Goal: Task Accomplishment & Management: Complete application form

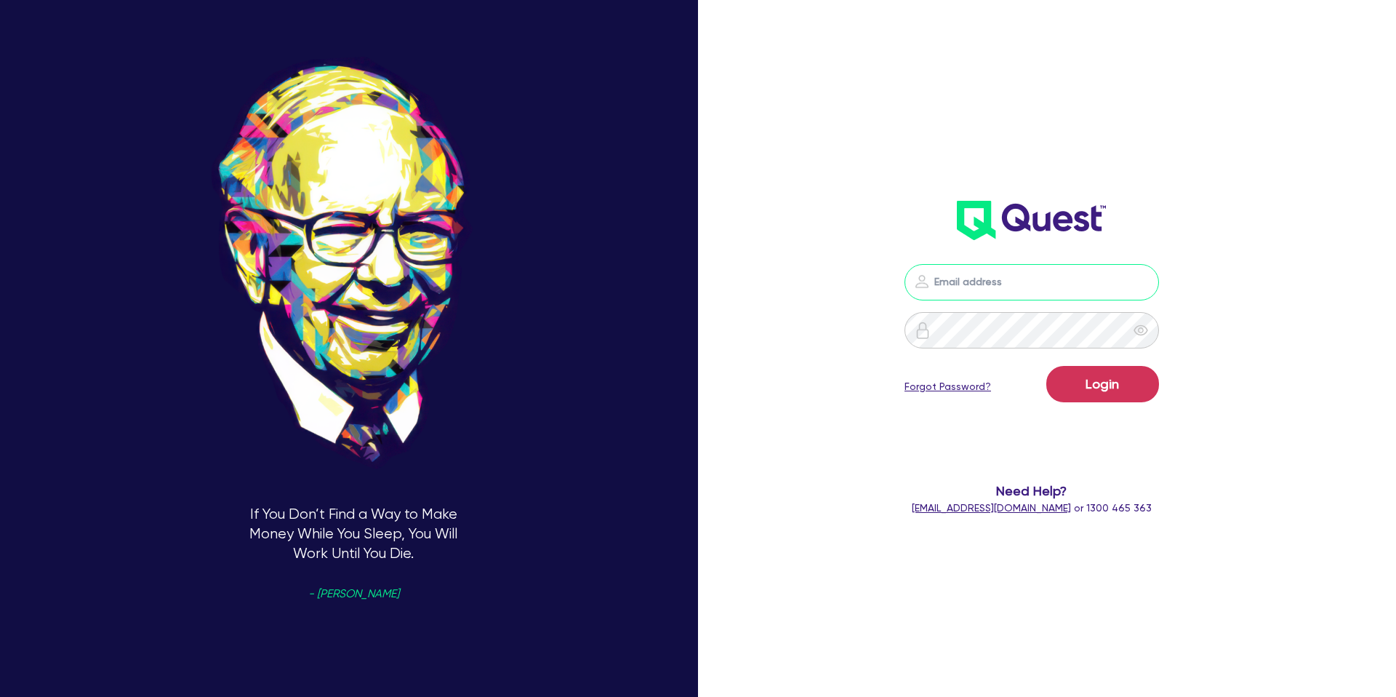
type input "[PERSON_NAME][EMAIL_ADDRESS][DOMAIN_NAME]"
click at [1071, 383] on button "Login" at bounding box center [1103, 384] width 113 height 36
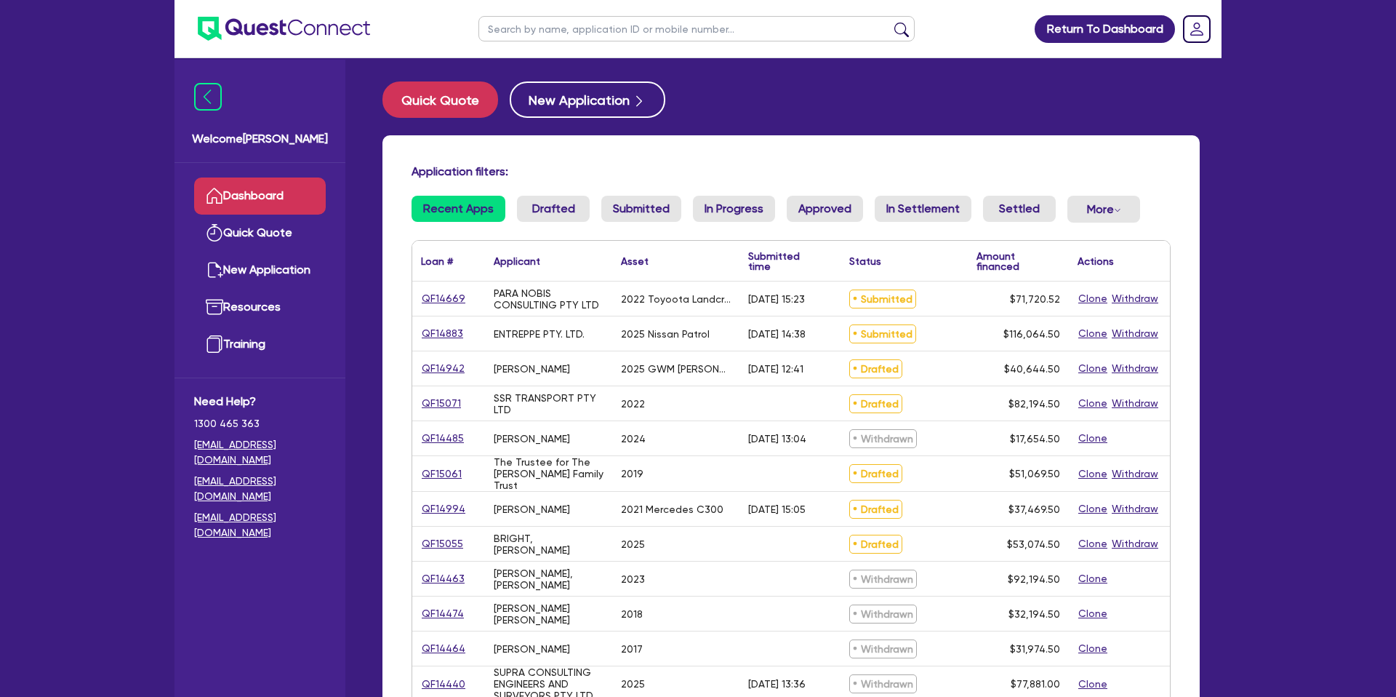
click at [383, 114] on link "Quick Quote" at bounding box center [446, 99] width 127 height 36
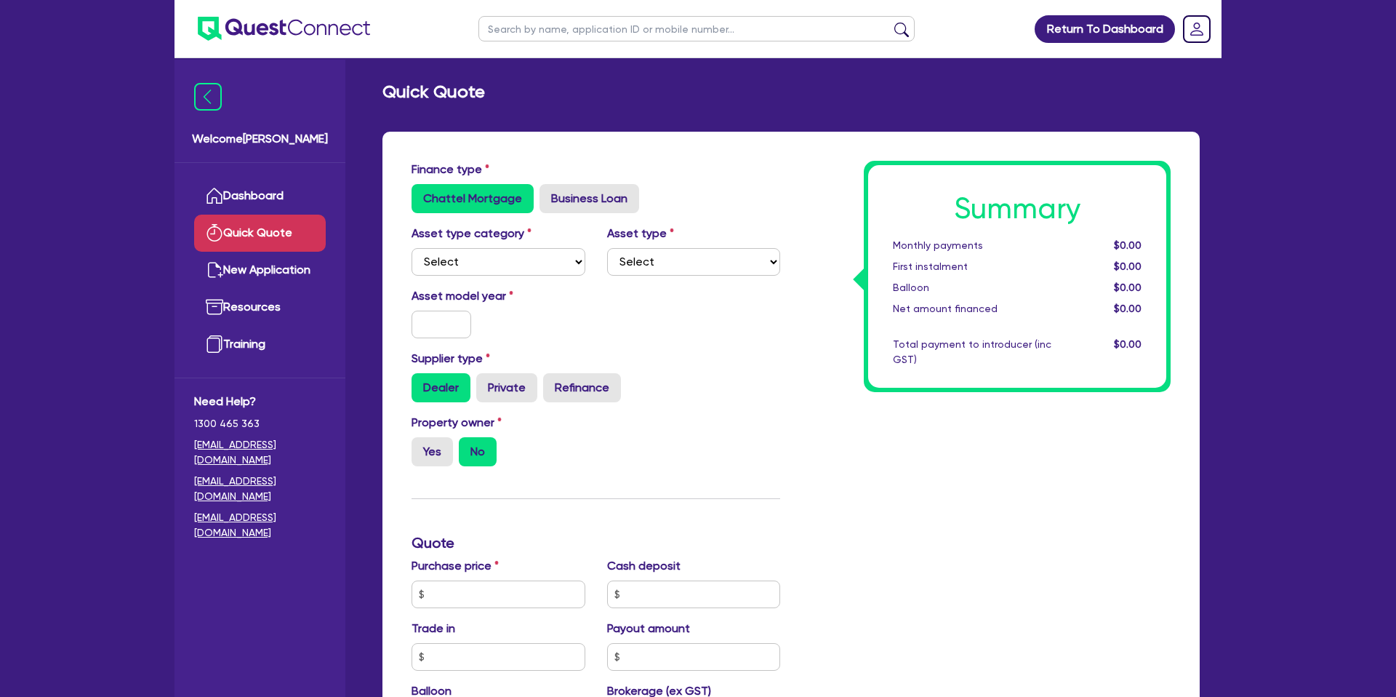
drag, startPoint x: 690, startPoint y: 340, endPoint x: 648, endPoint y: 330, distance: 43.4
click at [689, 340] on div "Asset model year" at bounding box center [596, 318] width 391 height 63
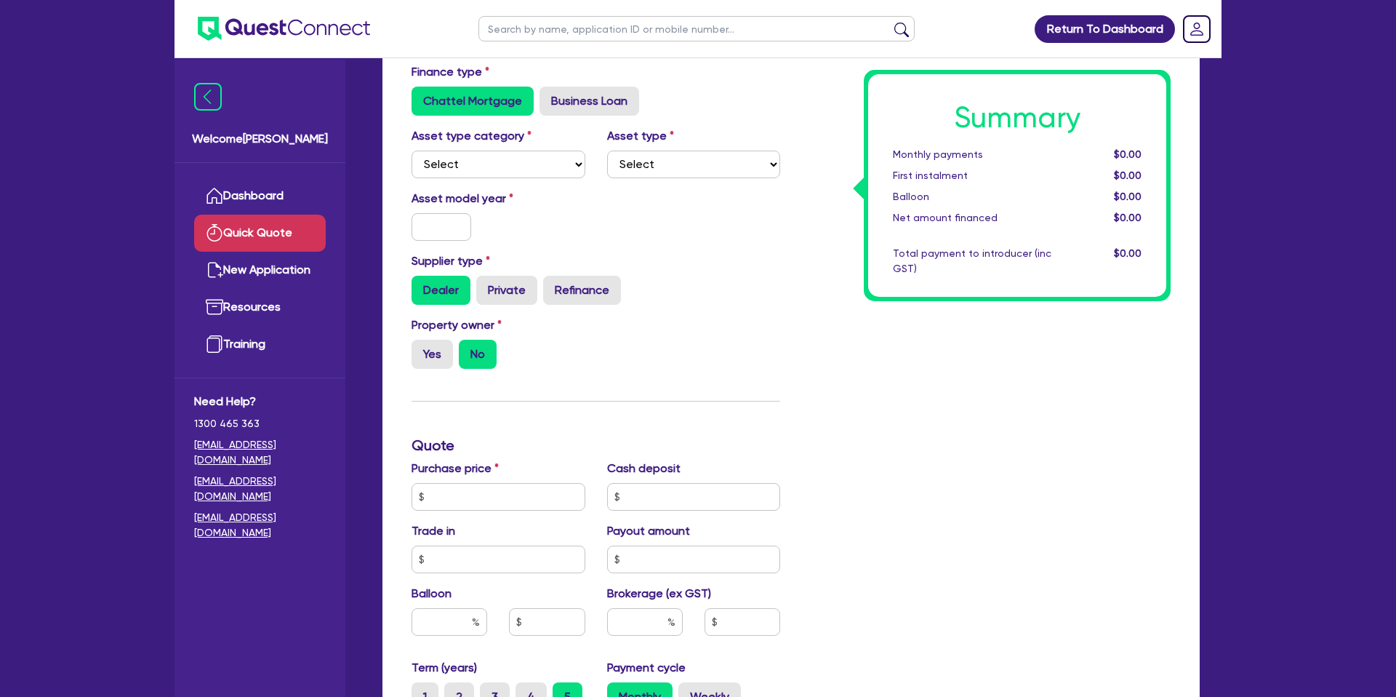
scroll to position [110, 0]
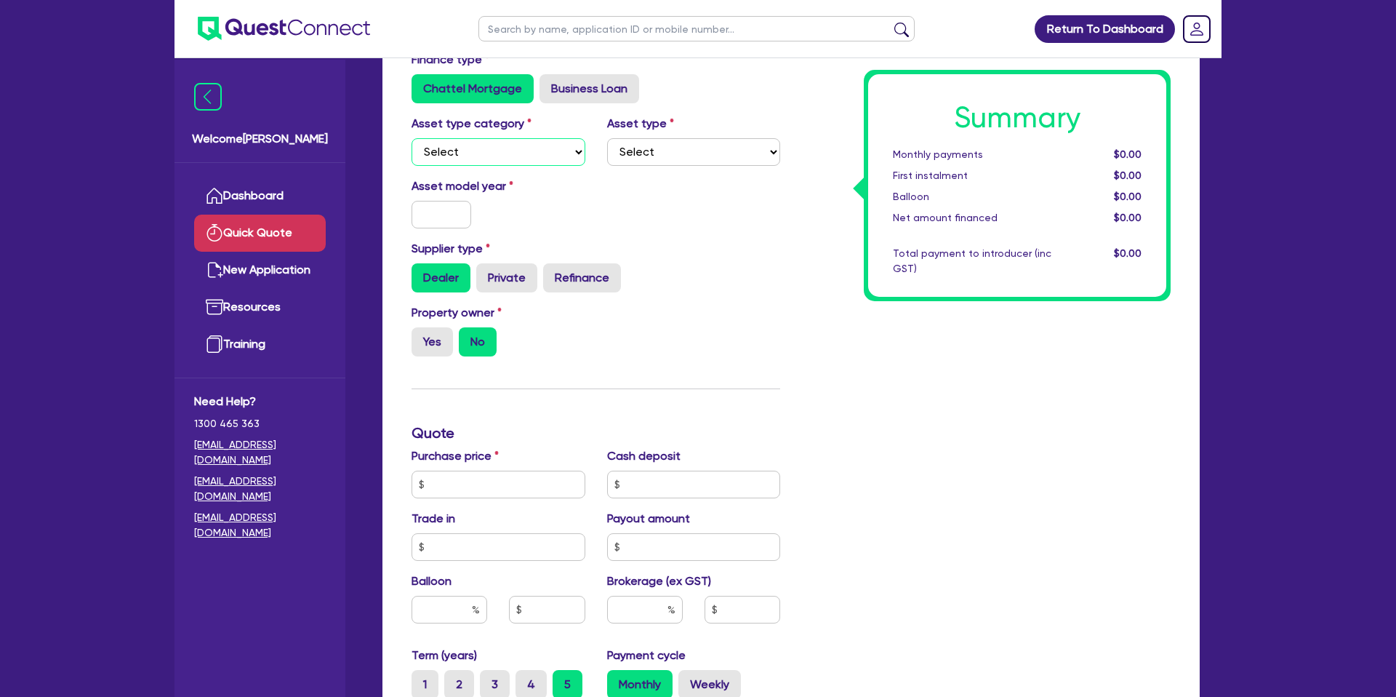
click at [477, 148] on select "Select Cars and light trucks Primary assets Secondary assets Tertiary assets" at bounding box center [499, 152] width 174 height 28
select select "CARS_AND_LIGHT_TRUCKS"
click at [412, 138] on select "Select Cars and light trucks Primary assets Secondary assets Tertiary assets" at bounding box center [499, 152] width 174 height 28
click at [681, 153] on select "Select Passenger vehicles Vans and utes Light trucks up to 4.5 tonne" at bounding box center [694, 152] width 174 height 28
select select "PASSENGER_VEHICLES"
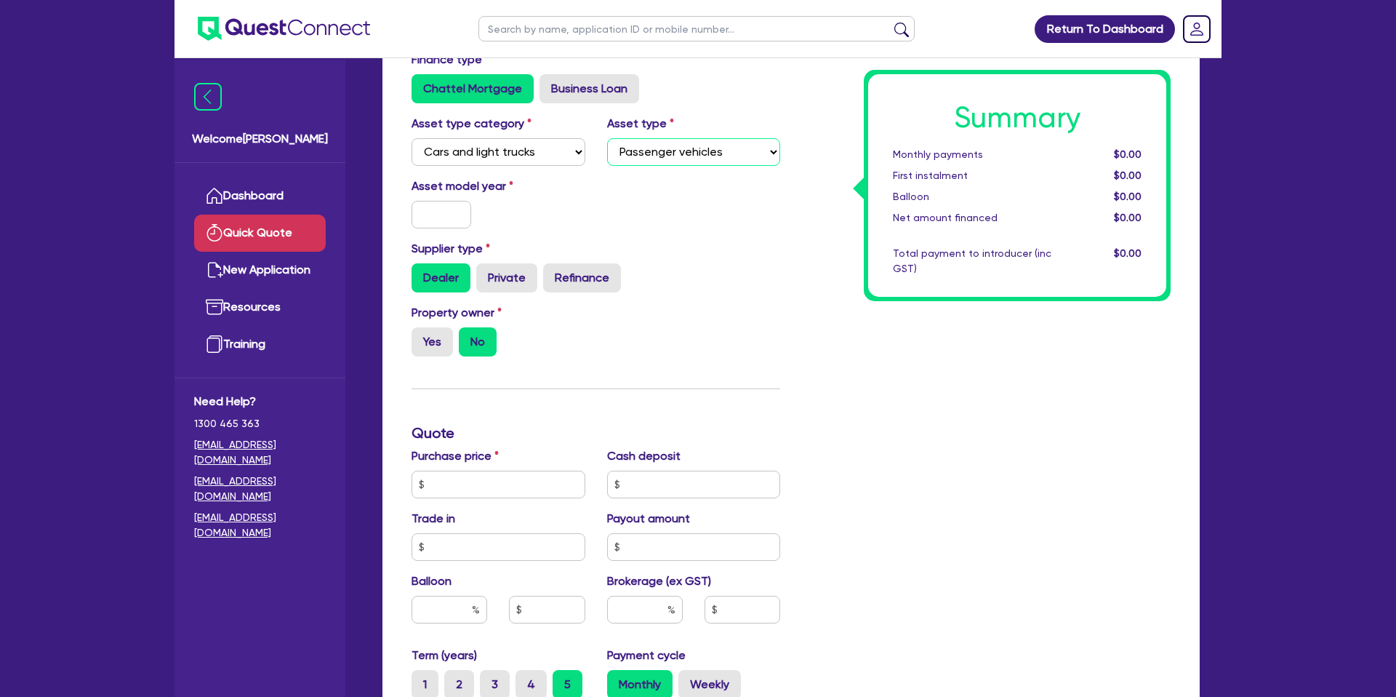
click at [607, 138] on select "Select Passenger vehicles Vans and utes Light trucks up to 4.5 tonne" at bounding box center [694, 152] width 174 height 28
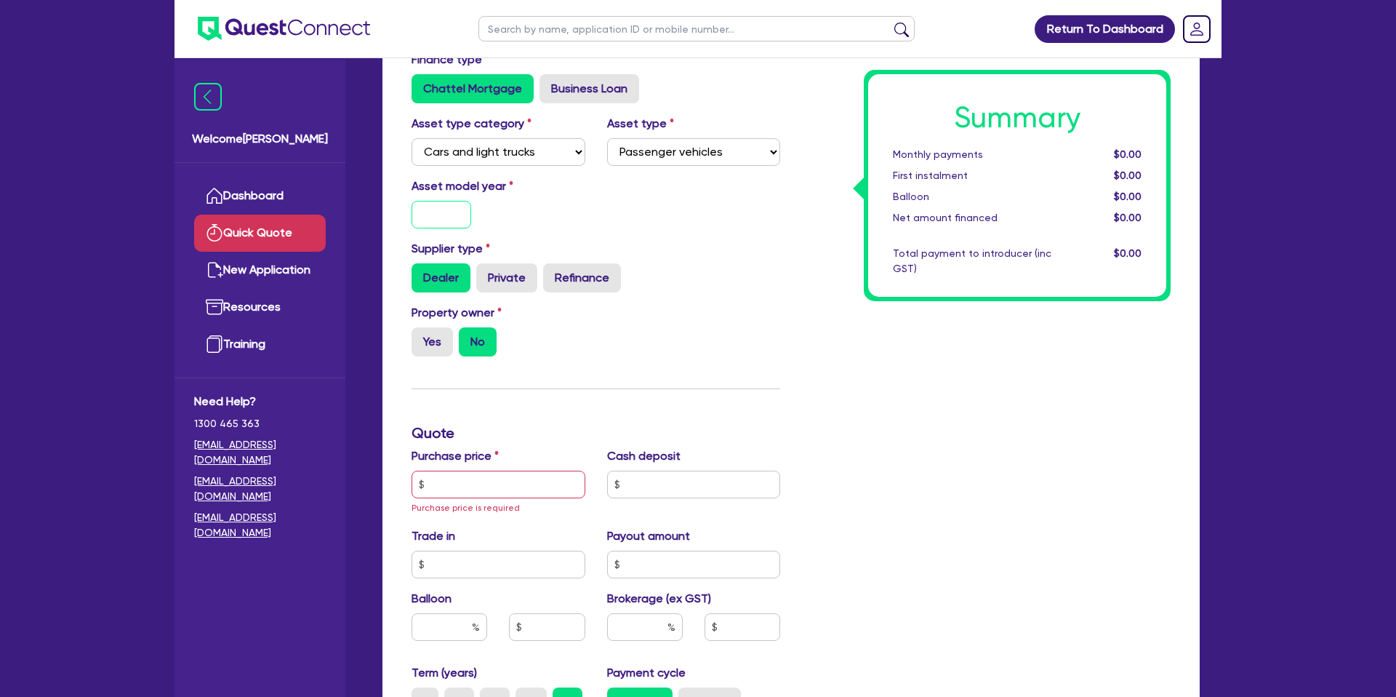
click at [430, 217] on input "text" at bounding box center [442, 215] width 60 height 28
type input "2022"
click at [698, 224] on div "Asset model year 2022" at bounding box center [596, 208] width 391 height 63
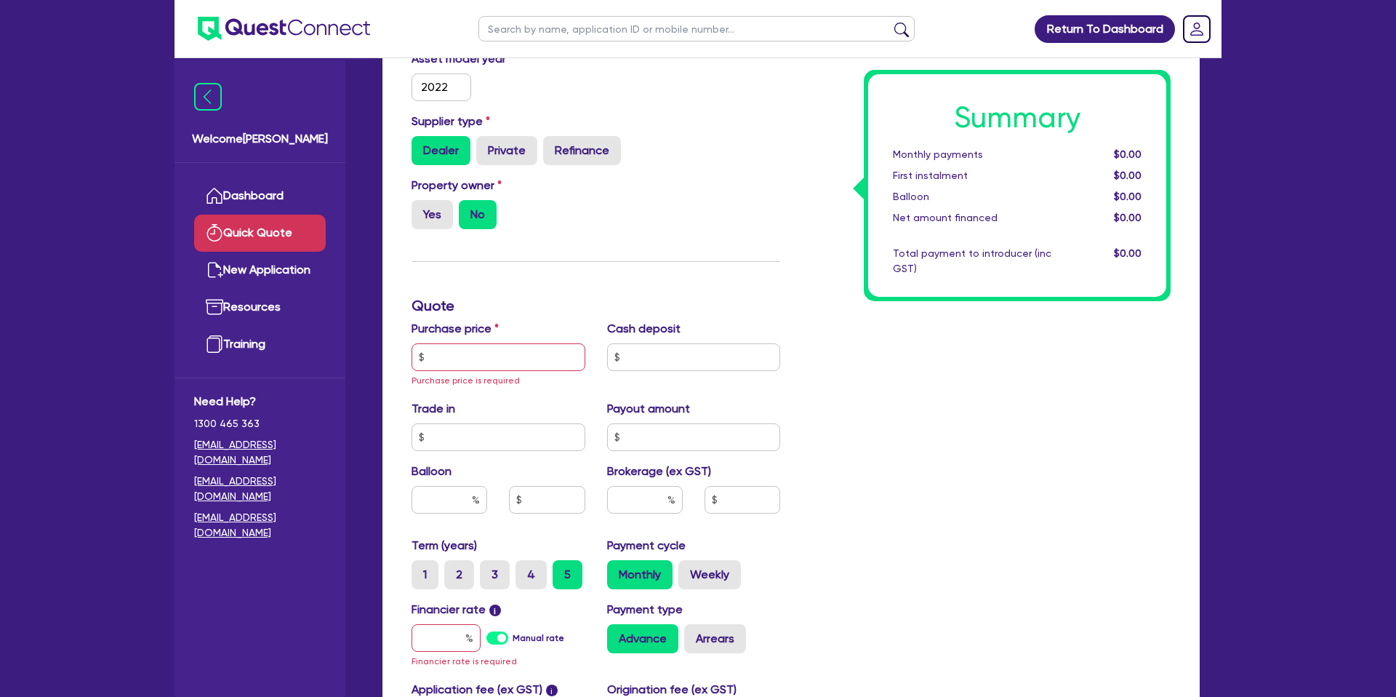
scroll to position [239, 0]
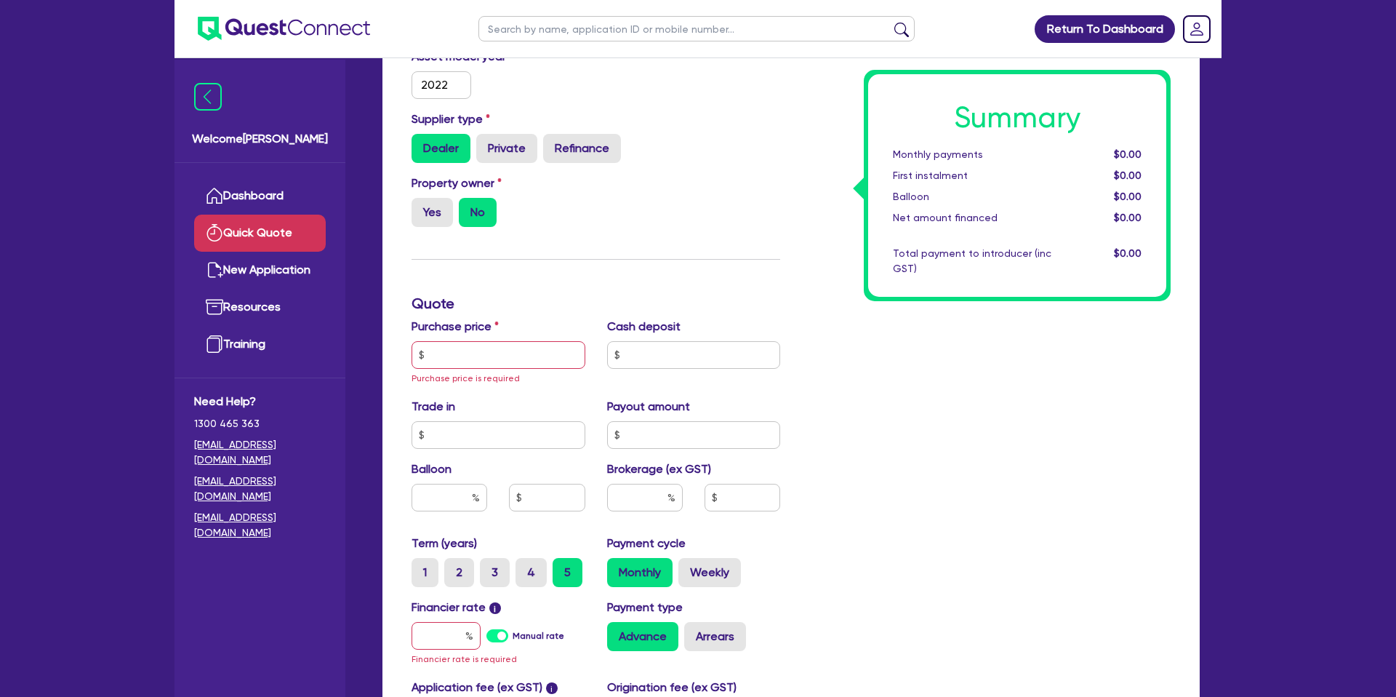
click at [644, 159] on div "Dealer Private Refinance" at bounding box center [596, 148] width 369 height 29
click at [441, 218] on label "Yes" at bounding box center [432, 212] width 41 height 29
click at [421, 207] on input "Yes" at bounding box center [416, 202] width 9 height 9
radio input "true"
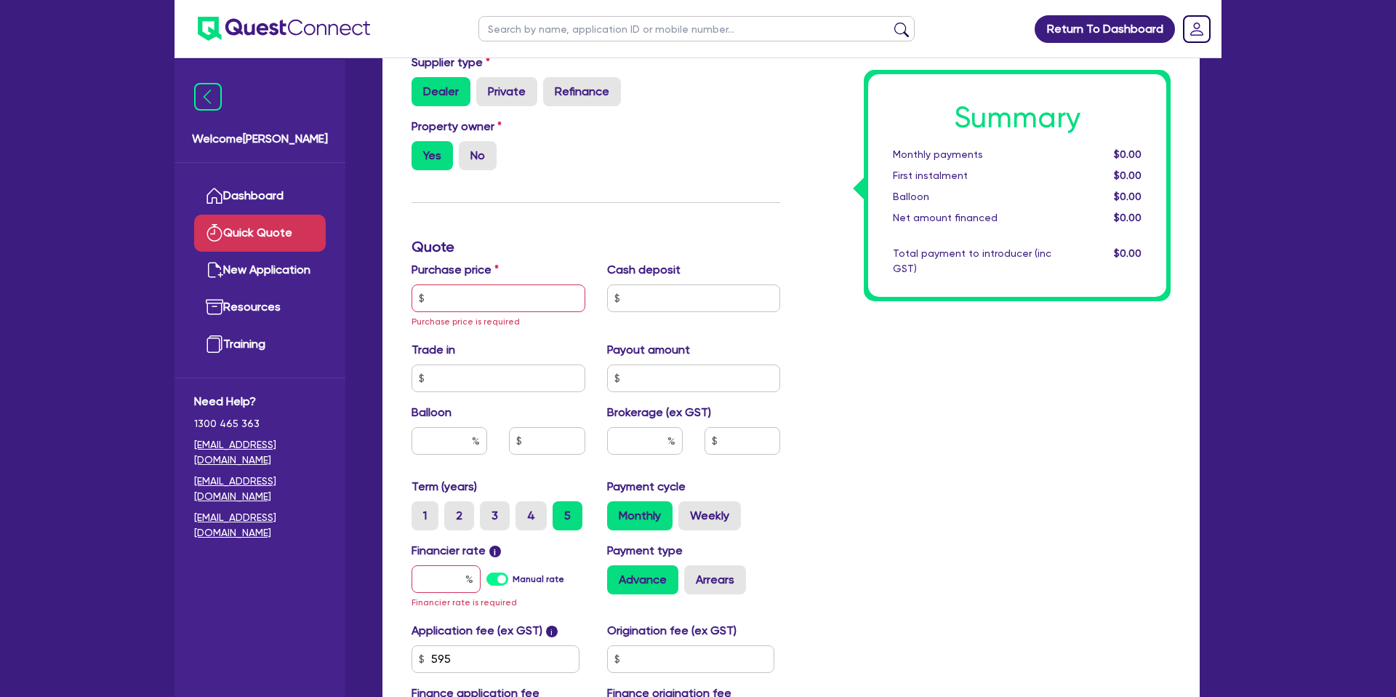
scroll to position [299, 0]
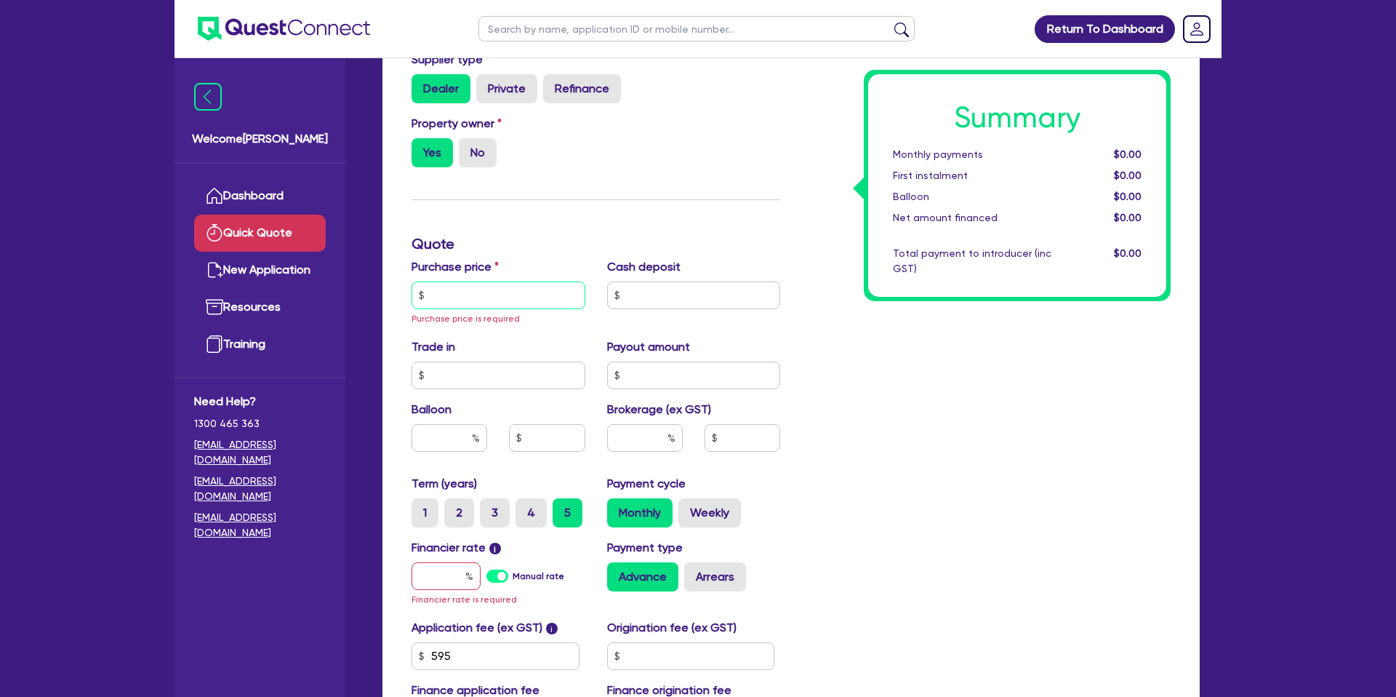
click at [516, 288] on input "text" at bounding box center [499, 295] width 174 height 28
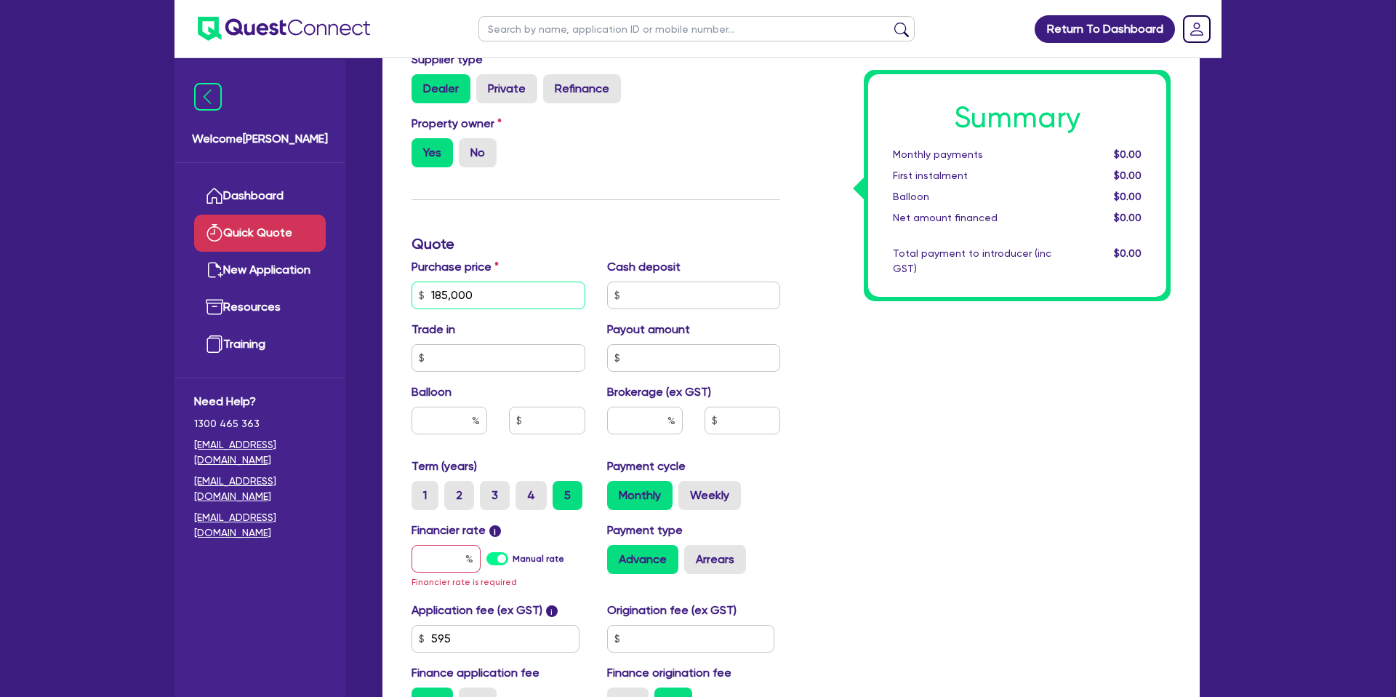
type input "185,000"
click at [635, 239] on h3 "Quote" at bounding box center [596, 243] width 369 height 17
click at [823, 319] on div "Summary Monthly payments $0.00 First instalment $0.00 Balloon $0.00 Net amount …" at bounding box center [986, 295] width 391 height 866
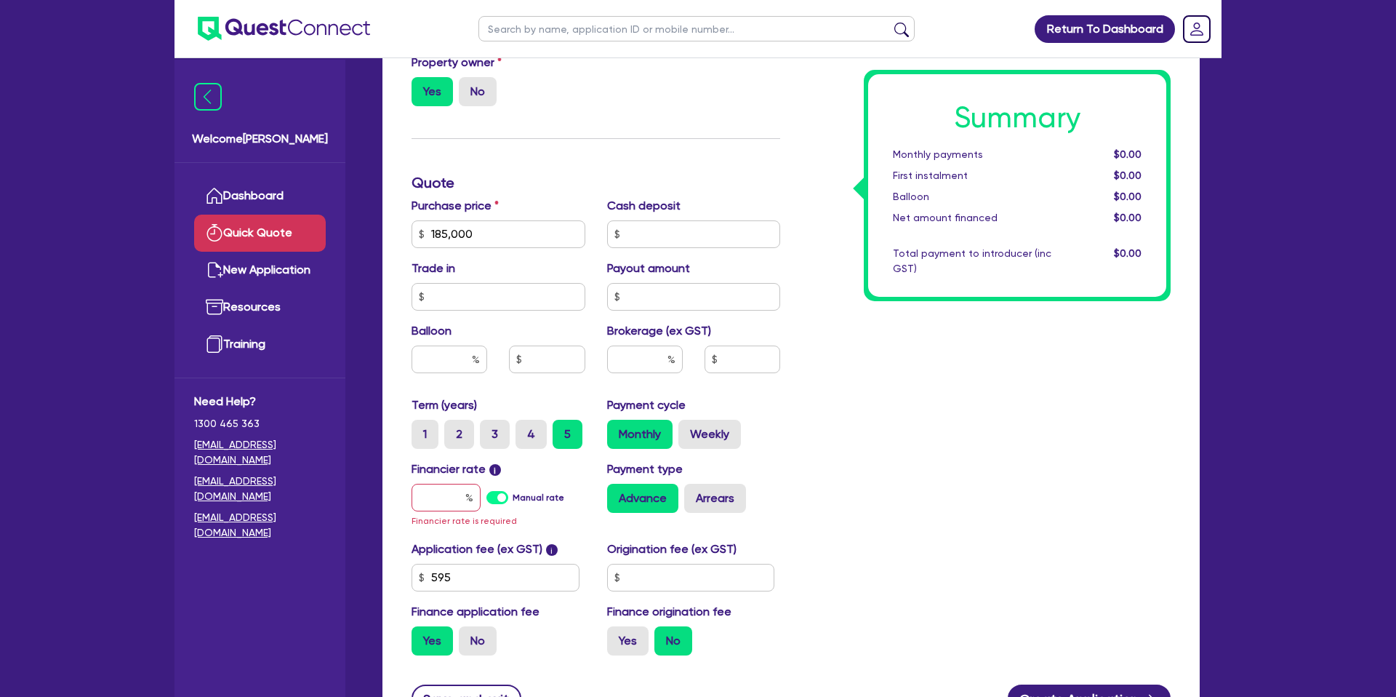
scroll to position [382, 0]
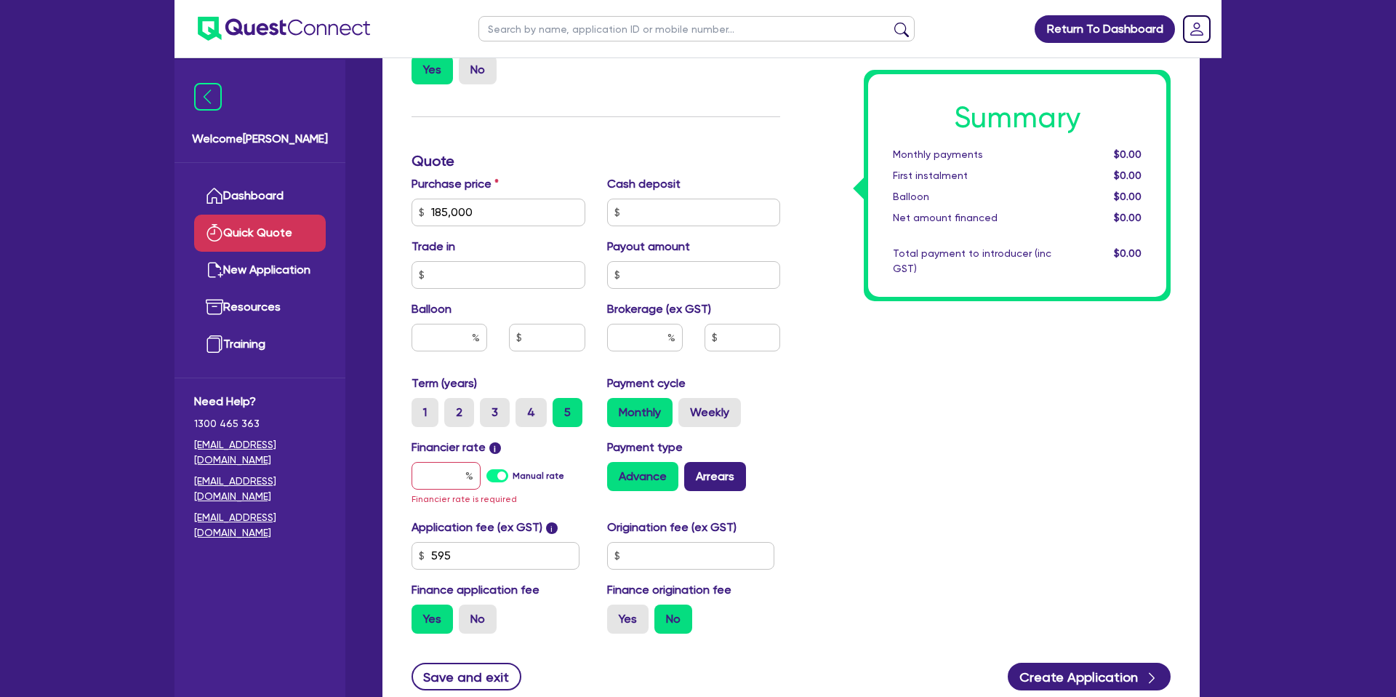
click at [708, 476] on label "Arrears" at bounding box center [715, 476] width 62 height 29
click at [694, 471] on input "Arrears" at bounding box center [688, 466] width 9 height 9
radio input "true"
click at [465, 344] on input "text" at bounding box center [450, 338] width 76 height 28
click at [1005, 404] on div "Summary Monthly payments $0.00 First instalment $0.00 Balloon $0.00 Net amount …" at bounding box center [986, 212] width 391 height 866
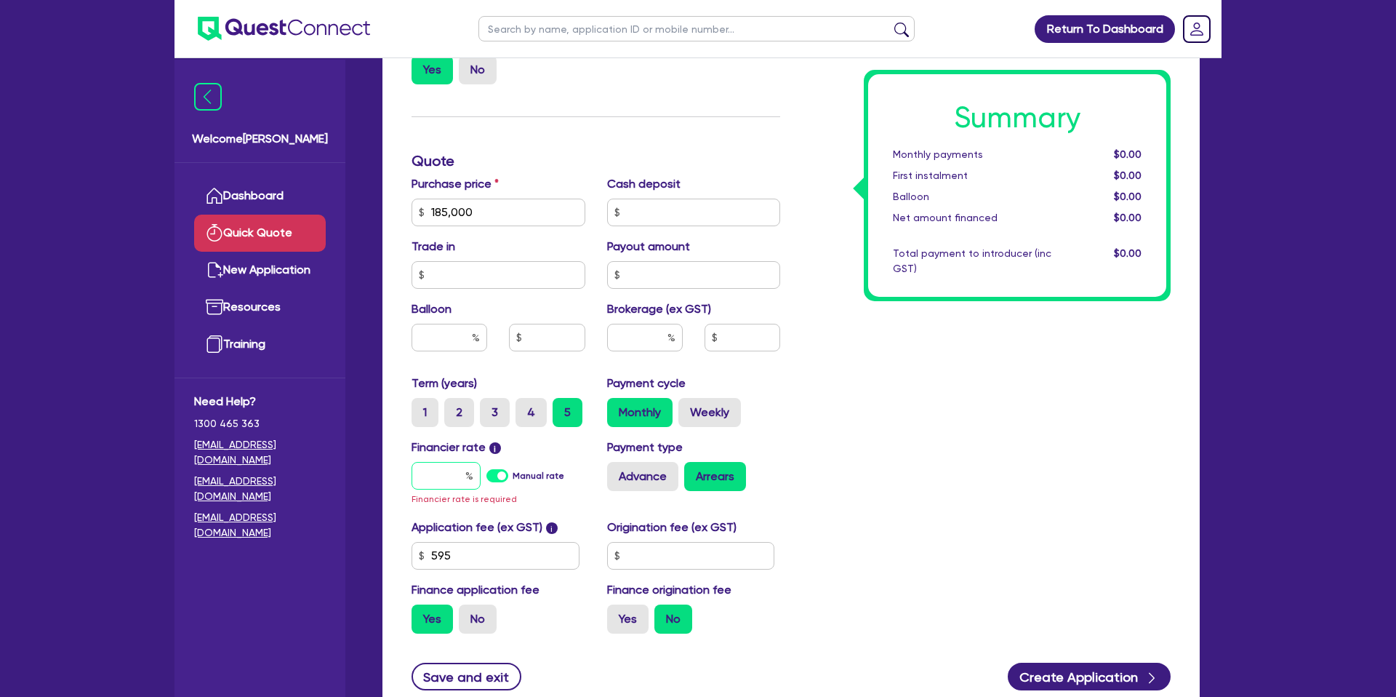
click at [436, 481] on input "text" at bounding box center [446, 476] width 69 height 28
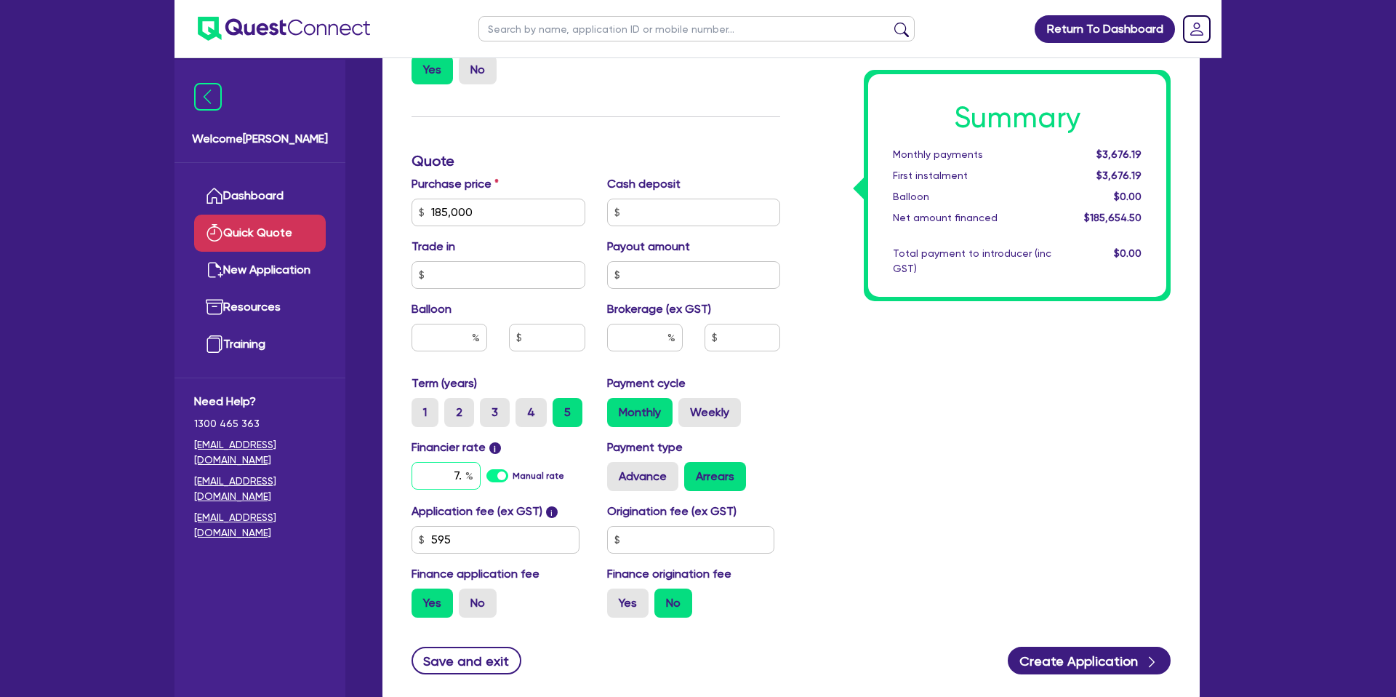
type input "7"
click at [1097, 433] on div "Summary Monthly payments $3,676.19 First instalment $3,676.19 Balloon $0.00 Net…" at bounding box center [986, 204] width 391 height 850
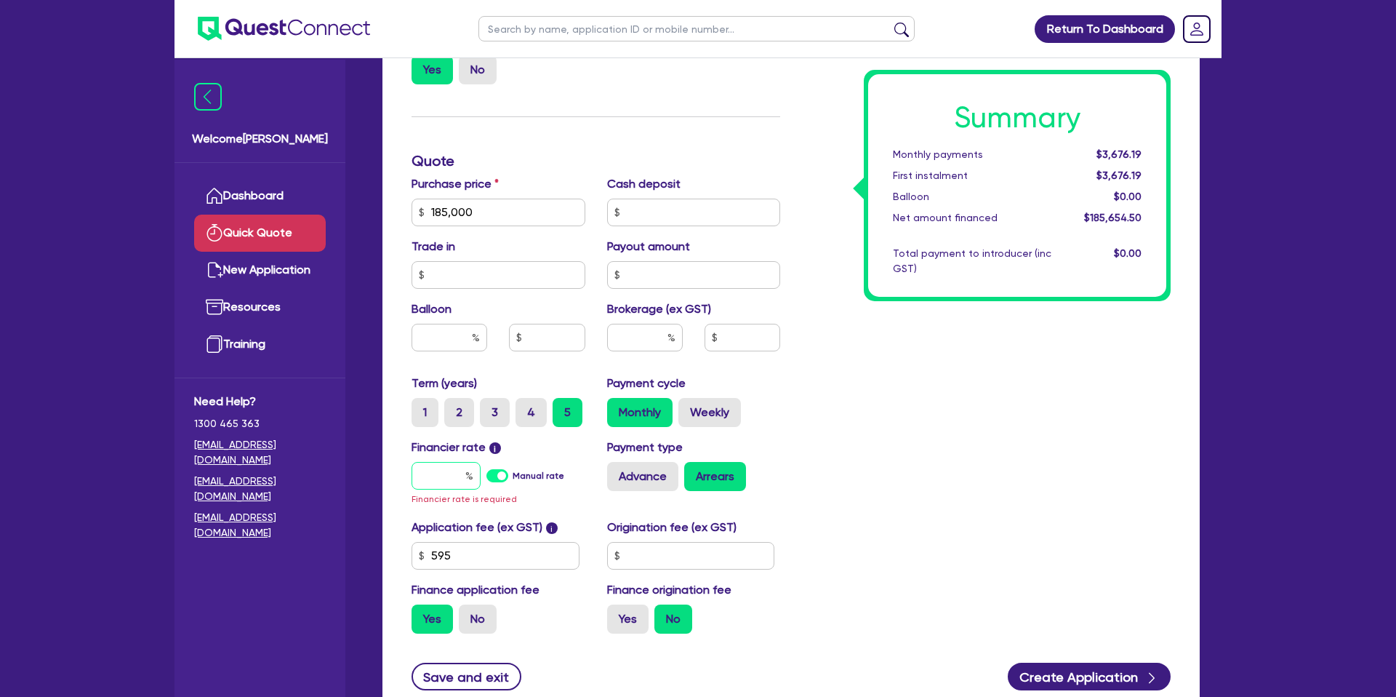
click at [460, 474] on input "text" at bounding box center [446, 476] width 69 height 28
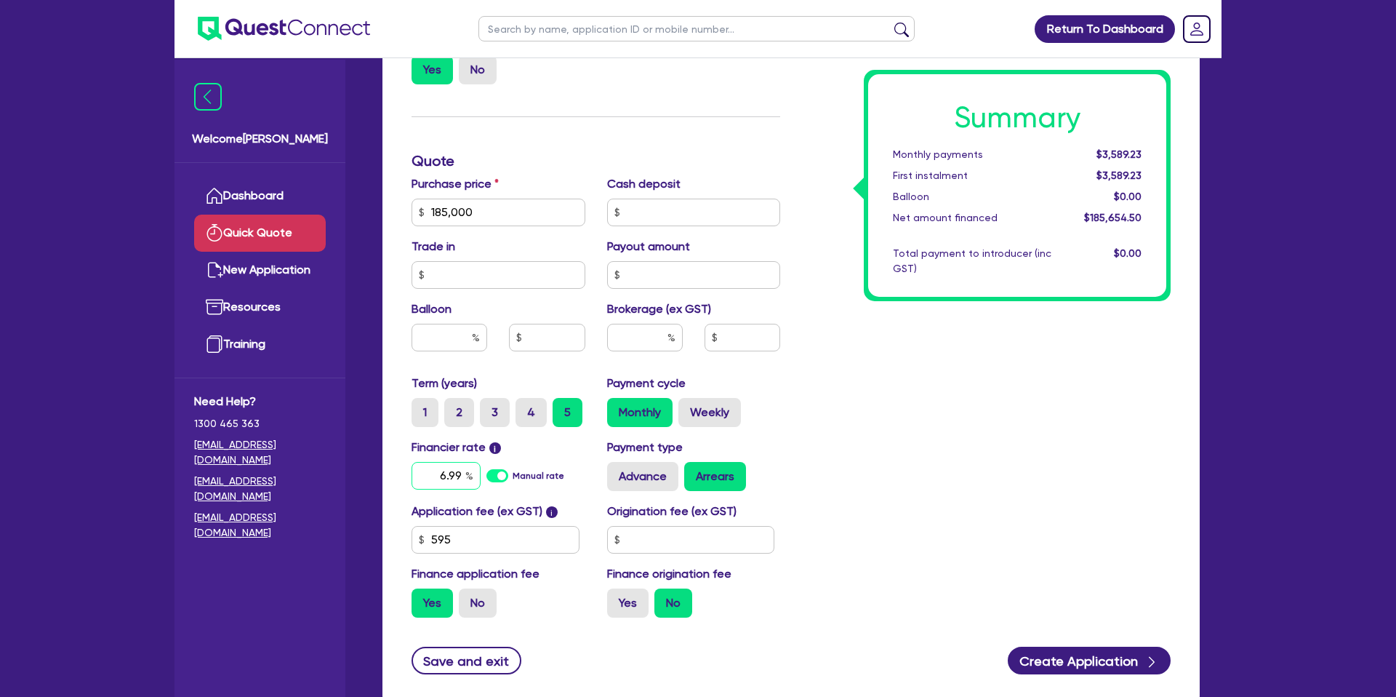
type input "6.99"
click at [691, 546] on input "text" at bounding box center [691, 540] width 168 height 28
type input "1,400"
click at [969, 401] on div "Summary Monthly payments $3,675.31 First instalment $3,675.31 Balloon $0.00 Net…" at bounding box center [986, 204] width 391 height 850
click at [641, 598] on label "Yes" at bounding box center [627, 602] width 41 height 29
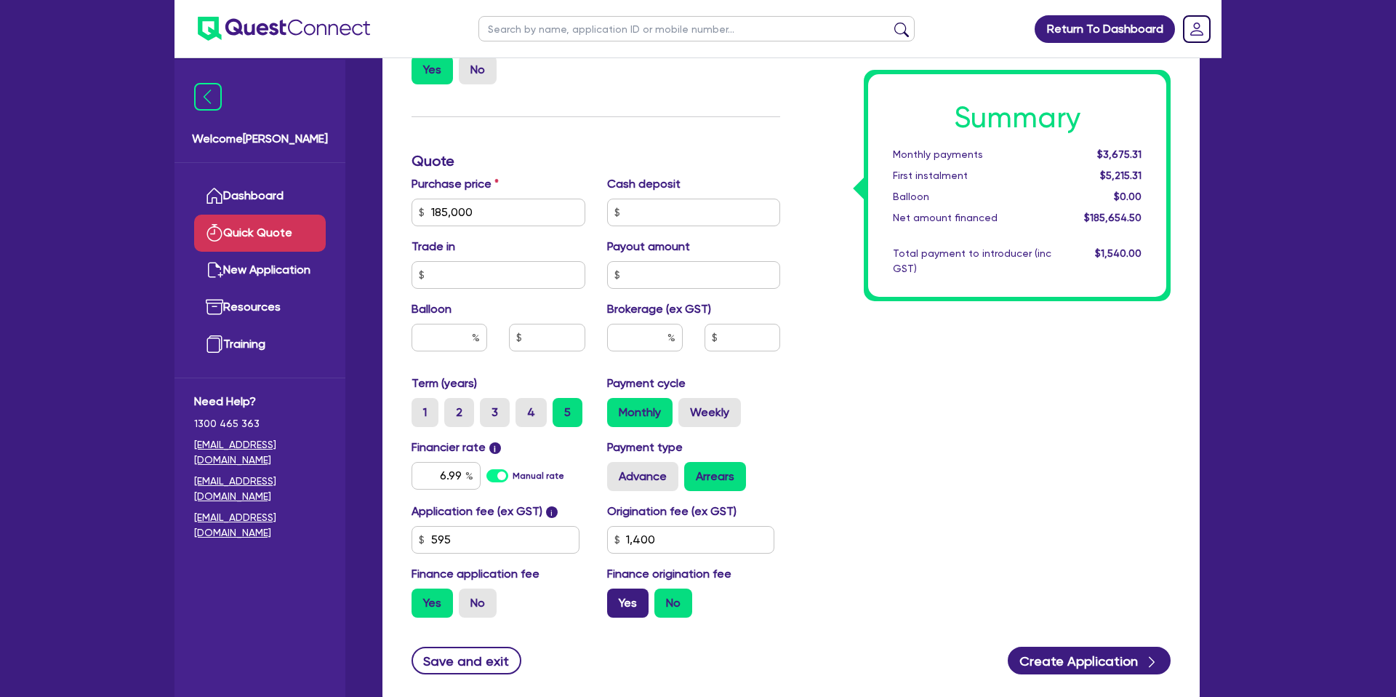
click at [617, 598] on input "Yes" at bounding box center [611, 592] width 9 height 9
radio input "true"
drag, startPoint x: 888, startPoint y: 364, endPoint x: 740, endPoint y: 355, distance: 148.6
click at [884, 358] on div "Summary Monthly payments $3,705.80 First instalment $3,705.80 Balloon $0.00 Net…" at bounding box center [986, 204] width 391 height 850
drag, startPoint x: 460, startPoint y: 335, endPoint x: 476, endPoint y: 333, distance: 16.1
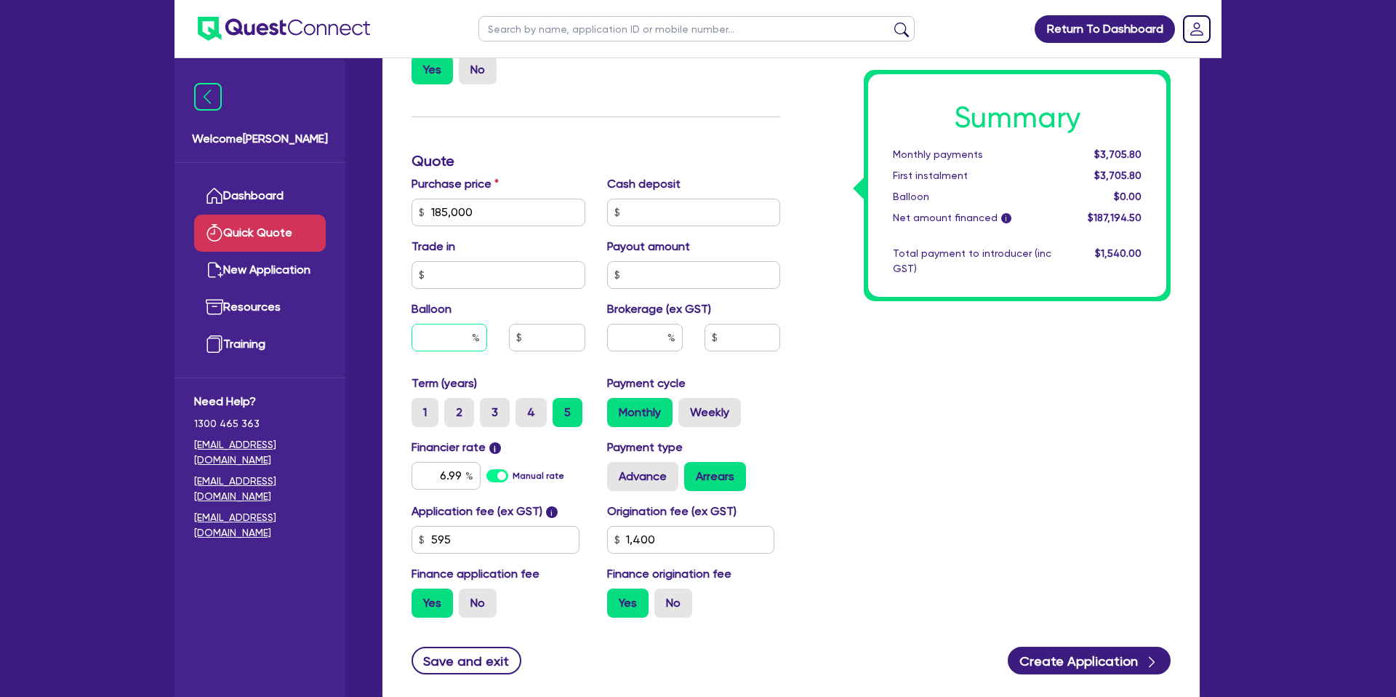
click at [460, 335] on input "text" at bounding box center [450, 338] width 76 height 28
type input "35"
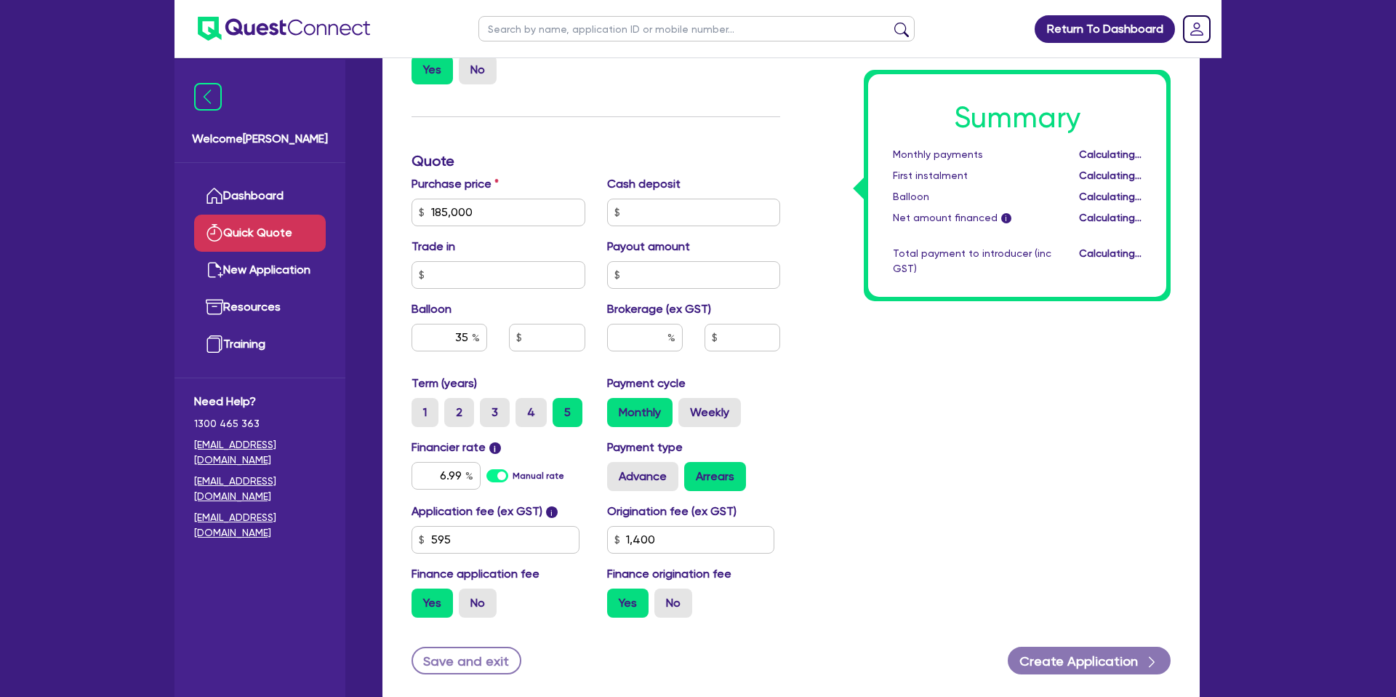
drag, startPoint x: 949, startPoint y: 314, endPoint x: 945, endPoint y: 308, distance: 7.9
click at [948, 307] on div "Summary Monthly payments Calculating... First instalment Calculating... Balloon…" at bounding box center [986, 204] width 391 height 850
type input "64,750"
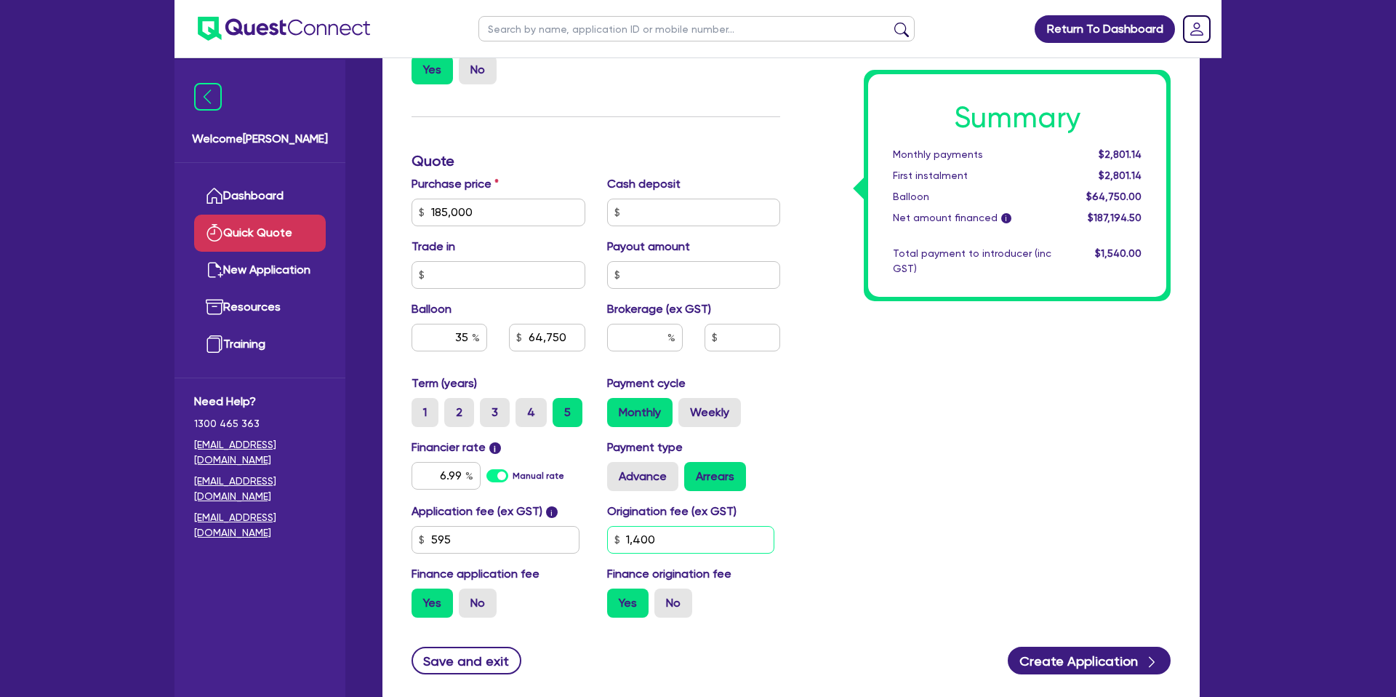
drag, startPoint x: 676, startPoint y: 550, endPoint x: 660, endPoint y: 537, distance: 21.2
click at [676, 550] on input "1,400" at bounding box center [691, 540] width 168 height 28
type input "1"
type input "2,200"
type input "64,750"
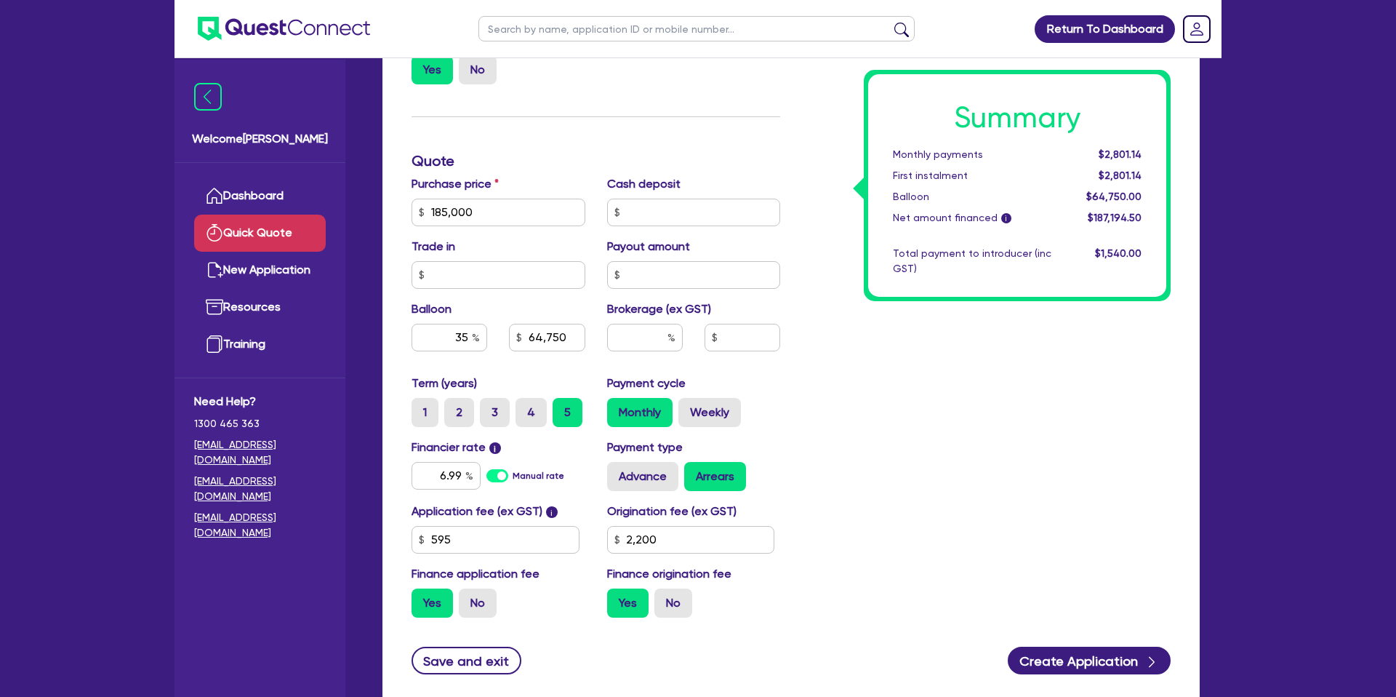
click at [1020, 423] on div "Summary Monthly payments $2,801.14 First instalment $2,801.14 Balloon $64,750.0…" at bounding box center [986, 204] width 391 height 850
click at [645, 341] on input "text" at bounding box center [645, 338] width 76 height 28
click at [810, 325] on div "Summary Monthly payments $2,818.56 First instalment $2,818.56 Balloon $64,750.0…" at bounding box center [986, 204] width 391 height 850
click at [661, 336] on input "text" at bounding box center [645, 338] width 76 height 28
click at [935, 316] on div "Summary Monthly payments $2,818.56 First instalment $2,818.56 Balloon $64,750.0…" at bounding box center [986, 204] width 391 height 850
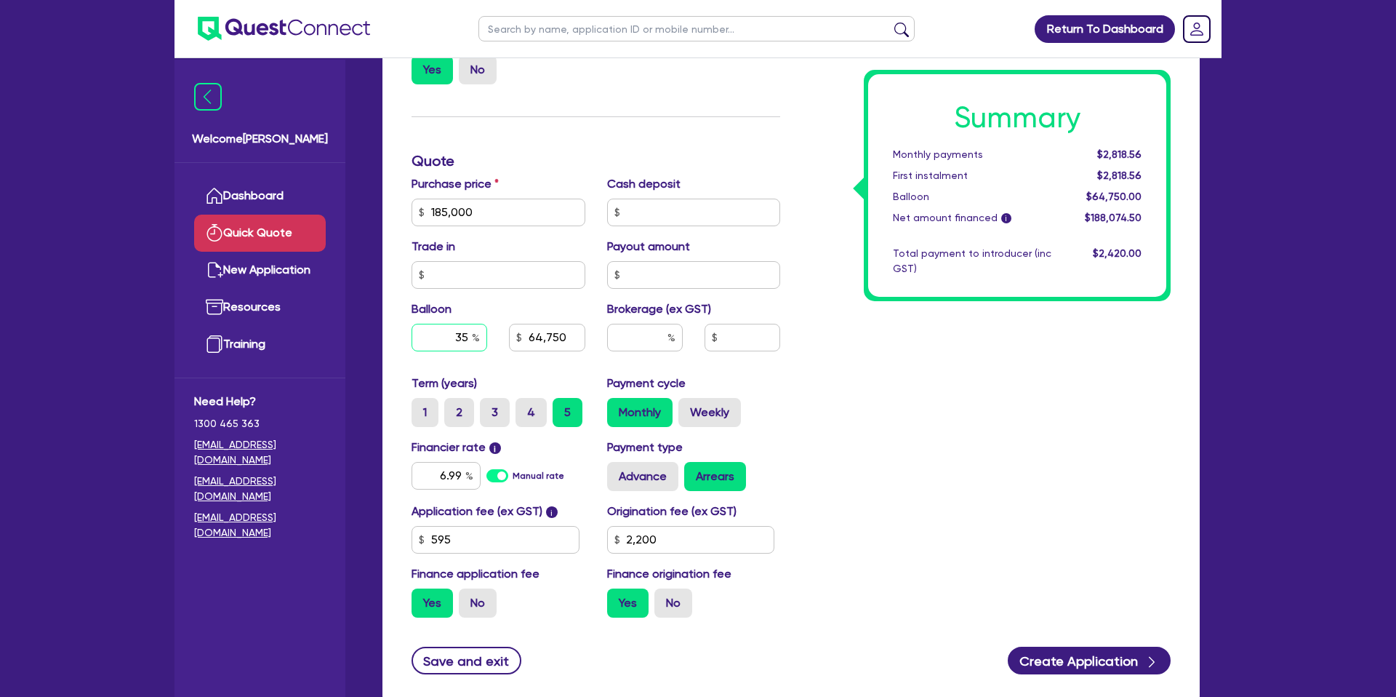
click at [467, 338] on input "35" at bounding box center [450, 338] width 76 height 28
type input "3"
type input "5,550"
drag, startPoint x: 946, startPoint y: 345, endPoint x: 268, endPoint y: 333, distance: 678.7
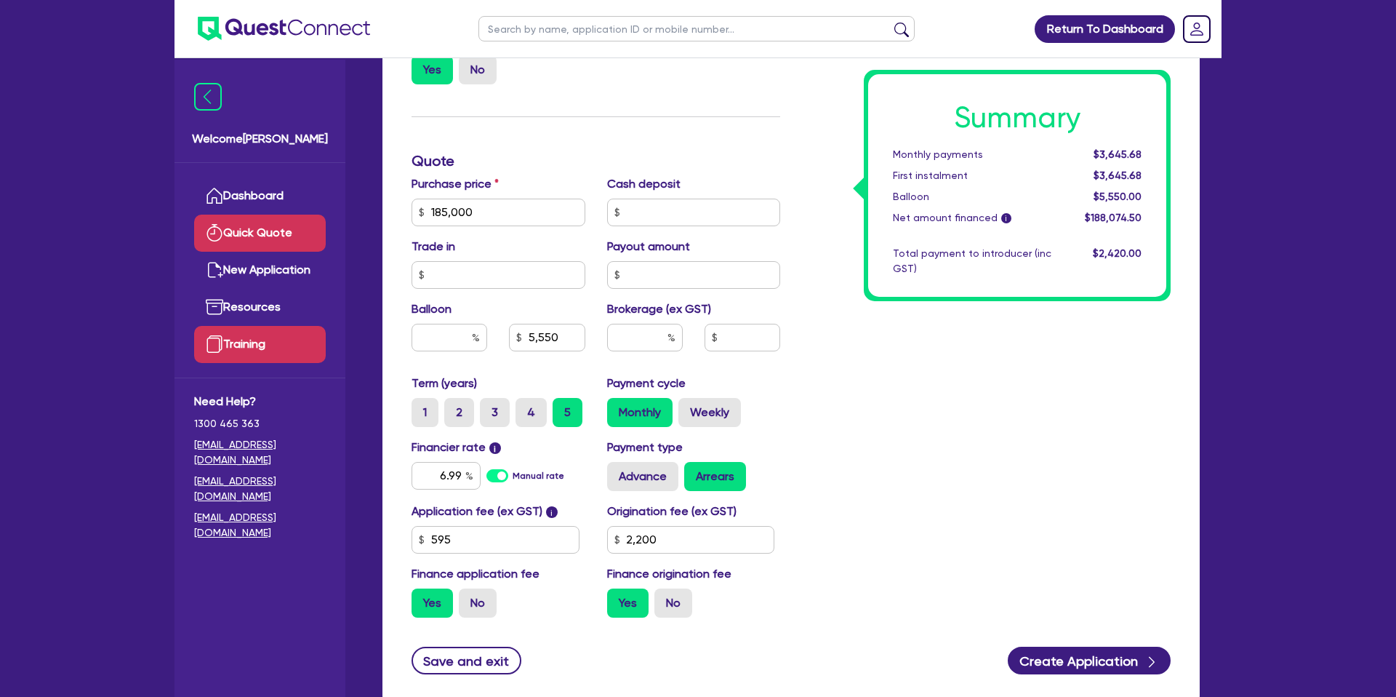
click at [946, 344] on div "Summary Monthly payments $3,645.68 First instalment $3,645.68 Balloon $5,550.00…" at bounding box center [986, 204] width 391 height 850
drag, startPoint x: 1099, startPoint y: 152, endPoint x: 1151, endPoint y: 151, distance: 52.4
click at [1151, 151] on div "$3,723.22" at bounding box center [1108, 154] width 90 height 15
click at [1098, 152] on div "$3,723.22" at bounding box center [1108, 154] width 90 height 15
drag, startPoint x: 1098, startPoint y: 152, endPoint x: 1131, endPoint y: 151, distance: 32.7
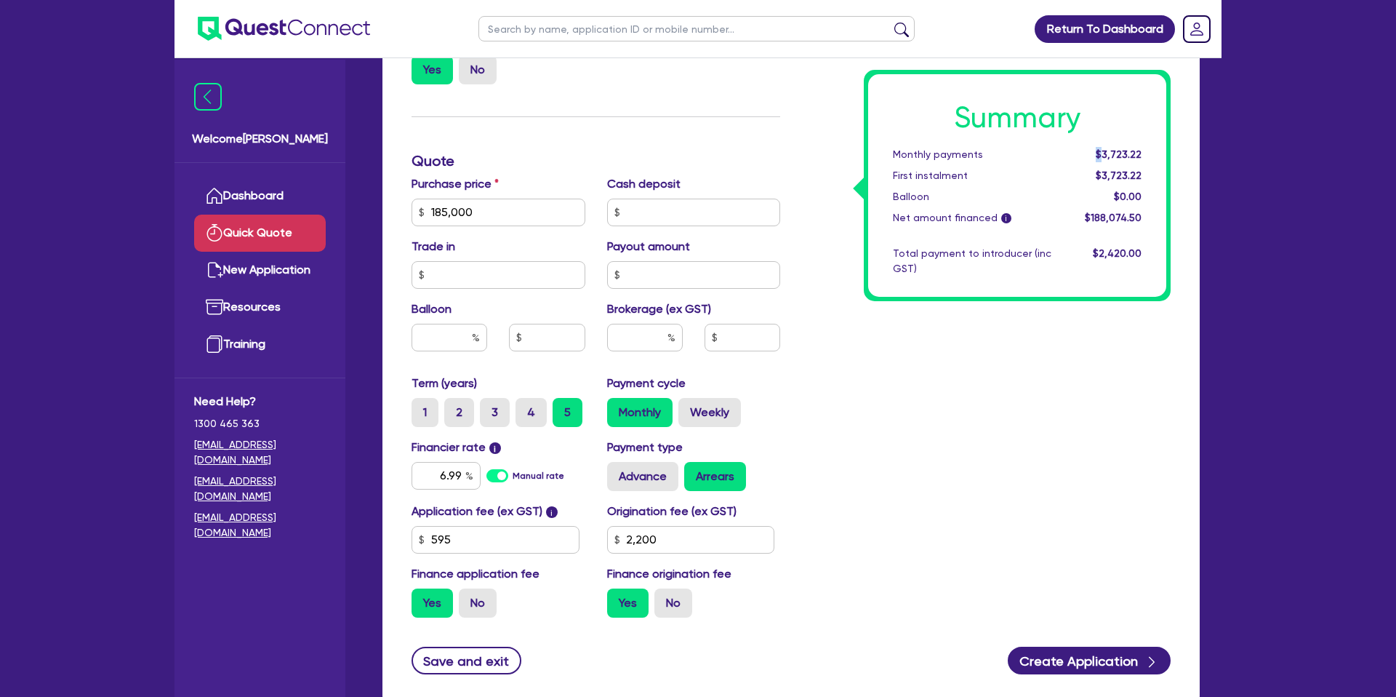
click at [1121, 151] on div "$3,723.22" at bounding box center [1108, 154] width 90 height 15
click at [1296, 370] on div "Return To Dashboard Edit Profile Logout Welcome Gabriel Dashboard Quick Quote N…" at bounding box center [698, 205] width 1396 height 1174
click at [529, 415] on label "4" at bounding box center [531, 412] width 31 height 29
click at [525, 407] on input "4" at bounding box center [520, 402] width 9 height 9
radio input "true"
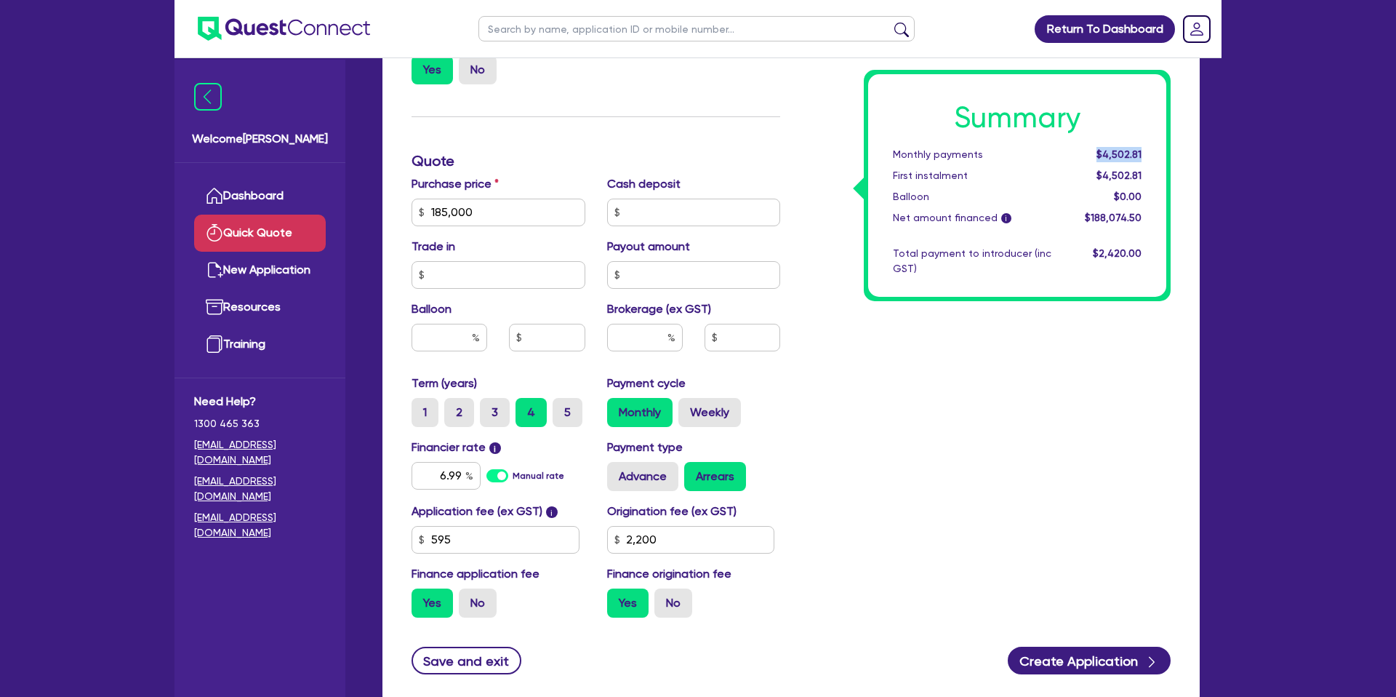
drag, startPoint x: 1100, startPoint y: 152, endPoint x: 1153, endPoint y: 151, distance: 52.4
click at [1153, 151] on div "Summary Monthly payments $4,502.81 First instalment $4,502.81 Balloon $0.00 Net…" at bounding box center [1017, 185] width 298 height 223
drag, startPoint x: 1095, startPoint y: 149, endPoint x: 1148, endPoint y: 149, distance: 53.8
click at [1148, 149] on div "$4,502.81" at bounding box center [1108, 154] width 90 height 15
click at [1163, 444] on div "Summary Monthly payments $4,502.81 First instalment $4,502.81 Balloon $0.00 Net…" at bounding box center [986, 204] width 391 height 850
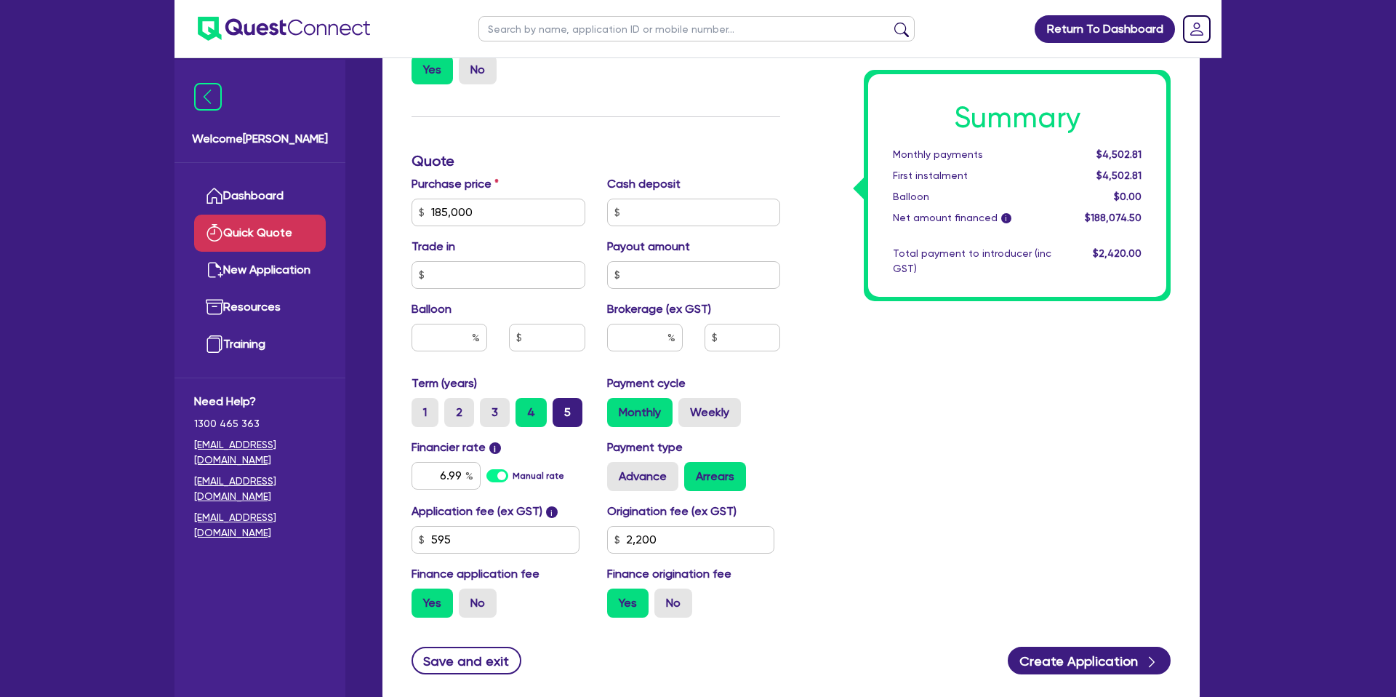
click at [559, 409] on label "5" at bounding box center [568, 412] width 30 height 29
click at [559, 407] on input "5" at bounding box center [557, 402] width 9 height 9
radio input "true"
click at [1100, 152] on span "$3,723.22" at bounding box center [1119, 154] width 46 height 12
drag, startPoint x: 1095, startPoint y: 155, endPoint x: 1149, endPoint y: 153, distance: 54.6
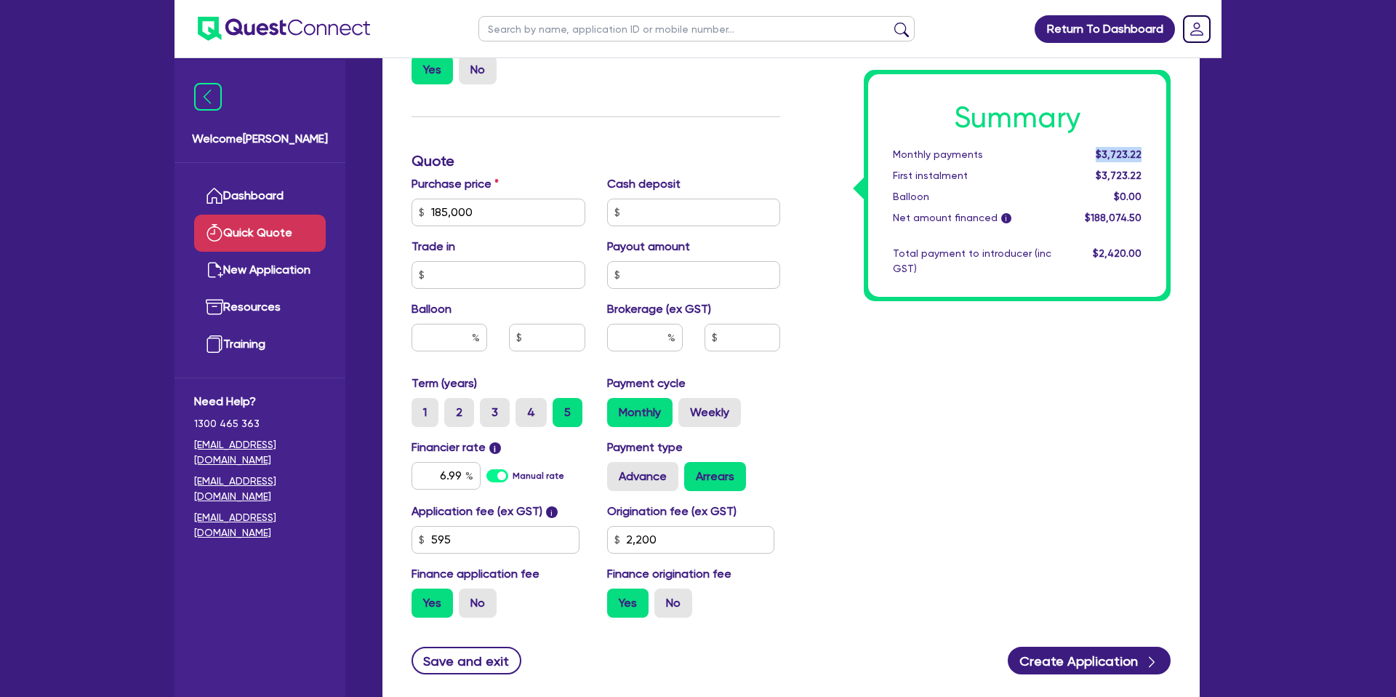
click at [1149, 153] on div "$3,723.22" at bounding box center [1108, 154] width 90 height 15
click at [891, 409] on div "Summary Monthly payments $3,723.22 First instalment $3,723.22 Balloon $0.00 Net…" at bounding box center [986, 204] width 391 height 850
click at [536, 414] on label "4" at bounding box center [531, 412] width 31 height 29
click at [525, 407] on input "4" at bounding box center [520, 402] width 9 height 9
radio input "true"
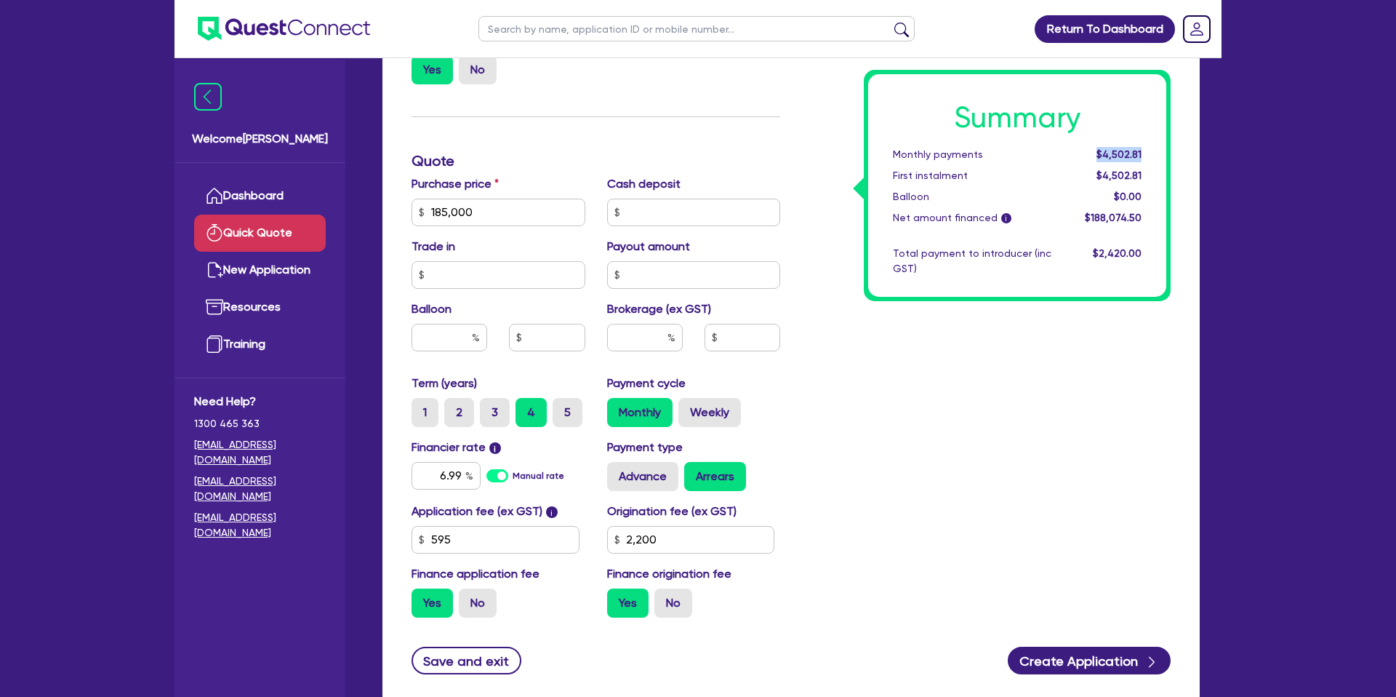
drag, startPoint x: 1100, startPoint y: 151, endPoint x: 1163, endPoint y: 151, distance: 63.3
click at [1163, 151] on div "Summary Monthly payments $4,502.81 First instalment $4,502.81 Balloon $0.00 Net…" at bounding box center [1017, 185] width 298 height 223
click at [1018, 356] on div "Summary Monthly payments $4,502.81 First instalment $4,502.81 Balloon $0.00 Net…" at bounding box center [986, 204] width 391 height 850
click at [561, 399] on label "5" at bounding box center [568, 412] width 30 height 29
click at [561, 399] on input "5" at bounding box center [557, 402] width 9 height 9
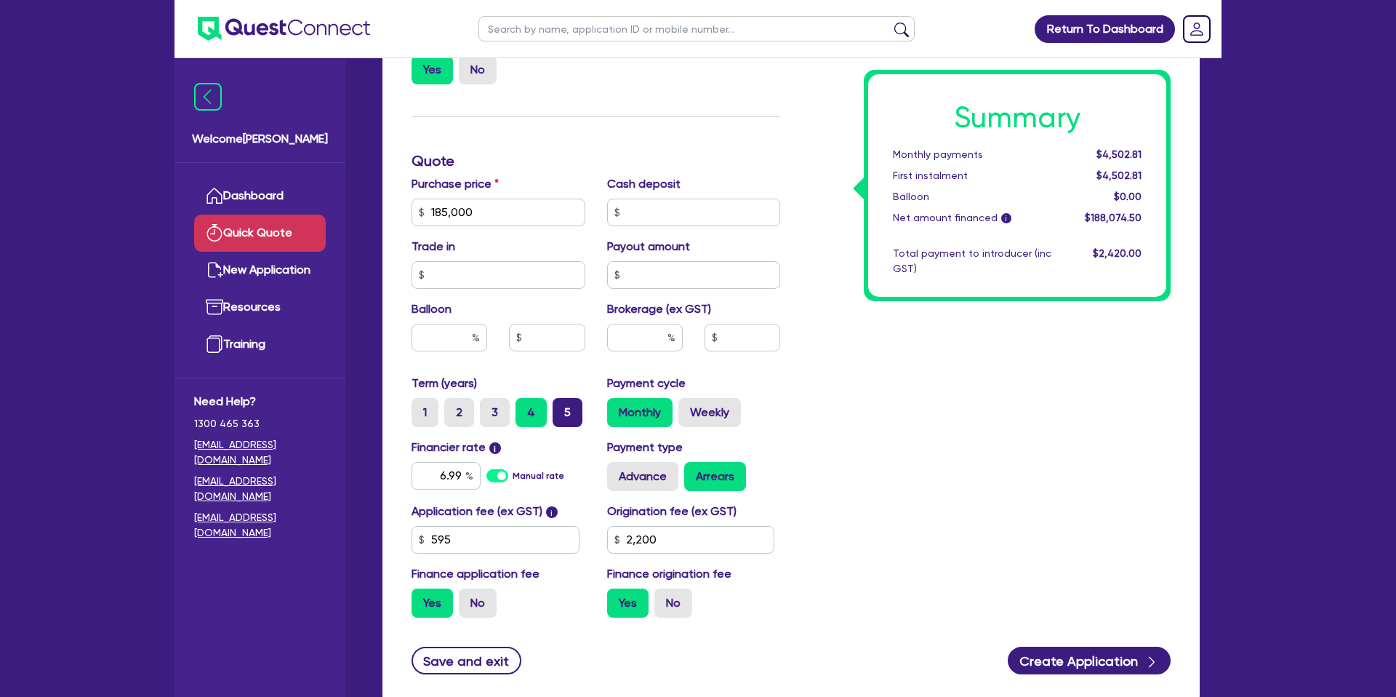
radio input "true"
drag, startPoint x: 454, startPoint y: 339, endPoint x: 462, endPoint y: 335, distance: 9.1
click at [455, 339] on input "text" at bounding box center [450, 338] width 76 height 28
type input "35"
type input "64,750"
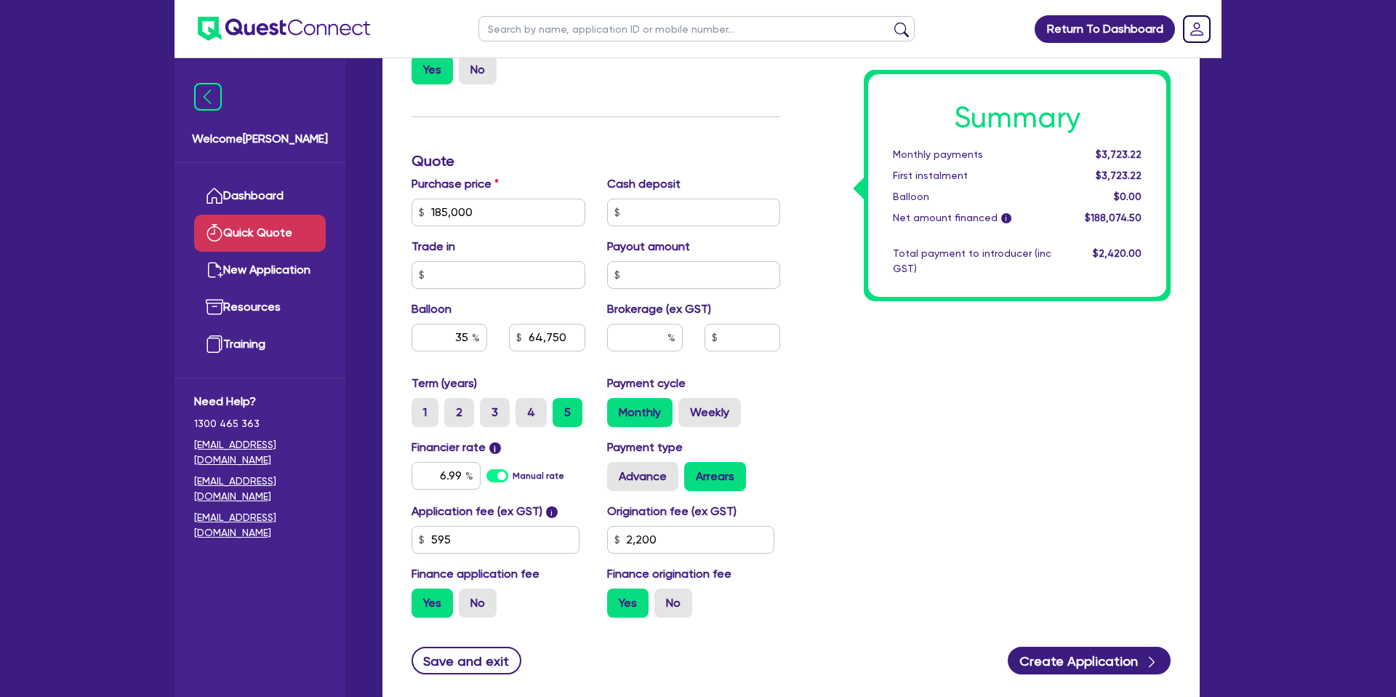
drag, startPoint x: 910, startPoint y: 403, endPoint x: 955, endPoint y: 380, distance: 50.4
click at [910, 403] on div "Summary Monthly payments $3,723.22 First instalment $3,723.22 Balloon $0.00 Net…" at bounding box center [986, 204] width 391 height 850
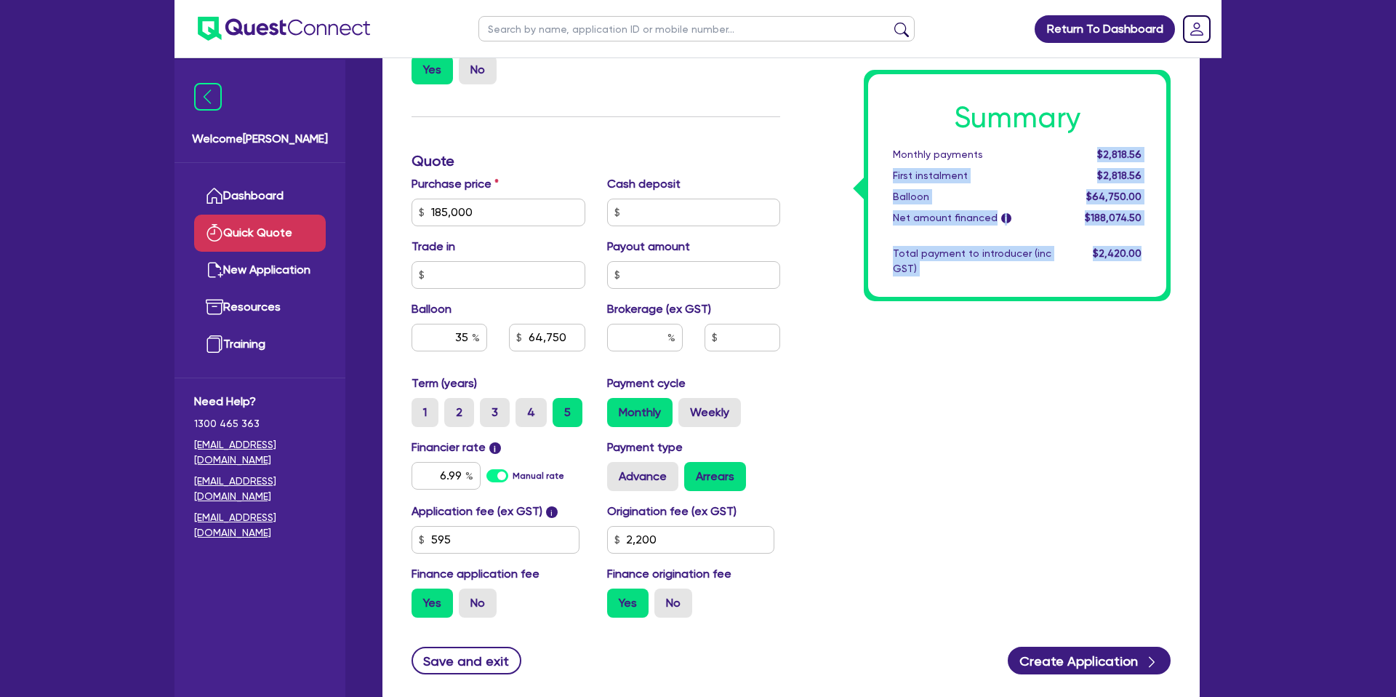
drag, startPoint x: 1103, startPoint y: 151, endPoint x: 1244, endPoint y: 147, distance: 141.1
click at [1244, 147] on div "Return To Dashboard Edit Profile Logout Welcome Gabriel Dashboard Quick Quote N…" at bounding box center [698, 205] width 1396 height 1174
click at [1193, 151] on div "Finance type Chattel Mortgage Business Loan Asset type category Select Cars and…" at bounding box center [791, 226] width 817 height 953
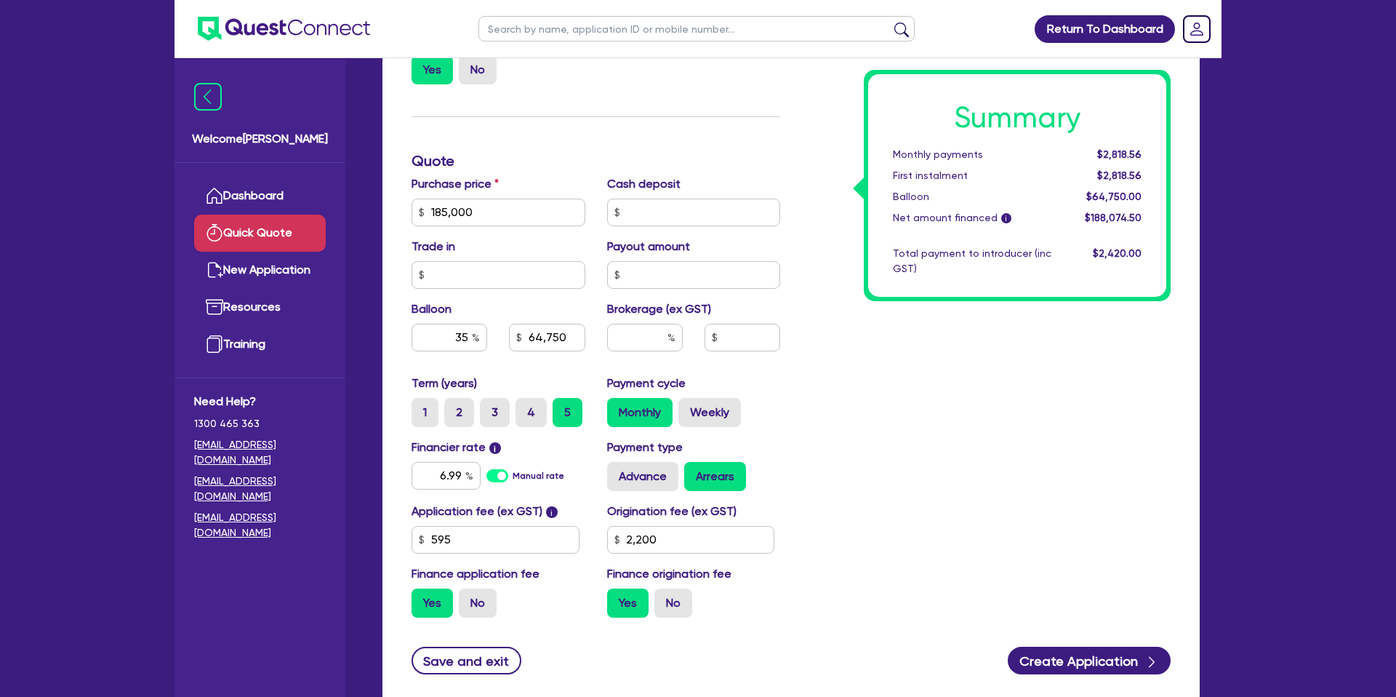
click at [886, 415] on div "Summary Monthly payments $2,818.56 First instalment $2,818.56 Balloon $64,750.0…" at bounding box center [986, 204] width 391 height 850
click at [1033, 545] on div "Summary Monthly payments $2,818.56 First instalment $2,818.56 Balloon $64,750.0…" at bounding box center [986, 204] width 391 height 850
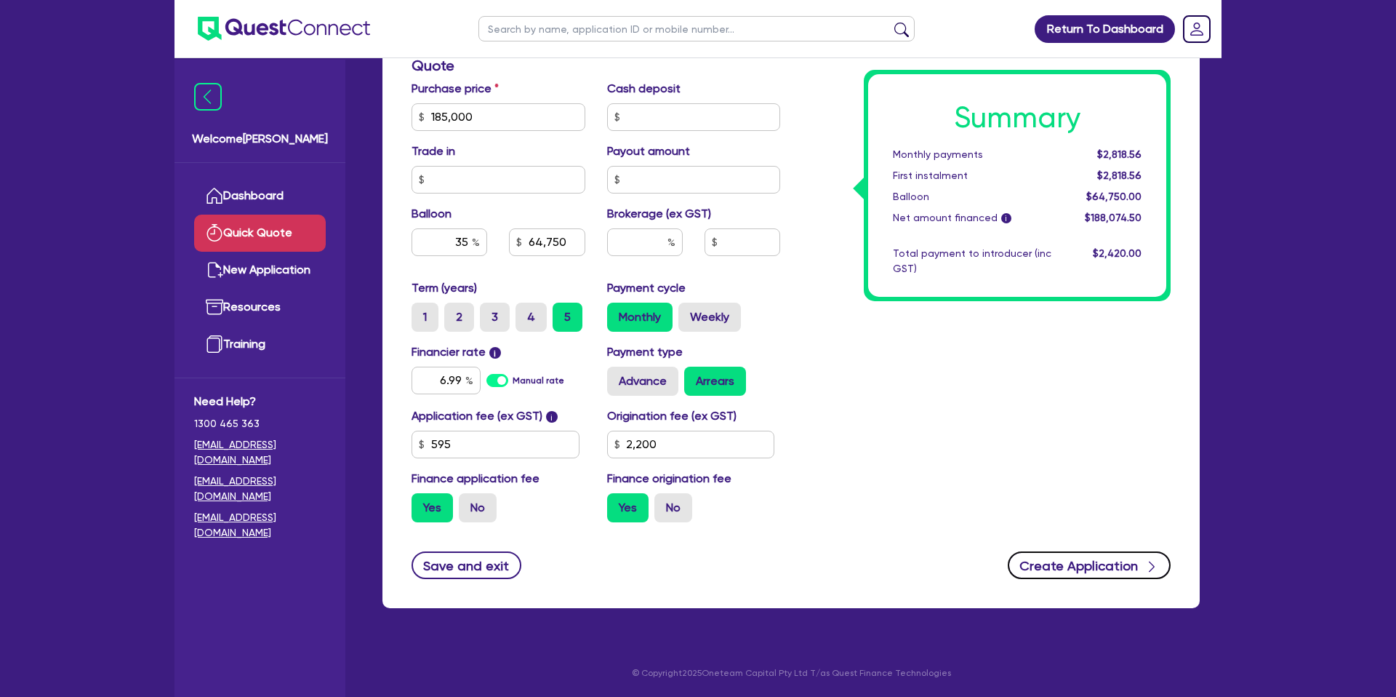
drag, startPoint x: 1063, startPoint y: 562, endPoint x: 1073, endPoint y: 564, distance: 10.3
click at [1071, 563] on button "Create Application" at bounding box center [1089, 565] width 163 height 28
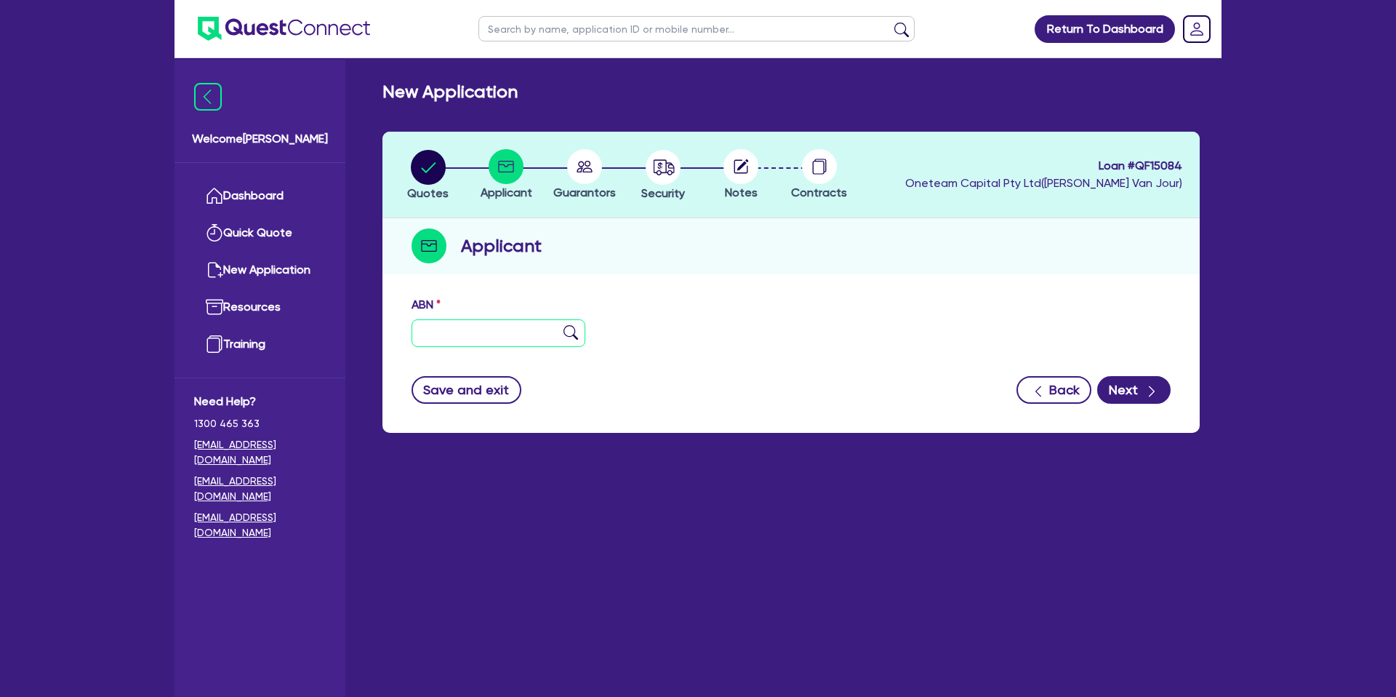
click at [423, 327] on input "text" at bounding box center [499, 333] width 174 height 28
type input "15 661 081 349"
drag, startPoint x: 772, startPoint y: 312, endPoint x: 856, endPoint y: 345, distance: 90.1
click at [772, 311] on div "ABN 15 661 081 349" at bounding box center [791, 327] width 781 height 63
type input "PEAK GROUP ASSETS PTY LTD"
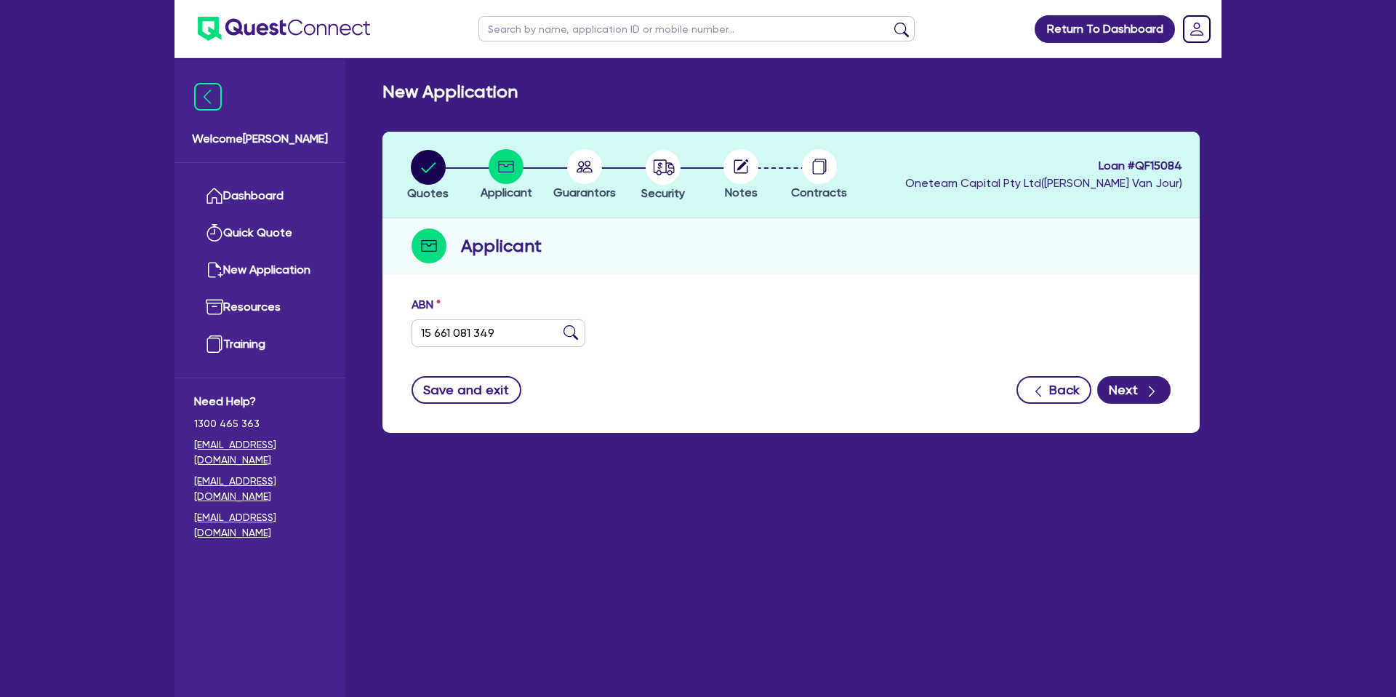
select select "COMPANY"
type input "19/07/2022"
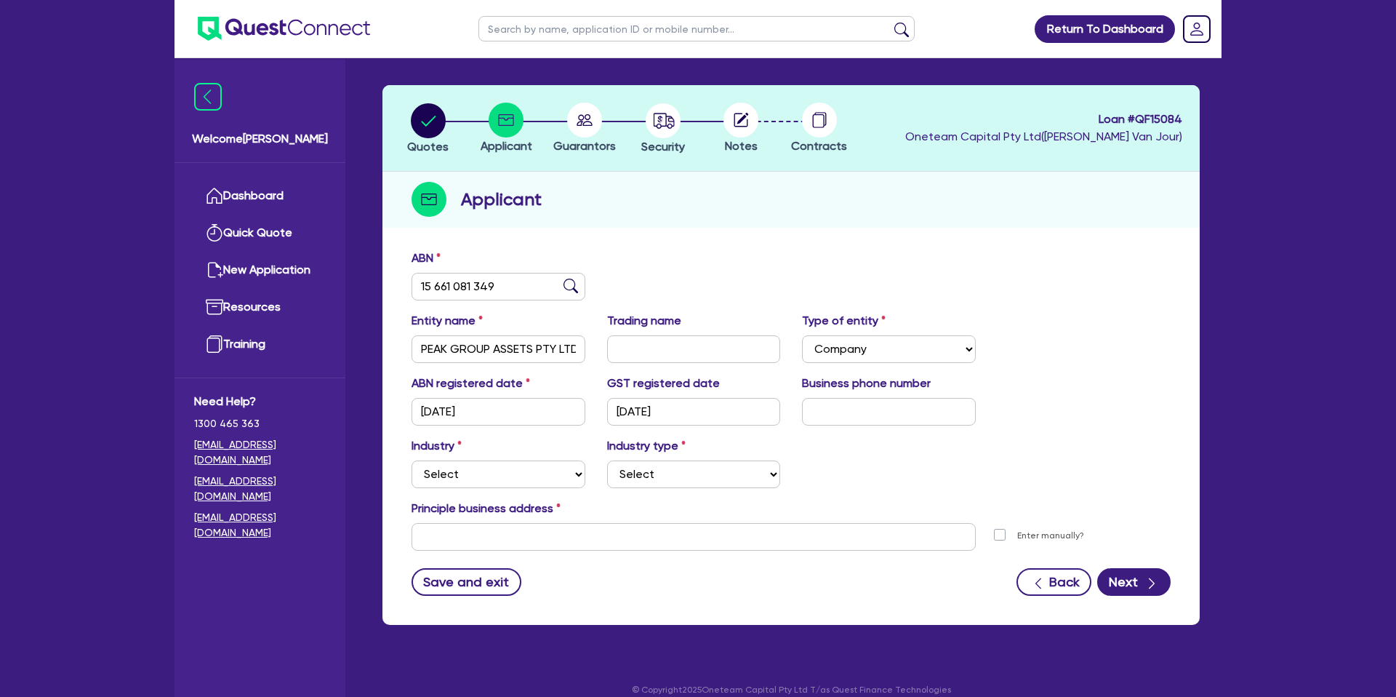
scroll to position [53, 0]
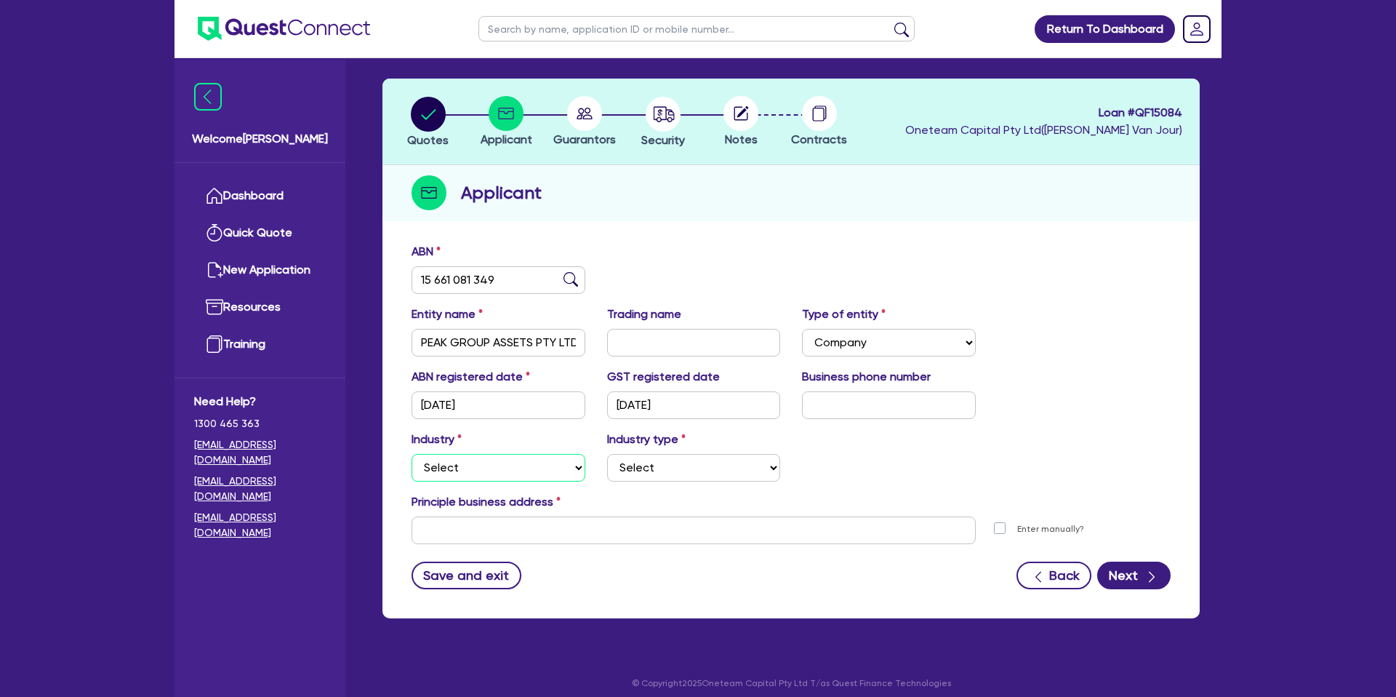
click at [470, 471] on select "Select Accomodation & Food Services Administrative & Support Services Agricultu…" at bounding box center [499, 468] width 174 height 28
select select "BUILDING_CONSTRUCTION"
click at [412, 454] on select "Select Accomodation & Food Services Administrative & Support Services Agricultu…" at bounding box center [499, 468] width 174 height 28
click at [673, 473] on select "Select Trades People Providing Services Direct to Consumers Trades People Provi…" at bounding box center [694, 468] width 174 height 28
select select "BUSINESSES_LARGE_CONSTRUCTION_PROJECTS"
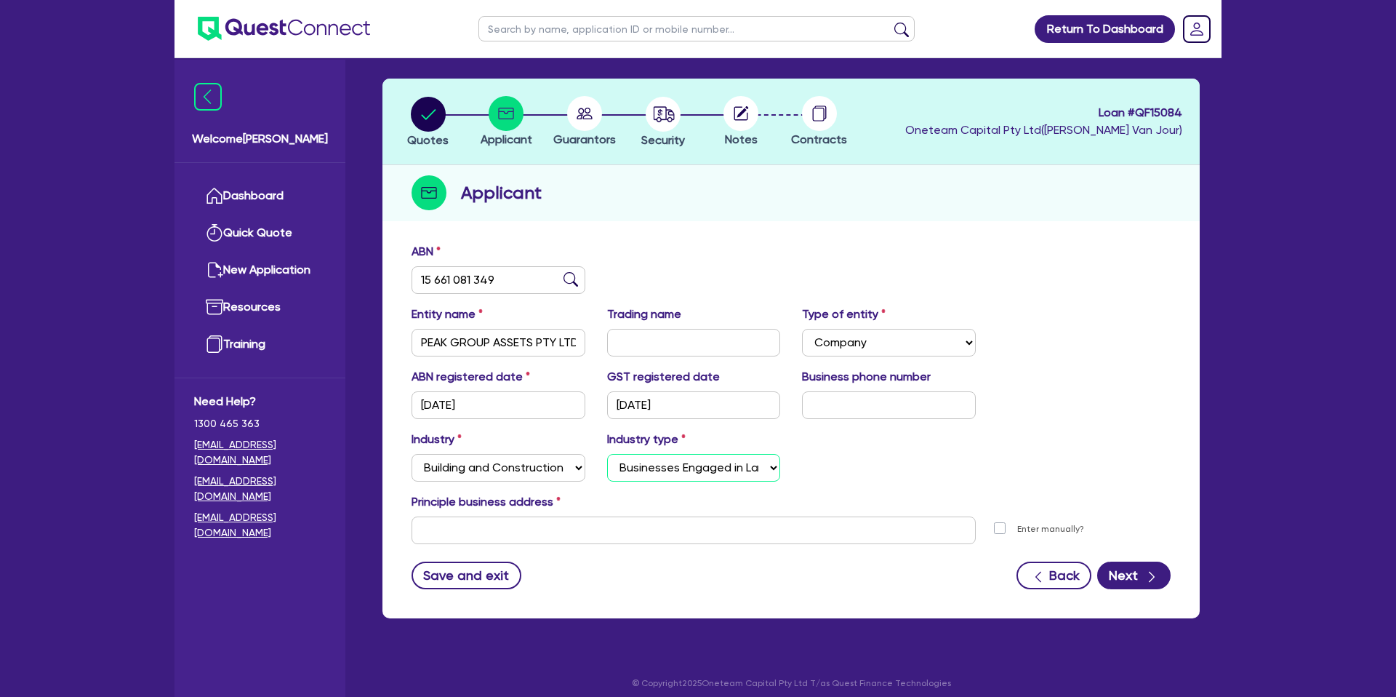
click at [607, 454] on select "Select Trades People Providing Services Direct to Consumers Trades People Provi…" at bounding box center [694, 468] width 174 height 28
click at [505, 537] on input "text" at bounding box center [694, 530] width 564 height 28
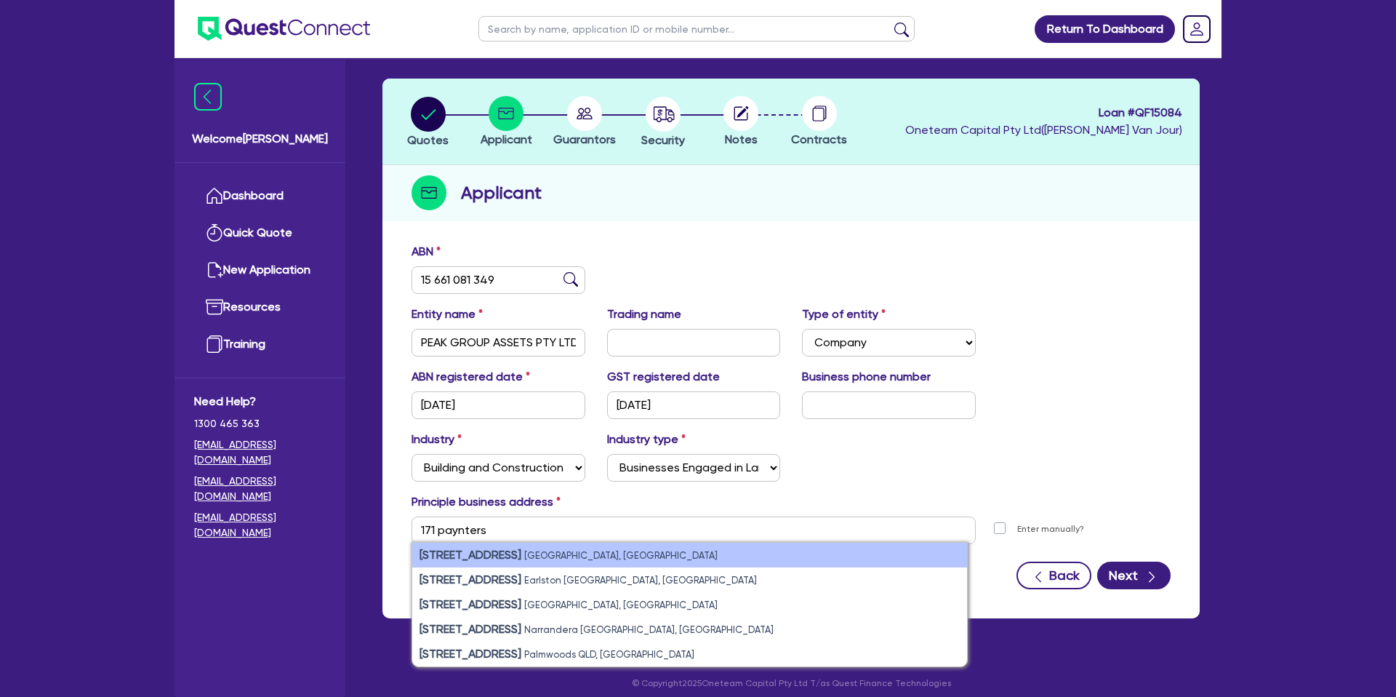
click at [567, 553] on small "Rosemount QLD, Australia" at bounding box center [620, 555] width 193 height 11
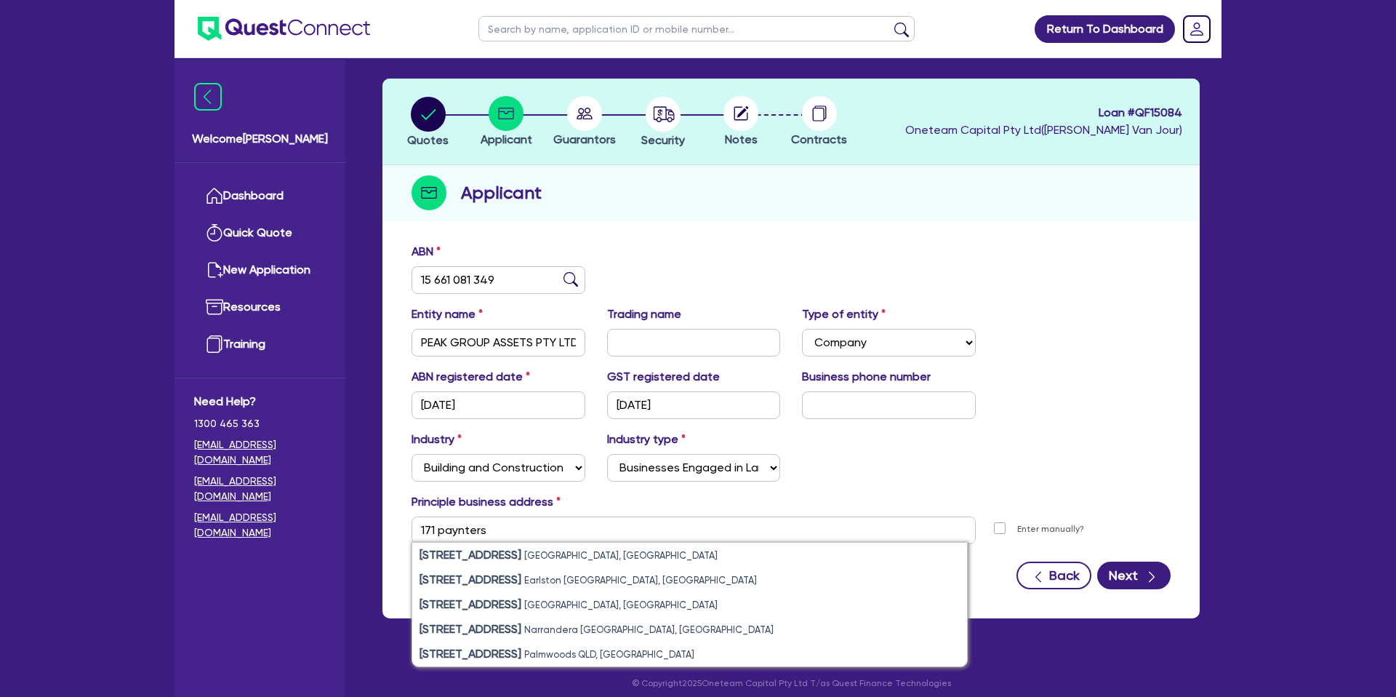
type input "171 Paynters Creek Rd Rosemount QLD 4560"
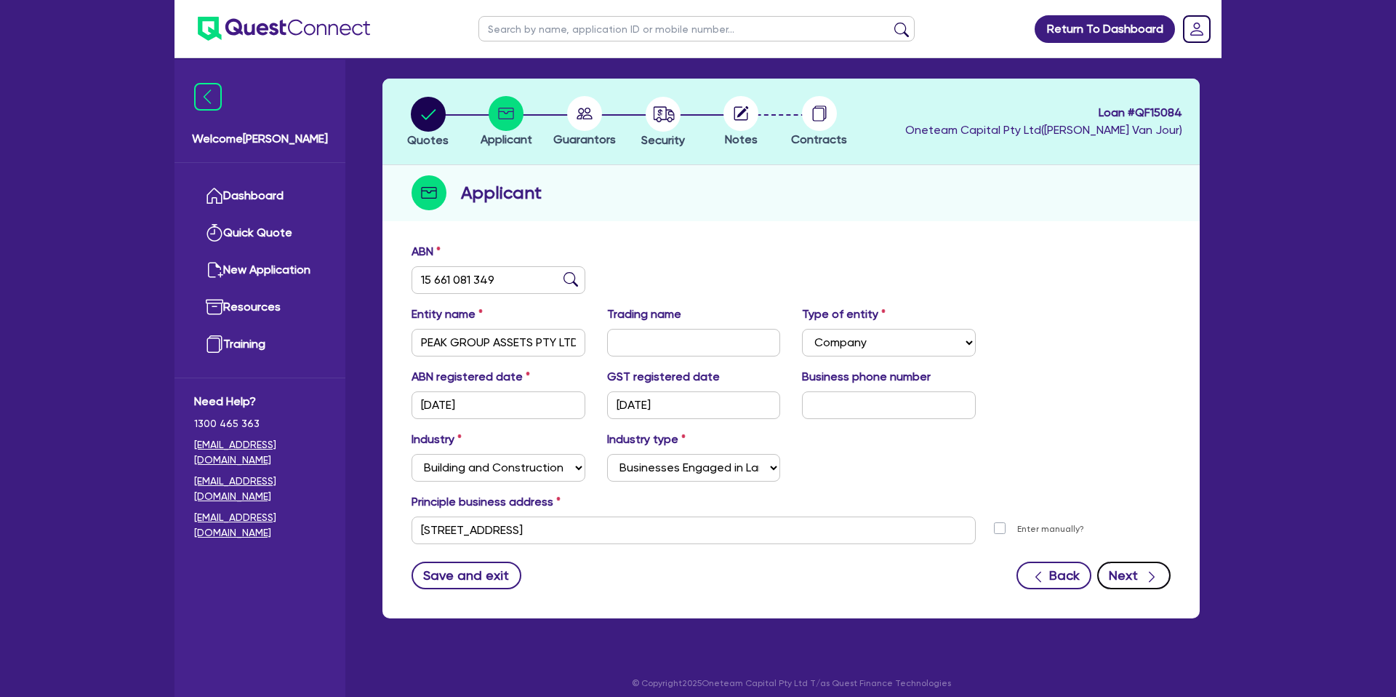
click at [1110, 575] on button "Next" at bounding box center [1133, 575] width 73 height 28
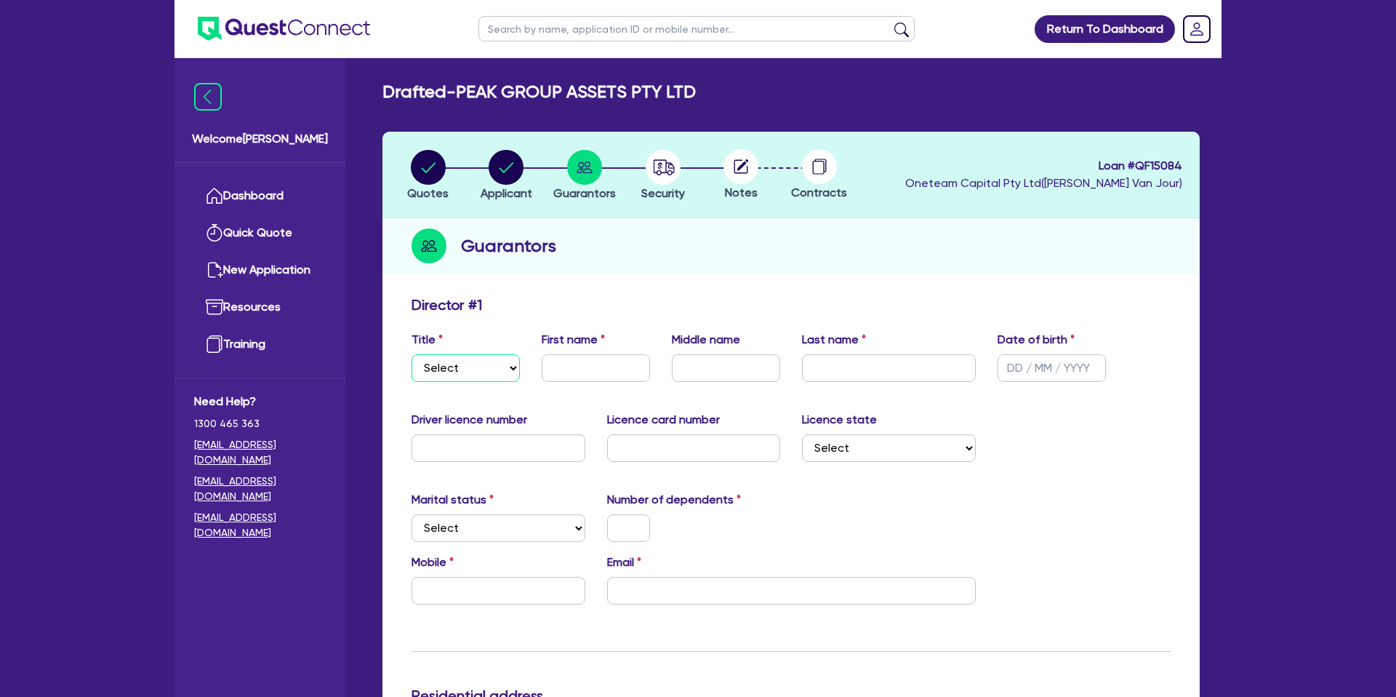
click at [495, 366] on select "Select Mr Mrs Ms Miss Dr" at bounding box center [466, 368] width 108 height 28
select select "MR"
click at [412, 354] on select "Select Mr Mrs Ms Miss Dr" at bounding box center [466, 368] width 108 height 28
click at [586, 375] on input "text" at bounding box center [596, 368] width 108 height 28
click at [596, 363] on input "text" at bounding box center [596, 368] width 108 height 28
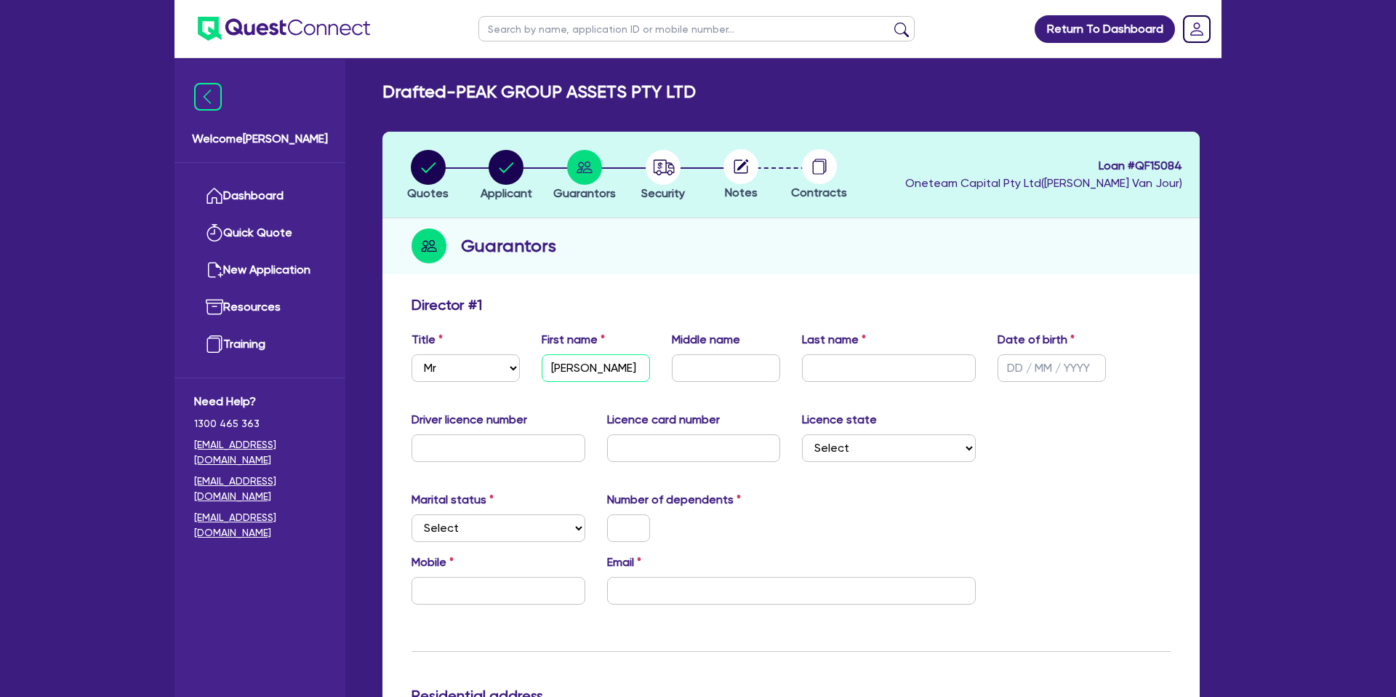
type input "Joel"
type input "William"
type input "Throrogood"
click at [1022, 369] on input "text" at bounding box center [1052, 368] width 108 height 28
type input "26/02/1992"
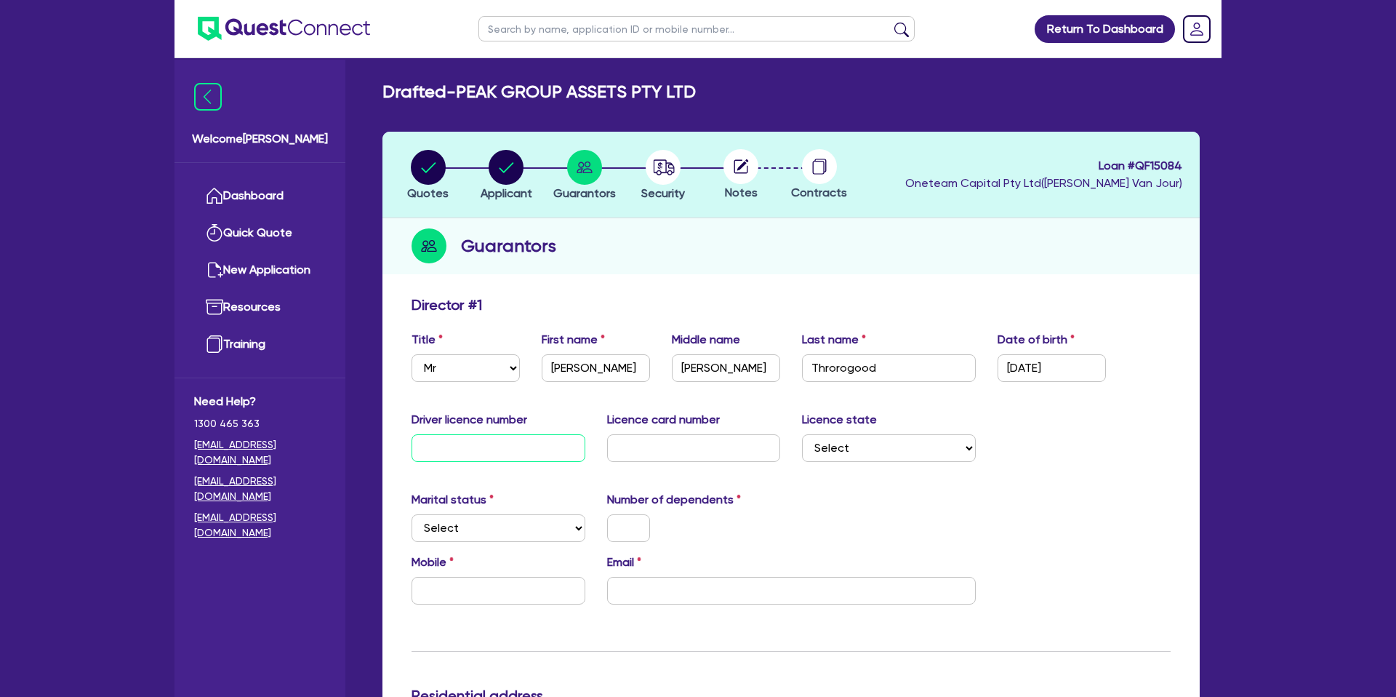
click at [480, 444] on input "text" at bounding box center [499, 448] width 174 height 28
click at [827, 367] on input "Throrogood" at bounding box center [889, 368] width 174 height 28
type input "Thorogood"
click at [893, 392] on div "Title Select Mr Mrs Ms Miss Dr First name Joel Middle name William Last name Th…" at bounding box center [791, 362] width 781 height 63
drag, startPoint x: 1194, startPoint y: 490, endPoint x: 1154, endPoint y: 489, distance: 40.0
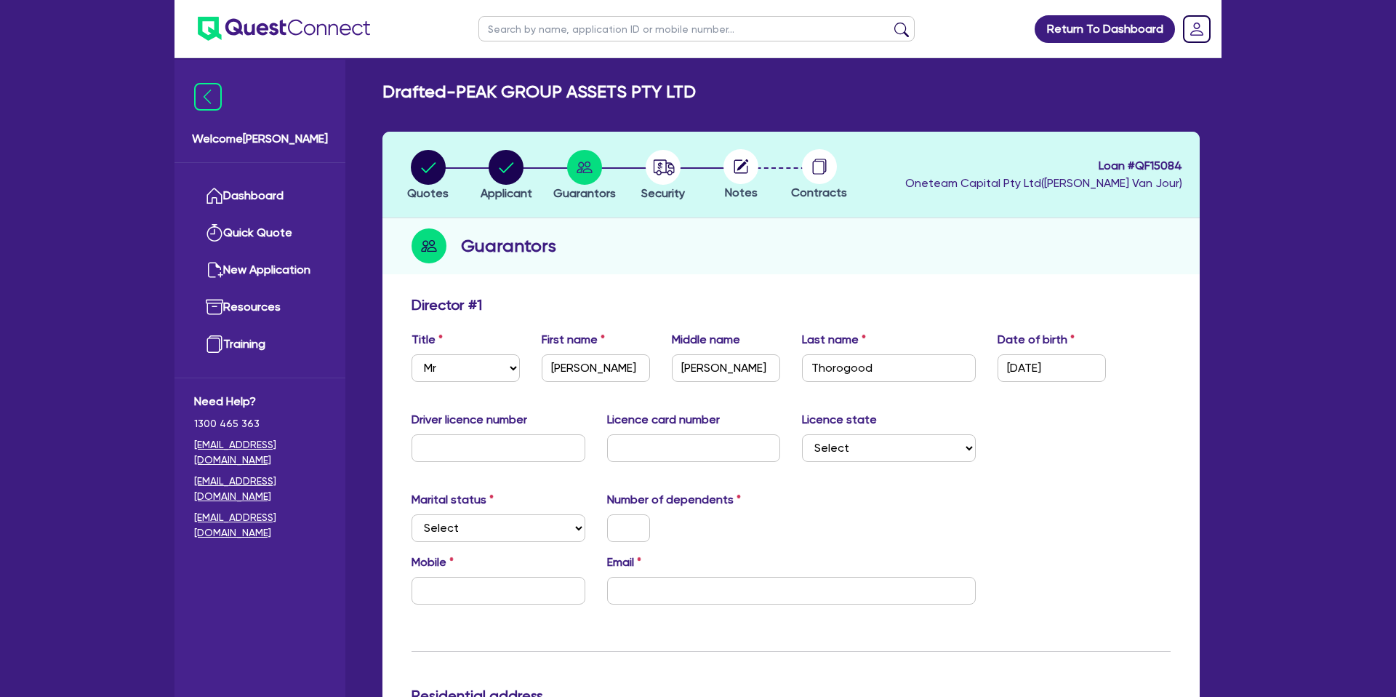
click at [860, 453] on select "Select NSW VIC QLD TAS ACT SA NT WA" at bounding box center [889, 448] width 174 height 28
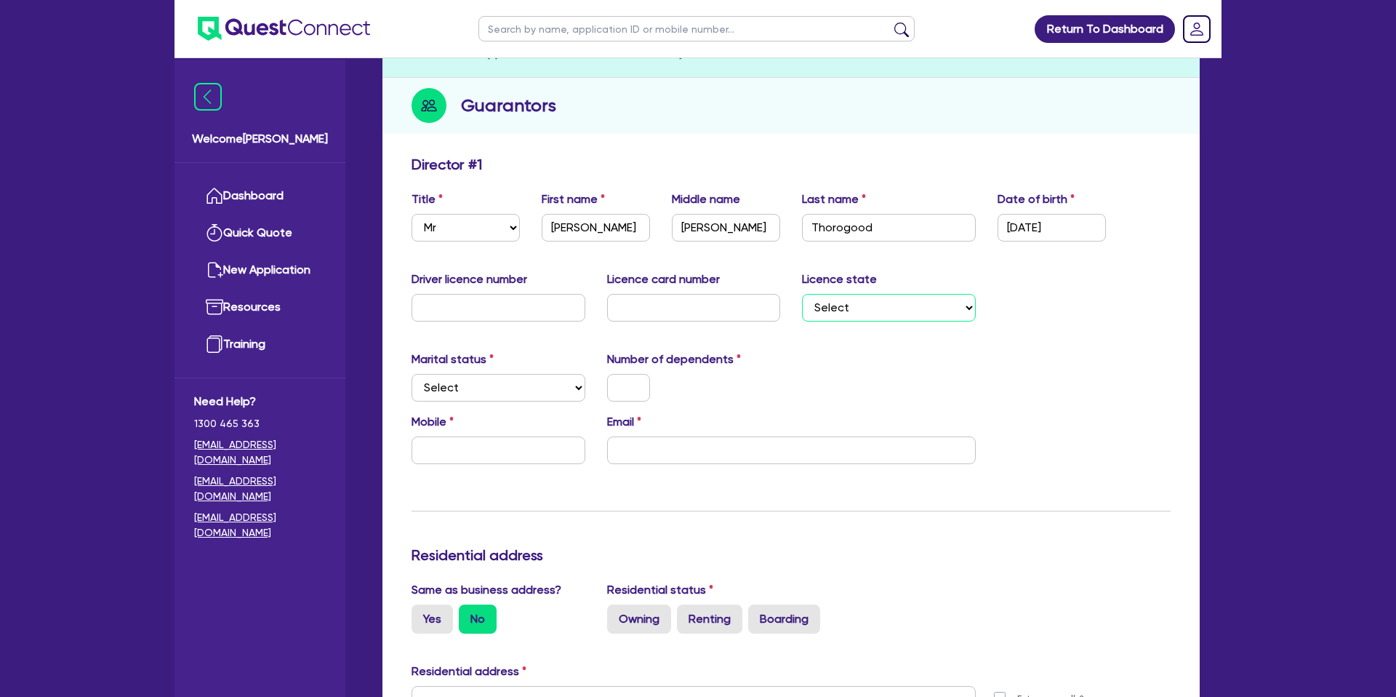
scroll to position [138, 0]
click at [803, 393] on div "Marital status Select Single Married De Facto / Partner Number of dependents" at bounding box center [791, 384] width 781 height 63
click at [506, 316] on input "text" at bounding box center [499, 310] width 174 height 28
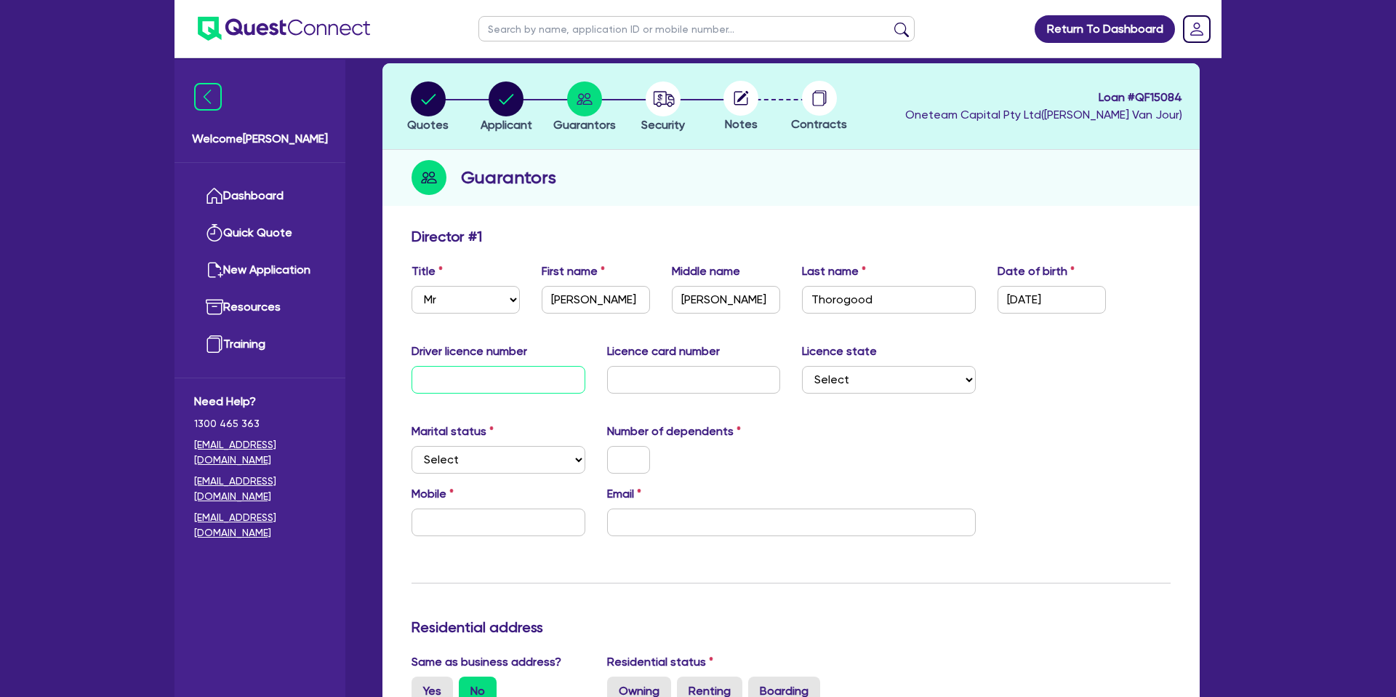
scroll to position [68, 0]
click at [507, 97] on circle "button" at bounding box center [506, 99] width 35 height 35
select select "COMPANY"
select select "BUILDING_CONSTRUCTION"
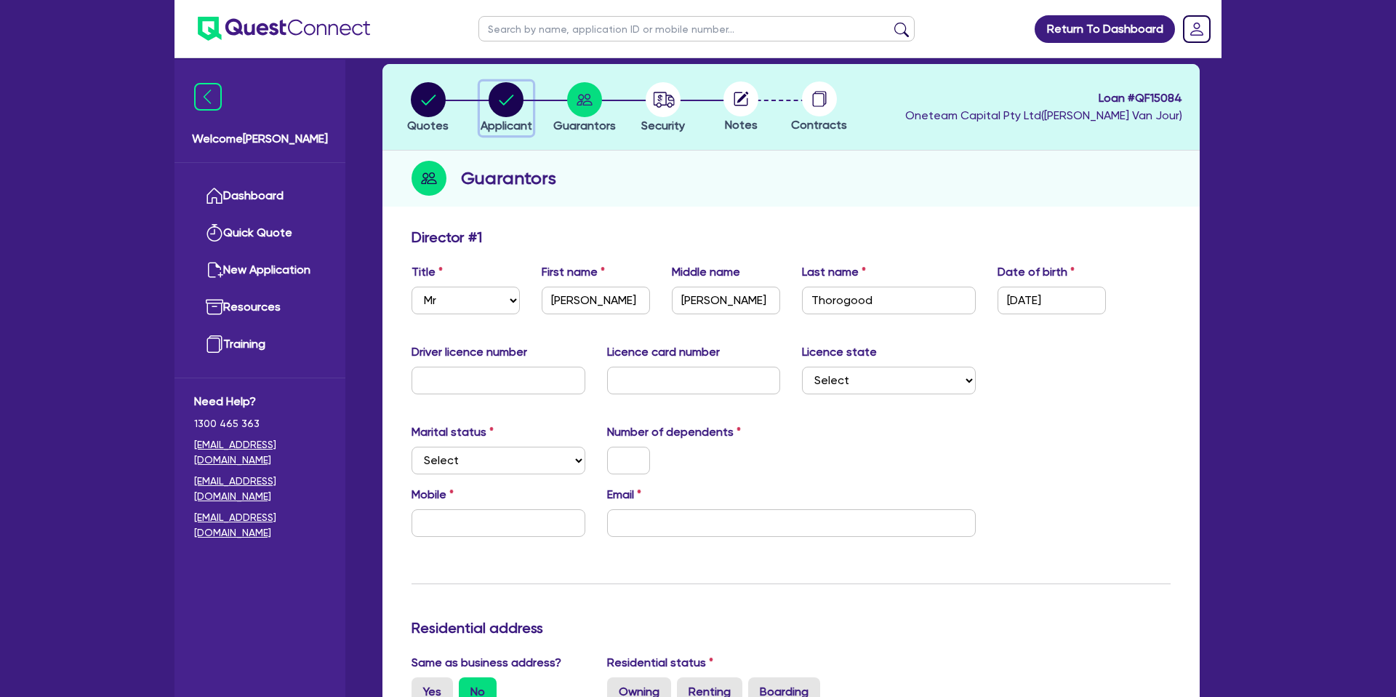
select select "BUSINESSES_LARGE_CONSTRUCTION_PROJECTS"
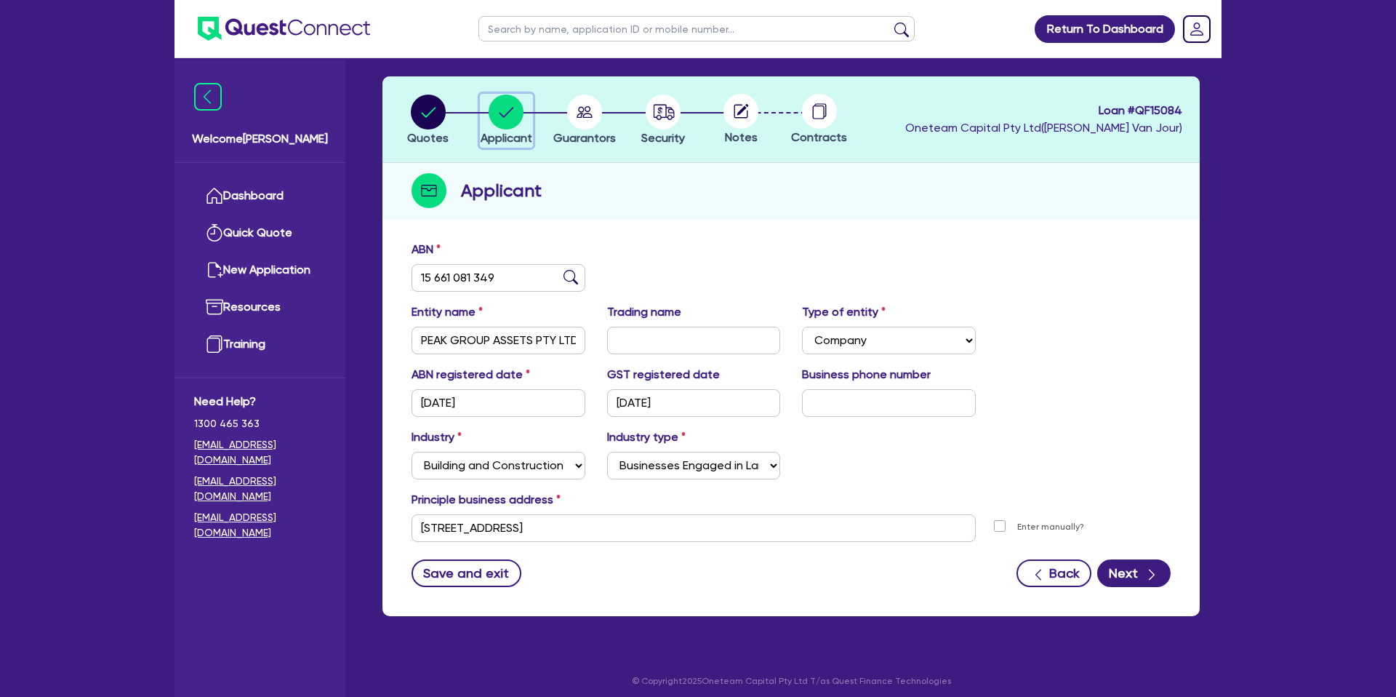
scroll to position [63, 0]
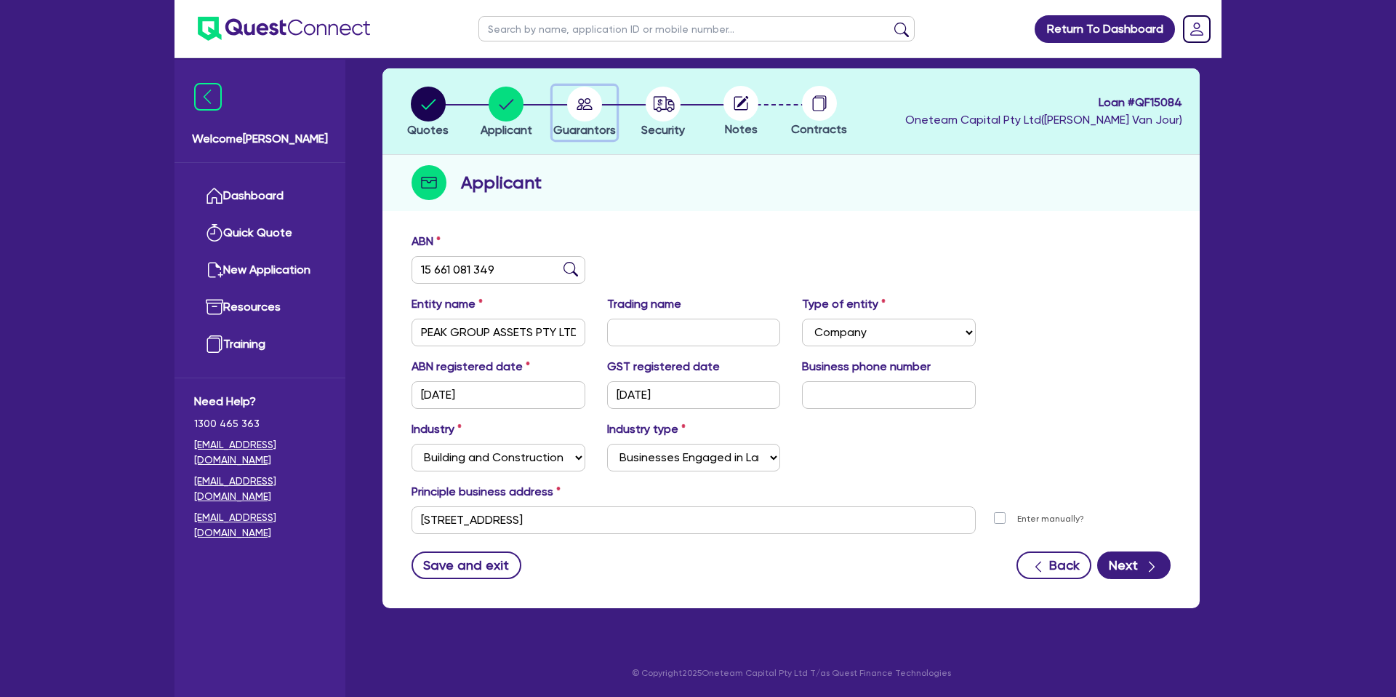
click at [583, 103] on icon "button" at bounding box center [585, 104] width 16 height 12
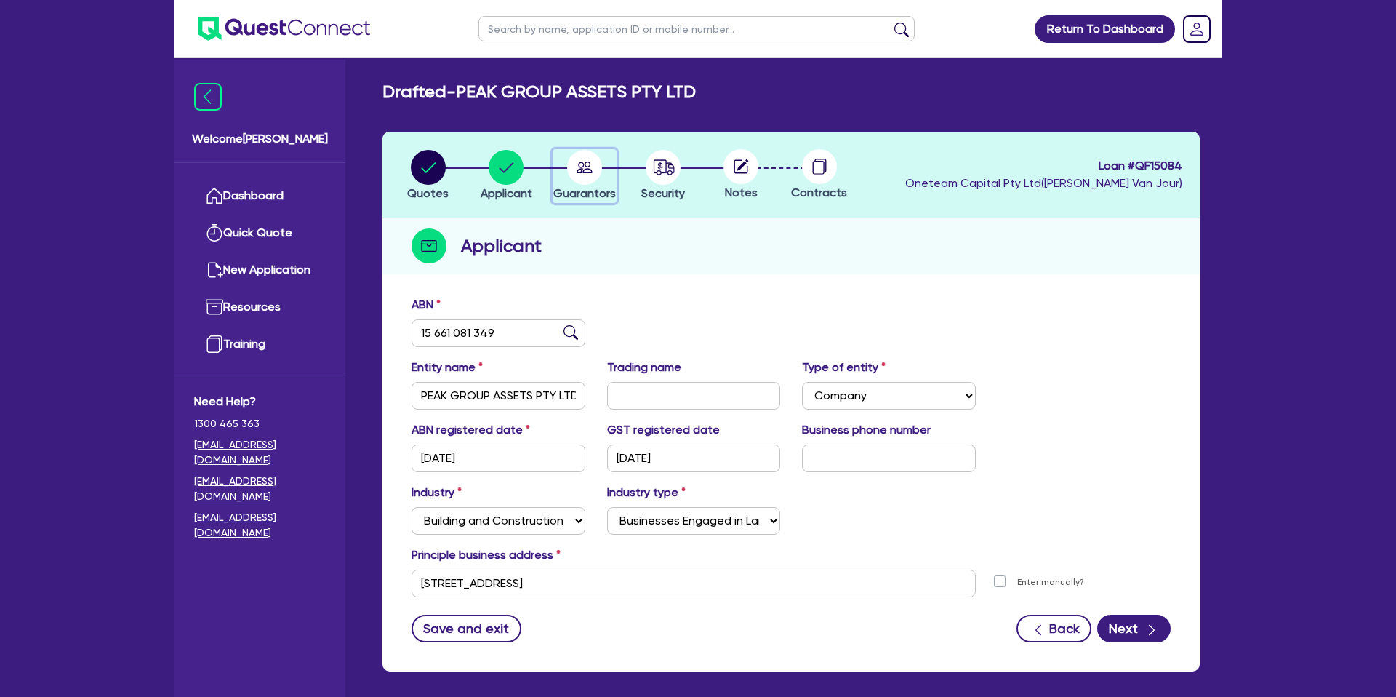
select select "MR"
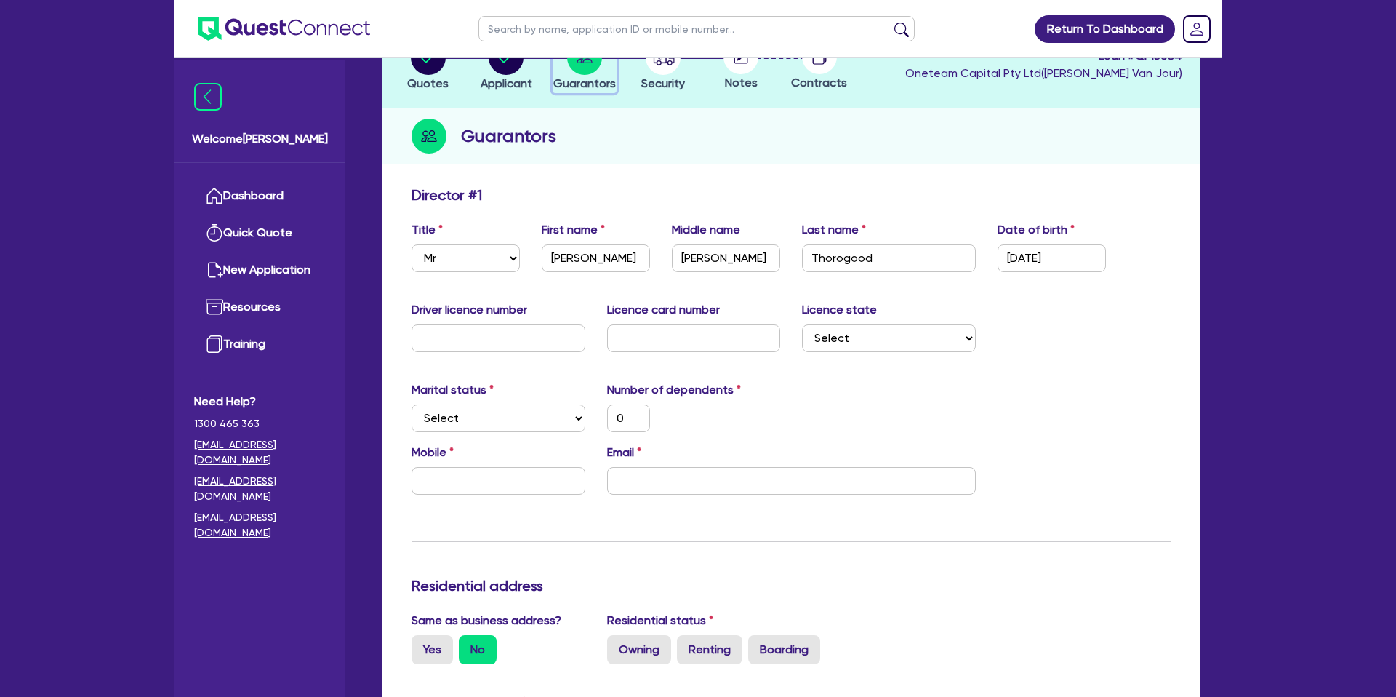
scroll to position [112, 0]
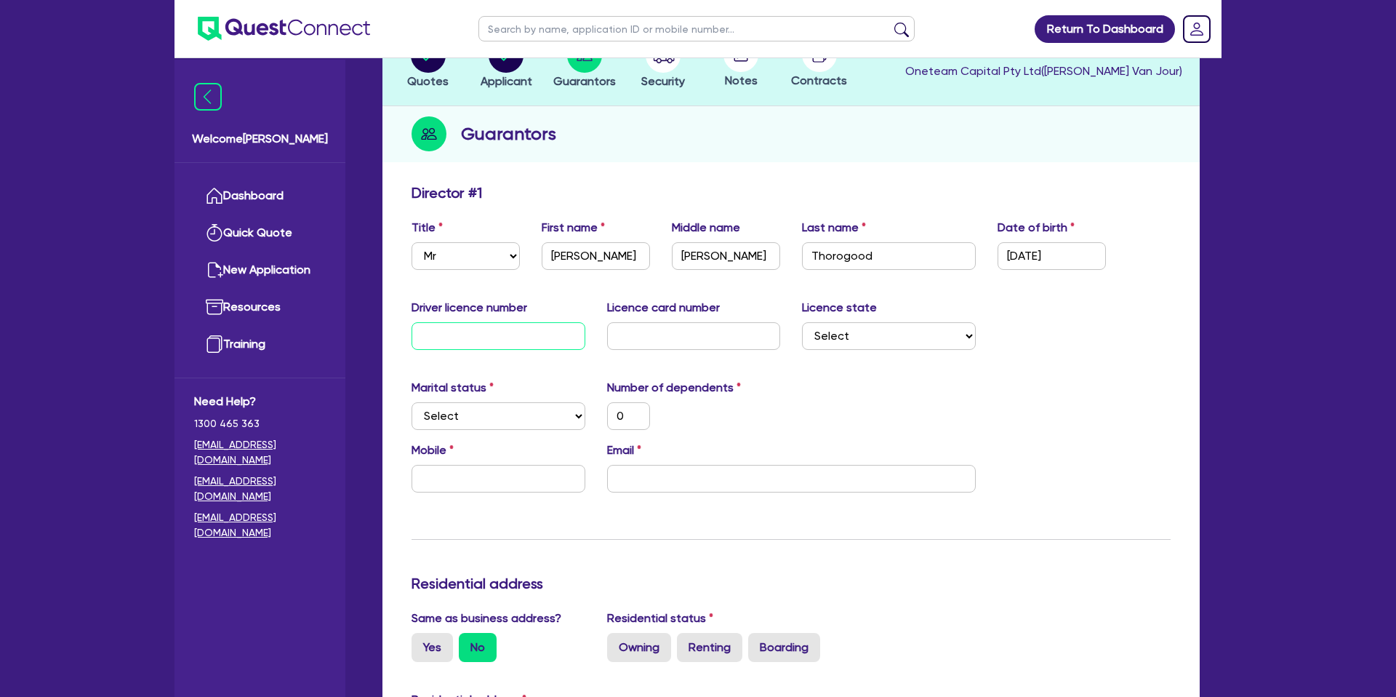
click at [504, 329] on input "text" at bounding box center [499, 336] width 174 height 28
type input "0"
type input "09"
type input "0"
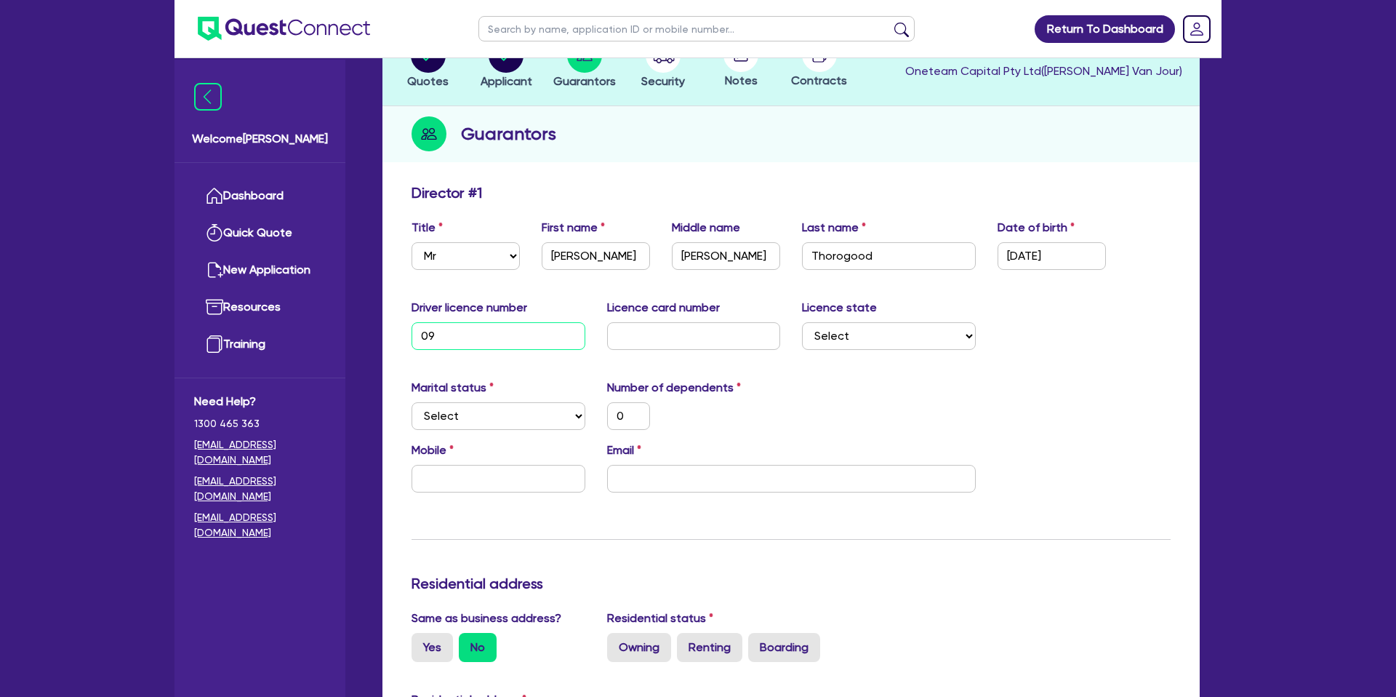
type input "090"
type input "0"
type input "0904"
type input "0"
type input "09042"
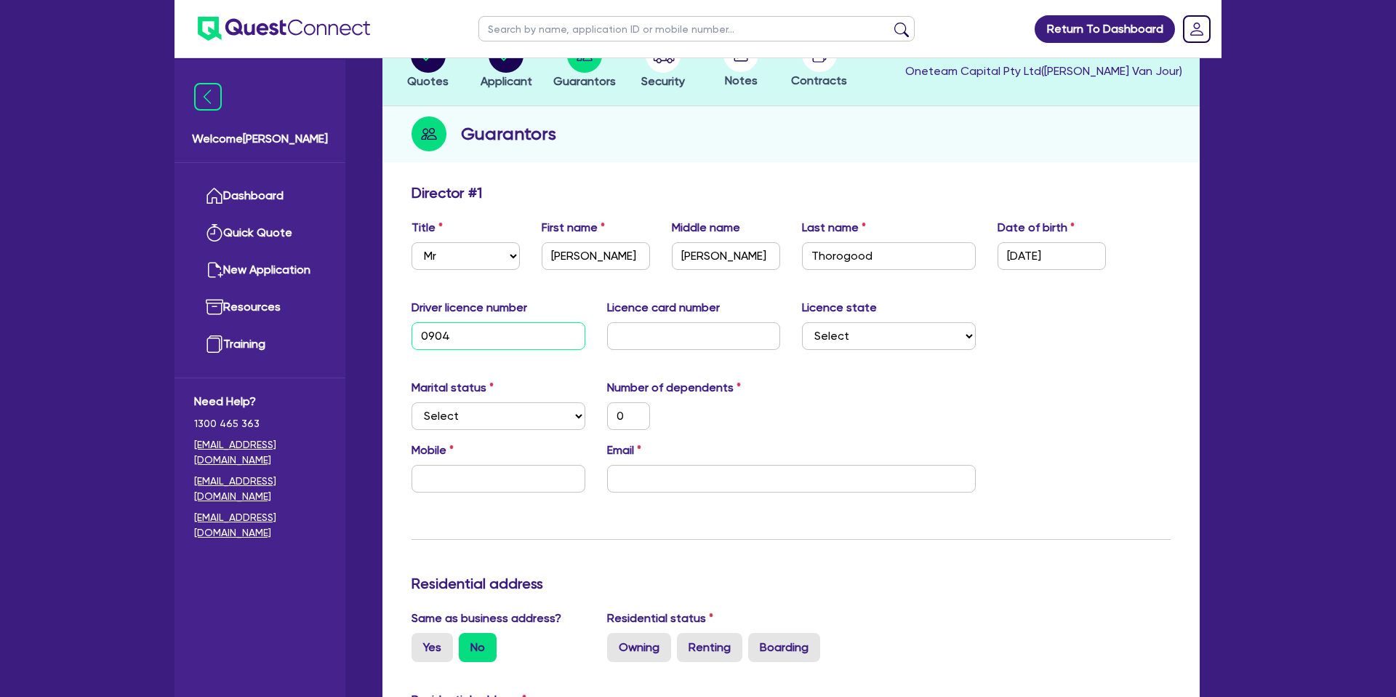
type input "0"
type input "090426"
type input "0"
type input "0904265"
type input "0"
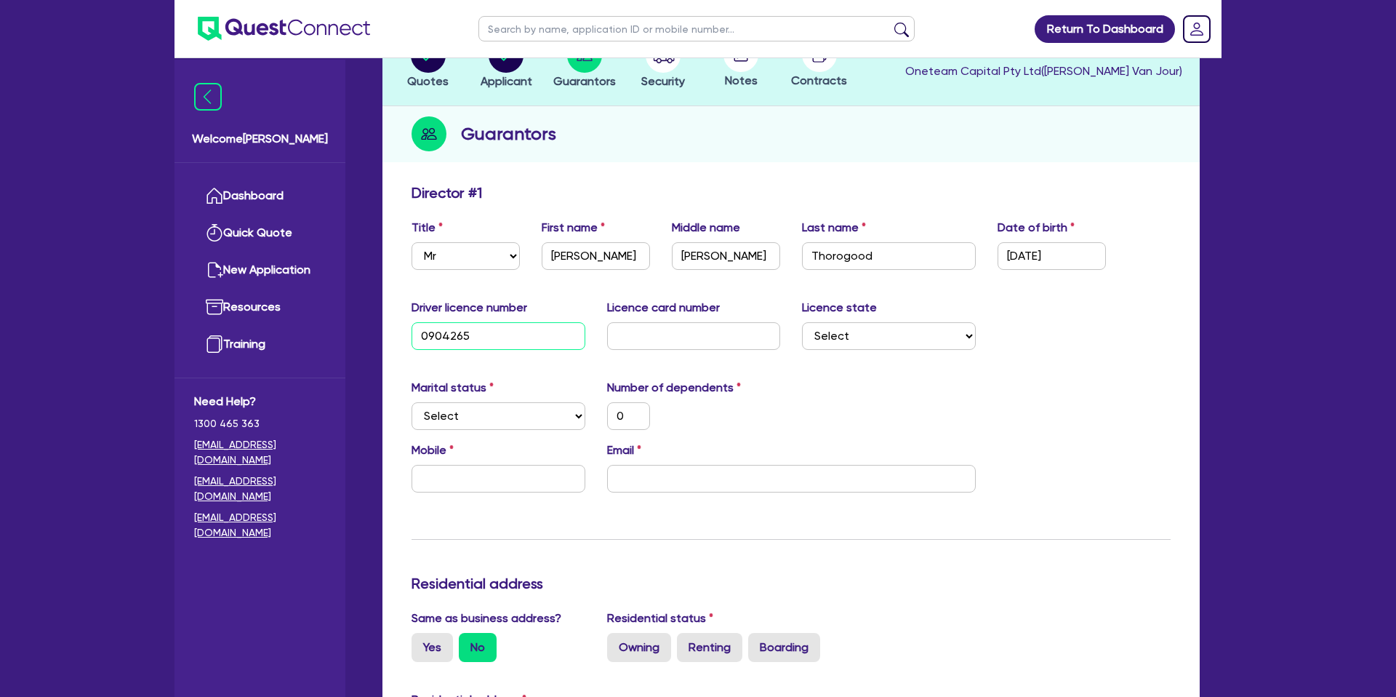
type input "09042656"
type input "0"
type input "090426569"
type input "0"
type input "090426569"
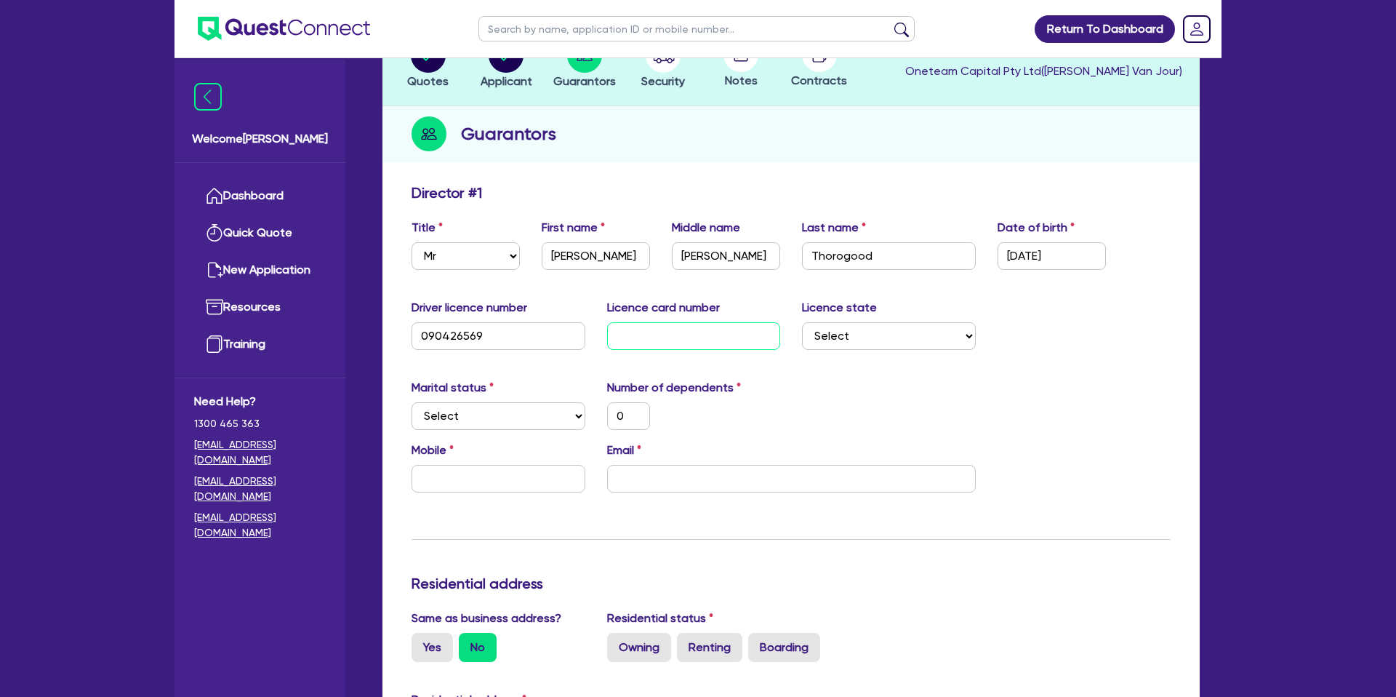
click at [683, 335] on input "text" at bounding box center [694, 336] width 174 height 28
type input "2"
type input "0"
type input "27"
type input "0"
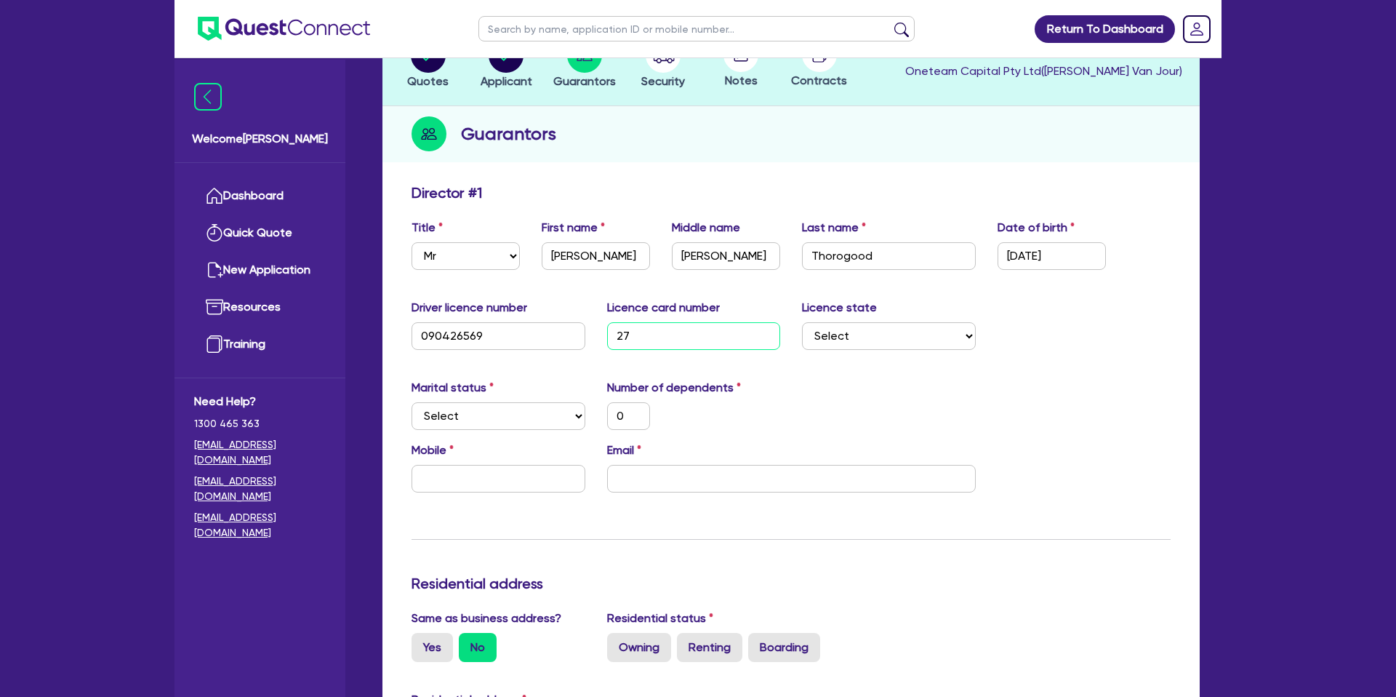
type input "27b"
type input "0"
type input "27b9"
type input "0"
type input "27b93"
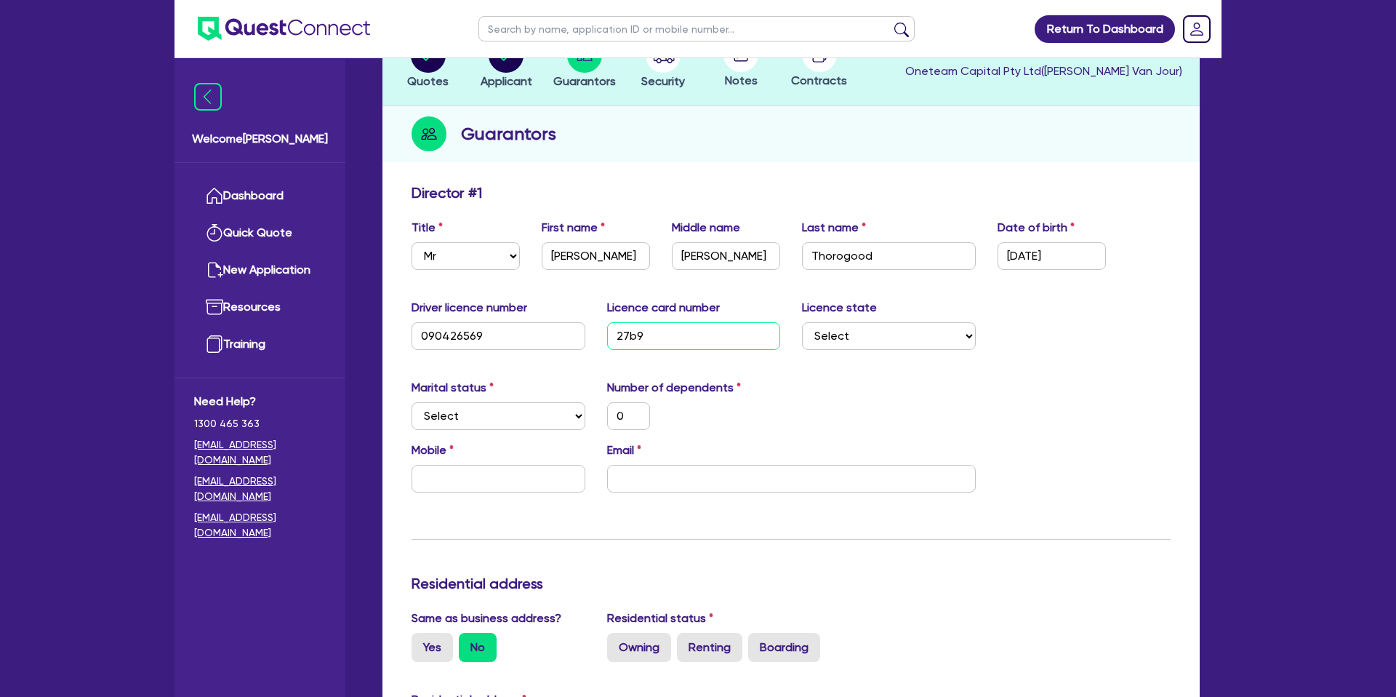
type input "0"
type input "27b933"
type input "0"
type input "27b933e"
type input "0"
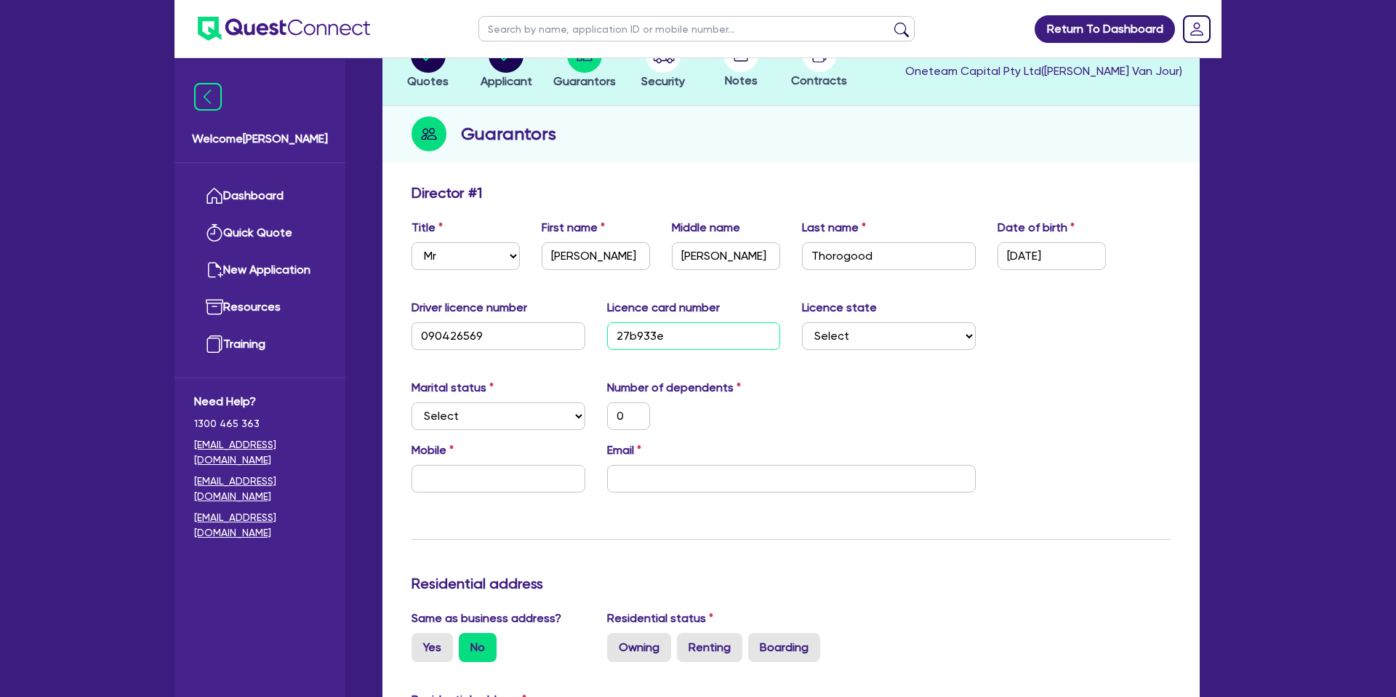
type input "27b933eb"
type input "0"
type input "27b933ebe"
type input "0"
type input "27b933ebe1"
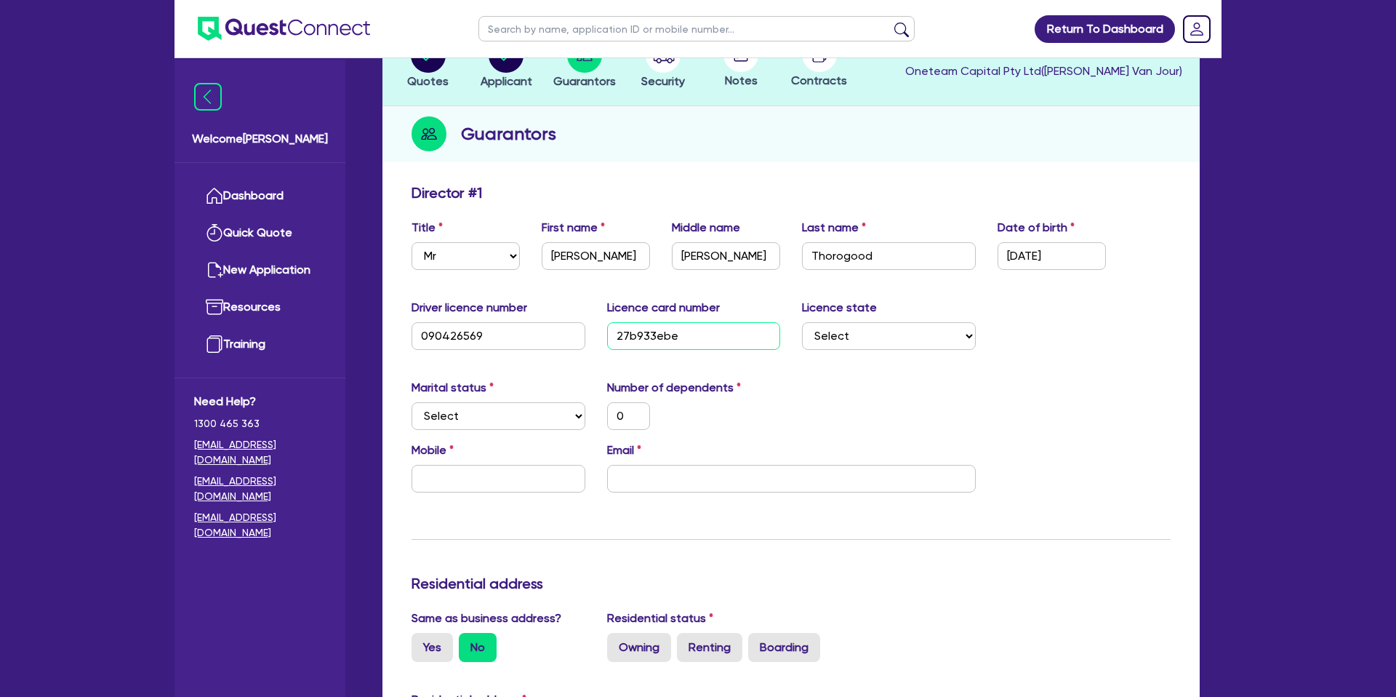
type input "0"
type input "27b933ebe1"
drag, startPoint x: 913, startPoint y: 377, endPoint x: 889, endPoint y: 367, distance: 25.1
click at [873, 348] on select "Select NSW VIC QLD TAS ACT SA NT WA" at bounding box center [889, 336] width 174 height 28
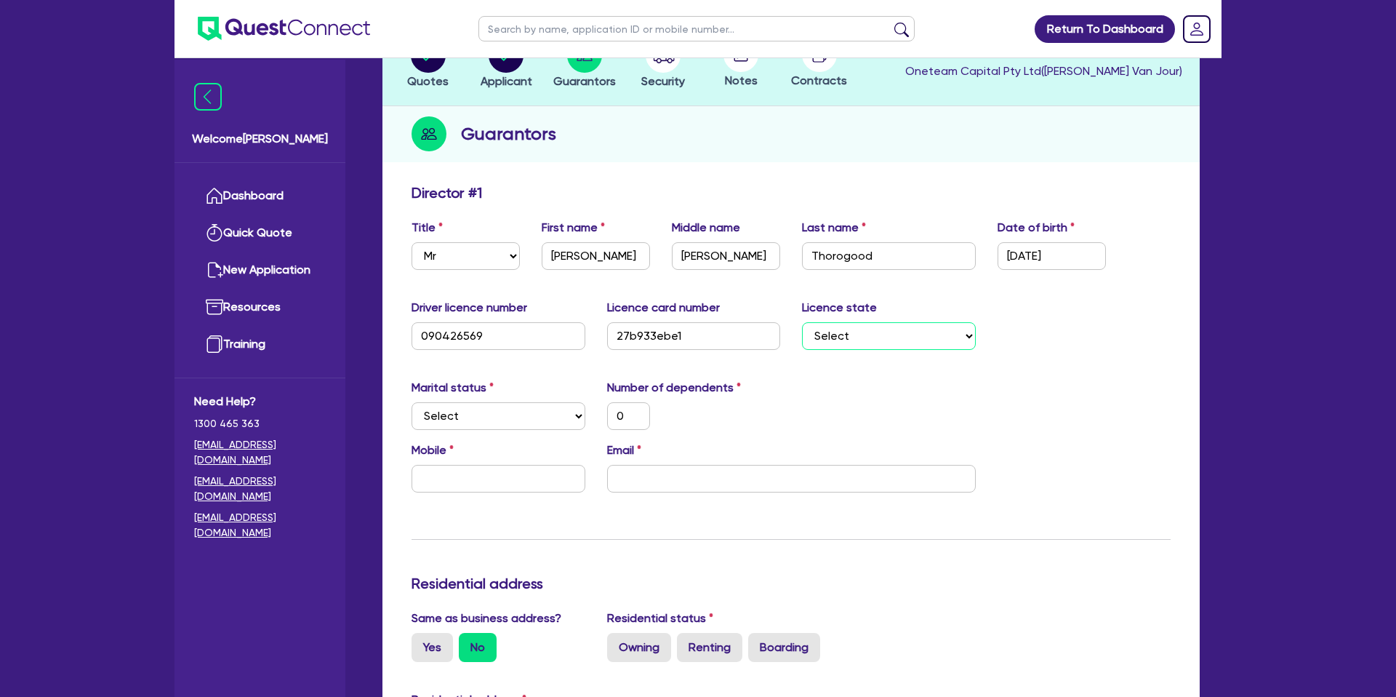
select select "QLD"
click at [802, 322] on select "Select NSW VIC QLD TAS ACT SA NT WA" at bounding box center [889, 336] width 174 height 28
type input "0"
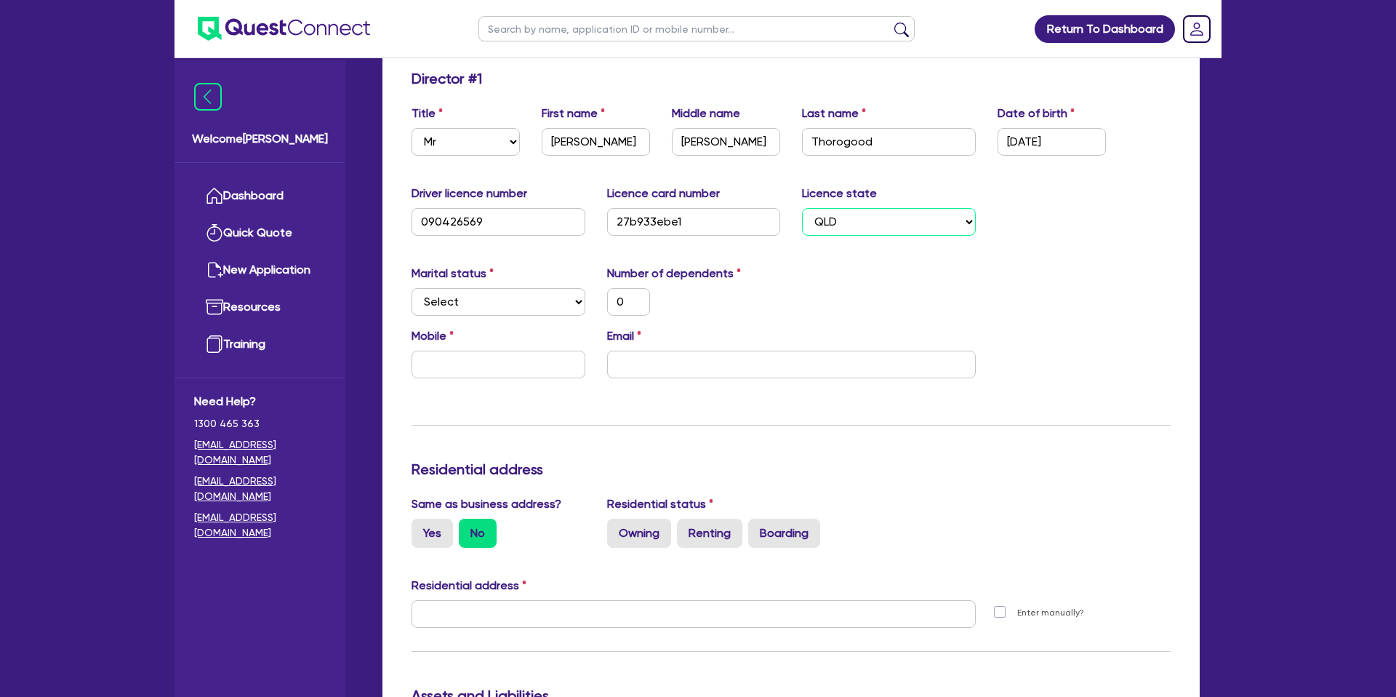
scroll to position [227, 0]
click at [459, 300] on select "Select Single Married De Facto / Partner" at bounding box center [499, 301] width 174 height 28
select select "DE_FACTO"
click at [412, 287] on select "Select Single Married De Facto / Partner" at bounding box center [499, 301] width 174 height 28
type input "0"
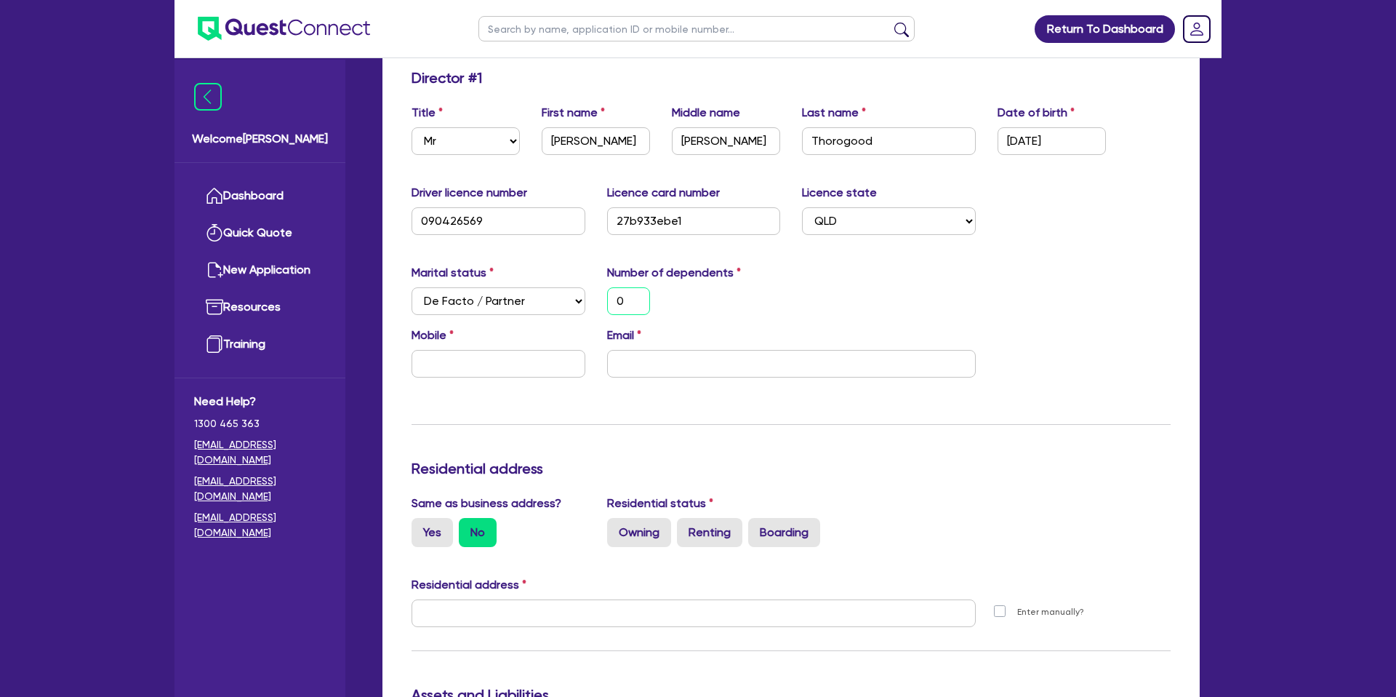
click at [635, 297] on input "0" at bounding box center [628, 301] width 43 height 28
click at [468, 361] on input "text" at bounding box center [499, 364] width 174 height 28
type input "3"
type input "0"
type input "3"
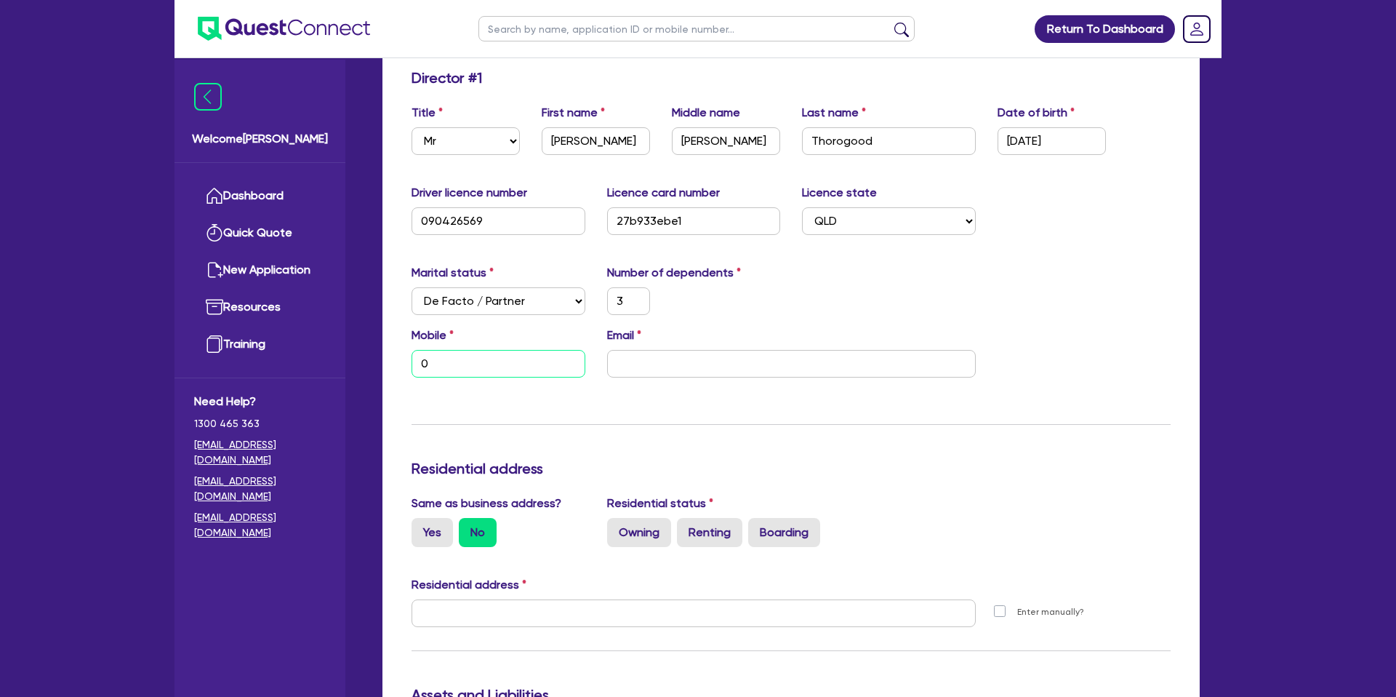
type input "04"
type input "3"
type input "041"
type input "3"
type input "0417"
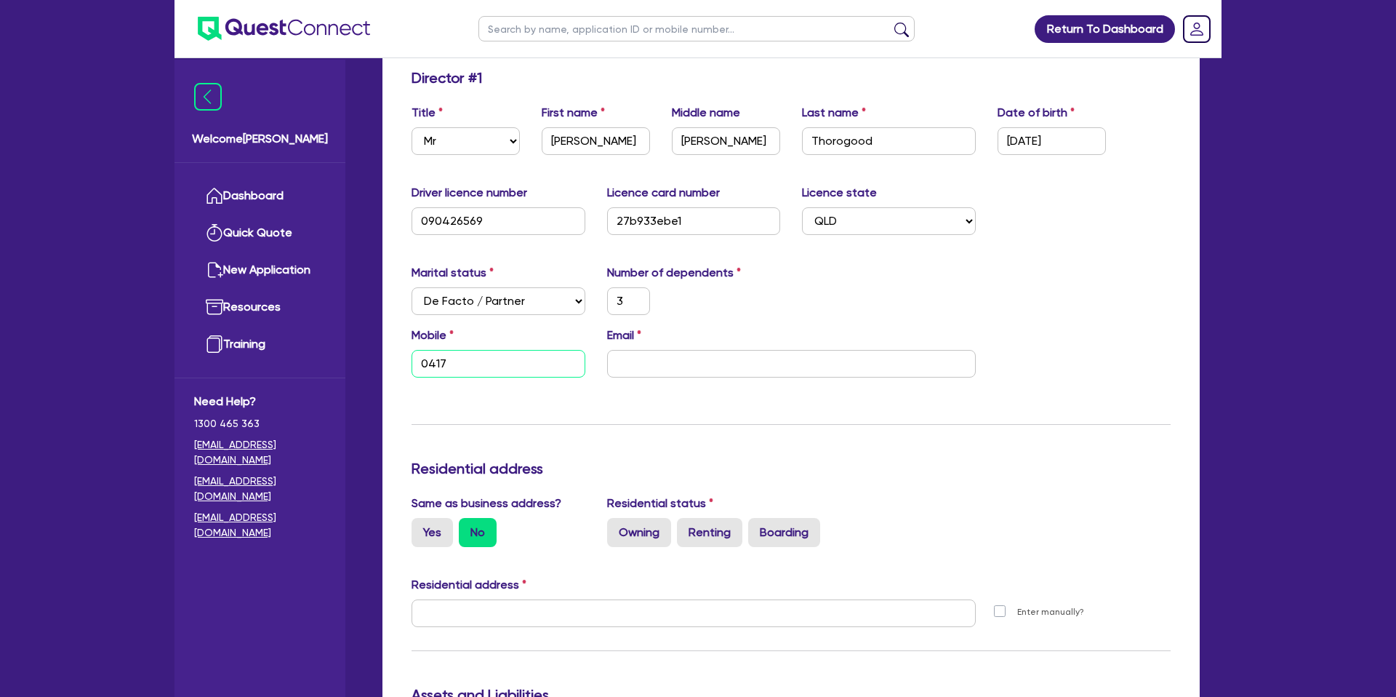
type input "3"
type input "0417 0"
type input "3"
type input "0417 03"
type input "3"
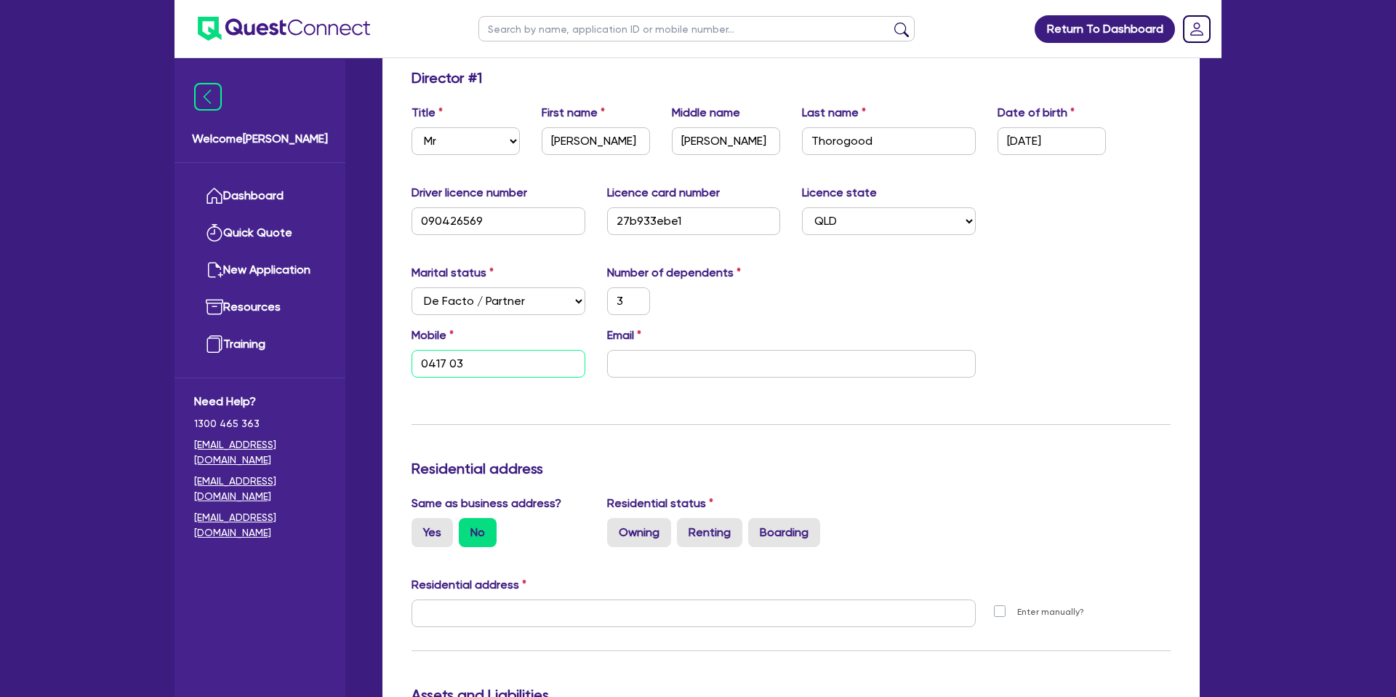
type input "0417 030"
type input "3"
type input "0417 030 3"
type input "3"
type input "0417 030 30"
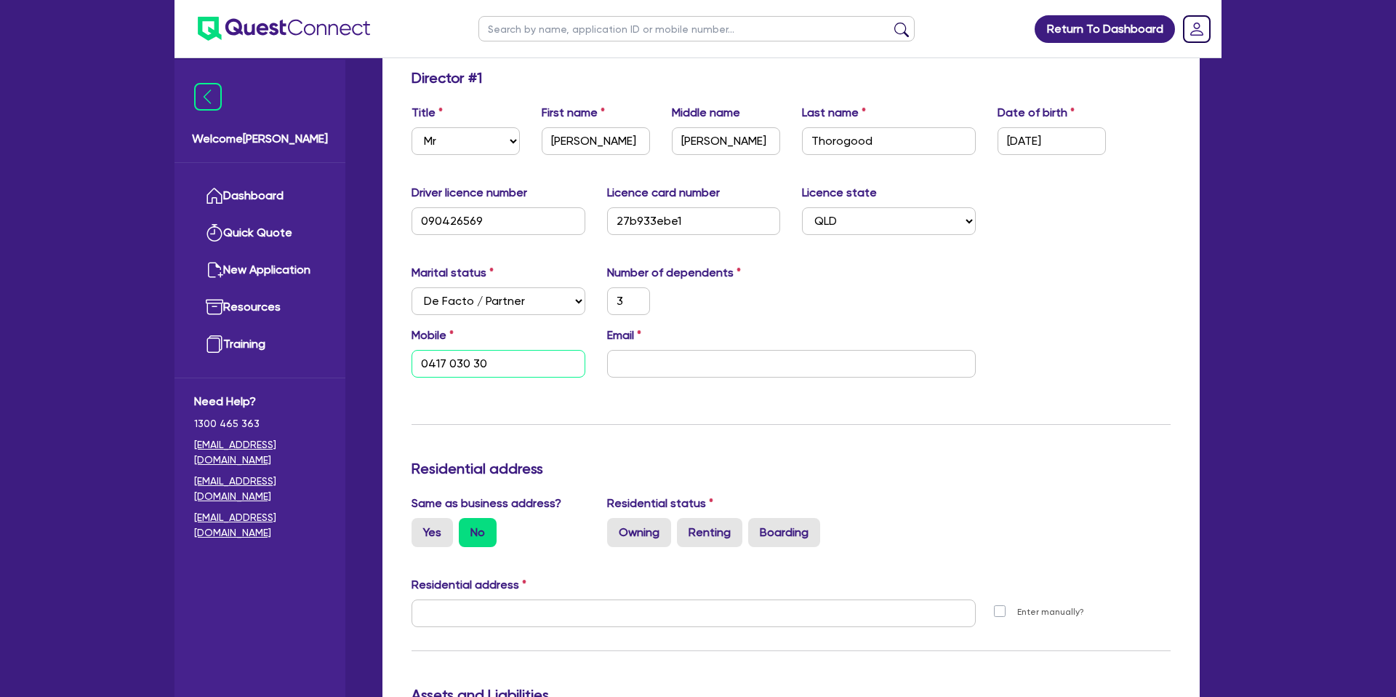
type input "3"
type input "0417 030 300"
type input "3"
type input "0417 030 30"
type input "3"
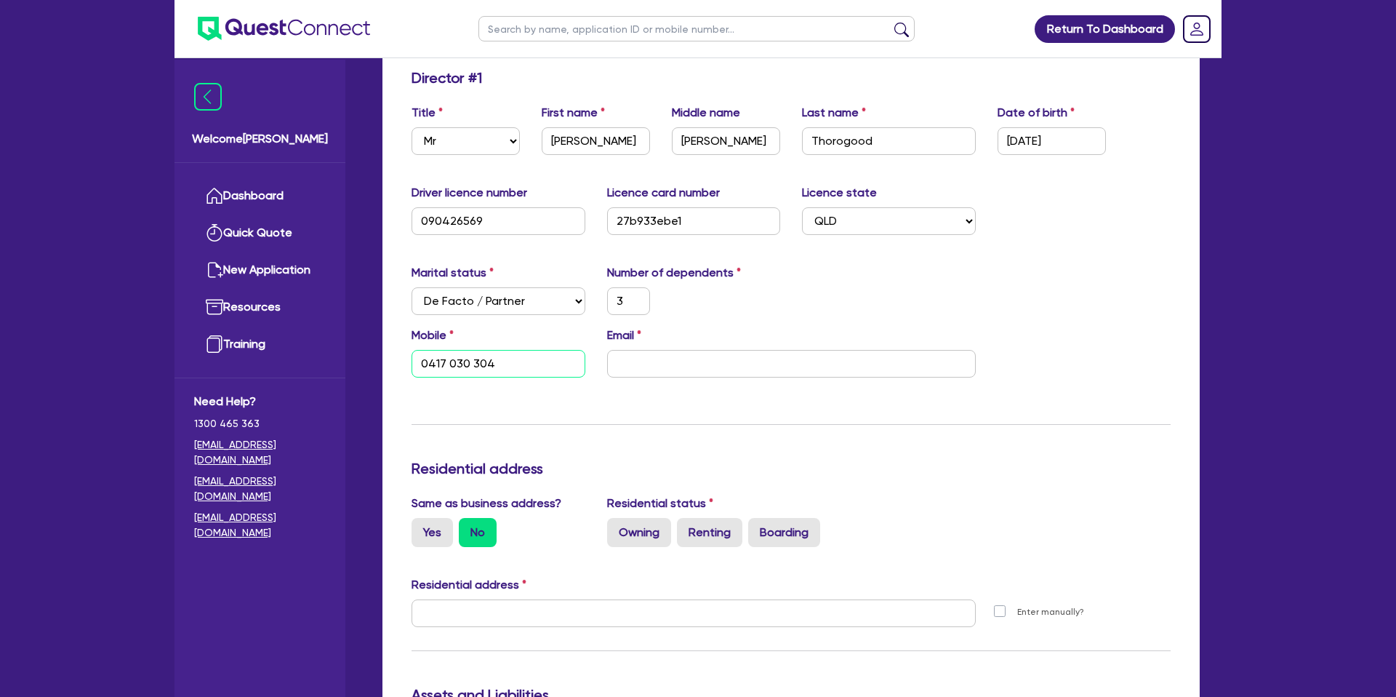
drag, startPoint x: 475, startPoint y: 359, endPoint x: 662, endPoint y: 335, distance: 188.4
click at [472, 357] on input "0417 030 304" at bounding box center [499, 364] width 174 height 28
type input "0417 030 304"
drag, startPoint x: 702, startPoint y: 362, endPoint x: 693, endPoint y: 353, distance: 12.9
click at [705, 362] on input "email" at bounding box center [791, 364] width 369 height 28
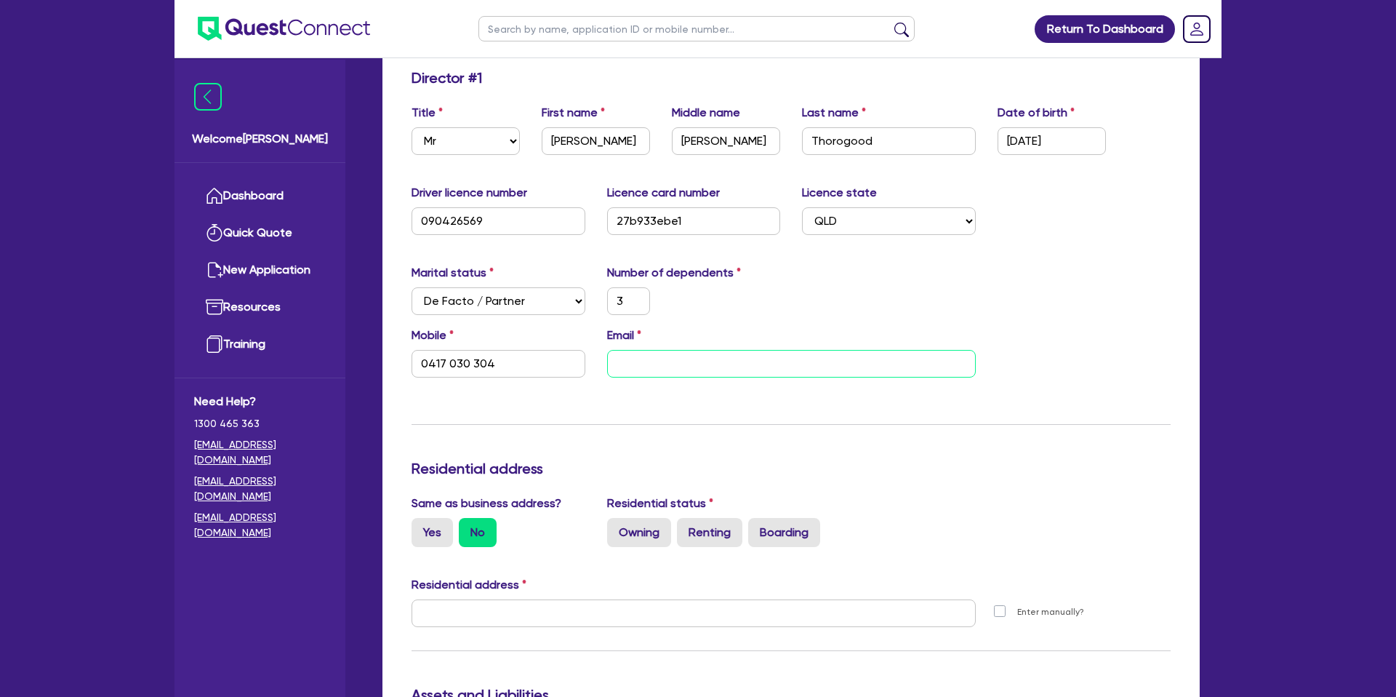
paste input "joel@peakpcg.com.au"
type input "3"
type input "0417 030 304"
type input "joel@peakpcg.com.au"
click at [724, 452] on div "Update residential status for Director #1 Boarding is only acceptable when the …" at bounding box center [791, 607] width 759 height 1076
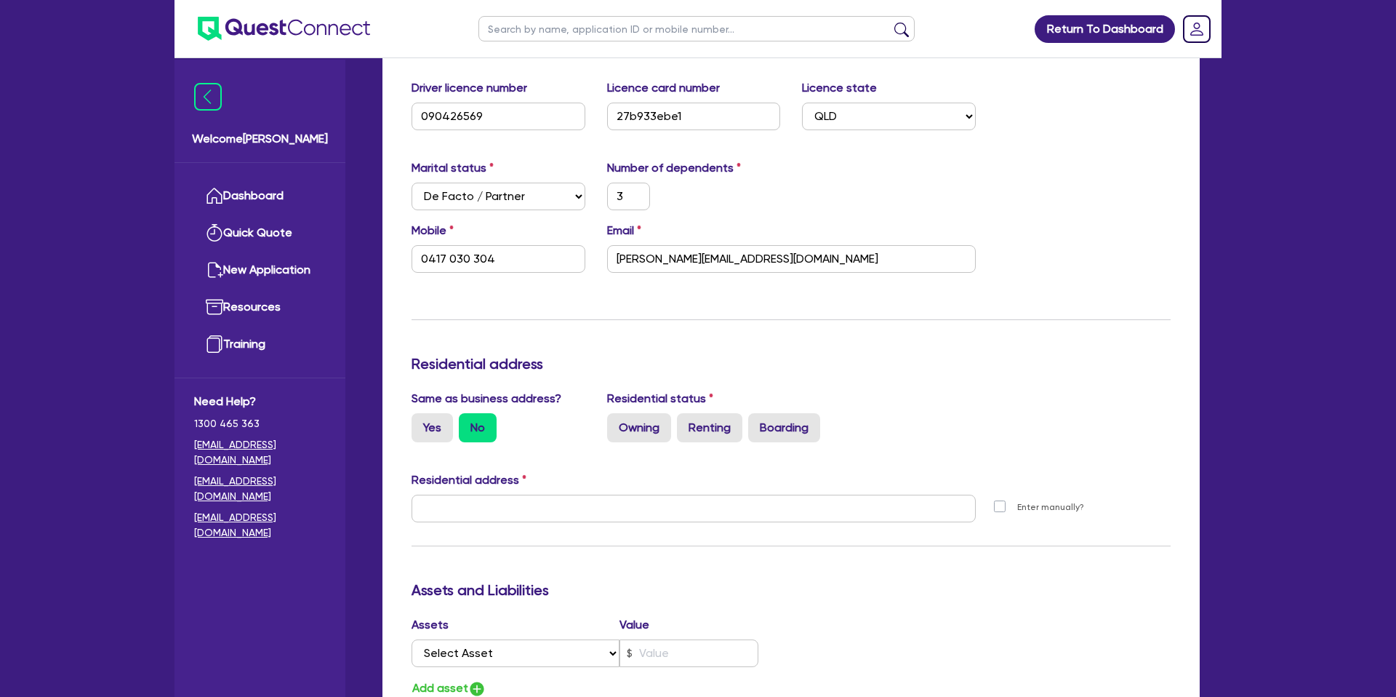
drag, startPoint x: 507, startPoint y: 431, endPoint x: 489, endPoint y: 439, distance: 19.9
click at [505, 434] on div "Same as business address? Yes No Residential status Owning Renting Boarding" at bounding box center [791, 422] width 781 height 64
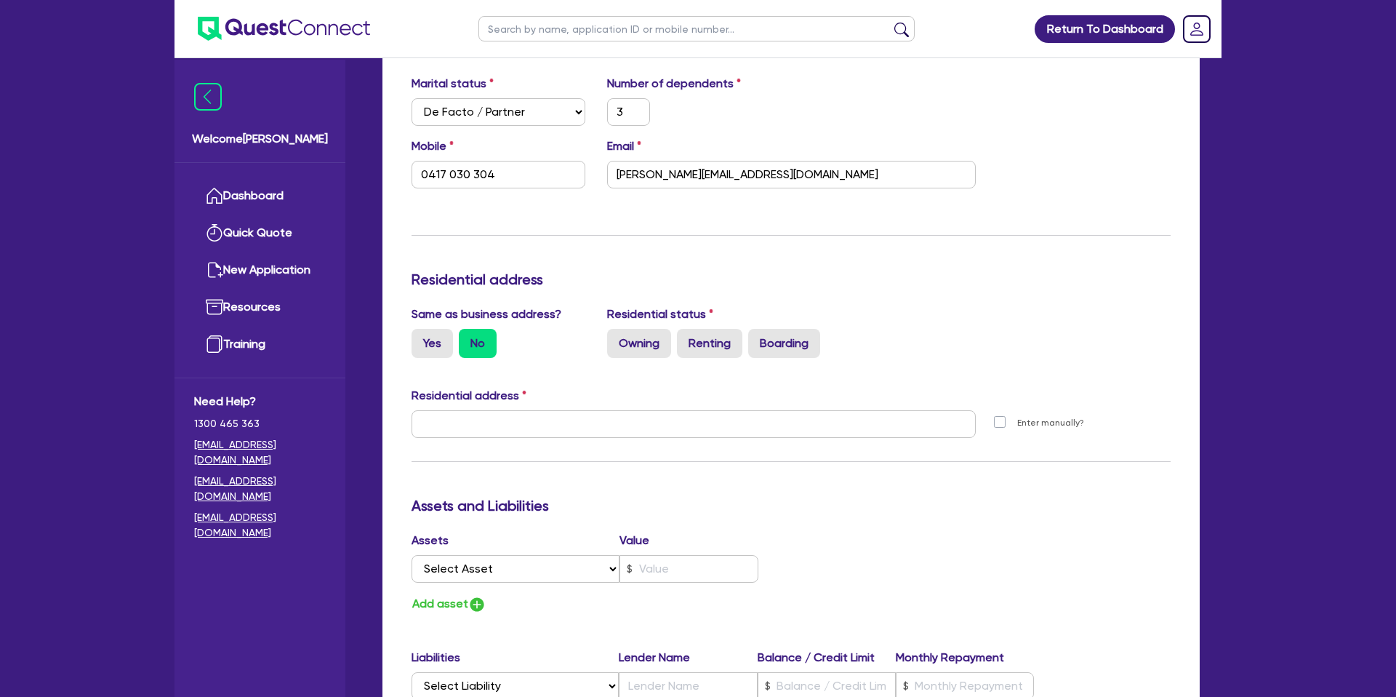
scroll to position [417, 0]
click at [441, 335] on label "Yes" at bounding box center [432, 342] width 41 height 29
click at [421, 335] on input "Yes" at bounding box center [416, 332] width 9 height 9
radio input "true"
type input "3"
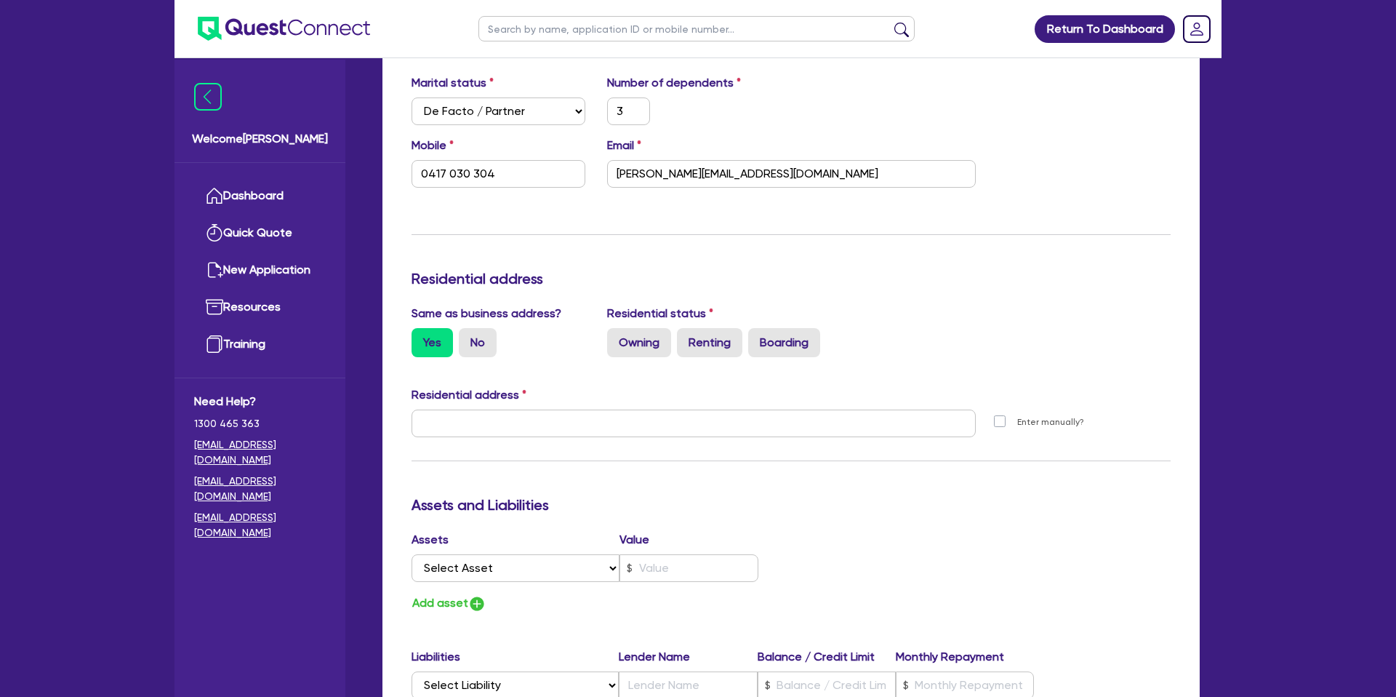
type input "0417 030 304"
type input "171 Paynters Creek Rd Rosemount QLD 4560"
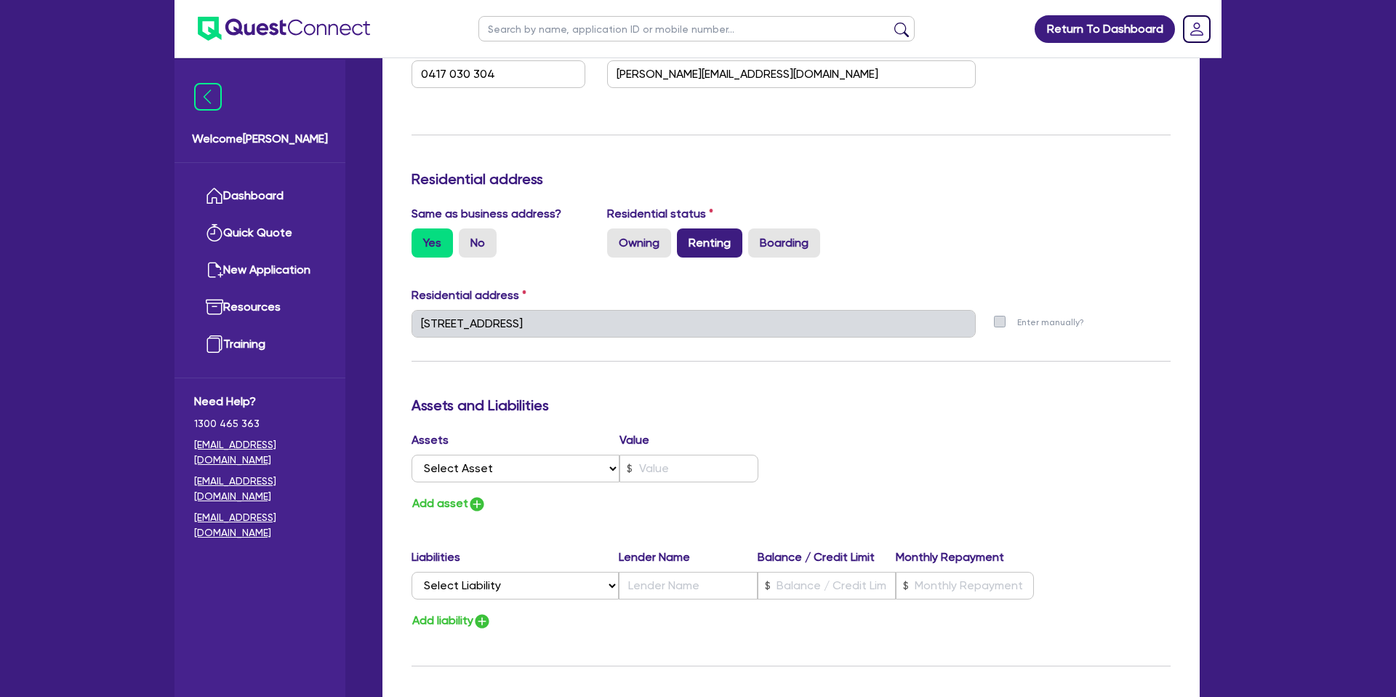
scroll to position [518, 0]
click at [647, 247] on label "Owning" at bounding box center [639, 241] width 64 height 29
click at [617, 236] on input "Owning" at bounding box center [611, 231] width 9 height 9
radio input "true"
type input "3"
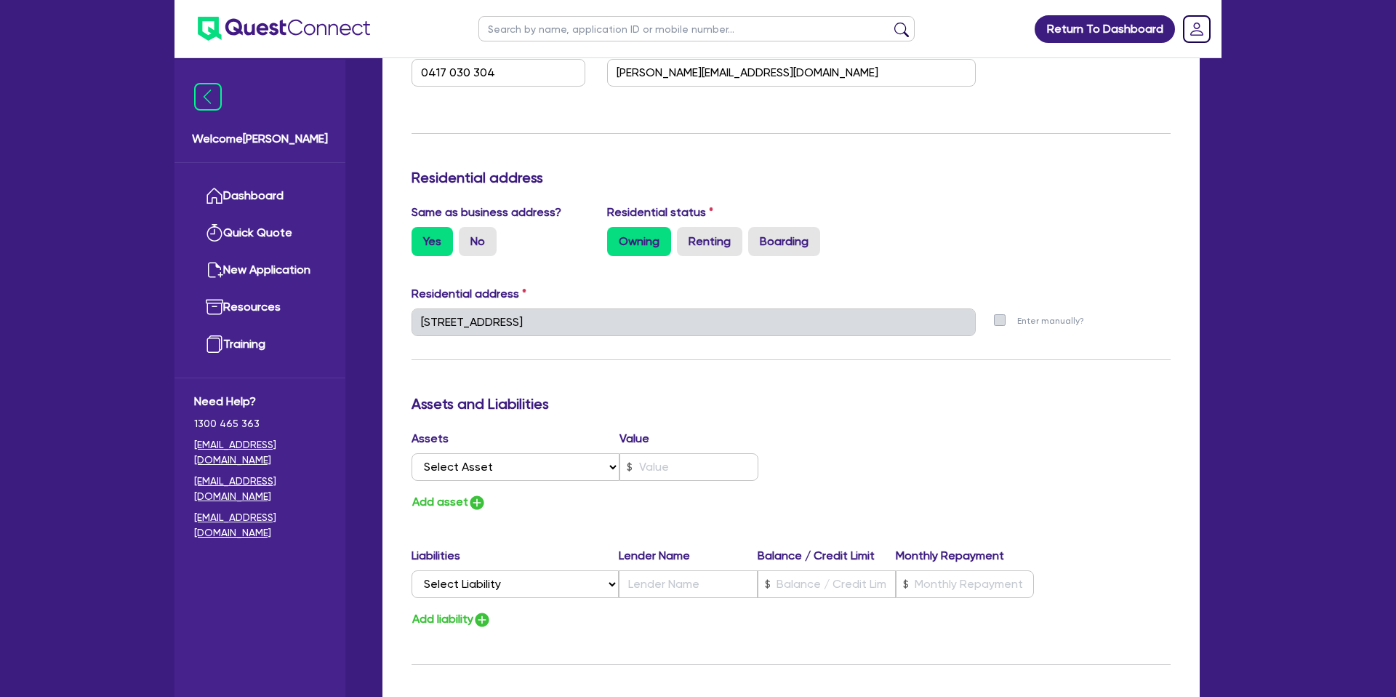
type input "0417 030 304"
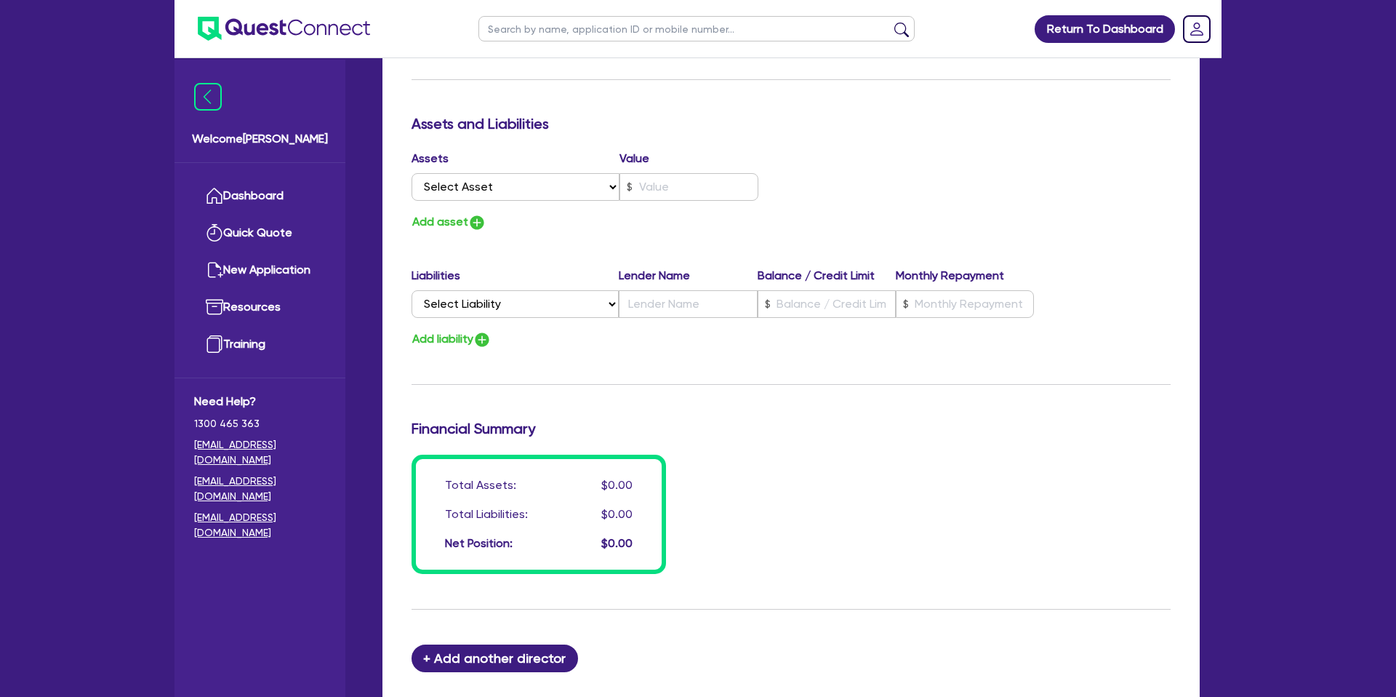
scroll to position [809, 0]
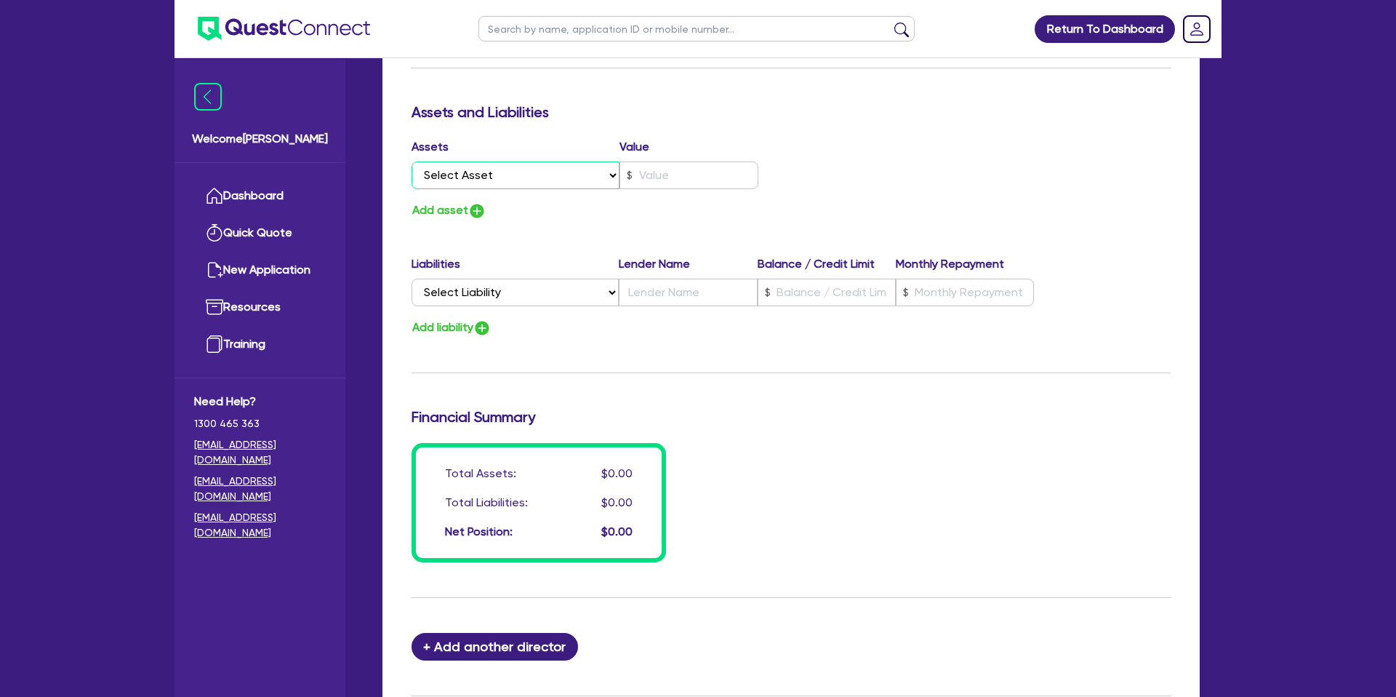
click at [533, 186] on select "Select Asset Cash Property Investment property Vehicle Truck Trailer Equipment …" at bounding box center [516, 175] width 208 height 28
click at [520, 286] on select "Select Liability Credit card Mortgage Investment property loan Vehicle loan Tru…" at bounding box center [515, 293] width 207 height 28
select select "MORTGAGE"
click at [412, 279] on select "Select Liability Credit card Mortgage Investment property loan Vehicle loan Tru…" at bounding box center [515, 293] width 207 height 28
type input "3"
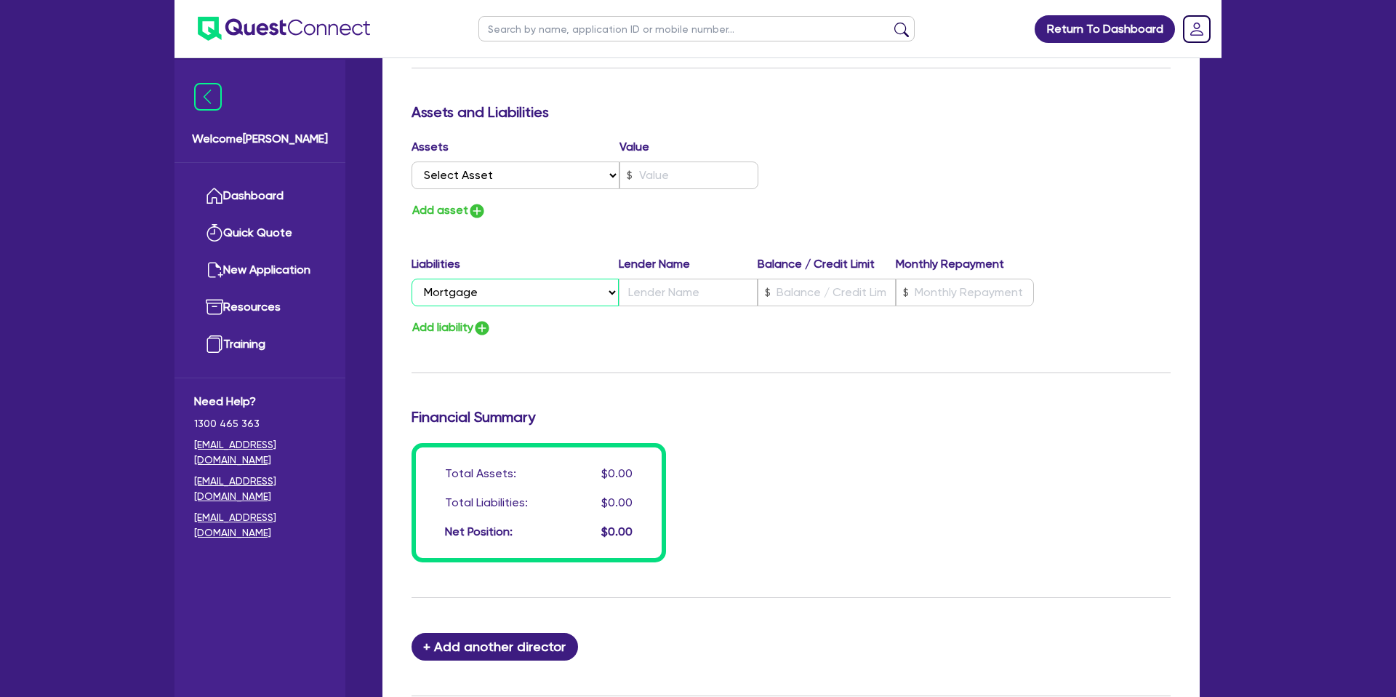
type input "0417 030 304"
click at [537, 227] on div "Update residential status for Director #1 Boarding is only acceptable when the …" at bounding box center [791, 25] width 759 height 1076
click at [522, 232] on div "Update residential status for Director #1 Boarding is only acceptable when the …" at bounding box center [791, 25] width 759 height 1076
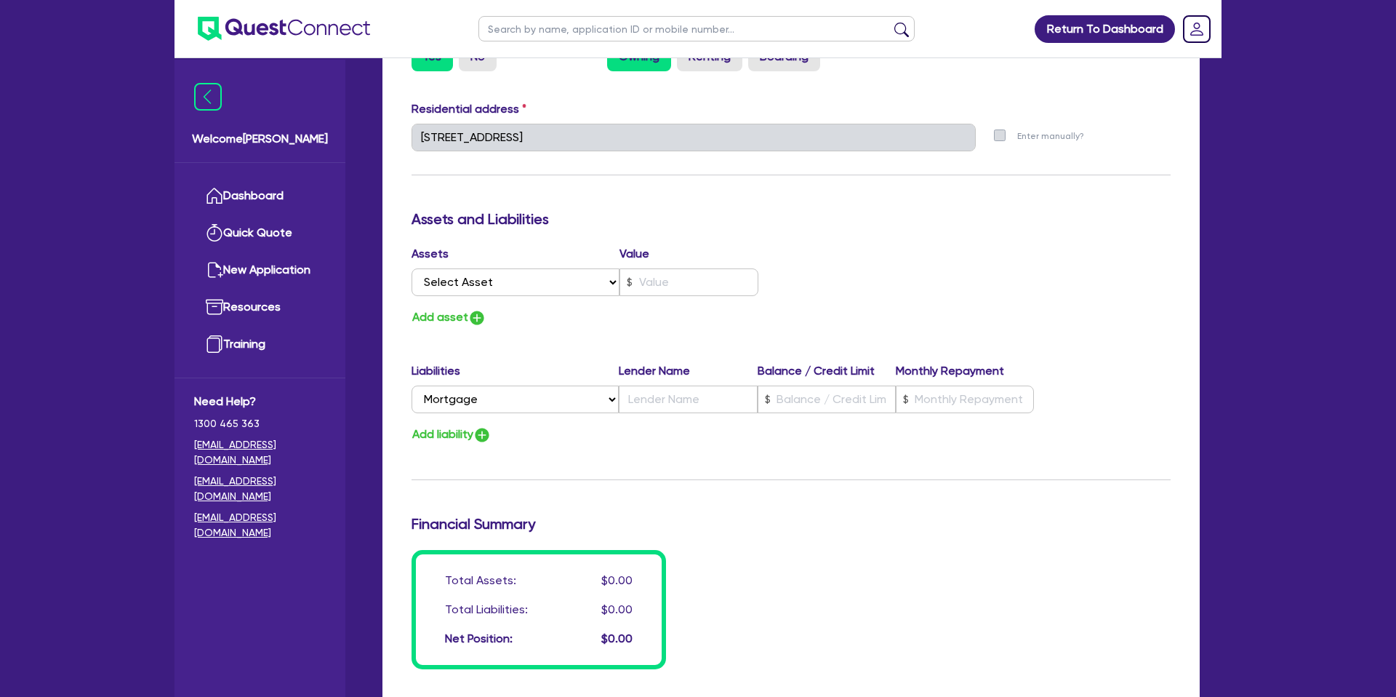
scroll to position [701, 0]
click at [593, 309] on div "Add asset" at bounding box center [596, 319] width 391 height 20
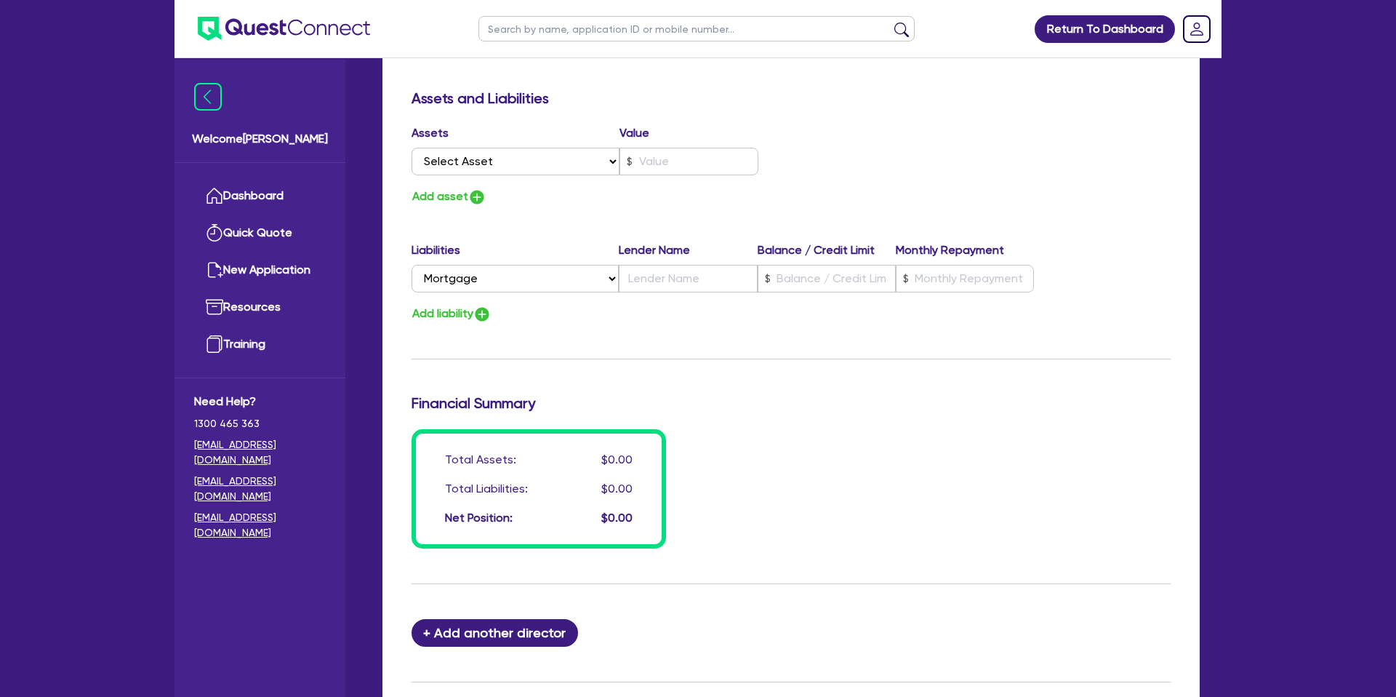
scroll to position [826, 0]
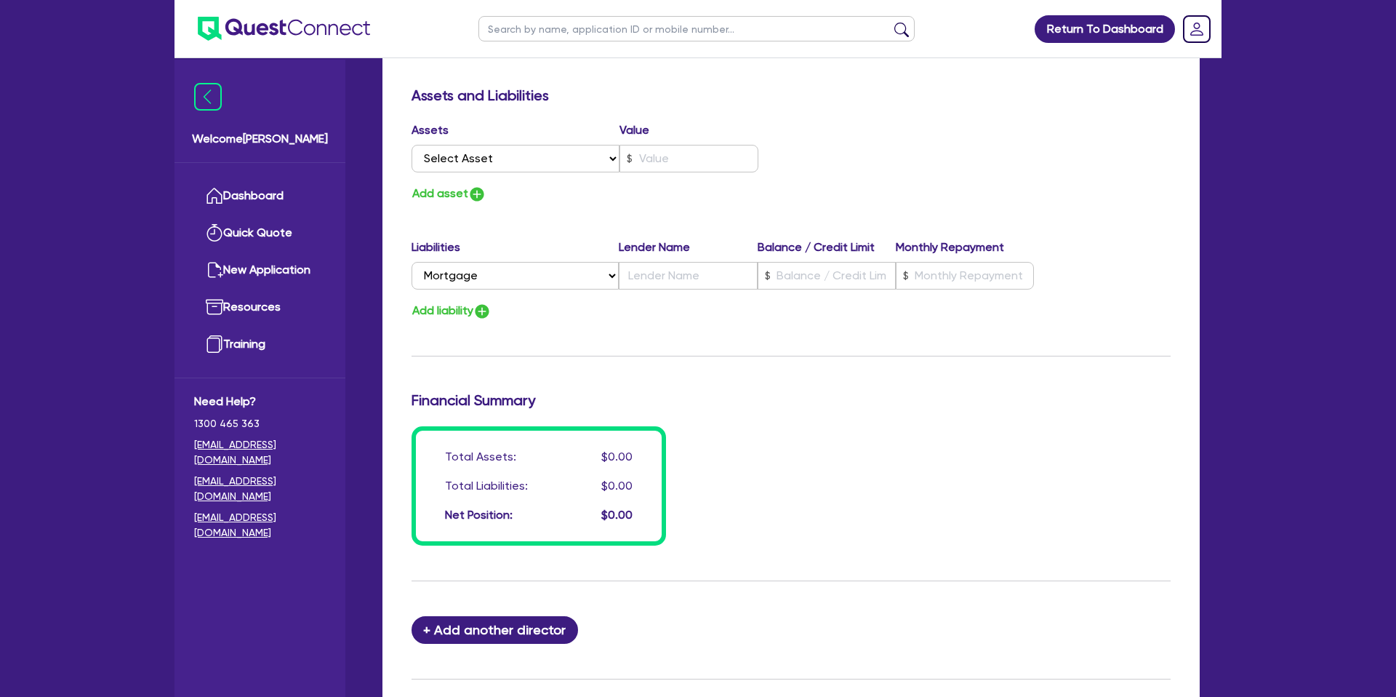
click at [981, 375] on div "Update residential status for Director #1 Boarding is only acceptable when the …" at bounding box center [791, 8] width 759 height 1076
click at [501, 153] on select "Select Asset Cash Property Investment property Vehicle Truck Trailer Equipment …" at bounding box center [516, 159] width 208 height 28
click at [489, 159] on select "Select Asset Cash Property Investment property Vehicle Truck Trailer Equipment …" at bounding box center [516, 159] width 208 height 28
select select "PROPERTY"
click at [412, 145] on select "Select Asset Cash Property Investment property Vehicle Truck Trailer Equipment …" at bounding box center [516, 159] width 208 height 28
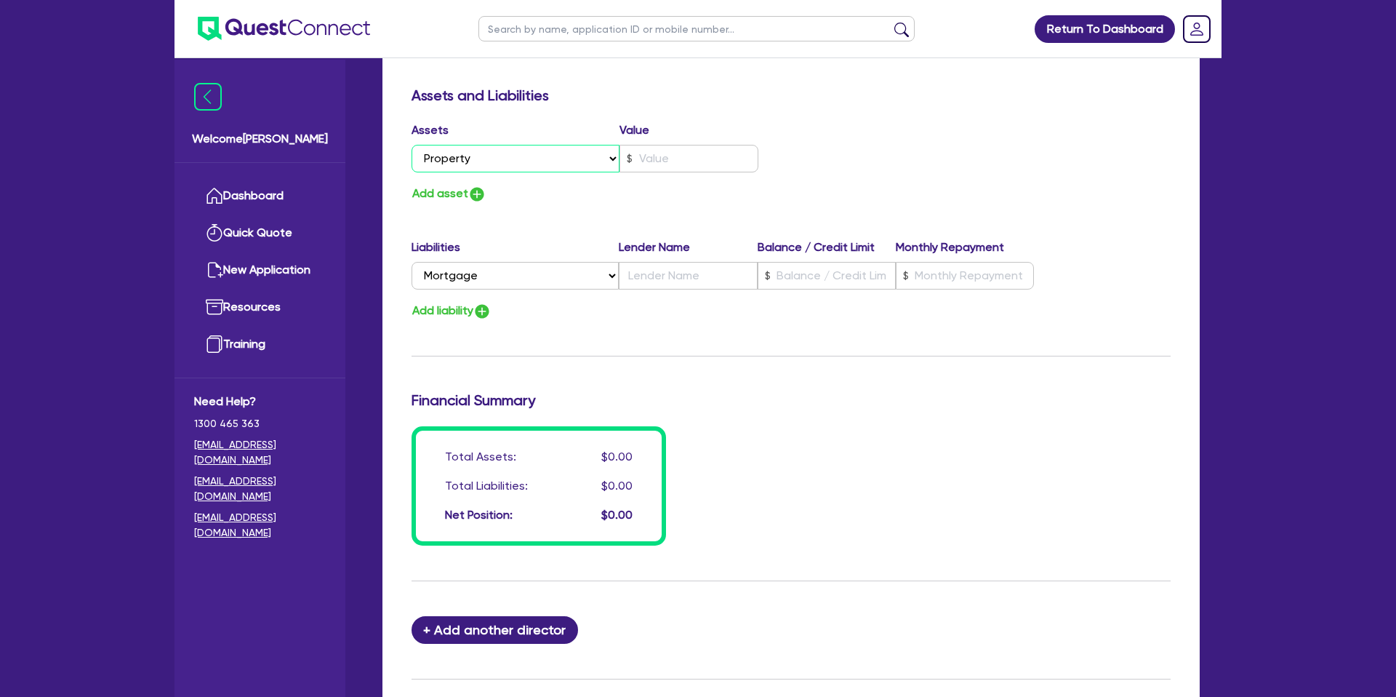
type input "3"
type input "0417 030 304"
drag, startPoint x: 657, startPoint y: 156, endPoint x: 659, endPoint y: 144, distance: 11.7
click at [657, 153] on input "text" at bounding box center [689, 159] width 139 height 28
type input "3"
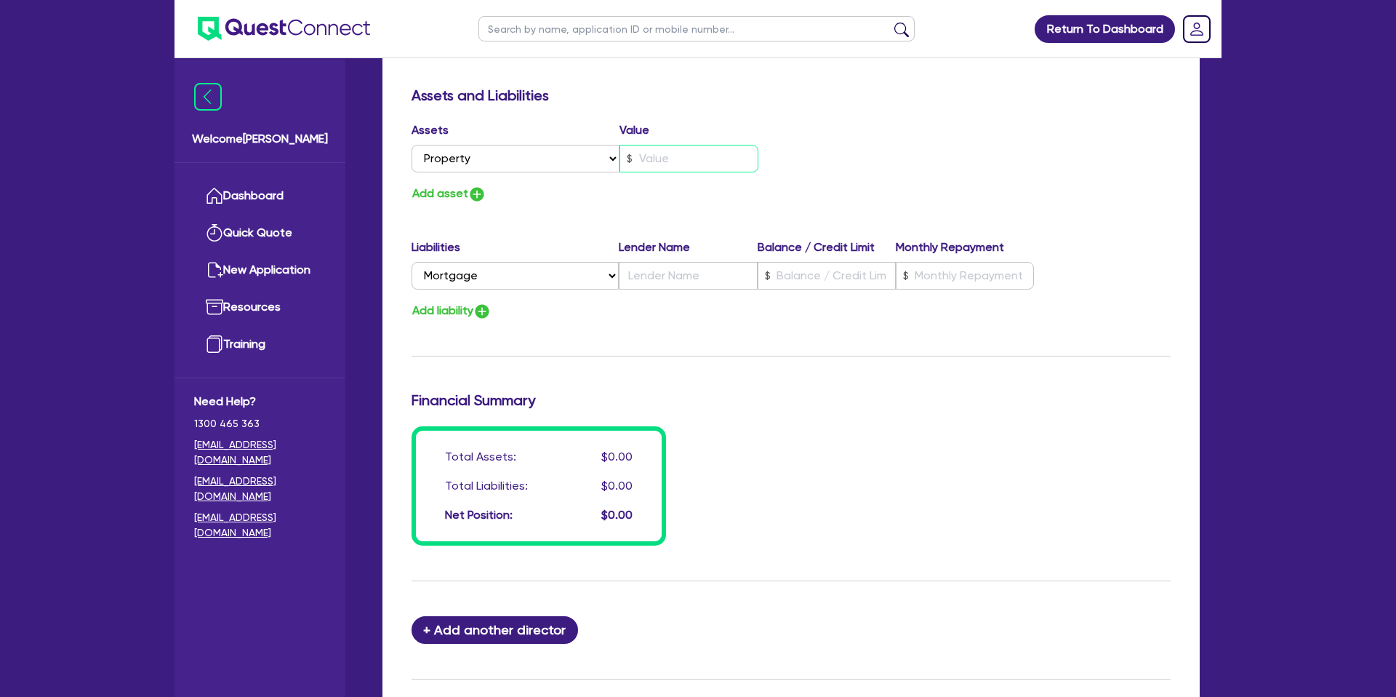
type input "0417 030 304"
type input "2"
type input "3"
type input "0417 030 304"
type input "20"
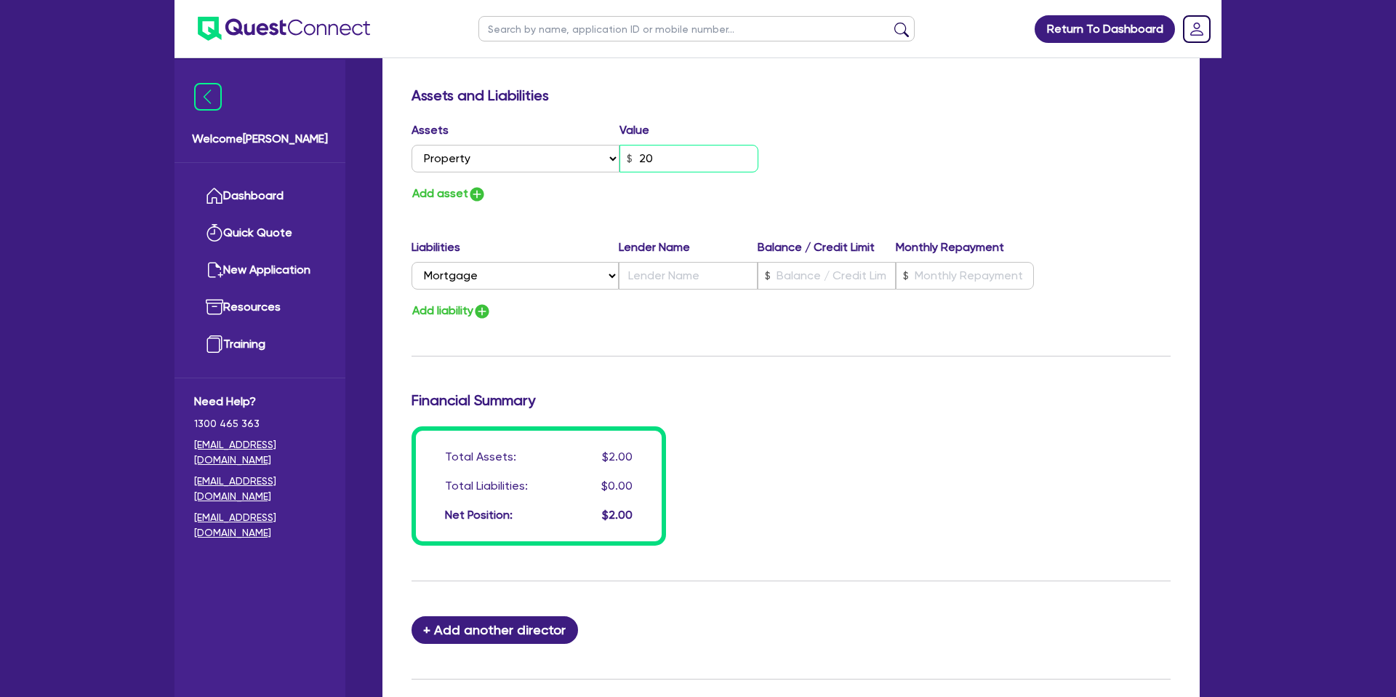
type input "3"
type input "0417 030 304"
type input "202"
type input "3"
type input "0417 030 304"
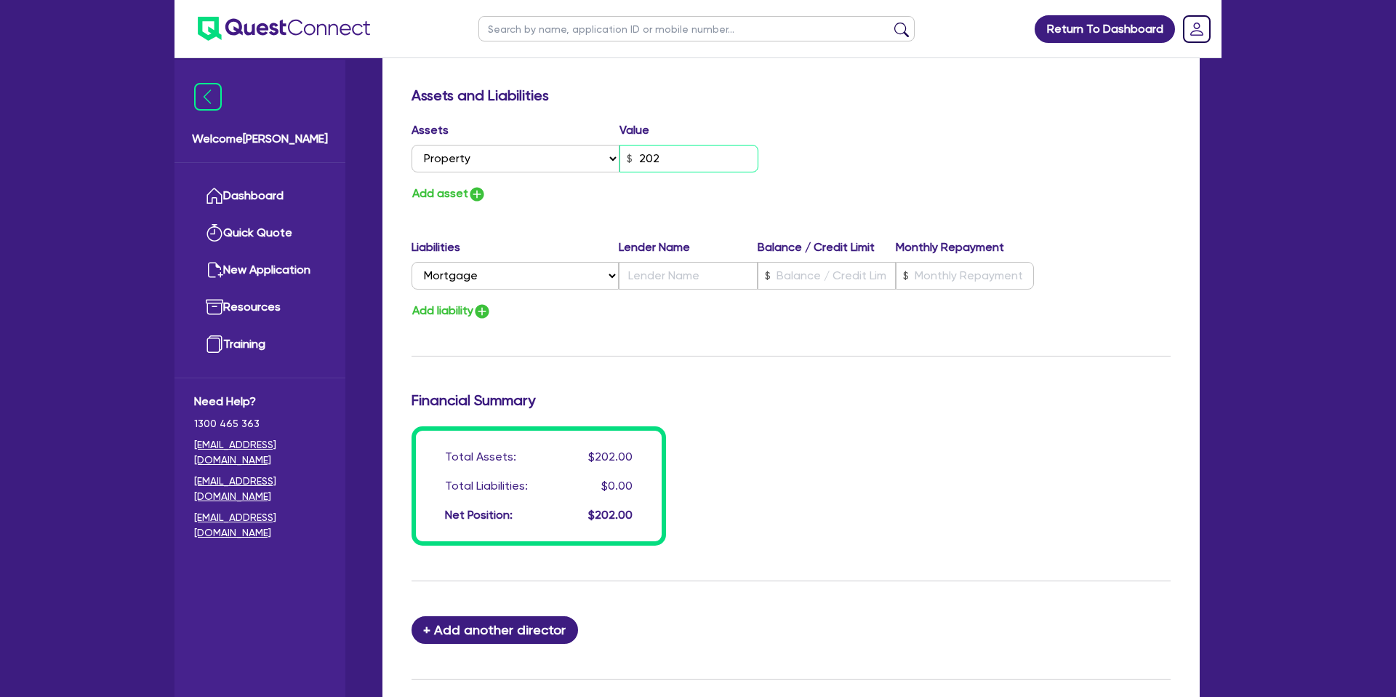
type input "20"
type input "3"
type input "0417 030 304"
type input "2"
type input "3"
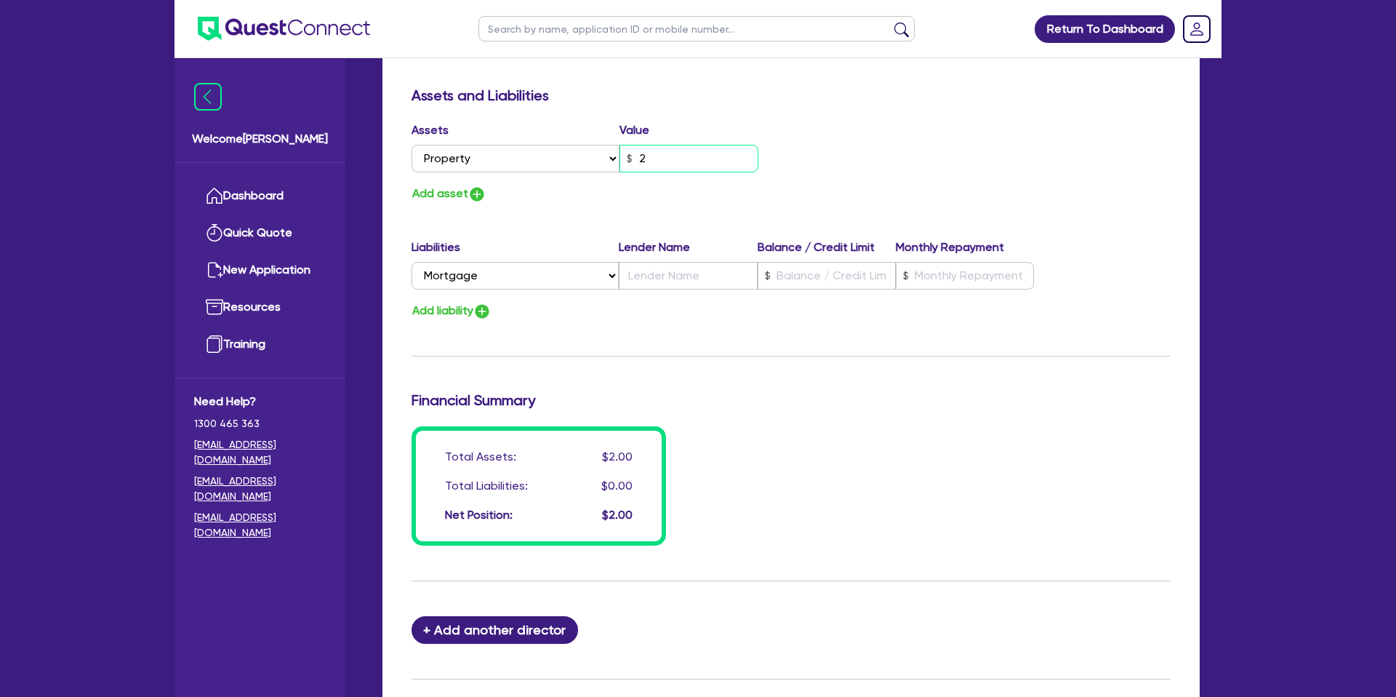
type input "0417 030 304"
type input "22"
type input "3"
type input "0417 030 304"
type input "220"
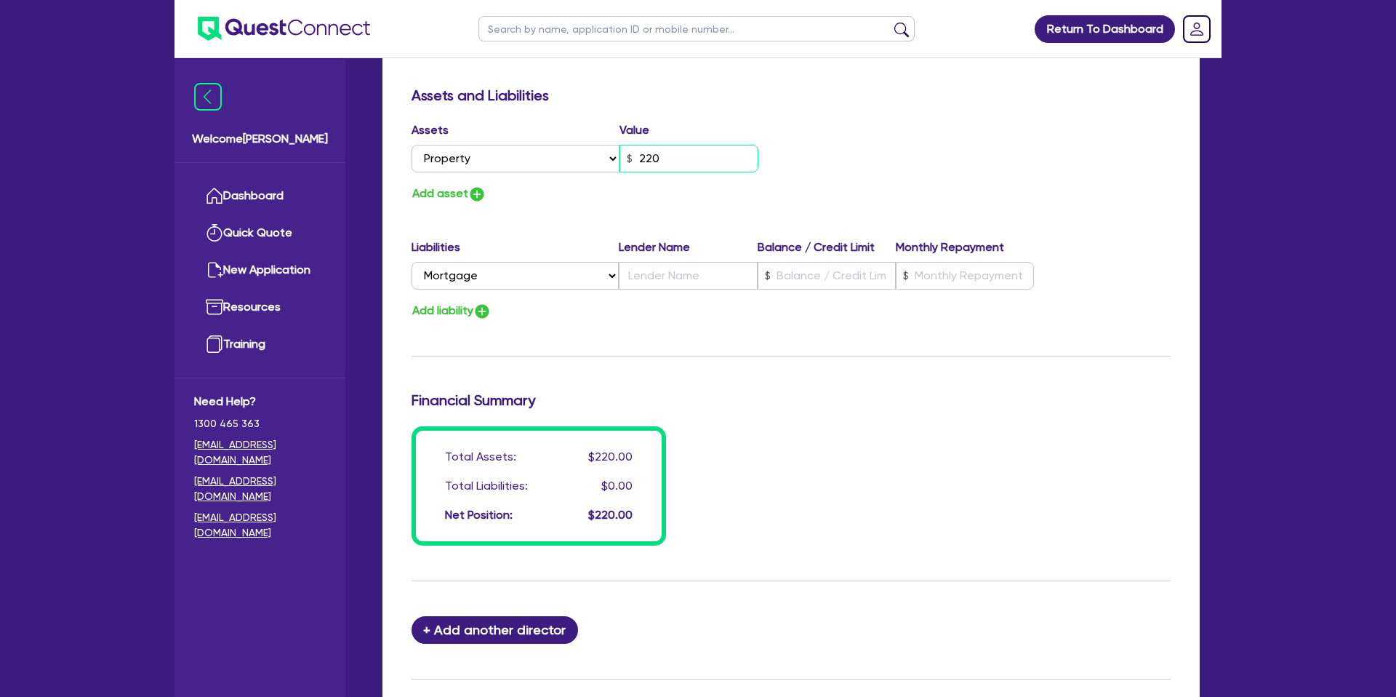
type input "3"
type input "0417 030 304"
type input "2,200"
type input "3"
type input "0417 030 304"
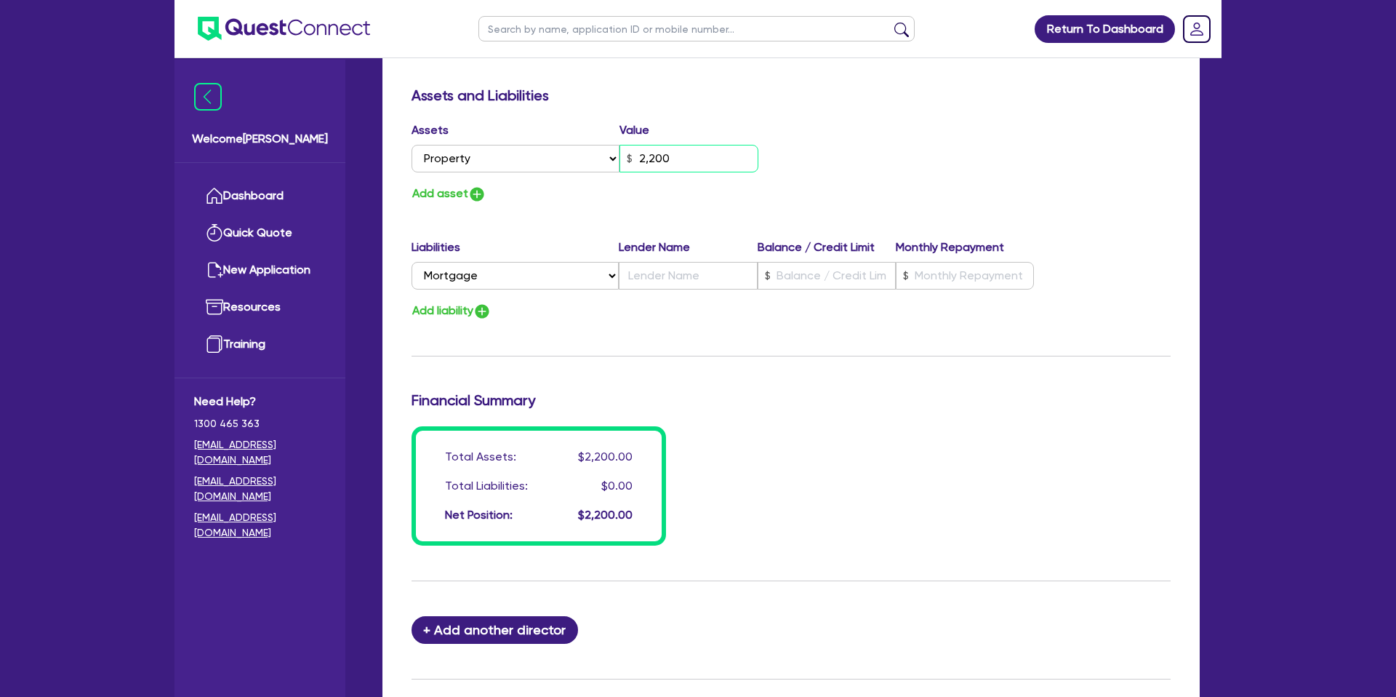
type input "22,000"
type input "3"
type input "0417 030 304"
type input "220,000"
type input "3"
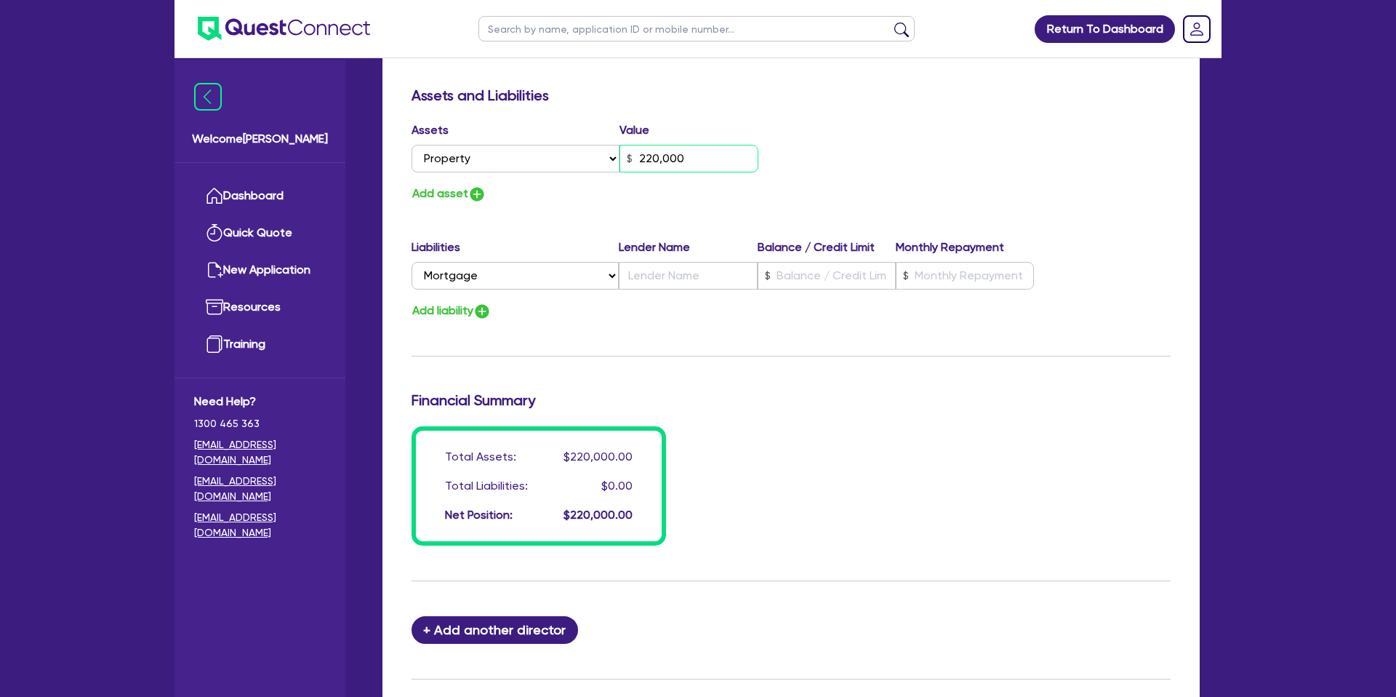
type input "0417 030 304"
type input "2,200,000"
click at [812, 273] on input "text" at bounding box center [827, 276] width 138 height 28
type input "3"
type input "0417 030 304"
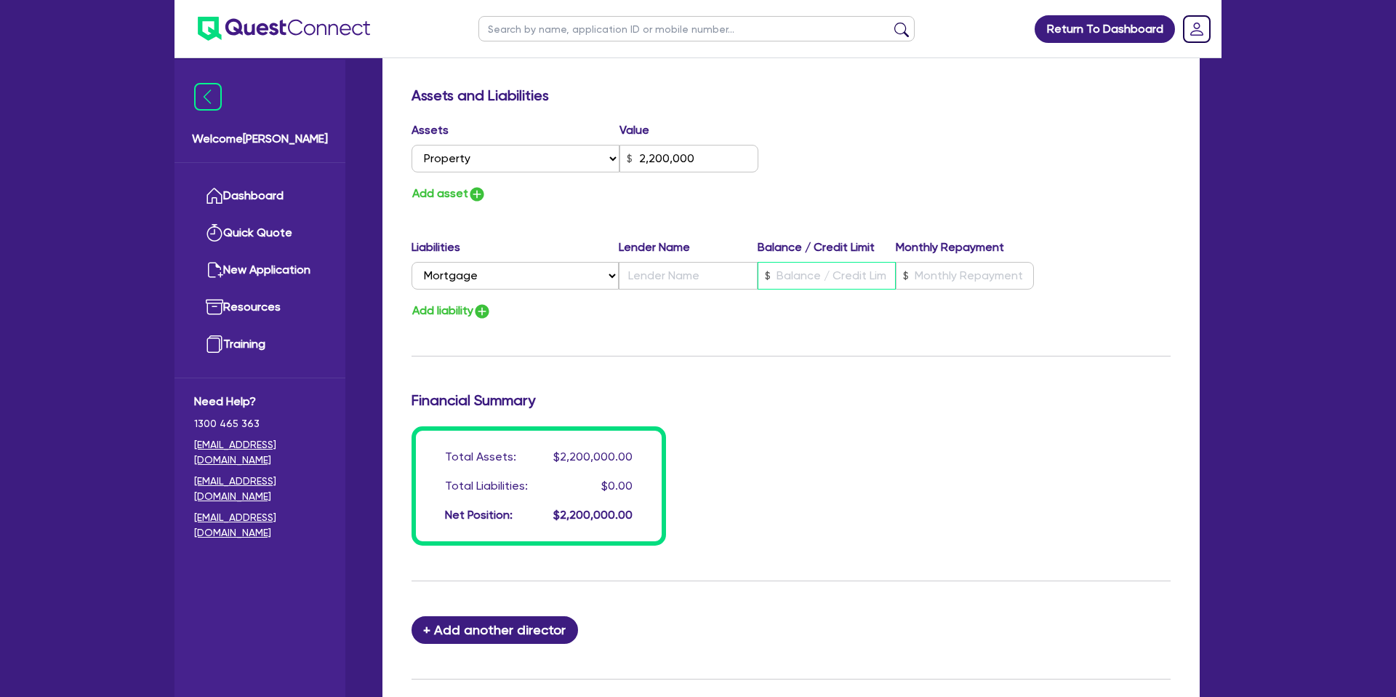
type input "2,200,000"
type input "1"
type input "3"
type input "0417 030 304"
type input "2,200,000"
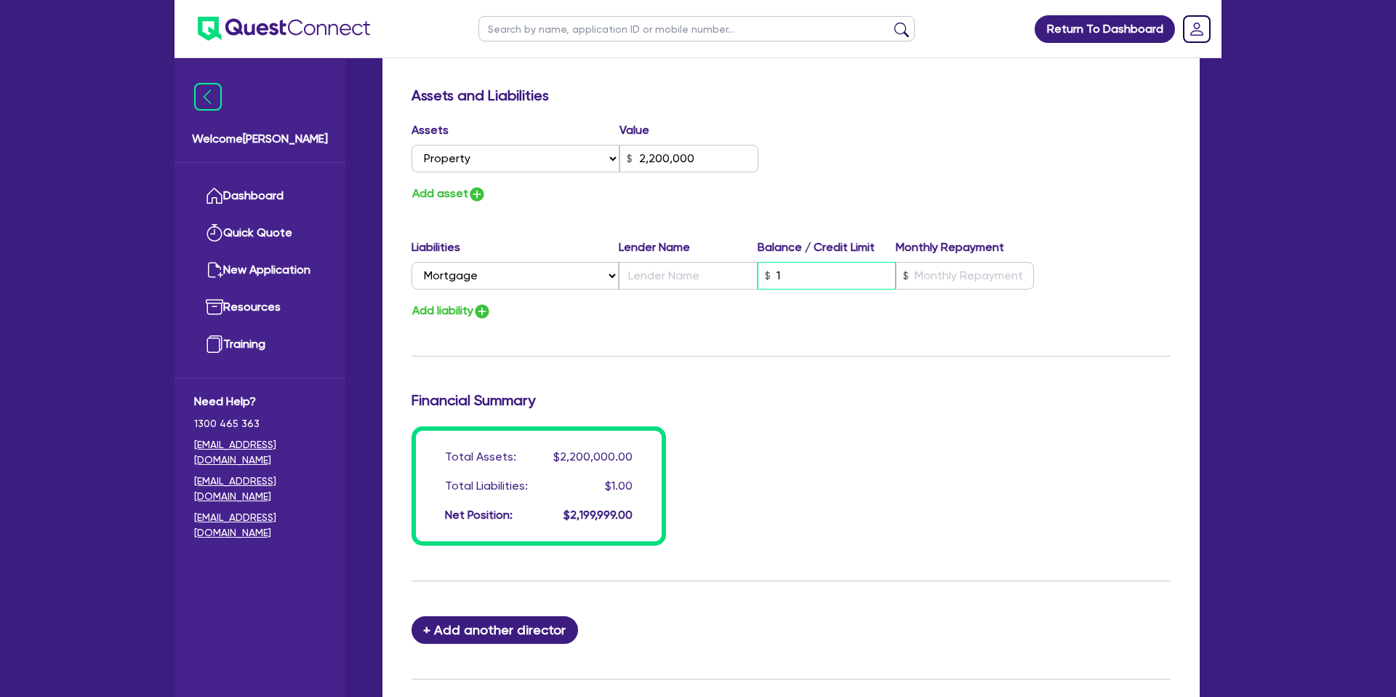
type input "1."
type input "3"
type input "0417 030 304"
type input "2,200,000"
type input "1"
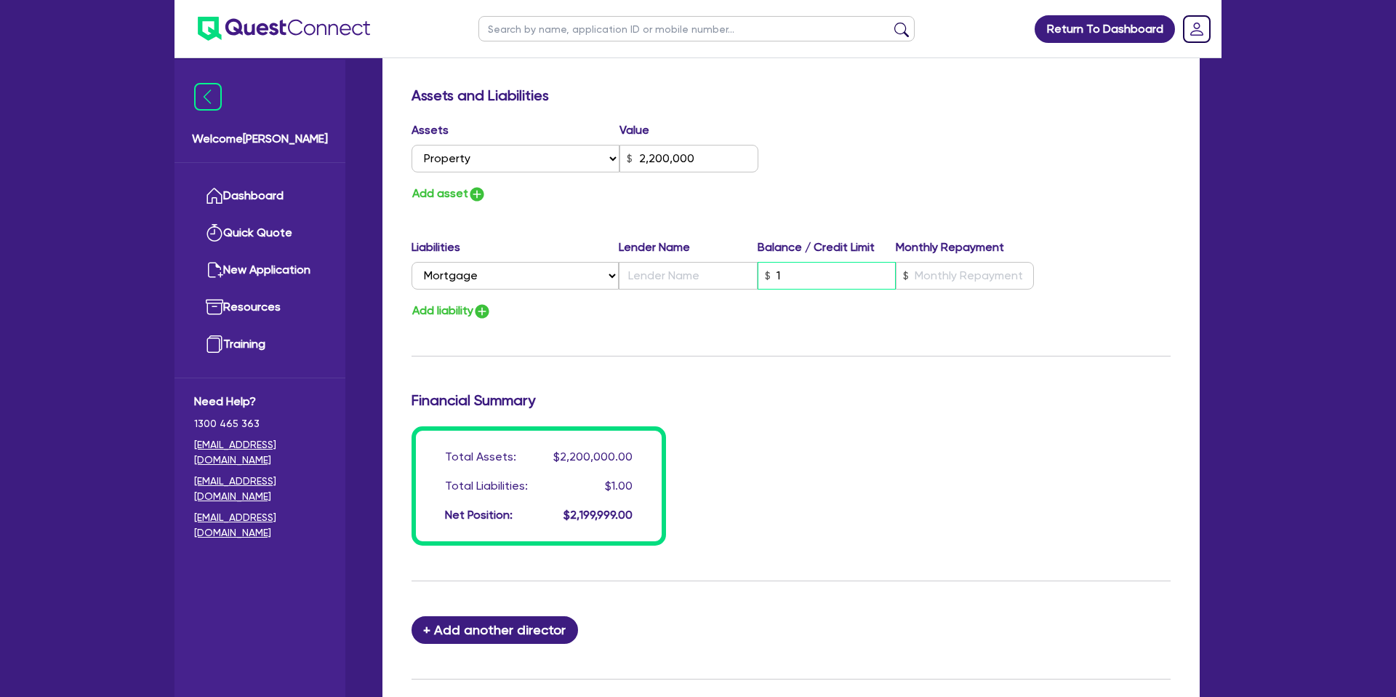
type input "3"
type input "0417 030 304"
type input "2,200,000"
type input "11"
type input "3"
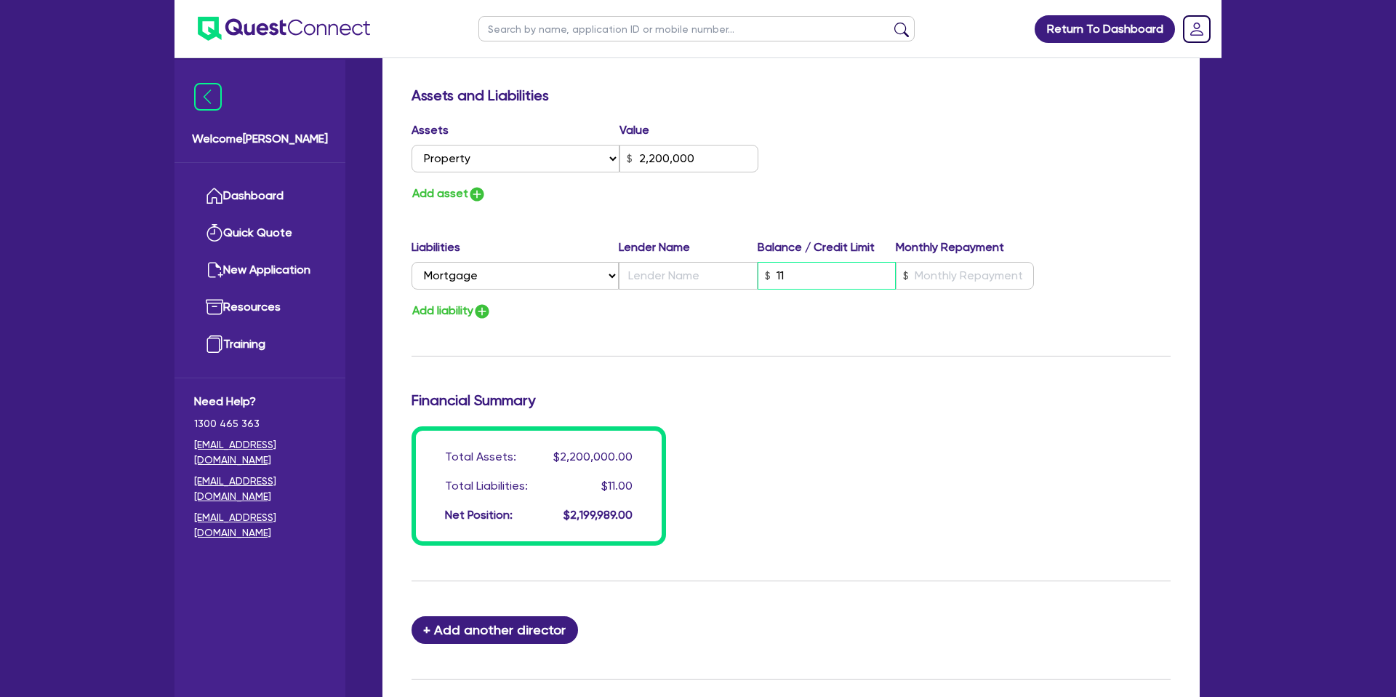
type input "0417 030 304"
type input "2,200,000"
type input "110"
type input "3"
type input "0417 030 304"
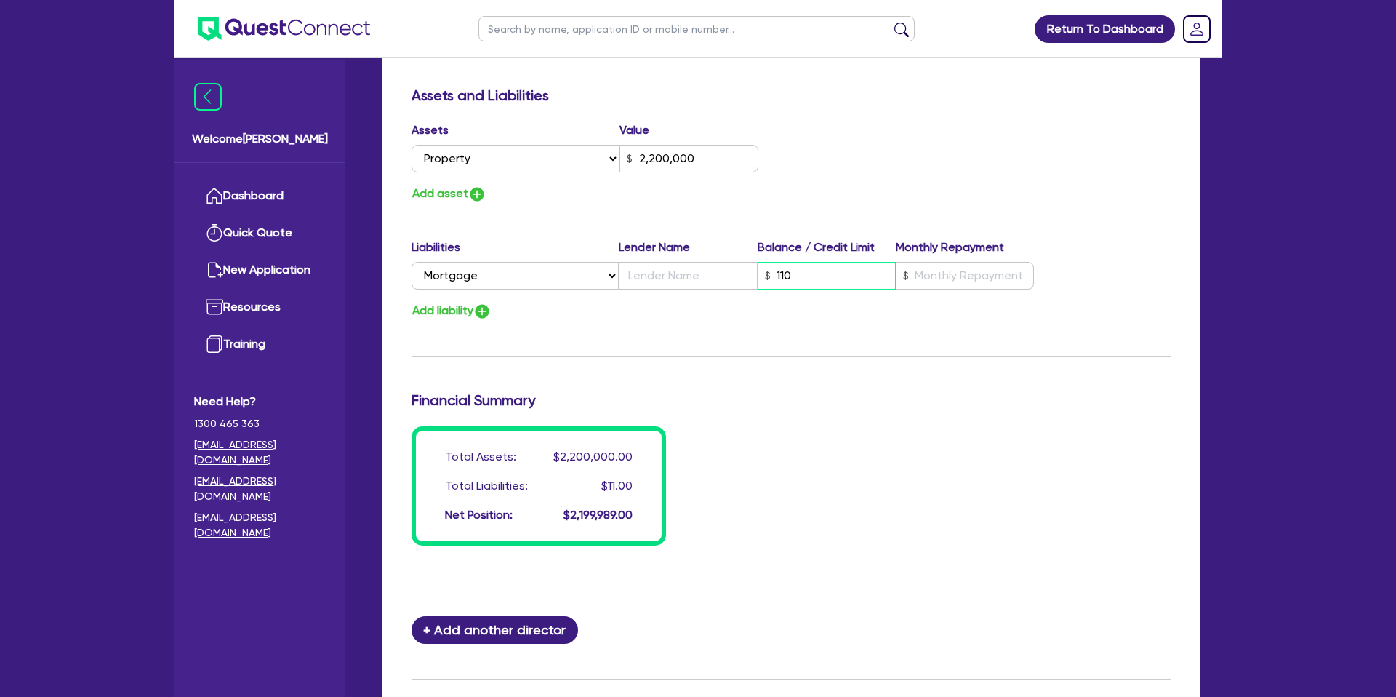
type input "2,200,000"
type input "1,100"
type input "3"
type input "0417 030 304"
type input "2,200,000"
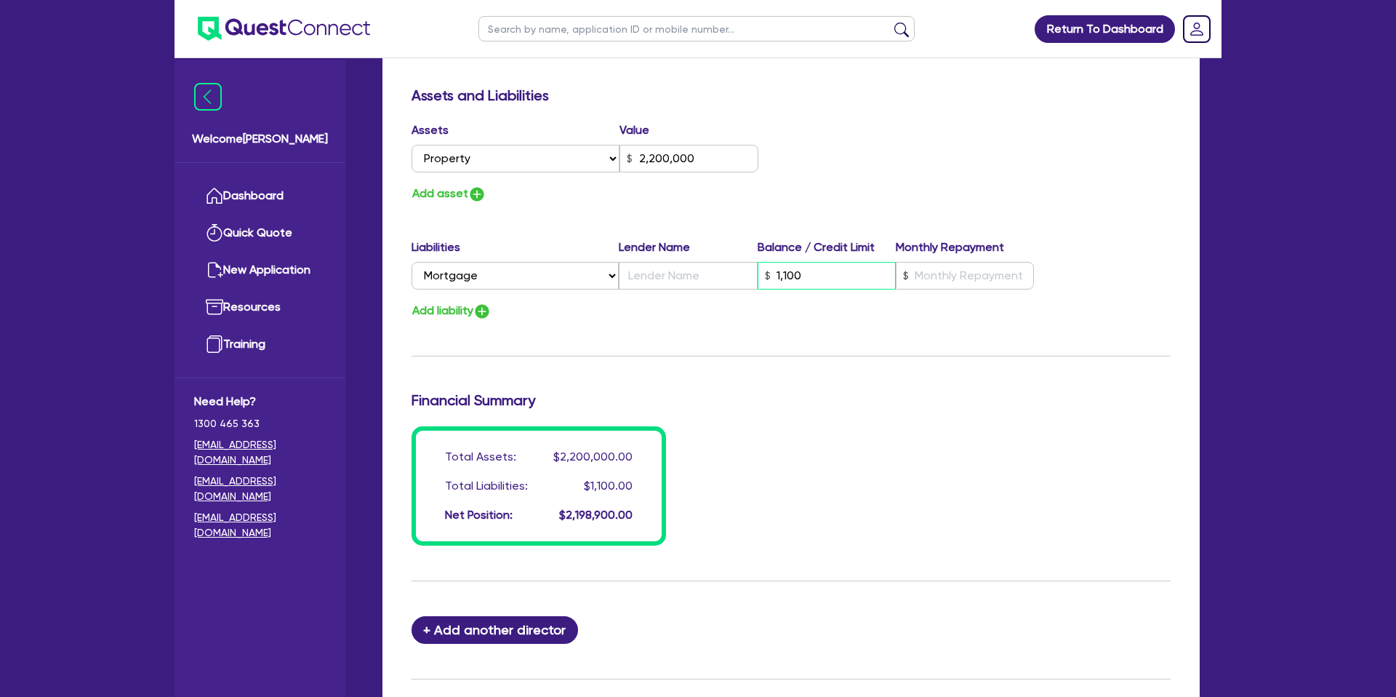
type input "11,000"
type input "3"
type input "0417 030 304"
type input "2,200,000"
type input "110,000"
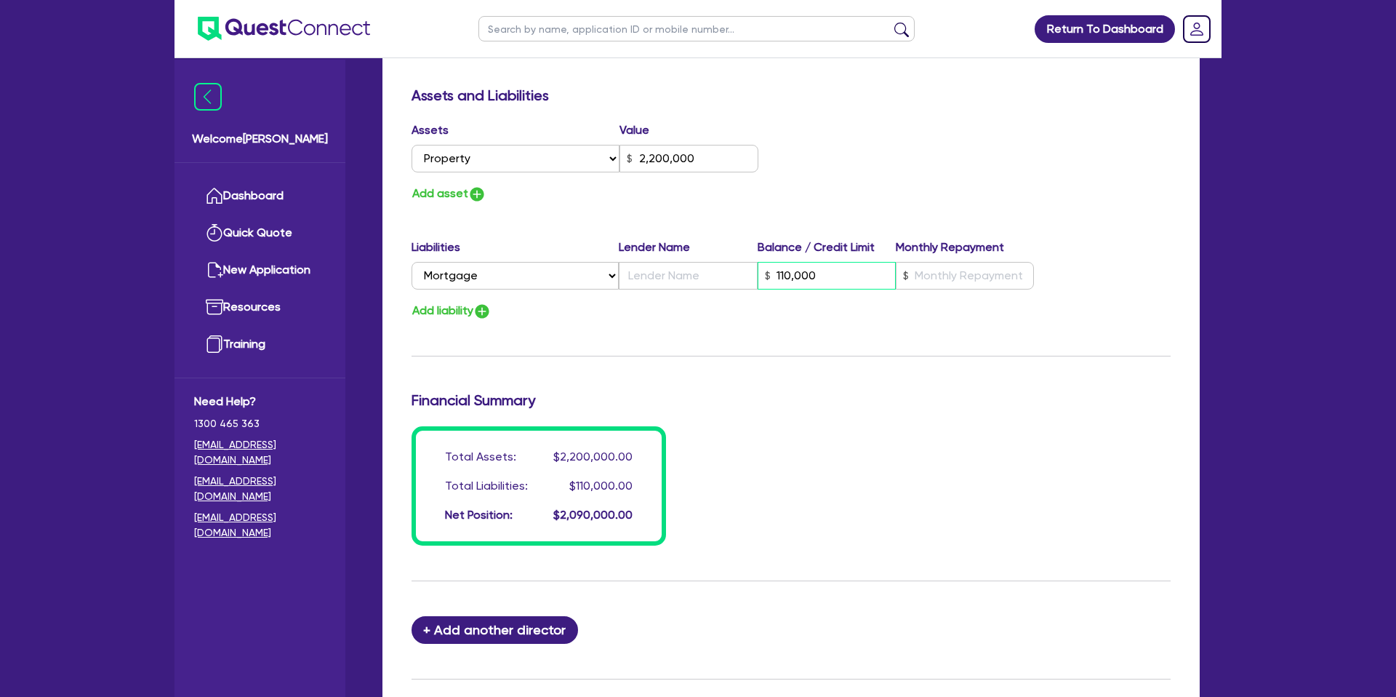
type input "3"
type input "0417 030 304"
type input "2,200,000"
type input "1,100,000"
click at [968, 273] on input "text" at bounding box center [965, 276] width 138 height 28
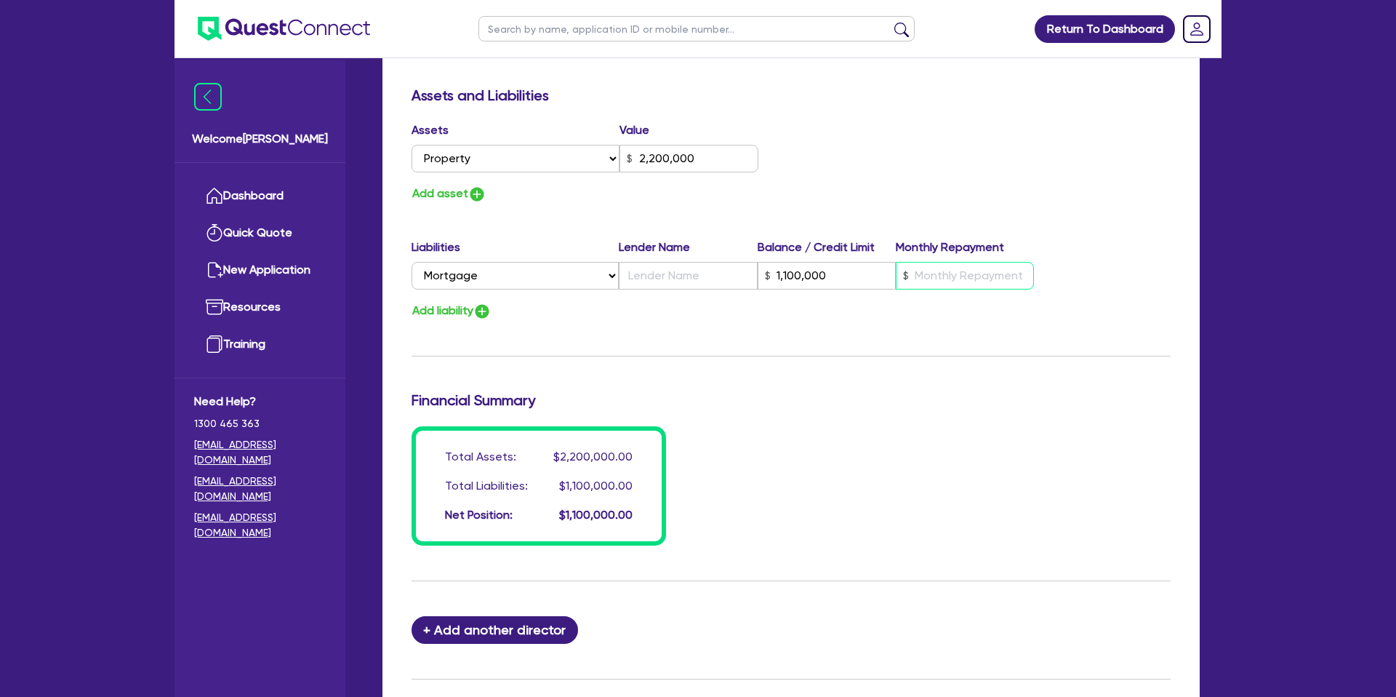
type input "3"
type input "0417 030 304"
drag, startPoint x: 651, startPoint y: 284, endPoint x: 655, endPoint y: 274, distance: 11.1
click at [655, 281] on input "text" at bounding box center [688, 276] width 138 height 28
click at [814, 380] on div "Update residential status for Director #1 Boarding is only acceptable when the …" at bounding box center [791, 8] width 759 height 1076
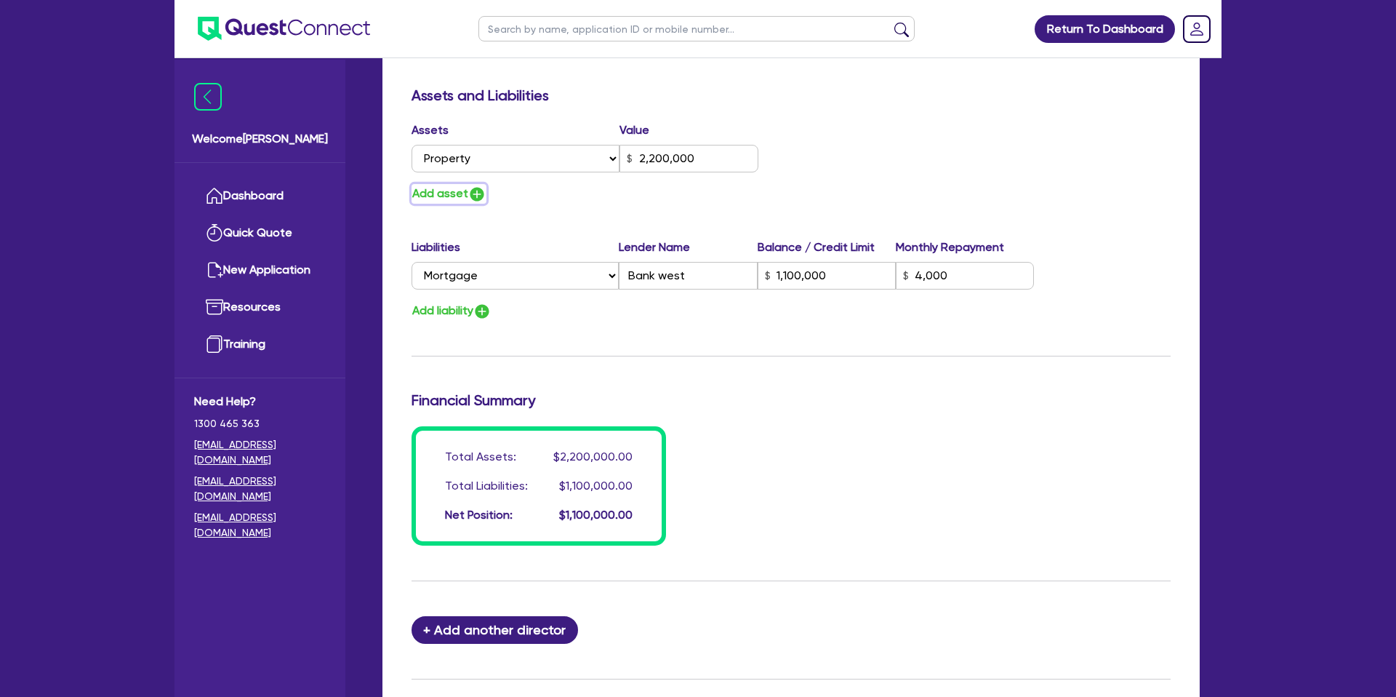
click at [464, 190] on button "Add asset" at bounding box center [449, 194] width 75 height 20
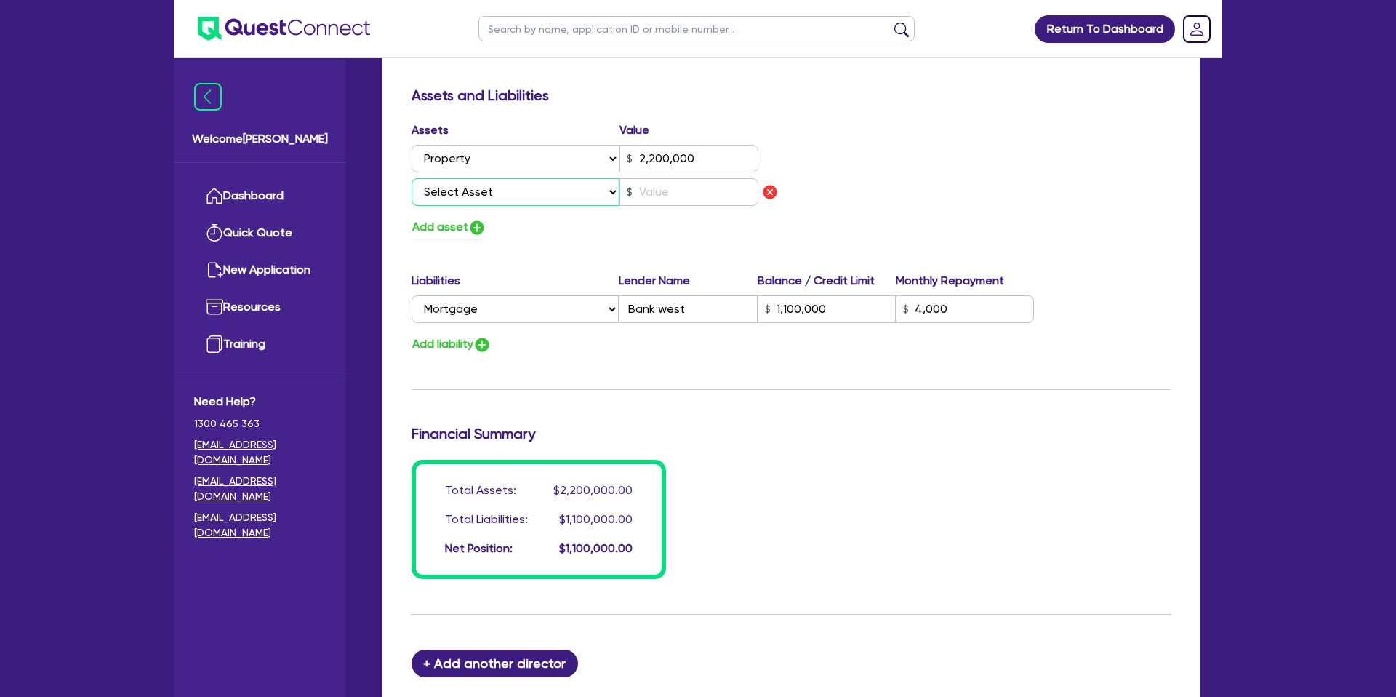
click at [510, 191] on select "Select Asset Cash Property Investment property Vehicle Truck Trailer Equipment …" at bounding box center [516, 192] width 208 height 28
click at [412, 178] on select "Select Asset Cash Property Investment property Vehicle Truck Trailer Equipment …" at bounding box center [516, 192] width 208 height 28
click at [658, 188] on input "text" at bounding box center [689, 192] width 139 height 28
click at [548, 193] on select "Select Asset Cash Property Investment property Vehicle Truck Trailer Equipment …" at bounding box center [516, 192] width 208 height 28
click at [658, 185] on input "text" at bounding box center [689, 192] width 139 height 28
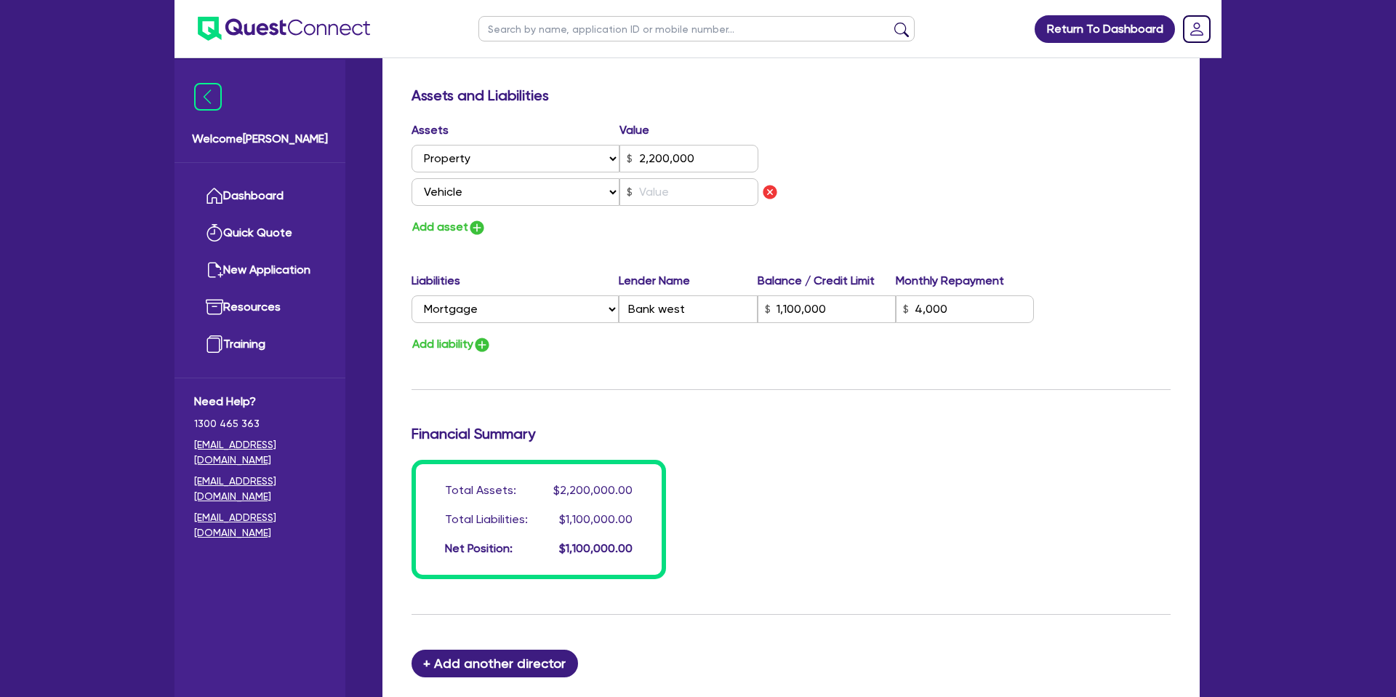
click at [1018, 145] on div "Assets Value Select Asset Cash Property Investment property Vehicle Truck Trail…" at bounding box center [791, 179] width 781 height 116
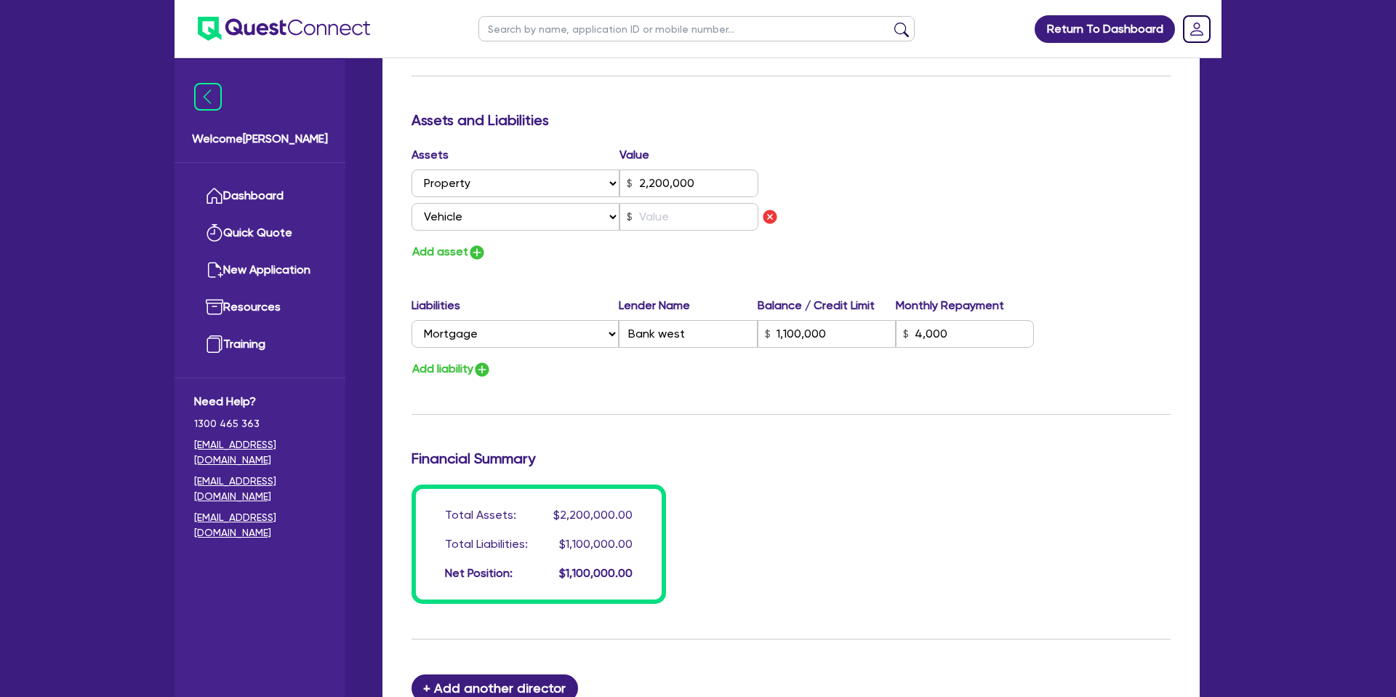
scroll to position [811, 0]
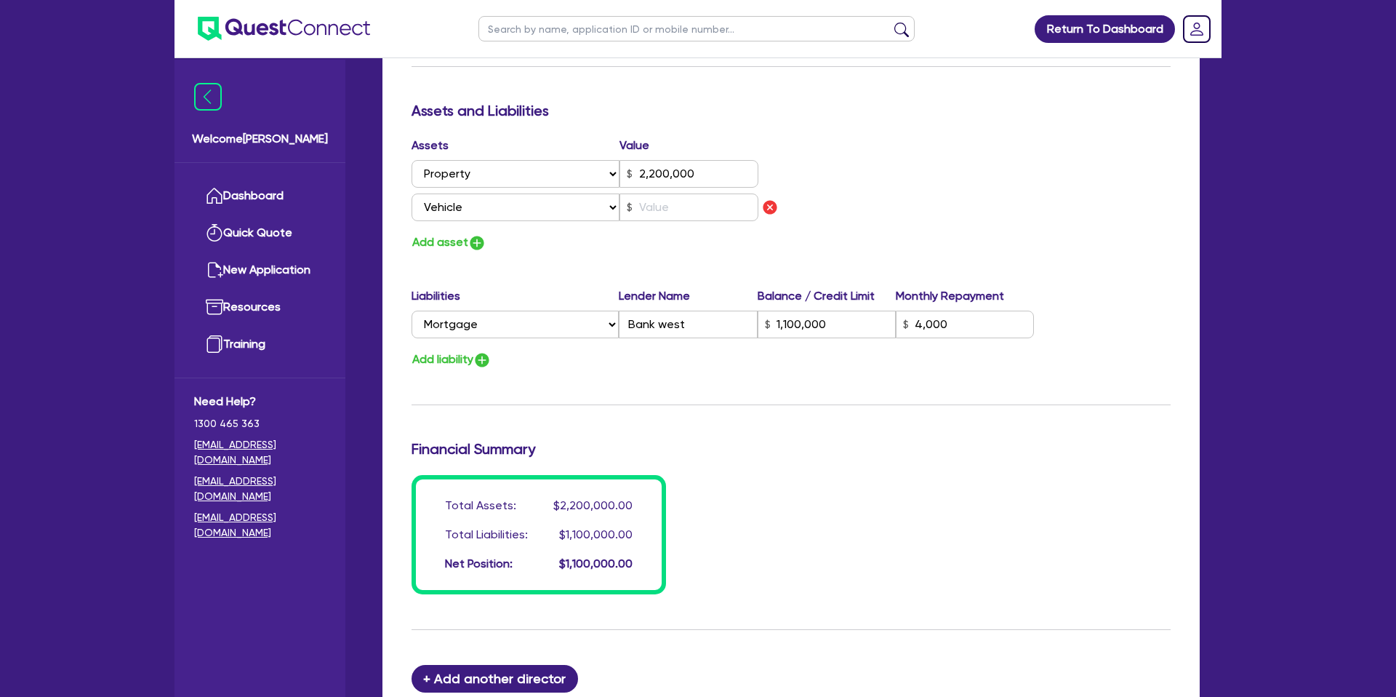
click at [609, 272] on div "Update residential status for Director #1 Boarding is only acceptable when the …" at bounding box center [791, 39] width 759 height 1109
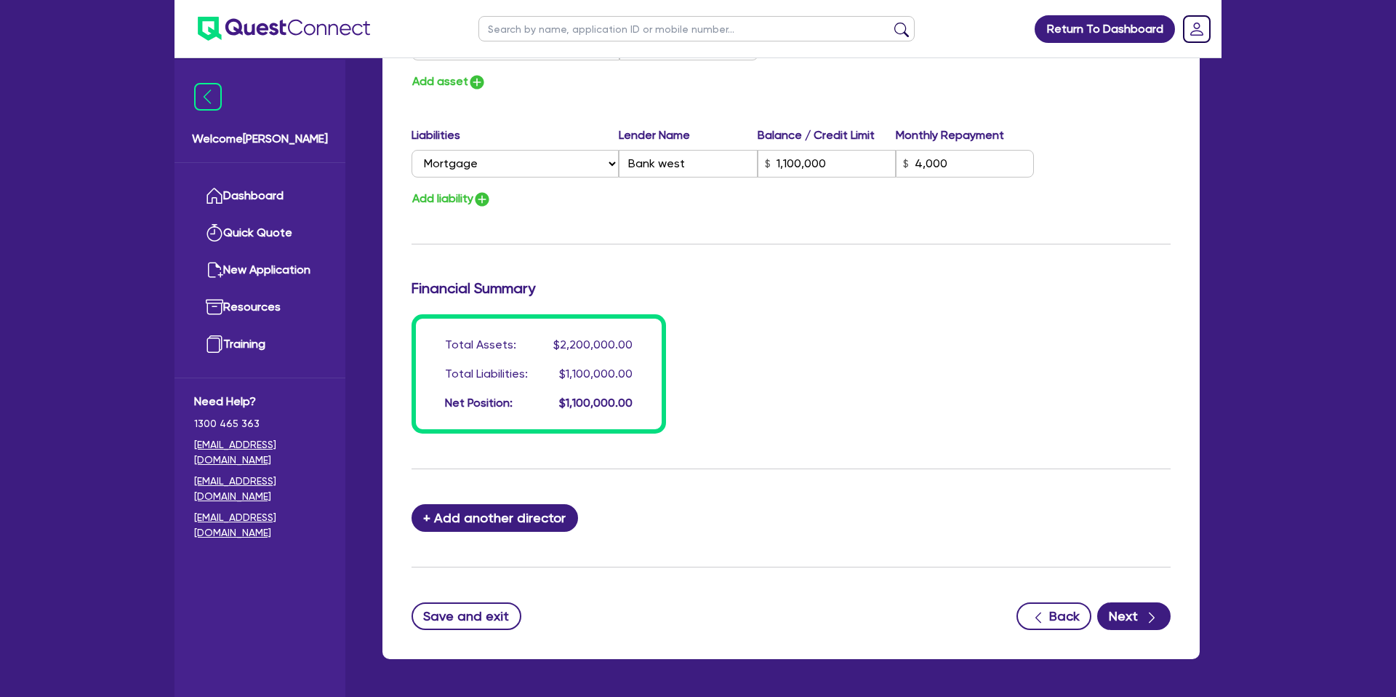
scroll to position [975, 0]
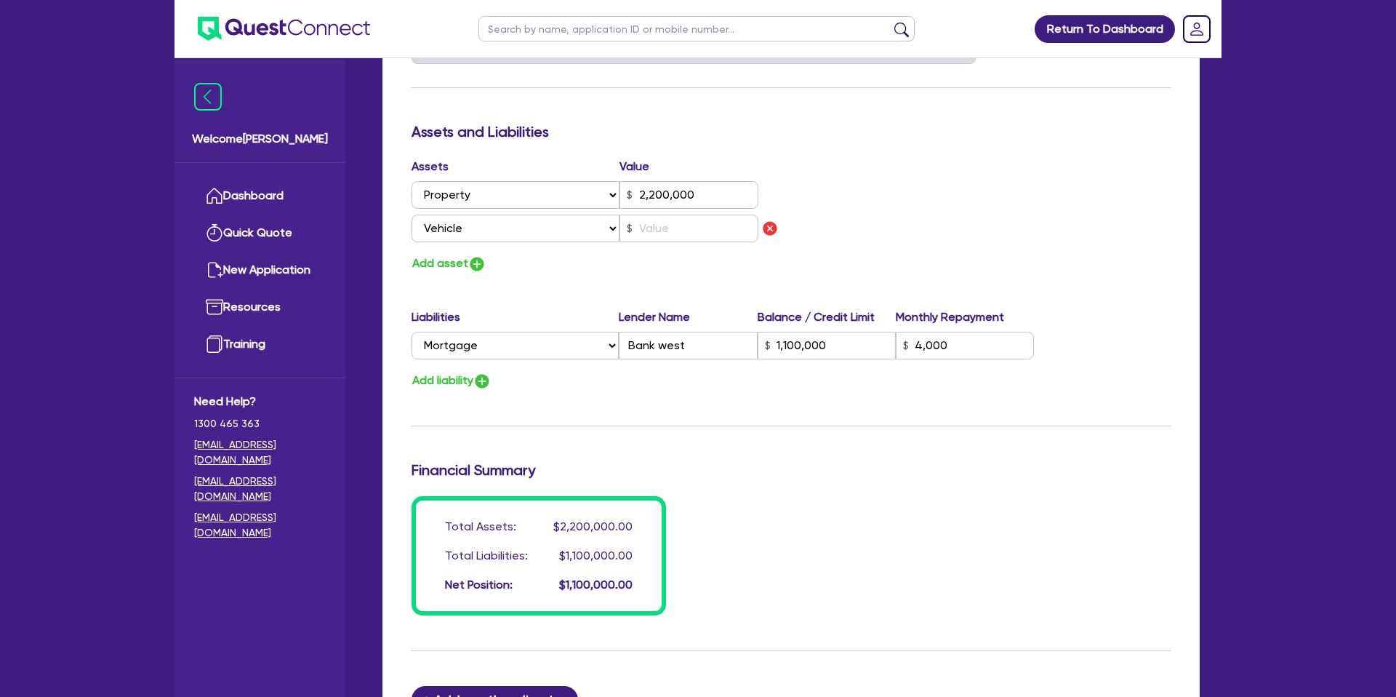
scroll to position [788, 0]
click at [676, 233] on input "text" at bounding box center [689, 230] width 139 height 28
click at [657, 252] on div "Assets Value Select Asset Cash Property Investment property Vehicle Truck Trail…" at bounding box center [596, 217] width 391 height 116
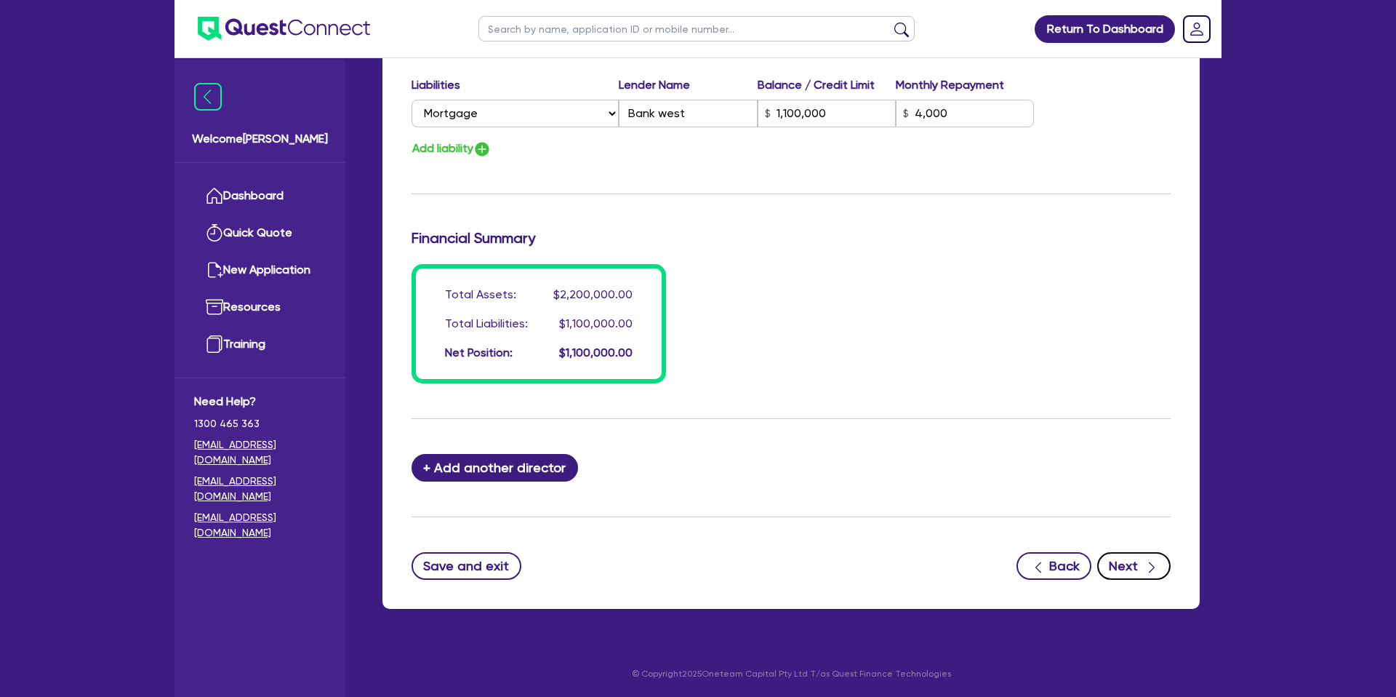
click at [1156, 564] on icon "button" at bounding box center [1152, 567] width 15 height 15
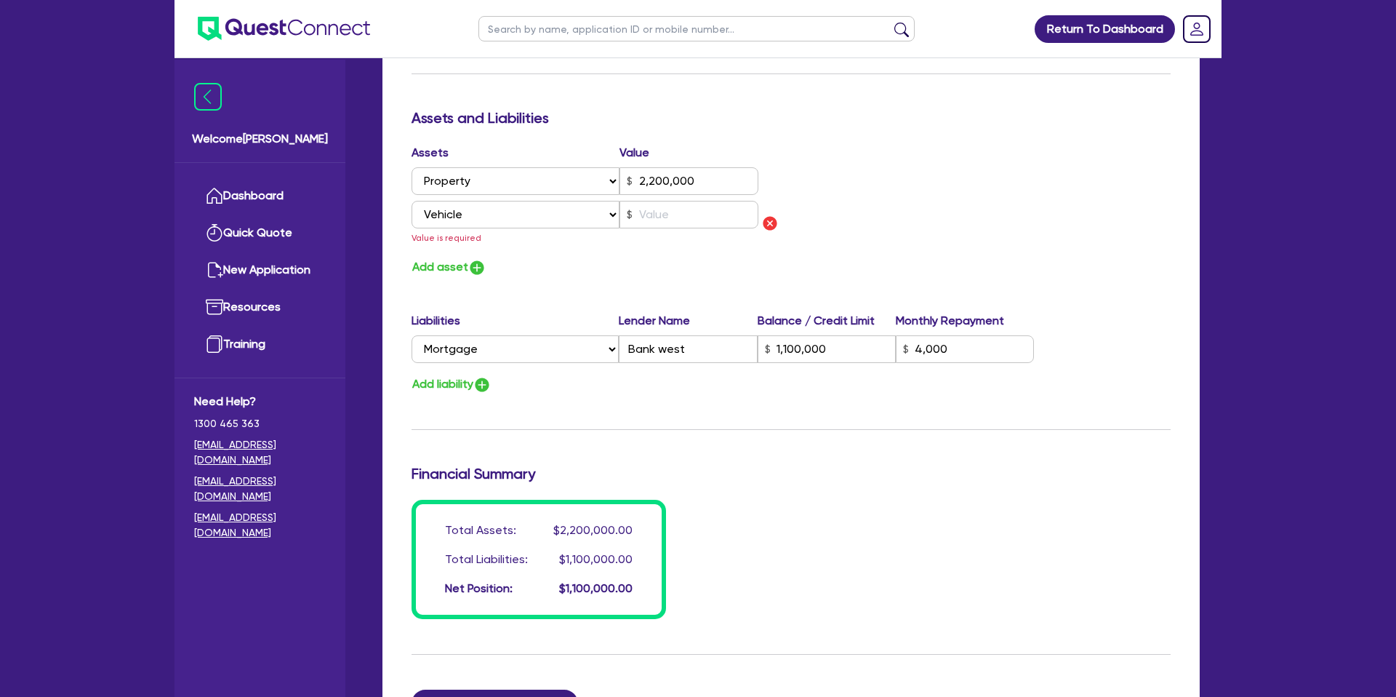
scroll to position [0, 0]
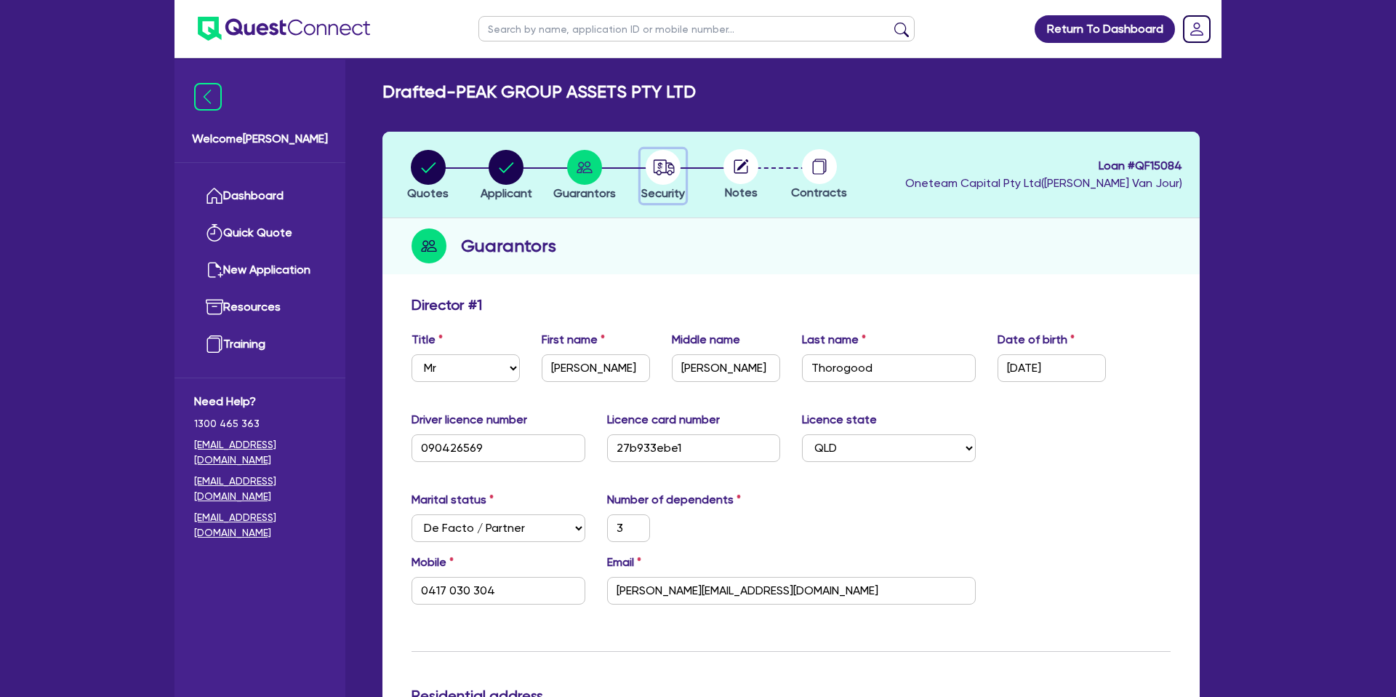
click at [650, 167] on circle "button" at bounding box center [663, 167] width 35 height 35
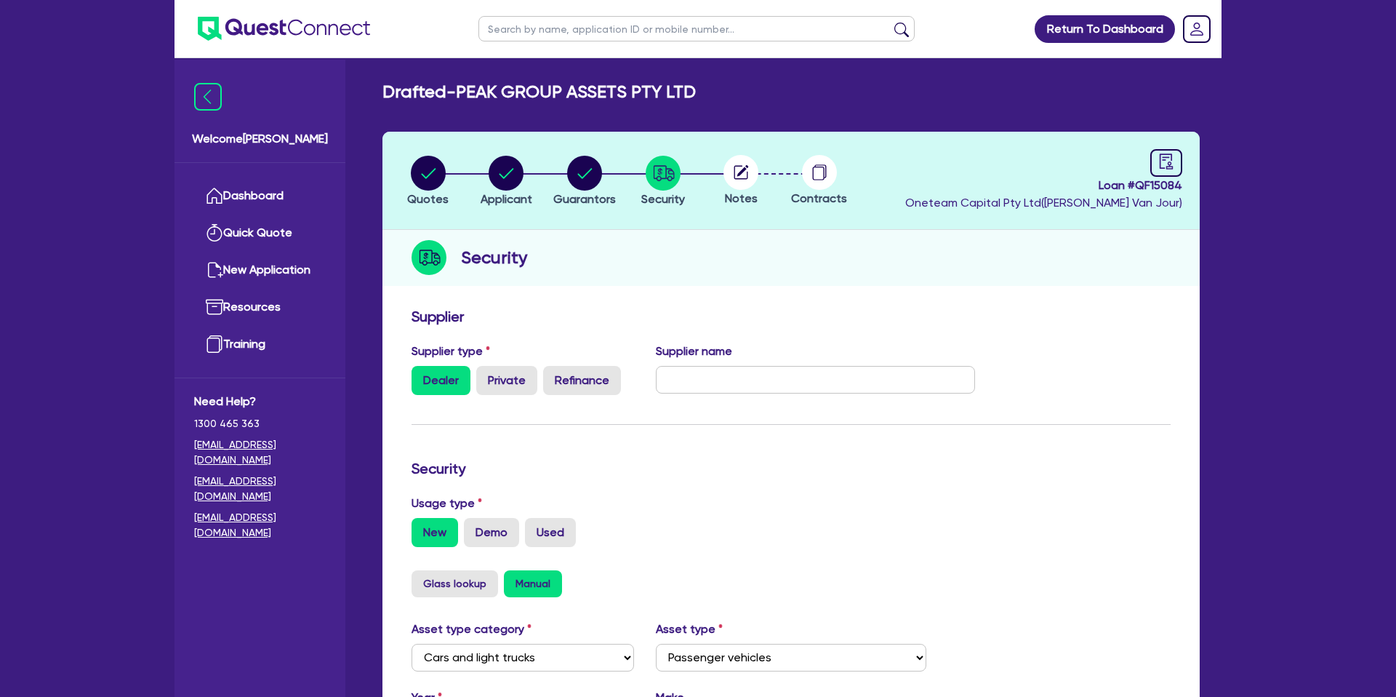
click at [745, 169] on icon at bounding box center [743, 171] width 12 height 12
click at [1174, 156] on icon "audit" at bounding box center [1167, 161] width 16 height 16
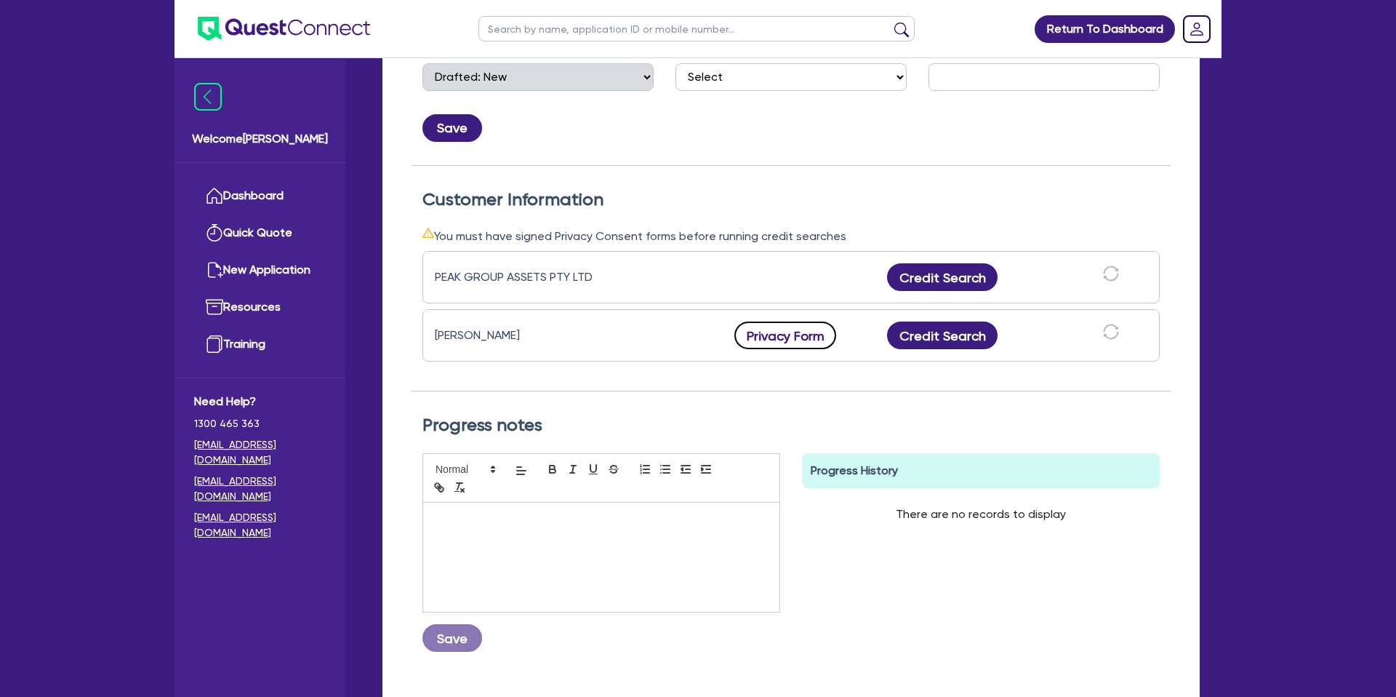
click at [764, 338] on button "Privacy Form" at bounding box center [786, 335] width 102 height 28
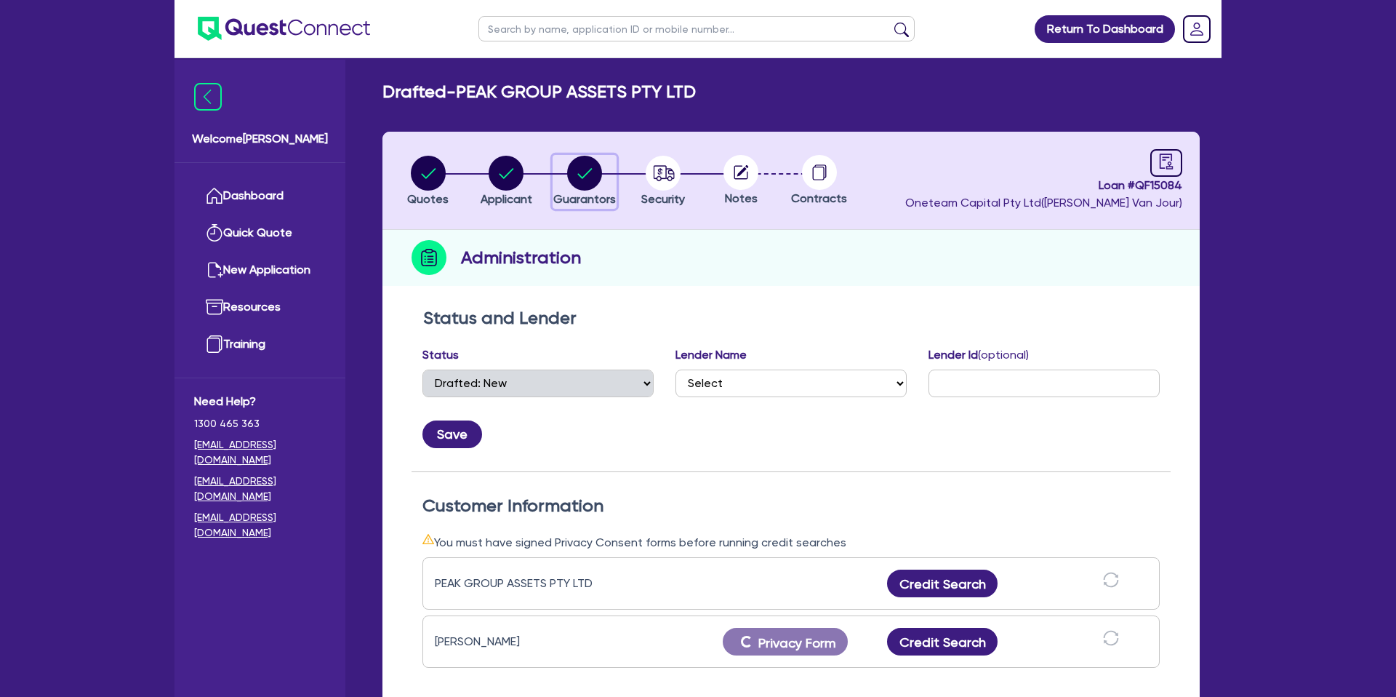
click at [583, 170] on circle "button" at bounding box center [584, 173] width 35 height 35
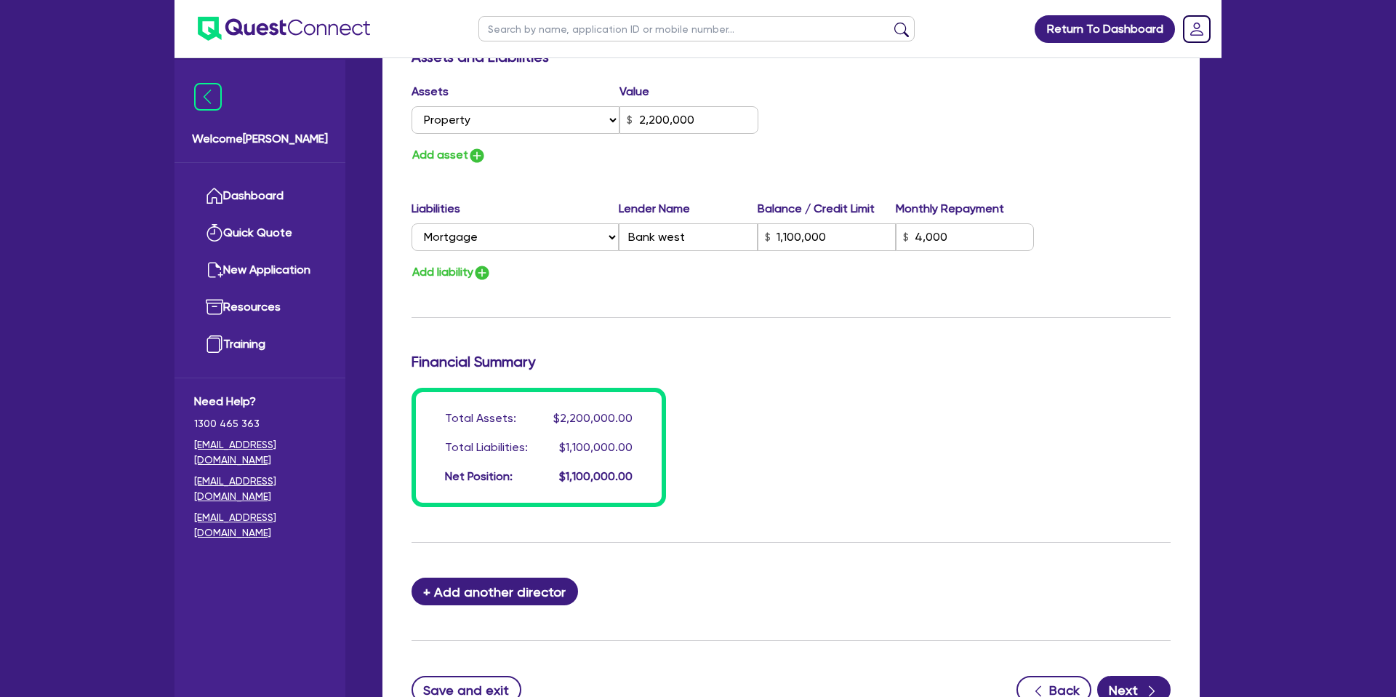
scroll to position [877, 0]
click at [460, 161] on button "Add asset" at bounding box center [449, 155] width 75 height 20
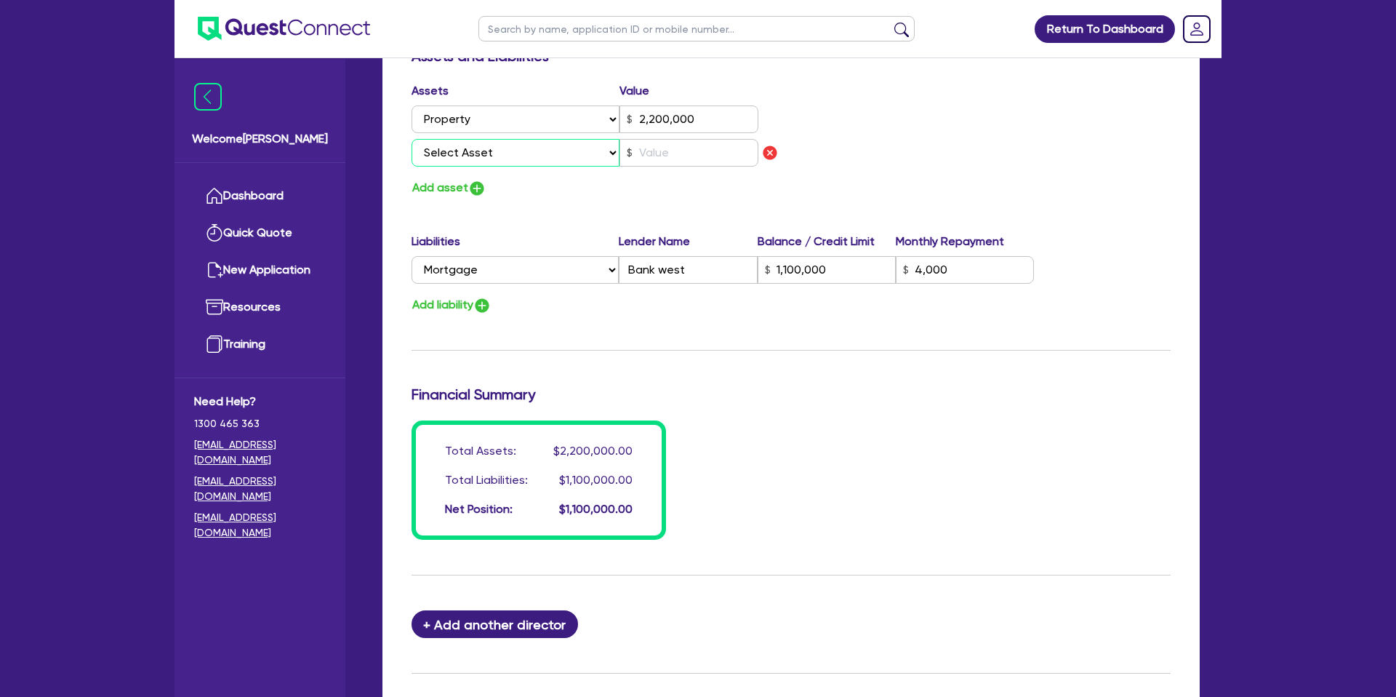
click at [484, 161] on select "Select Asset Cash Property Investment property Vehicle Truck Trailer Equipment …" at bounding box center [516, 153] width 208 height 28
click at [412, 139] on select "Select Asset Cash Property Investment property Vehicle Truck Trailer Equipment …" at bounding box center [516, 153] width 208 height 28
drag, startPoint x: 680, startPoint y: 197, endPoint x: 669, endPoint y: 192, distance: 12.0
click at [680, 197] on div "Add asset" at bounding box center [596, 188] width 391 height 20
click at [665, 156] on input "text" at bounding box center [689, 153] width 139 height 28
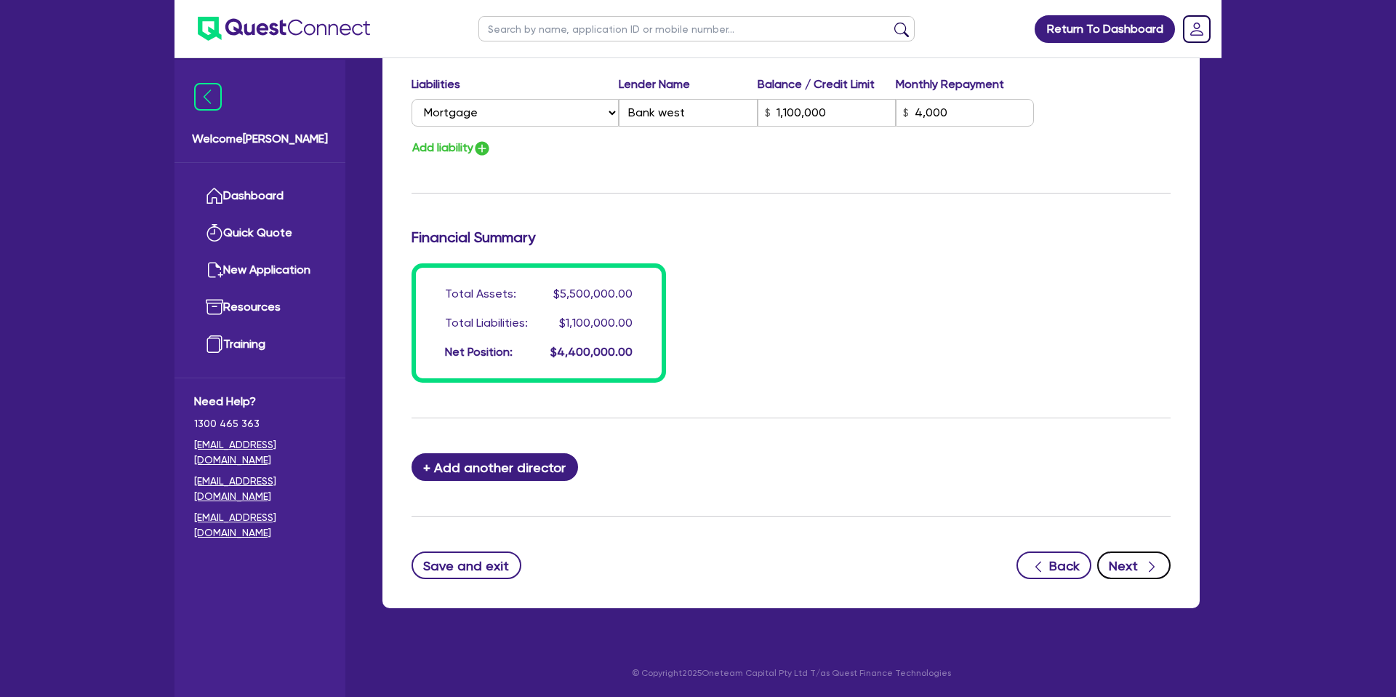
click at [1136, 559] on button "Next" at bounding box center [1133, 565] width 73 height 28
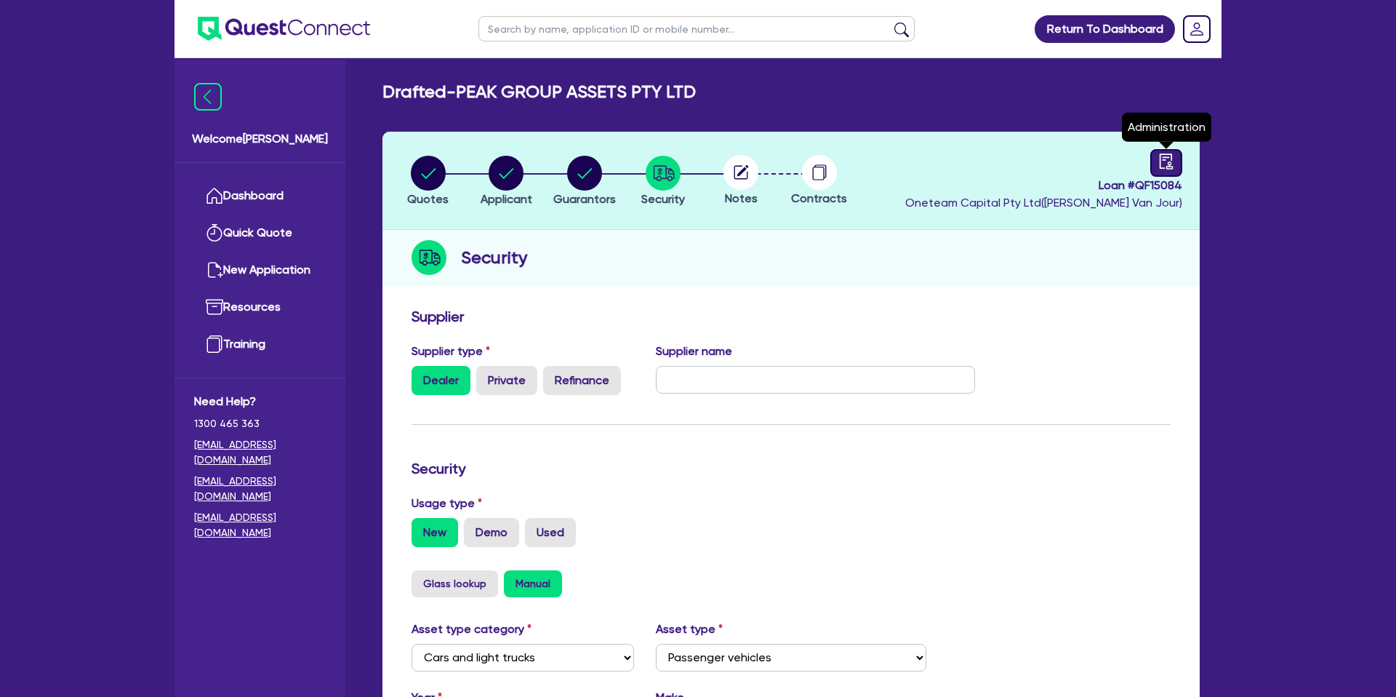
click at [1159, 166] on icon "audit" at bounding box center [1167, 161] width 16 height 16
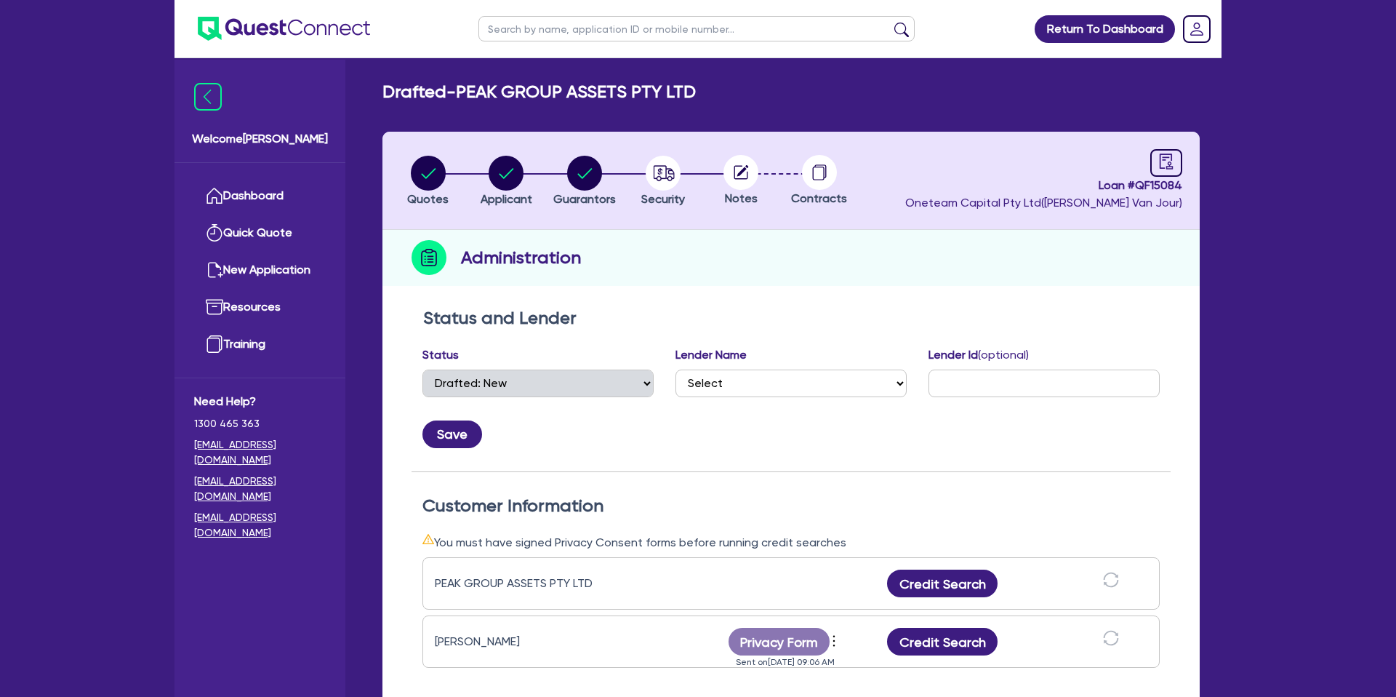
click at [692, 226] on header "Quotes Applicant Guarantors Security Notes Contracts Loan # QF15084 Oneteam Cap…" at bounding box center [791, 181] width 817 height 98
click at [443, 177] on circle "button" at bounding box center [428, 173] width 35 height 35
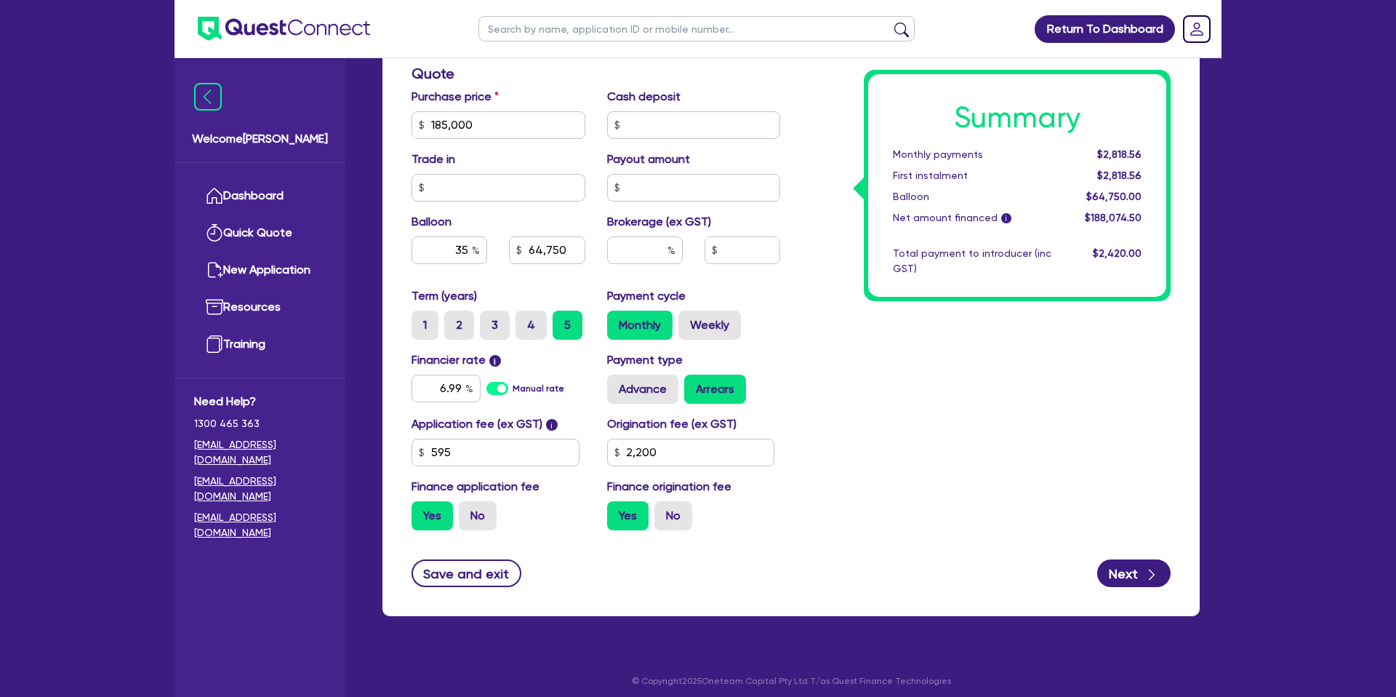
scroll to position [617, 0]
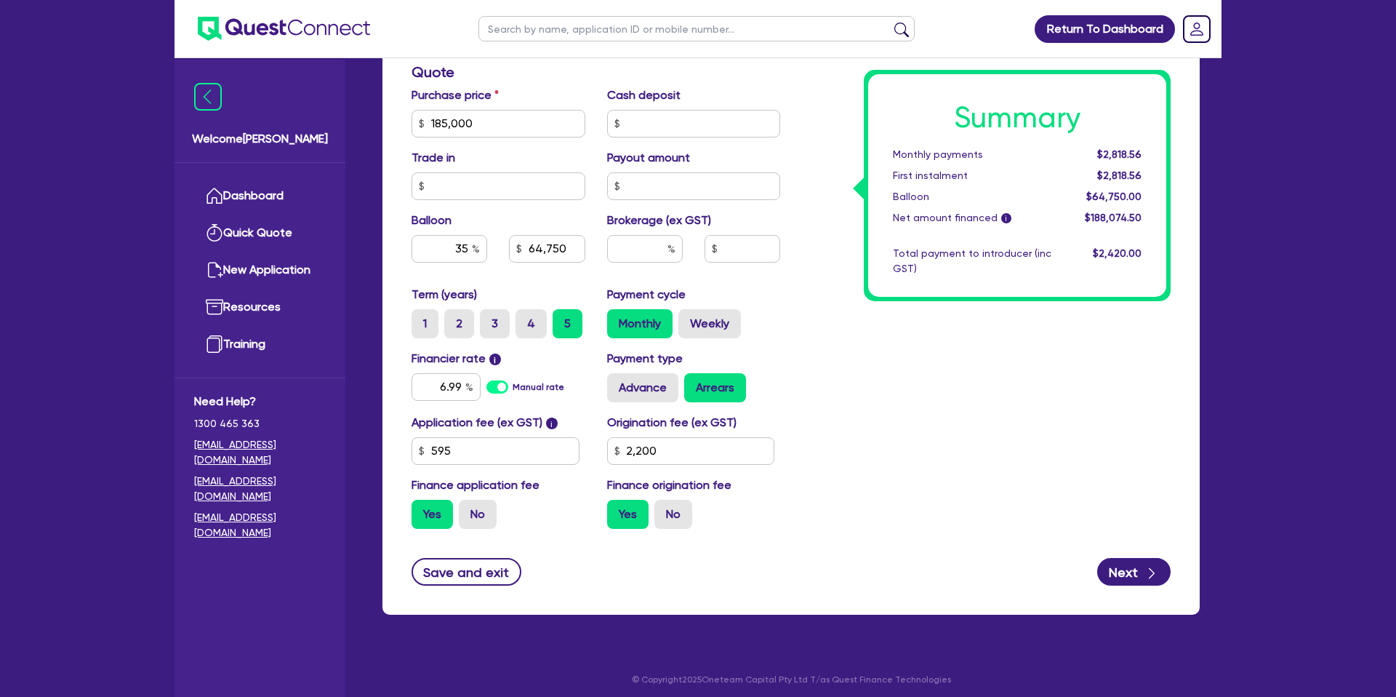
drag, startPoint x: 837, startPoint y: 337, endPoint x: 860, endPoint y: 287, distance: 54.7
click at [837, 336] on div "Summary Monthly payments $2,818.56 First instalment $2,818.56 Balloon $64,750.0…" at bounding box center [986, 115] width 391 height 850
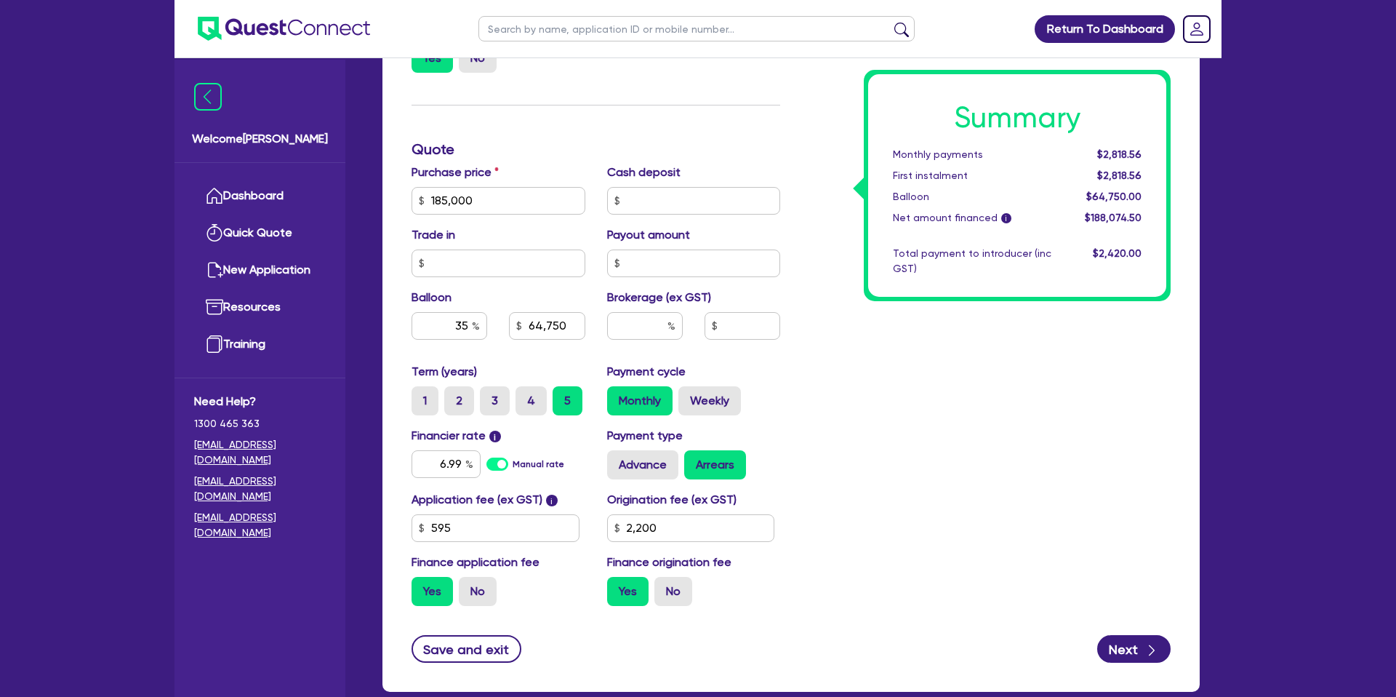
scroll to position [0, 0]
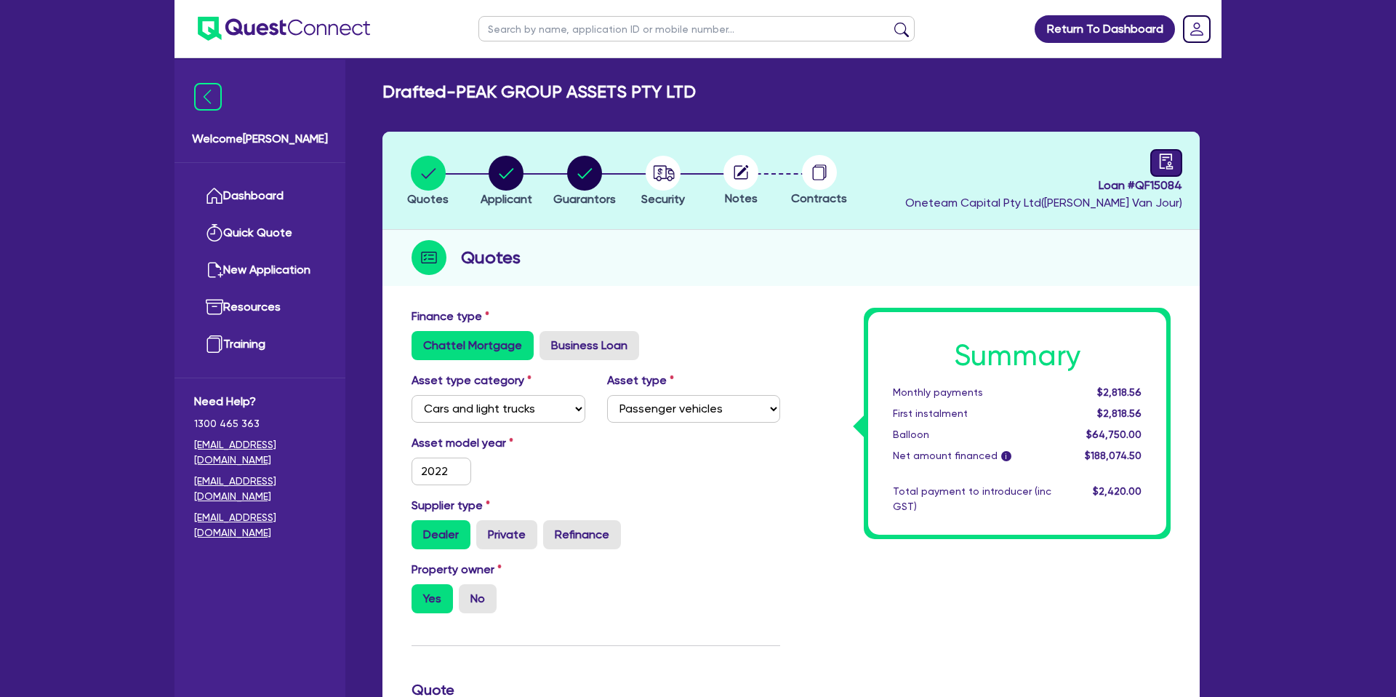
click at [1172, 156] on icon "audit" at bounding box center [1166, 160] width 13 height 15
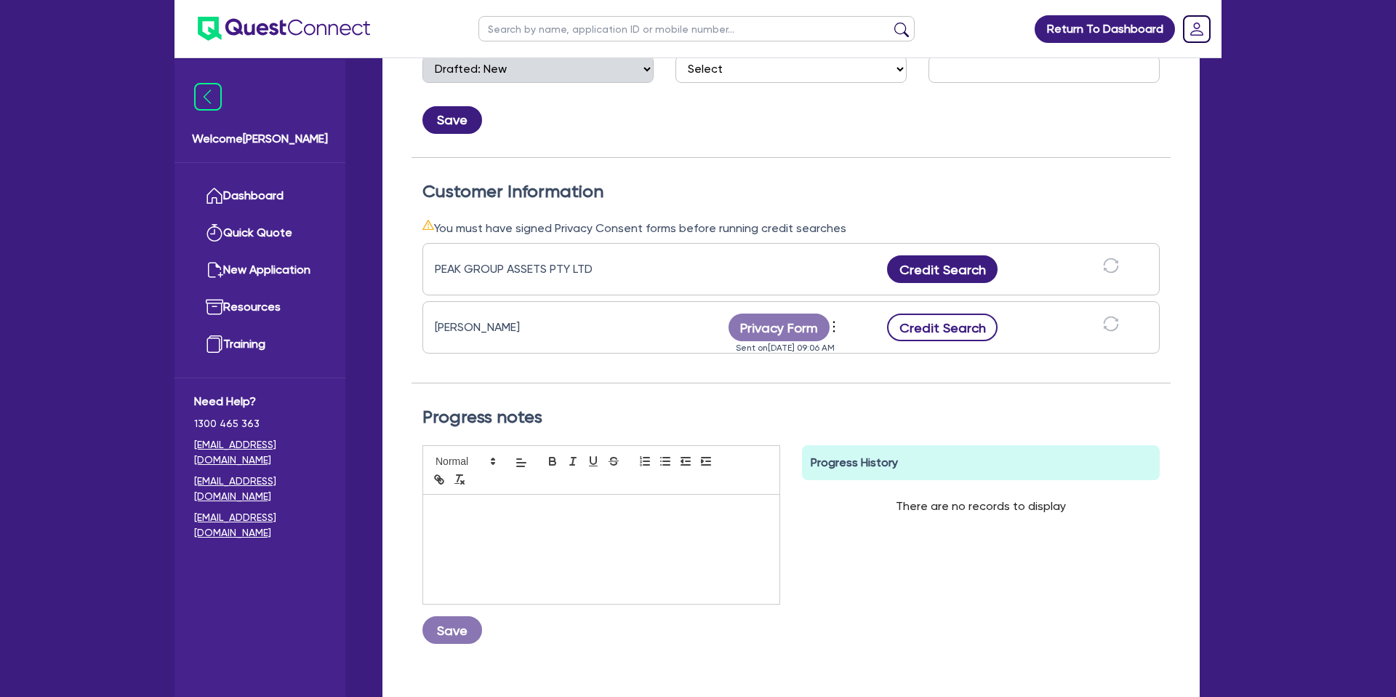
scroll to position [316, 0]
click at [938, 324] on button "Credit Search" at bounding box center [942, 325] width 111 height 28
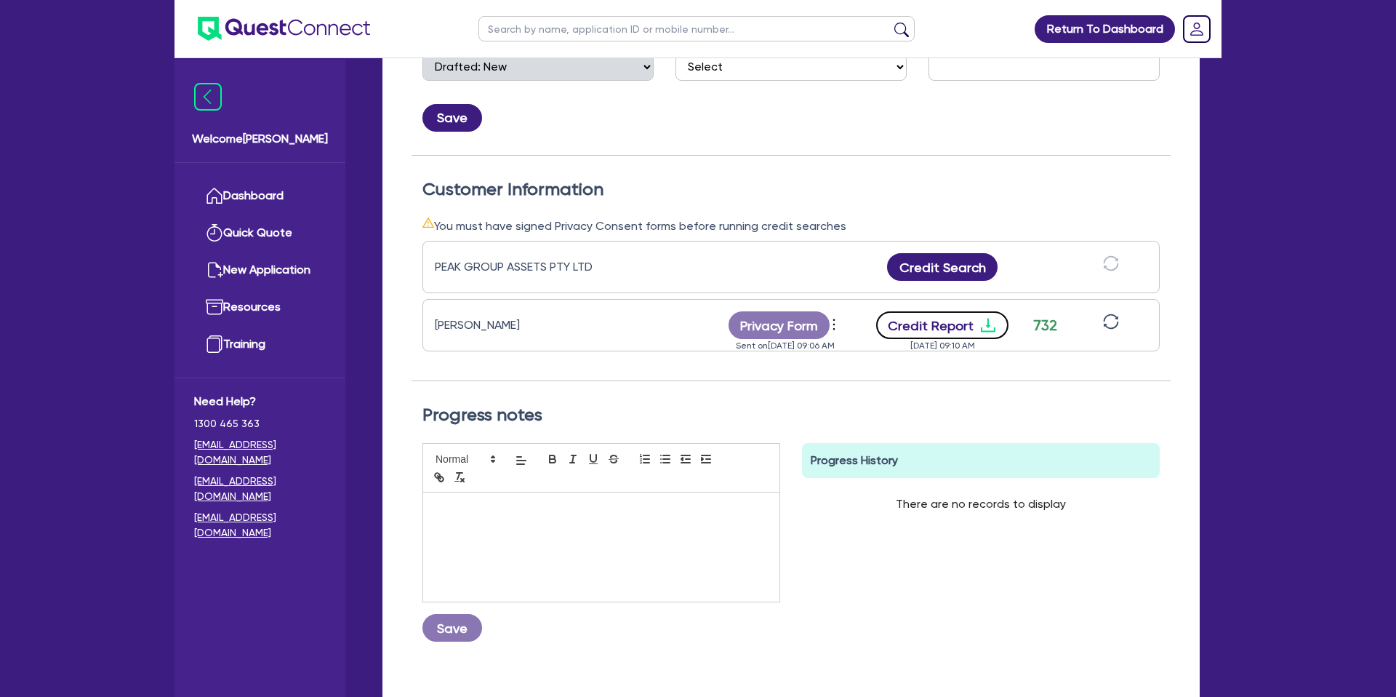
click at [980, 318] on icon "download" at bounding box center [988, 324] width 17 height 17
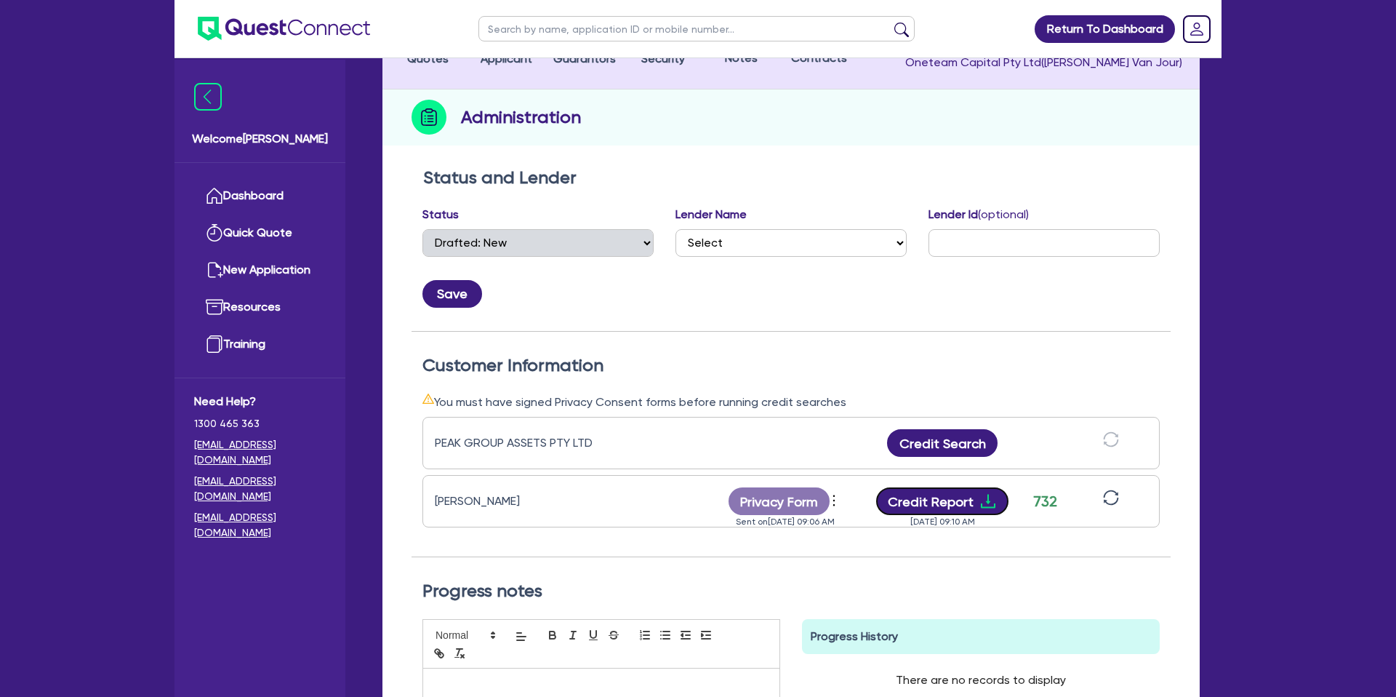
scroll to position [0, 0]
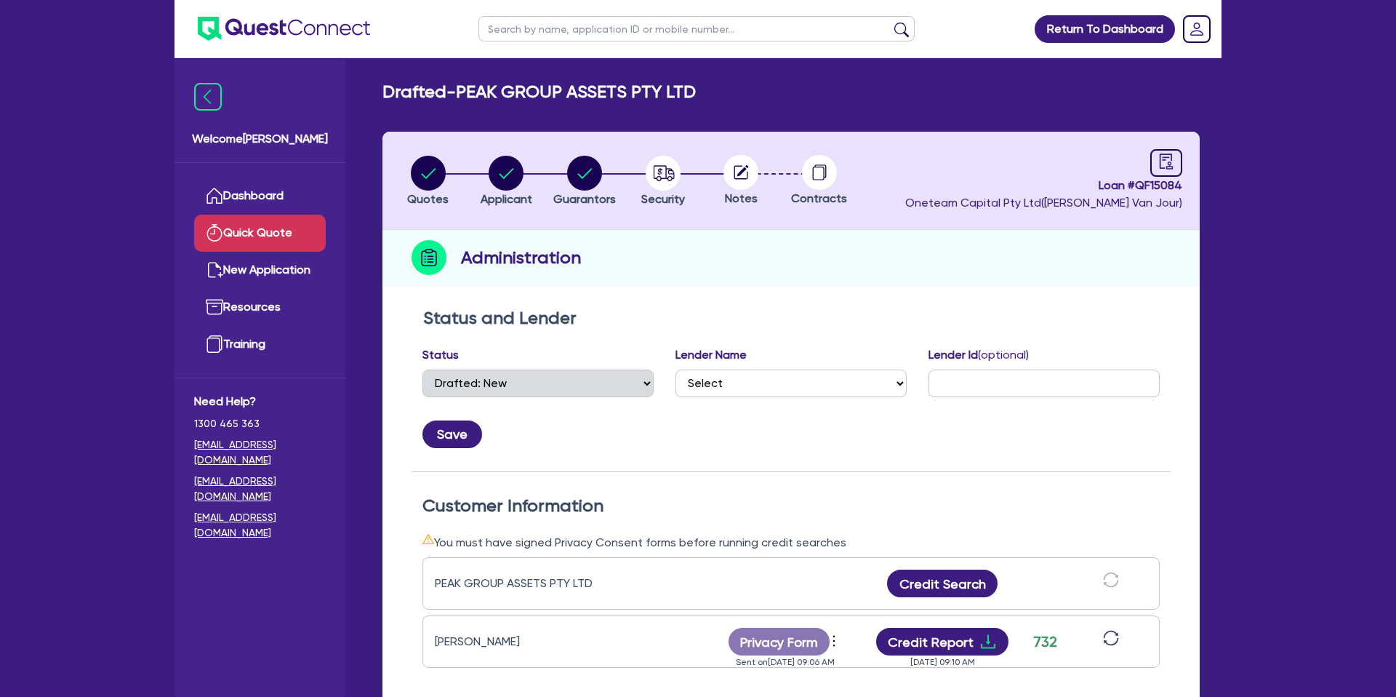
click at [269, 215] on link "Quick Quote" at bounding box center [260, 233] width 132 height 37
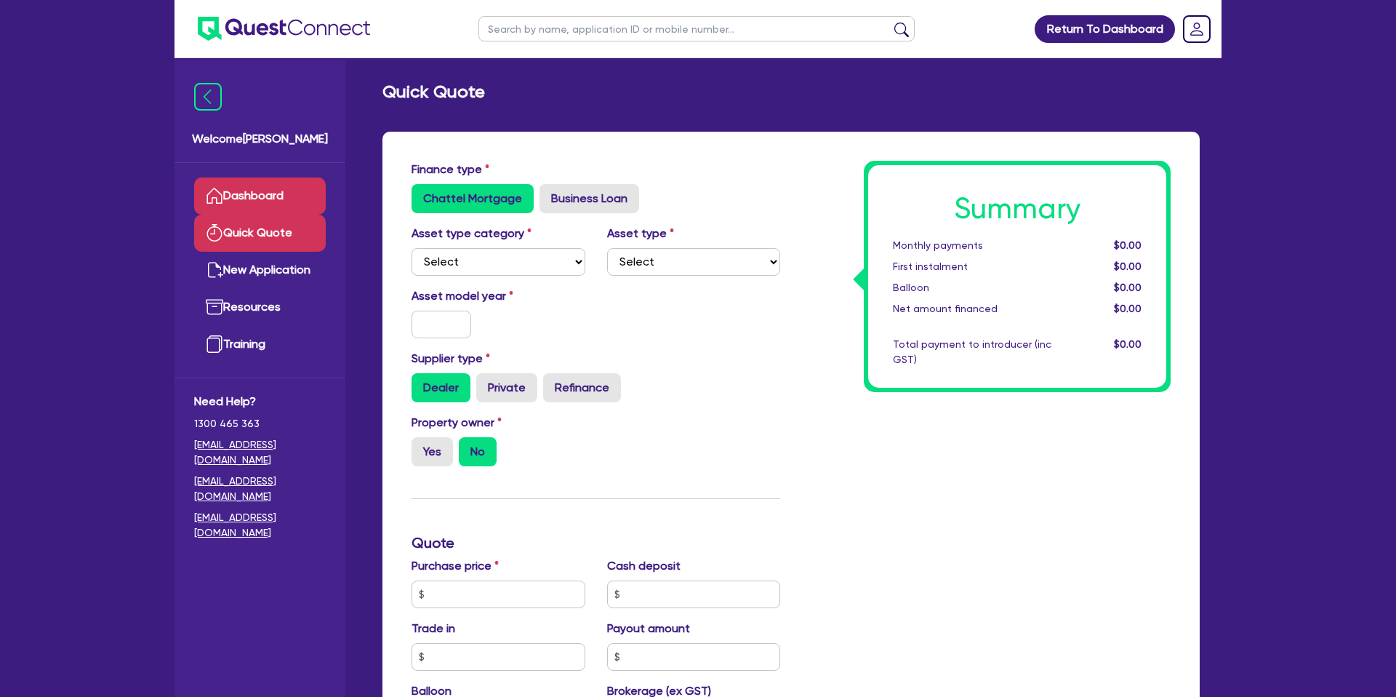
click at [273, 194] on link "Dashboard" at bounding box center [260, 195] width 132 height 37
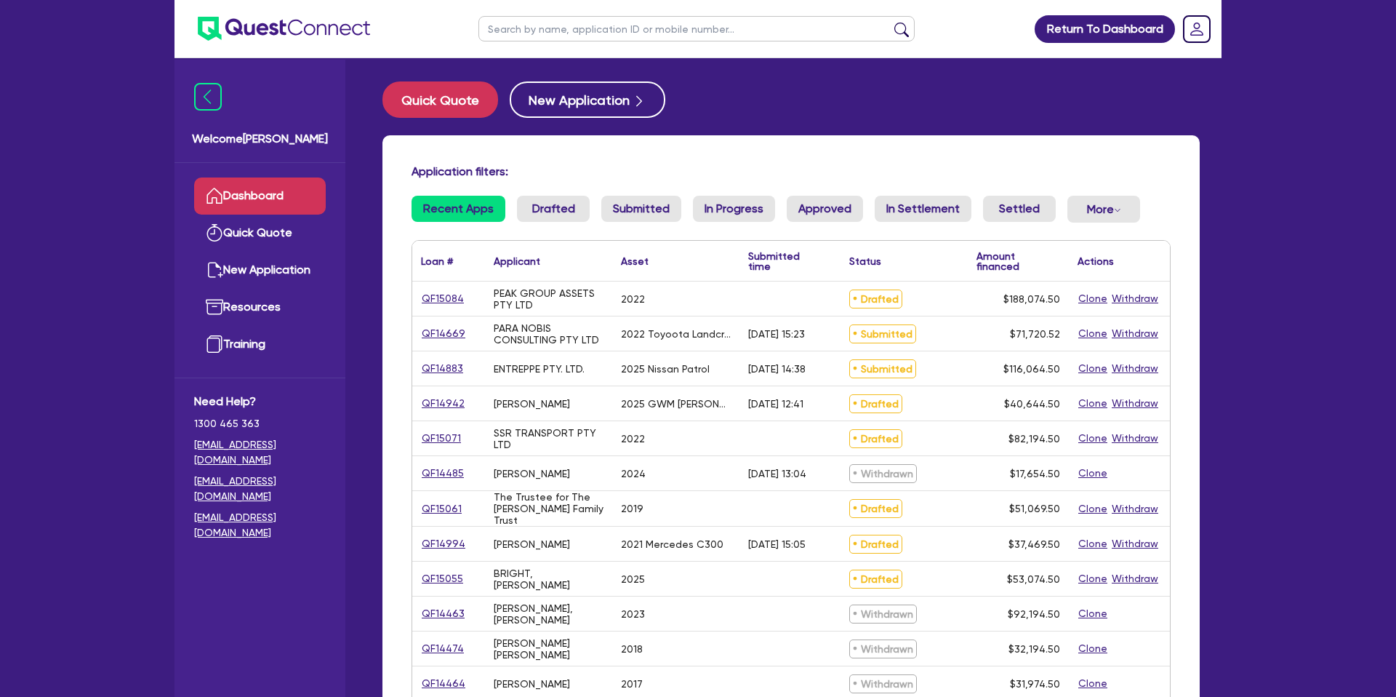
drag, startPoint x: 807, startPoint y: 119, endPoint x: 752, endPoint y: 125, distance: 55.6
click at [807, 116] on div "Quick Quote New Application Application filters: Recent Apps Drafted Submitted …" at bounding box center [791, 575] width 861 height 988
click at [428, 103] on button "Quick Quote" at bounding box center [441, 99] width 116 height 36
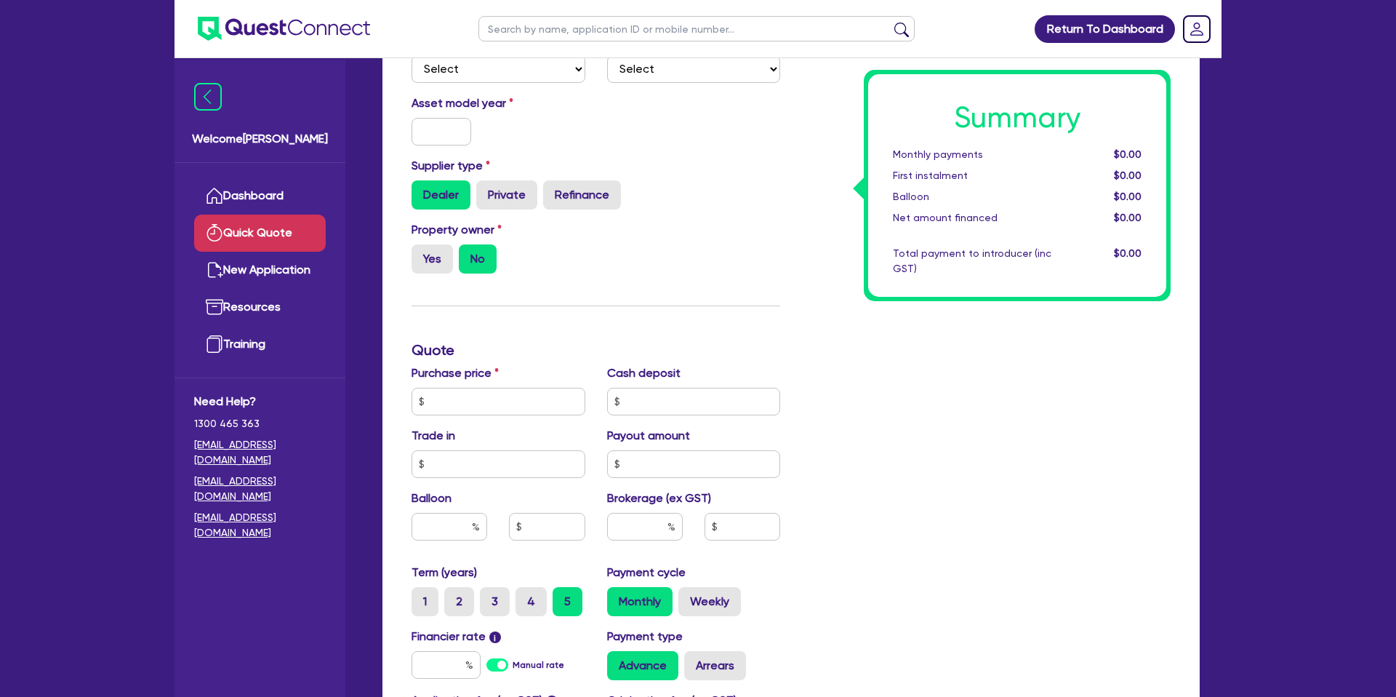
scroll to position [202, 0]
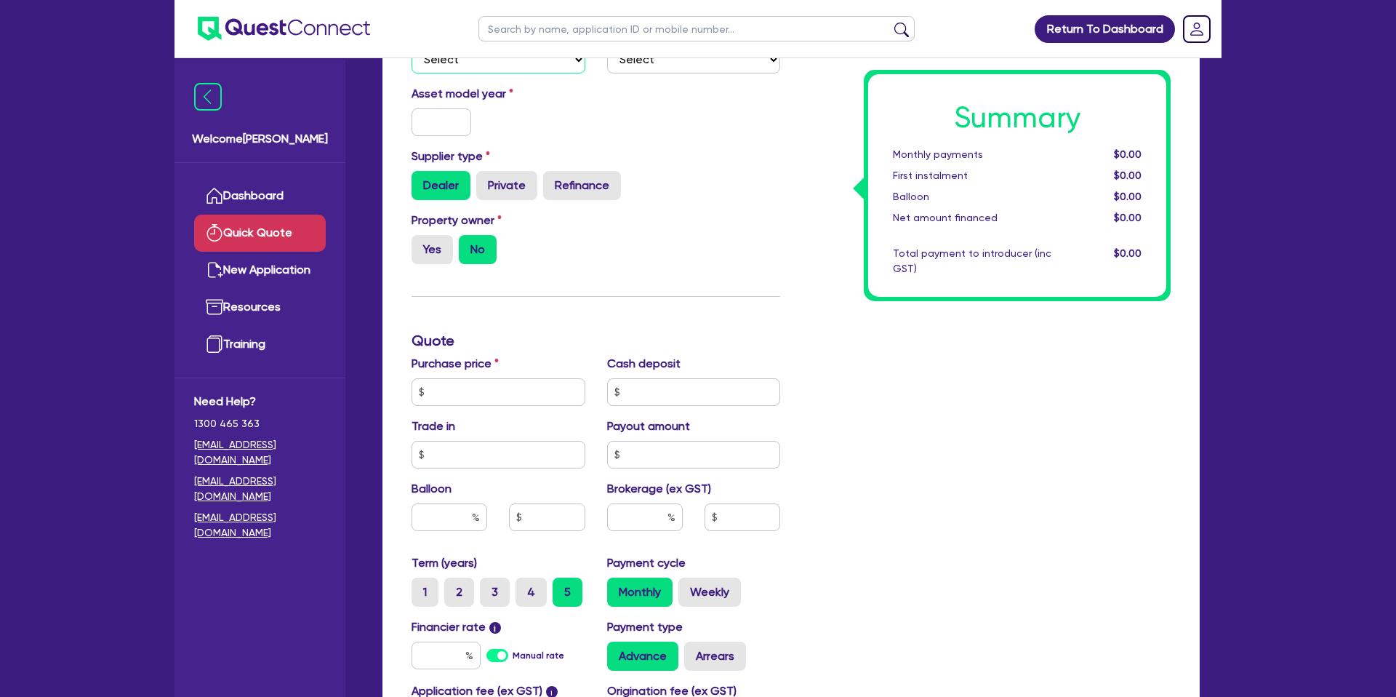
click at [476, 61] on select "Select Cars and light trucks Primary assets Secondary assets Tertiary assets" at bounding box center [499, 60] width 174 height 28
click at [412, 46] on select "Select Cars and light trucks Primary assets Secondary assets Tertiary assets" at bounding box center [499, 60] width 174 height 28
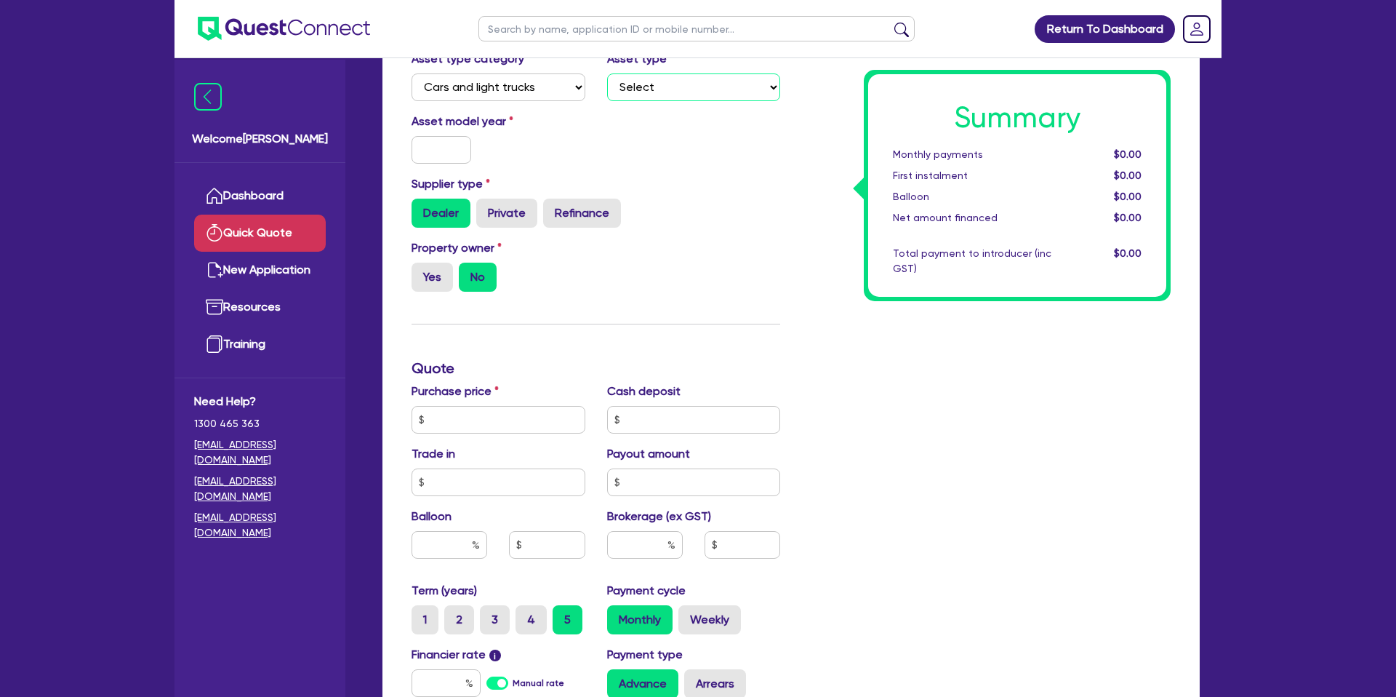
click at [655, 90] on select "Select Passenger vehicles Vans and utes Light trucks up to 4.5 tonne" at bounding box center [694, 87] width 174 height 28
click at [607, 73] on select "Select Passenger vehicles Vans and utes Light trucks up to 4.5 tonne" at bounding box center [694, 87] width 174 height 28
click at [690, 162] on div "Asset model year" at bounding box center [596, 144] width 391 height 63
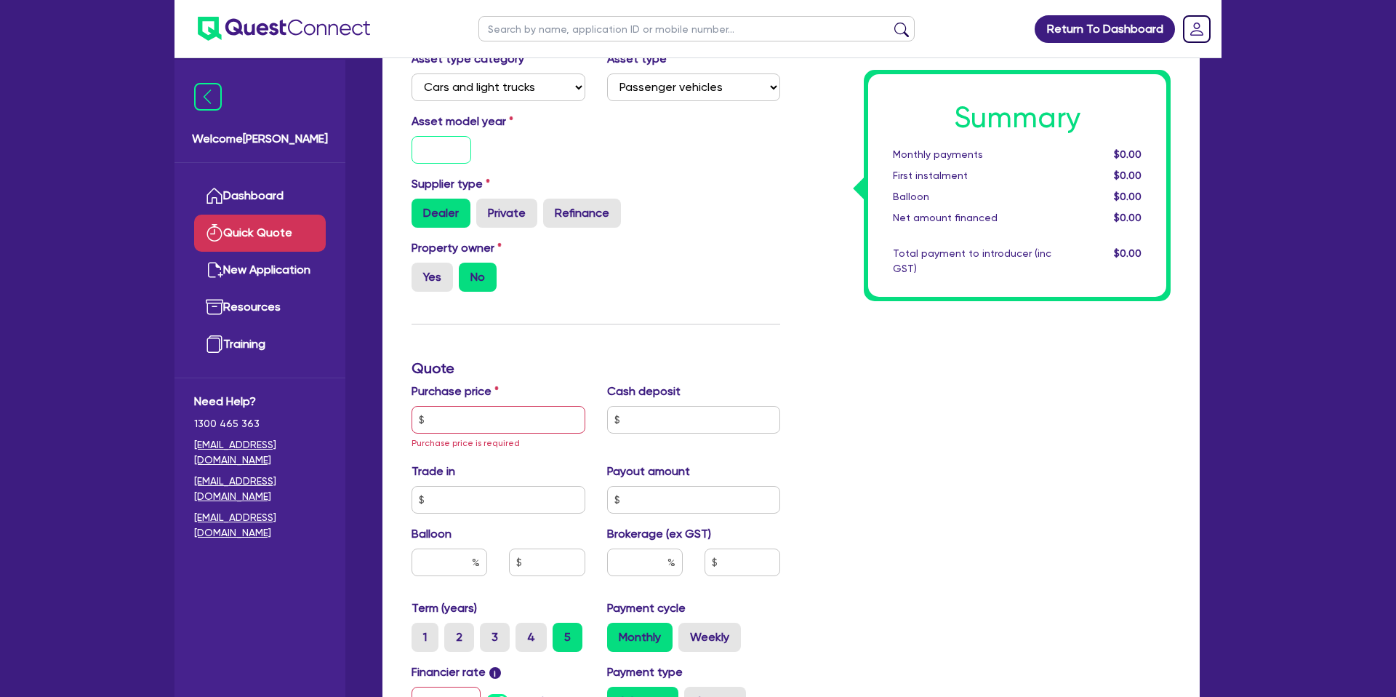
click at [457, 155] on input "text" at bounding box center [442, 150] width 60 height 28
drag, startPoint x: 845, startPoint y: 237, endPoint x: 824, endPoint y: 228, distance: 23.1
click at [845, 236] on div "Summary Monthly payments $0.00 First instalment $0.00 Balloon $0.00 Net amount …" at bounding box center [986, 428] width 391 height 884
click at [448, 149] on input "2025" at bounding box center [442, 150] width 60 height 28
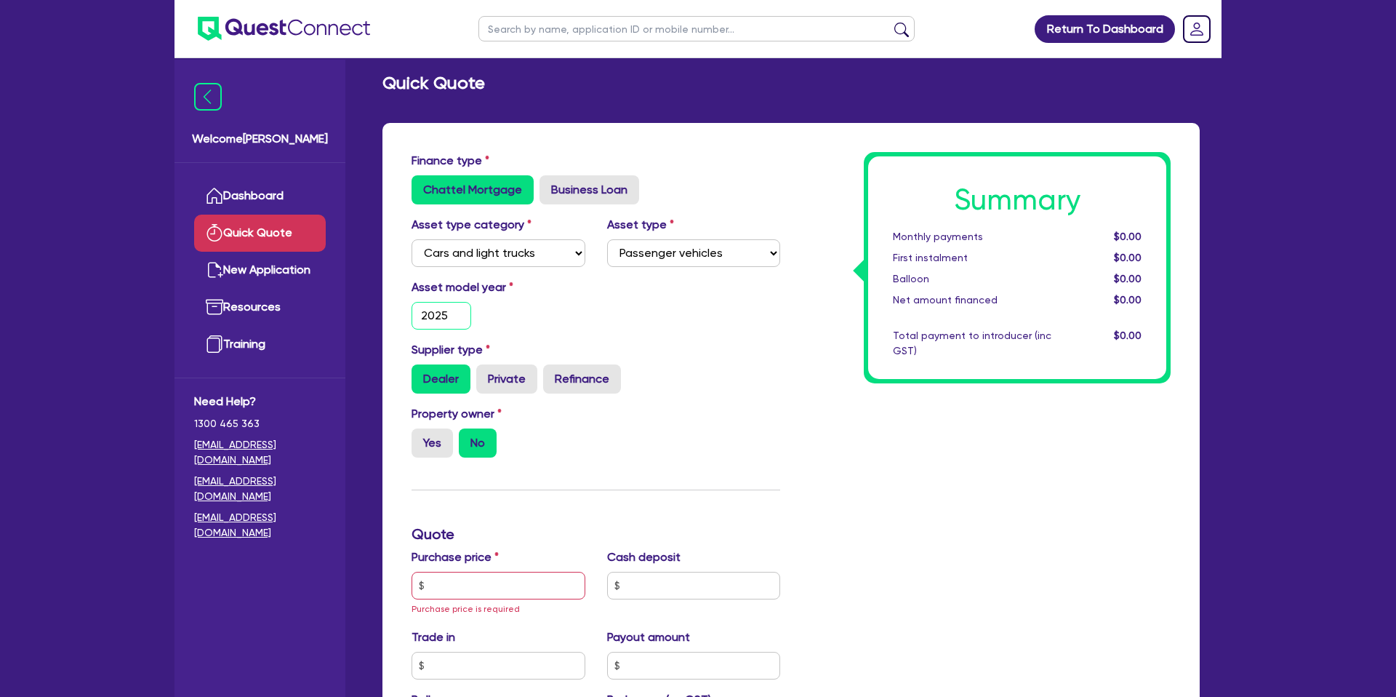
scroll to position [8, 0]
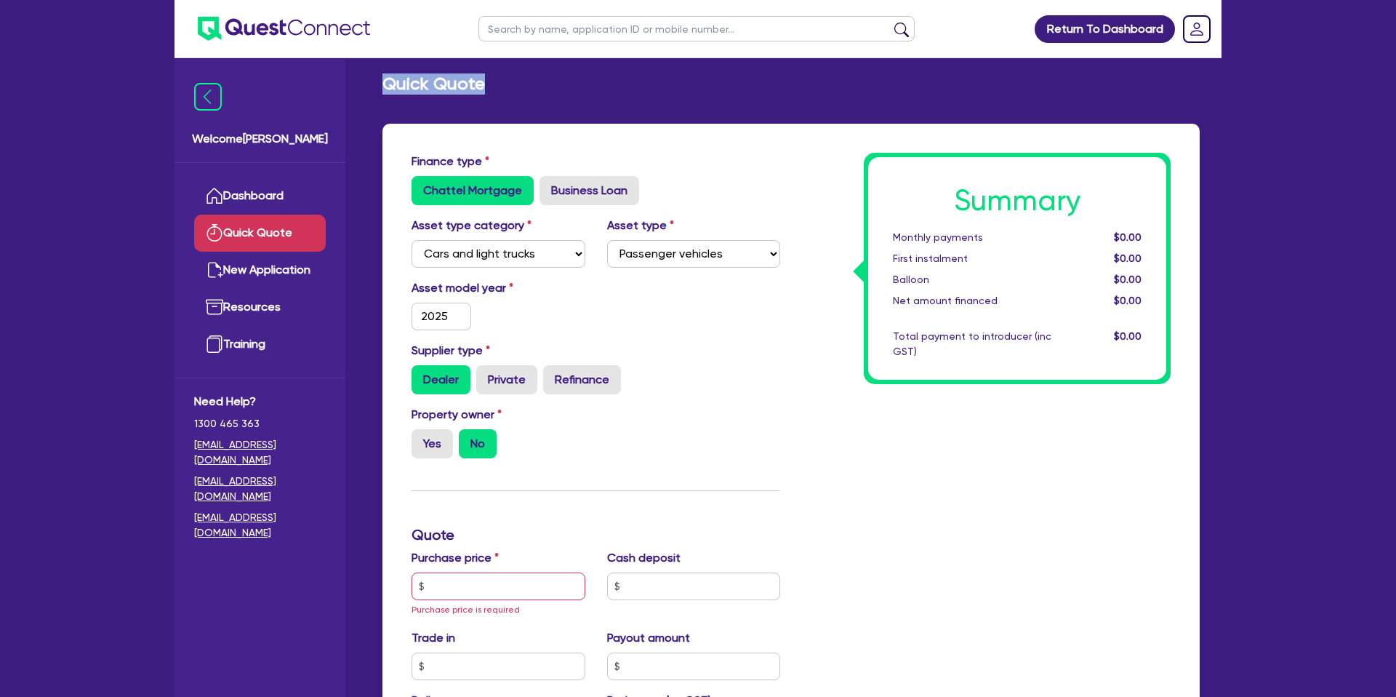
drag, startPoint x: 385, startPoint y: 88, endPoint x: 515, endPoint y: 98, distance: 129.9
click at [514, 98] on div "Quick Quote Finance type Chattel Mortgage Business Loan Asset type category Sel…" at bounding box center [791, 600] width 861 height 1055
drag, startPoint x: 567, startPoint y: 88, endPoint x: 600, endPoint y: 105, distance: 37.4
click at [567, 91] on div "Quick Quote" at bounding box center [791, 83] width 839 height 21
click at [791, 114] on div "Quick Quote Finance type Chattel Mortgage Business Loan Asset type category Sel…" at bounding box center [791, 600] width 861 height 1055
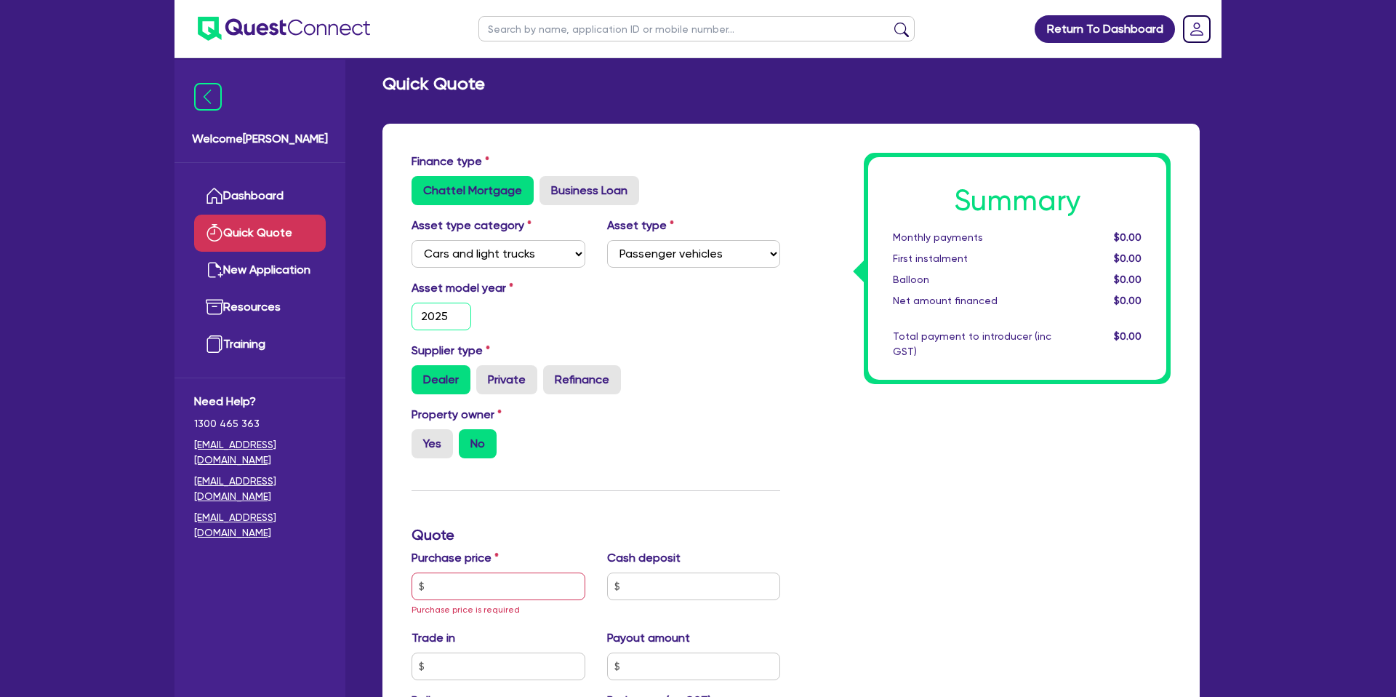
click at [460, 313] on input "2025" at bounding box center [442, 317] width 60 height 28
click at [773, 383] on div "Dealer Private Refinance" at bounding box center [596, 379] width 369 height 29
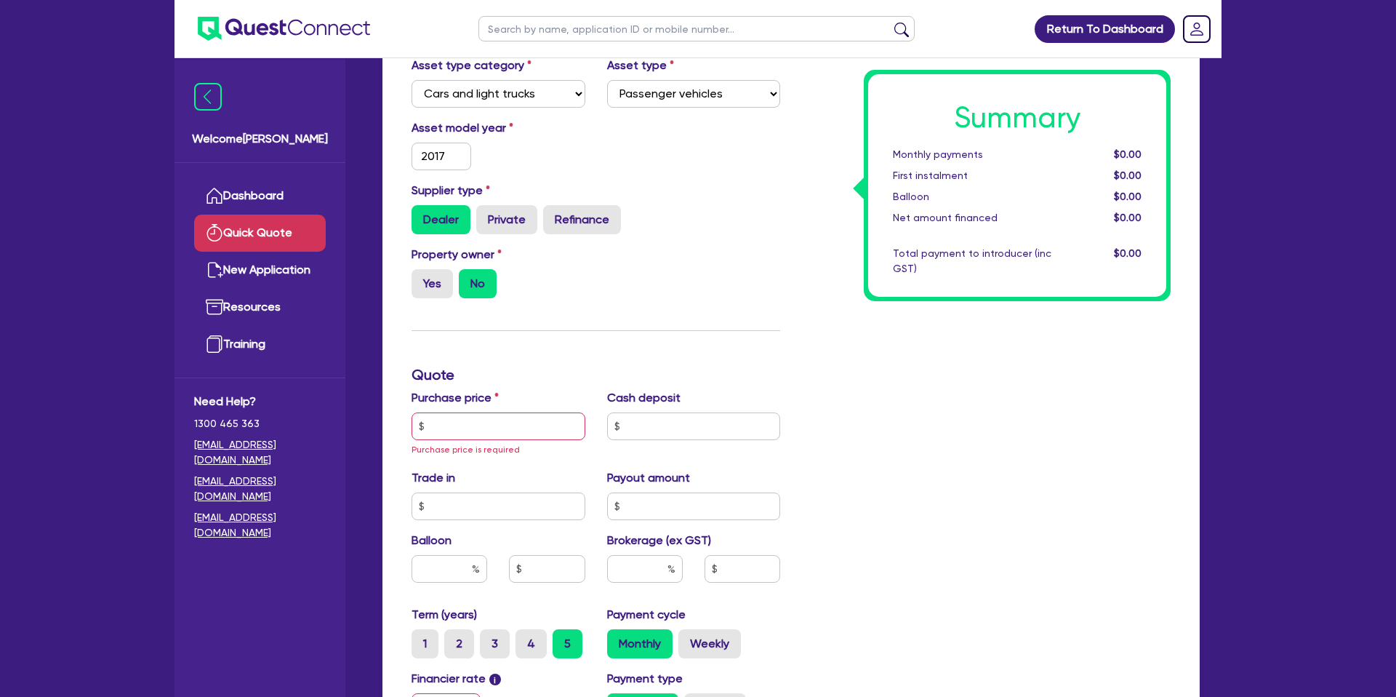
scroll to position [170, 0]
click at [738, 159] on div "Asset model year 2017" at bounding box center [596, 148] width 391 height 63
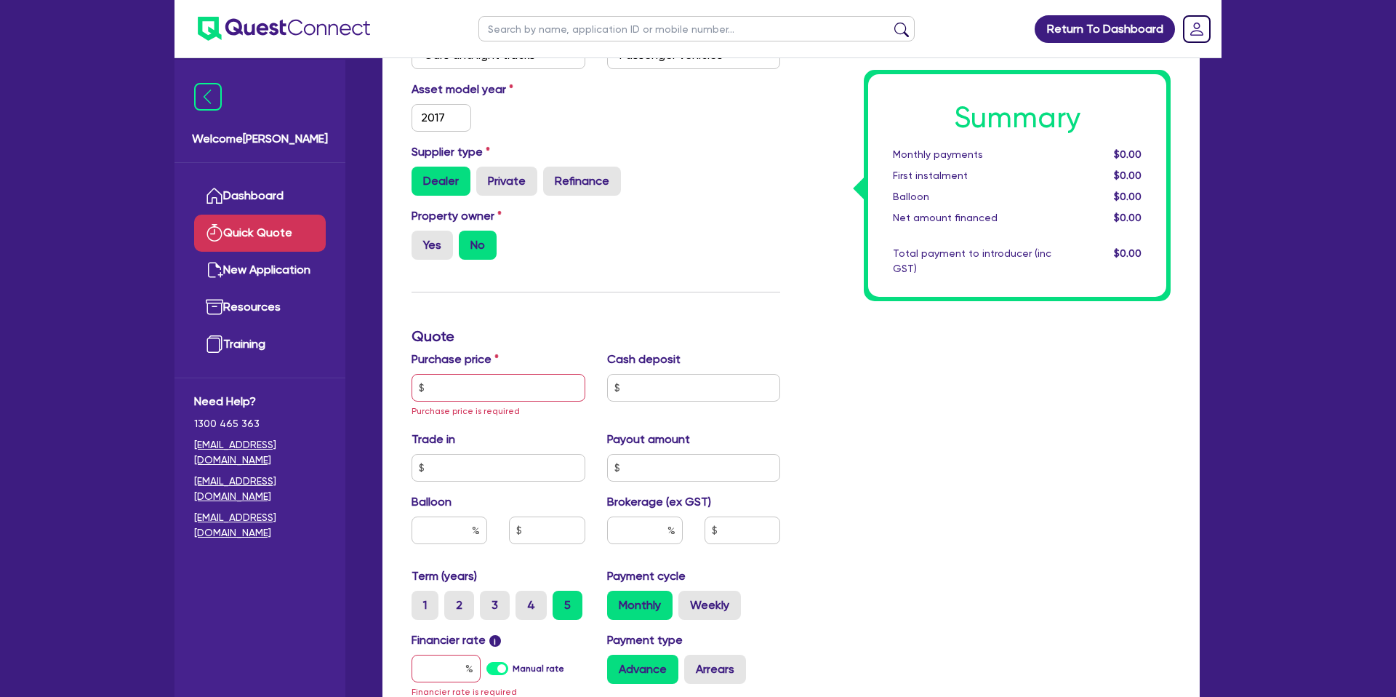
scroll to position [205, 0]
click at [460, 111] on input "2017" at bounding box center [442, 119] width 60 height 28
click at [460, 119] on input "2017" at bounding box center [442, 119] width 60 height 28
drag, startPoint x: 683, startPoint y: 125, endPoint x: 662, endPoint y: 137, distance: 24.4
click at [678, 128] on div "Asset model year 2015" at bounding box center [596, 113] width 391 height 63
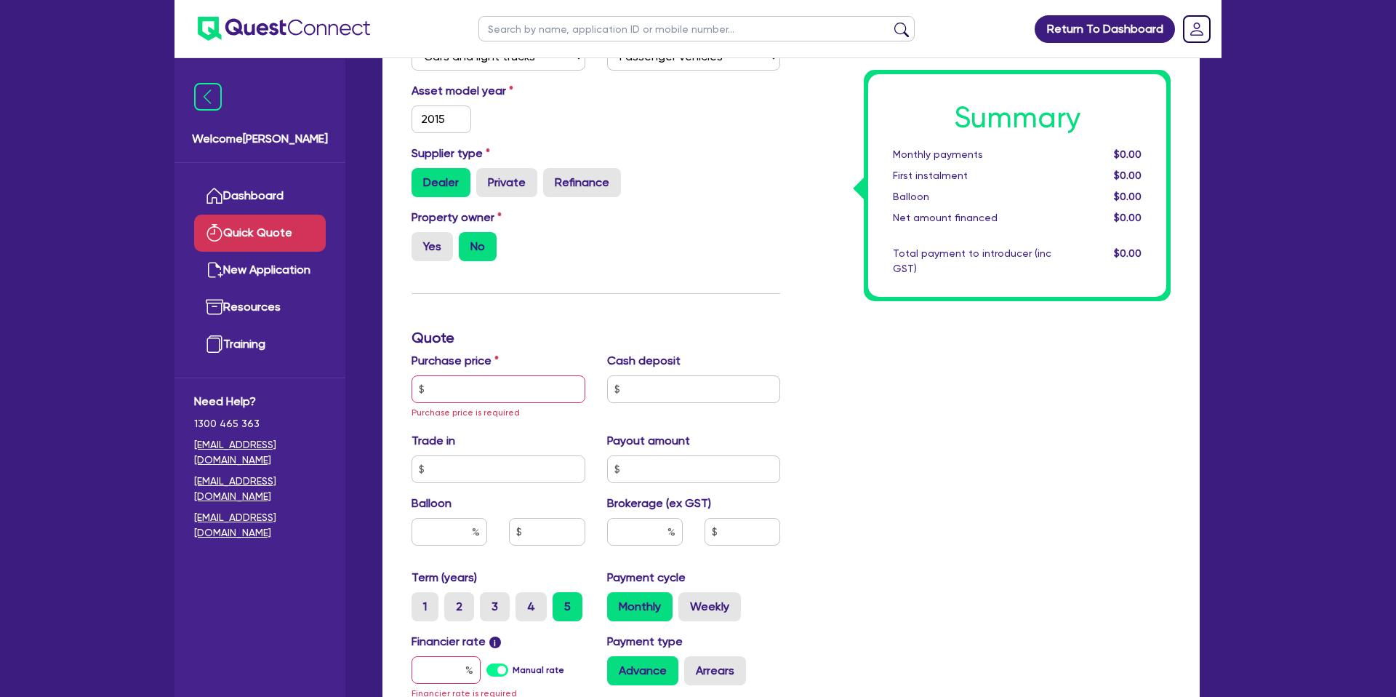
drag, startPoint x: 492, startPoint y: 187, endPoint x: 572, endPoint y: 226, distance: 89.1
click at [494, 185] on label "Private" at bounding box center [506, 182] width 61 height 29
click at [486, 177] on input "Private" at bounding box center [480, 172] width 9 height 9
click at [417, 241] on label "Yes" at bounding box center [432, 246] width 41 height 29
click at [417, 241] on input "Yes" at bounding box center [416, 236] width 9 height 9
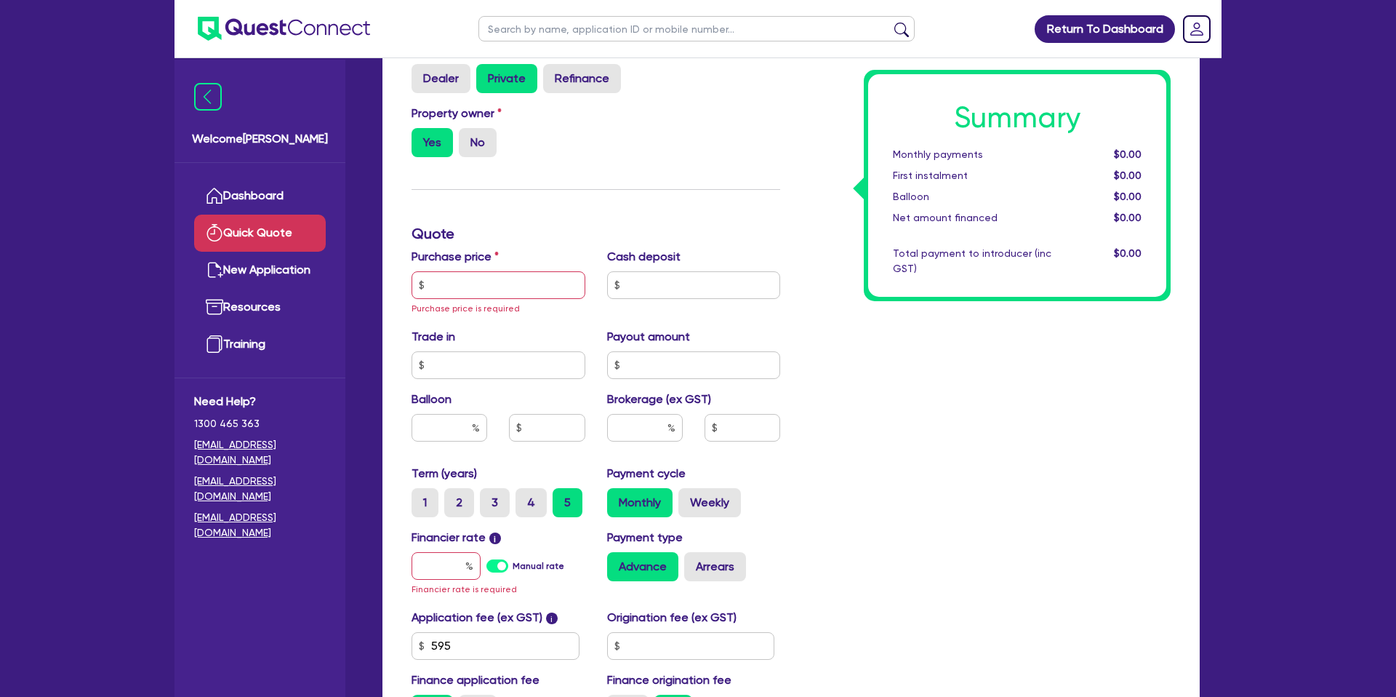
scroll to position [329, 0]
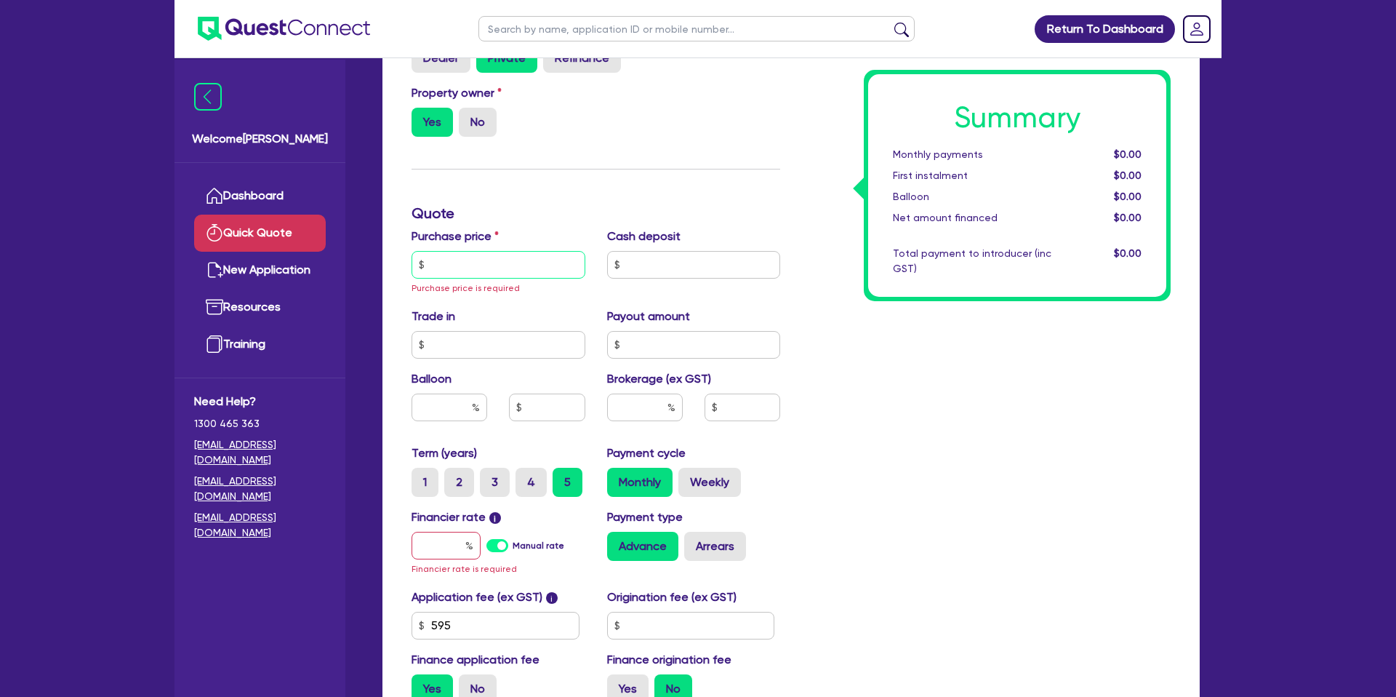
click at [470, 267] on input "text" at bounding box center [499, 265] width 174 height 28
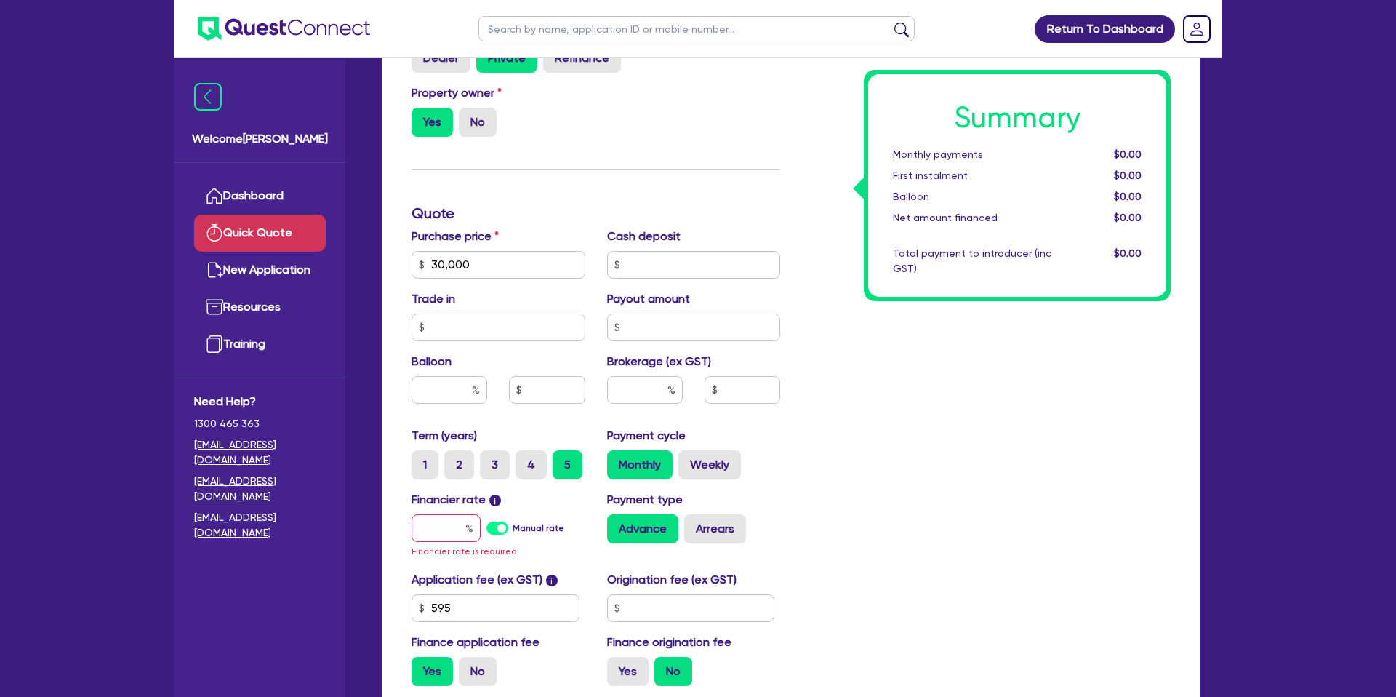
click at [792, 173] on div "Summary Monthly payments $0.00 First instalment $0.00 Balloon $0.00 Net amount …" at bounding box center [986, 264] width 391 height 866
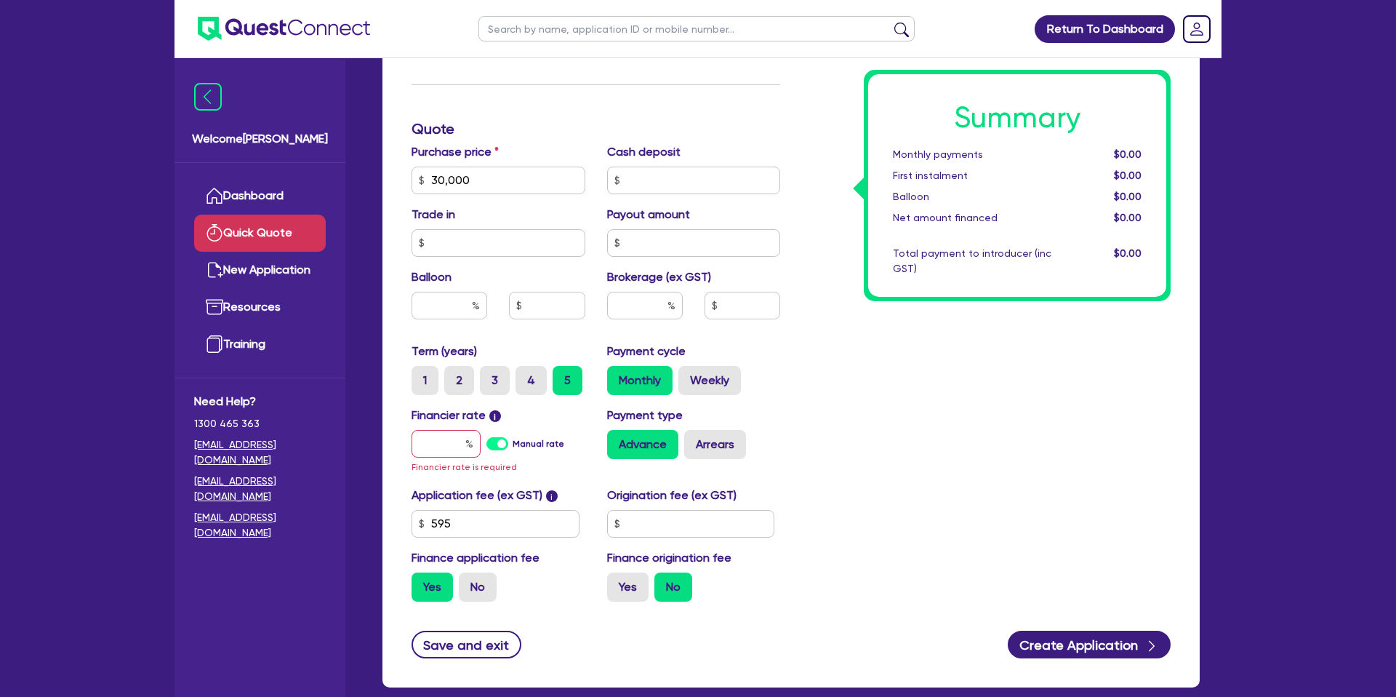
scroll to position [416, 0]
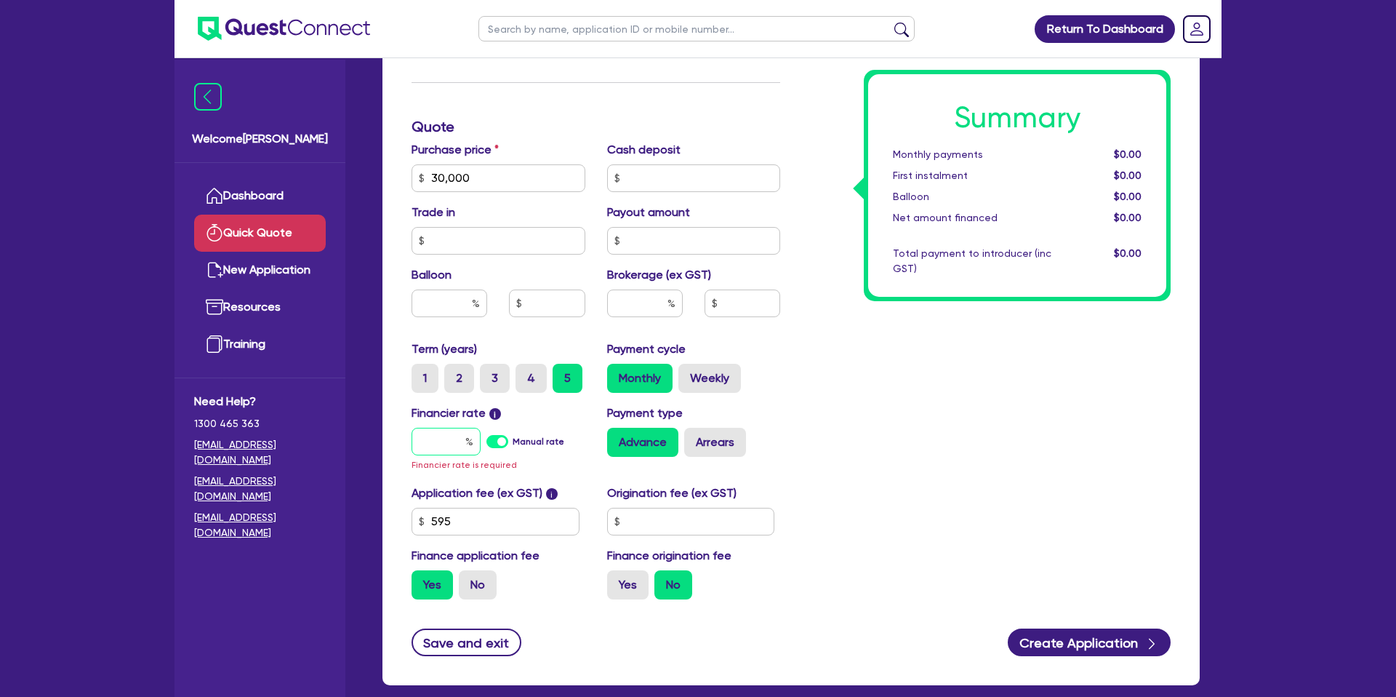
click at [460, 447] on input "text" at bounding box center [446, 442] width 69 height 28
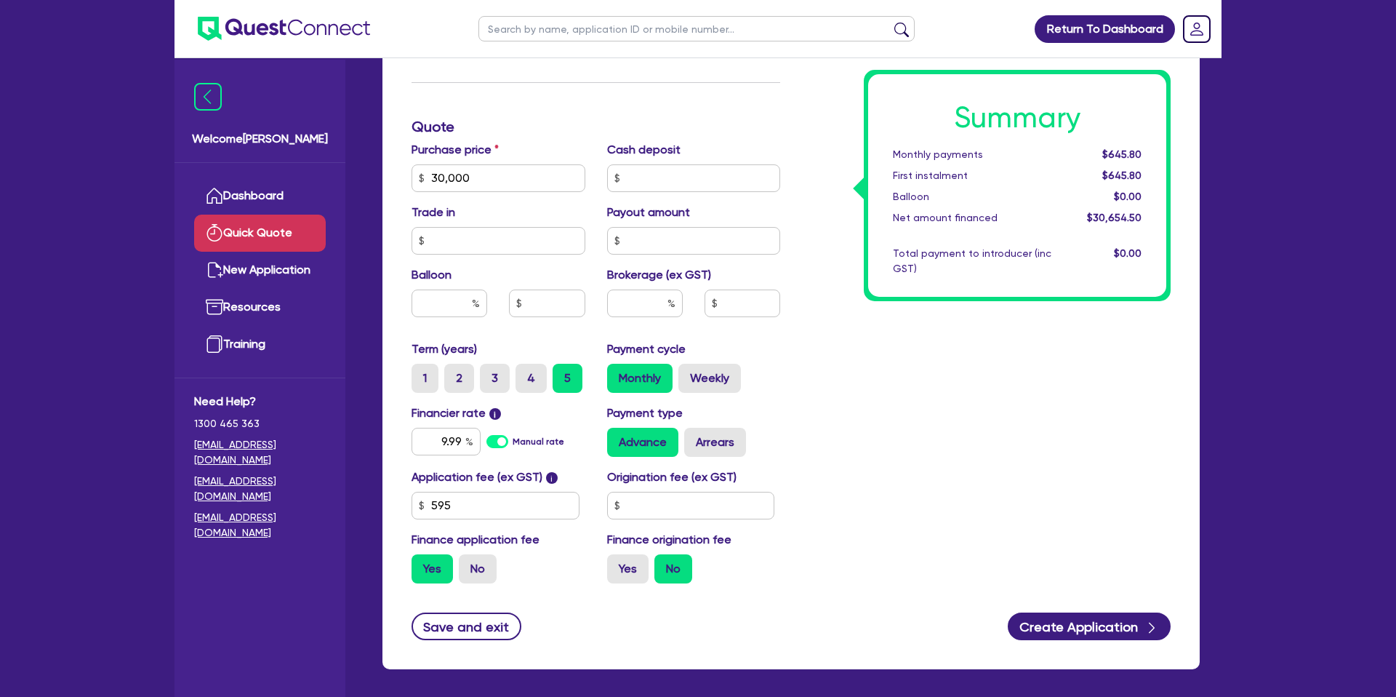
drag, startPoint x: 881, startPoint y: 476, endPoint x: 632, endPoint y: 499, distance: 249.8
click at [873, 481] on div "Summary Monthly payments $645.80 First instalment $645.80 Balloon $0.00 Net amo…" at bounding box center [986, 170] width 391 height 850
click at [673, 526] on div "Application fee (ex GST) i 595 Origination fee (ex GST) Finance application fee…" at bounding box center [596, 531] width 391 height 127
click at [647, 496] on input "text" at bounding box center [691, 506] width 168 height 28
click at [626, 559] on label "Yes" at bounding box center [627, 568] width 41 height 29
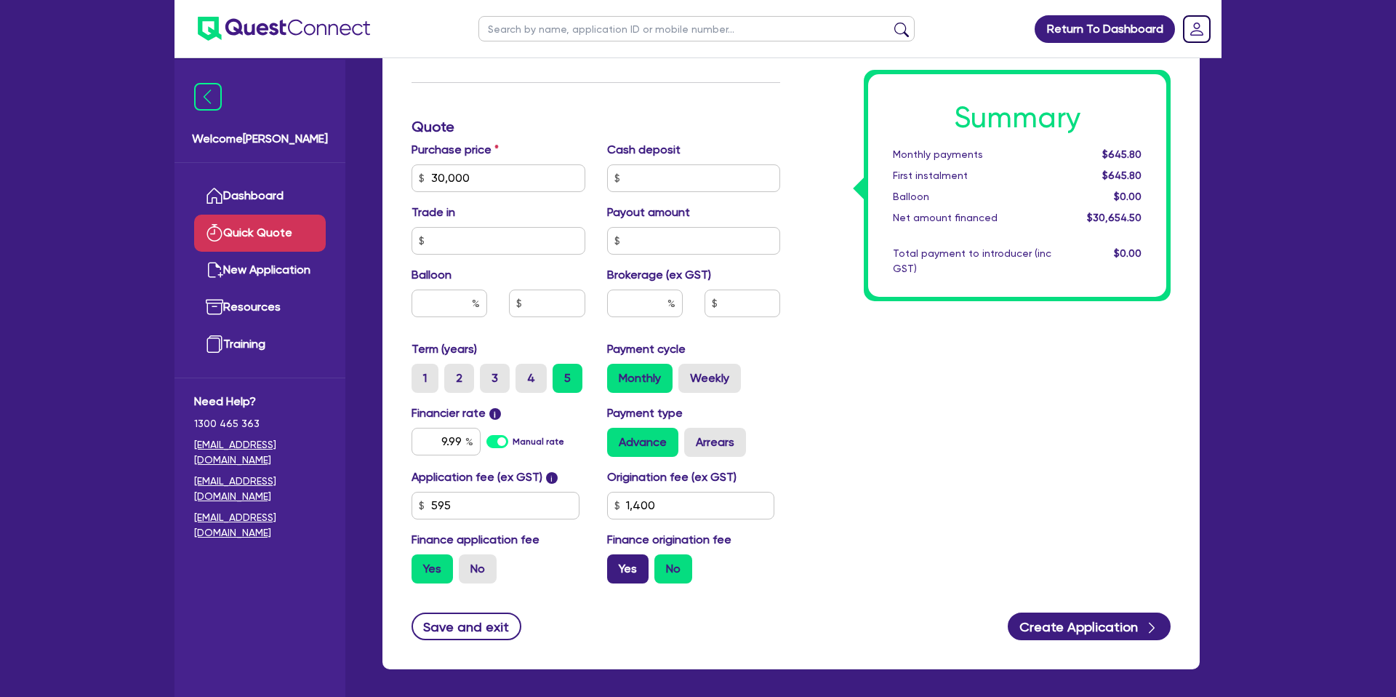
click at [617, 559] on input "Yes" at bounding box center [611, 558] width 9 height 9
click at [463, 437] on input "9.99" at bounding box center [446, 442] width 69 height 28
click at [669, 311] on div at bounding box center [645, 303] width 76 height 28
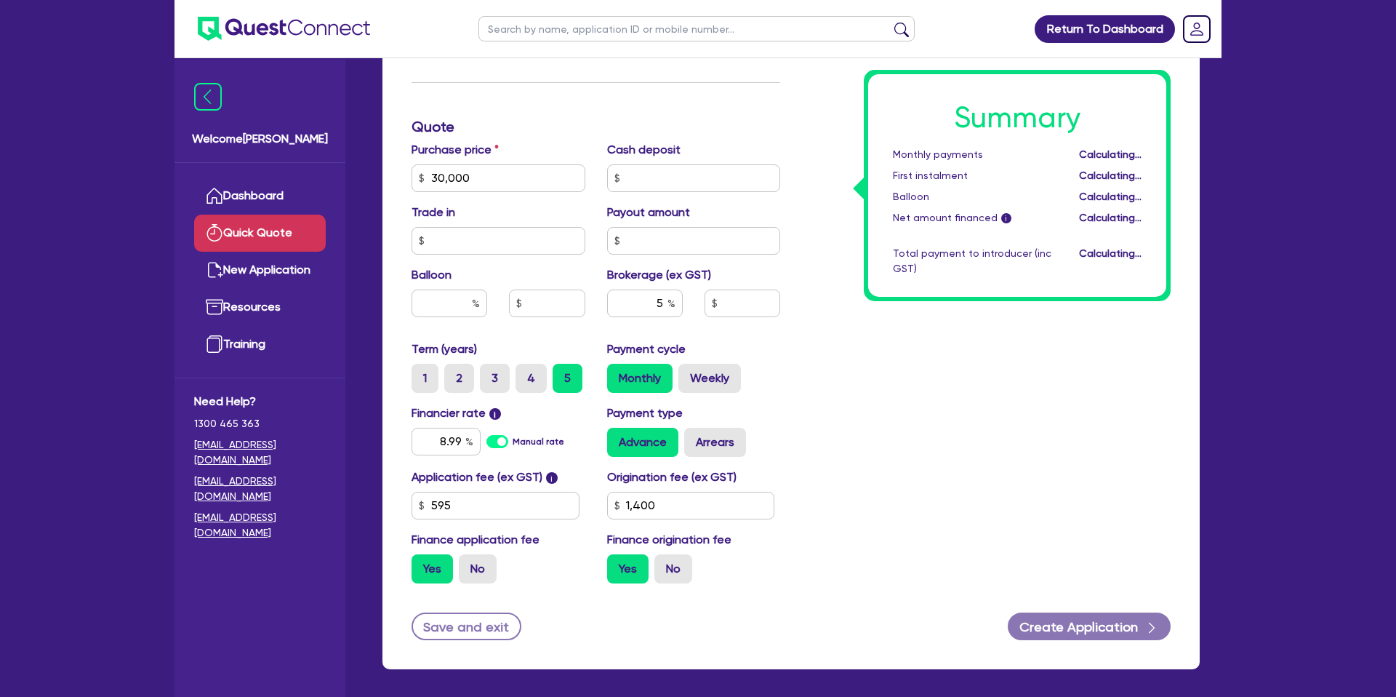
click at [860, 346] on div "Summary Monthly payments Calculating... First instalment Calculating... Balloon…" at bounding box center [986, 170] width 391 height 850
click at [452, 303] on input "text" at bounding box center [450, 303] width 76 height 28
click at [797, 356] on div "Summary Monthly payments $699.66 First instalment $699.66 Balloon $0.00 Net amo…" at bounding box center [986, 170] width 391 height 850
click at [470, 298] on input "text" at bounding box center [450, 303] width 76 height 28
click at [741, 388] on div "Monthly Weekly" at bounding box center [694, 378] width 174 height 29
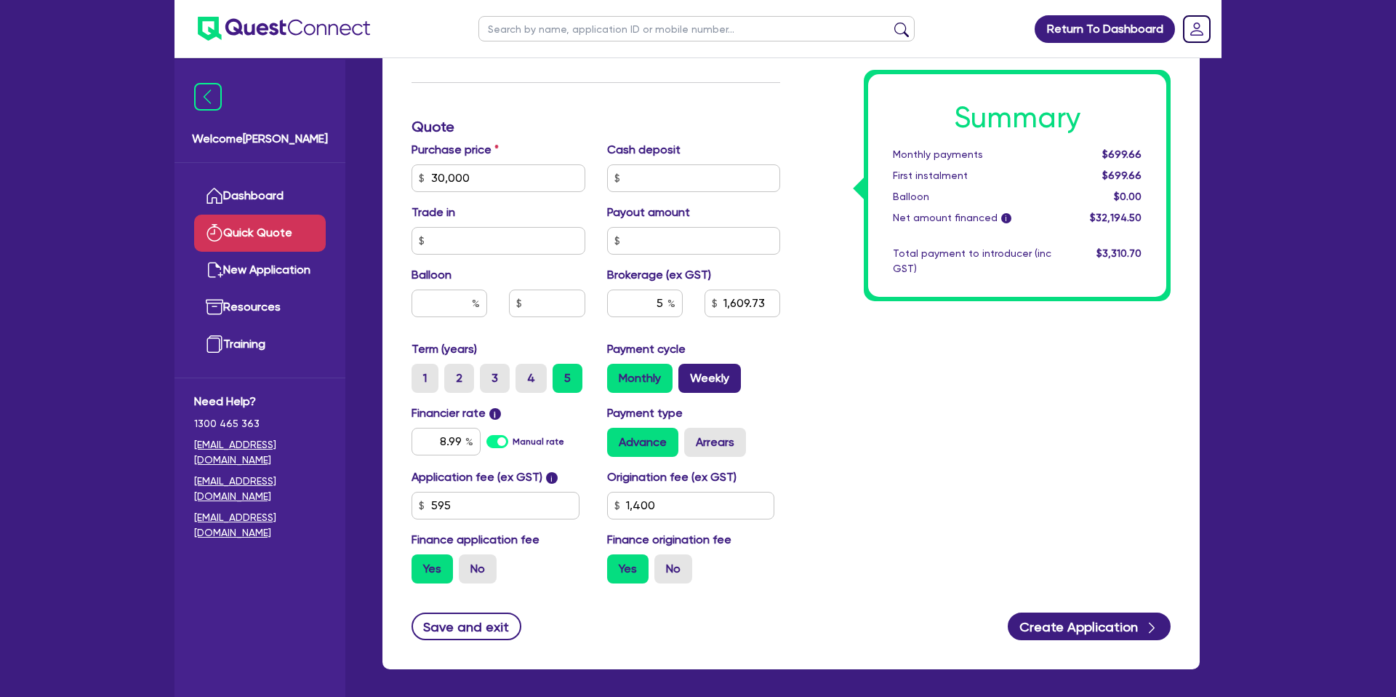
click at [726, 385] on label "Weekly" at bounding box center [710, 378] width 63 height 29
click at [688, 373] on input "Weekly" at bounding box center [683, 368] width 9 height 9
click at [473, 302] on div at bounding box center [450, 303] width 76 height 28
drag, startPoint x: 1028, startPoint y: 315, endPoint x: 1033, endPoint y: 300, distance: 15.4
click at [1027, 313] on div "Summary Weekly payments $162.02 First instalment $162.02 Balloon $0.00 Net amou…" at bounding box center [986, 170] width 391 height 850
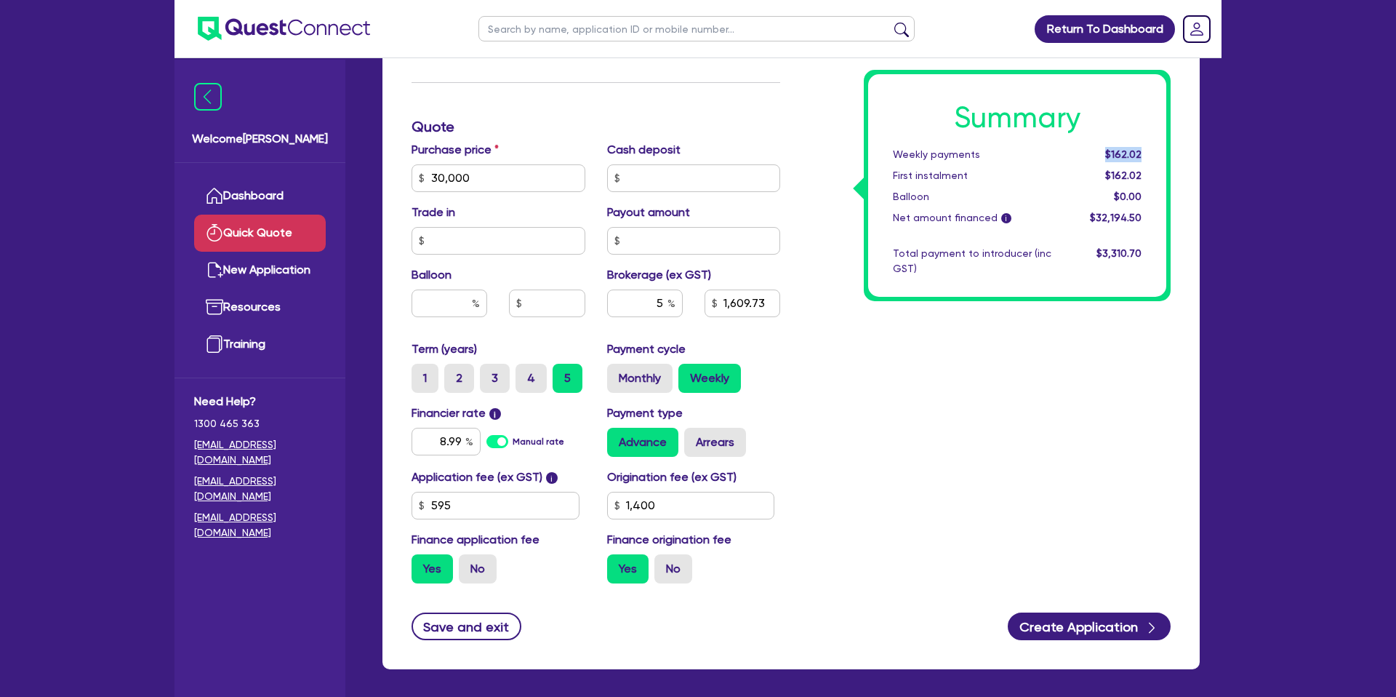
drag, startPoint x: 1109, startPoint y: 154, endPoint x: 1153, endPoint y: 158, distance: 43.8
click at [1153, 158] on div "Summary Weekly payments $162.02 First instalment $162.02 Balloon $0.00 Net amou…" at bounding box center [1017, 185] width 298 height 223
drag, startPoint x: 1108, startPoint y: 153, endPoint x: 1155, endPoint y: 153, distance: 46.6
click at [1156, 153] on div "Summary Weekly payments $162.02 First instalment $162.02 Balloon $0.00 Net amou…" at bounding box center [1017, 185] width 298 height 223
click at [470, 303] on input "text" at bounding box center [450, 303] width 76 height 28
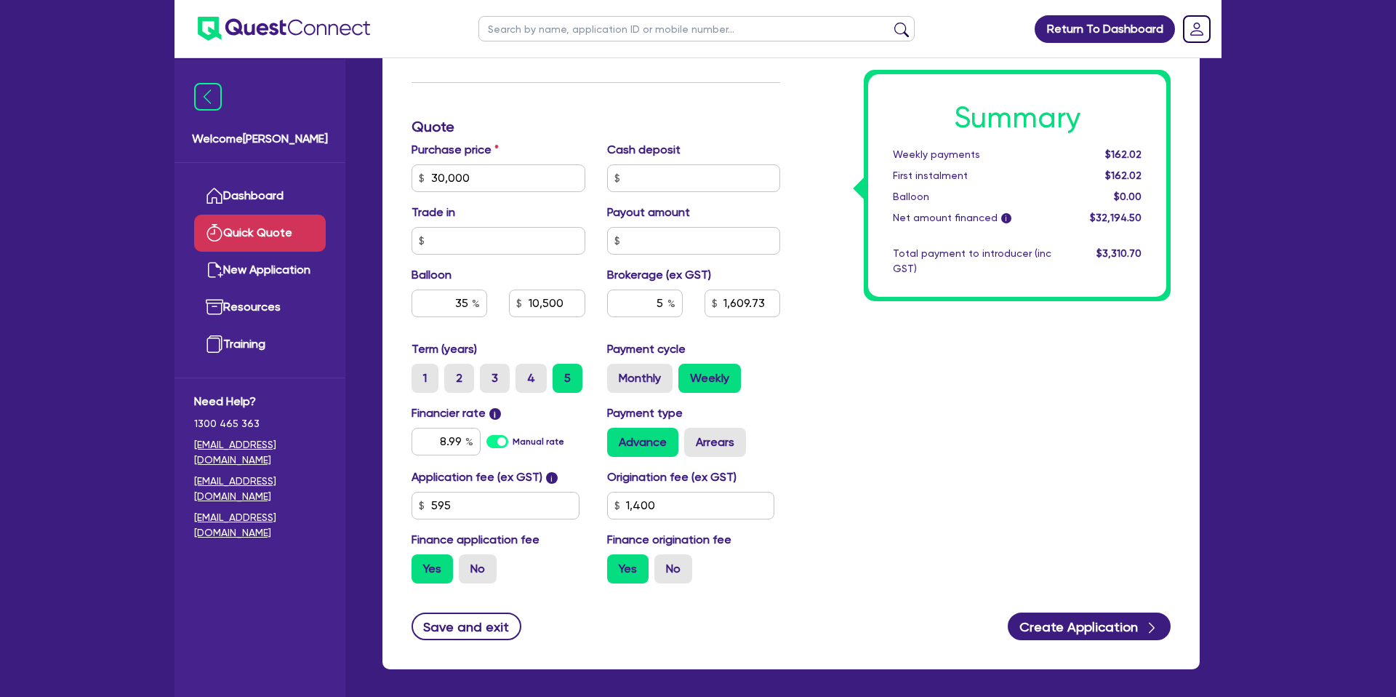
click at [951, 405] on div "Summary Weekly payments $162.02 First instalment $162.02 Balloon $0.00 Net amou…" at bounding box center [986, 170] width 391 height 850
drag, startPoint x: 1103, startPoint y: 153, endPoint x: 1160, endPoint y: 152, distance: 57.5
click at [1160, 152] on div "Summary Weekly payments $130.06 First instalment $130.06 Balloon $10,500.00 Net…" at bounding box center [1017, 185] width 298 height 223
click at [1148, 149] on div "$130.06" at bounding box center [1108, 154] width 90 height 15
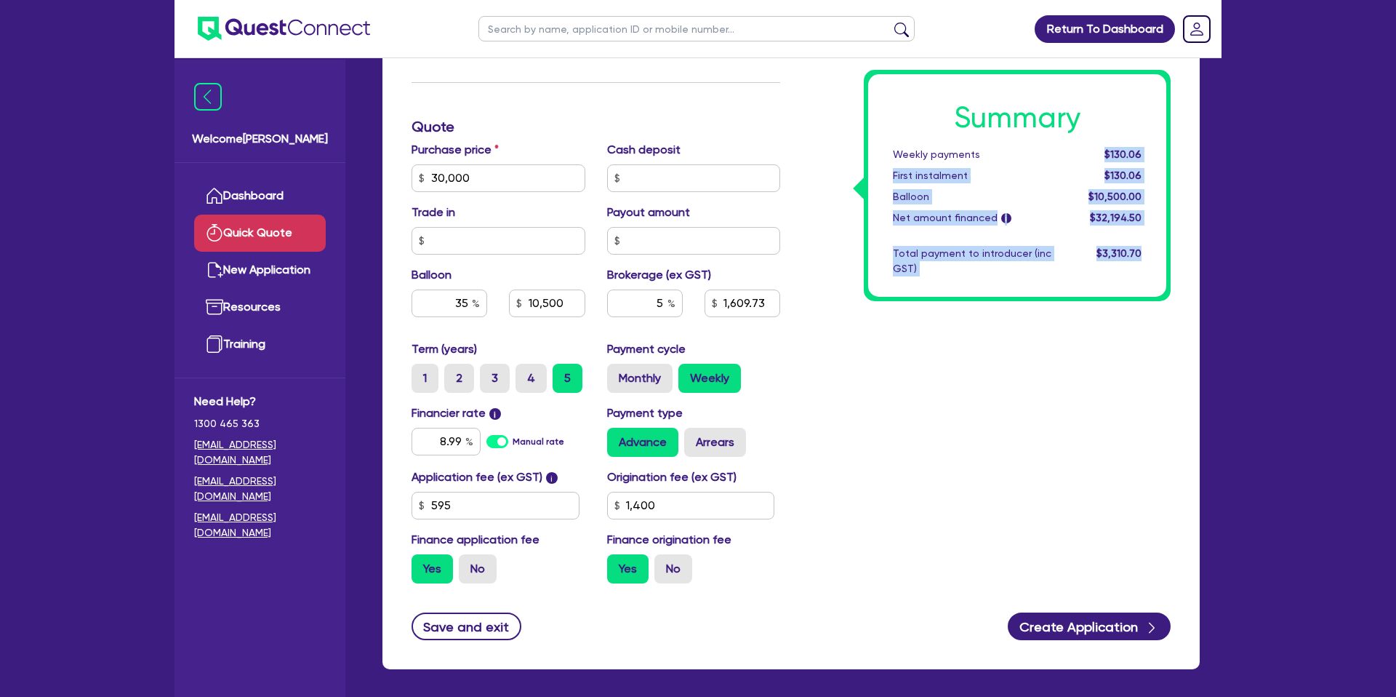
drag, startPoint x: 1094, startPoint y: 150, endPoint x: 1207, endPoint y: 147, distance: 112.8
click at [1207, 147] on div "Finance type Chattel Mortgage Business Loan Asset type category Select Cars and…" at bounding box center [791, 201] width 839 height 971
click at [943, 354] on div "Summary Weekly payments $130.06 First instalment $130.06 Balloon $10,500.00 Net…" at bounding box center [986, 170] width 391 height 850
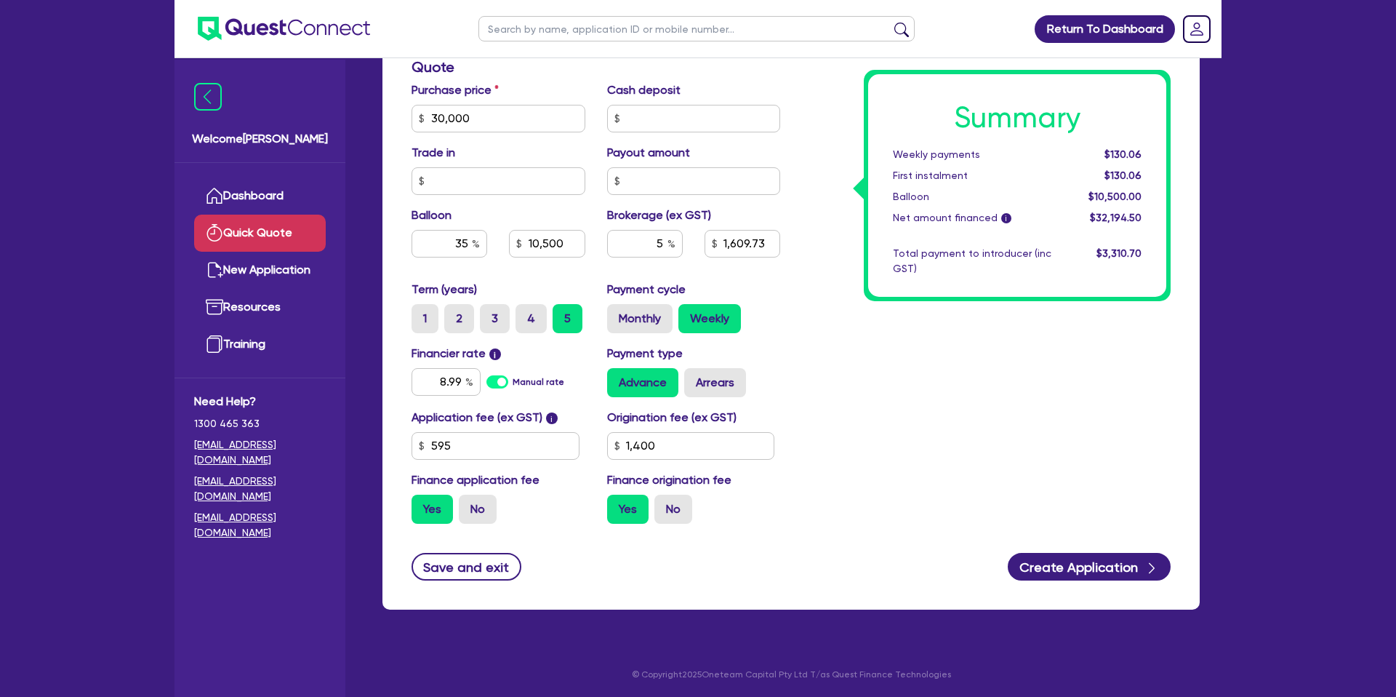
scroll to position [477, 0]
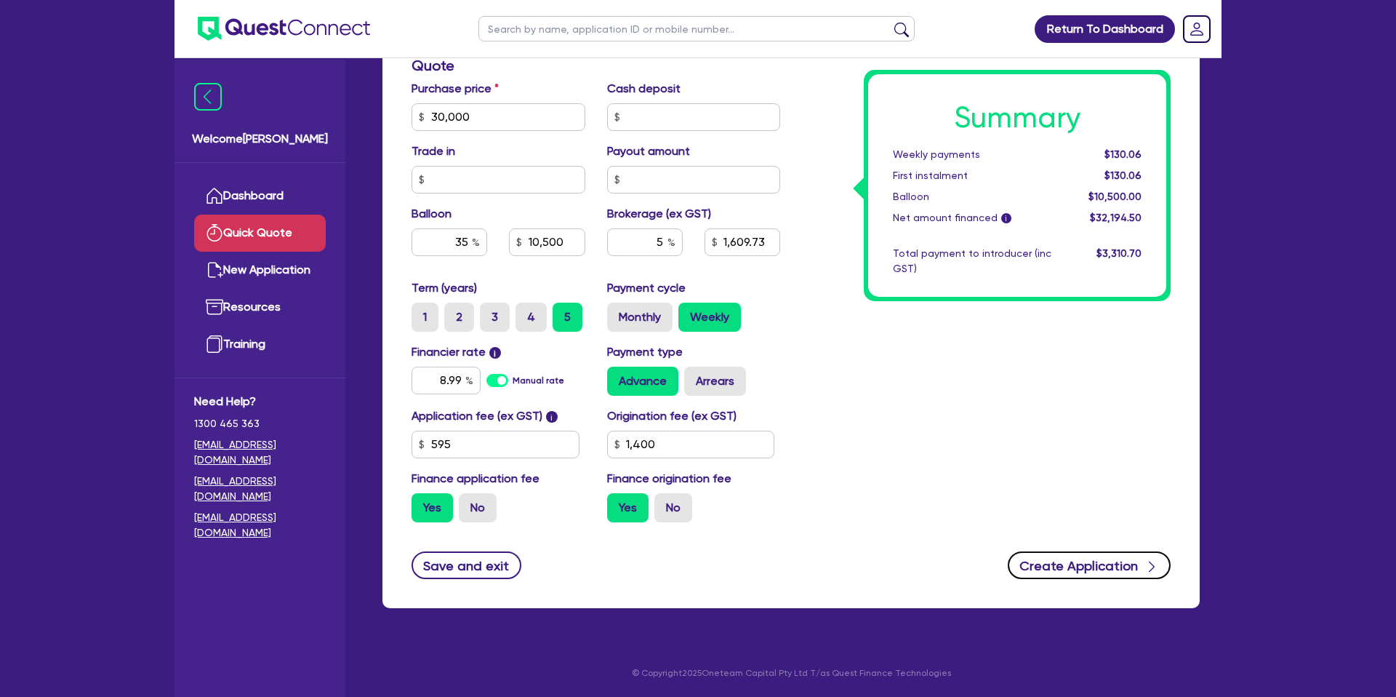
click at [1142, 567] on button "Create Application" at bounding box center [1089, 565] width 163 height 28
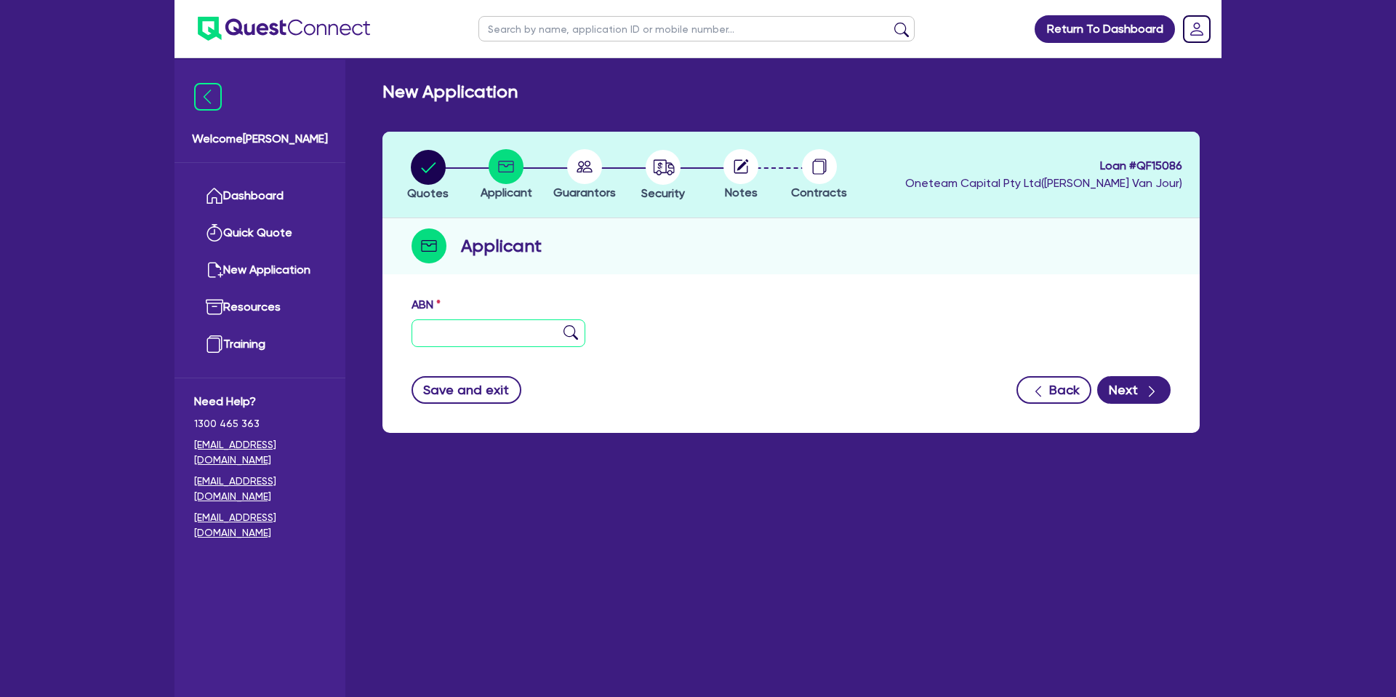
click at [453, 332] on input "text" at bounding box center [499, 333] width 174 height 28
click at [236, 195] on link "Dashboard" at bounding box center [260, 195] width 132 height 37
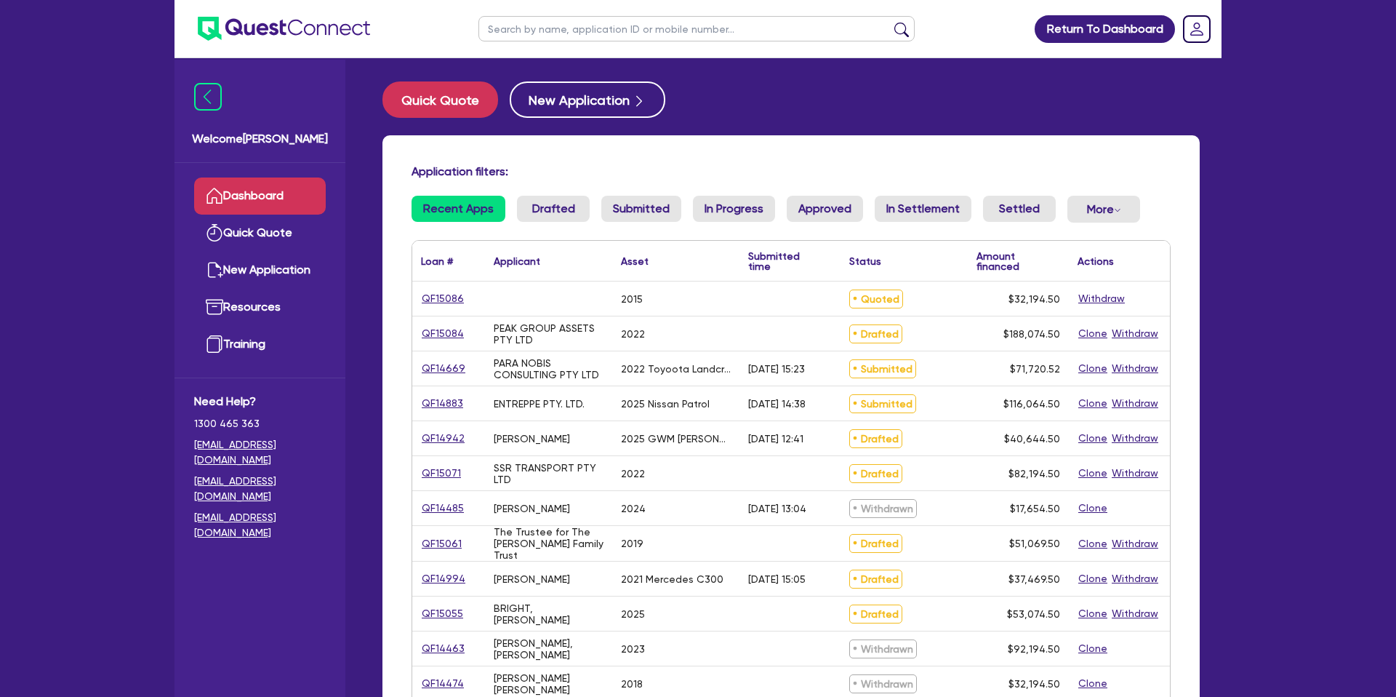
click at [615, 31] on input "text" at bounding box center [697, 28] width 436 height 25
click at [890, 22] on button "submit" at bounding box center [901, 32] width 23 height 20
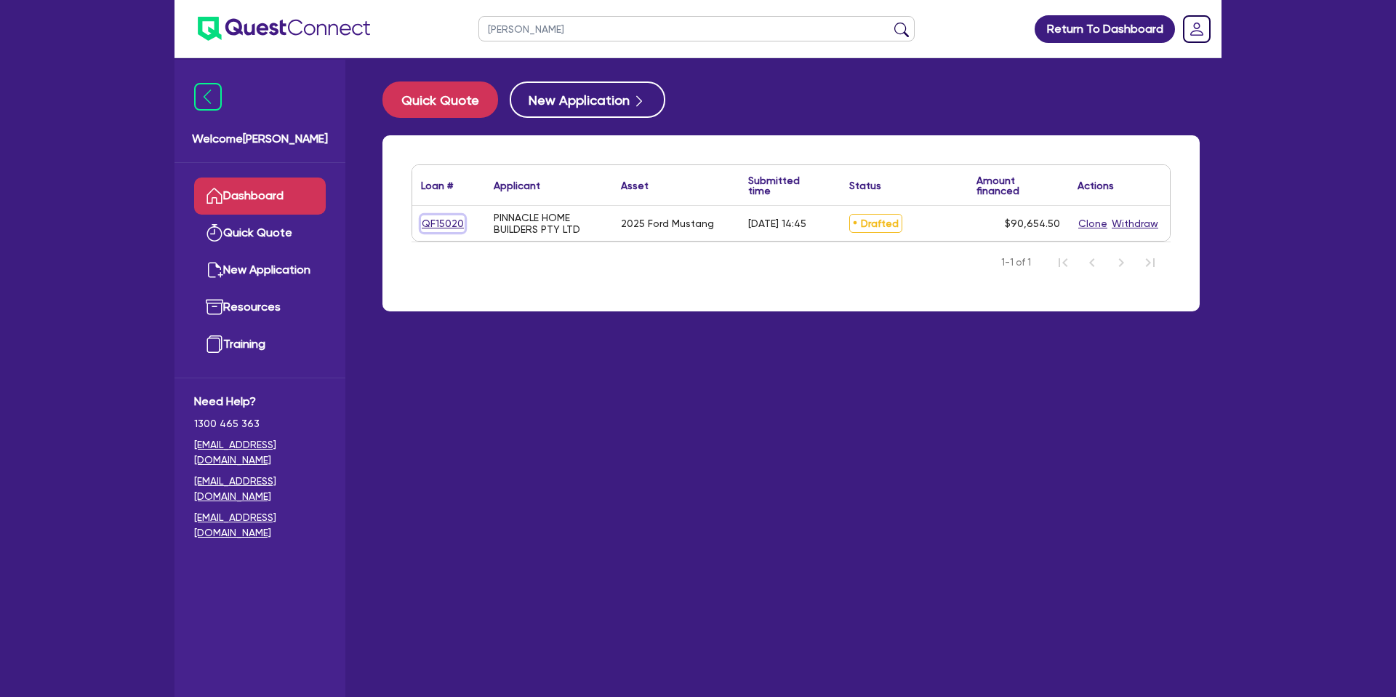
click at [436, 222] on link "QF15020" at bounding box center [443, 223] width 44 height 17
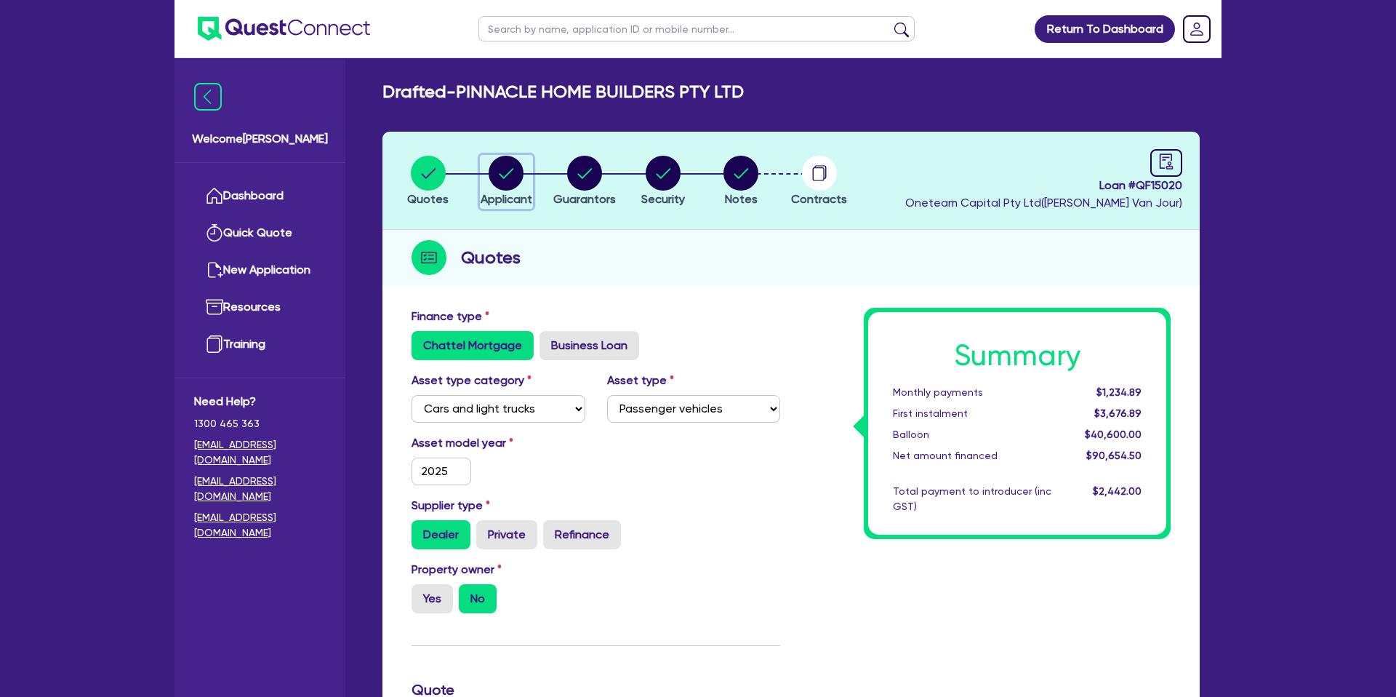
click at [508, 169] on circle "button" at bounding box center [506, 173] width 35 height 35
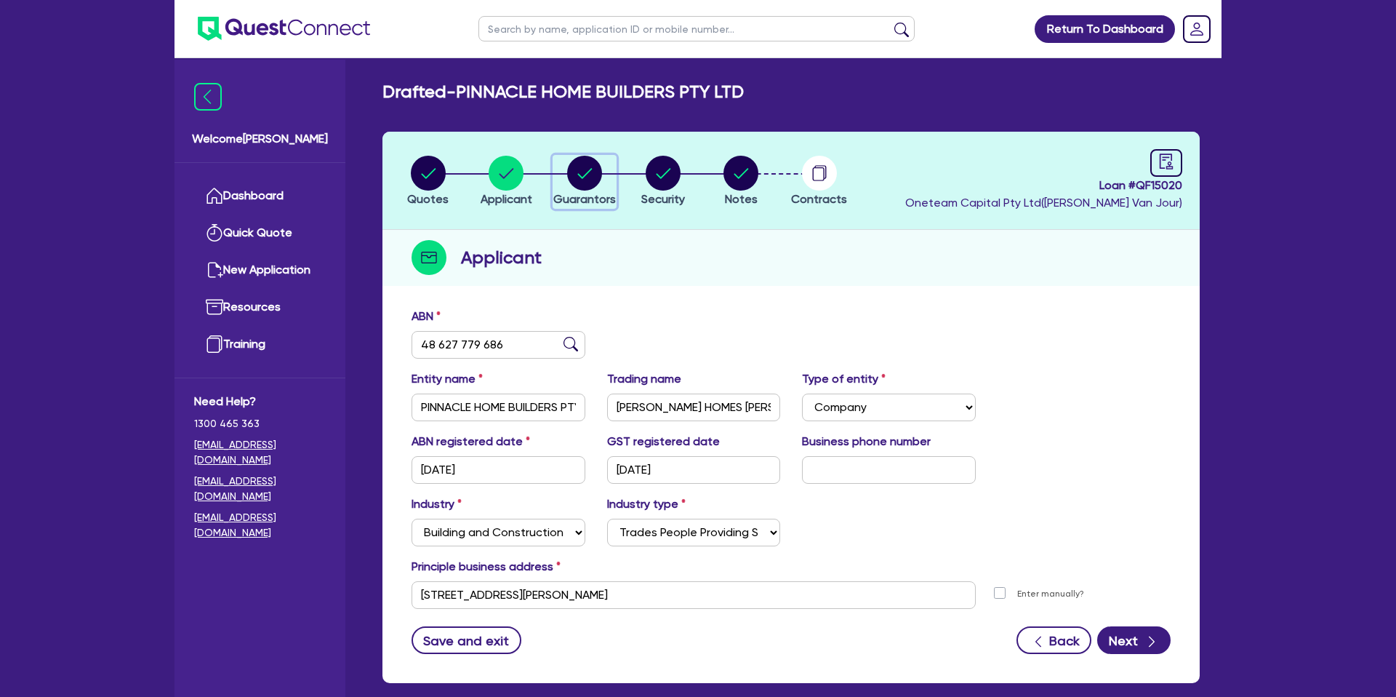
click at [568, 164] on icon "button" at bounding box center [584, 173] width 35 height 35
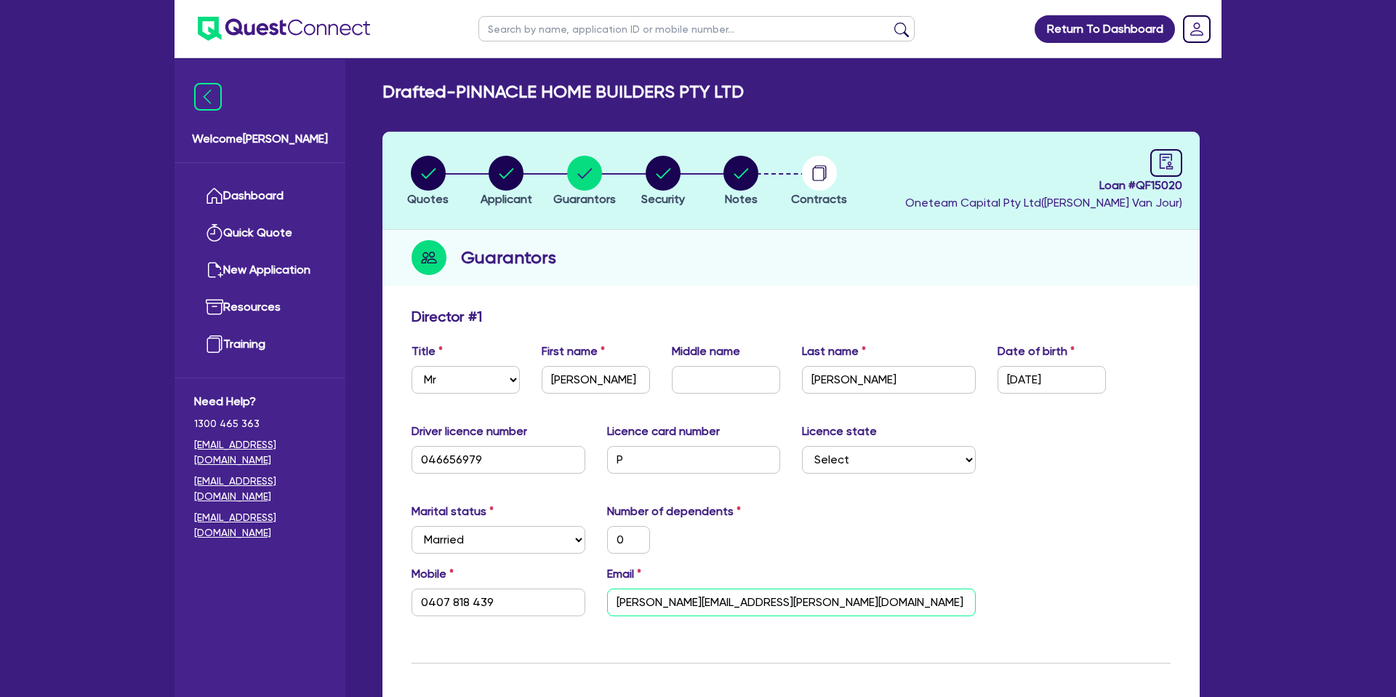
click at [676, 607] on input "[PERSON_NAME][EMAIL_ADDRESS][PERSON_NAME][DOMAIN_NAME]" at bounding box center [791, 602] width 369 height 28
click at [272, 193] on link "Dashboard" at bounding box center [260, 195] width 132 height 37
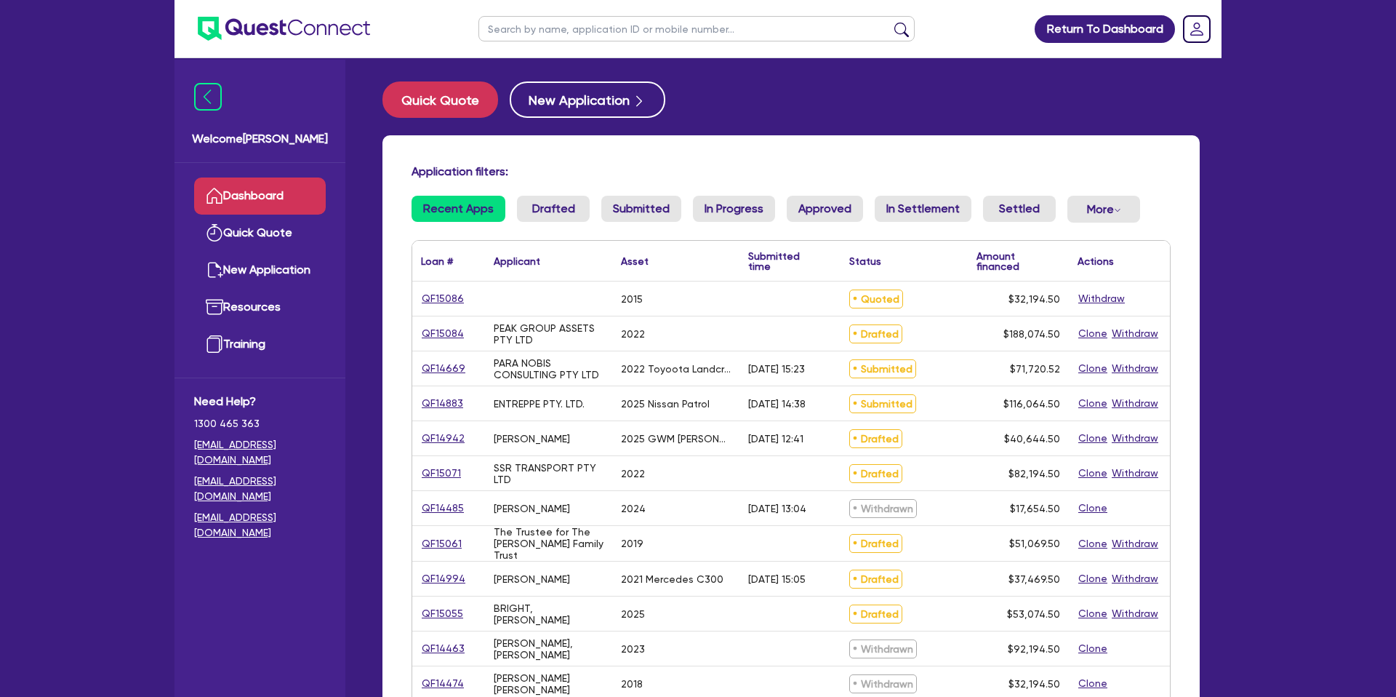
click at [557, 21] on input "text" at bounding box center [697, 28] width 436 height 25
click at [890, 22] on button "submit" at bounding box center [901, 32] width 23 height 20
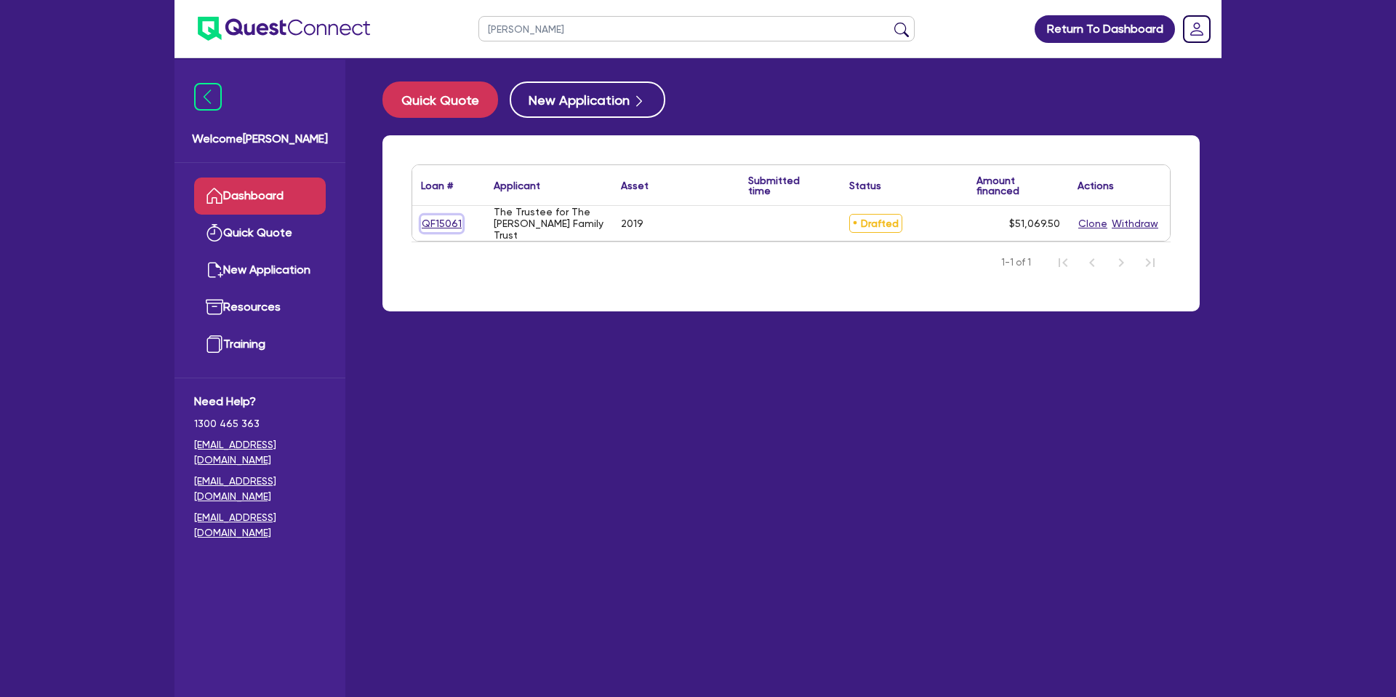
click at [456, 228] on link "QF15061" at bounding box center [441, 223] width 41 height 17
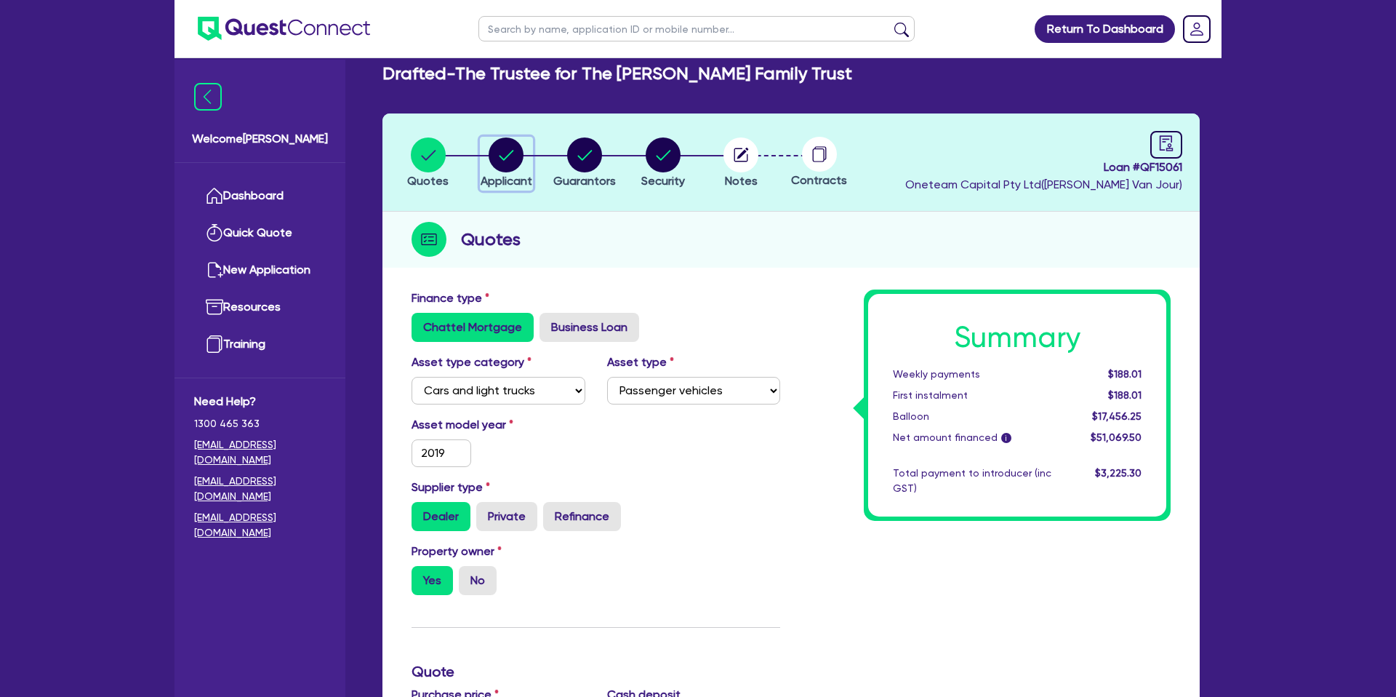
scroll to position [17, 0]
click at [500, 150] on circle "button" at bounding box center [506, 155] width 35 height 35
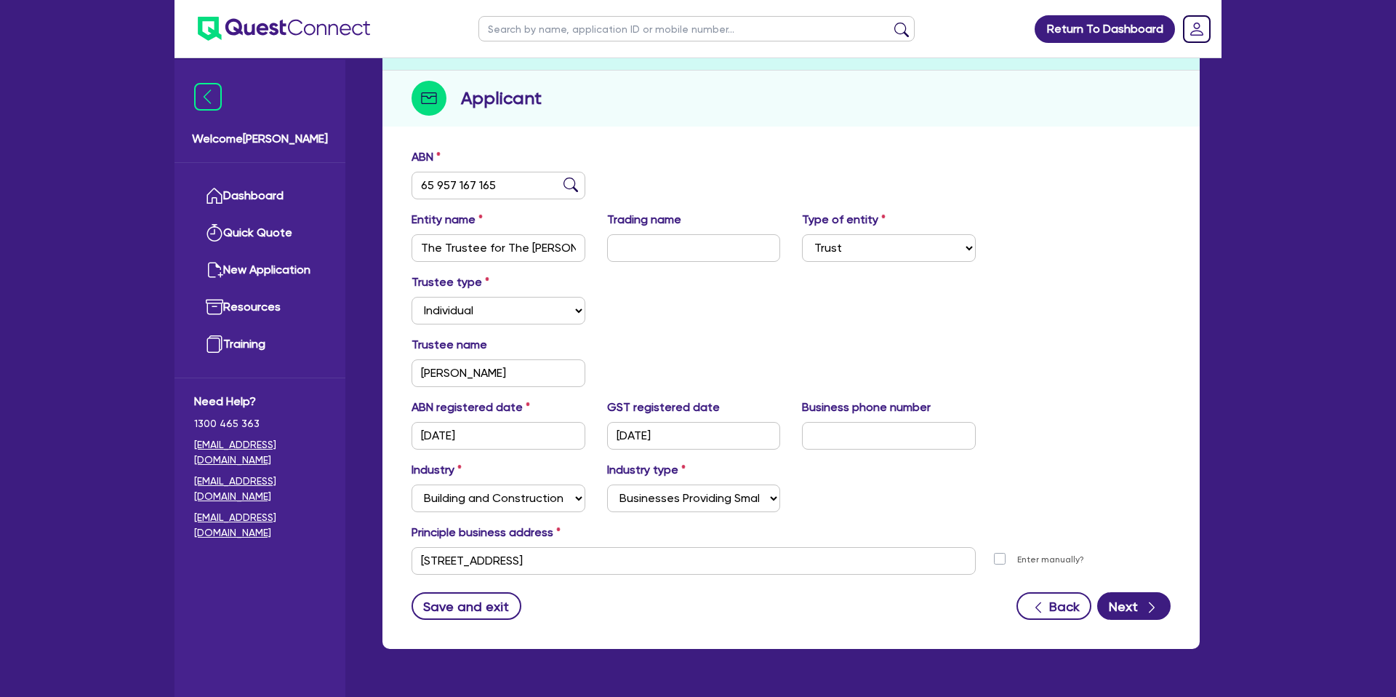
scroll to position [175, 0]
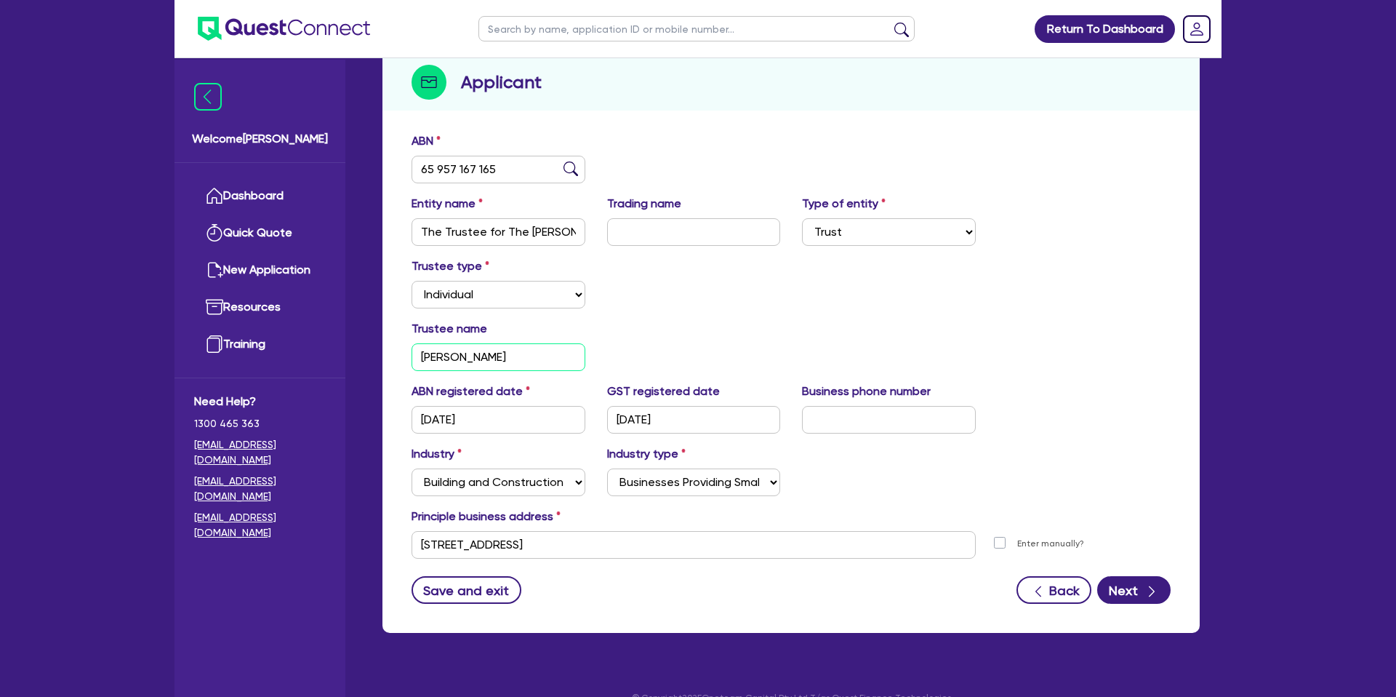
click at [508, 364] on input "Nick Janson" at bounding box center [499, 357] width 174 height 28
click at [515, 298] on select "Select Individual Company" at bounding box center [499, 295] width 174 height 28
click at [412, 281] on select "Select Individual Company" at bounding box center [499, 295] width 174 height 28
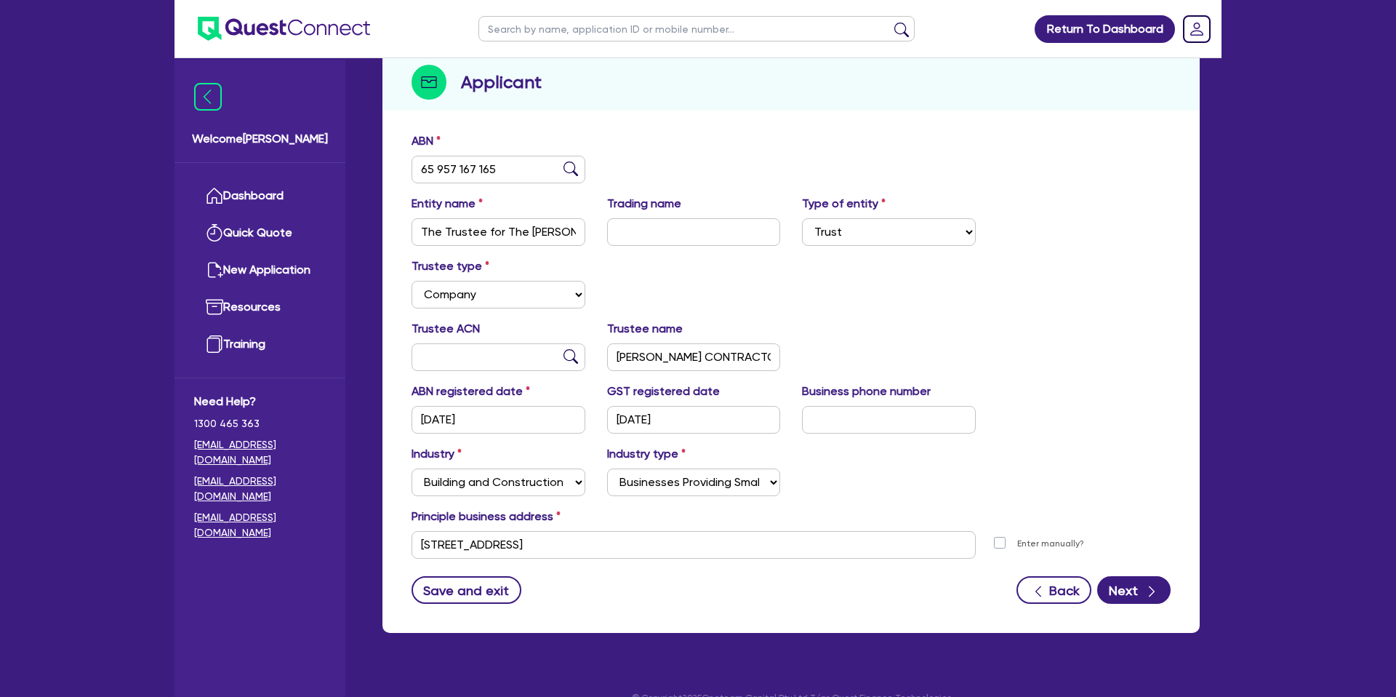
click at [745, 273] on div "Trustee type Select Individual Company" at bounding box center [791, 288] width 781 height 63
click at [503, 361] on input "text" at bounding box center [499, 357] width 174 height 28
click at [815, 295] on div "Trustee type Select Individual Company" at bounding box center [791, 288] width 781 height 63
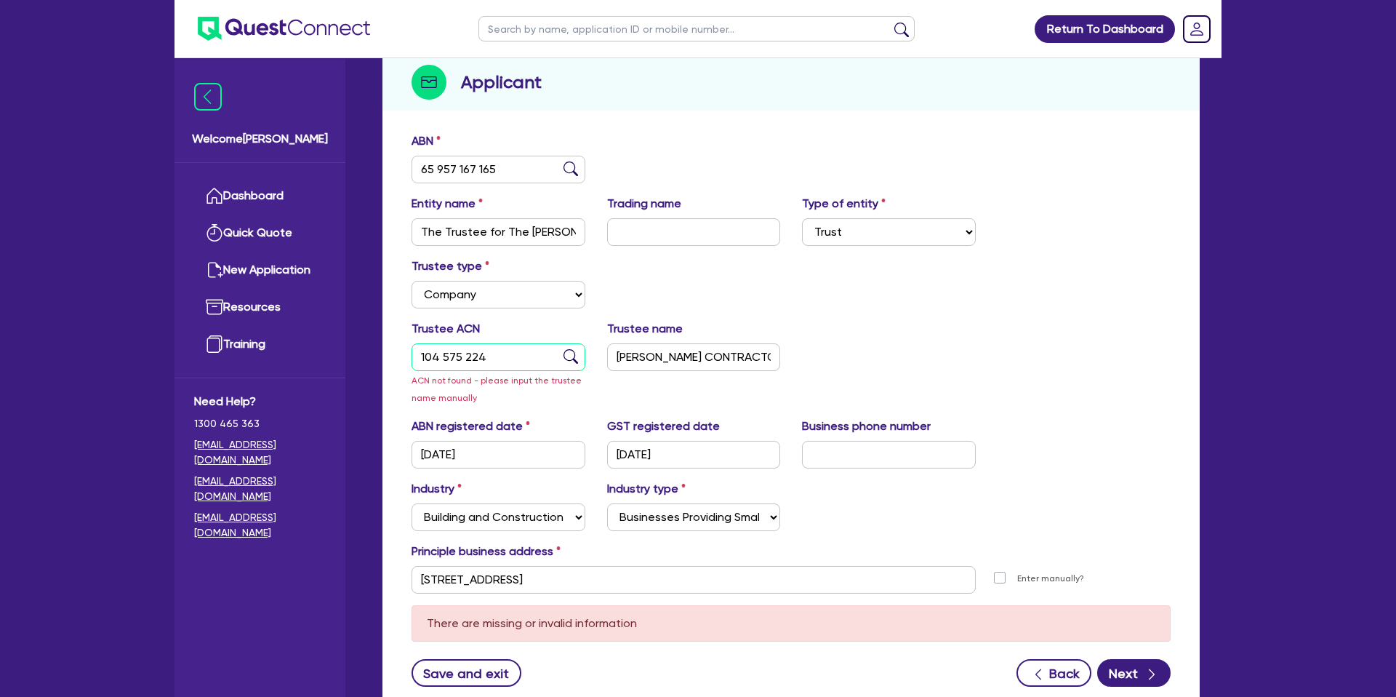
click at [489, 354] on input "104 575 224" at bounding box center [499, 357] width 174 height 28
drag, startPoint x: 489, startPoint y: 354, endPoint x: 399, endPoint y: 360, distance: 90.4
click at [393, 360] on div "ABN 65 957 167 165 Entity name The Trustee for The Jansen Family Trust Trading …" at bounding box center [791, 420] width 817 height 591
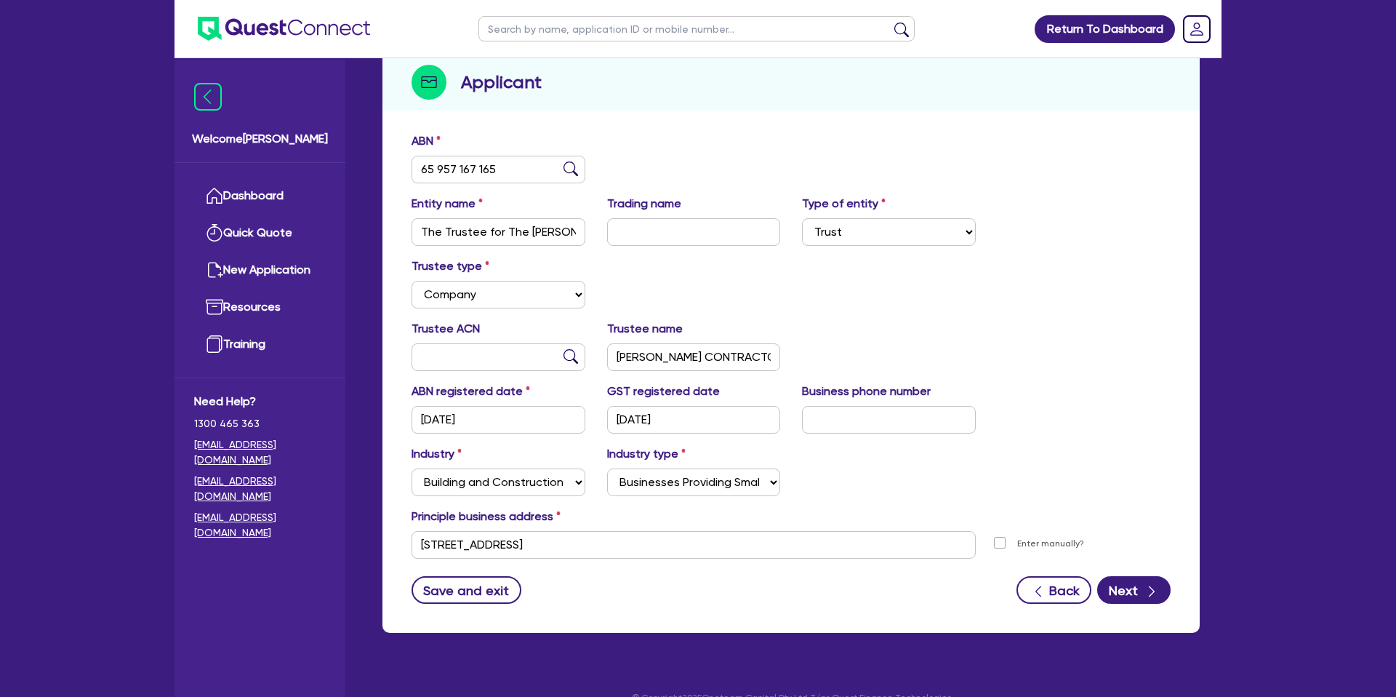
click at [892, 294] on div "Trustee type Select Individual Company" at bounding box center [791, 288] width 781 height 63
click at [1129, 589] on button "Next" at bounding box center [1133, 590] width 73 height 28
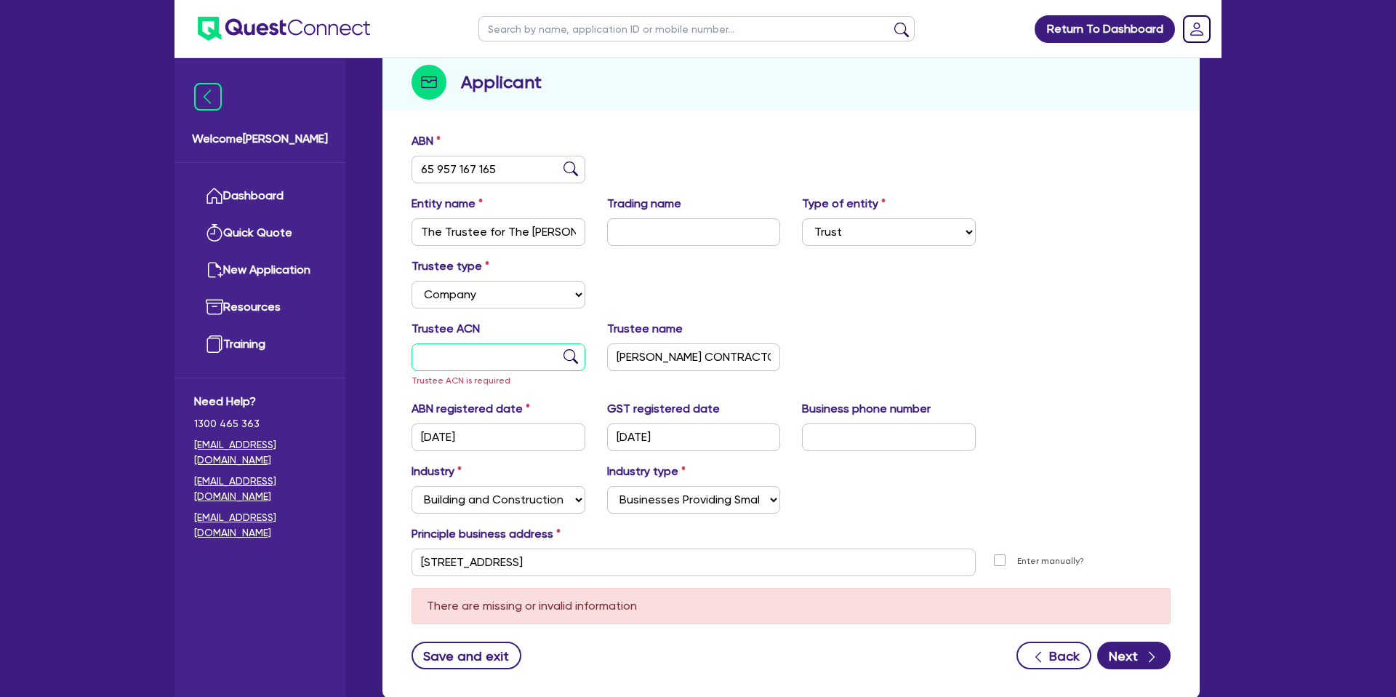
click at [473, 352] on input "text" at bounding box center [499, 357] width 174 height 28
click at [749, 280] on div "Trustee type Select Individual Company" at bounding box center [791, 288] width 781 height 63
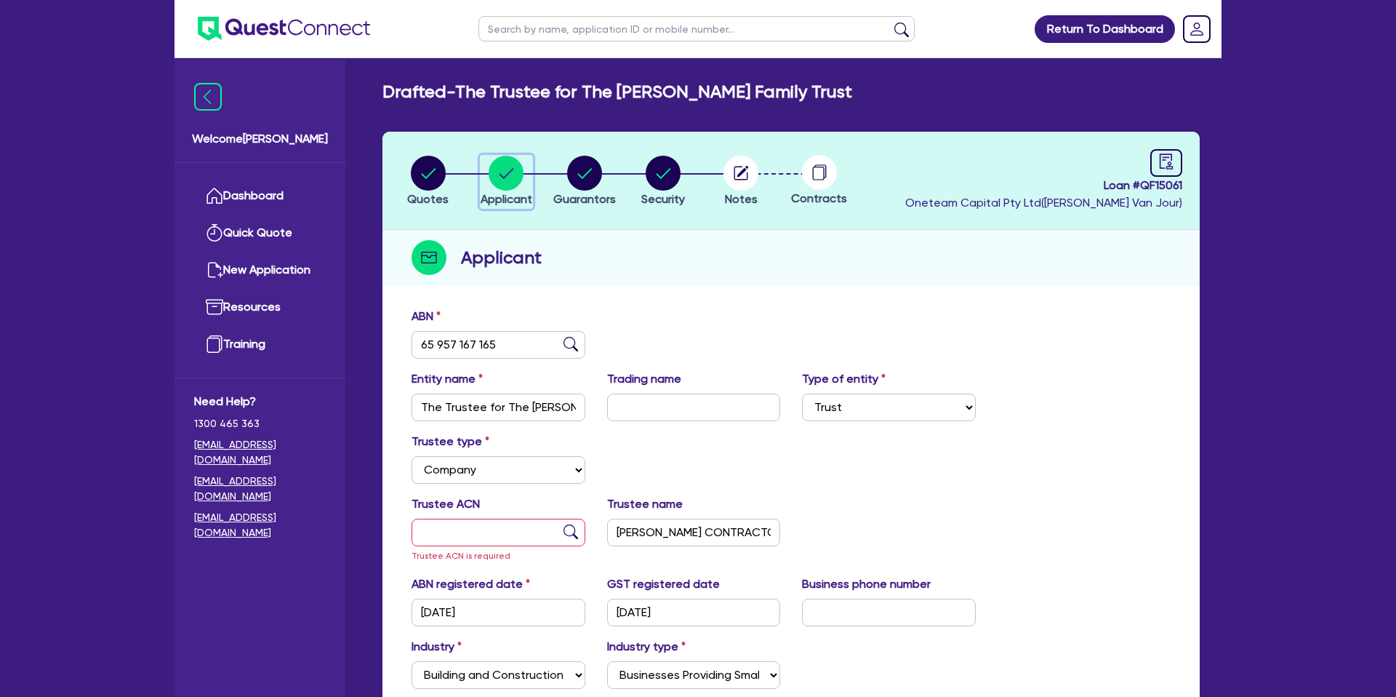
click at [508, 161] on circle "button" at bounding box center [506, 173] width 35 height 35
click at [595, 173] on circle "button" at bounding box center [584, 173] width 35 height 35
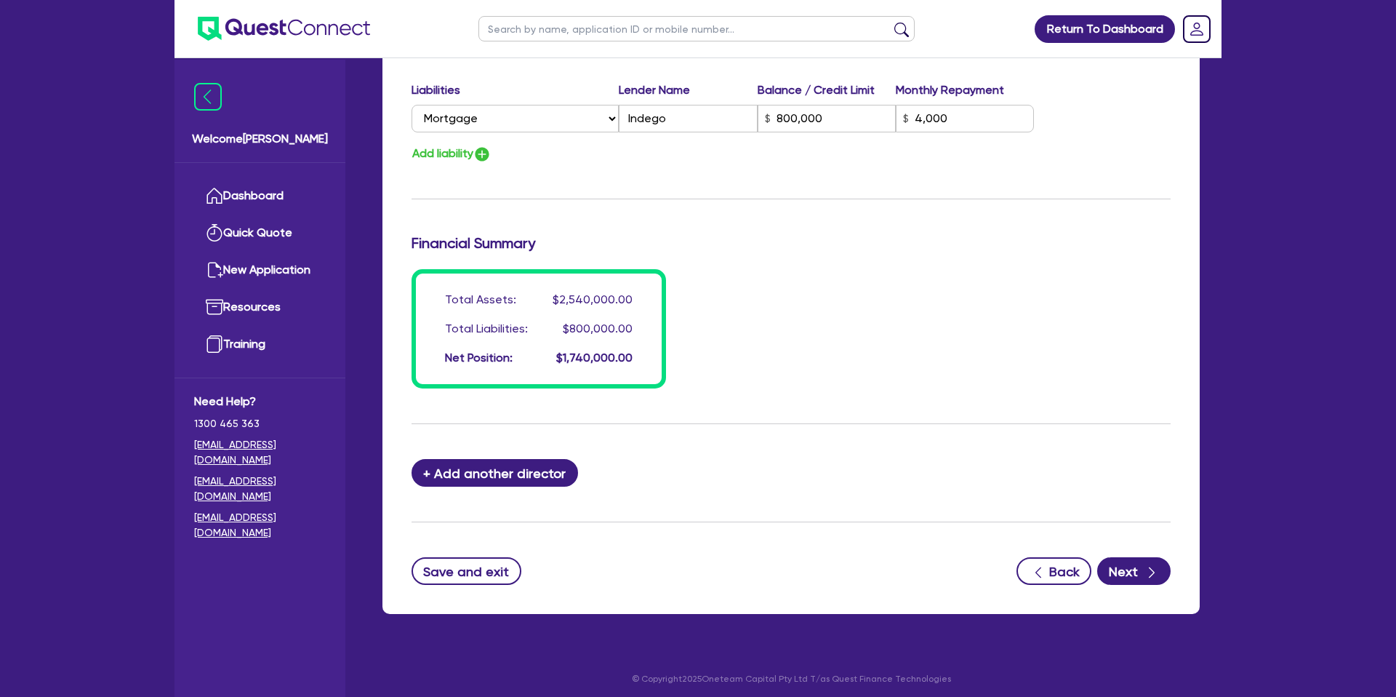
scroll to position [1068, 0]
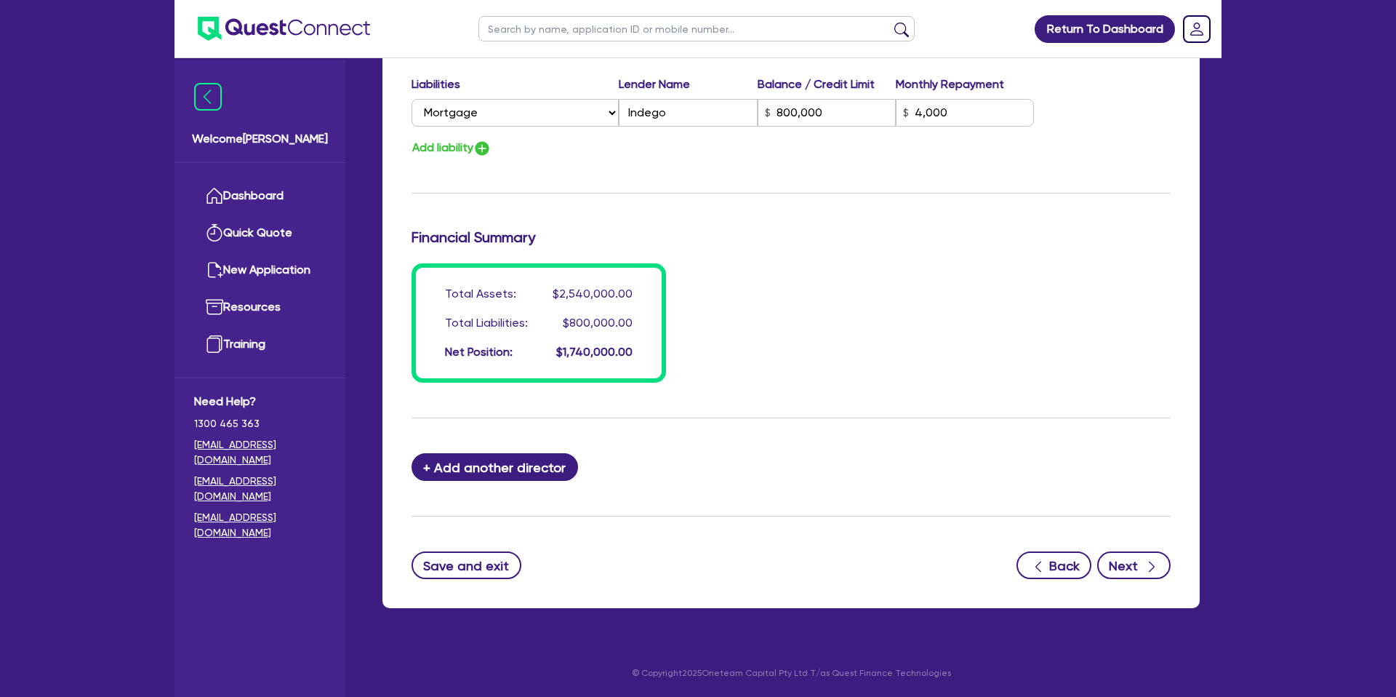
drag, startPoint x: 1151, startPoint y: 538, endPoint x: 1148, endPoint y: 562, distance: 24.1
click at [1153, 562] on icon "button" at bounding box center [1152, 566] width 15 height 15
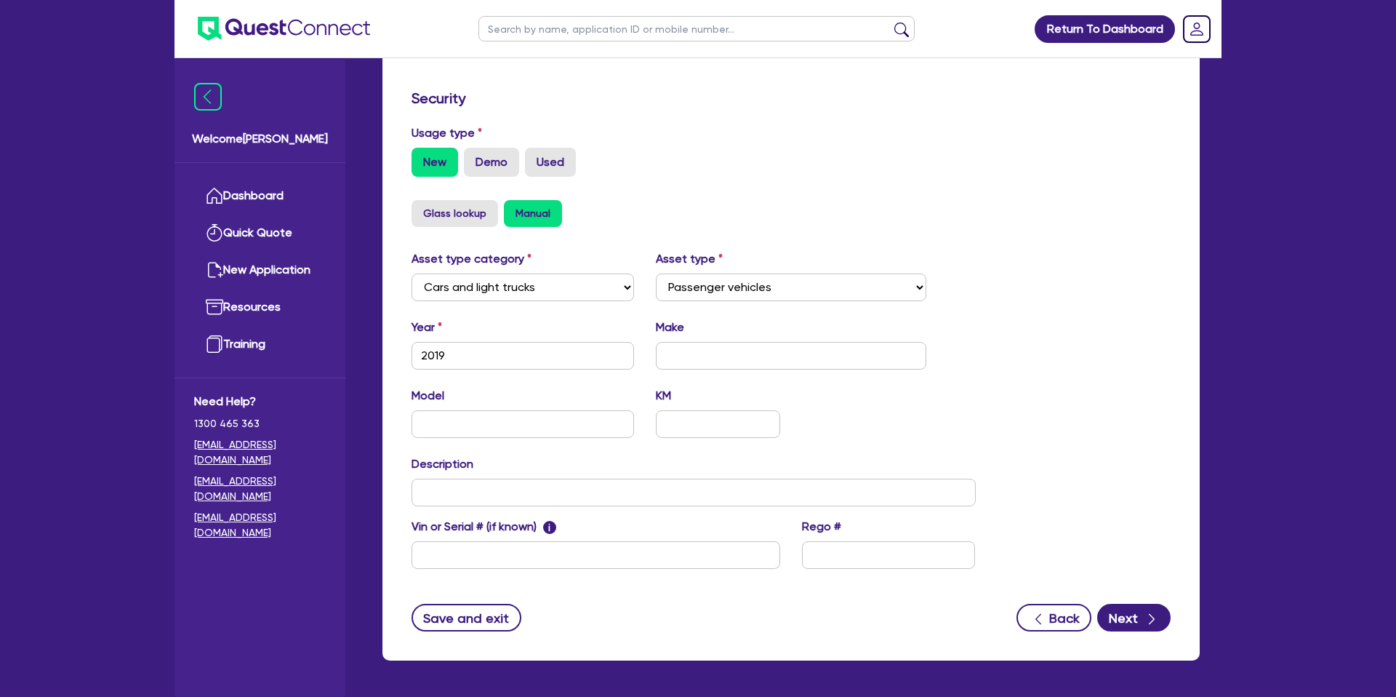
scroll to position [423, 0]
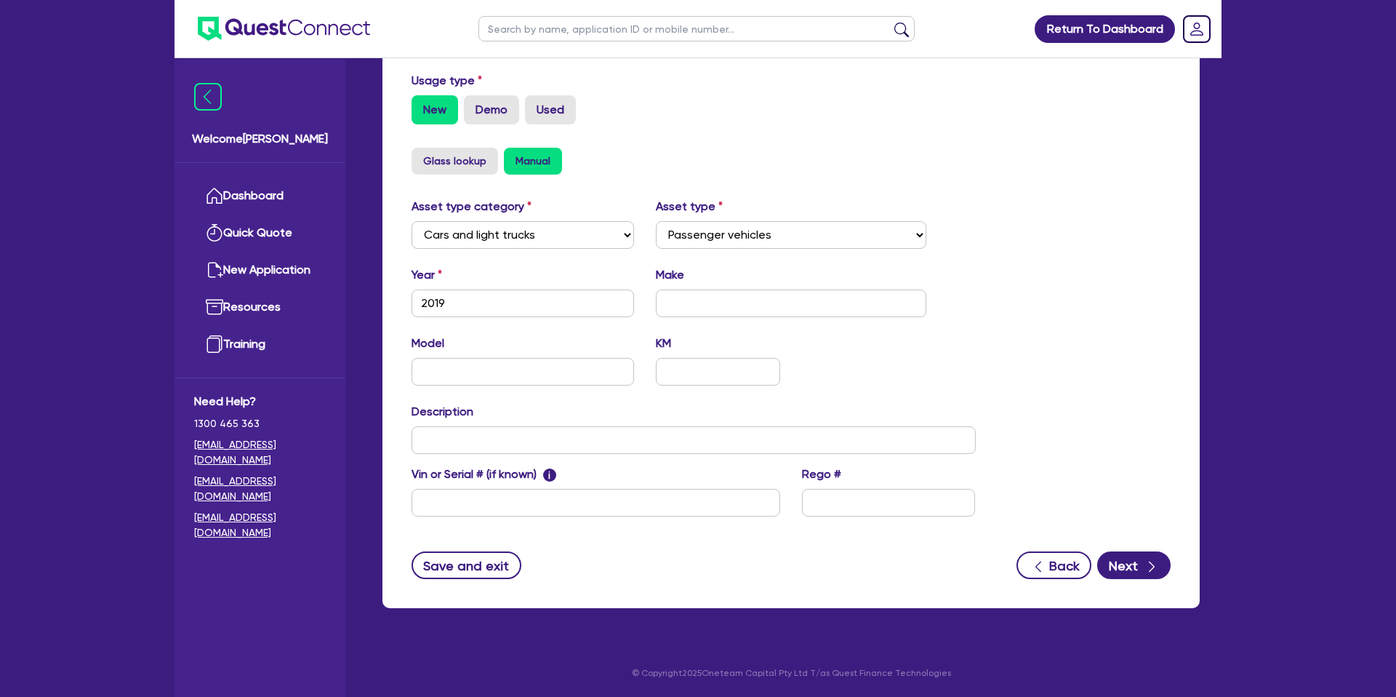
click at [1007, 141] on form "Supplier Supplier type Dealer Private Refinance Supplier name Security Usage ty…" at bounding box center [791, 232] width 759 height 694
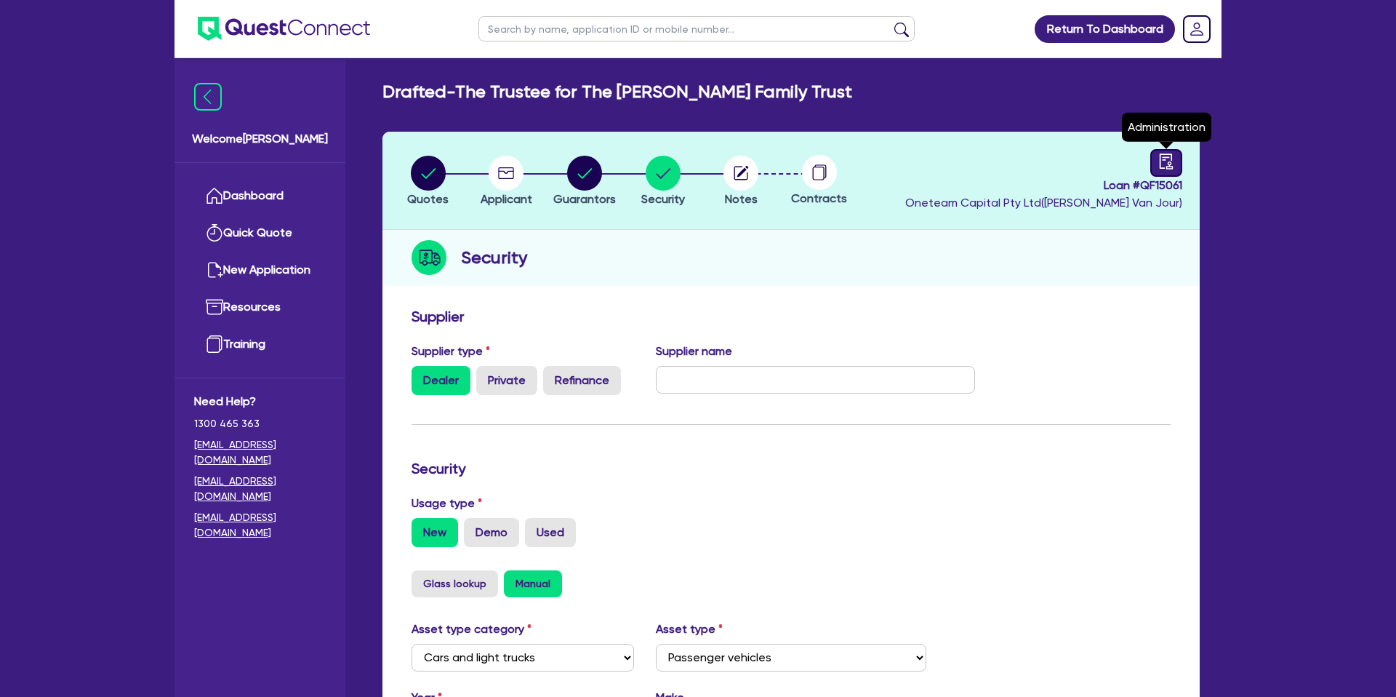
click at [1162, 159] on icon "audit" at bounding box center [1166, 160] width 13 height 15
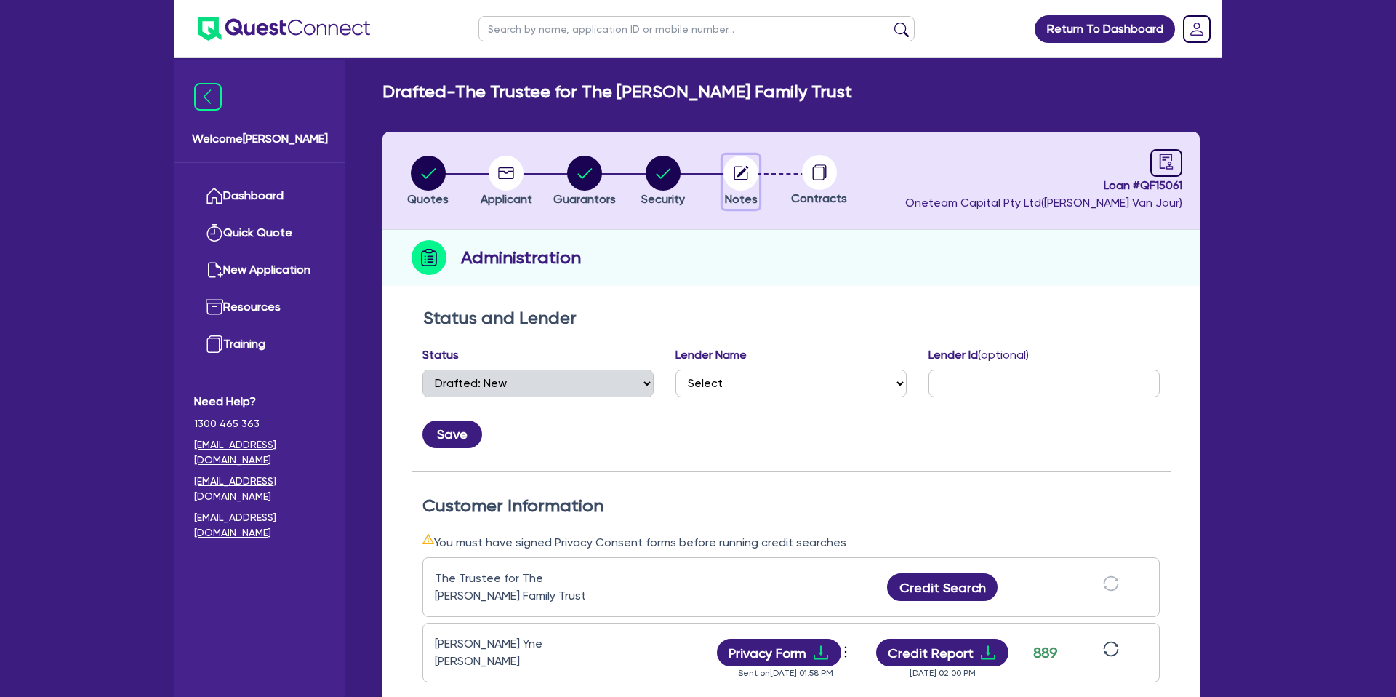
click at [740, 179] on icon "button" at bounding box center [742, 173] width 14 height 14
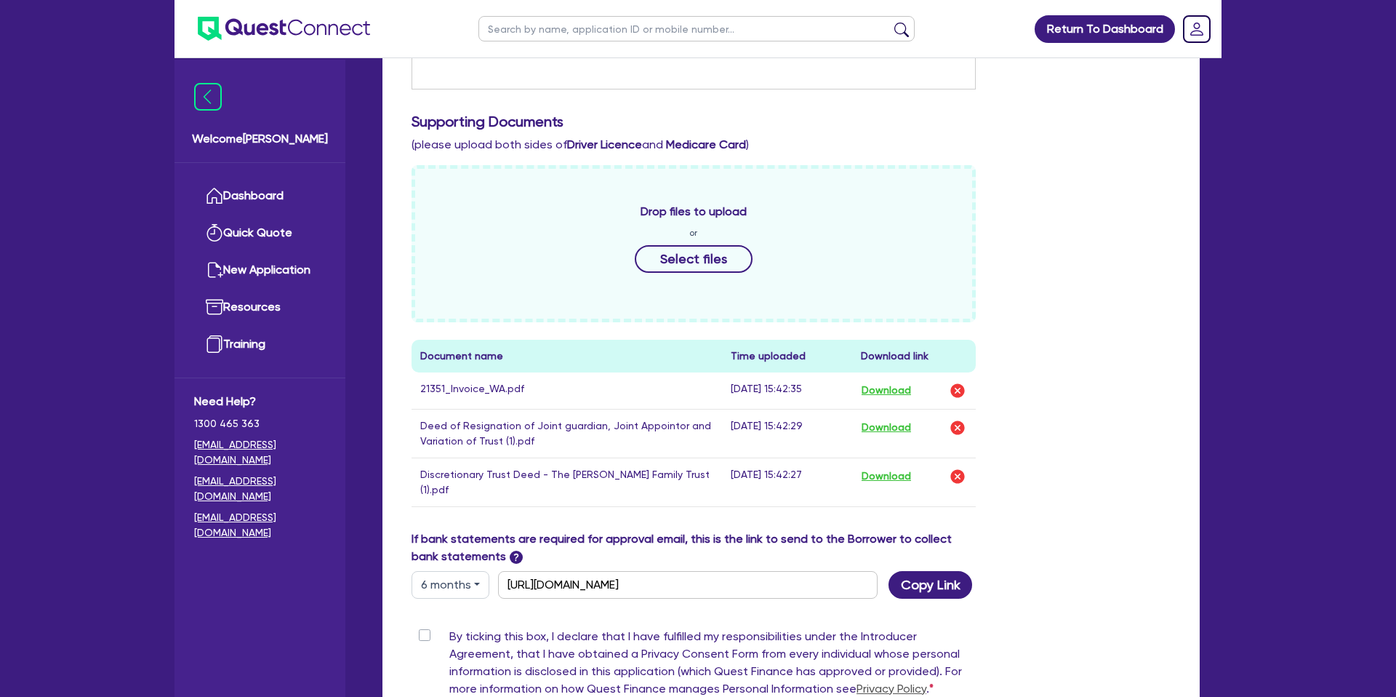
scroll to position [575, 0]
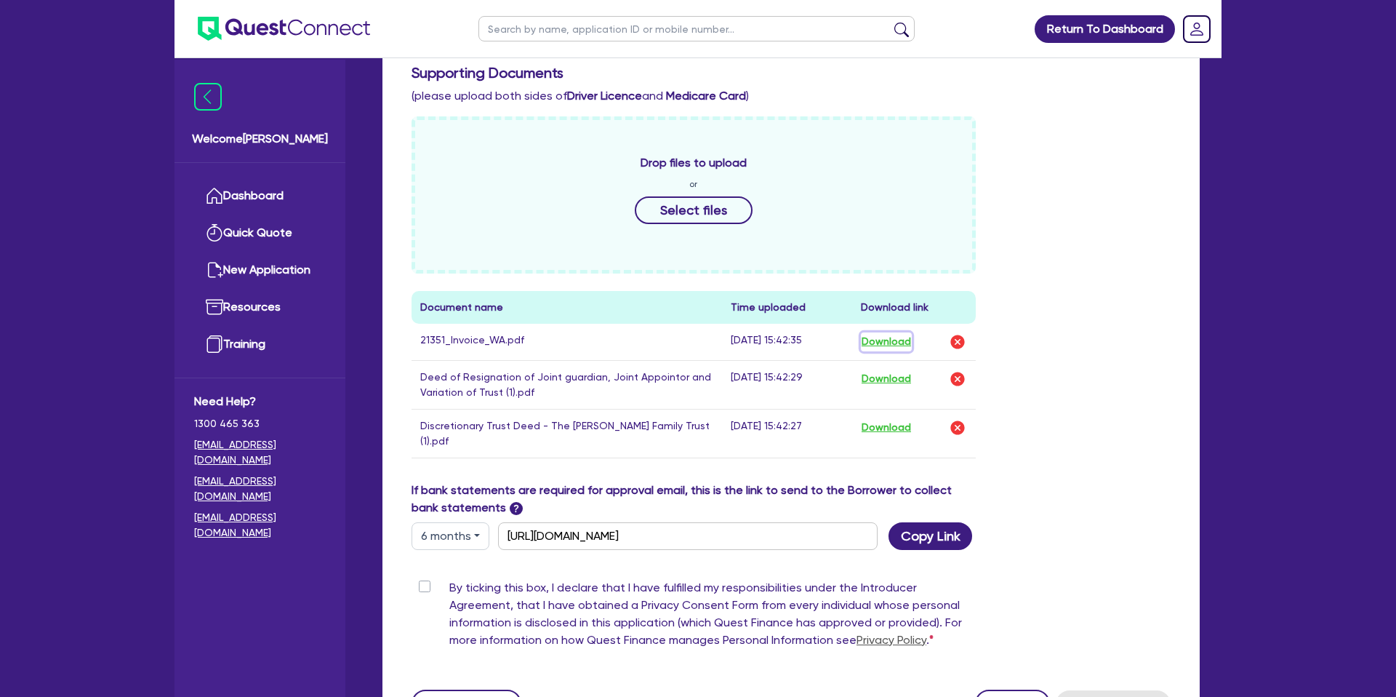
click at [894, 340] on button "Download" at bounding box center [886, 341] width 51 height 19
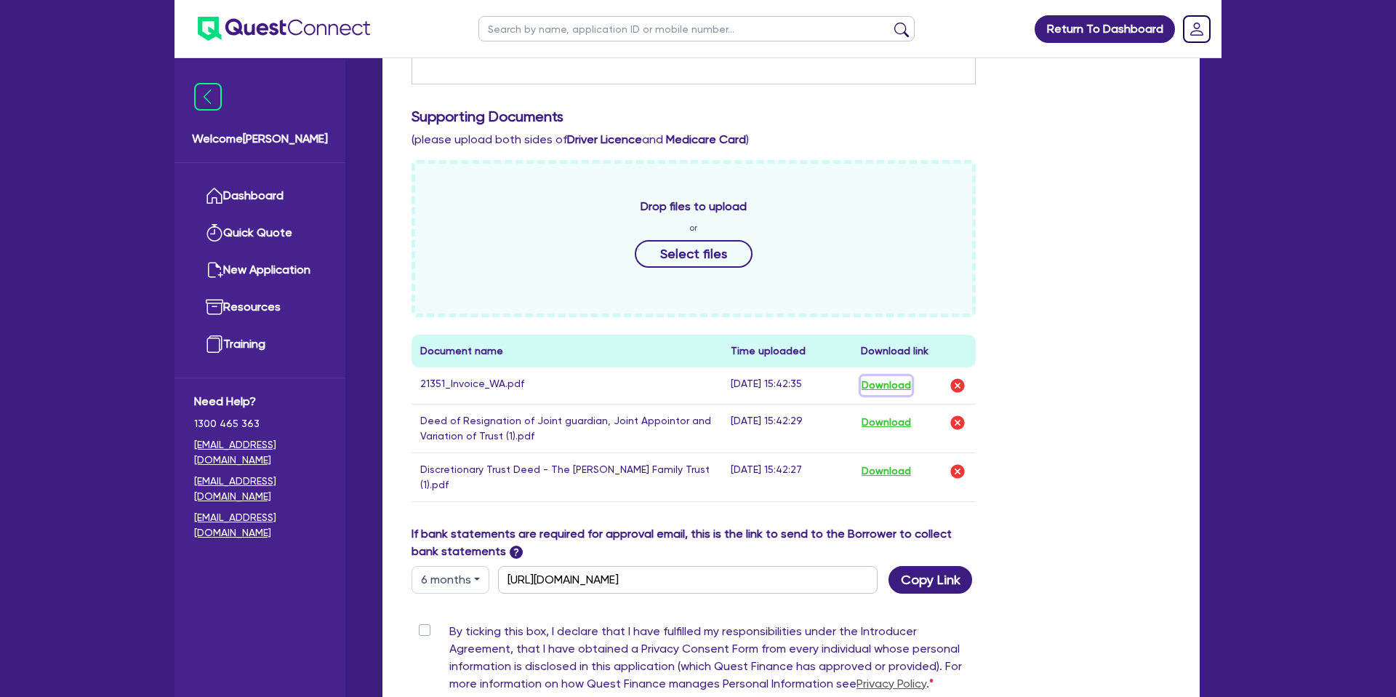
scroll to position [0, 0]
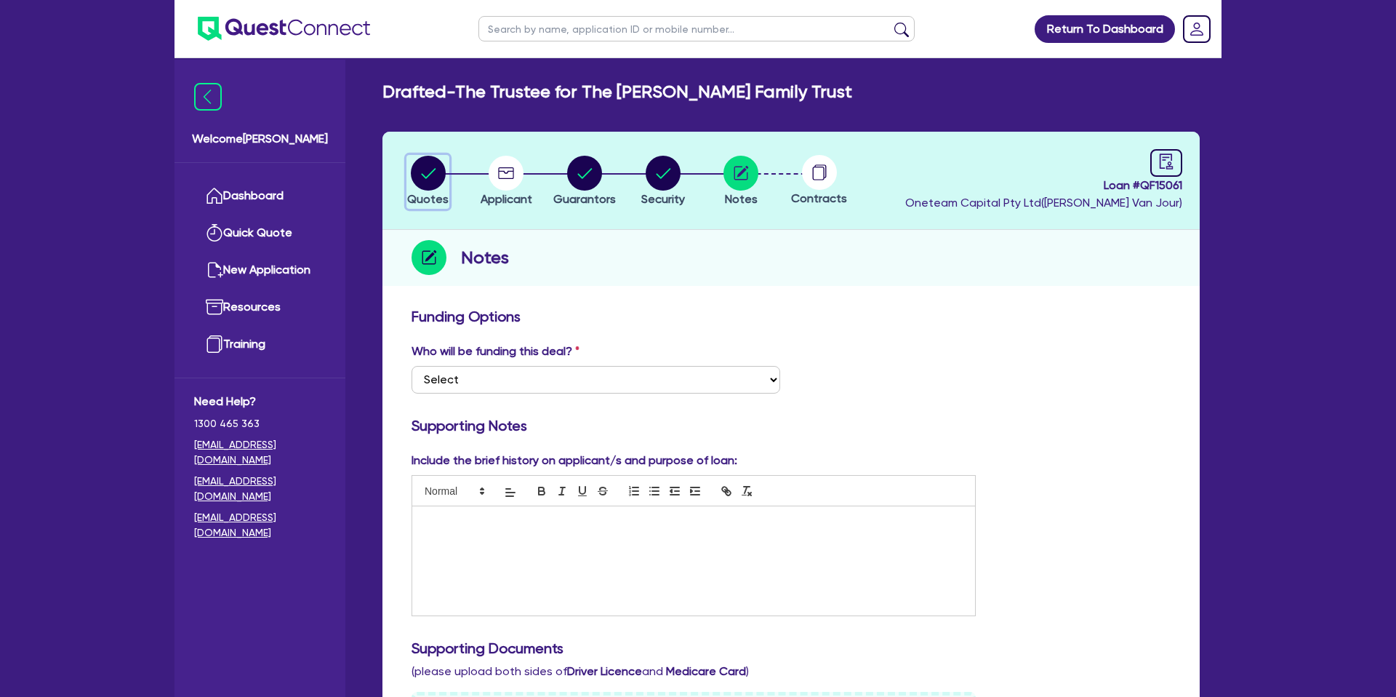
click at [426, 177] on icon "button" at bounding box center [428, 173] width 15 height 10
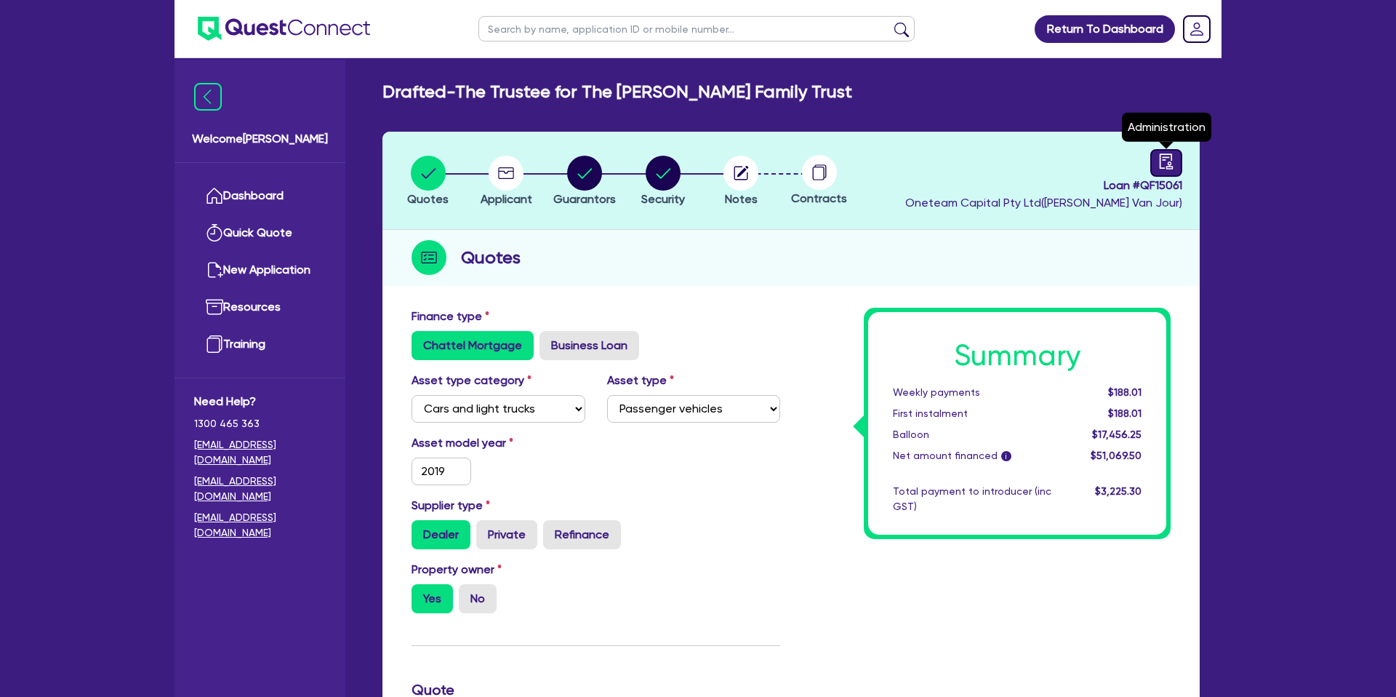
click at [1153, 158] on link at bounding box center [1167, 163] width 32 height 28
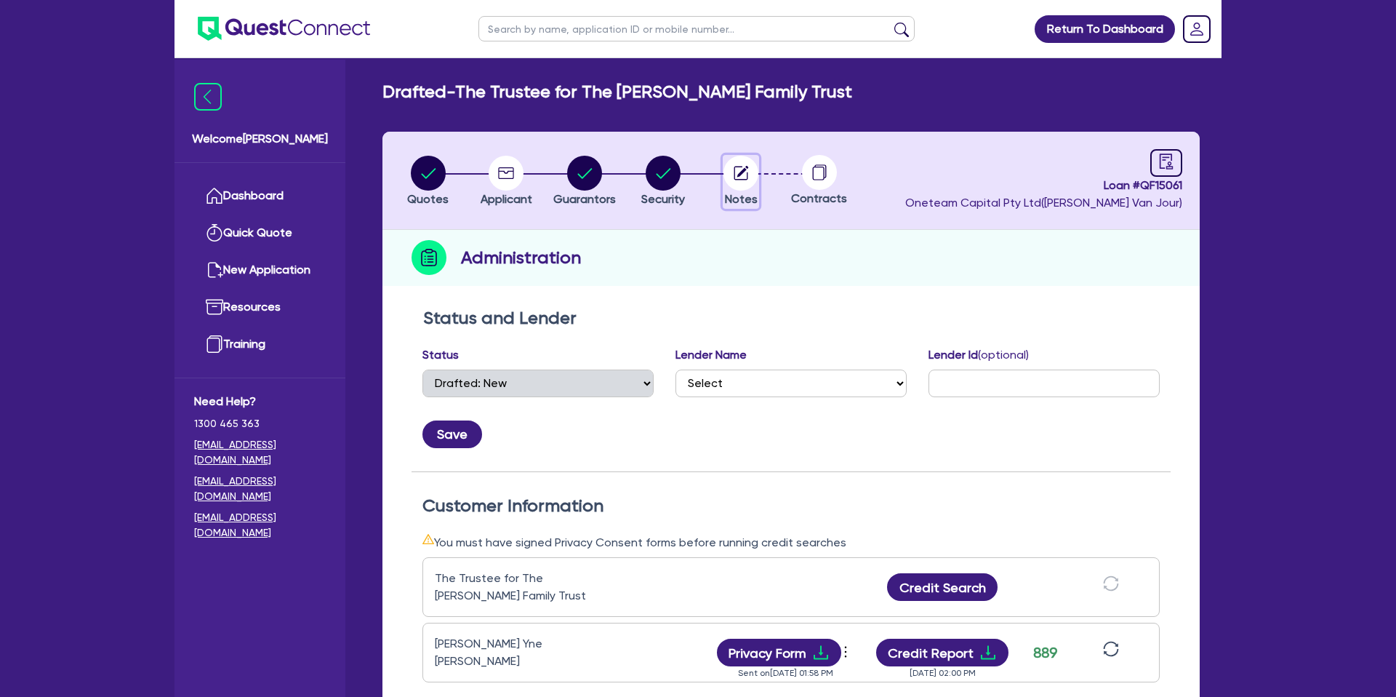
click at [746, 169] on circle "button" at bounding box center [741, 173] width 35 height 35
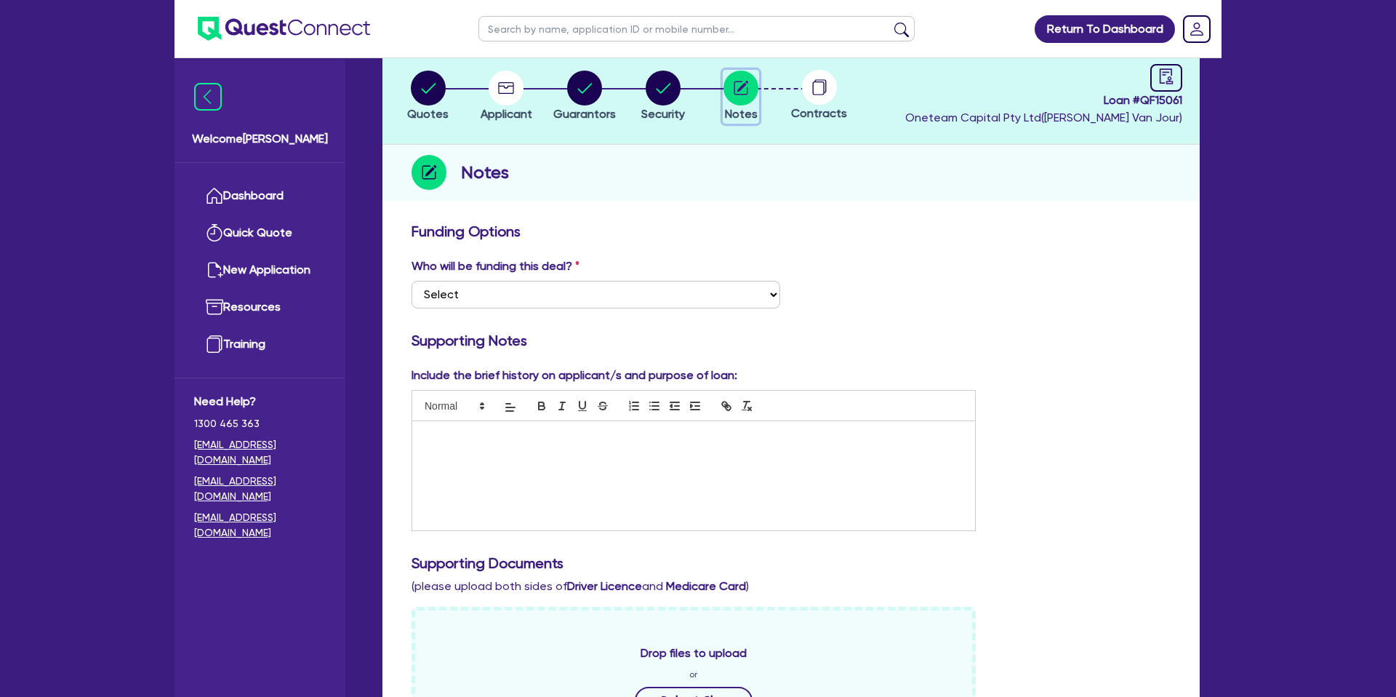
scroll to position [703, 0]
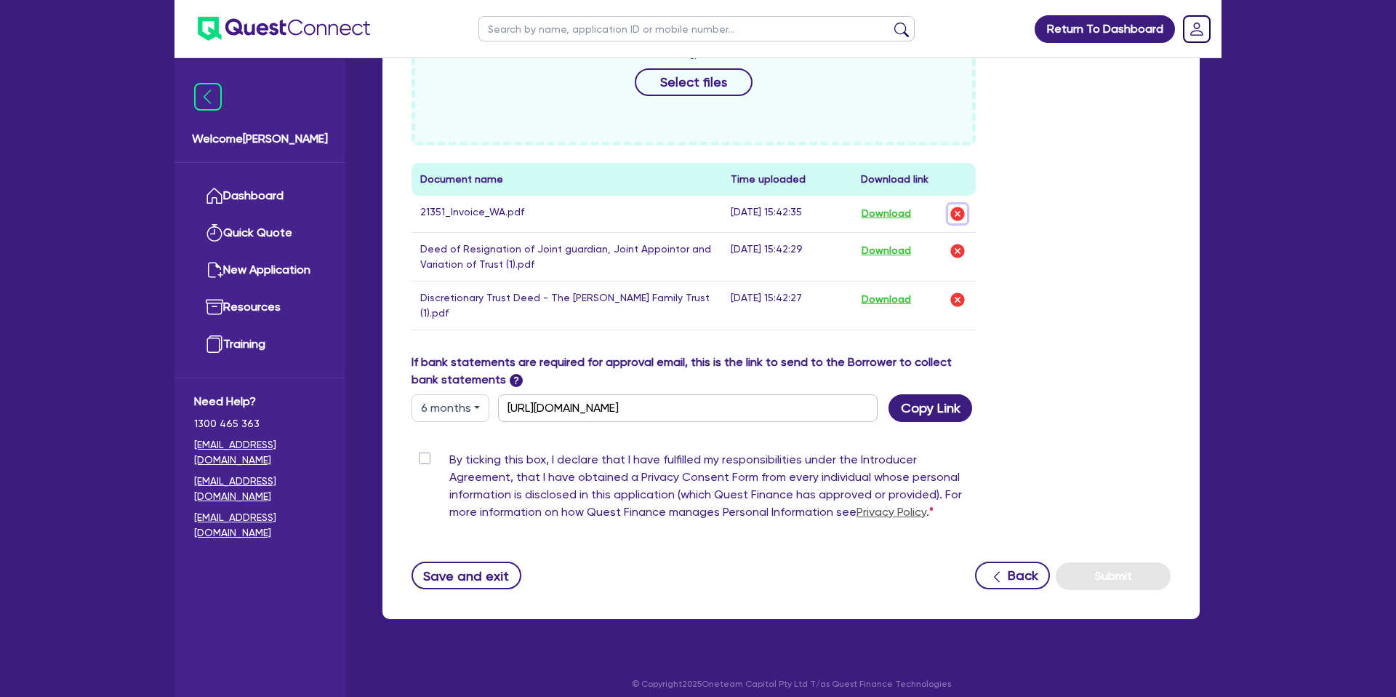
click at [955, 209] on img "button" at bounding box center [957, 213] width 17 height 17
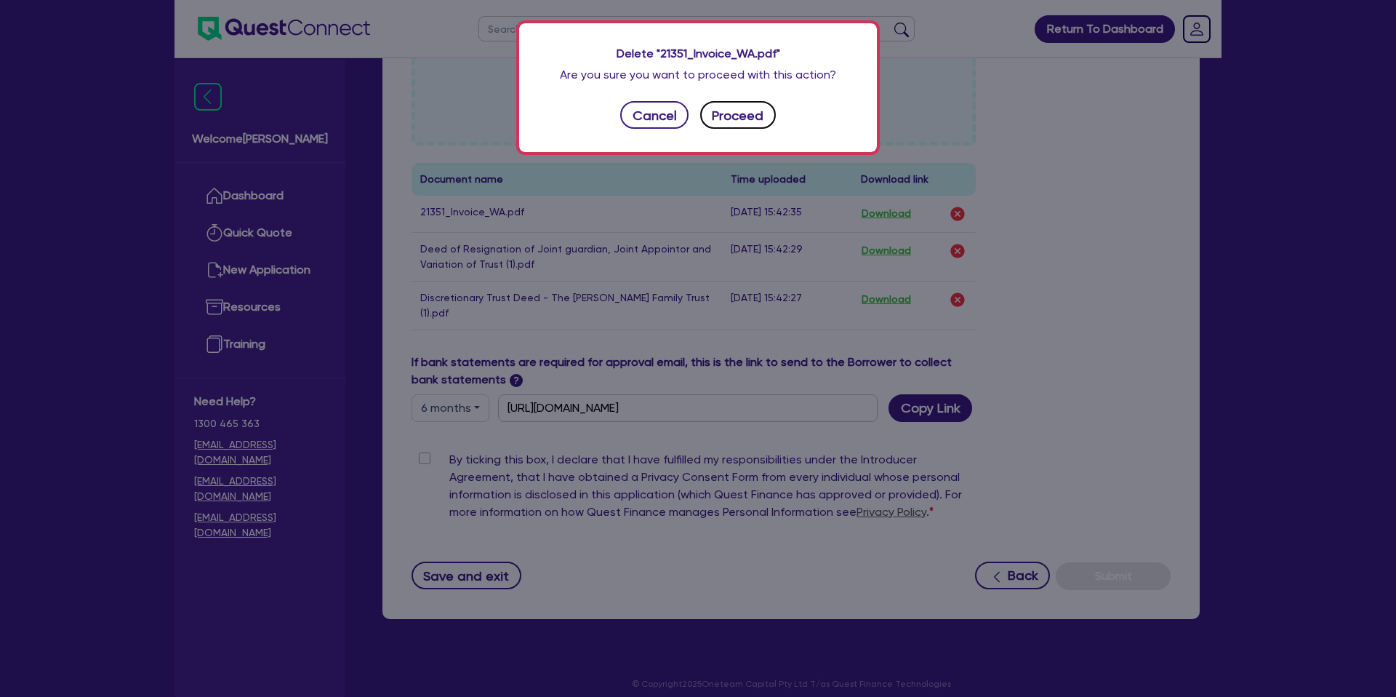
click at [740, 113] on button "Proceed" at bounding box center [738, 115] width 76 height 28
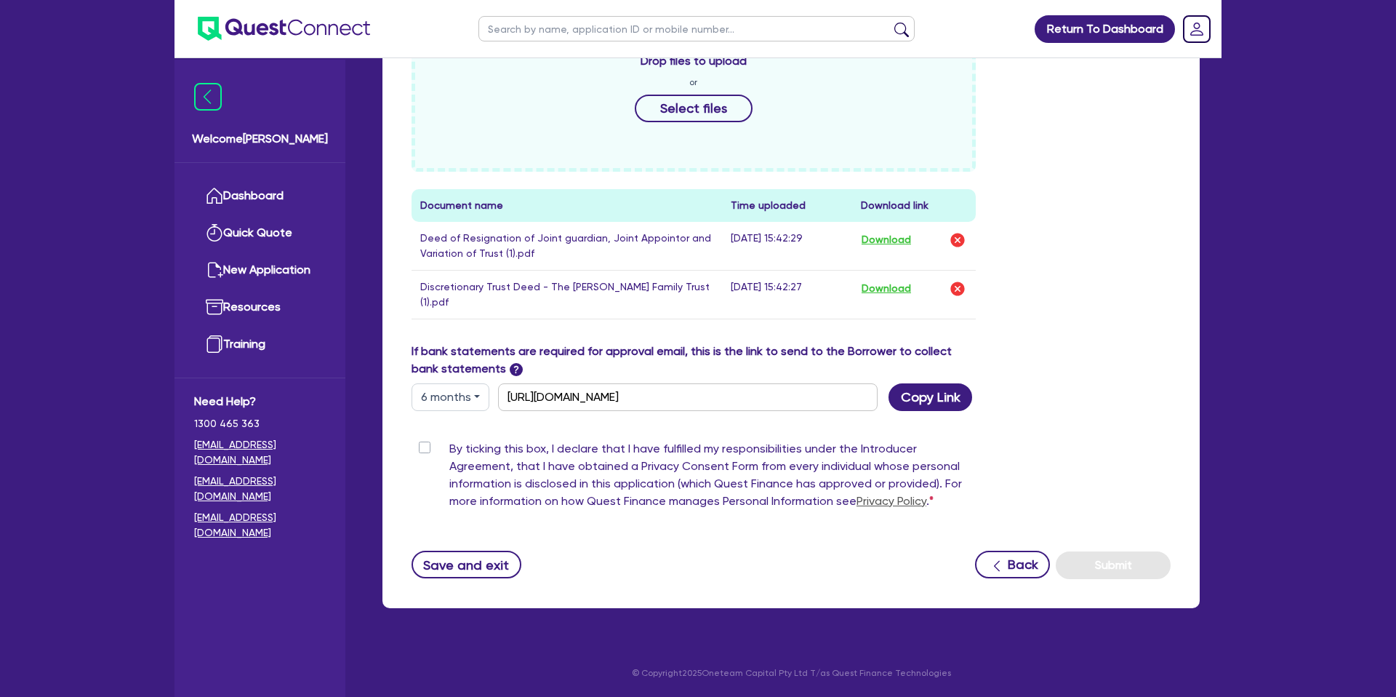
scroll to position [666, 0]
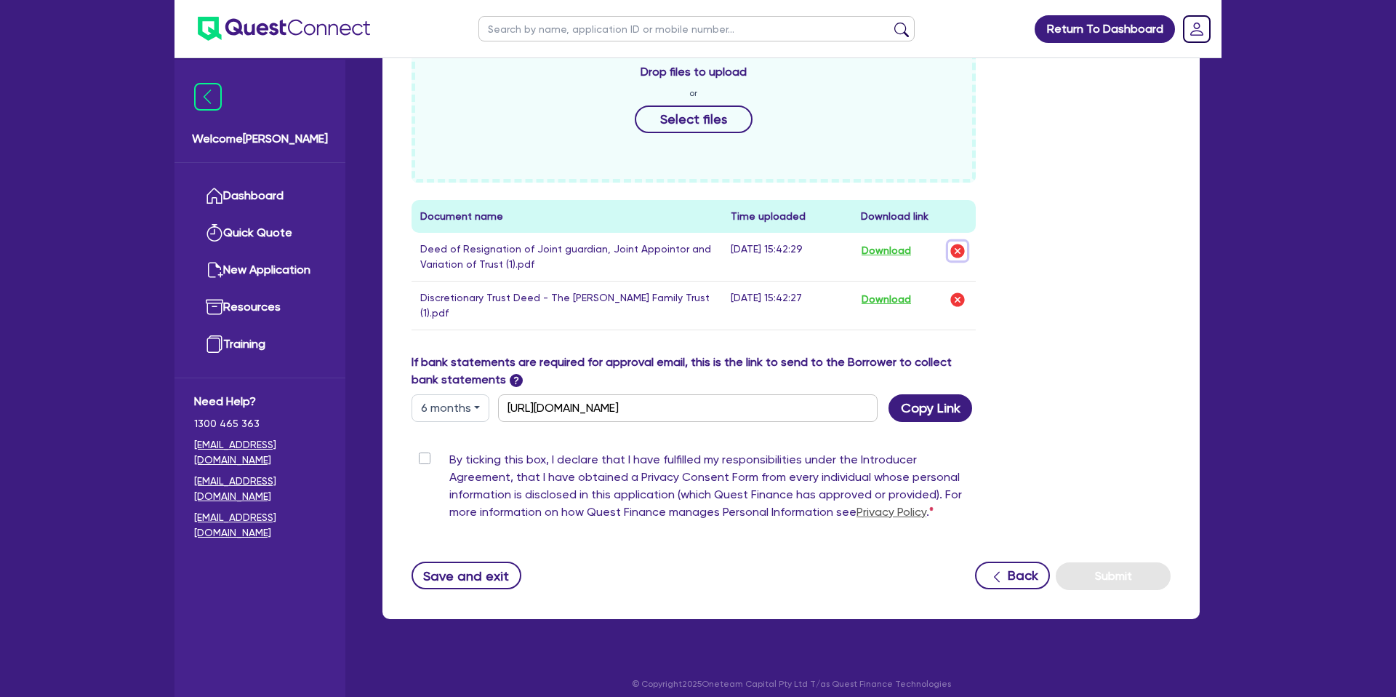
click at [960, 253] on img "button" at bounding box center [957, 250] width 17 height 17
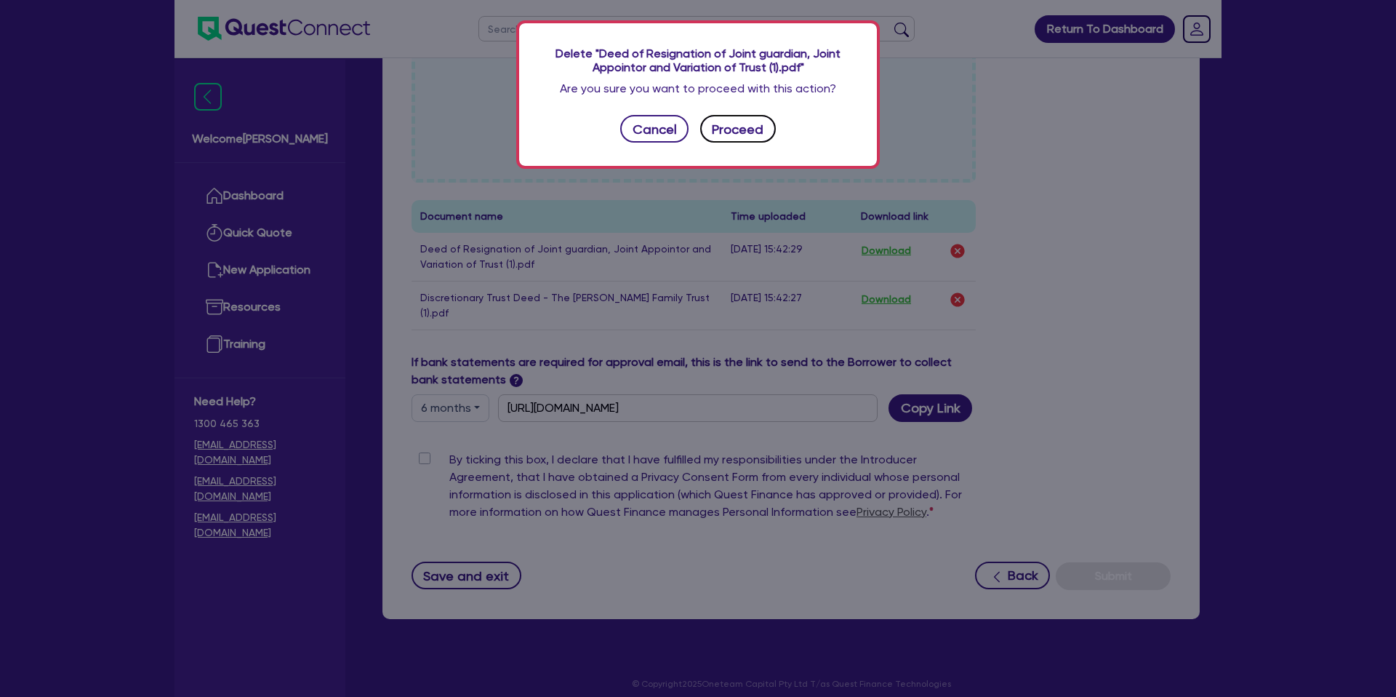
click at [754, 131] on button "Proceed" at bounding box center [738, 129] width 76 height 28
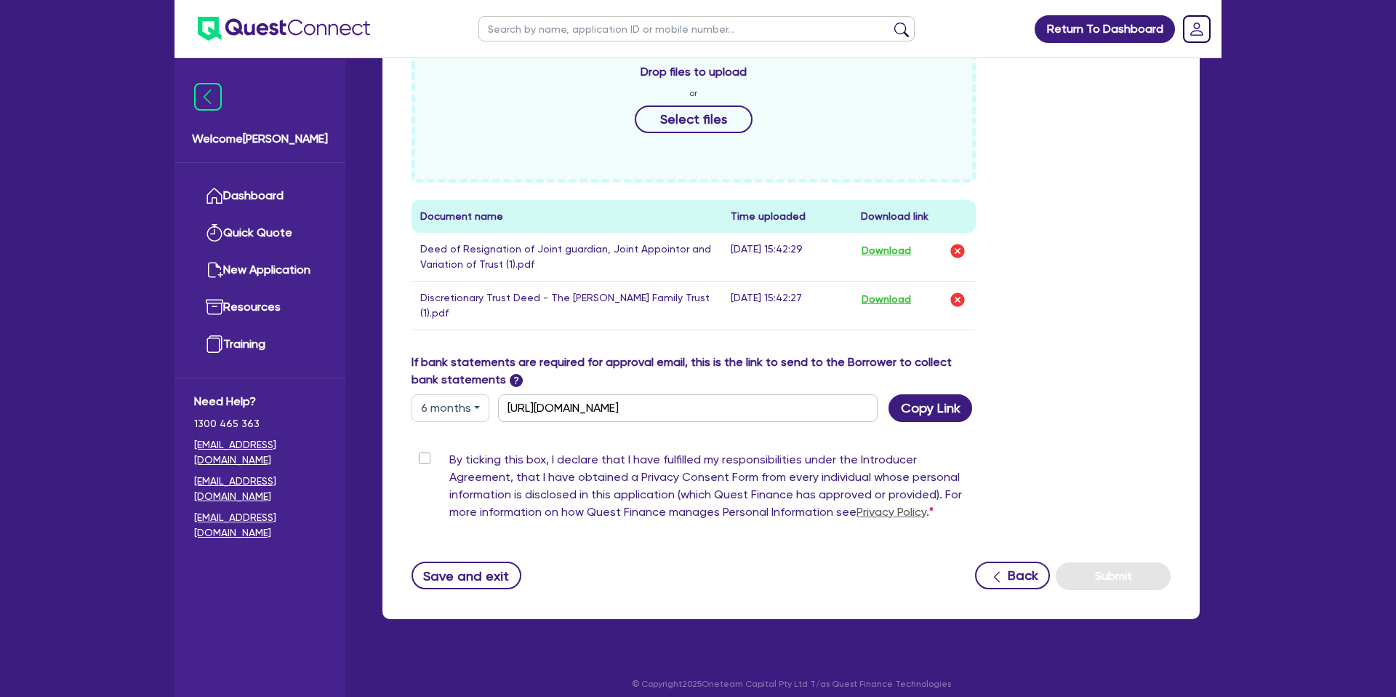
scroll to position [617, 0]
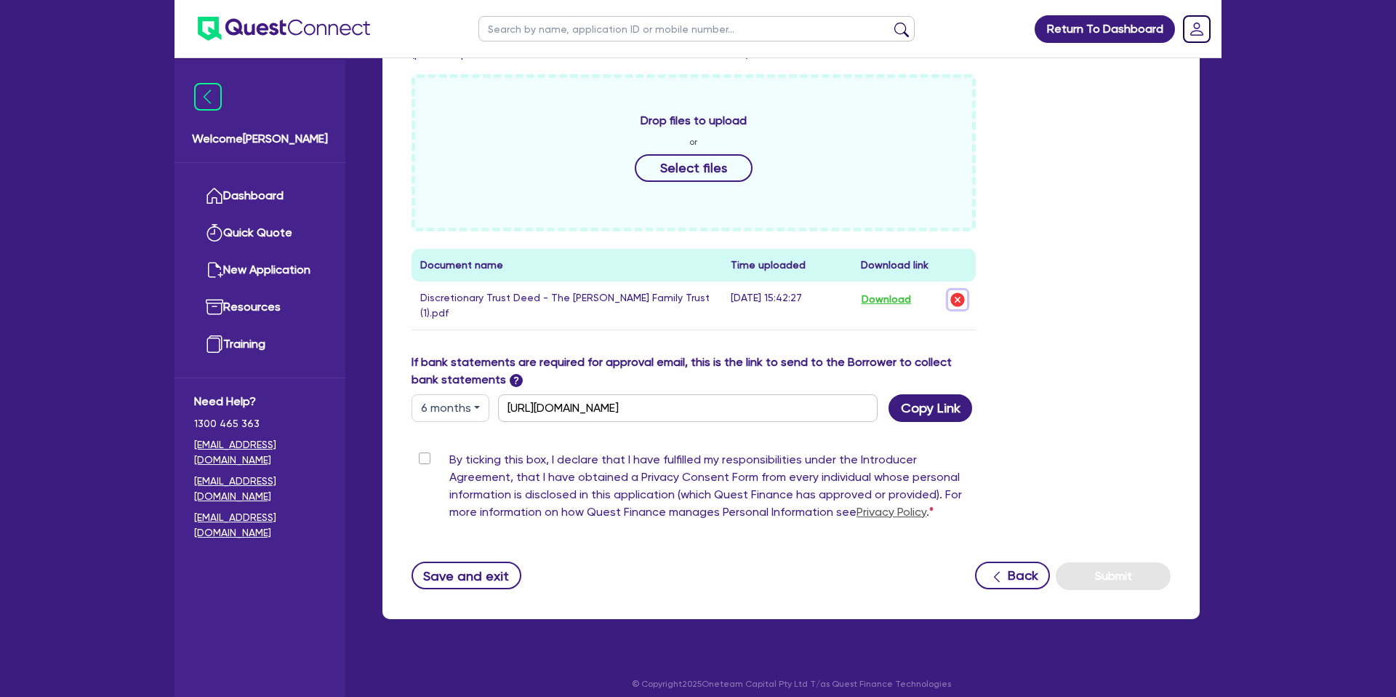
click at [961, 296] on img "button" at bounding box center [957, 299] width 17 height 17
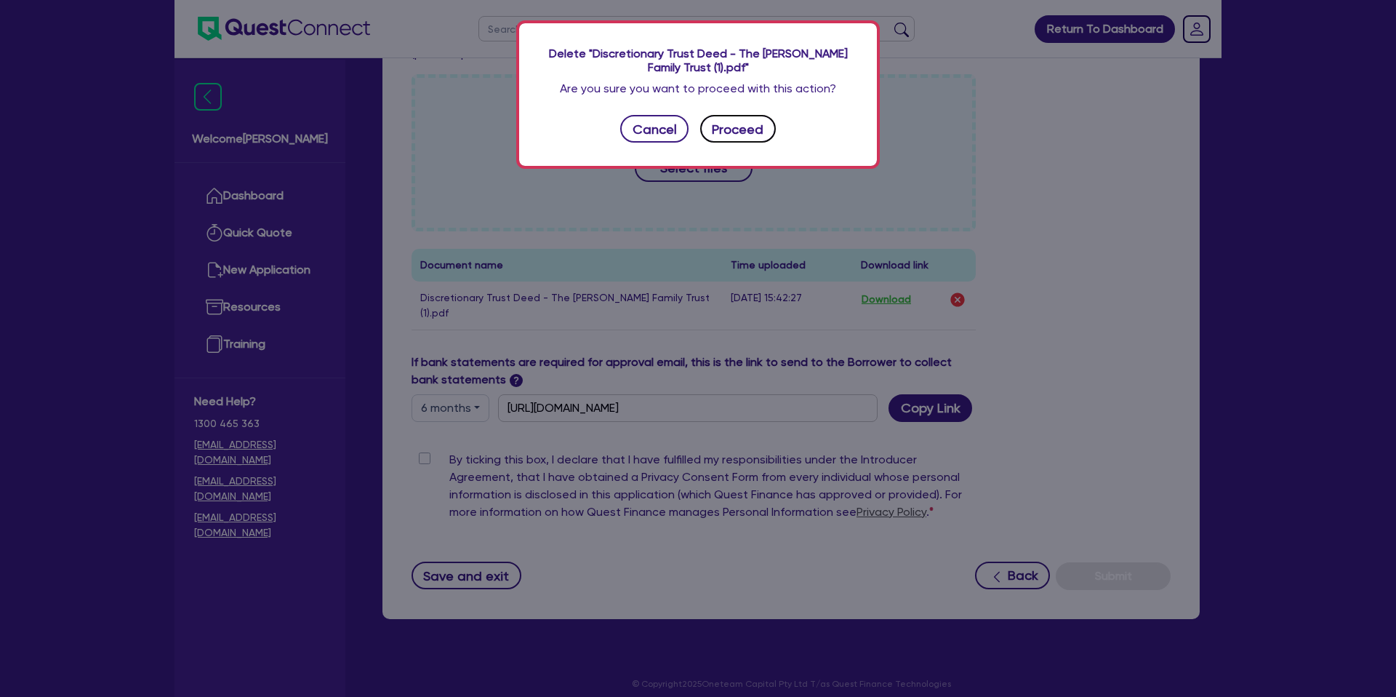
click at [717, 134] on button "Proceed" at bounding box center [738, 129] width 76 height 28
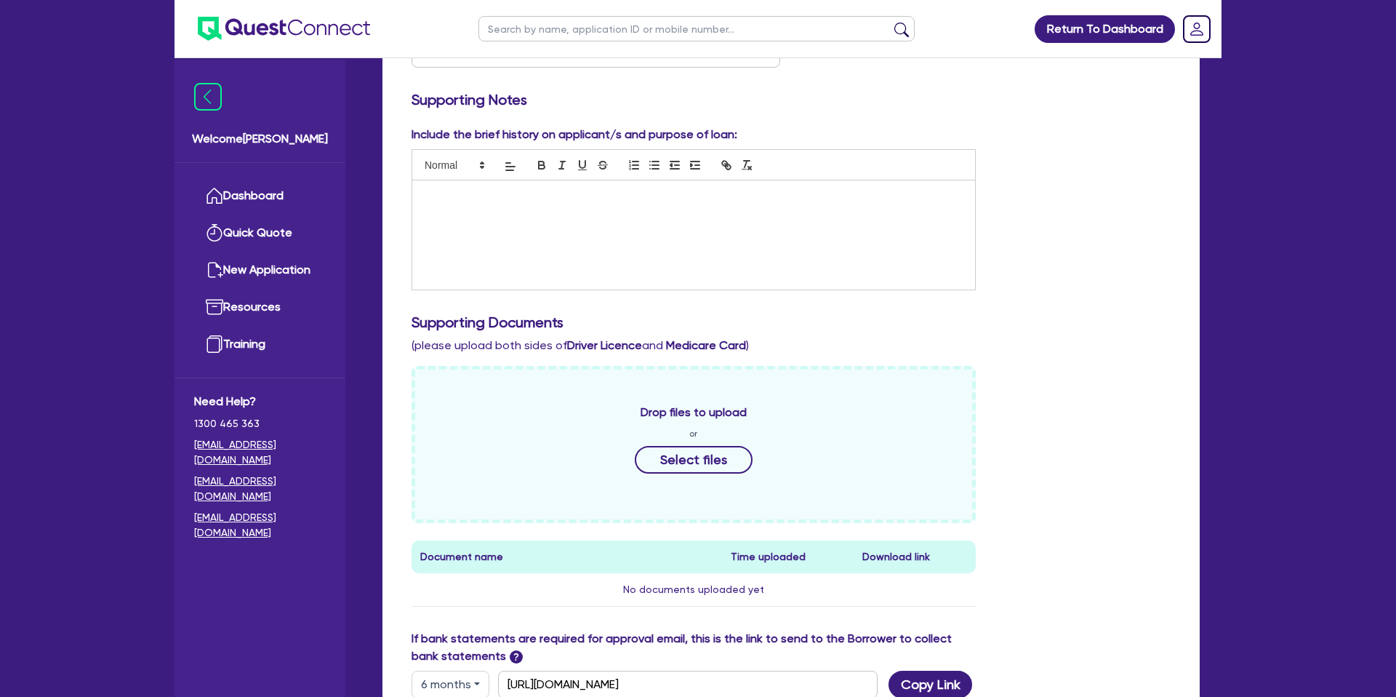
scroll to position [0, 0]
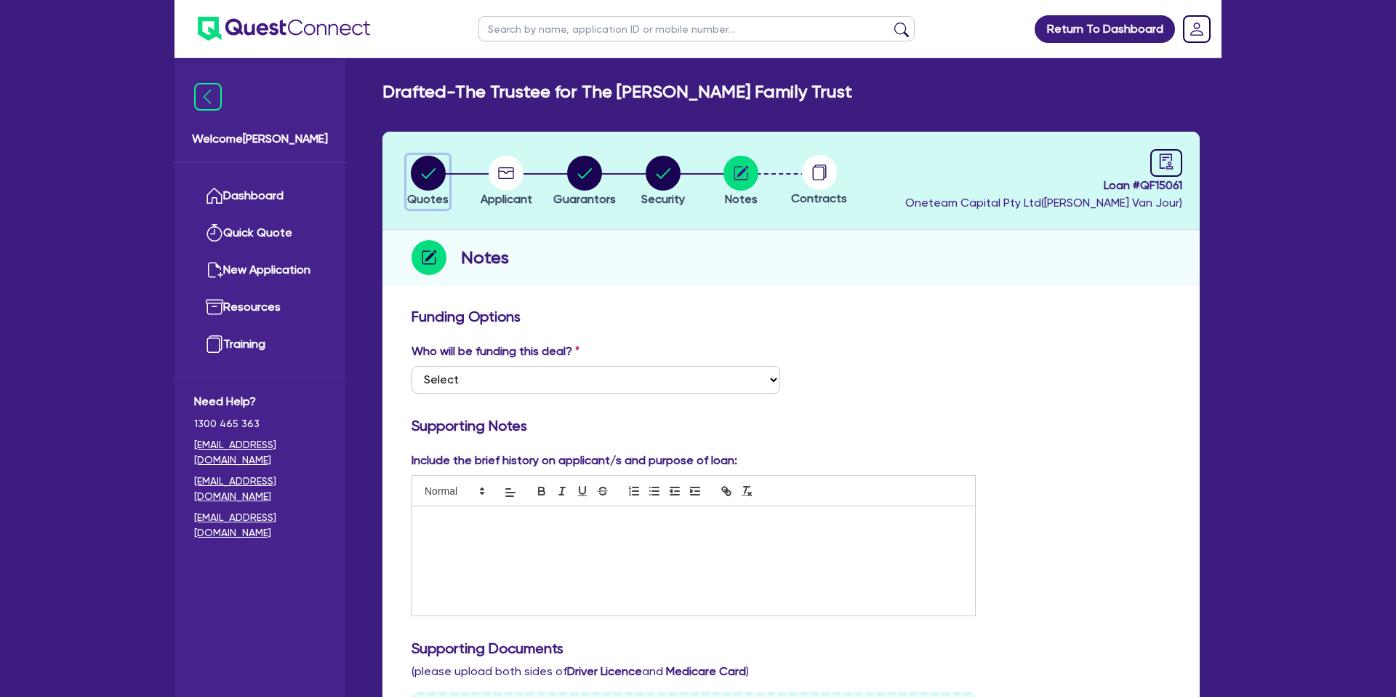
drag, startPoint x: 447, startPoint y: 158, endPoint x: 391, endPoint y: 179, distance: 59.2
click at [439, 159] on div "button" at bounding box center [427, 173] width 41 height 35
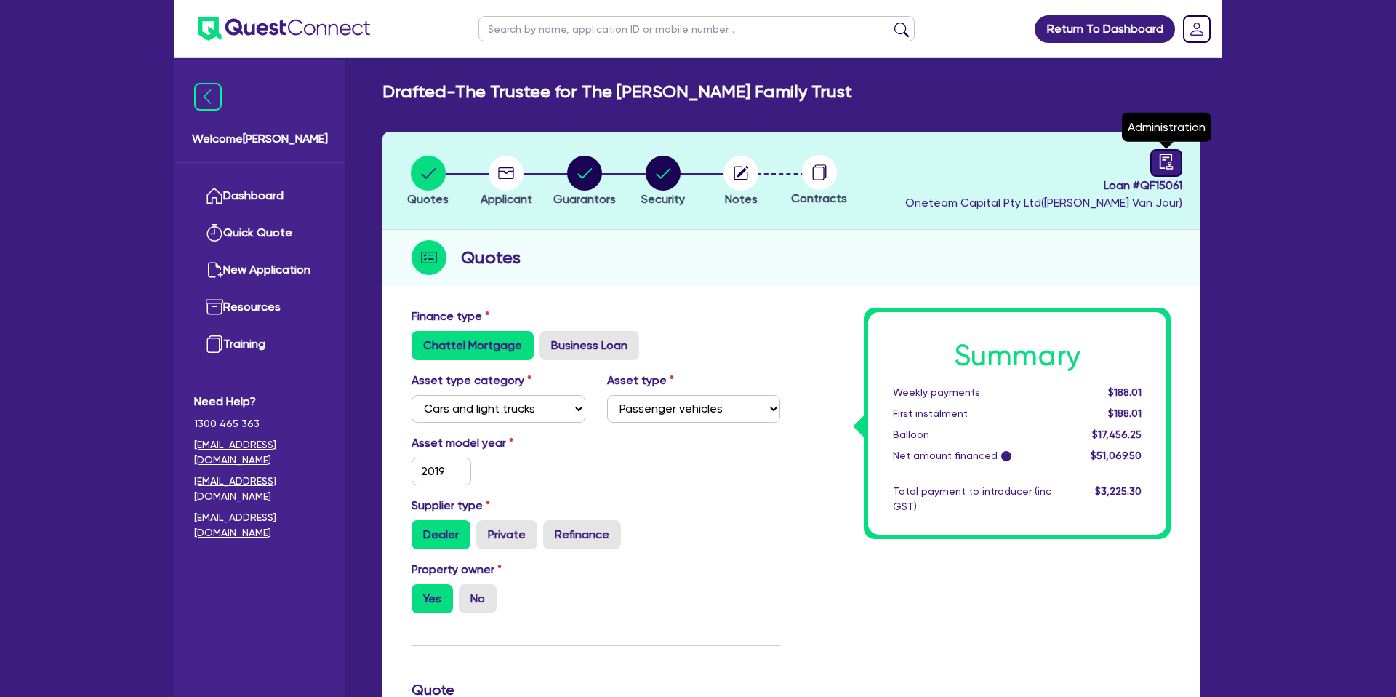
click at [1178, 166] on link at bounding box center [1167, 163] width 32 height 28
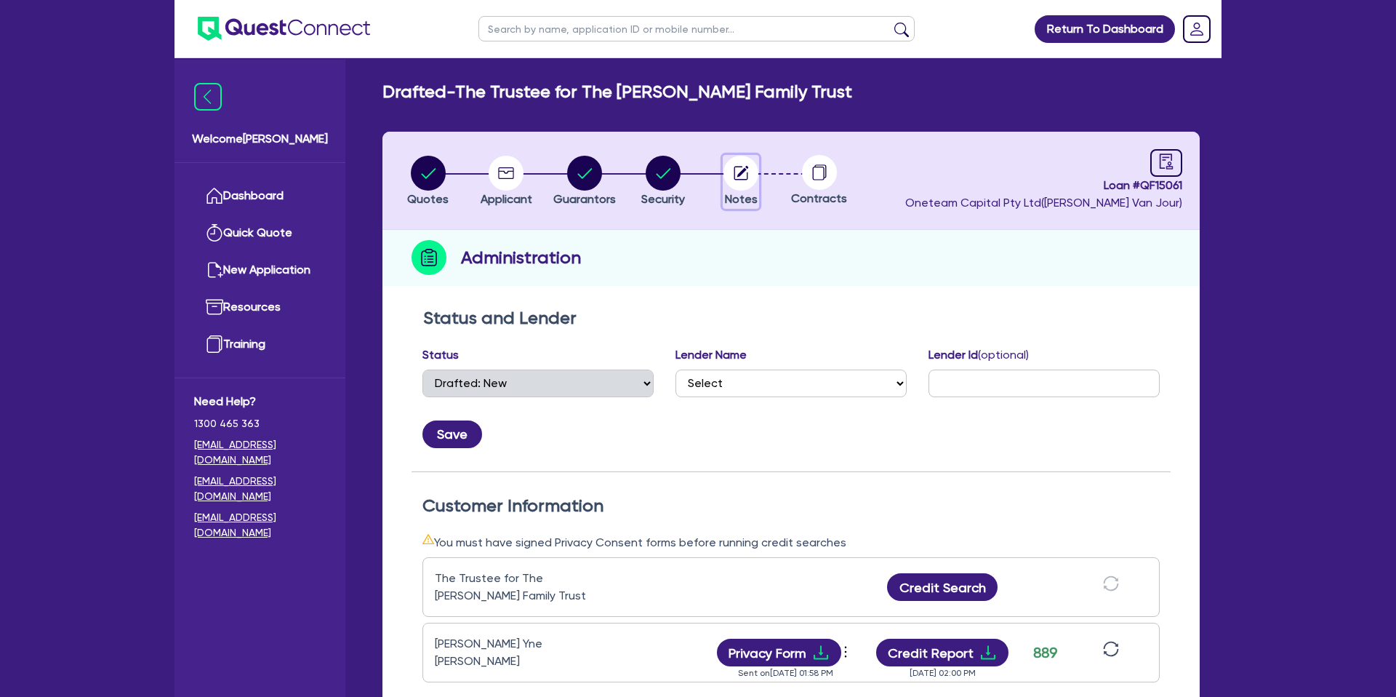
click at [736, 172] on circle "button" at bounding box center [741, 173] width 35 height 35
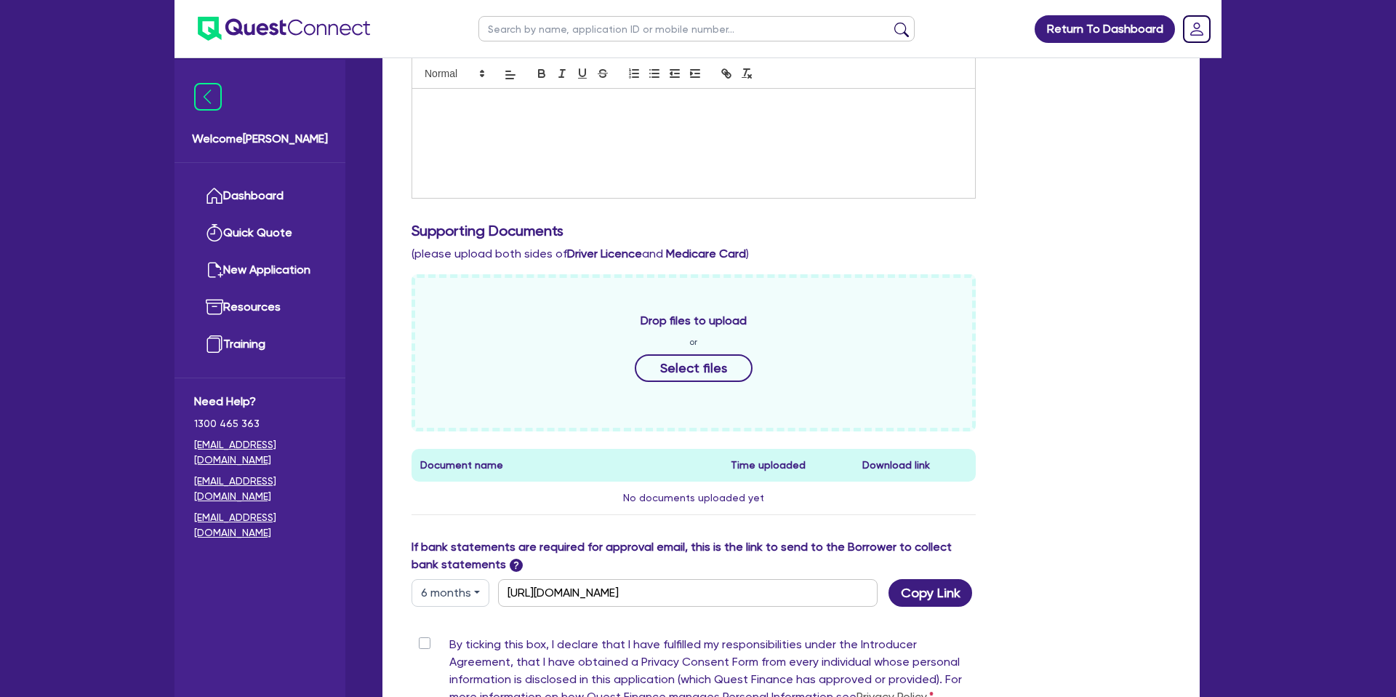
scroll to position [559, 0]
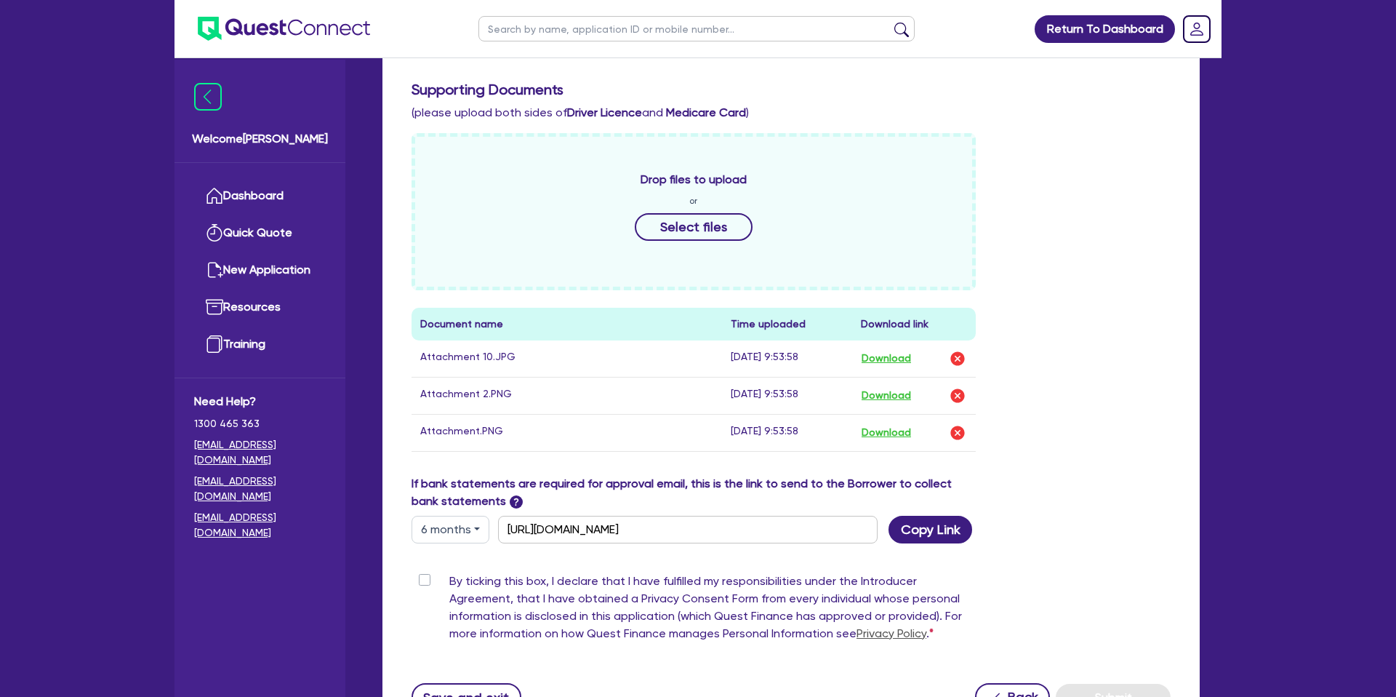
click at [1116, 266] on div "Drop files to upload or Select files Document name Time uploaded Download link …" at bounding box center [791, 304] width 781 height 342
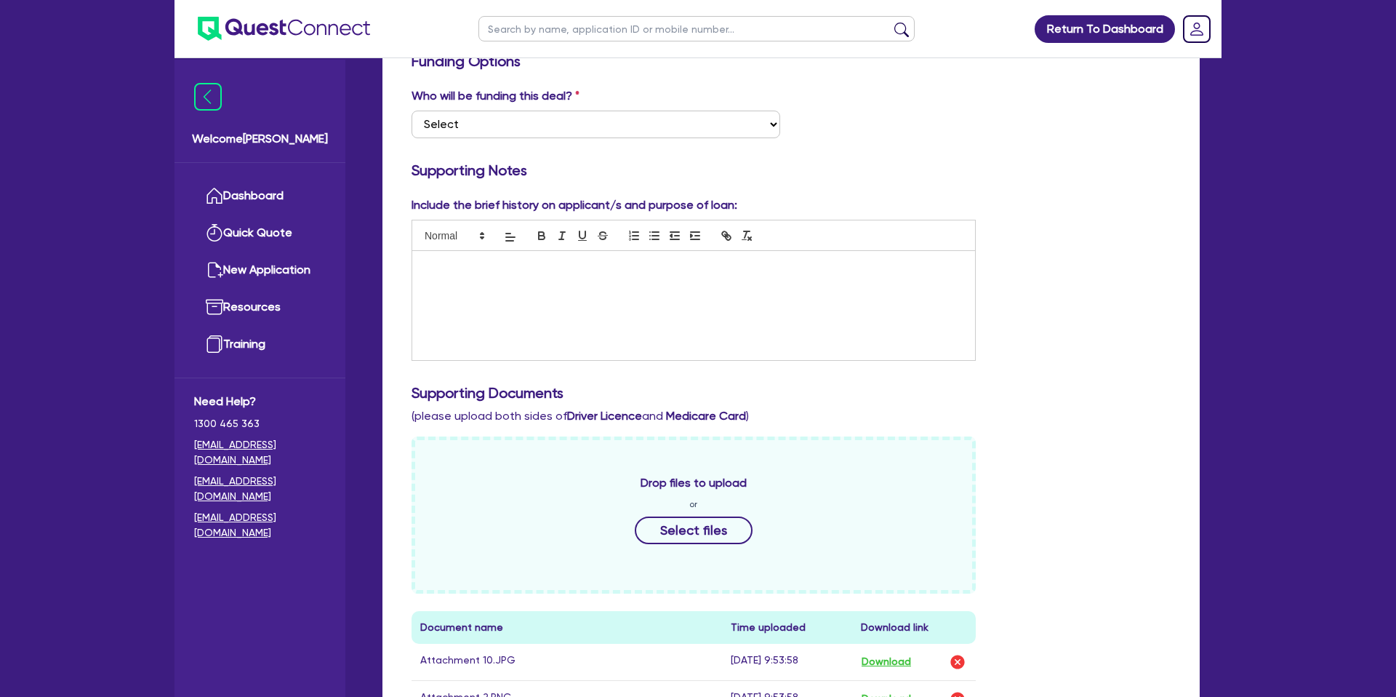
scroll to position [0, 0]
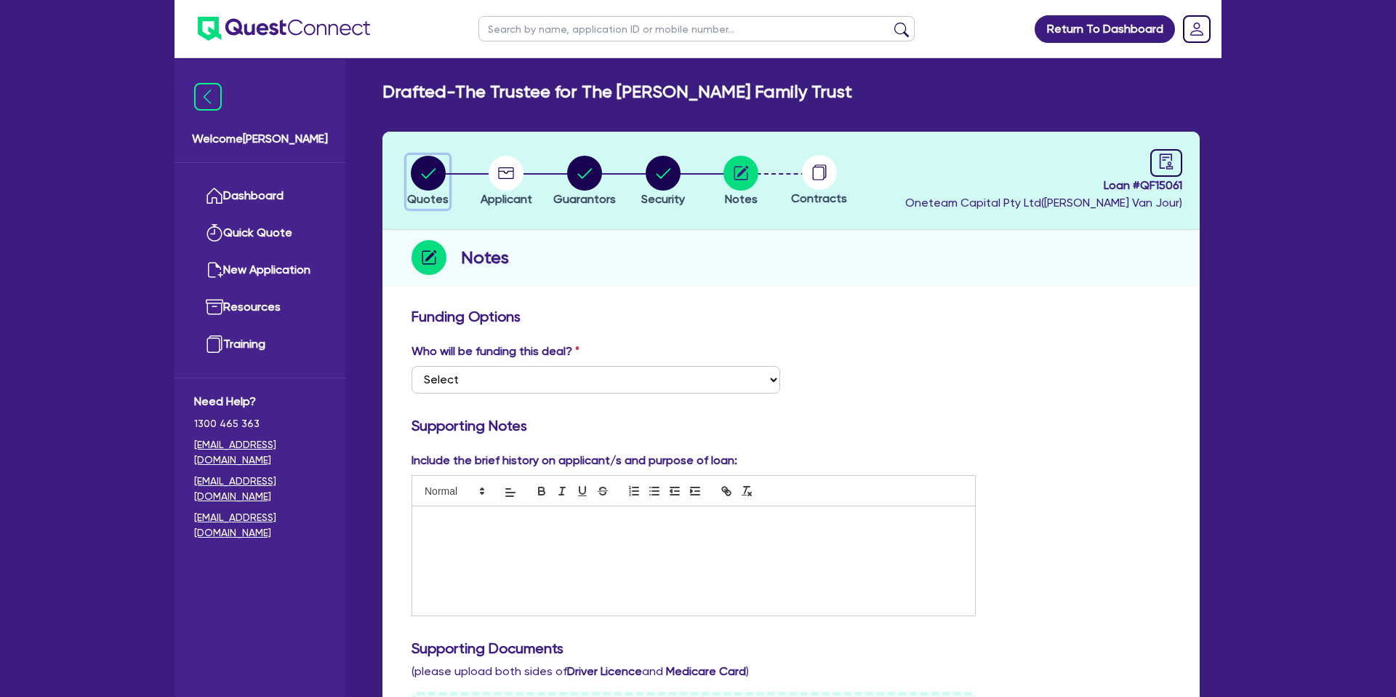
click at [433, 172] on circle "button" at bounding box center [428, 173] width 35 height 35
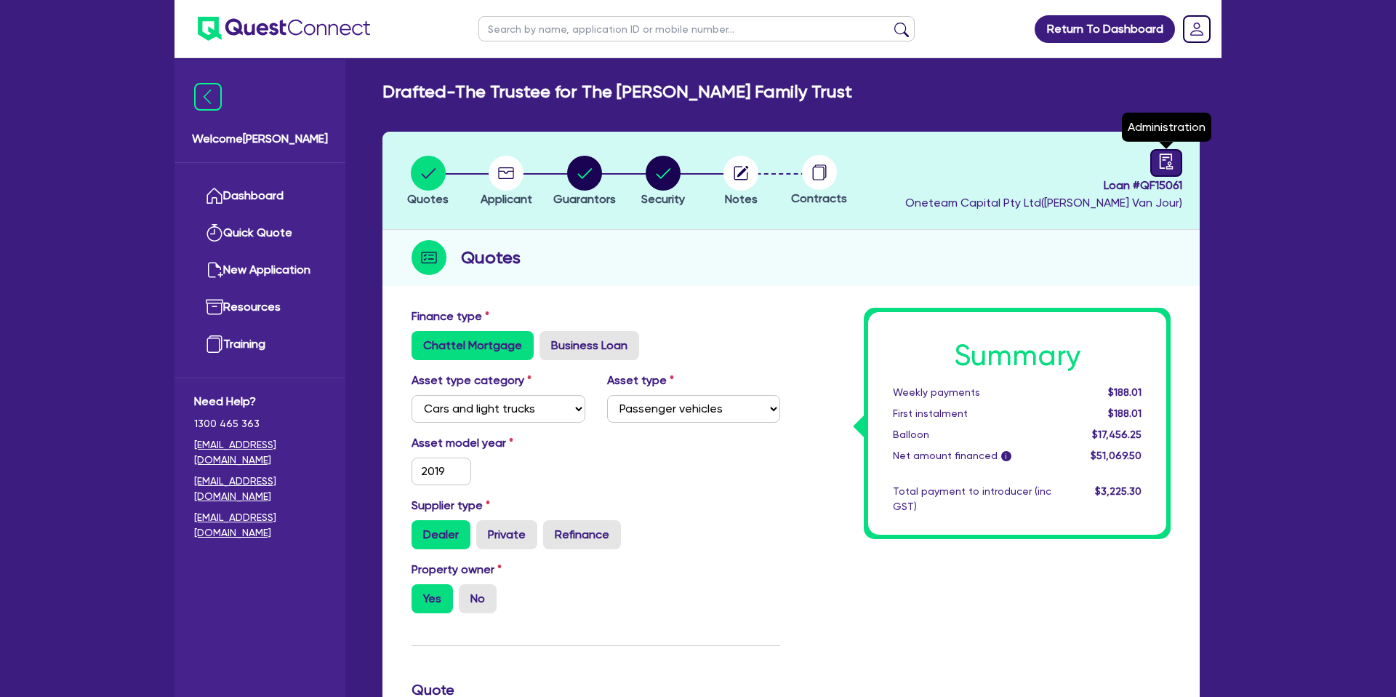
click at [1161, 165] on icon "audit" at bounding box center [1167, 161] width 16 height 16
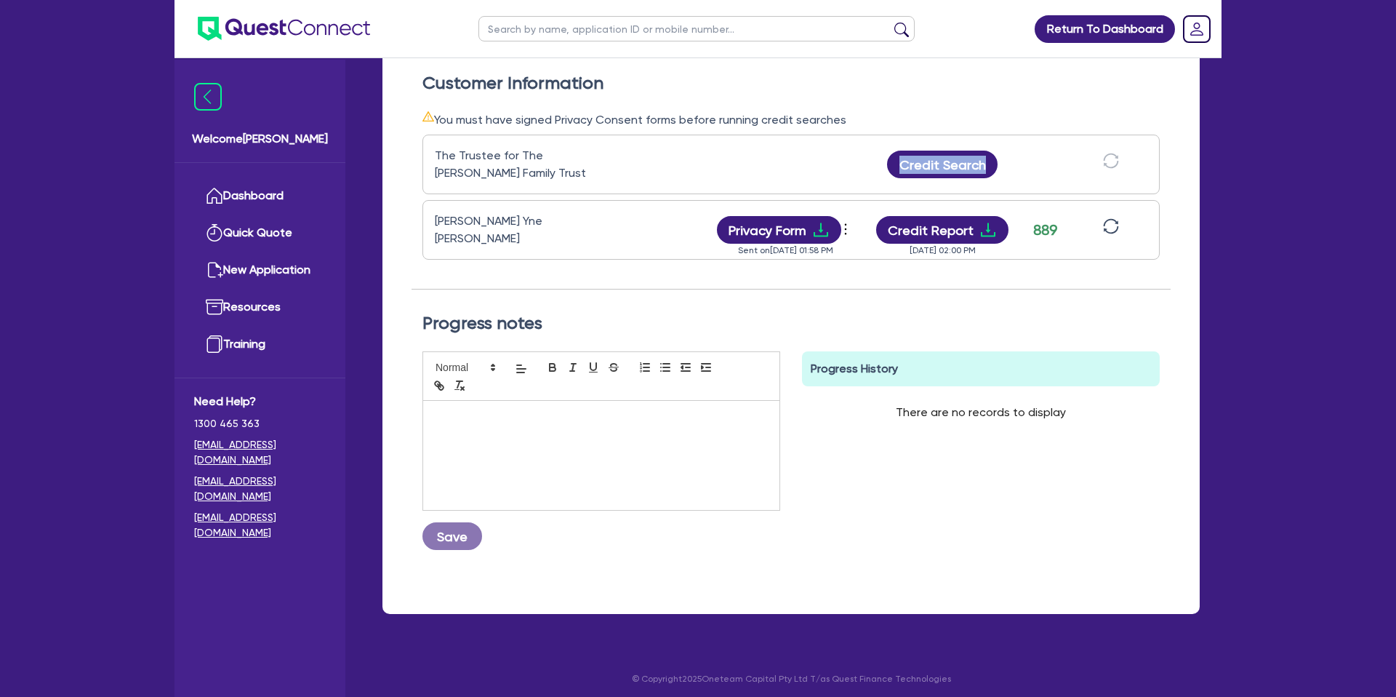
click at [873, 190] on div "The Trustee for The Jansen Family Trust Credit Search" at bounding box center [791, 165] width 737 height 60
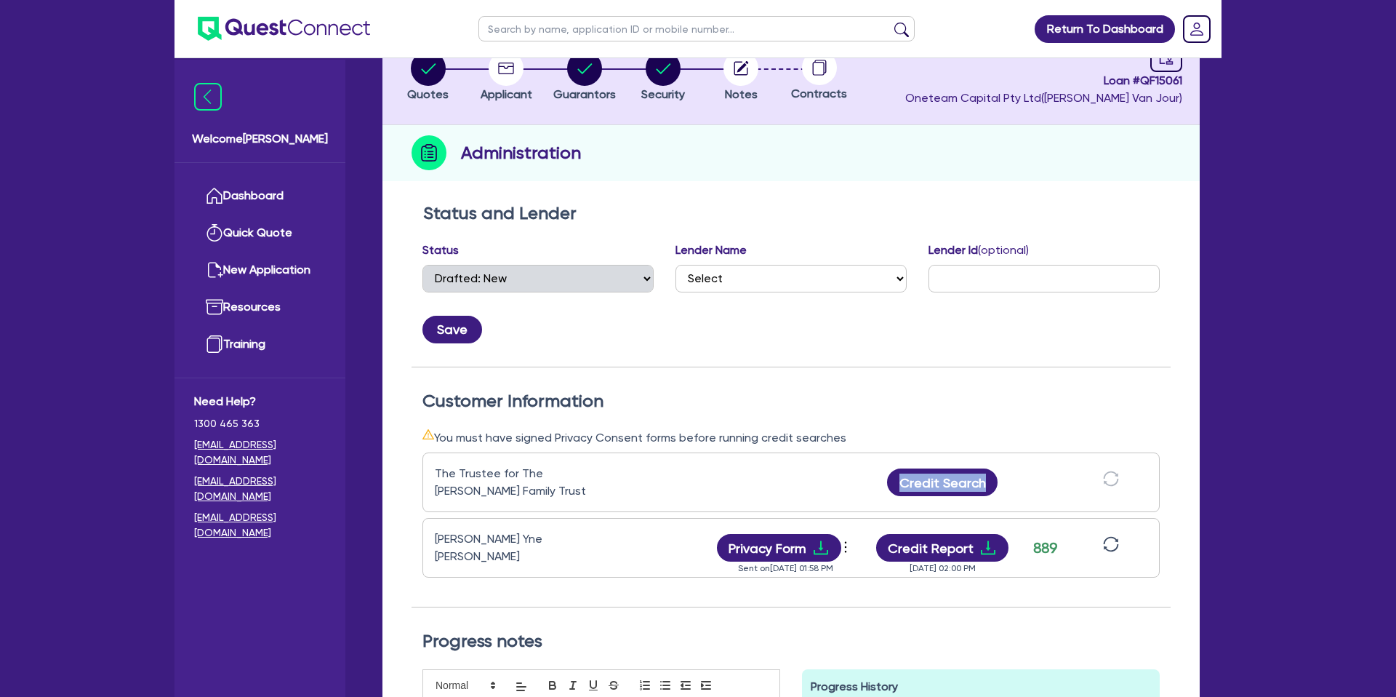
scroll to position [101, 0]
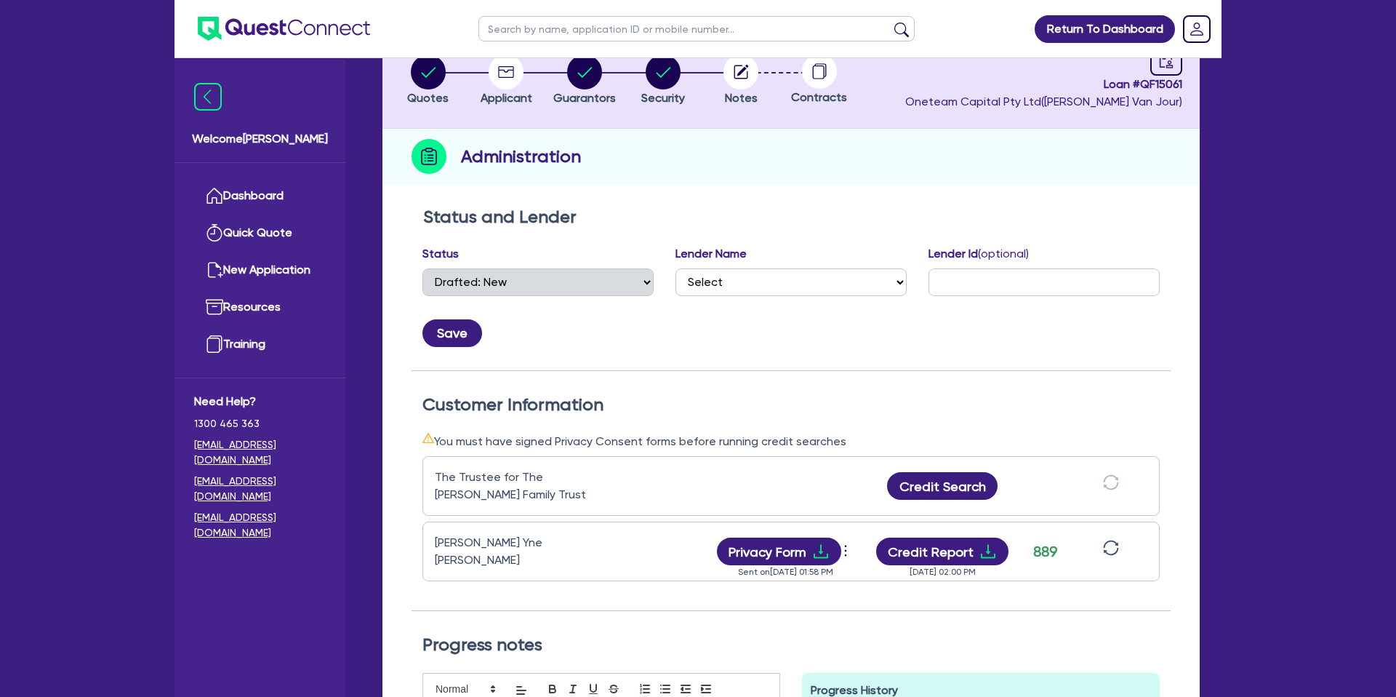
click at [911, 184] on div "Quotes Applicant Guarantors Security Notes Contracts Loan # QF15061 Oneteam Cap…" at bounding box center [791, 483] width 817 height 905
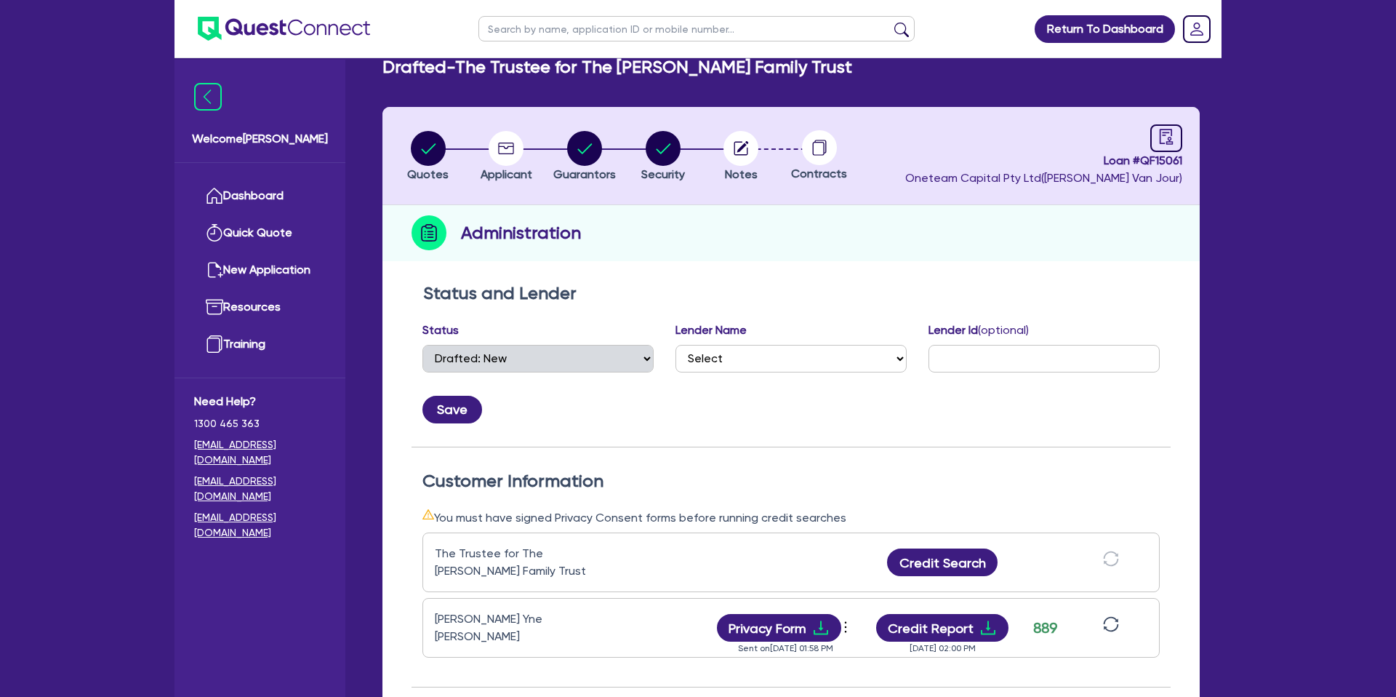
scroll to position [26, 0]
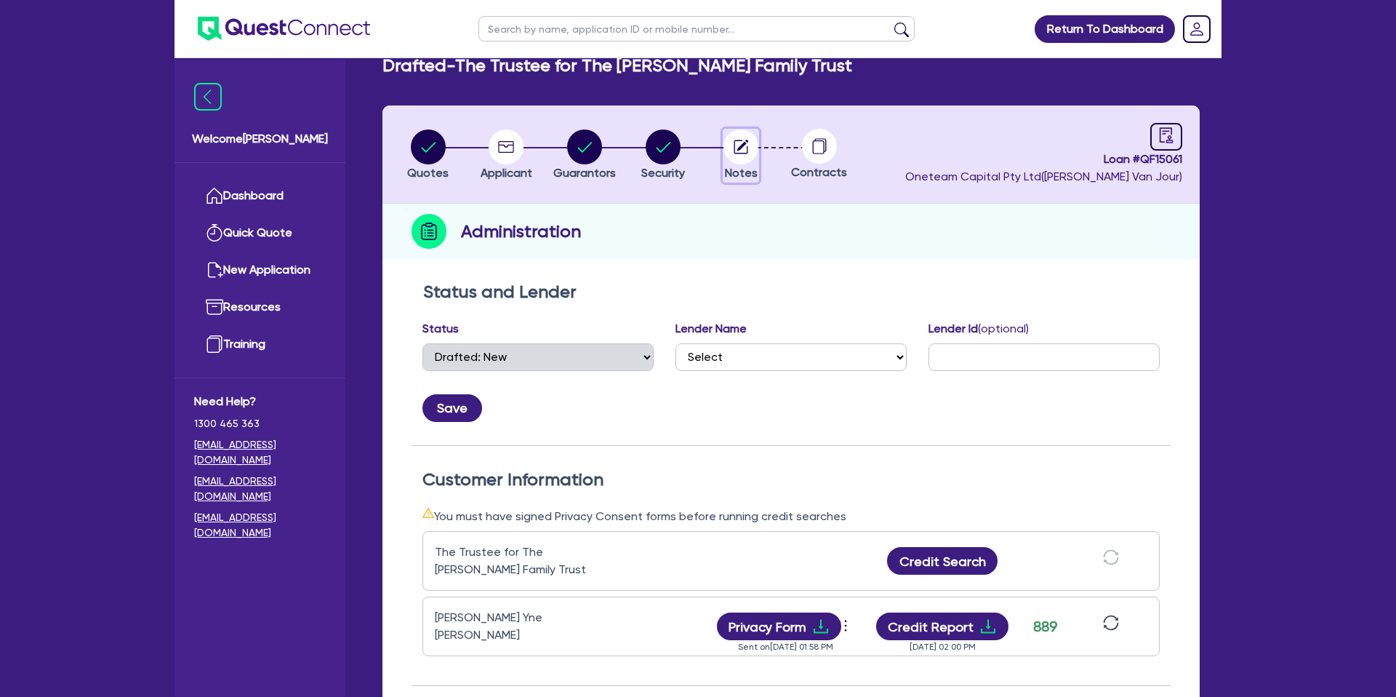
click at [742, 151] on circle "button" at bounding box center [741, 146] width 35 height 35
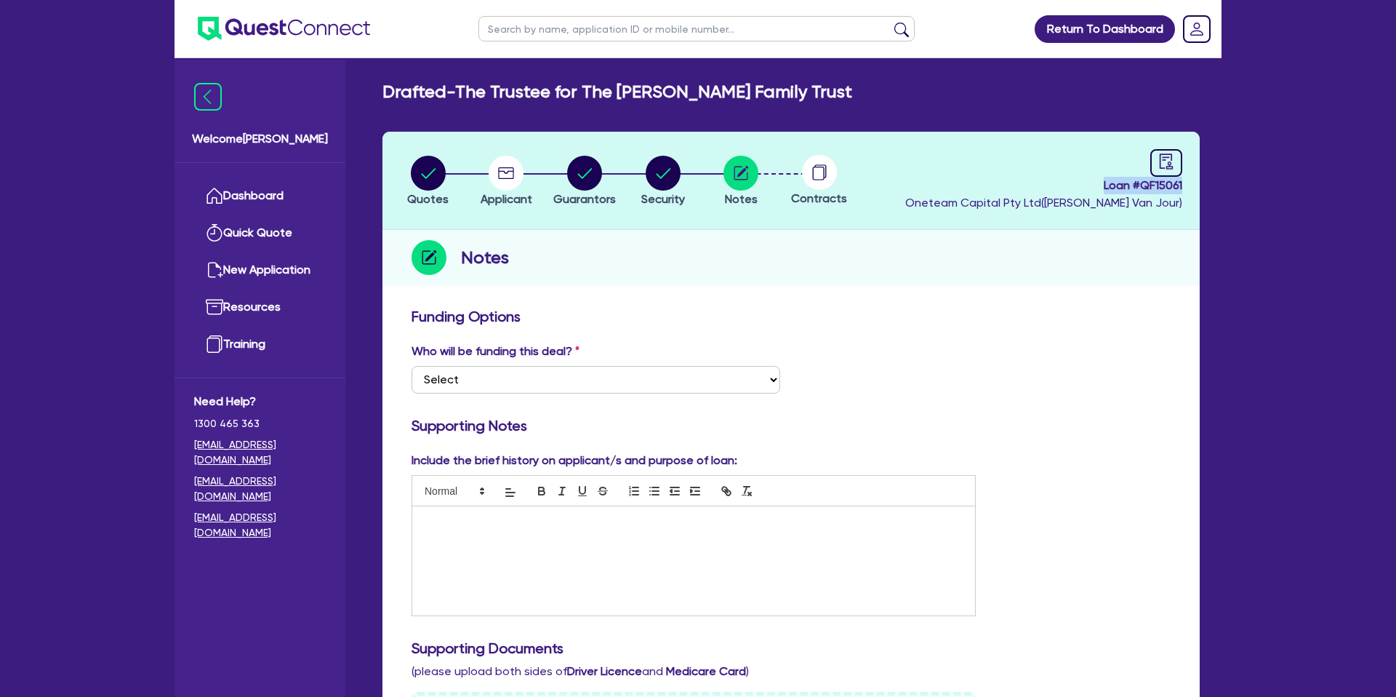
drag, startPoint x: 1097, startPoint y: 188, endPoint x: 1208, endPoint y: 182, distance: 111.5
copy span "Loan # QF15061"
click at [426, 173] on circle "button" at bounding box center [428, 173] width 35 height 35
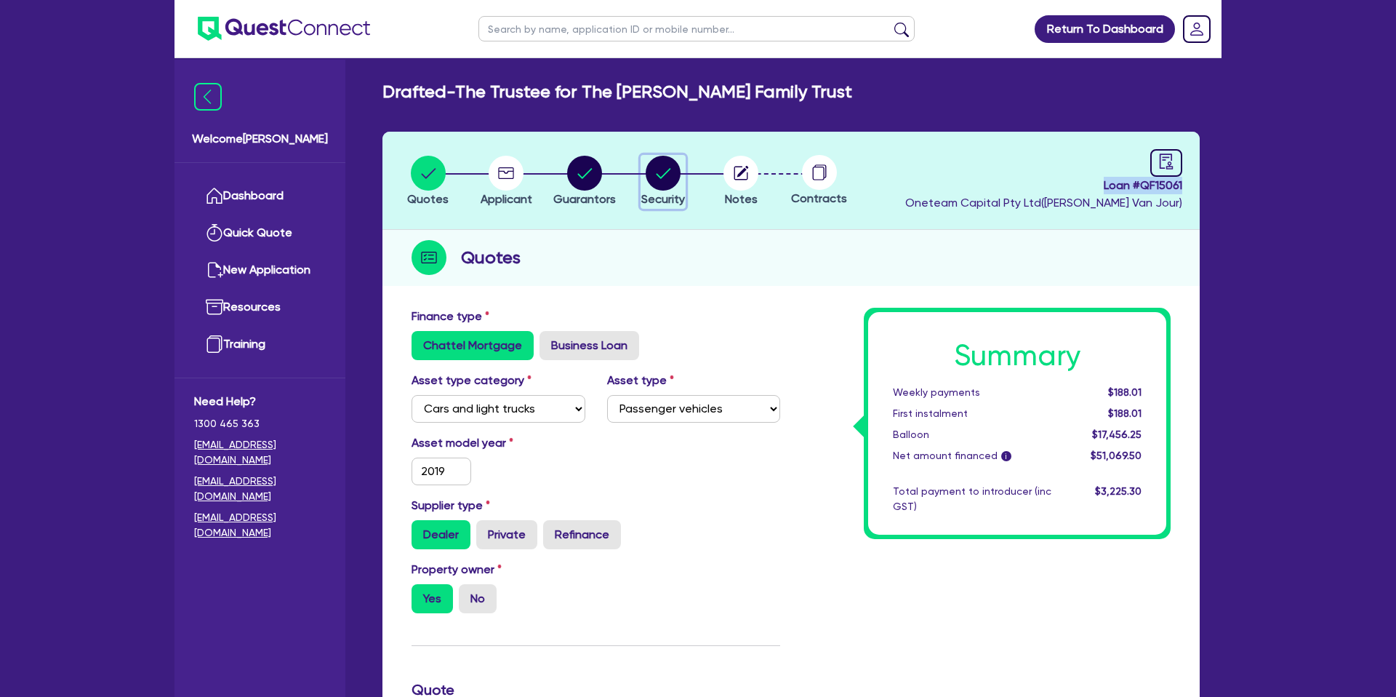
drag, startPoint x: 671, startPoint y: 180, endPoint x: 720, endPoint y: 169, distance: 50.5
click at [675, 177] on circle "button" at bounding box center [663, 173] width 35 height 35
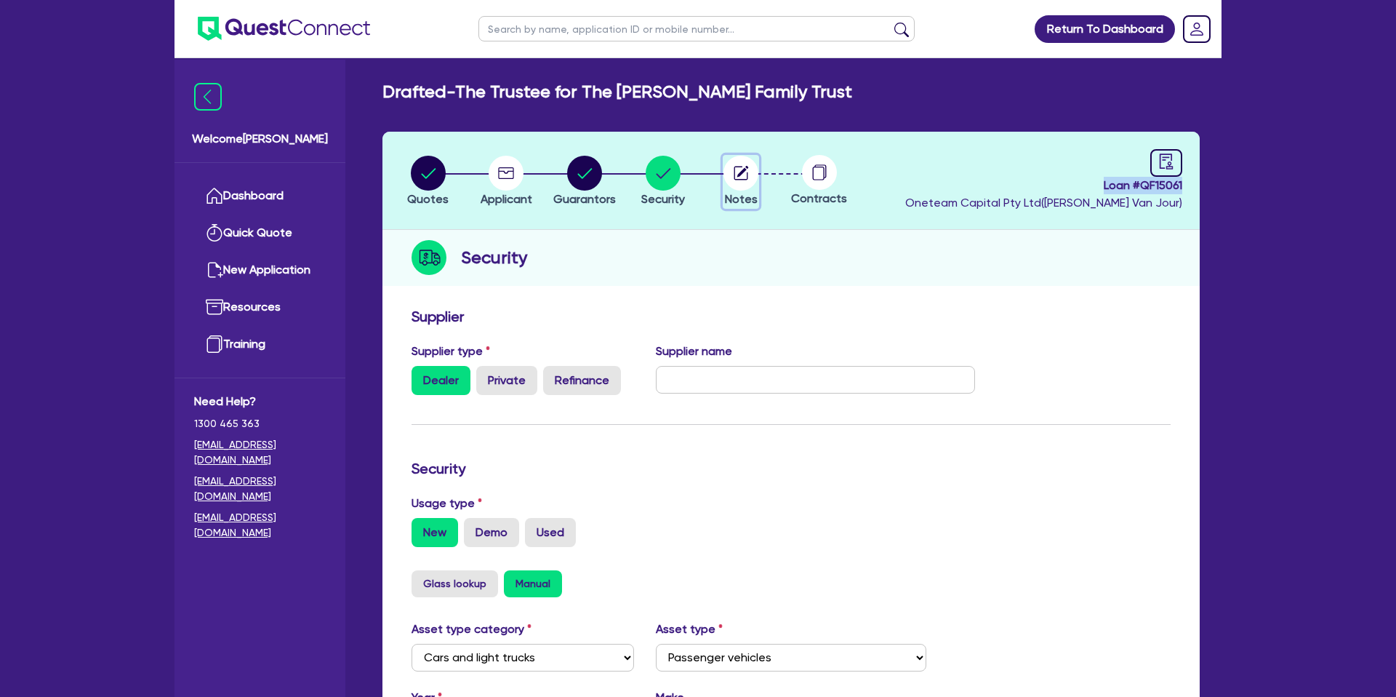
click at [753, 162] on circle "button" at bounding box center [741, 173] width 35 height 35
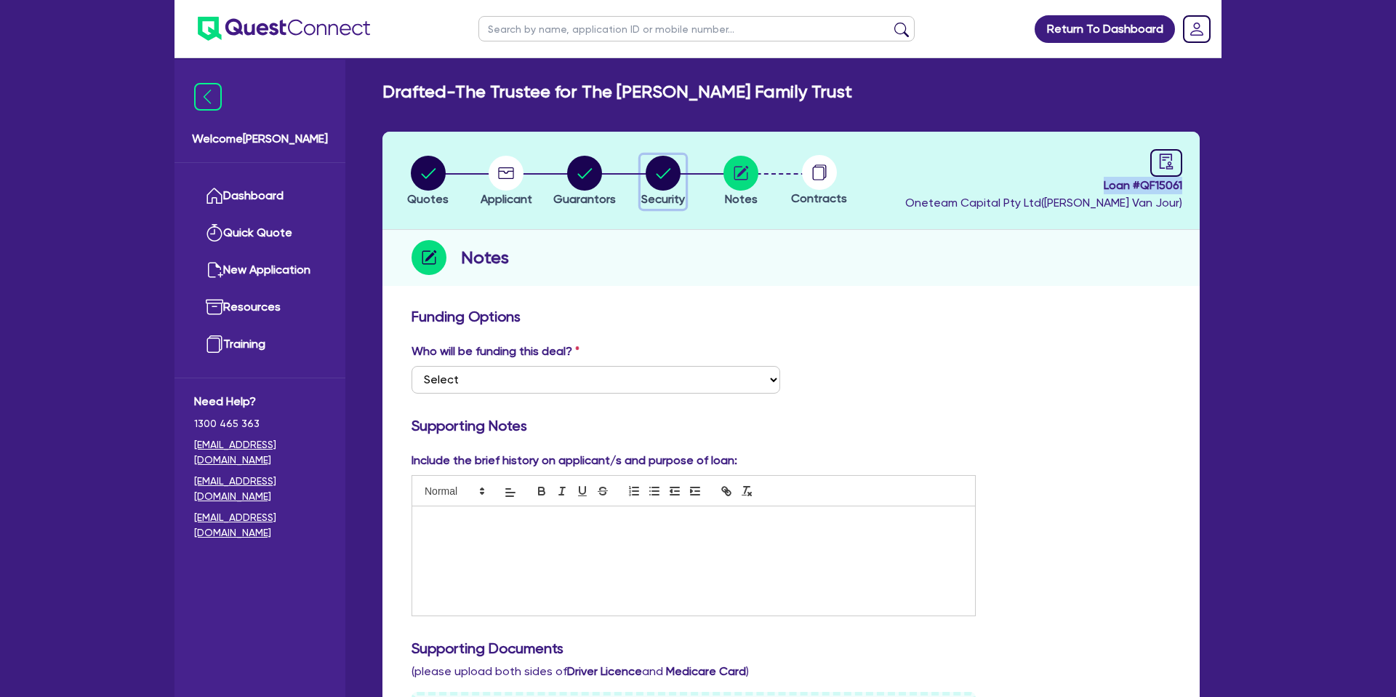
click at [664, 183] on circle "button" at bounding box center [663, 173] width 35 height 35
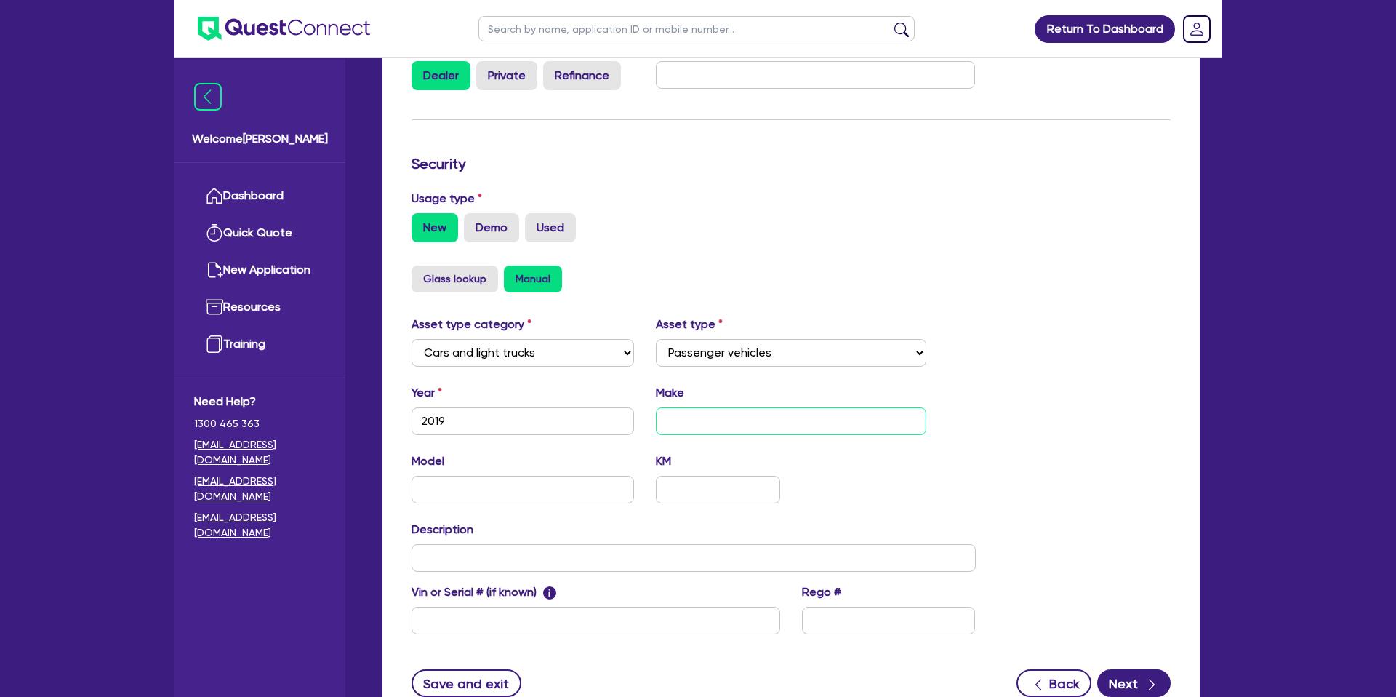
click at [751, 431] on input "text" at bounding box center [791, 421] width 271 height 28
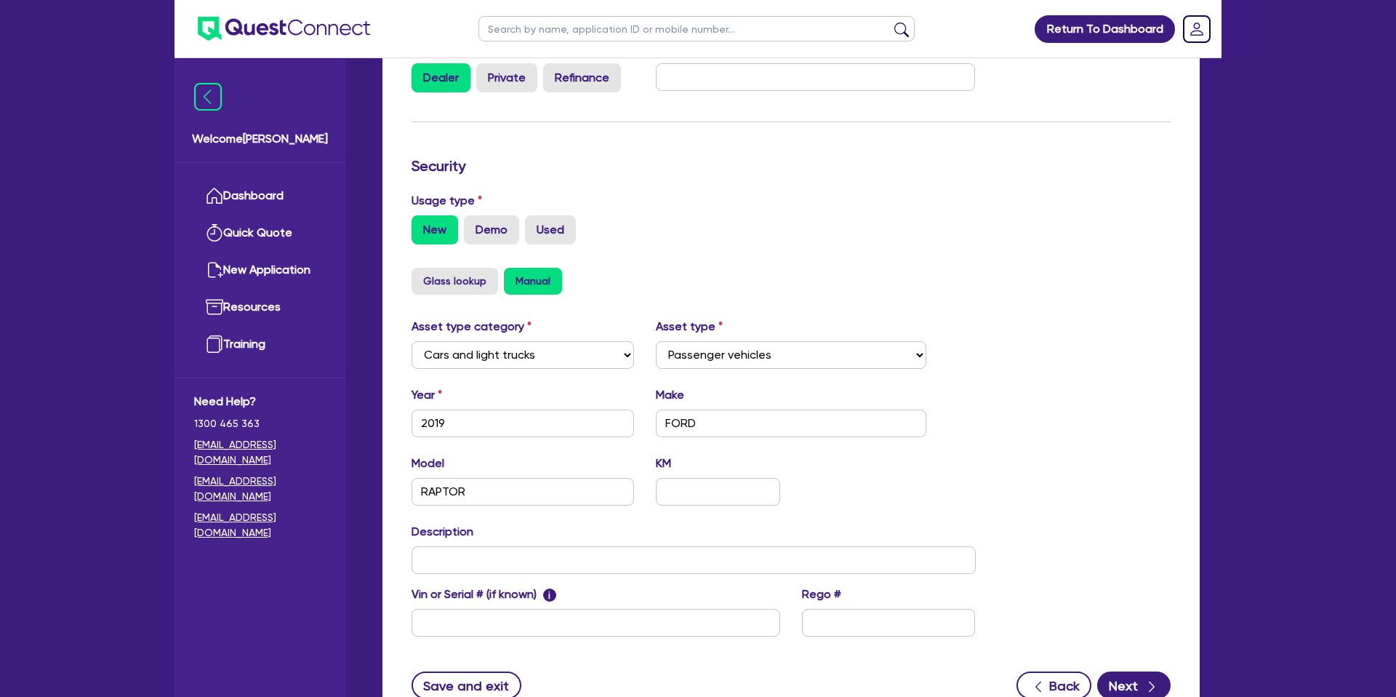
click at [1017, 284] on div "Glass lookup Manual" at bounding box center [791, 281] width 759 height 27
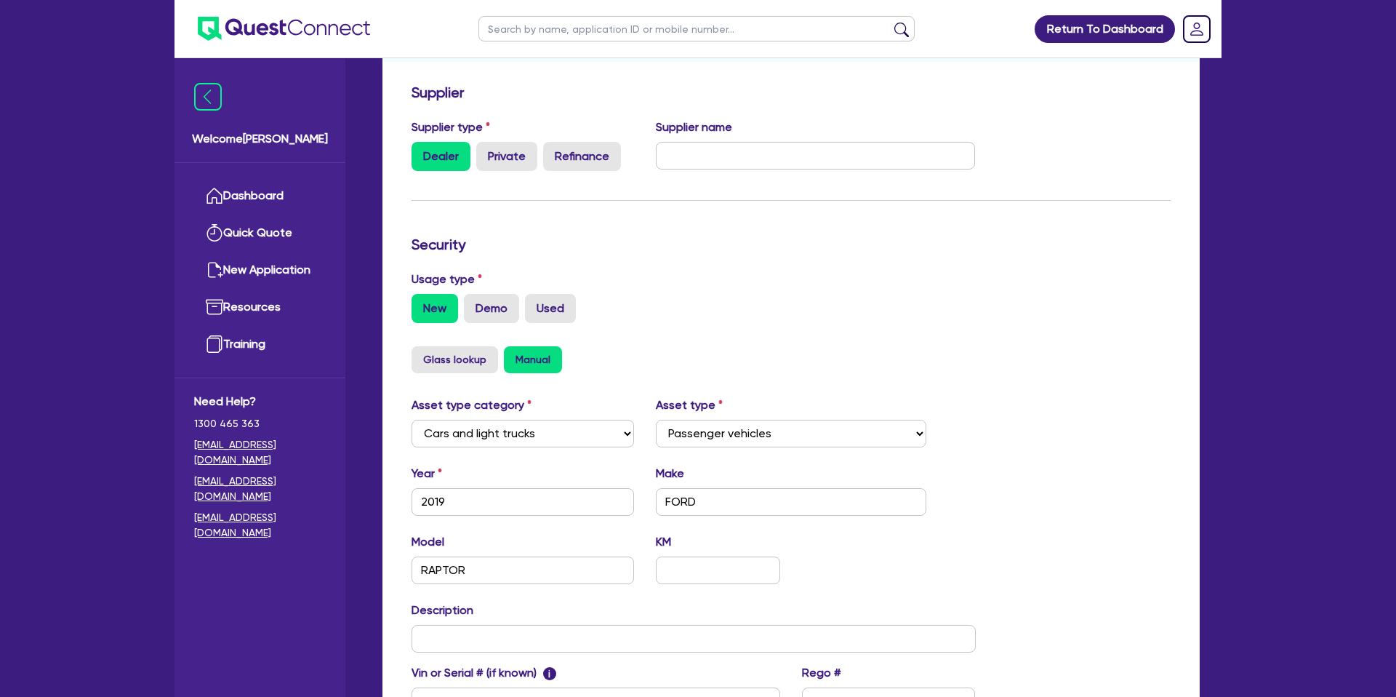
scroll to position [0, 0]
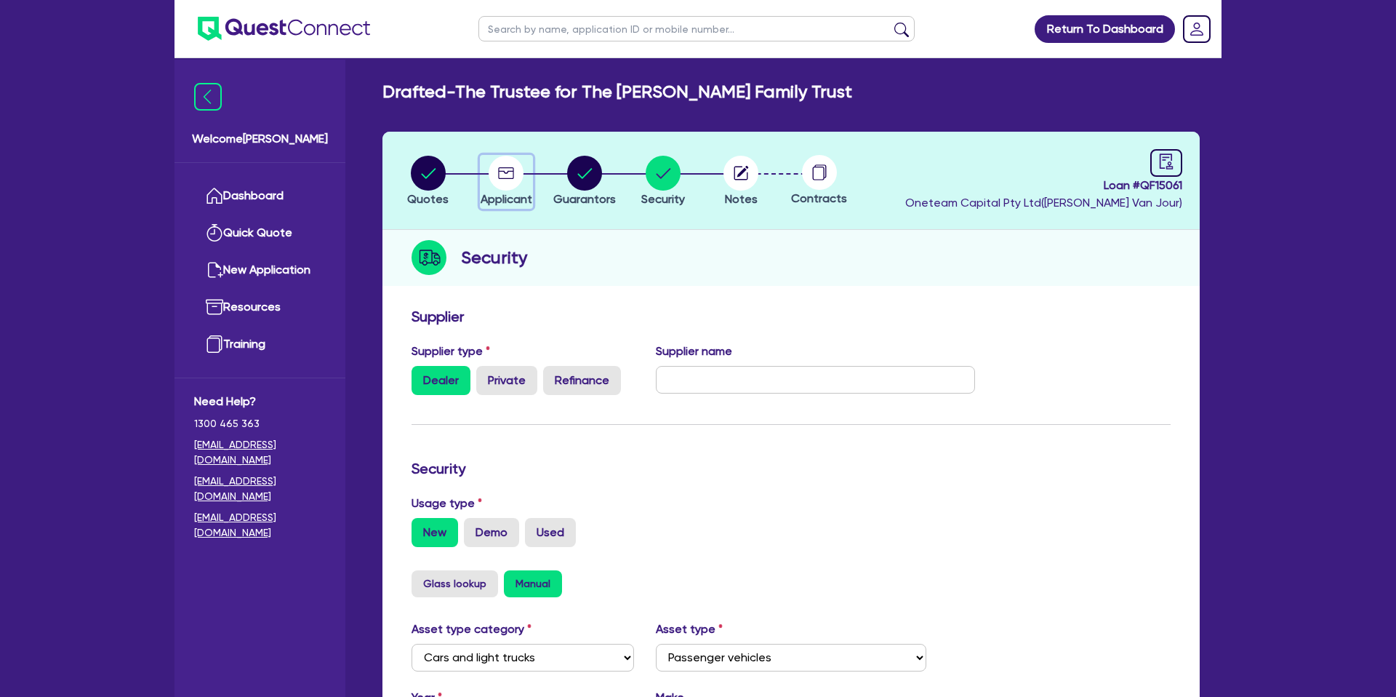
click at [495, 167] on circle "button" at bounding box center [506, 173] width 35 height 35
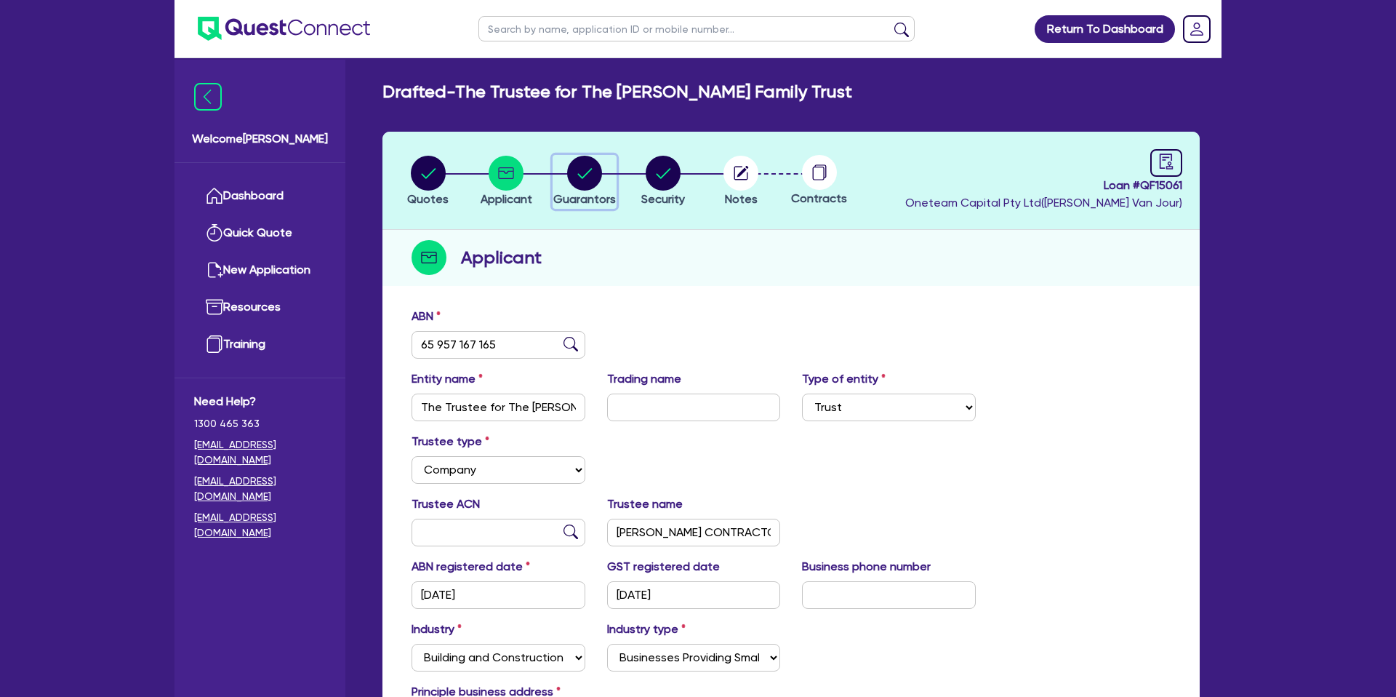
click at [593, 176] on circle "button" at bounding box center [584, 173] width 35 height 35
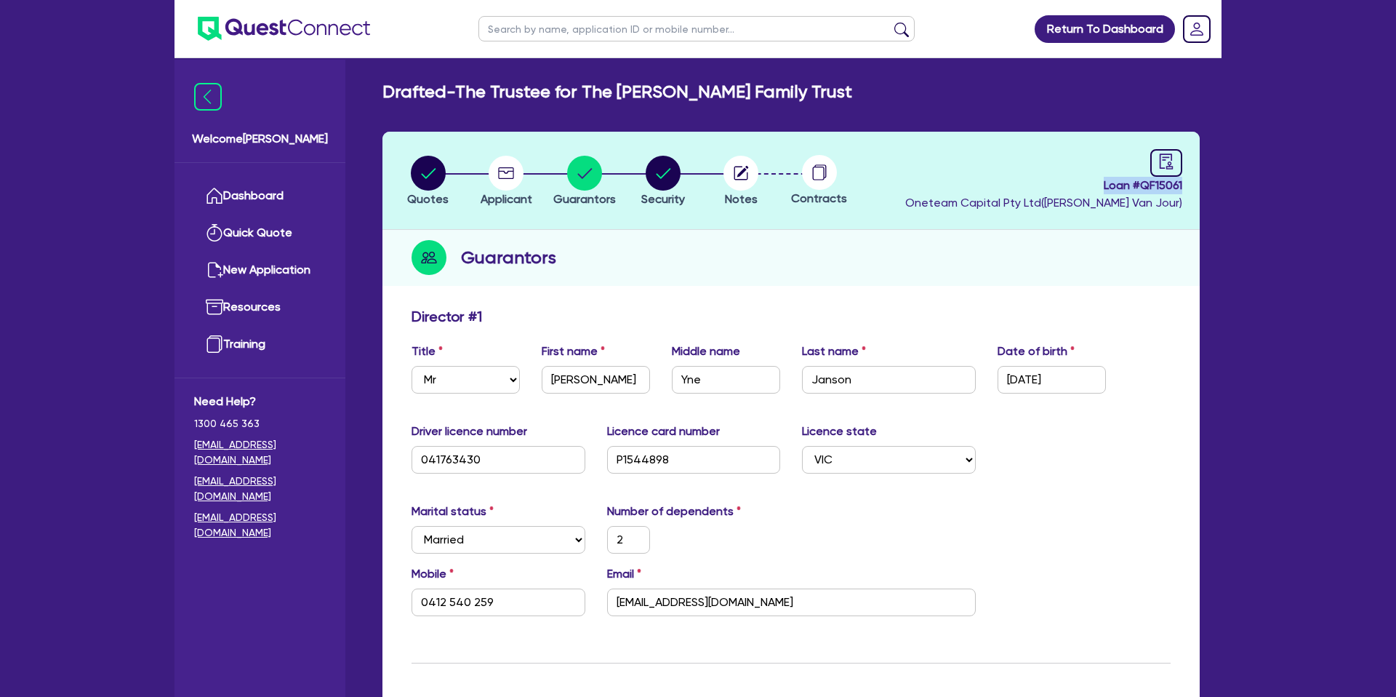
drag, startPoint x: 1101, startPoint y: 187, endPoint x: 1228, endPoint y: 188, distance: 127.3
copy span "Loan # QF15061"
click at [295, 199] on link "Dashboard" at bounding box center [260, 195] width 132 height 37
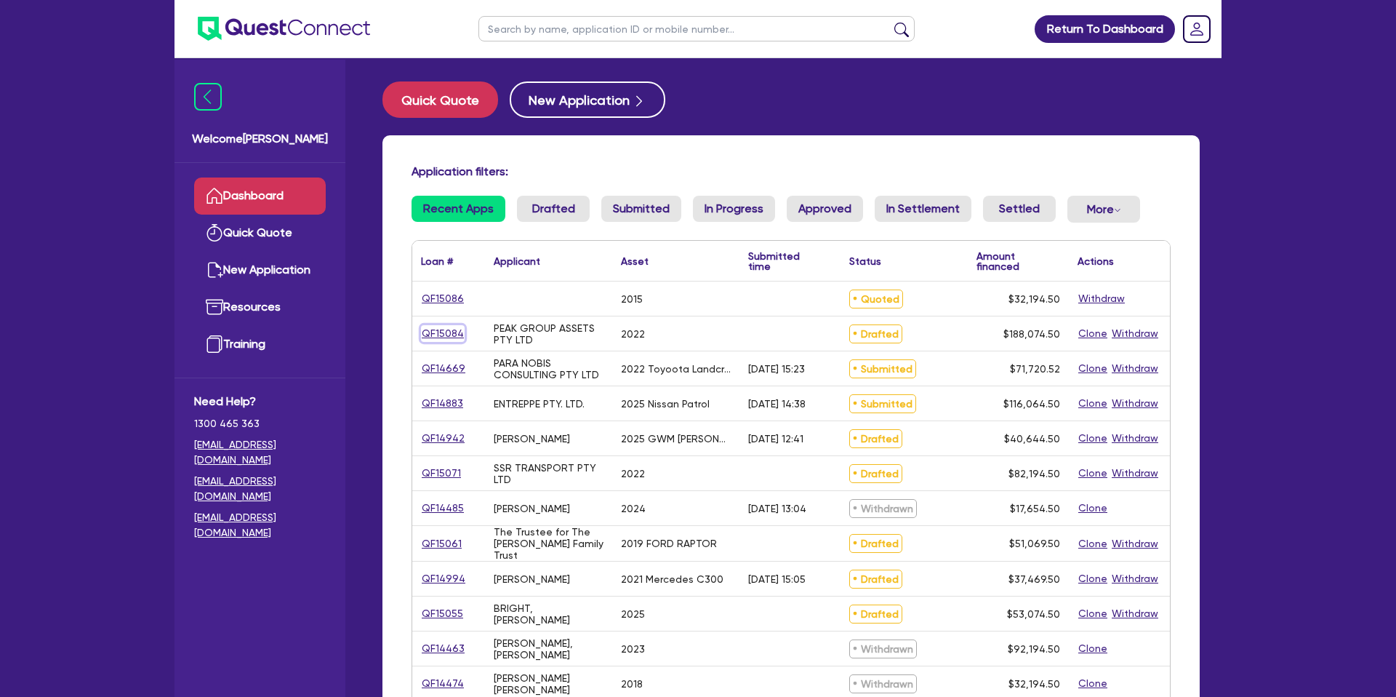
click at [457, 335] on link "QF15084" at bounding box center [443, 333] width 44 height 17
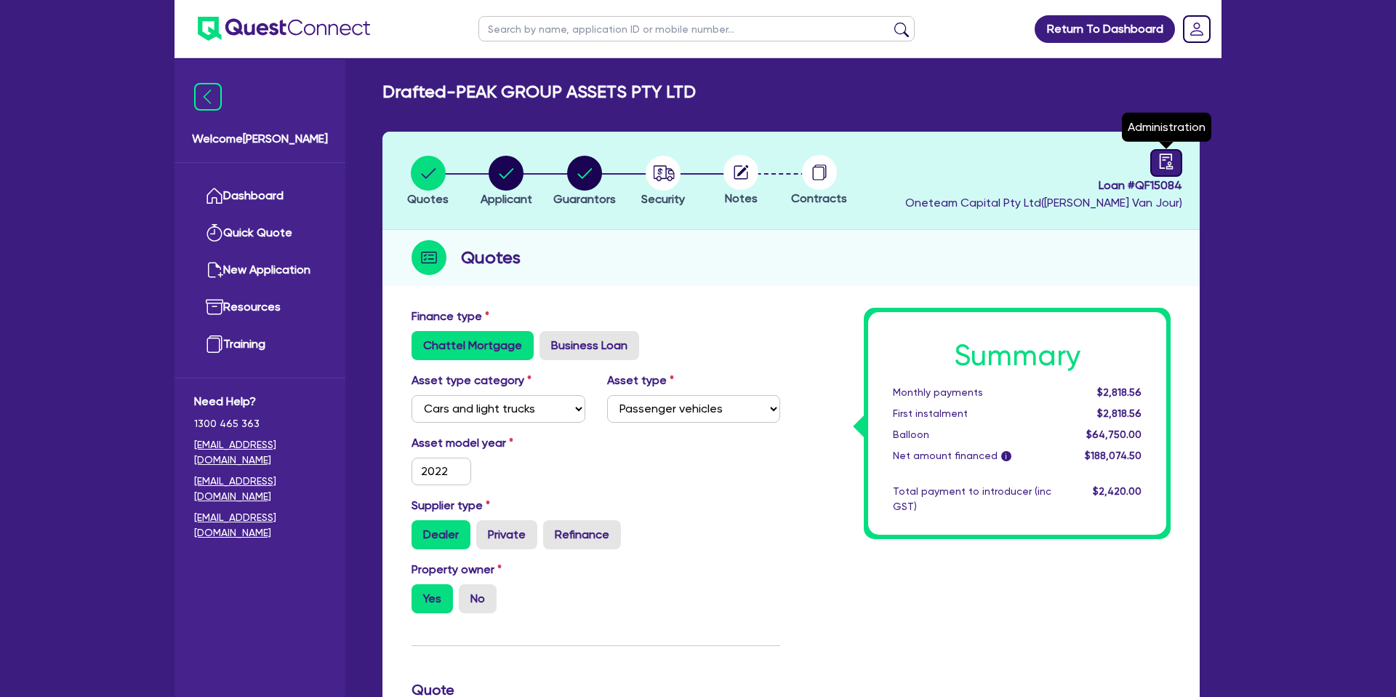
click at [1167, 163] on icon "audit" at bounding box center [1167, 161] width 16 height 16
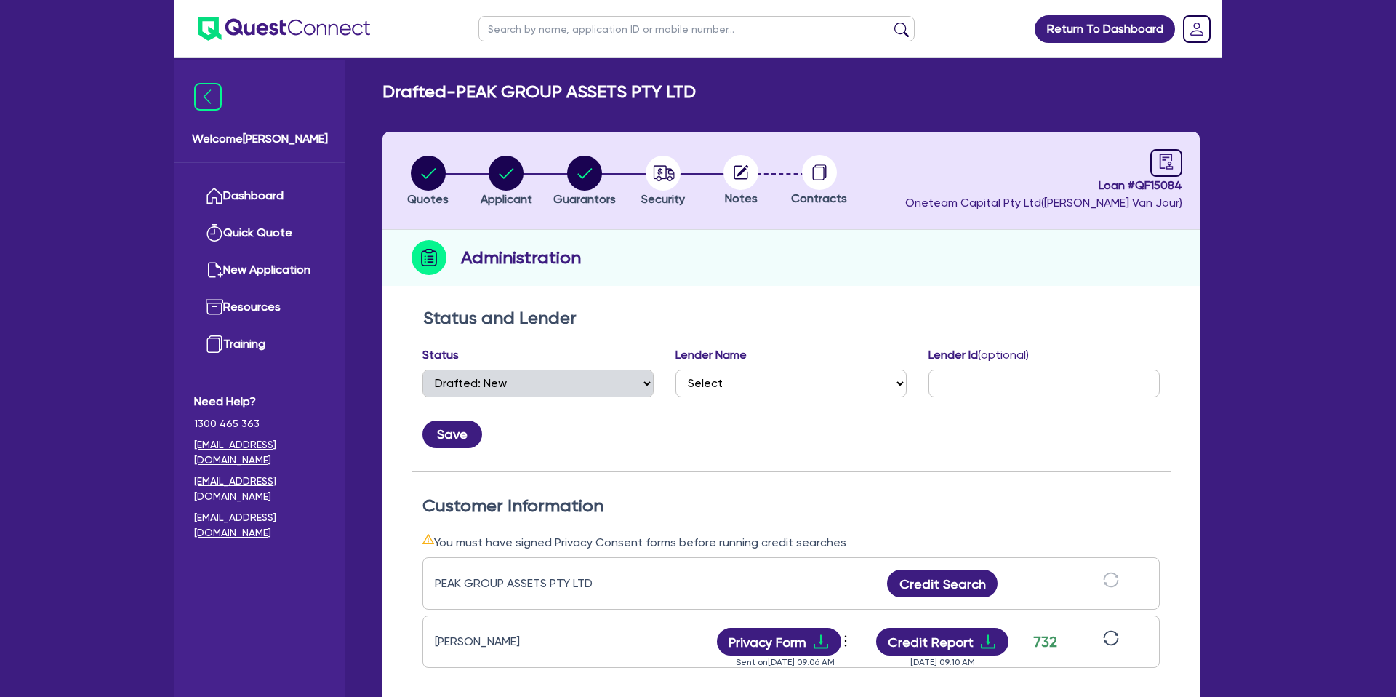
click at [740, 165] on circle at bounding box center [741, 172] width 35 height 35
click at [663, 164] on circle "button" at bounding box center [663, 173] width 35 height 35
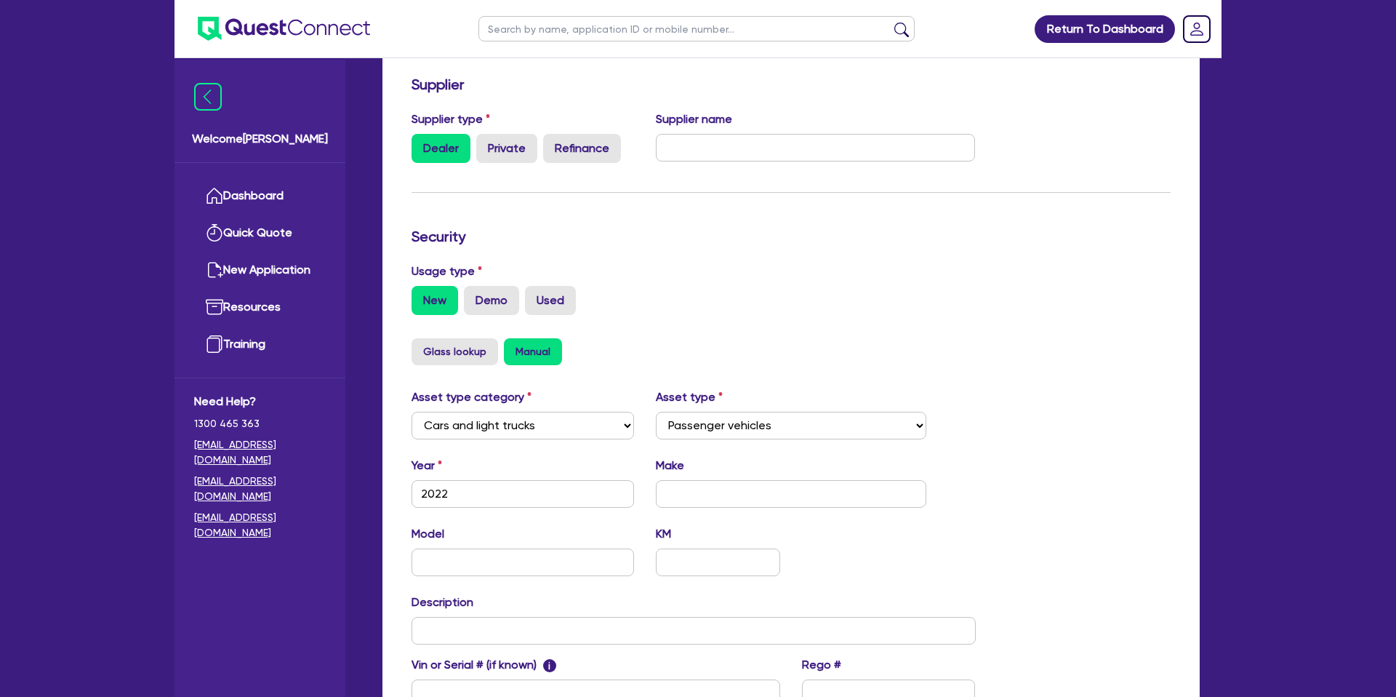
scroll to position [423, 0]
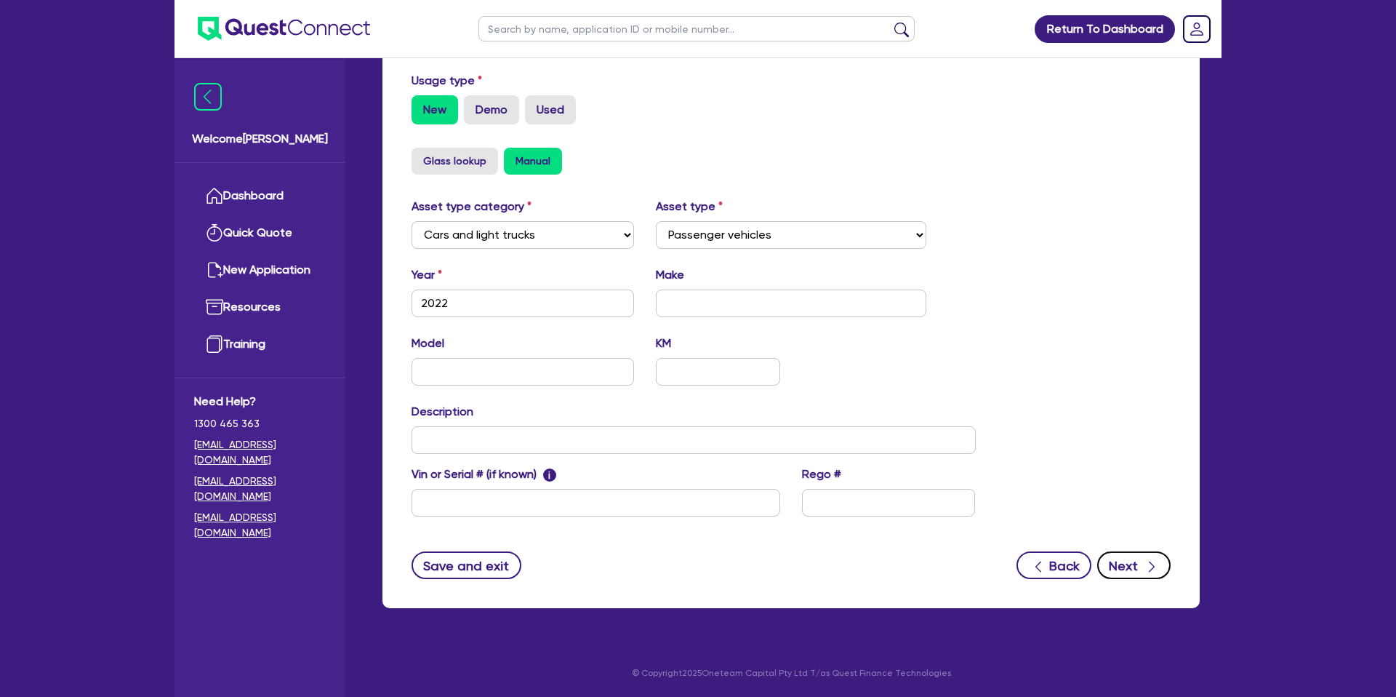
click at [1137, 558] on button "Next" at bounding box center [1133, 565] width 73 height 28
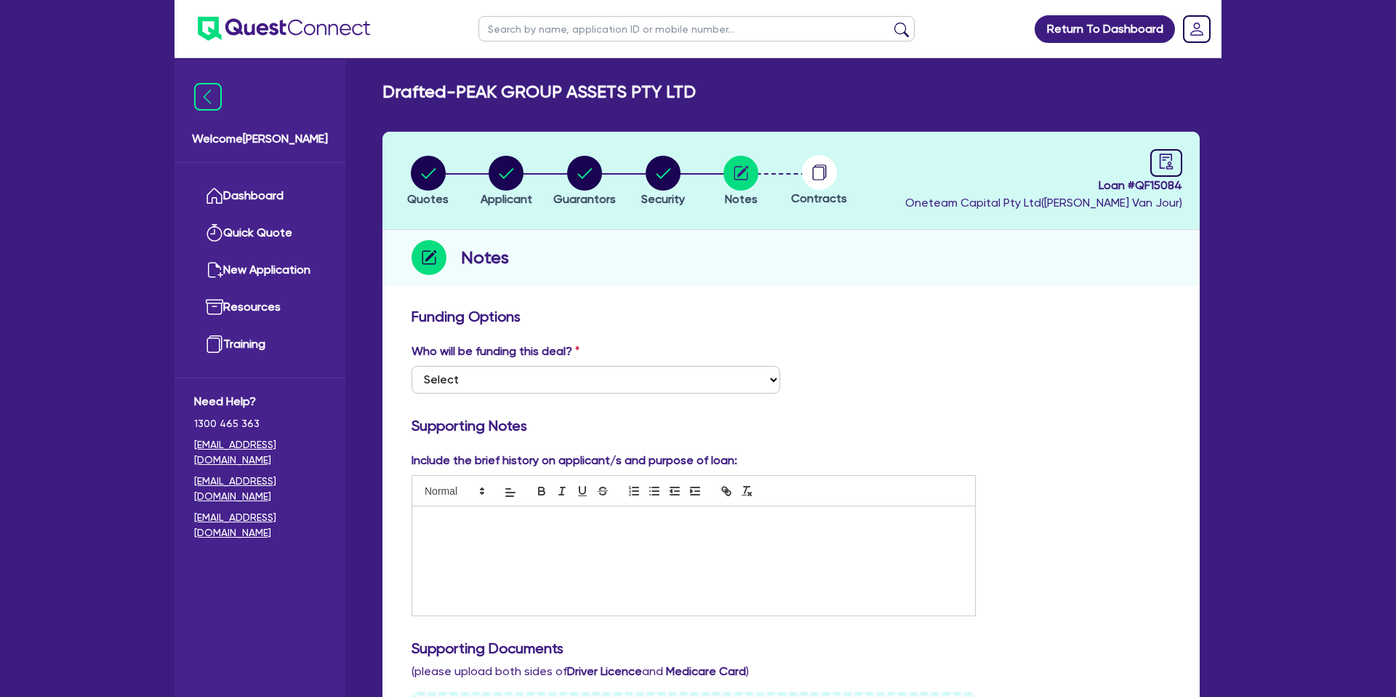
drag, startPoint x: 439, startPoint y: 520, endPoint x: 444, endPoint y: 513, distance: 8.3
click at [439, 520] on p at bounding box center [693, 521] width 541 height 13
click at [436, 180] on circle "button" at bounding box center [428, 173] width 35 height 35
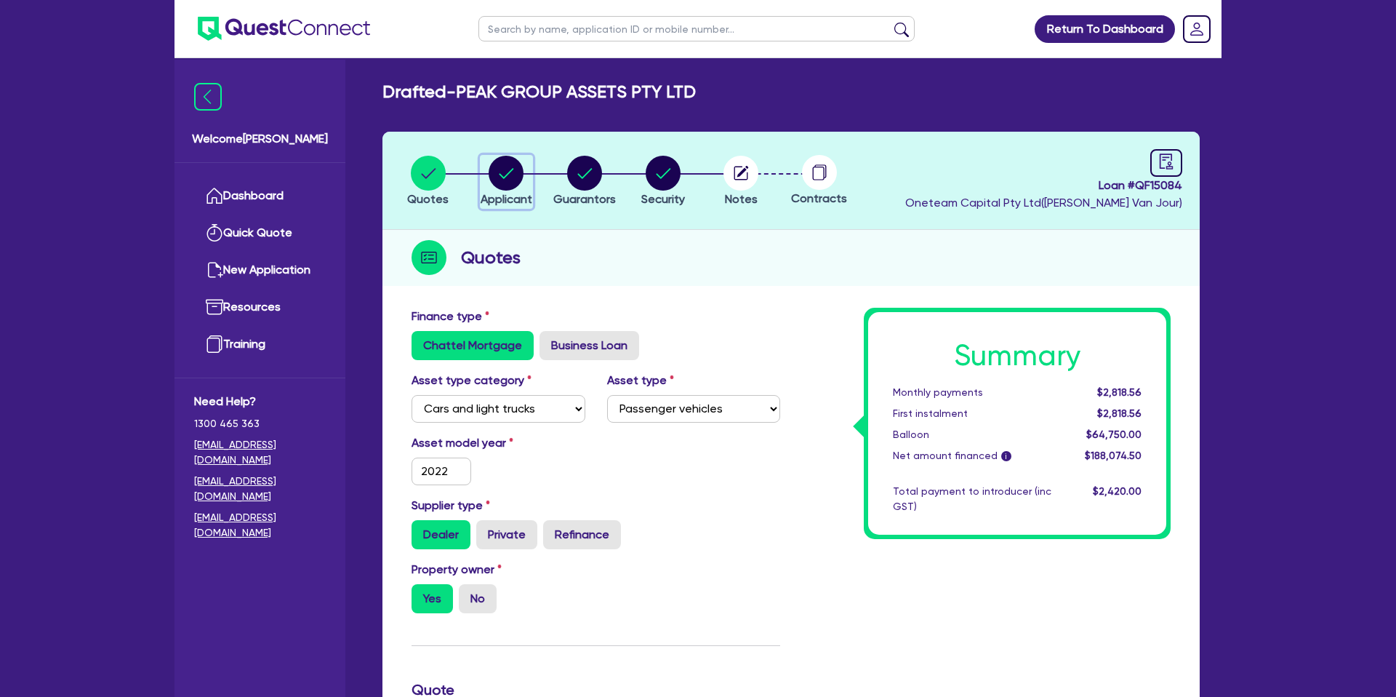
click at [524, 174] on div "button" at bounding box center [507, 173] width 52 height 35
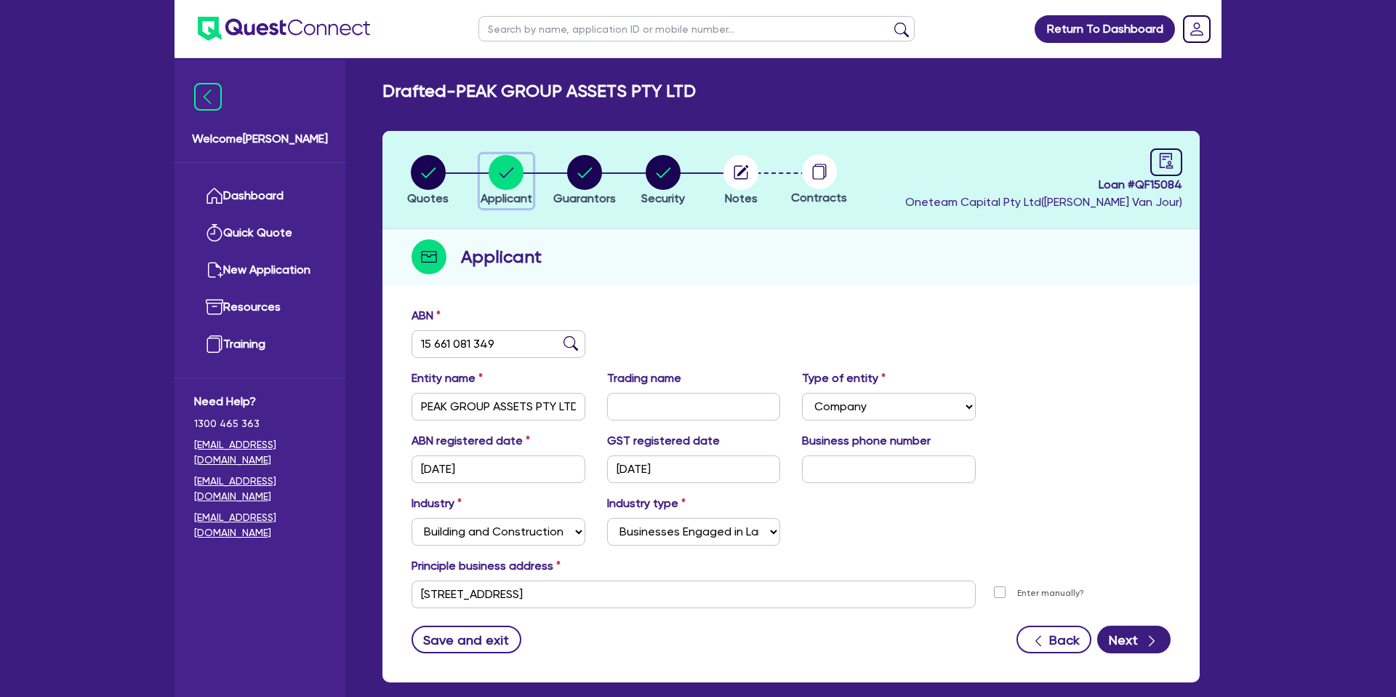
scroll to position [75, 0]
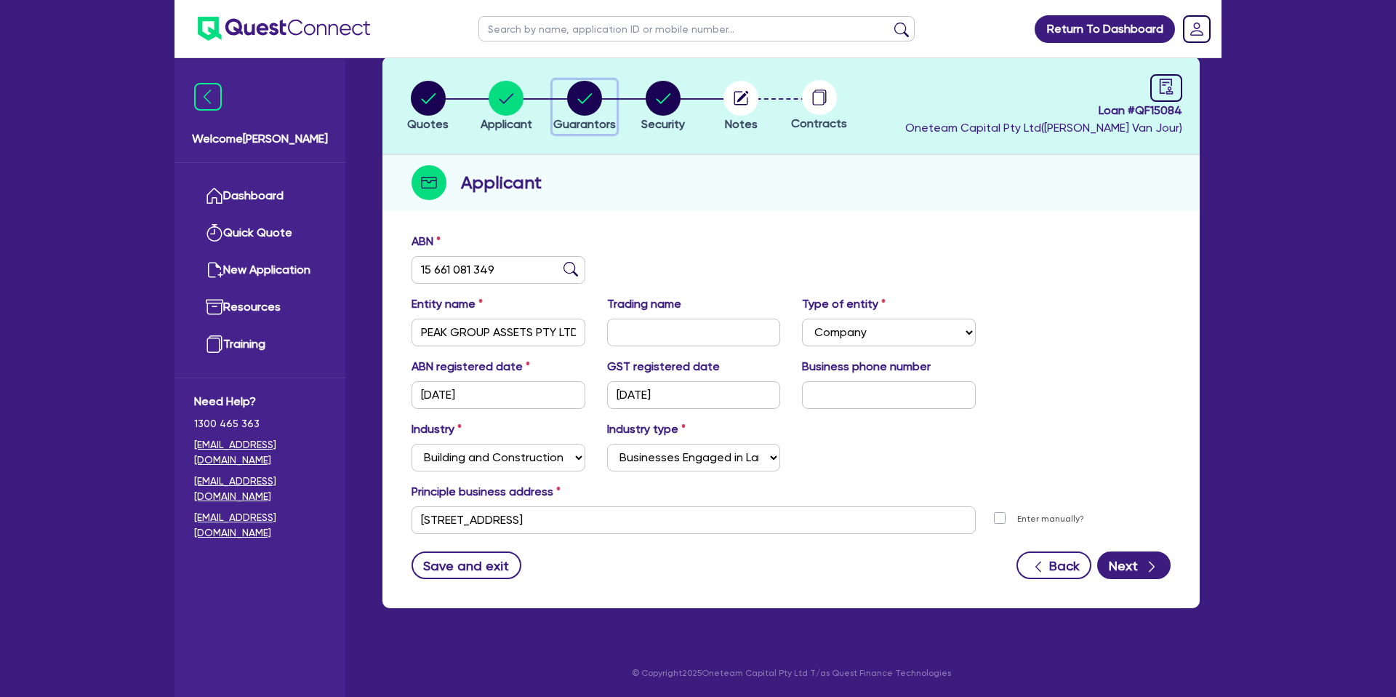
click at [579, 100] on icon "button" at bounding box center [584, 98] width 15 height 10
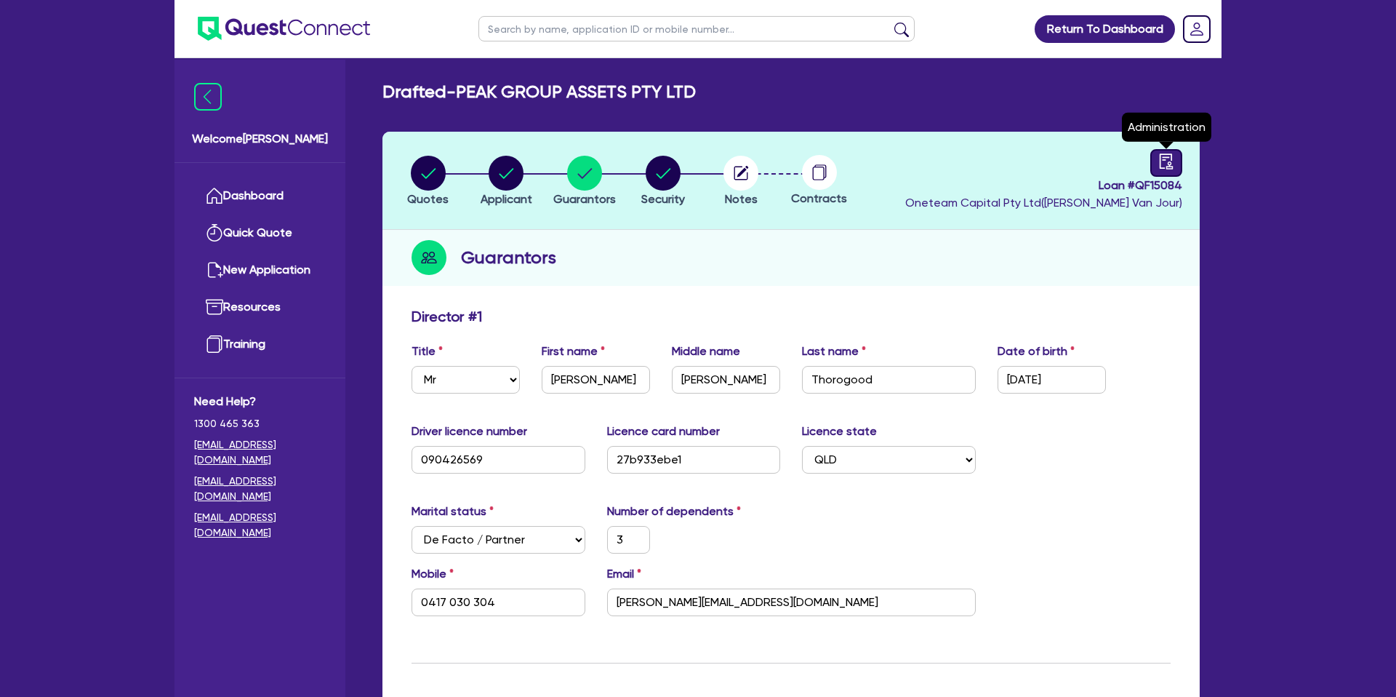
click at [1175, 171] on link at bounding box center [1167, 163] width 32 height 28
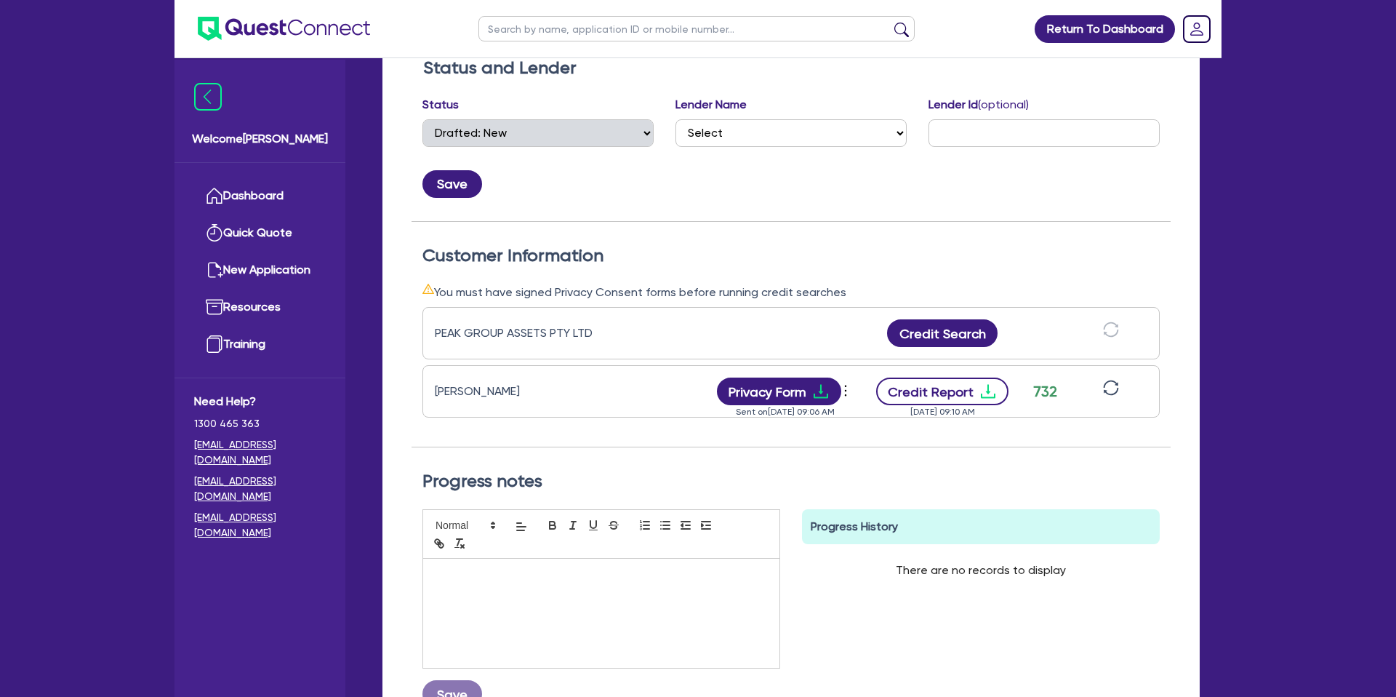
scroll to position [252, 0]
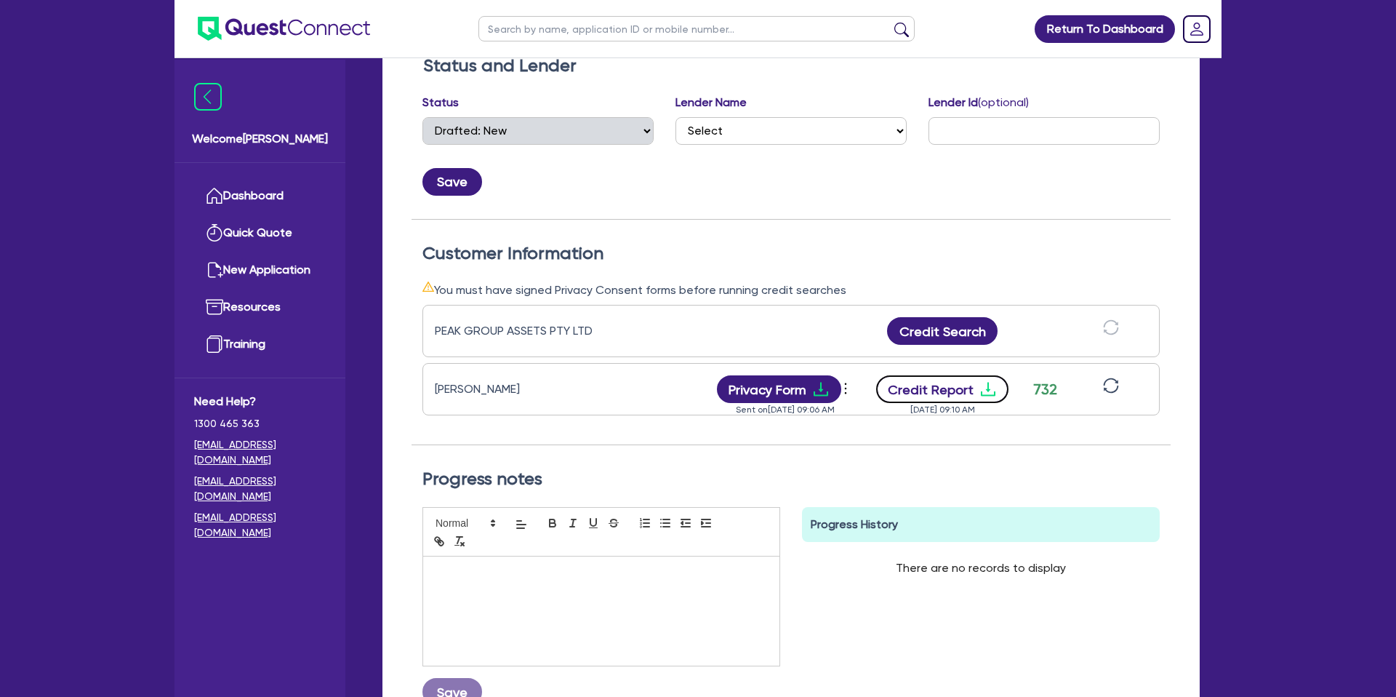
click at [996, 387] on button "Credit Report" at bounding box center [942, 389] width 133 height 28
drag, startPoint x: 435, startPoint y: 332, endPoint x: 585, endPoint y: 340, distance: 150.1
click at [585, 340] on div "PEAK GROUP ASSETS PTY LTD Credit Search" at bounding box center [791, 331] width 737 height 52
click at [611, 324] on div "PEAK GROUP ASSETS PTY LTD" at bounding box center [526, 330] width 182 height 17
drag, startPoint x: 611, startPoint y: 324, endPoint x: 434, endPoint y: 324, distance: 176.7
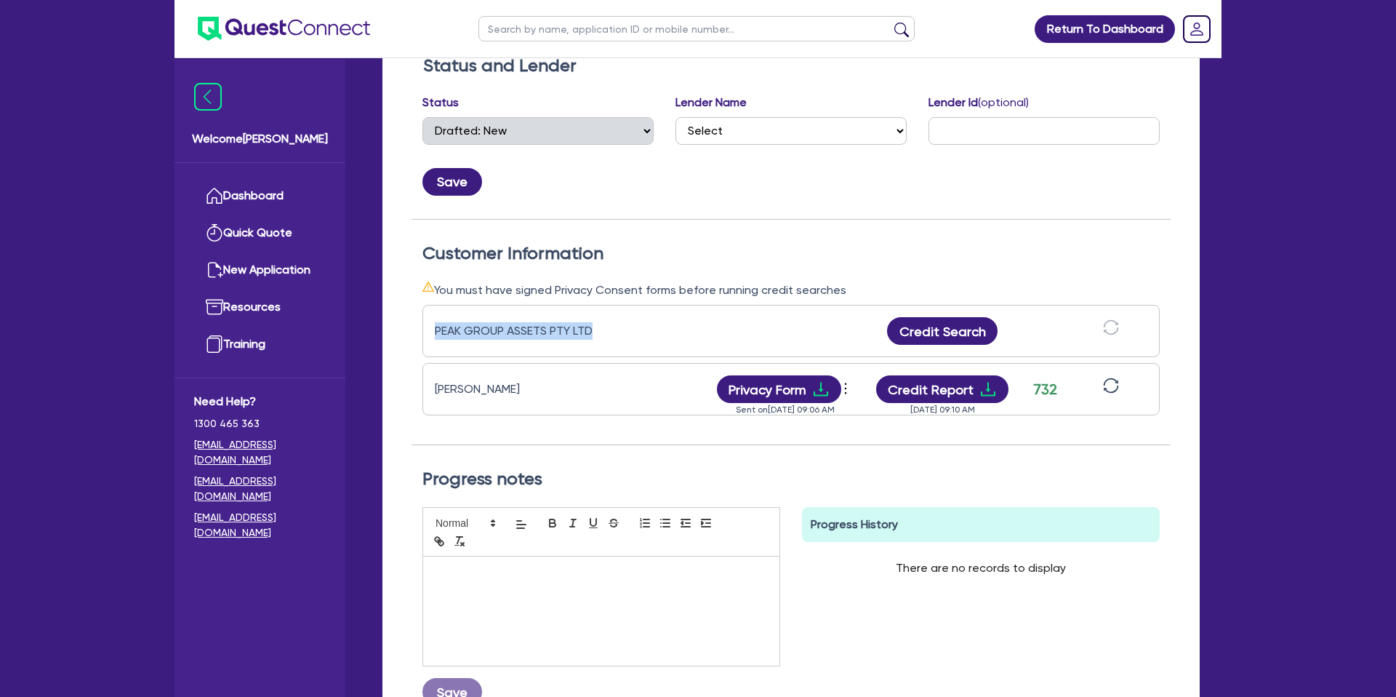
click at [435, 324] on div "PEAK GROUP ASSETS PTY LTD" at bounding box center [526, 330] width 182 height 17
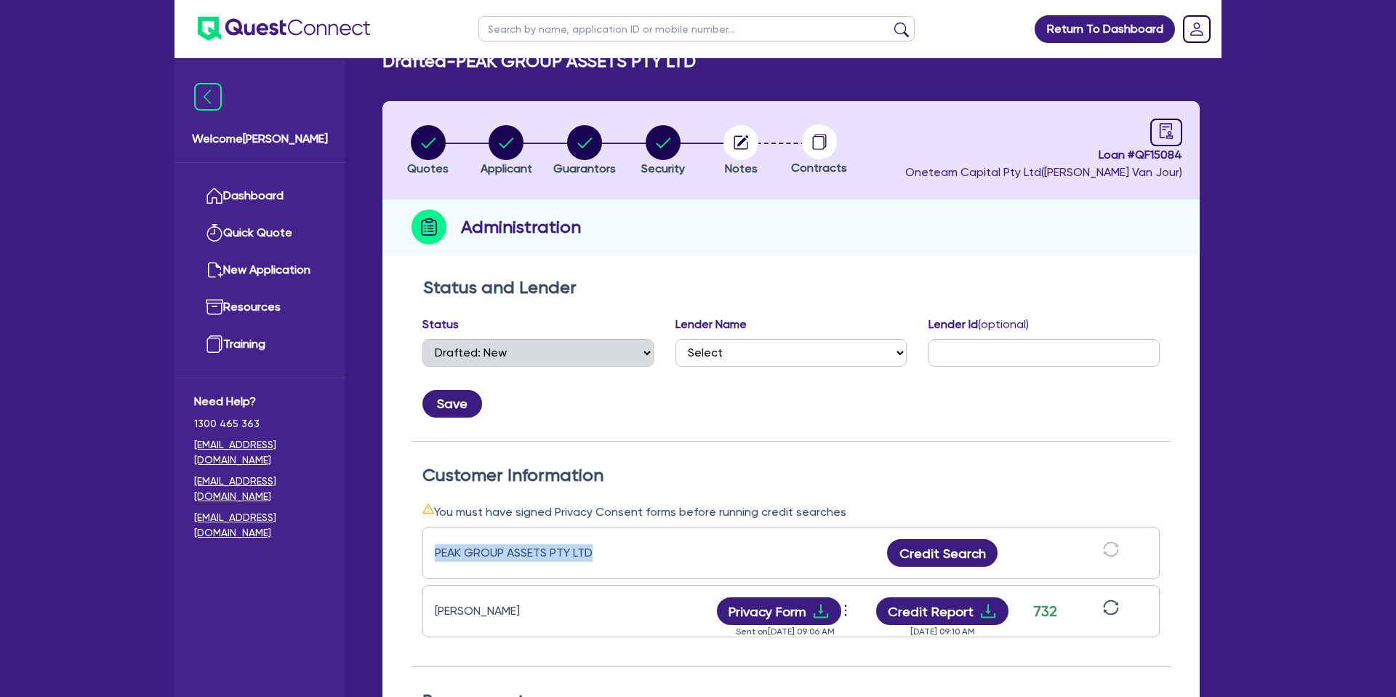
scroll to position [0, 0]
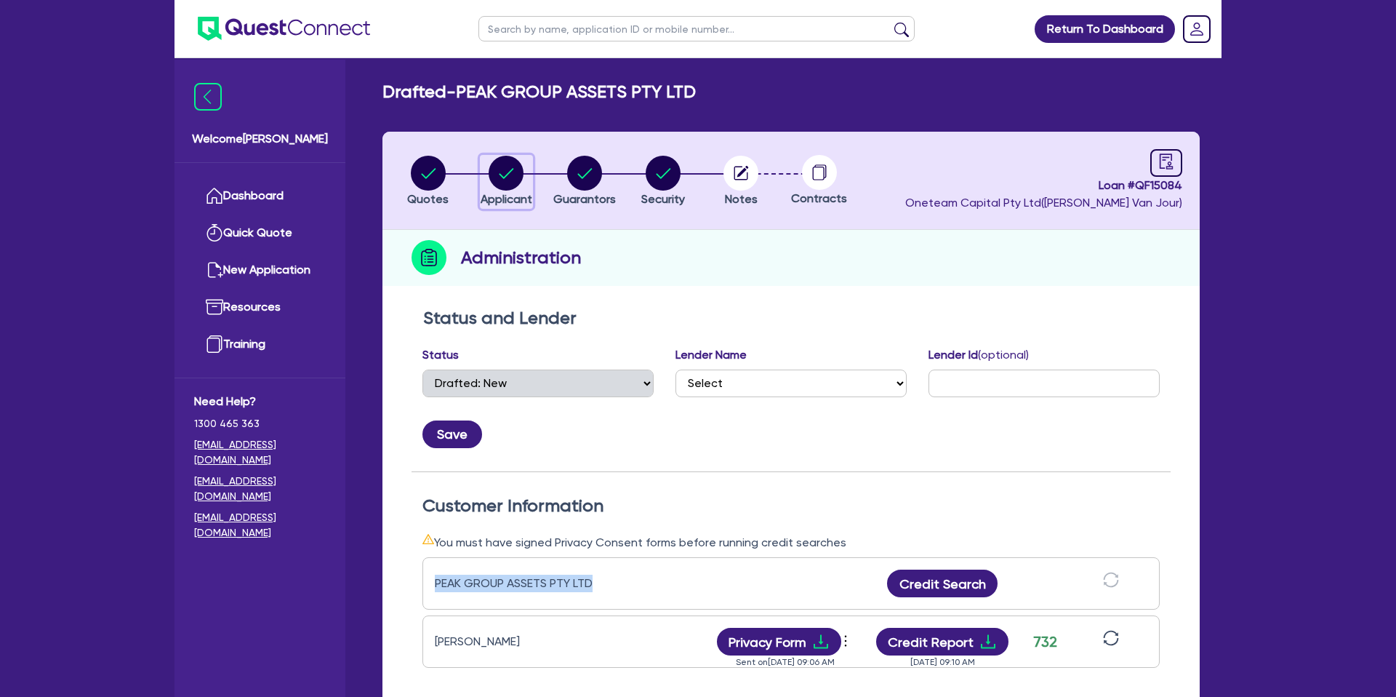
click at [508, 180] on circle "button" at bounding box center [506, 173] width 35 height 35
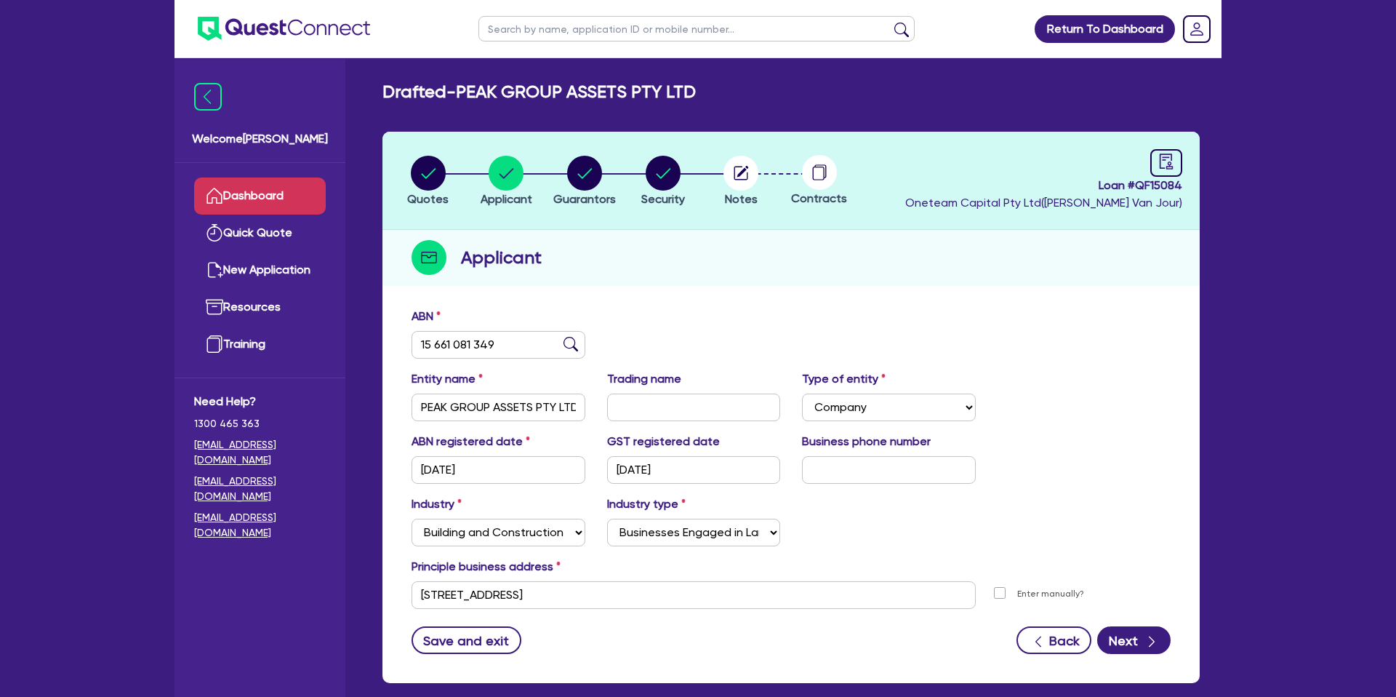
click at [246, 191] on link "Dashboard" at bounding box center [260, 195] width 132 height 37
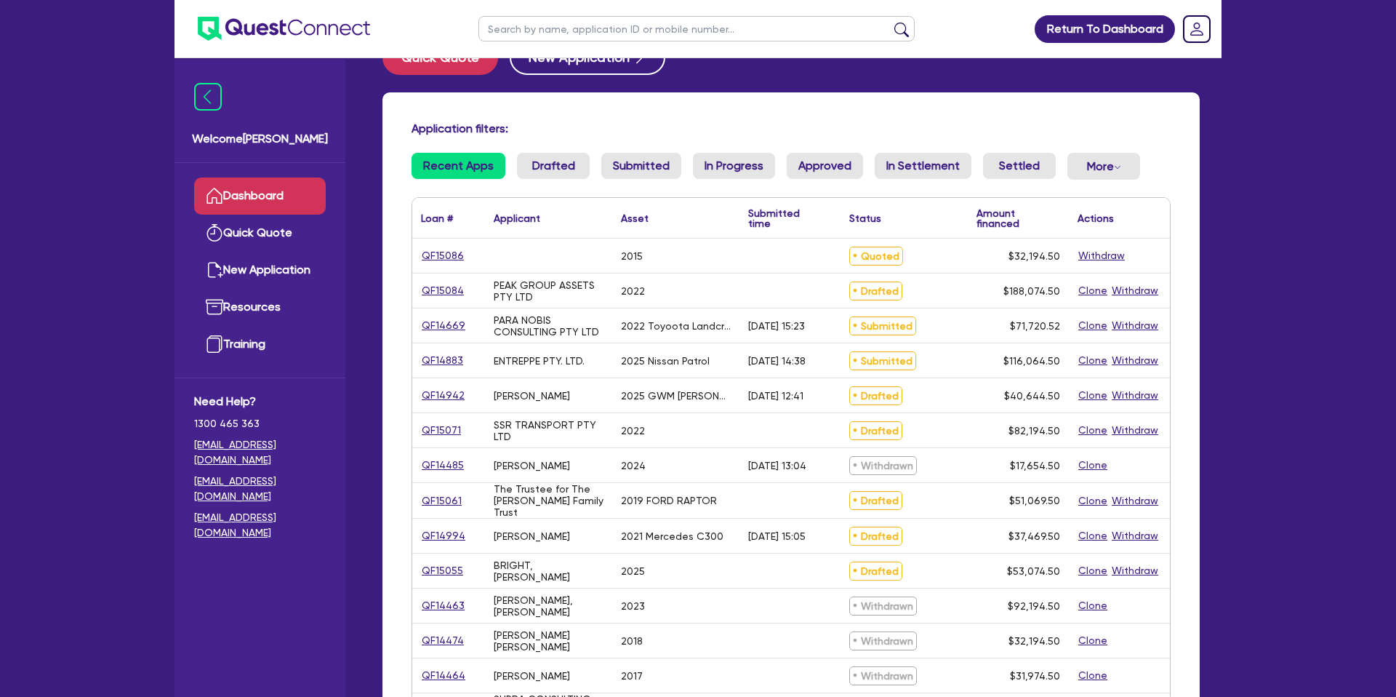
scroll to position [57, 0]
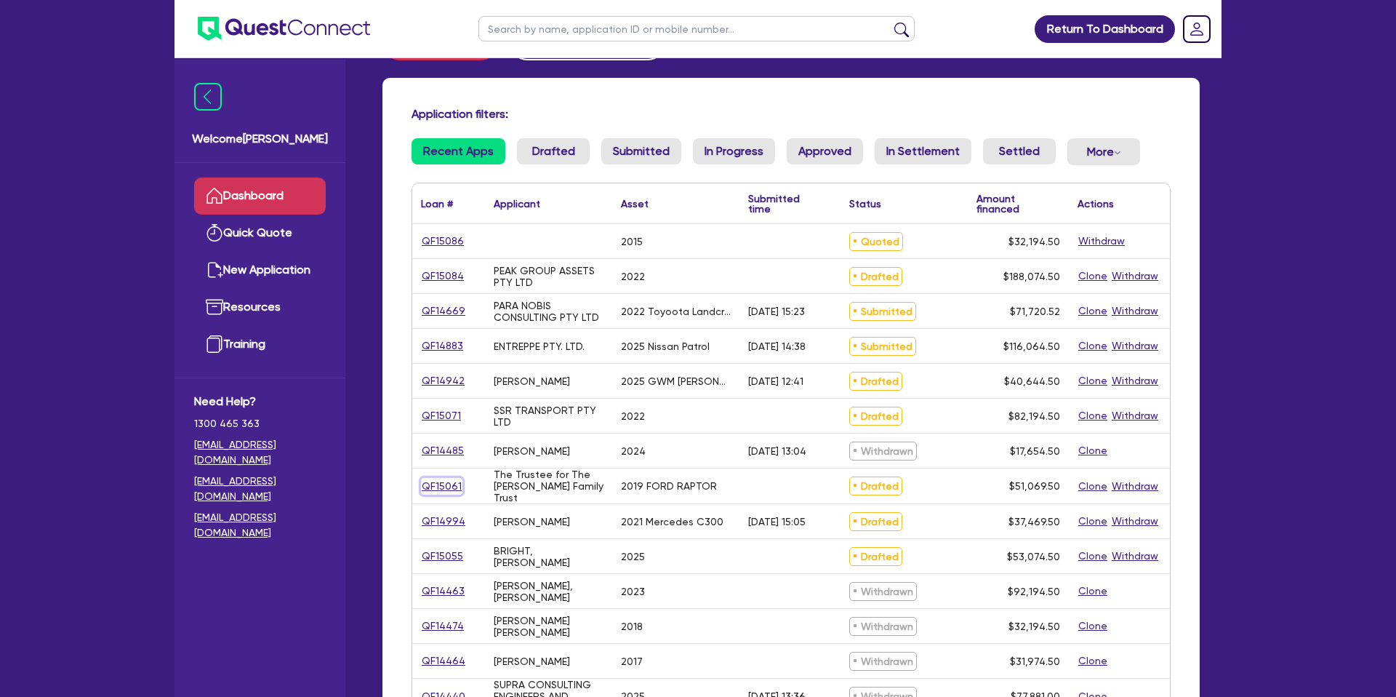
click at [455, 480] on link "QF15061" at bounding box center [441, 486] width 41 height 17
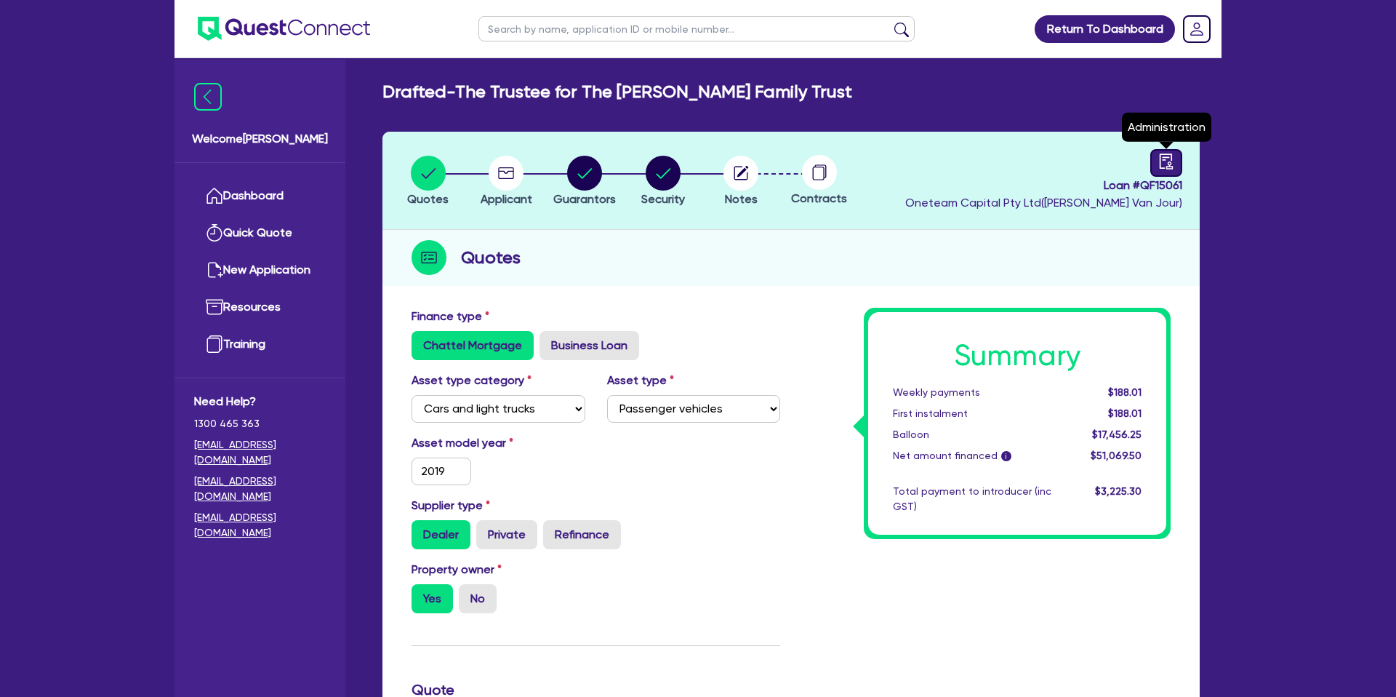
click at [1169, 156] on icon "audit" at bounding box center [1167, 161] width 16 height 16
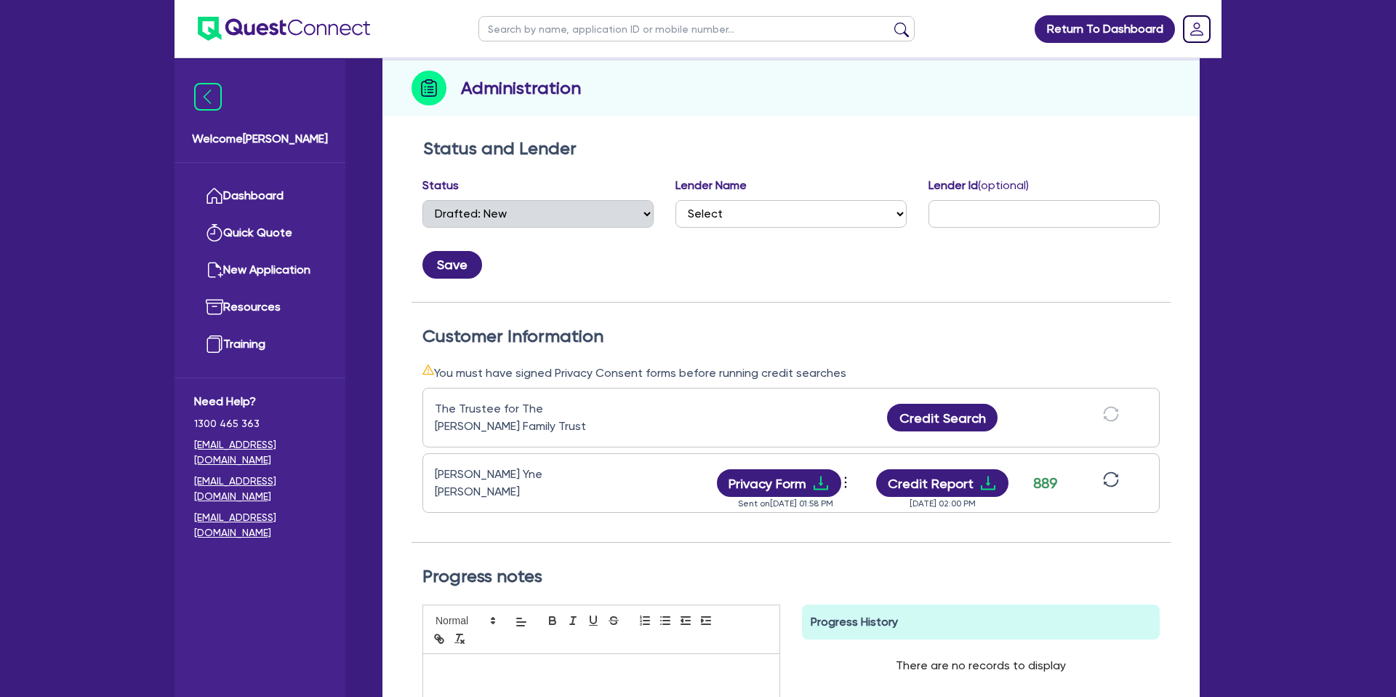
scroll to position [172, 0]
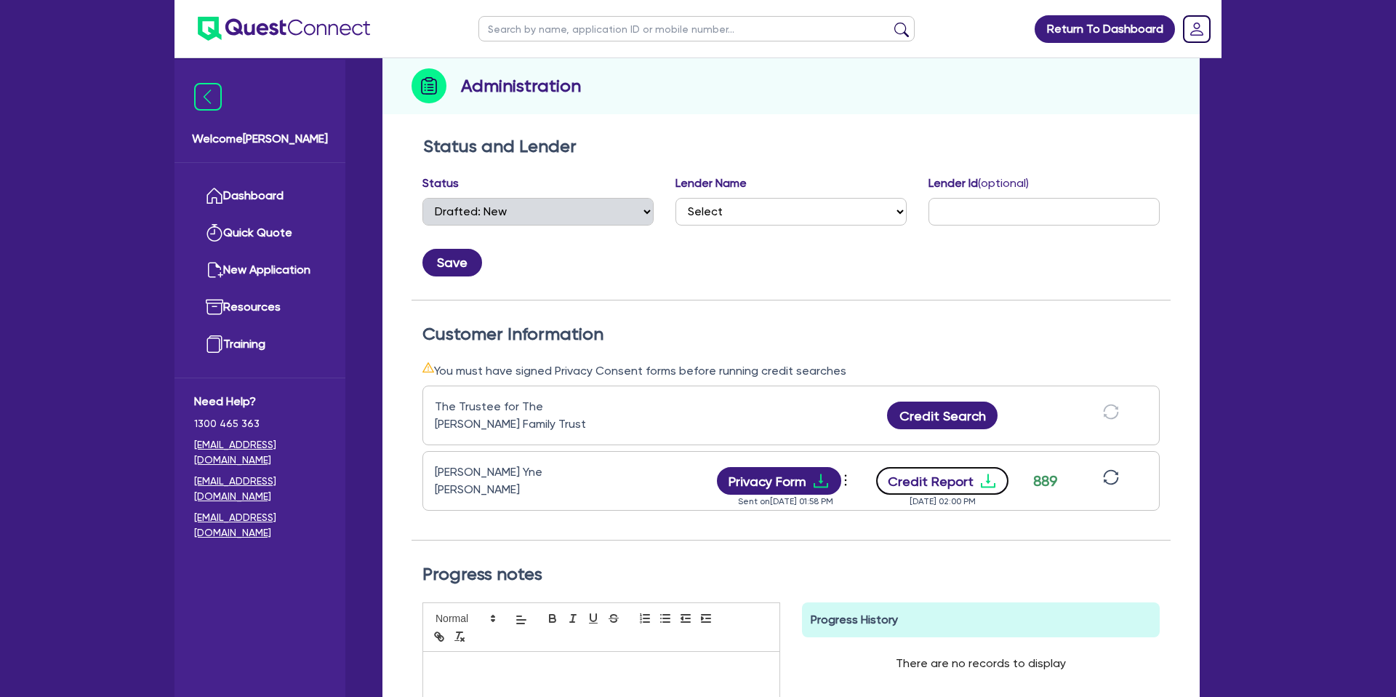
click at [950, 469] on button "Credit Report" at bounding box center [942, 481] width 133 height 28
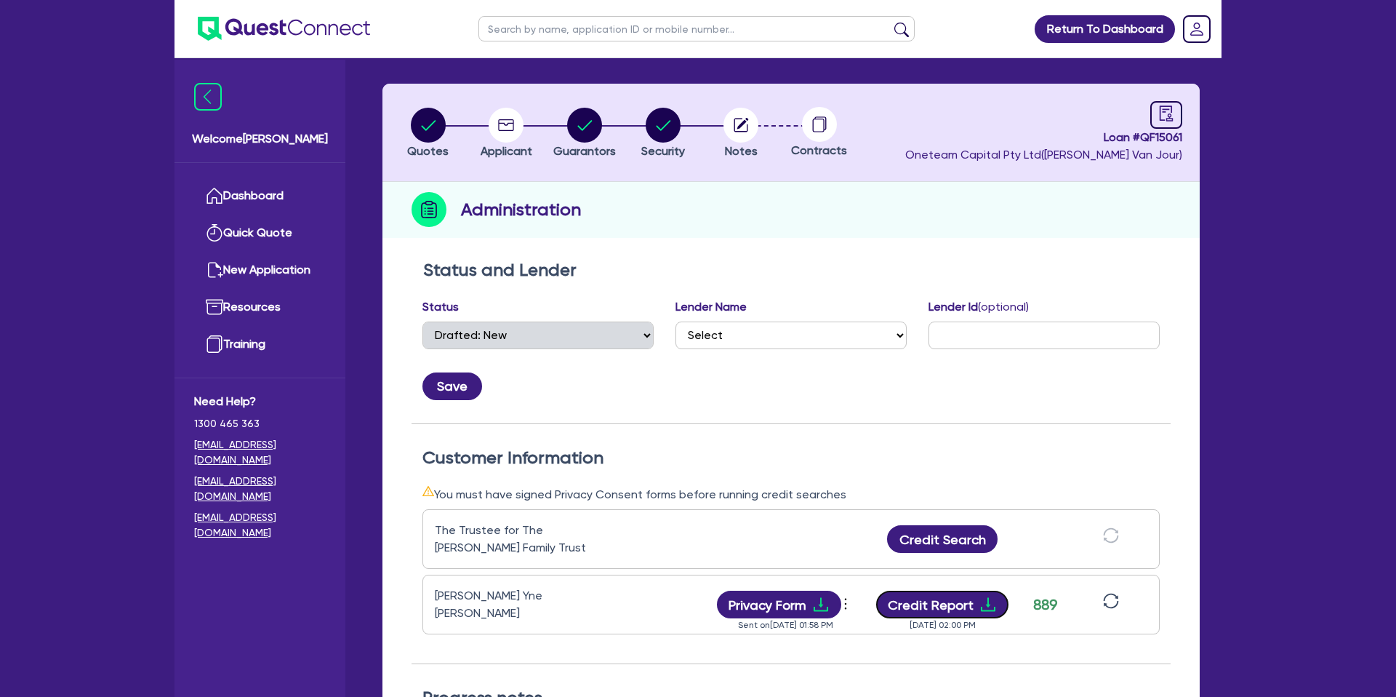
scroll to position [0, 0]
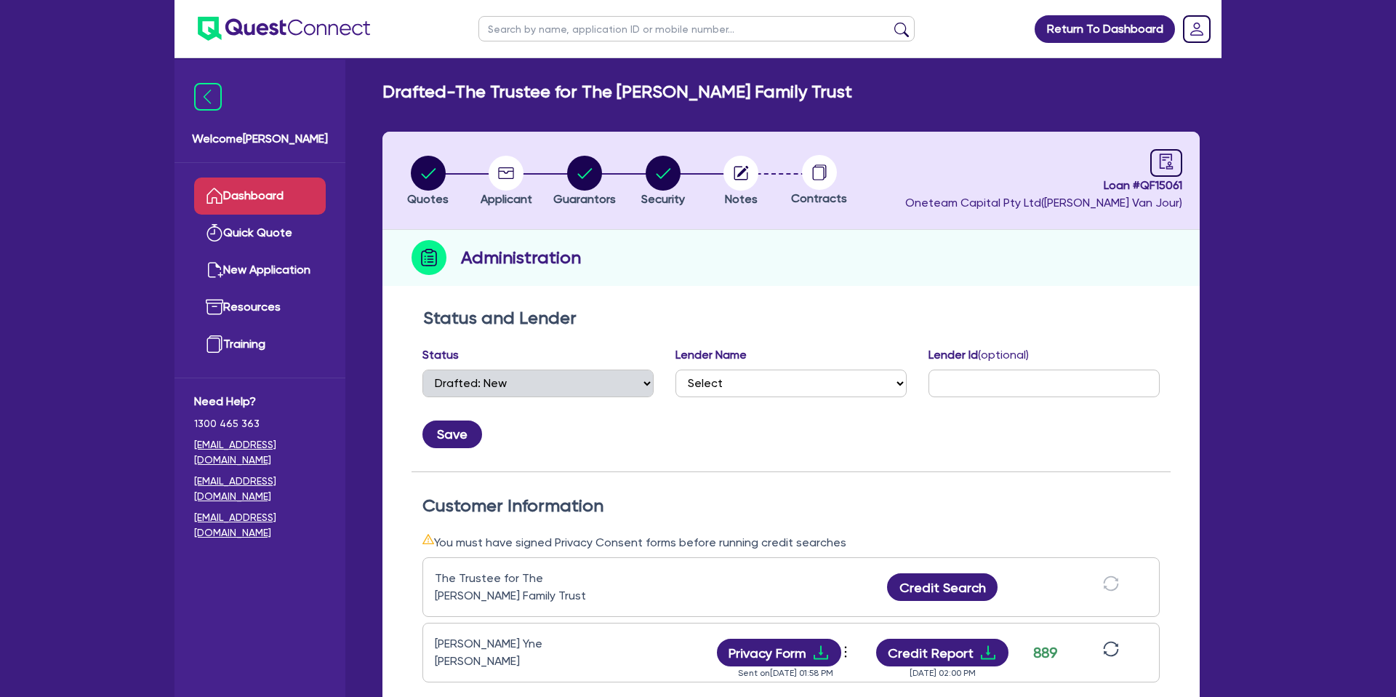
click at [249, 197] on link "Dashboard" at bounding box center [260, 195] width 132 height 37
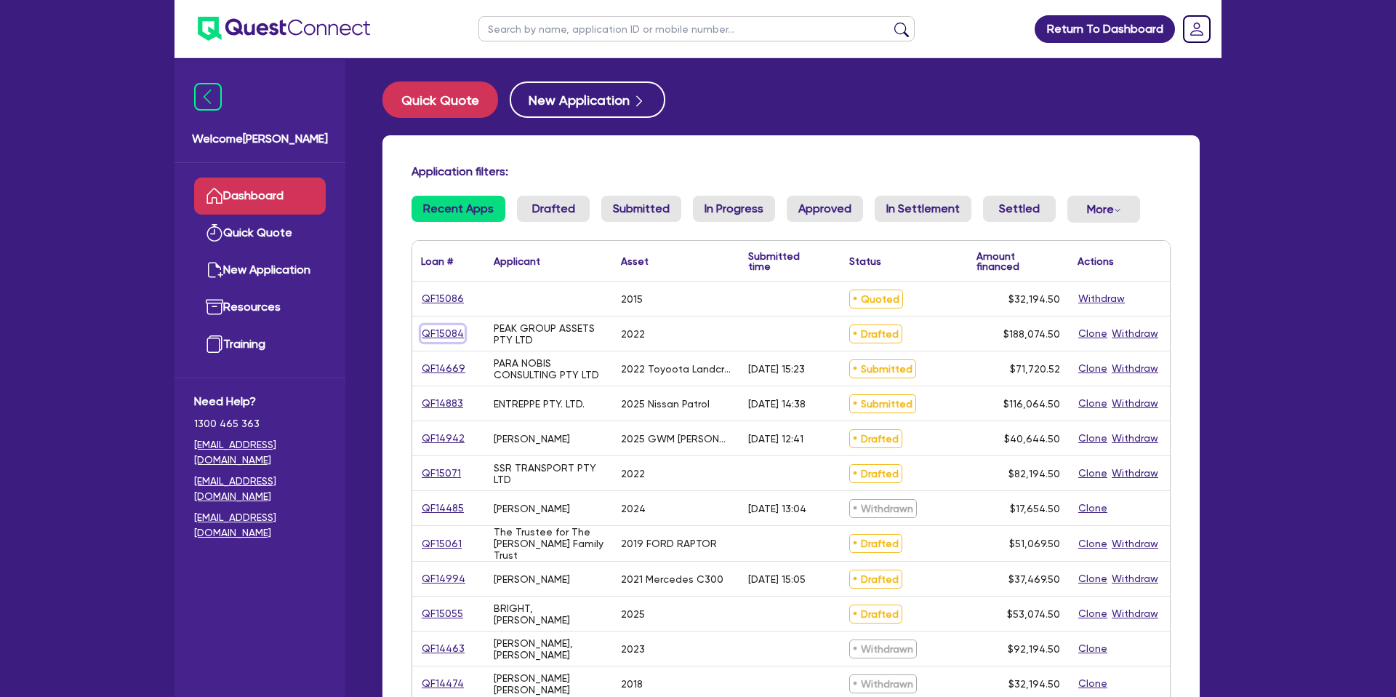
click at [439, 335] on link "QF15084" at bounding box center [443, 333] width 44 height 17
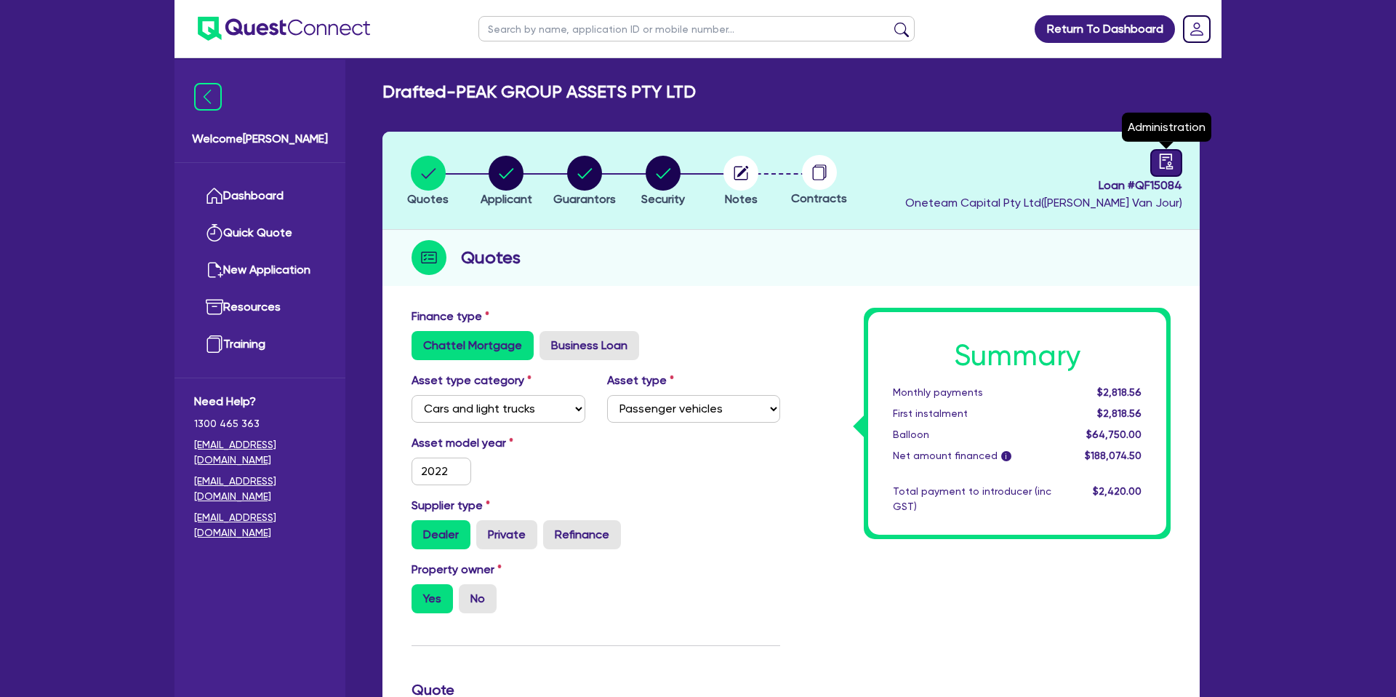
click at [1166, 161] on icon "audit" at bounding box center [1167, 161] width 16 height 16
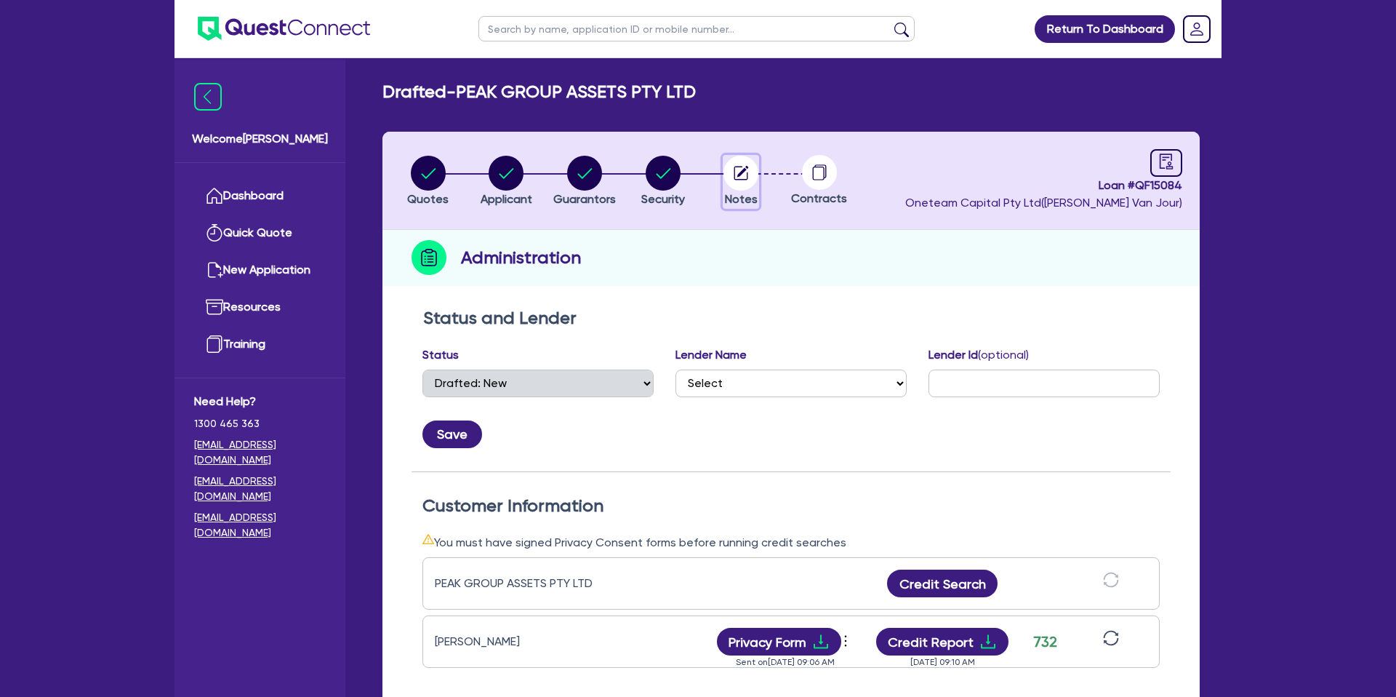
click at [740, 170] on circle "button" at bounding box center [741, 173] width 35 height 35
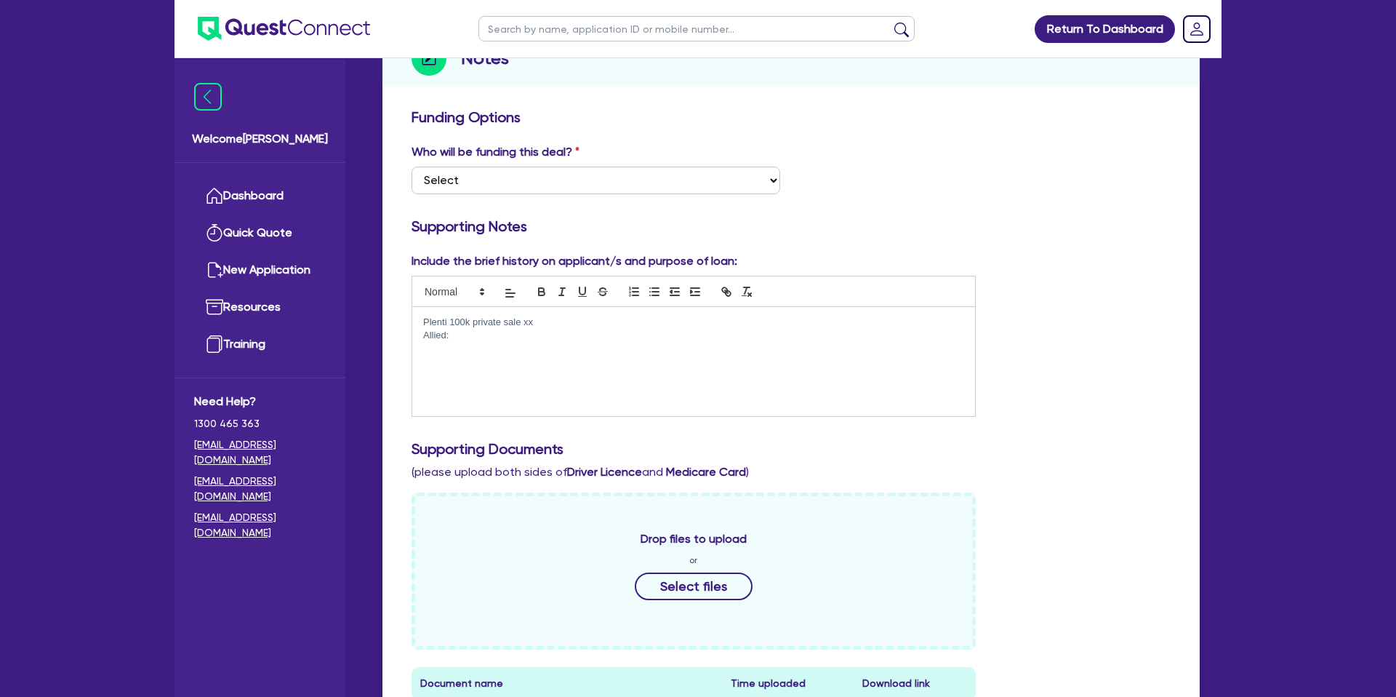
scroll to position [201, 0]
click at [462, 337] on p "Allied:" at bounding box center [693, 333] width 541 height 13
click at [1198, 266] on div "Funding Options Who will be funding this deal? Select I want Quest to fund 100%…" at bounding box center [791, 559] width 817 height 921
click at [531, 360] on div "Plenti 100k private sale xx Allied: finalcials and 8.49 on 7 year. Flexi:" at bounding box center [693, 359] width 563 height 109
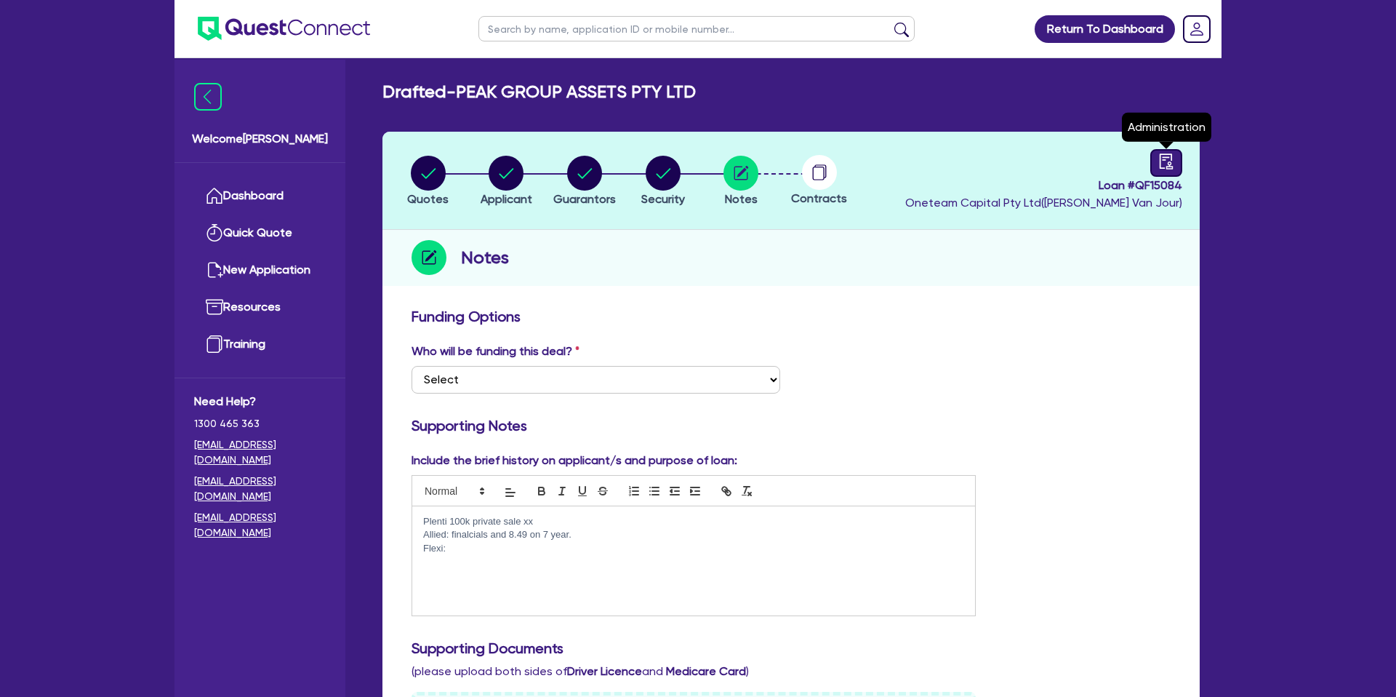
click at [1177, 156] on link at bounding box center [1167, 163] width 32 height 28
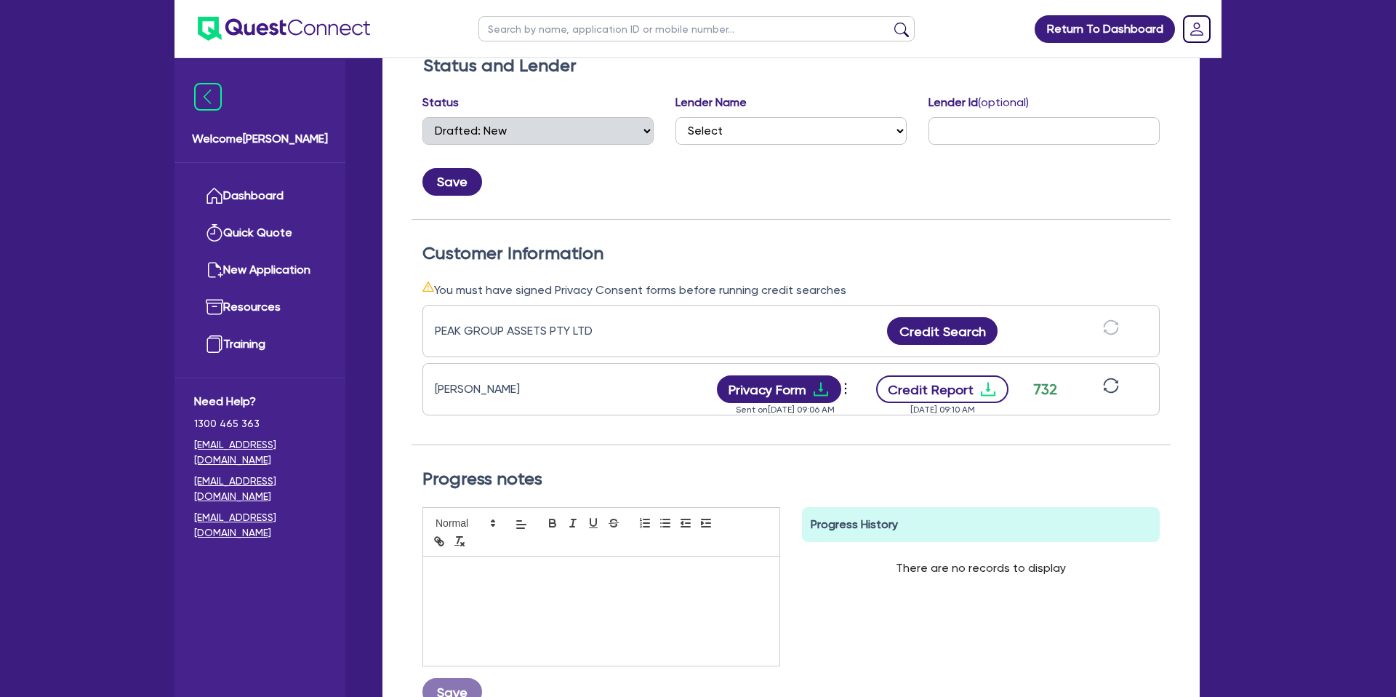
scroll to position [253, 0]
click at [991, 378] on button "Credit Report" at bounding box center [942, 389] width 133 height 28
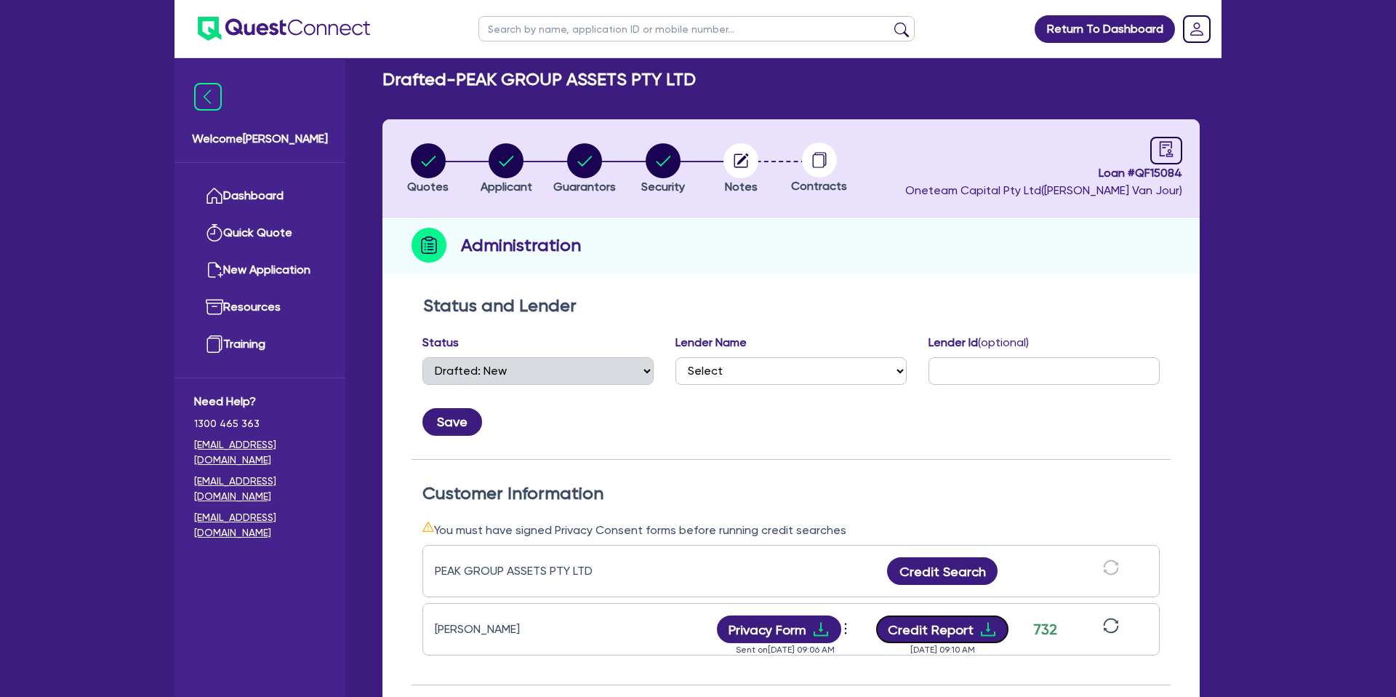
scroll to position [0, 0]
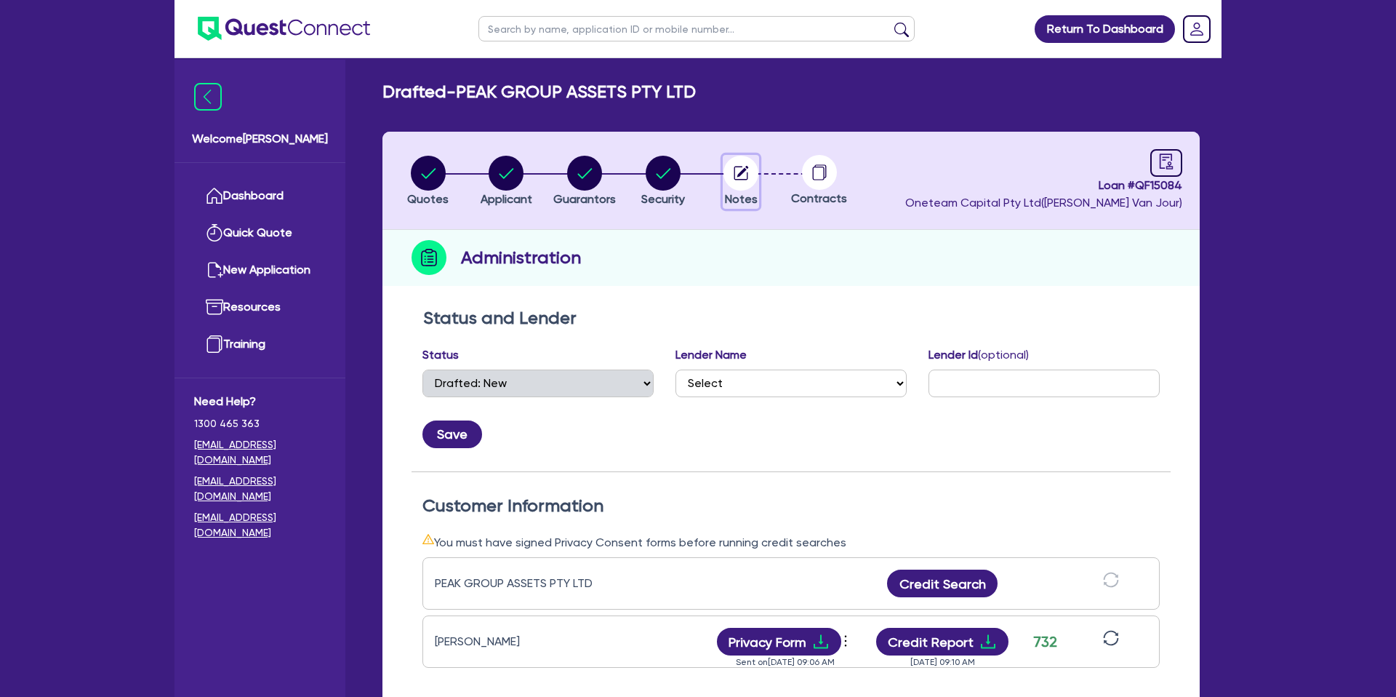
click at [743, 171] on icon "button" at bounding box center [743, 172] width 12 height 12
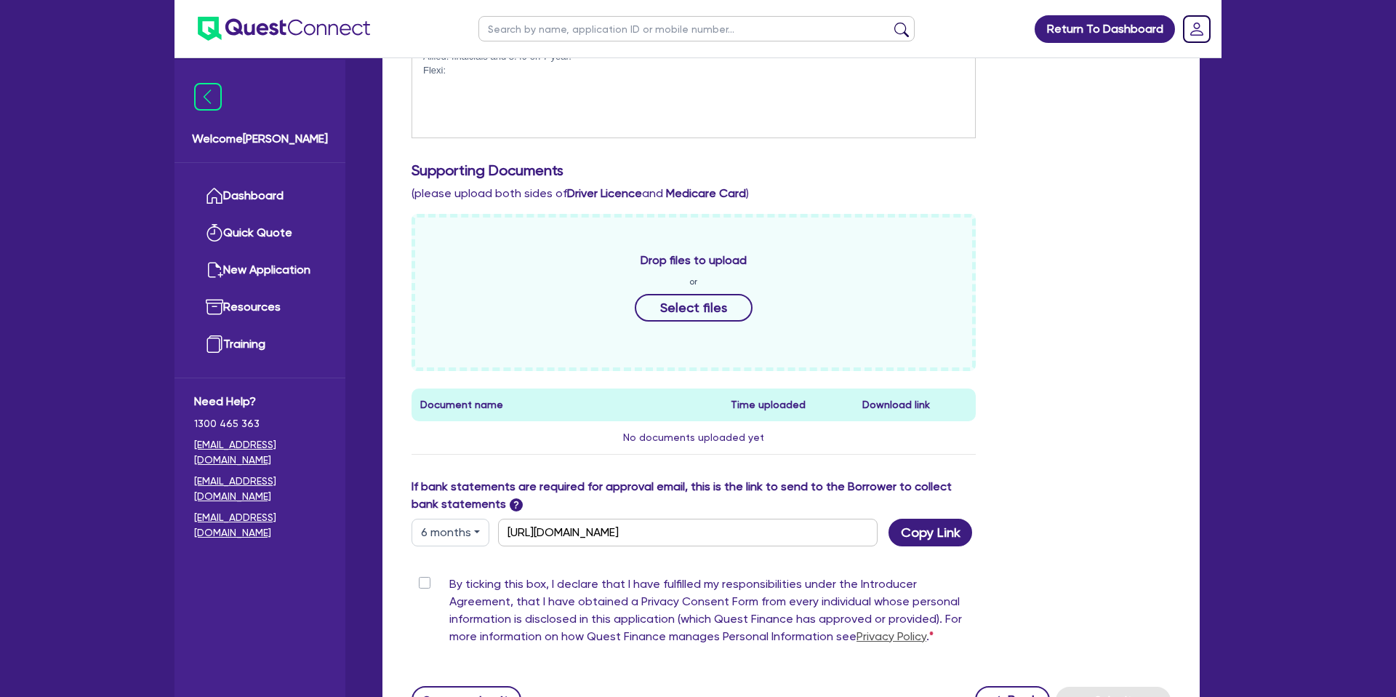
scroll to position [494, 0]
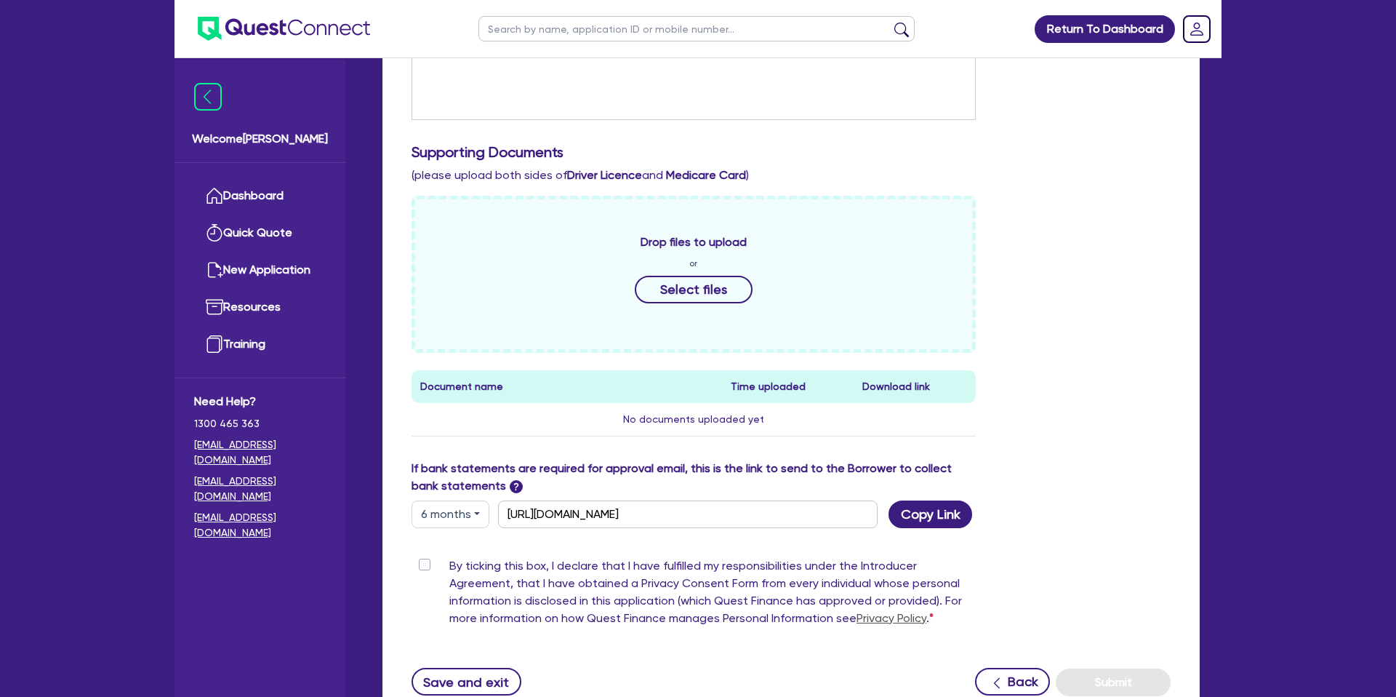
click at [629, 280] on div "Drop files to upload or Select files" at bounding box center [694, 274] width 564 height 157
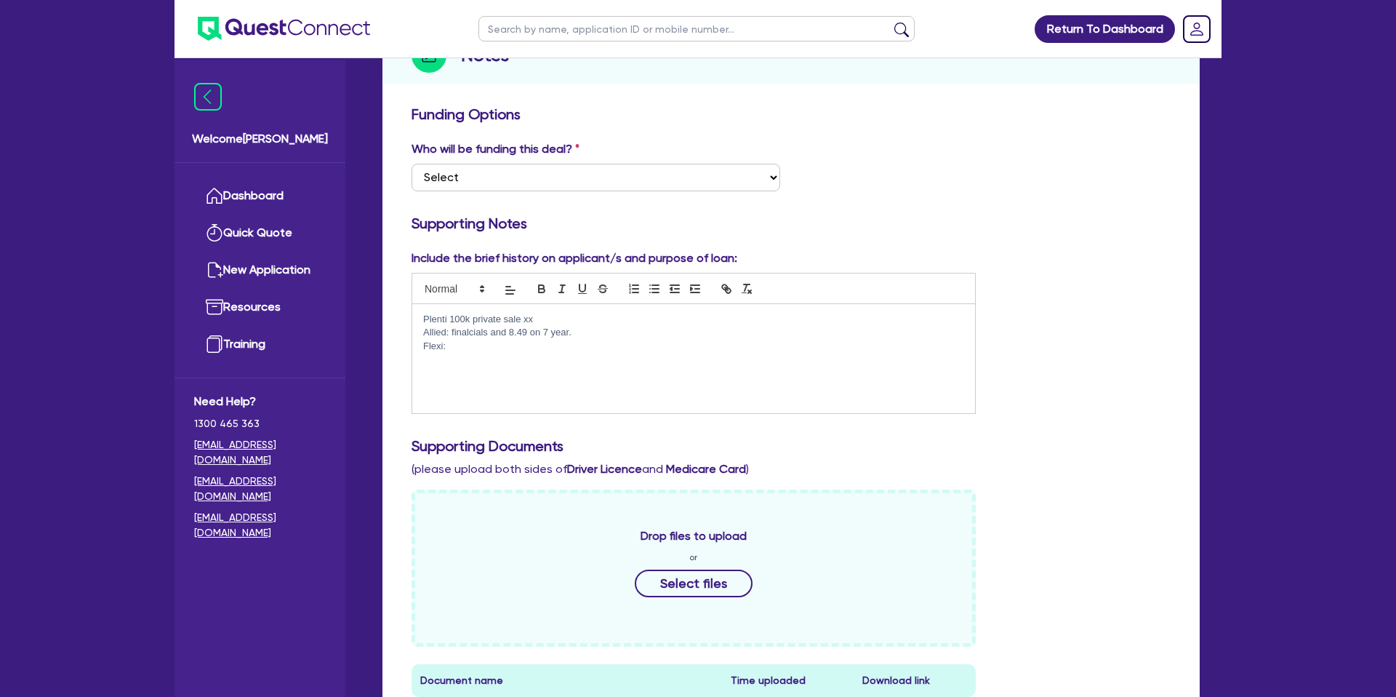
scroll to position [62, 0]
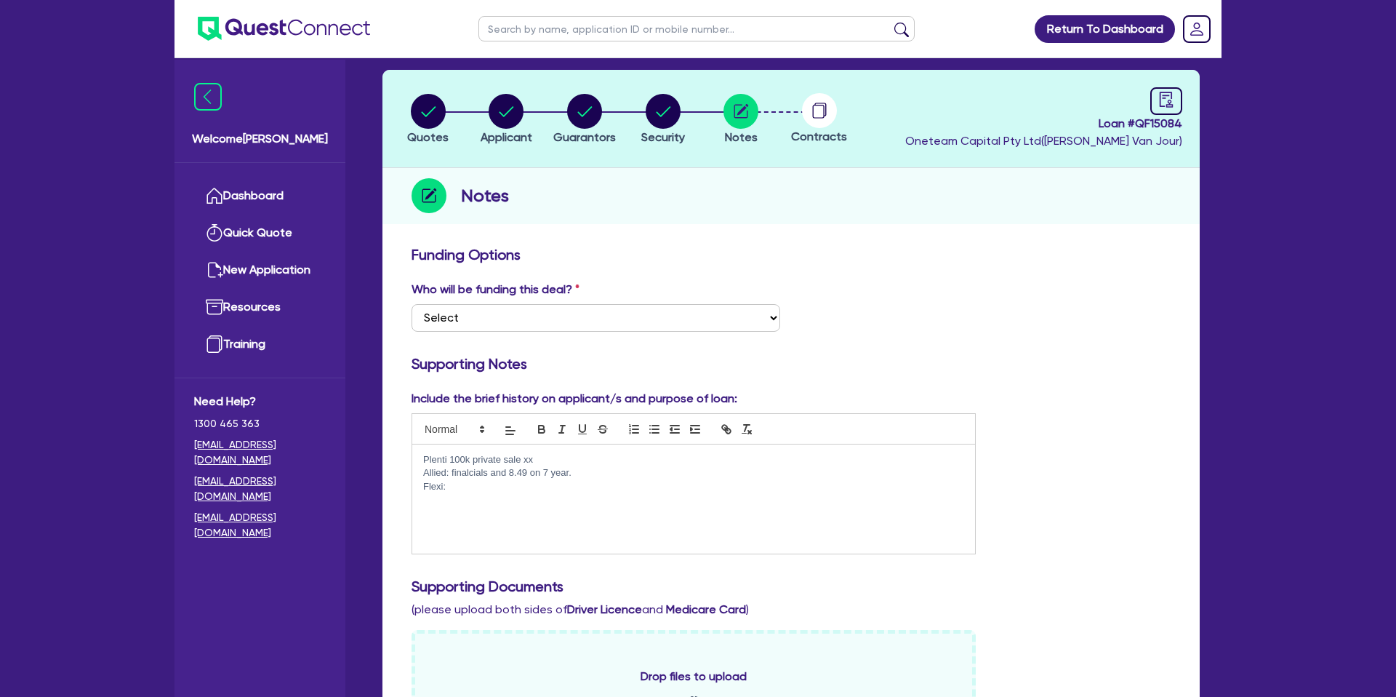
click at [486, 484] on p "Flexi:" at bounding box center [693, 486] width 541 height 13
click at [1013, 323] on div "Who will be funding this deal? Select I want Quest to fund 100% I will fund 100…" at bounding box center [791, 312] width 781 height 63
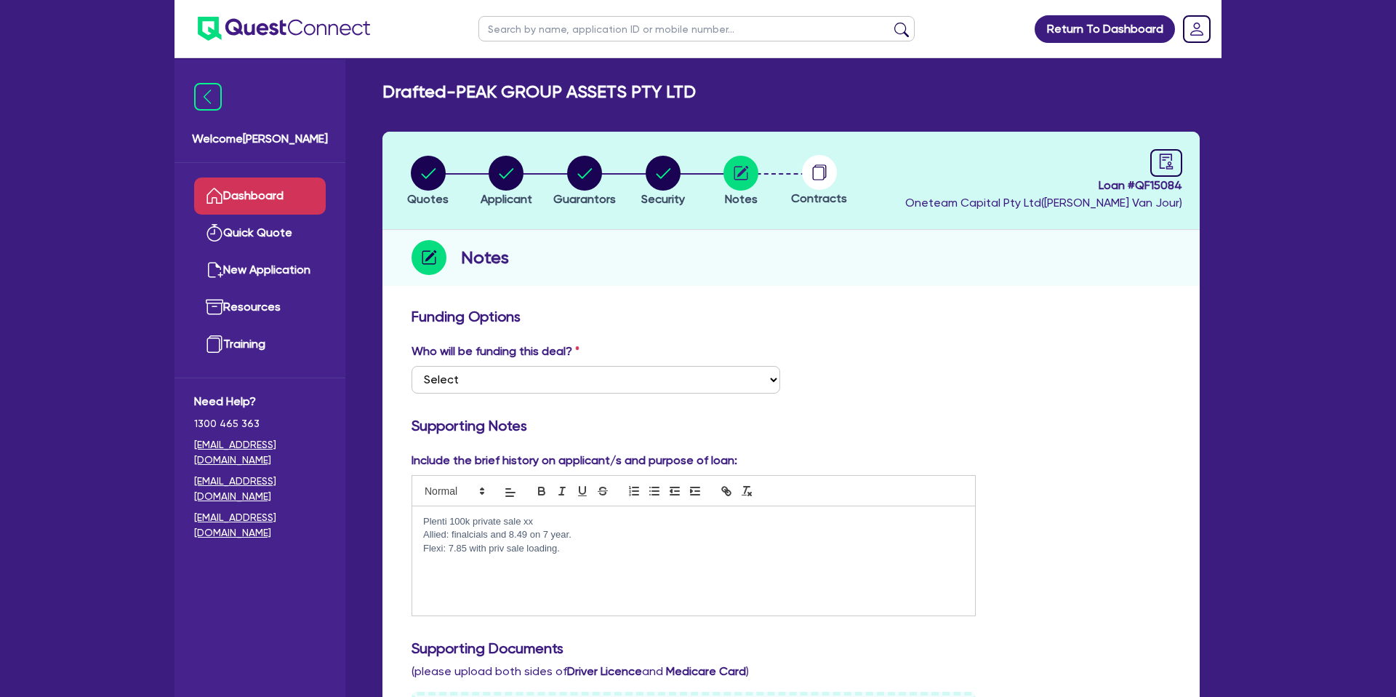
click at [246, 189] on link "Dashboard" at bounding box center [260, 195] width 132 height 37
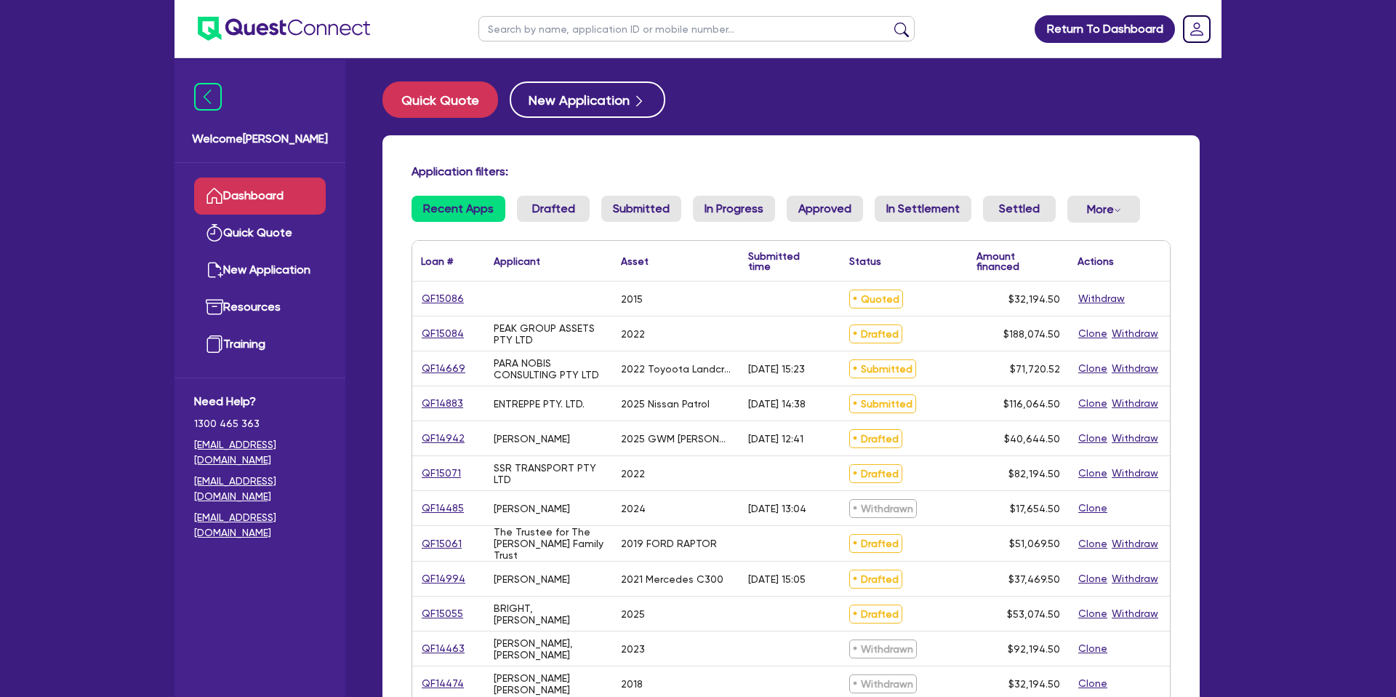
click at [622, 33] on input "text" at bounding box center [697, 28] width 436 height 25
click at [890, 22] on button "submit" at bounding box center [901, 32] width 23 height 20
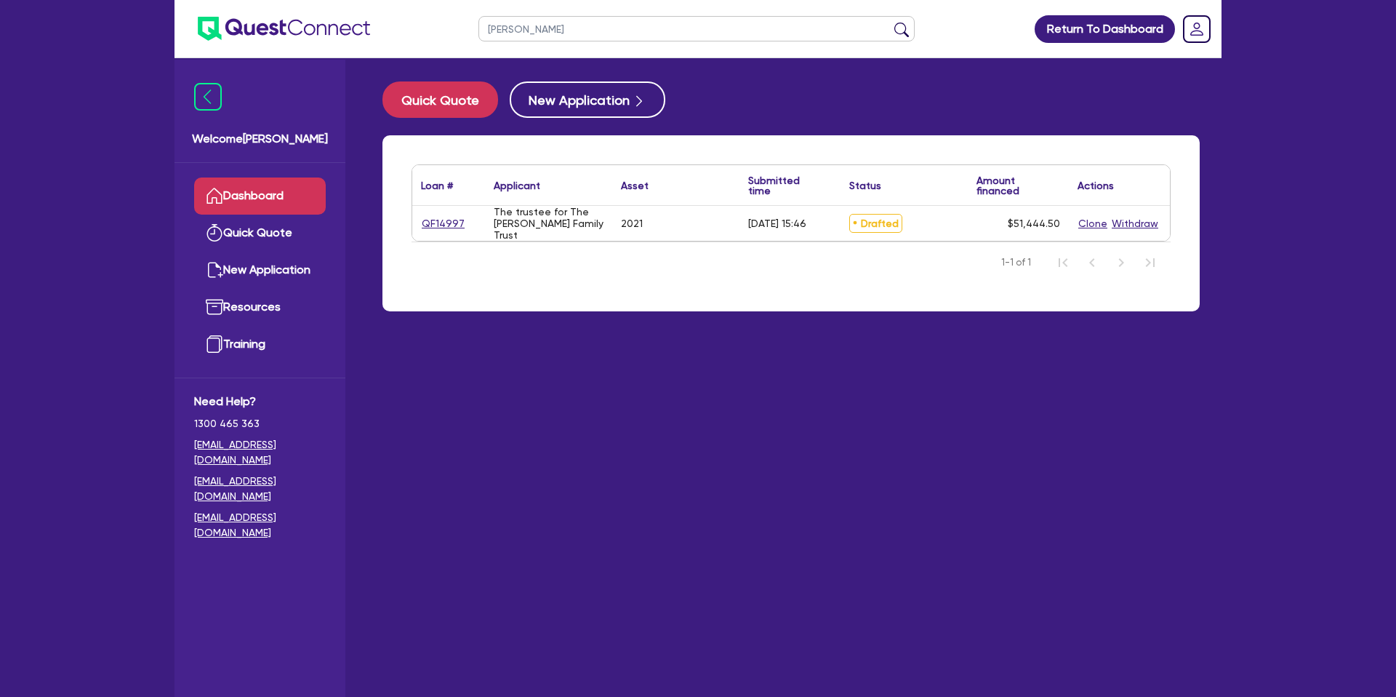
click at [453, 215] on div "QF14997" at bounding box center [448, 223] width 73 height 35
click at [442, 221] on link "QF14997" at bounding box center [443, 223] width 44 height 17
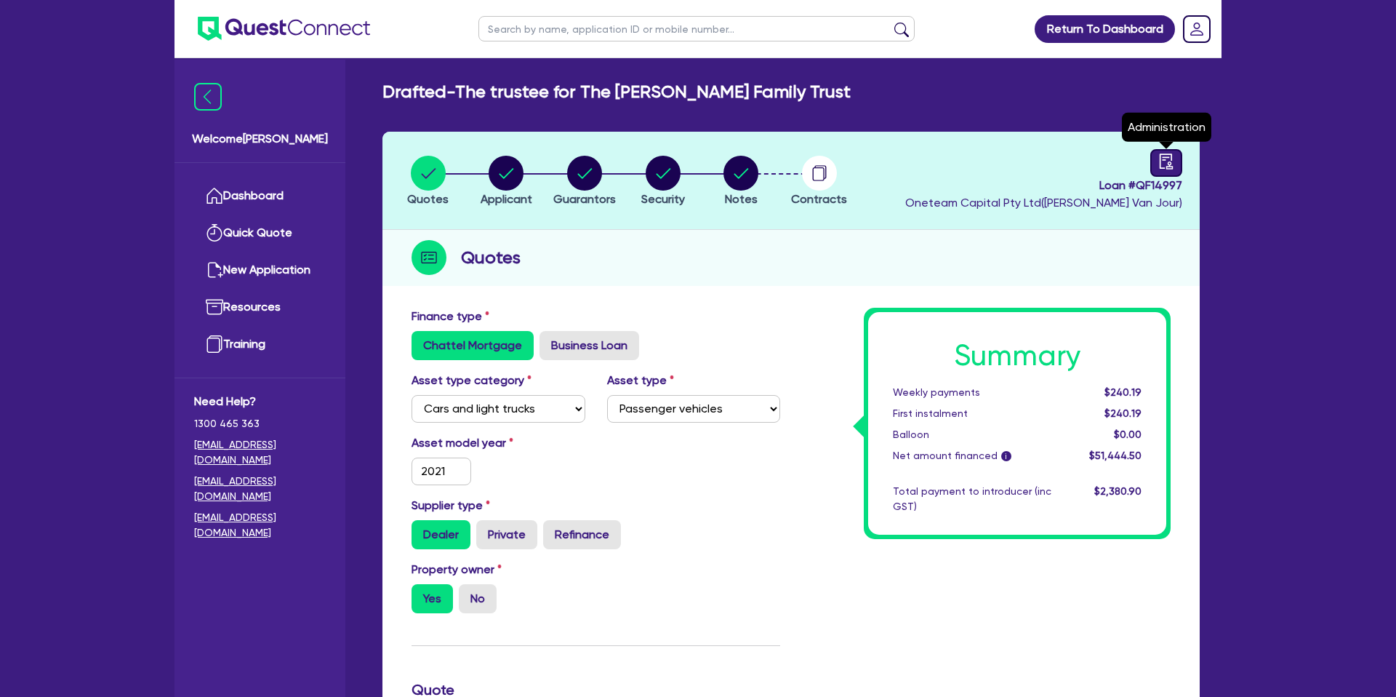
click at [1177, 161] on link at bounding box center [1167, 163] width 32 height 28
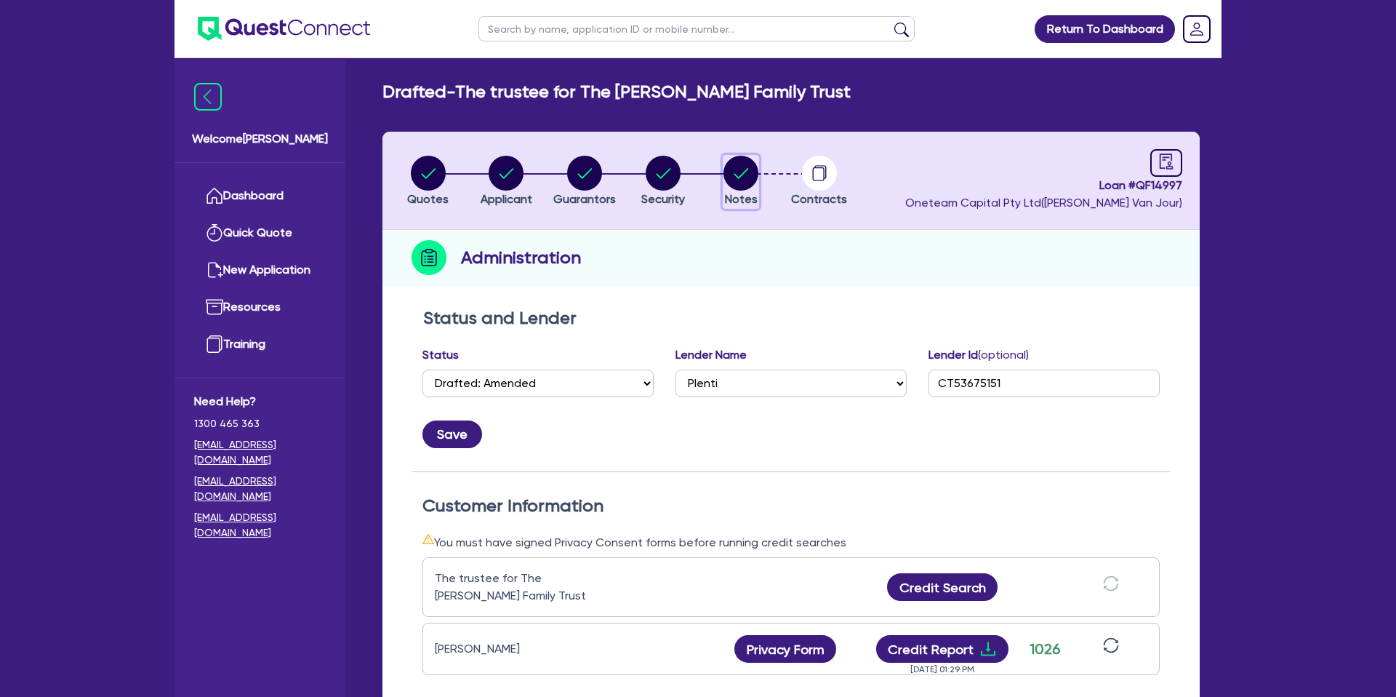
click at [748, 182] on circle "button" at bounding box center [741, 173] width 35 height 35
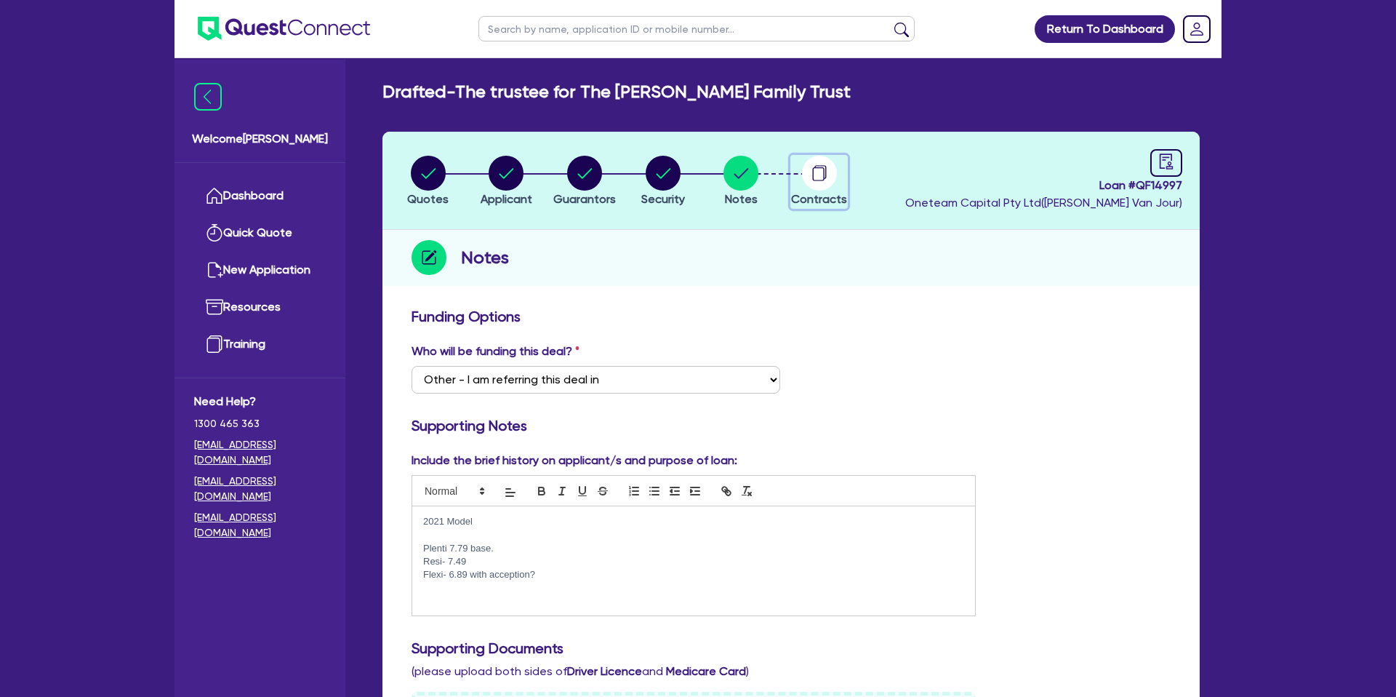
click at [815, 161] on circle "button" at bounding box center [819, 173] width 35 height 35
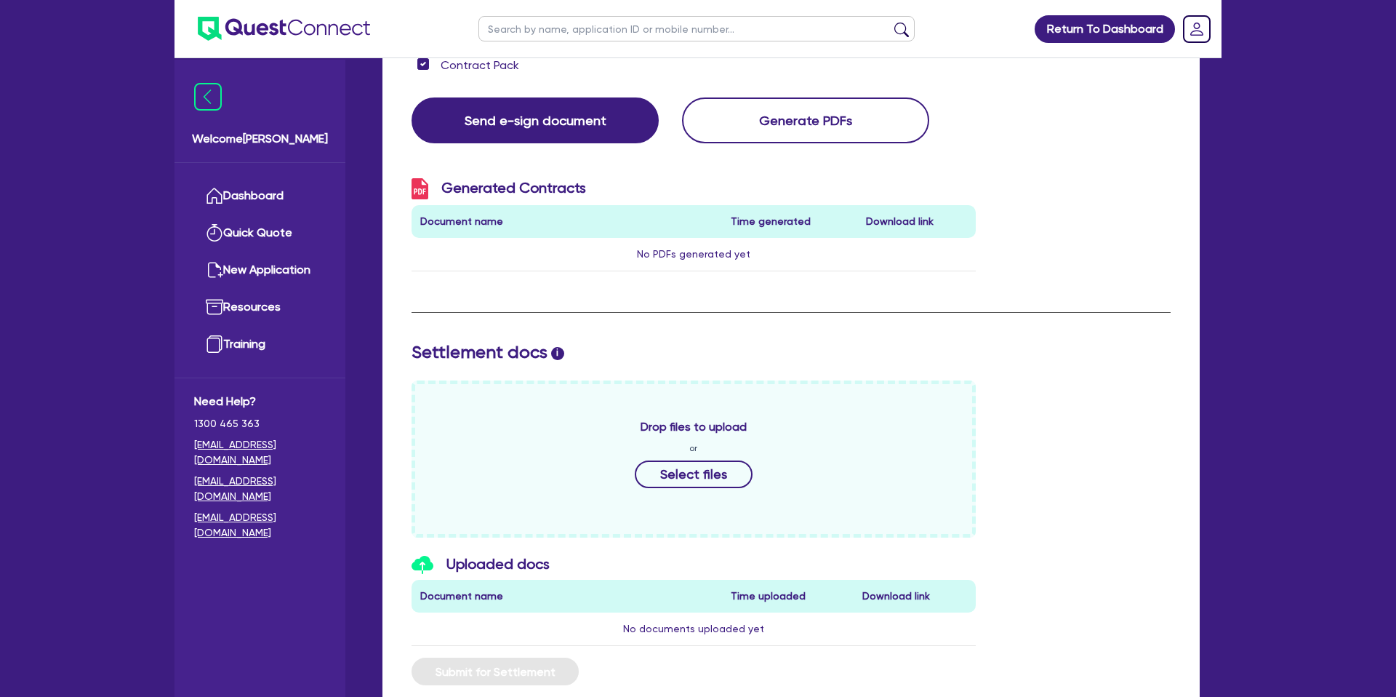
click at [821, 218] on th "Time generated" at bounding box center [789, 221] width 135 height 33
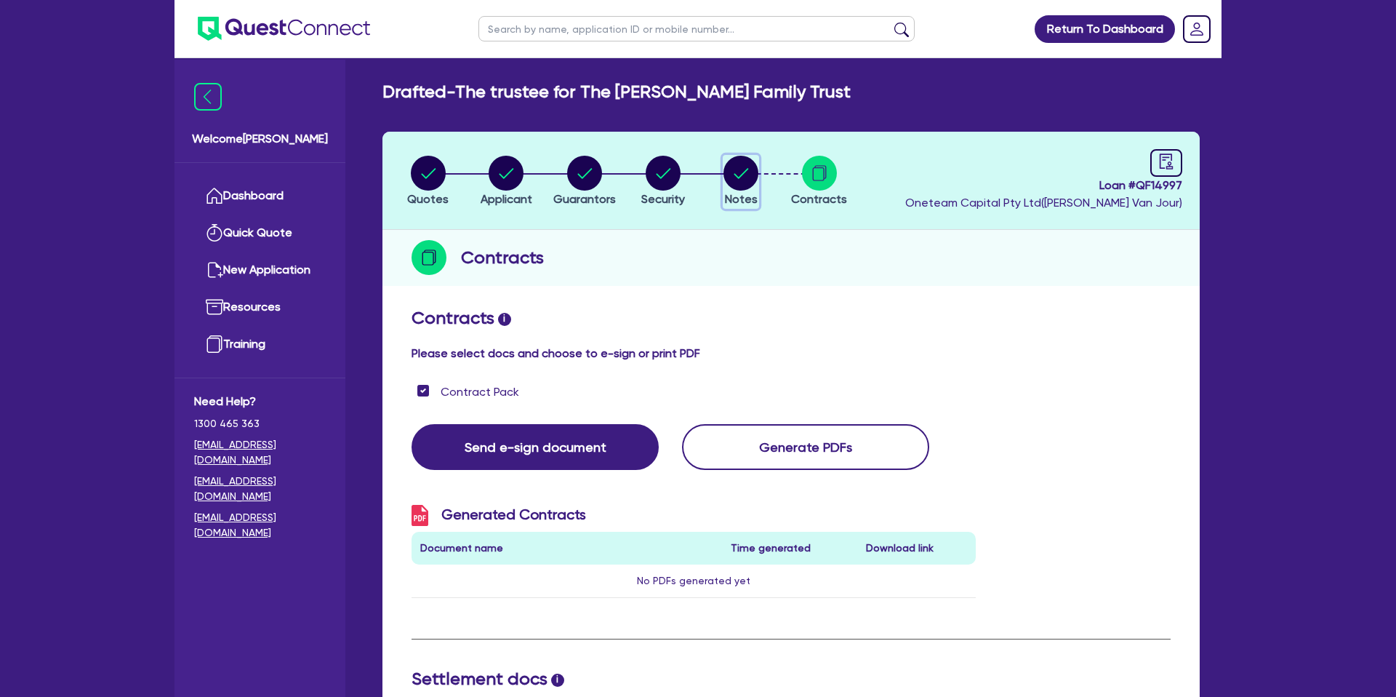
click at [748, 186] on circle "button" at bounding box center [741, 173] width 35 height 35
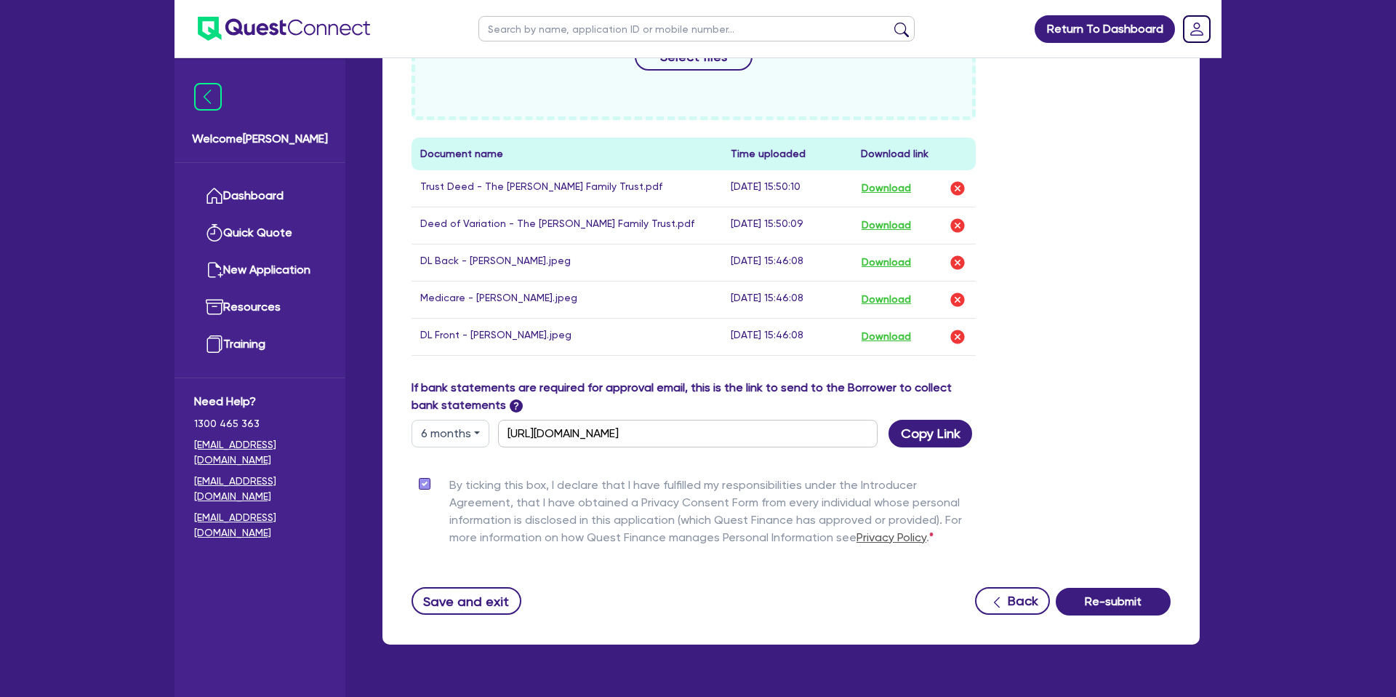
scroll to position [724, 0]
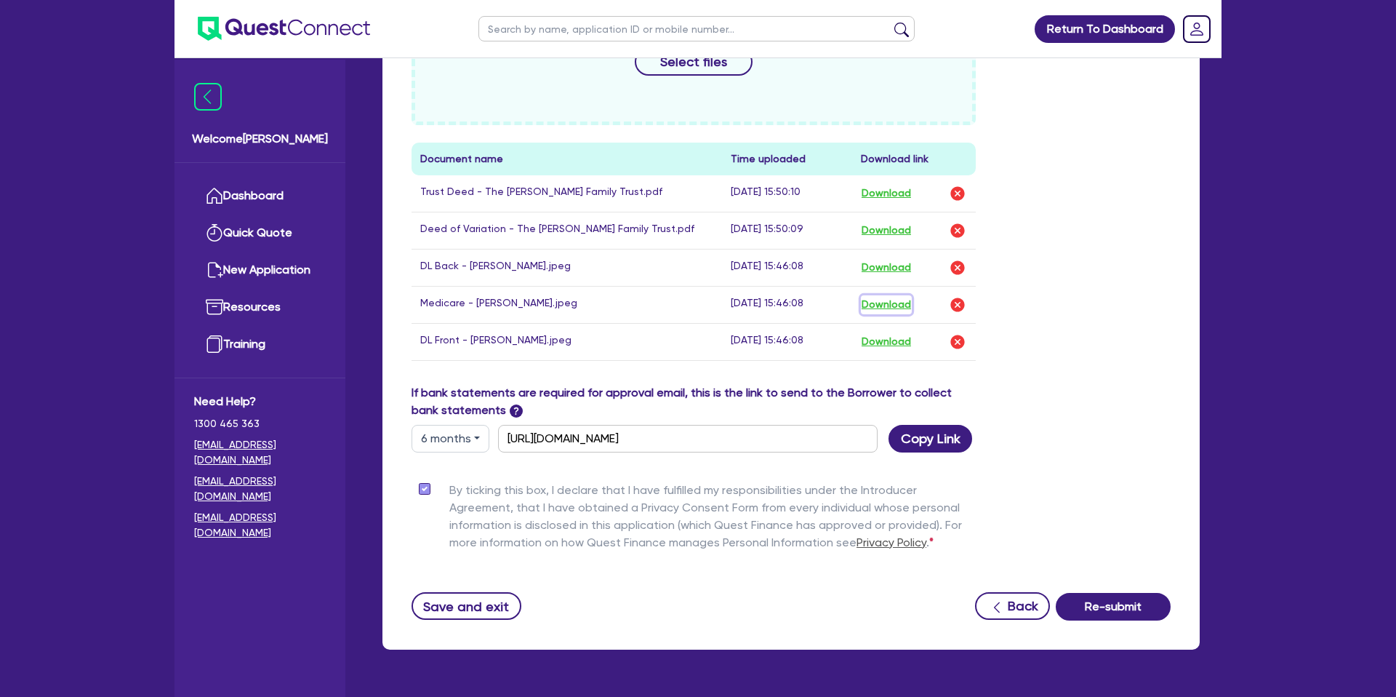
click at [886, 303] on button "Download" at bounding box center [886, 304] width 51 height 19
click at [1121, 245] on div "Drop files to upload or Select files Document name Time uploaded Download link …" at bounding box center [791, 176] width 781 height 416
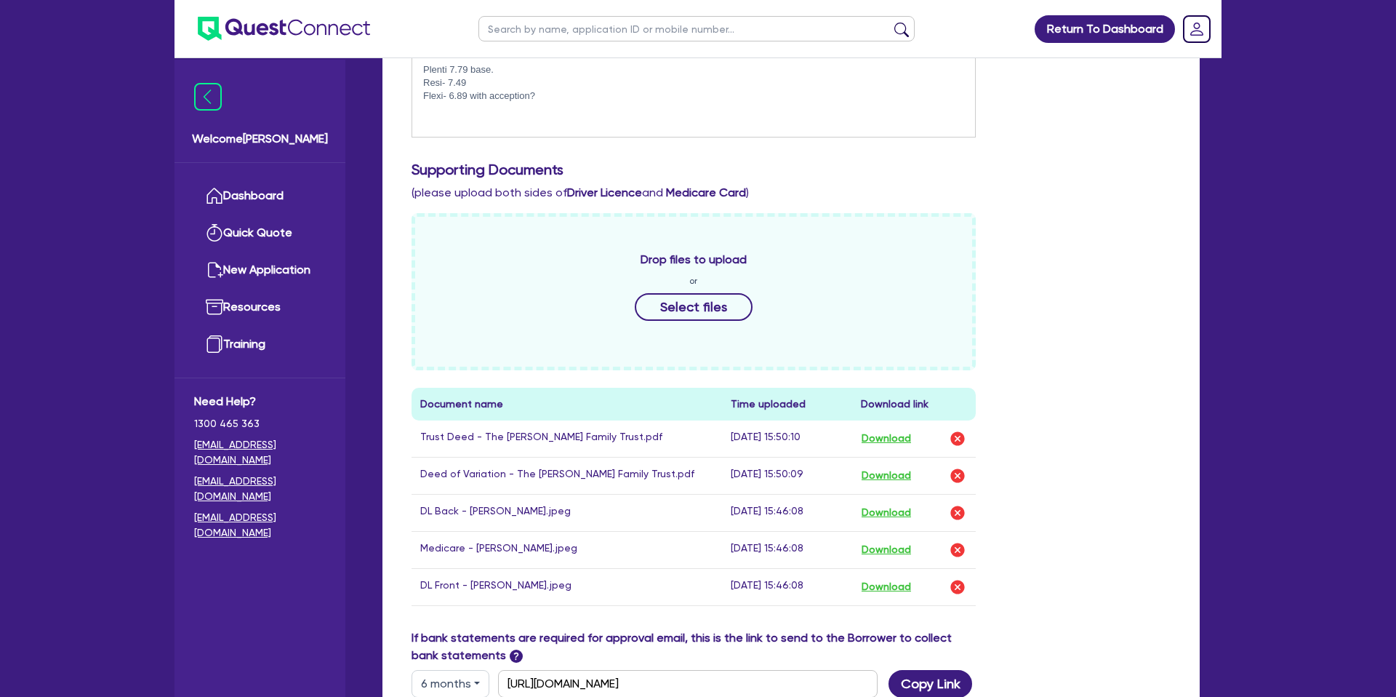
scroll to position [0, 0]
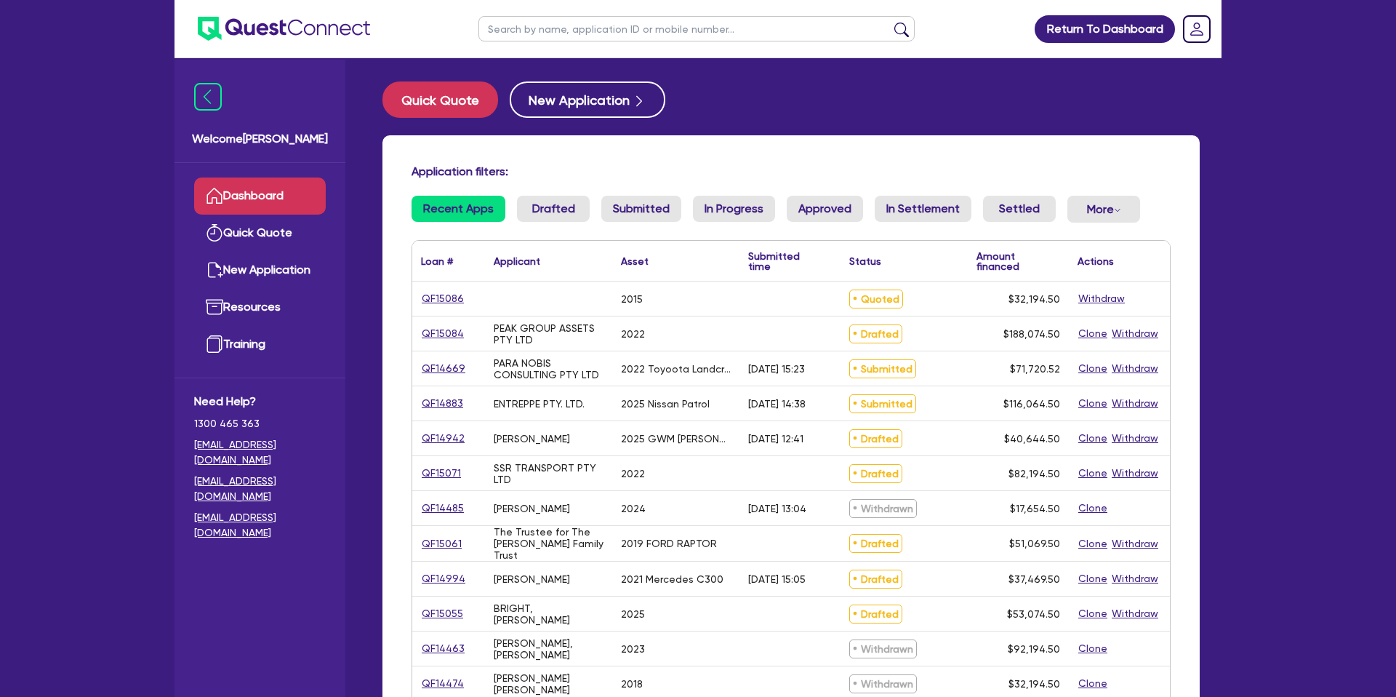
click at [530, 32] on input "text" at bounding box center [697, 28] width 436 height 25
click at [890, 22] on button "submit" at bounding box center [901, 32] width 23 height 20
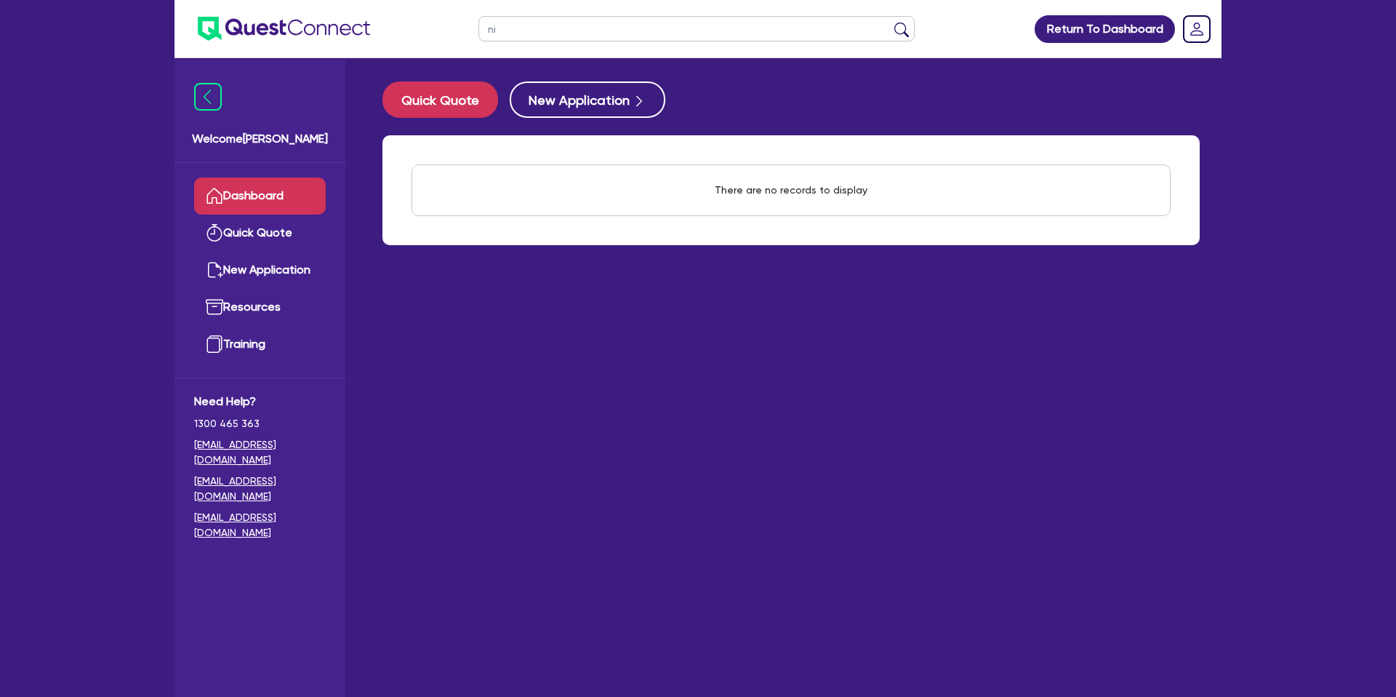
type input "n"
type input "nic"
click at [890, 22] on button "submit" at bounding box center [901, 32] width 23 height 20
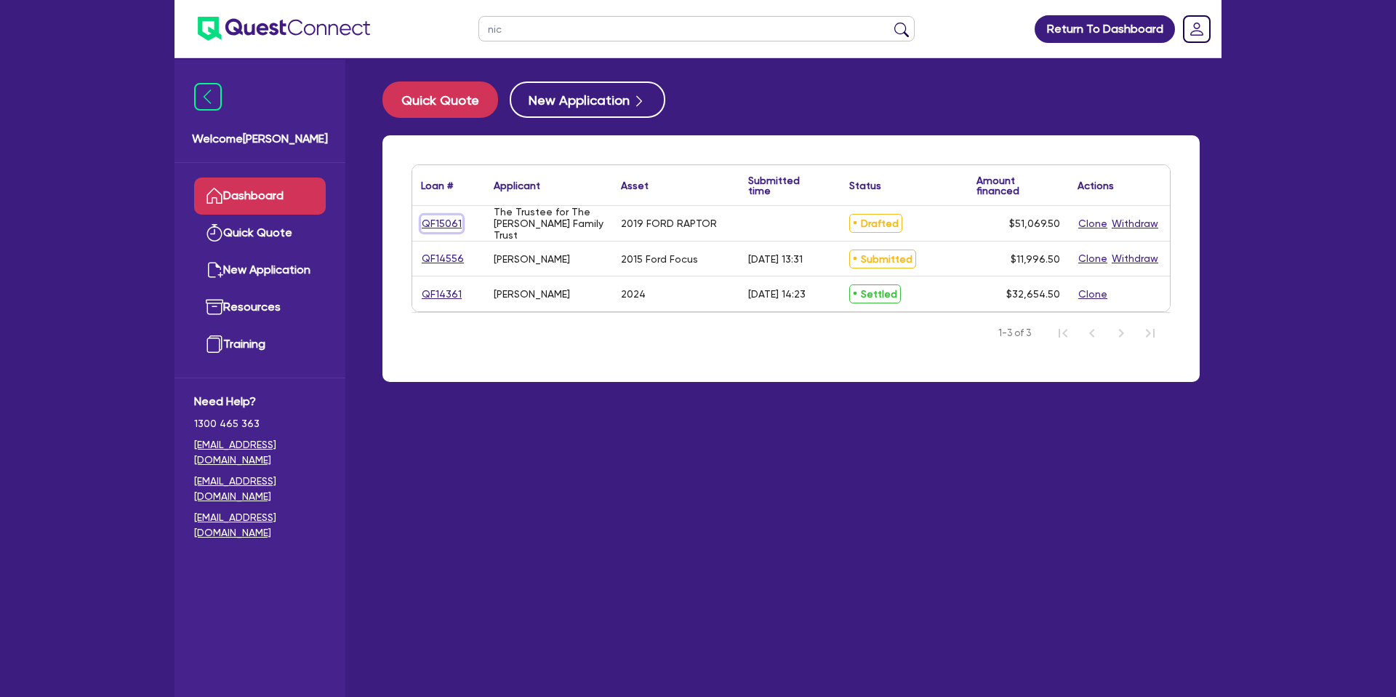
click at [439, 225] on link "QF15061" at bounding box center [441, 223] width 41 height 17
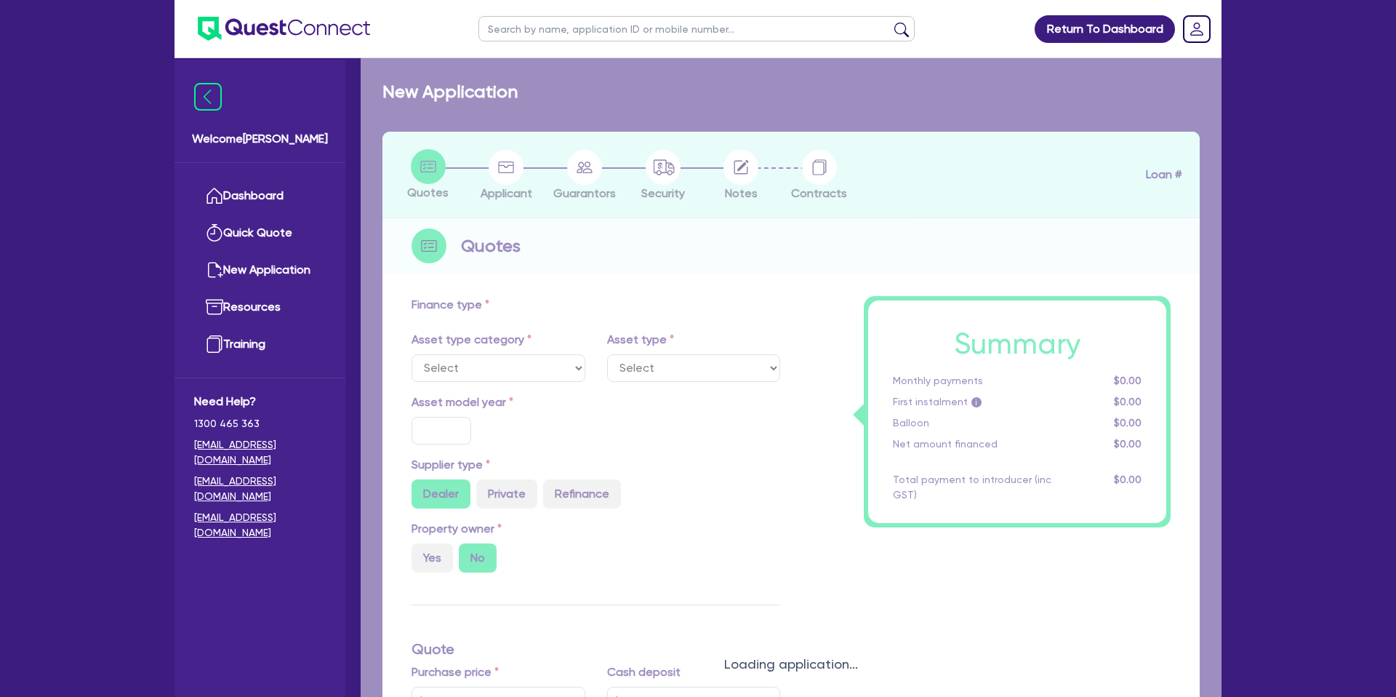
select select "CARS_AND_LIGHT_TRUCKS"
type input "2019"
radio input "true"
type input "49,875"
type input "1,000"
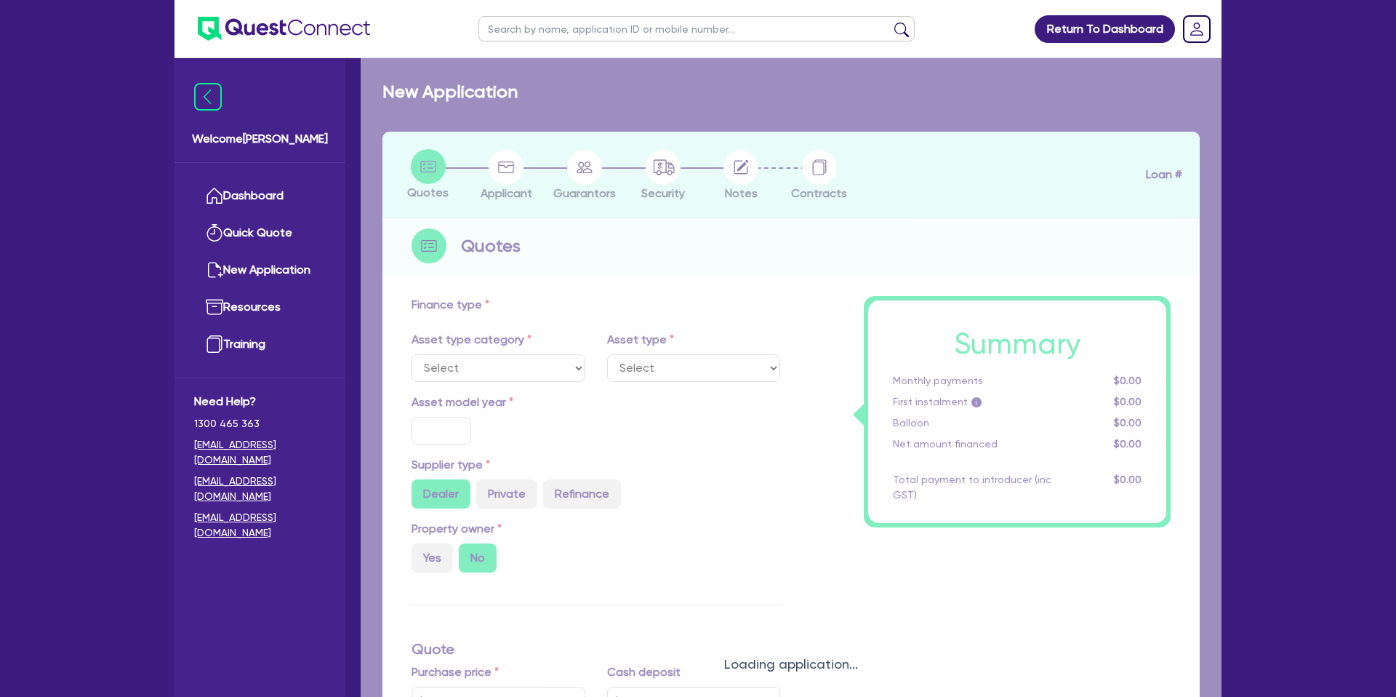
type input "35"
type input "17,456.25"
type input "3"
type input "1,532.09"
type input "7.49"
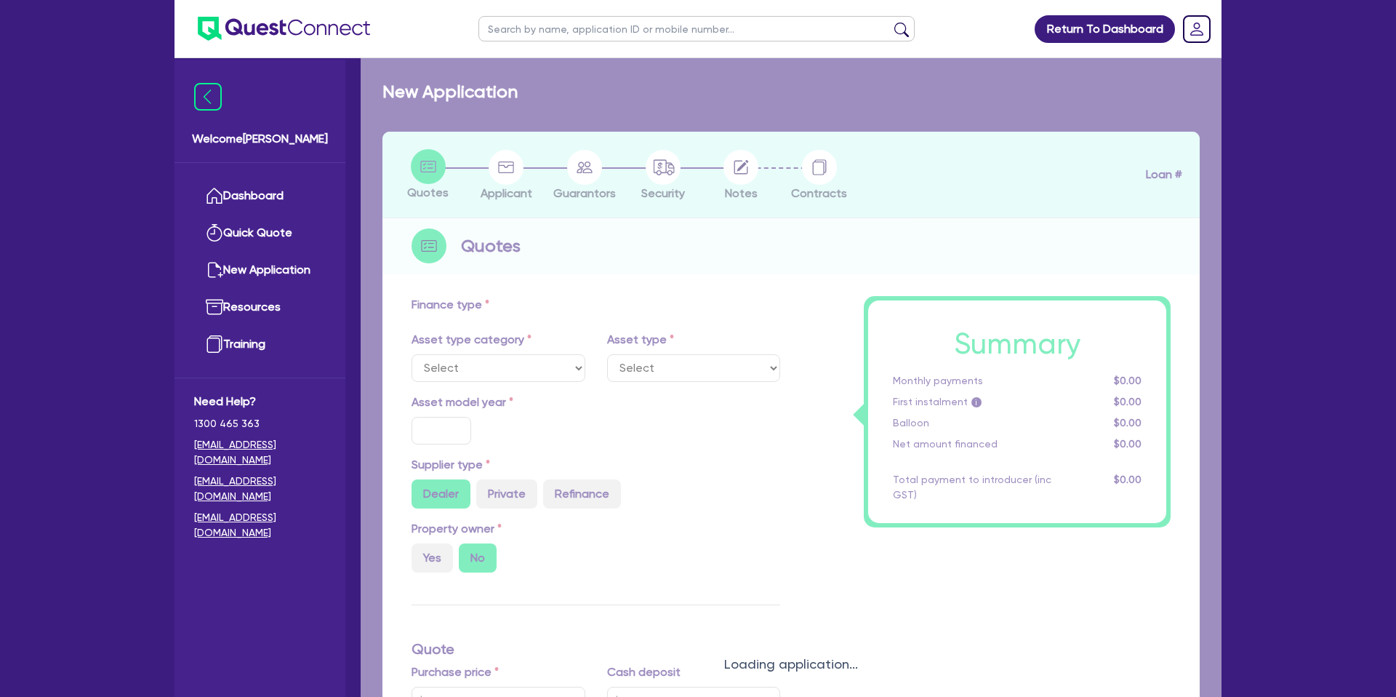
type input "1,400"
select select "PASSENGER_VEHICLES"
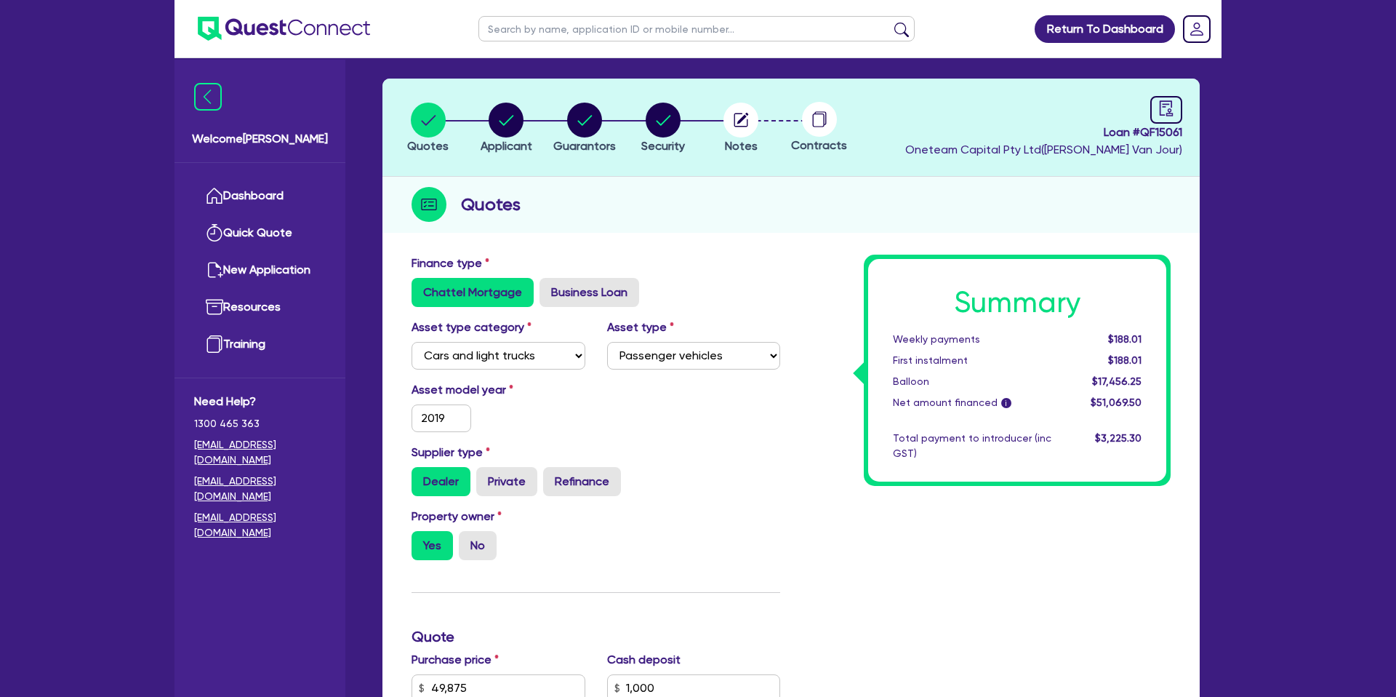
scroll to position [52, 0]
drag, startPoint x: 625, startPoint y: 234, endPoint x: 617, endPoint y: 234, distance: 8.0
click at [625, 234] on div "Quotes Applicant Guarantors Security Notes Contracts Loan # QF15061 Oneteam Cap…" at bounding box center [791, 629] width 817 height 1100
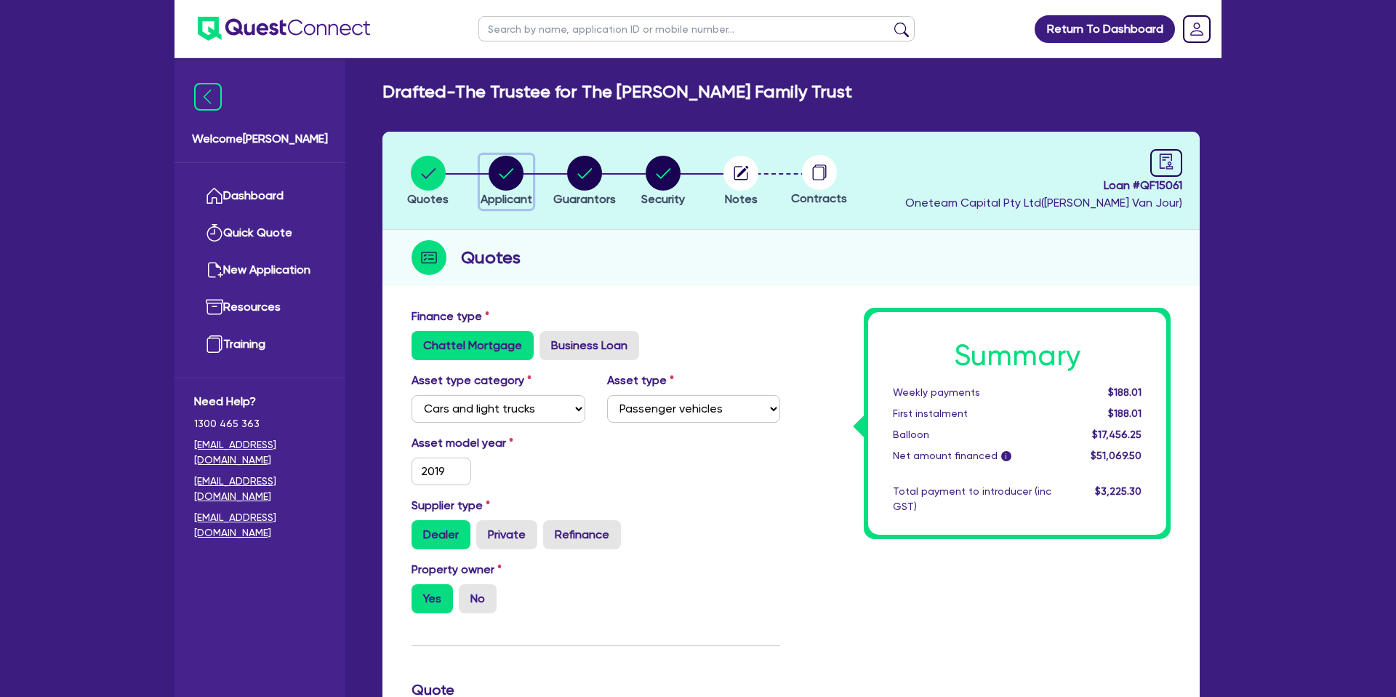
click at [505, 177] on icon "button" at bounding box center [506, 173] width 35 height 35
select select "TRUST"
select select "COMPANY"
select select "BUILDING_CONSTRUCTION"
select select "BUSINESSES_CONSTRUCTION_SERVICES"
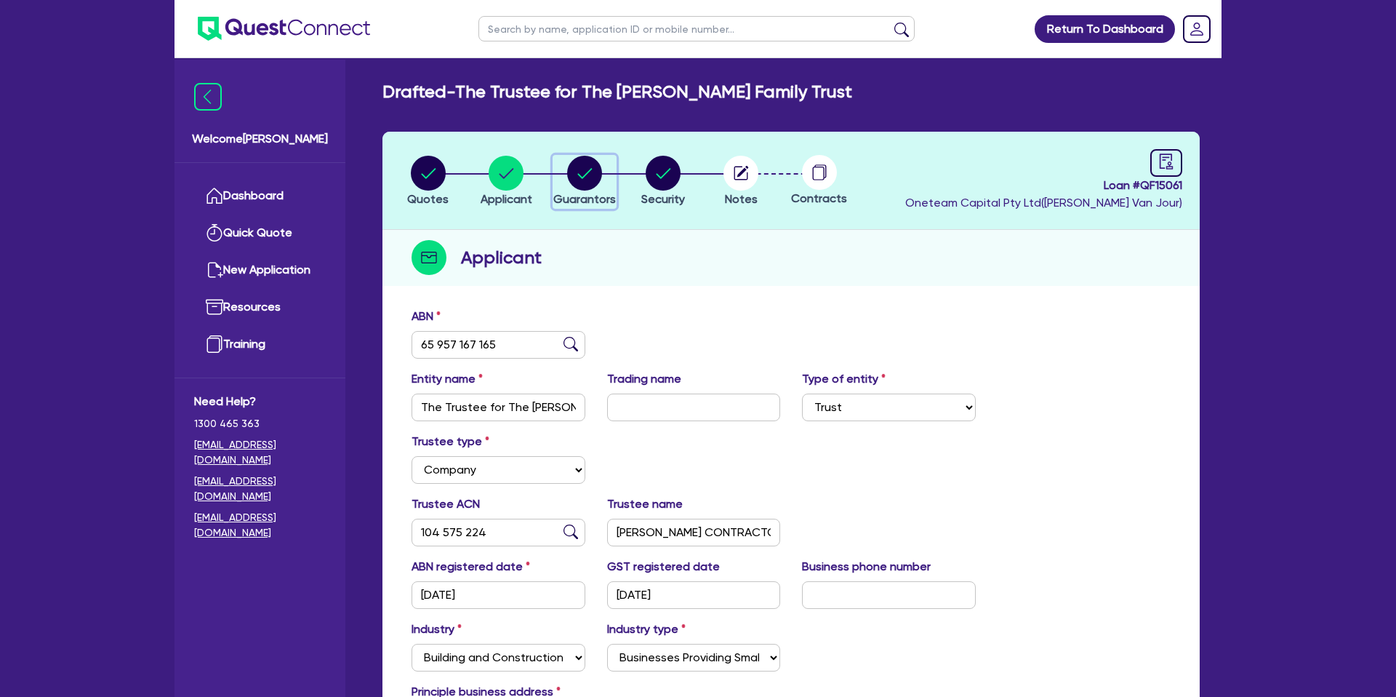
click at [572, 185] on icon "button" at bounding box center [584, 173] width 35 height 35
select select "MR"
select select "VIC"
select select "MARRIED"
select select "PROPERTY"
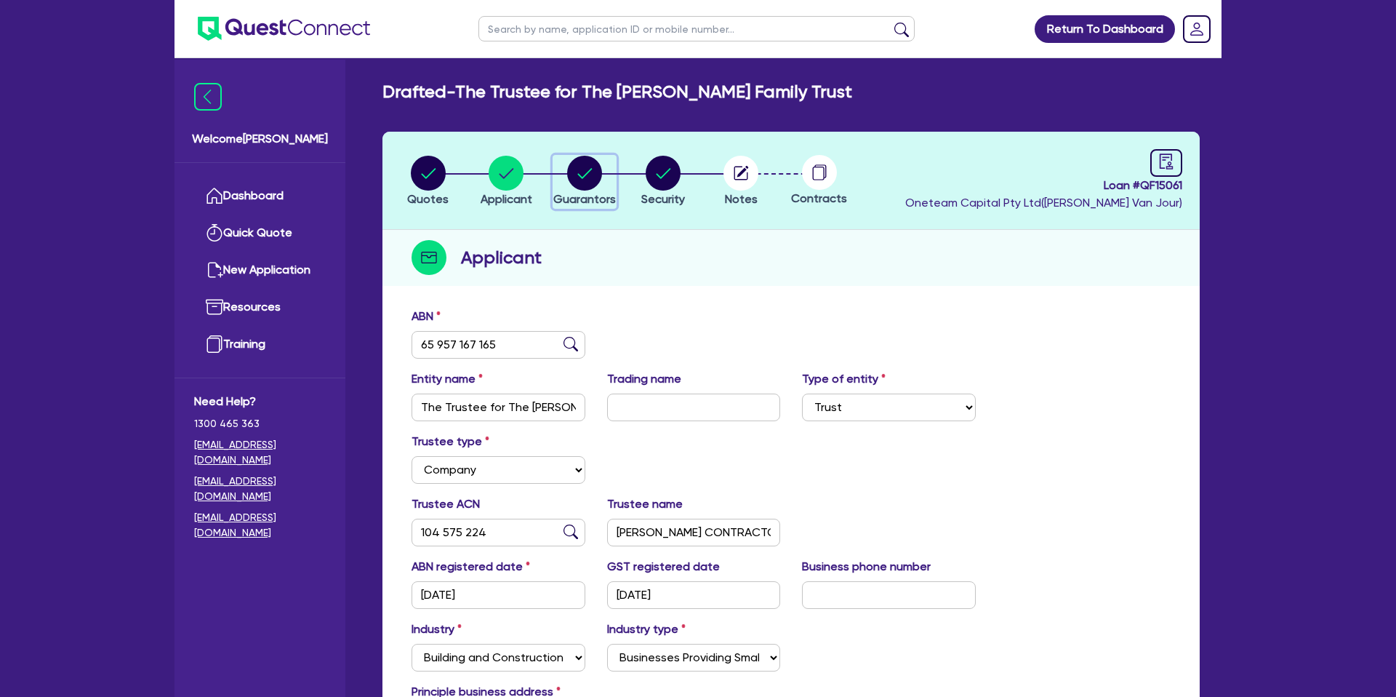
select select "OTHER"
select select "VEHICLE"
select select "MORTGAGE"
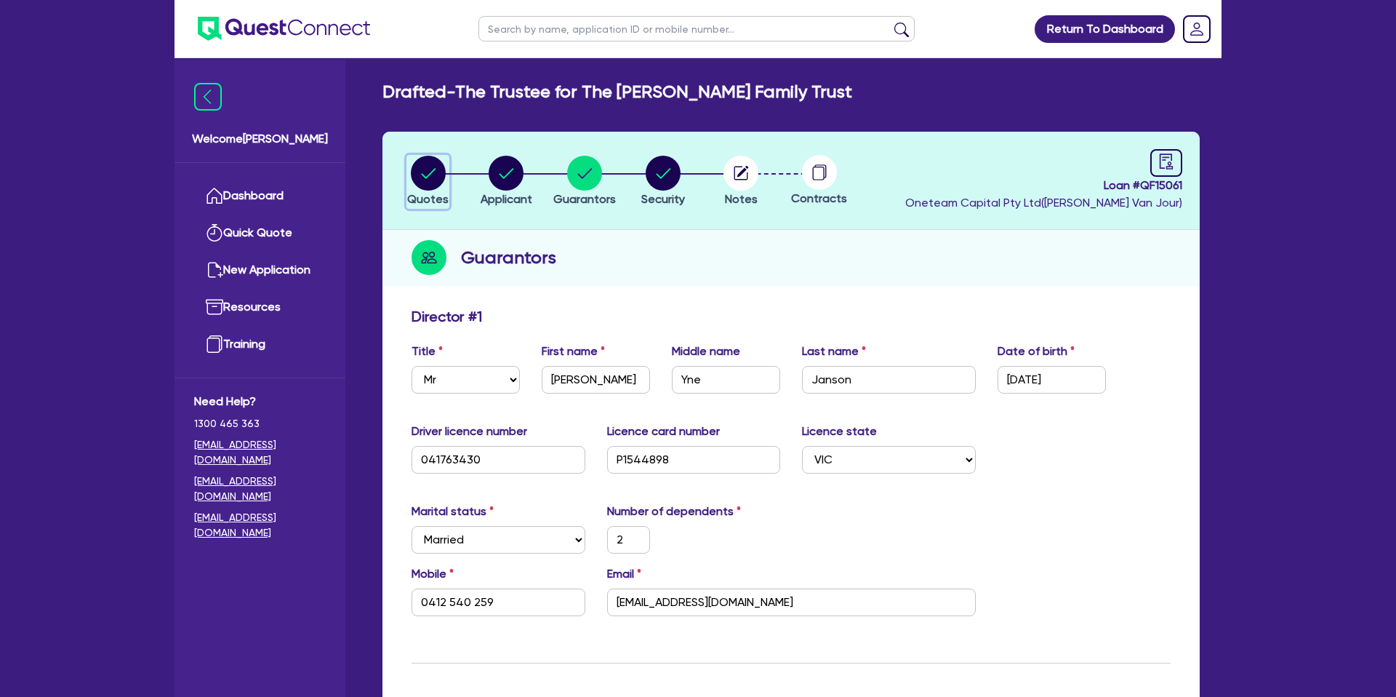
click at [426, 169] on circle "button" at bounding box center [428, 173] width 35 height 35
select select "CARS_AND_LIGHT_TRUCKS"
select select "PASSENGER_VEHICLES"
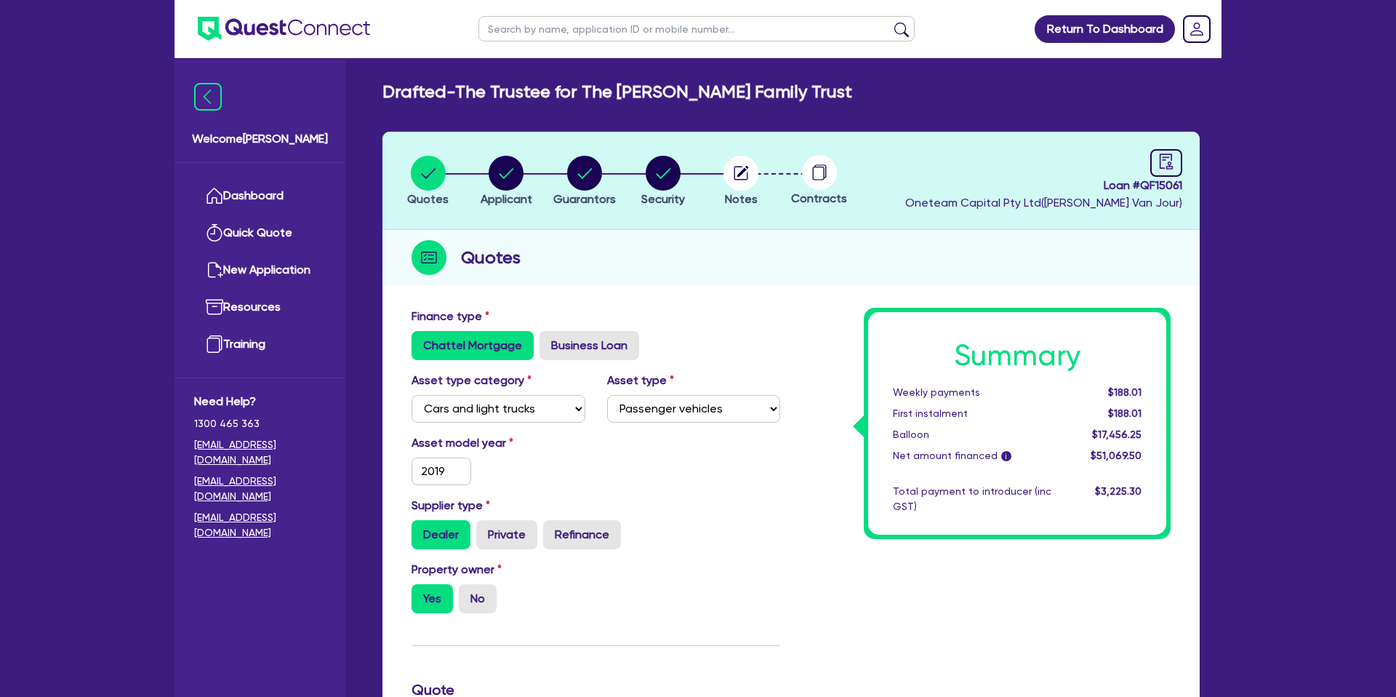
click at [512, 153] on header "Quotes Applicant Guarantors Security Notes Contracts Loan # QF15061 Oneteam Cap…" at bounding box center [791, 181] width 817 height 98
click at [511, 168] on circle "button" at bounding box center [506, 173] width 35 height 35
select select "TRUST"
select select "COMPANY"
select select "BUILDING_CONSTRUCTION"
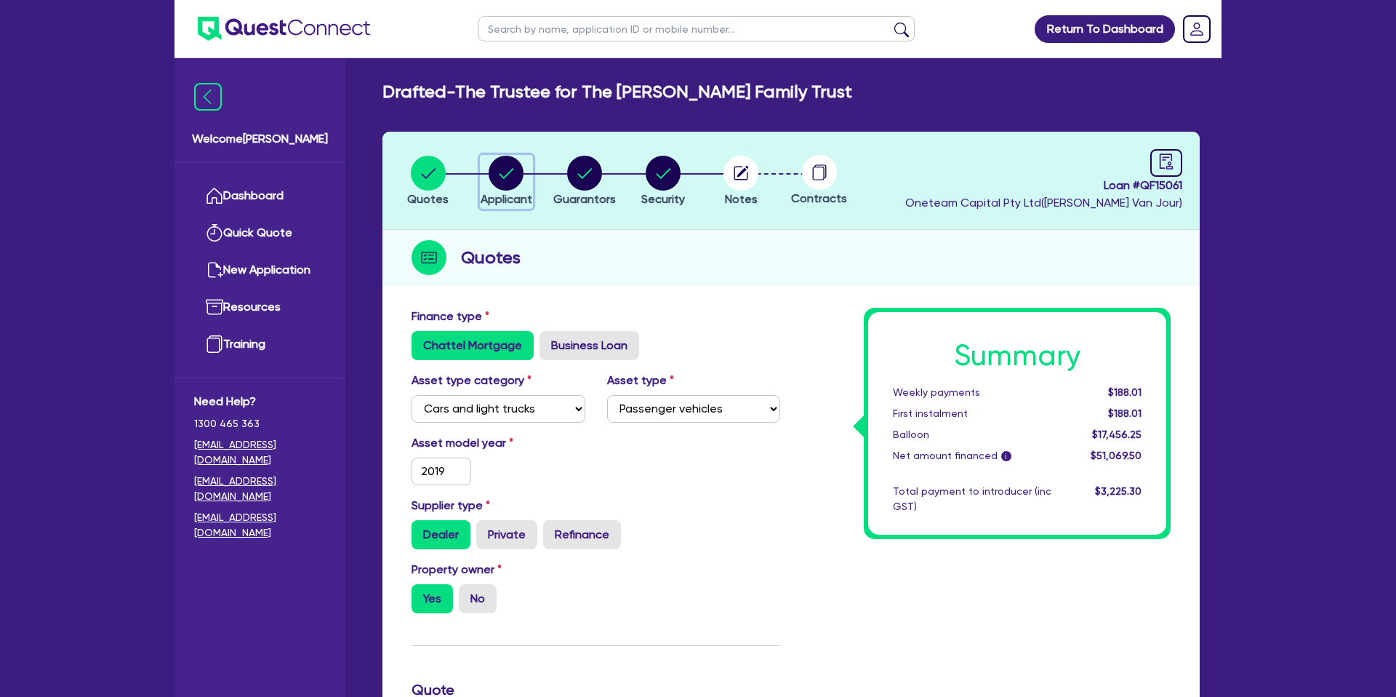
select select "BUSINESSES_CONSTRUCTION_SERVICES"
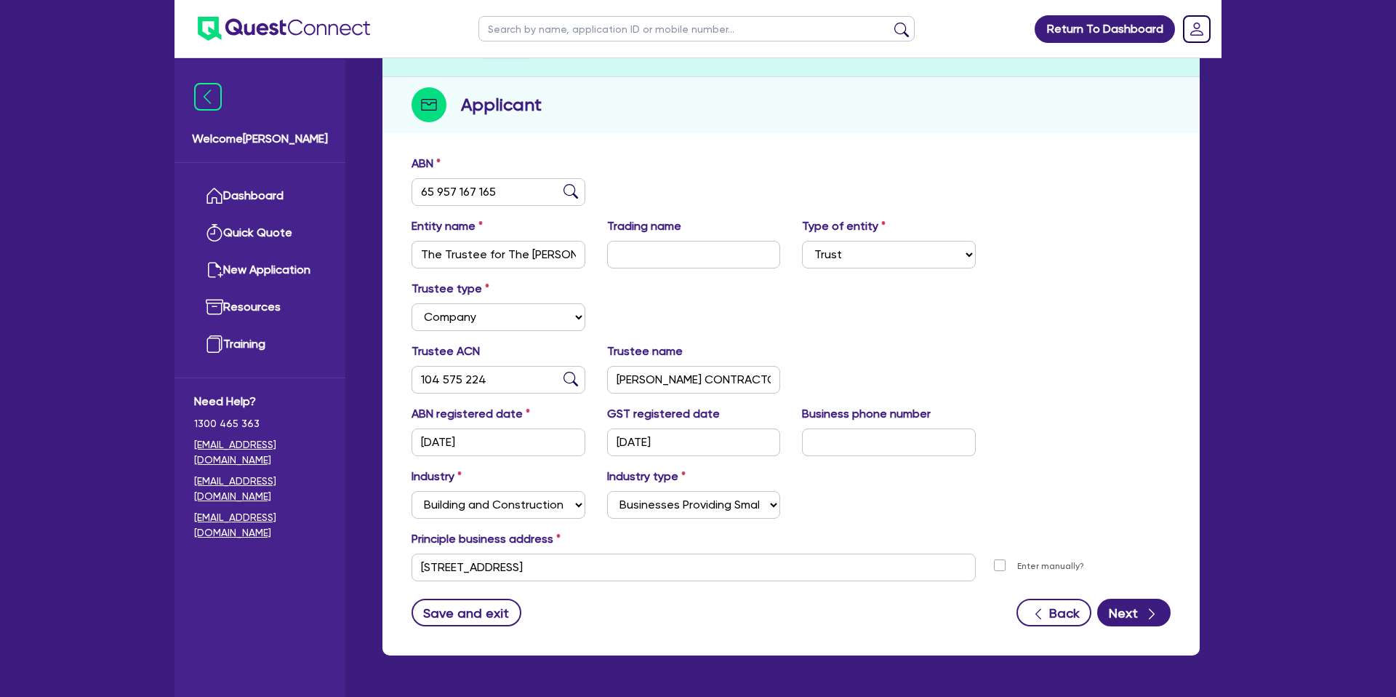
scroll to position [154, 0]
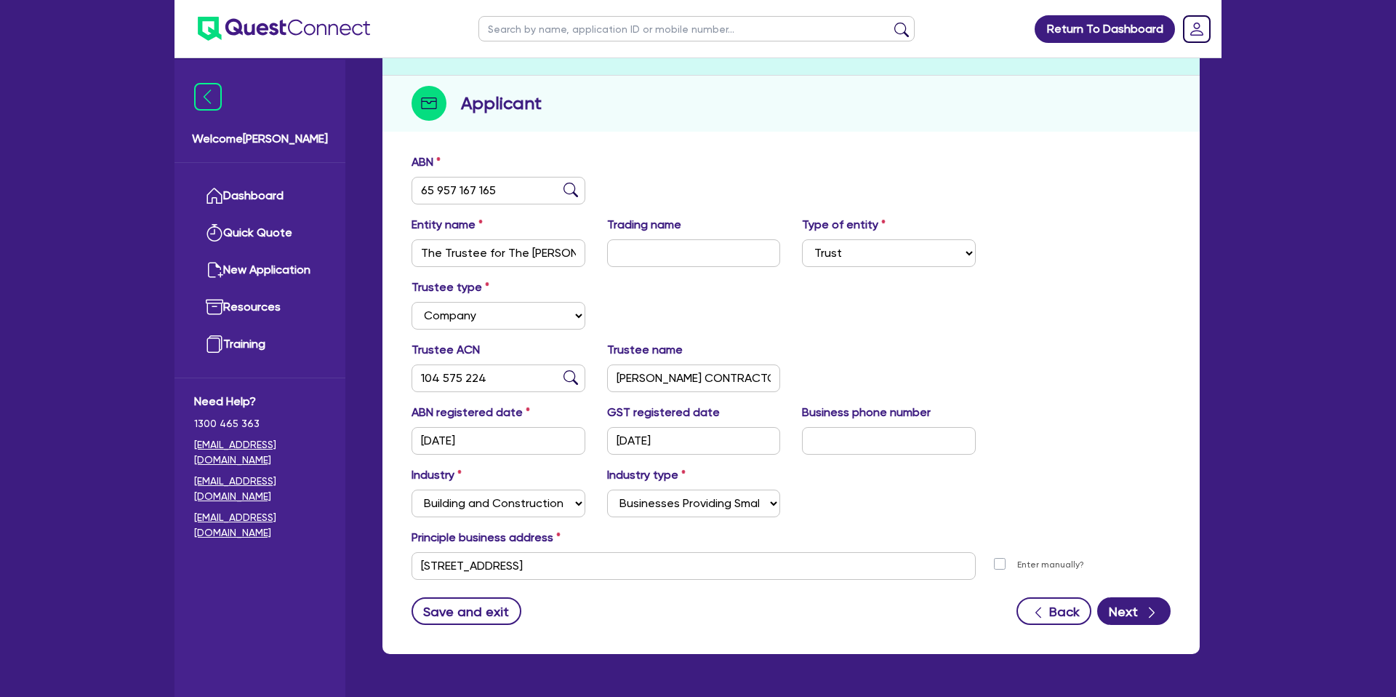
click at [1015, 375] on div "Trustee ACN 104 575 224 Trustee name JANSEN CONTRACTORS PTY LTD" at bounding box center [791, 372] width 781 height 63
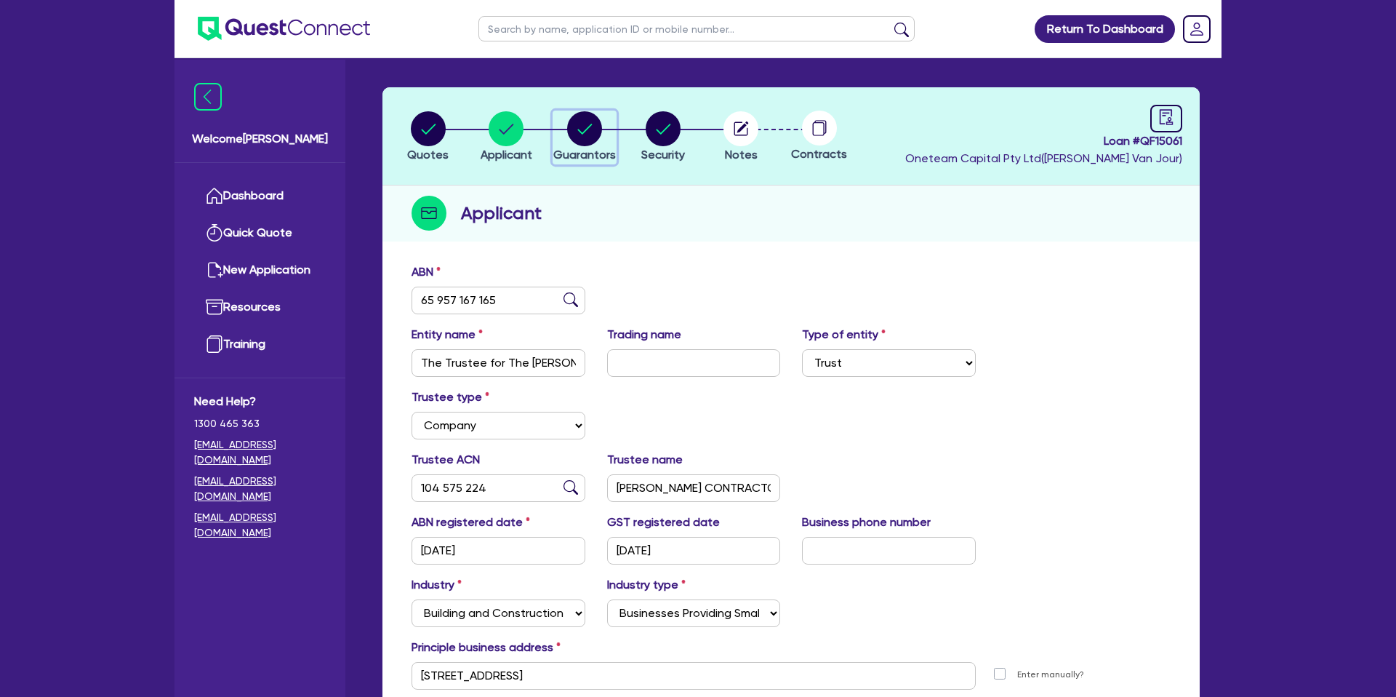
scroll to position [49, 0]
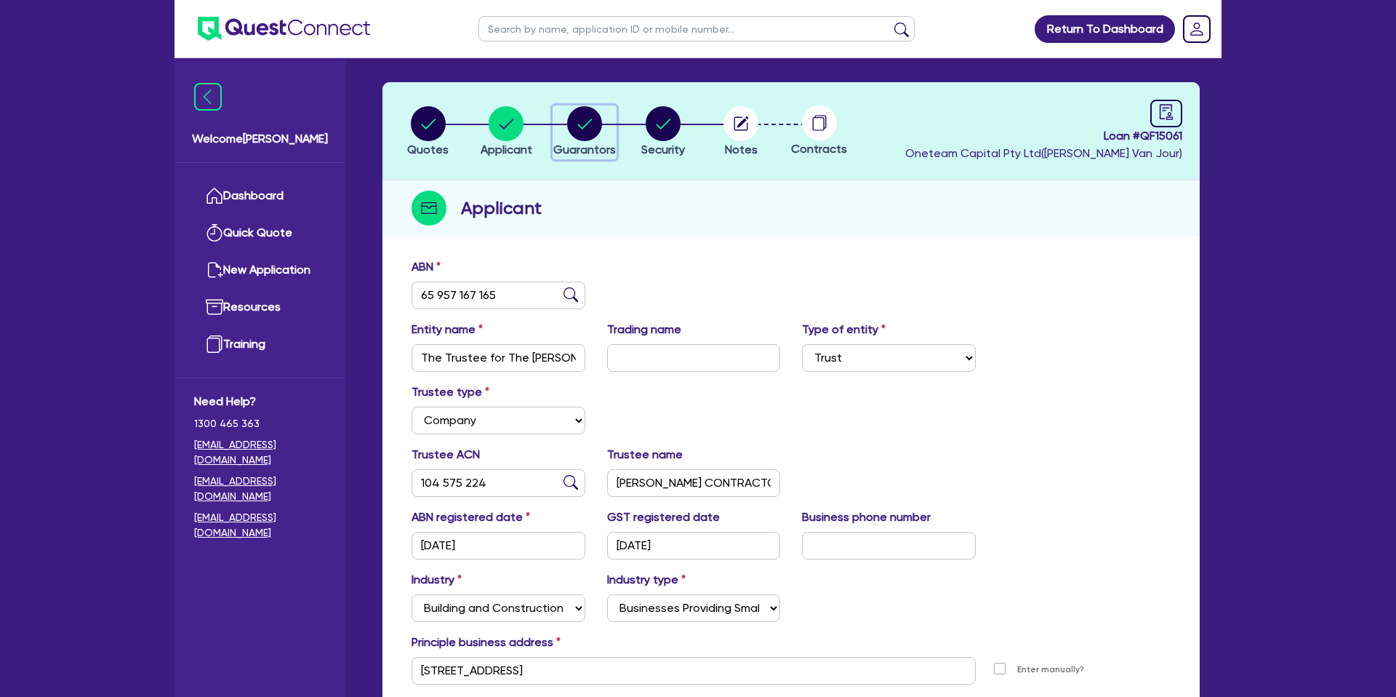
click at [568, 114] on icon "button" at bounding box center [584, 123] width 35 height 35
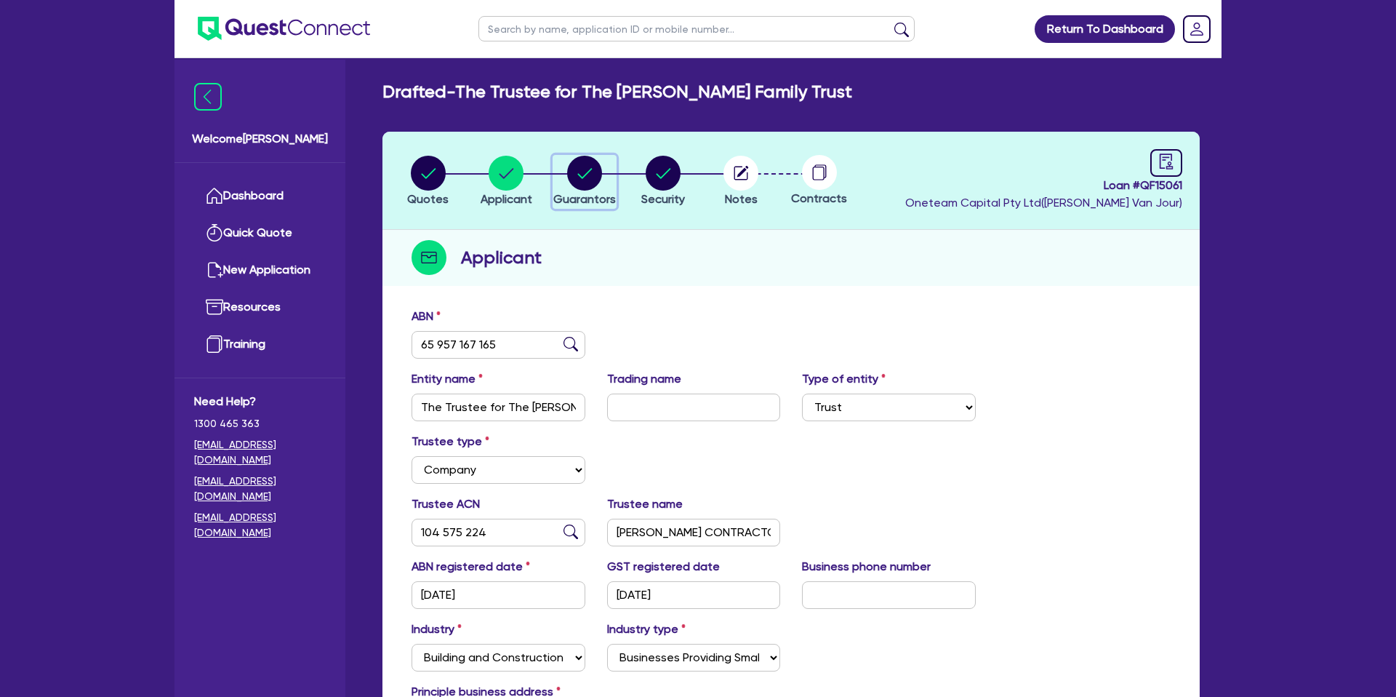
select select "MR"
select select "VIC"
select select "MARRIED"
select select "PROPERTY"
select select "OTHER"
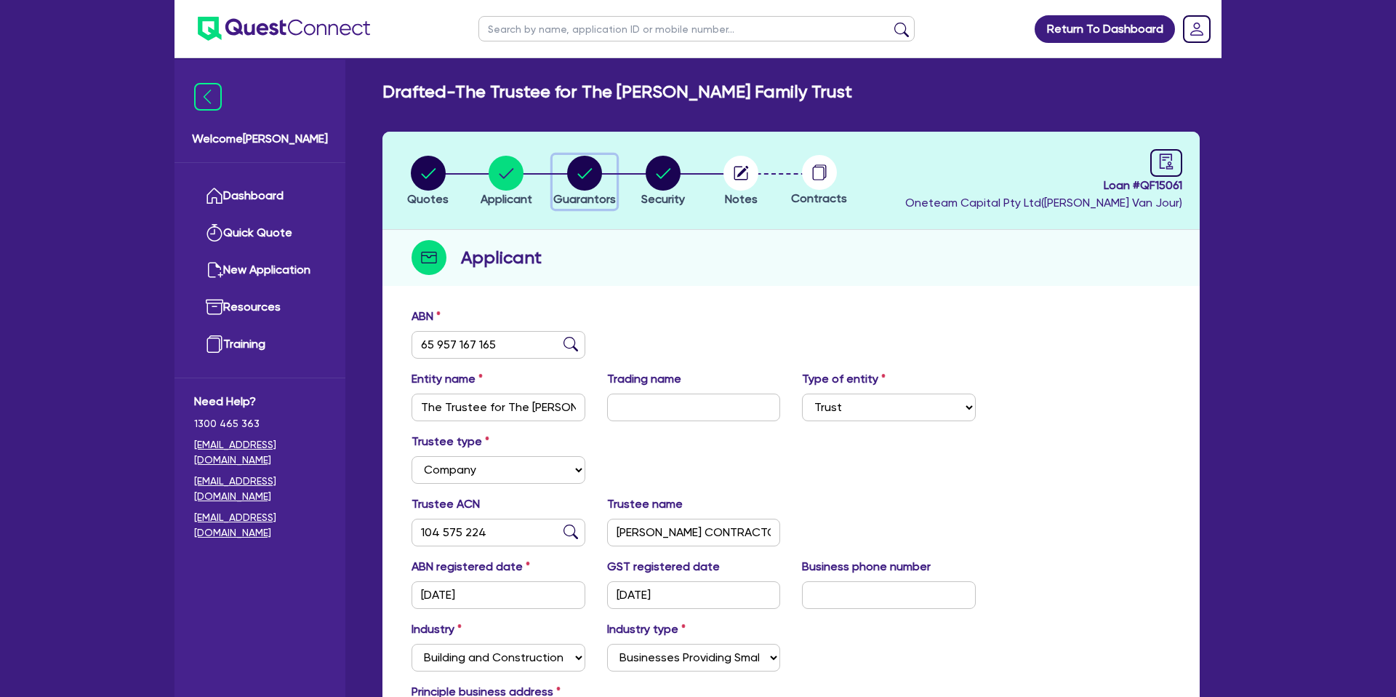
select select "VEHICLE"
select select "MORTGAGE"
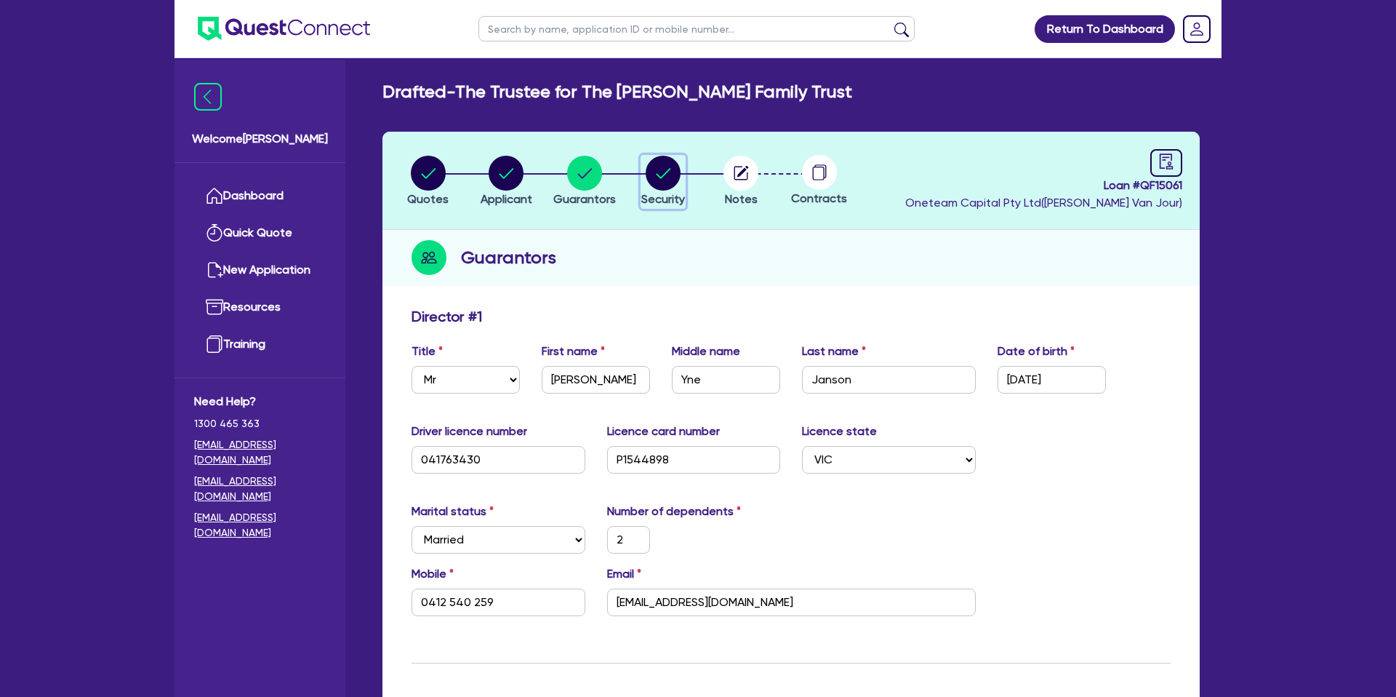
click at [660, 178] on icon "button" at bounding box center [663, 173] width 15 height 10
select select "CARS_AND_LIGHT_TRUCKS"
select select "PASSENGER_VEHICLES"
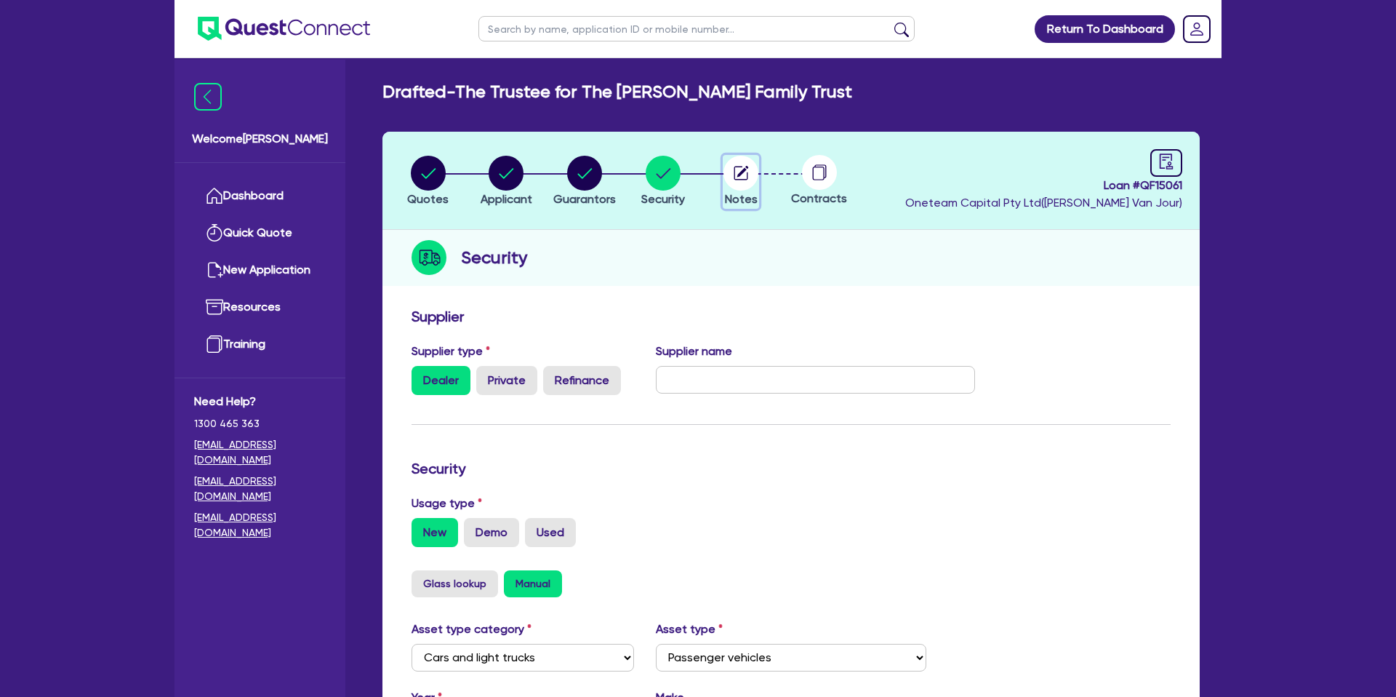
click at [746, 169] on icon "button" at bounding box center [743, 172] width 12 height 12
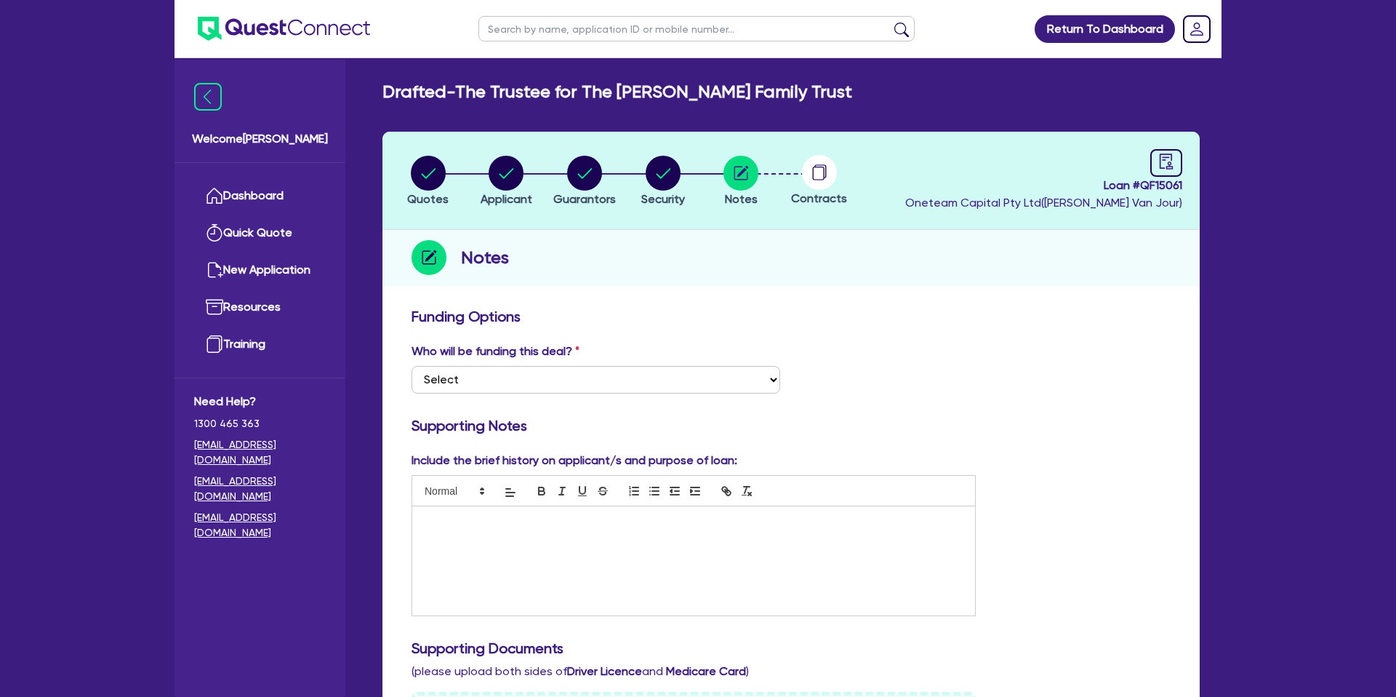
click at [831, 172] on circle at bounding box center [819, 172] width 35 height 35
click at [1185, 166] on header "Quotes Applicant Guarantors Security Notes Contracts Loan # QF15061 Oneteam Cap…" at bounding box center [791, 181] width 817 height 98
click at [1169, 169] on link at bounding box center [1167, 163] width 32 height 28
select select "DRAFTED_NEW"
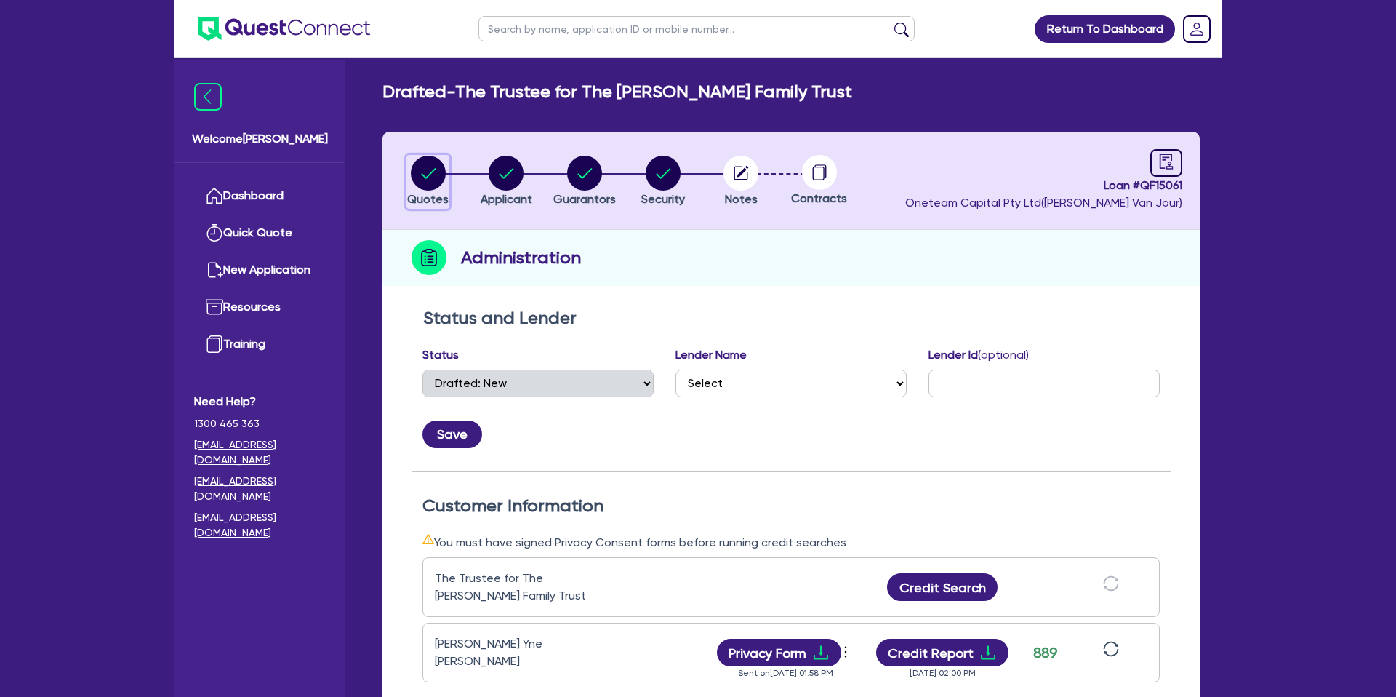
click at [429, 174] on icon "button" at bounding box center [428, 173] width 35 height 35
select select "CARS_AND_LIGHT_TRUCKS"
select select "PASSENGER_VEHICLES"
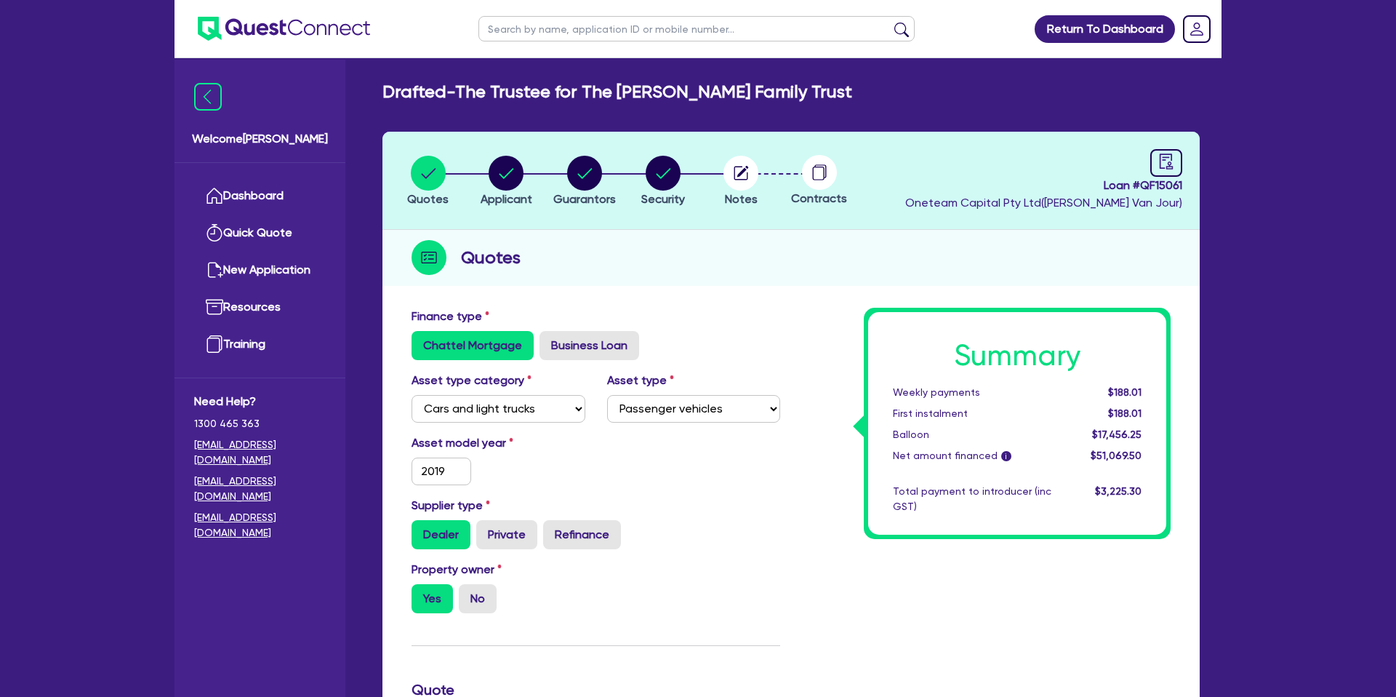
click at [705, 228] on header "Quotes Applicant Guarantors Security Notes Contracts Loan # QF15061 Oneteam Cap…" at bounding box center [791, 181] width 817 height 98
click at [505, 172] on circle "button" at bounding box center [506, 173] width 35 height 35
select select "TRUST"
select select "COMPANY"
select select "BUILDING_CONSTRUCTION"
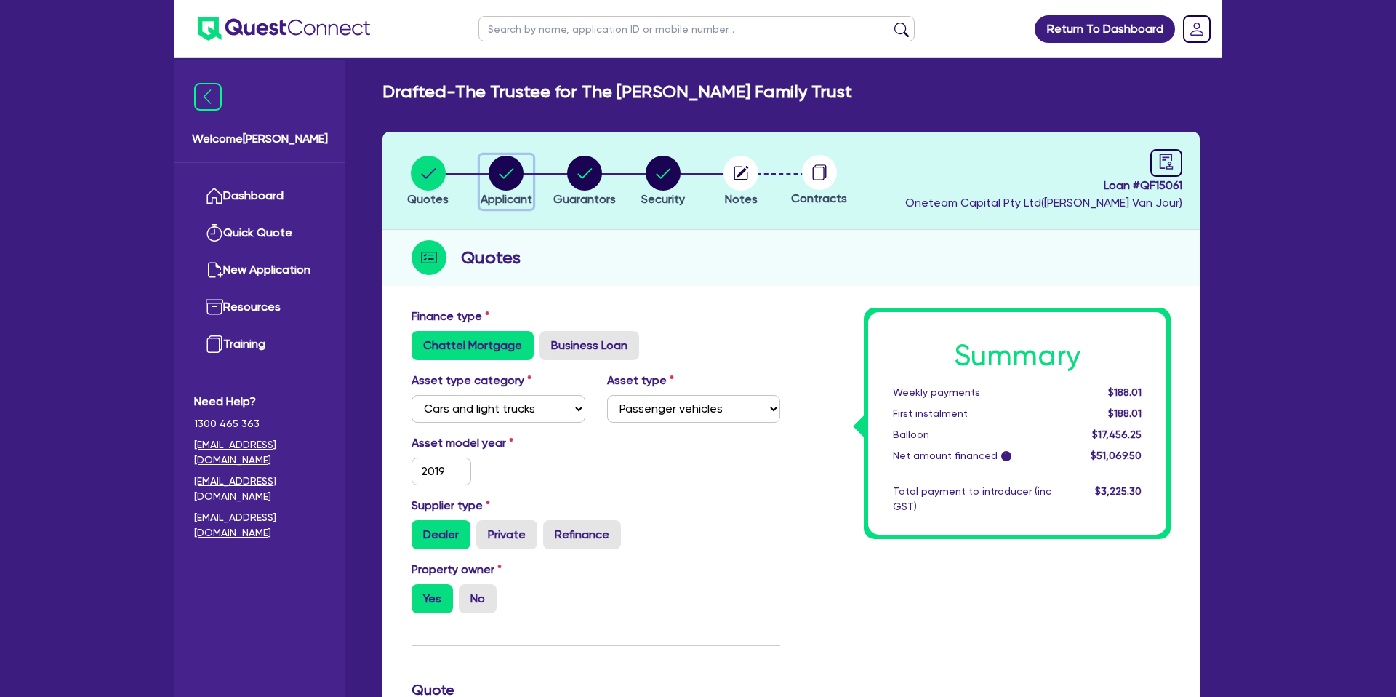
select select "BUSINESSES_CONSTRUCTION_SERVICES"
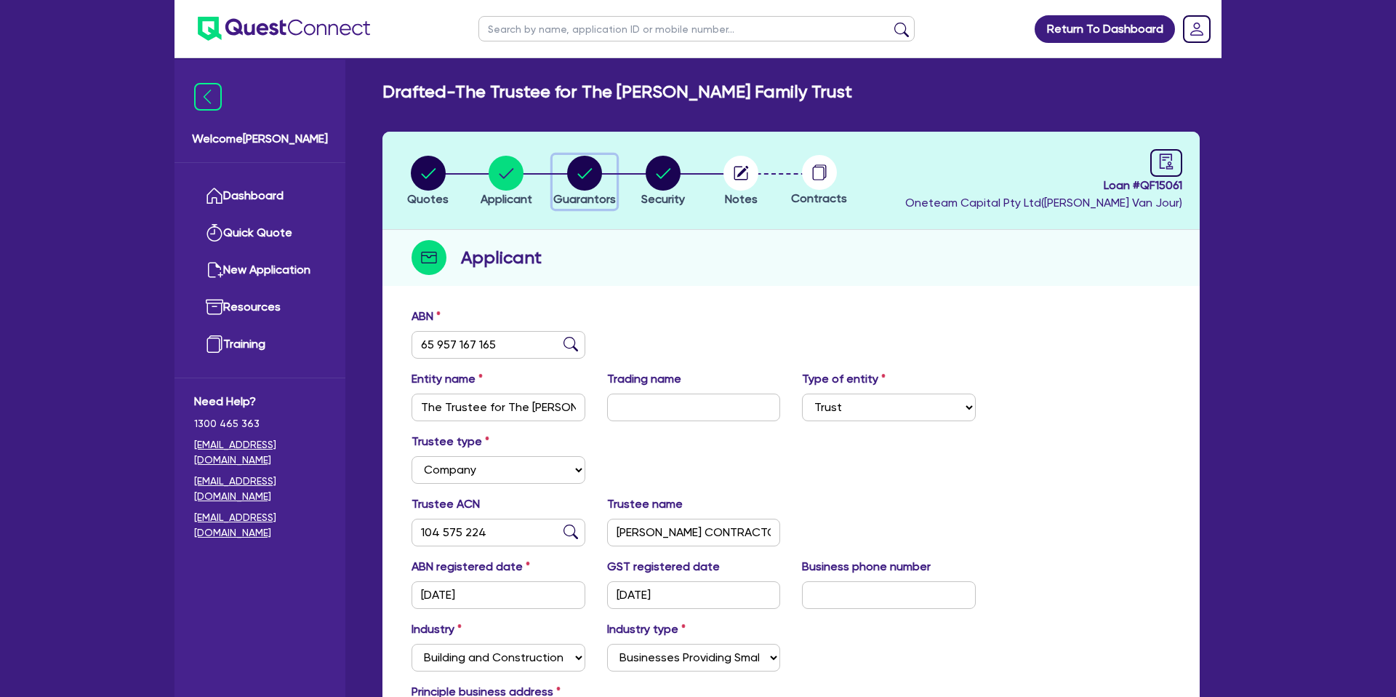
click at [597, 169] on circle "button" at bounding box center [584, 173] width 35 height 35
select select "MR"
select select "VIC"
select select "MARRIED"
select select "PROPERTY"
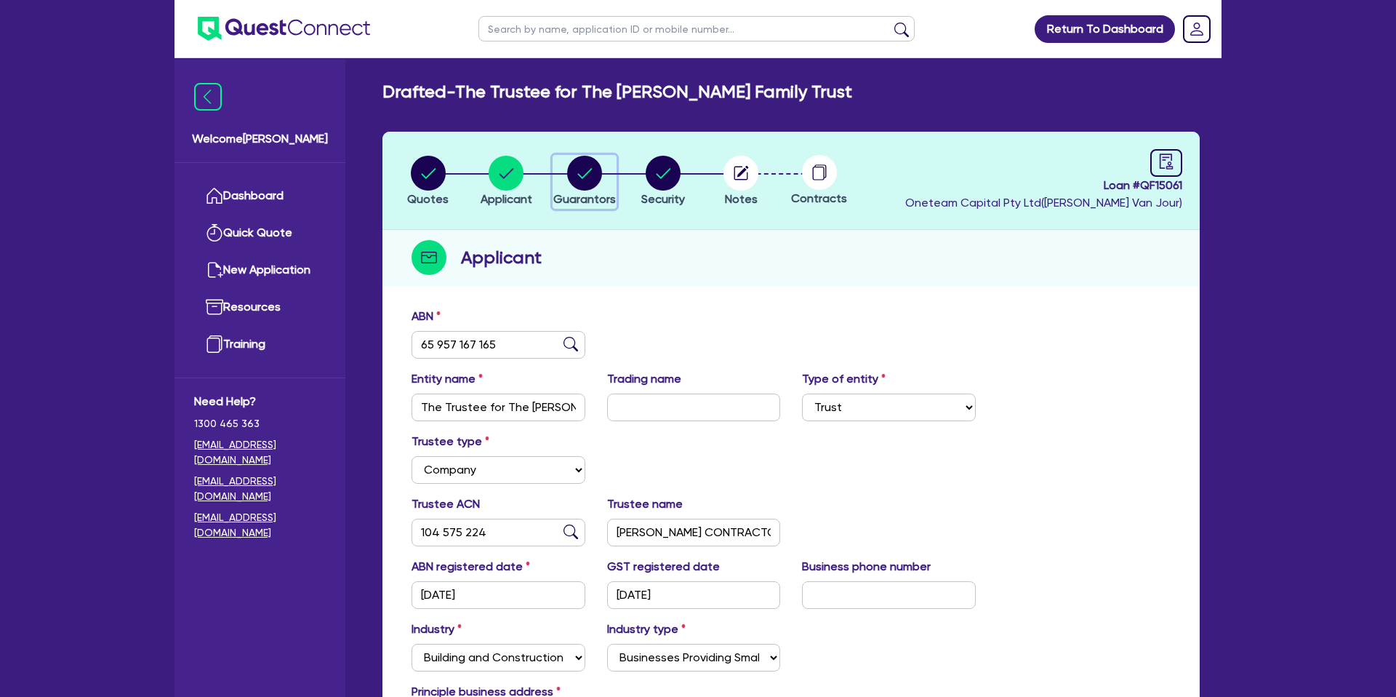
select select "OTHER"
select select "VEHICLE"
select select "MORTGAGE"
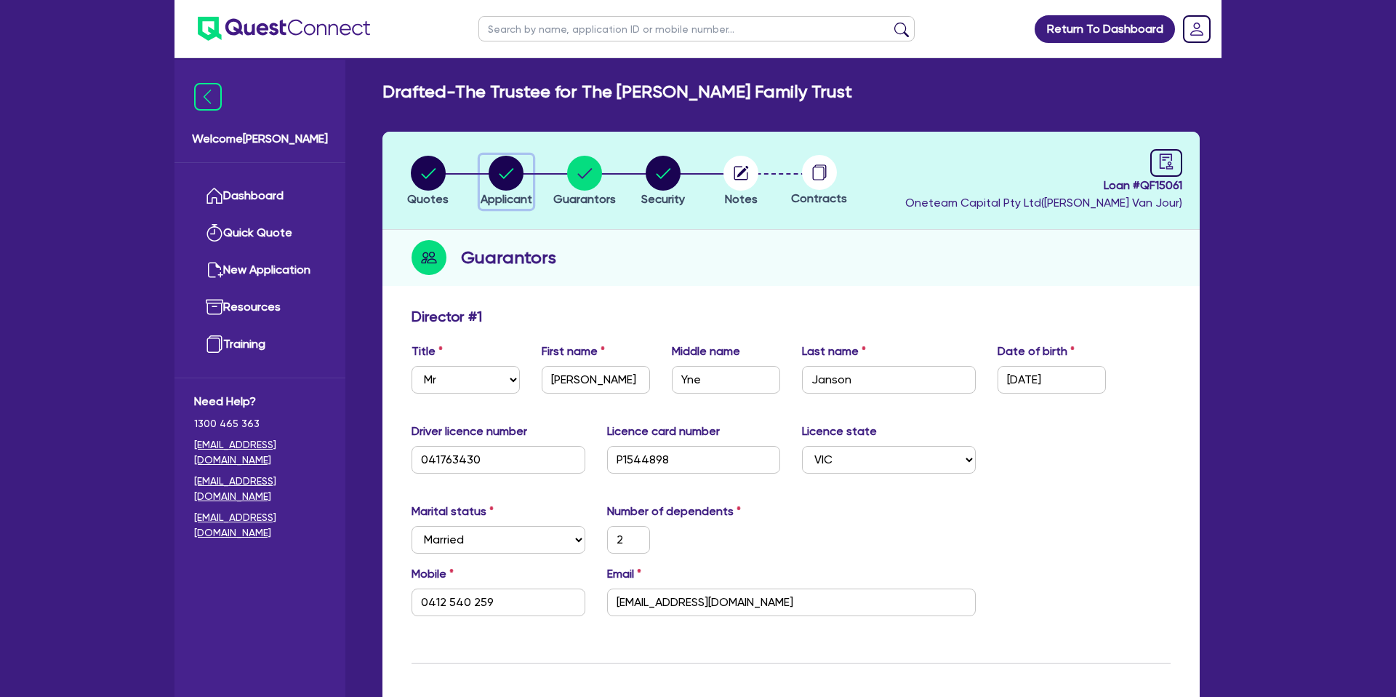
click at [513, 172] on circle "button" at bounding box center [506, 173] width 35 height 35
select select "TRUST"
select select "COMPANY"
select select "BUILDING_CONSTRUCTION"
select select "BUSINESSES_CONSTRUCTION_SERVICES"
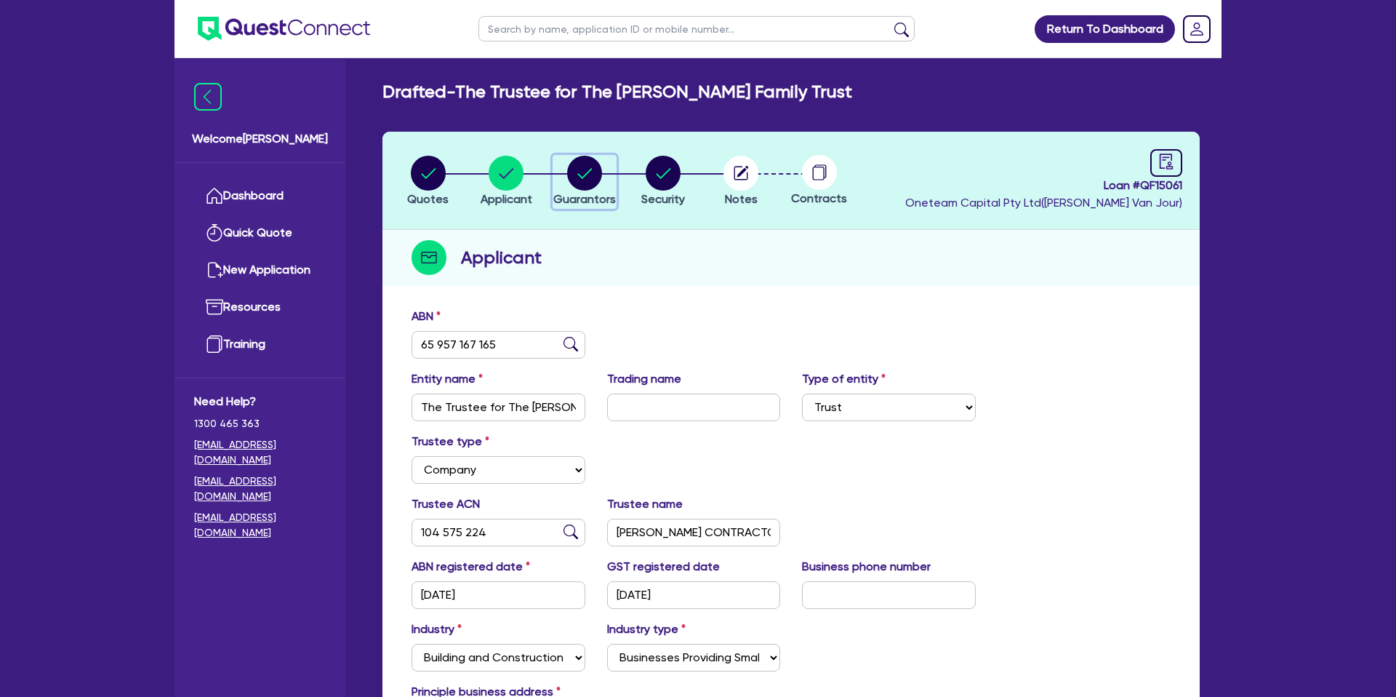
click at [571, 166] on circle "button" at bounding box center [584, 173] width 35 height 35
select select "MR"
select select "VIC"
select select "MARRIED"
select select "PROPERTY"
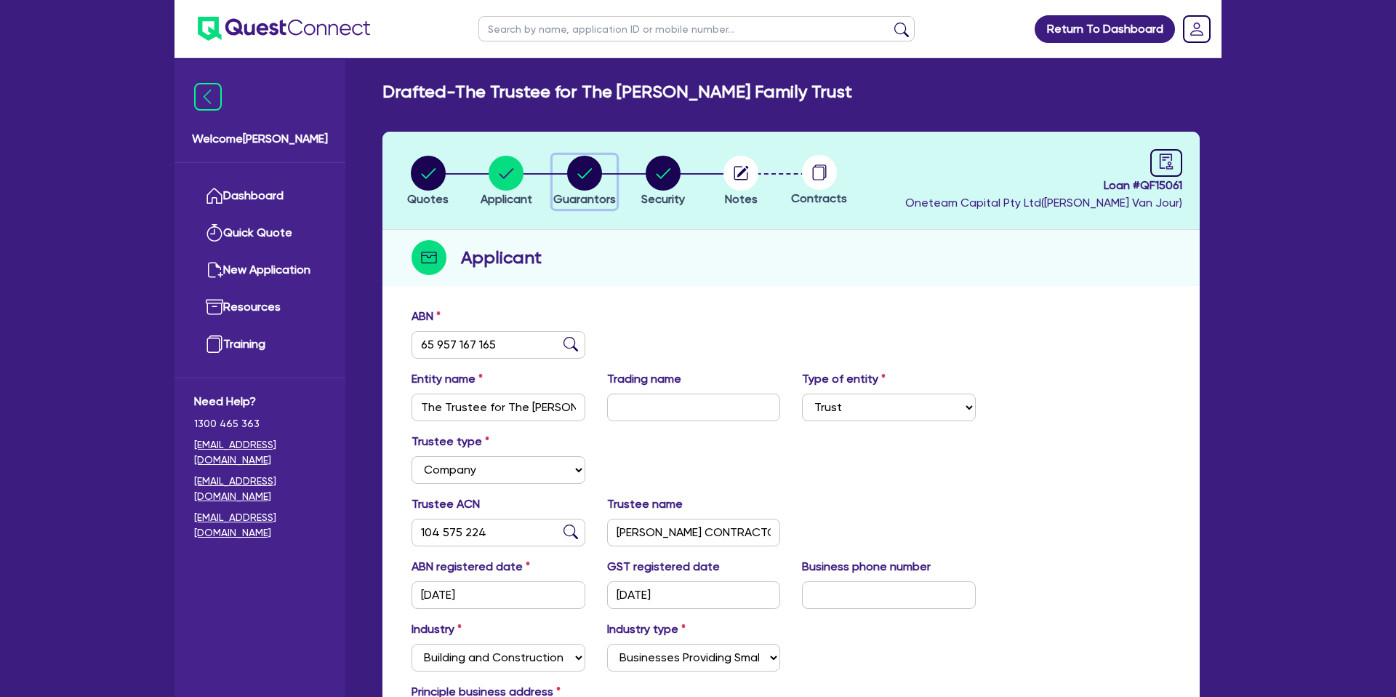
select select "OTHER"
select select "VEHICLE"
select select "MORTGAGE"
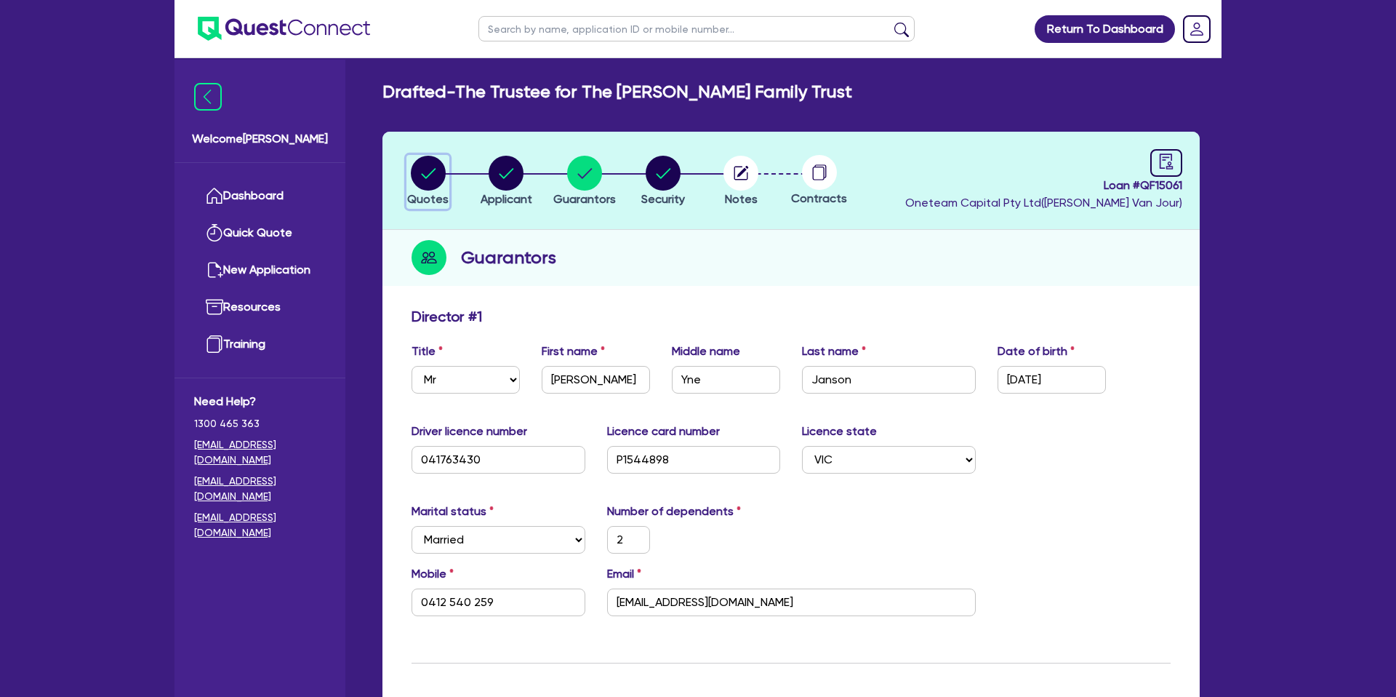
click at [427, 174] on circle "button" at bounding box center [428, 173] width 35 height 35
select select "CARS_AND_LIGHT_TRUCKS"
select select "PASSENGER_VEHICLES"
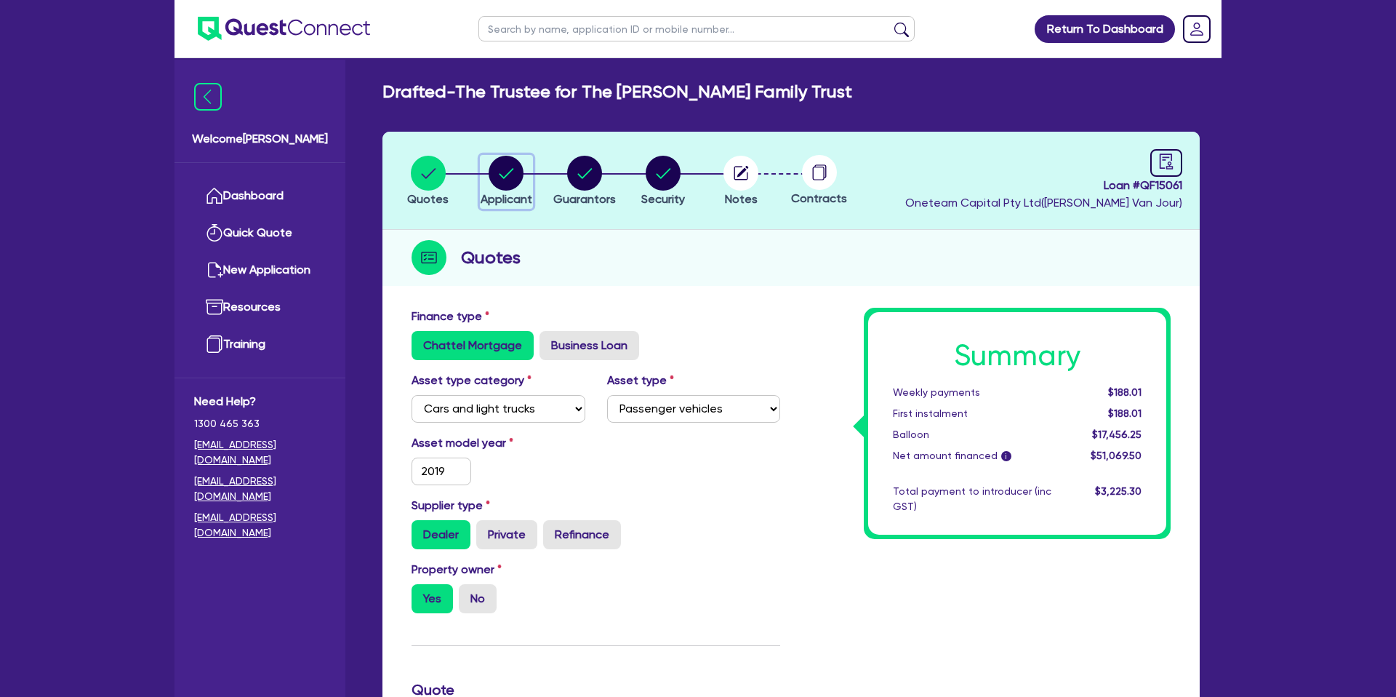
click at [502, 175] on icon "button" at bounding box center [507, 173] width 15 height 10
select select "TRUST"
select select "COMPANY"
select select "BUILDING_CONSTRUCTION"
select select "BUSINESSES_CONSTRUCTION_SERVICES"
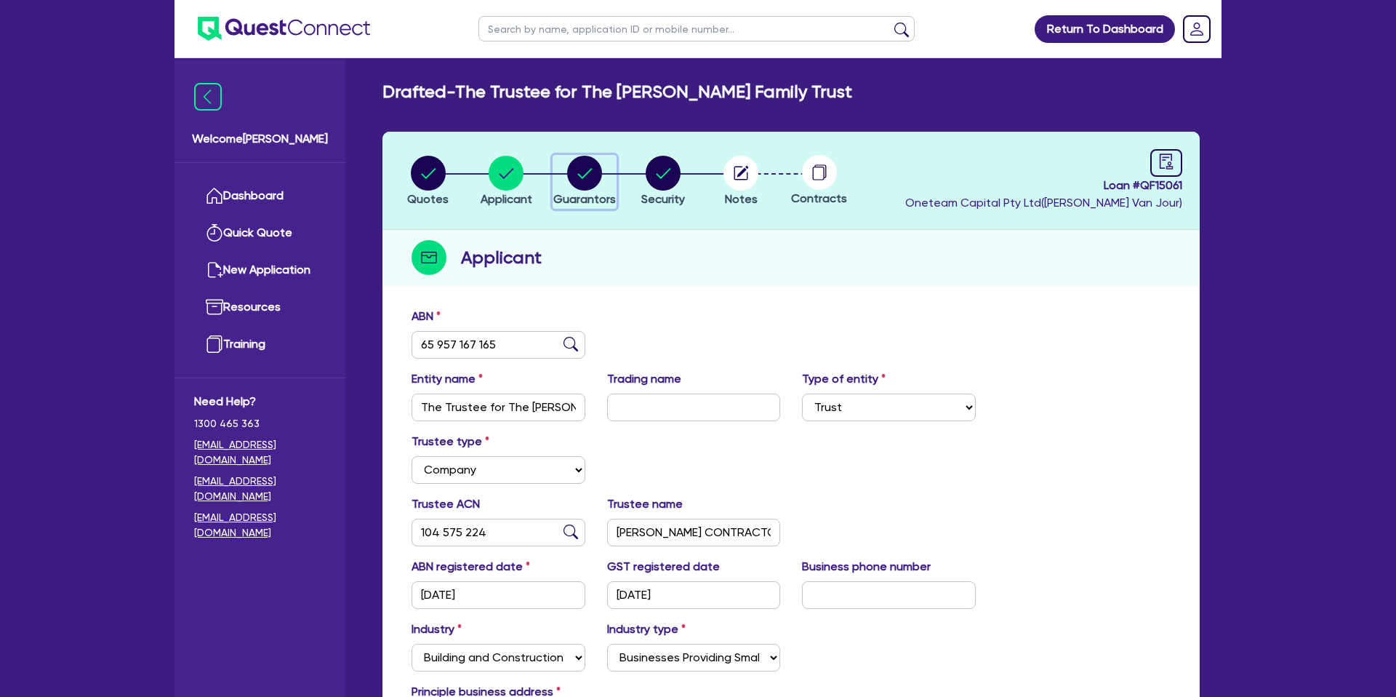
click at [589, 172] on circle "button" at bounding box center [584, 173] width 35 height 35
select select "MR"
select select "VIC"
select select "MARRIED"
select select "PROPERTY"
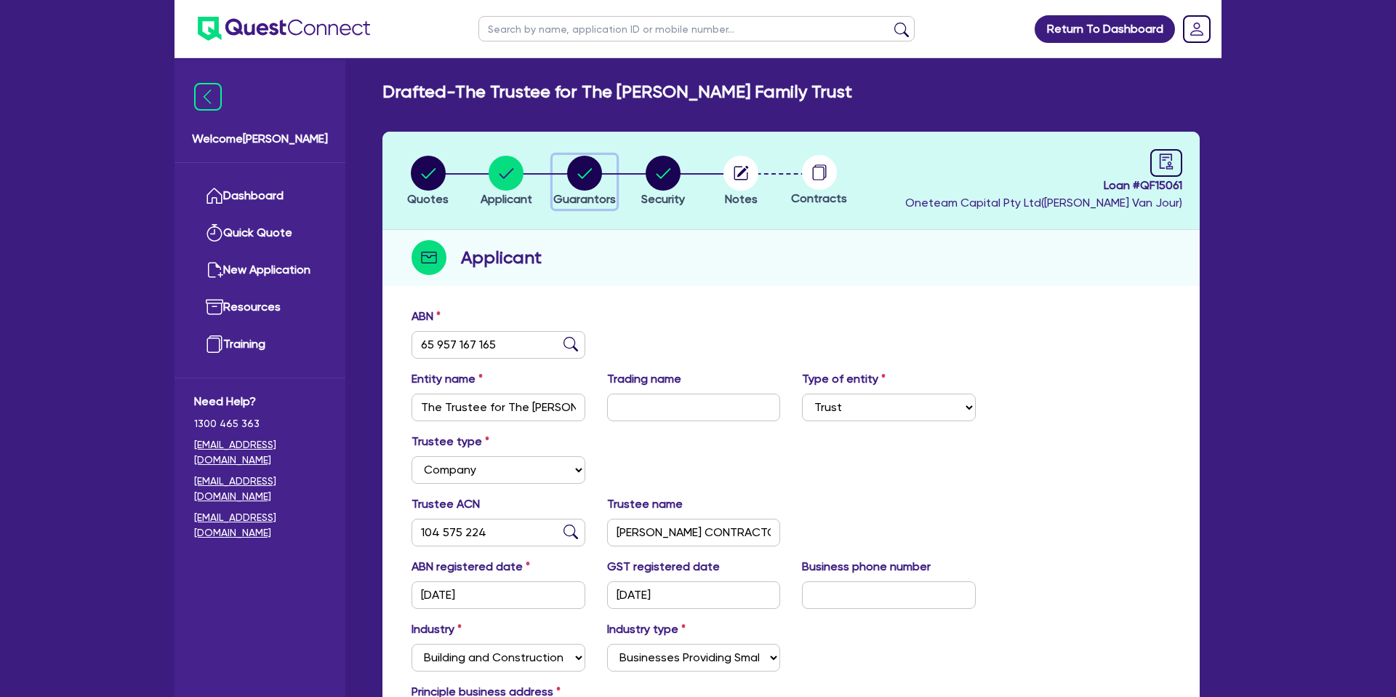
select select "OTHER"
select select "VEHICLE"
select select "MORTGAGE"
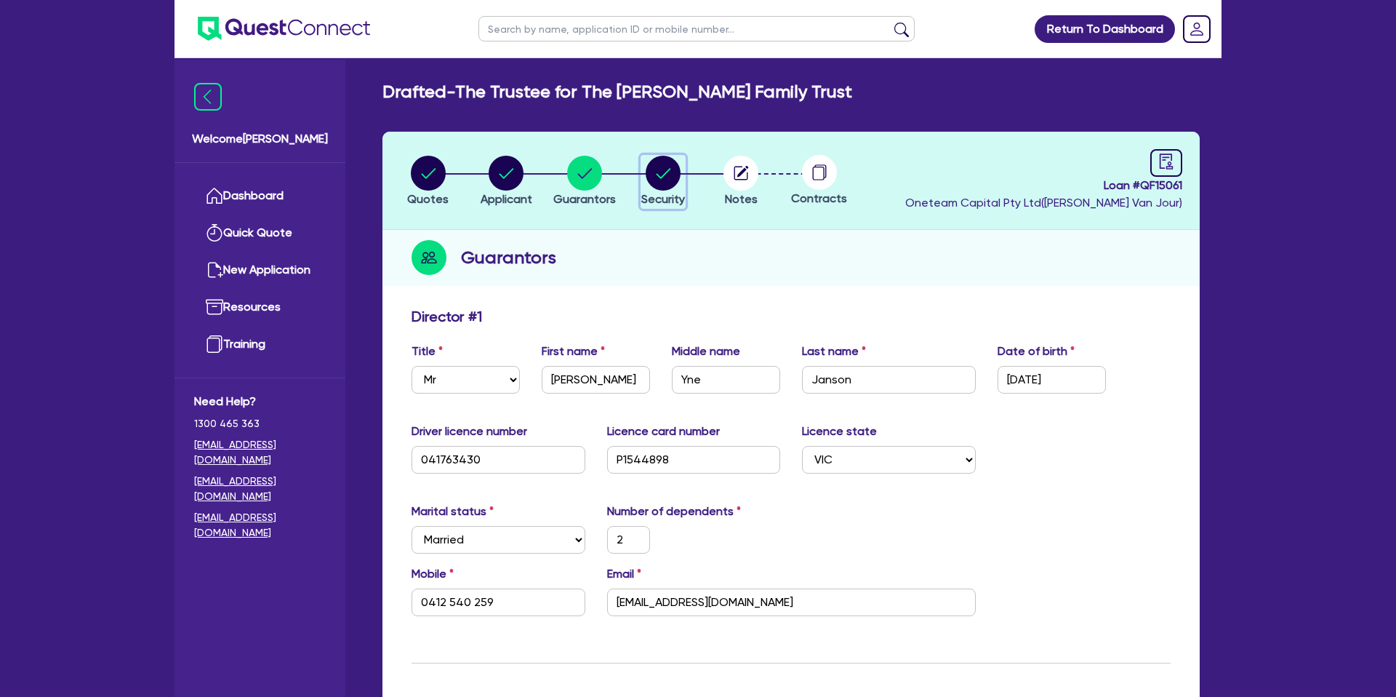
click at [657, 169] on circle "button" at bounding box center [663, 173] width 35 height 35
select select "CARS_AND_LIGHT_TRUCKS"
select select "PASSENGER_VEHICLES"
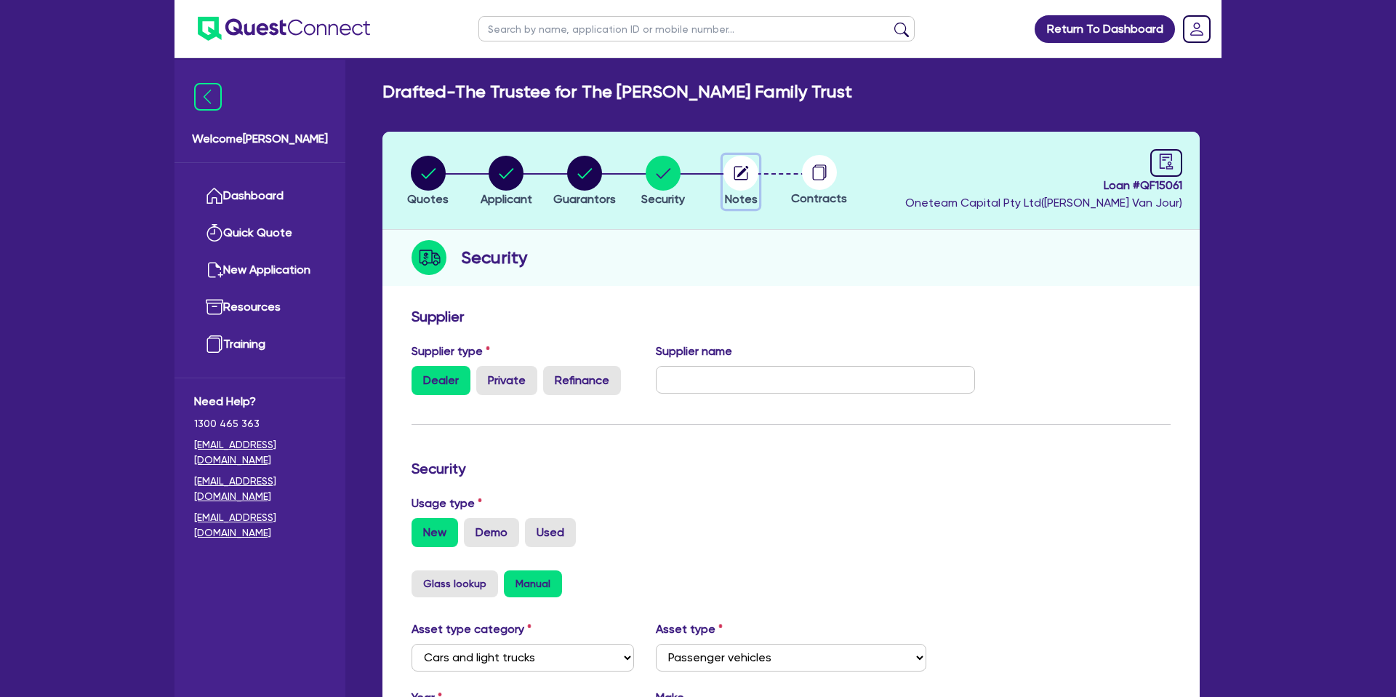
click at [731, 172] on circle "button" at bounding box center [741, 173] width 35 height 35
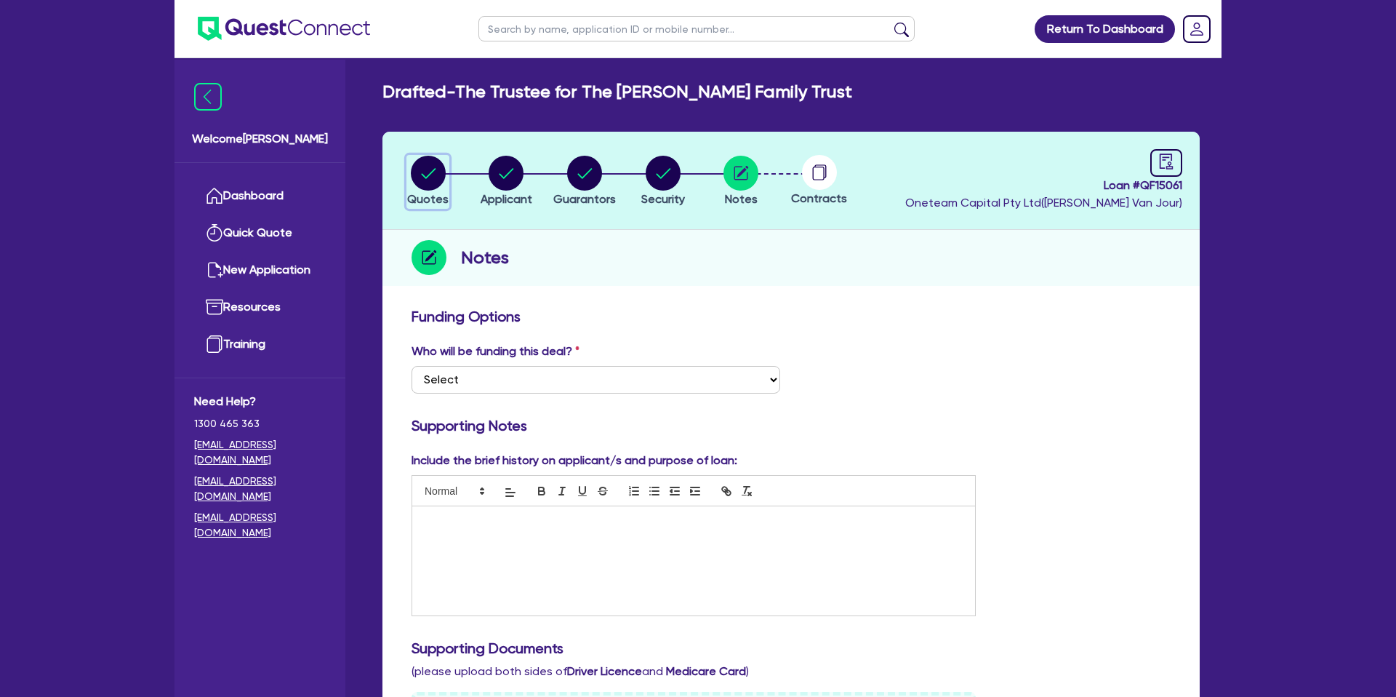
click at [425, 175] on circle "button" at bounding box center [428, 173] width 35 height 35
select select "CARS_AND_LIGHT_TRUCKS"
select select "PASSENGER_VEHICLES"
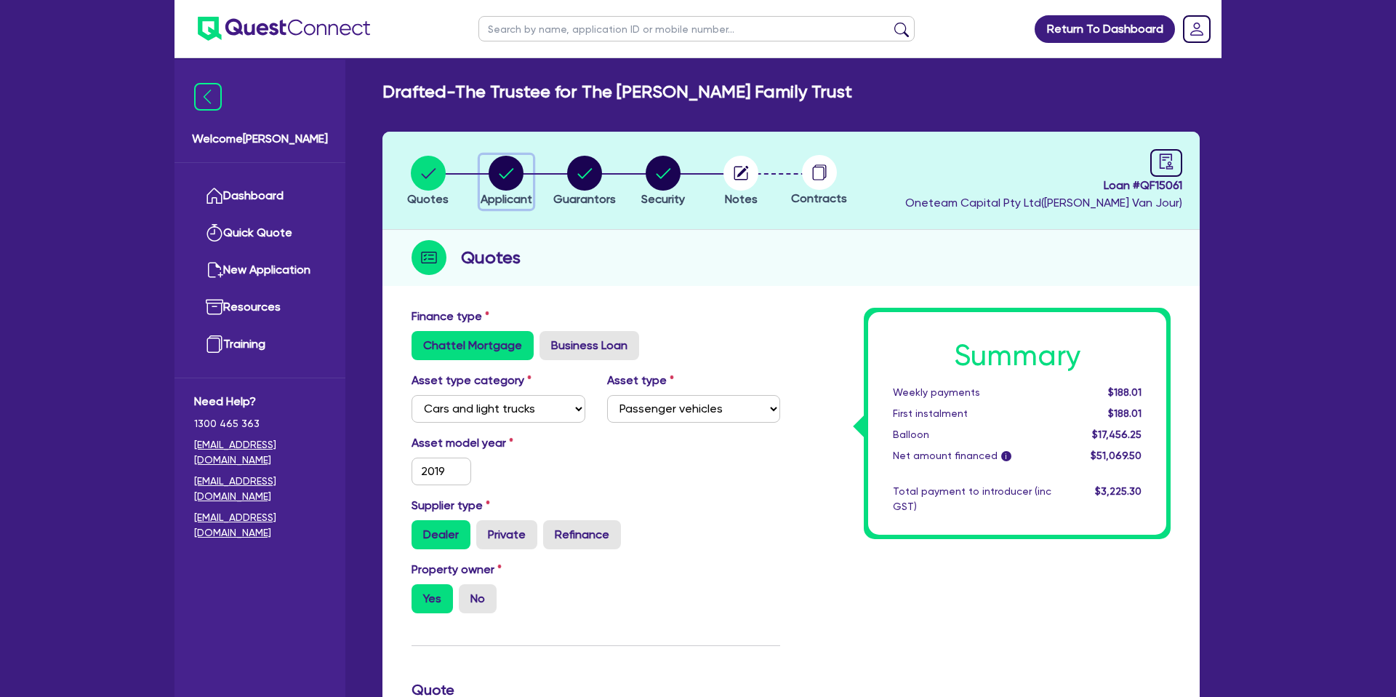
click at [511, 179] on circle "button" at bounding box center [506, 173] width 35 height 35
select select "TRUST"
select select "COMPANY"
select select "BUILDING_CONSTRUCTION"
select select "BUSINESSES_CONSTRUCTION_SERVICES"
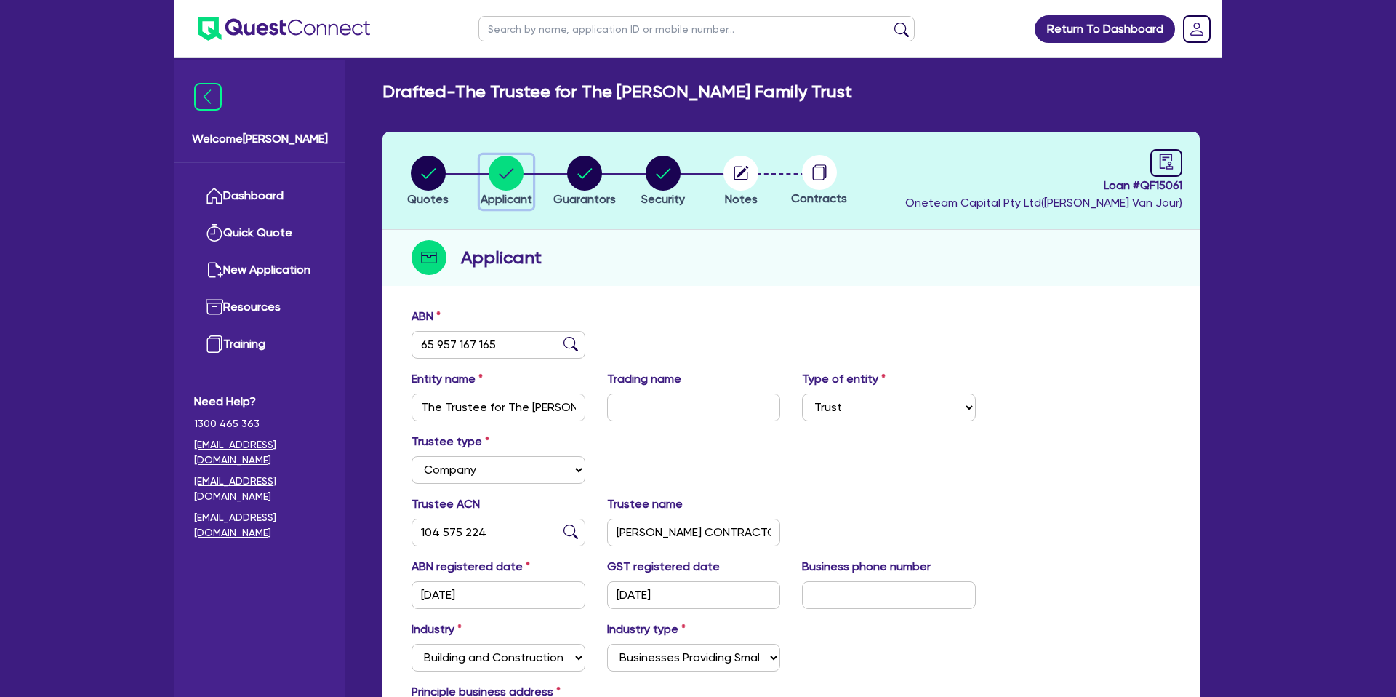
scroll to position [200, 0]
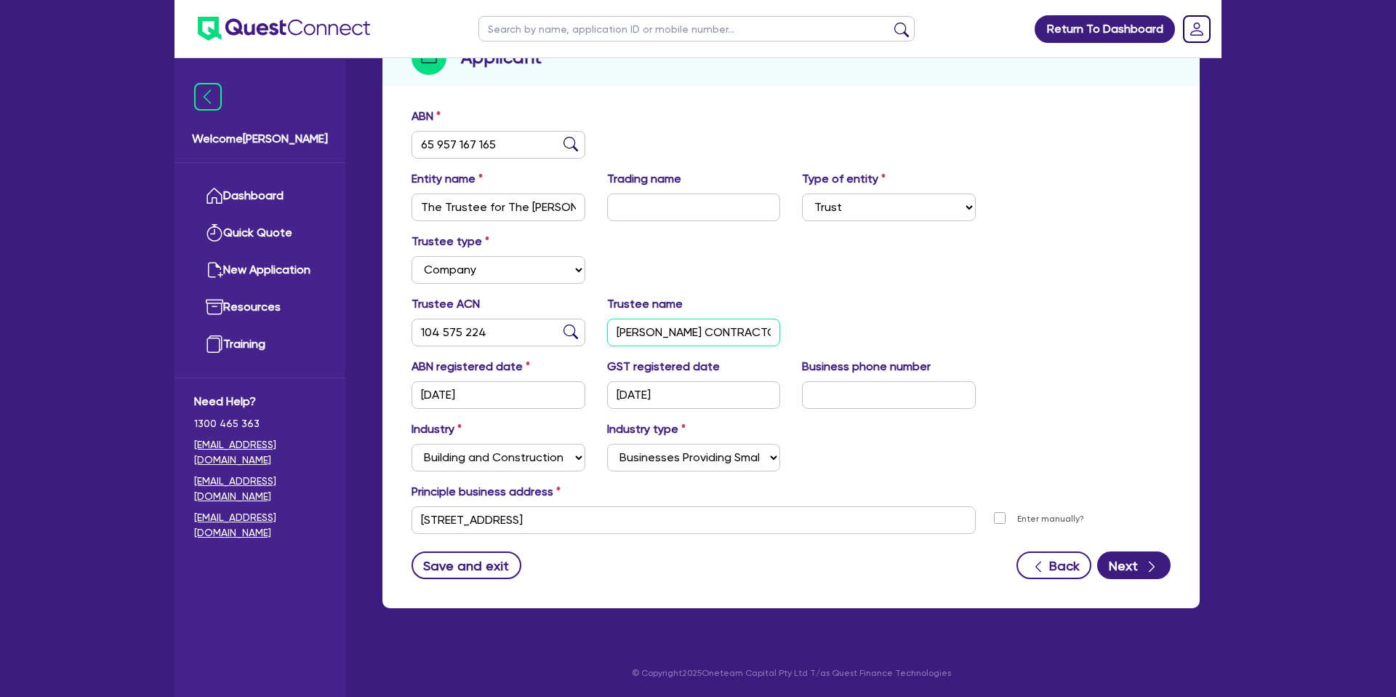
click at [697, 335] on input "JANSEN CONTRACTORS PTY LTD" at bounding box center [694, 333] width 174 height 28
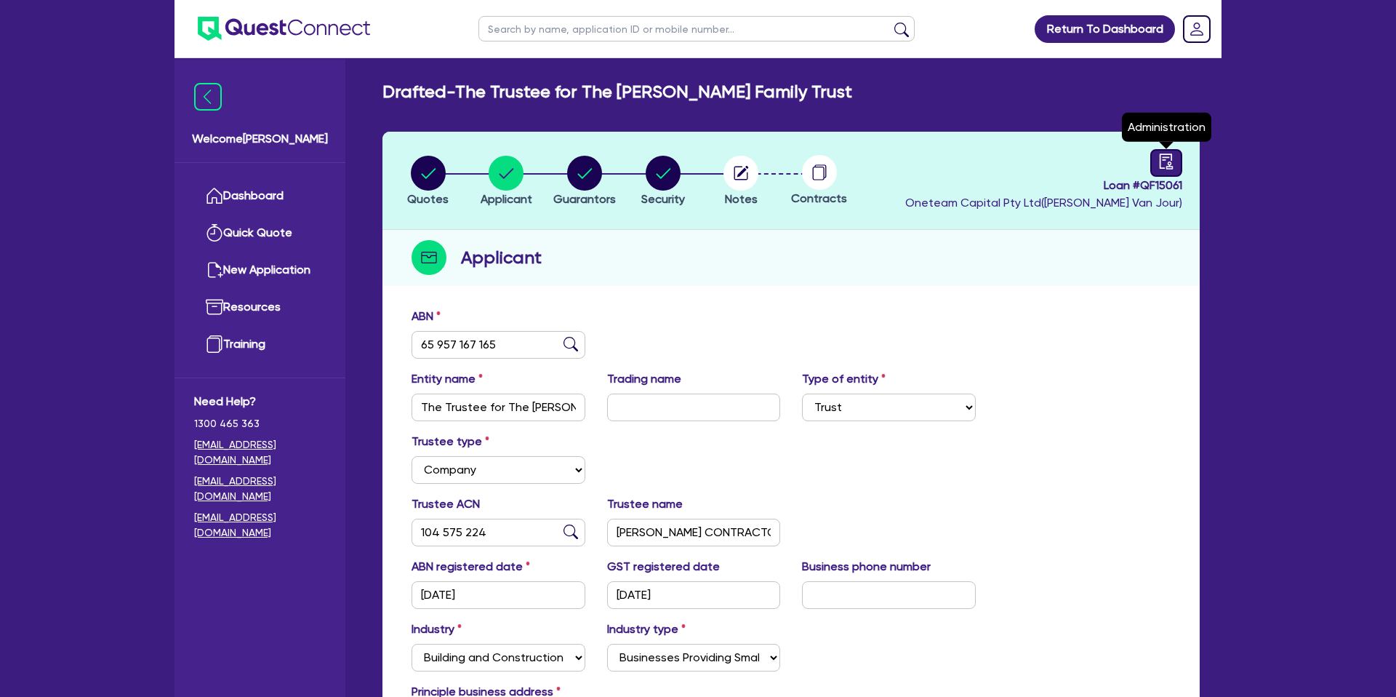
click at [1164, 159] on icon "audit" at bounding box center [1166, 160] width 13 height 15
select select "DRAFTED_NEW"
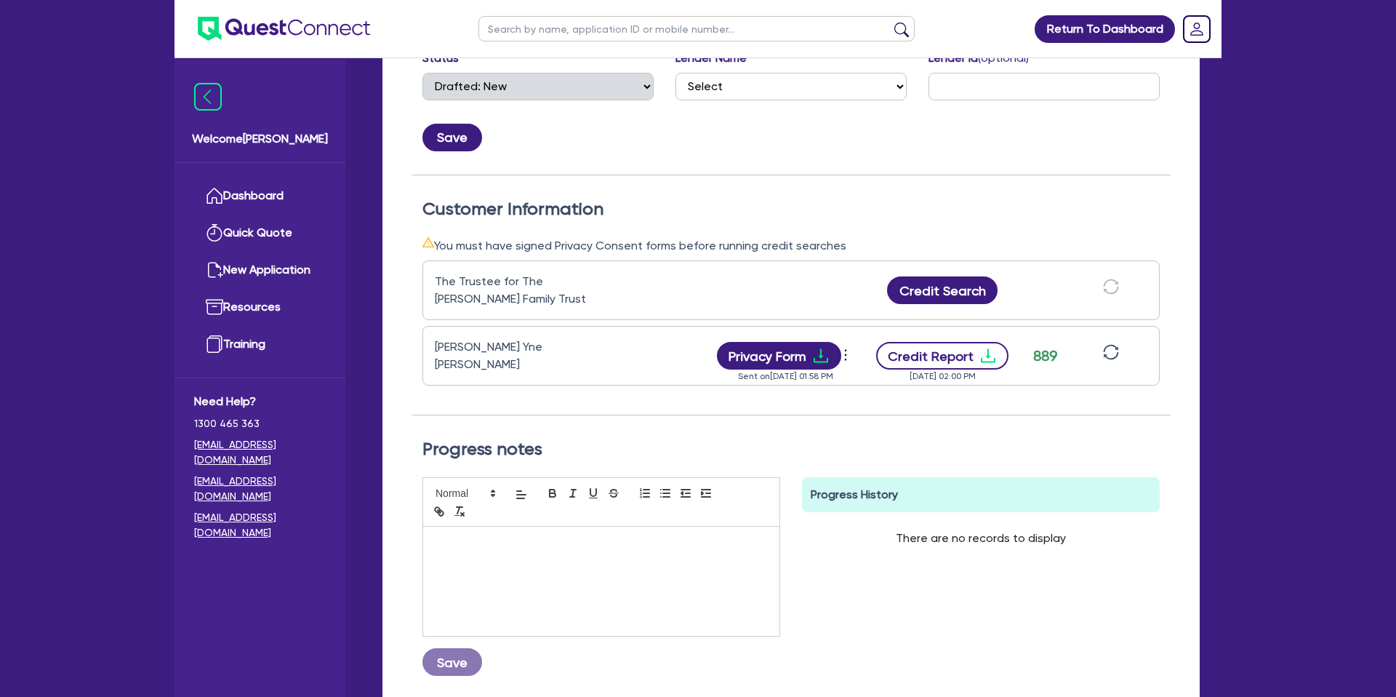
scroll to position [297, 0]
click at [980, 355] on icon "download" at bounding box center [988, 354] width 17 height 17
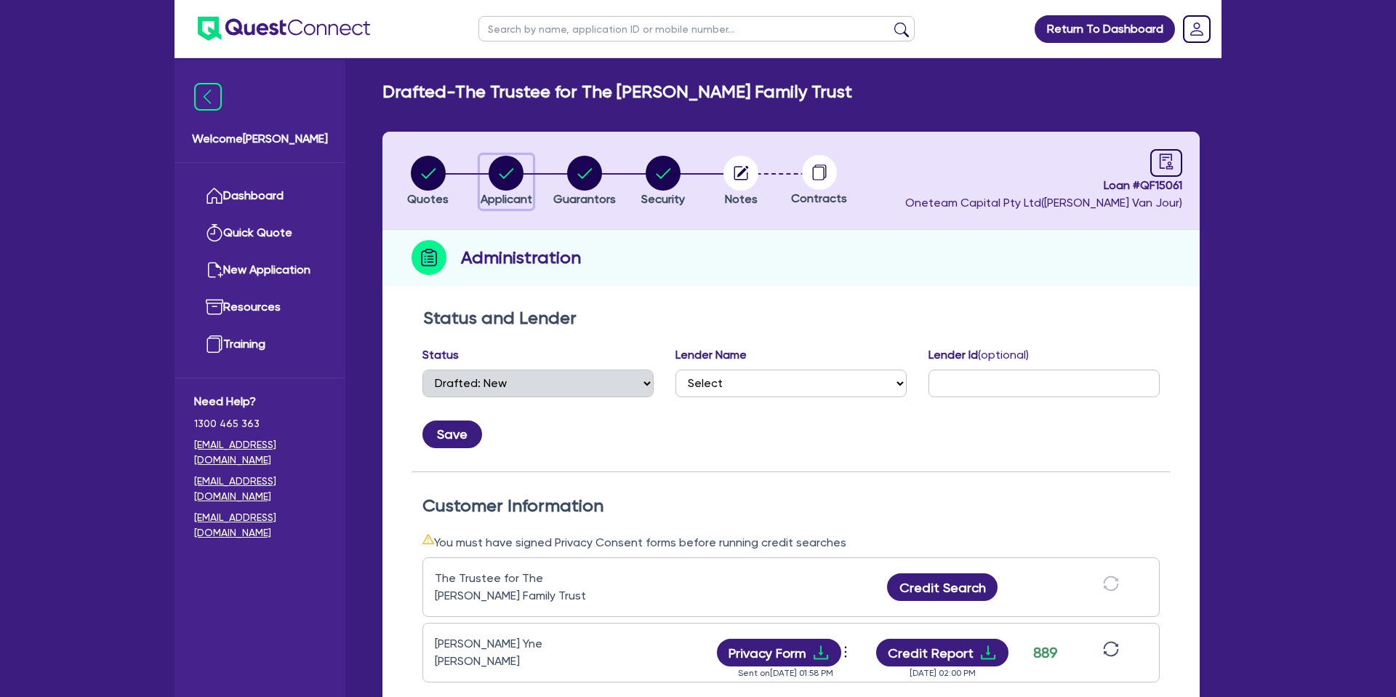
click at [500, 165] on circle "button" at bounding box center [506, 173] width 35 height 35
select select "TRUST"
select select "COMPANY"
select select "BUILDING_CONSTRUCTION"
select select "BUSINESSES_CONSTRUCTION_SERVICES"
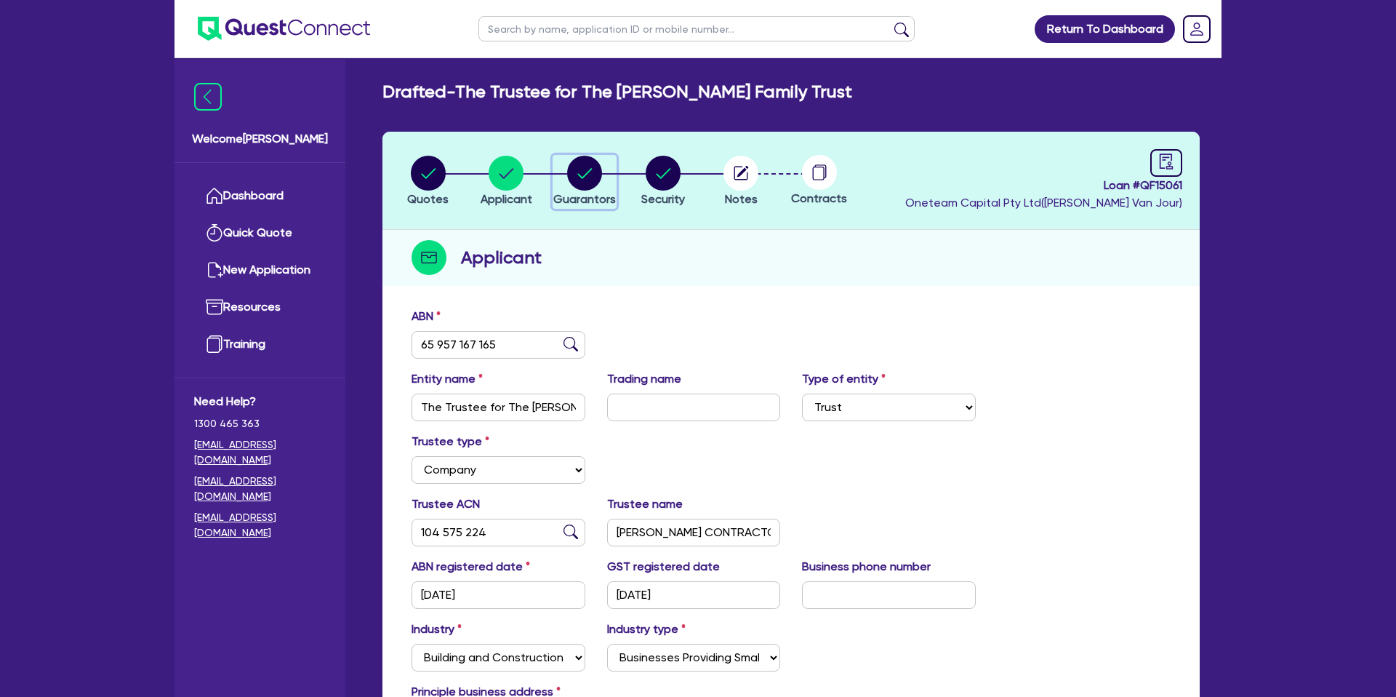
click at [604, 170] on div "button" at bounding box center [584, 173] width 63 height 35
select select "MR"
select select "VIC"
select select "MARRIED"
select select "PROPERTY"
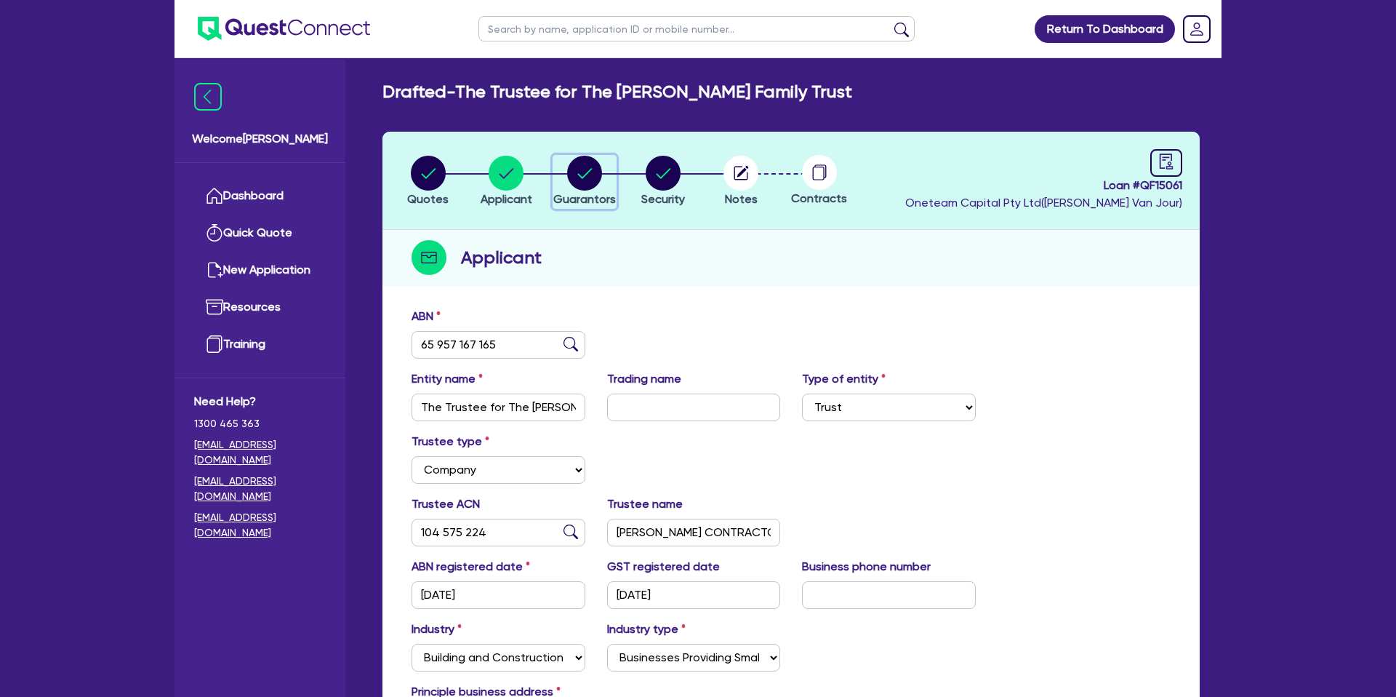
select select "OTHER"
select select "VEHICLE"
select select "MORTGAGE"
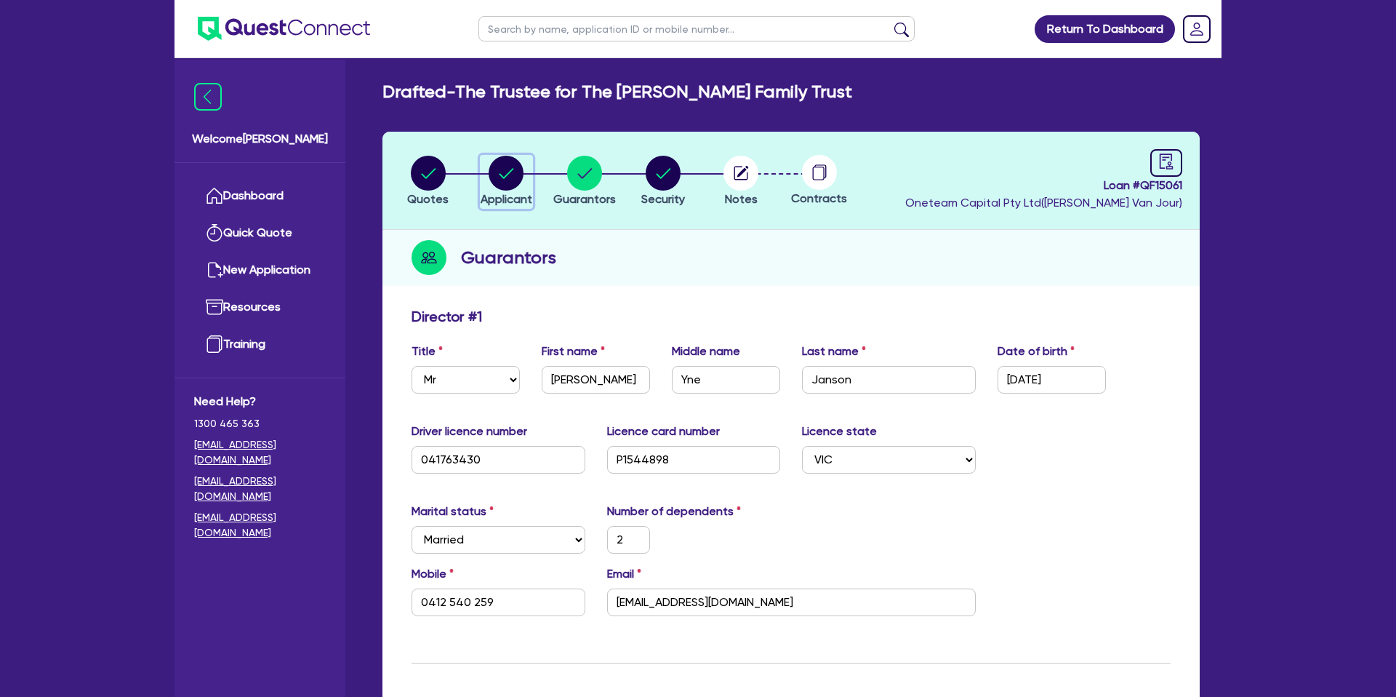
click at [500, 184] on circle "button" at bounding box center [506, 173] width 35 height 35
select select "TRUST"
select select "COMPANY"
select select "BUILDING_CONSTRUCTION"
select select "BUSINESSES_CONSTRUCTION_SERVICES"
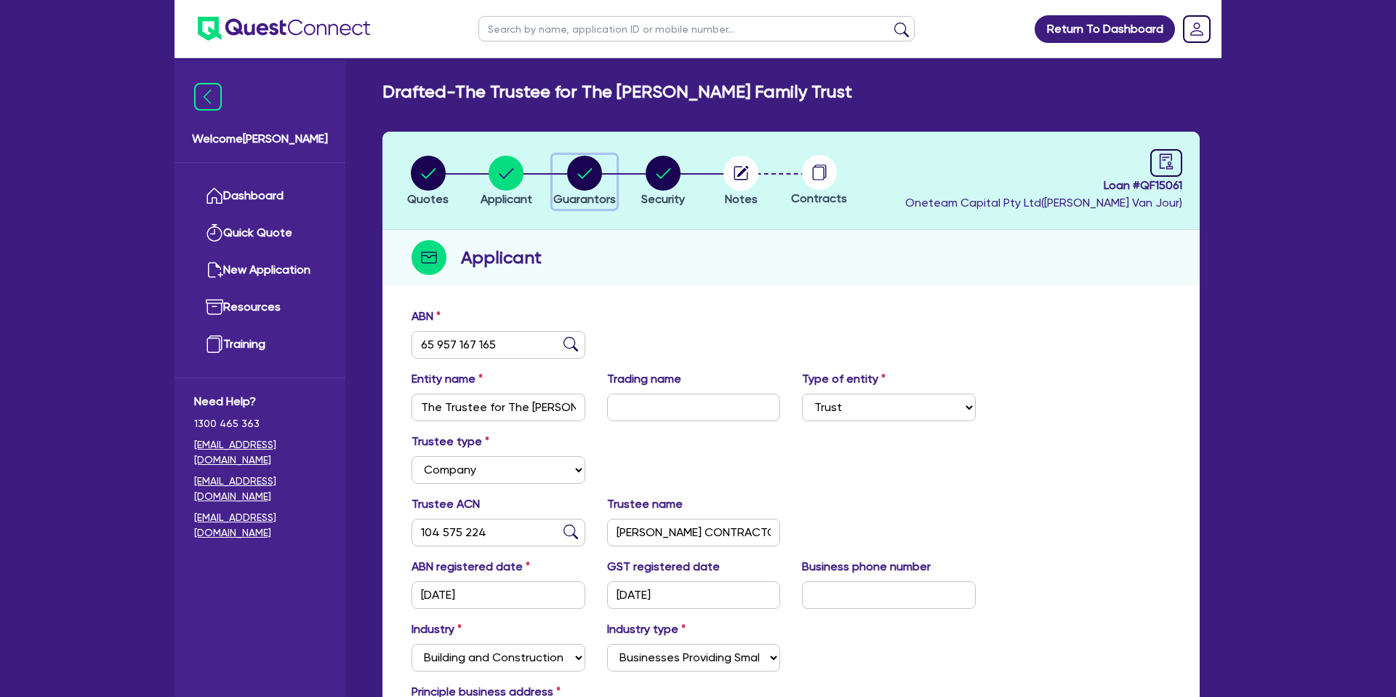
click at [575, 173] on circle "button" at bounding box center [584, 173] width 35 height 35
select select "MR"
select select "VIC"
select select "MARRIED"
select select "PROPERTY"
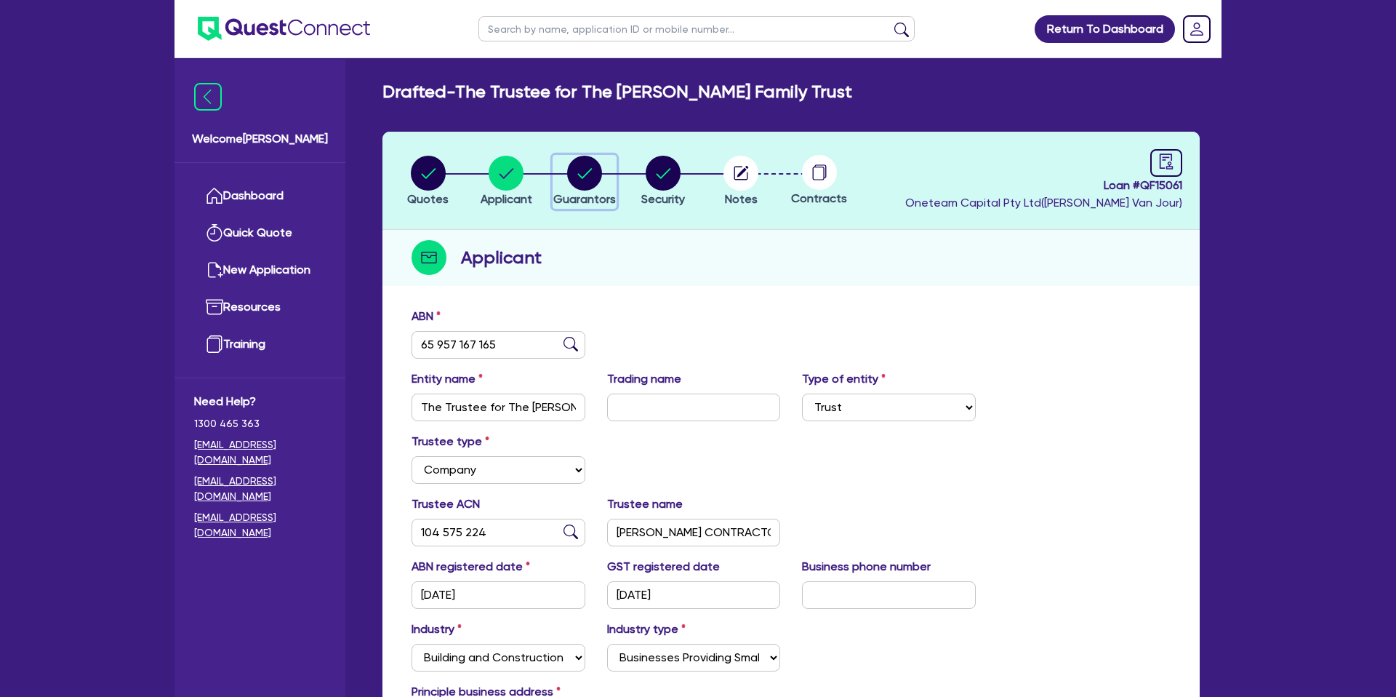
select select "OTHER"
select select "VEHICLE"
select select "MORTGAGE"
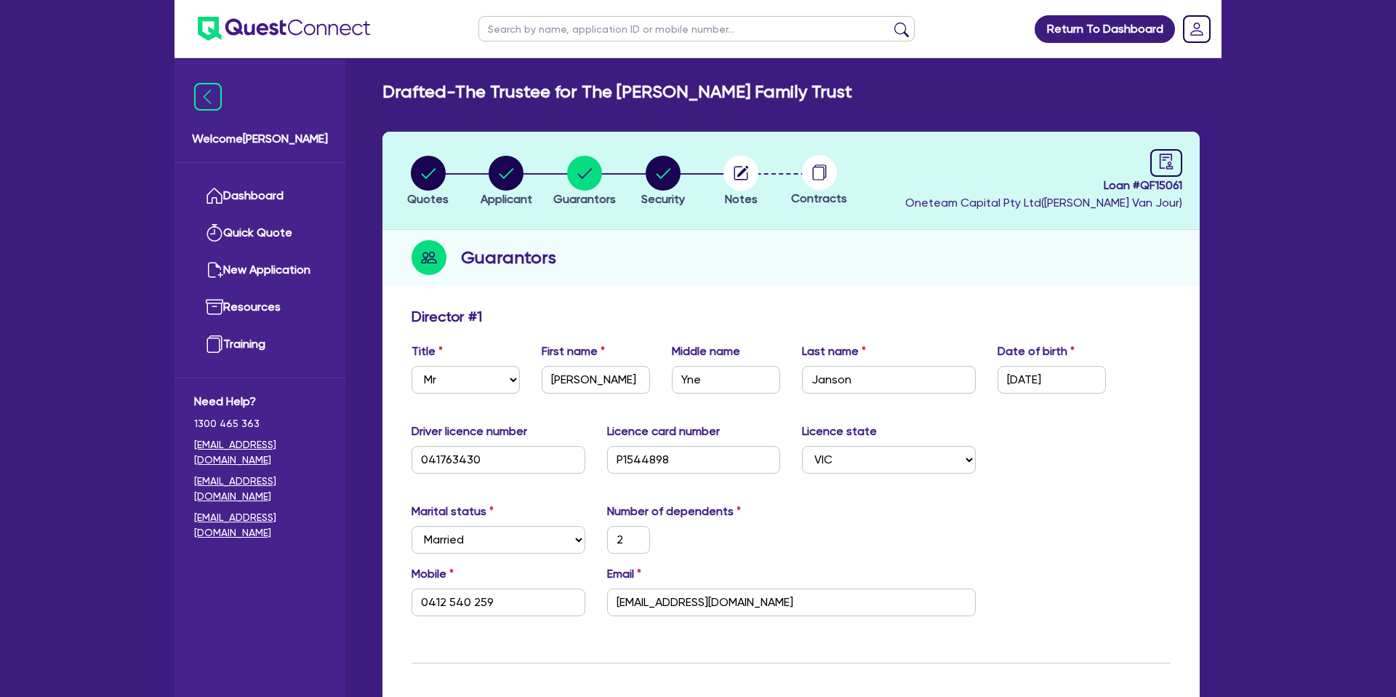
click at [951, 211] on div "Loan # QF15061 Oneteam Capital Pty Ltd ( Gabriel Van Jour )" at bounding box center [1043, 180] width 277 height 63
click at [433, 169] on circle "button" at bounding box center [428, 173] width 35 height 35
select select "CARS_AND_LIGHT_TRUCKS"
select select "PASSENGER_VEHICLES"
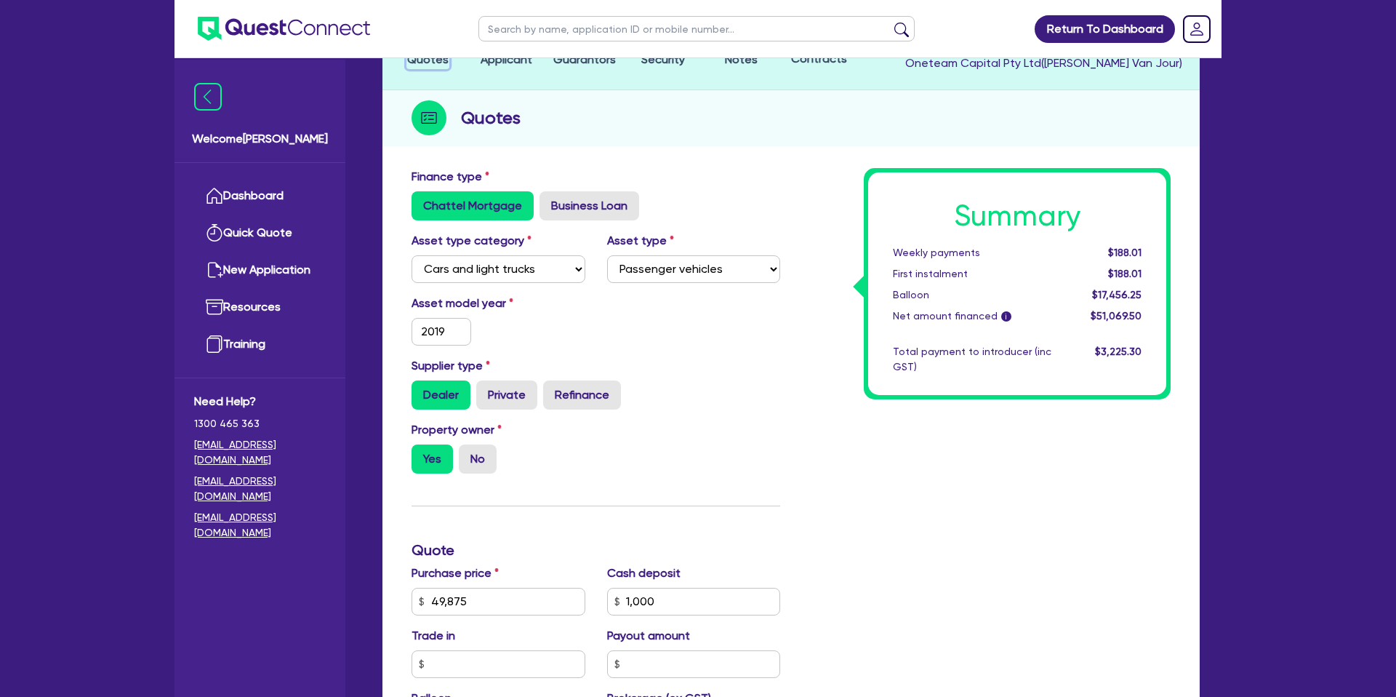
scroll to position [137, 0]
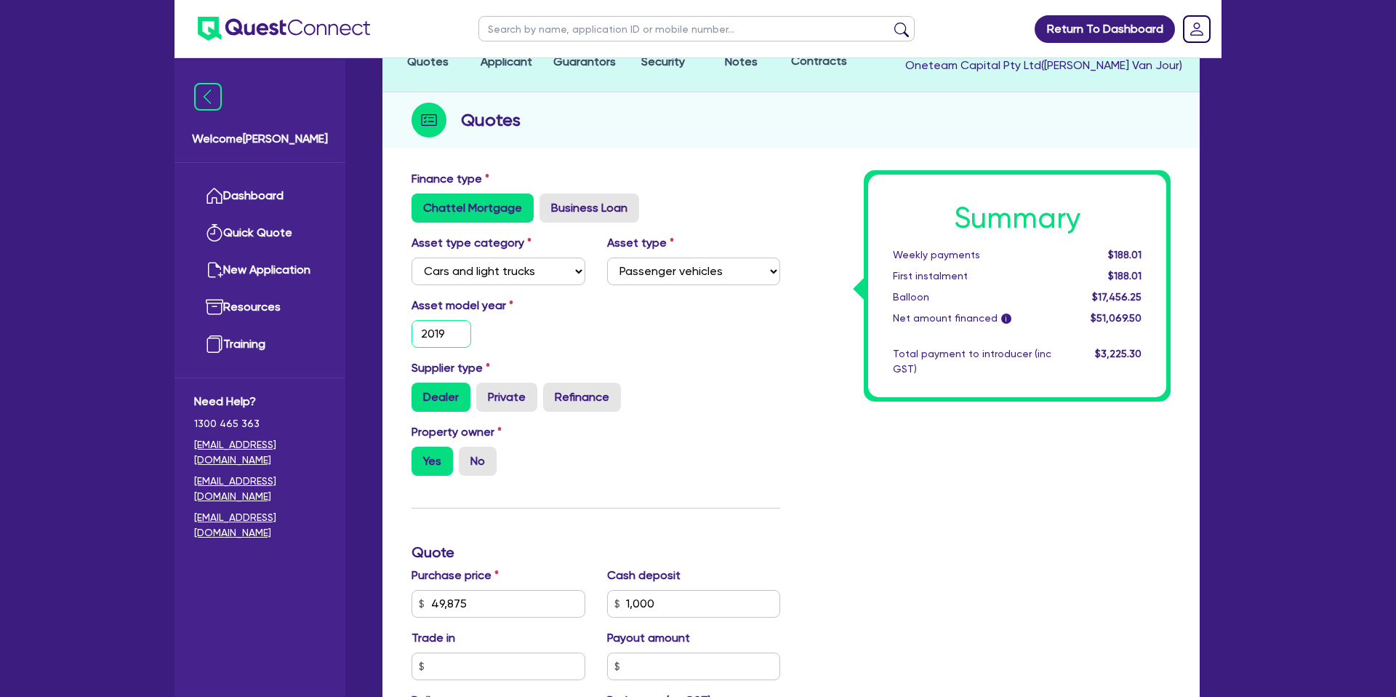
click at [458, 335] on input "2019" at bounding box center [442, 334] width 60 height 28
type input "2020"
type input "49,875"
type input "1,000"
type input "17,456.25"
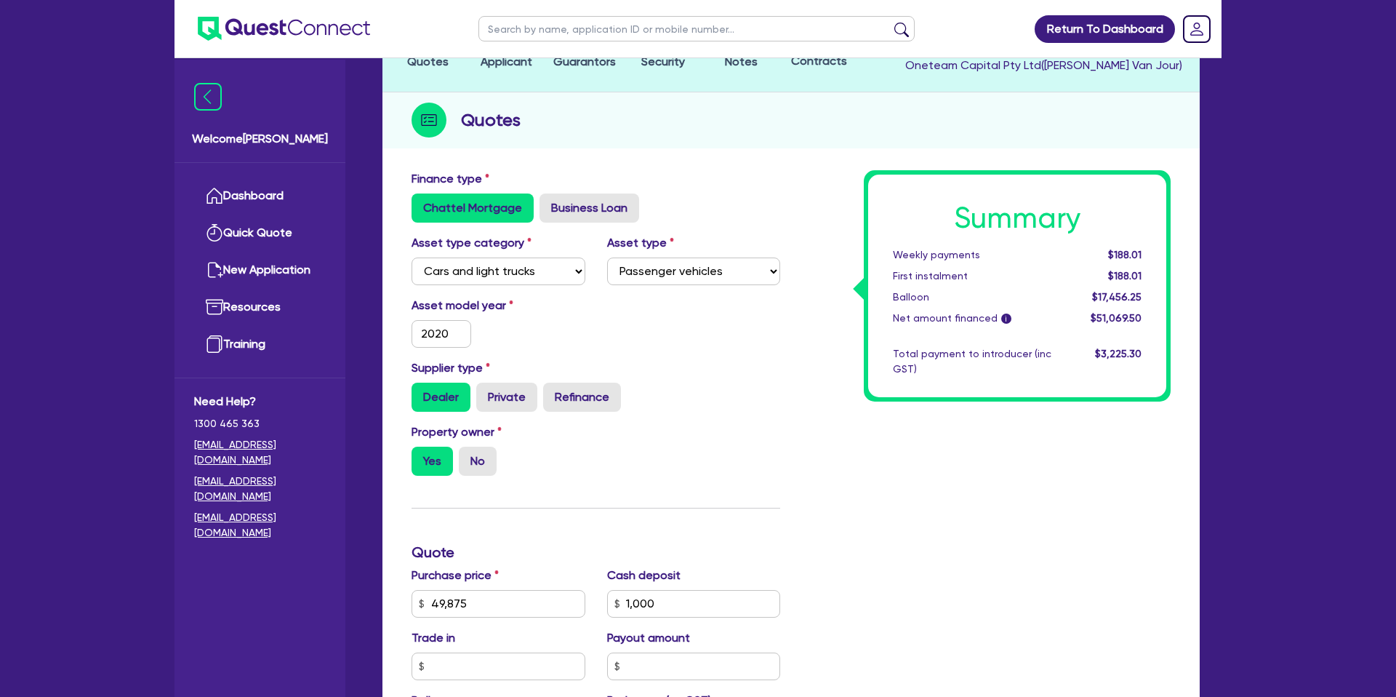
type input "1,532.09"
type input "1,400"
click at [894, 357] on div "Total payment to introducer (inc GST)" at bounding box center [972, 361] width 180 height 31
type input "49,875"
type input "1,000"
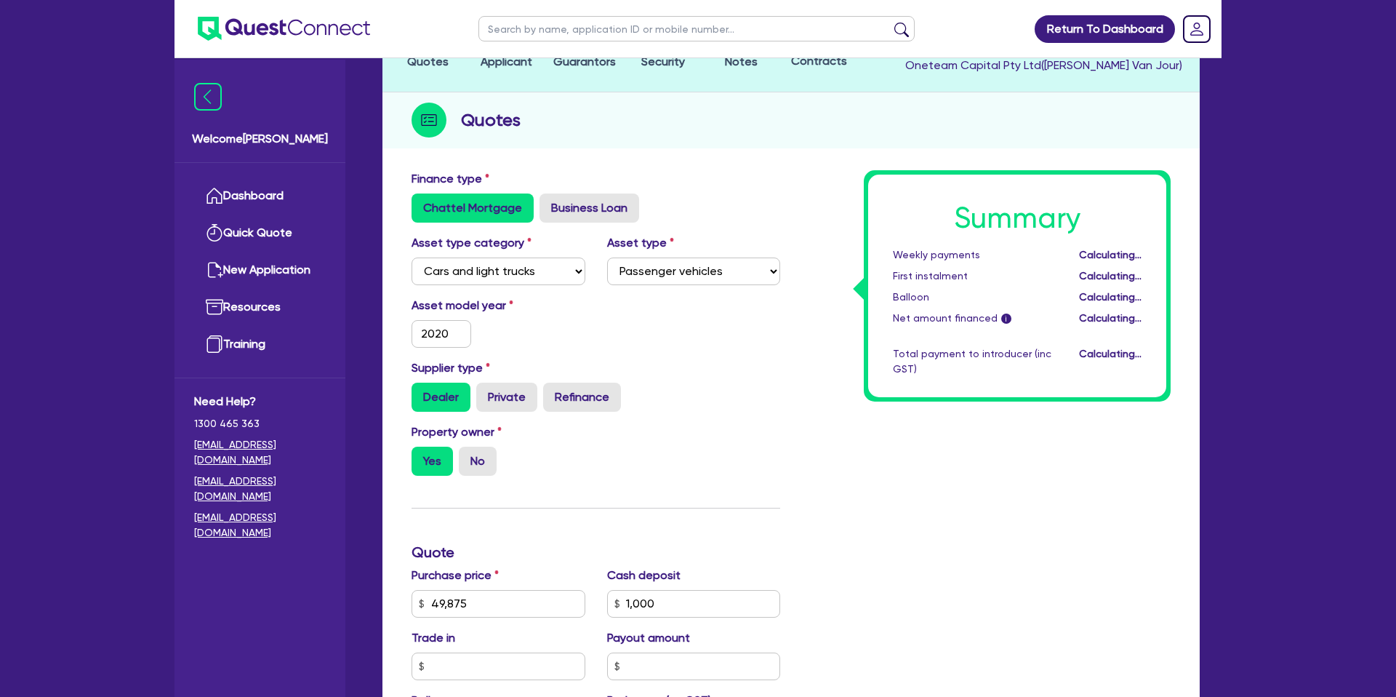
type input "17,456.25"
type input "1,532.09"
type input "1,400"
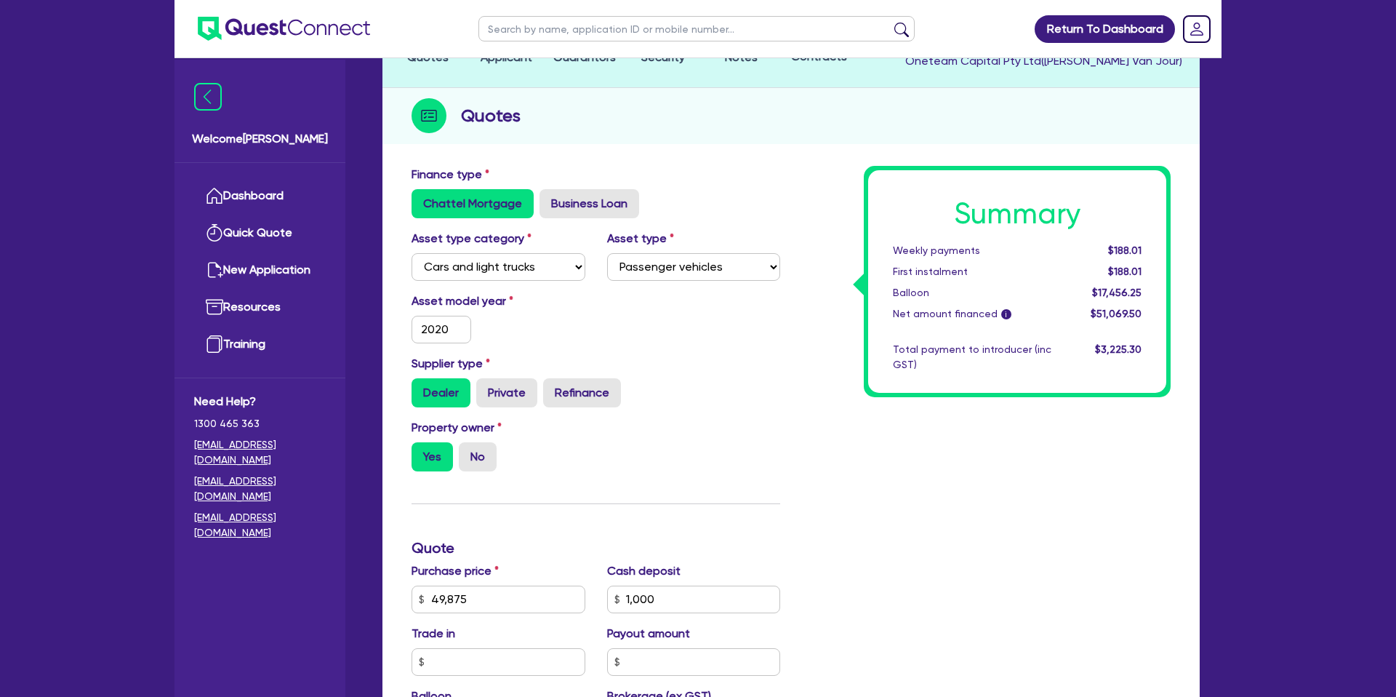
click at [532, 313] on div "Asset model year 2020" at bounding box center [499, 317] width 196 height 51
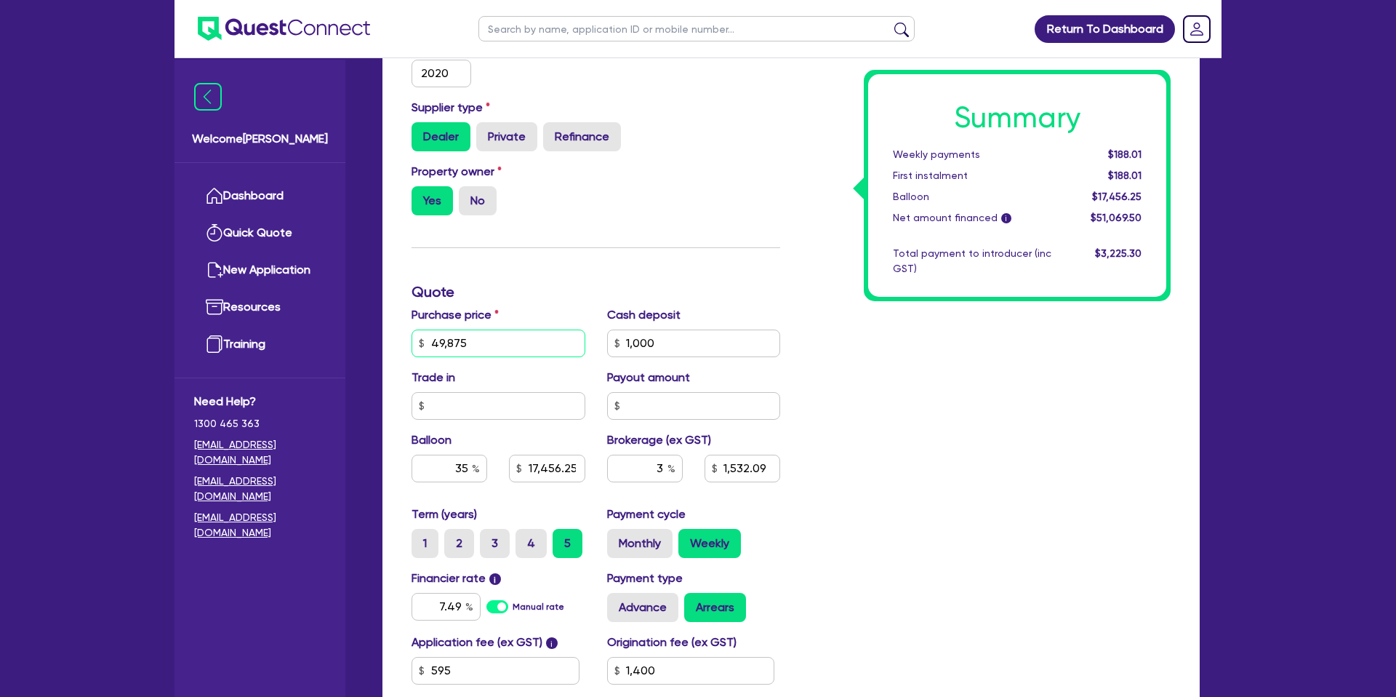
click at [468, 352] on input "49,875" at bounding box center [499, 343] width 174 height 28
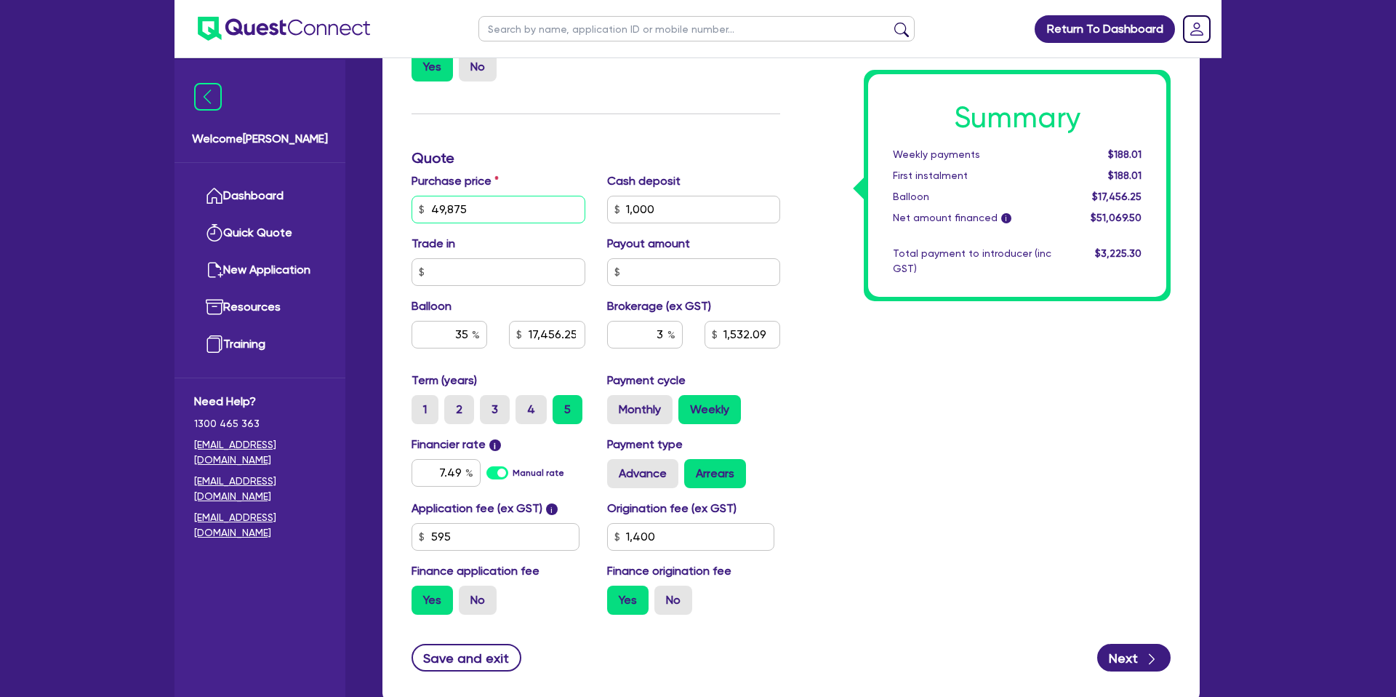
scroll to position [532, 0]
type input "4"
type input "55,000"
type input "1,000"
type input "17,456.25"
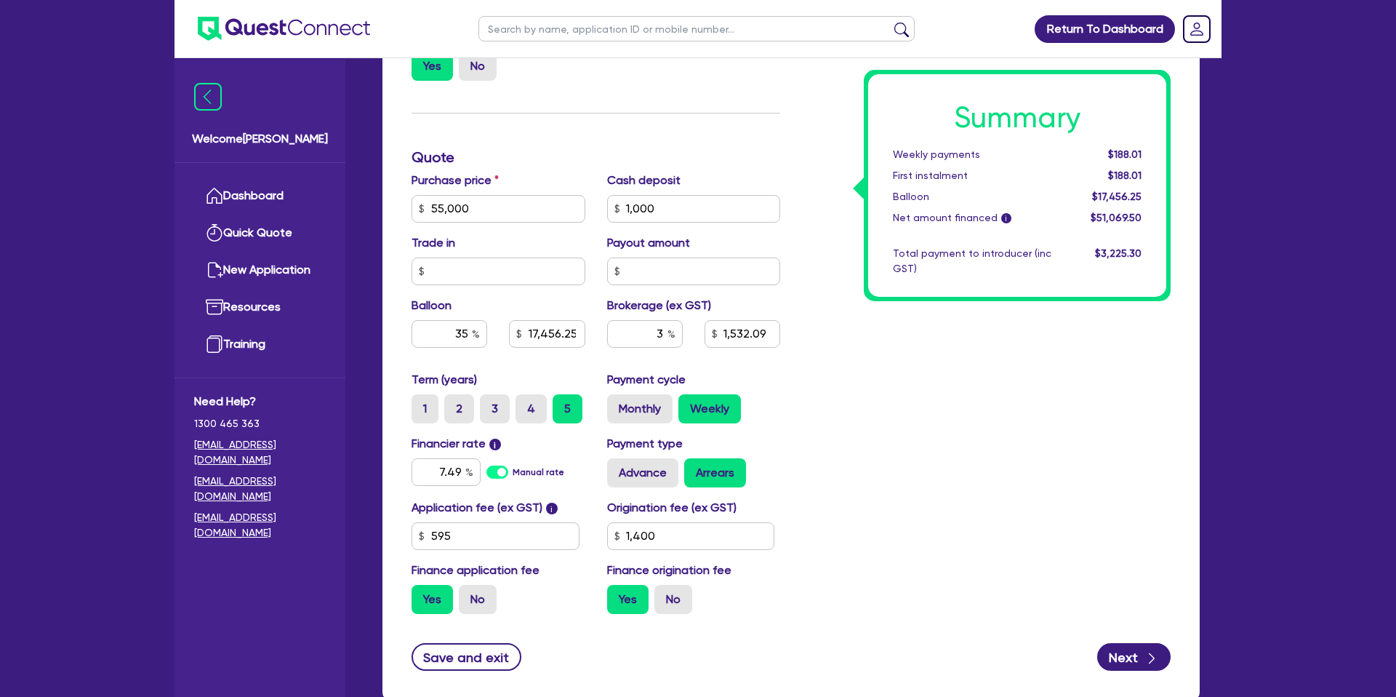
type input "1,532.09"
type input "1,400"
drag, startPoint x: 1012, startPoint y: 380, endPoint x: 977, endPoint y: 367, distance: 37.3
click at [1012, 380] on div "Summary Weekly payments Calculating... First instalment Calculating... Balloon …" at bounding box center [986, 200] width 391 height 850
type input "1,000"
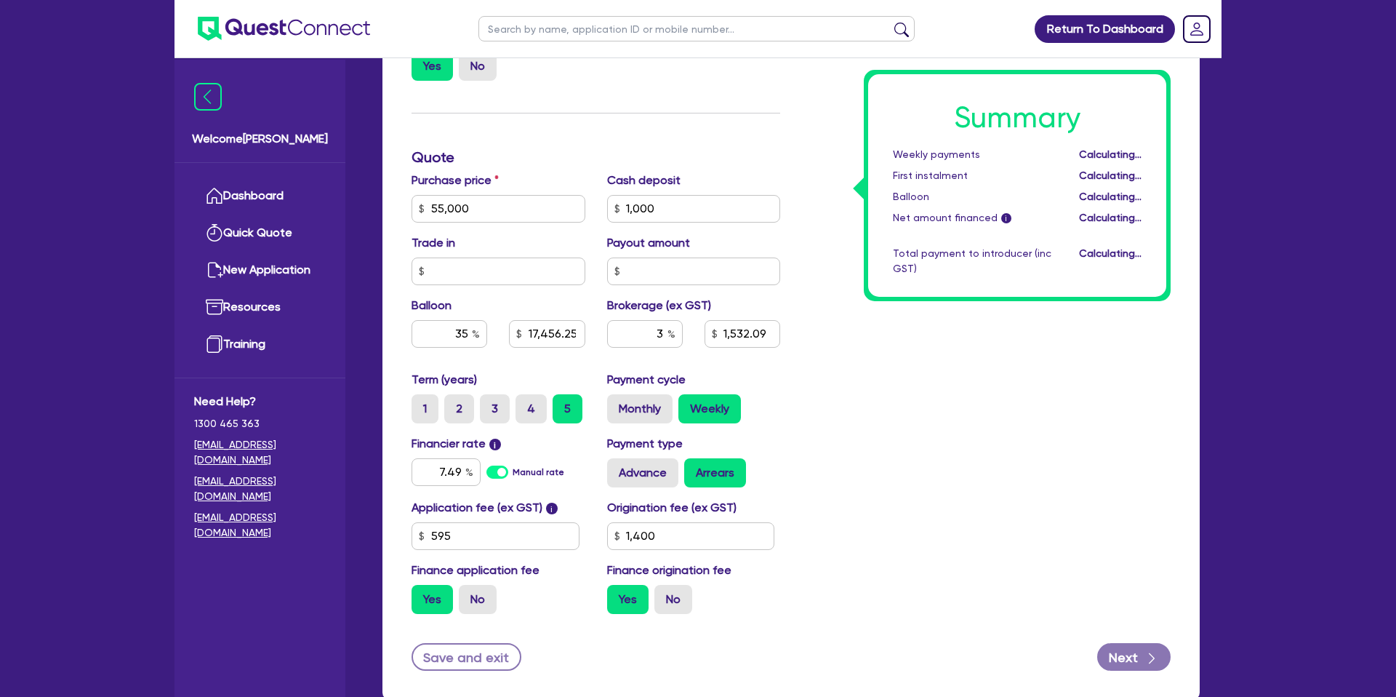
type input "19,250"
type input "1,685.84"
type input "1,400"
click at [695, 209] on input "1,000" at bounding box center [694, 209] width 174 height 28
drag, startPoint x: 685, startPoint y: 211, endPoint x: 597, endPoint y: 215, distance: 88.1
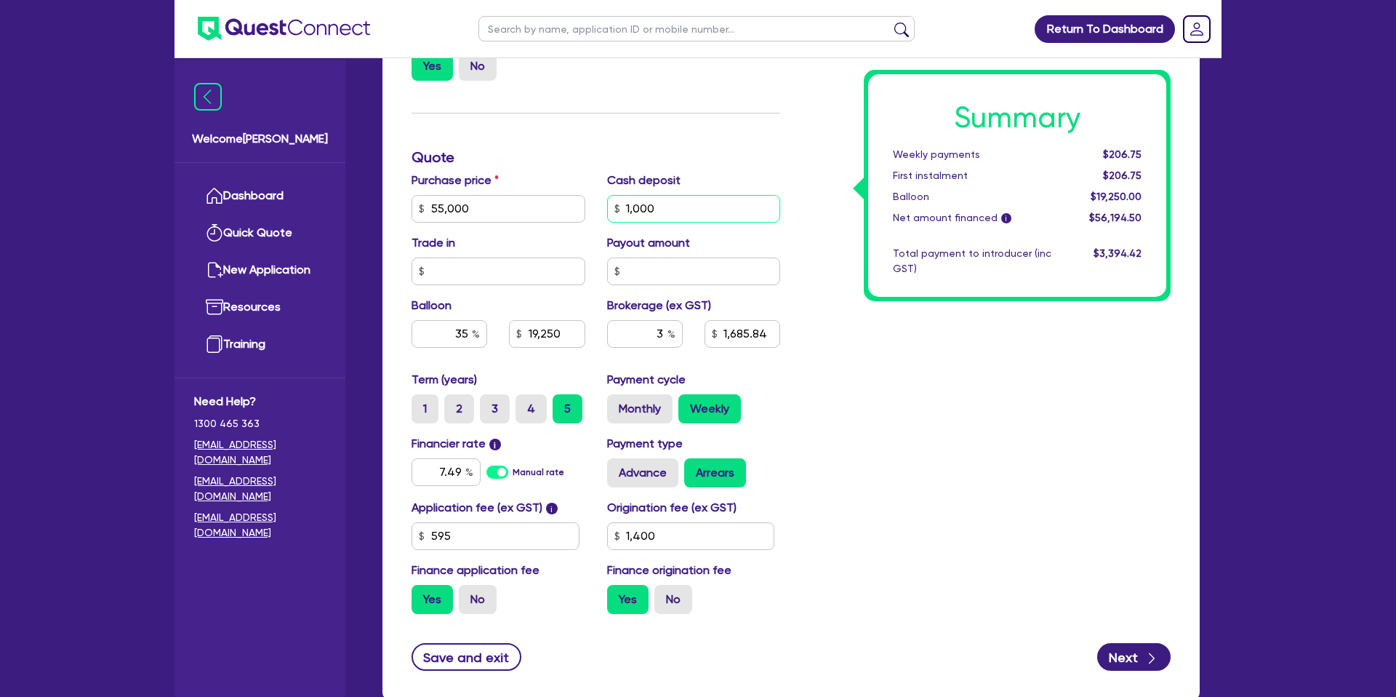
click at [597, 215] on div "Cash deposit 1,000" at bounding box center [694, 197] width 196 height 51
type input "0.00"
type input "19,250"
type input "1,685.84"
type input "1,400"
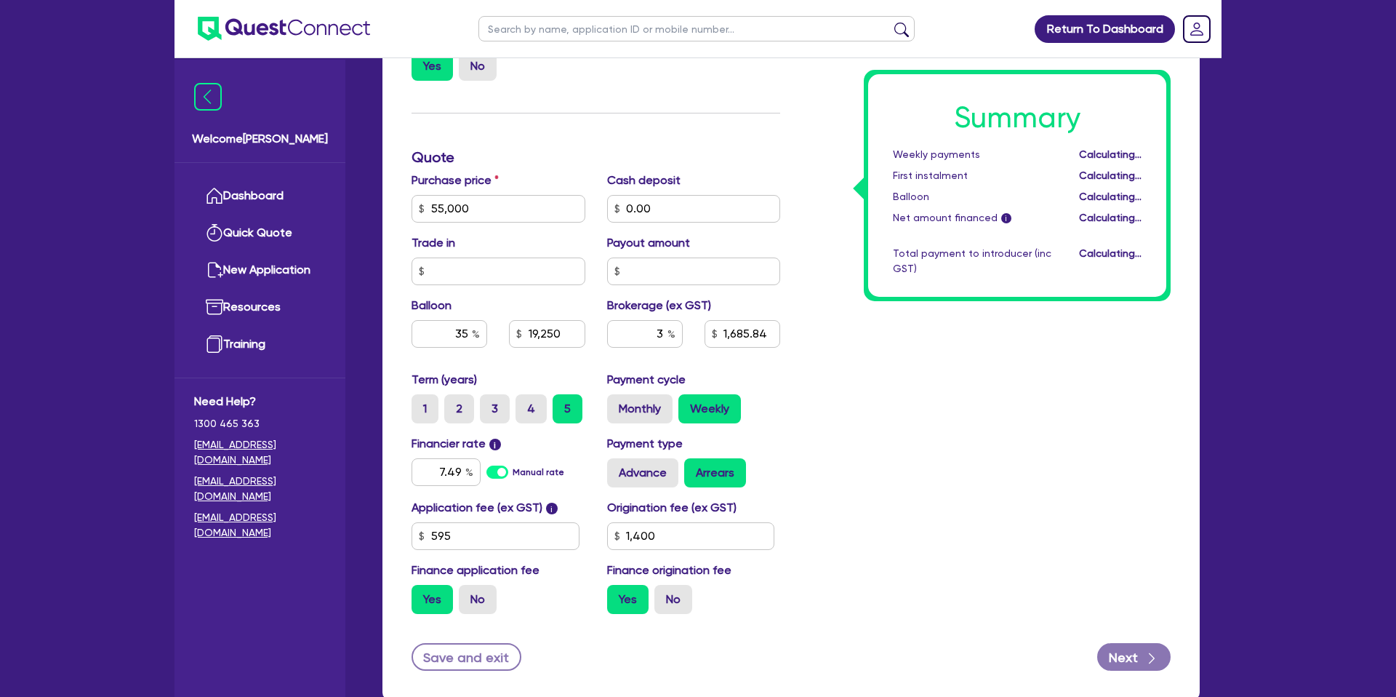
type input "19,250"
type input "1,715.84"
type input "1,400"
click at [844, 354] on div "Summary Weekly payments Calculating... First instalment Calculating... Balloon …" at bounding box center [986, 200] width 391 height 850
click at [535, 276] on input "text" at bounding box center [499, 271] width 174 height 28
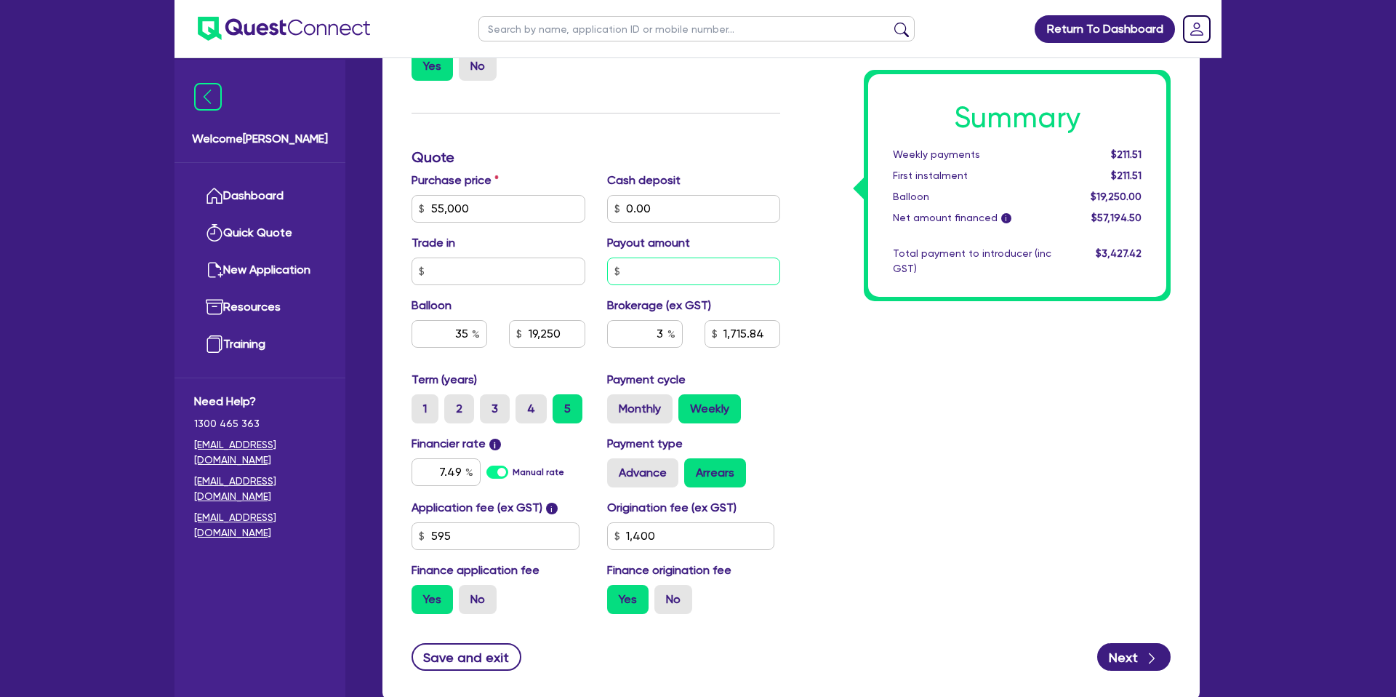
type input "19,250"
type input "1,715.84"
type input "1,400"
type input "19,250"
type input "1,715.84"
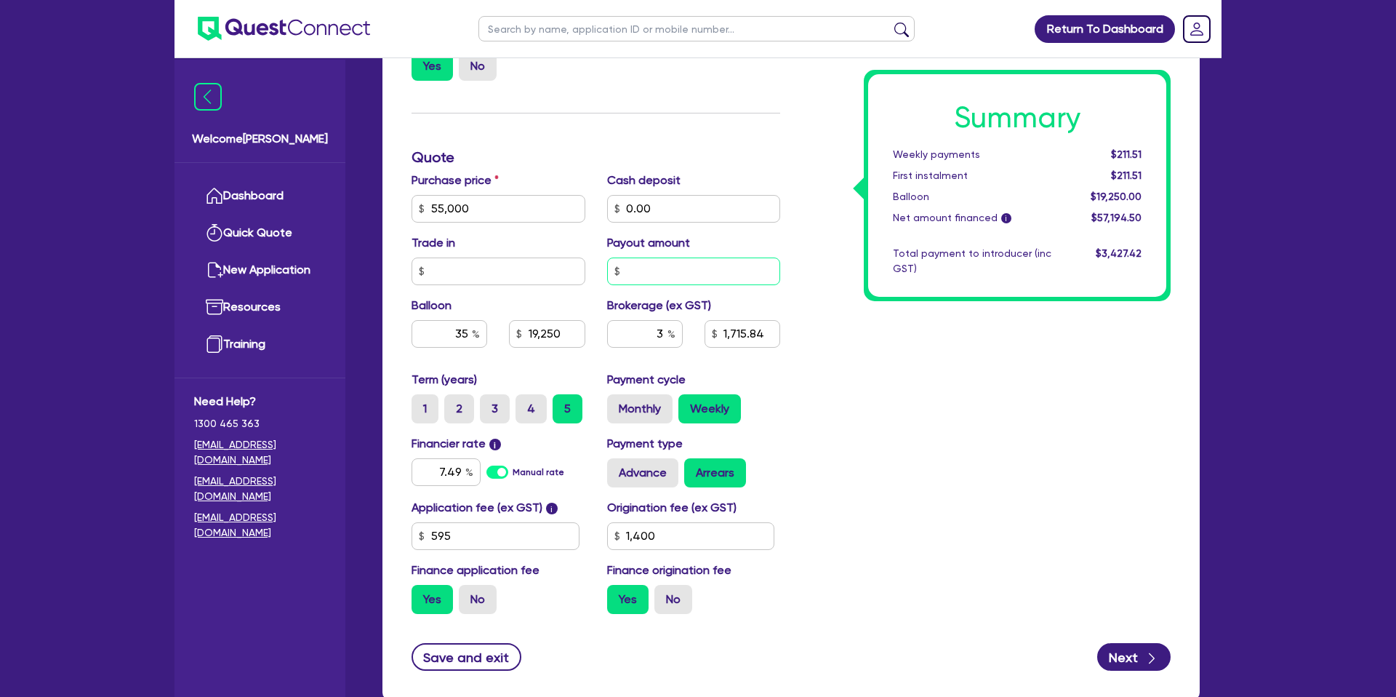
type input "1,400"
click at [724, 263] on input "text" at bounding box center [694, 271] width 174 height 28
click at [975, 387] on div "Summary Weekly payments $211.51 First instalment $211.51 Balloon $19,250.00 Net…" at bounding box center [986, 200] width 391 height 850
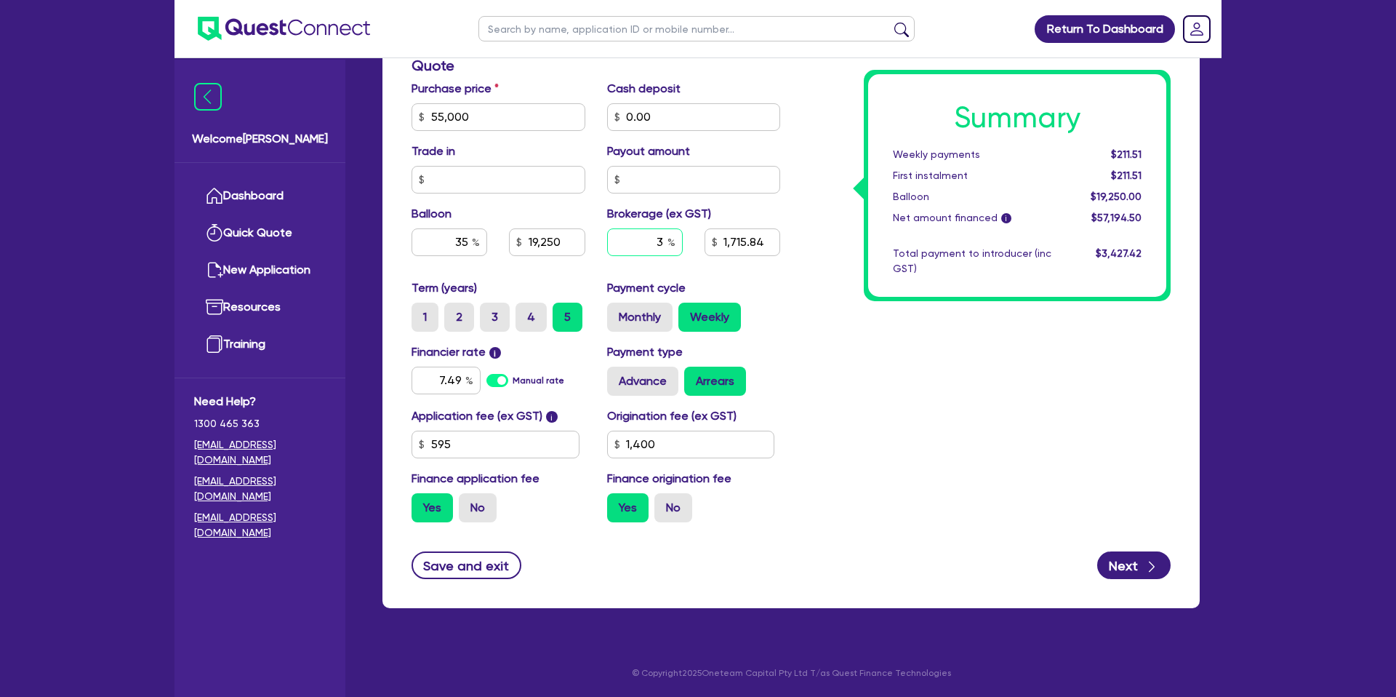
click at [665, 238] on input "3" at bounding box center [645, 242] width 76 height 28
type input "19,250"
type input "1,715.84"
type input "1,400"
type input "8"
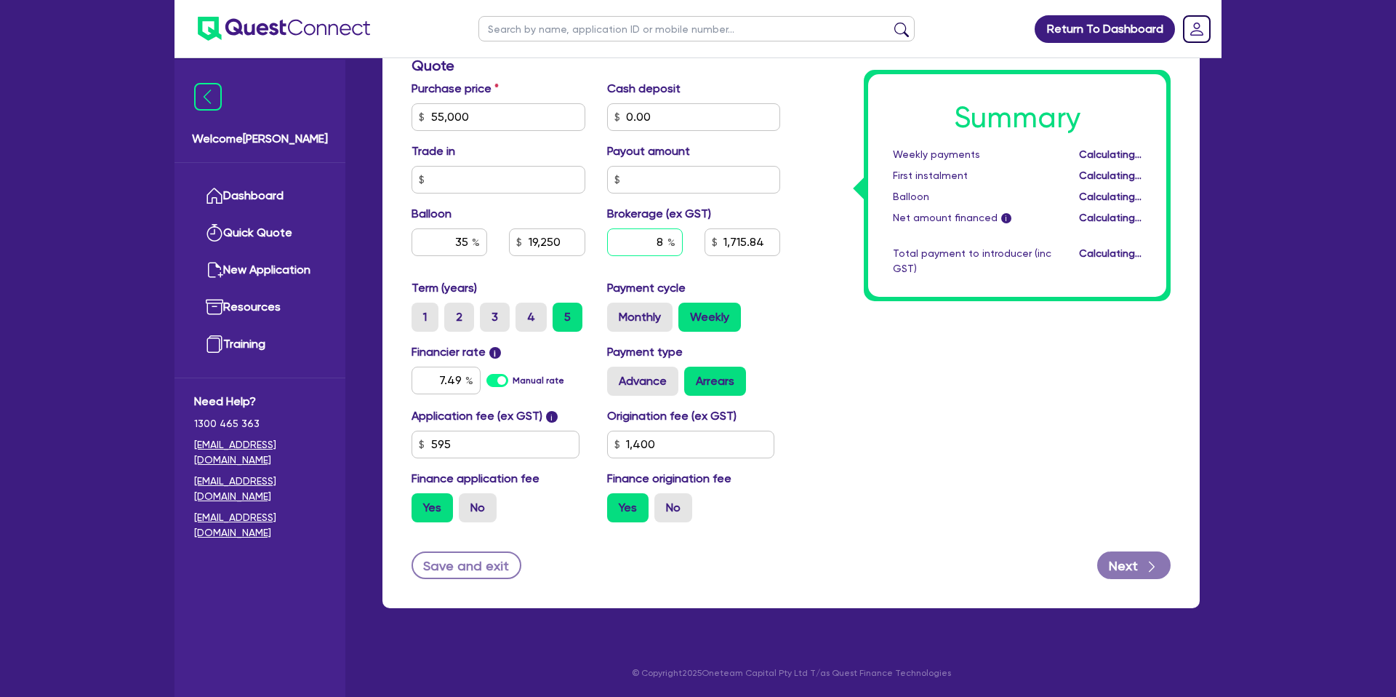
type input "19,250"
type input "1,400"
type input "19,250"
type input "1,400"
drag, startPoint x: 990, startPoint y: 369, endPoint x: 1009, endPoint y: 352, distance: 25.2
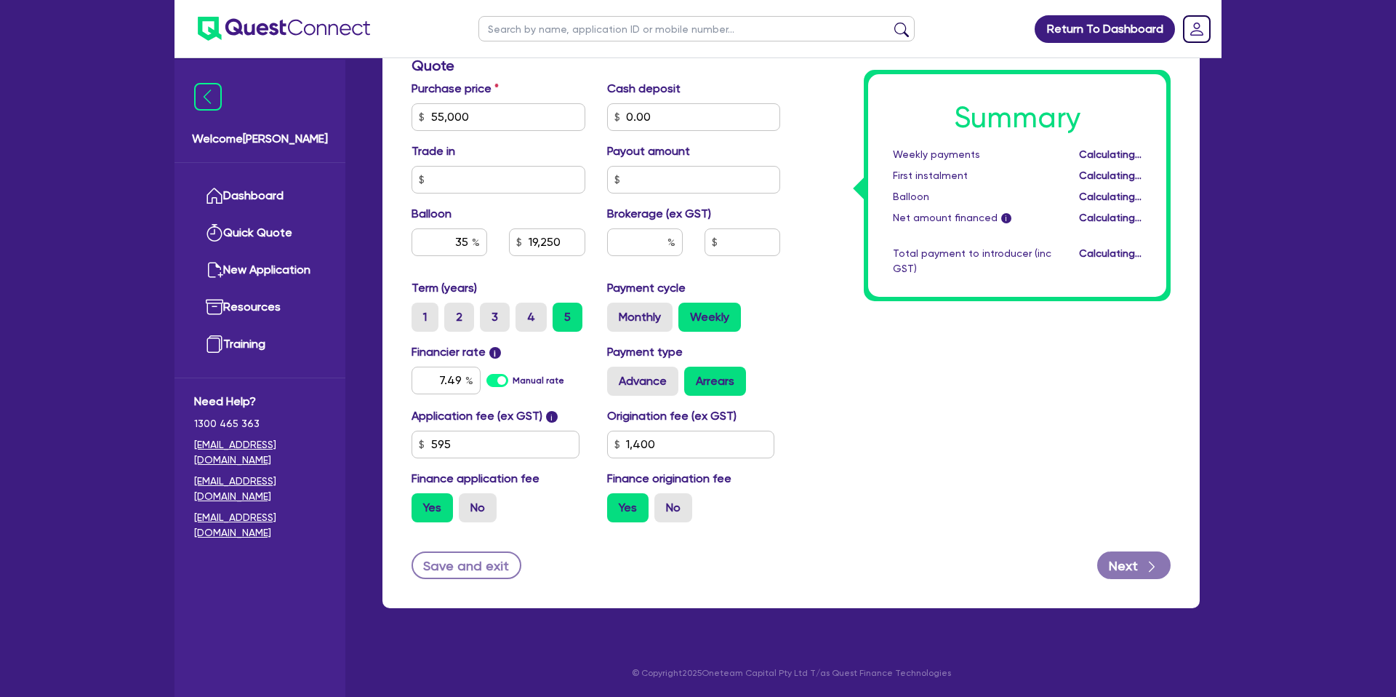
click at [990, 367] on div "Summary Weekly payments Calculating... First instalment Calculating... Balloon …" at bounding box center [986, 109] width 391 height 850
type input "19,250"
type input "1,400"
click at [672, 236] on div at bounding box center [645, 242] width 76 height 28
type input "8"
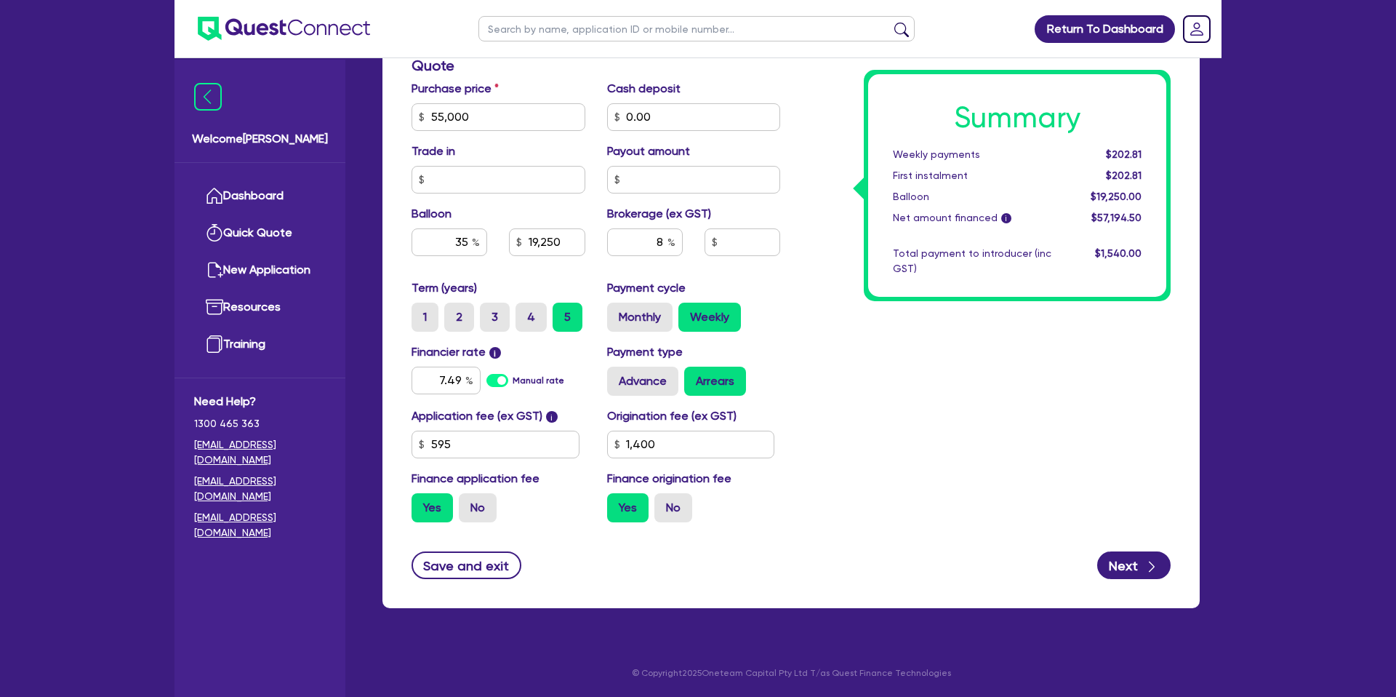
type input "19,250"
type input "1,400"
type input "19,250"
type input "4,575.56"
type input "1,400"
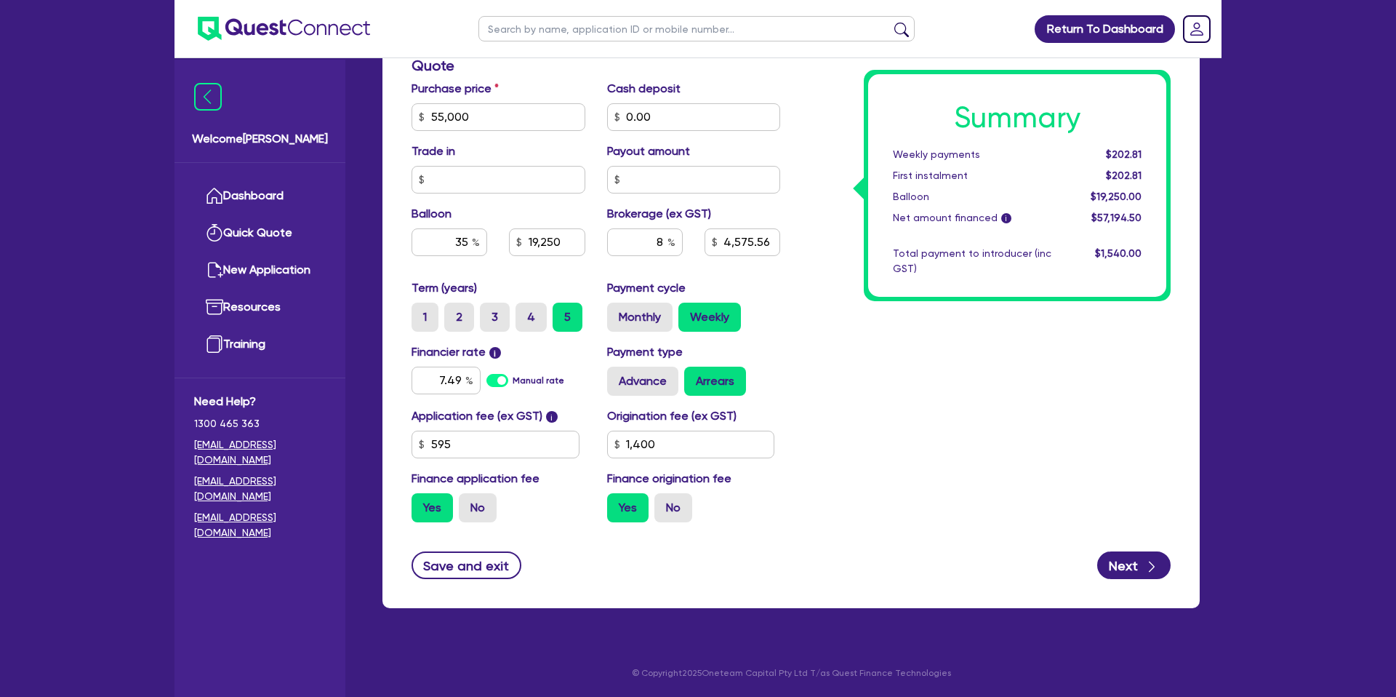
click at [915, 372] on div "Summary Weekly payments $202.81 First instalment $202.81 Balloon $19,250.00 Net…" at bounding box center [986, 109] width 391 height 850
click at [467, 241] on input "35" at bounding box center [450, 242] width 76 height 28
drag, startPoint x: 467, startPoint y: 241, endPoint x: 393, endPoint y: 241, distance: 74.2
click at [393, 241] on div "Finance type Chattel Mortgage Business Loan Asset type category Select Cars and…" at bounding box center [791, 142] width 817 height 932
type input "19,250"
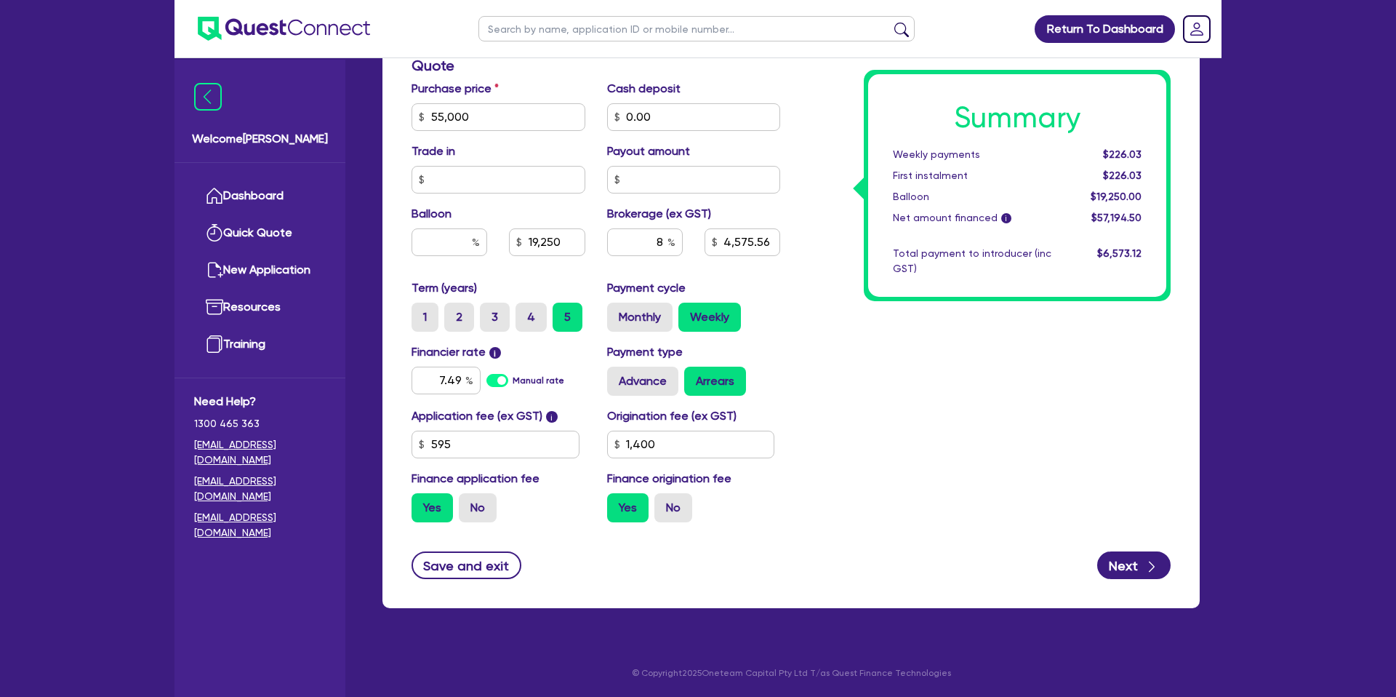
type input "4,575.56"
type input "1,400"
click at [1070, 353] on div "Summary Weekly payments Calculating... First instalment Calculating... Balloon …" at bounding box center [986, 109] width 391 height 850
type input "4,575.56"
type input "1,400"
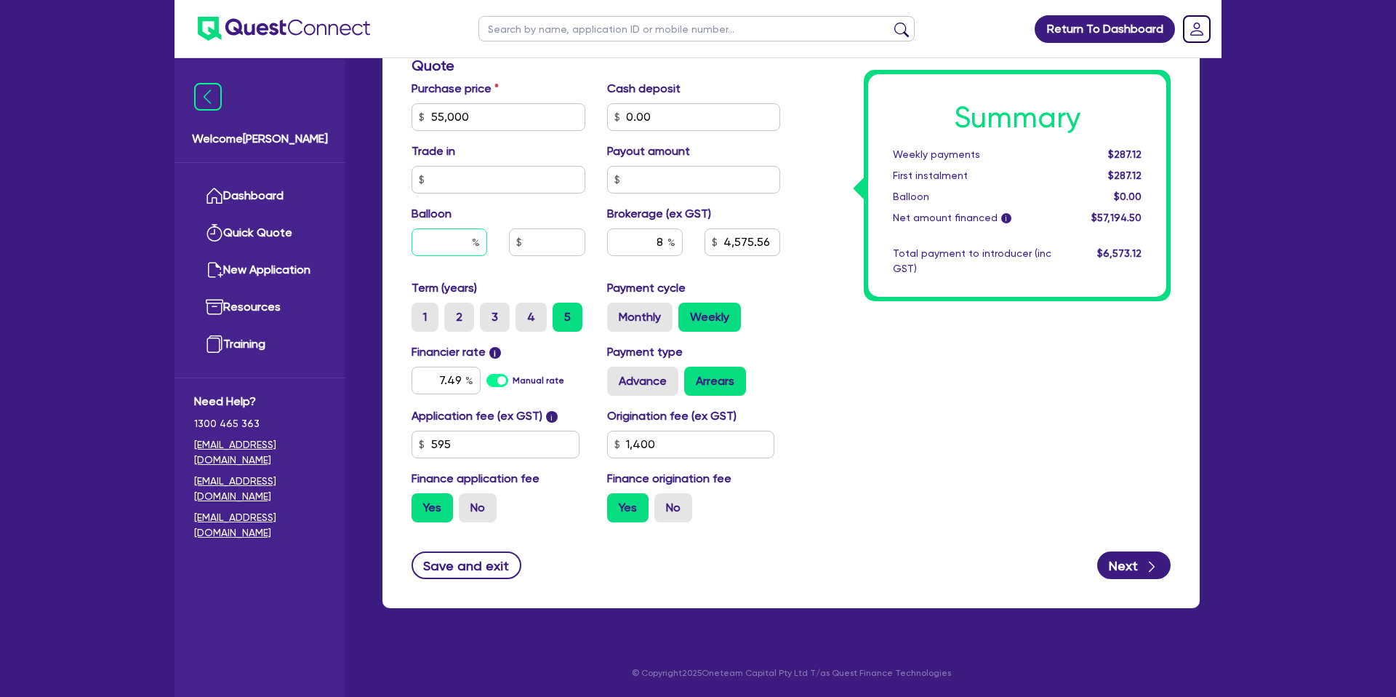
click at [473, 237] on div at bounding box center [450, 242] width 76 height 28
type input "30"
type input "4,575.56"
type input "1,400"
click at [381, 219] on div "Quotes Applicant Guarantors Security Notes Contracts Loan # QF15061 Oneteam Cap…" at bounding box center [791, 67] width 839 height 1118
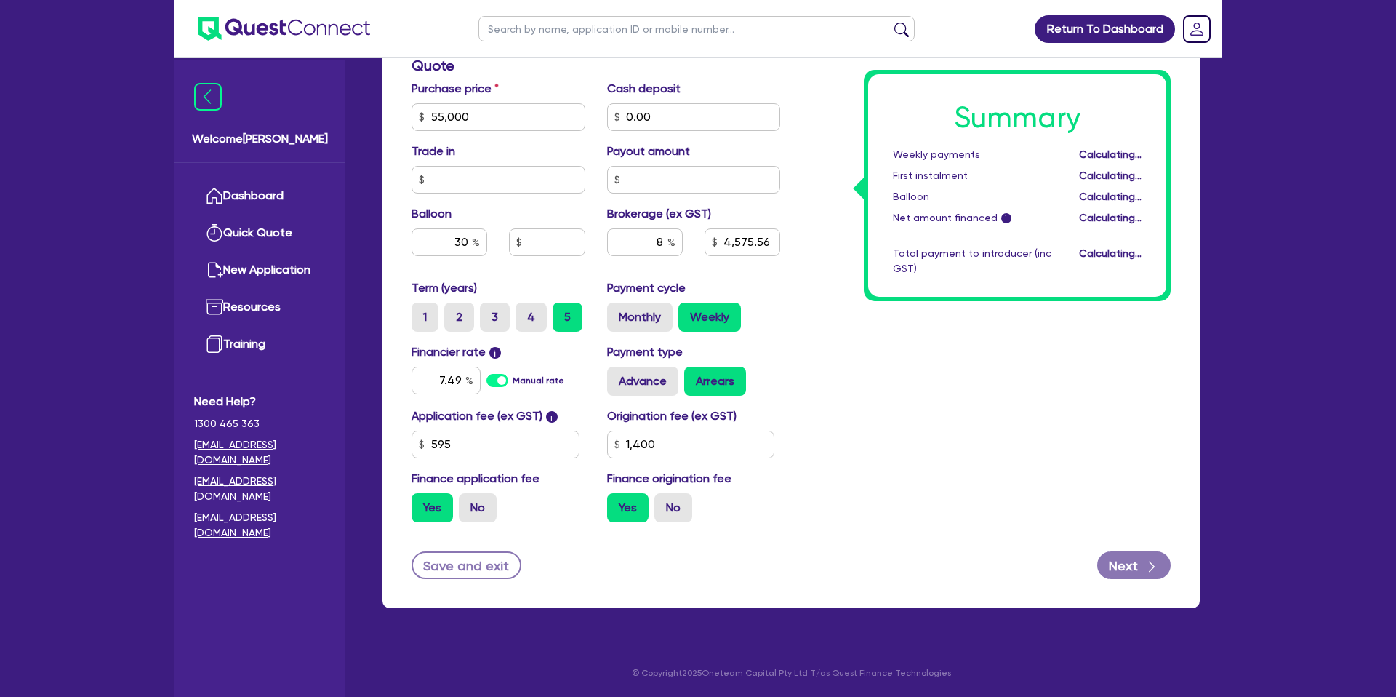
type input "16,500"
type input "4,575.56"
type input "1,400"
drag, startPoint x: 1107, startPoint y: 156, endPoint x: 1143, endPoint y: 150, distance: 36.8
click at [1143, 150] on div "$234.76" at bounding box center [1108, 154] width 90 height 15
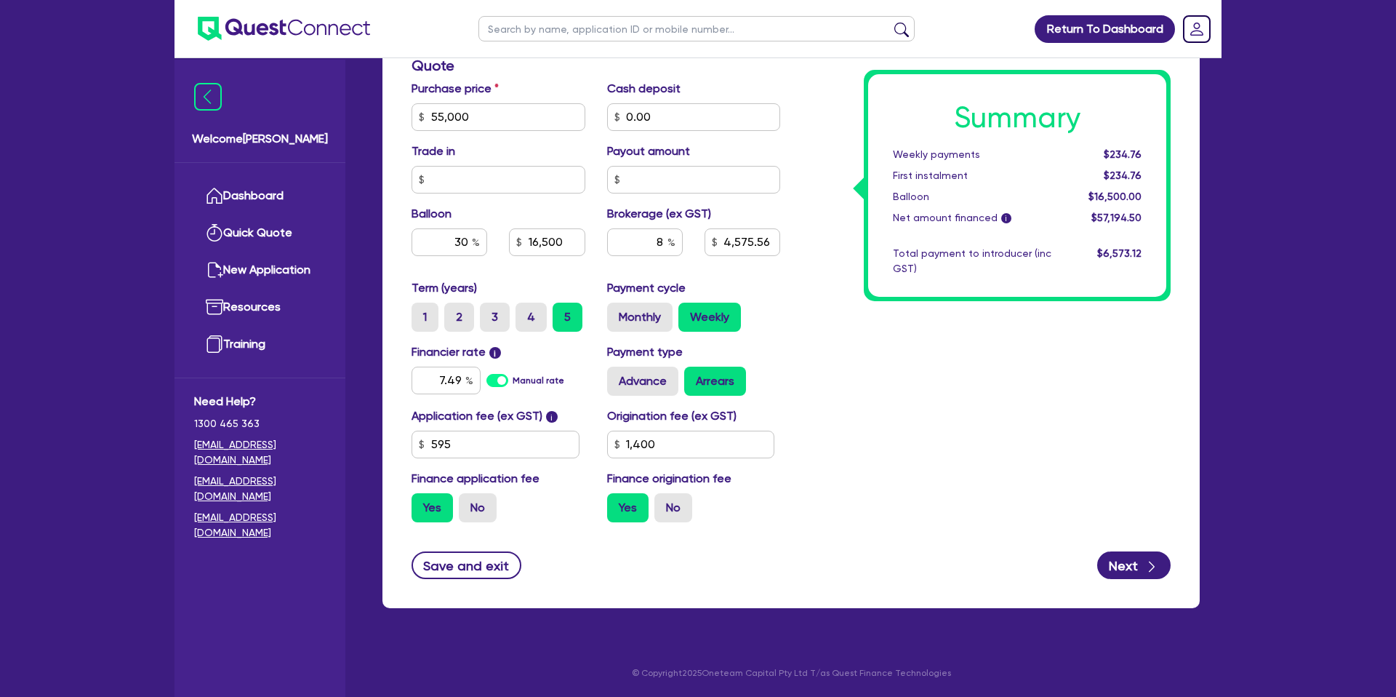
click at [841, 348] on div "Summary Weekly payments $234.76 First instalment $234.76 Balloon $16,500.00 Net…" at bounding box center [986, 109] width 391 height 850
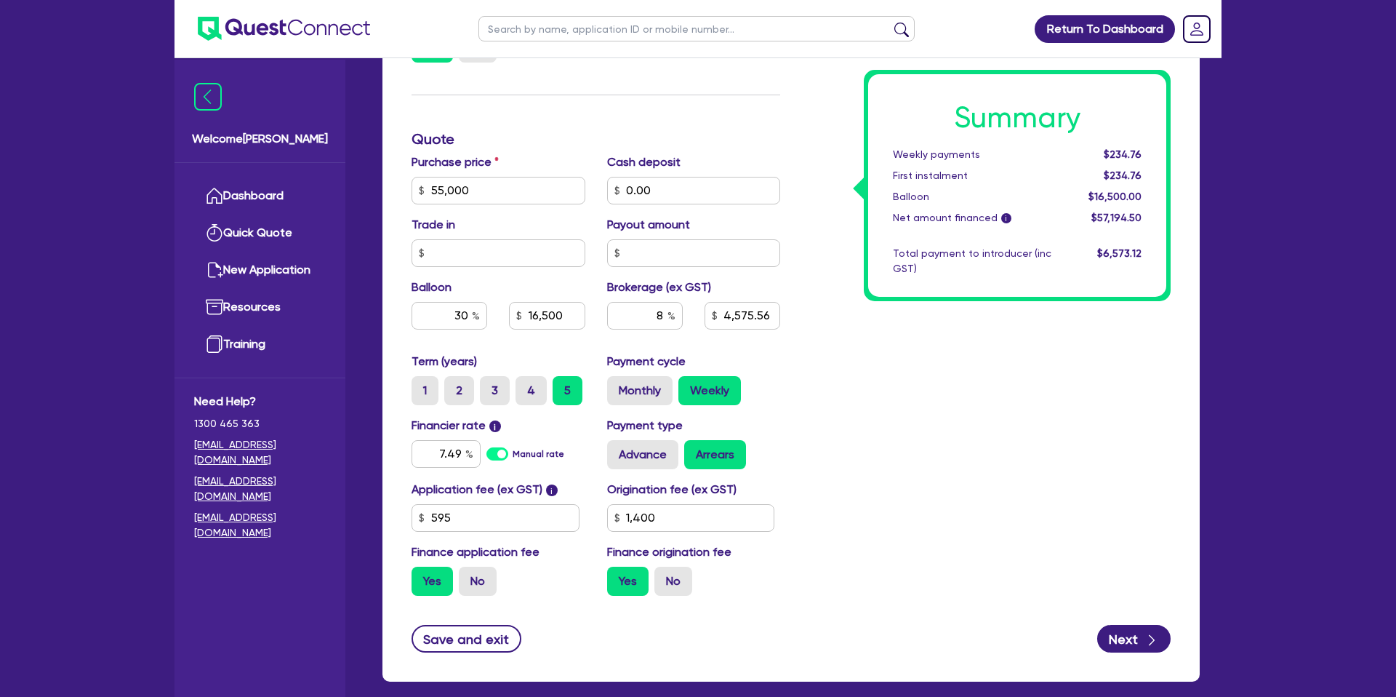
scroll to position [553, 0]
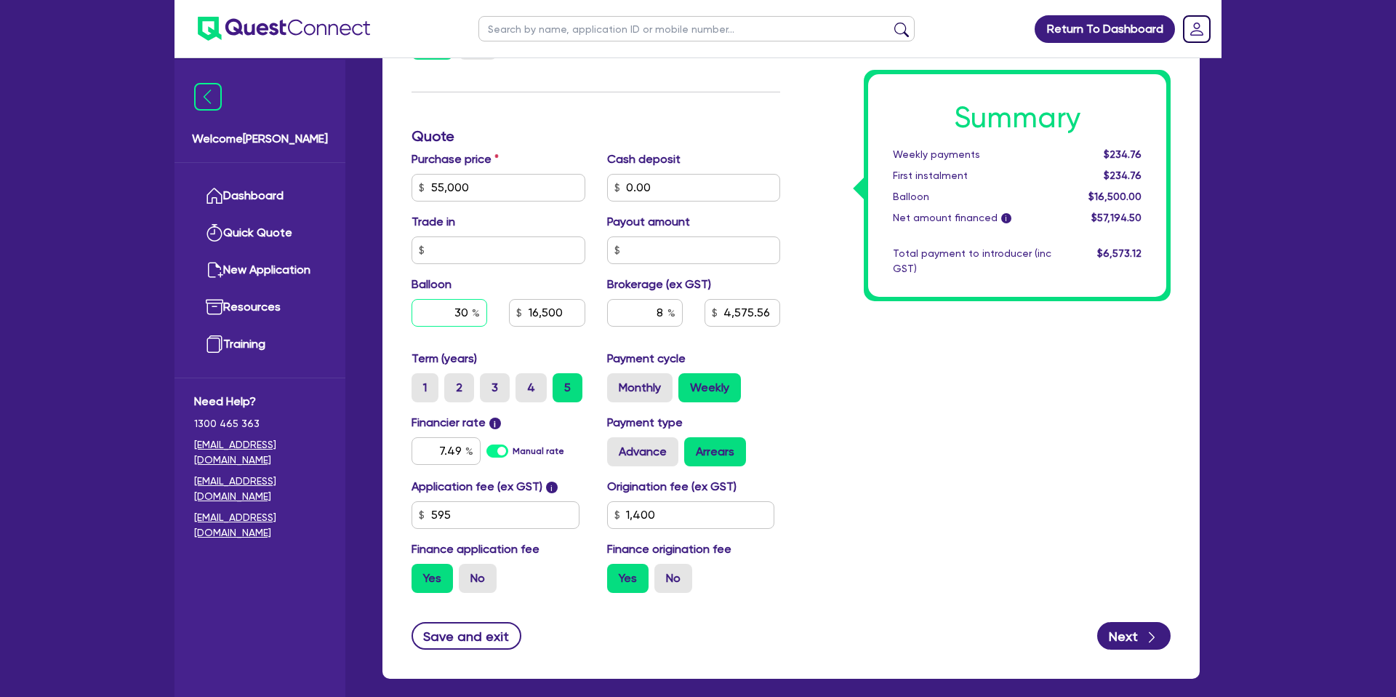
click at [463, 312] on input "30" at bounding box center [450, 313] width 76 height 28
type input "16,500"
type input "4,575.56"
type input "1,400"
click at [473, 311] on div "30" at bounding box center [450, 313] width 76 height 28
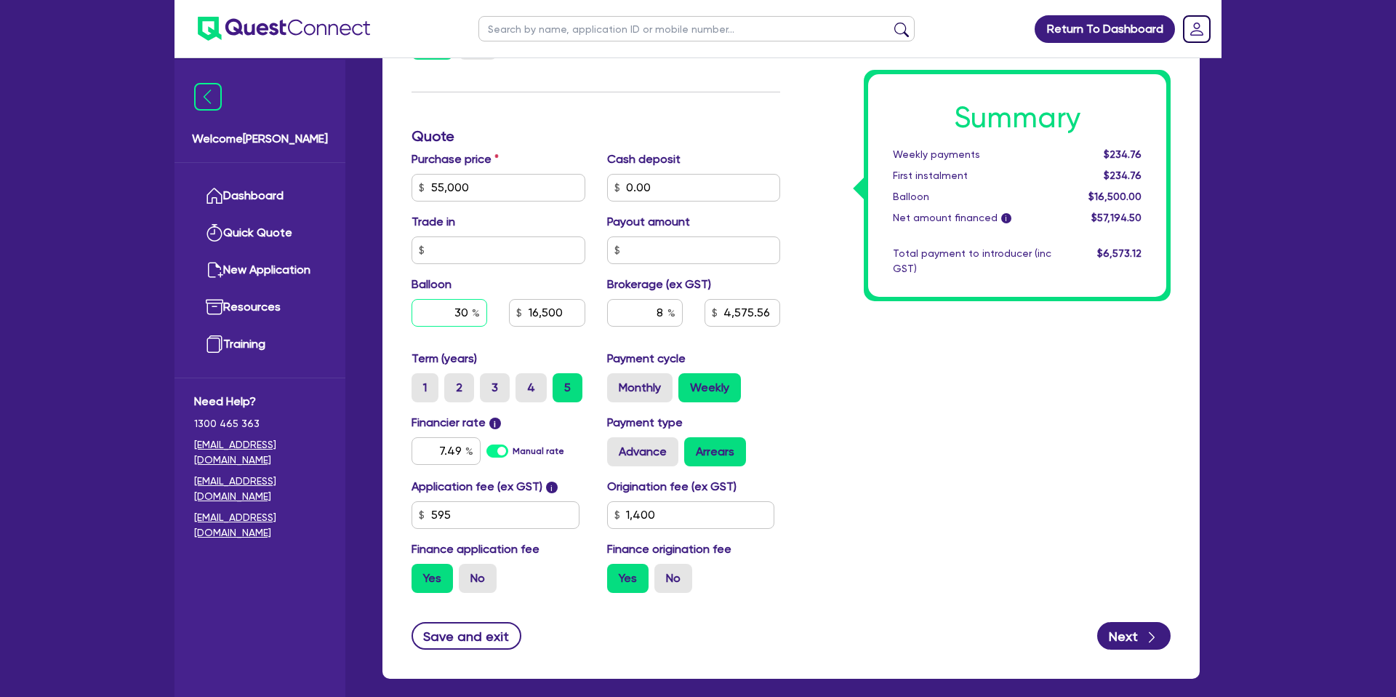
type input "16,500"
type input "4,575.56"
type input "1,400"
type input "35"
type input "16,500"
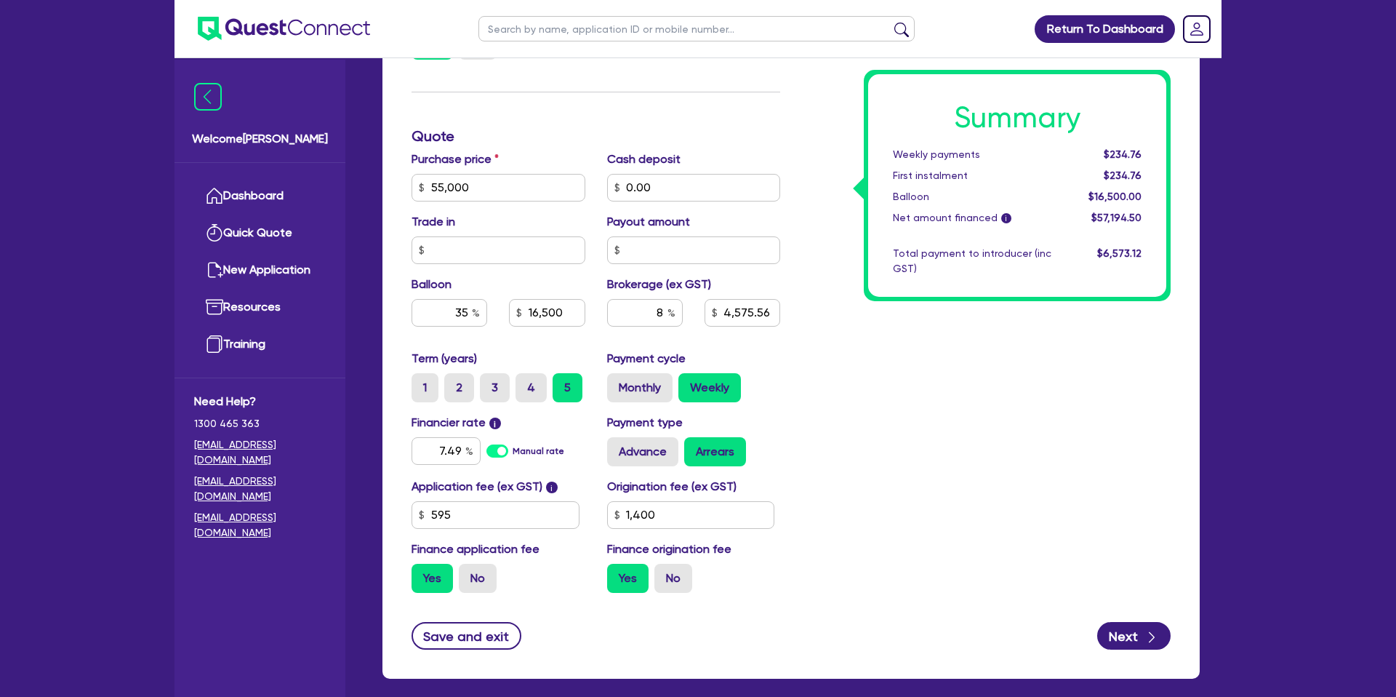
type input "4,575.56"
type input "1,400"
type input "19,250"
type input "4,575.56"
type input "1,400"
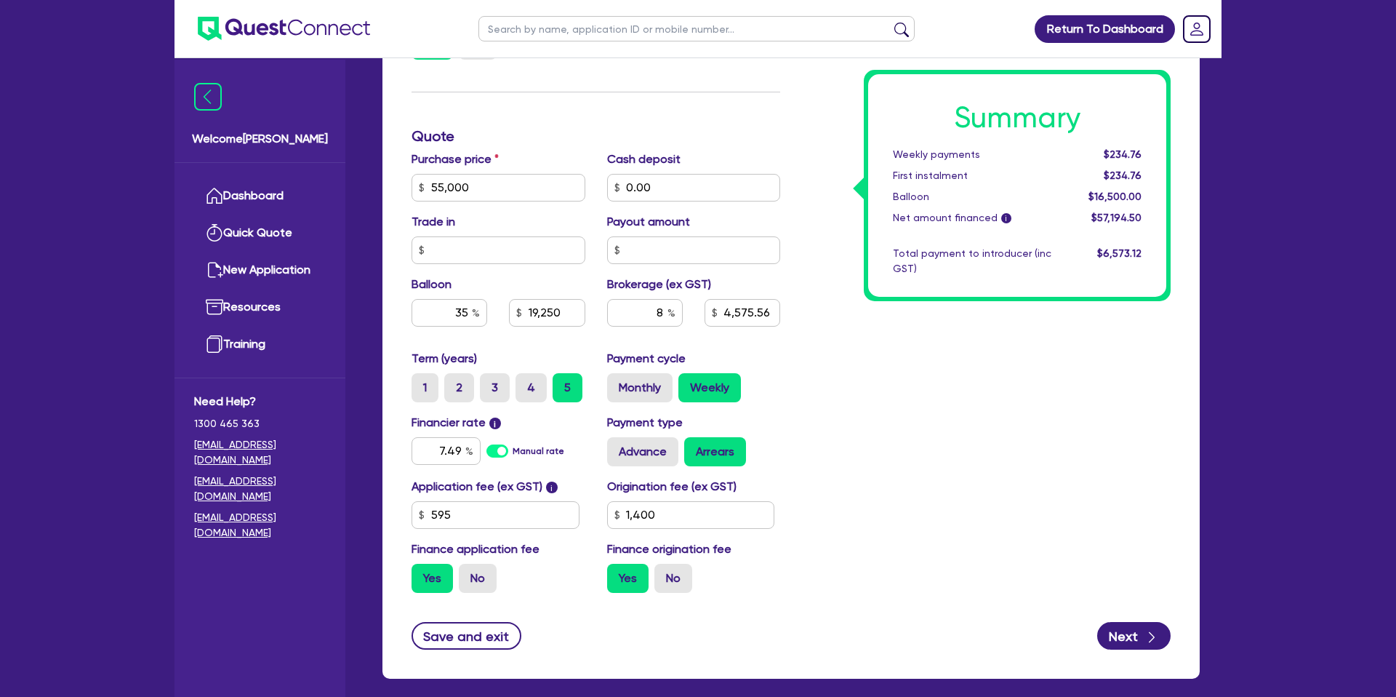
click at [1034, 415] on div "Summary Weekly payments $234.76 First instalment $234.76 Balloon $16,500.00 Net…" at bounding box center [986, 179] width 391 height 850
drag, startPoint x: 1107, startPoint y: 151, endPoint x: 1149, endPoint y: 156, distance: 42.5
click at [1153, 152] on div "Summary Weekly payments $226.03 First instalment $226.03 Balloon $19,250.00 Net…" at bounding box center [1017, 185] width 298 height 223
click at [467, 308] on input "35" at bounding box center [450, 313] width 76 height 28
type input "19,250"
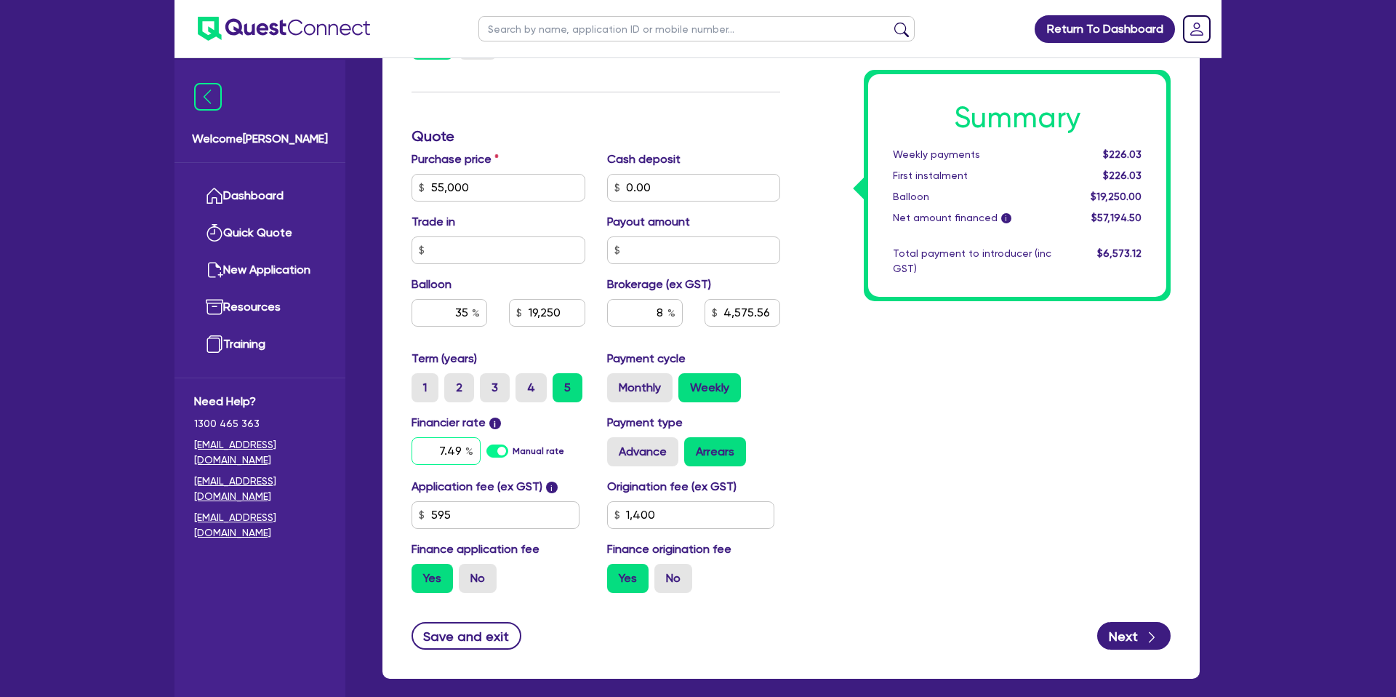
type input "4,575.56"
type input "1,400"
type input "19,250"
type input "4,575.56"
type input "1,400"
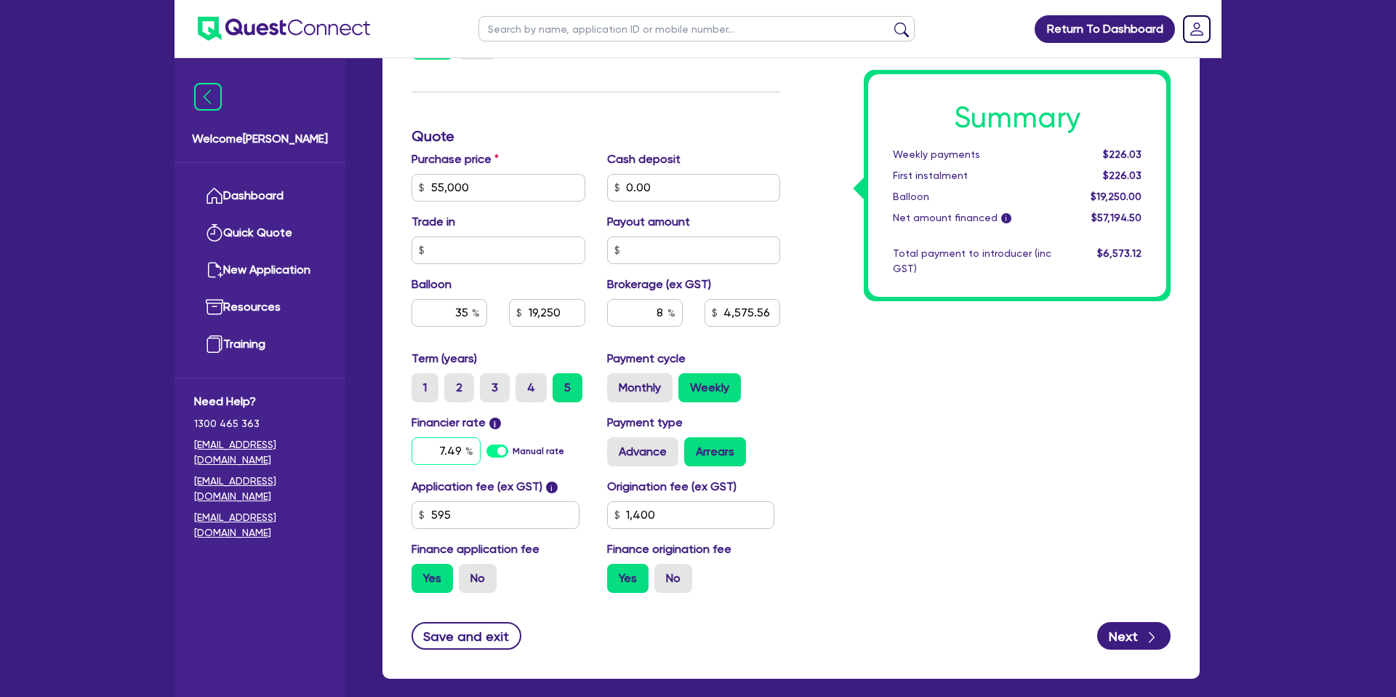
drag, startPoint x: 439, startPoint y: 448, endPoint x: 471, endPoint y: 449, distance: 31.3
click at [473, 449] on input "7.49" at bounding box center [446, 451] width 69 height 28
click at [468, 311] on input "35" at bounding box center [450, 313] width 76 height 28
click at [969, 287] on div "Summary Weekly payments $226.03 First instalment $226.03 Balloon $19,250.00 Net…" at bounding box center [1017, 185] width 298 height 223
click at [471, 313] on input "35" at bounding box center [450, 313] width 76 height 28
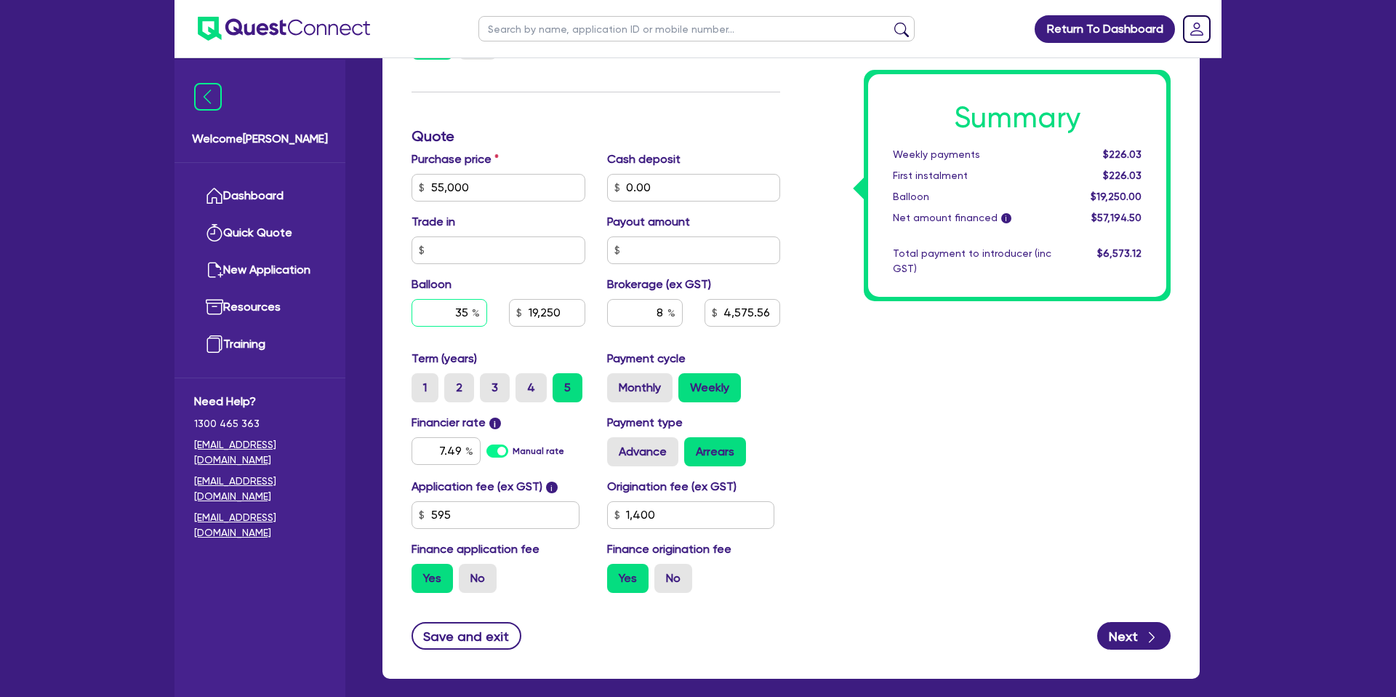
type input "3"
type input "19,250"
type input "4,575.56"
click at [1036, 422] on div "Summary Weekly payments $234.76 First instalment $234.76 Balloon $16,500.00 Net…" at bounding box center [986, 179] width 391 height 850
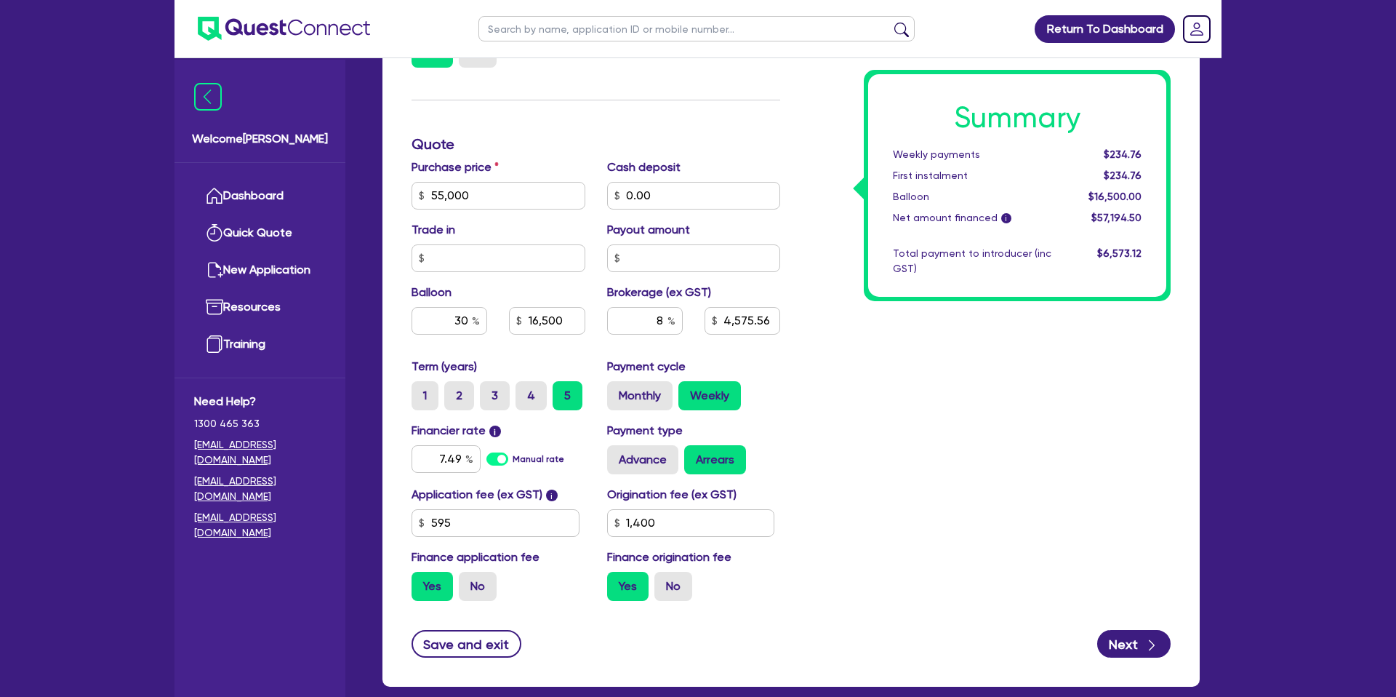
scroll to position [548, 0]
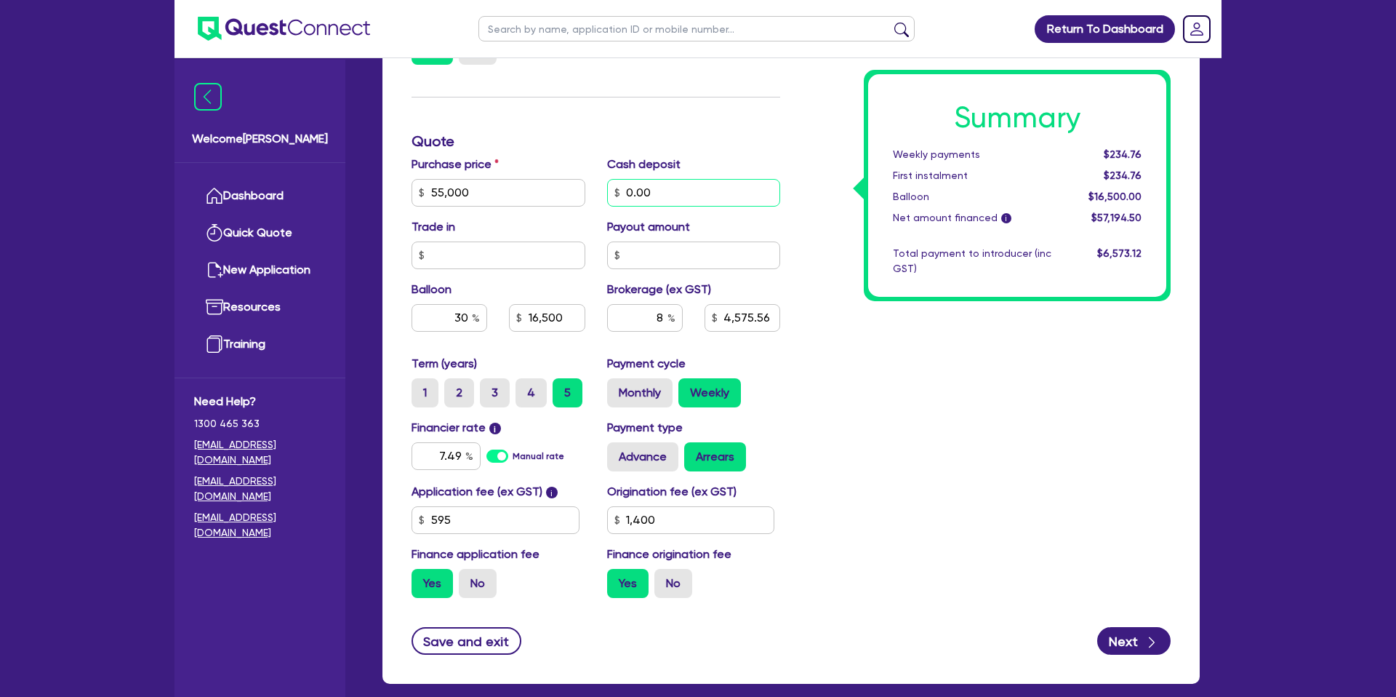
click at [704, 191] on input "0.00" at bounding box center [694, 193] width 174 height 28
click at [980, 428] on div "Summary Weekly payments $234.76 First instalment $234.76 Balloon $16,500.00 Net…" at bounding box center [986, 184] width 391 height 850
drag, startPoint x: 1110, startPoint y: 152, endPoint x: 1145, endPoint y: 151, distance: 35.7
click at [1145, 151] on div "$184.56" at bounding box center [1108, 154] width 90 height 15
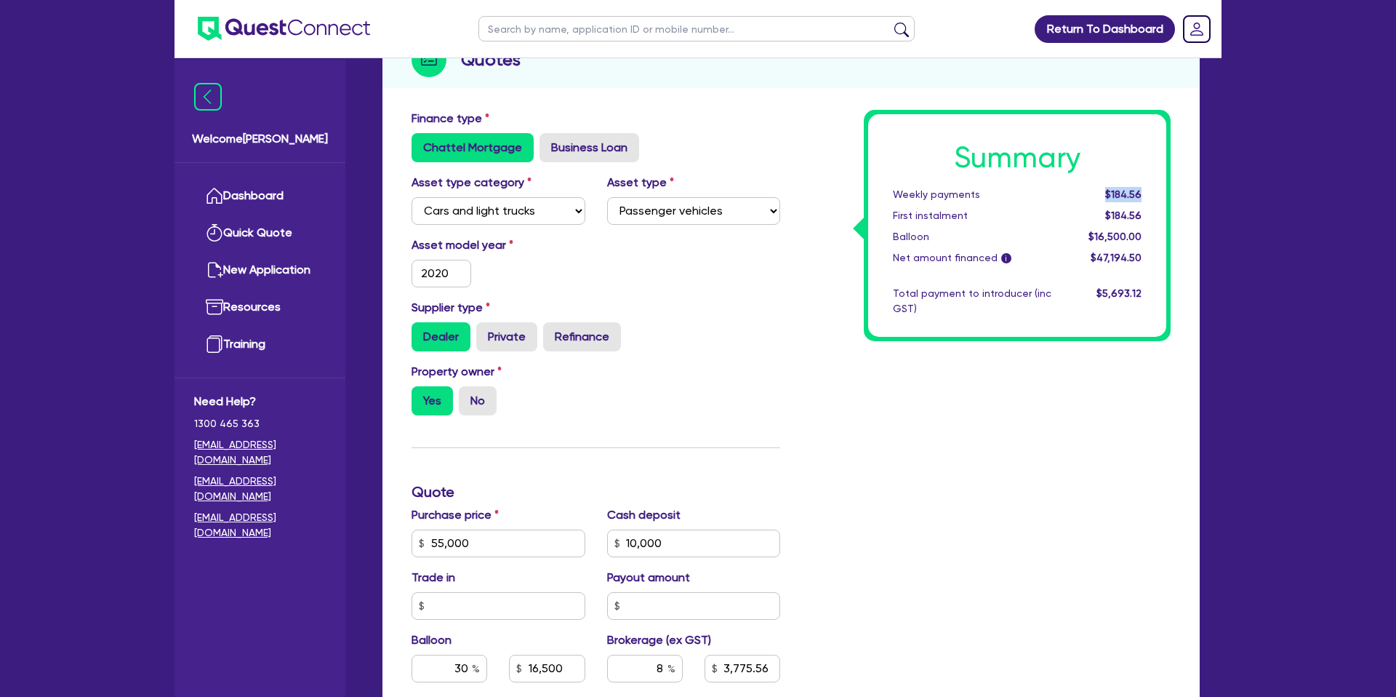
scroll to position [0, 0]
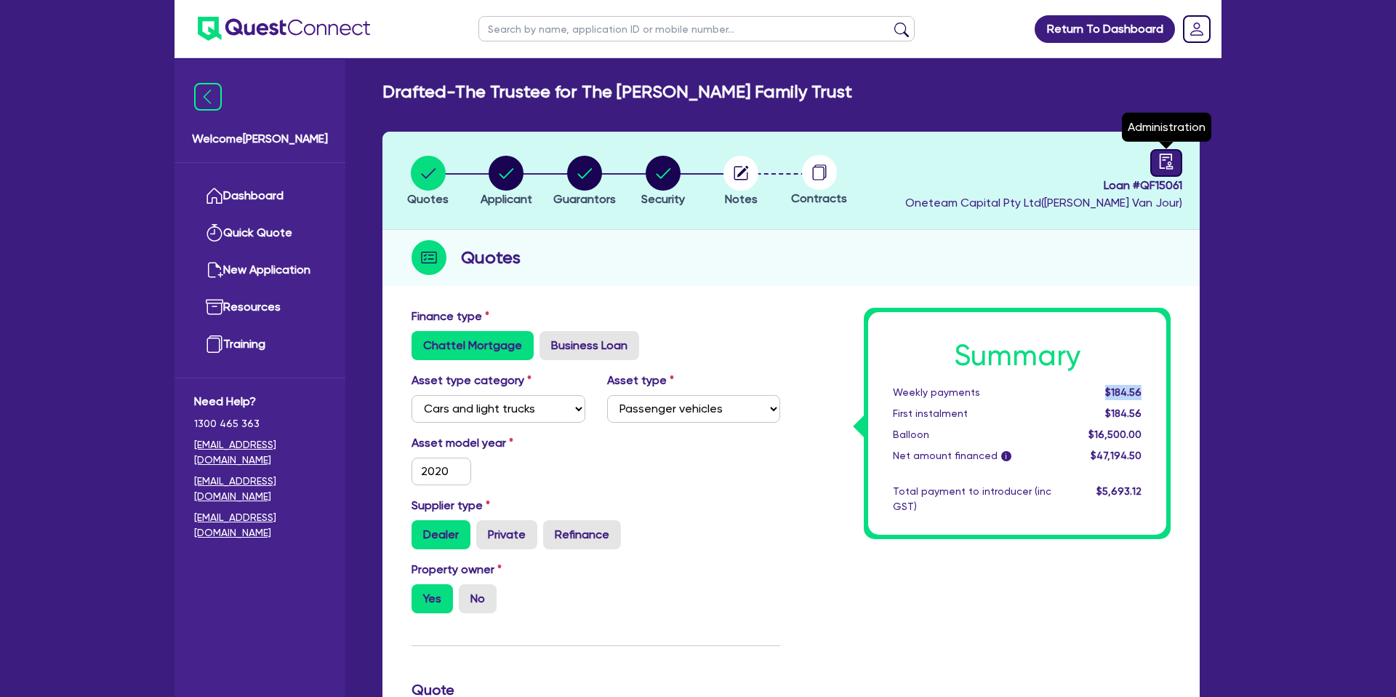
click at [1161, 160] on icon "audit" at bounding box center [1167, 161] width 16 height 16
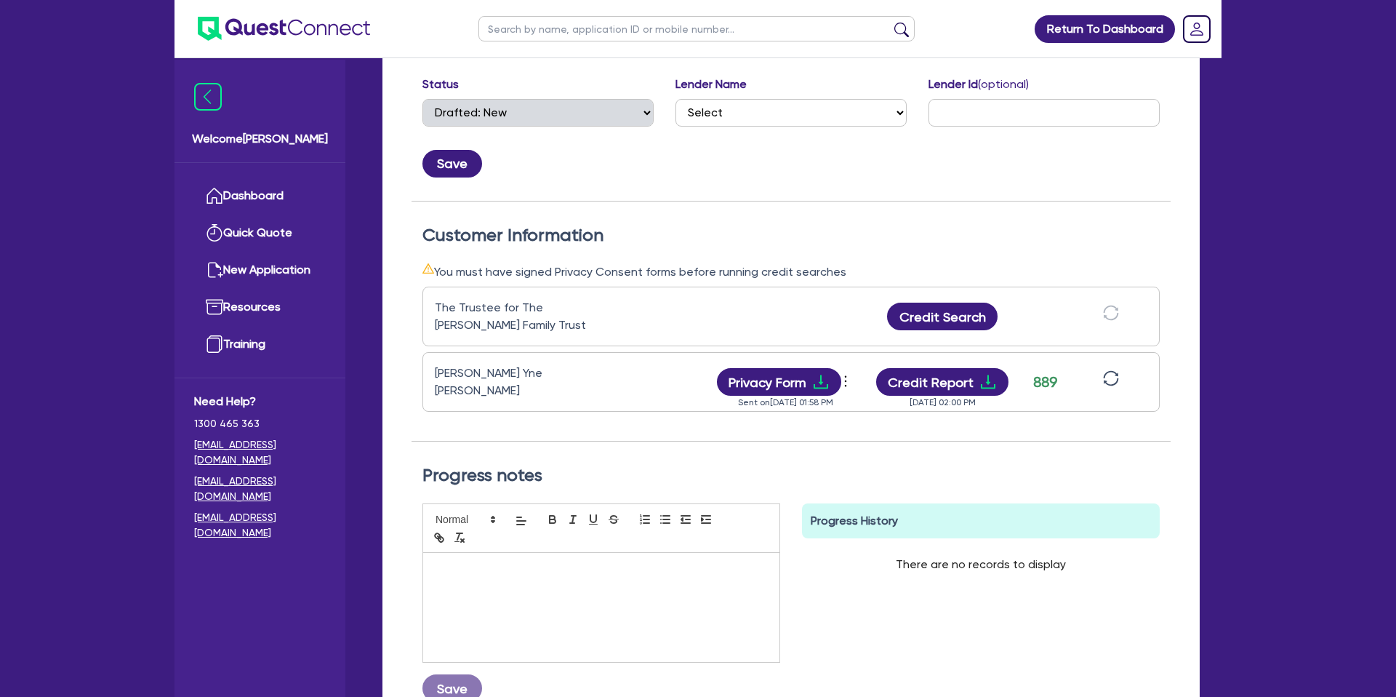
scroll to position [274, 0]
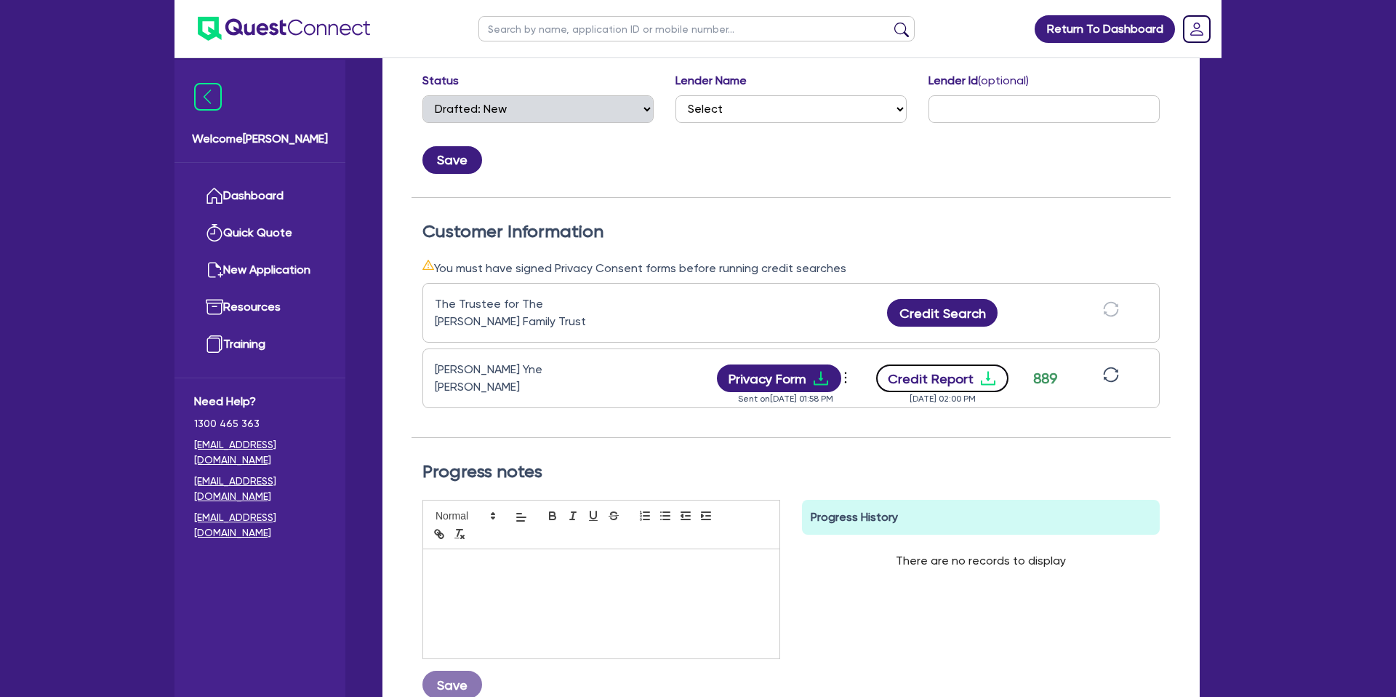
click at [989, 377] on icon "download" at bounding box center [988, 377] width 17 height 17
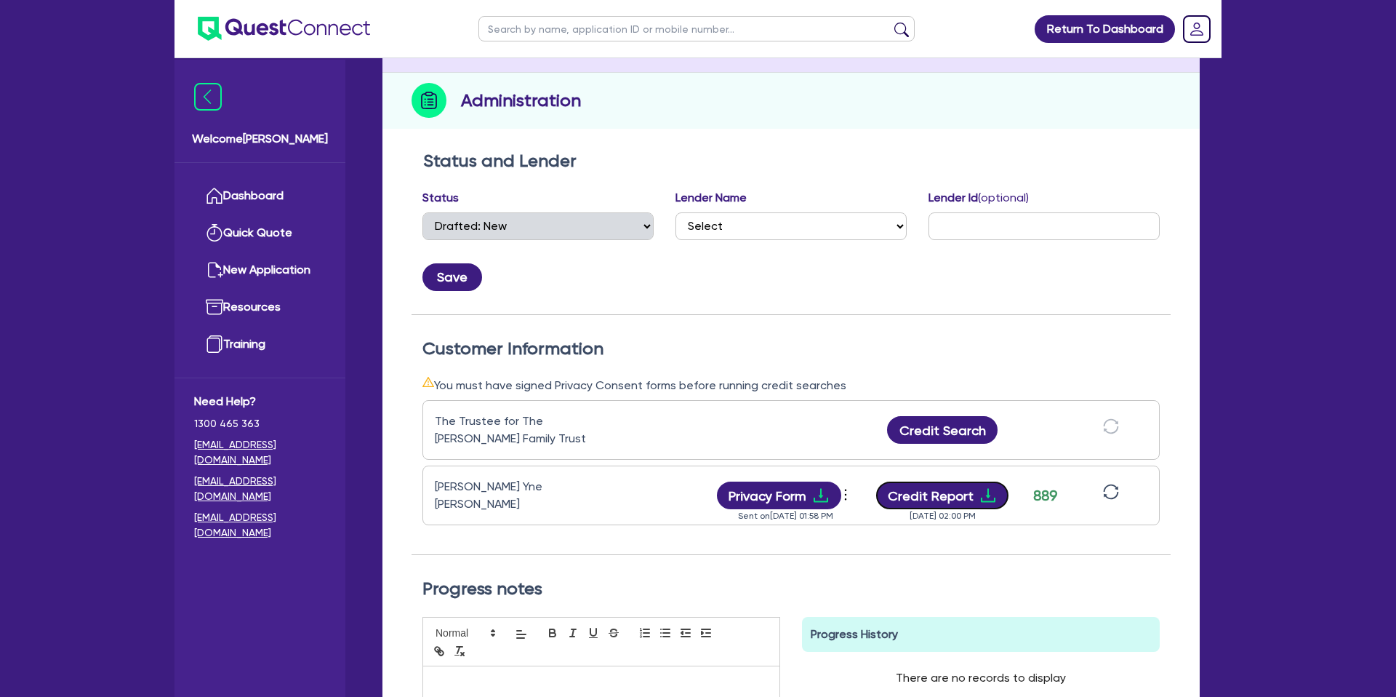
scroll to position [0, 0]
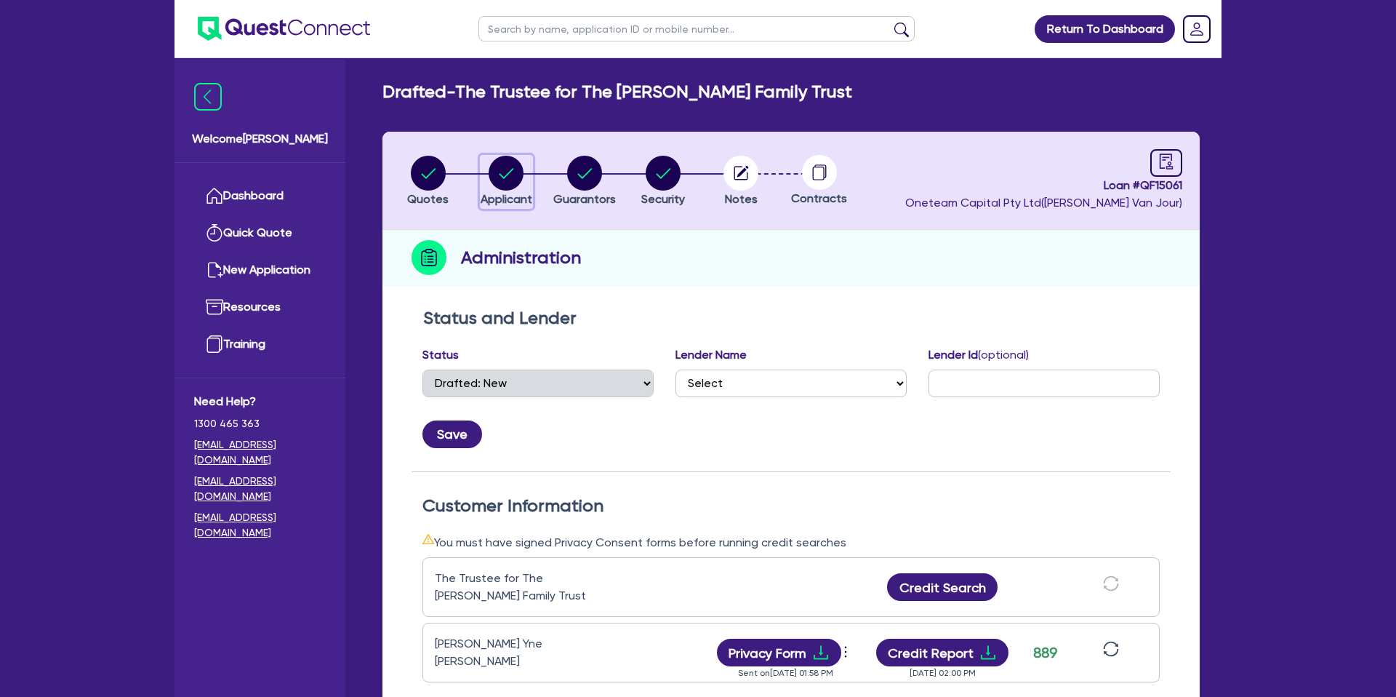
click at [504, 168] on circle "button" at bounding box center [506, 173] width 35 height 35
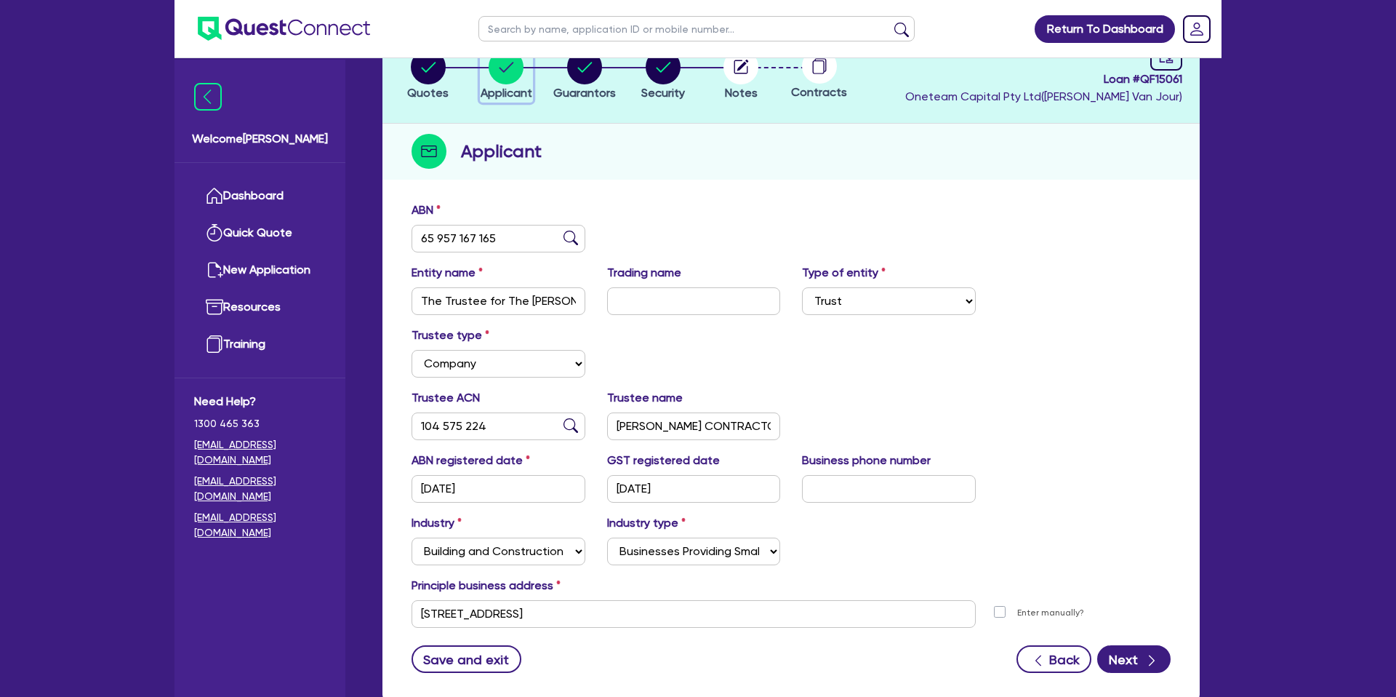
scroll to position [107, 0]
click at [590, 81] on circle "button" at bounding box center [584, 66] width 35 height 35
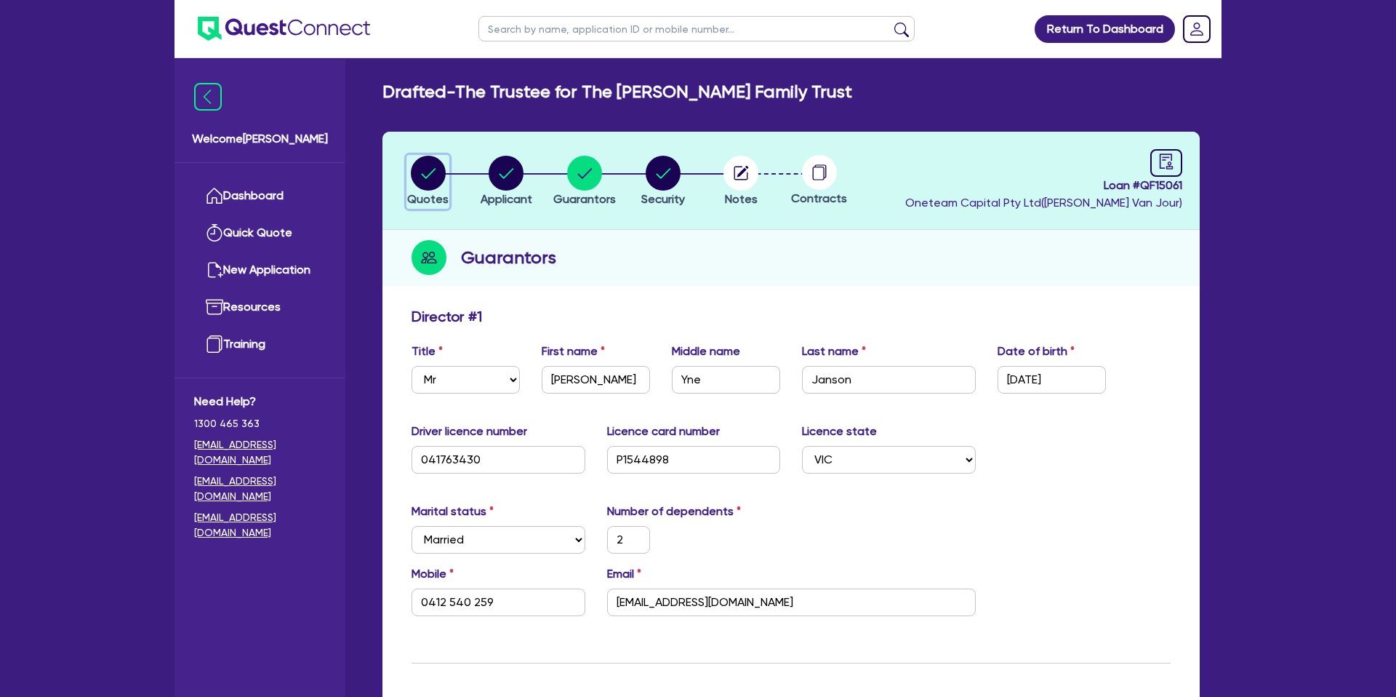
click at [430, 169] on circle "button" at bounding box center [428, 173] width 35 height 35
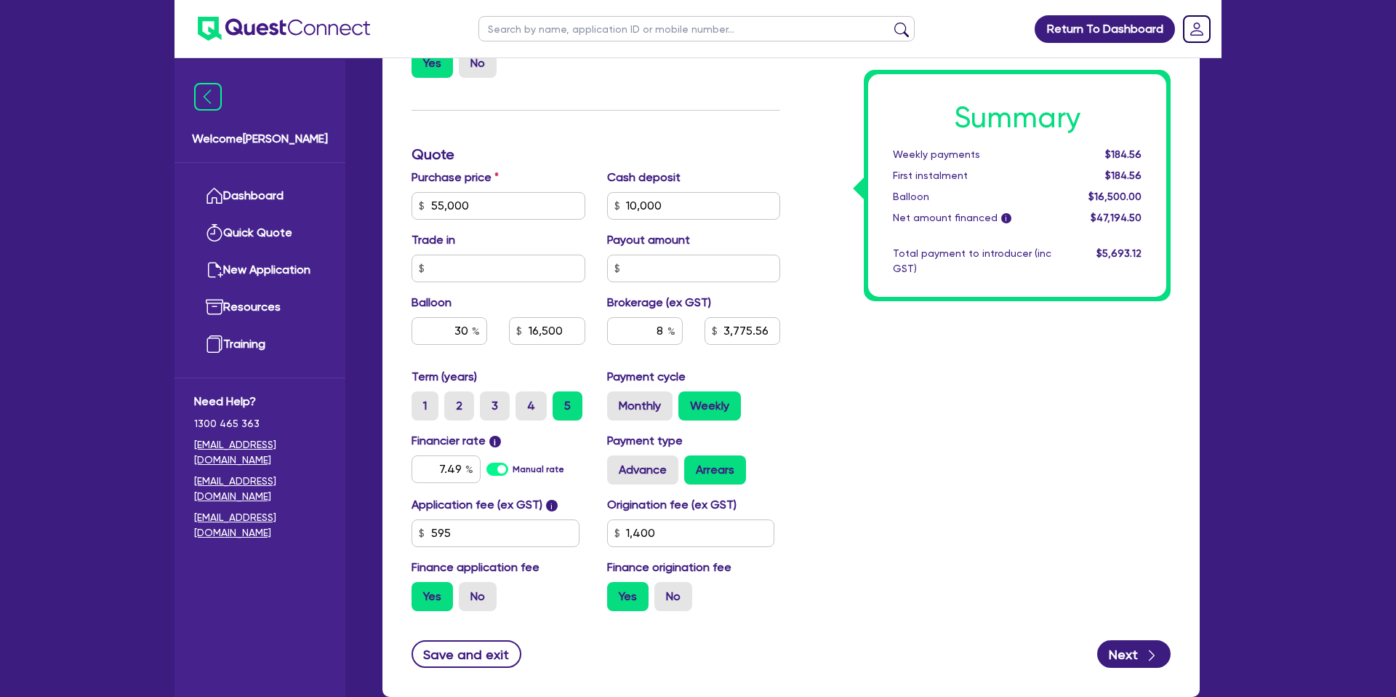
scroll to position [561, 0]
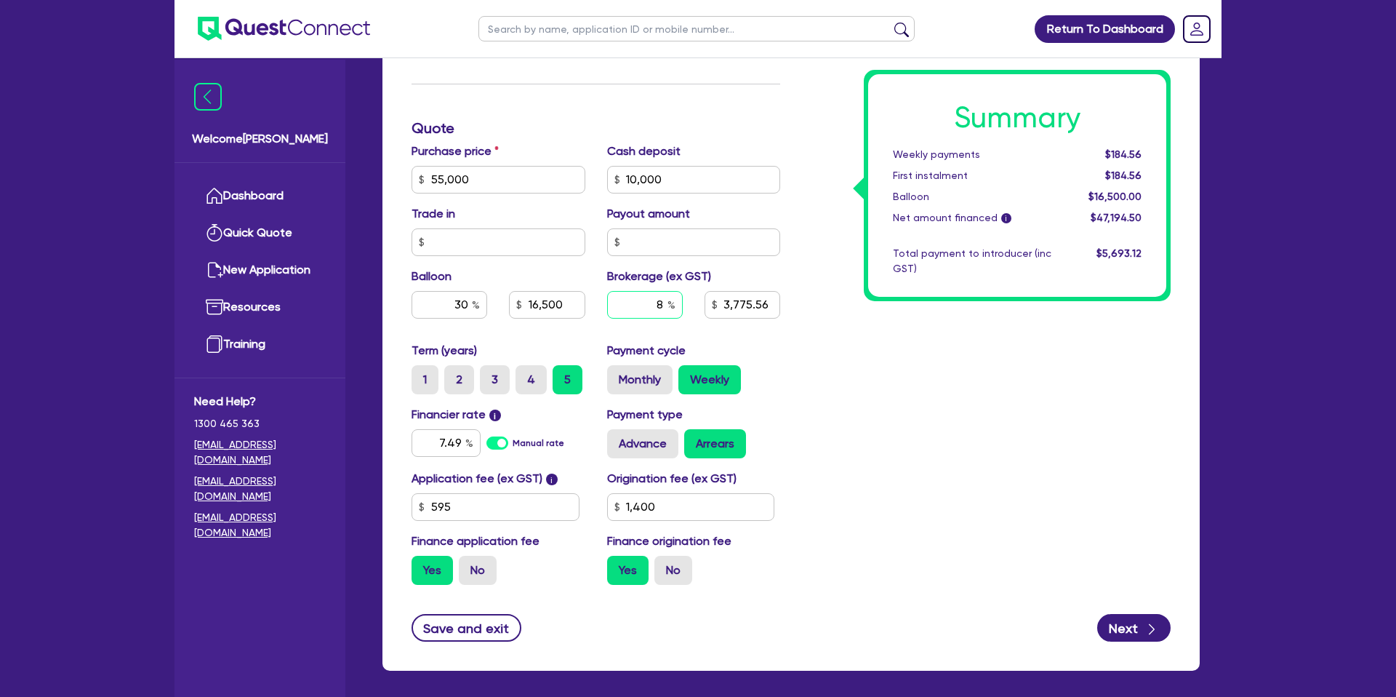
click at [665, 300] on input "8" at bounding box center [645, 305] width 76 height 28
click at [689, 180] on input "10,000" at bounding box center [694, 180] width 174 height 28
click at [923, 350] on div "Summary Weekly payments Calculating... First instalment Calculating... Balloon …" at bounding box center [986, 171] width 391 height 850
click at [663, 302] on input "8" at bounding box center [645, 305] width 76 height 28
click at [829, 311] on div "Summary Weekly payments $234.76 First instalment $234.76 Balloon $16,500.00 Net…" at bounding box center [986, 171] width 391 height 850
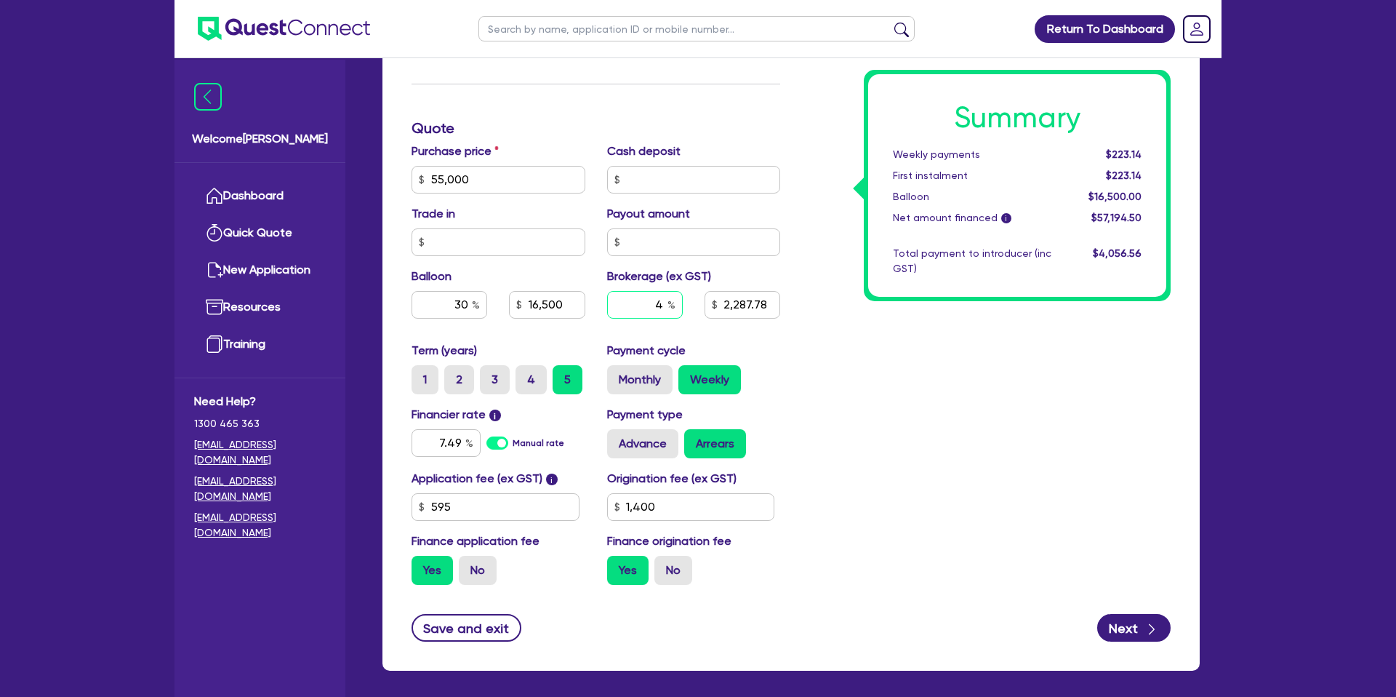
click at [663, 302] on input "4" at bounding box center [645, 305] width 76 height 28
click at [972, 355] on div "Summary Weekly payments $223.14 First instalment $223.14 Balloon $16,500.00 Net…" at bounding box center [986, 171] width 391 height 850
click at [468, 307] on input "30" at bounding box center [450, 305] width 76 height 28
click at [662, 303] on input "3" at bounding box center [645, 305] width 76 height 28
click at [997, 385] on div "Summary Weekly payments $220.24 First instalment $220.24 Balloon $16,500.00 Net…" at bounding box center [986, 171] width 391 height 850
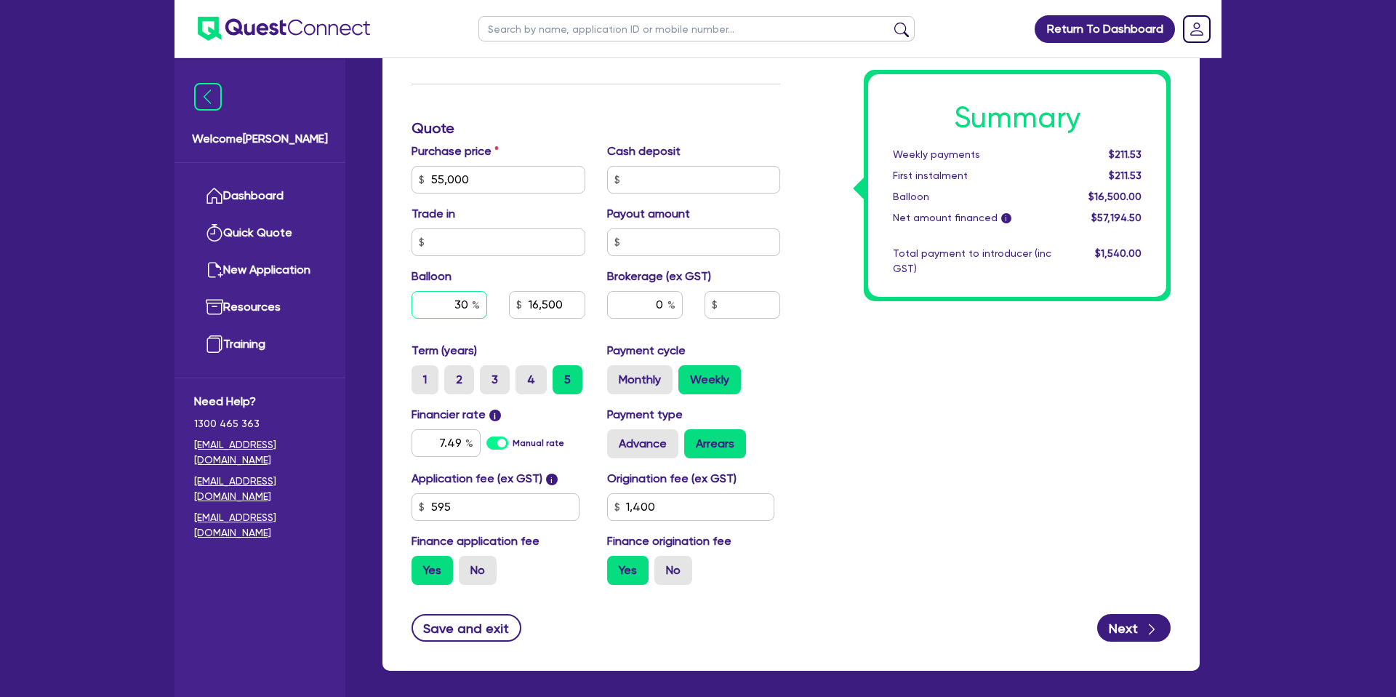
click at [467, 305] on input "30" at bounding box center [450, 305] width 76 height 28
click at [894, 375] on div "Summary Weekly payments $211.53 First instalment $211.53 Balloon $16,500.00 Net…" at bounding box center [986, 171] width 391 height 850
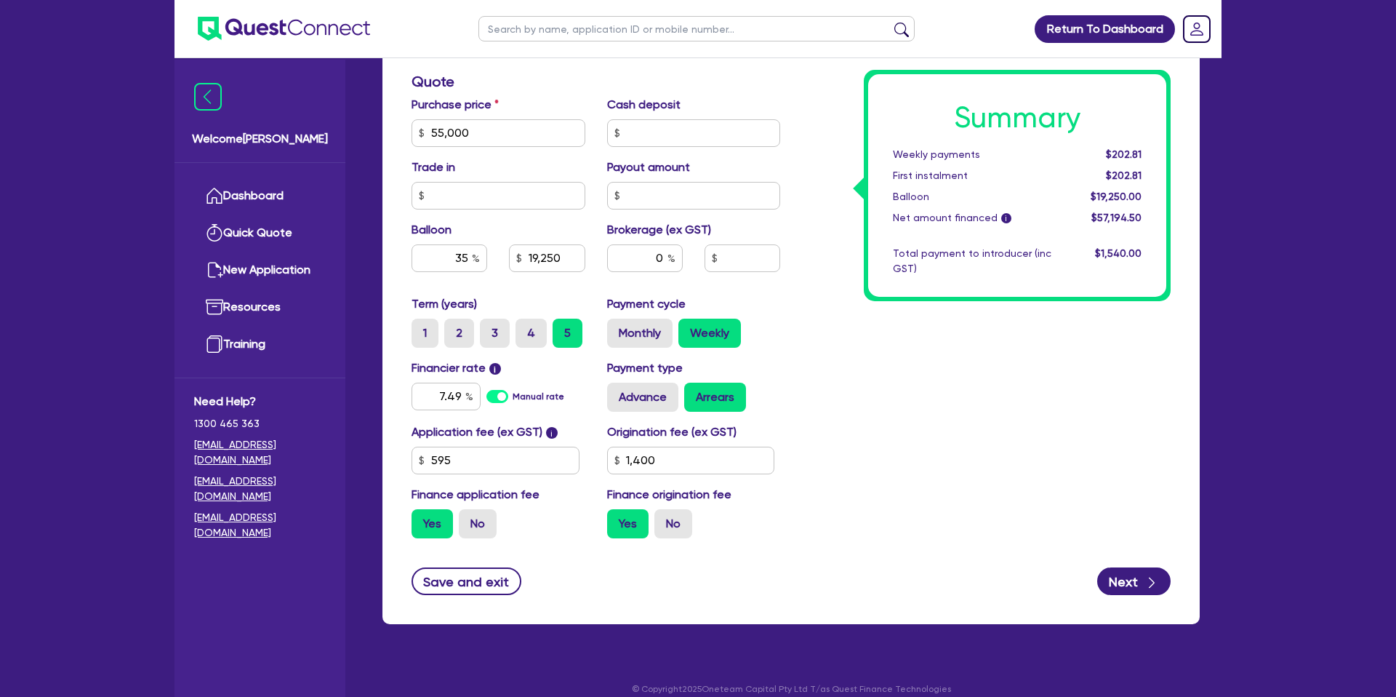
scroll to position [624, 0]
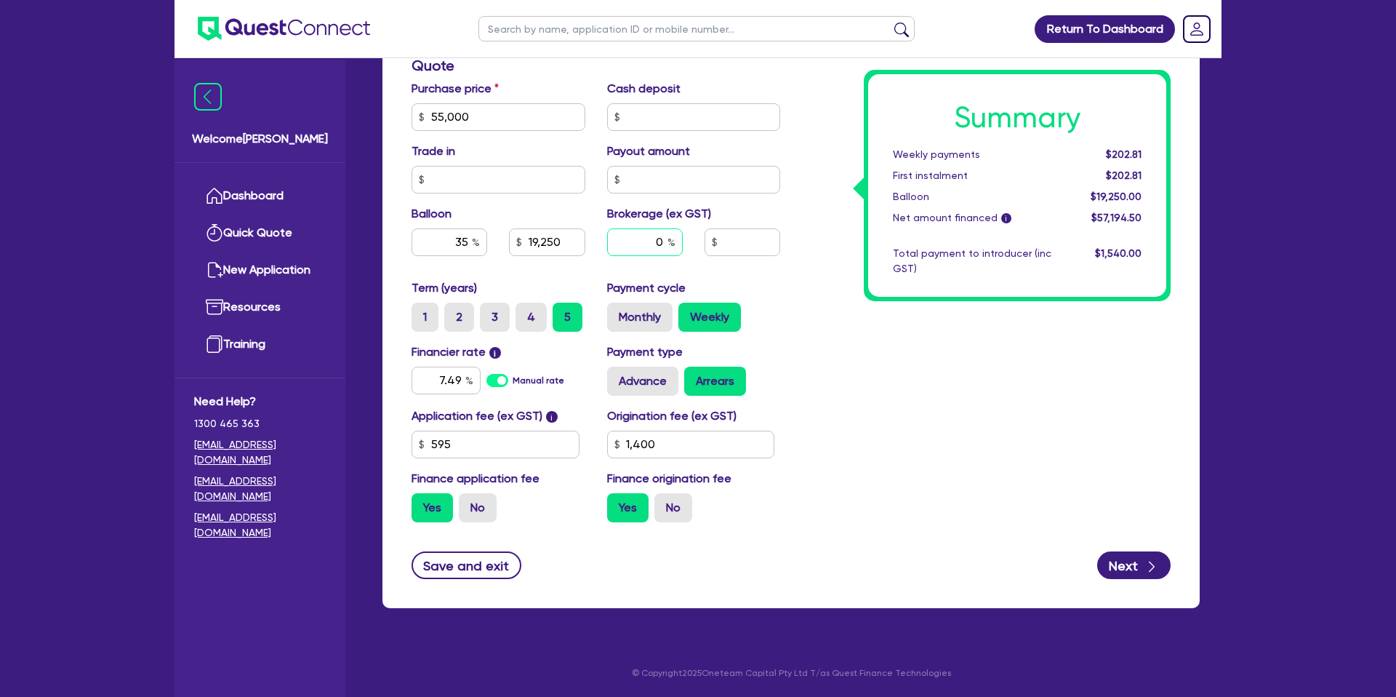
click at [665, 233] on input "0" at bounding box center [645, 242] width 76 height 28
drag, startPoint x: 665, startPoint y: 239, endPoint x: 660, endPoint y: 251, distance: 13.4
click at [665, 241] on input "0" at bounding box center [645, 242] width 76 height 28
click at [946, 368] on div "Summary Weekly payments $202.81 First instalment $202.81 Balloon $19,250.00 Net…" at bounding box center [986, 109] width 391 height 850
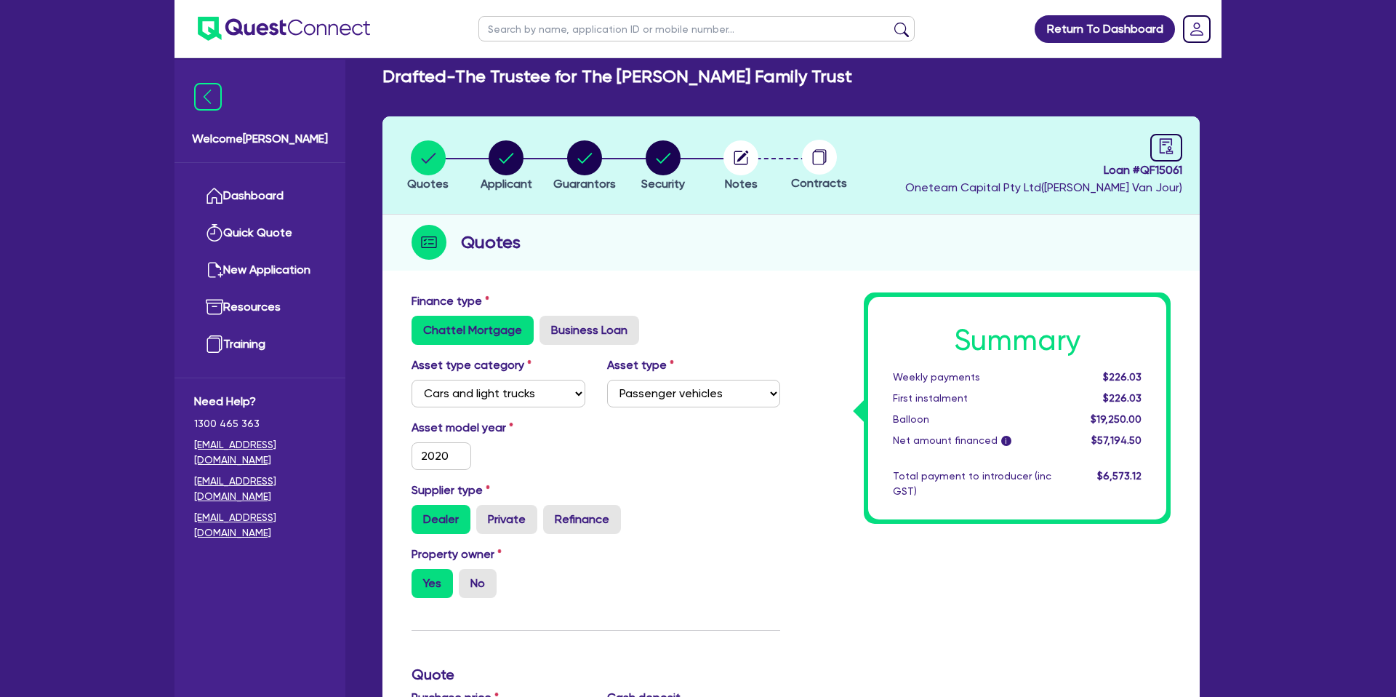
scroll to position [0, 0]
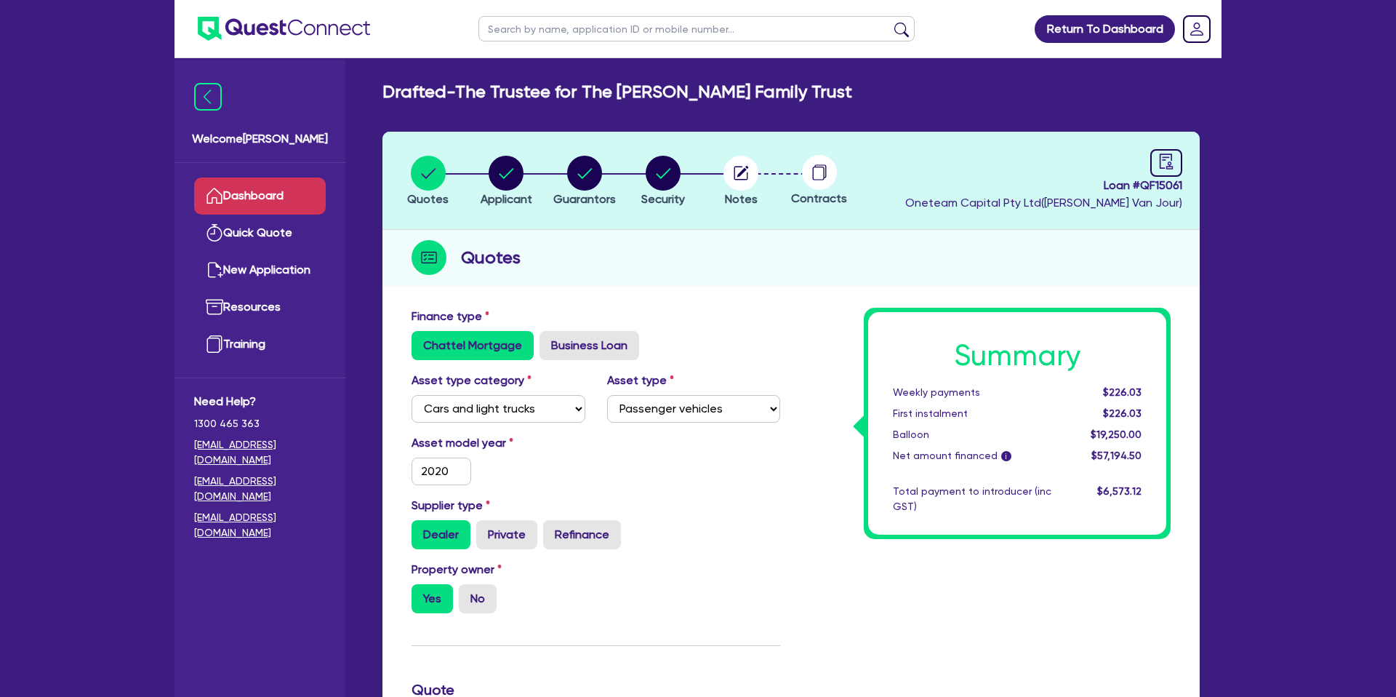
click at [286, 202] on link "Dashboard" at bounding box center [260, 195] width 132 height 37
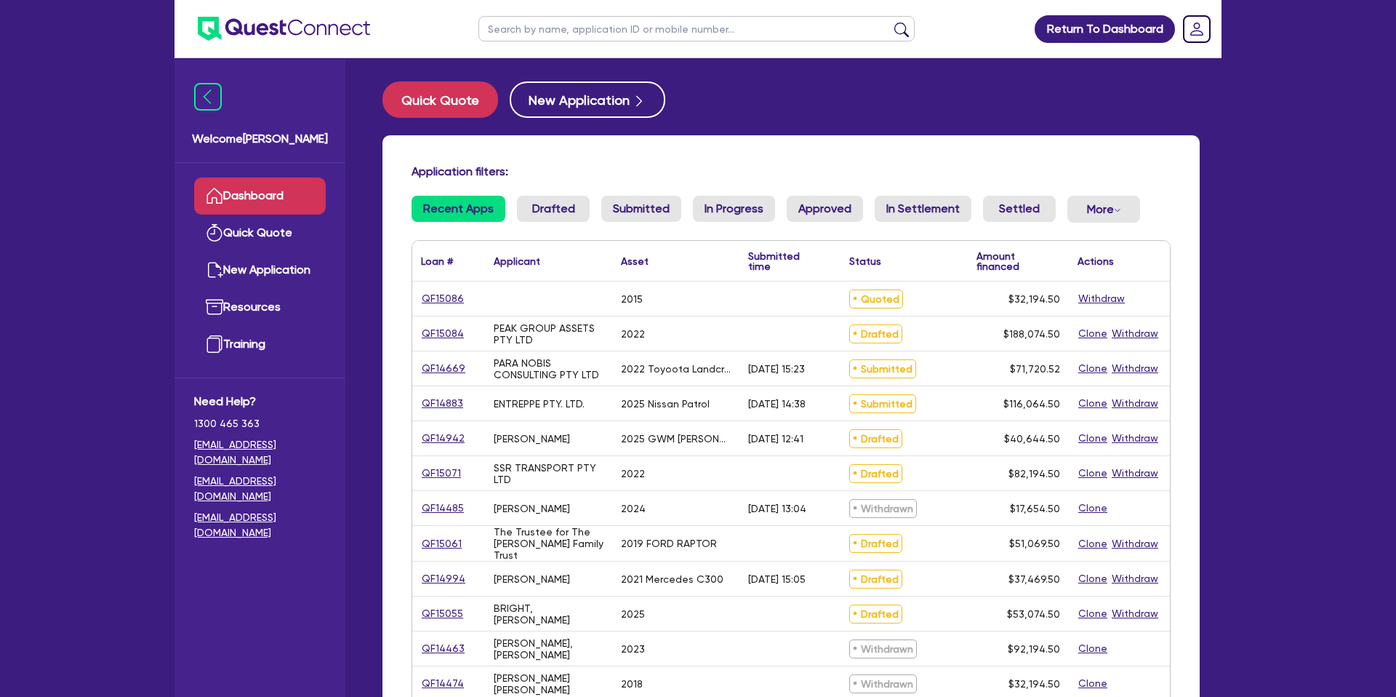
click at [543, 32] on input "text" at bounding box center [697, 28] width 436 height 25
click at [890, 22] on button "submit" at bounding box center [901, 32] width 23 height 20
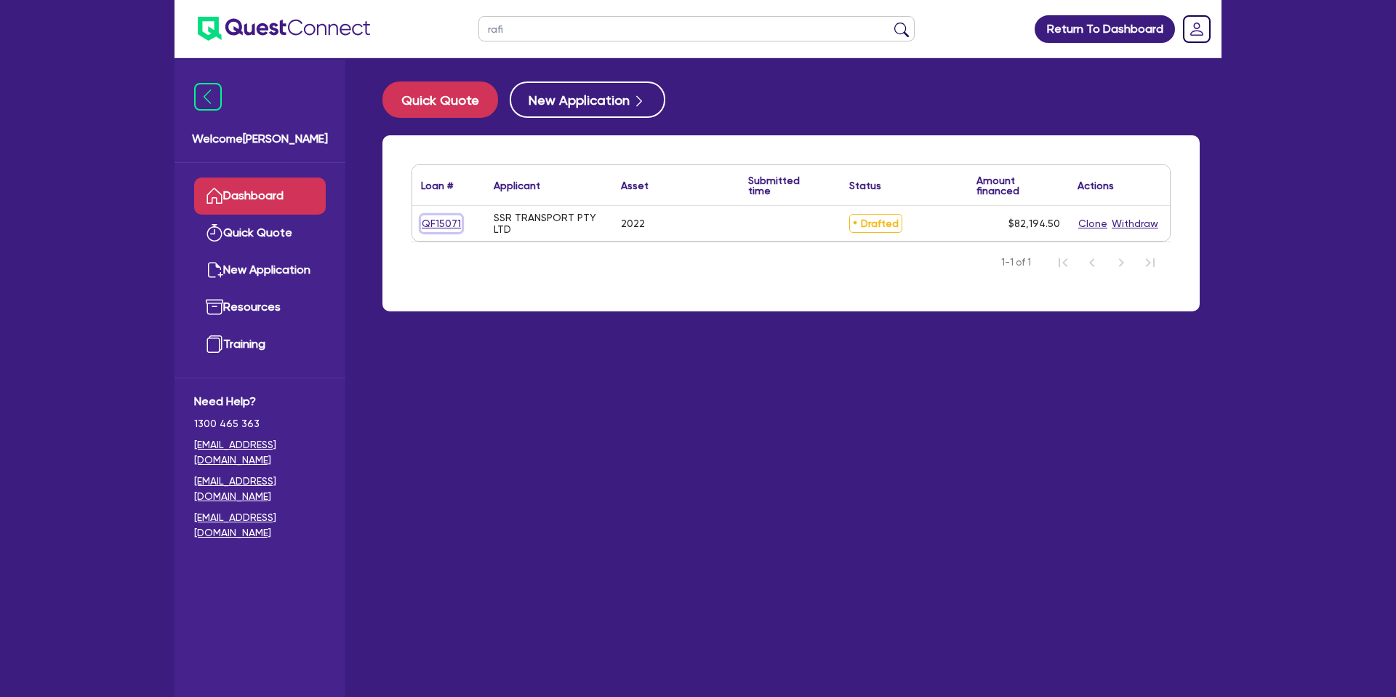
click at [447, 227] on link "QF15071" at bounding box center [441, 223] width 41 height 17
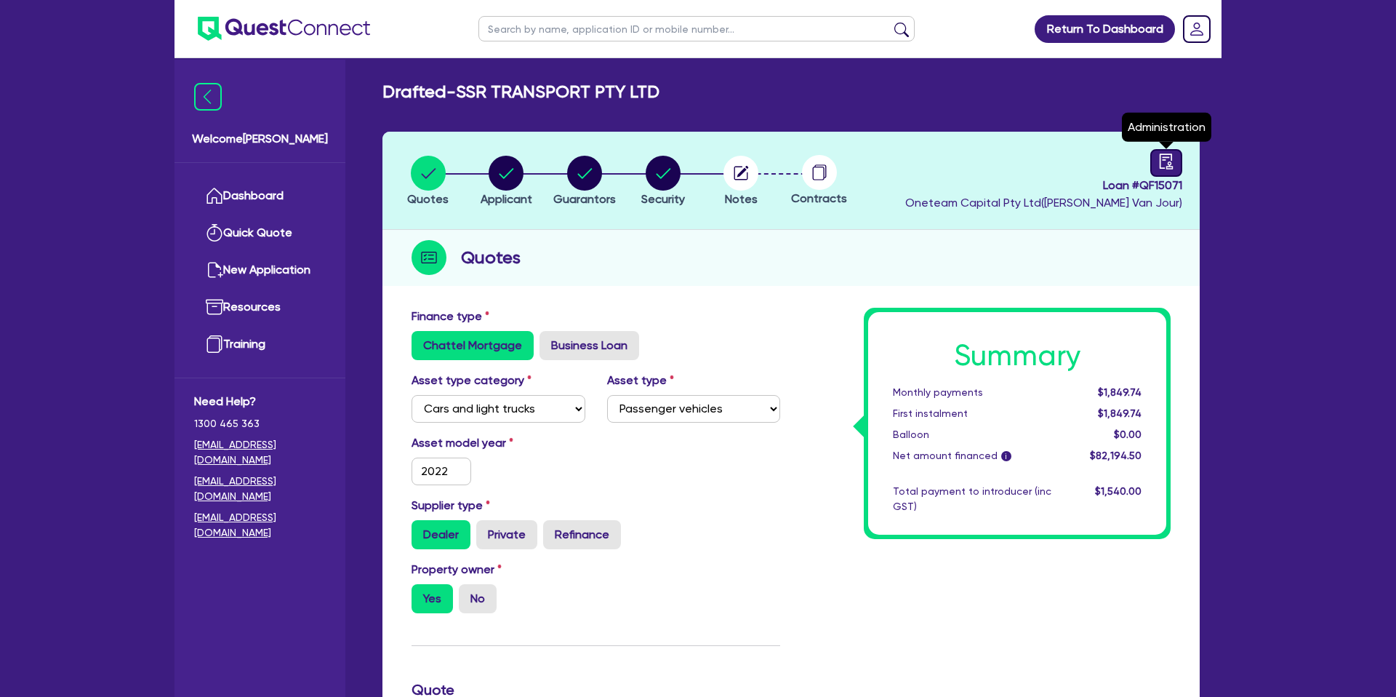
click at [1163, 169] on link at bounding box center [1167, 163] width 32 height 28
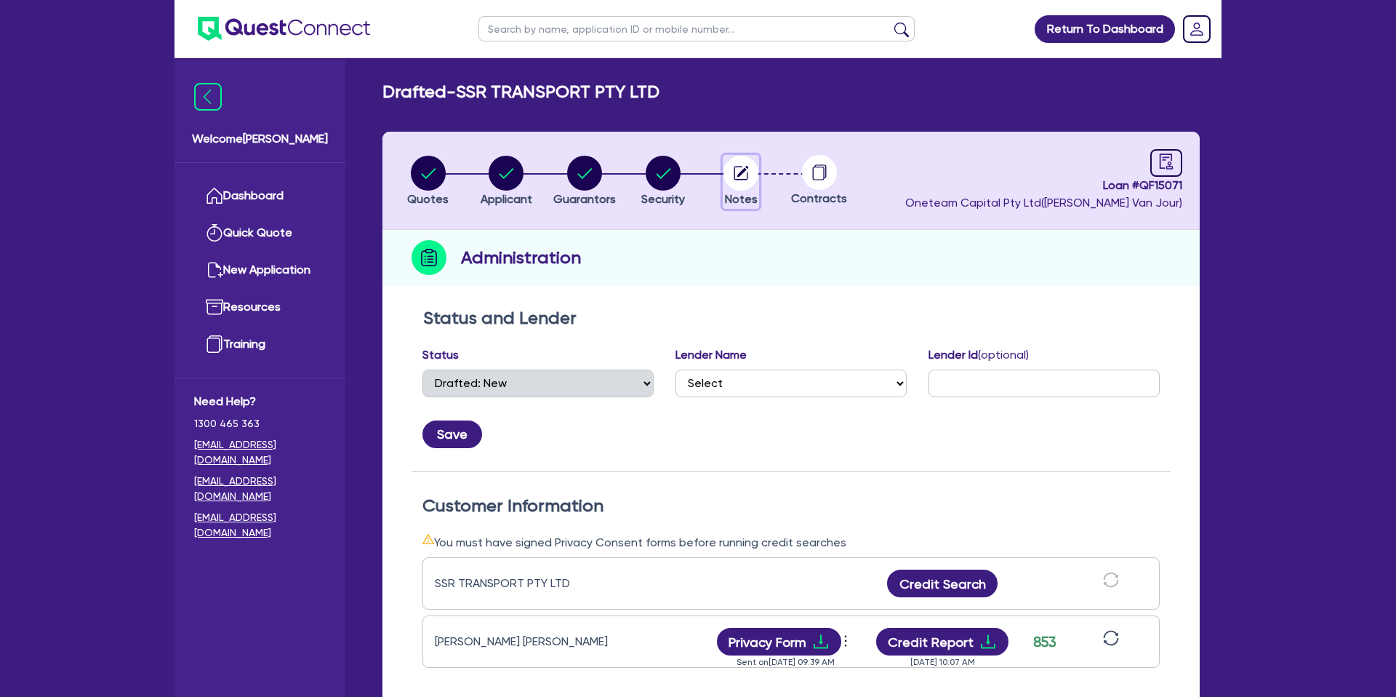
click at [745, 163] on circle "button" at bounding box center [741, 173] width 35 height 35
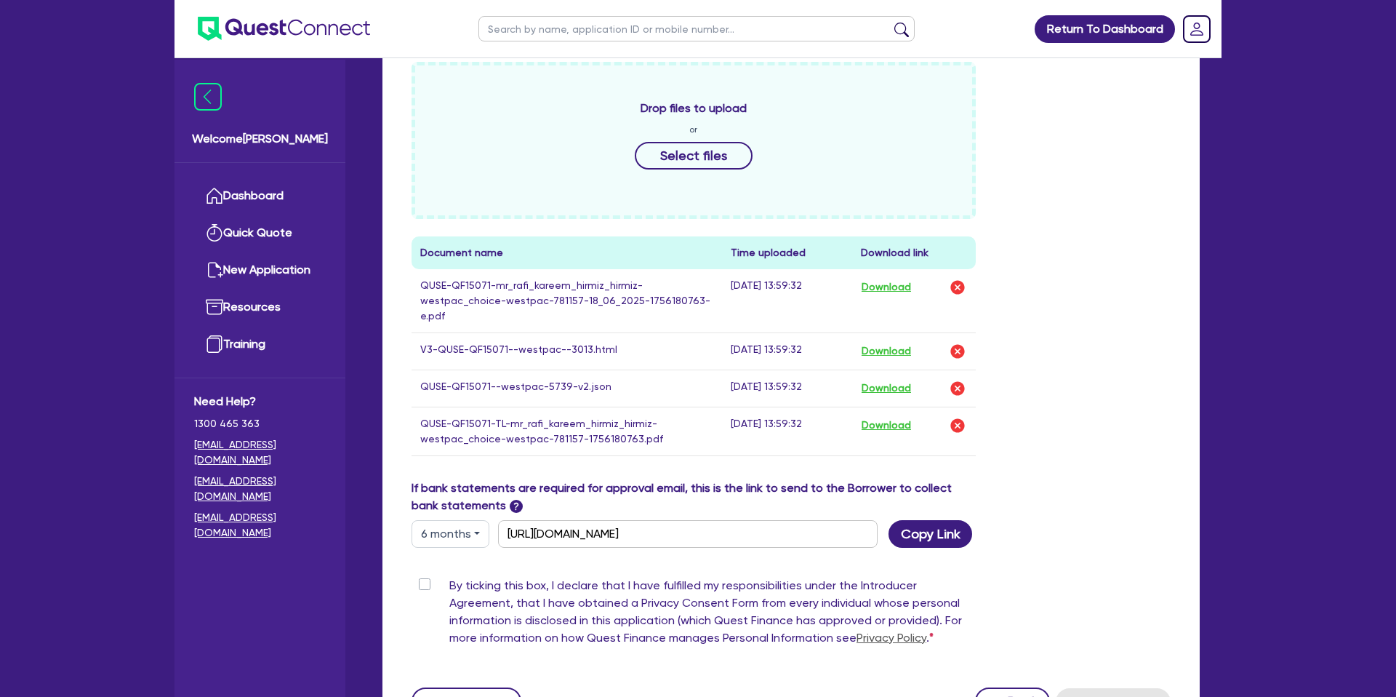
scroll to position [633, 0]
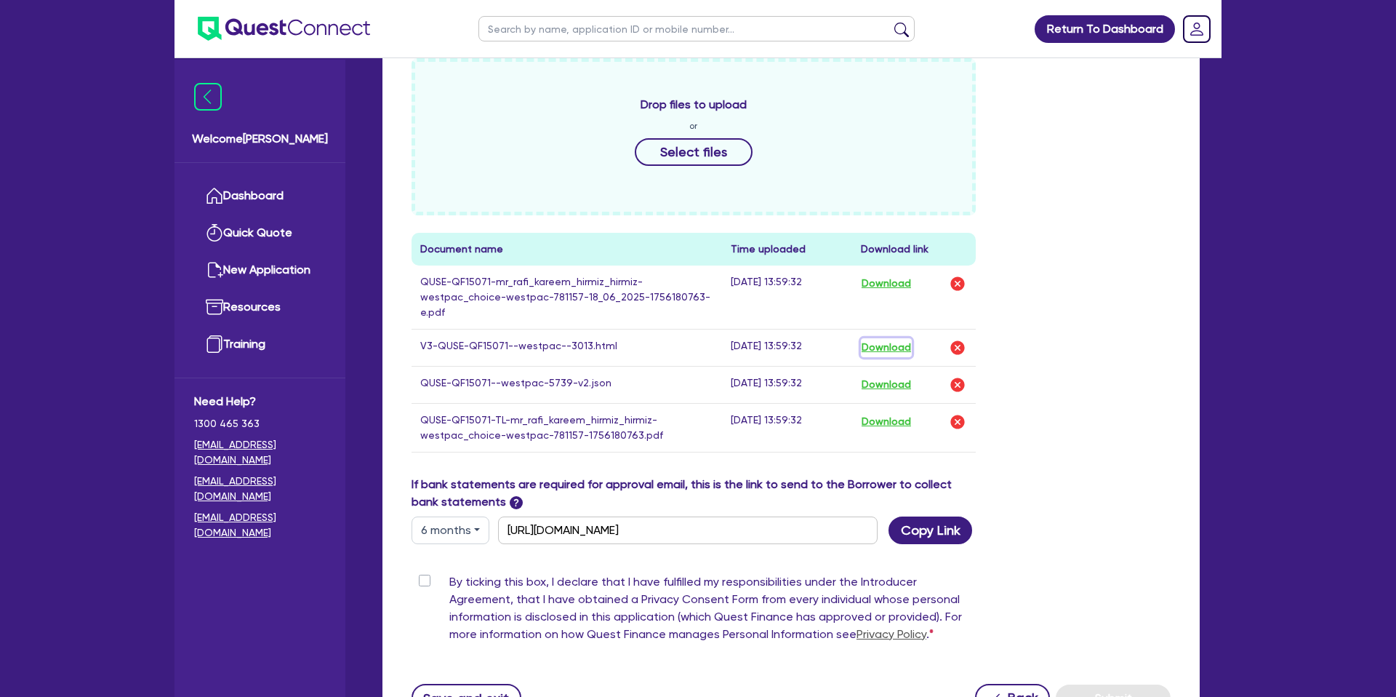
click at [900, 345] on button "Download" at bounding box center [886, 347] width 51 height 19
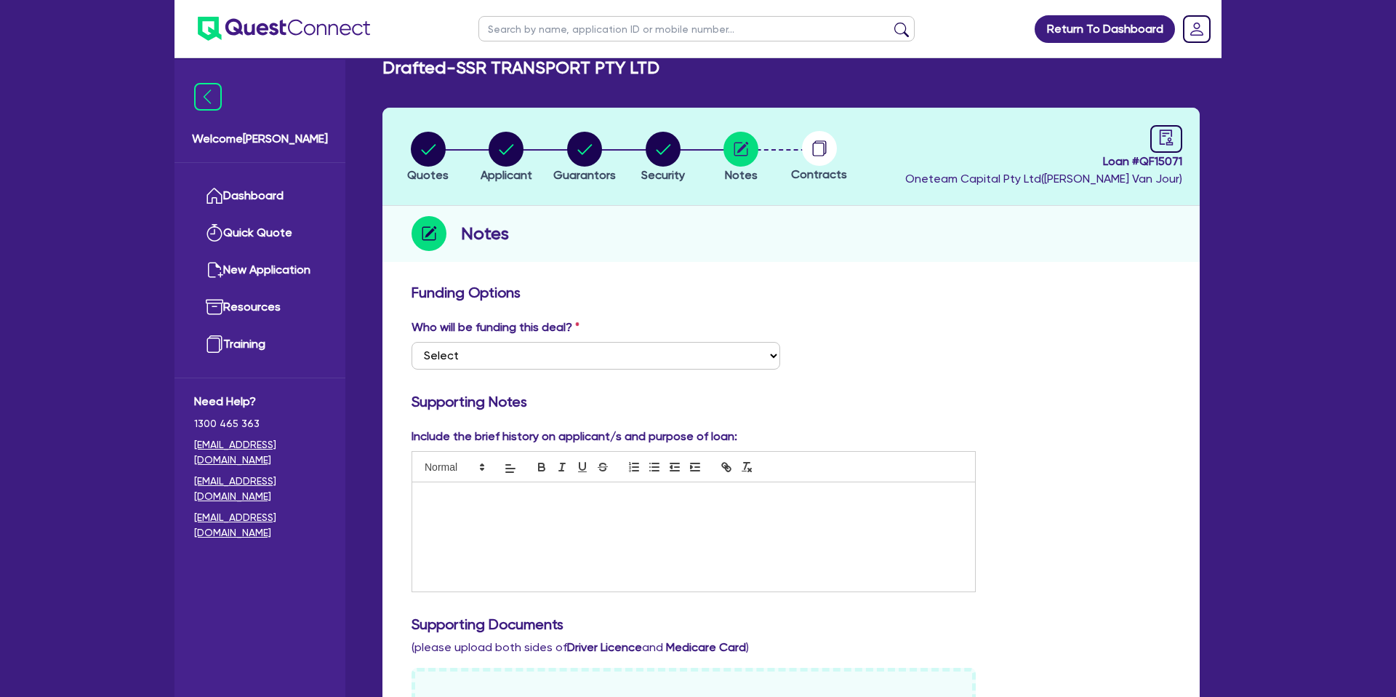
scroll to position [0, 0]
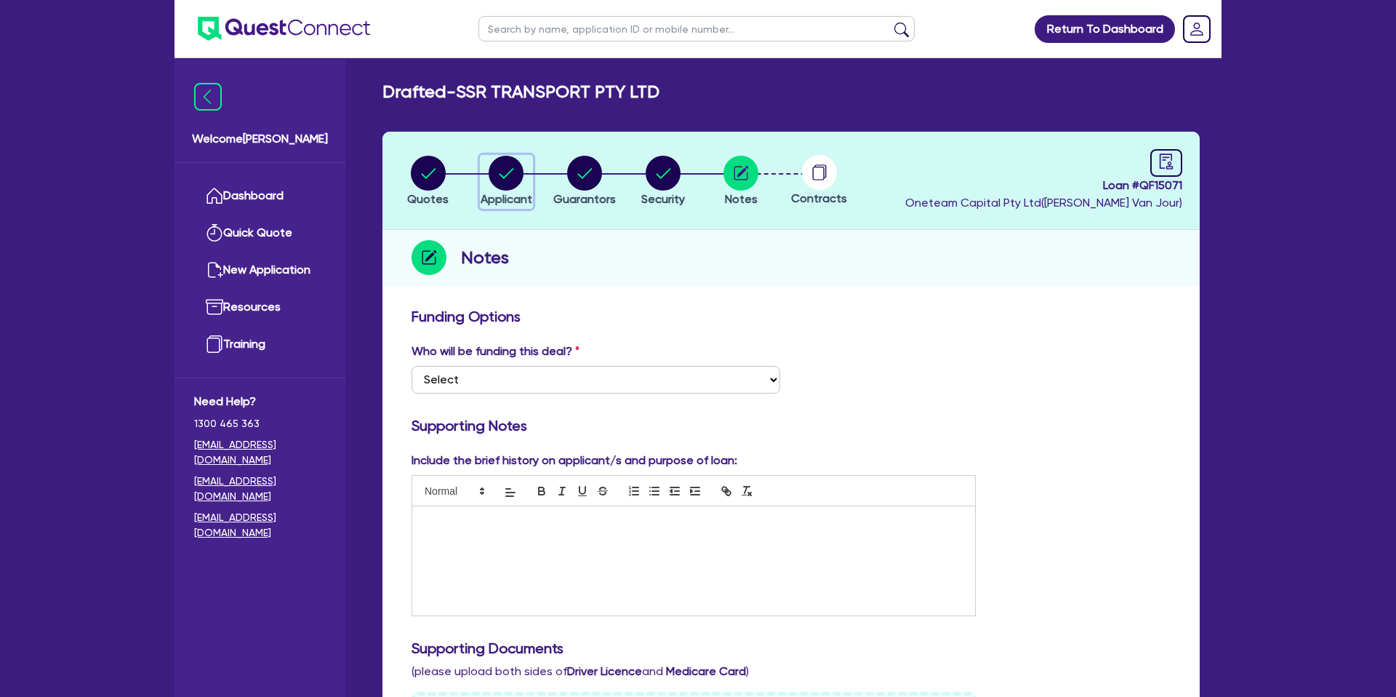
click at [495, 179] on circle "button" at bounding box center [506, 173] width 35 height 35
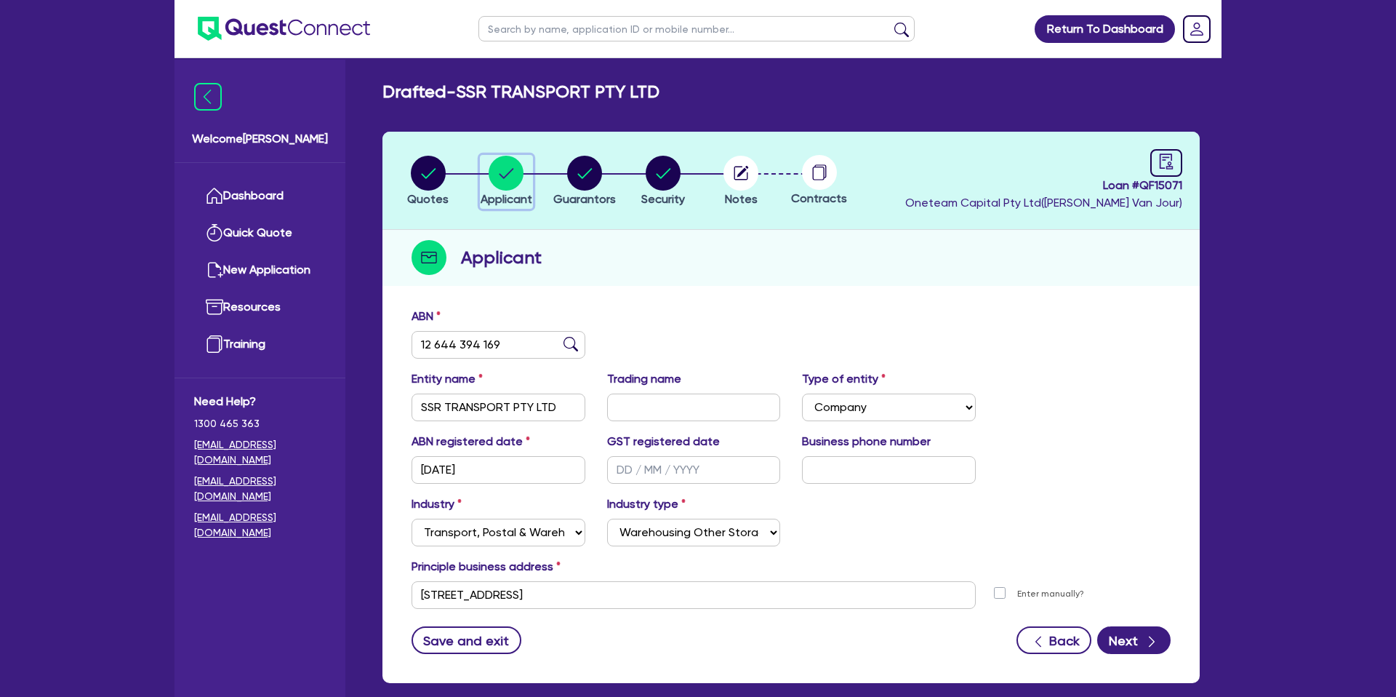
scroll to position [75, 0]
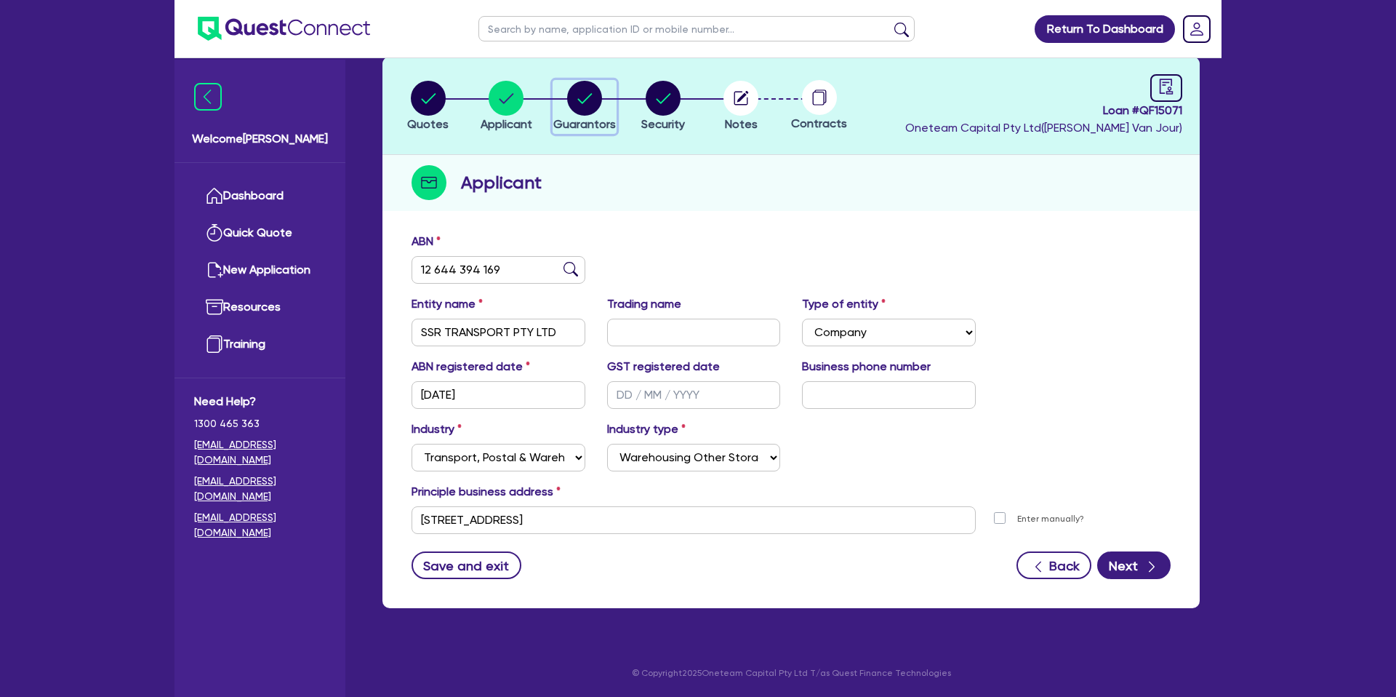
click at [588, 82] on circle "button" at bounding box center [584, 98] width 35 height 35
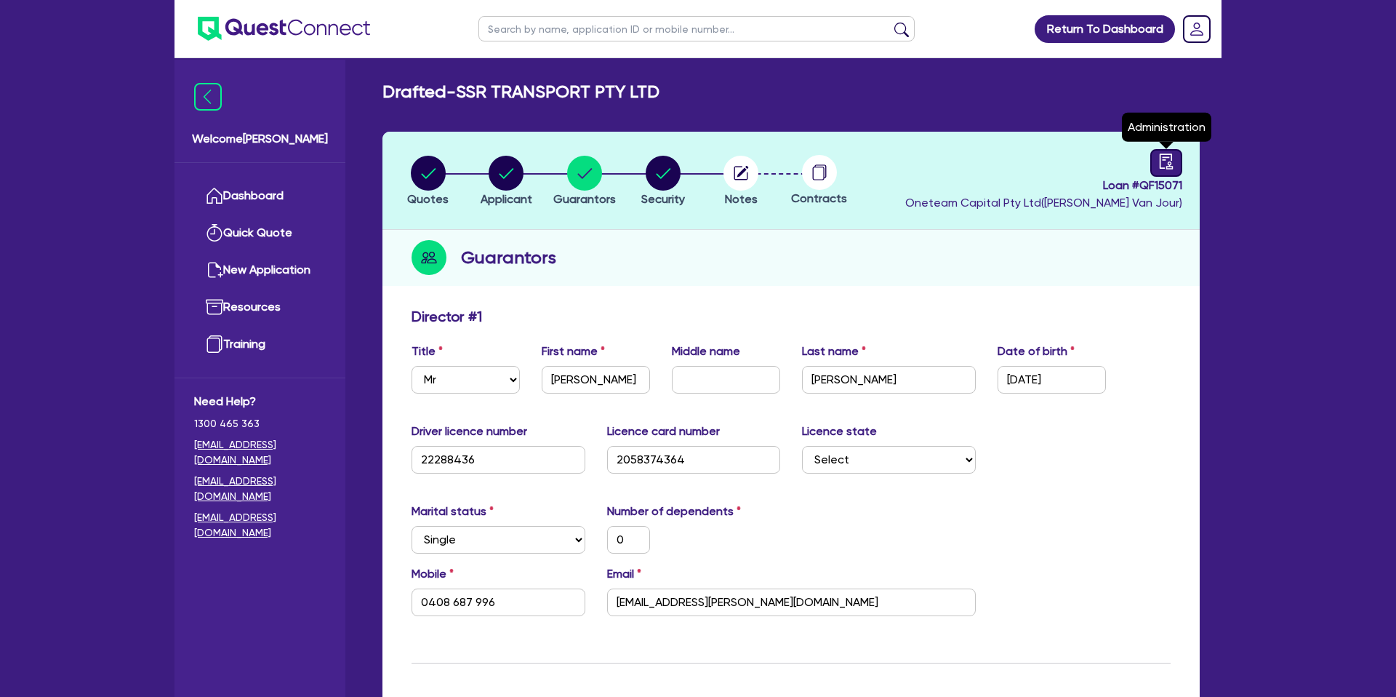
click at [1174, 161] on icon "audit" at bounding box center [1167, 161] width 16 height 16
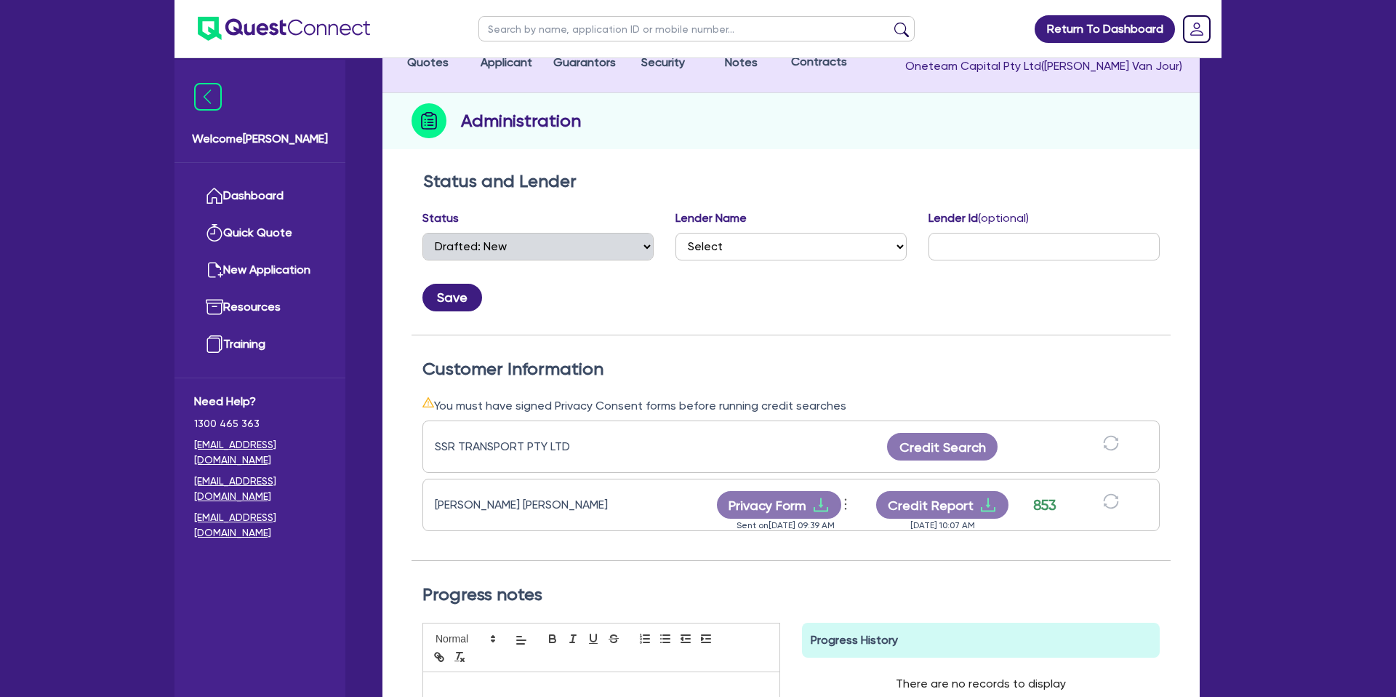
scroll to position [145, 0]
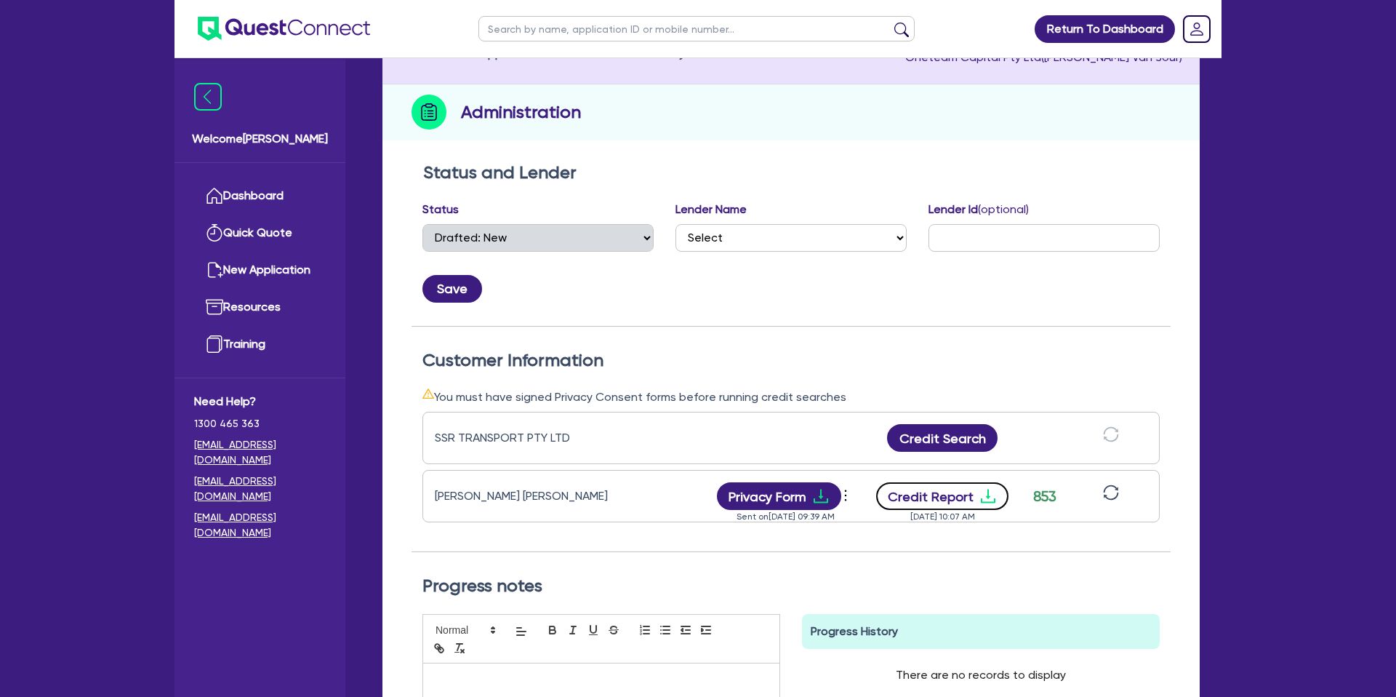
click at [985, 497] on icon "download" at bounding box center [988, 496] width 15 height 14
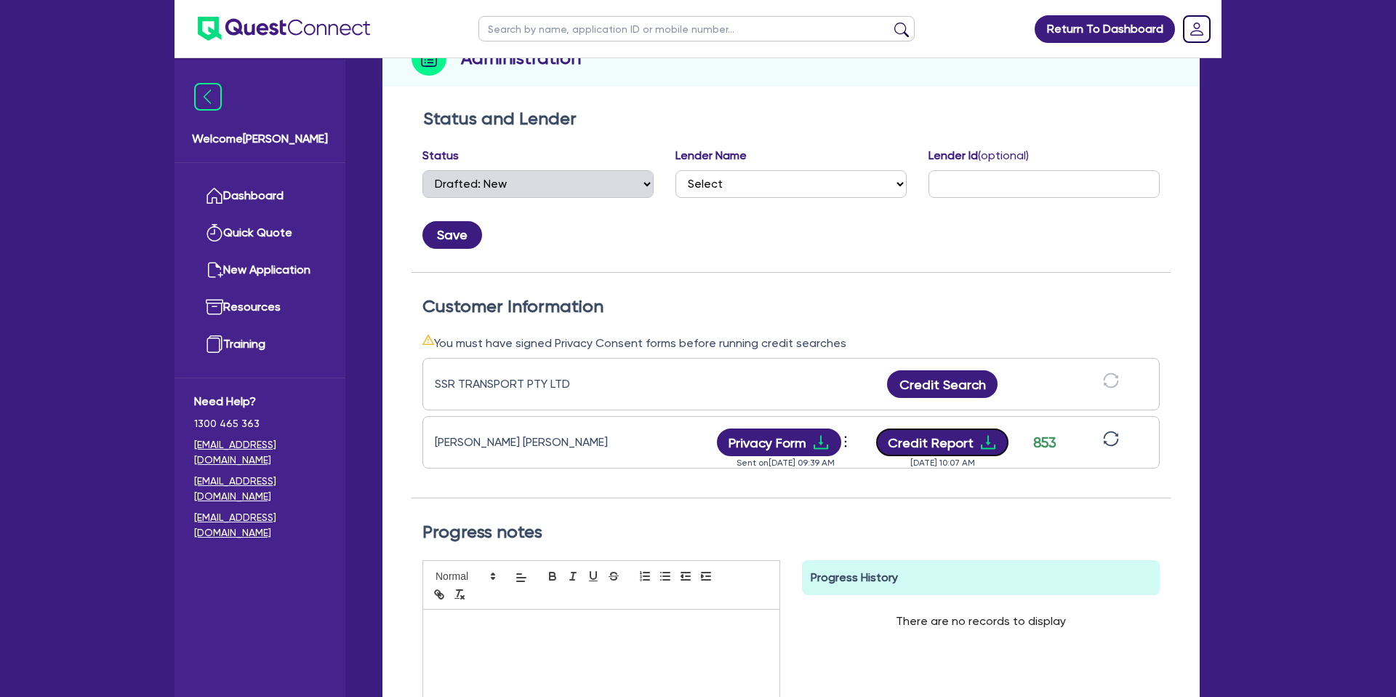
scroll to position [0, 0]
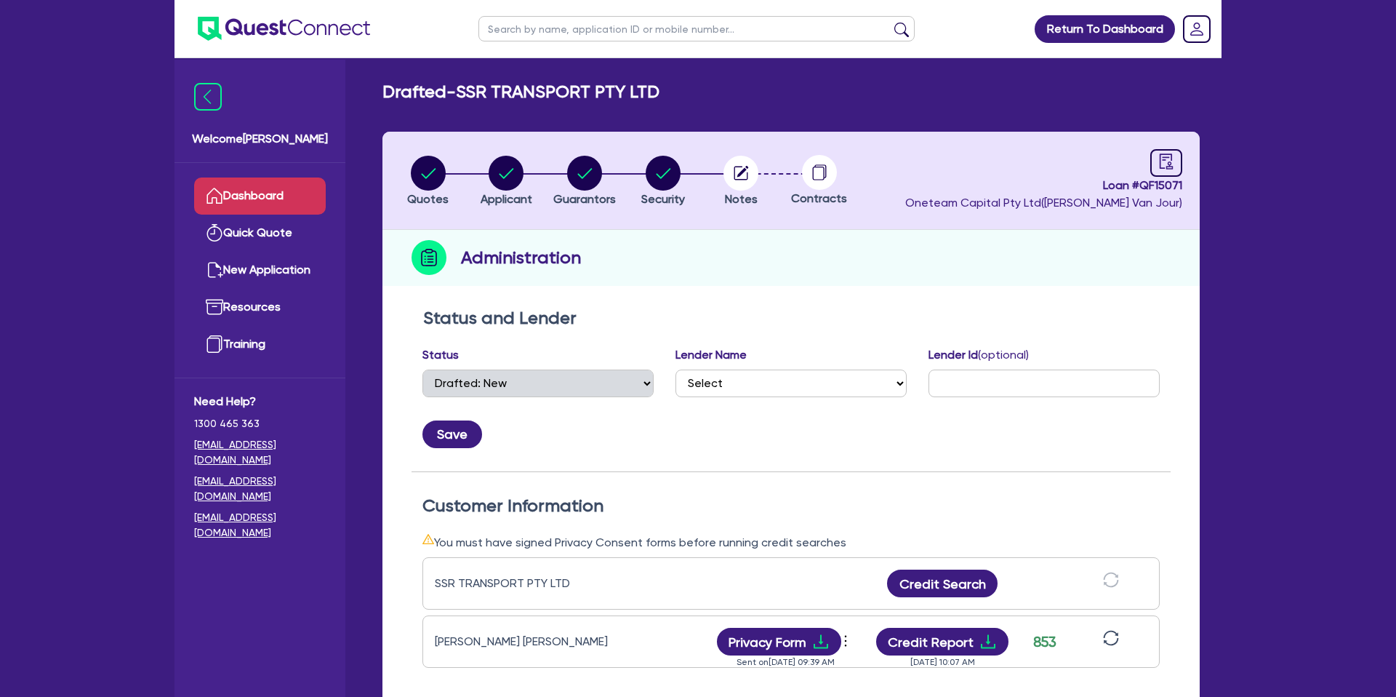
click at [285, 188] on link "Dashboard" at bounding box center [260, 195] width 132 height 37
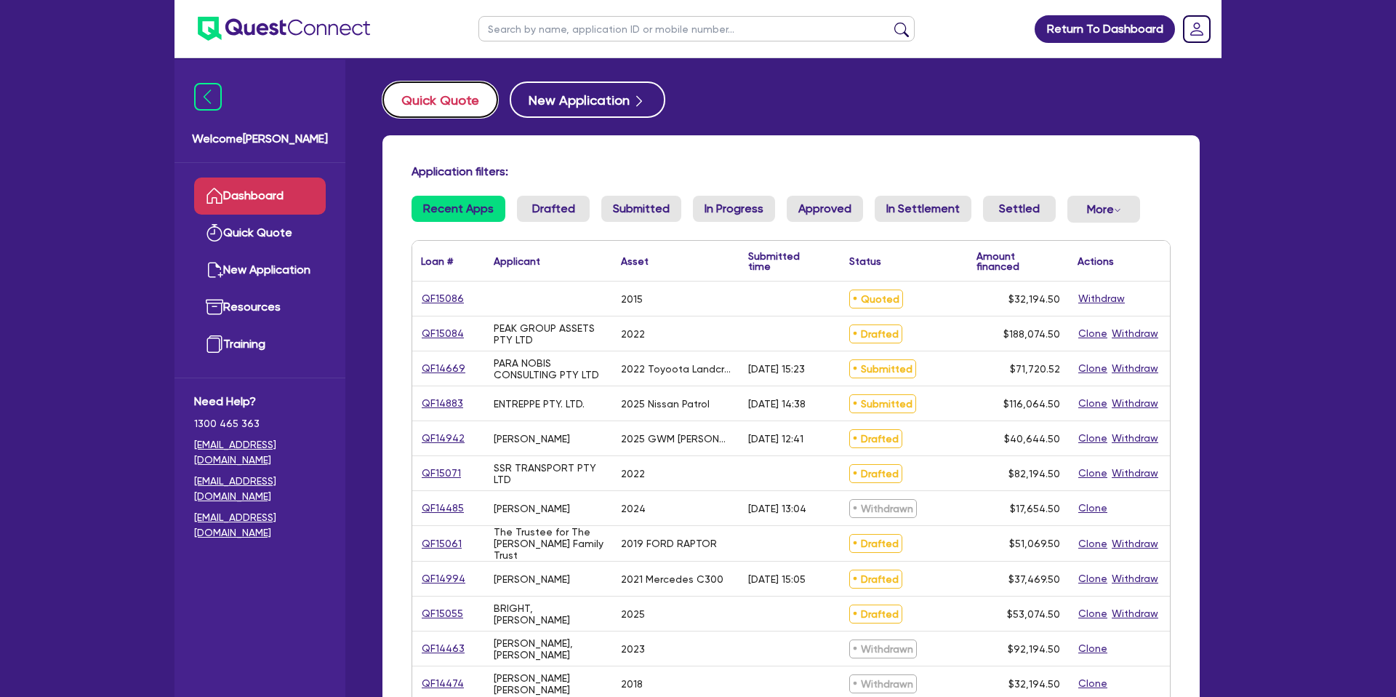
click at [442, 107] on button "Quick Quote" at bounding box center [441, 99] width 116 height 36
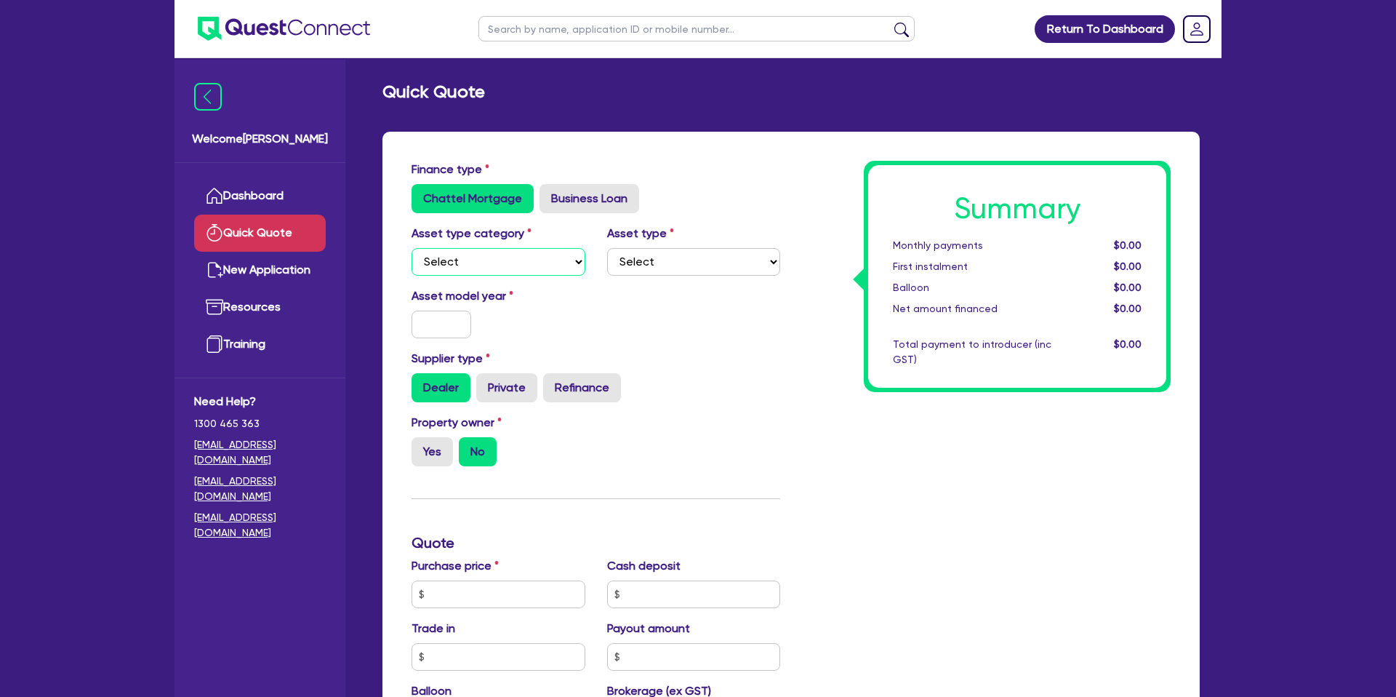
click at [523, 274] on select "Select Cars and light trucks Primary assets Secondary assets Tertiary assets" at bounding box center [499, 262] width 174 height 28
click at [412, 248] on select "Select Cars and light trucks Primary assets Secondary assets Tertiary assets" at bounding box center [499, 262] width 174 height 28
click at [729, 271] on select "Select" at bounding box center [694, 262] width 174 height 28
click at [607, 248] on select "Select Passenger vehicles Vans and utes Light trucks up to 4.5 tonne" at bounding box center [694, 262] width 174 height 28
click at [464, 327] on input "text" at bounding box center [442, 325] width 60 height 28
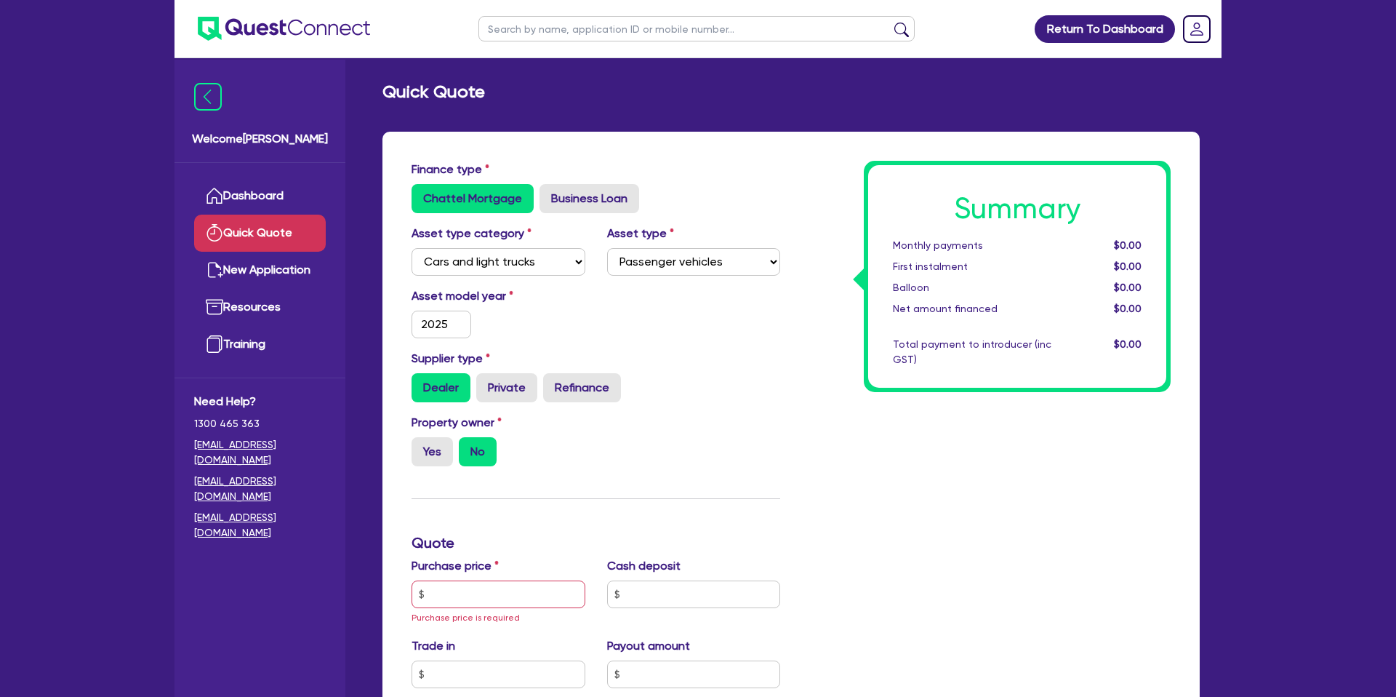
drag, startPoint x: 737, startPoint y: 384, endPoint x: 706, endPoint y: 394, distance: 32.2
click at [743, 383] on div "Dealer Private Refinance" at bounding box center [596, 387] width 369 height 29
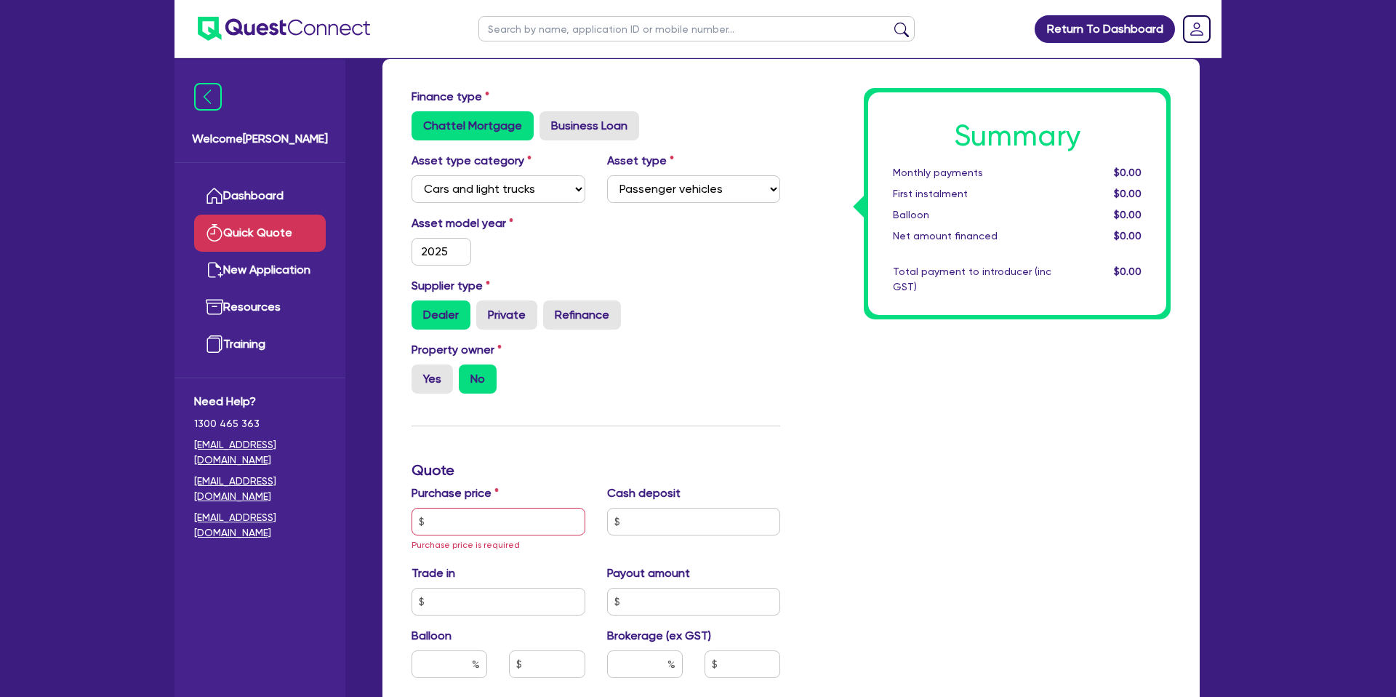
scroll to position [75, 0]
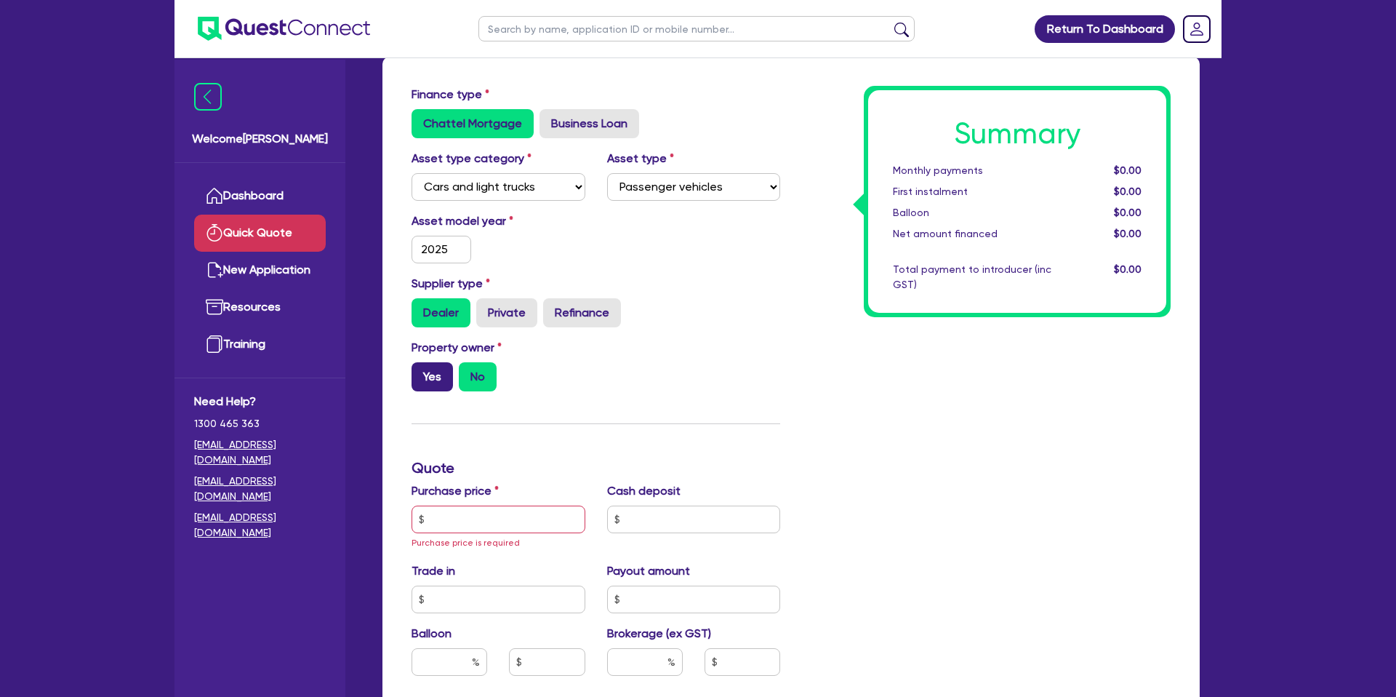
click at [425, 380] on label "Yes" at bounding box center [432, 376] width 41 height 29
click at [421, 372] on input "Yes" at bounding box center [416, 366] width 9 height 9
click at [493, 381] on label "No" at bounding box center [478, 376] width 38 height 29
click at [468, 372] on input "No" at bounding box center [463, 366] width 9 height 9
click at [470, 528] on input "text" at bounding box center [499, 519] width 174 height 28
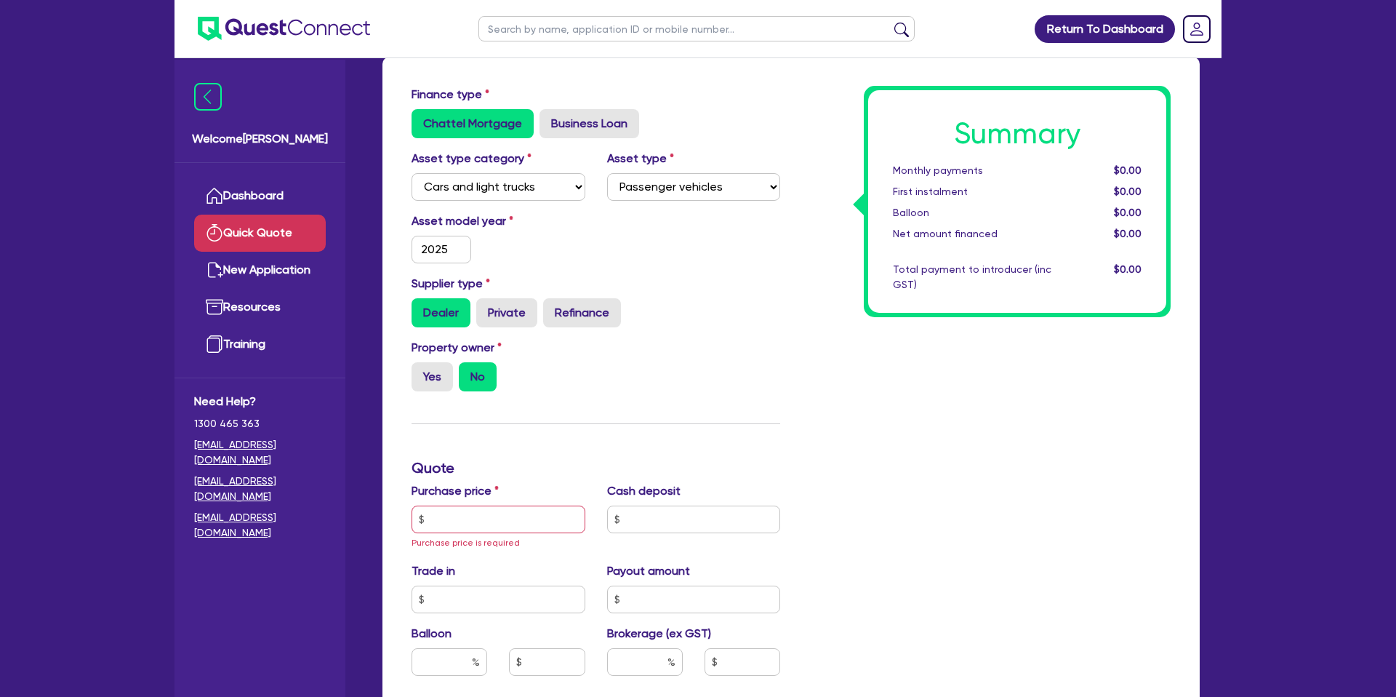
click at [529, 362] on div "Yes No" at bounding box center [499, 376] width 174 height 29
click at [437, 375] on label "Yes" at bounding box center [432, 376] width 41 height 29
click at [421, 372] on input "Yes" at bounding box center [416, 366] width 9 height 9
click at [636, 369] on div "Property owner Yes No" at bounding box center [596, 371] width 391 height 64
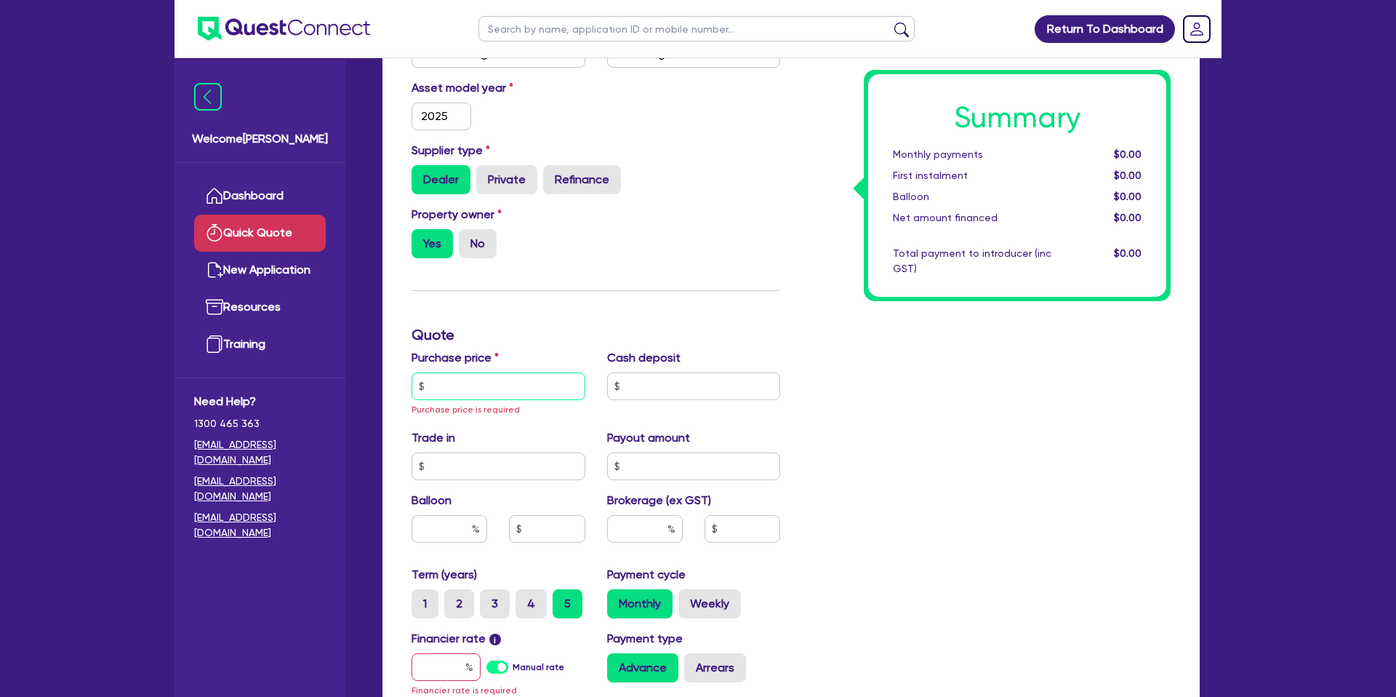
click at [503, 382] on input "text" at bounding box center [499, 386] width 174 height 28
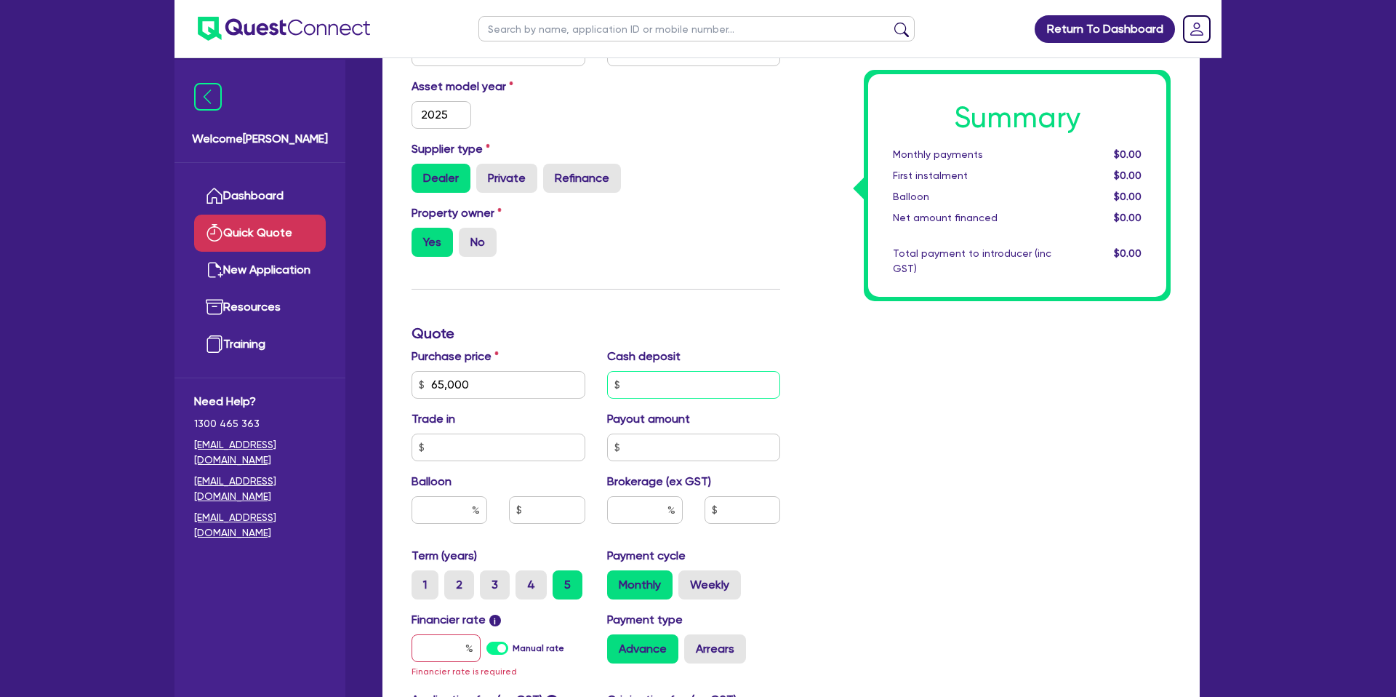
click at [655, 380] on input "text" at bounding box center [694, 385] width 174 height 28
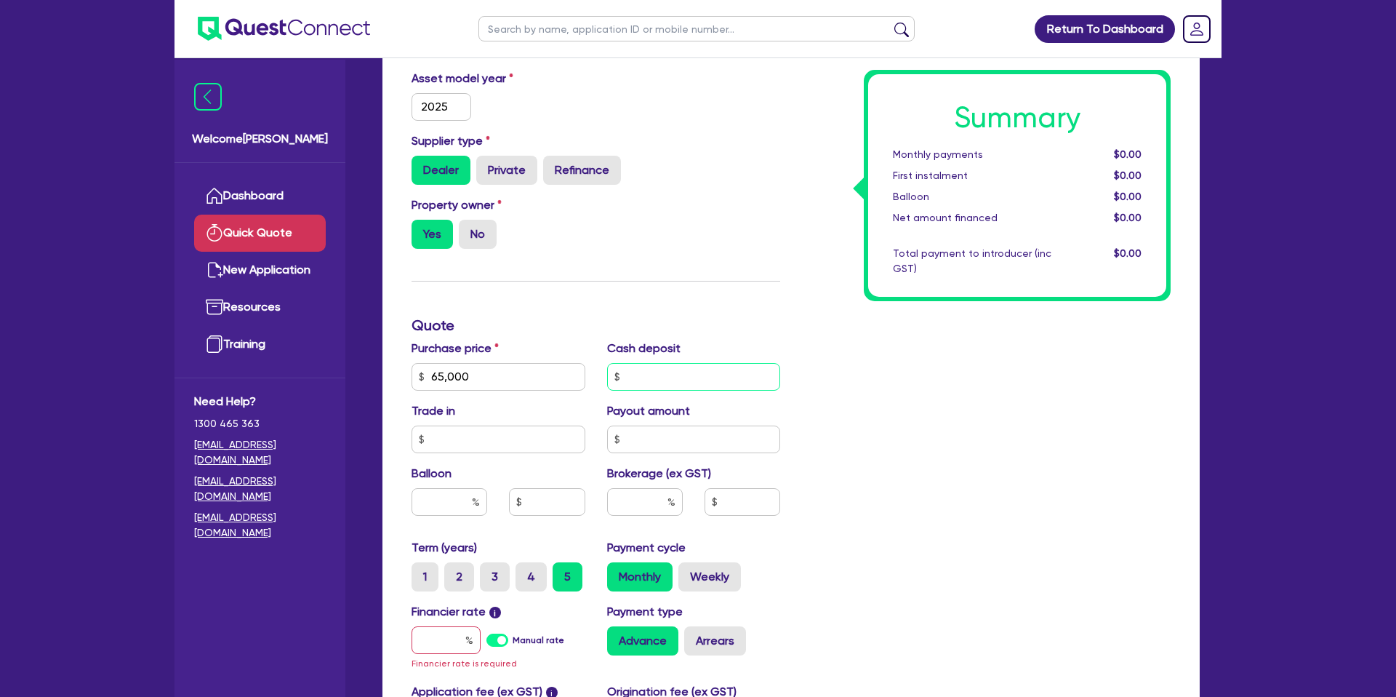
scroll to position [220, 0]
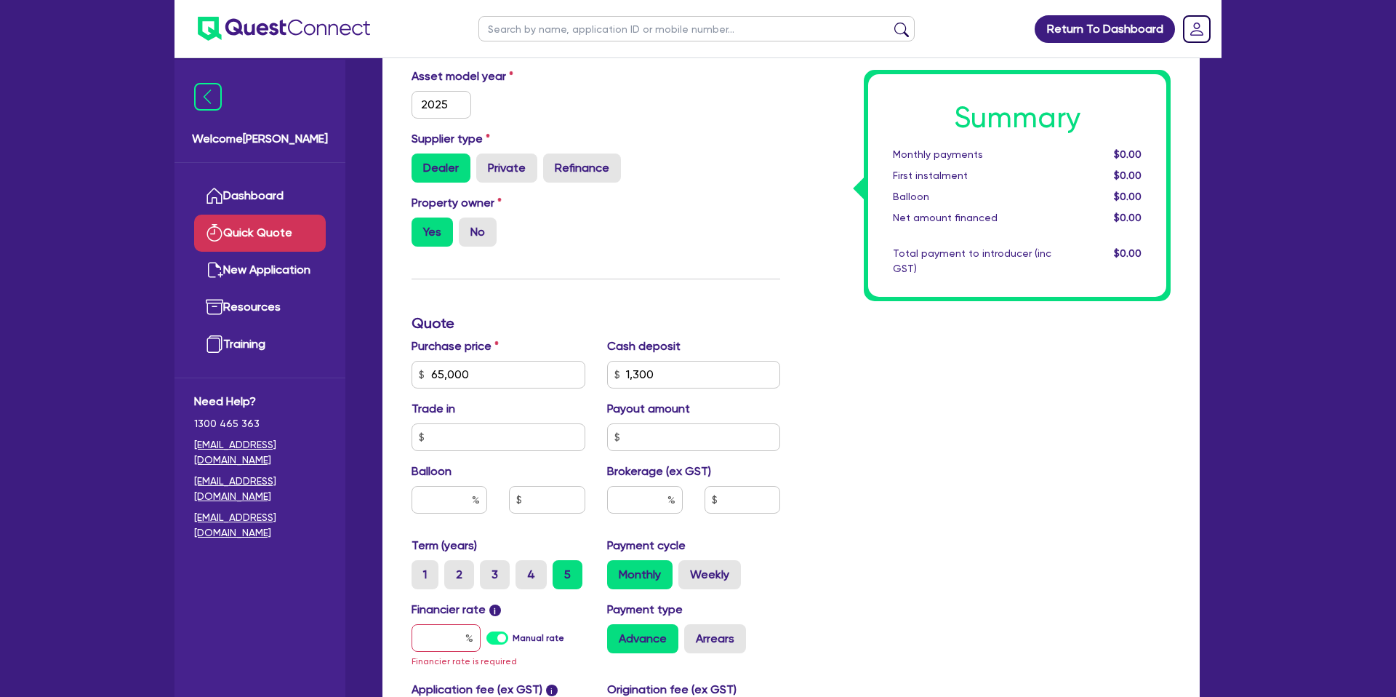
click at [866, 317] on div "Summary Monthly payments $0.00 First instalment $0.00 Balloon $0.00 Net amount …" at bounding box center [986, 374] width 391 height 866
click at [639, 374] on input "1,300" at bounding box center [694, 375] width 174 height 28
click at [660, 375] on input "1,300" at bounding box center [694, 375] width 174 height 28
click at [913, 359] on div "Summary Monthly payments $0.00 First instalment $0.00 Balloon $0.00 Net amount …" at bounding box center [986, 374] width 391 height 866
click at [444, 374] on input "65,000" at bounding box center [499, 375] width 174 height 28
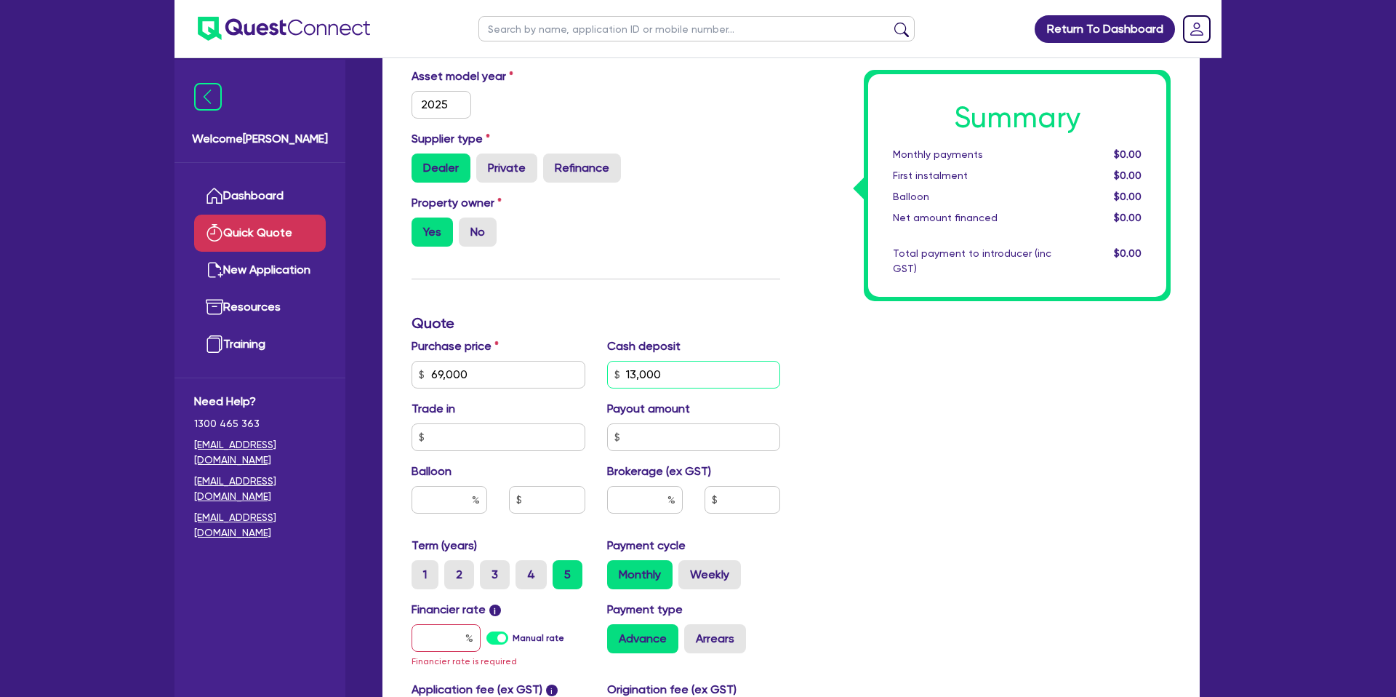
click at [726, 380] on input "13,000" at bounding box center [694, 375] width 174 height 28
click at [681, 369] on input "13,000" at bounding box center [694, 375] width 174 height 28
drag, startPoint x: 947, startPoint y: 409, endPoint x: 959, endPoint y: 401, distance: 14.1
click at [946, 409] on div "Summary Monthly payments $0.00 First instalment $0.00 Balloon $0.00 Net amount …" at bounding box center [986, 374] width 391 height 866
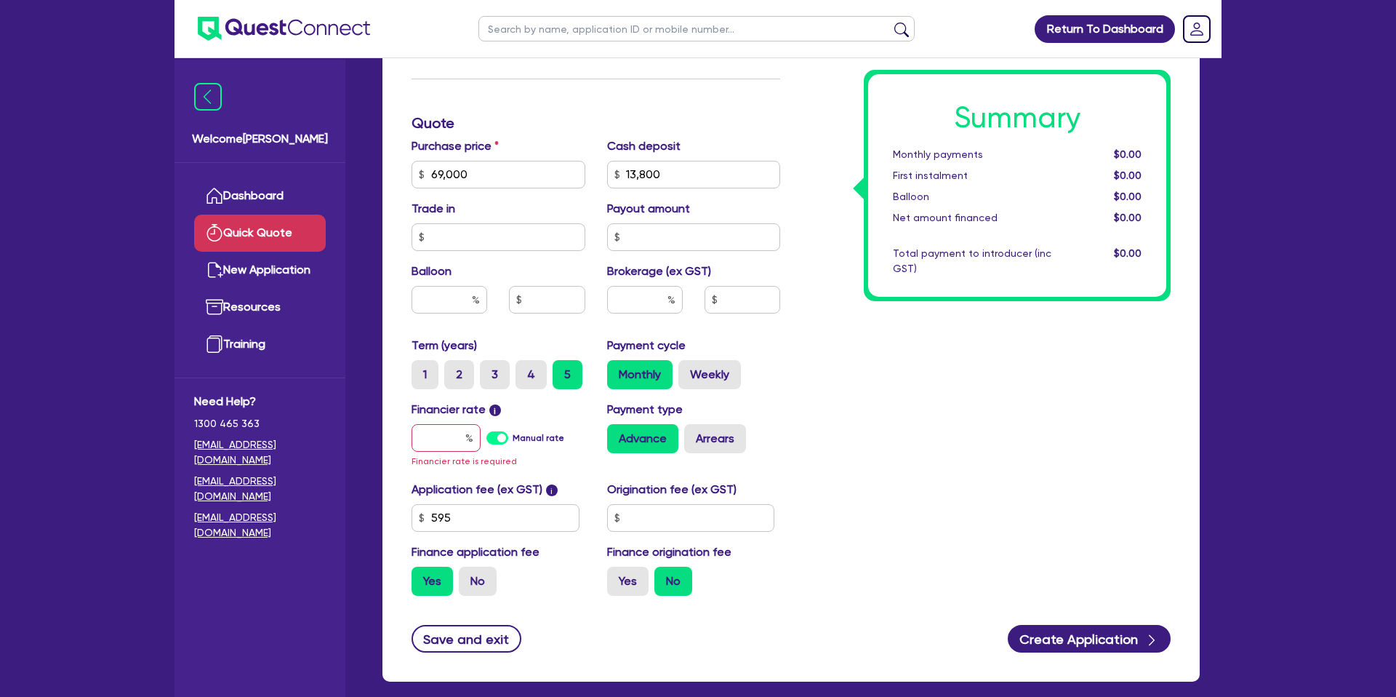
scroll to position [424, 0]
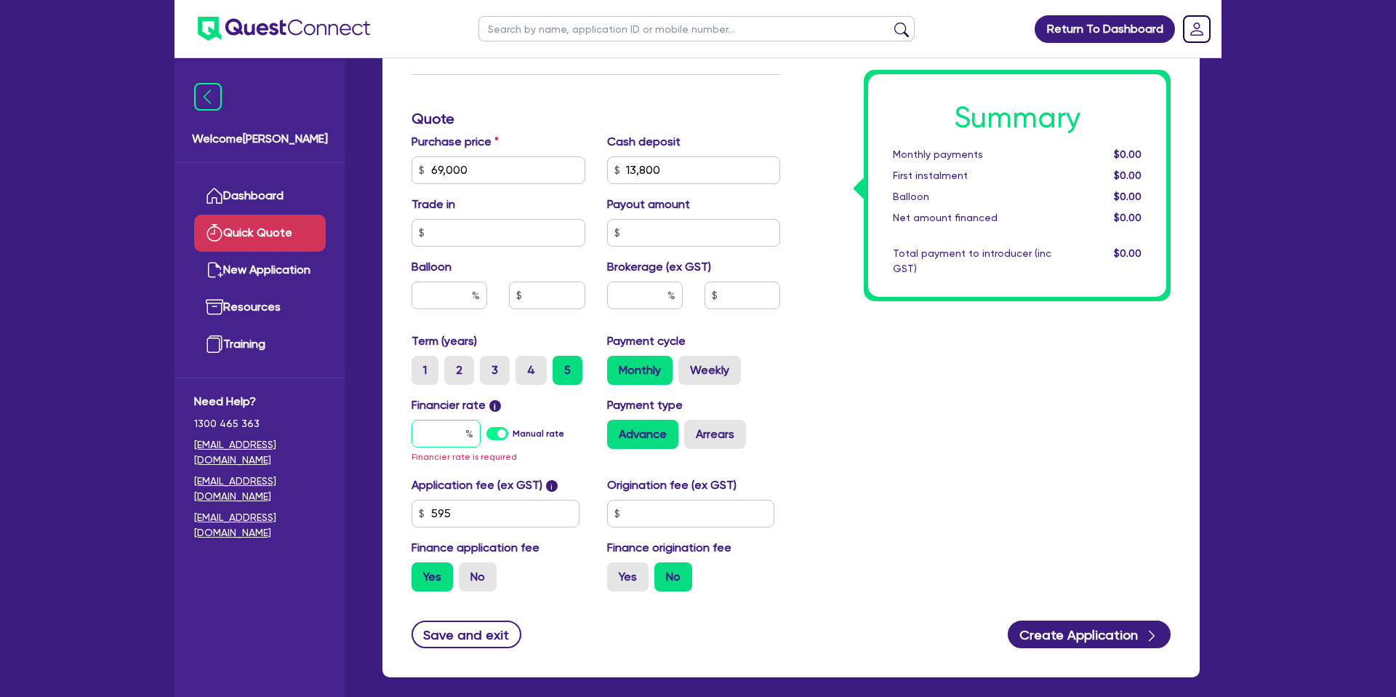
click at [452, 439] on input "text" at bounding box center [446, 434] width 69 height 28
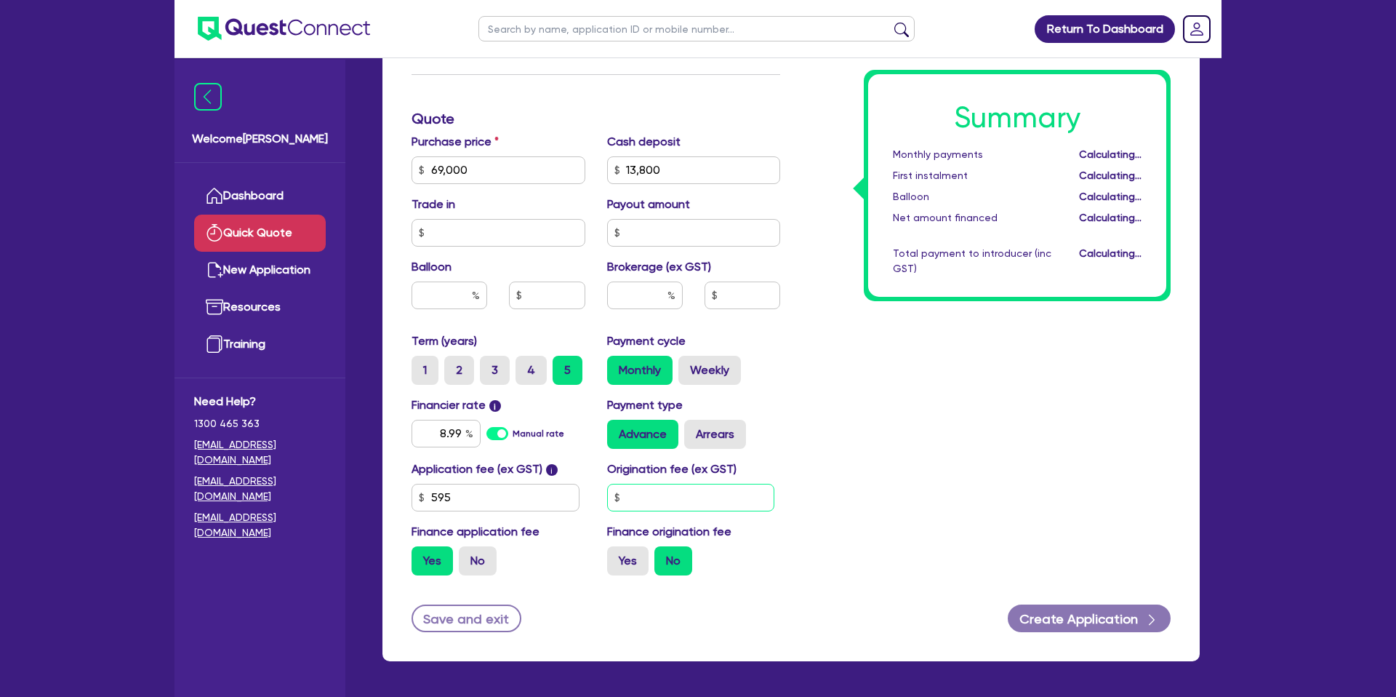
click at [673, 495] on input "text" at bounding box center [691, 498] width 168 height 28
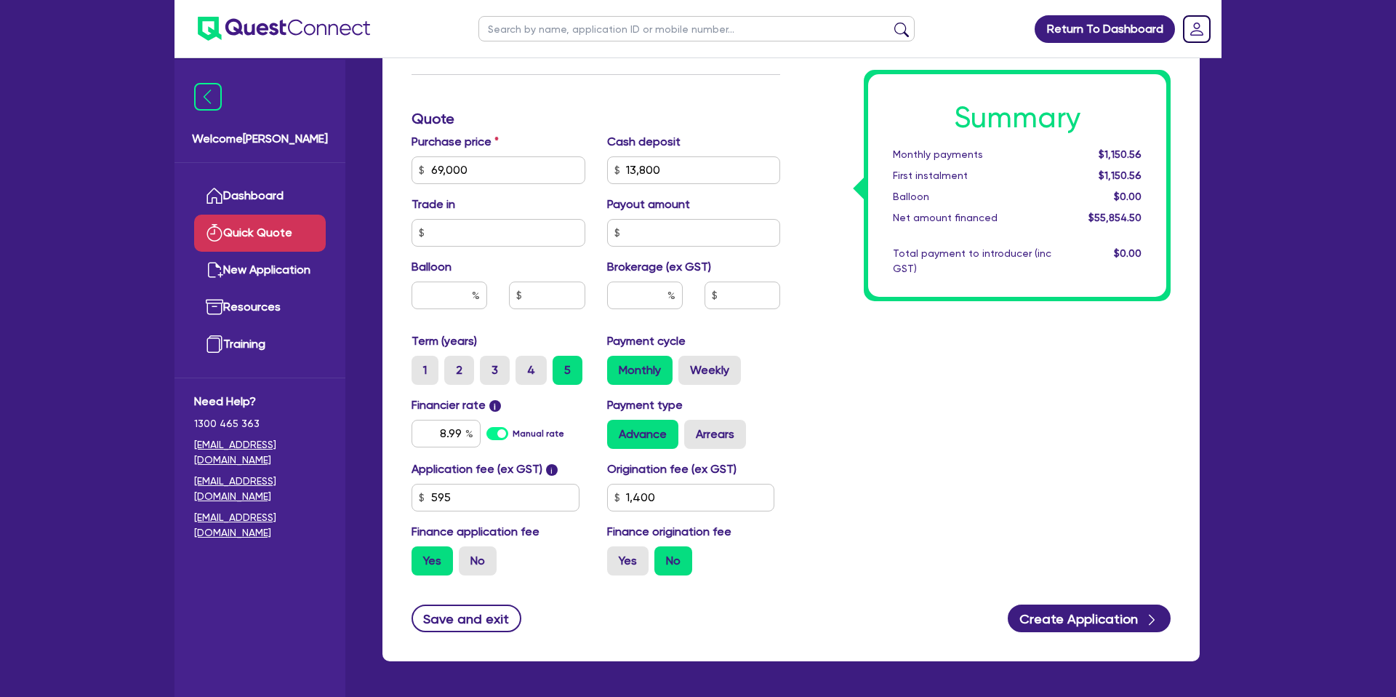
drag, startPoint x: 1035, startPoint y: 448, endPoint x: 807, endPoint y: 522, distance: 240.1
click at [1006, 455] on div "Summary Monthly payments $1,150.56 First instalment $1,150.56 Balloon $0.00 Net…" at bounding box center [986, 162] width 391 height 850
drag, startPoint x: 611, startPoint y: 562, endPoint x: 641, endPoint y: 540, distance: 38.0
click at [612, 562] on label "Yes" at bounding box center [627, 560] width 41 height 29
click at [612, 556] on input "Yes" at bounding box center [611, 550] width 9 height 9
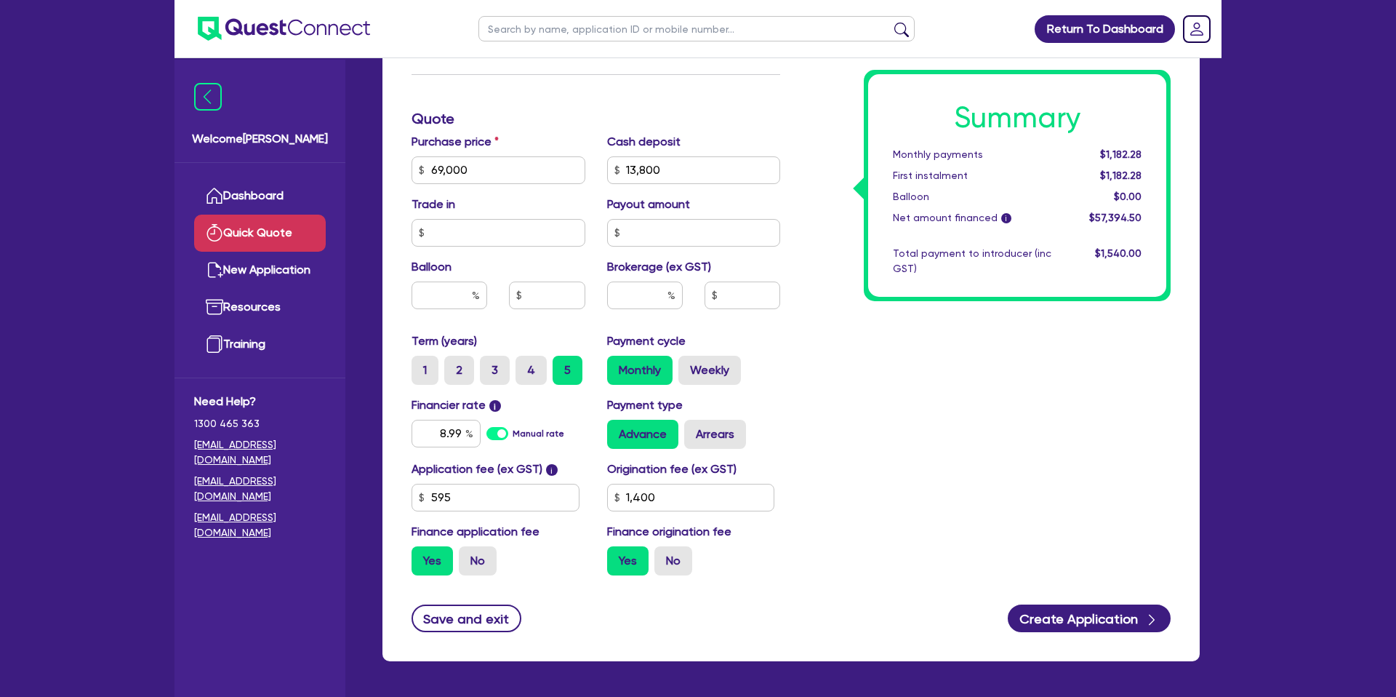
drag, startPoint x: 727, startPoint y: 432, endPoint x: 720, endPoint y: 407, distance: 25.6
click at [727, 431] on label "Arrears" at bounding box center [715, 434] width 62 height 29
click at [694, 429] on input "Arrears" at bounding box center [688, 424] width 9 height 9
click at [700, 349] on div "Payment cycle Monthly Weekly" at bounding box center [694, 358] width 196 height 52
click at [716, 365] on label "Weekly" at bounding box center [710, 370] width 63 height 29
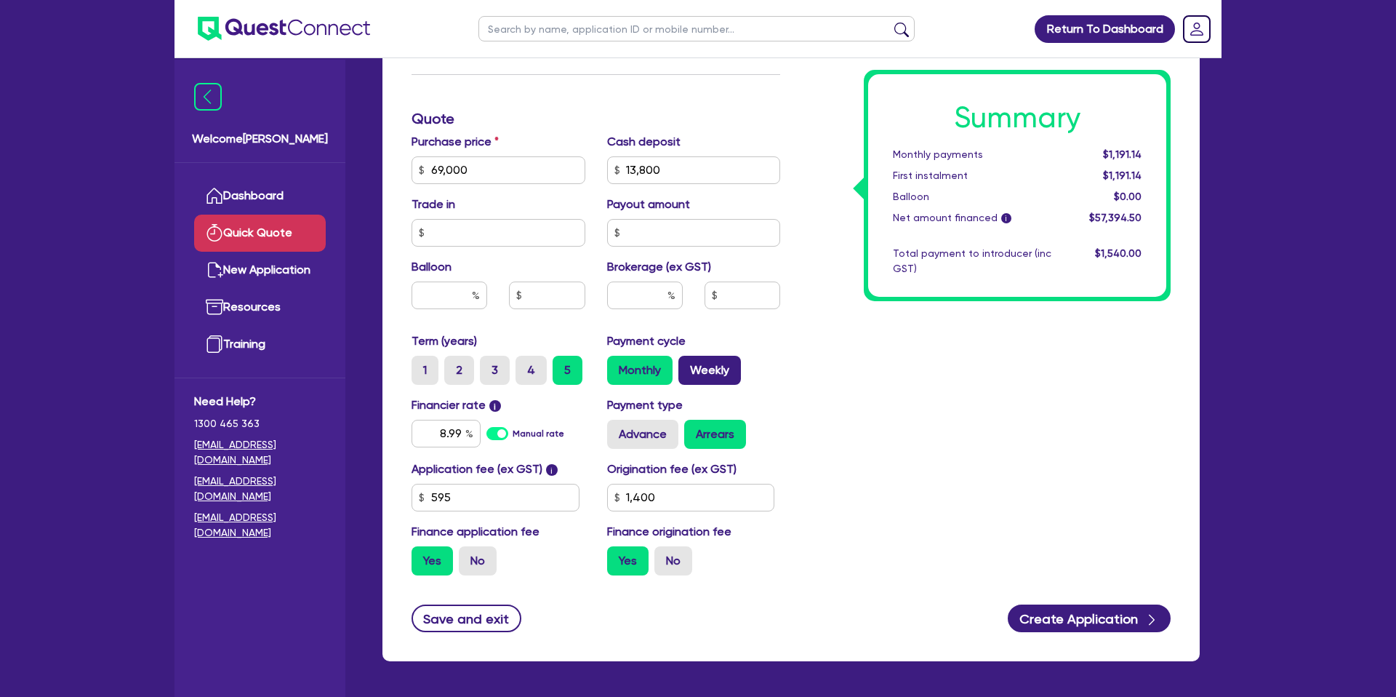
click at [688, 365] on input "Weekly" at bounding box center [683, 360] width 9 height 9
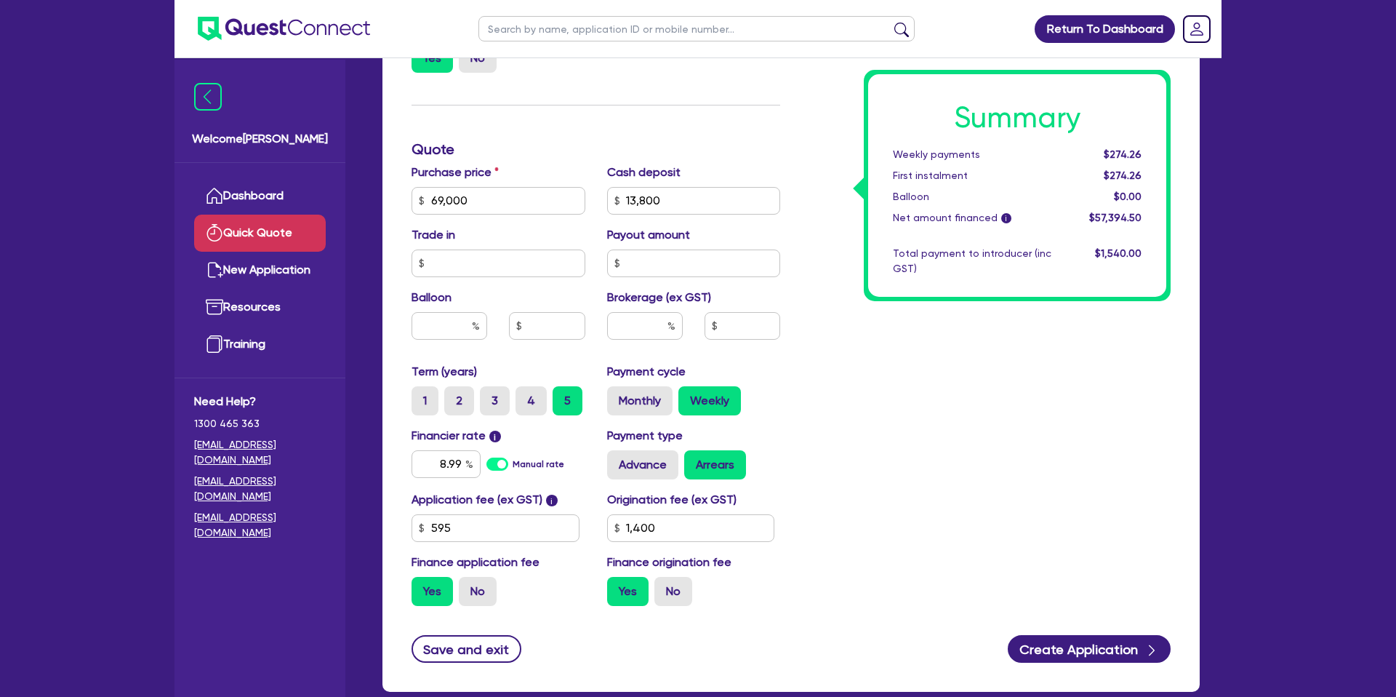
scroll to position [392, 0]
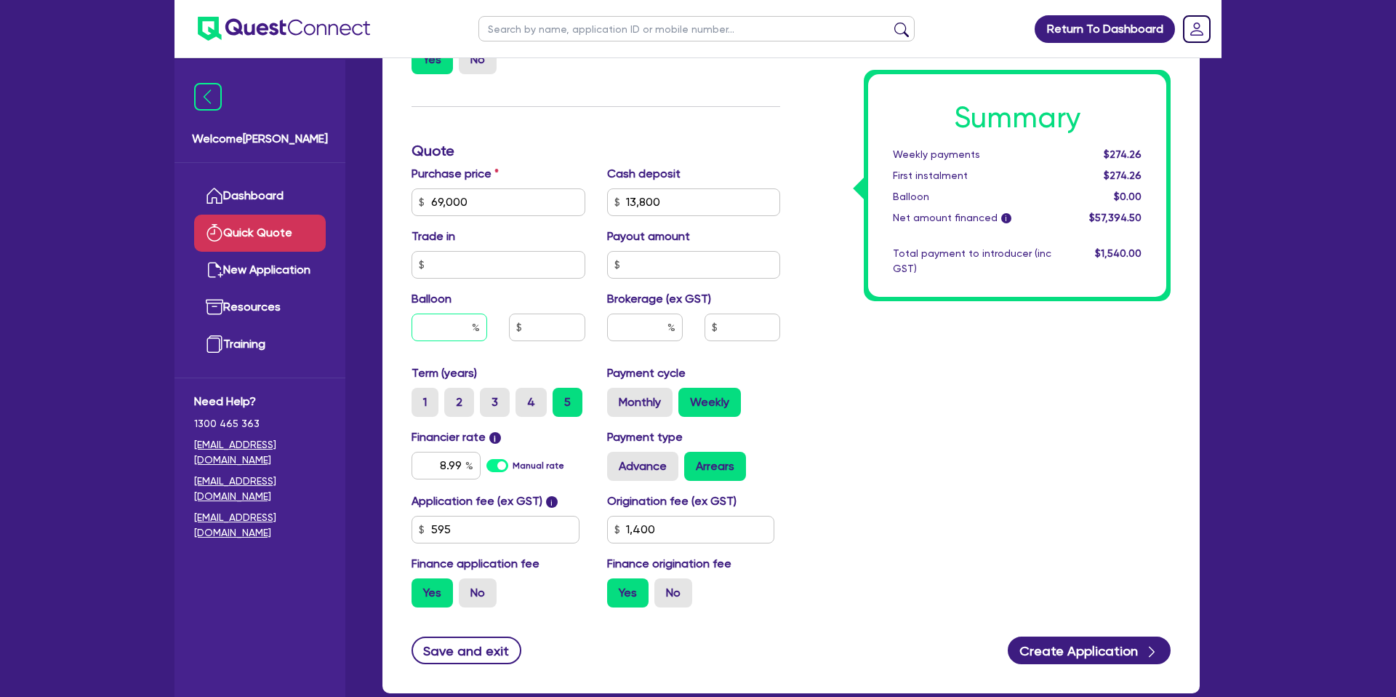
click at [463, 327] on input "text" at bounding box center [450, 327] width 76 height 28
click at [942, 392] on div "Summary Weekly payments $274.26 First instalment $274.26 Balloon $0.00 Net amou…" at bounding box center [986, 194] width 391 height 850
click at [470, 322] on input "text" at bounding box center [450, 327] width 76 height 28
click at [895, 338] on div "Summary Weekly payments Calculating... First instalment Calculating... Balloon …" at bounding box center [986, 194] width 391 height 850
drag, startPoint x: 476, startPoint y: 196, endPoint x: 398, endPoint y: 202, distance: 78.0
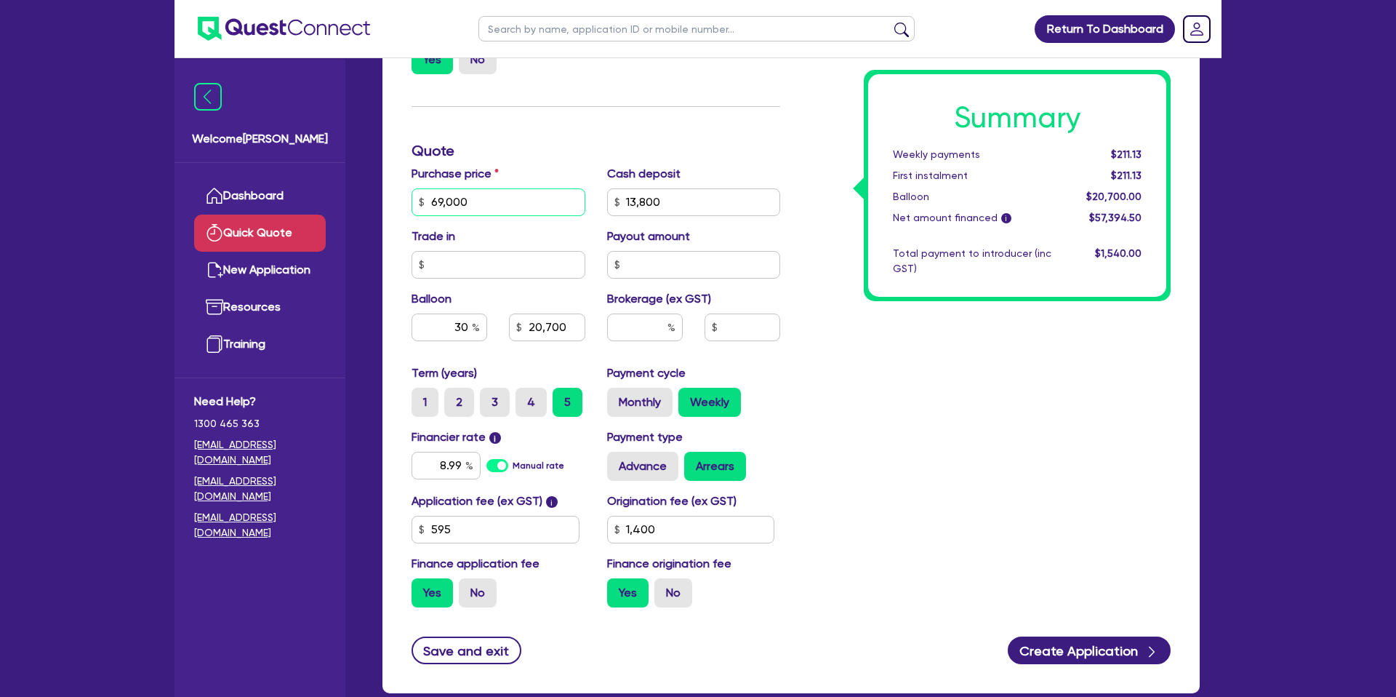
click at [398, 202] on div "Finance type Chattel Mortgage Business Loan Asset type category Select Cars and…" at bounding box center [791, 216] width 817 height 953
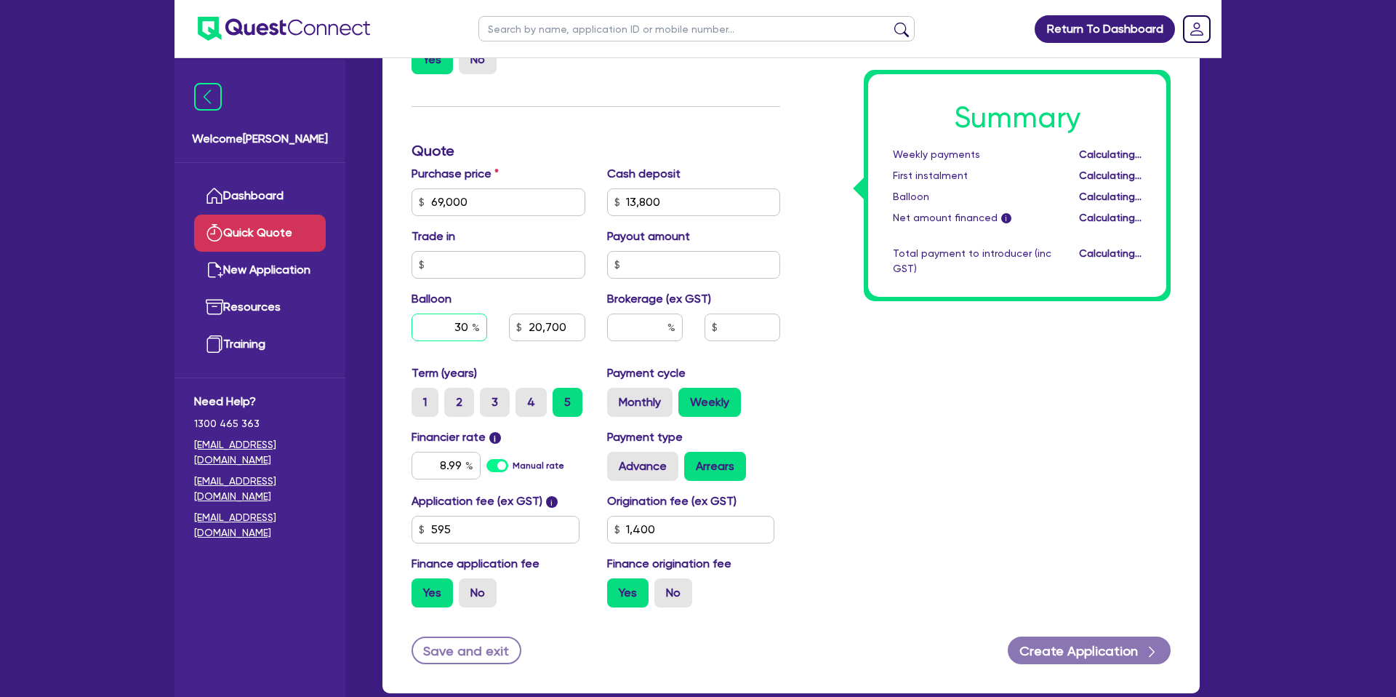
drag, startPoint x: 452, startPoint y: 329, endPoint x: 534, endPoint y: 327, distance: 82.2
click at [534, 327] on div "30 20,700" at bounding box center [499, 327] width 196 height 28
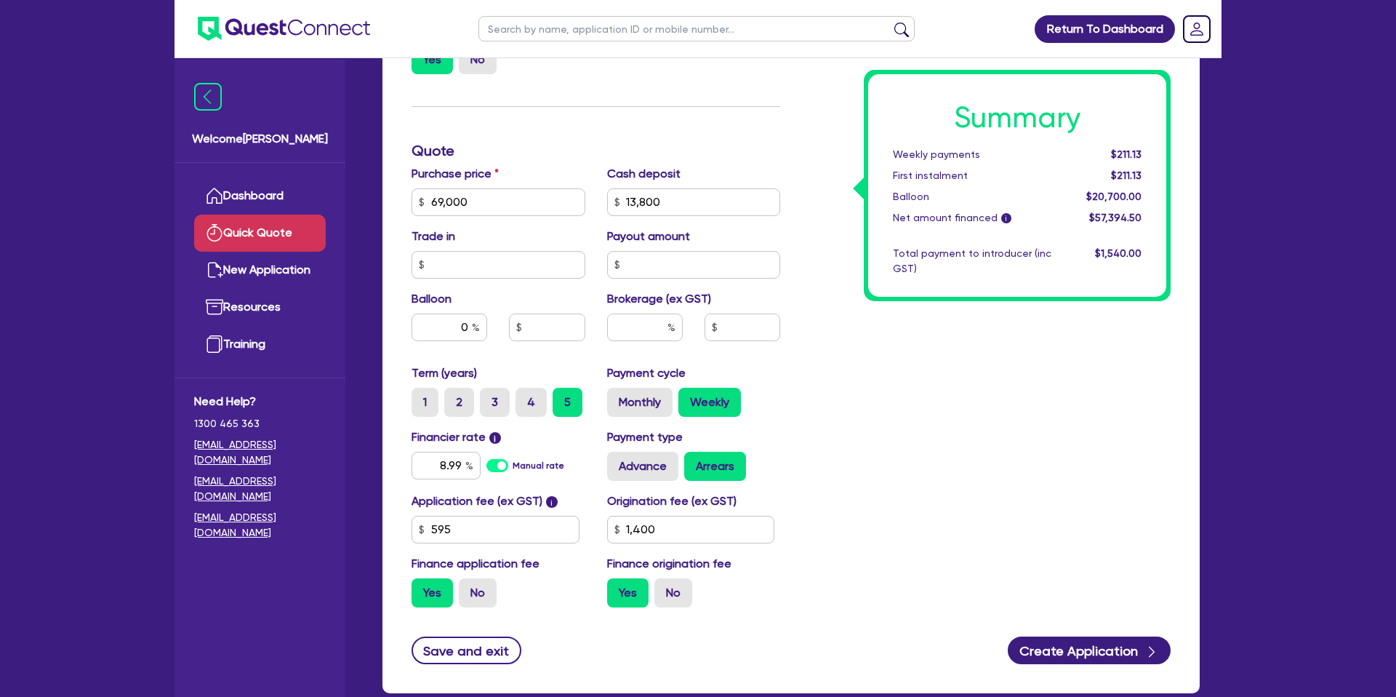
click at [927, 330] on div "Summary Weekly payments $211.13 First instalment $211.13 Balloon $20,700.00 Net…" at bounding box center [986, 194] width 391 height 850
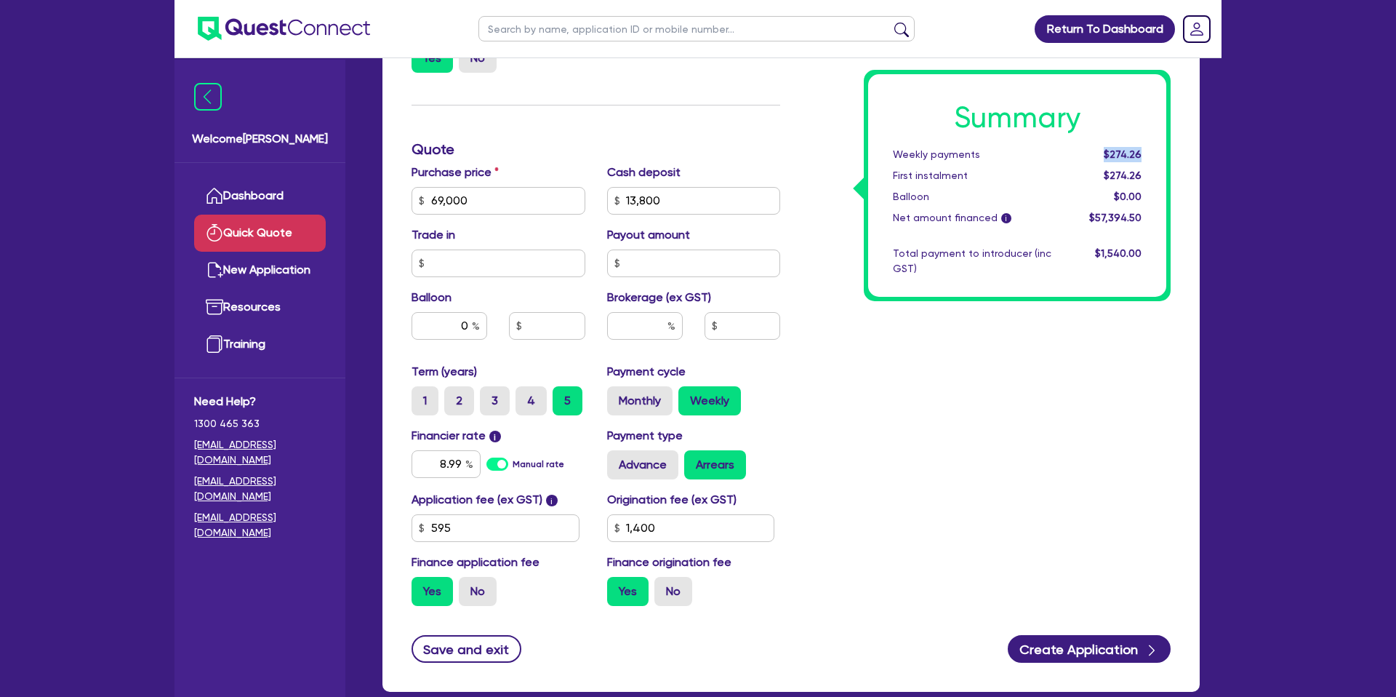
drag, startPoint x: 1108, startPoint y: 153, endPoint x: 1147, endPoint y: 156, distance: 39.4
click at [1147, 156] on div "$274.26" at bounding box center [1108, 154] width 90 height 15
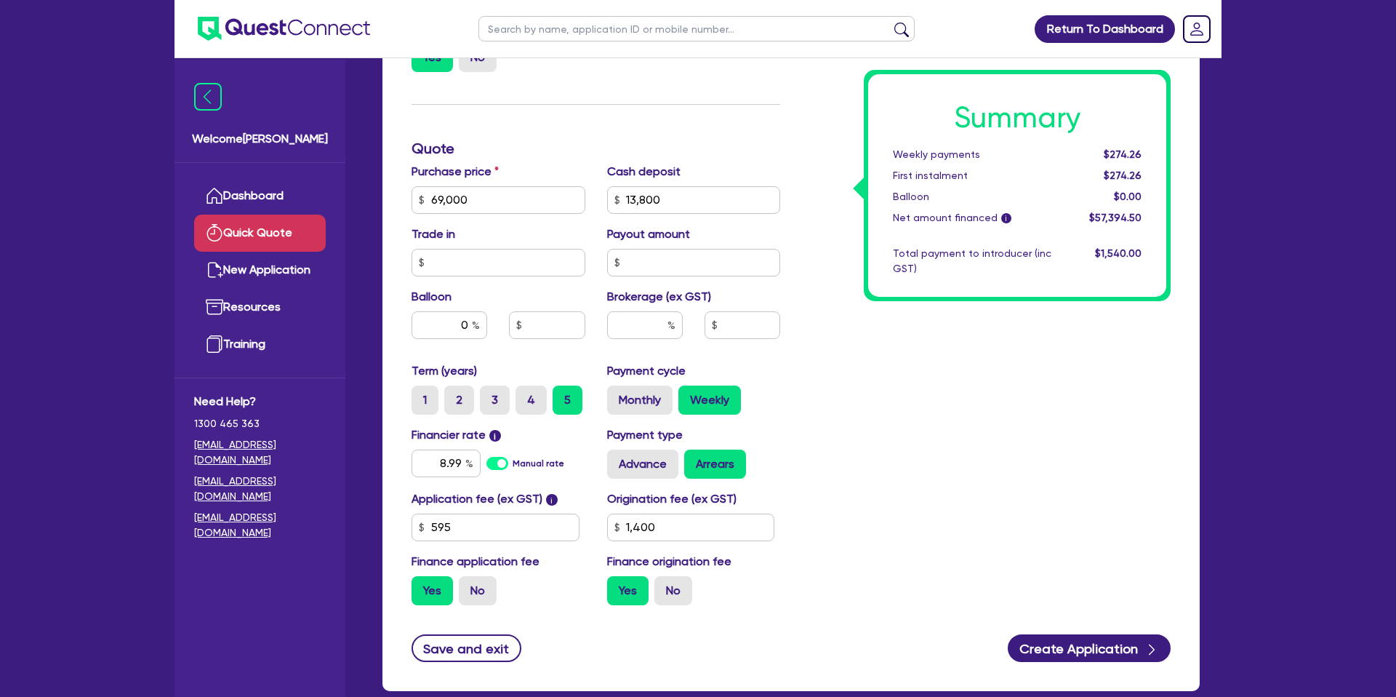
click at [1009, 210] on div "Net amount financed i" at bounding box center [972, 217] width 180 height 15
click at [826, 327] on div "Summary Weekly payments $274.26 First instalment $274.26 Balloon $0.00 Net amou…" at bounding box center [986, 192] width 391 height 850
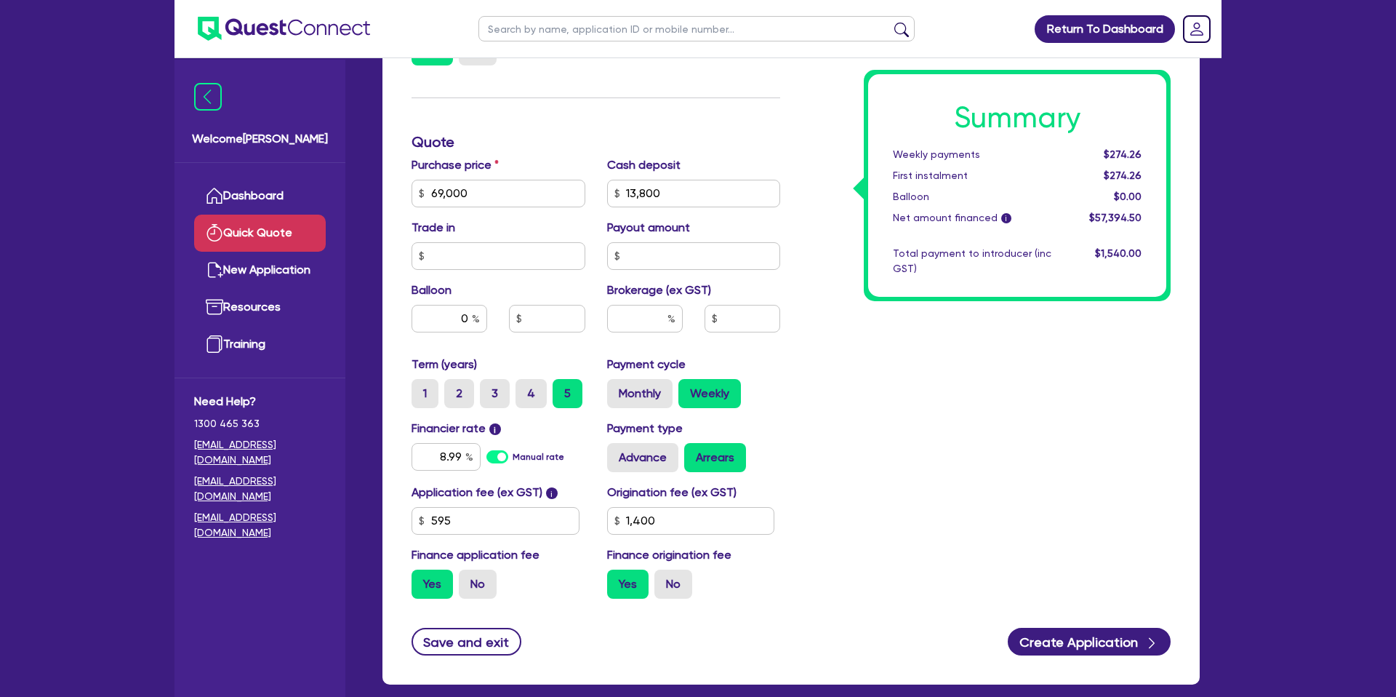
scroll to position [412, 0]
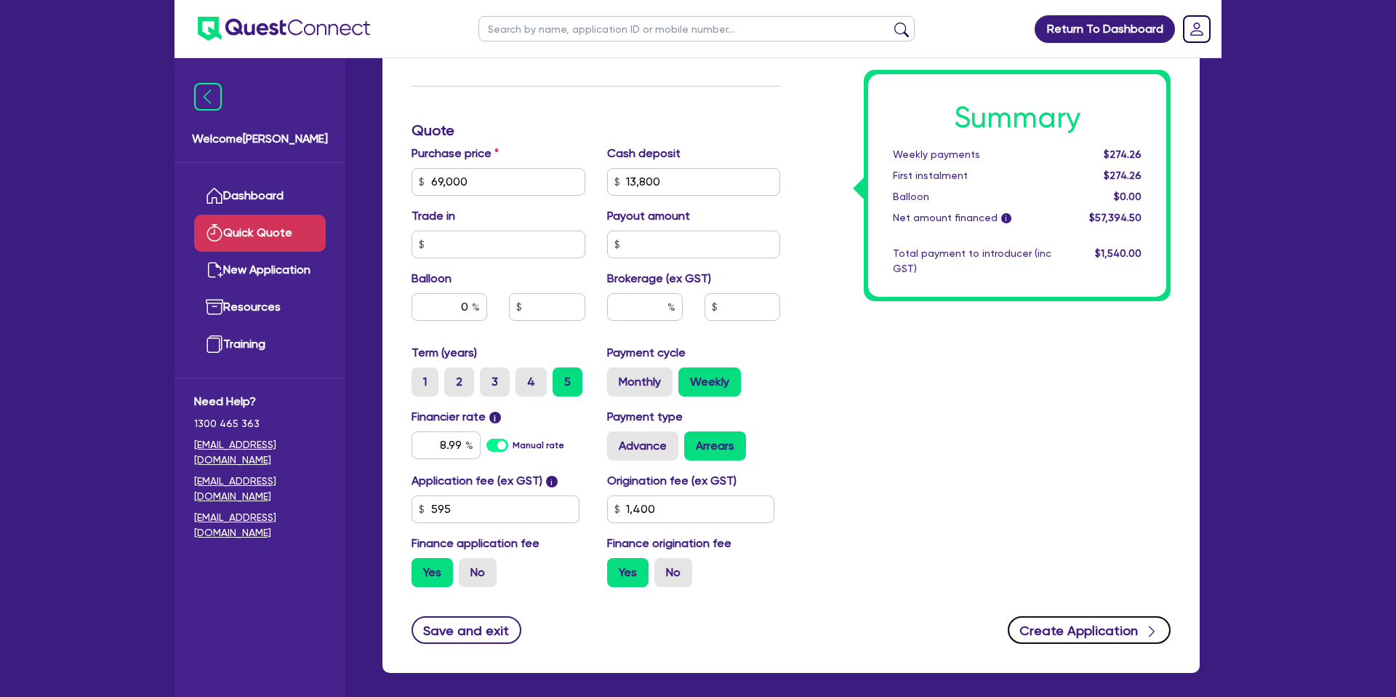
click at [1083, 627] on button "Create Application" at bounding box center [1089, 630] width 163 height 28
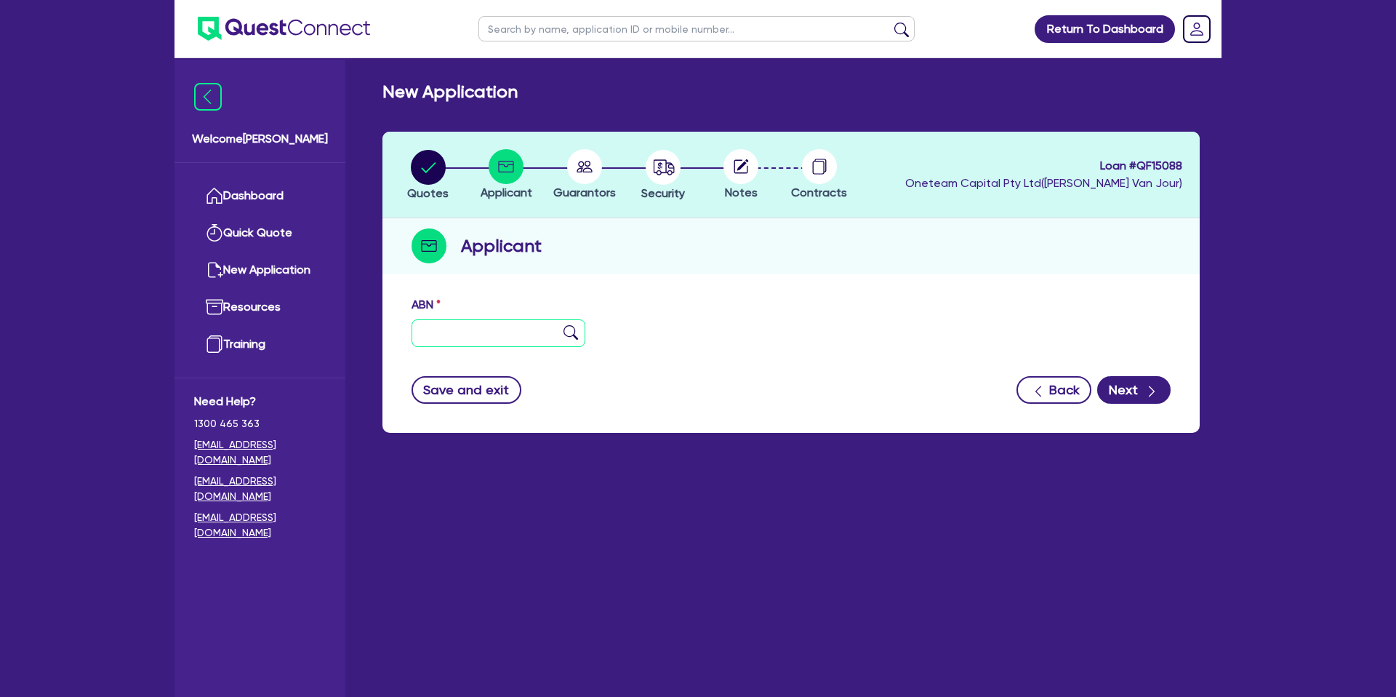
click at [475, 322] on input "text" at bounding box center [499, 333] width 174 height 28
click at [663, 174] on circle "button" at bounding box center [663, 167] width 35 height 35
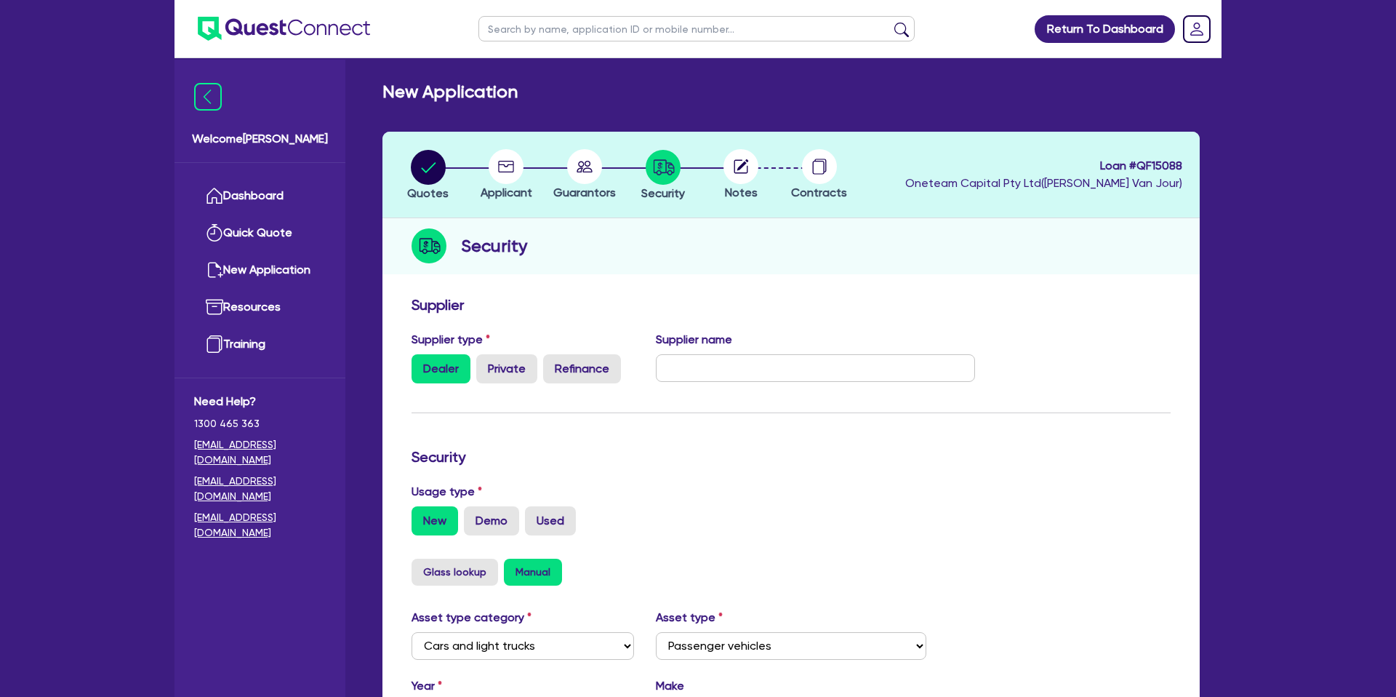
click at [497, 167] on circle at bounding box center [506, 166] width 35 height 35
drag, startPoint x: 1091, startPoint y: 167, endPoint x: 1188, endPoint y: 164, distance: 96.8
click at [1188, 164] on header "Quotes Applicant Guarantors Security Notes Contracts Loan # QF15088 Oneteam Cap…" at bounding box center [791, 175] width 817 height 87
click at [969, 140] on header "Quotes Applicant Guarantors Security Notes Contracts Loan # QF15088 Oneteam Cap…" at bounding box center [791, 175] width 817 height 87
click at [509, 162] on circle at bounding box center [506, 166] width 35 height 35
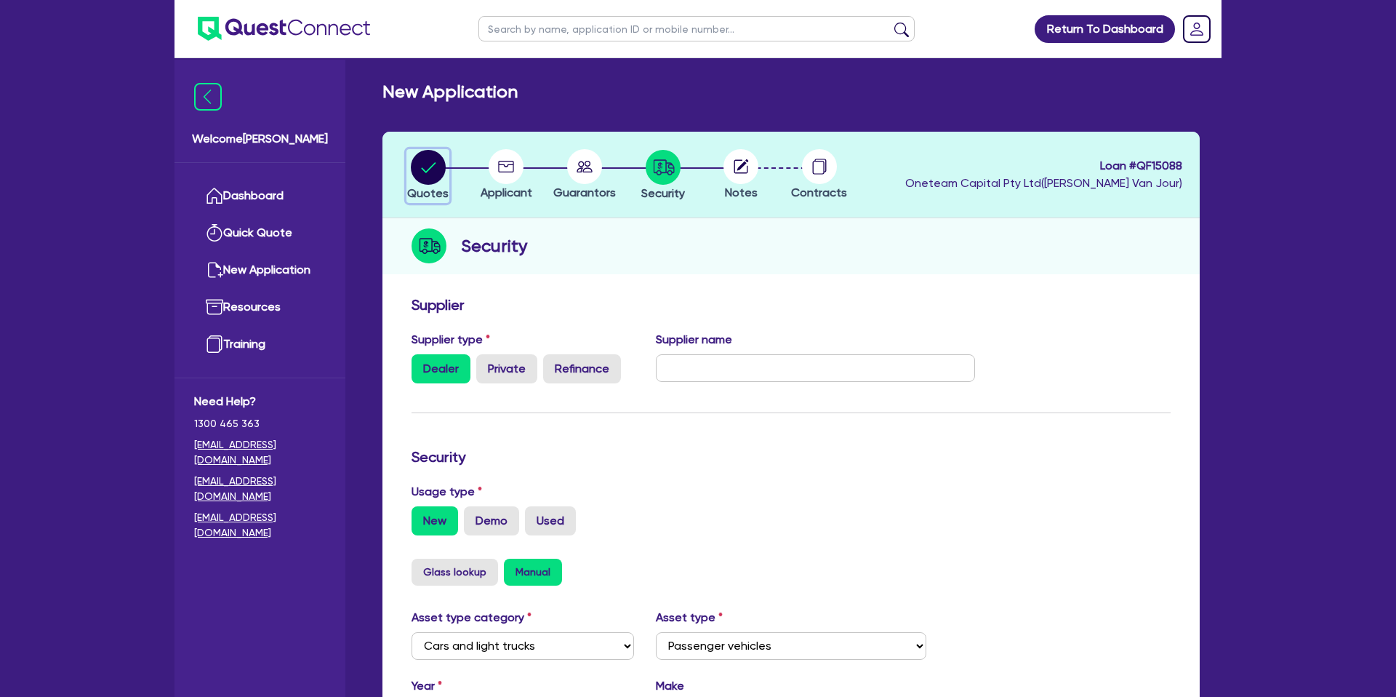
click at [431, 164] on circle "button" at bounding box center [428, 167] width 35 height 35
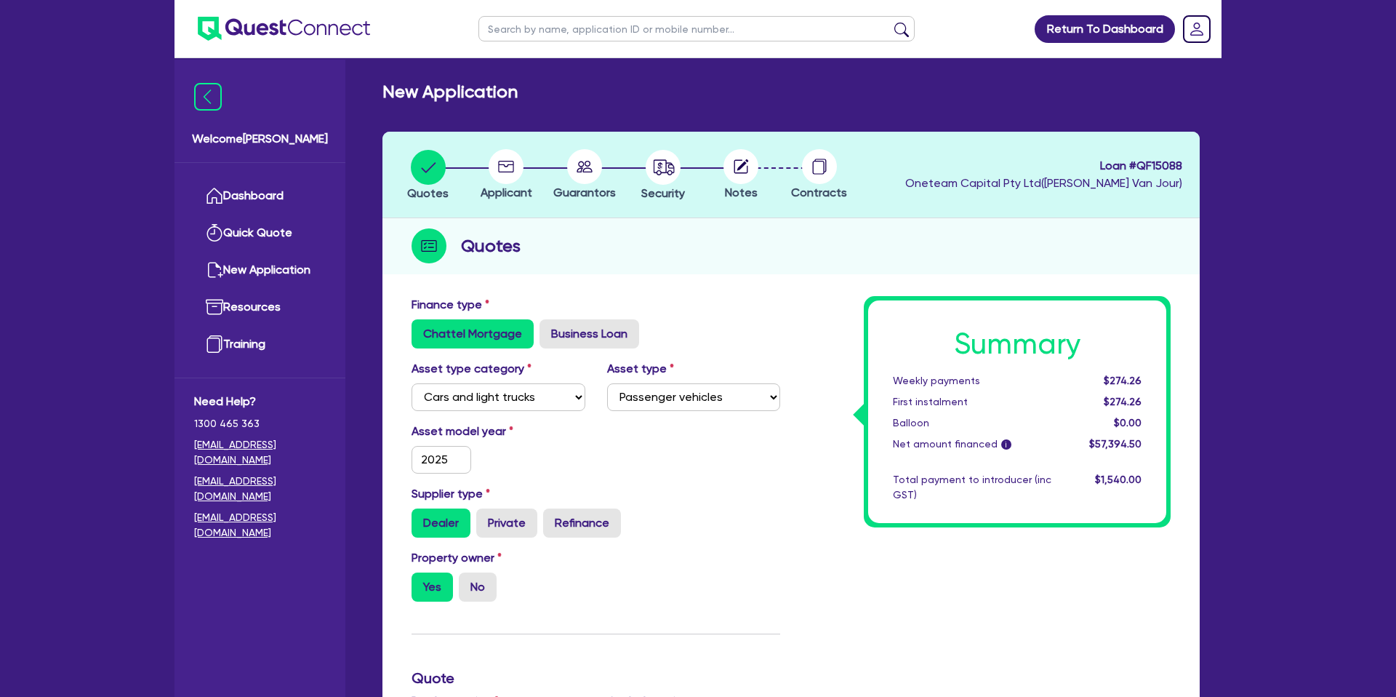
click at [112, 124] on div "Return To Dashboard Edit Profile Logout Welcome Gabriel Dashboard Quick Quote N…" at bounding box center [698, 654] width 1396 height 1309
click at [279, 193] on link "Dashboard" at bounding box center [260, 195] width 132 height 37
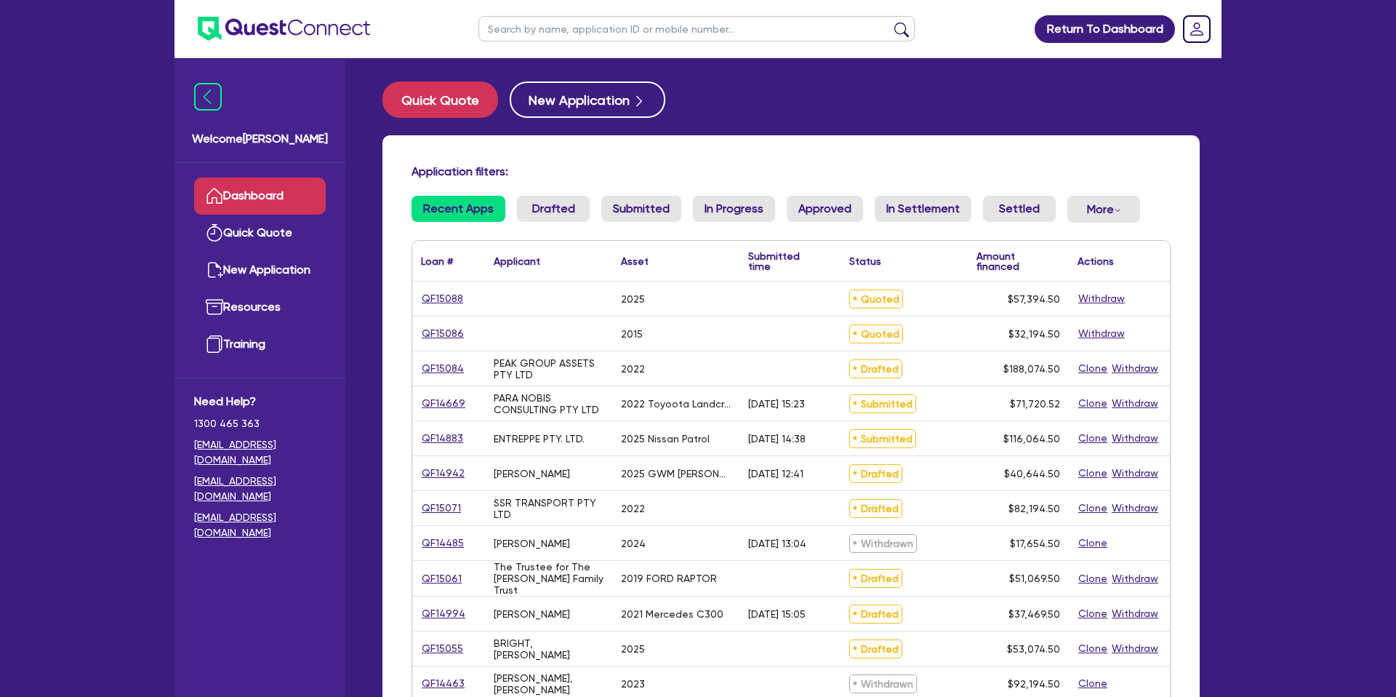
click at [550, 28] on input "text" at bounding box center [697, 28] width 436 height 25
click at [890, 22] on button "submit" at bounding box center [901, 32] width 23 height 20
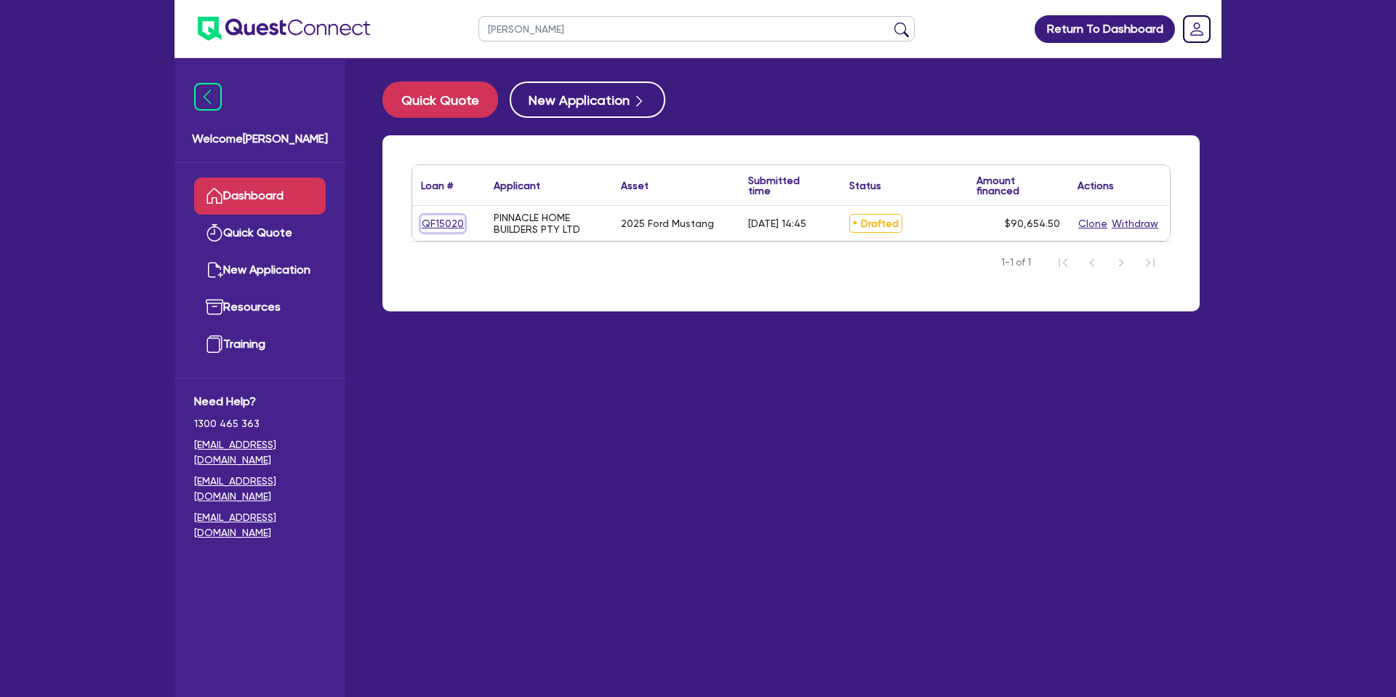
click at [457, 221] on link "QF15020" at bounding box center [443, 223] width 44 height 17
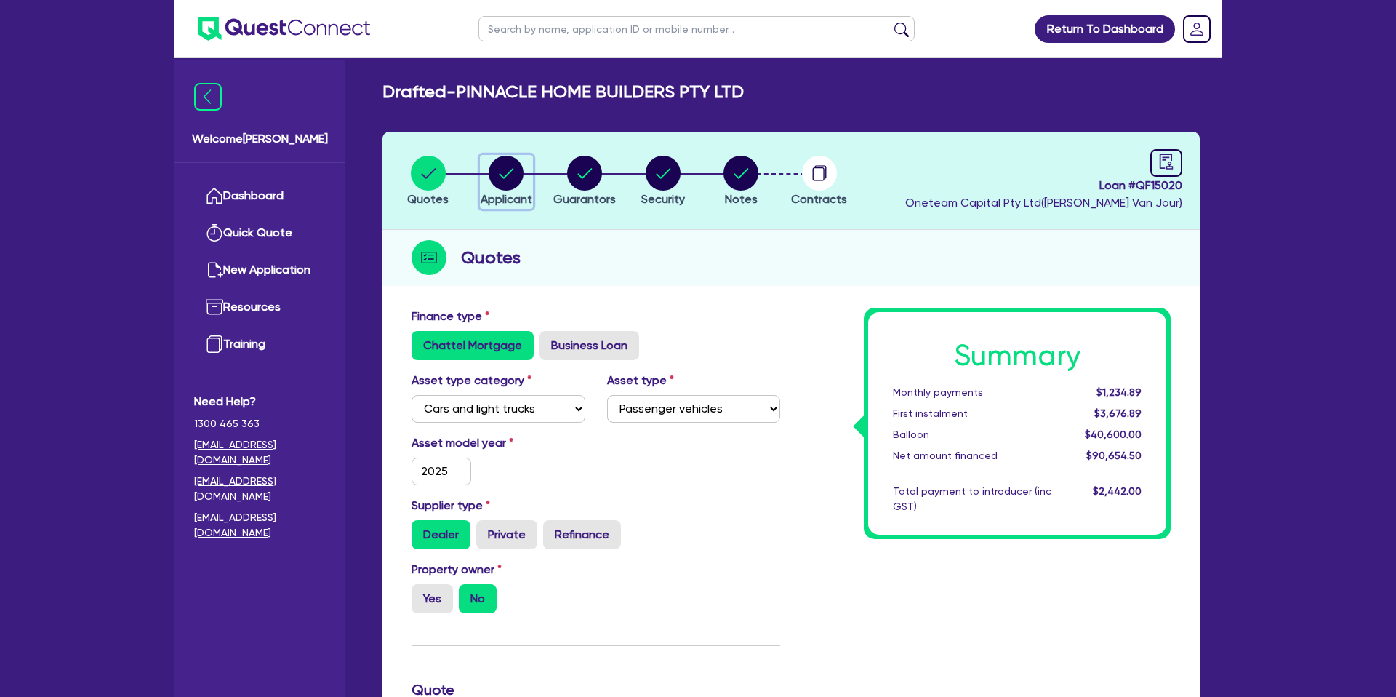
click at [510, 157] on circle "button" at bounding box center [506, 173] width 35 height 35
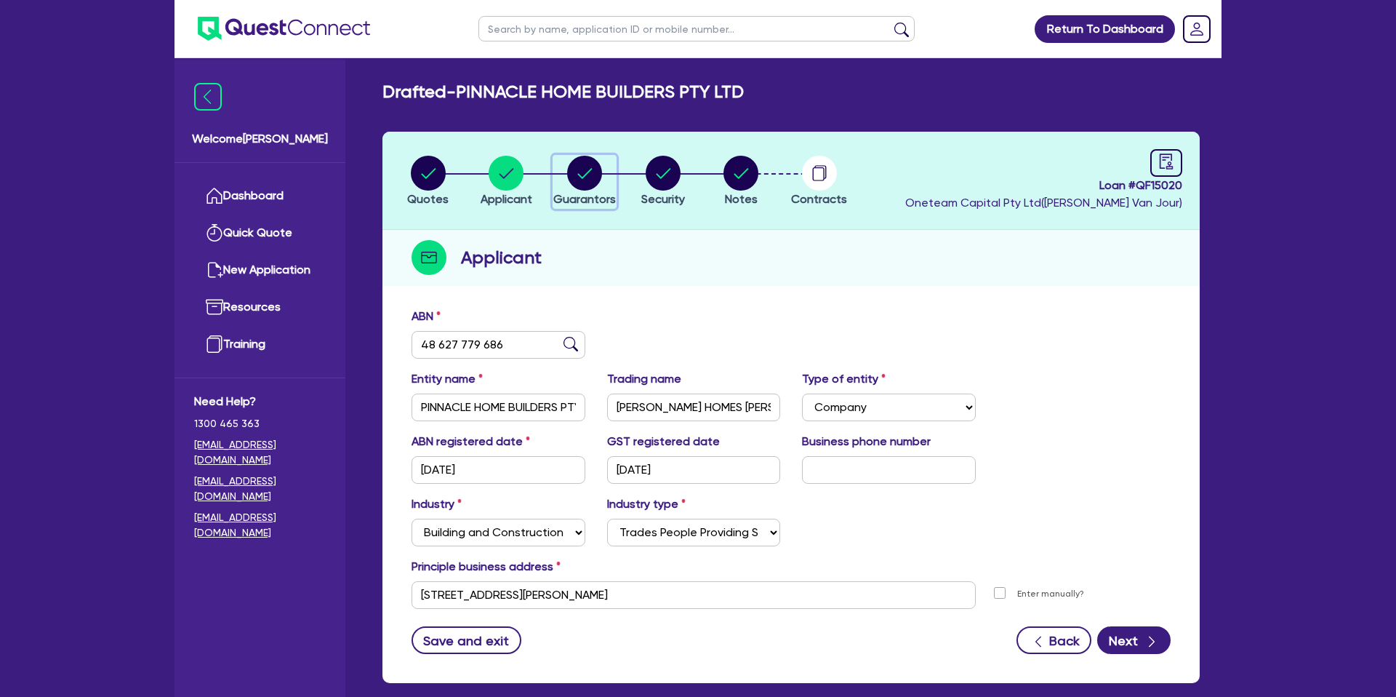
click at [574, 170] on circle "button" at bounding box center [584, 173] width 35 height 35
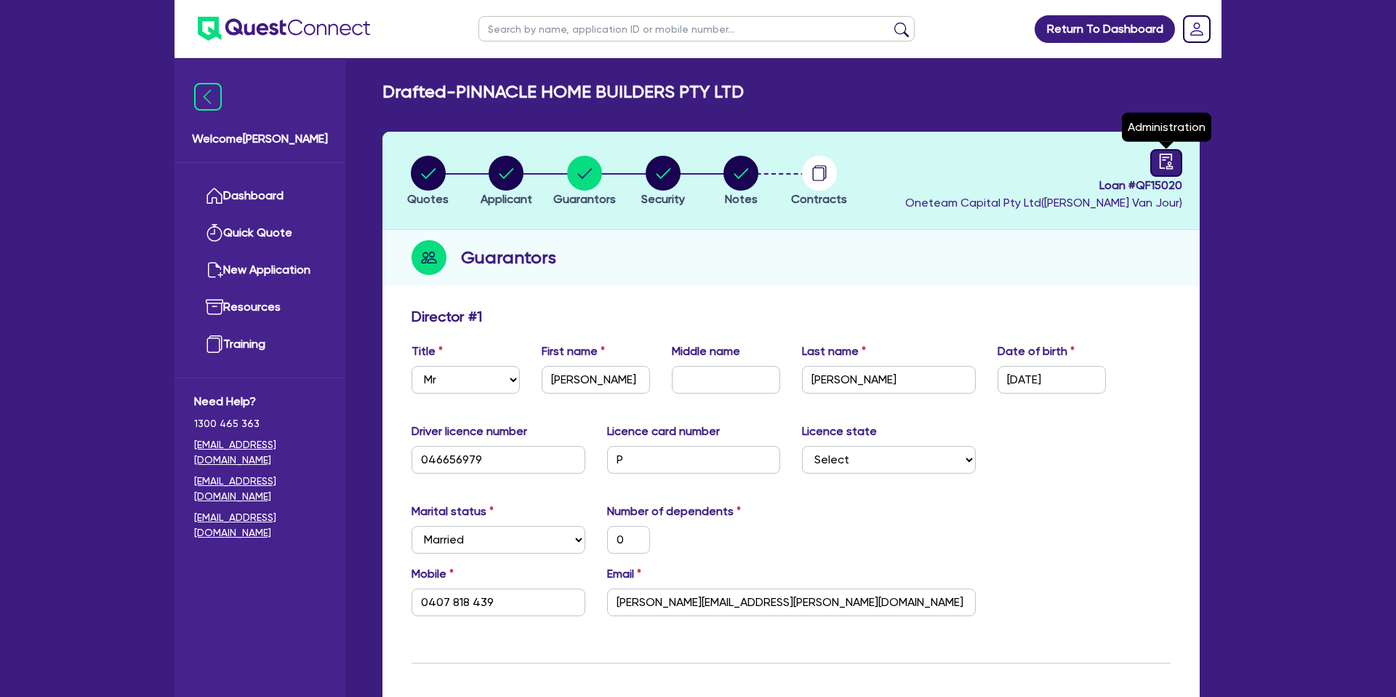
click at [1161, 170] on link at bounding box center [1167, 163] width 32 height 28
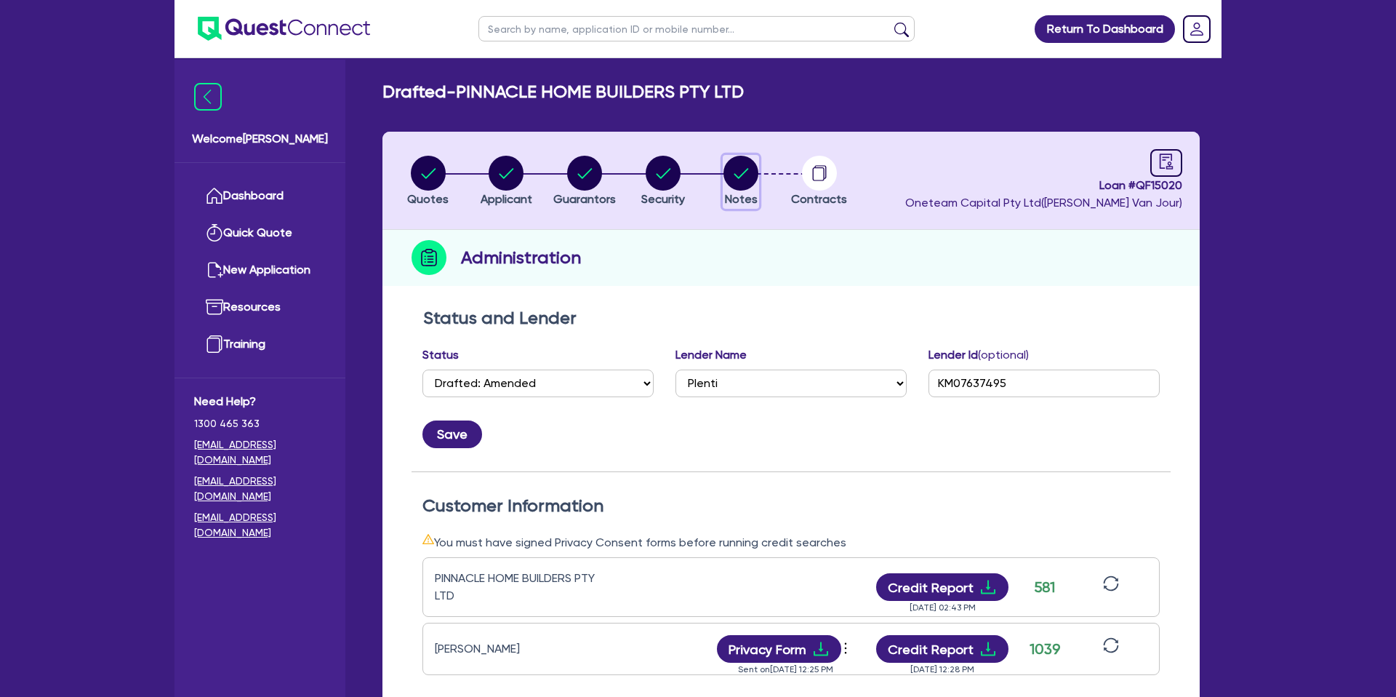
click at [759, 180] on button "Notes" at bounding box center [741, 182] width 36 height 54
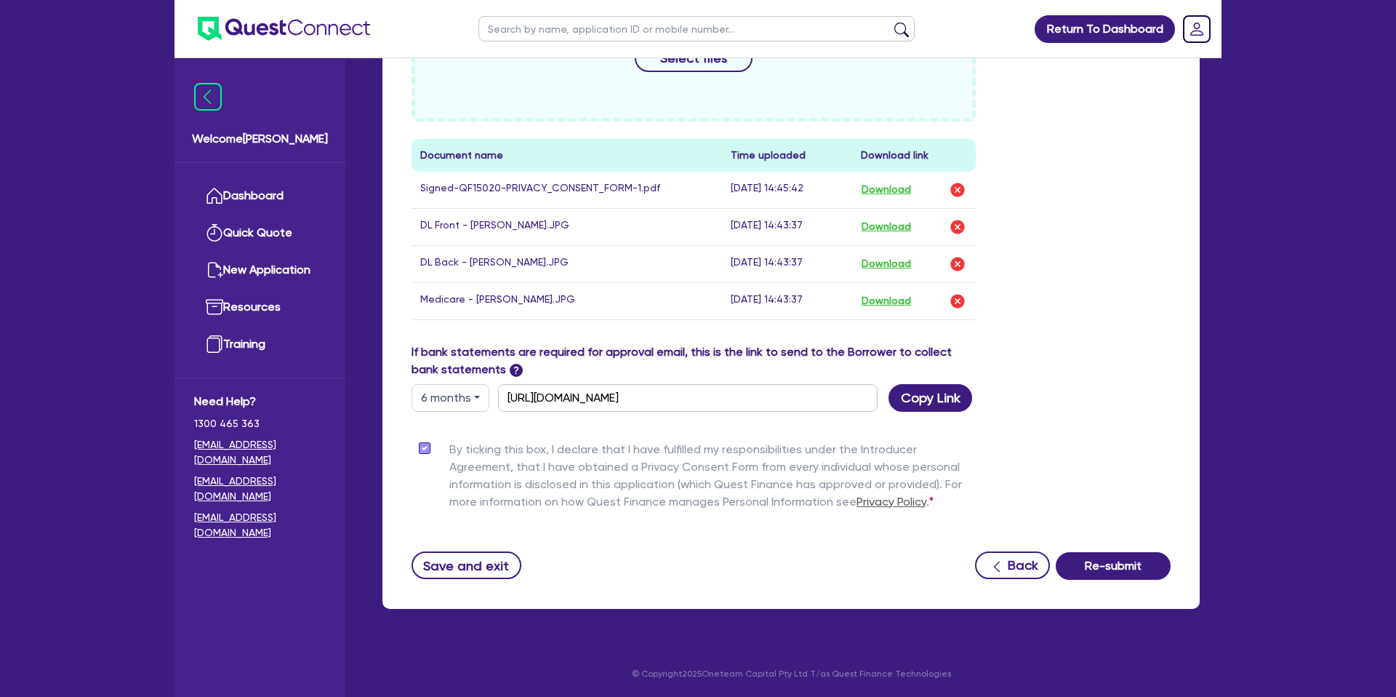
scroll to position [729, 0]
click at [901, 224] on button "Download" at bounding box center [886, 226] width 51 height 19
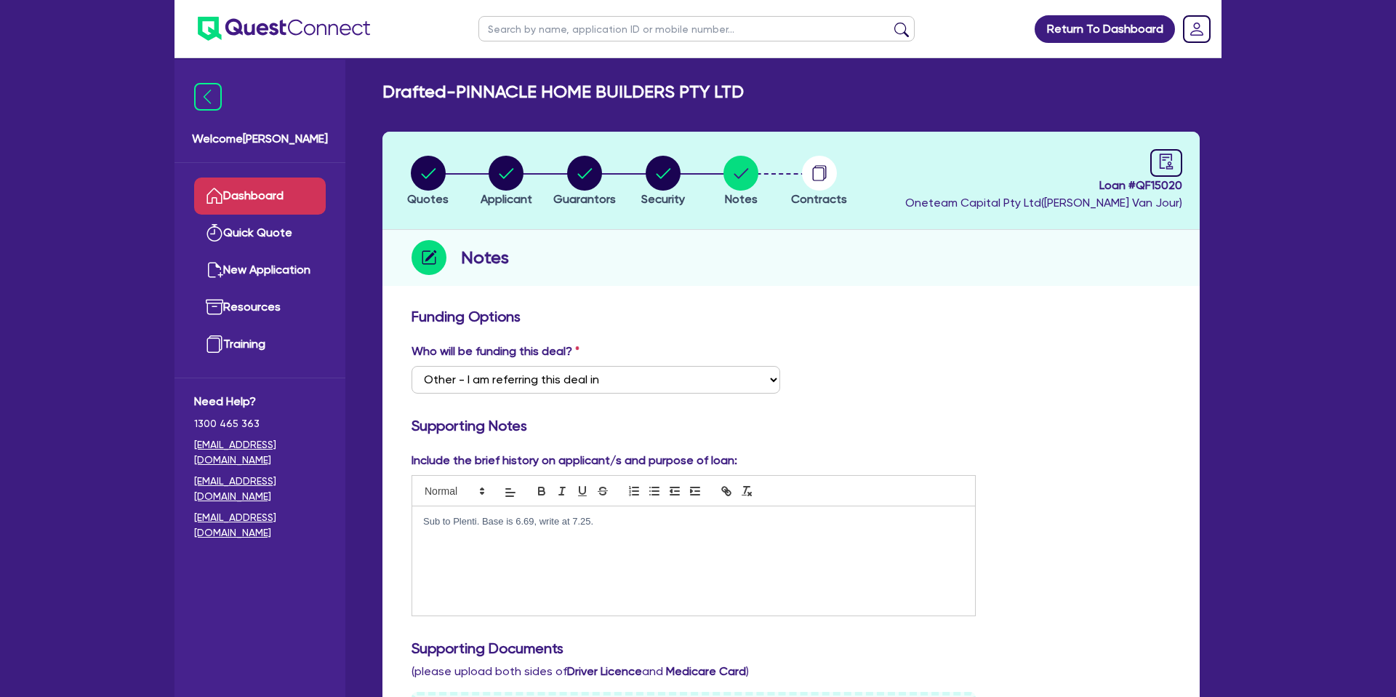
click at [295, 186] on link "Dashboard" at bounding box center [260, 195] width 132 height 37
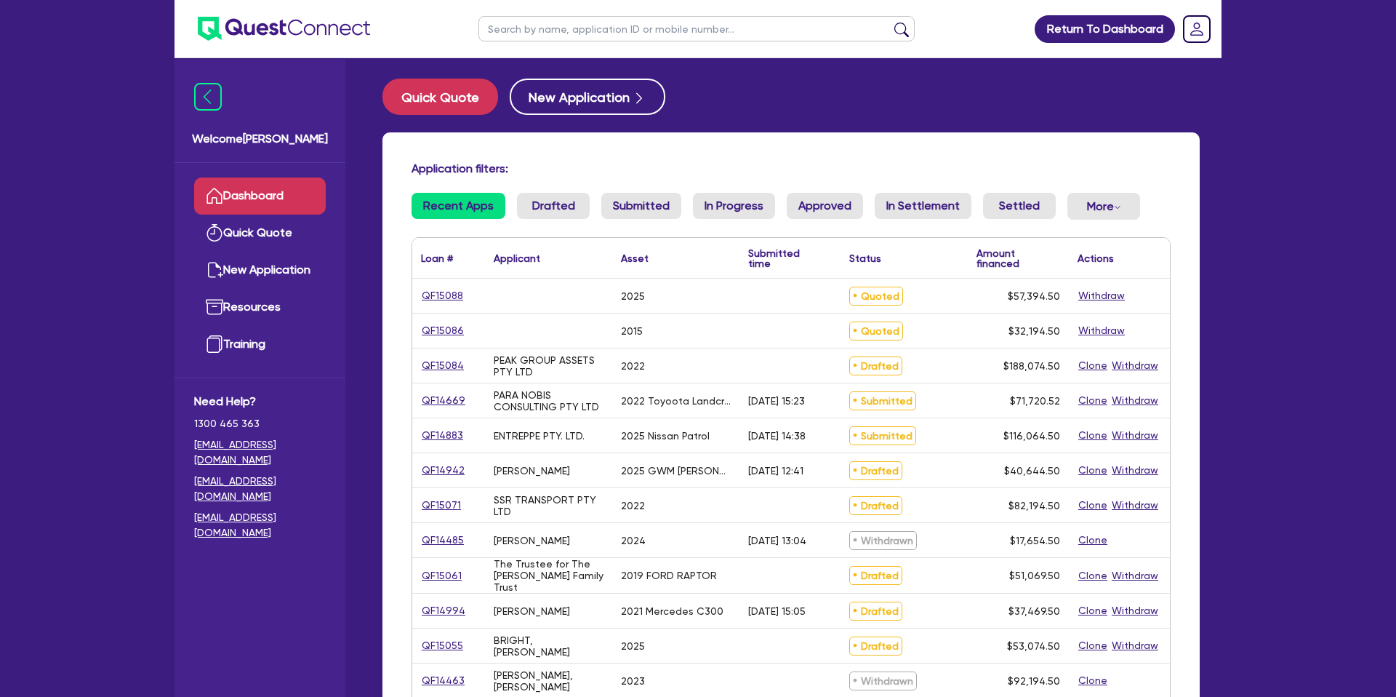
scroll to position [14, 0]
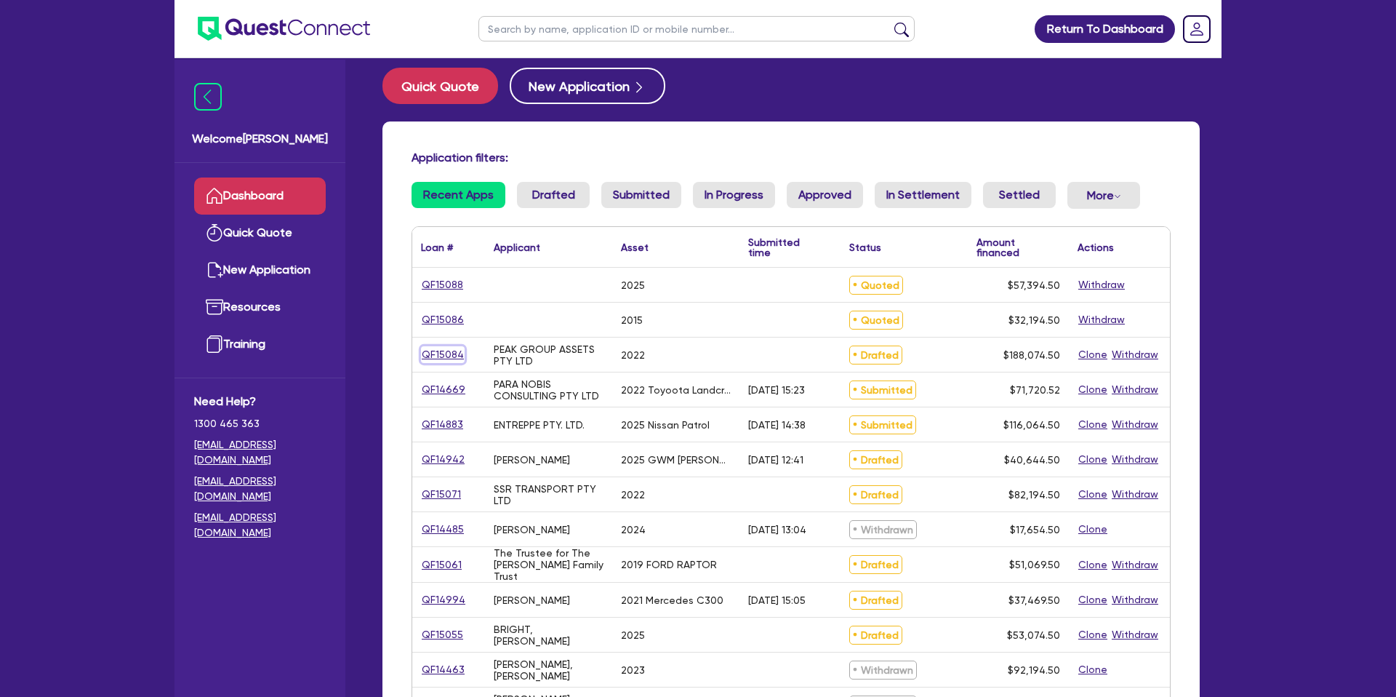
click at [450, 351] on link "QF15084" at bounding box center [443, 354] width 44 height 17
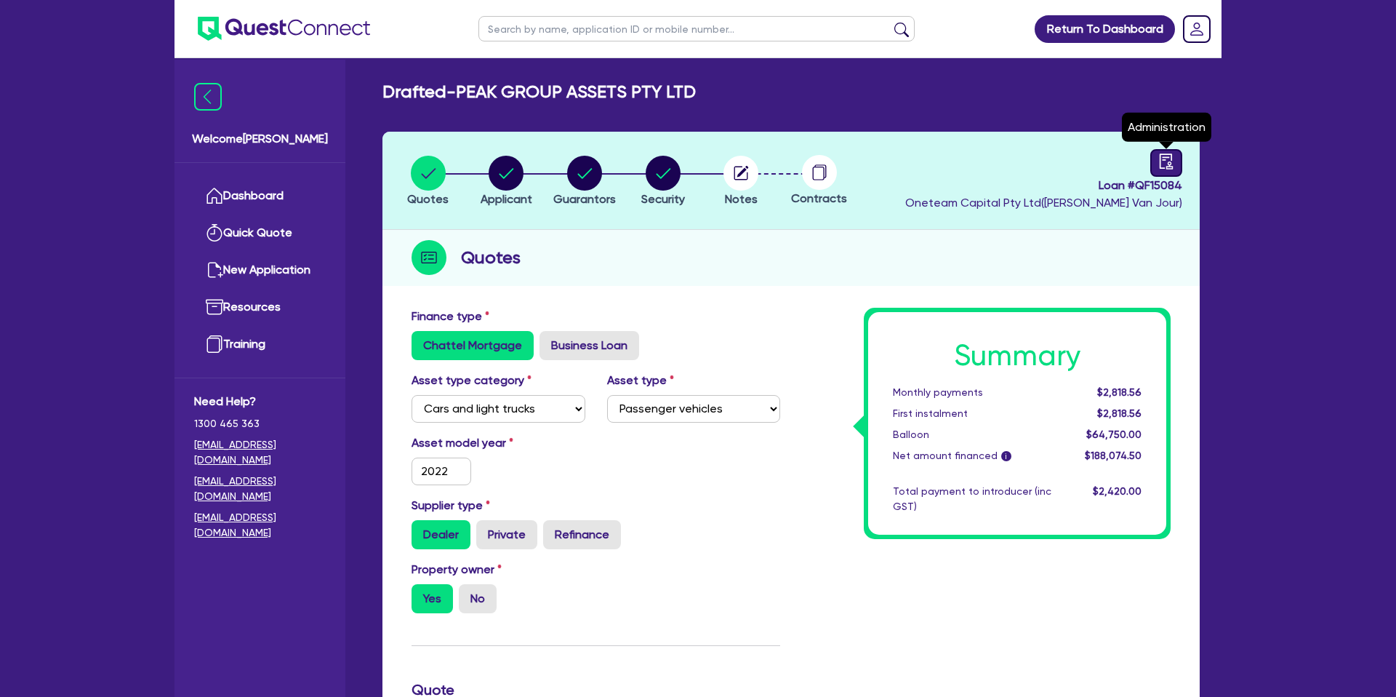
click at [1172, 151] on link at bounding box center [1167, 163] width 32 height 28
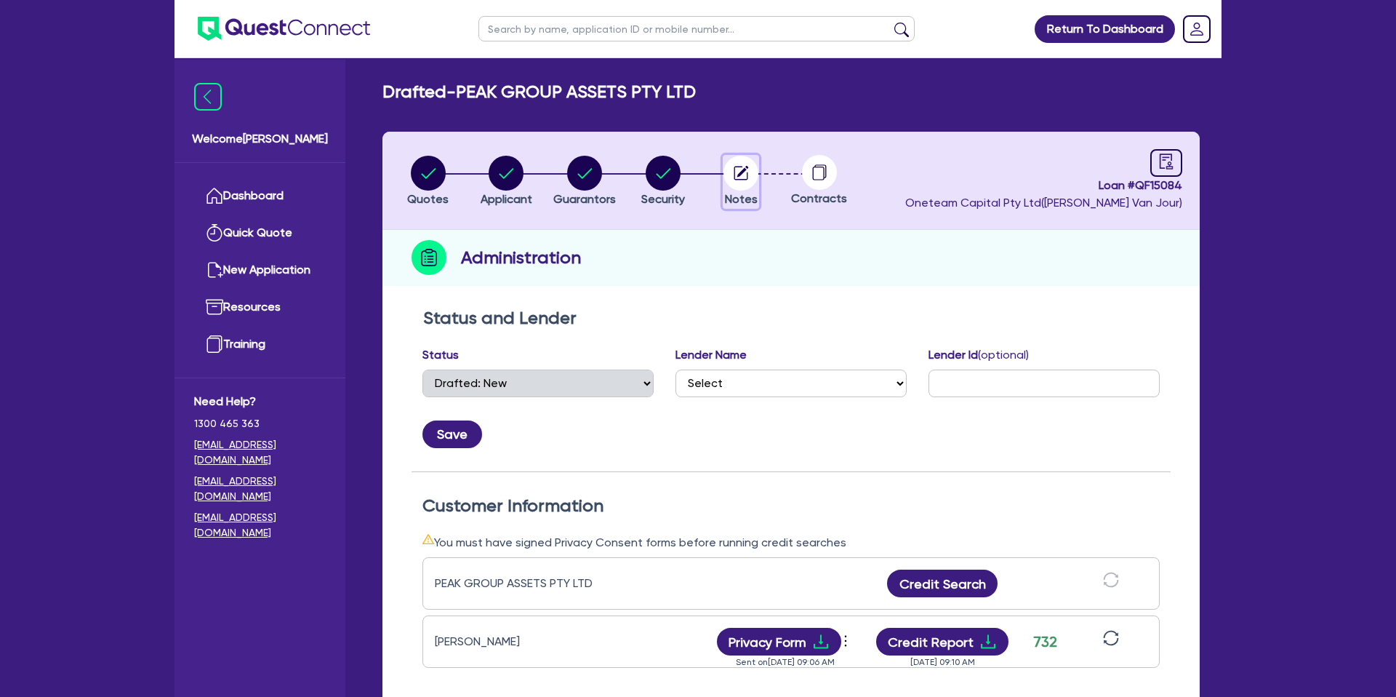
click at [747, 180] on circle "button" at bounding box center [741, 173] width 35 height 35
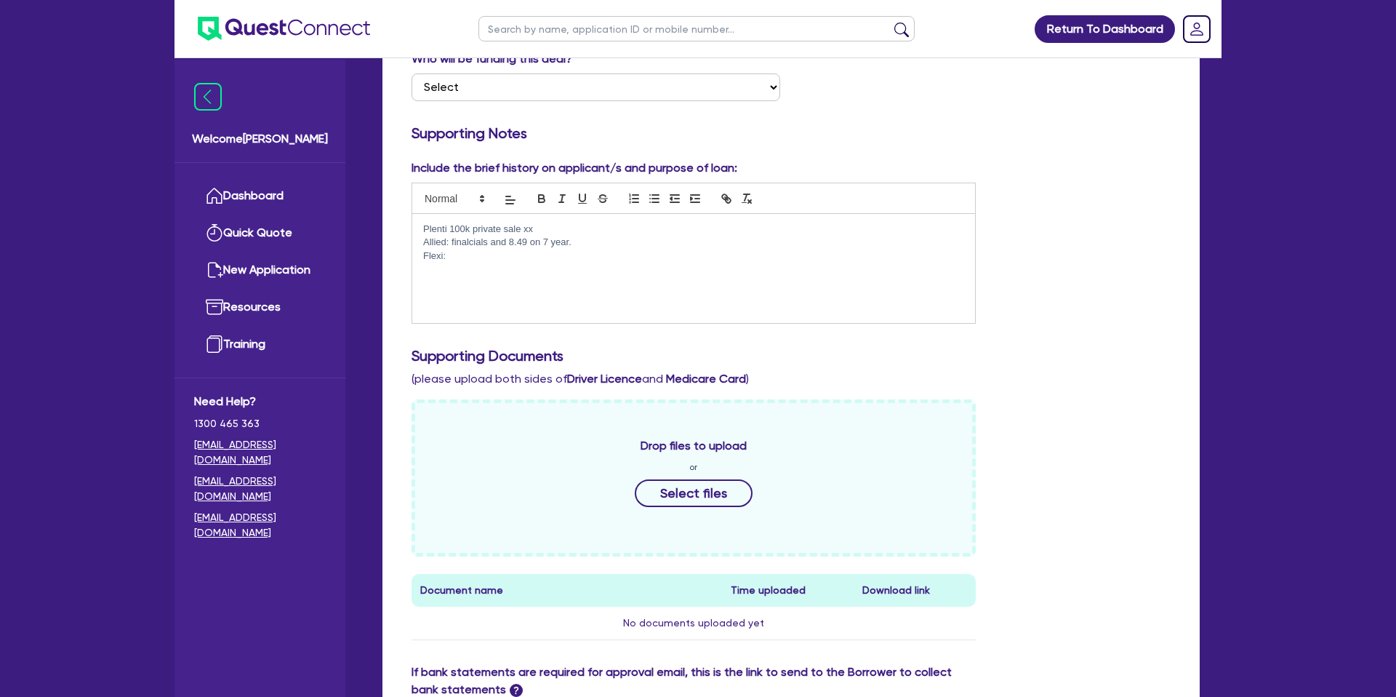
scroll to position [295, 0]
click at [471, 258] on p "Flexi:" at bounding box center [693, 253] width 541 height 13
click at [462, 257] on p "Flexi:" at bounding box center [693, 253] width 541 height 13
drag, startPoint x: 460, startPoint y: 253, endPoint x: 459, endPoint y: 264, distance: 11.0
click at [460, 254] on p "Flexi: 7.59 Priv sale" at bounding box center [693, 253] width 541 height 13
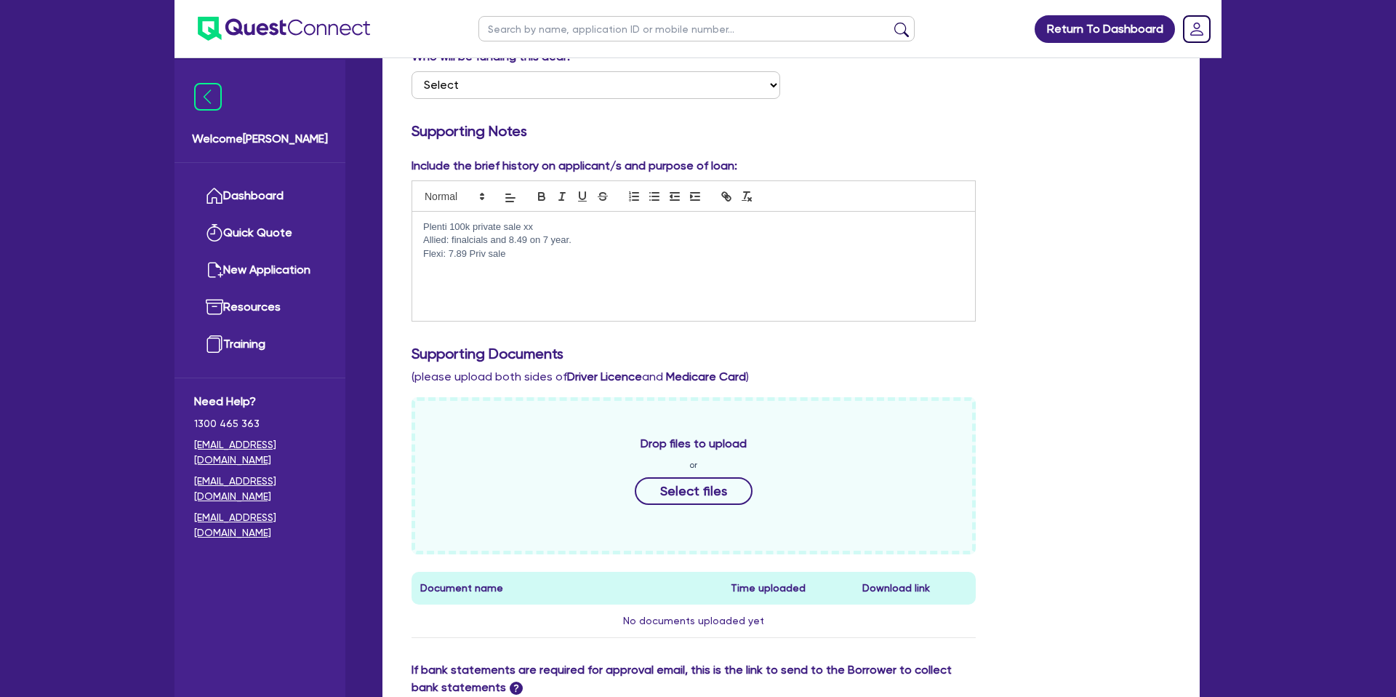
click at [517, 246] on p "Allied: finalcials and 8.49 on 7 year." at bounding box center [693, 239] width 541 height 13
click at [513, 254] on p "Flexi: 7.89 Priv sale" at bounding box center [693, 253] width 541 height 13
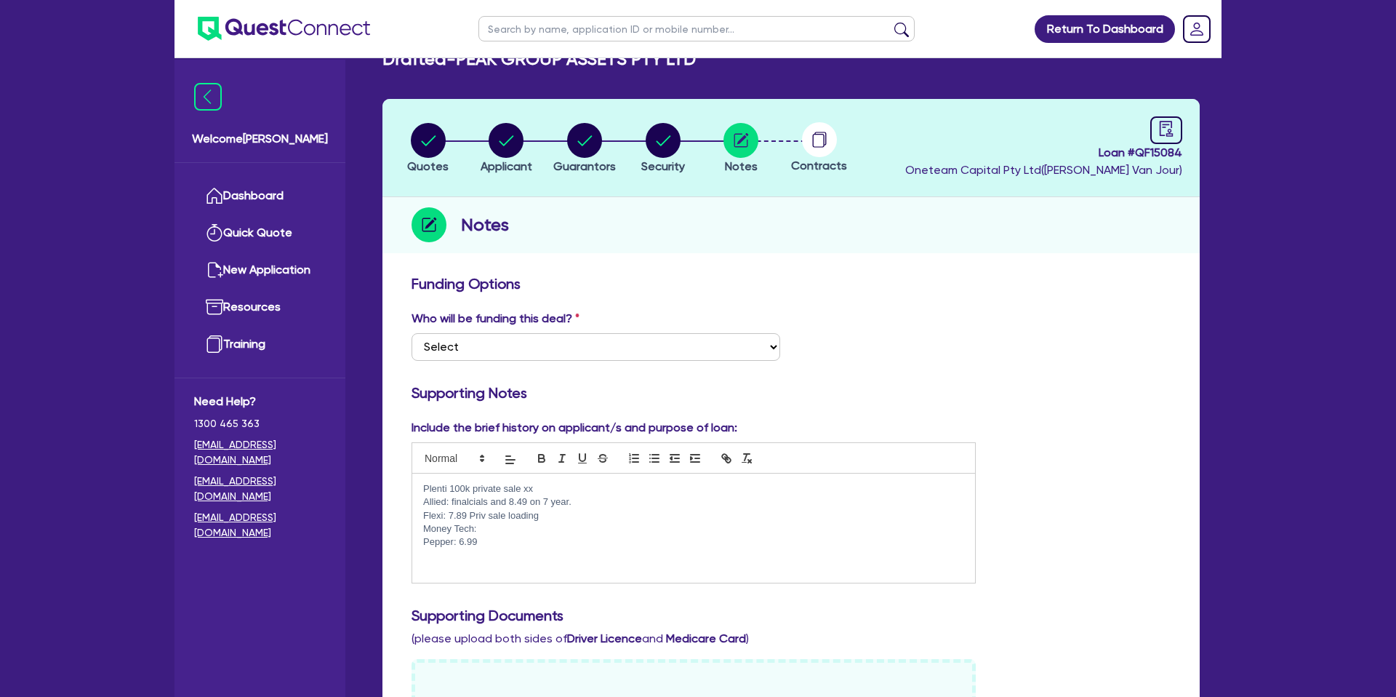
scroll to position [0, 0]
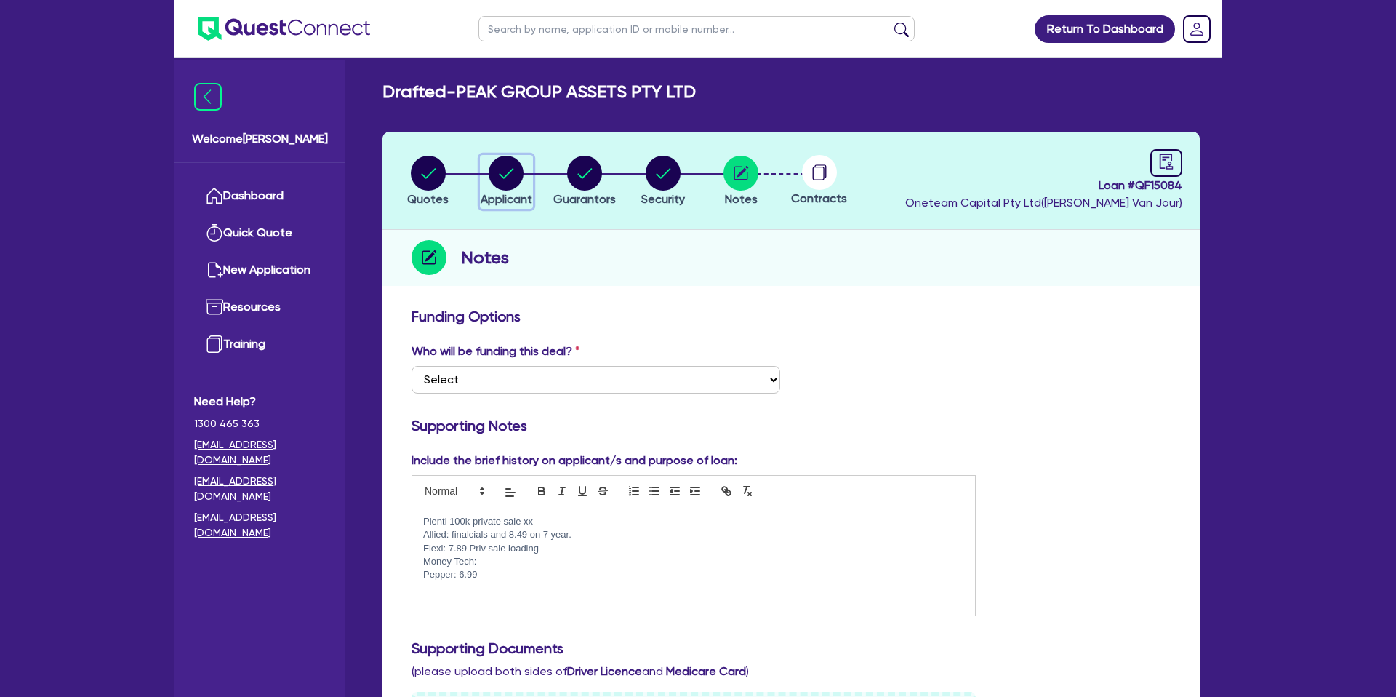
click at [497, 174] on circle "button" at bounding box center [506, 173] width 35 height 35
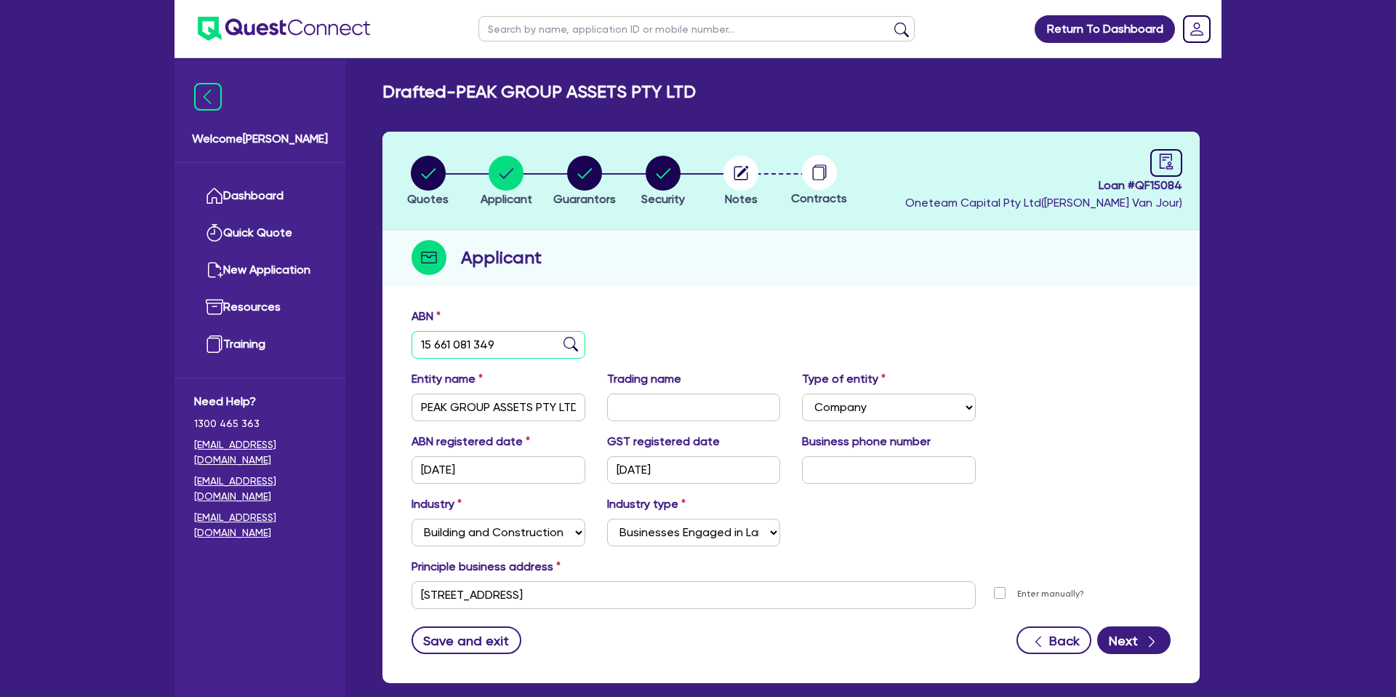
click at [462, 348] on input "15 661 081 349" at bounding box center [499, 345] width 174 height 28
click at [577, 169] on circle "button" at bounding box center [584, 173] width 35 height 35
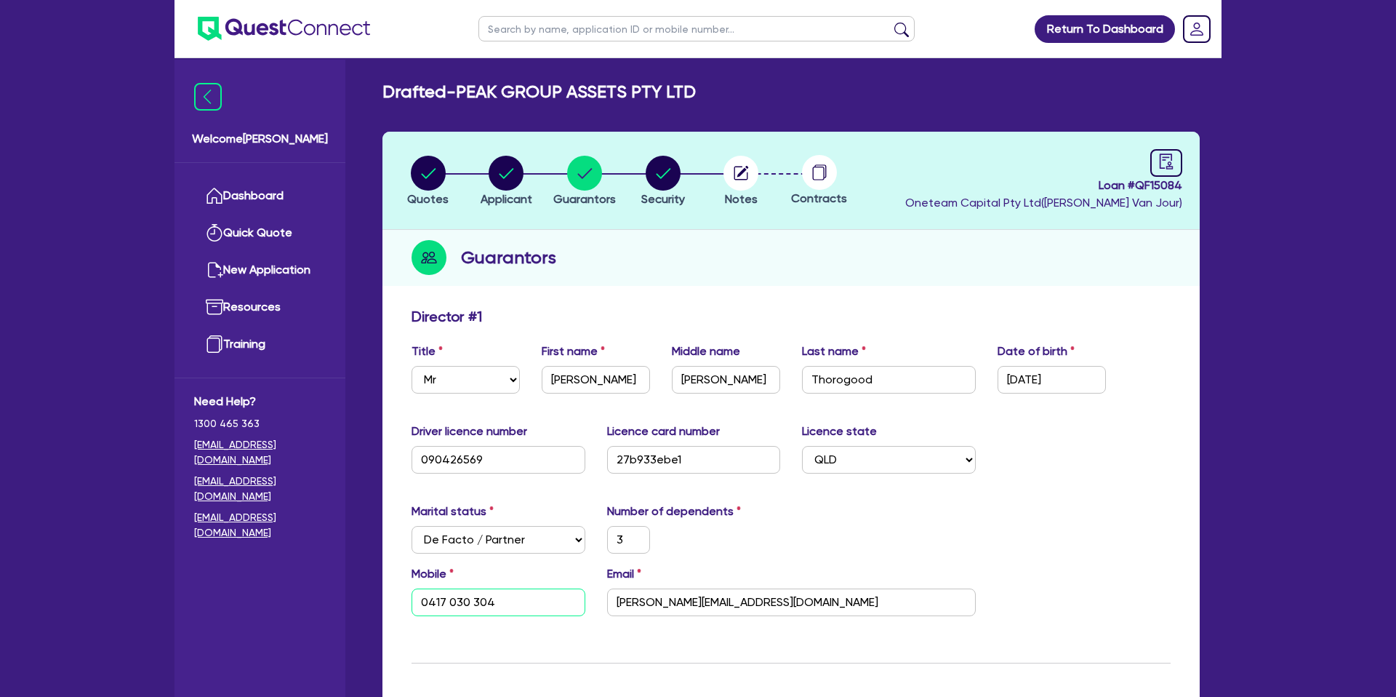
click at [434, 604] on input "0417 030 304" at bounding box center [499, 602] width 174 height 28
click at [685, 589] on input "joel@peakpcg.com.au" at bounding box center [791, 602] width 369 height 28
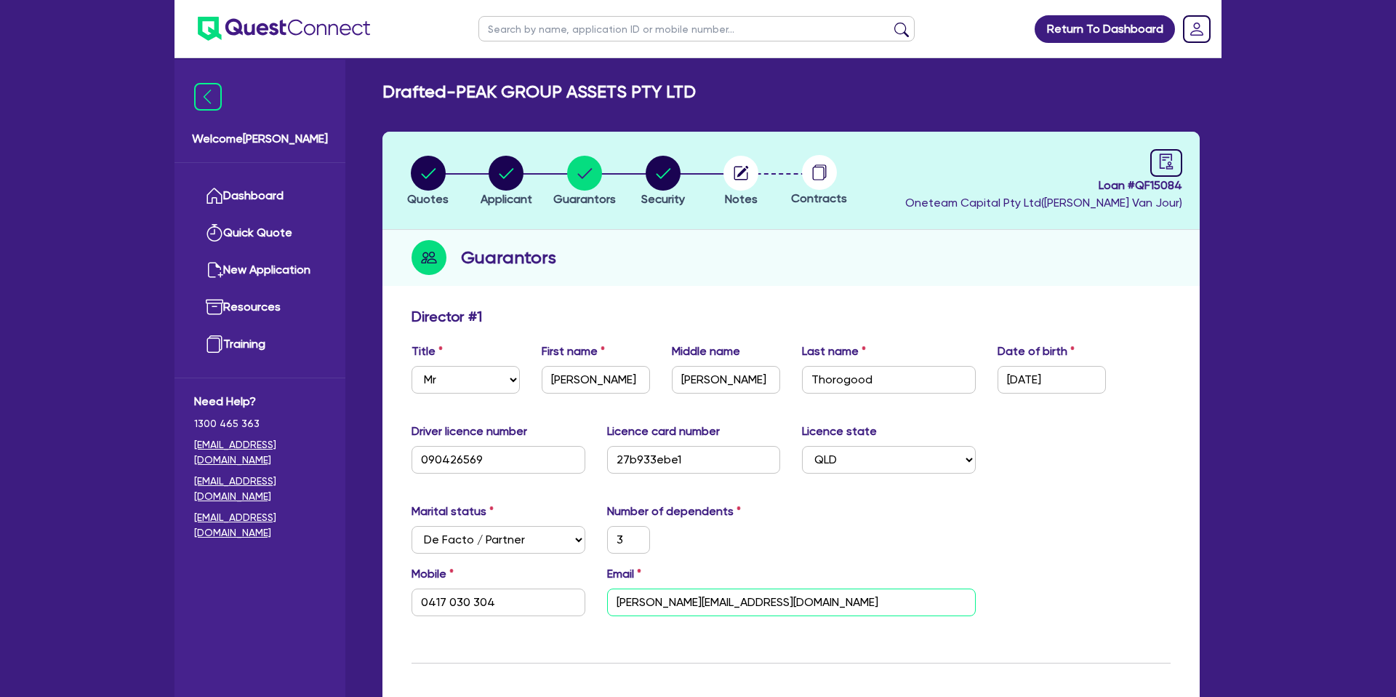
click at [685, 589] on input "joel@peakpcg.com.au" at bounding box center [791, 602] width 369 height 28
click at [684, 591] on input "joel@peakpcg.com.au" at bounding box center [791, 602] width 369 height 28
click at [664, 609] on input "joel@peakpcg.com.au" at bounding box center [791, 602] width 369 height 28
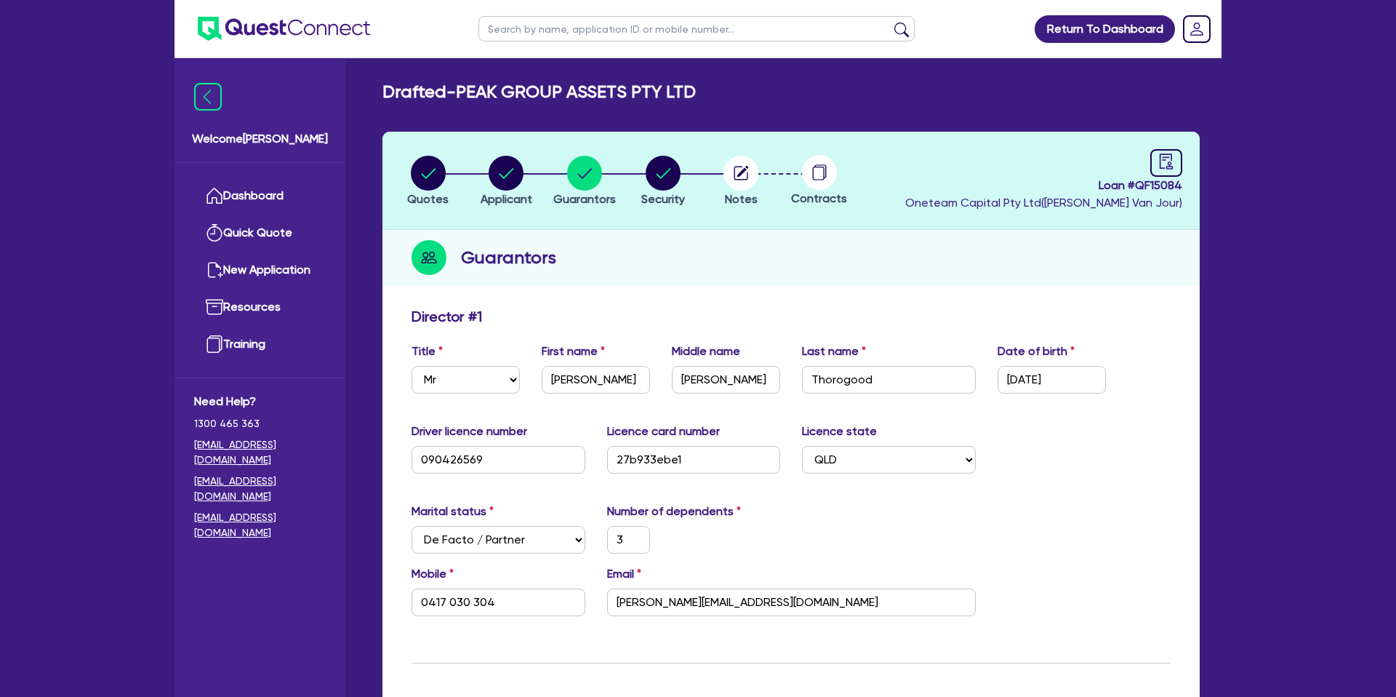
click at [601, 319] on div "Director # 1" at bounding box center [791, 319] width 781 height 23
click at [828, 377] on input "Thorogood" at bounding box center [889, 380] width 174 height 28
drag, startPoint x: 905, startPoint y: 531, endPoint x: 700, endPoint y: 577, distance: 210.2
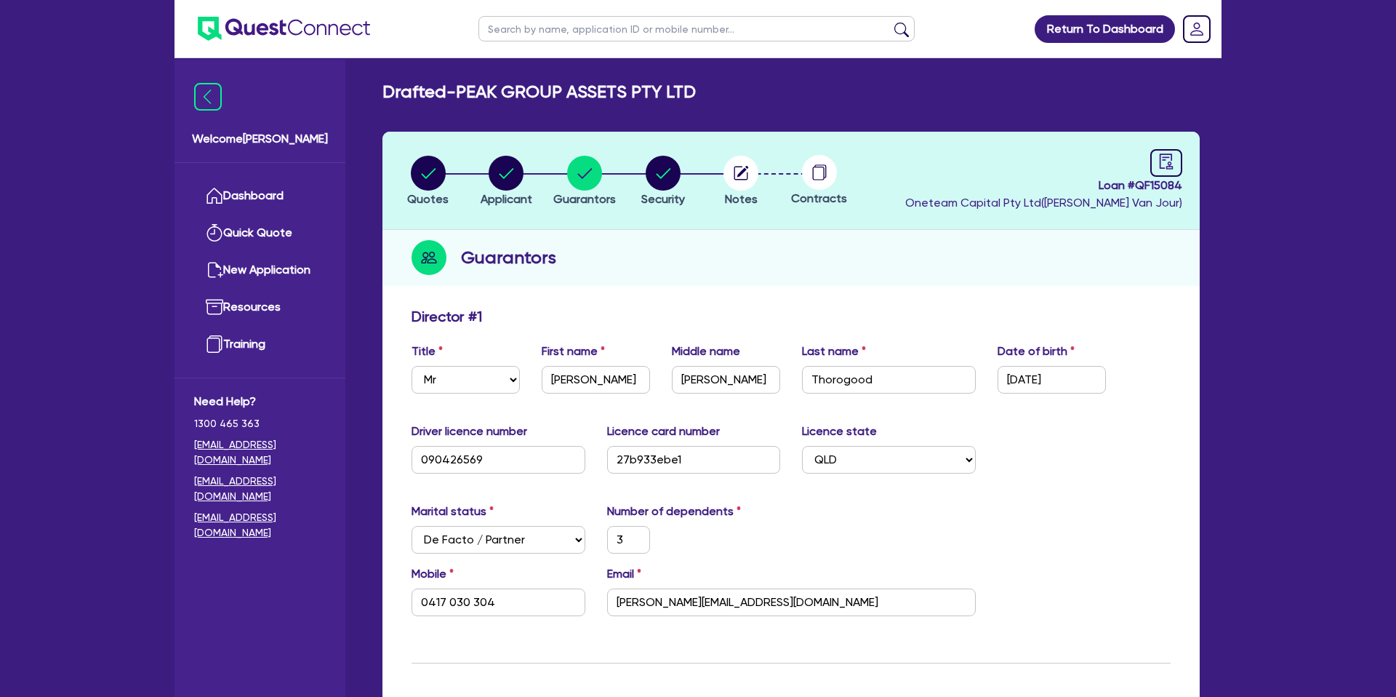
click at [899, 530] on div "Marital status Select Single Married De Facto / Partner Number of dependents 3" at bounding box center [791, 534] width 781 height 63
click at [680, 603] on input "joel@peakpcg.com.au" at bounding box center [791, 602] width 369 height 28
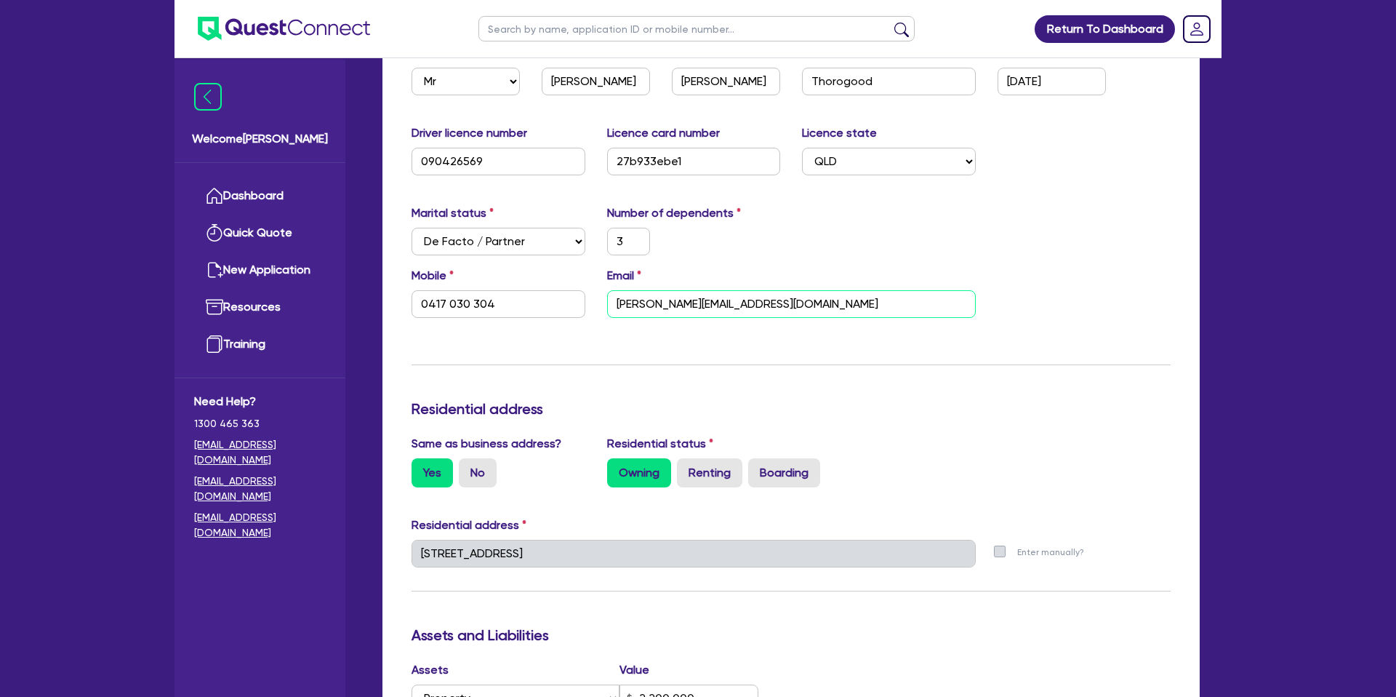
scroll to position [299, 0]
click at [993, 323] on div "Mobile 0417 030 304 Email joel@peakpcg.com.au" at bounding box center [791, 297] width 781 height 63
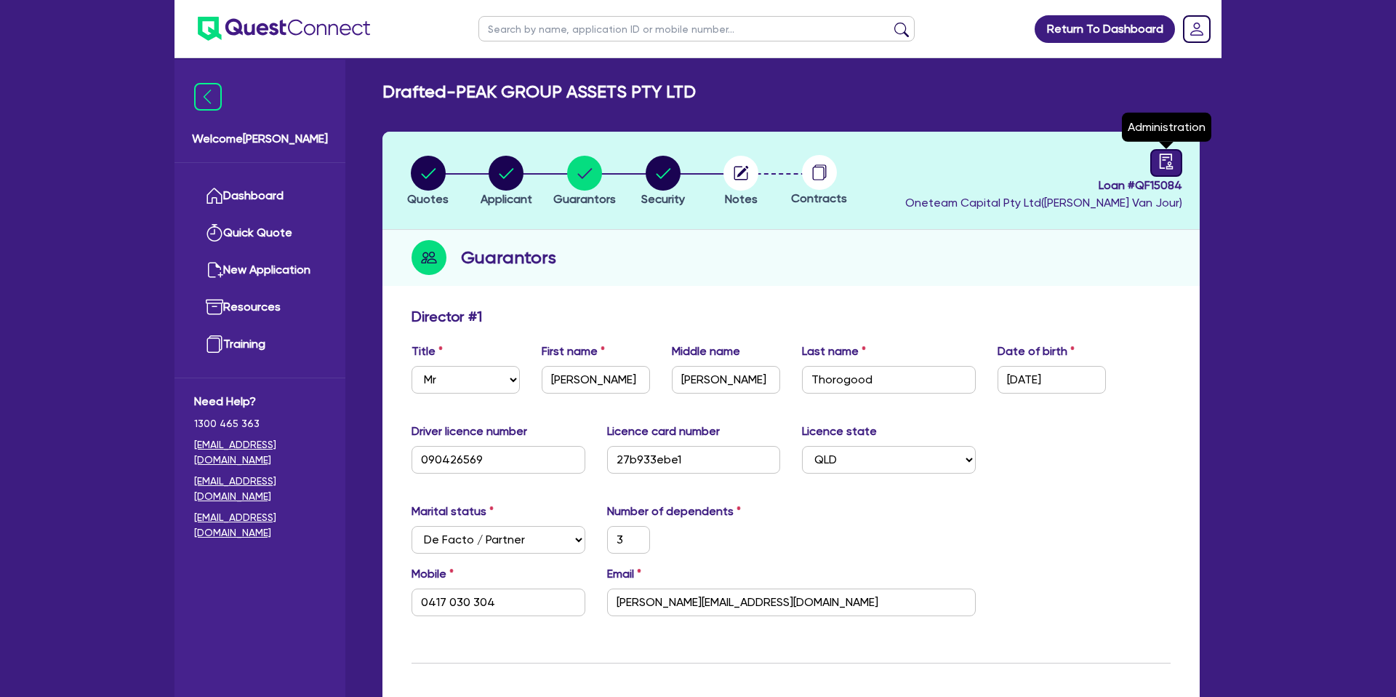
click at [1168, 169] on icon "audit" at bounding box center [1167, 161] width 16 height 16
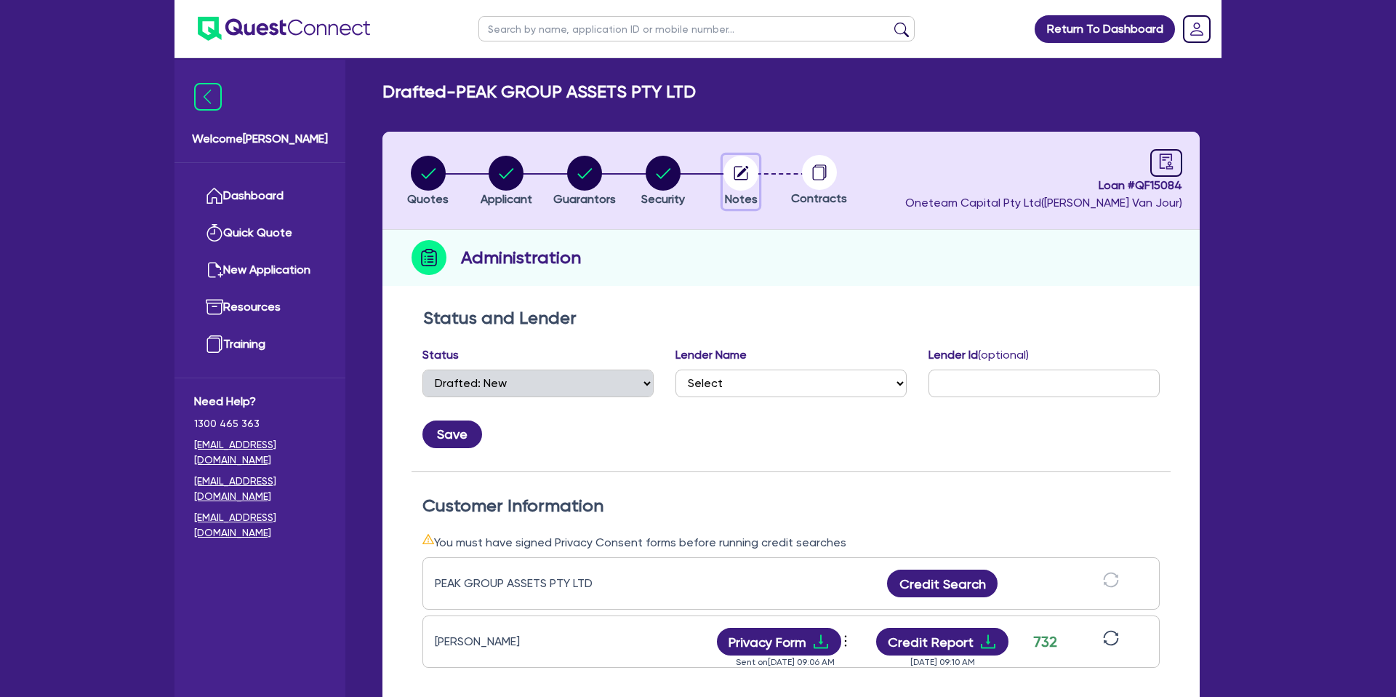
click at [735, 172] on icon "button" at bounding box center [742, 173] width 14 height 14
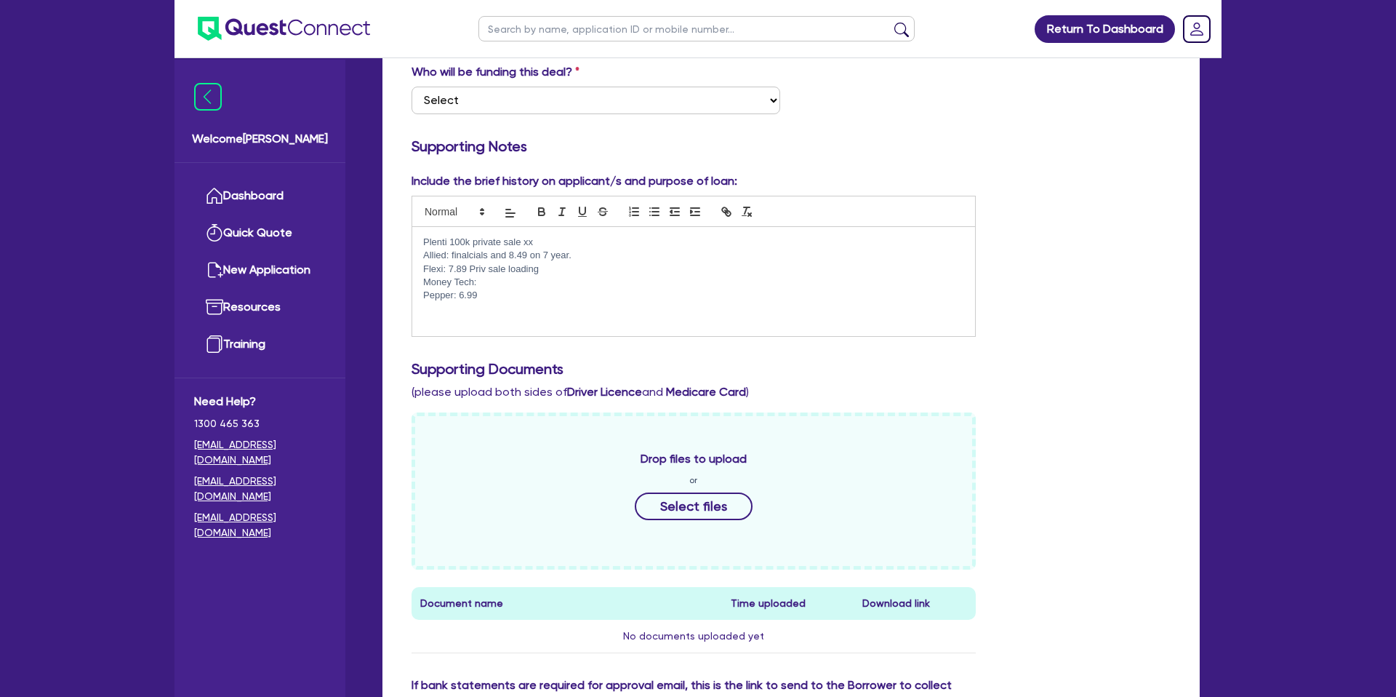
scroll to position [281, 0]
click at [485, 279] on p "Money Tech:" at bounding box center [693, 280] width 541 height 13
click at [485, 300] on p "Pepper: 6.99" at bounding box center [693, 293] width 541 height 13
click at [486, 279] on p "Money Tech:" at bounding box center [693, 280] width 541 height 13
click at [485, 295] on p "Pepper: 6.99" at bounding box center [693, 293] width 541 height 13
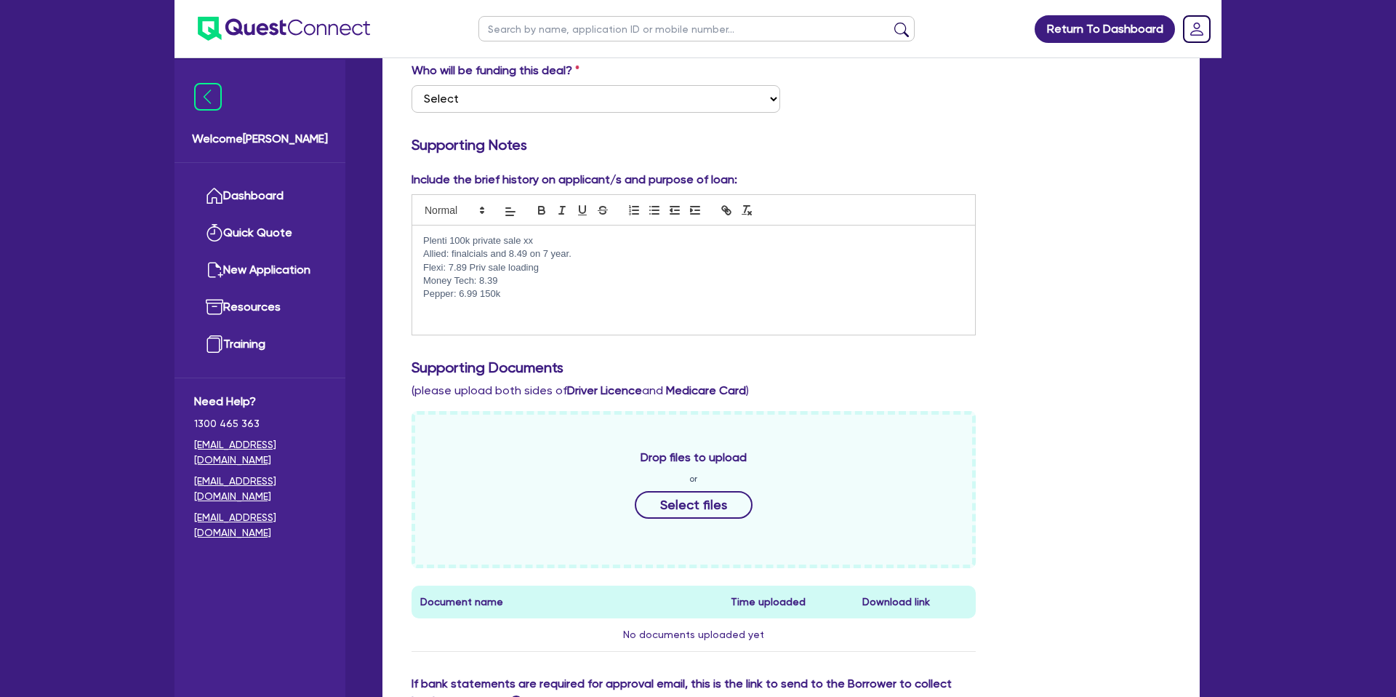
click at [511, 301] on p at bounding box center [693, 307] width 541 height 13
drag, startPoint x: 476, startPoint y: 293, endPoint x: 474, endPoint y: 308, distance: 15.3
click at [476, 293] on p "Pepper: 6.99 150k" at bounding box center [693, 293] width 541 height 13
click at [467, 291] on p "Pepper: 6.49 150k" at bounding box center [693, 293] width 541 height 13
click at [464, 292] on p "Pepper: 6.49 150k" at bounding box center [693, 293] width 541 height 13
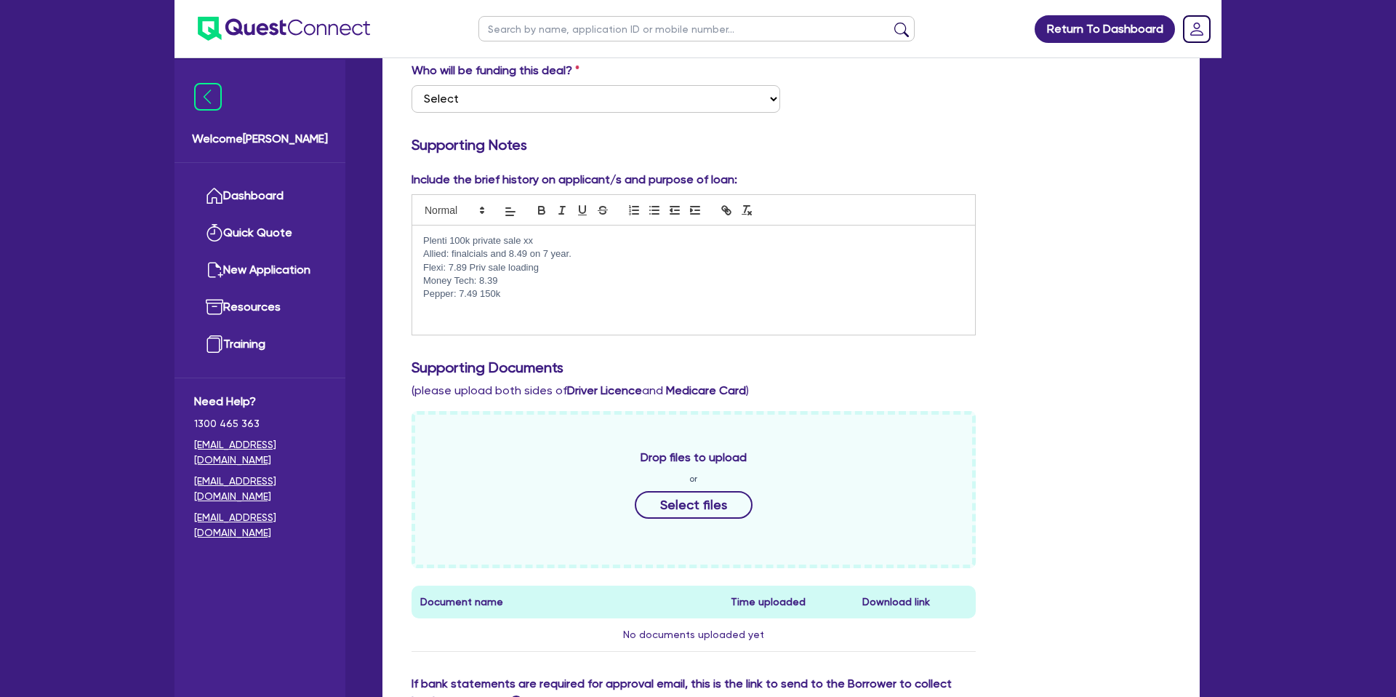
click at [513, 297] on p "Pepper: 7.49 150k" at bounding box center [693, 293] width 541 height 13
click at [545, 246] on p "Plenti 100k private sale xx" at bounding box center [693, 240] width 541 height 13
click at [604, 252] on p "Allied: finalcials and 8.49 on 7 year." at bounding box center [693, 253] width 541 height 13
click at [427, 279] on p "Money Tech: 8.39" at bounding box center [693, 280] width 541 height 13
click at [513, 281] on p "Money Tech: 8.39" at bounding box center [693, 280] width 541 height 13
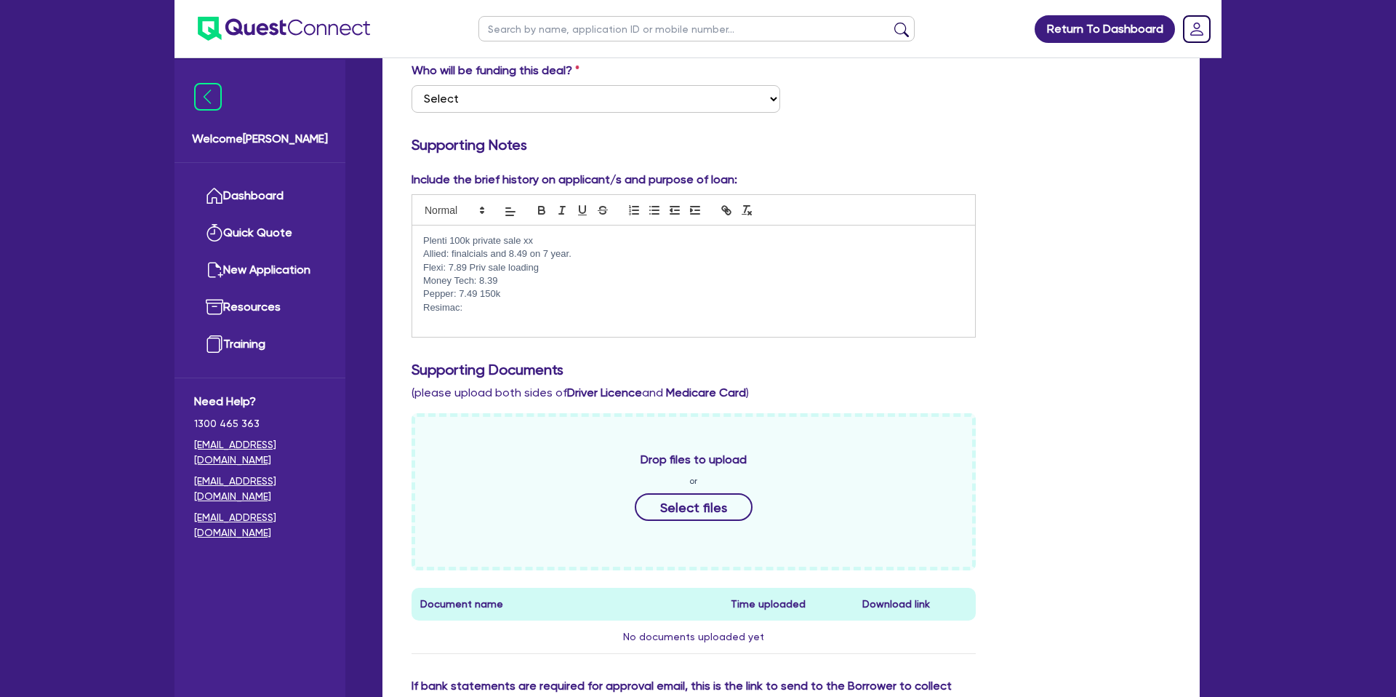
click at [509, 293] on p "Pepper: 7.49 150k" at bounding box center [693, 293] width 541 height 13
click at [479, 308] on p "Resimac:" at bounding box center [693, 307] width 541 height 13
drag, startPoint x: 475, startPoint y: 309, endPoint x: 417, endPoint y: 308, distance: 58.2
click at [417, 308] on div "Plenti 100k private sale xx Allied: finalcials and 8.49 on 7 year. Flexi: 7.89 …" at bounding box center [693, 280] width 563 height 111
drag, startPoint x: 468, startPoint y: 304, endPoint x: 476, endPoint y: 318, distance: 16.0
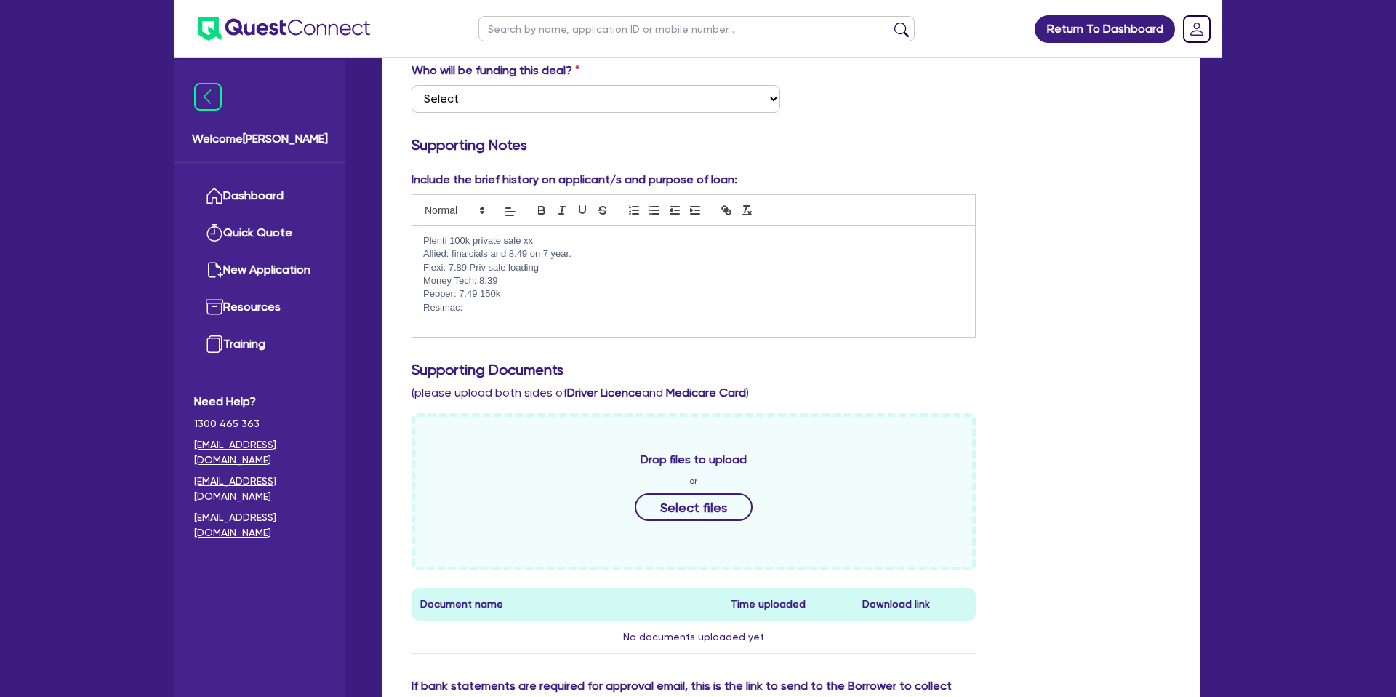
click at [467, 306] on p "Resimac:" at bounding box center [693, 307] width 541 height 13
drag, startPoint x: 423, startPoint y: 269, endPoint x: 519, endPoint y: 292, distance: 99.3
click at [519, 292] on div "Plenti 100k private sale xx Allied: finalcials and 8.49 on 7 year. Flexi: 7.89 …" at bounding box center [693, 280] width 563 height 111
click at [539, 212] on icon "button" at bounding box center [542, 212] width 6 height 4
click at [568, 291] on p "Pepper: 7.49 150k" at bounding box center [693, 293] width 541 height 13
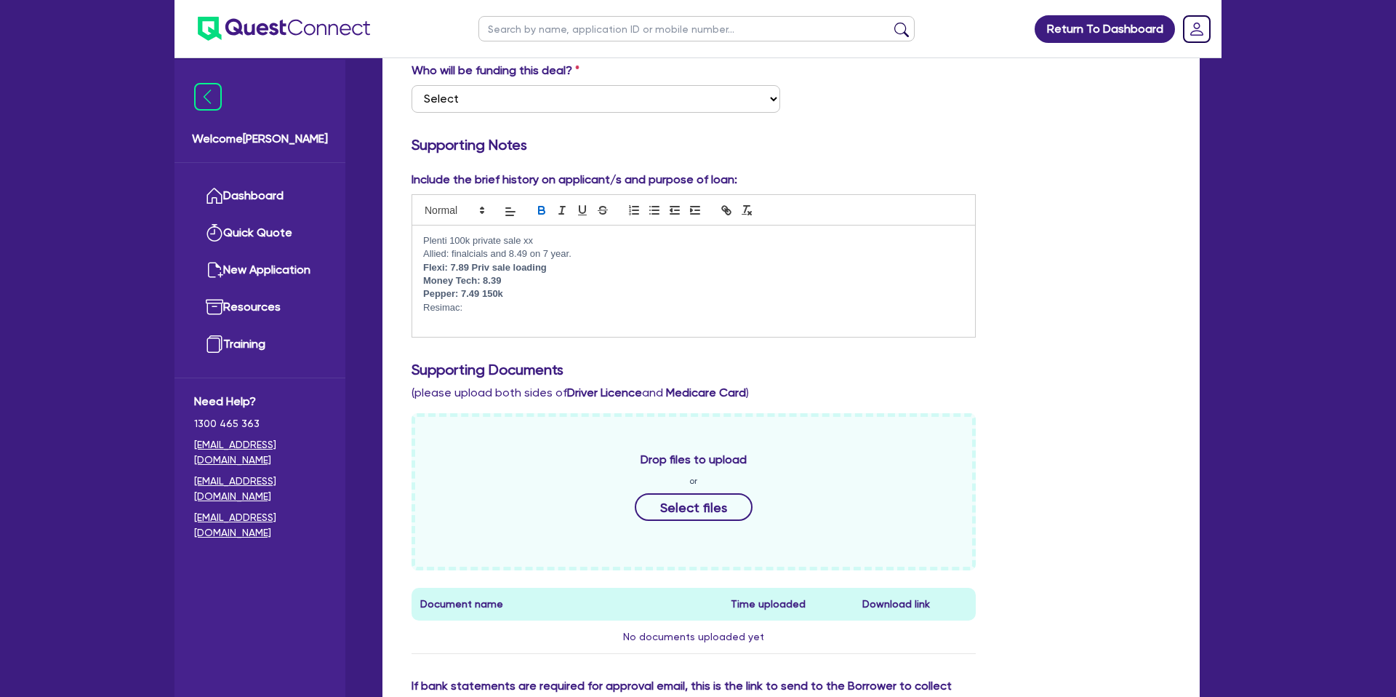
click at [484, 310] on p "Resimac:" at bounding box center [693, 307] width 541 height 13
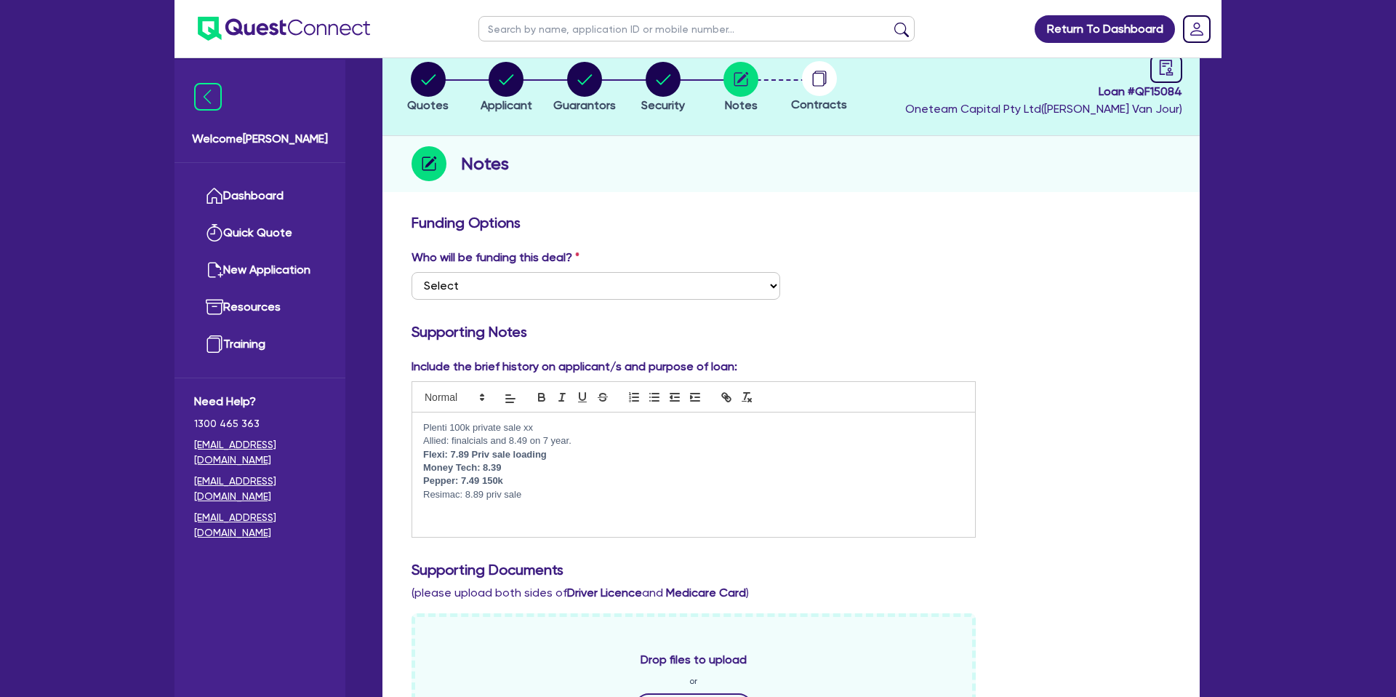
scroll to position [0, 0]
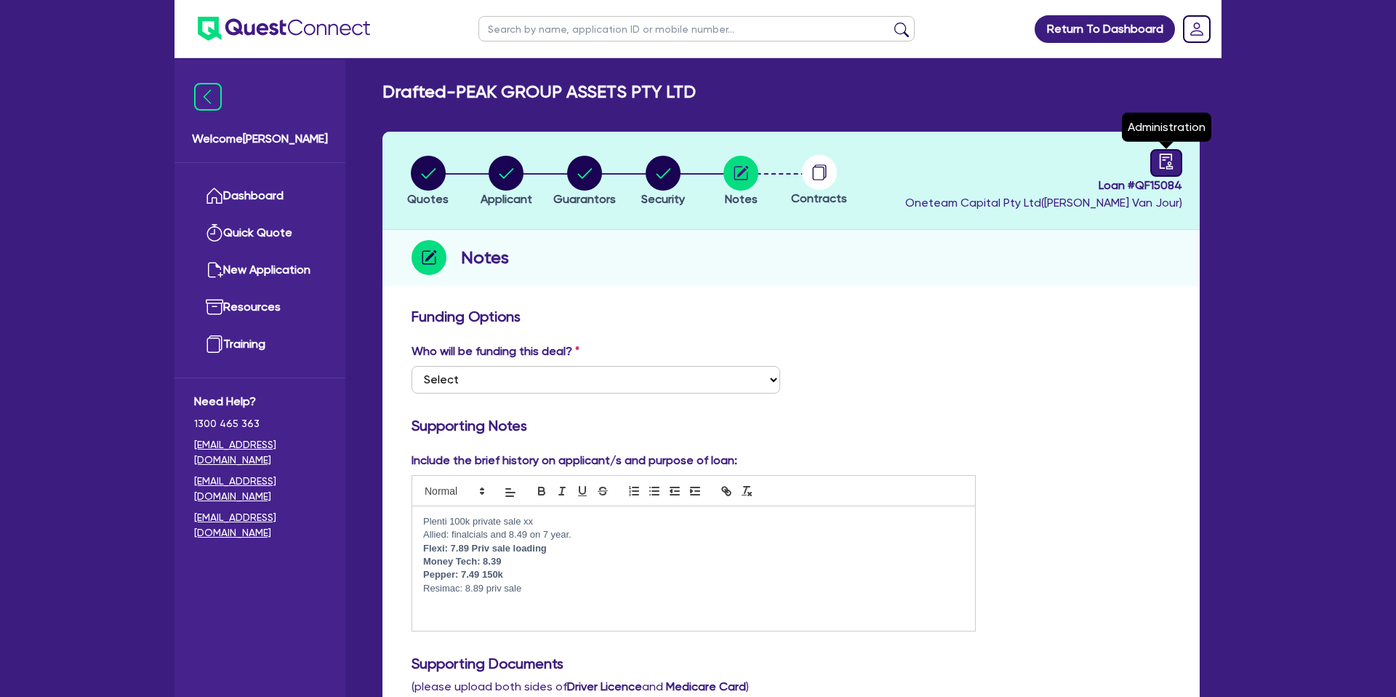
click at [1156, 167] on link at bounding box center [1167, 163] width 32 height 28
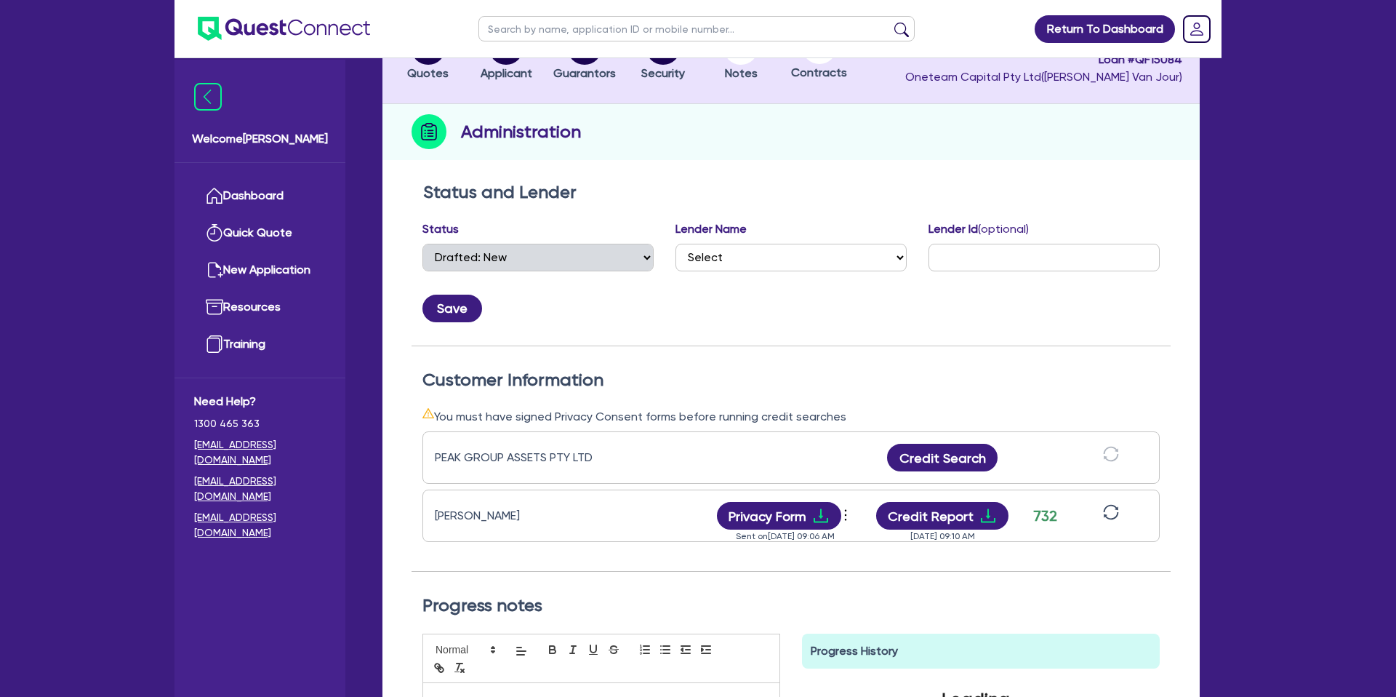
scroll to position [156, 0]
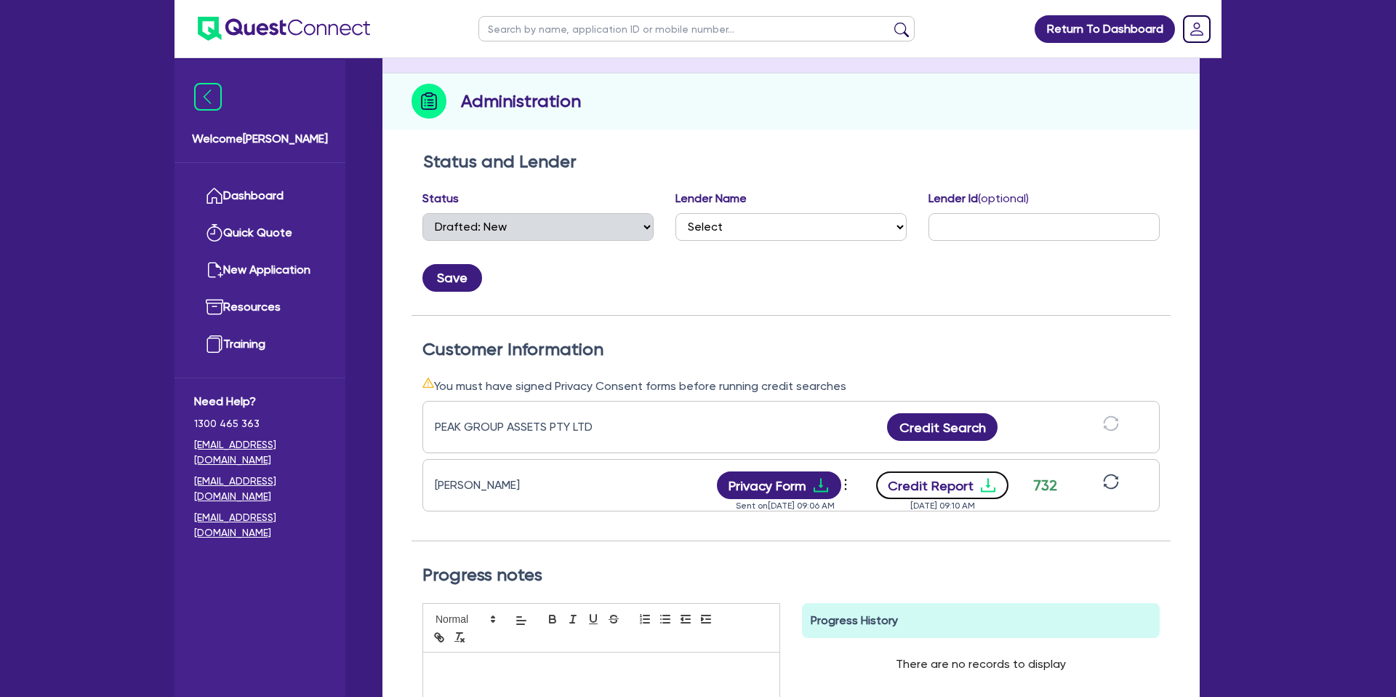
click at [967, 484] on button "Credit Report" at bounding box center [942, 485] width 133 height 28
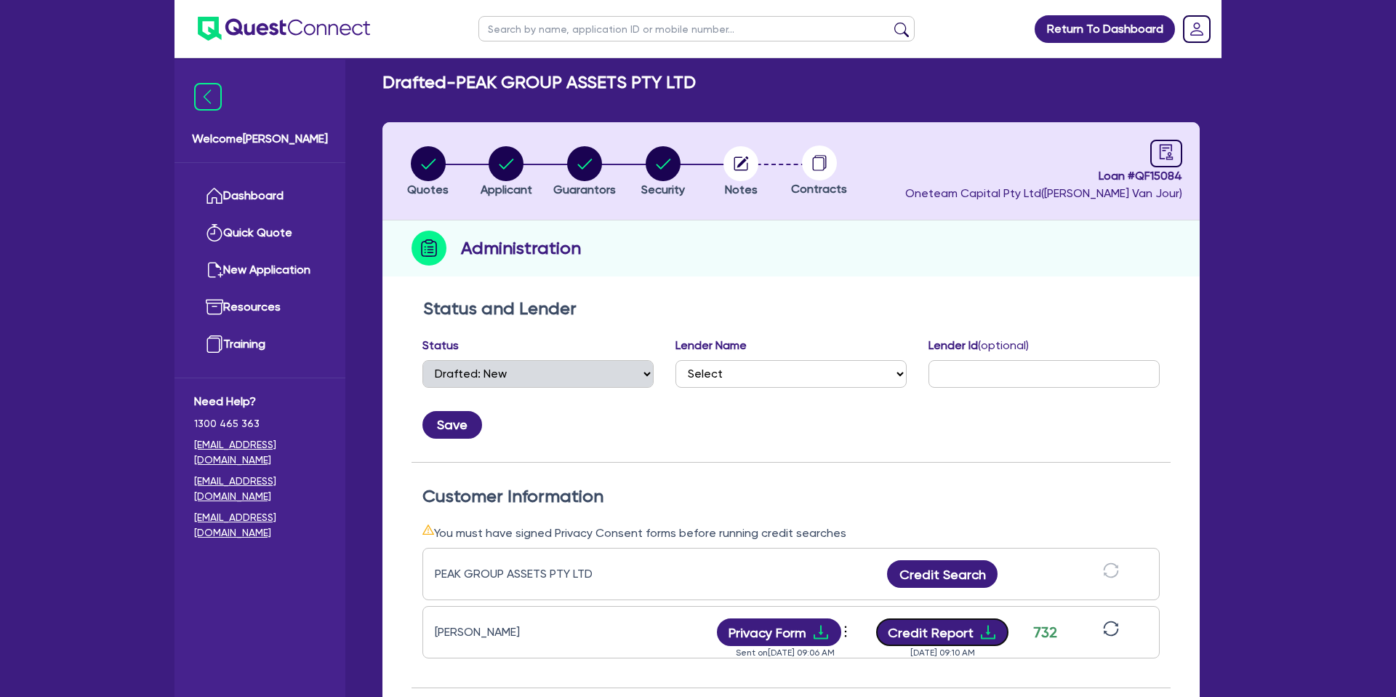
scroll to position [0, 0]
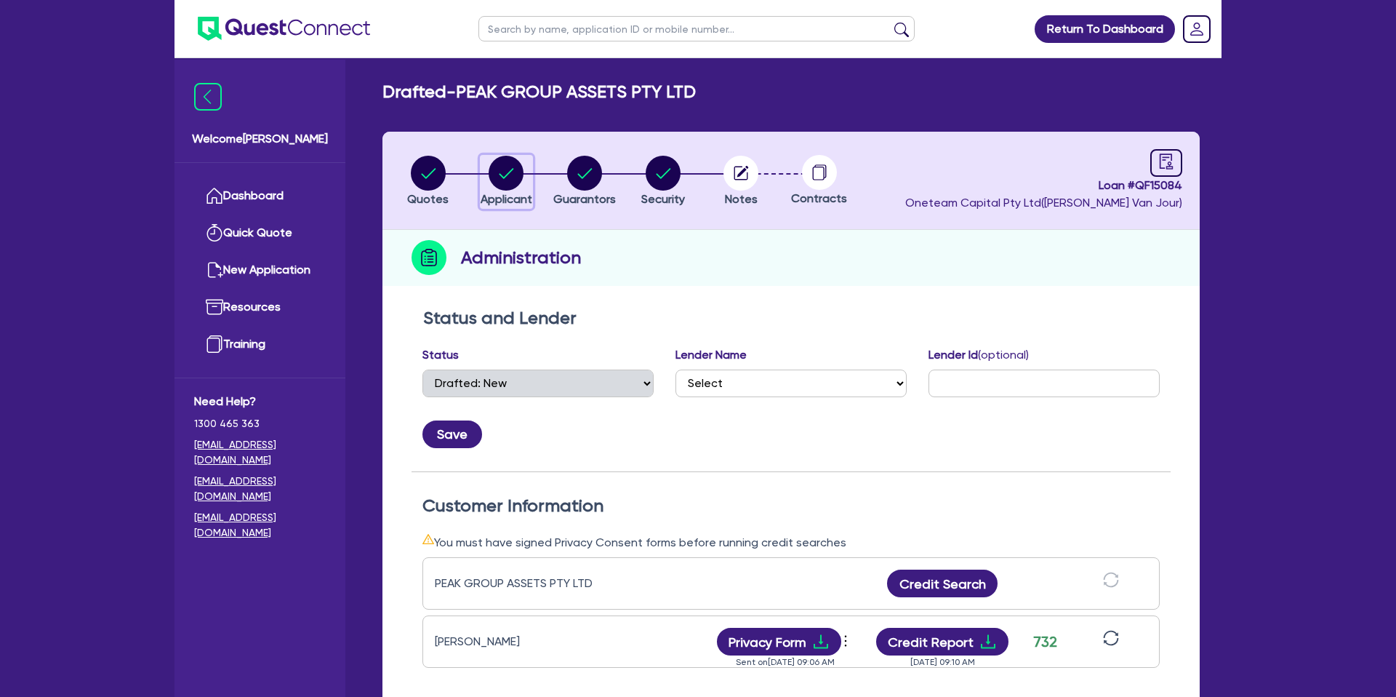
click at [508, 173] on icon "button" at bounding box center [507, 173] width 15 height 10
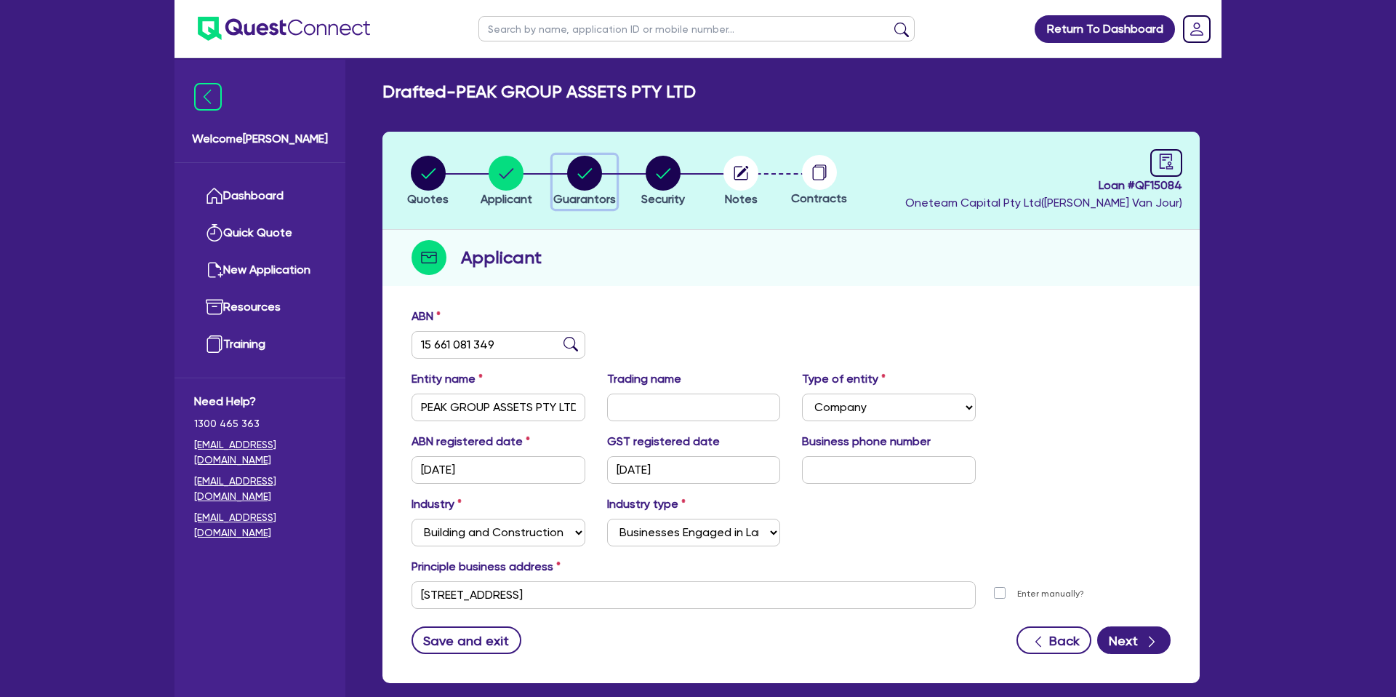
click at [578, 173] on circle "button" at bounding box center [584, 173] width 35 height 35
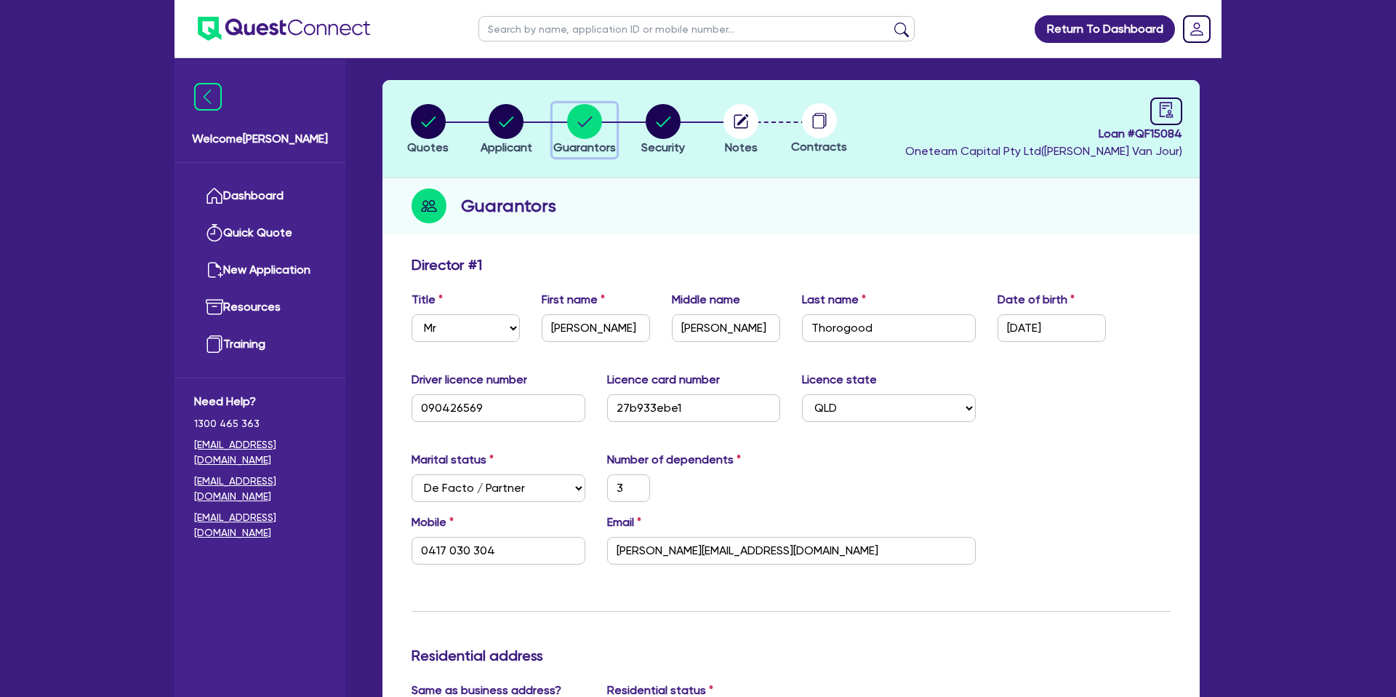
scroll to position [63, 0]
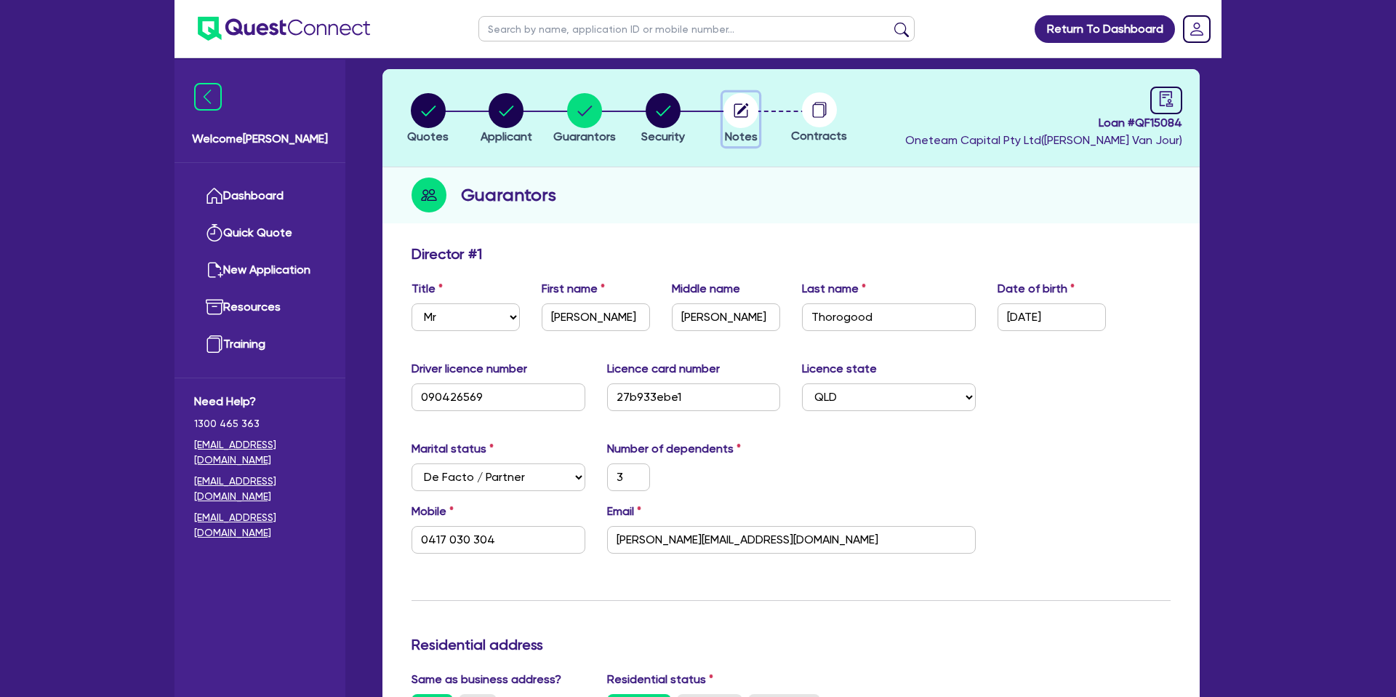
click at [730, 108] on circle "button" at bounding box center [741, 110] width 35 height 35
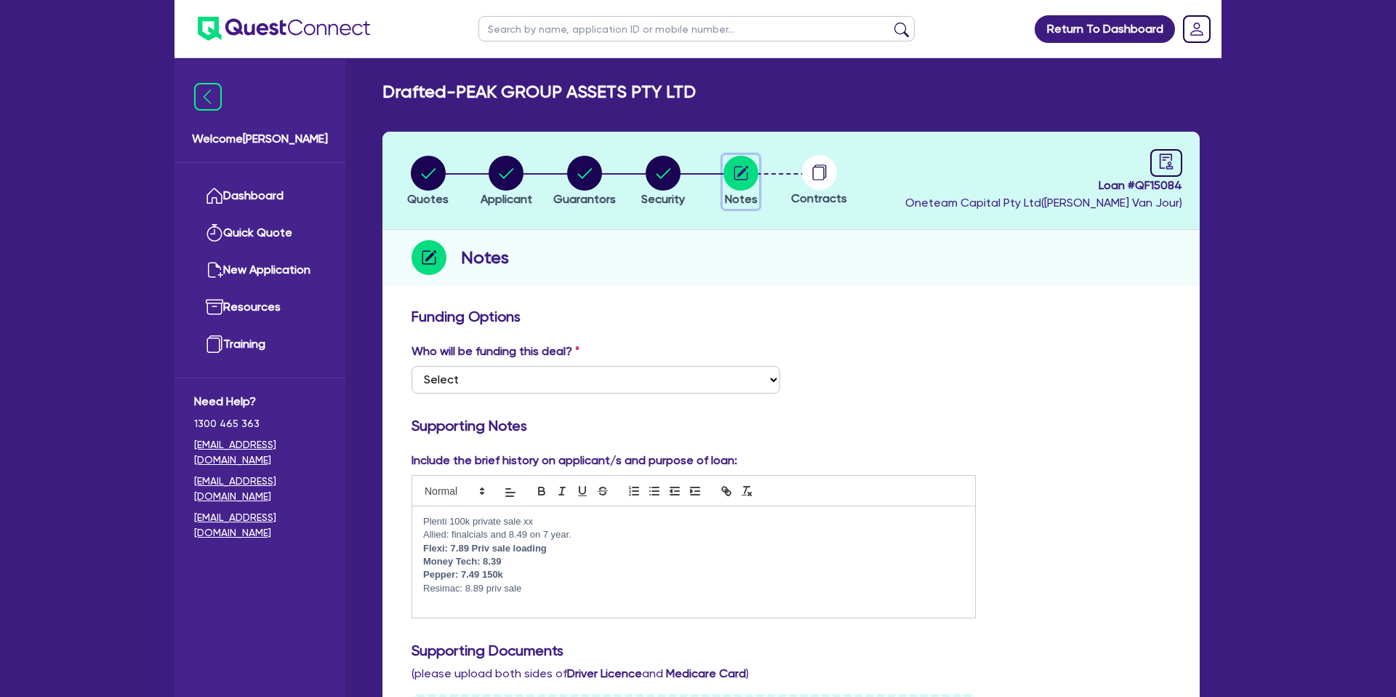
scroll to position [1, 0]
click at [547, 587] on p "Resimac: 8.89 priv sale" at bounding box center [693, 587] width 541 height 13
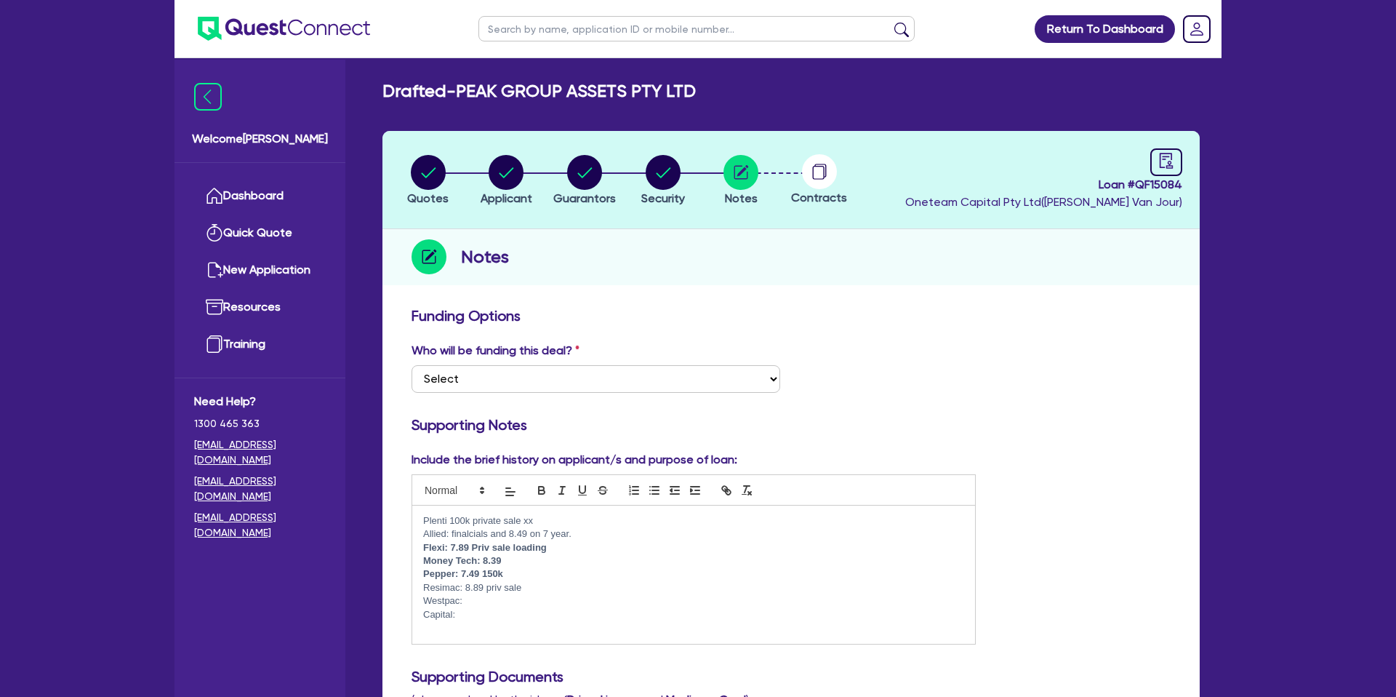
click at [929, 403] on div "Who will be funding this deal? Select I want Quest to fund 100% I will fund 100…" at bounding box center [791, 373] width 781 height 63
click at [495, 590] on p "Resimac: 8.89 priv sale" at bounding box center [693, 588] width 541 height 13
click at [474, 596] on p "Westpac:" at bounding box center [693, 601] width 541 height 13
click at [457, 615] on p "Capital:" at bounding box center [693, 615] width 541 height 13
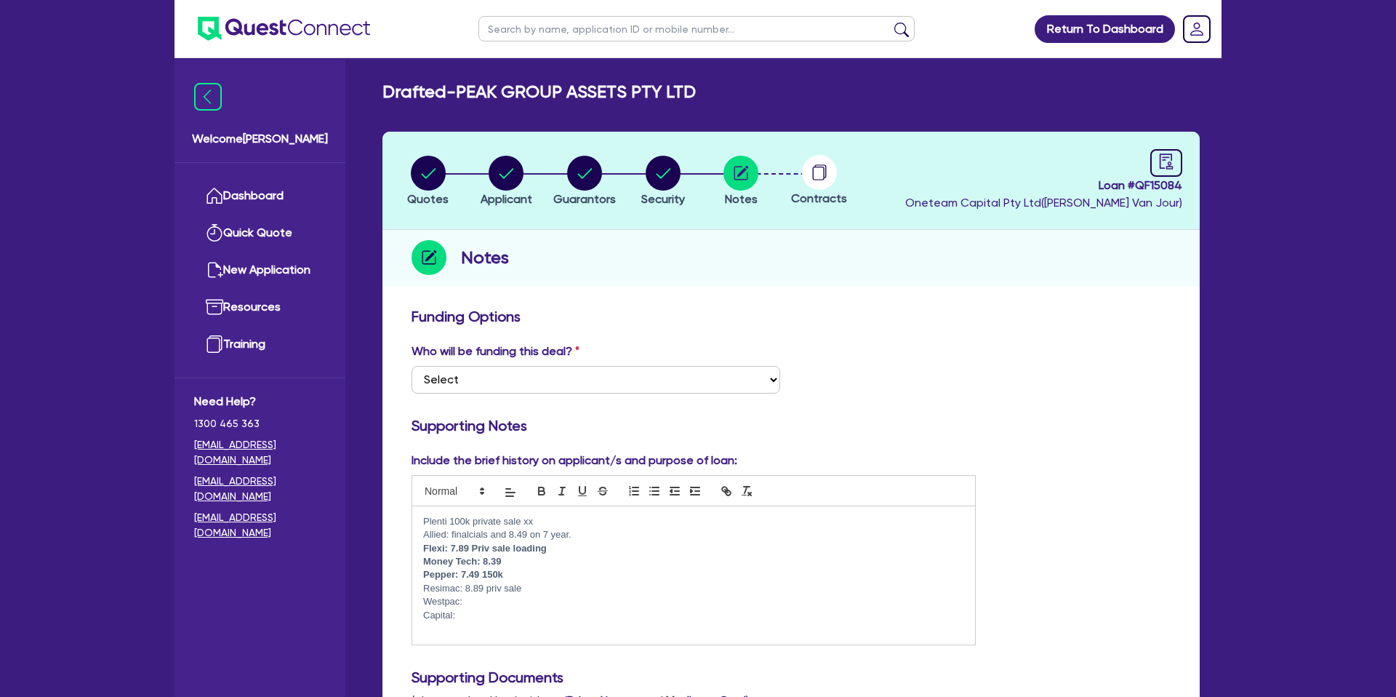
click at [575, 529] on p "Allied: finalcials and 8.49 on 7 year." at bounding box center [693, 534] width 541 height 13
click at [557, 521] on p "Plenti 100k private sale xx" at bounding box center [693, 521] width 541 height 13
click at [591, 531] on p "Allied: finalcials and 8.49 on 7 year." at bounding box center [693, 534] width 541 height 13
click at [572, 548] on p "Flexi: 7.89 Priv sale loading" at bounding box center [693, 548] width 541 height 13
click at [521, 559] on p "Money Tech: 8.39" at bounding box center [693, 561] width 541 height 13
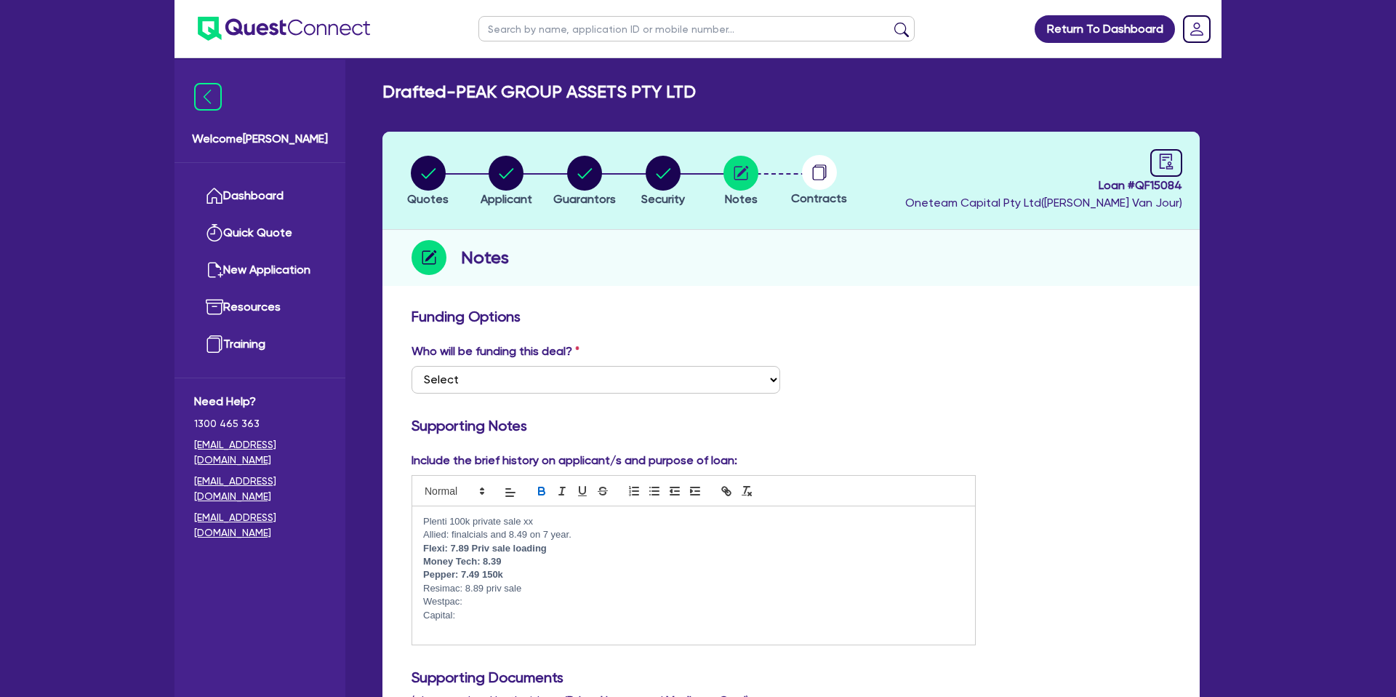
drag, startPoint x: 516, startPoint y: 574, endPoint x: 526, endPoint y: 576, distance: 9.7
click at [516, 574] on p "Pepper: 7.49 150k" at bounding box center [693, 574] width 541 height 13
click at [501, 172] on circle "button" at bounding box center [506, 173] width 35 height 35
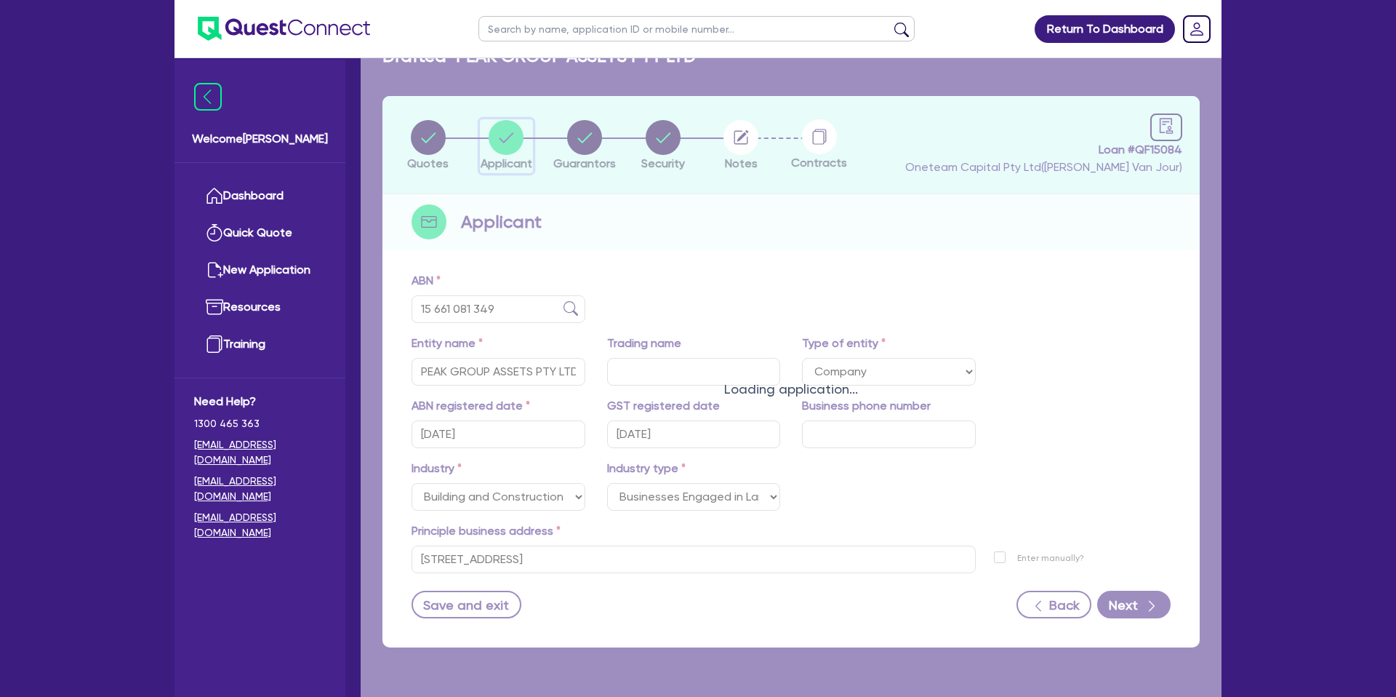
scroll to position [36, 0]
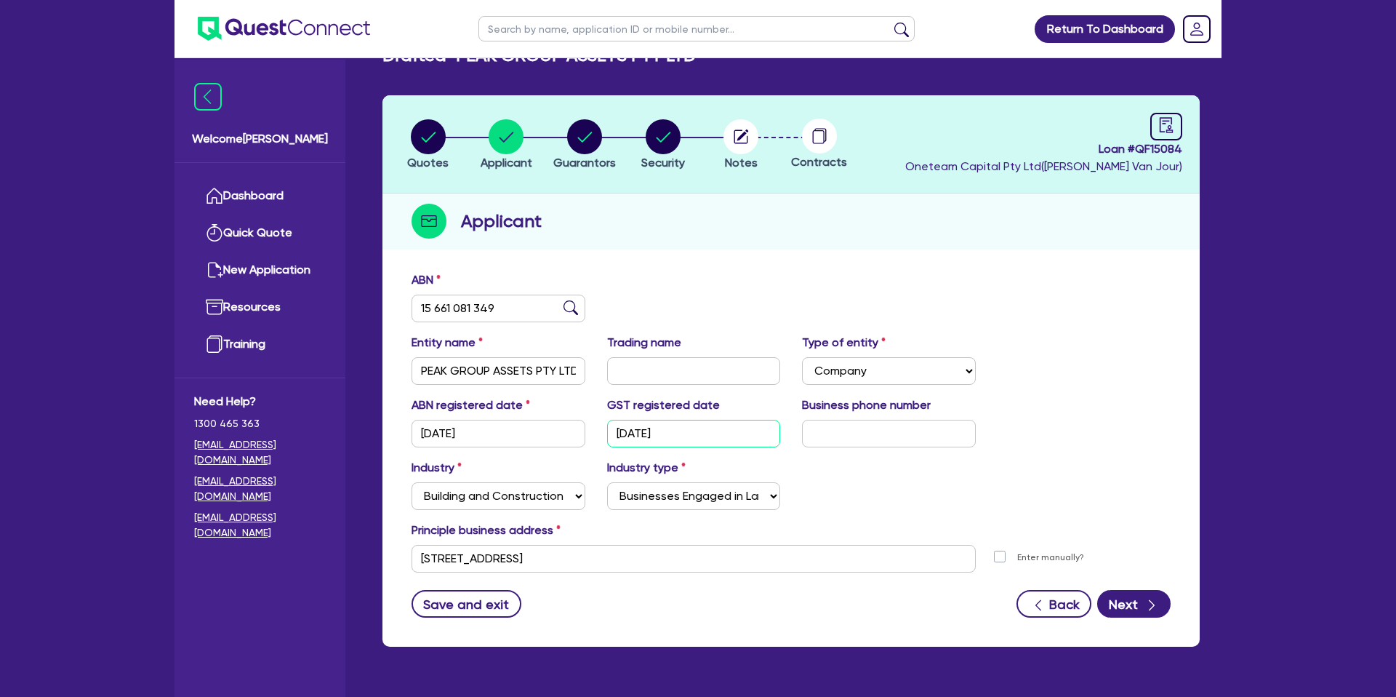
drag, startPoint x: 617, startPoint y: 428, endPoint x: 609, endPoint y: 425, distance: 8.5
click at [601, 429] on div "GST registered date 19/07/2022" at bounding box center [694, 421] width 196 height 51
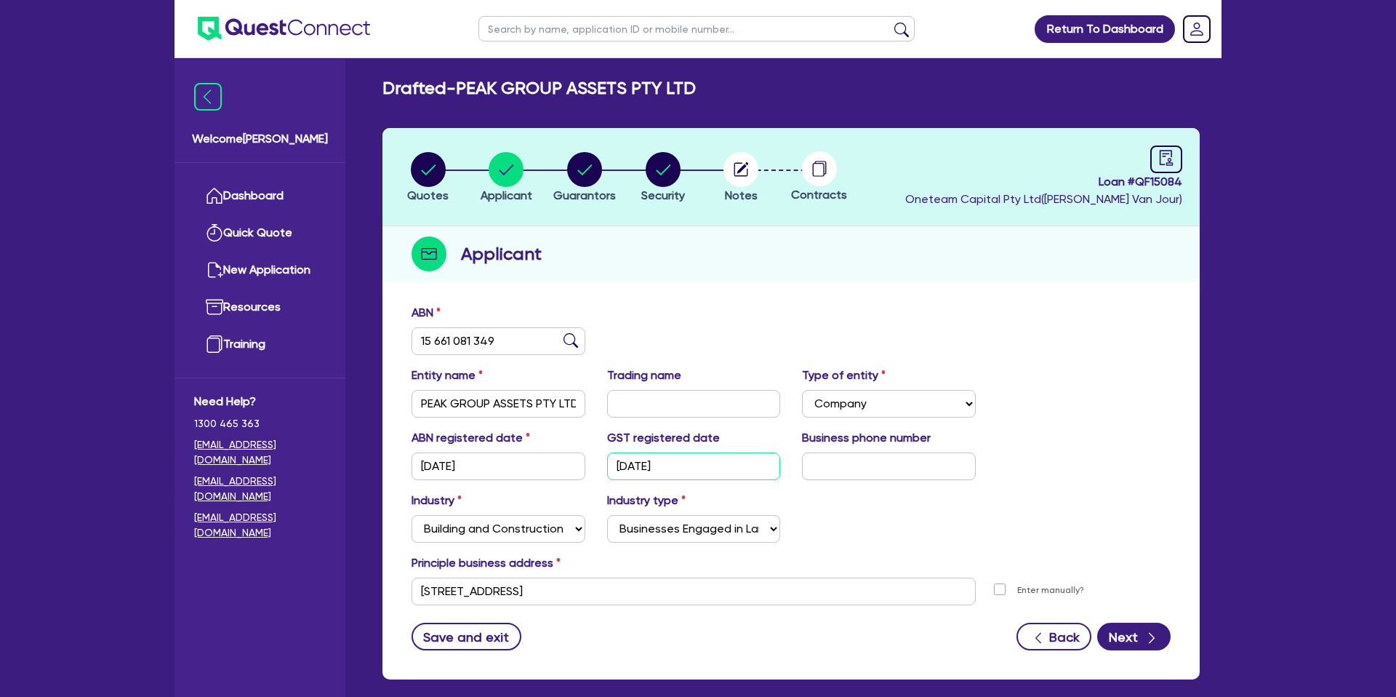
scroll to position [0, 0]
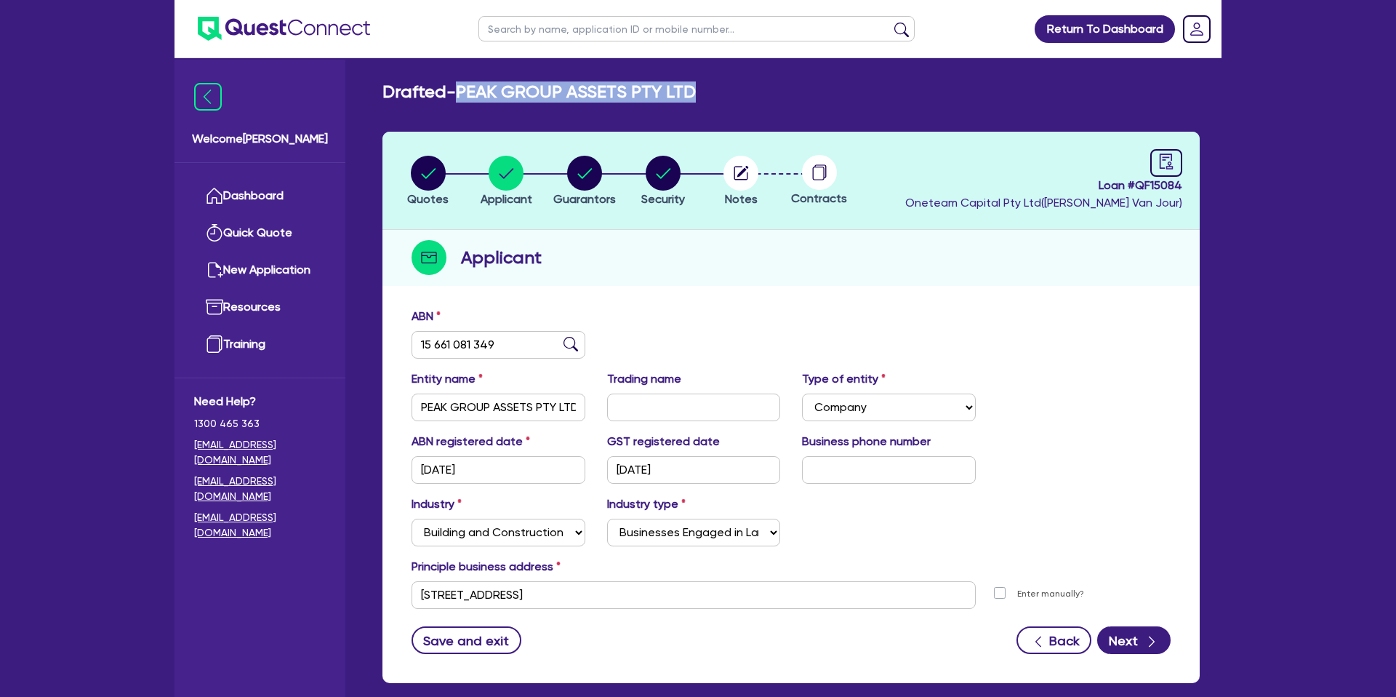
drag, startPoint x: 465, startPoint y: 92, endPoint x: 713, endPoint y: 84, distance: 248.1
click at [713, 84] on div "Drafted - PEAK GROUP ASSETS PTY LTD" at bounding box center [791, 91] width 839 height 21
click at [724, 79] on main "Drafted - PEAK GROUP ASSETS PTY LTD Quotes Applicant Guarantors Security Notes …" at bounding box center [791, 396] width 861 height 677
drag, startPoint x: 462, startPoint y: 95, endPoint x: 868, endPoint y: 120, distance: 406.6
click at [871, 121] on div "Drafted - PEAK GROUP ASSETS PTY LTD Quotes Applicant Guarantors Security Notes …" at bounding box center [791, 390] width 861 height 619
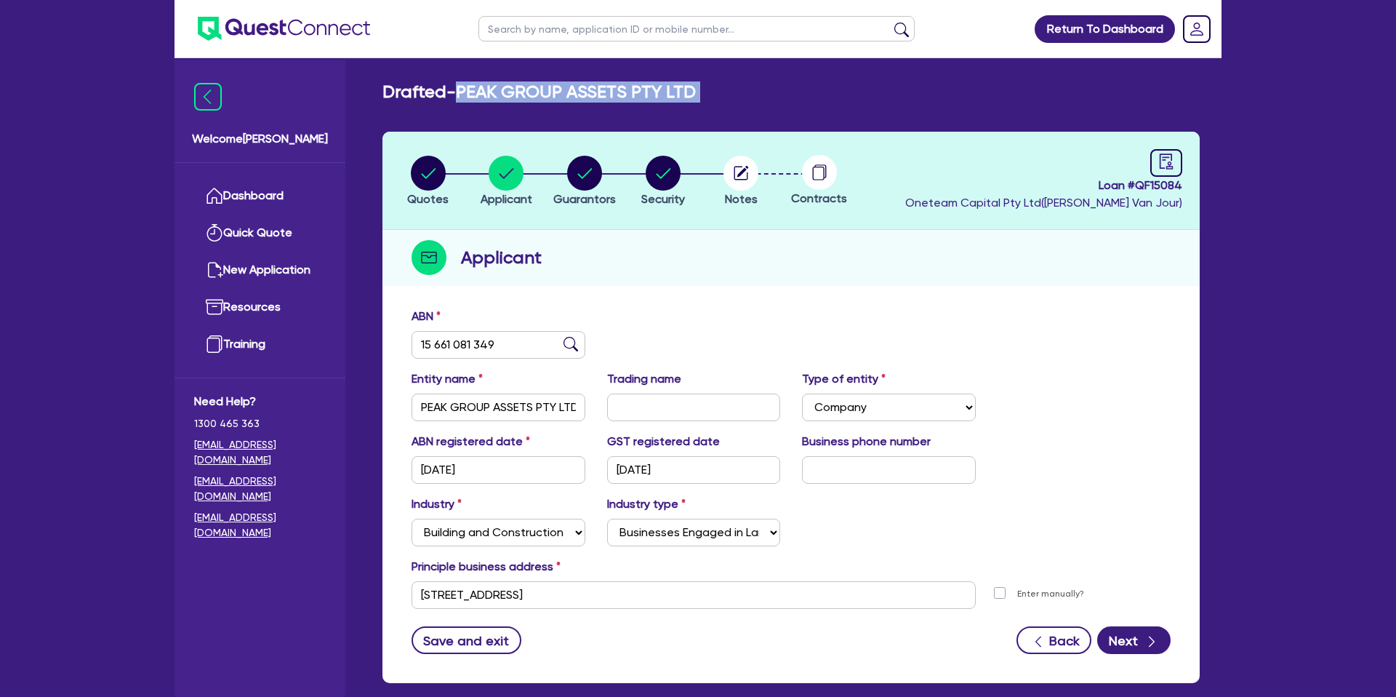
click at [488, 92] on h2 "Drafted - PEAK GROUP ASSETS PTY LTD" at bounding box center [539, 91] width 313 height 21
drag, startPoint x: 463, startPoint y: 89, endPoint x: 692, endPoint y: 100, distance: 229.3
click at [692, 100] on h2 "Drafted - PEAK GROUP ASSETS PTY LTD" at bounding box center [539, 91] width 313 height 21
drag, startPoint x: 573, startPoint y: 90, endPoint x: 477, endPoint y: 88, distance: 96.0
click at [467, 89] on h2 "Drafted - PEAK GROUP ASSETS PTY LTD" at bounding box center [539, 91] width 313 height 21
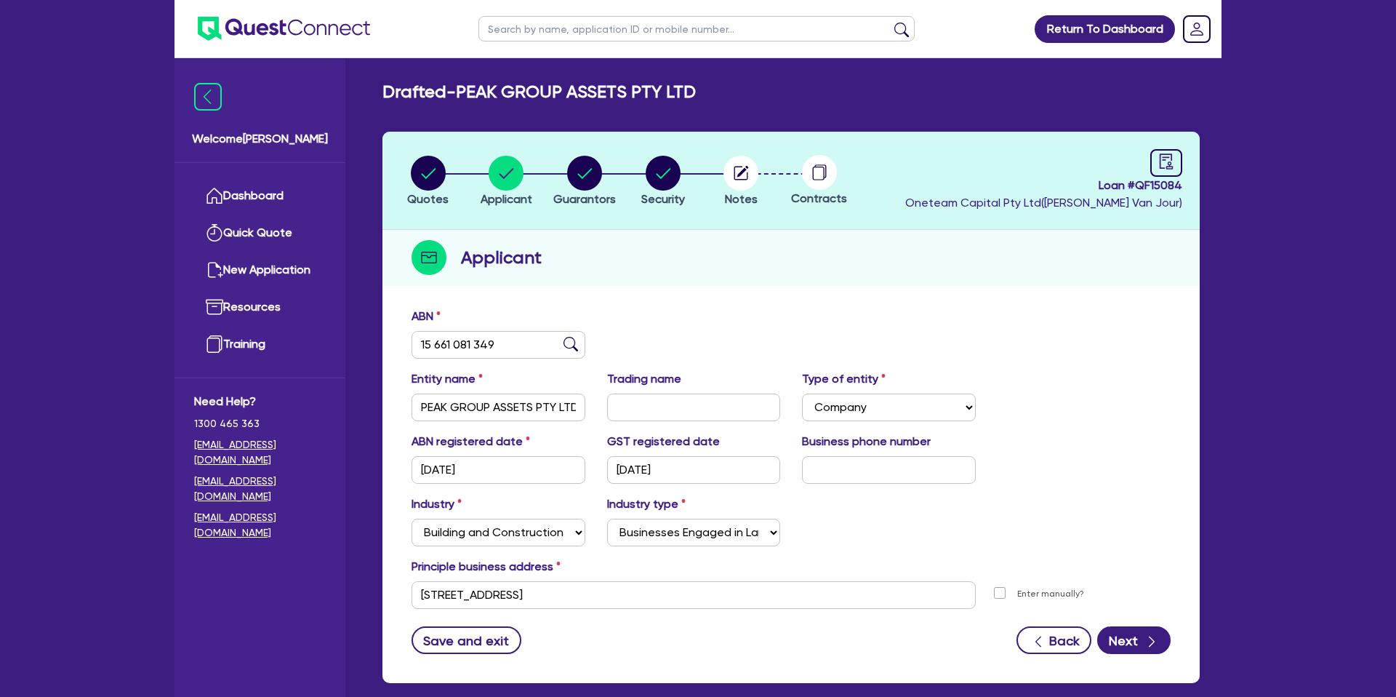
click at [732, 308] on div "ABN 15 661 081 349" at bounding box center [791, 339] width 781 height 63
click at [724, 151] on header "Quotes Applicant Guarantors Security Notes Contracts Loan # QF15084 Oneteam Cap…" at bounding box center [791, 181] width 817 height 98
drag, startPoint x: 720, startPoint y: 152, endPoint x: 729, endPoint y: 127, distance: 27.2
click at [735, 133] on header "Quotes Applicant Guarantors Security Notes Contracts Loan # QF15084 Oneteam Cap…" at bounding box center [791, 181] width 817 height 98
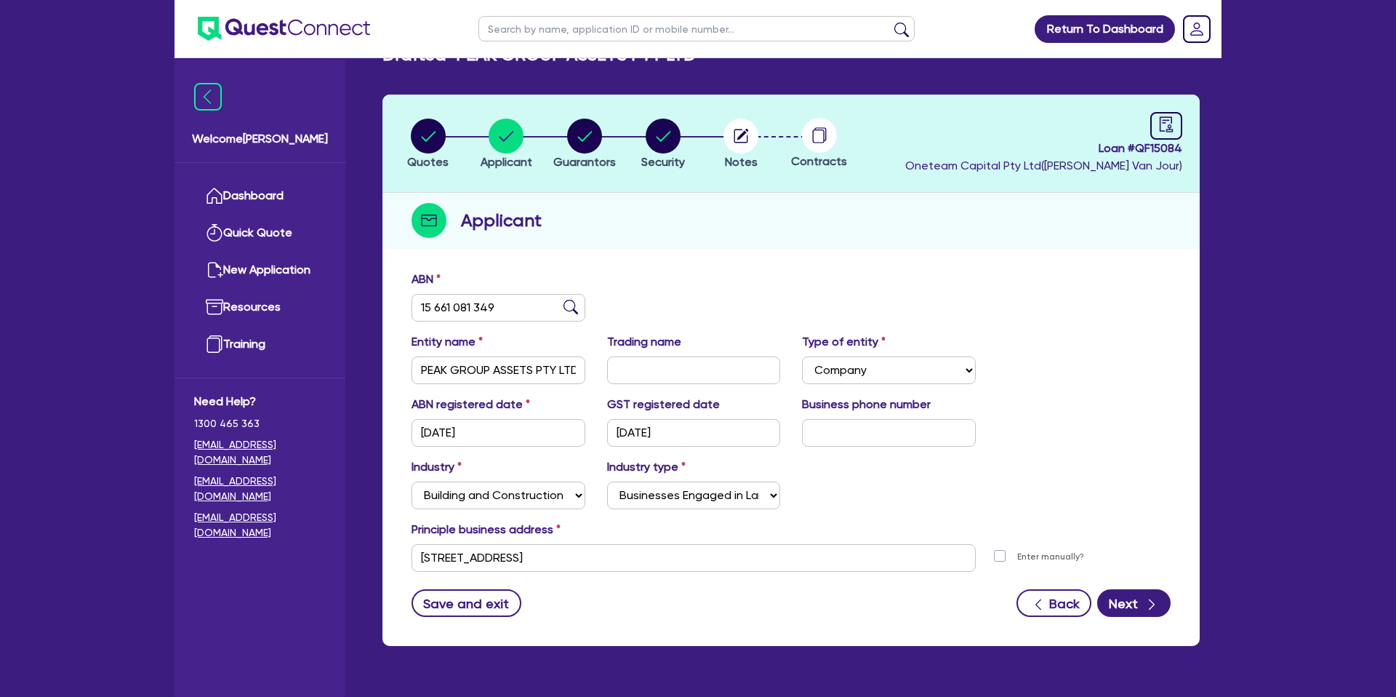
scroll to position [39, 0]
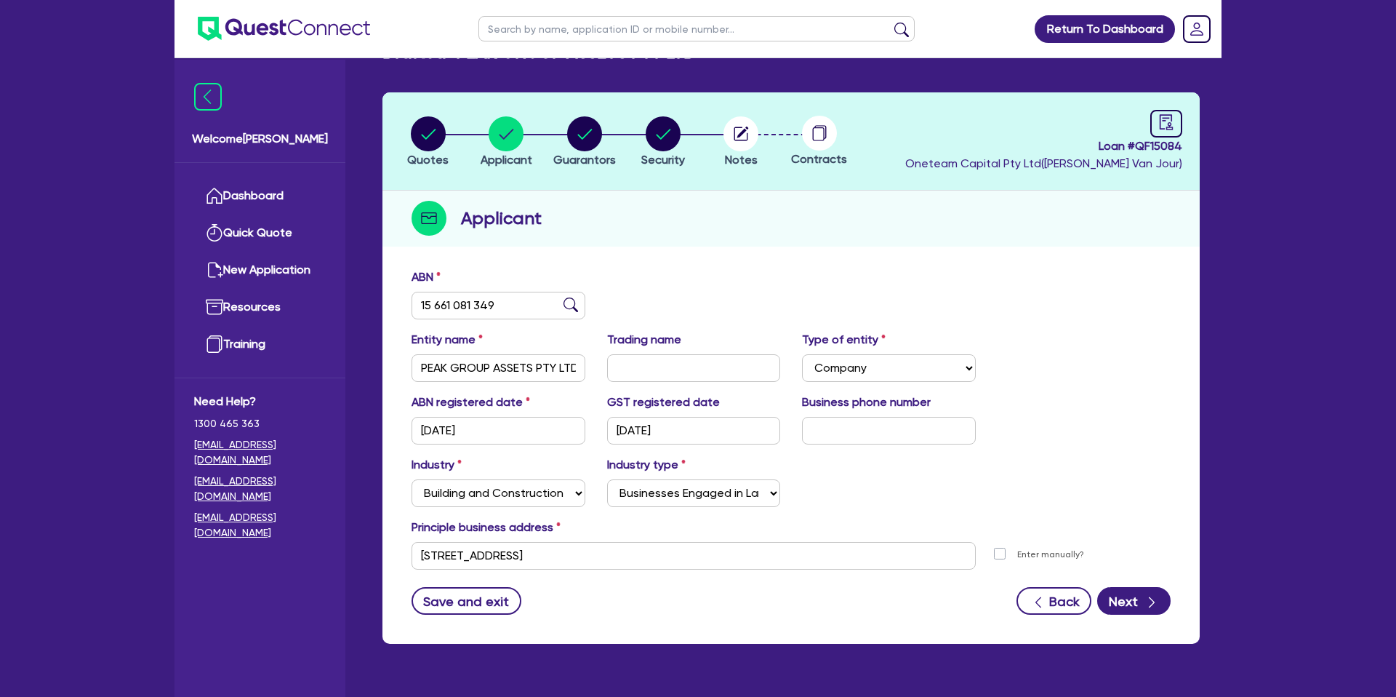
click at [840, 196] on div "Applicant" at bounding box center [791, 219] width 817 height 56
click at [1164, 121] on icon "audit" at bounding box center [1167, 122] width 16 height 16
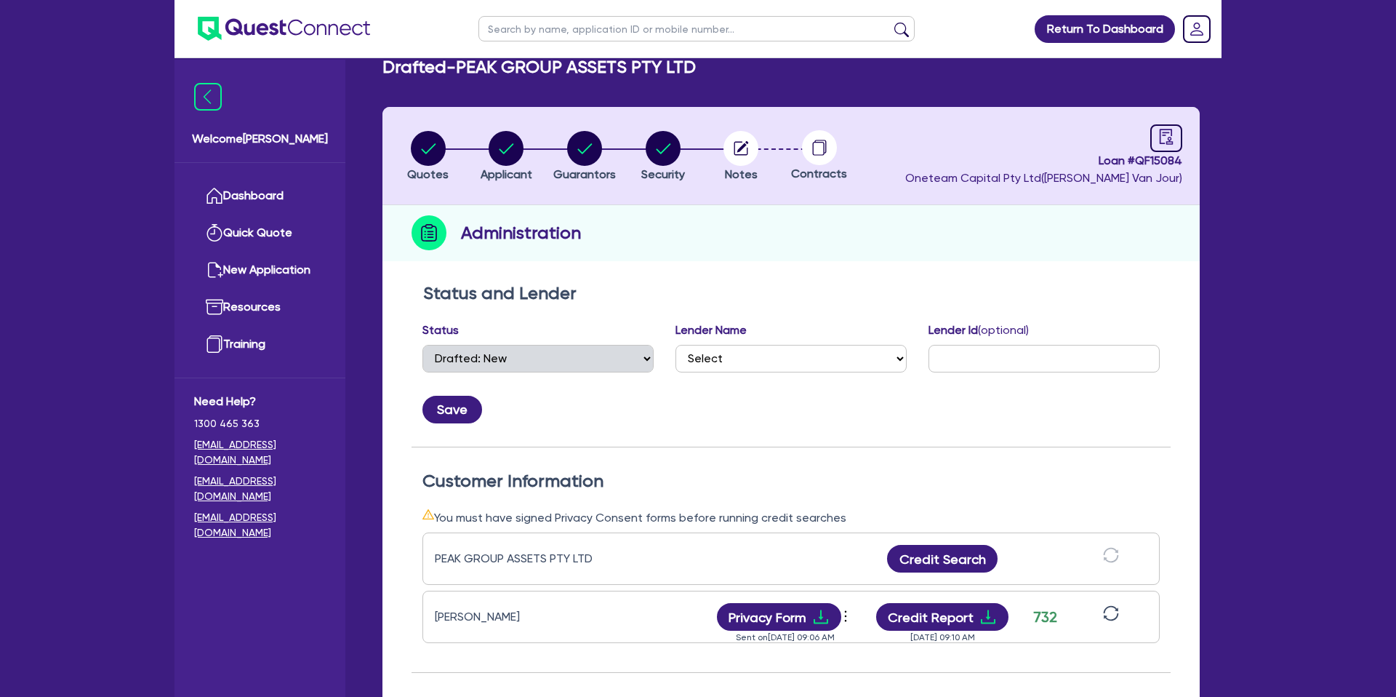
scroll to position [1, 0]
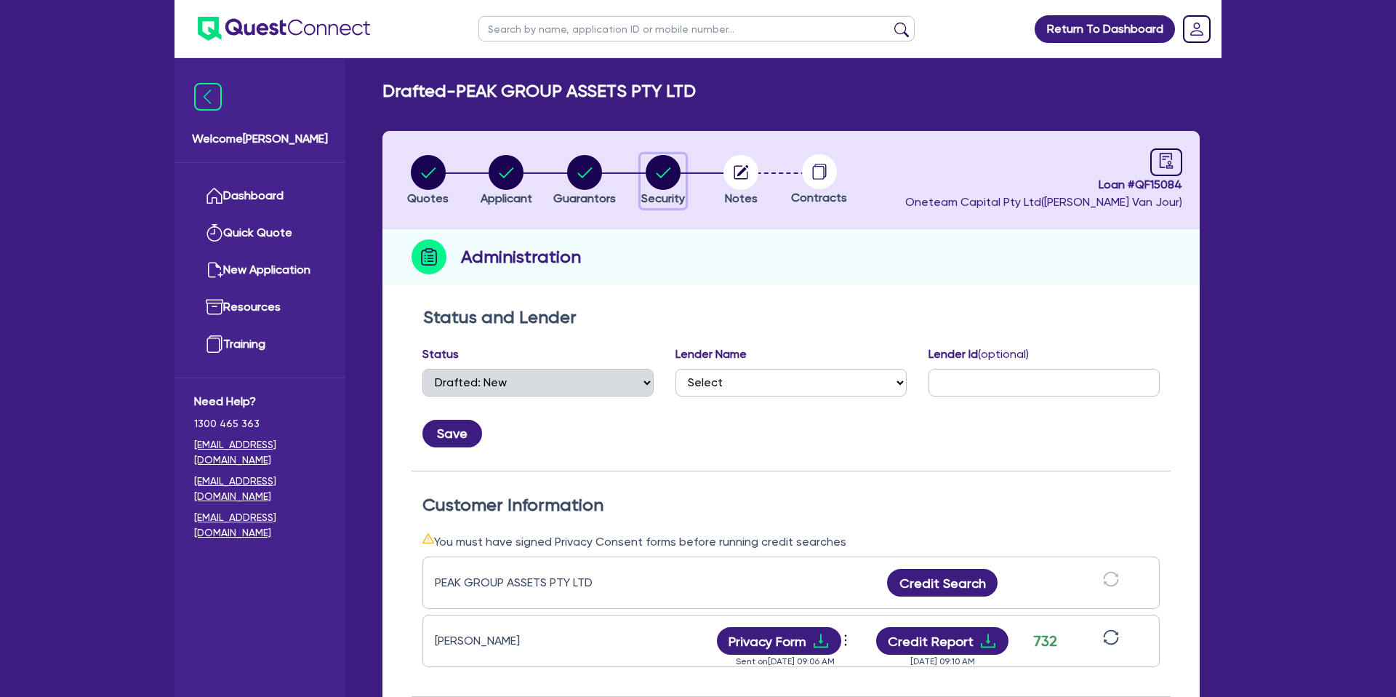
click at [663, 169] on circle "button" at bounding box center [663, 172] width 35 height 35
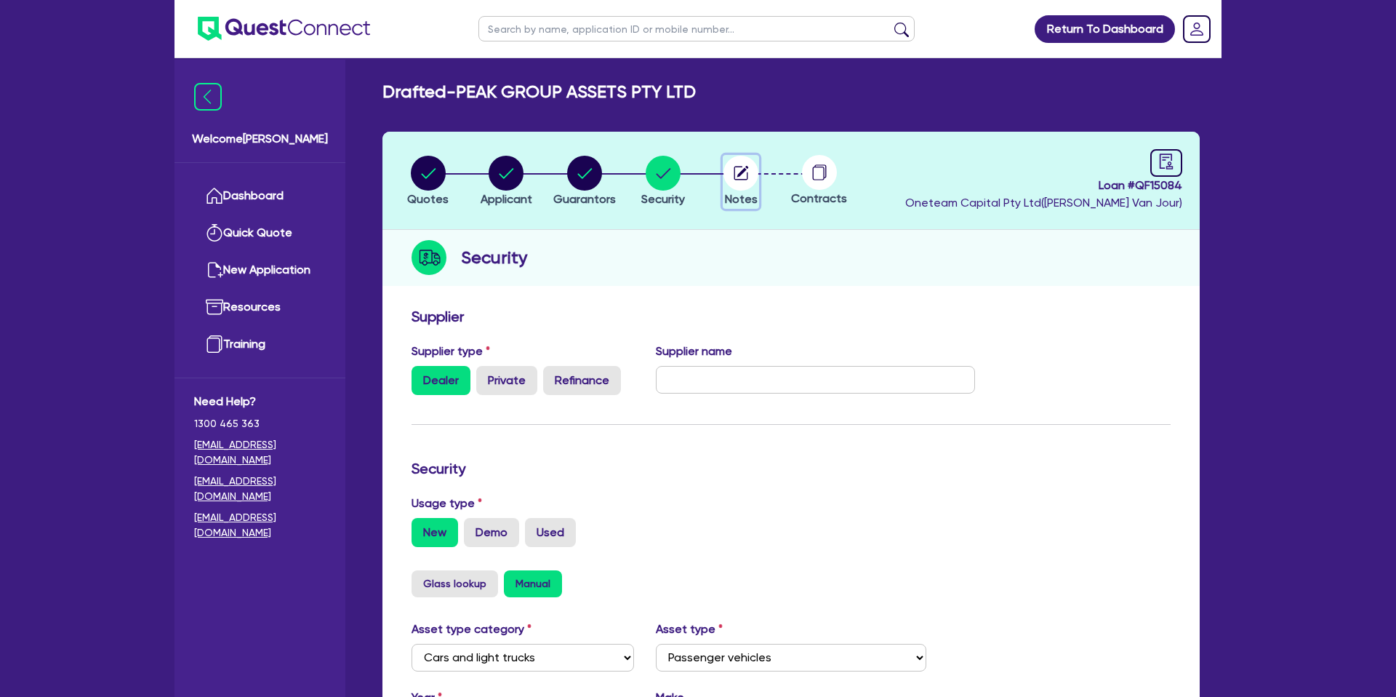
click at [743, 169] on icon "button" at bounding box center [741, 173] width 35 height 35
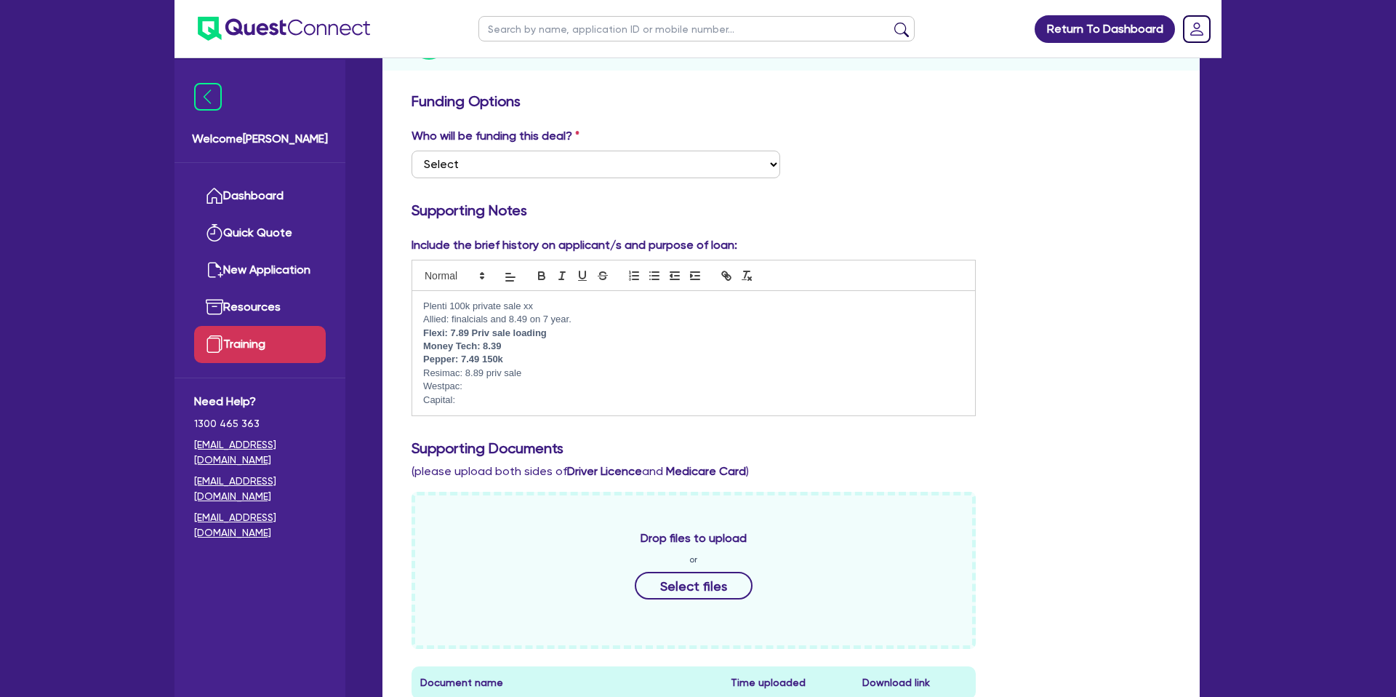
scroll to position [220, 0]
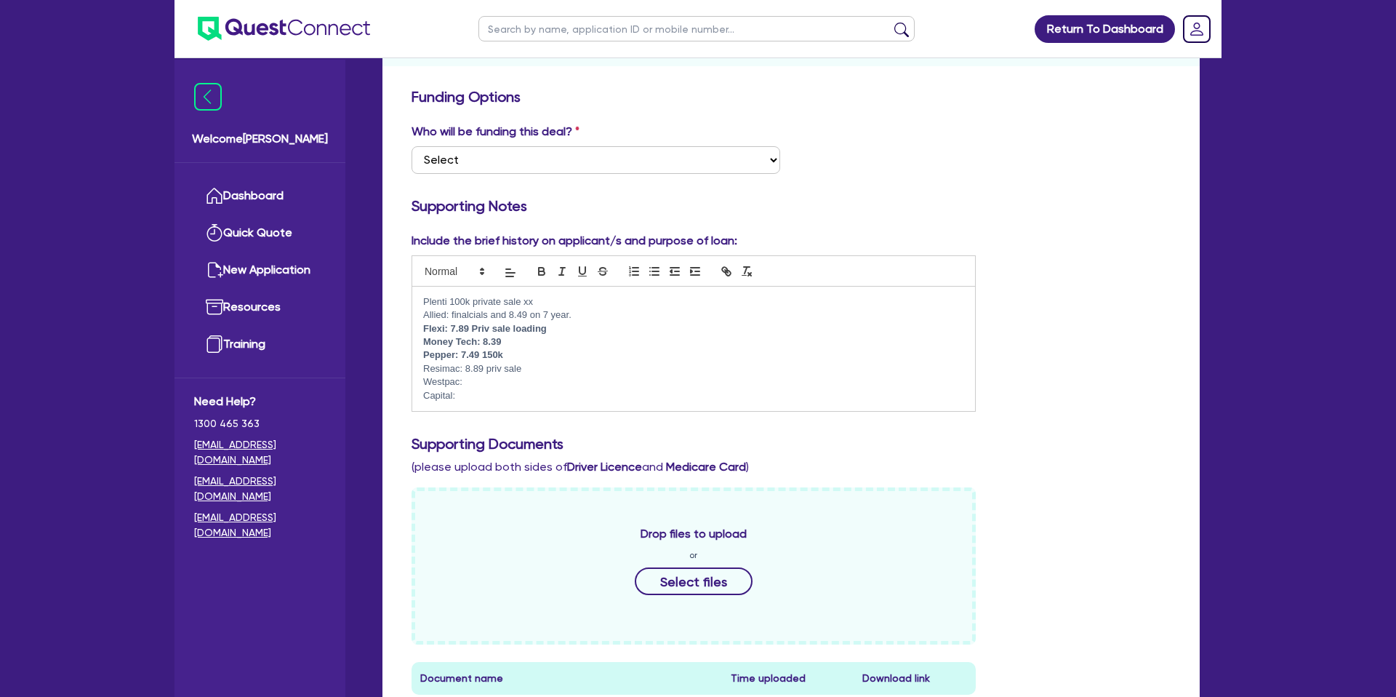
click at [500, 345] on strong "Money Tech: 8.39" at bounding box center [462, 341] width 78 height 11
click at [461, 329] on strong "Flexi: 7.89 Priv sale loading" at bounding box center [485, 328] width 124 height 11
click at [469, 327] on strong "Flexi: 7.89 Priv sale loading" at bounding box center [485, 328] width 124 height 11
click at [559, 329] on p "Flexi: 7.89 Priv sale loading" at bounding box center [693, 328] width 541 height 13
click at [530, 349] on p "Pepper: 7.49 150k" at bounding box center [693, 354] width 541 height 13
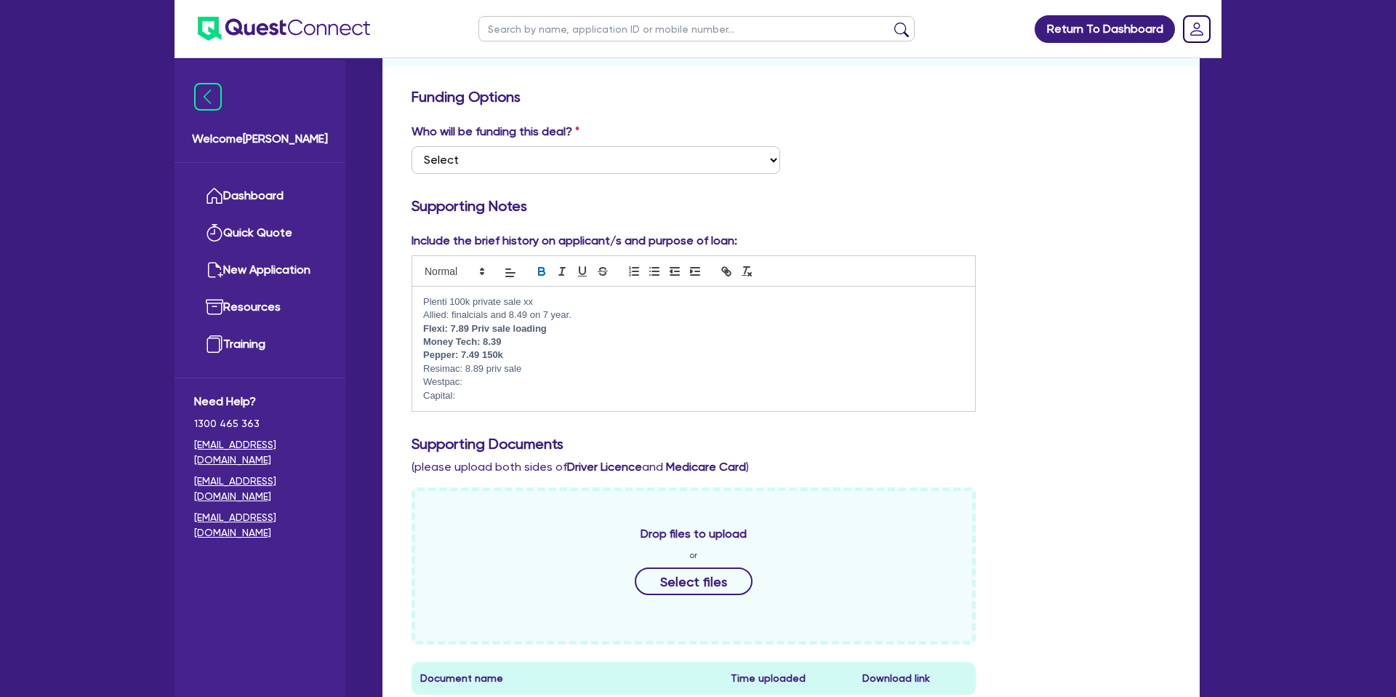
click at [511, 345] on p "Money Tech: 8.39" at bounding box center [693, 341] width 541 height 13
click at [511, 352] on p "Pepper: 7.49 150k" at bounding box center [693, 354] width 541 height 13
click at [516, 347] on p "Money Tech: 8.39" at bounding box center [693, 341] width 541 height 13
click at [571, 332] on p "Flexi: 7.89 Priv sale loading" at bounding box center [693, 328] width 541 height 13
click at [508, 335] on p "Flexi: 7.89 Priv sale loading" at bounding box center [693, 328] width 541 height 13
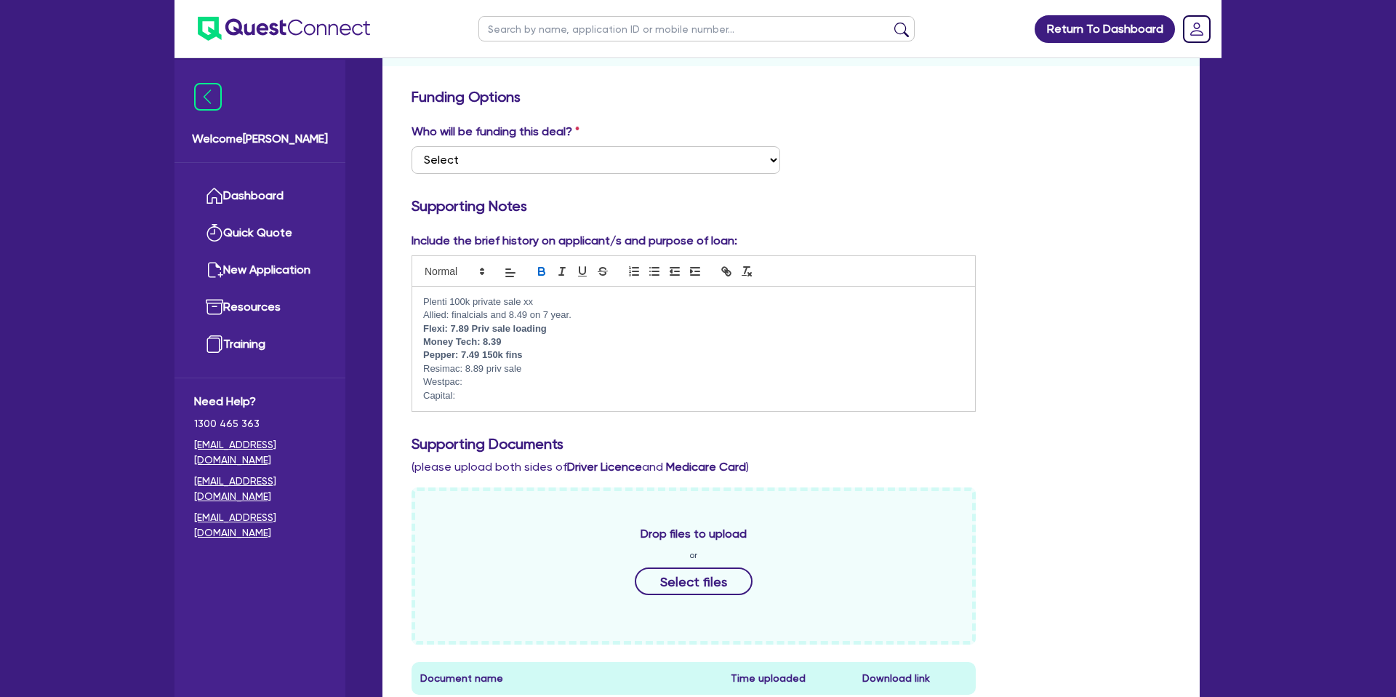
click at [1026, 308] on div "Include the brief history on applicant/s and purpose of loan: Plenti 100k priva…" at bounding box center [791, 327] width 781 height 191
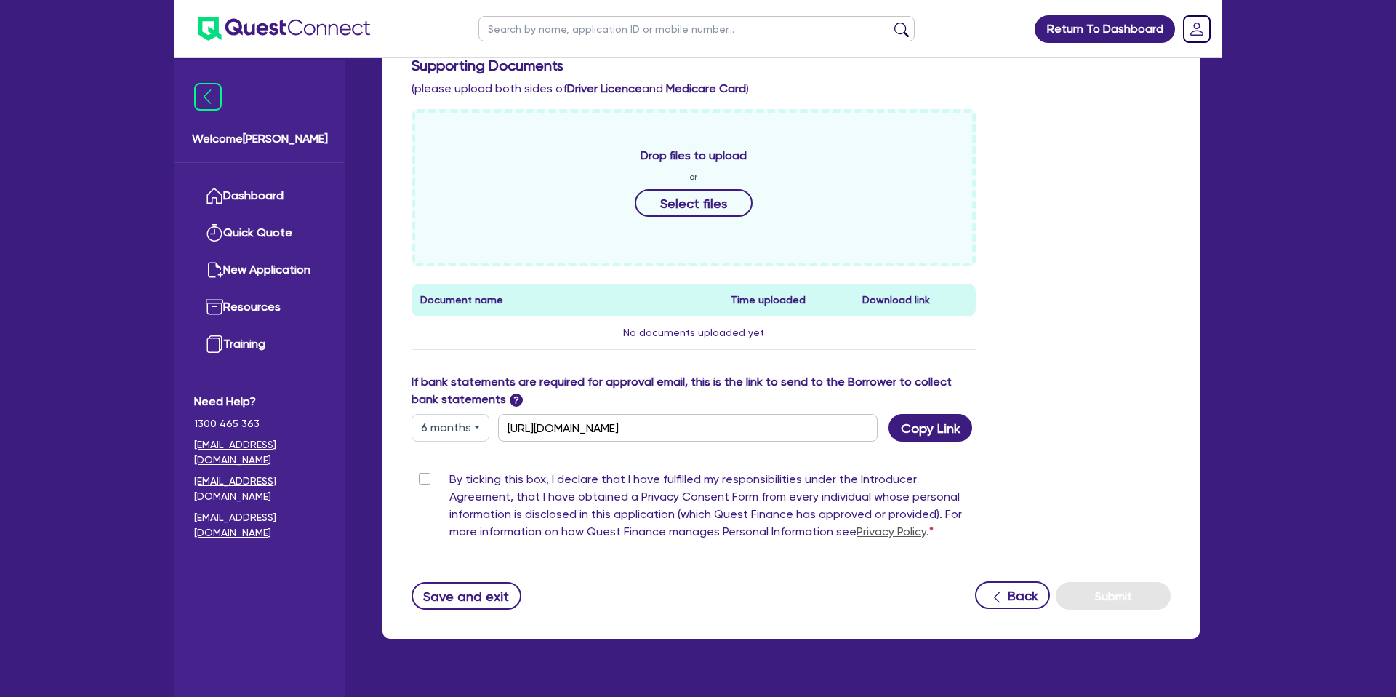
scroll to position [629, 0]
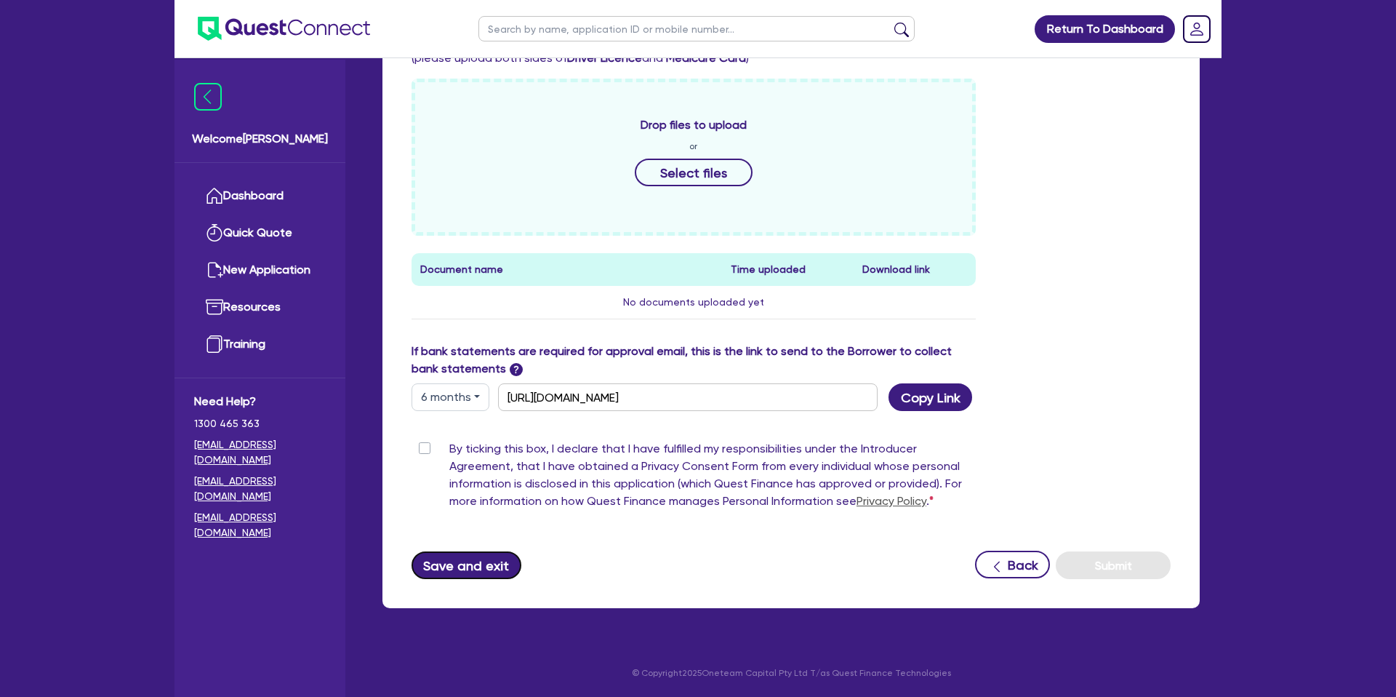
click at [511, 562] on button "Save and exit" at bounding box center [467, 565] width 110 height 28
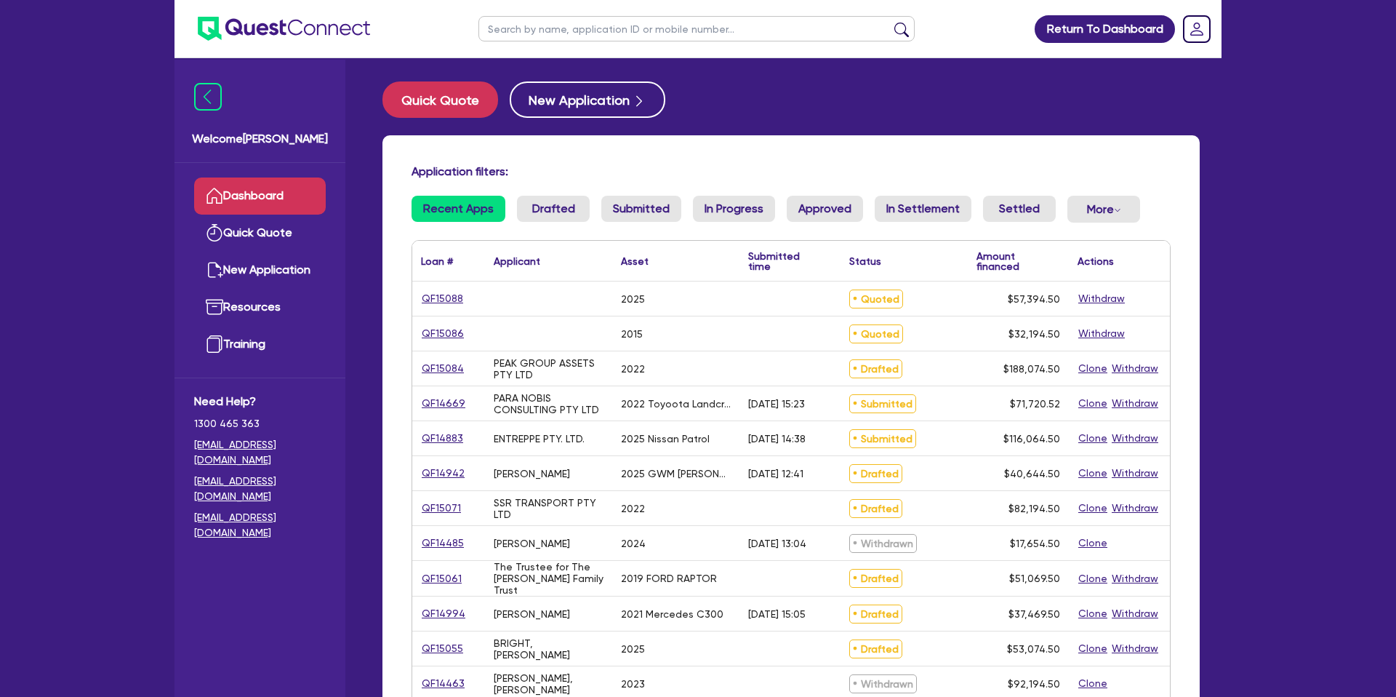
click at [1200, 197] on div "Application filters: Recent Apps Drafted Submitted In Progress Approved In Sett…" at bounding box center [791, 602] width 839 height 934
click at [616, 28] on input "text" at bounding box center [697, 28] width 436 height 25
click at [890, 22] on button "submit" at bounding box center [901, 32] width 23 height 20
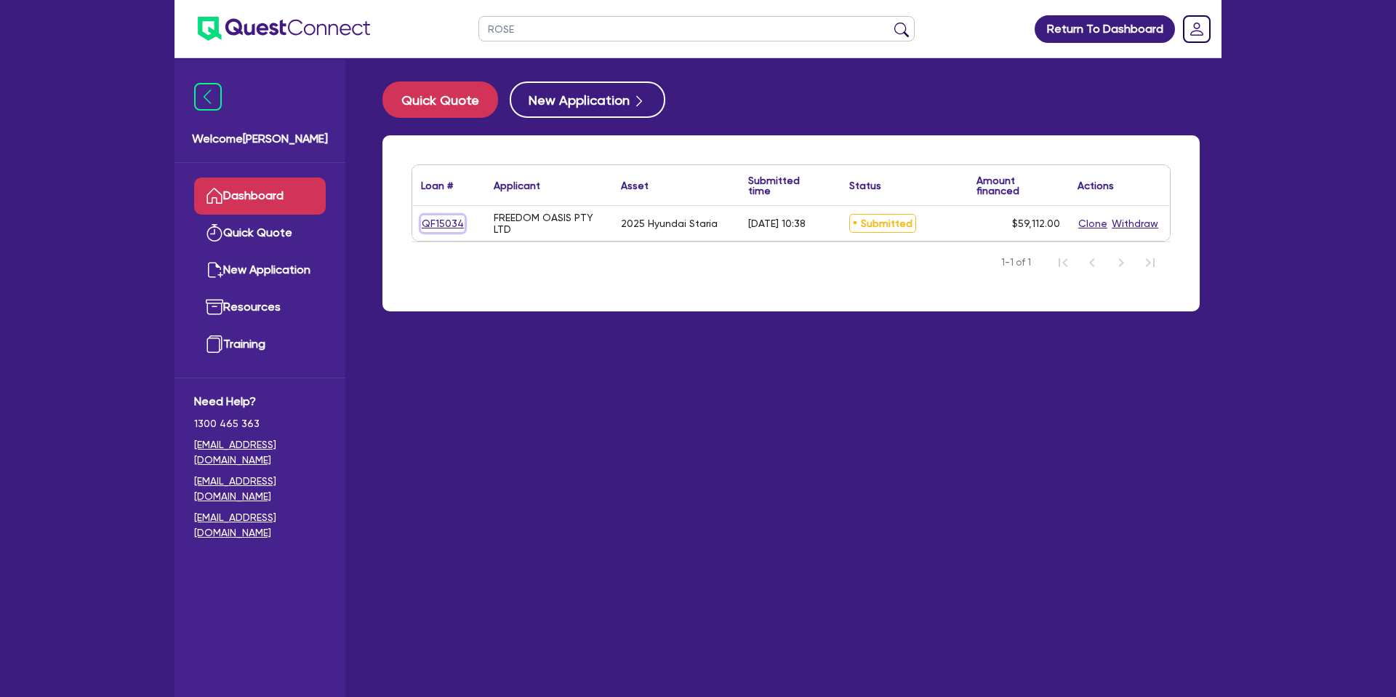
click at [451, 228] on link "QF15034" at bounding box center [443, 223] width 44 height 17
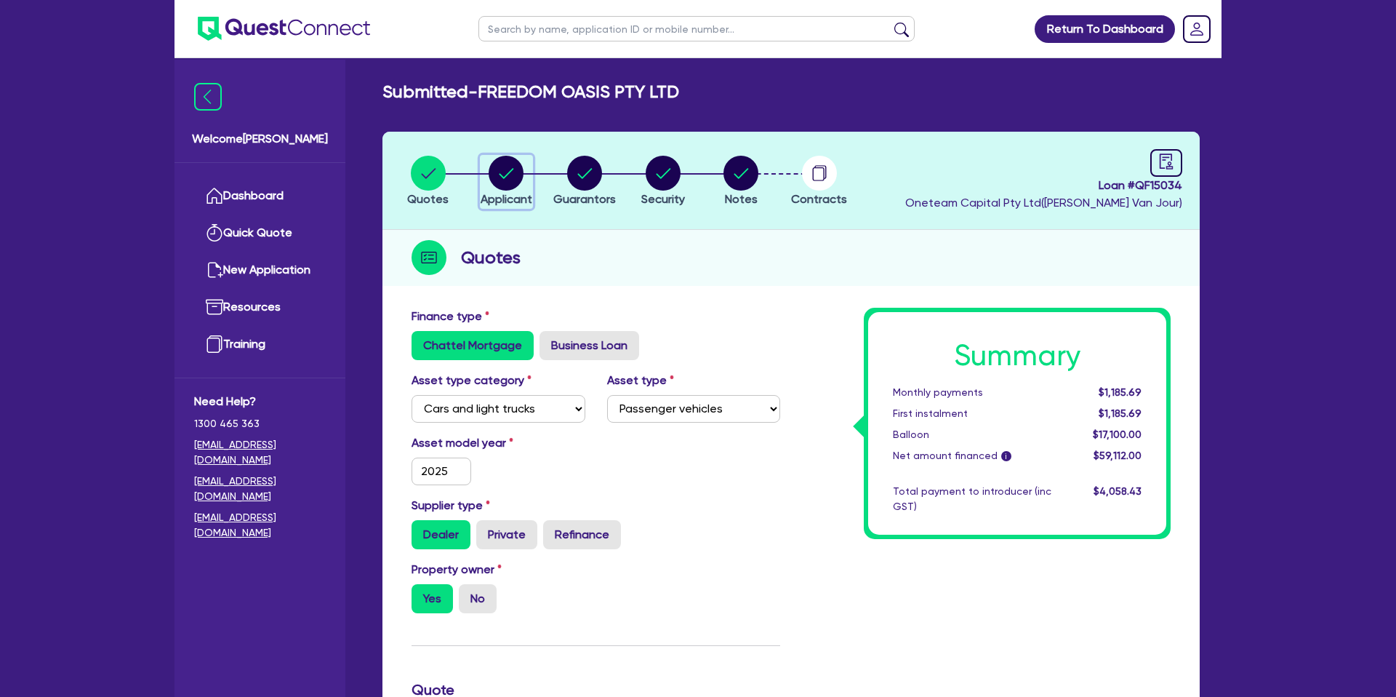
click at [505, 167] on circle "button" at bounding box center [506, 173] width 35 height 35
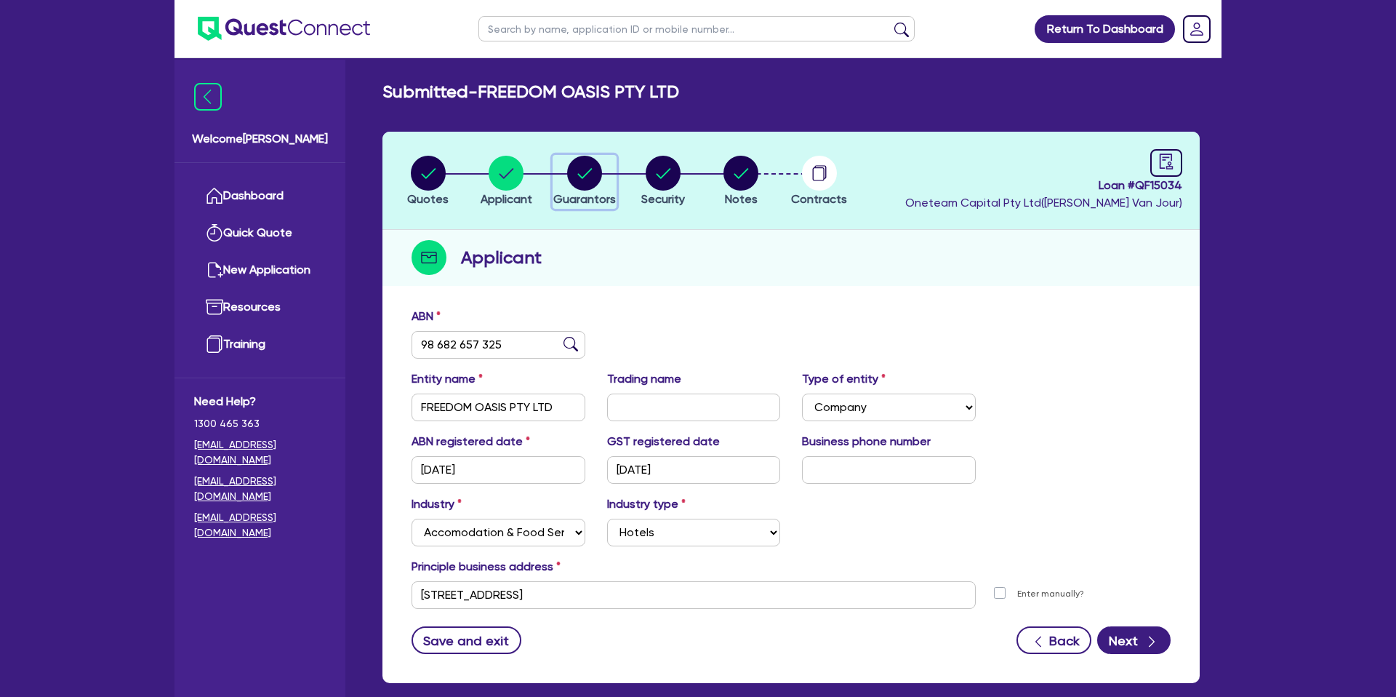
click at [580, 175] on icon "button" at bounding box center [584, 173] width 15 height 10
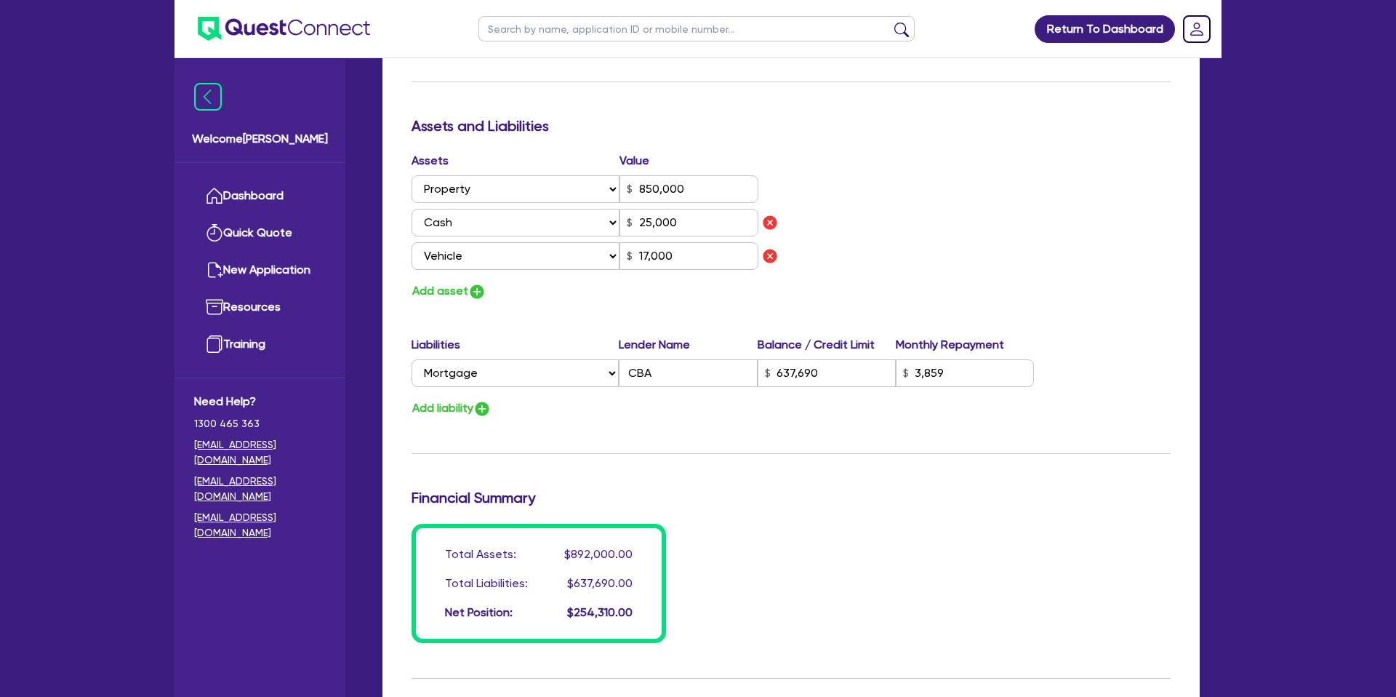
scroll to position [1012, 0]
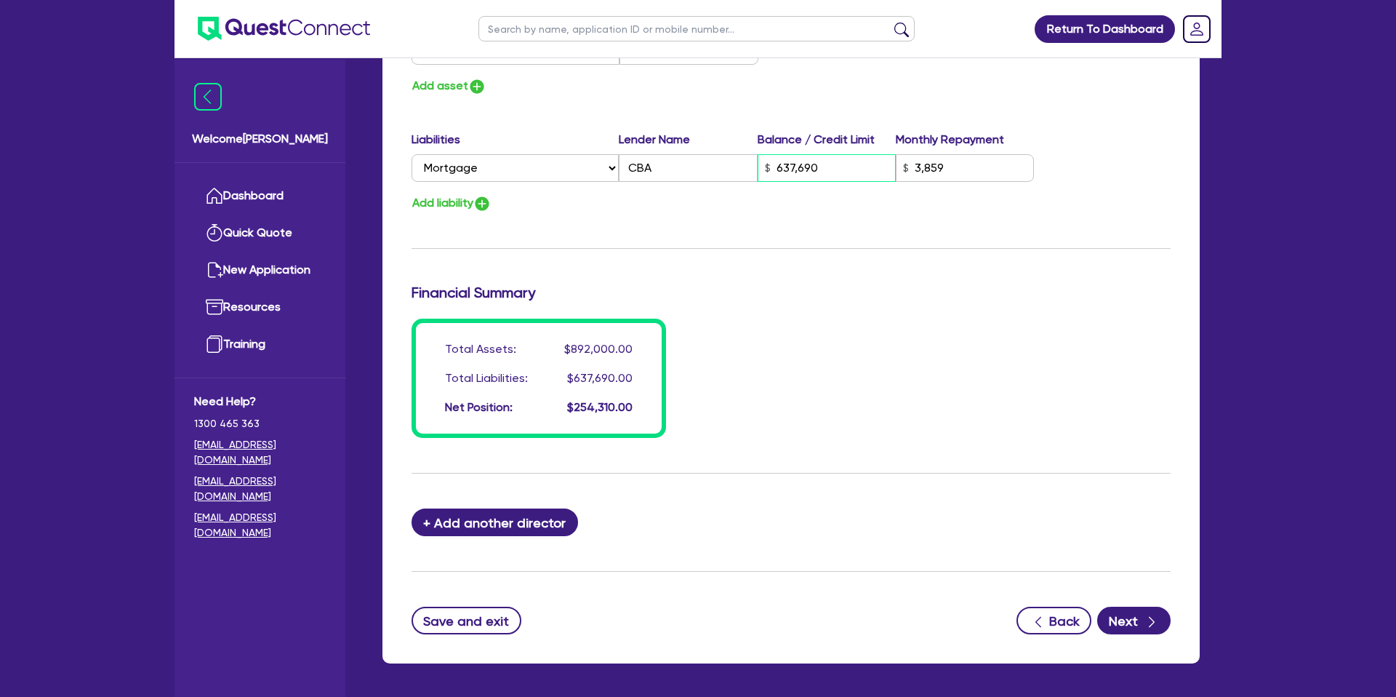
click at [788, 167] on input "637,690" at bounding box center [827, 168] width 138 height 28
drag, startPoint x: 948, startPoint y: 182, endPoint x: 939, endPoint y: 171, distance: 14.0
click at [946, 178] on div "Liabilities Lender Name Balance / Credit Limit Monthly Repayment Select Liabili…" at bounding box center [791, 159] width 781 height 57
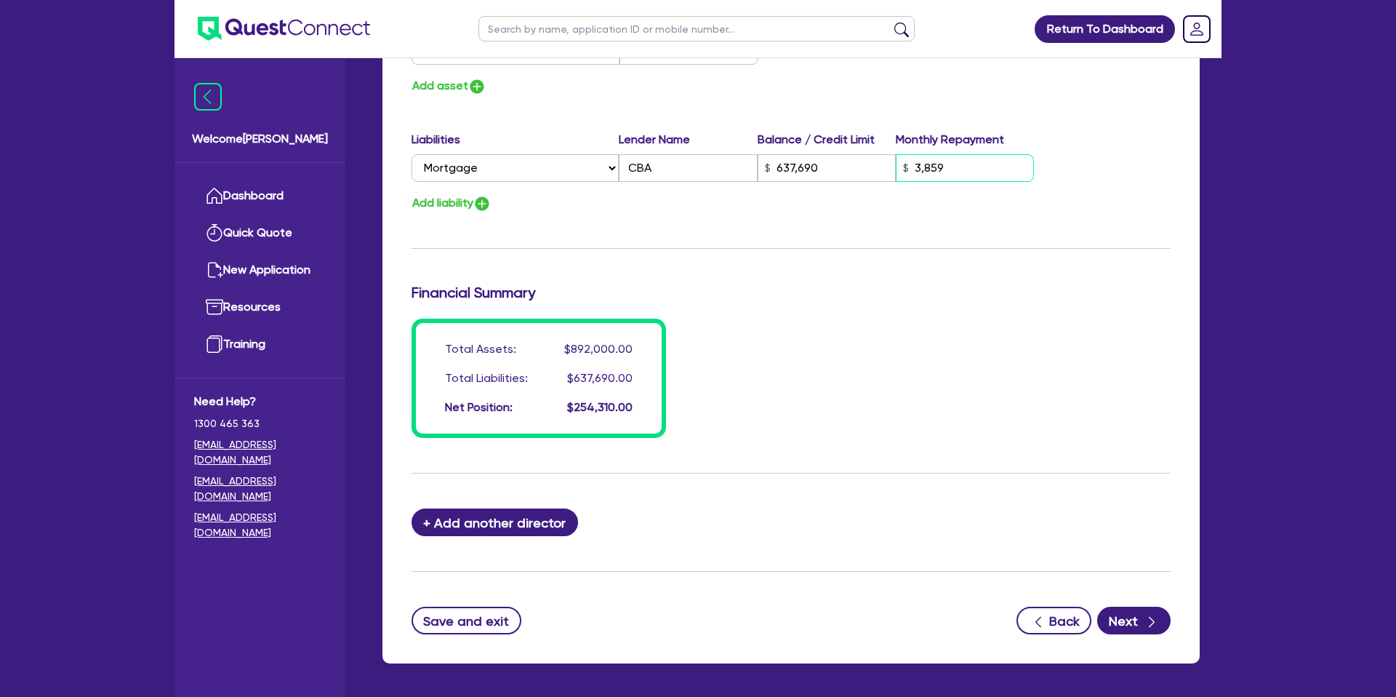
click at [937, 169] on input "3,859" at bounding box center [965, 168] width 138 height 28
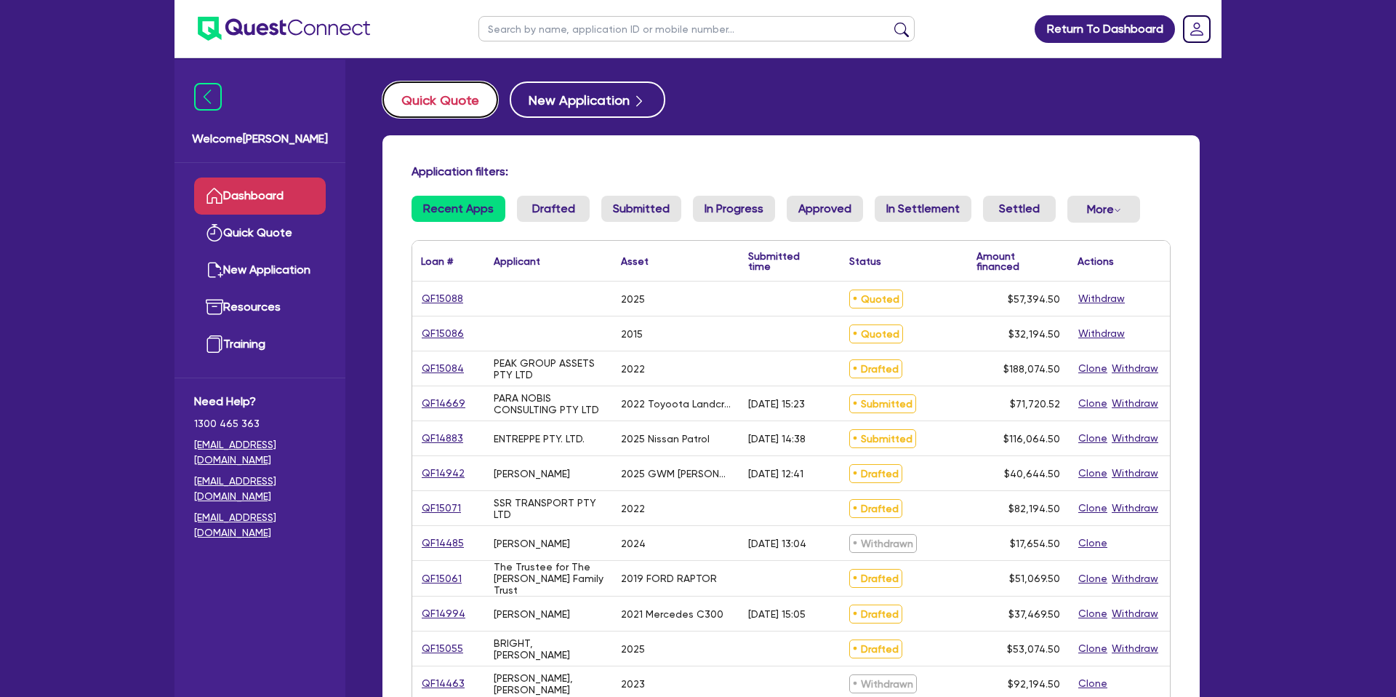
click at [468, 108] on button "Quick Quote" at bounding box center [441, 99] width 116 height 36
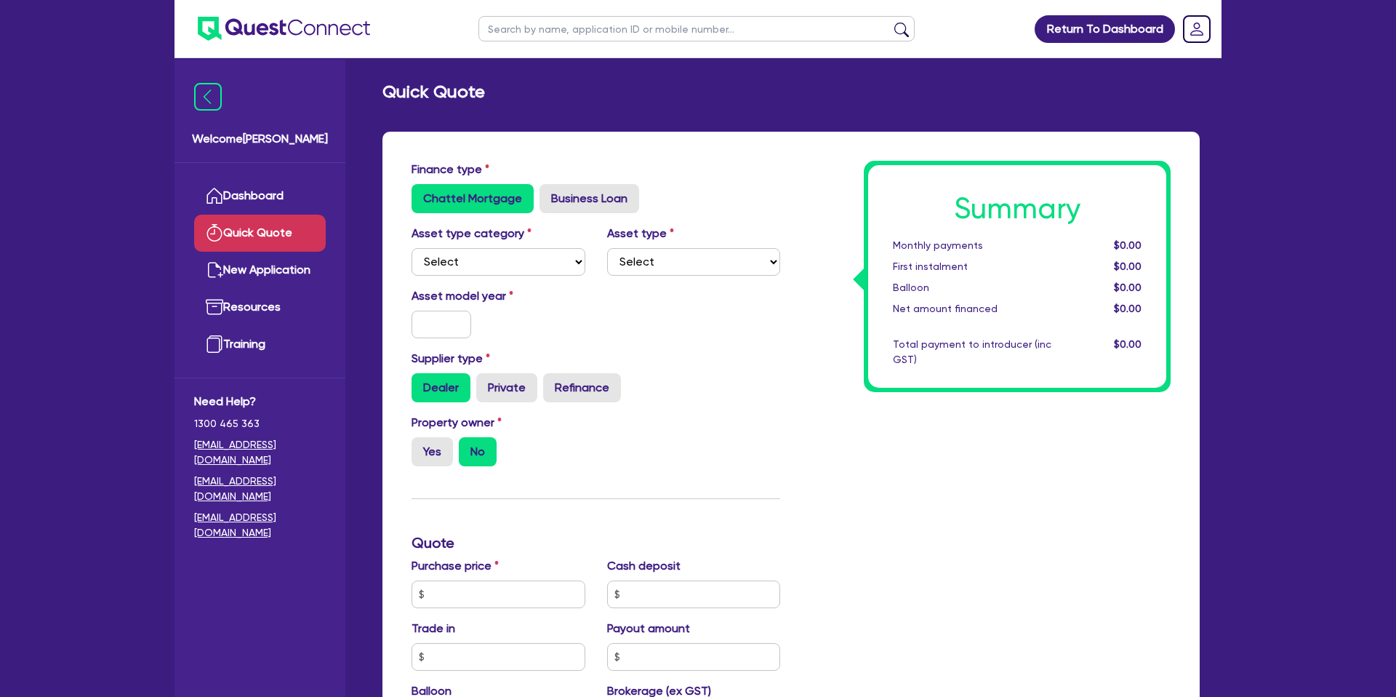
click at [736, 145] on div "Finance type Chattel Mortgage Business Loan Asset type category Select Cars and…" at bounding box center [791, 608] width 817 height 953
click at [480, 258] on select "Select Cars and light trucks Primary assets Secondary assets Tertiary assets" at bounding box center [499, 262] width 174 height 28
select select "CARS_AND_LIGHT_TRUCKS"
click at [412, 248] on select "Select Cars and light trucks Primary assets Secondary assets Tertiary assets" at bounding box center [499, 262] width 174 height 28
click at [623, 249] on select "Select Passenger vehicles Vans and utes Light trucks up to 4.5 tonne" at bounding box center [694, 262] width 174 height 28
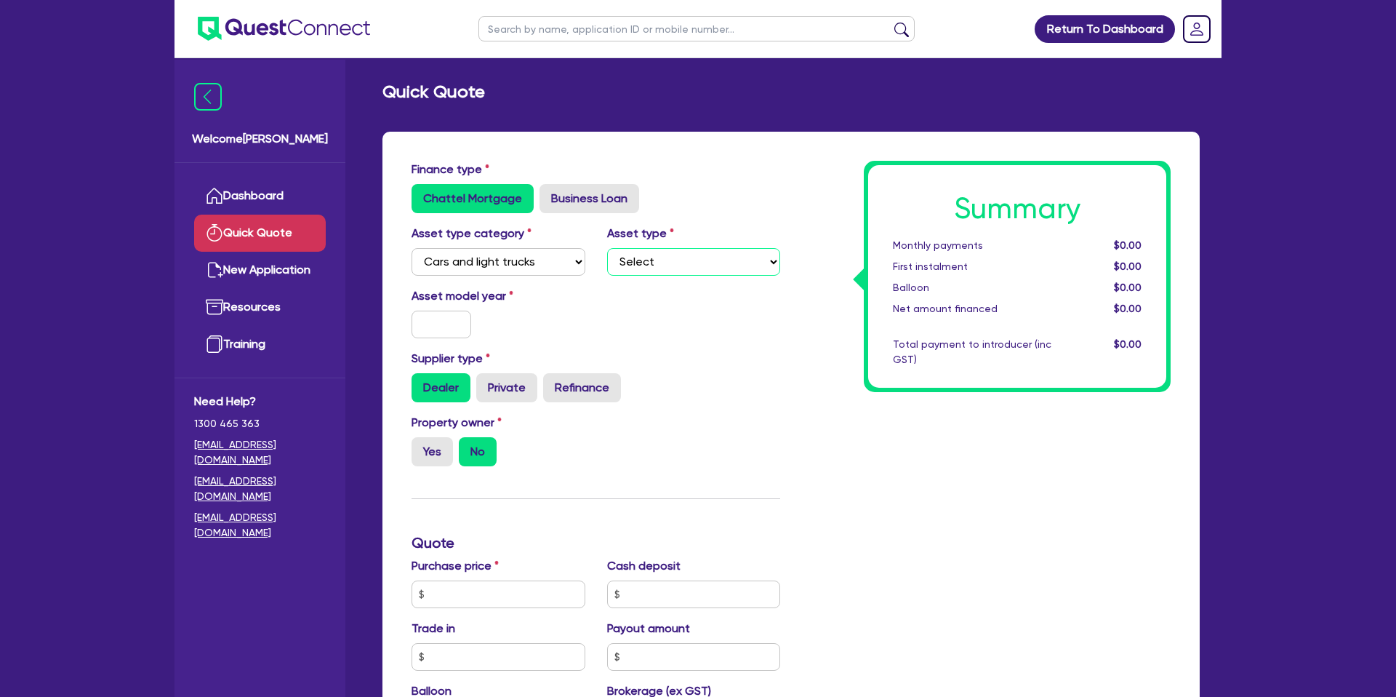
select select "PASSENGER_VEHICLES"
click at [607, 248] on select "Select Passenger vehicles Vans and utes Light trucks up to 4.5 tonne" at bounding box center [694, 262] width 174 height 28
click at [444, 319] on input "text" at bounding box center [442, 325] width 60 height 28
type input "2025"
click at [633, 340] on div "Asset model year 2025" at bounding box center [596, 318] width 391 height 63
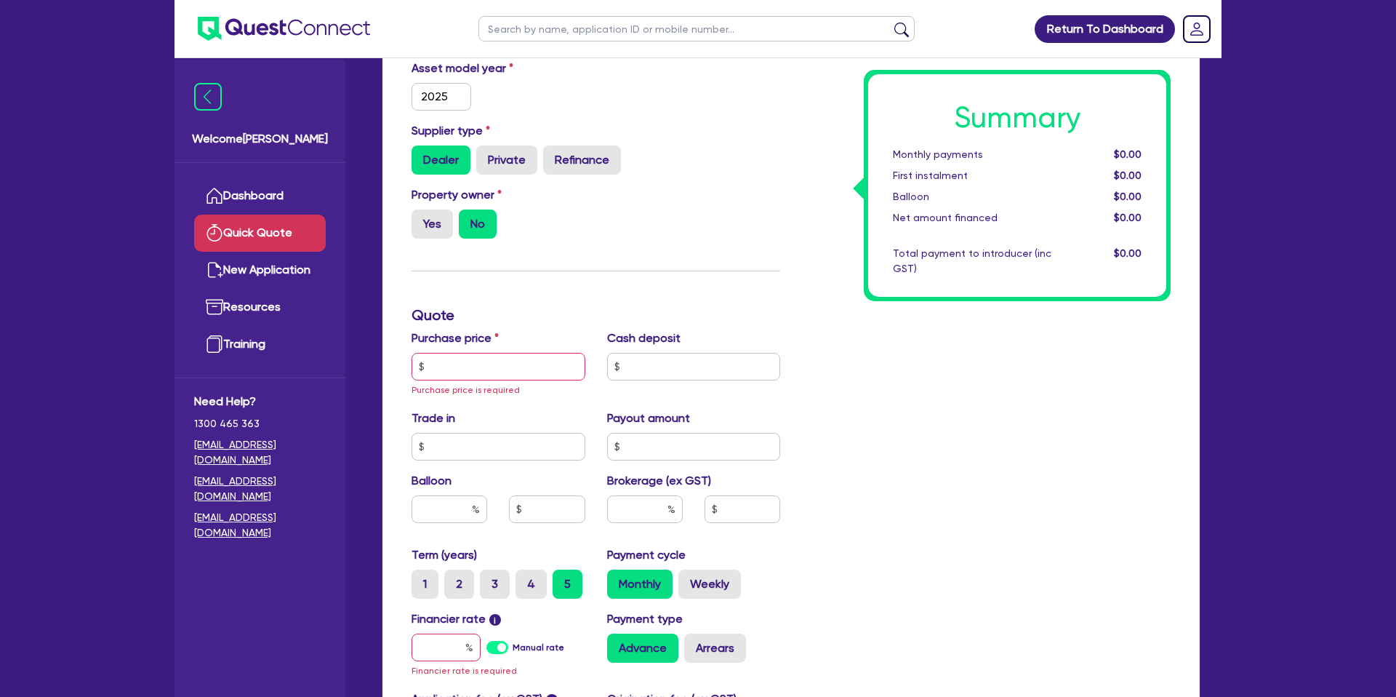
scroll to position [228, 0]
click at [437, 225] on label "Yes" at bounding box center [432, 223] width 41 height 29
click at [421, 218] on input "Yes" at bounding box center [416, 213] width 9 height 9
radio input "true"
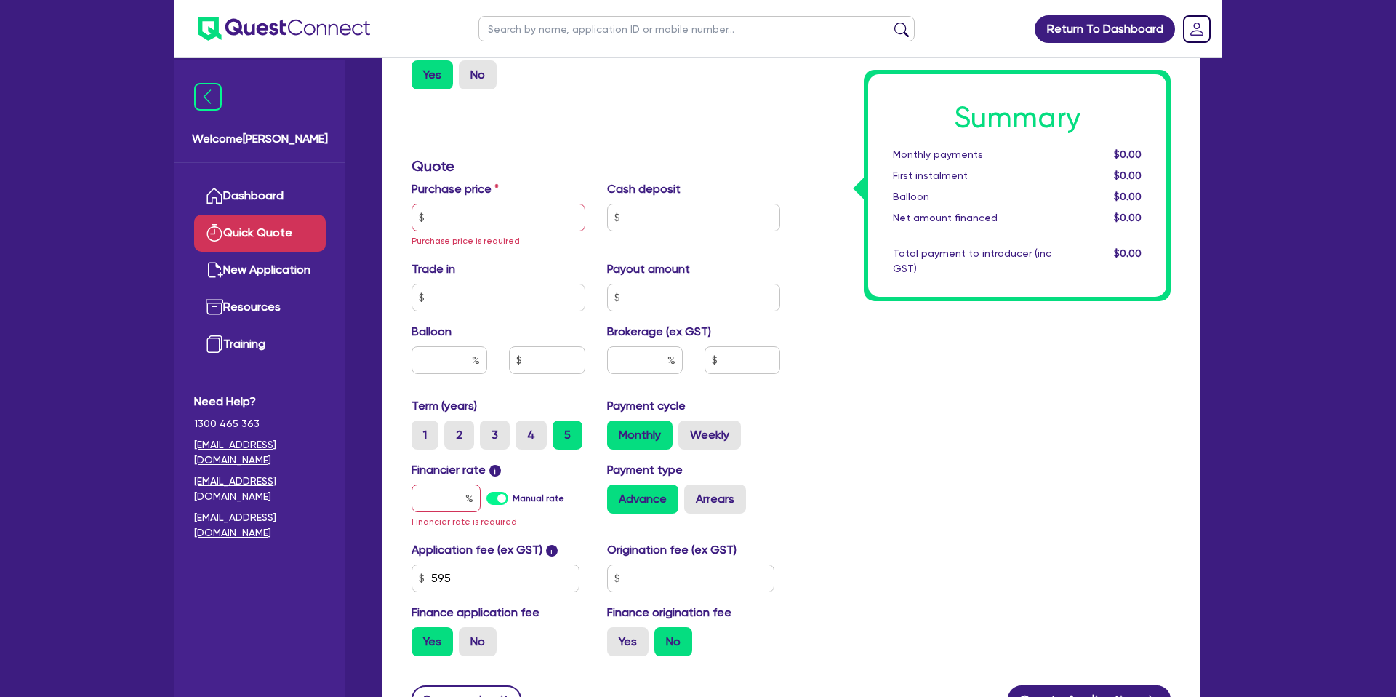
scroll to position [378, 0]
click at [465, 207] on input "text" at bounding box center [499, 216] width 174 height 28
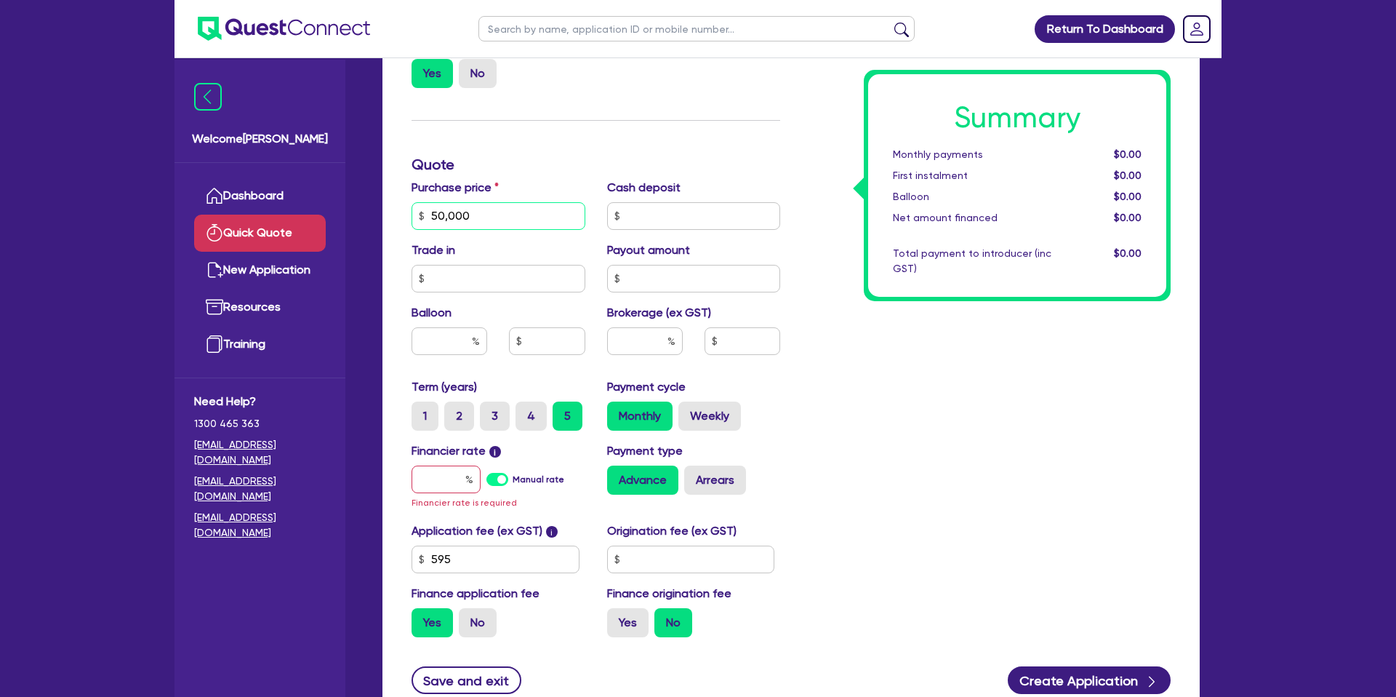
type input "50,000"
click at [852, 164] on div "Summary Monthly payments $0.00 First instalment $0.00 Balloon $0.00 Net amount …" at bounding box center [986, 216] width 391 height 866
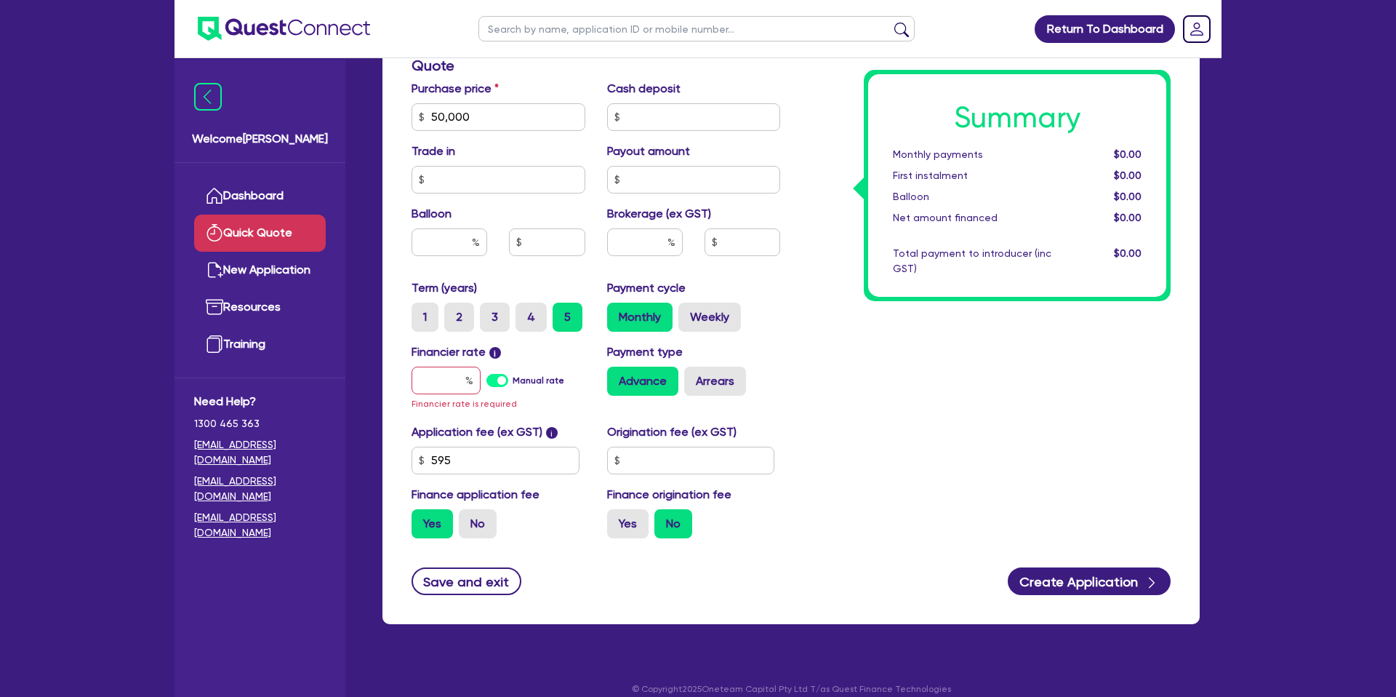
scroll to position [493, 0]
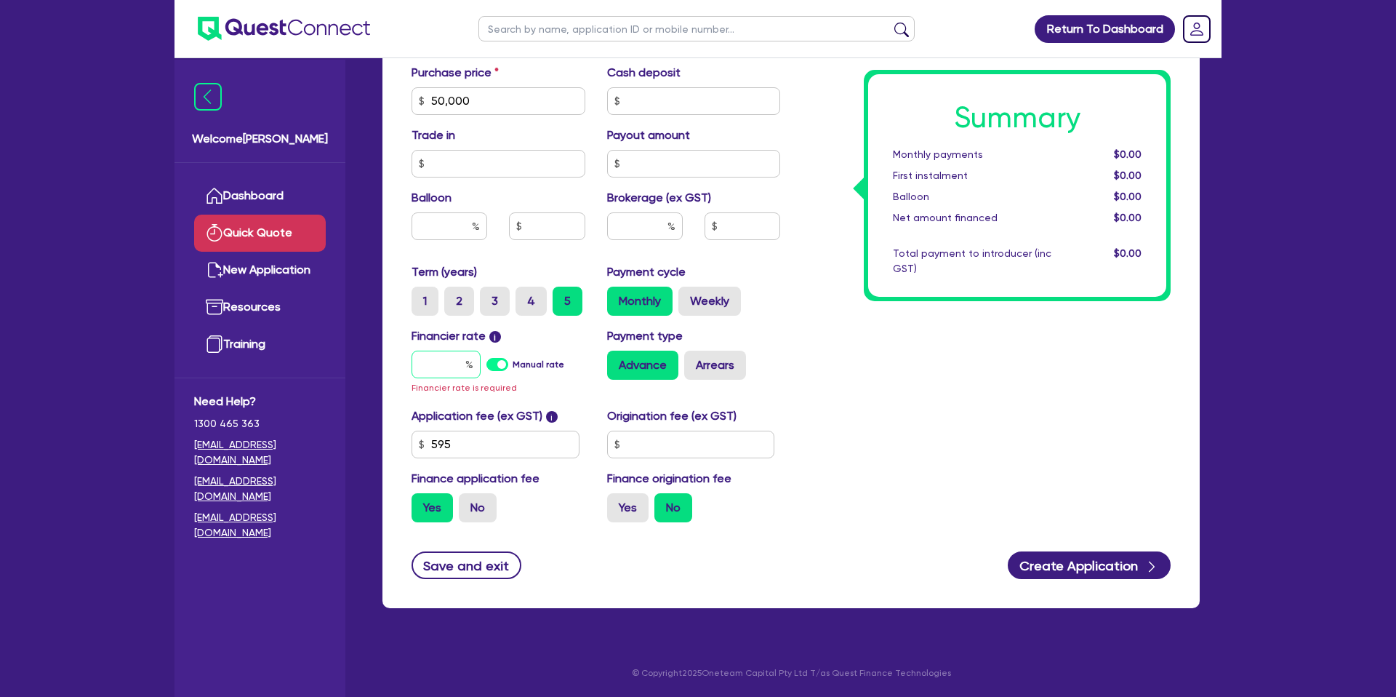
click at [468, 363] on div at bounding box center [446, 365] width 69 height 28
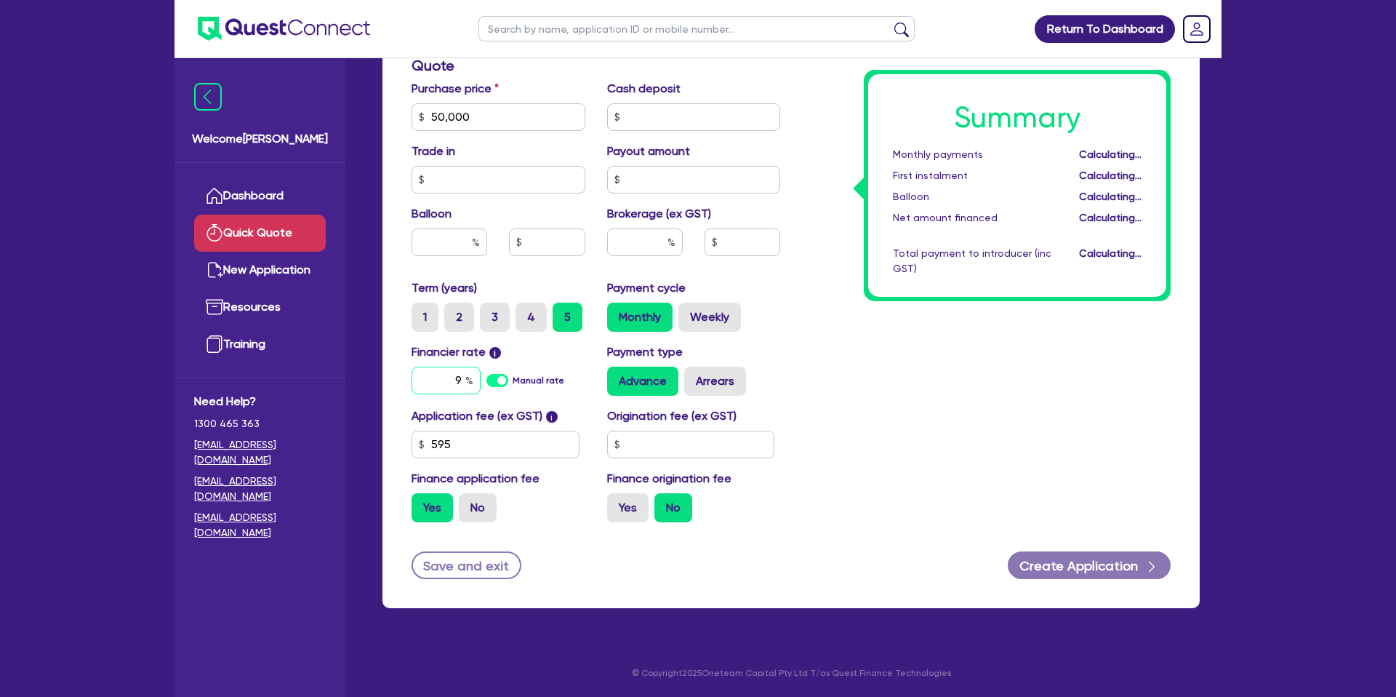
scroll to position [477, 0]
type input "9"
type input "8.99"
click at [845, 305] on div "Summary Monthly payments $1,043.68 First instalment $1,043.68 Balloon $0.00 Net…" at bounding box center [986, 109] width 391 height 850
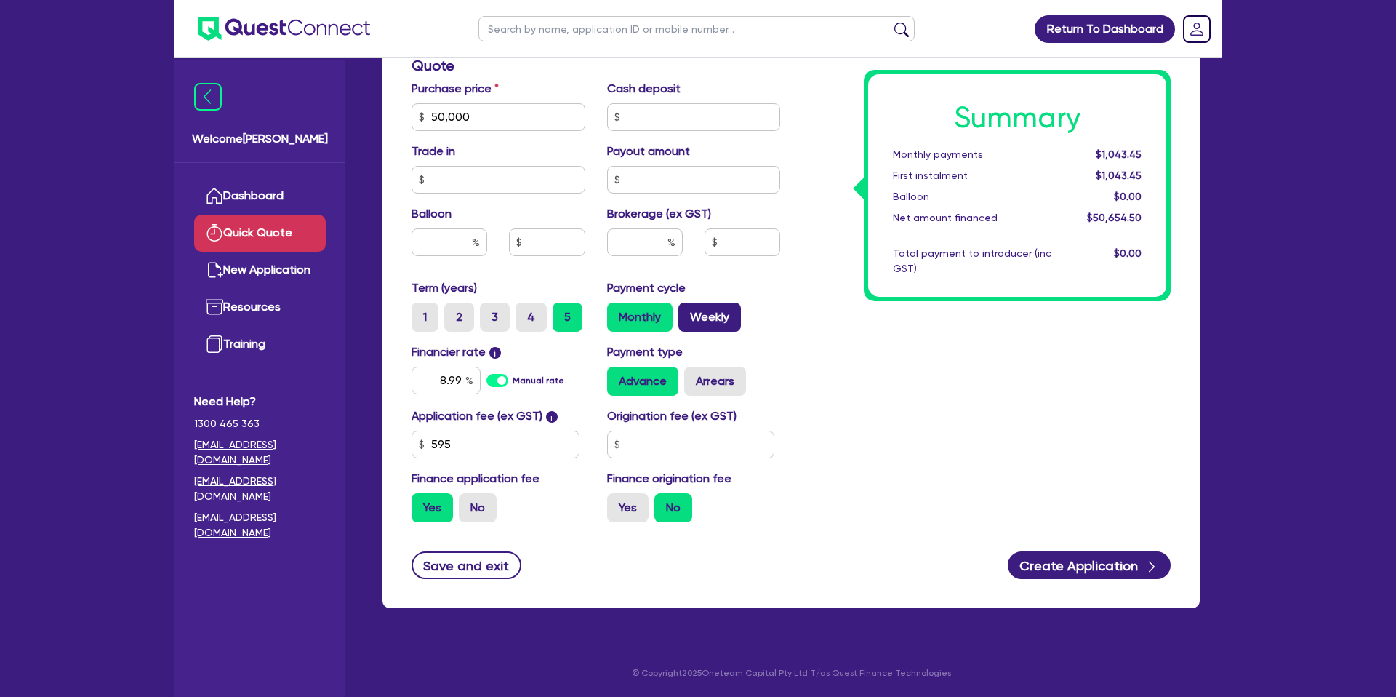
click at [716, 316] on label "Weekly" at bounding box center [710, 317] width 63 height 29
click at [688, 312] on input "Weekly" at bounding box center [683, 307] width 9 height 9
radio input "true"
click at [642, 441] on input "text" at bounding box center [691, 445] width 168 height 28
type input "1,400"
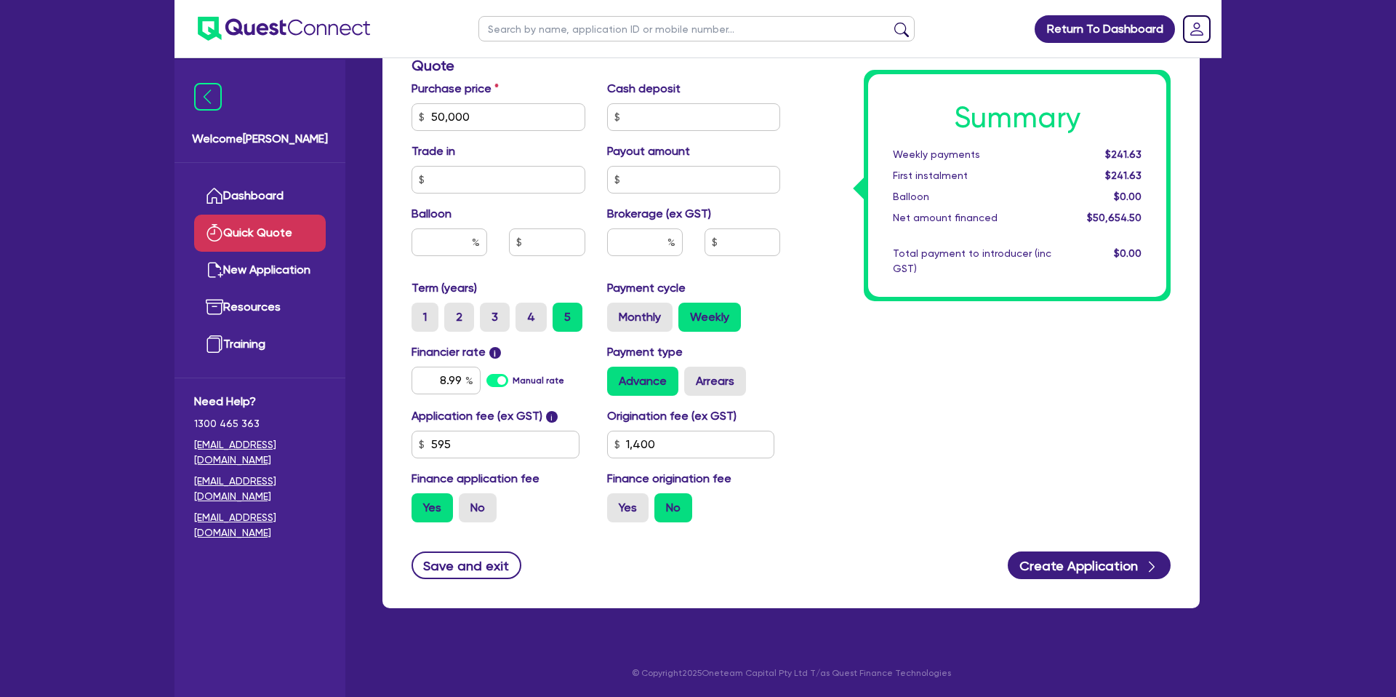
click at [970, 452] on div "Summary Weekly payments $241.63 First instalment $241.63 Balloon $0.00 Net amou…" at bounding box center [986, 109] width 391 height 850
click at [626, 493] on label "Yes" at bounding box center [627, 507] width 41 height 29
click at [617, 493] on input "Yes" at bounding box center [611, 497] width 9 height 9
radio input "true"
click at [441, 241] on input "text" at bounding box center [450, 242] width 76 height 28
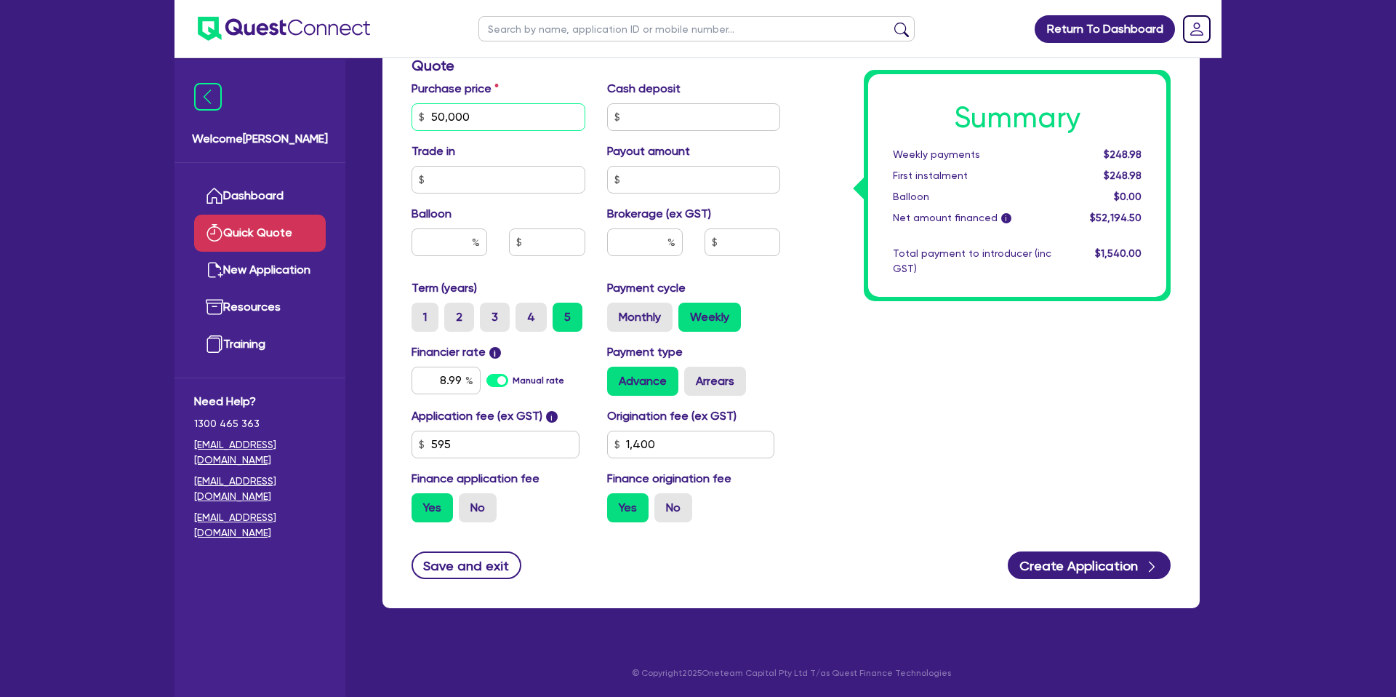
scroll to position [476, 0]
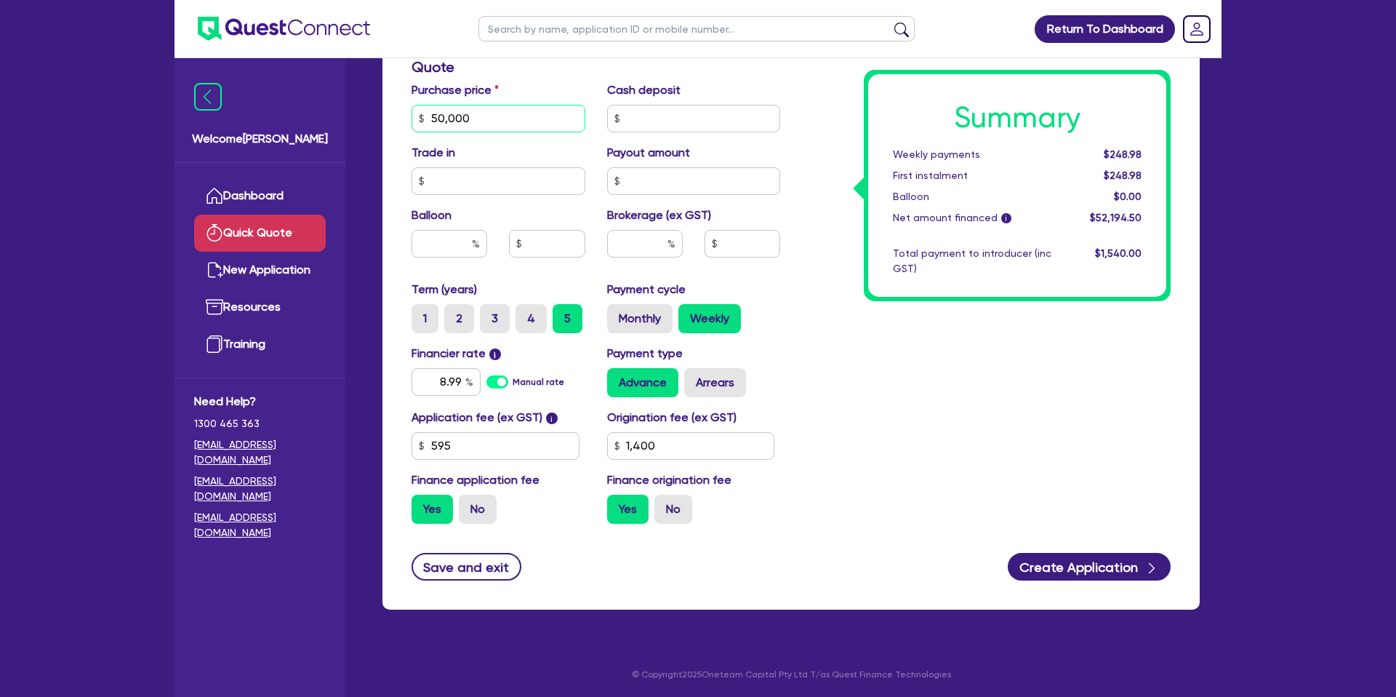
drag, startPoint x: 481, startPoint y: 118, endPoint x: 461, endPoint y: 129, distance: 23.5
click at [447, 119] on input "50,000" at bounding box center [499, 119] width 174 height 28
drag, startPoint x: 996, startPoint y: 462, endPoint x: 986, endPoint y: 457, distance: 10.7
click at [991, 458] on div "Summary Weekly payments $248.98 First instalment $248.98 Balloon $0.00 Net amou…" at bounding box center [986, 110] width 391 height 850
click at [710, 392] on label "Arrears" at bounding box center [715, 382] width 62 height 29
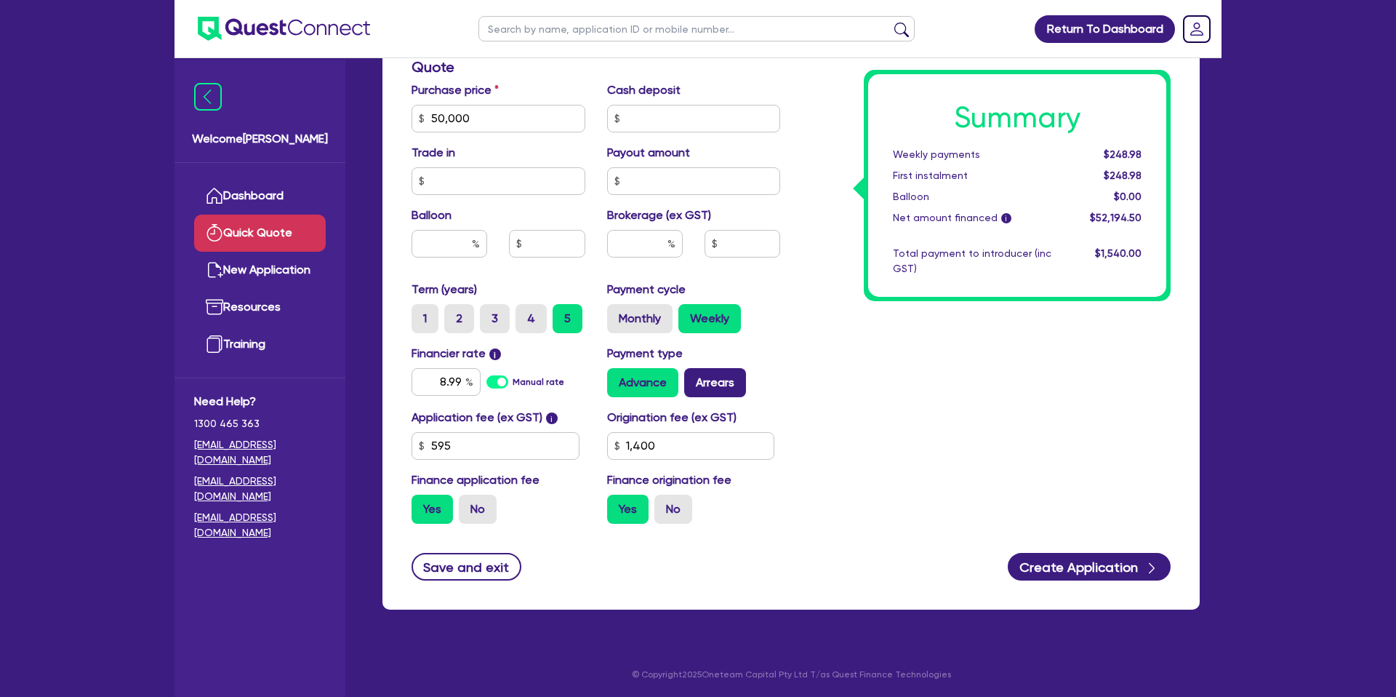
click at [694, 377] on input "Arrears" at bounding box center [688, 372] width 9 height 9
radio input "true"
click at [471, 242] on input "text" at bounding box center [450, 244] width 76 height 28
drag, startPoint x: 475, startPoint y: 121, endPoint x: 408, endPoint y: 119, distance: 66.9
click at [408, 119] on div "Purchase price 50,000" at bounding box center [499, 106] width 196 height 51
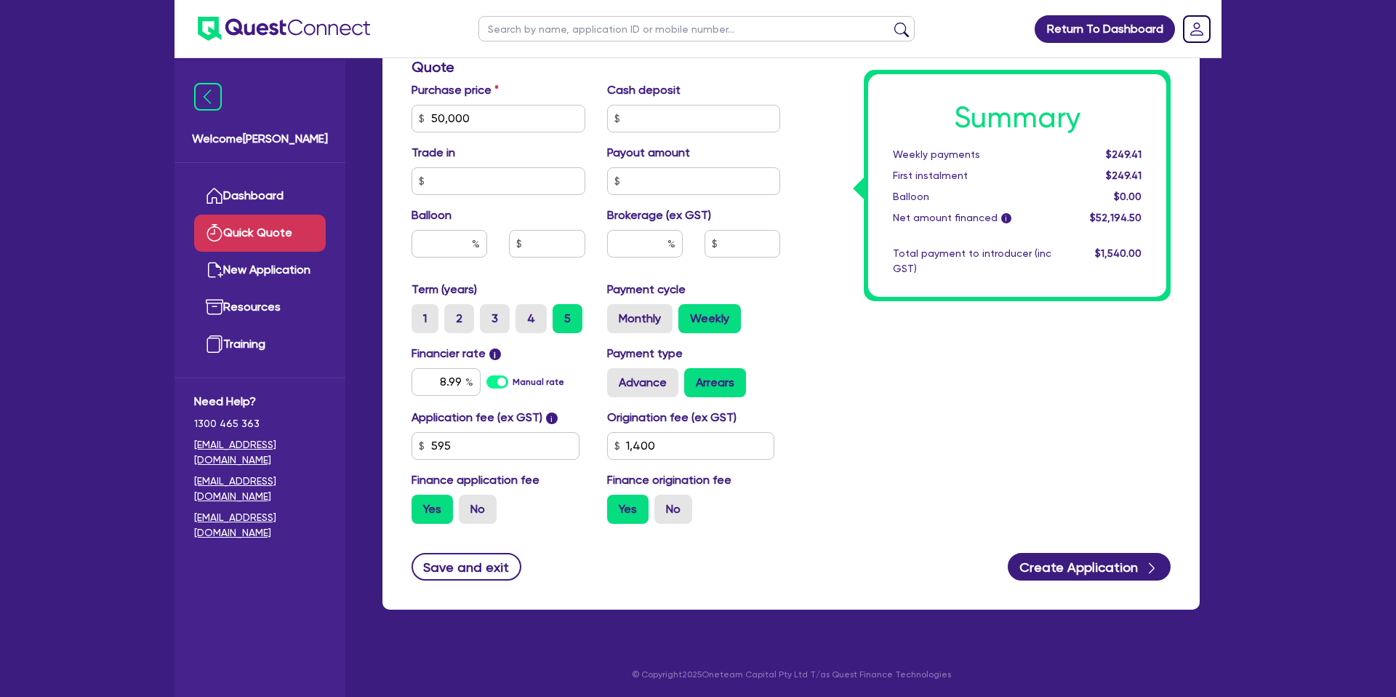
click at [505, 100] on div "Purchase price 50,000" at bounding box center [499, 106] width 196 height 51
click at [465, 243] on input "text" at bounding box center [450, 244] width 76 height 28
drag, startPoint x: 1024, startPoint y: 453, endPoint x: 1032, endPoint y: 462, distance: 11.8
click at [1024, 453] on div "Summary Weekly payments $249.41 First instalment $249.41 Balloon $0.00 Net amou…" at bounding box center [986, 110] width 391 height 850
click at [1076, 579] on button "Create Application" at bounding box center [1089, 567] width 163 height 28
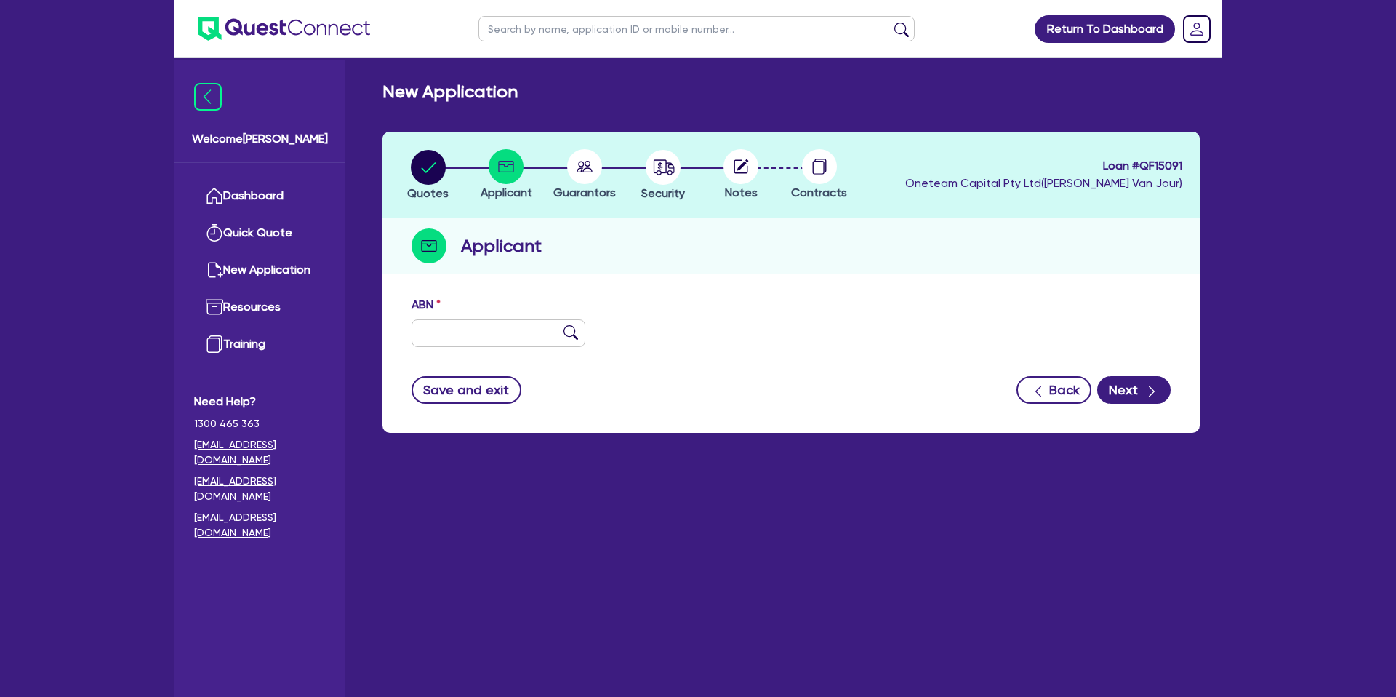
drag, startPoint x: 461, startPoint y: 310, endPoint x: 452, endPoint y: 327, distance: 19.5
click at [460, 311] on div "ABN" at bounding box center [499, 321] width 196 height 51
click at [457, 329] on input "text" at bounding box center [499, 333] width 174 height 28
type input "12 345 678 9"
click at [825, 396] on form "ABN 12 345 678 9 Entity name Trading name Type of entity Select Sole Trader Com…" at bounding box center [791, 350] width 759 height 108
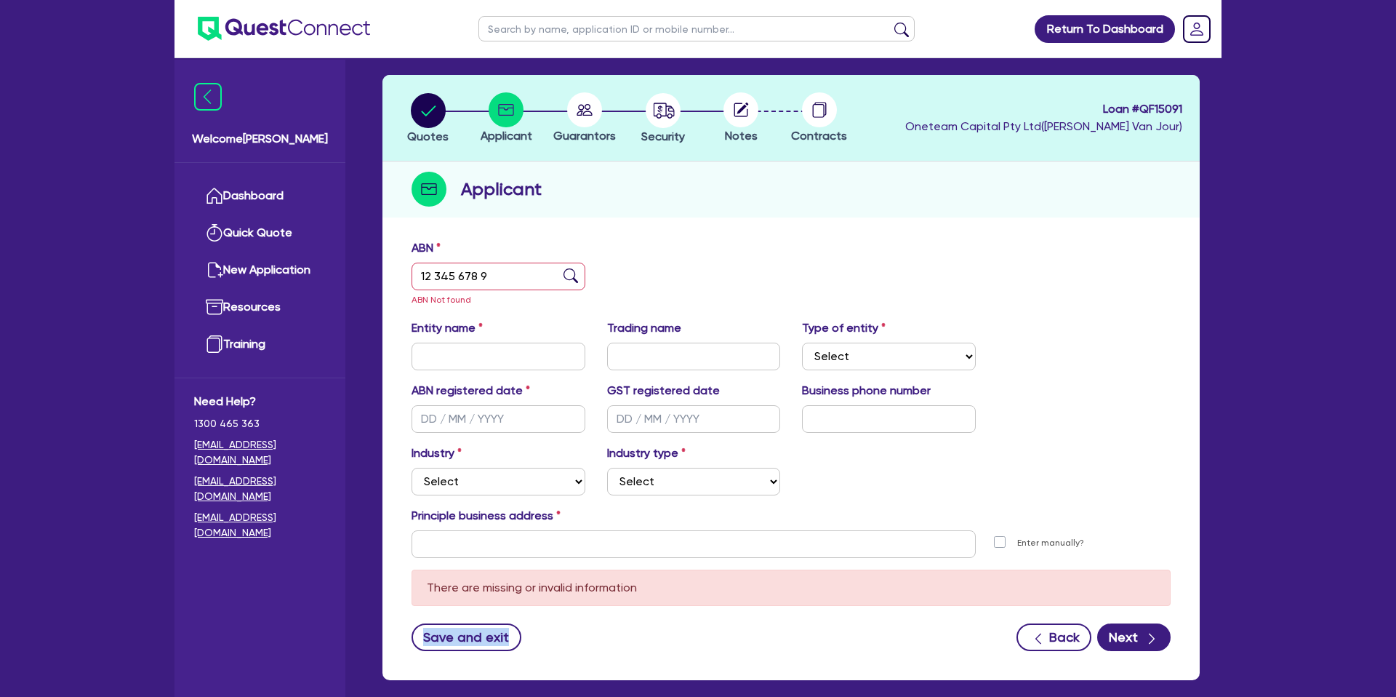
scroll to position [129, 0]
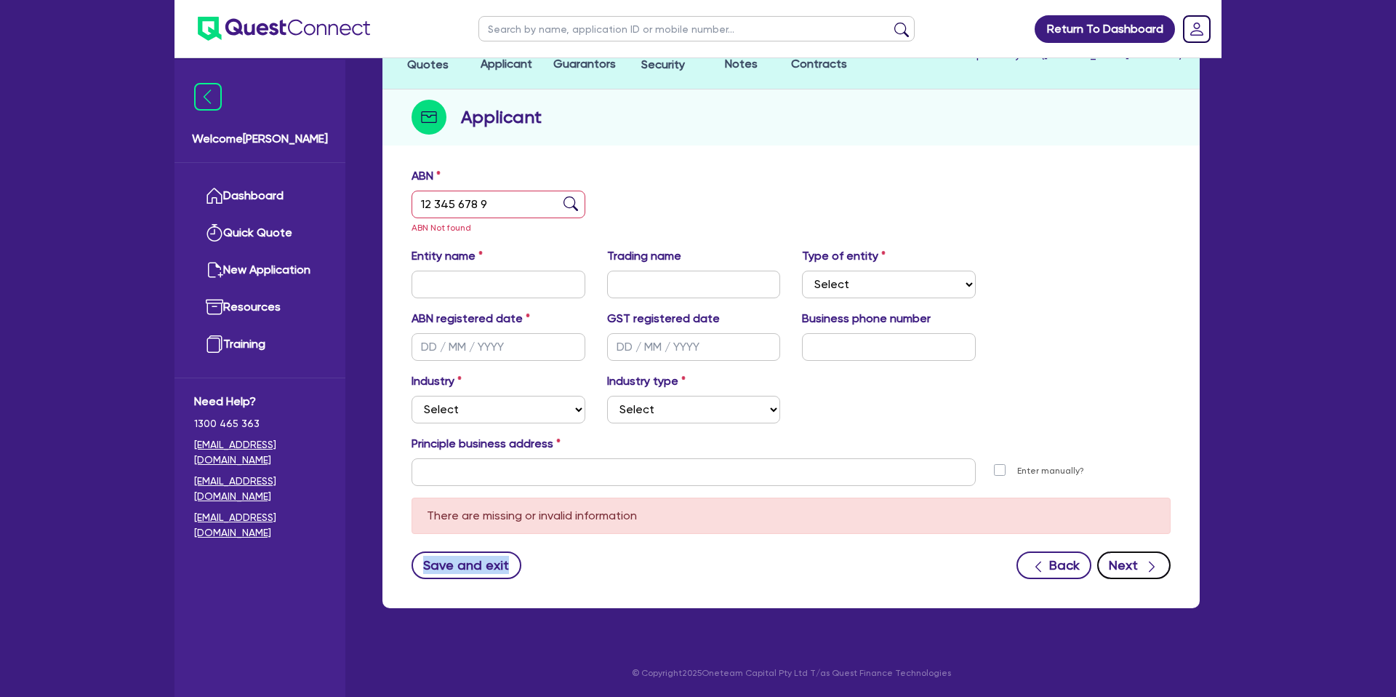
click at [1140, 577] on button "Next" at bounding box center [1133, 565] width 73 height 28
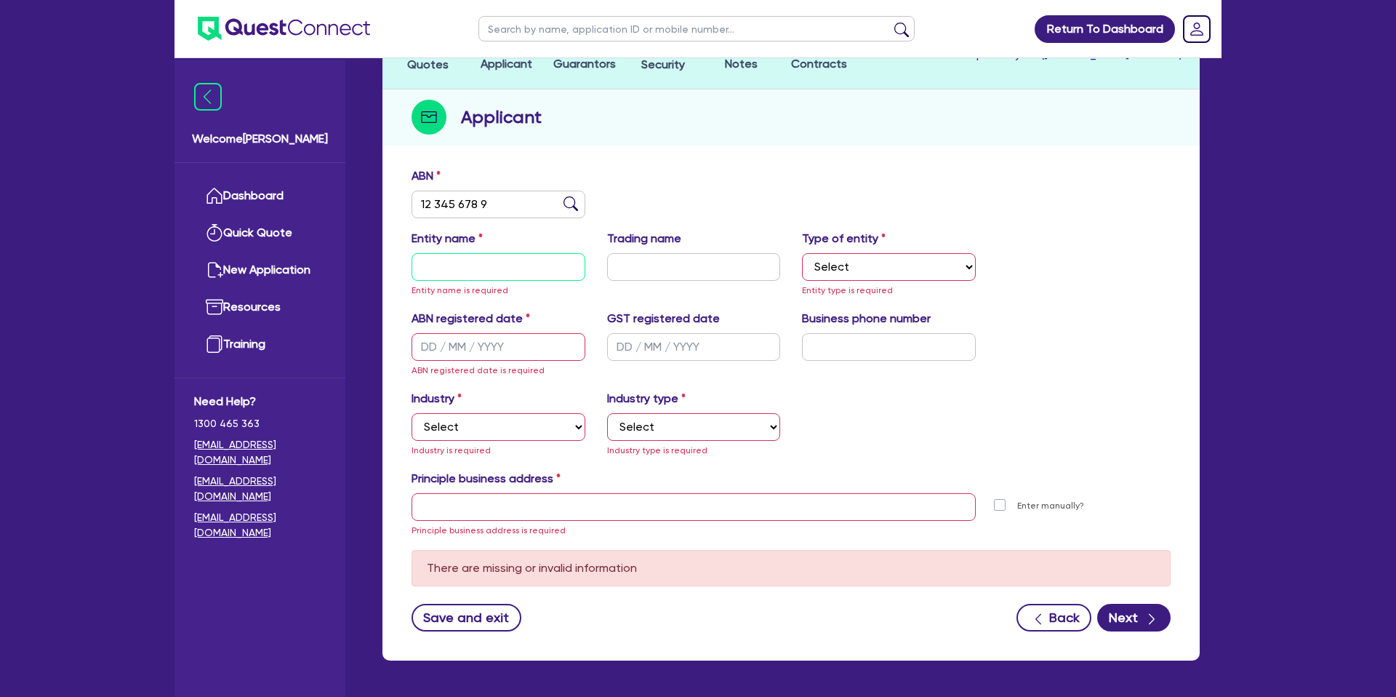
click at [447, 264] on input "text" at bounding box center [499, 267] width 174 height 28
type input "123"
click at [791, 158] on div "Quotes Applicant Guarantors Security Notes Contracts Loan # QF15091 Oneteam Cap…" at bounding box center [791, 331] width 817 height 657
click at [375, 271] on div "Quotes Applicant Guarantors Security Notes Contracts Loan # QF15091 Oneteam Cap…" at bounding box center [791, 340] width 839 height 675
type input "SETI"
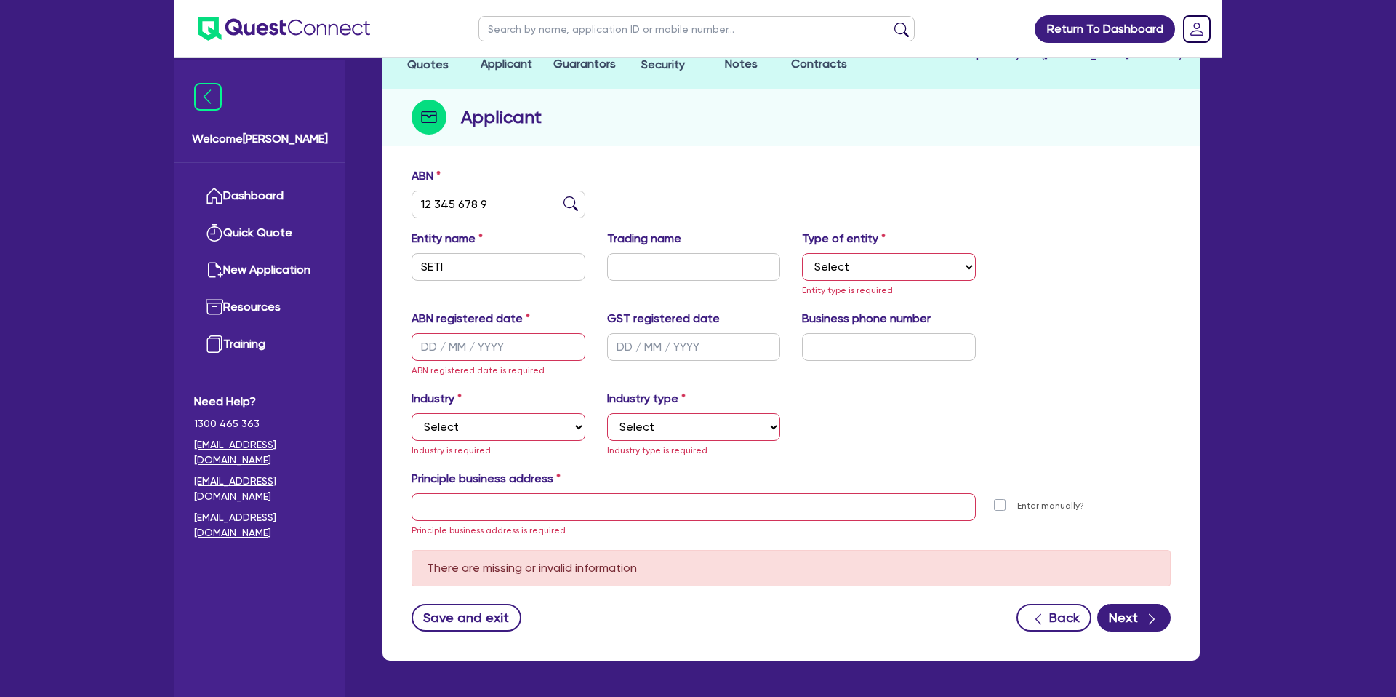
drag, startPoint x: 908, startPoint y: 159, endPoint x: 641, endPoint y: 224, distance: 275.5
click at [904, 160] on div "Quotes Applicant Guarantors Security Notes Contracts Loan # QF15091 Oneteam Cap…" at bounding box center [791, 331] width 817 height 657
click at [837, 273] on select "Select Sole Trader Company Partnership Trust" at bounding box center [889, 267] width 174 height 28
select select "SOLE_TRADER"
click at [802, 253] on select "Select Sole Trader Company Partnership Trust" at bounding box center [889, 267] width 174 height 28
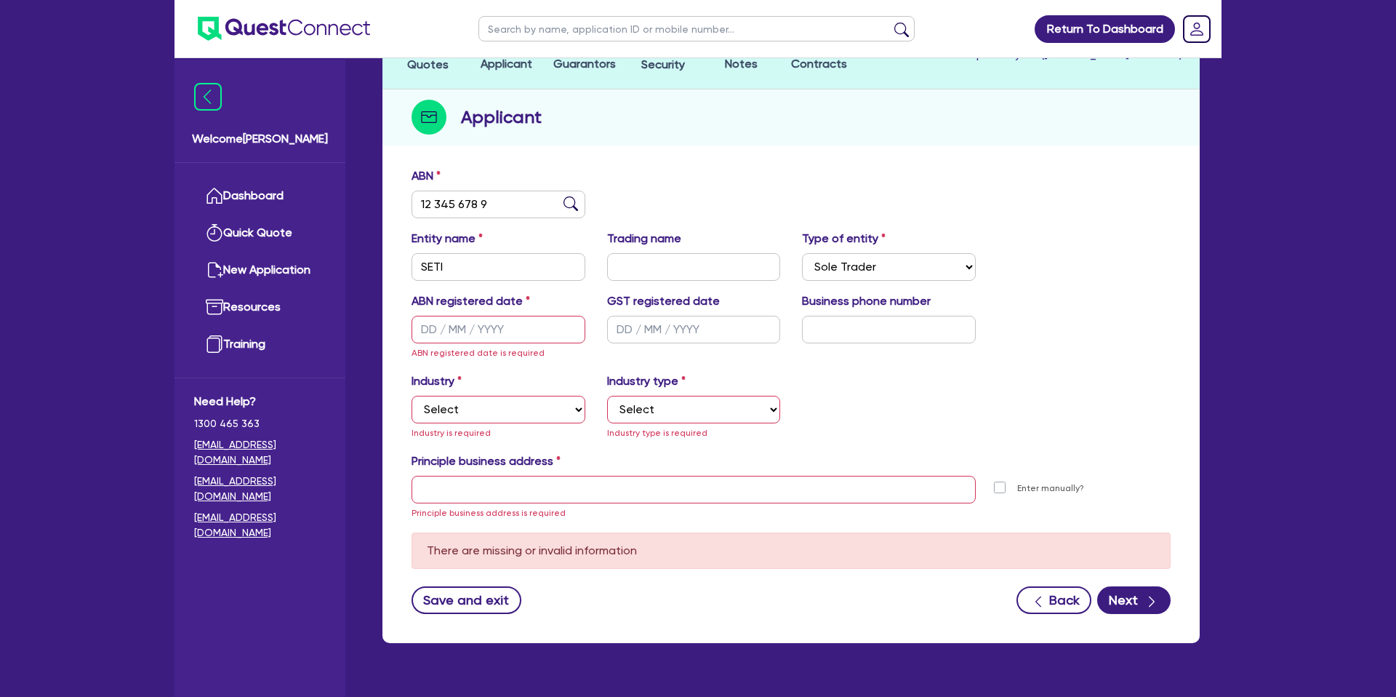
click at [459, 351] on span "ABN registered date is required" at bounding box center [478, 353] width 133 height 10
click at [438, 326] on input "text" at bounding box center [499, 330] width 174 height 28
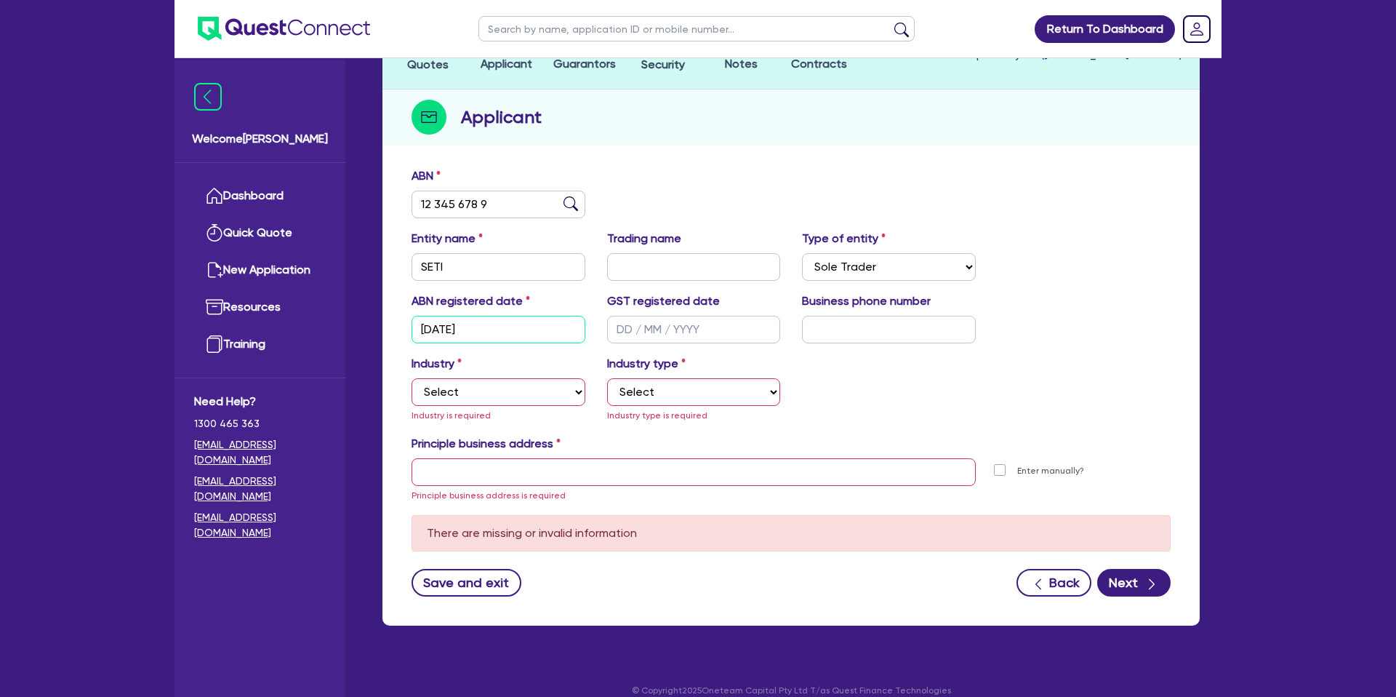
type input "01/01/2025"
click at [629, 327] on input "text" at bounding box center [694, 330] width 174 height 28
type input "01/02/2025"
drag, startPoint x: 824, startPoint y: 394, endPoint x: 599, endPoint y: 385, distance: 224.9
click at [749, 393] on div "Industry Select Accomodation & Food Services Administrative & Support Services …" at bounding box center [791, 395] width 781 height 80
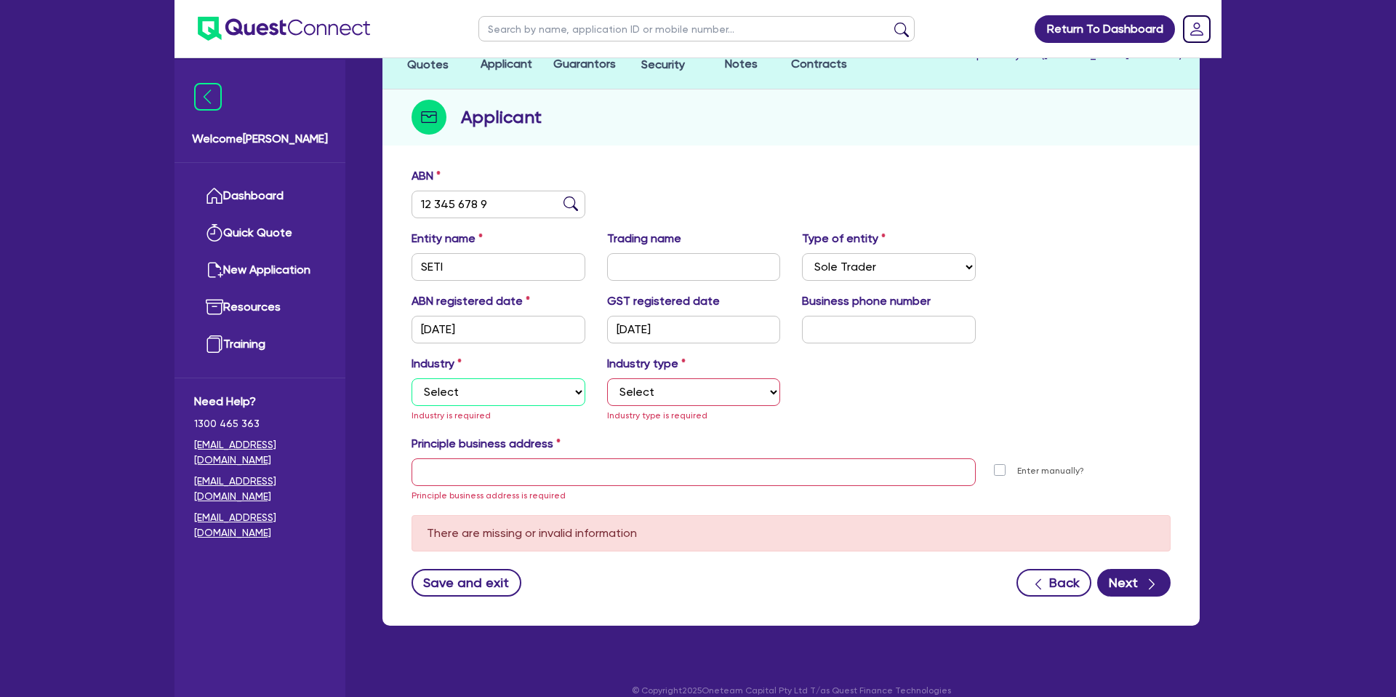
click at [488, 391] on select "Select Accomodation & Food Services Administrative & Support Services Agricultu…" at bounding box center [499, 392] width 174 height 28
select select "ADMINISTRATIVE_SUPPORT"
click at [412, 378] on select "Select Accomodation & Food Services Administrative & Support Services Agricultu…" at bounding box center [499, 392] width 174 height 28
click at [673, 396] on select "Select Employment Services Administrative Services Domestic & Commercial Cleani…" at bounding box center [694, 392] width 174 height 28
select select "ADMINISTRATIVE"
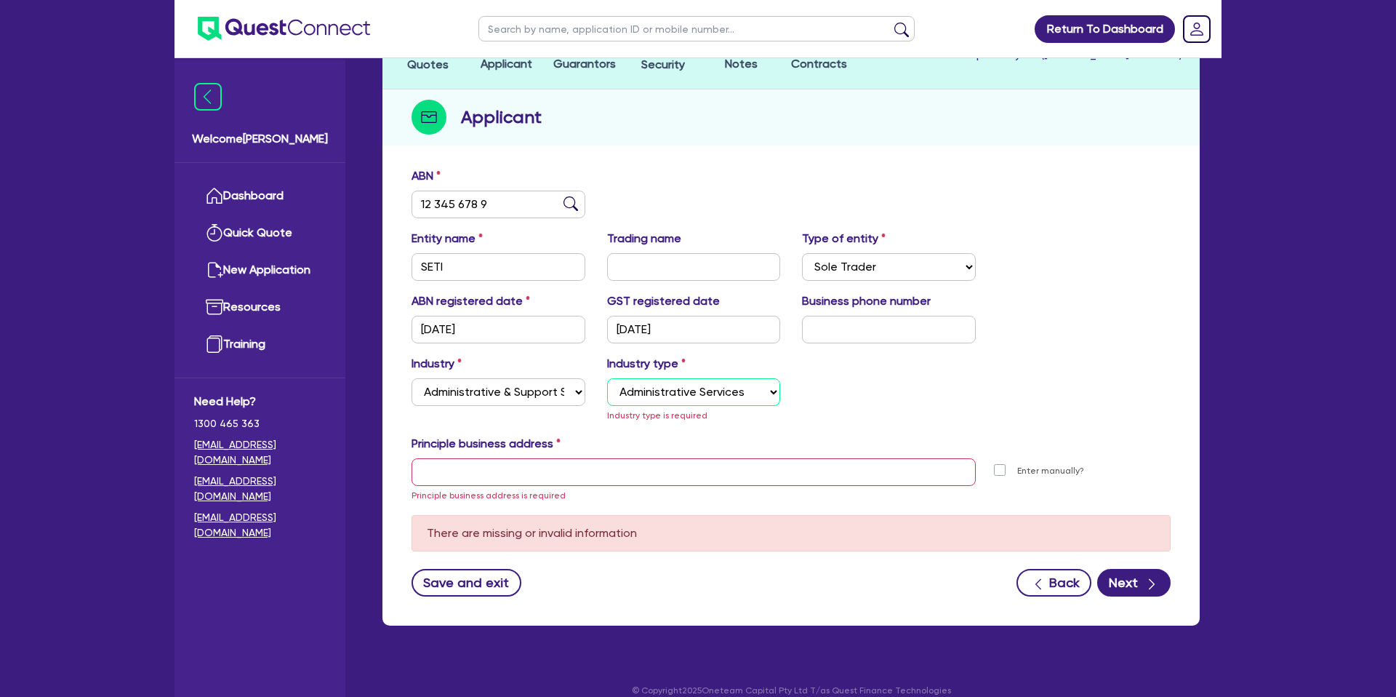
click at [607, 378] on select "Select Employment Services Administrative Services Domestic & Commercial Cleani…" at bounding box center [694, 392] width 174 height 28
click at [519, 490] on span "Principle business address is required" at bounding box center [489, 495] width 154 height 10
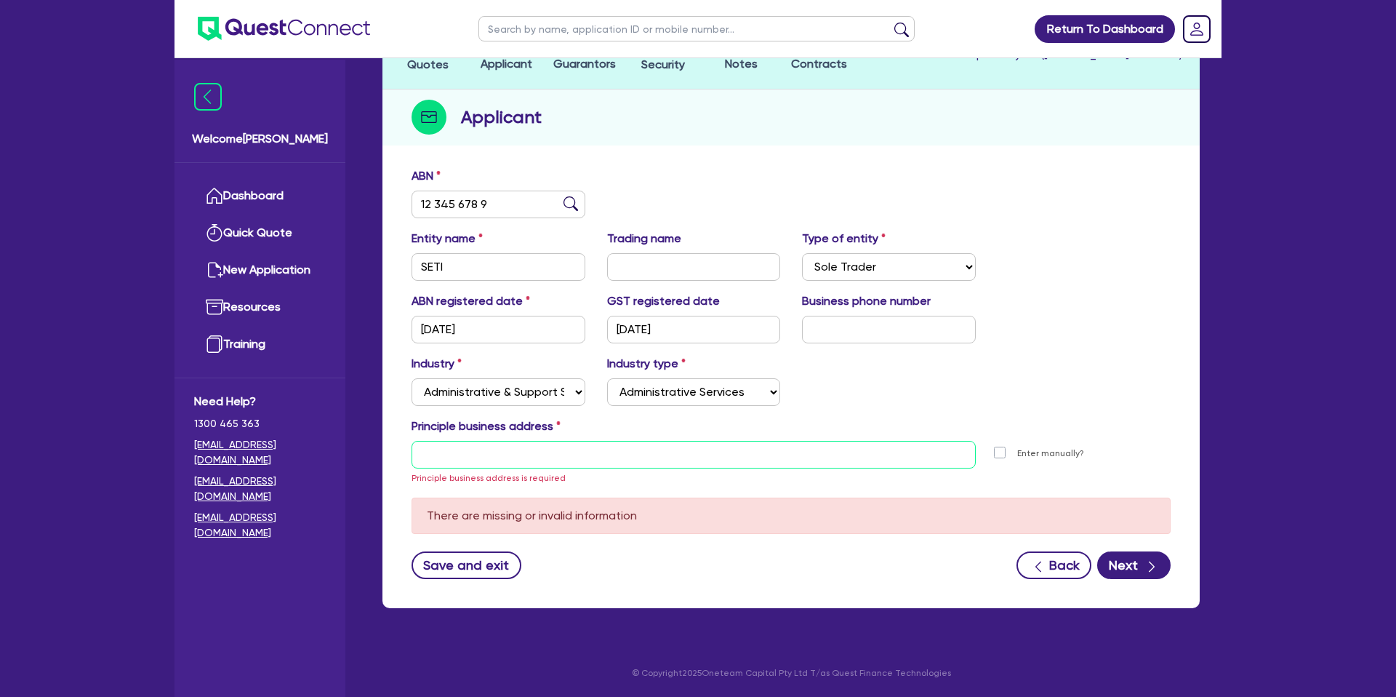
click at [503, 465] on input "text" at bounding box center [694, 455] width 564 height 28
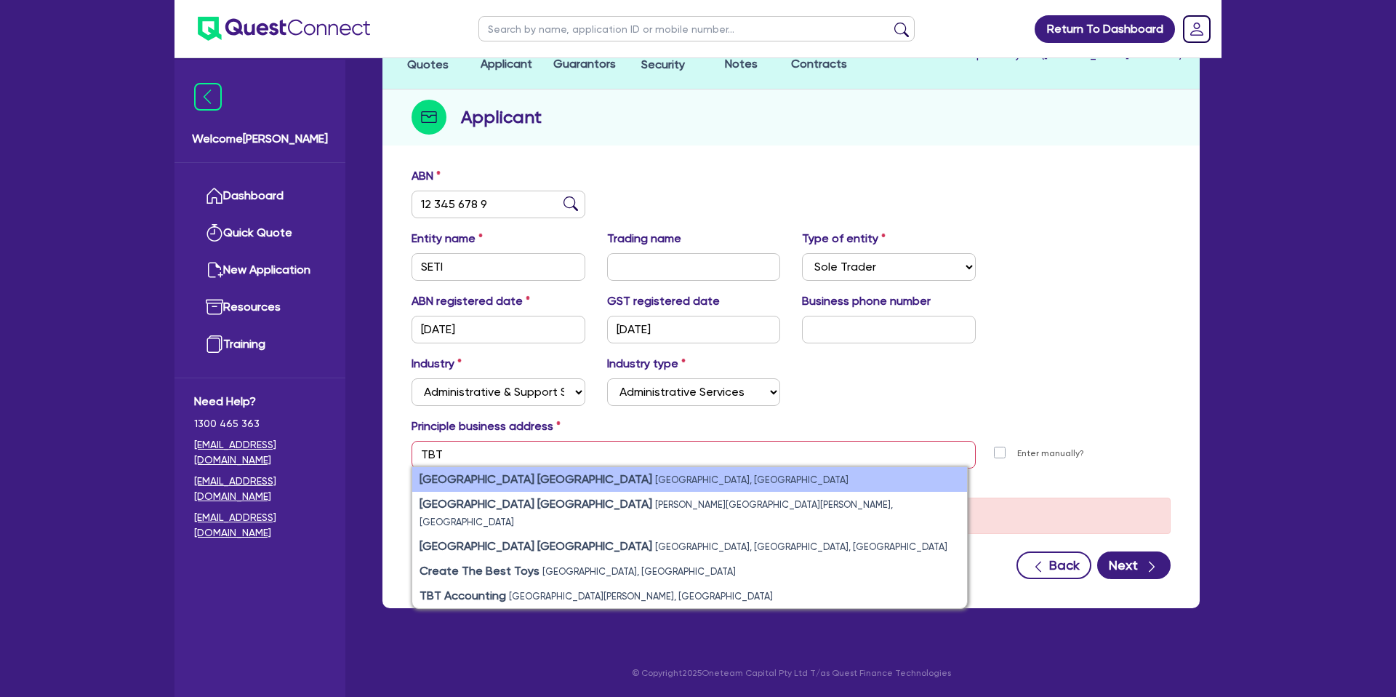
click at [510, 478] on strong "Telstra Business Technology Centre Northern Territory" at bounding box center [536, 479] width 233 height 14
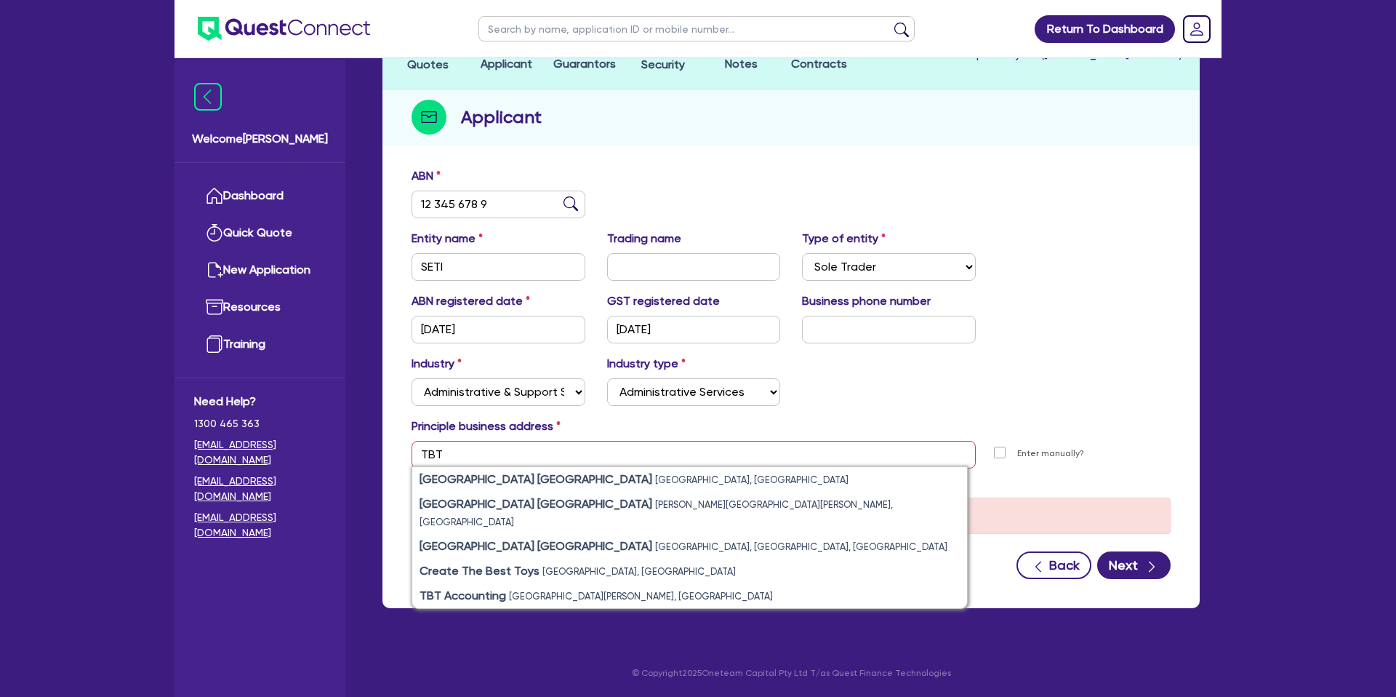
type input "7 66 Coonawarra Rd Winnellie NT 0820"
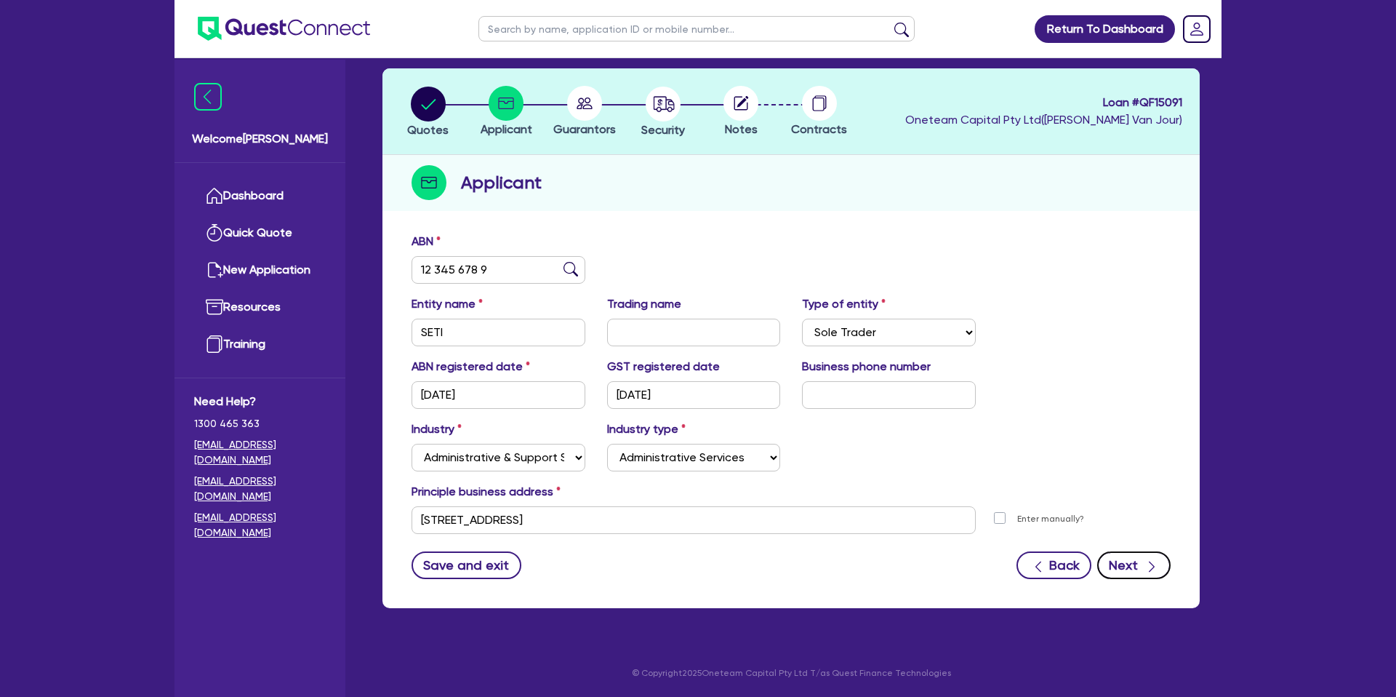
click at [1147, 566] on icon "button" at bounding box center [1152, 566] width 15 height 15
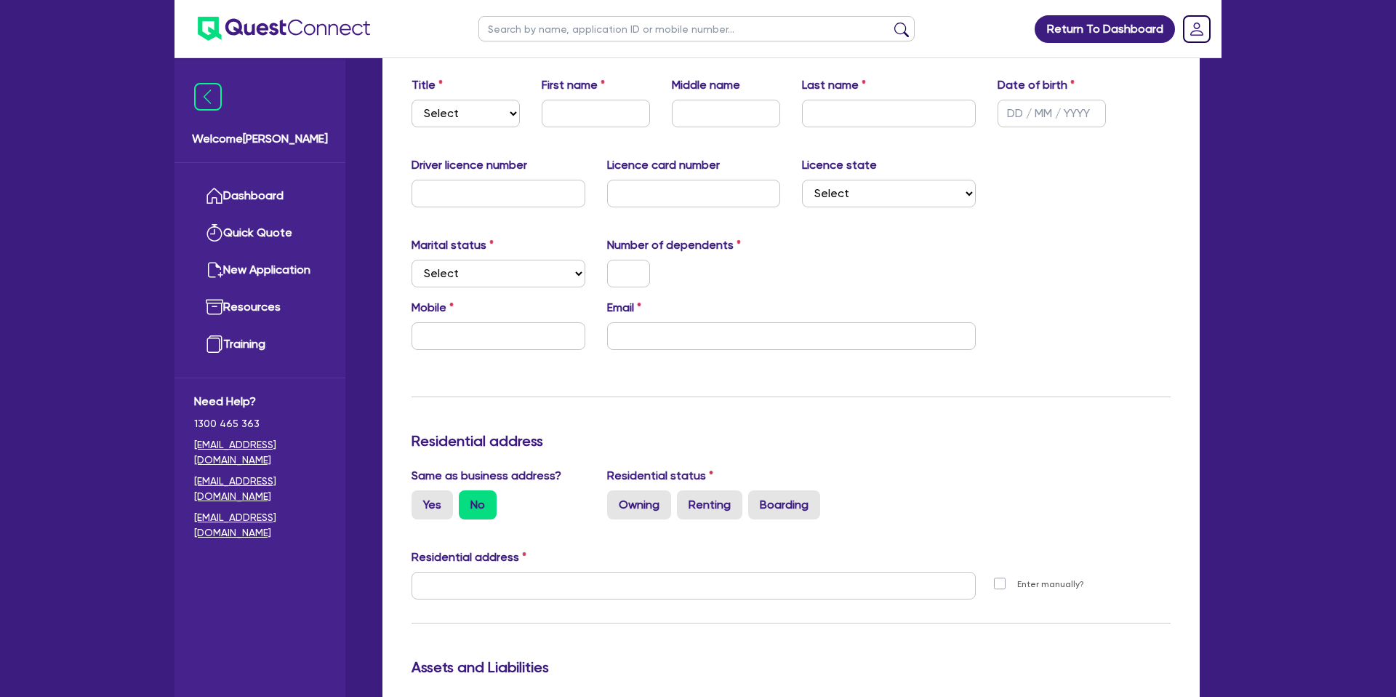
scroll to position [257, 0]
click at [457, 328] on input "text" at bounding box center [499, 334] width 174 height 28
click at [662, 336] on input "email" at bounding box center [791, 334] width 369 height 28
type input "0425 148 316"
type input "s"
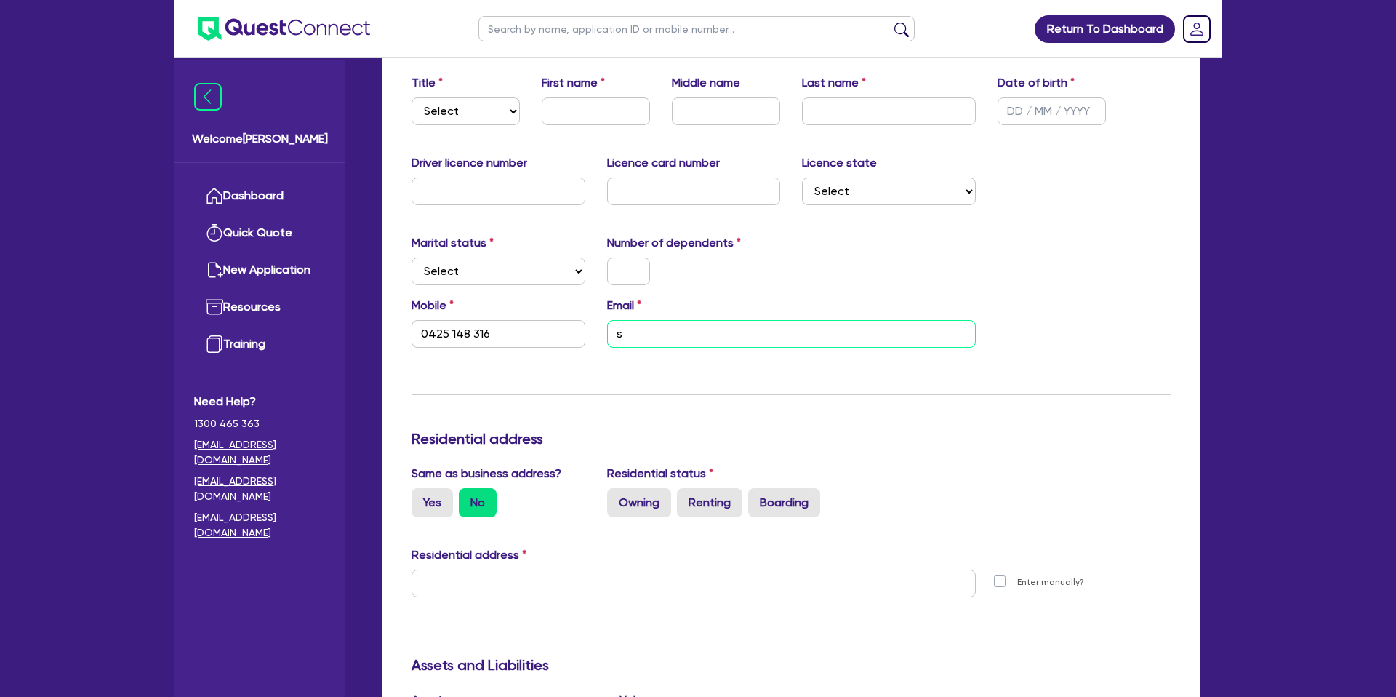
type input "0425 148 316"
type input "se"
type input "0425 148 316"
type input "set"
type input "0425 148 316"
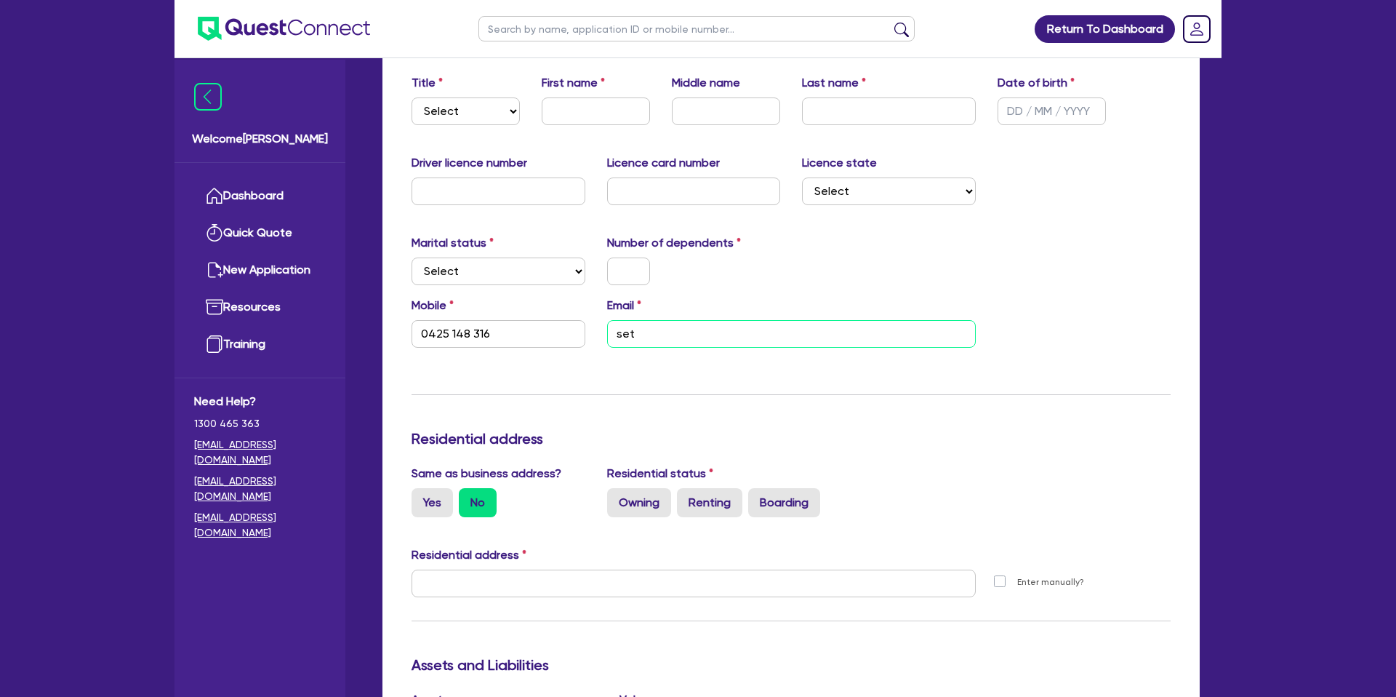
type input "seti"
type input "0425 148 316"
type input "seti."
type input "0425 148 316"
type input "seti.m"
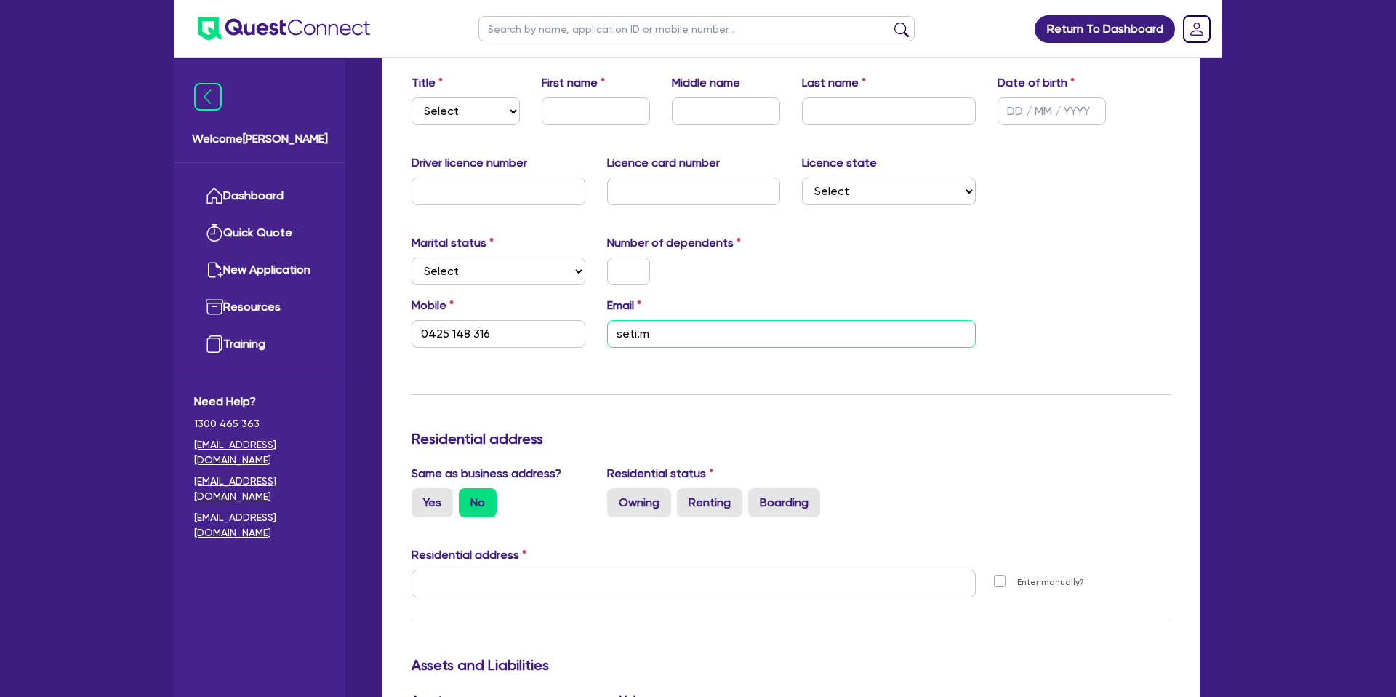
type input "0425 148 316"
type input "seti.mo"
type input "0425 148 316"
type input "seti.mor"
type input "0425 148 316"
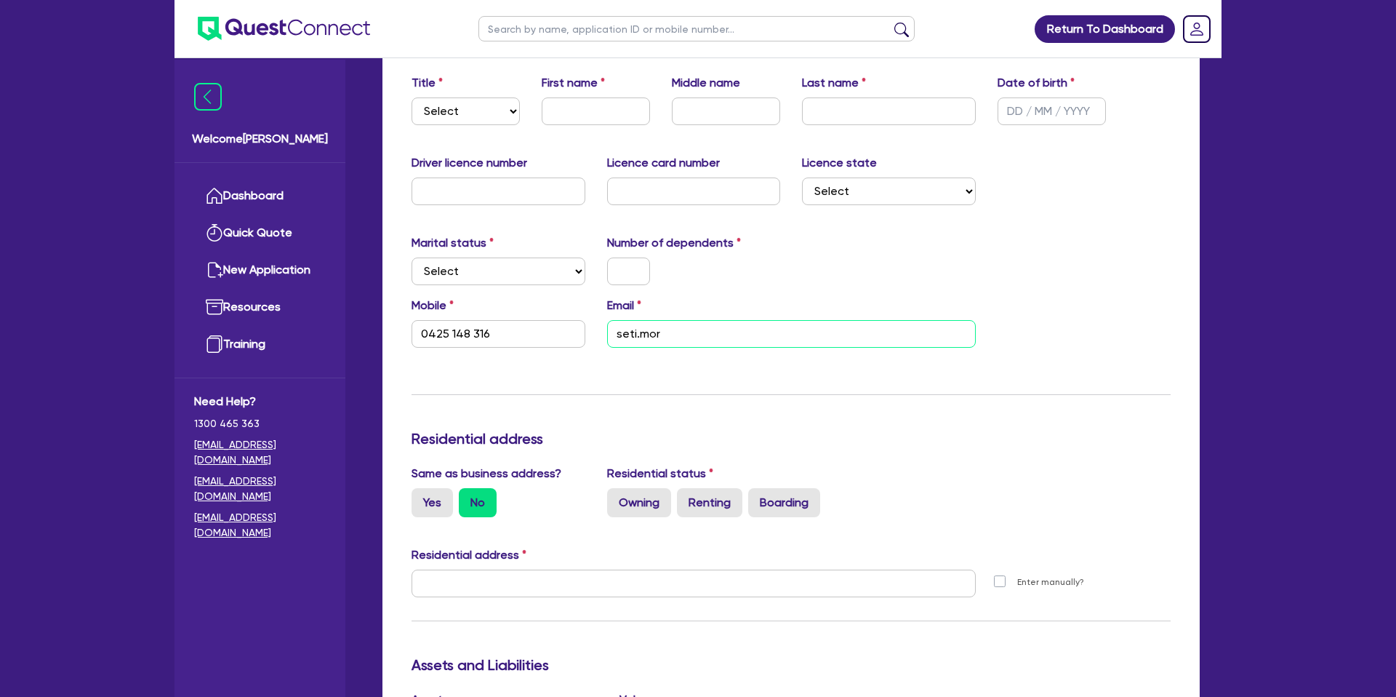
type input "seti.mo"
type input "0425 148 316"
type input "seti.mol"
type input "0425 148 316"
type input "seti.mole"
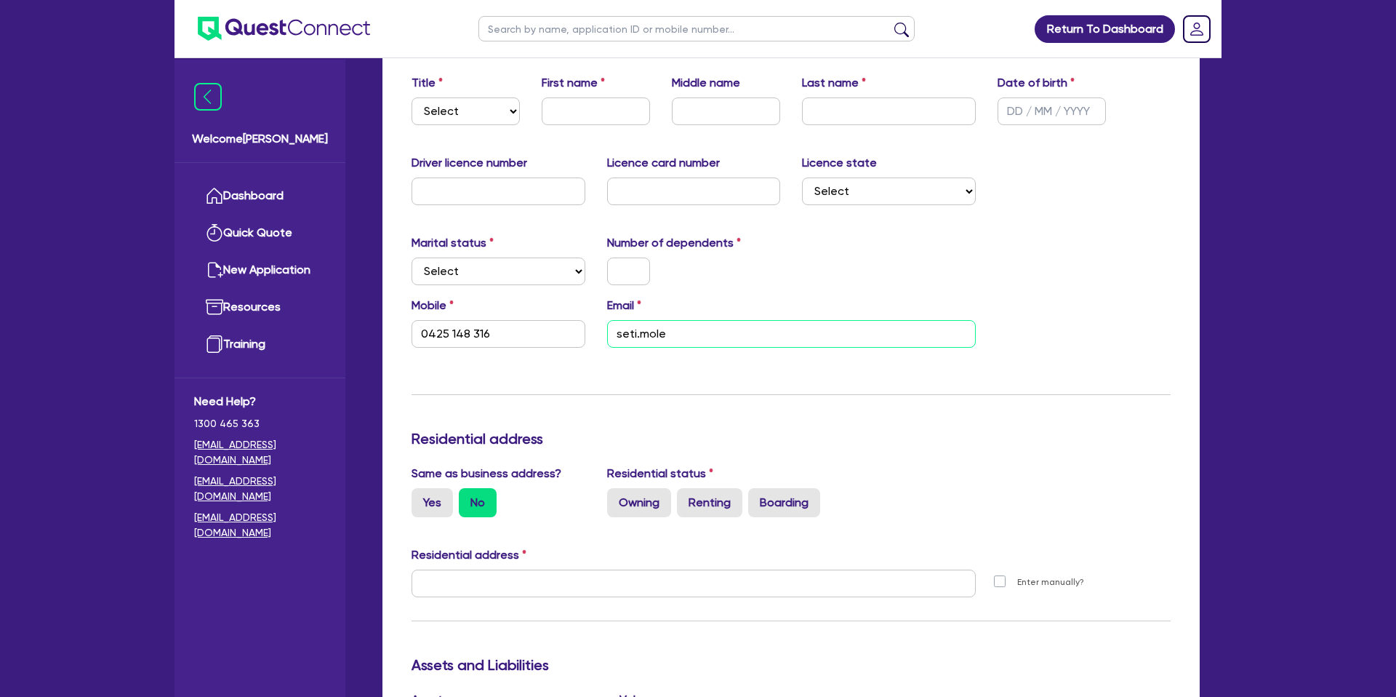
type input "0425 148 316"
type input "seti.molel"
type input "0425 148 316"
type input "seti.moleli"
type input "0425 148 316"
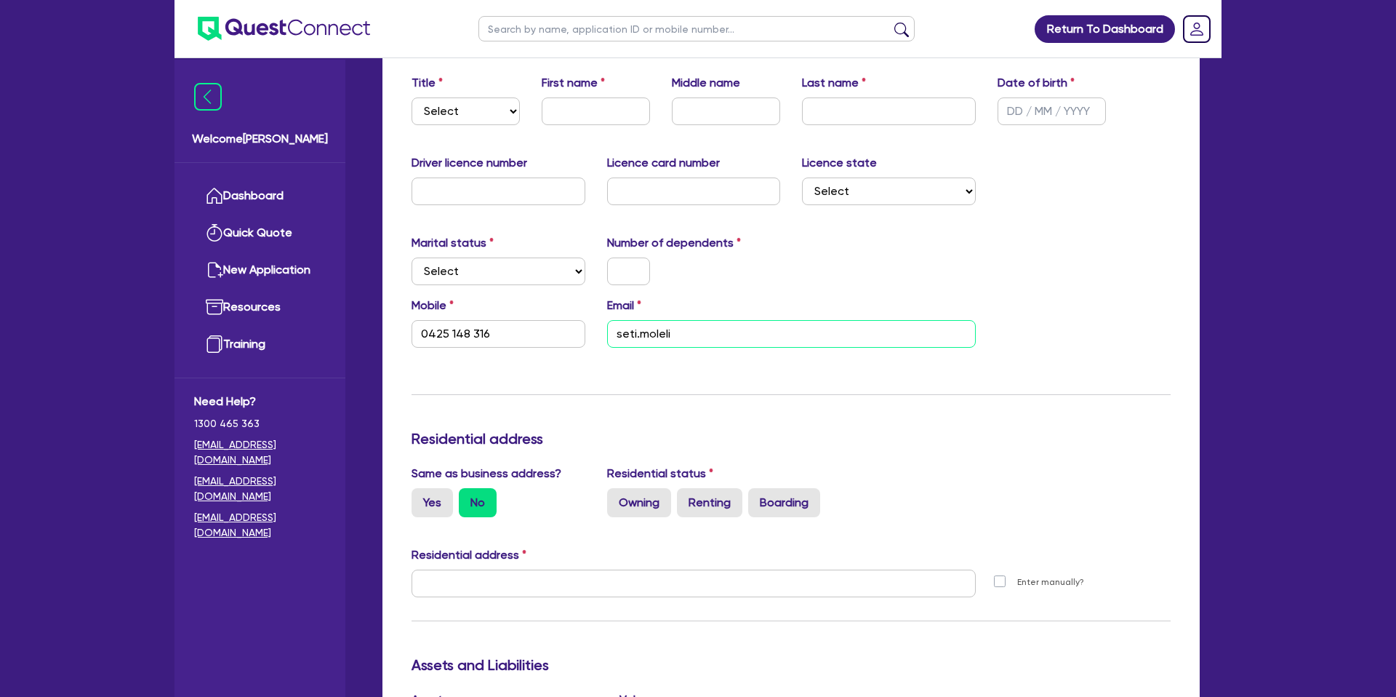
type input "seti.moleli@"
type input "0425 148 316"
type input "seti.moleli@h"
type input "0425 148 316"
type input "seti.moleli@ho"
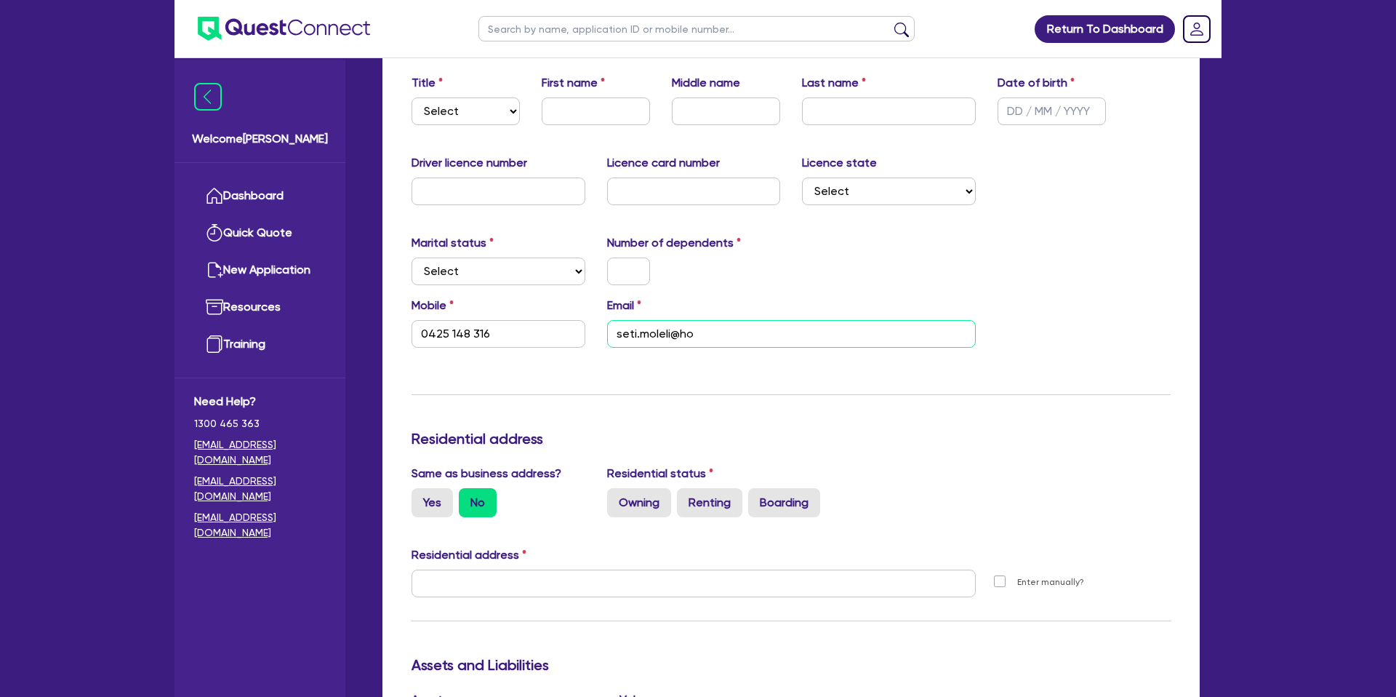
type input "0425 148 316"
type input "seti.moleli@hot"
type input "0425 148 316"
type input "seti.moleli@hotm"
type input "0425 148 316"
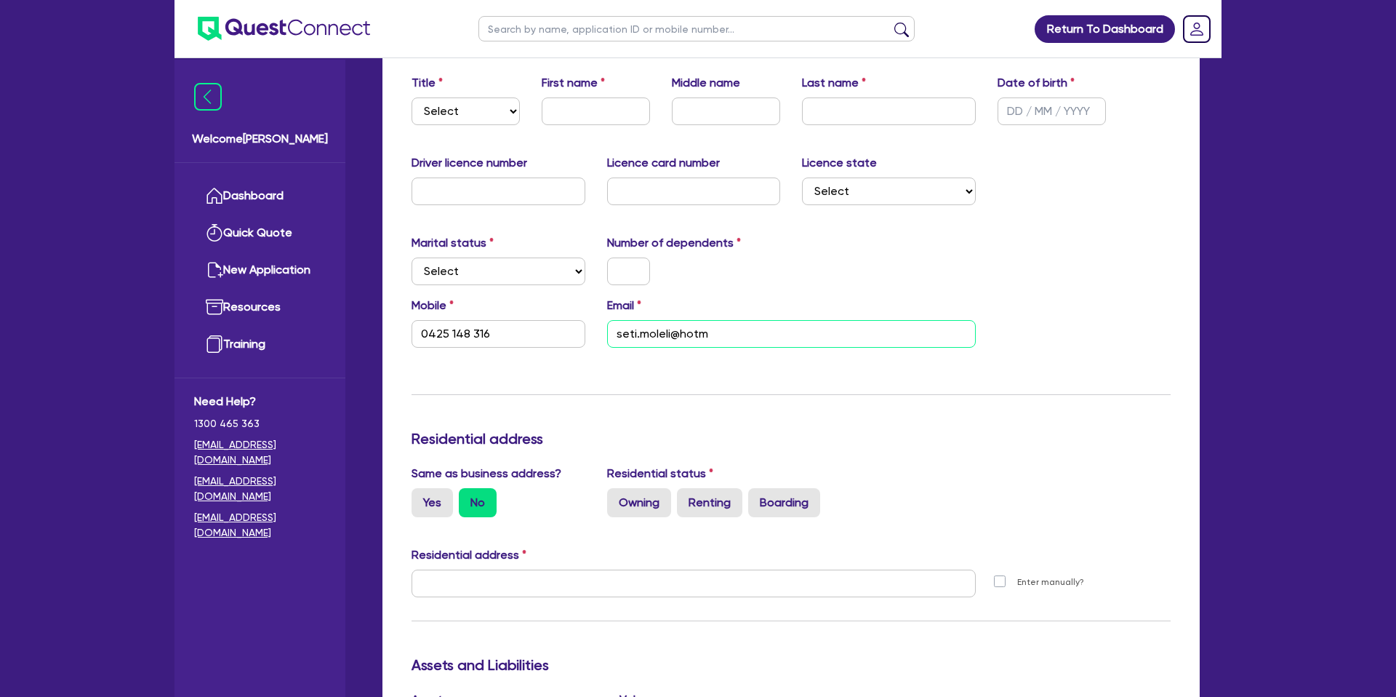
type input "seti.moleli@hotma"
type input "0425 148 316"
type input "seti.moleli@hotmai"
type input "0425 148 316"
type input "seti.moleli@hotmail"
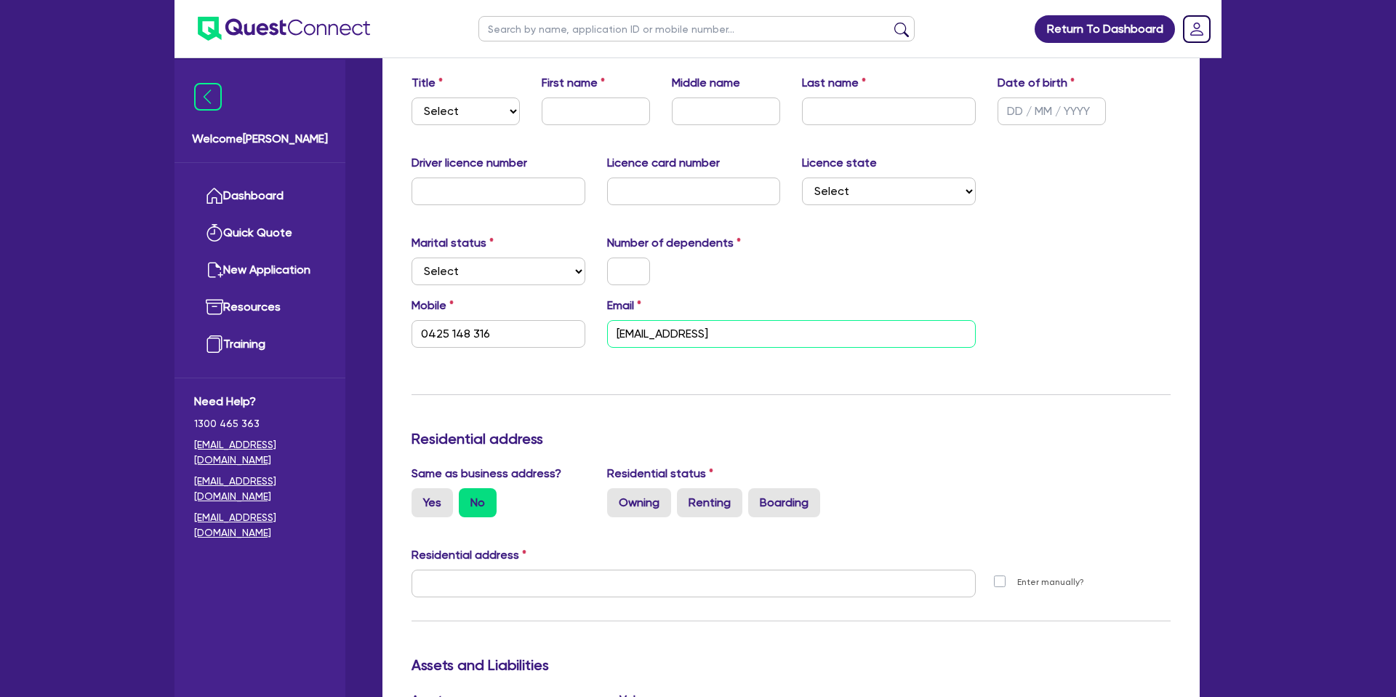
type input "0425 148 316"
type input "seti.moleli@hotmail."
type input "0425 148 316"
type input "seti.moleli@hotmail.c"
type input "0425 148 316"
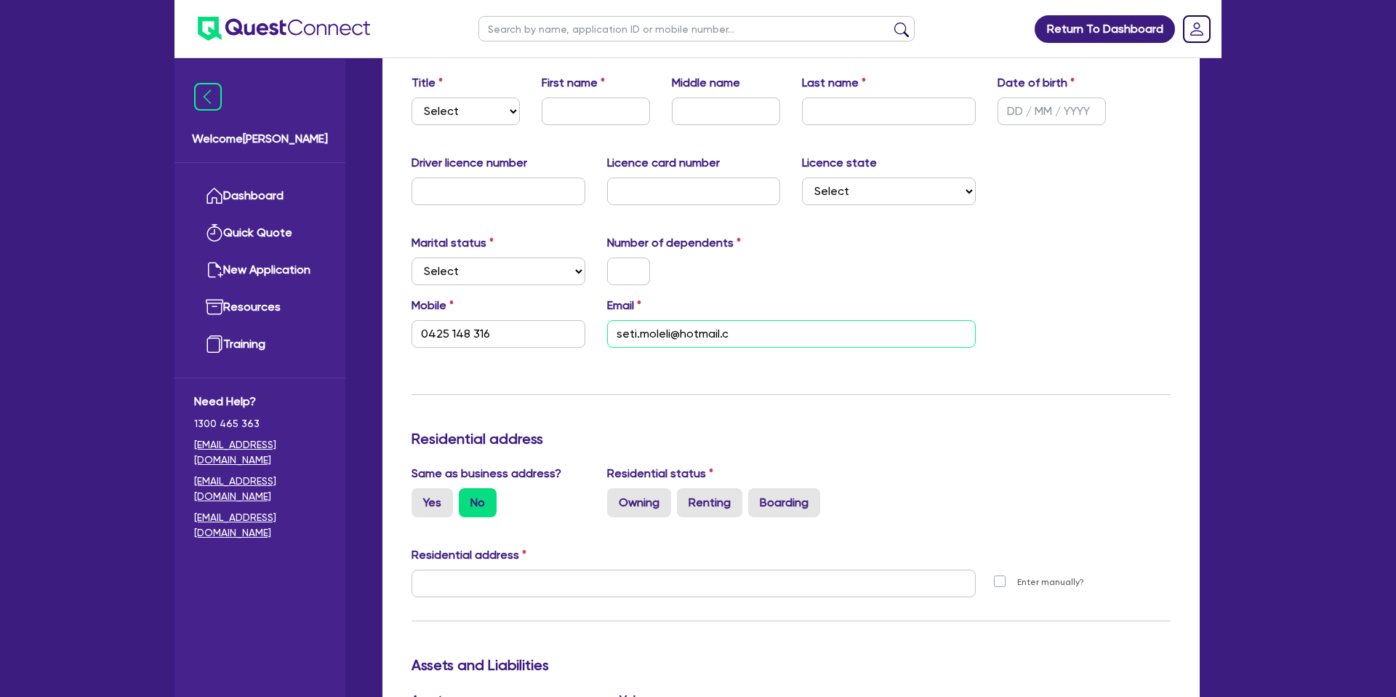
type input "seti.moleli@hotmail.co"
type input "0425 148 316"
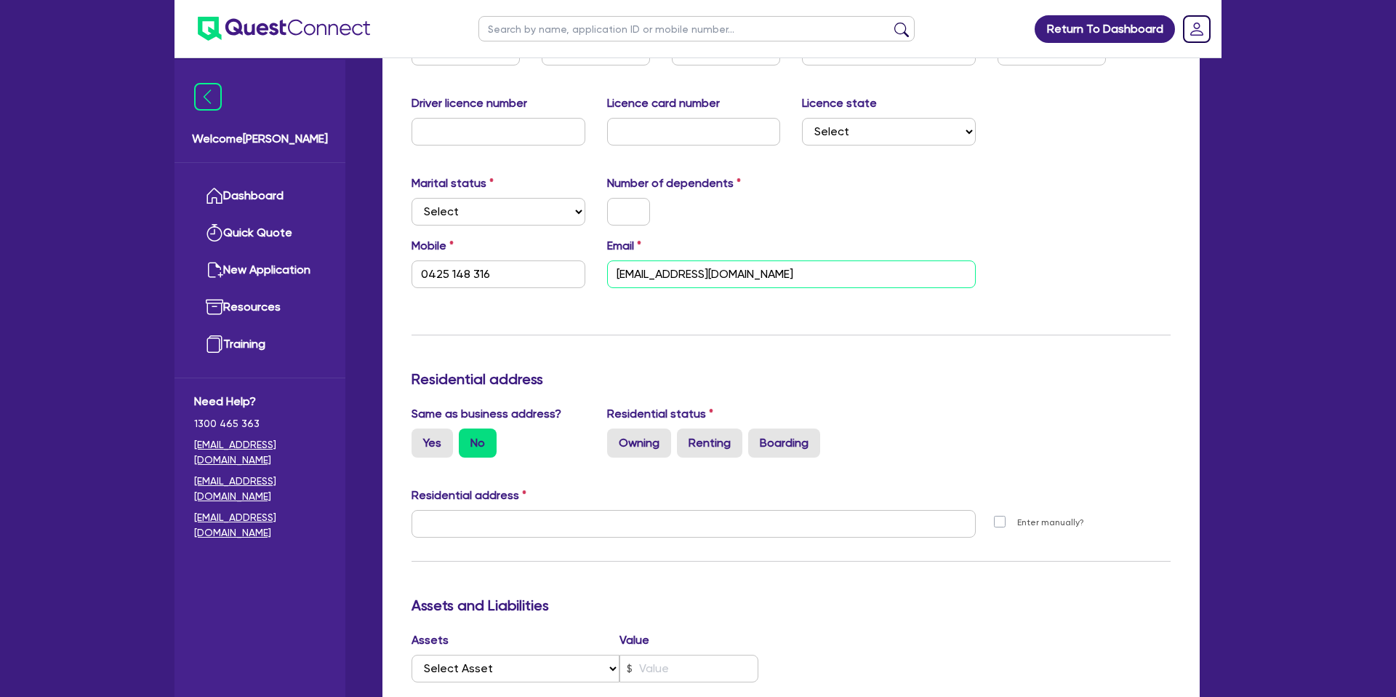
scroll to position [327, 0]
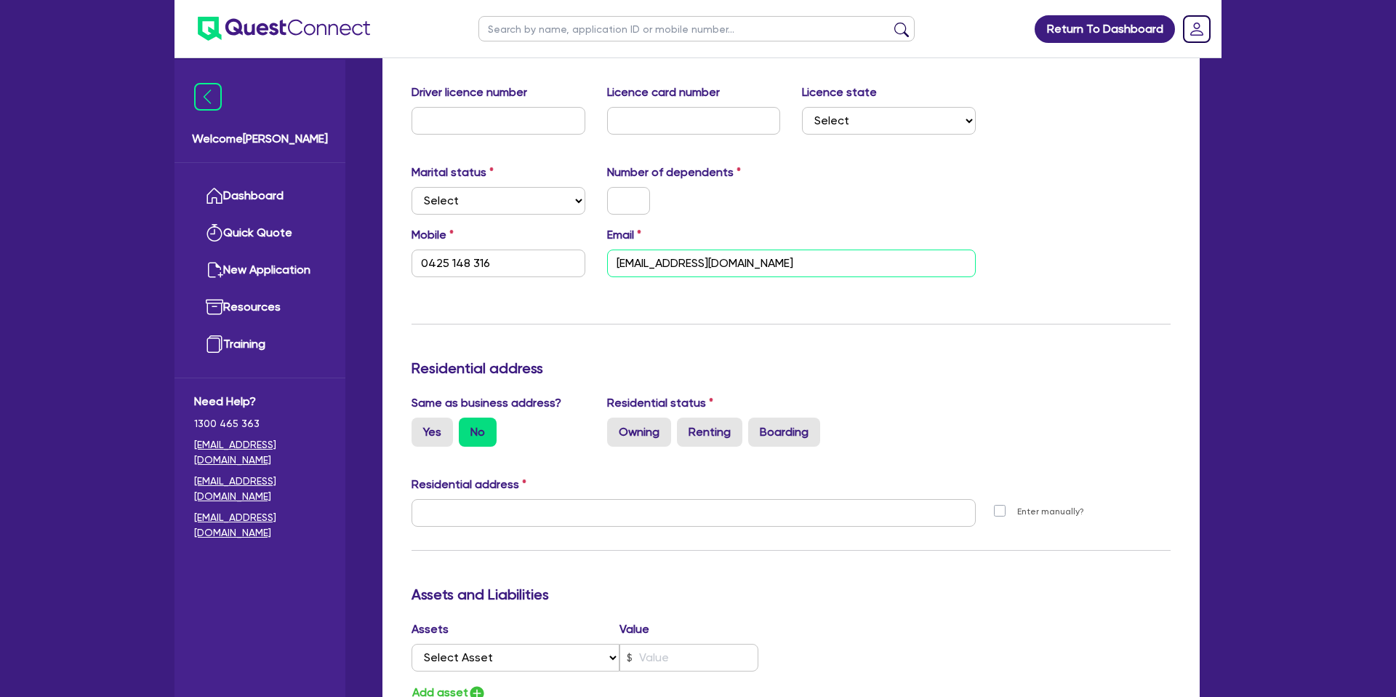
type input "seti.moleli@hotmail.com"
click at [451, 325] on div "Update residential status for Director #1 Boarding is only acceptable when the …" at bounding box center [791, 507] width 759 height 1076
click at [431, 424] on label "Yes" at bounding box center [432, 431] width 41 height 29
click at [421, 424] on input "Yes" at bounding box center [416, 421] width 9 height 9
radio input "true"
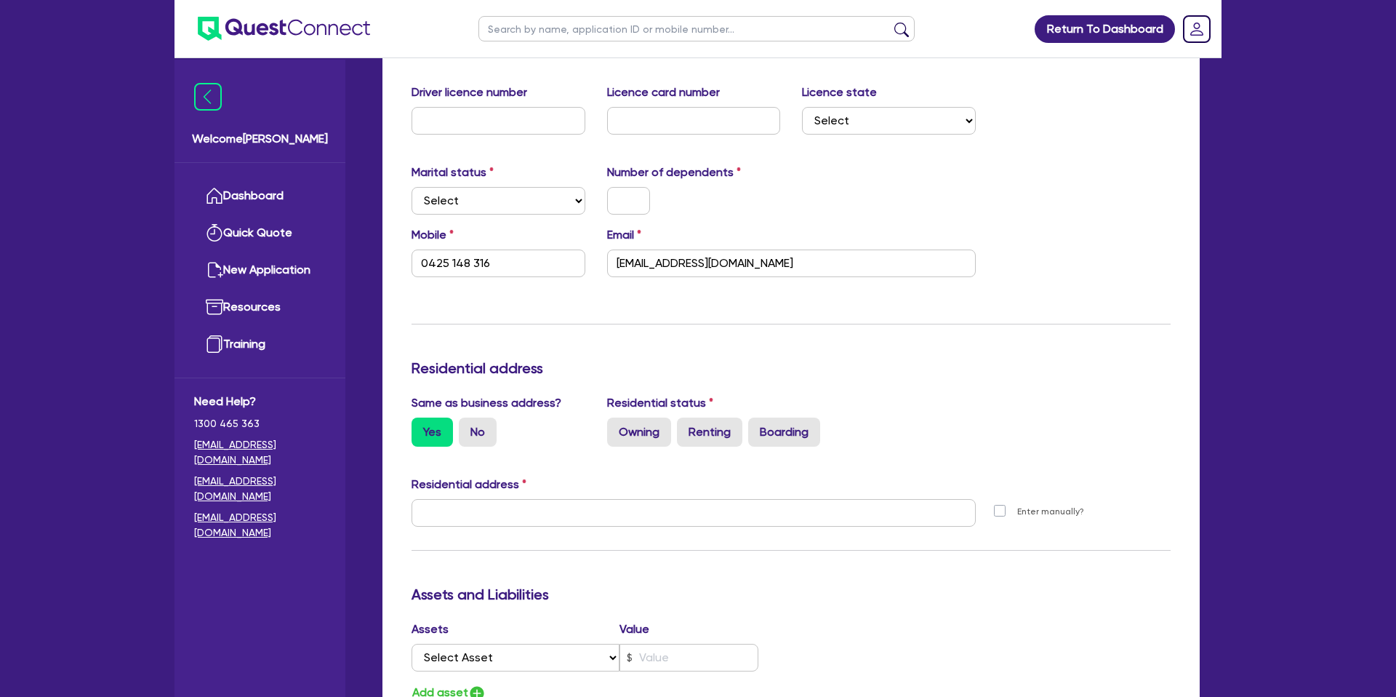
type input "0425 148 316"
type input "7 66 Coonawarra Rd Winnellie NT 0820"
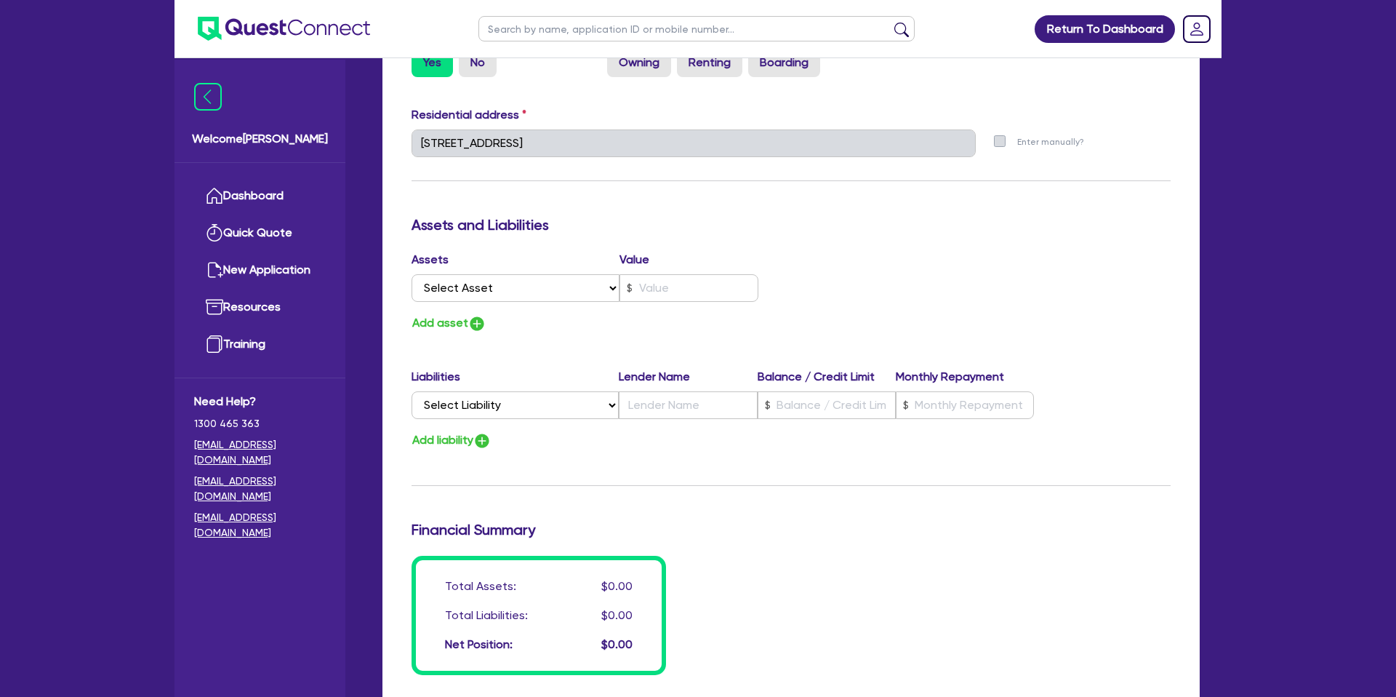
scroll to position [698, 0]
click at [450, 277] on select "Select Asset Cash Property Investment property Vehicle Truck Trailer Equipment …" at bounding box center [516, 287] width 208 height 28
select select "CASH"
click at [412, 273] on select "Select Asset Cash Property Investment property Vehicle Truck Trailer Equipment …" at bounding box center [516, 287] width 208 height 28
drag, startPoint x: 652, startPoint y: 281, endPoint x: 671, endPoint y: 295, distance: 23.4
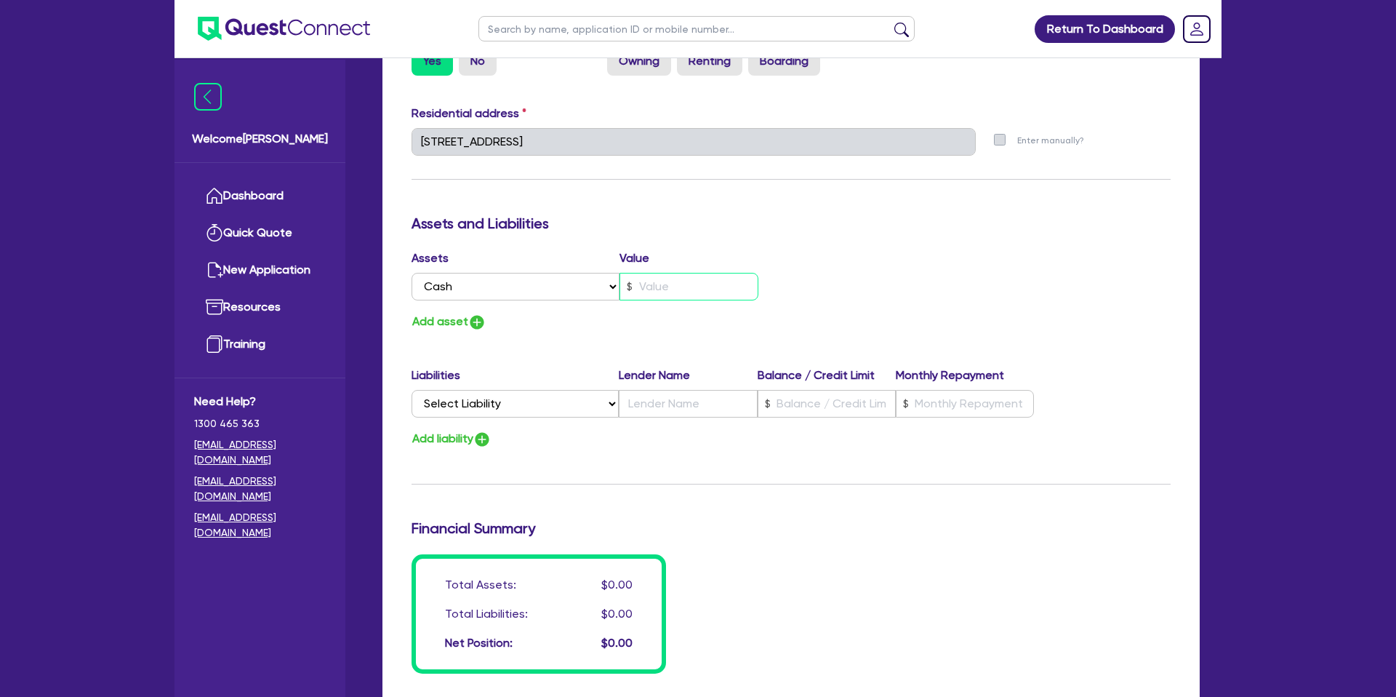
click at [652, 281] on input "text" at bounding box center [689, 287] width 139 height 28
type input "0425 148 316"
type input "2"
type input "0425 148 316"
type input "25"
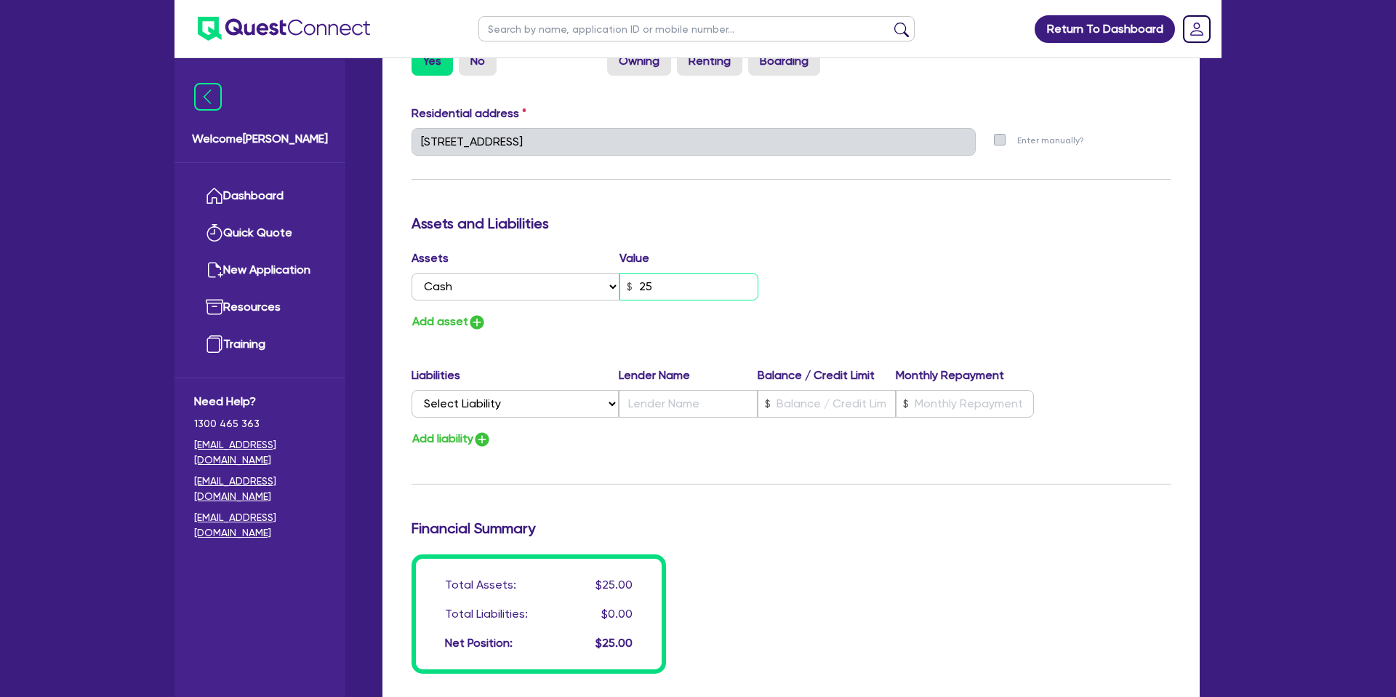
type input "0425 148 316"
type input "250"
type input "0425 148 316"
type input "2,500"
type input "0425 148 316"
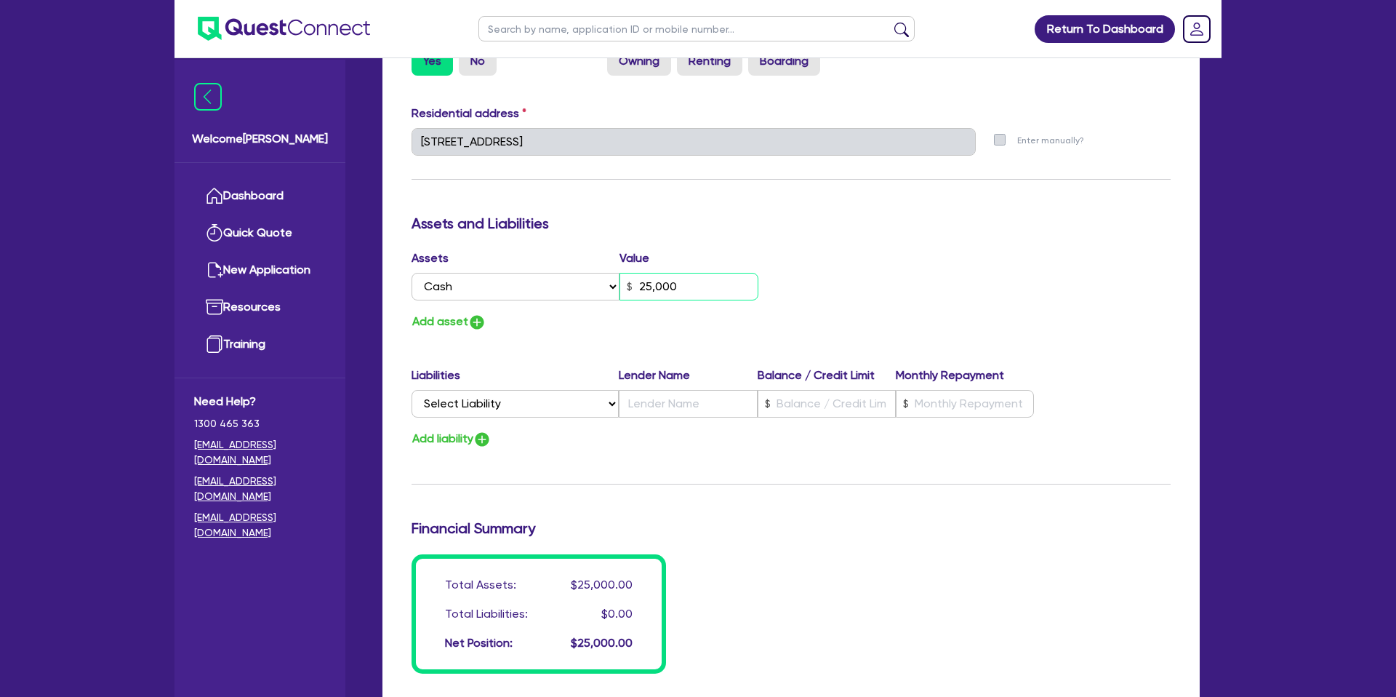
type input "25,000"
drag, startPoint x: 978, startPoint y: 203, endPoint x: 763, endPoint y: 275, distance: 227.0
click at [961, 199] on div "Update residential status for Director #1 Boarding is only acceptable when the …" at bounding box center [791, 136] width 759 height 1076
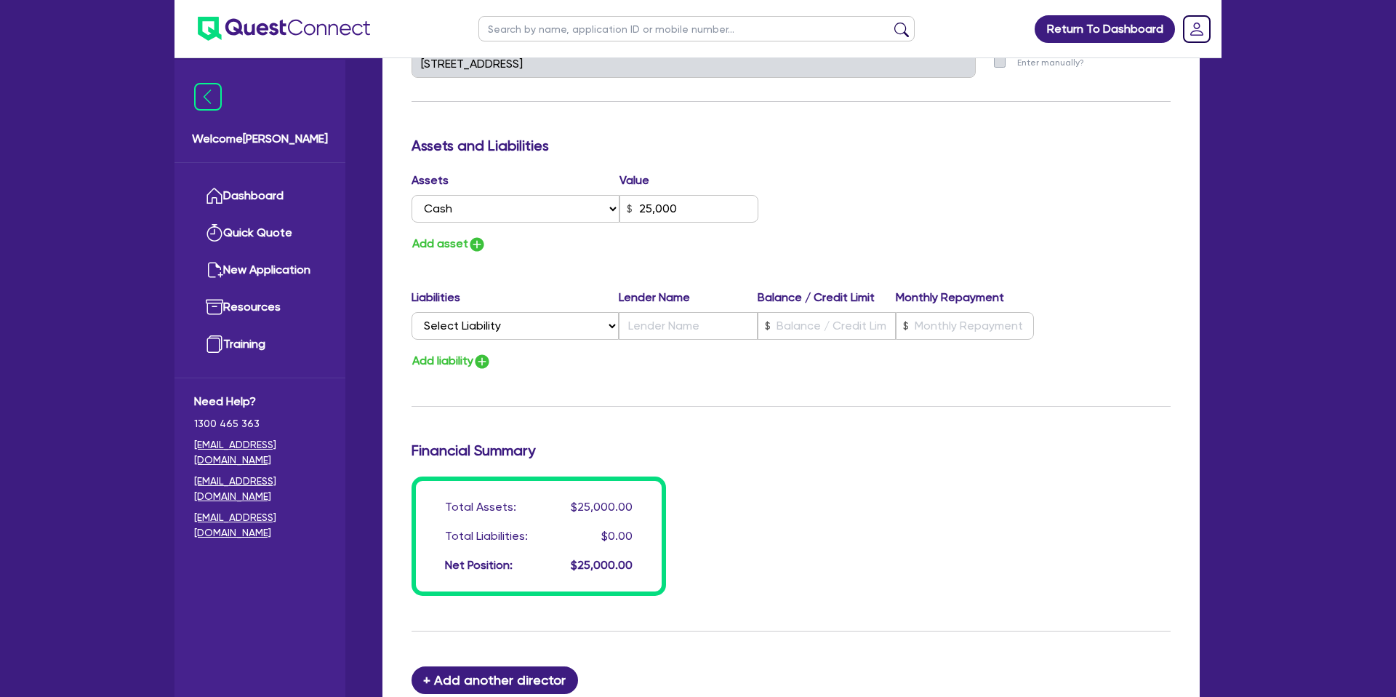
scroll to position [777, 0]
click at [458, 356] on button "Add liability" at bounding box center [452, 361] width 80 height 20
type input "0425 148 316"
type input "25,000"
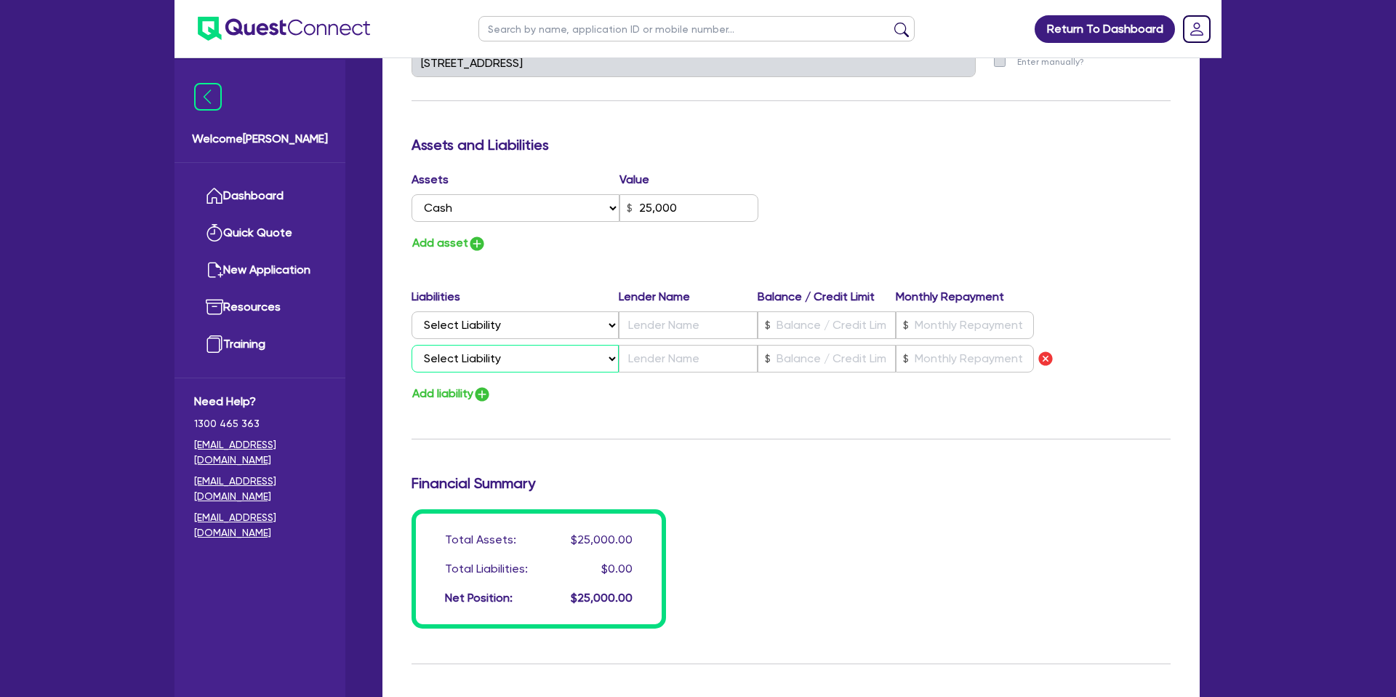
click at [468, 361] on select "Select Liability Credit card Mortgage Investment property loan Vehicle loan Tru…" at bounding box center [515, 359] width 207 height 28
click at [1051, 361] on img "button" at bounding box center [1045, 358] width 17 height 17
type input "0425 148 316"
type input "25,000"
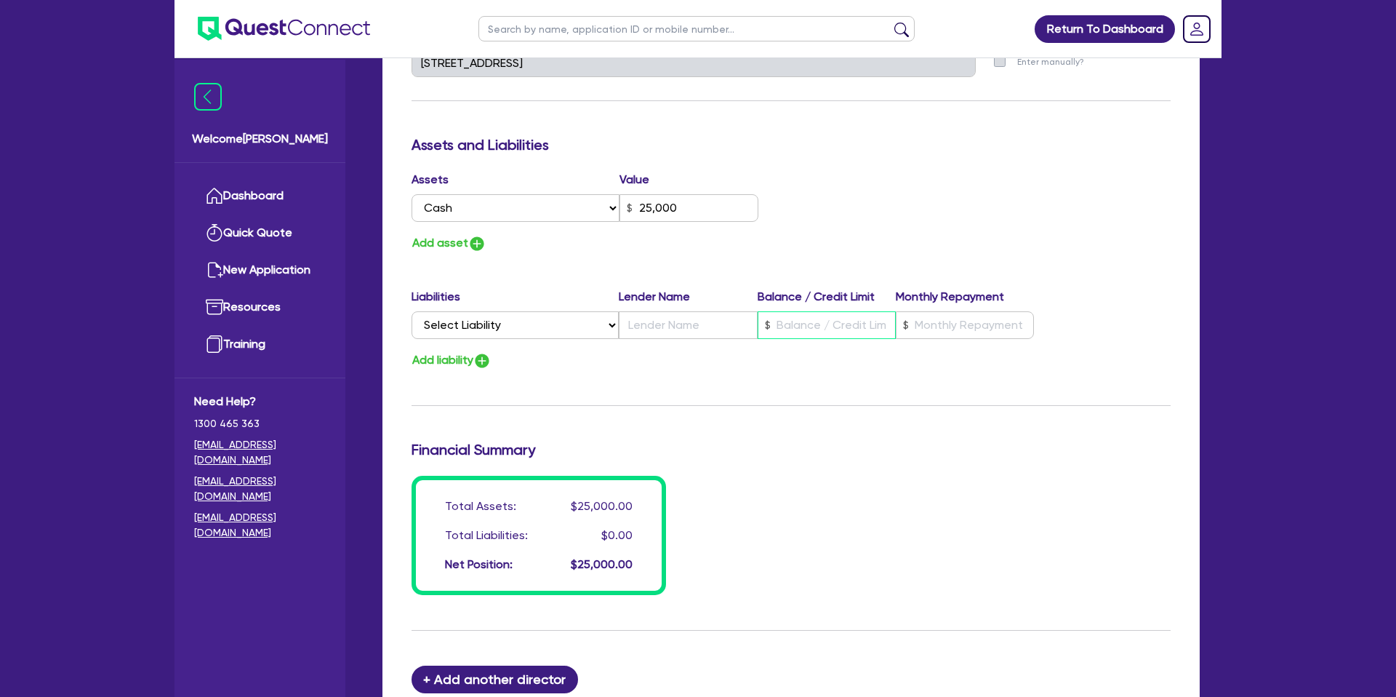
click at [804, 324] on input "text" at bounding box center [827, 325] width 138 height 28
click at [867, 202] on div "Assets Value Select Asset Cash Property Investment property Vehicle Truck Trail…" at bounding box center [791, 212] width 781 height 82
click at [711, 321] on input "text" at bounding box center [688, 325] width 138 height 28
click at [812, 320] on input "text" at bounding box center [827, 325] width 138 height 28
click at [906, 186] on div "Assets Value Select Asset Cash Property Investment property Vehicle Truck Trail…" at bounding box center [791, 212] width 781 height 82
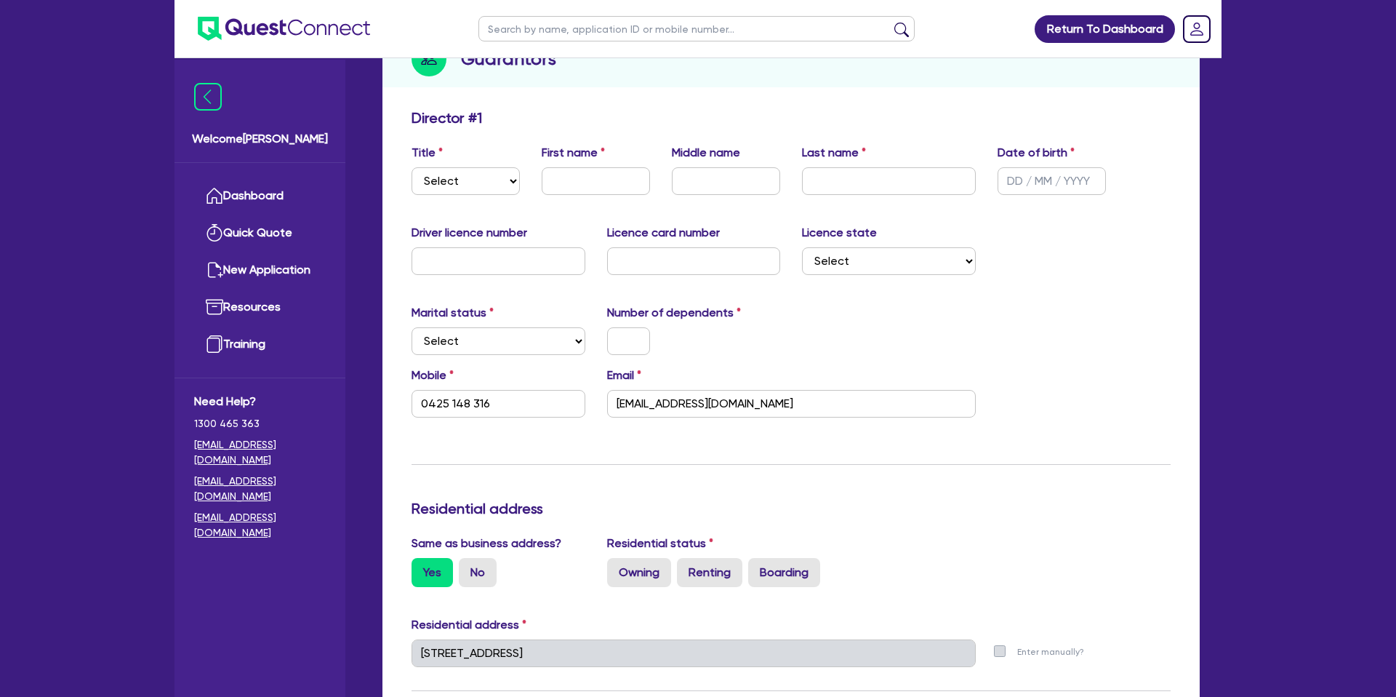
scroll to position [184, 0]
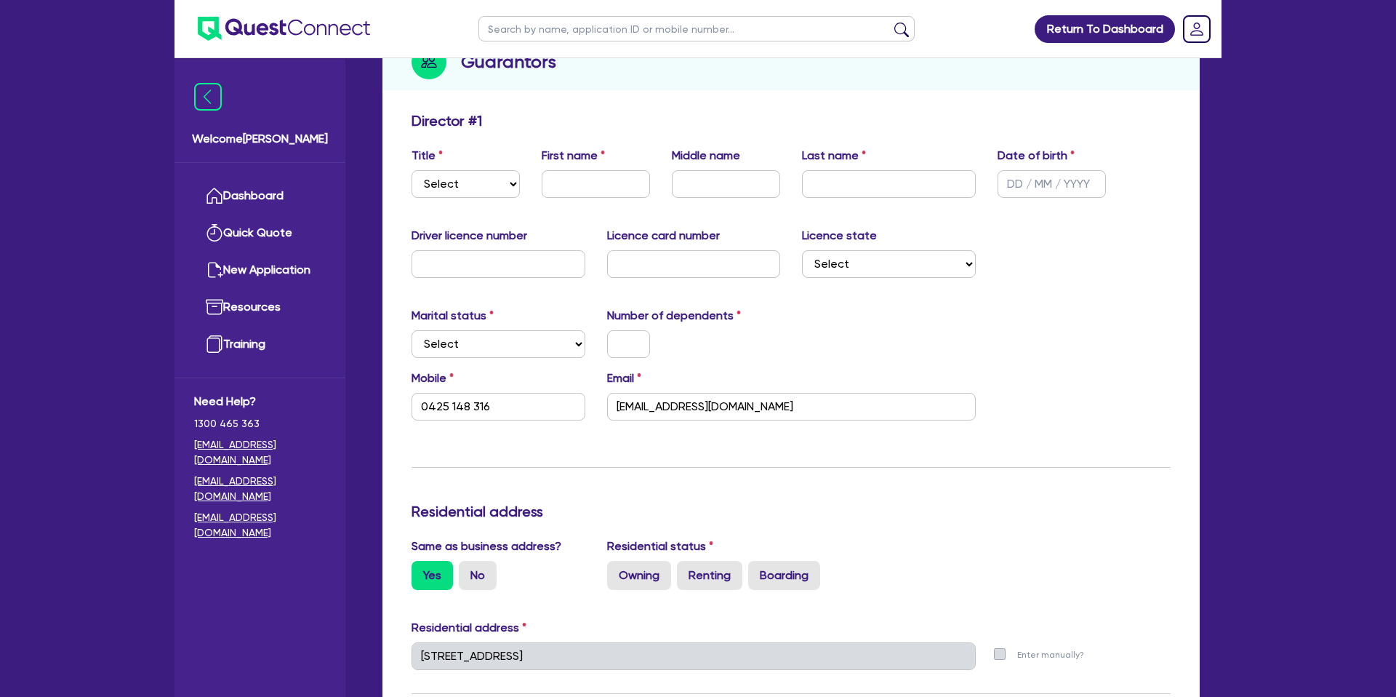
click at [799, 334] on div "Marital status Select Single Married De Facto / Partner Number of dependents" at bounding box center [791, 338] width 781 height 63
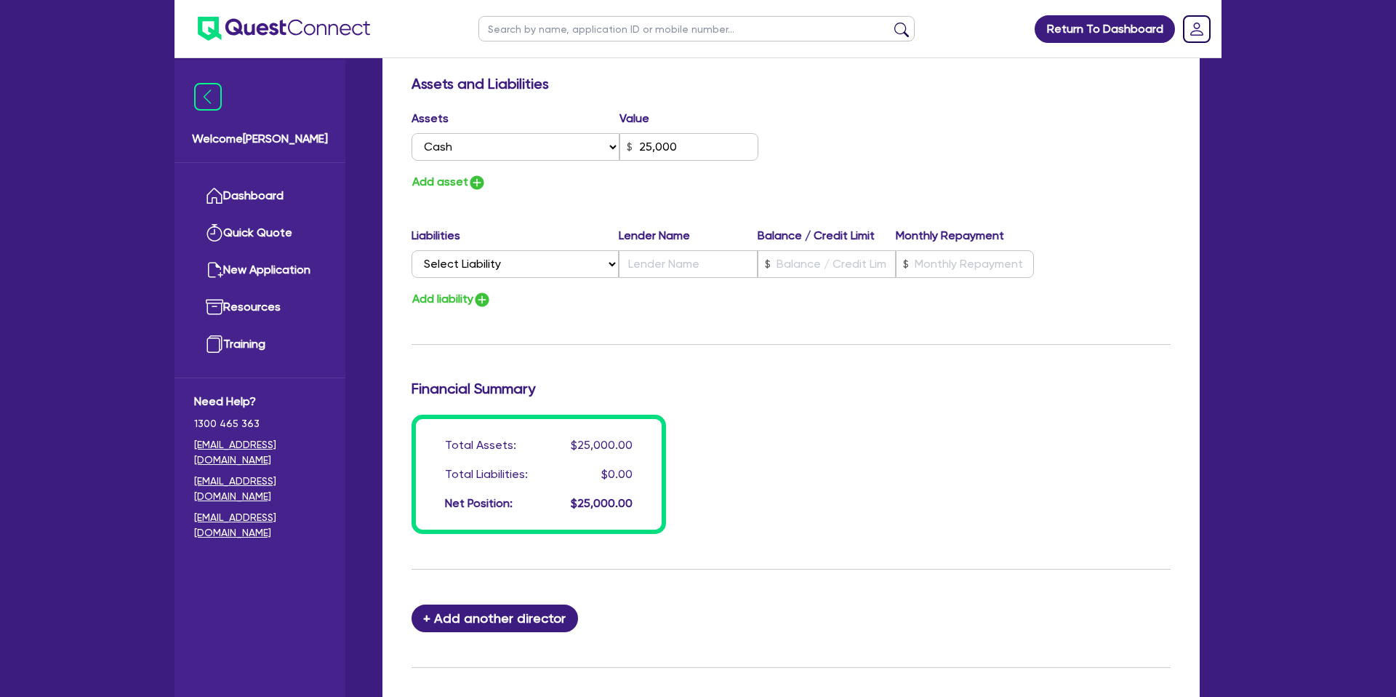
scroll to position [840, 0]
click at [829, 268] on input "text" at bounding box center [827, 262] width 138 height 28
type input "0425 148 316"
type input "25,000"
type input "6"
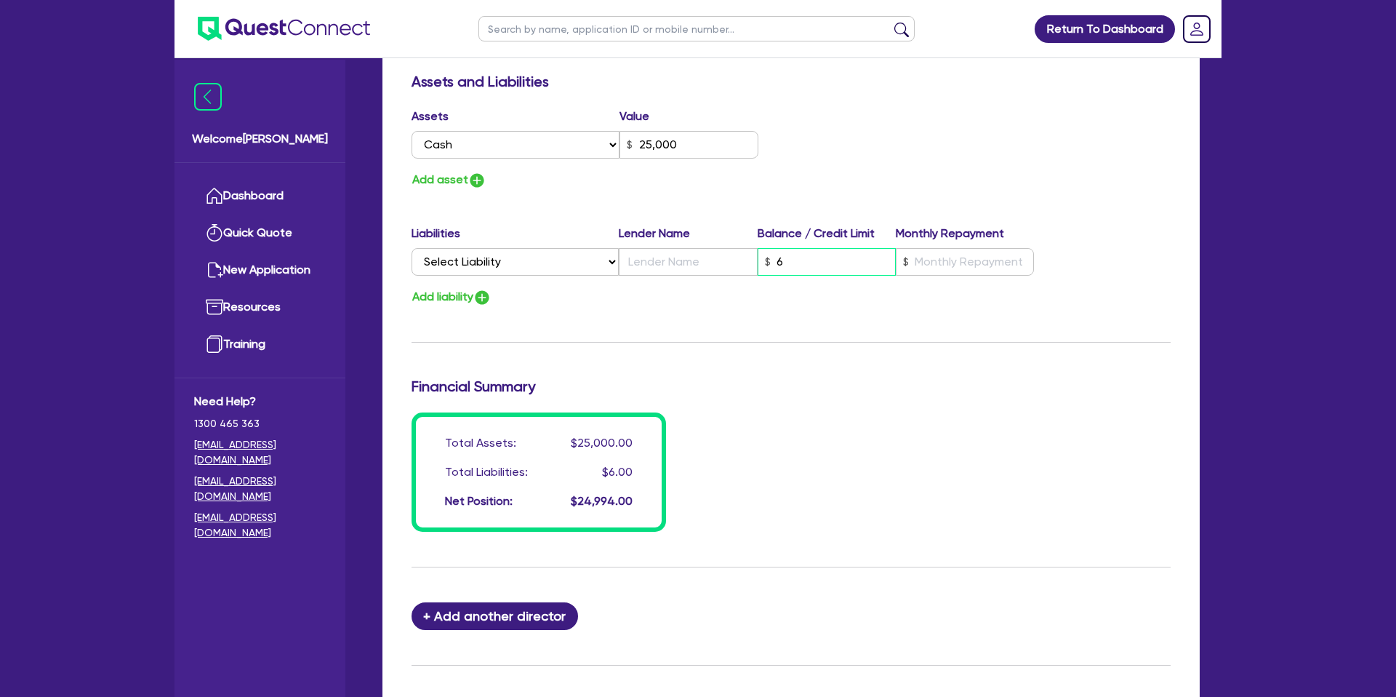
type input "0425 148 316"
type input "25,000"
type input "63"
type input "0425 148 316"
type input "25,000"
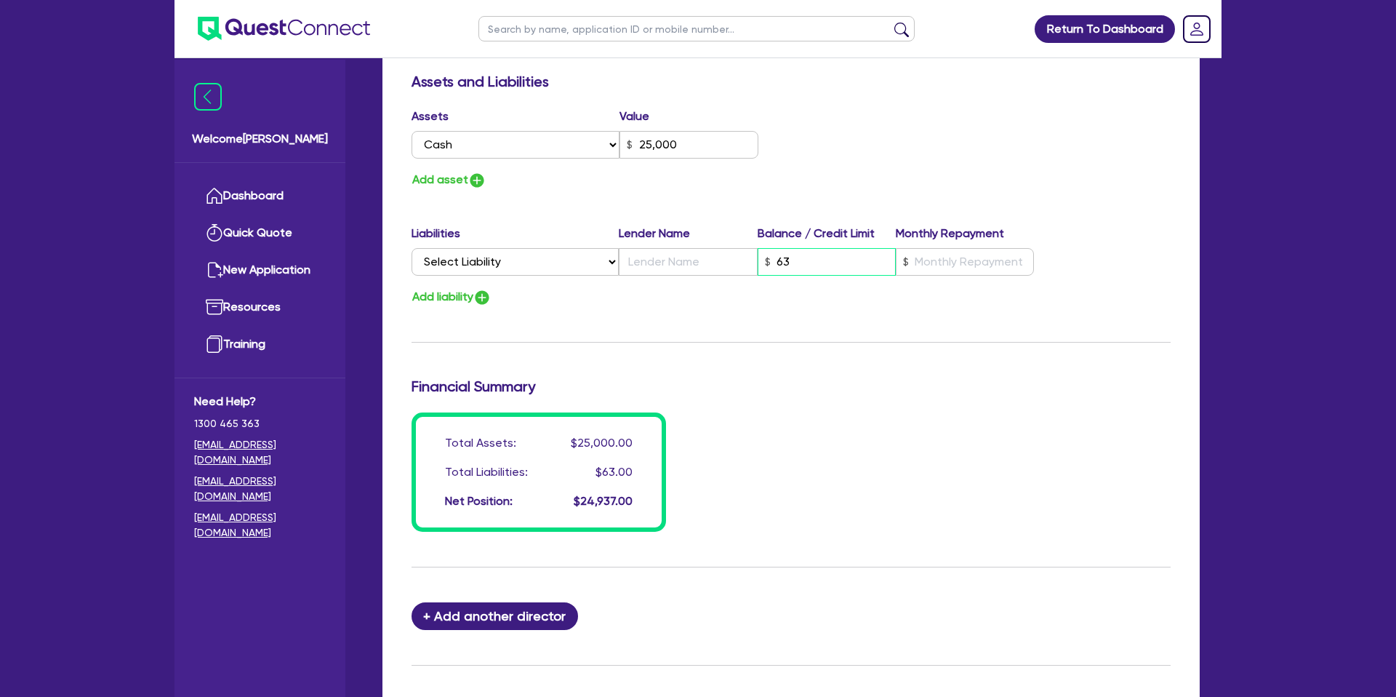
type input "639"
type input "0425 148 316"
type input "25,000"
type input "6,399"
type input "0425 148 316"
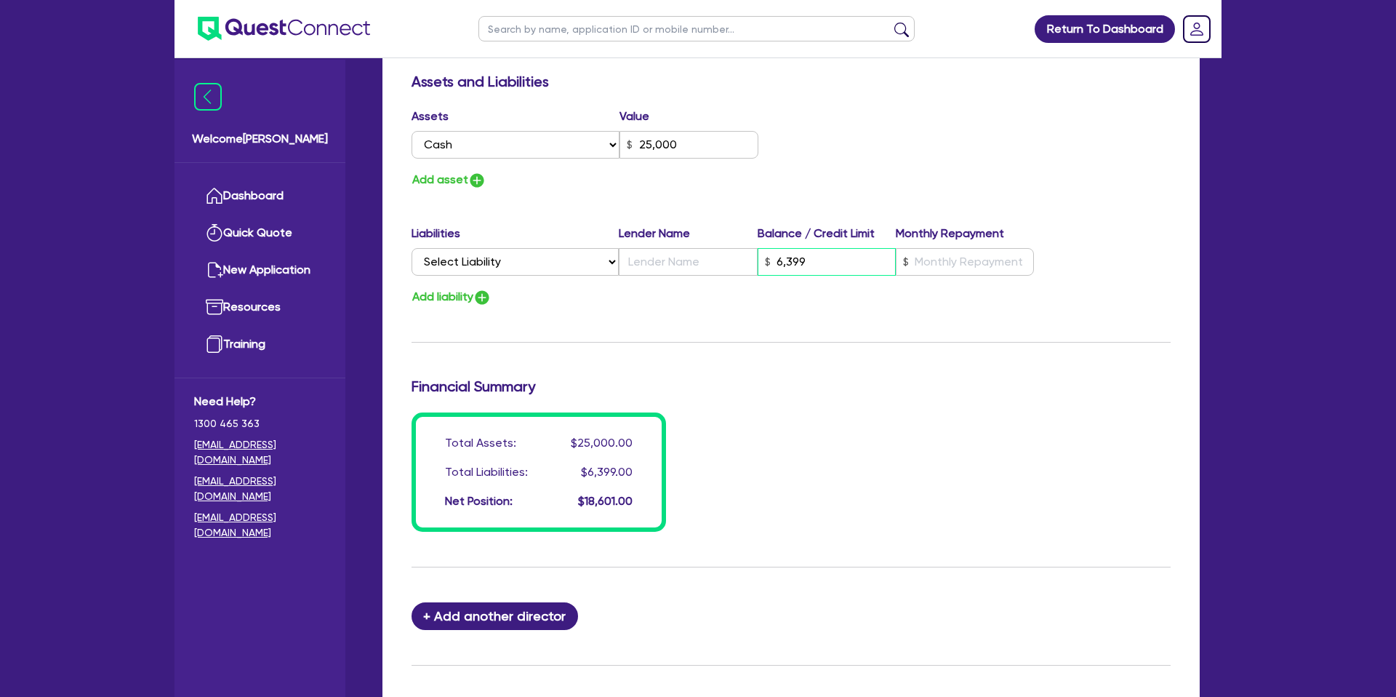
type input "25,000"
type input "63,994"
type input "0425 148 316"
type input "25,000"
type input "639,945"
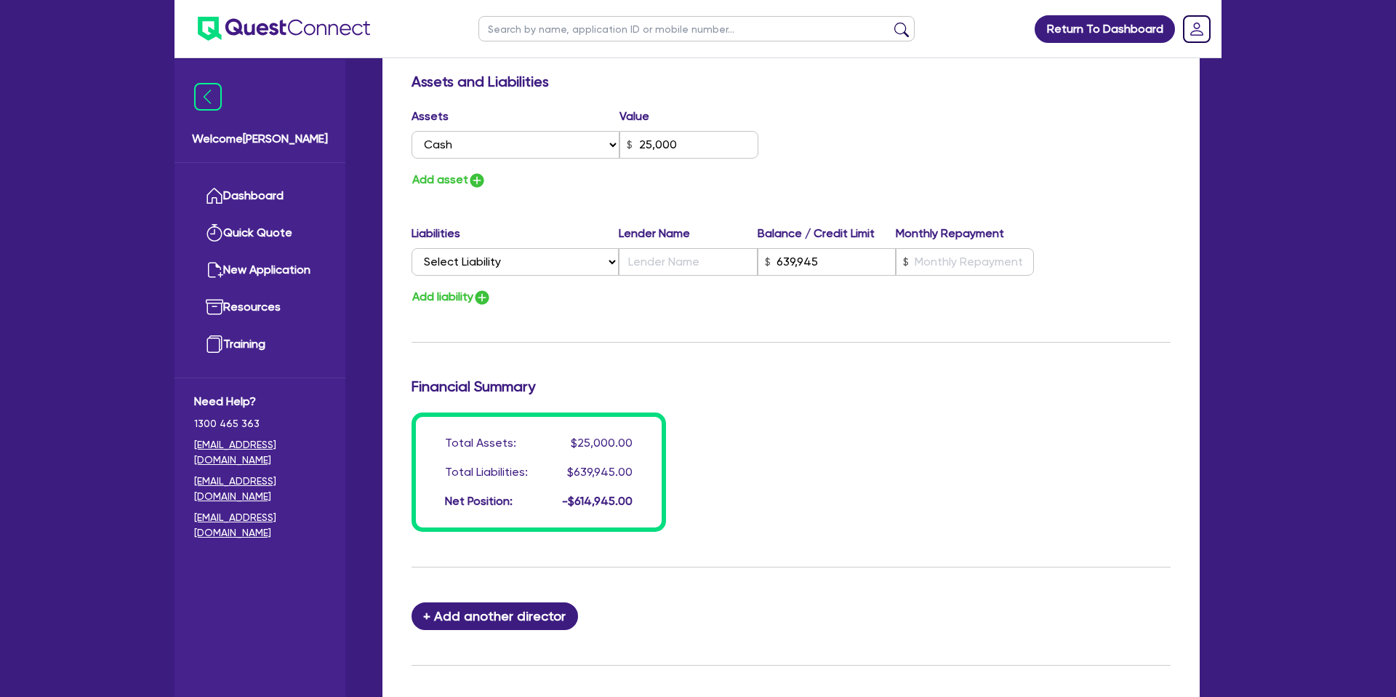
click at [913, 395] on div "Financial Summary" at bounding box center [791, 388] width 781 height 23
click at [687, 289] on div "Add liability" at bounding box center [791, 297] width 781 height 20
click at [923, 259] on input "text" at bounding box center [965, 262] width 138 height 28
type input "0425 148 316"
type input "25,000"
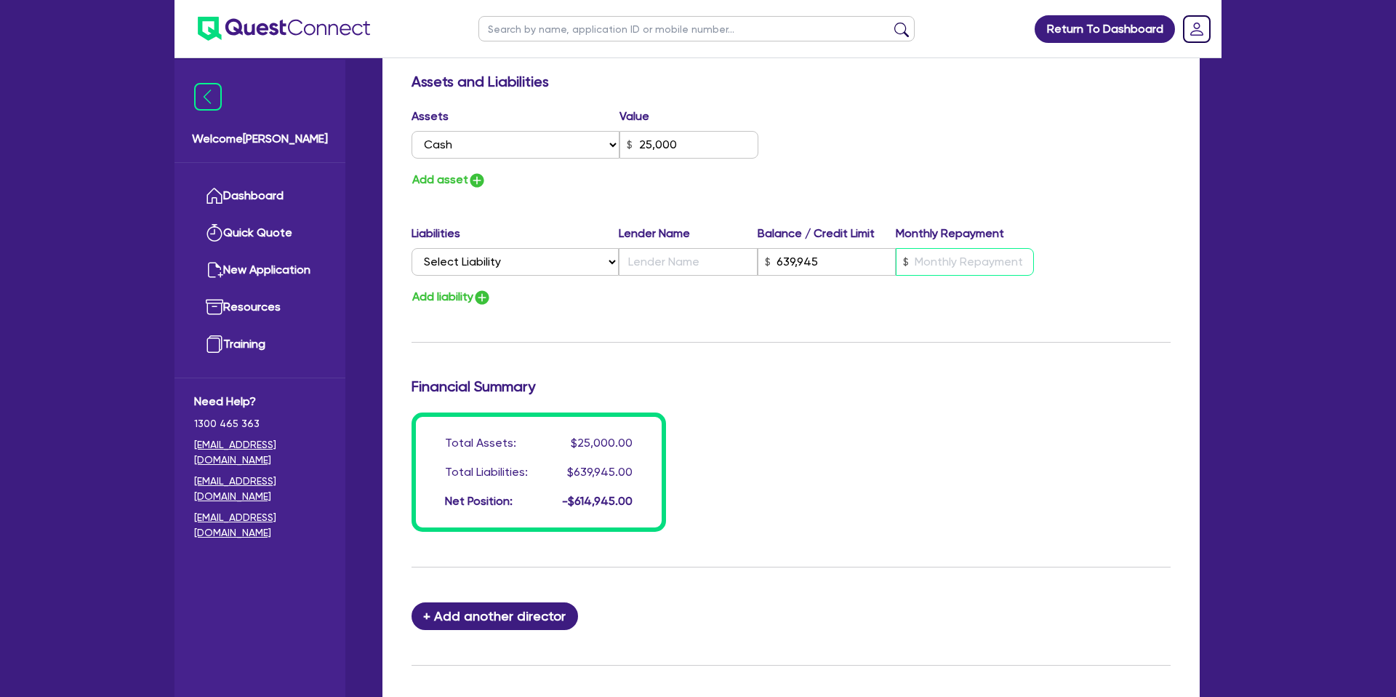
type input "639,945"
type input "3"
type input "0425 148 316"
type input "25,000"
type input "639,945"
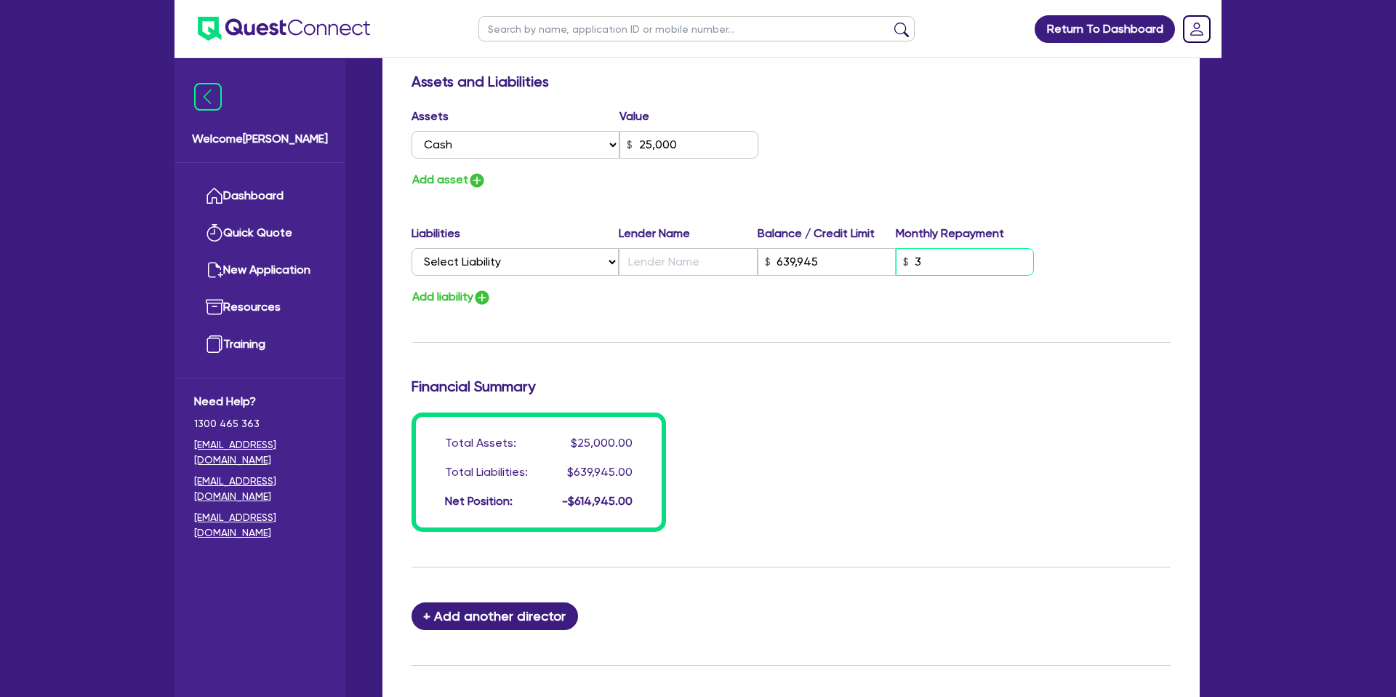
type input "36"
type input "0425 148 316"
type input "25,000"
type input "639,945"
type input "369"
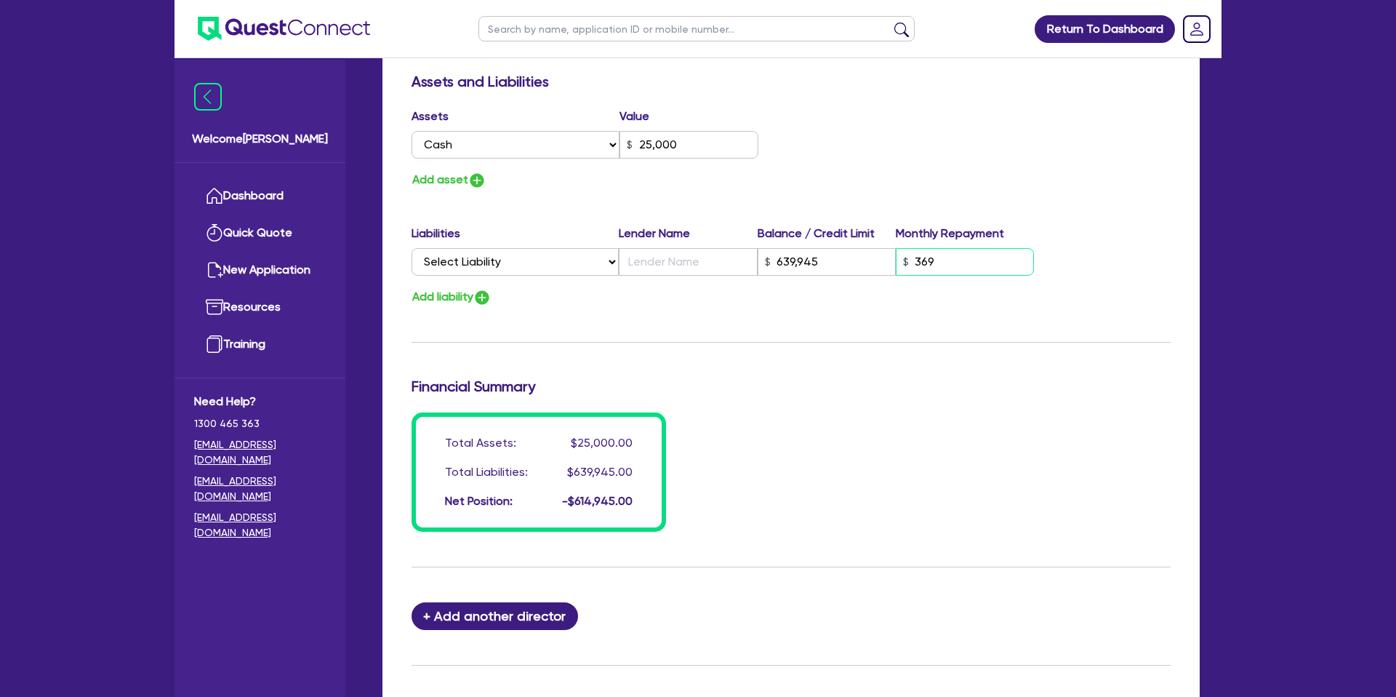
type input "0425 148 316"
type input "25,000"
type input "639,945"
type input "3,698"
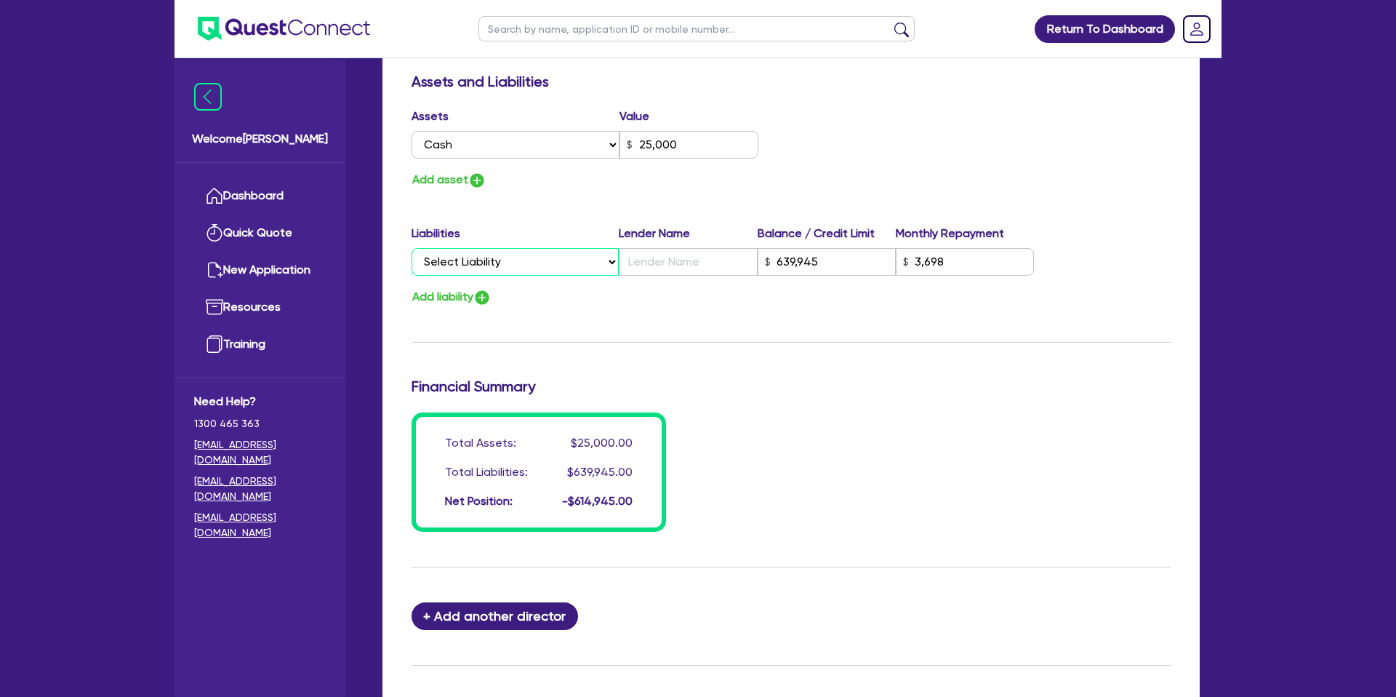
click at [515, 263] on select "Select Liability Credit card Mortgage Investment property loan Vehicle loan Tru…" at bounding box center [515, 262] width 207 height 28
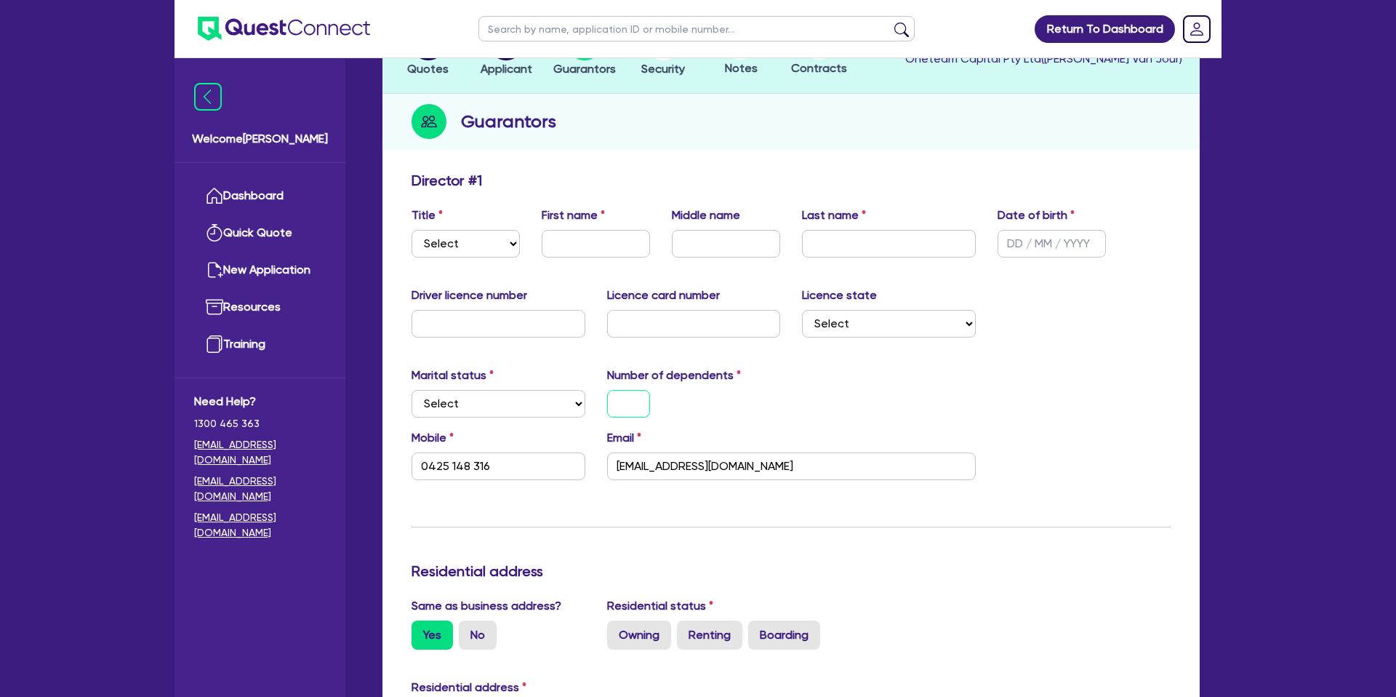
scroll to position [124, 0]
click at [642, 404] on input "text" at bounding box center [628, 406] width 43 height 28
type input "0"
type input "0425 148 316"
type input "25,000"
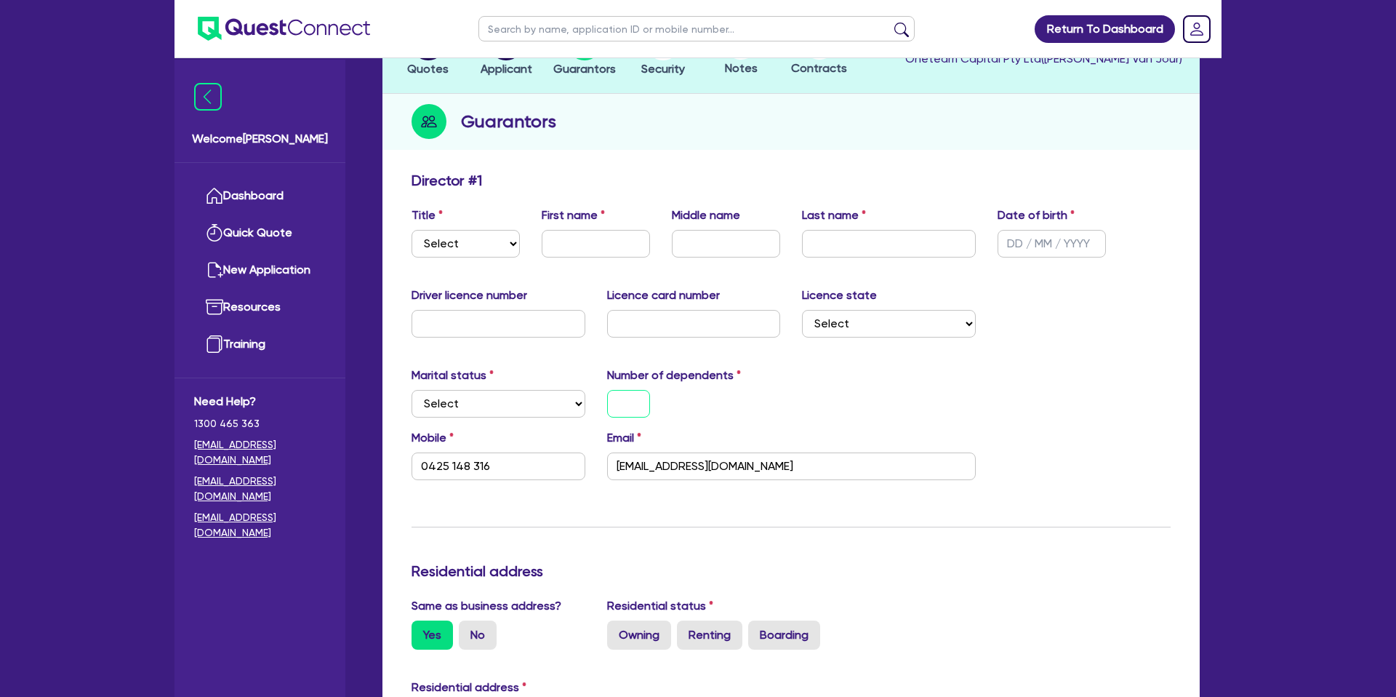
type input "639,945"
type input "3,698"
type input "0"
click at [837, 381] on div "Marital status Select Single Married De Facto / Partner Number of dependents 0" at bounding box center [791, 398] width 781 height 63
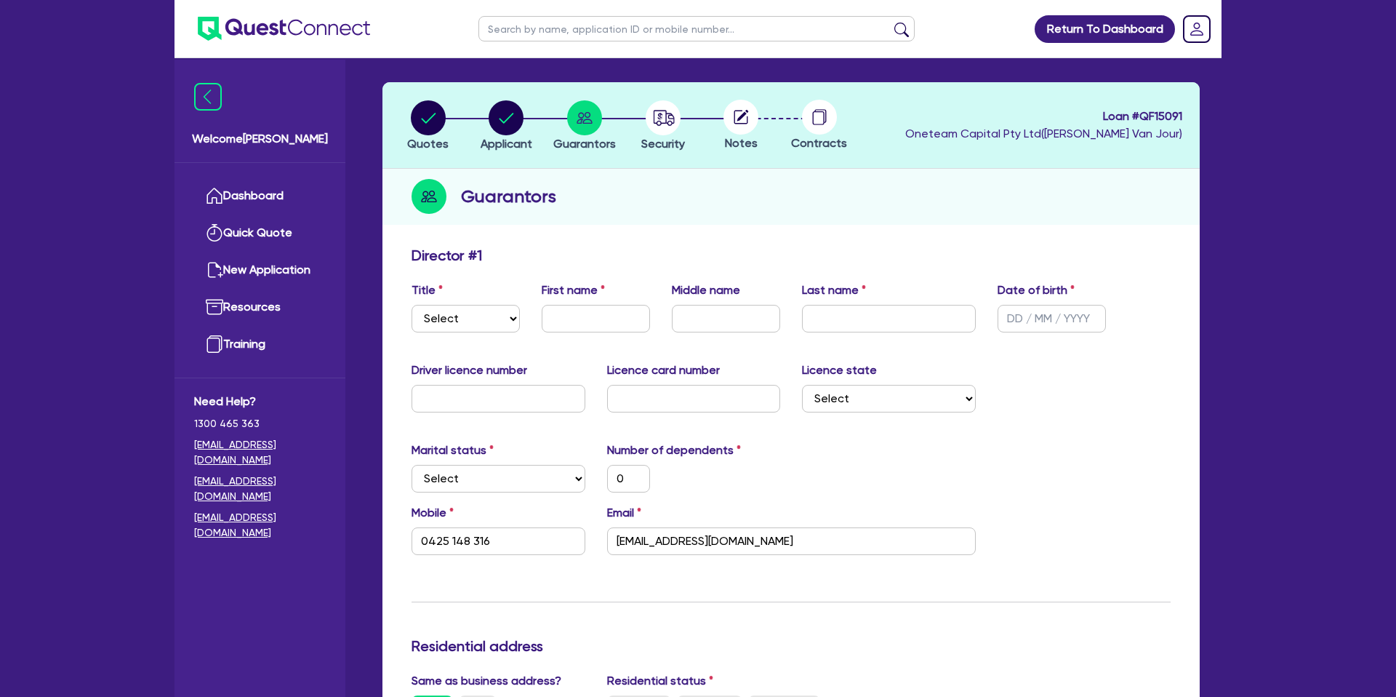
scroll to position [0, 0]
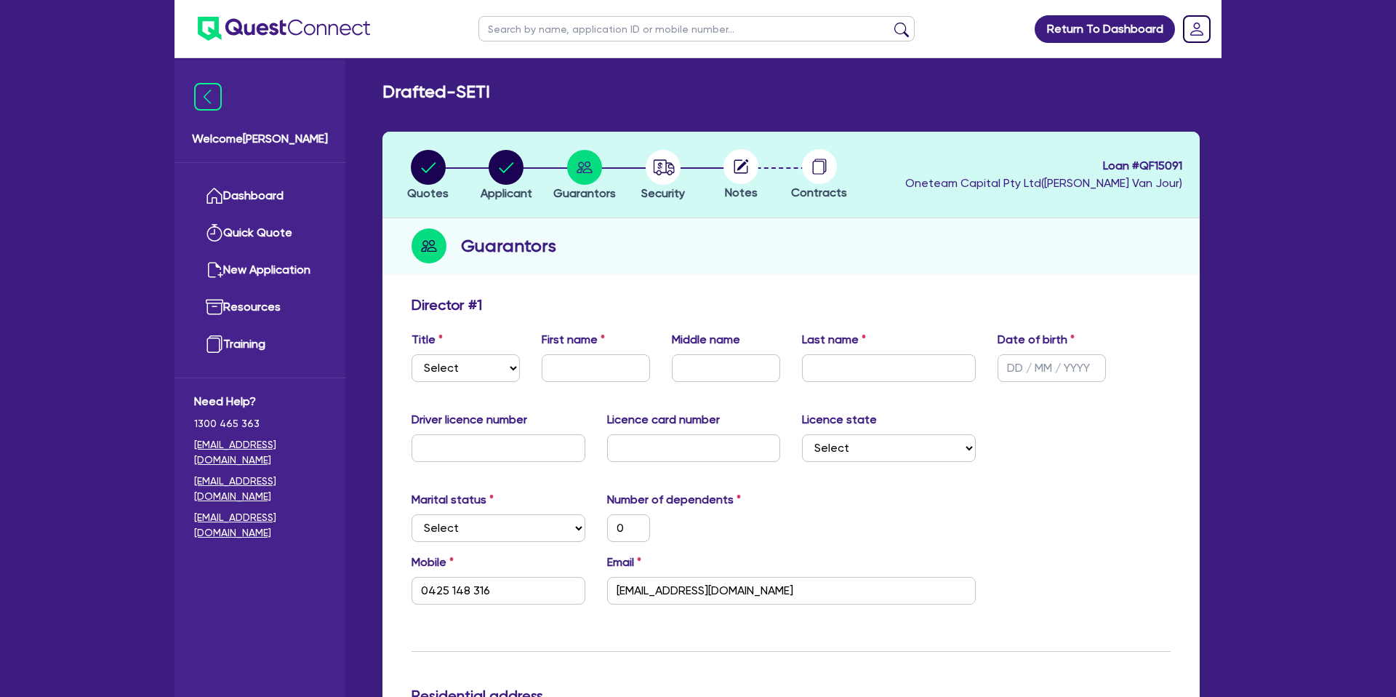
click at [1174, 336] on div "Title Select Mr Mrs Ms Miss Dr First name Middle name Last name Date of birth" at bounding box center [791, 362] width 781 height 63
click at [671, 164] on icon "button" at bounding box center [663, 166] width 21 height 15
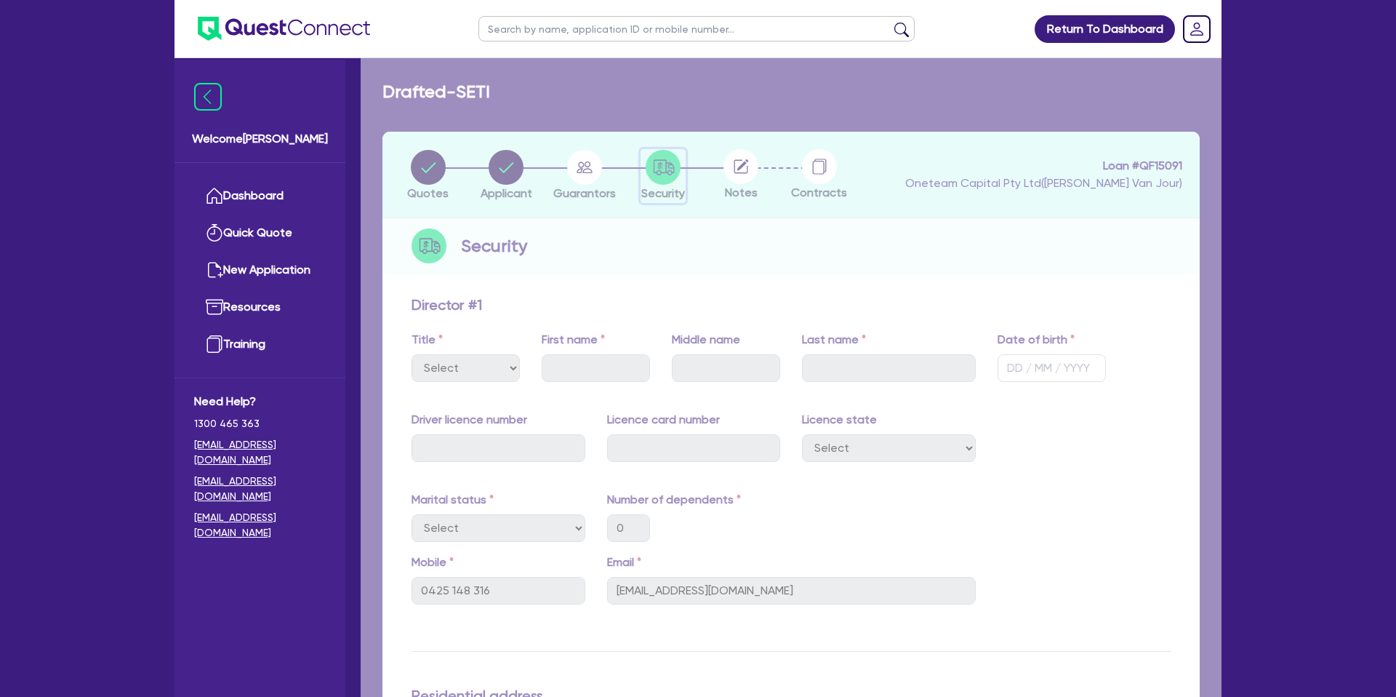
select select "CARS_AND_LIGHT_TRUCKS"
select select "PASSENGER_VEHICLES"
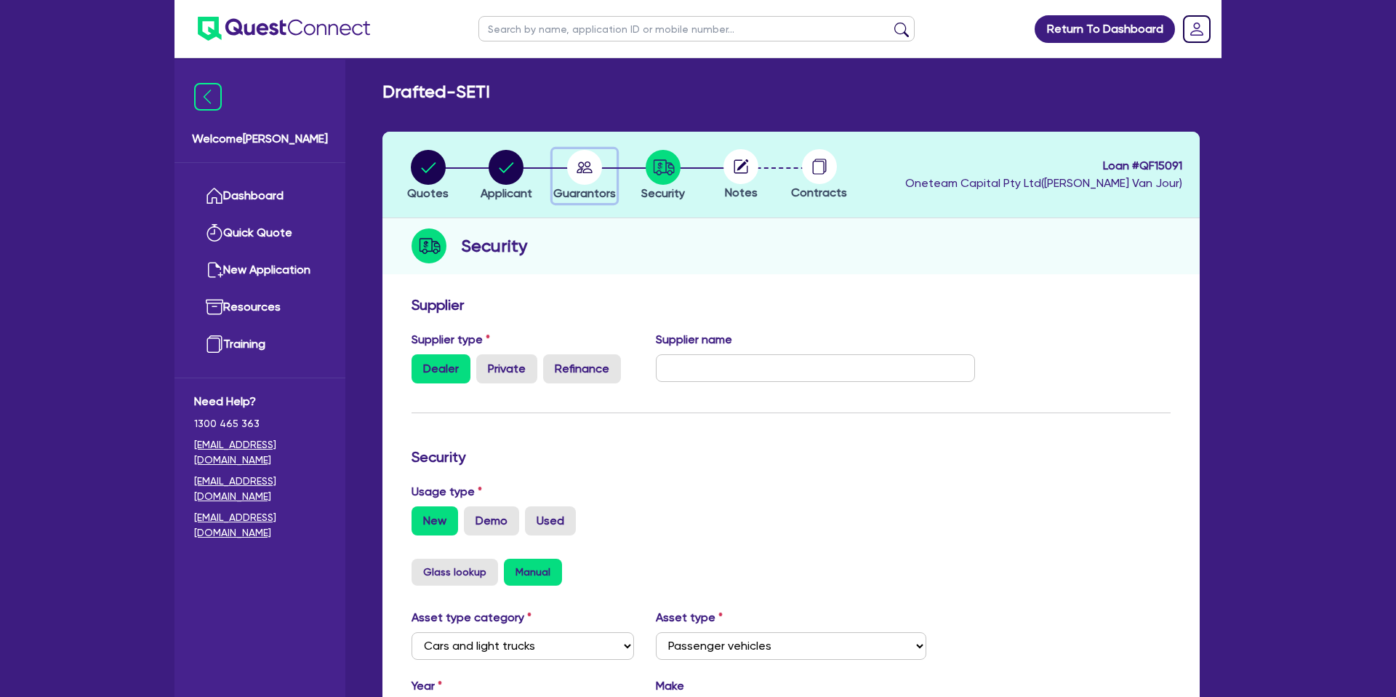
click at [588, 172] on icon "button" at bounding box center [585, 167] width 16 height 12
select select "CASH"
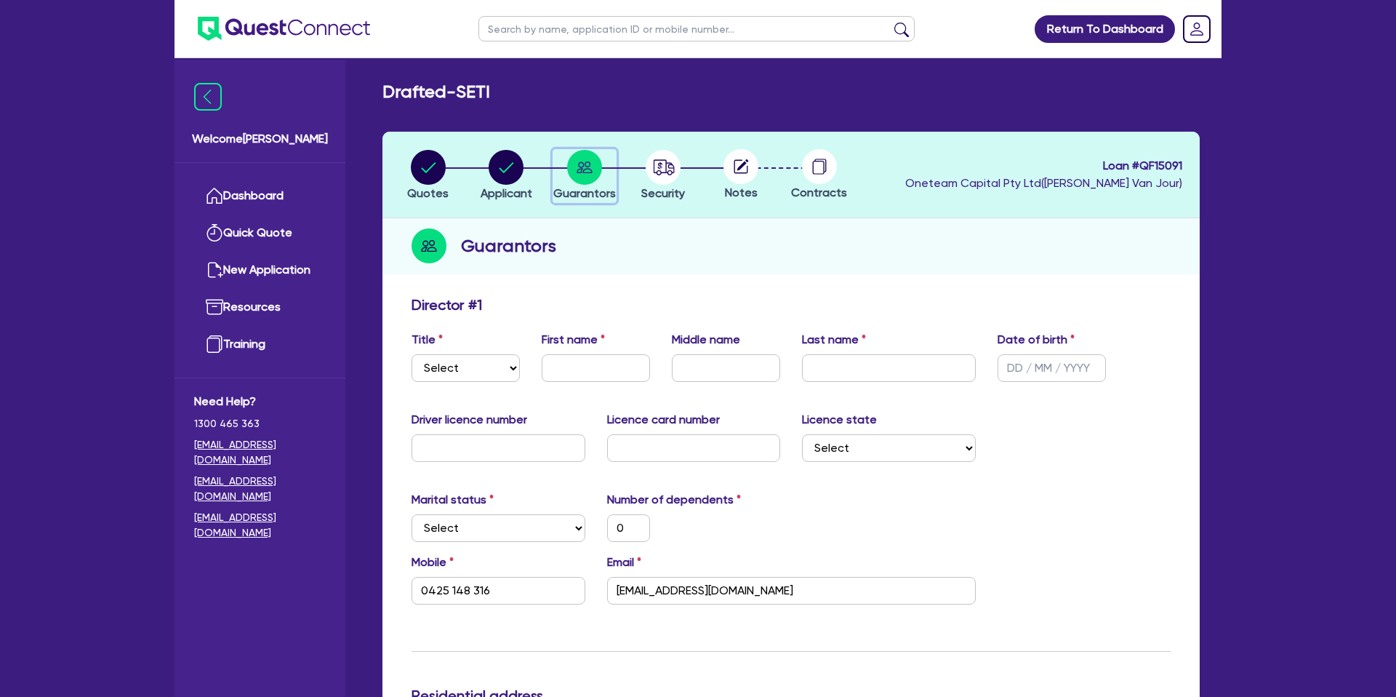
click at [553, 149] on button "Guarantors" at bounding box center [585, 176] width 64 height 54
click at [491, 362] on select "Select Mr Mrs Ms Miss Dr" at bounding box center [466, 368] width 108 height 28
select select "MR"
click at [412, 354] on select "Select Mr Mrs Ms Miss Dr" at bounding box center [466, 368] width 108 height 28
type input "0"
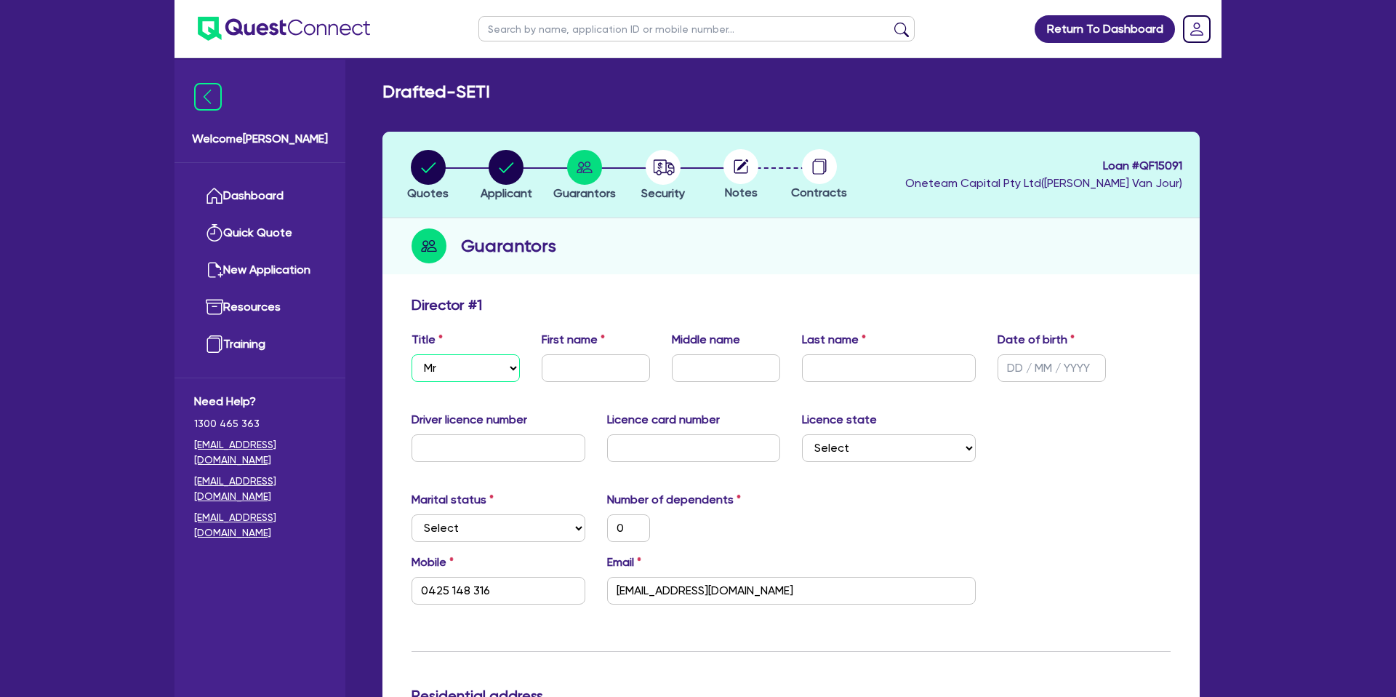
type input "0425 148 316"
type input "25,000"
click at [575, 364] on input "text" at bounding box center [596, 368] width 108 height 28
type input "S"
type input "0"
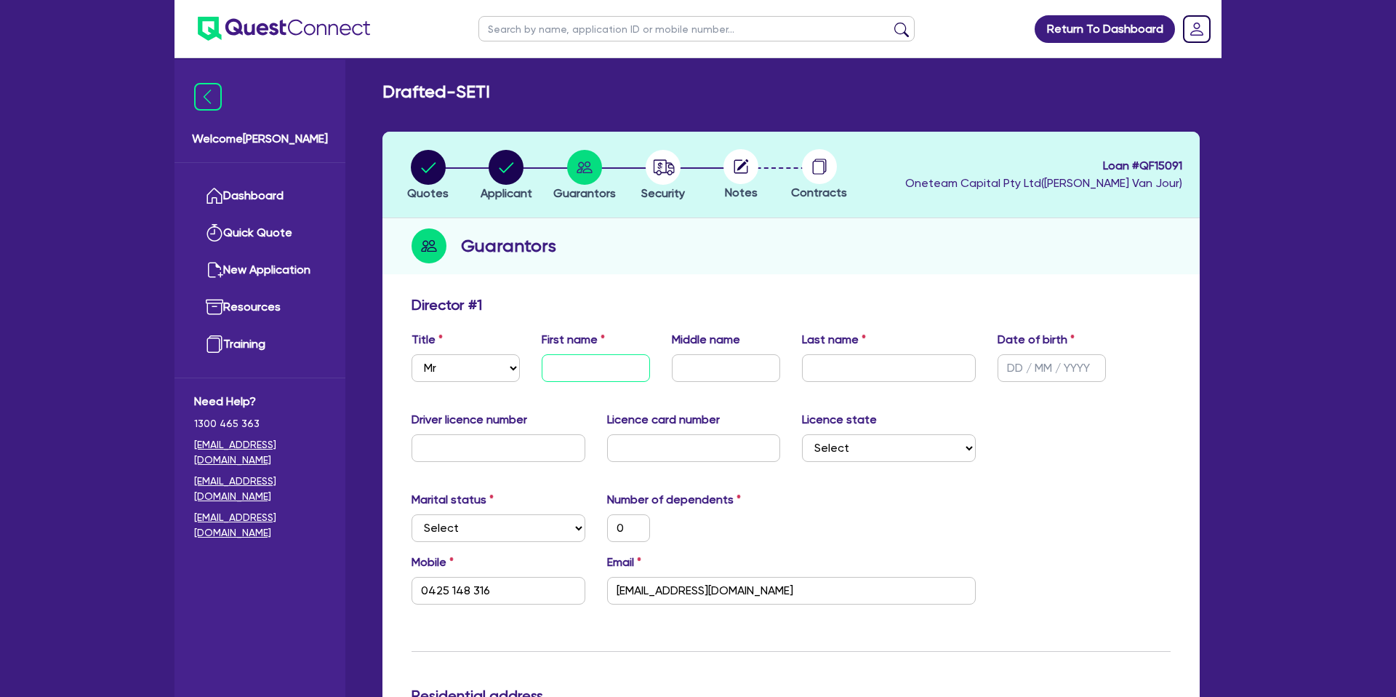
type input "0425 148 316"
type input "25,000"
type input "SE"
type input "0"
type input "0425 148 316"
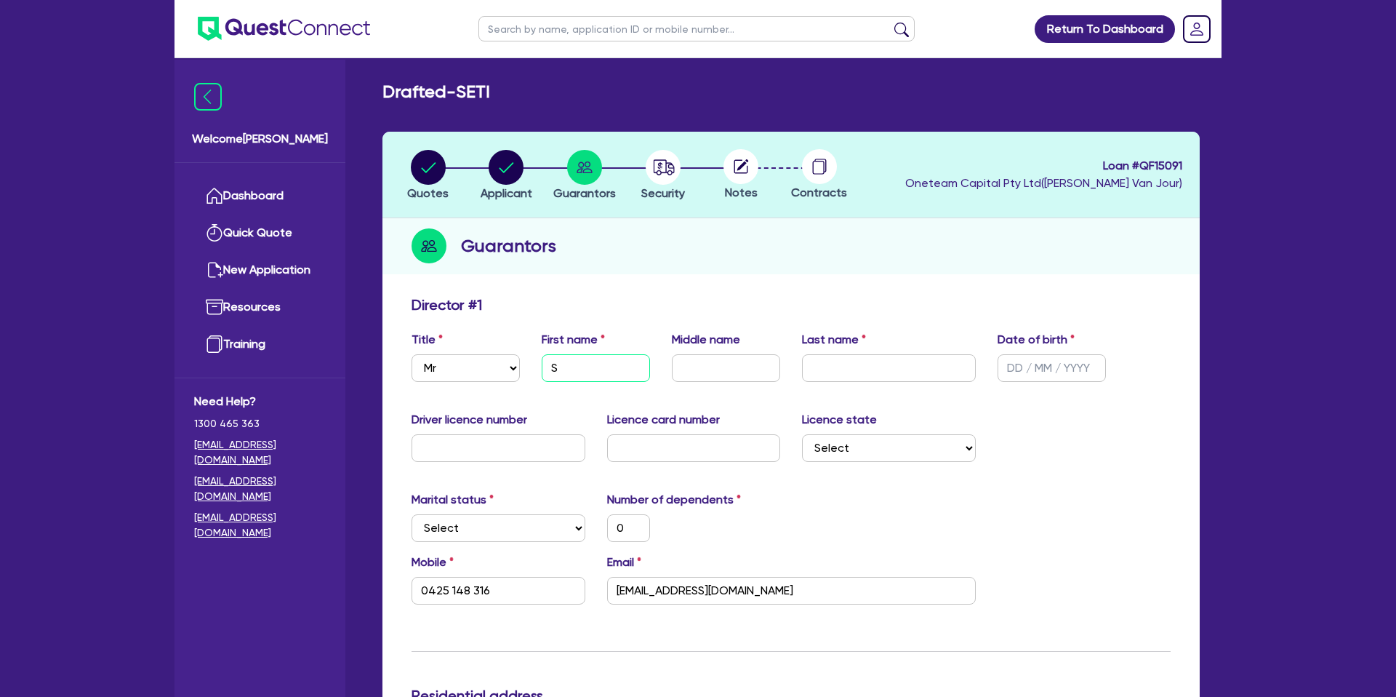
type input "25,000"
type input "SET"
type input "0"
type input "0425 148 316"
type input "25,000"
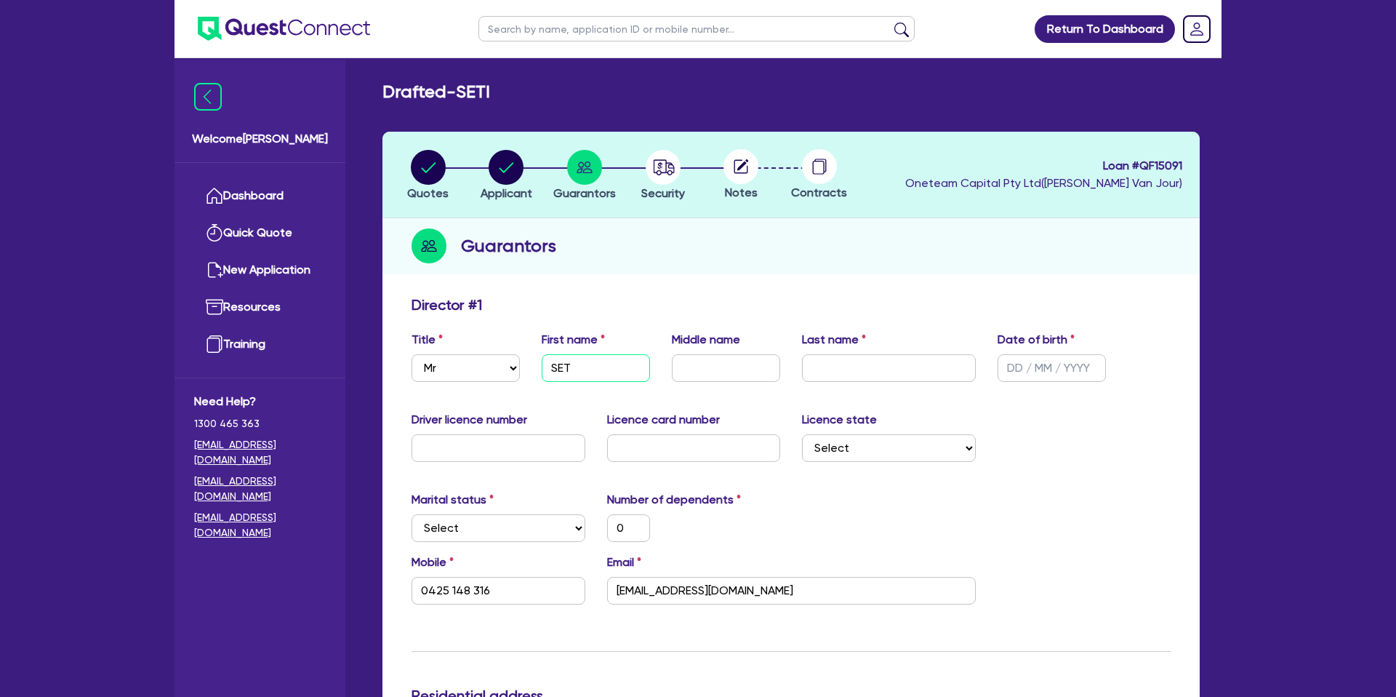
type input "SETI"
type input "0"
type input "0425 148 316"
type input "25,000"
type input "SETI"
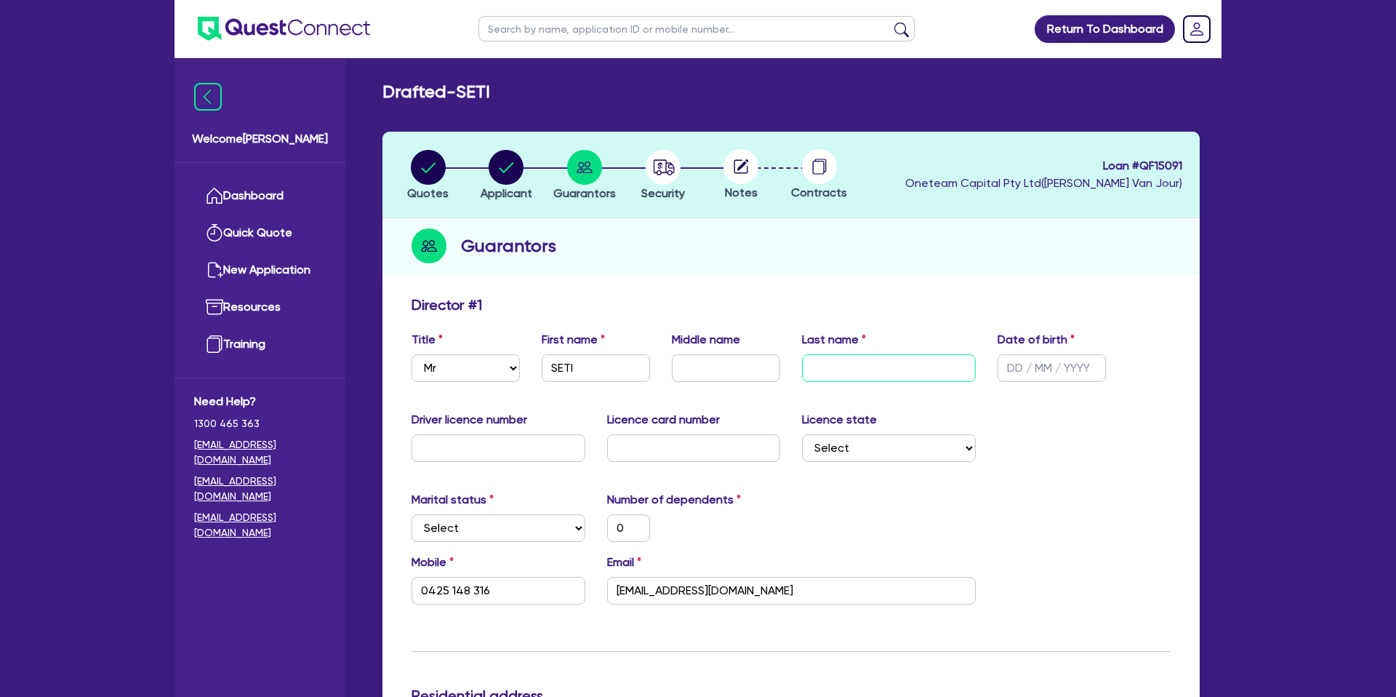
type input "M"
type input "0"
type input "0425 148 316"
type input "25,000"
type input "MO"
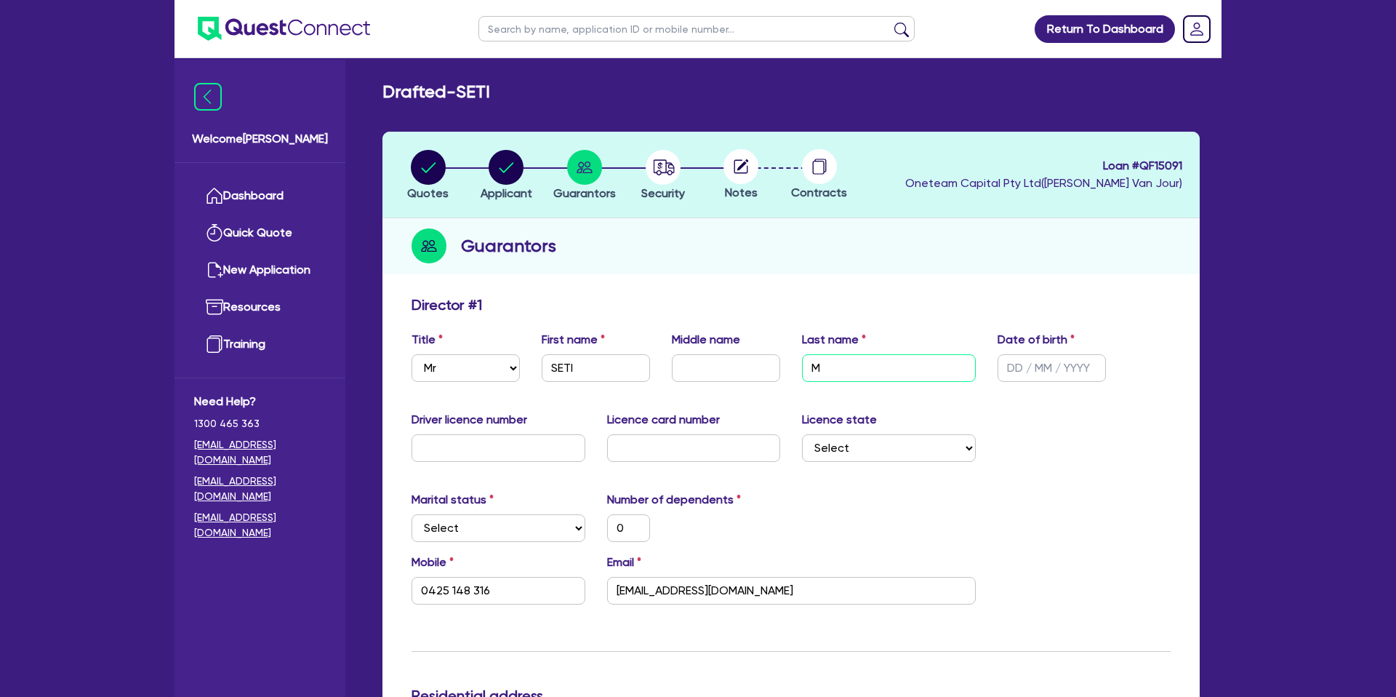
type input "0"
type input "0425 148 316"
type input "25,000"
type input "MOL"
type input "0"
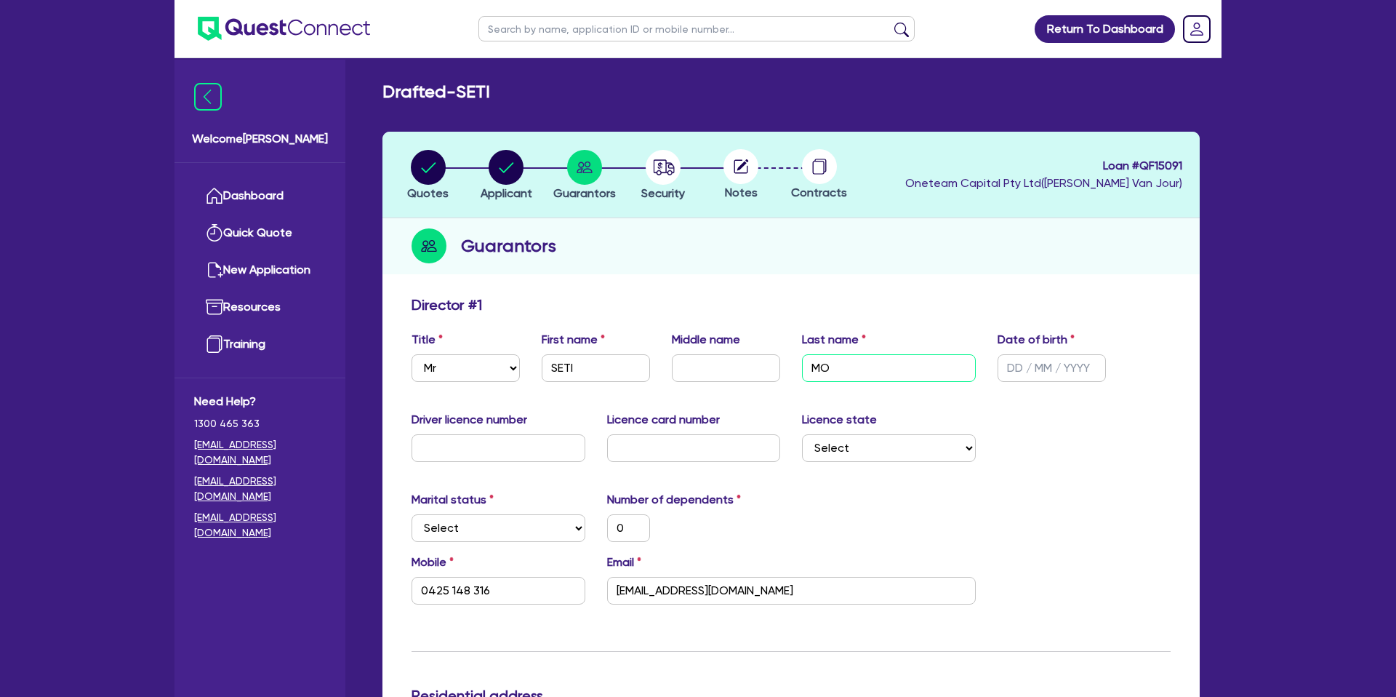
type input "0425 148 316"
type input "25,000"
type input "MOLE"
type input "0"
type input "0425 148 316"
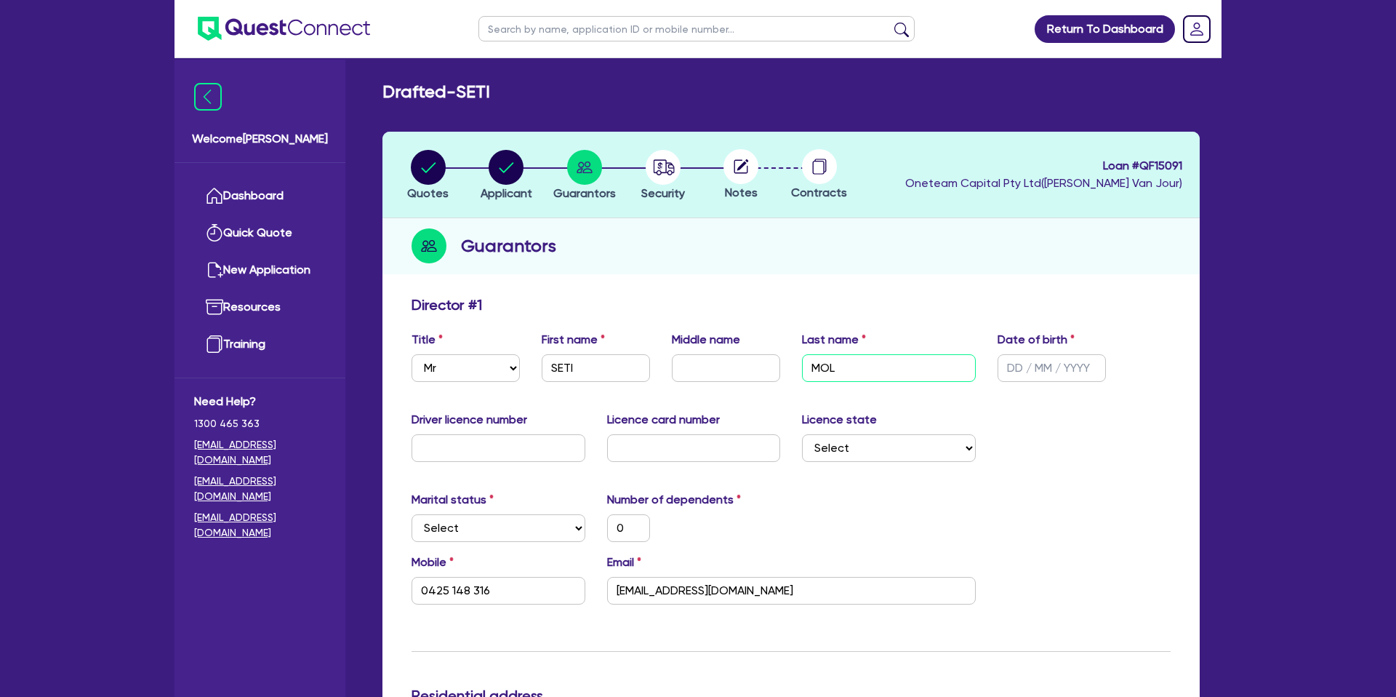
type input "25,000"
type input "MOLEI"
type input "0"
type input "0425 148 316"
type input "25,000"
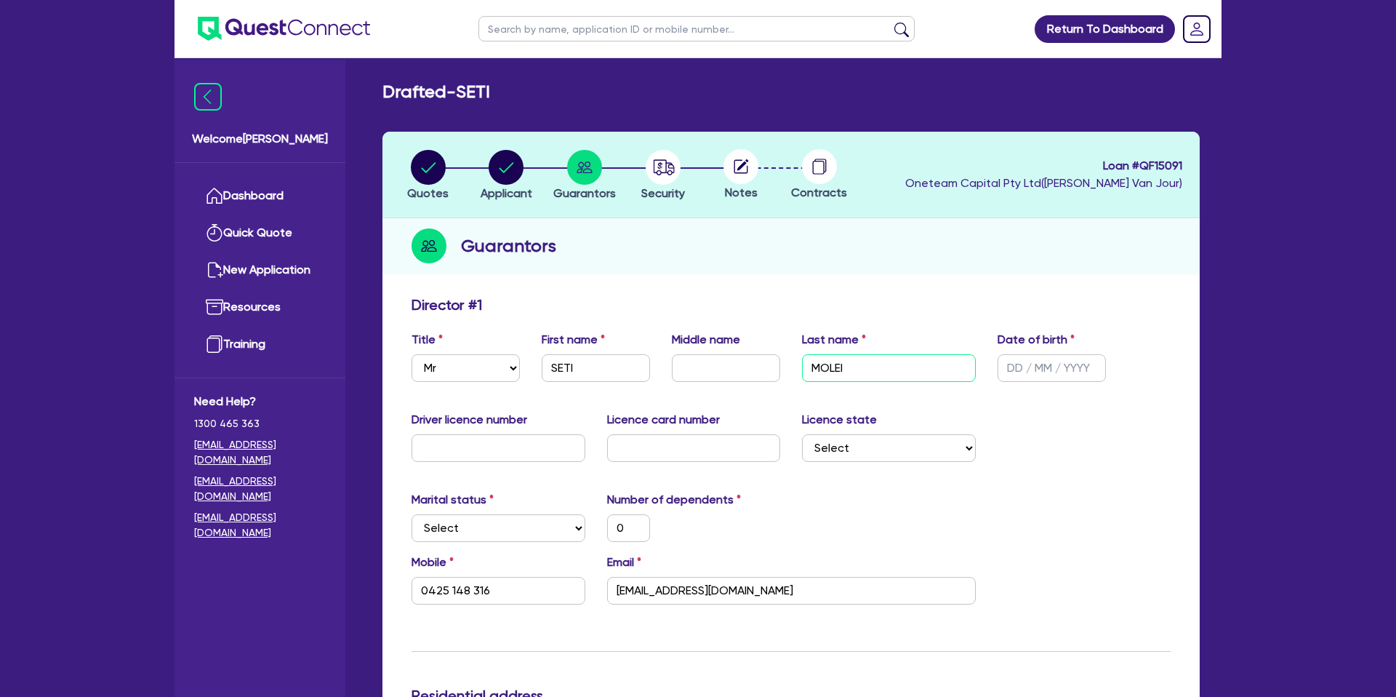
type input "MOLEI"
click at [1012, 376] on input "text" at bounding box center [1052, 368] width 108 height 28
type input "0 / /"
type input "0"
type input "0425 148 316"
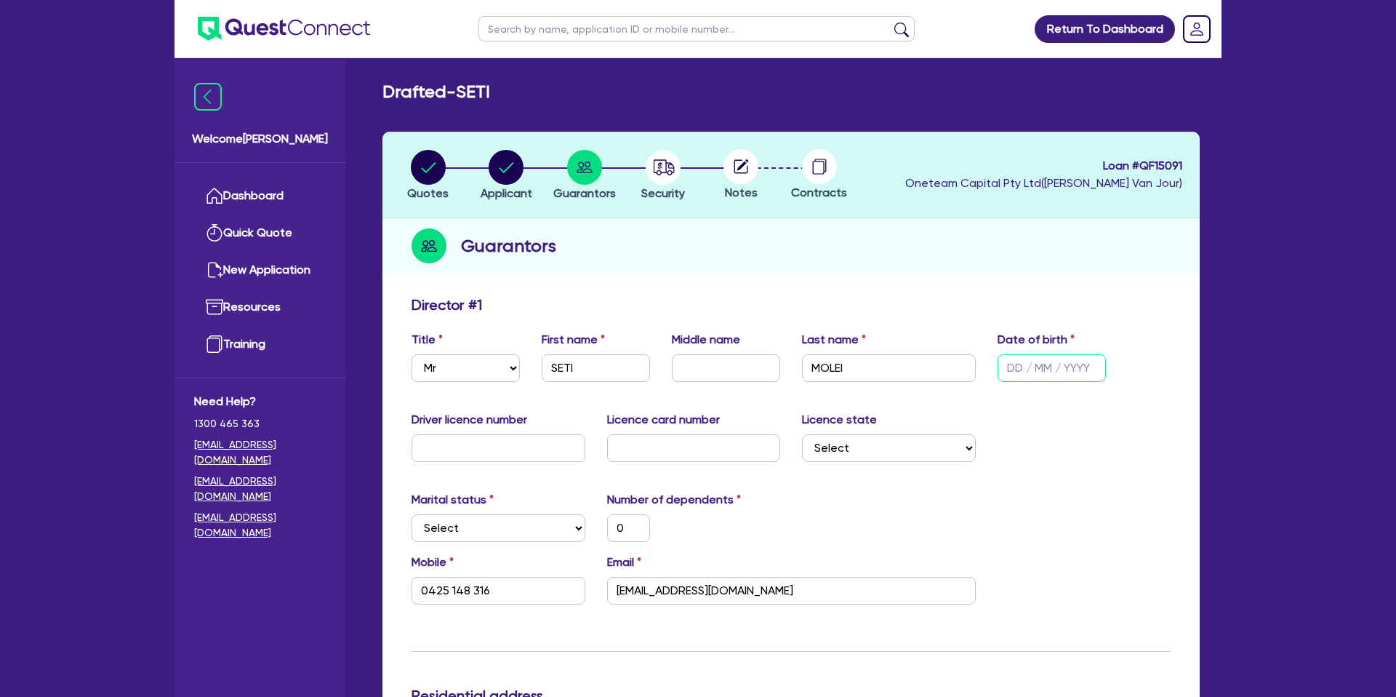
type input "25,000"
type input "07/ /"
type input "0"
type input "0425 148 316"
type input "25,000"
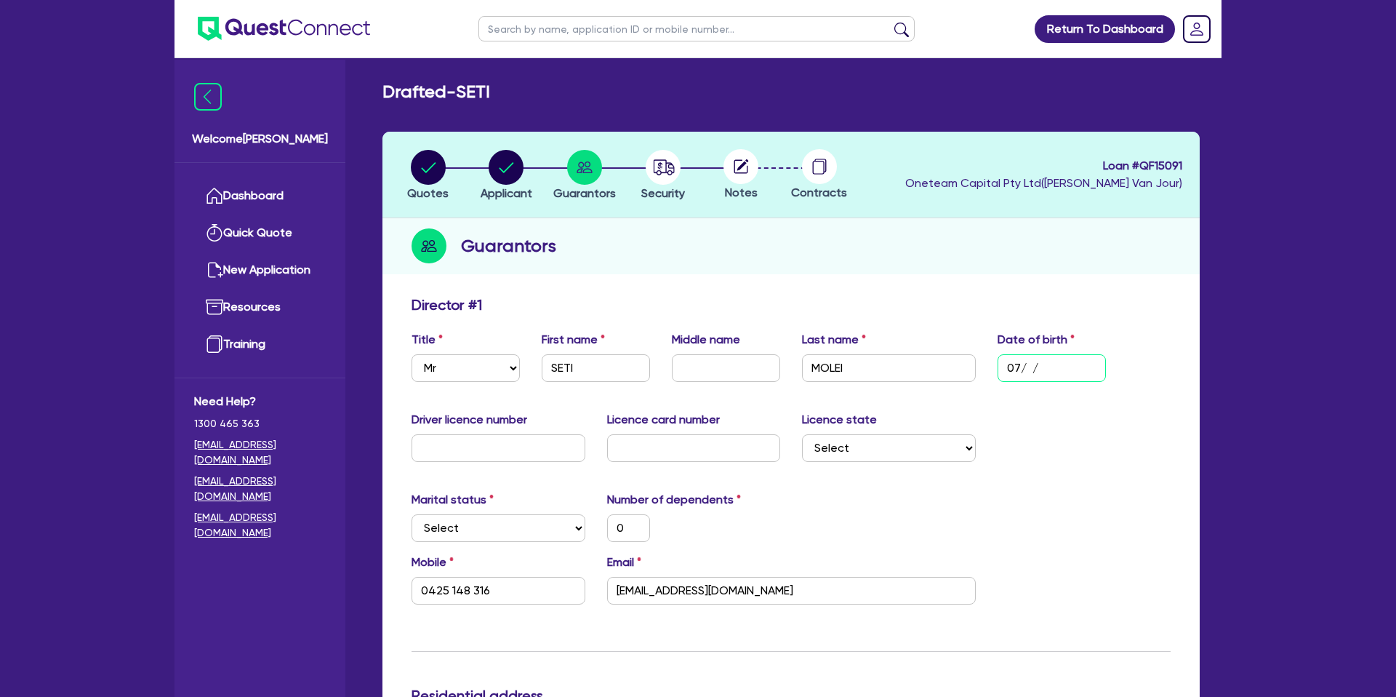
type input "07/0 /"
type input "0"
type input "0425 148 316"
type input "25,000"
type input "07/08/"
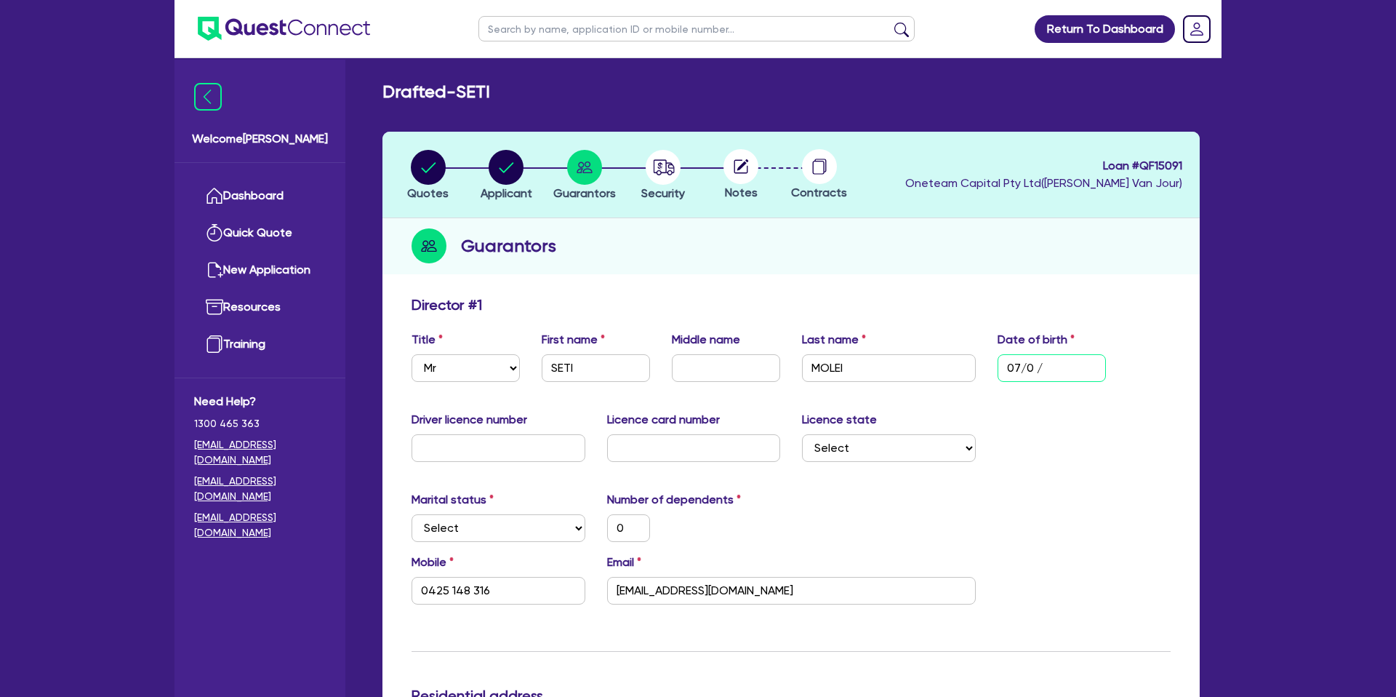
type input "0"
type input "0425 148 316"
type input "25,000"
type input "07/08/1"
type input "0"
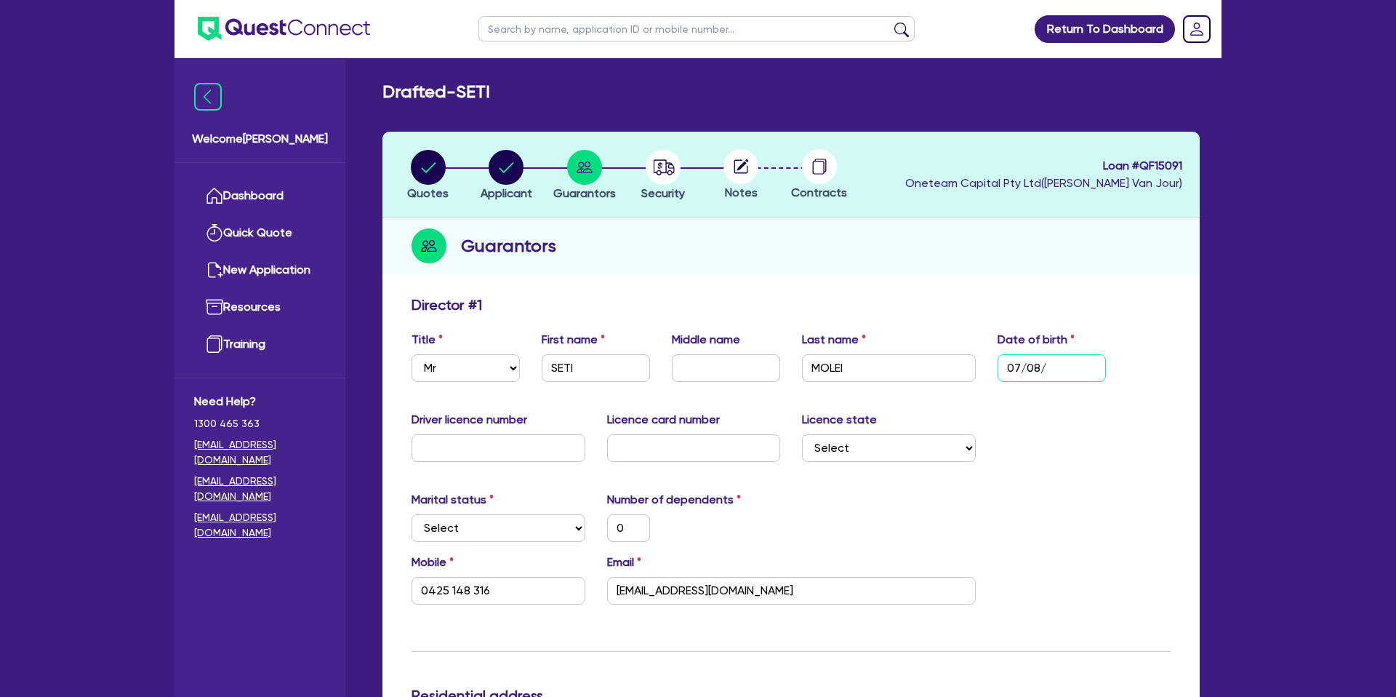
type input "0425 148 316"
type input "25,000"
type input "07/08/19"
type input "0"
type input "0425 148 316"
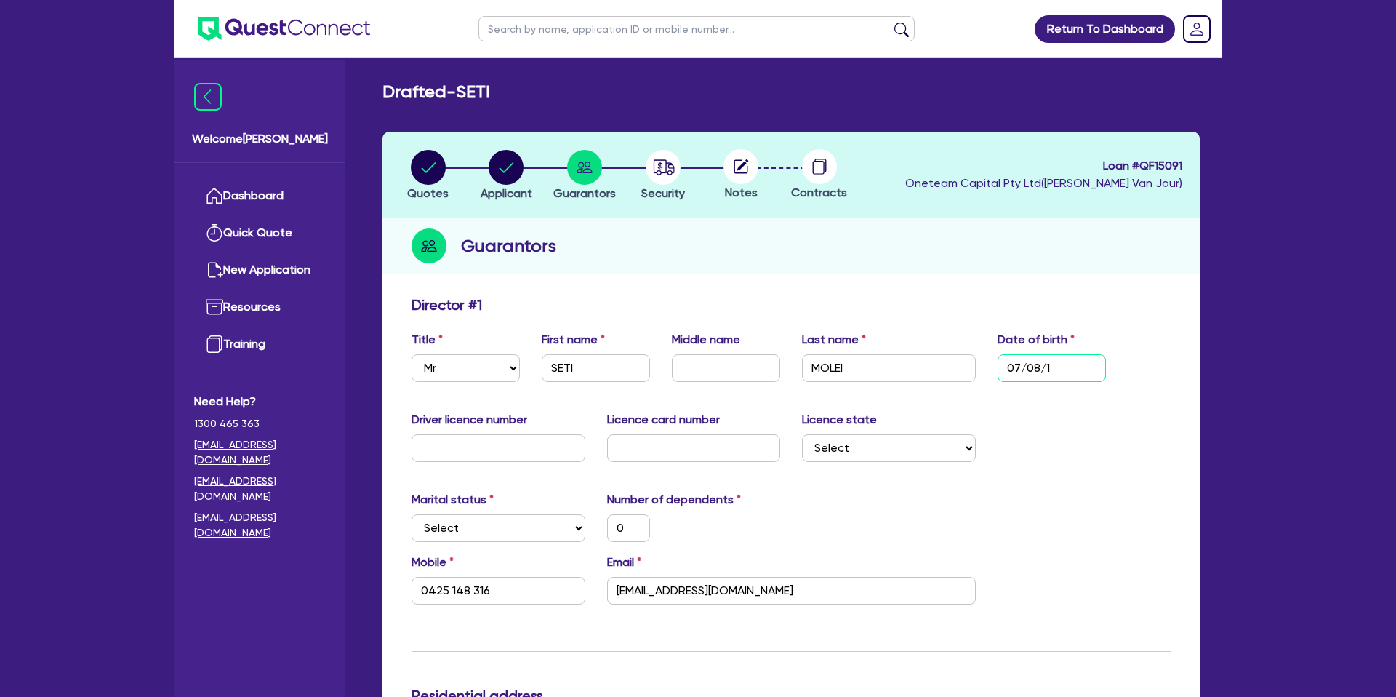
type input "25,000"
type input "07/08/198"
type input "0"
click at [1024, 507] on div "Marital status Select Single Married De Facto / Partner Number of dependents 0" at bounding box center [791, 522] width 781 height 63
click at [453, 444] on input "text" at bounding box center [499, 448] width 174 height 28
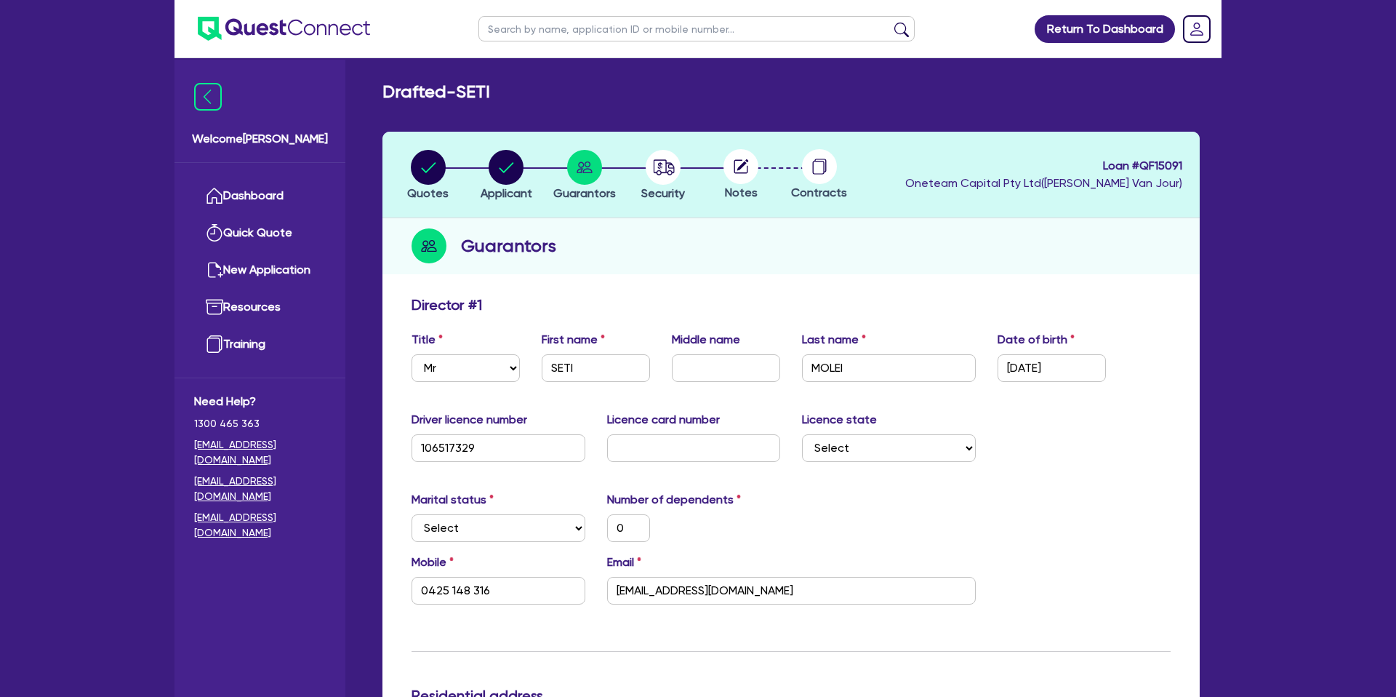
click at [468, 516] on select "Select Single Married De Facto / Partner" at bounding box center [499, 528] width 174 height 28
click at [412, 514] on select "Select Single Married De Facto / Partner" at bounding box center [499, 528] width 174 height 28
click at [731, 551] on div "Marital status Select Single Married De Facto / Partner Number of dependents 0" at bounding box center [791, 522] width 781 height 63
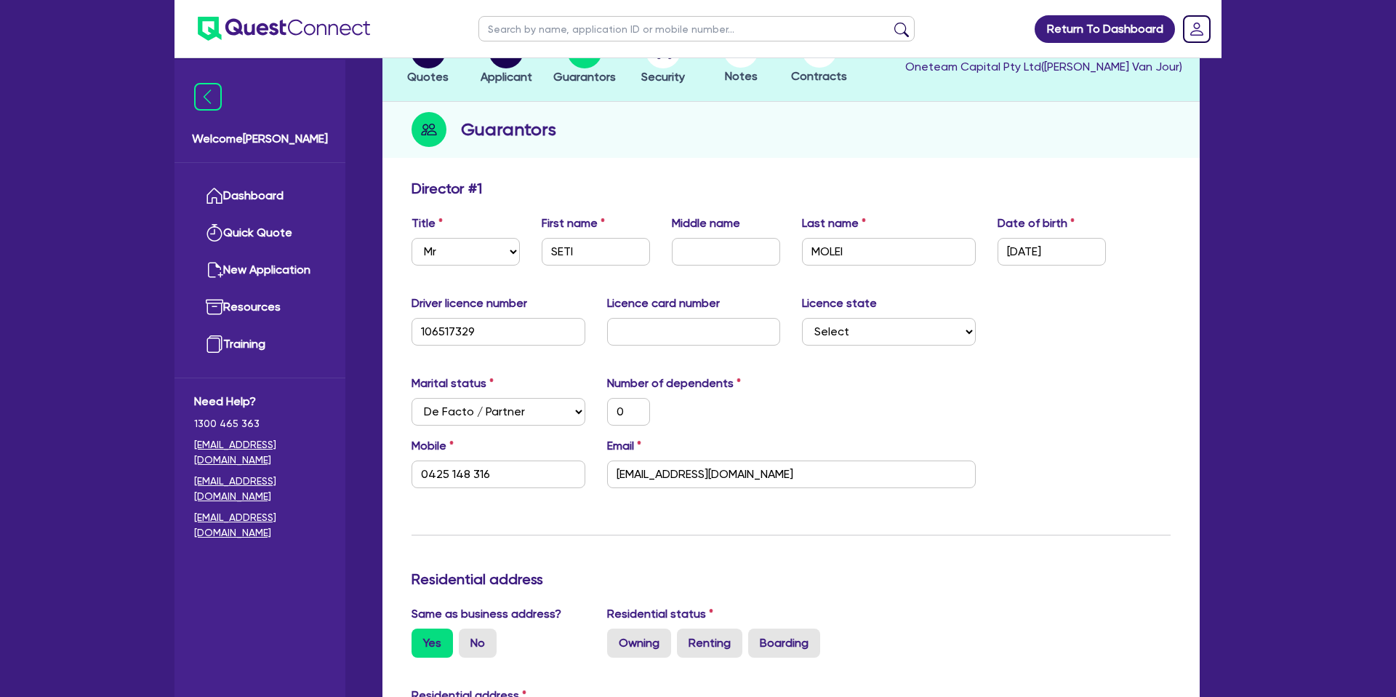
scroll to position [126, 0]
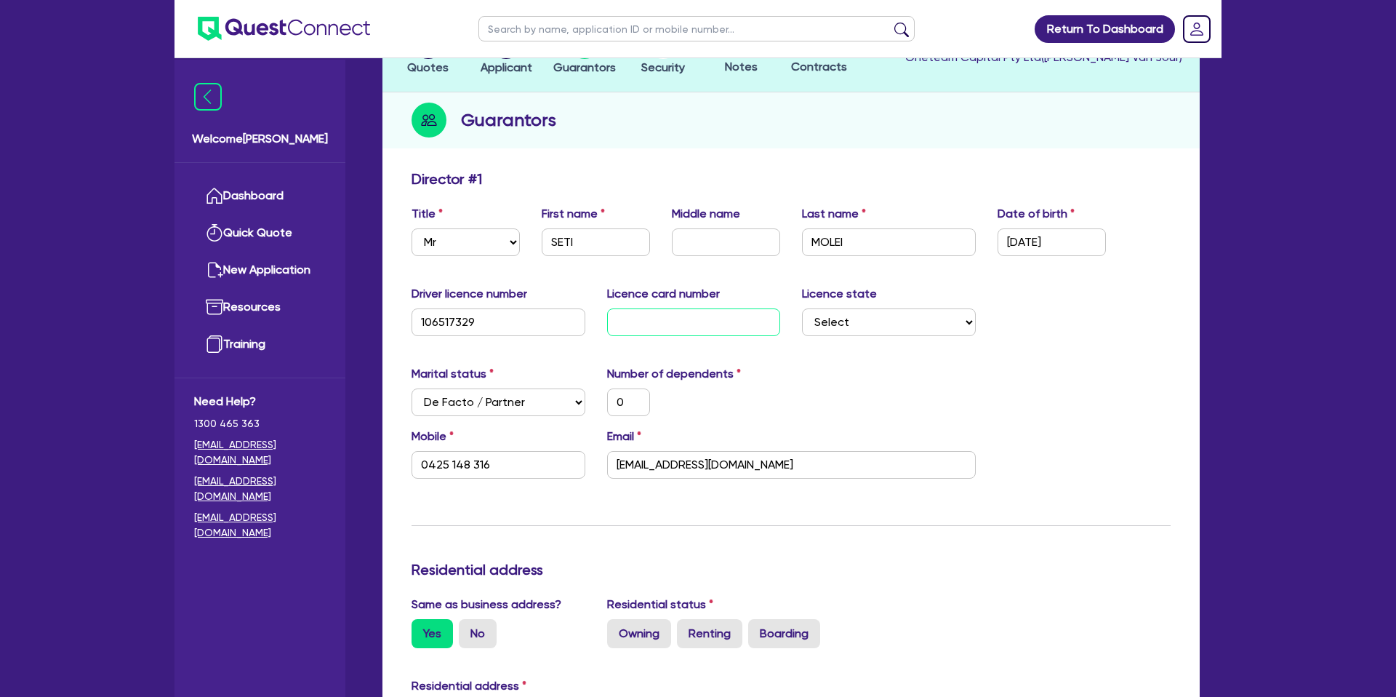
click at [657, 317] on input "text" at bounding box center [694, 322] width 174 height 28
click at [858, 414] on div "Marital status Select Single Married De Facto / Partner Number of dependents 0" at bounding box center [791, 396] width 781 height 63
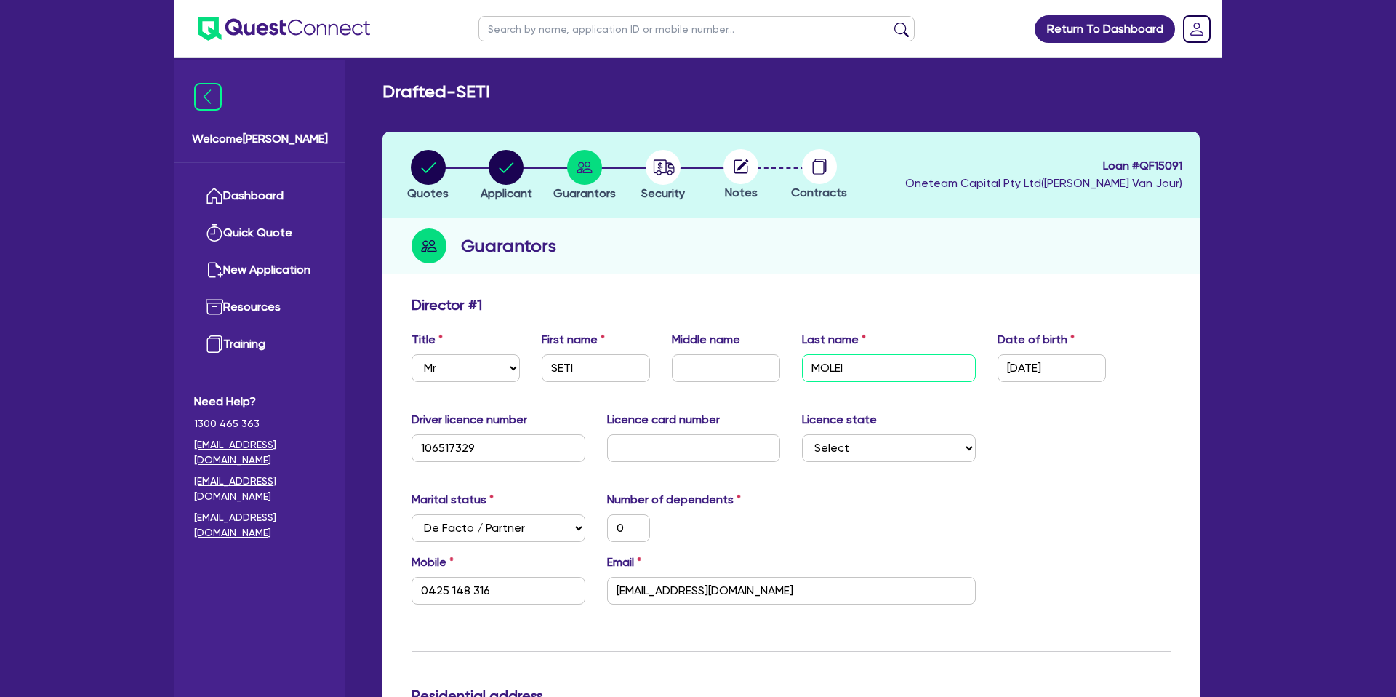
click at [836, 372] on input "MOLEI" at bounding box center [889, 368] width 174 height 28
click at [955, 529] on div "Marital status Select Single Married De Facto / Partner Number of dependents 0" at bounding box center [791, 522] width 781 height 63
click at [851, 357] on input "MOLEI" at bounding box center [889, 368] width 174 height 28
click at [853, 370] on input "MOLEI" at bounding box center [889, 368] width 174 height 28
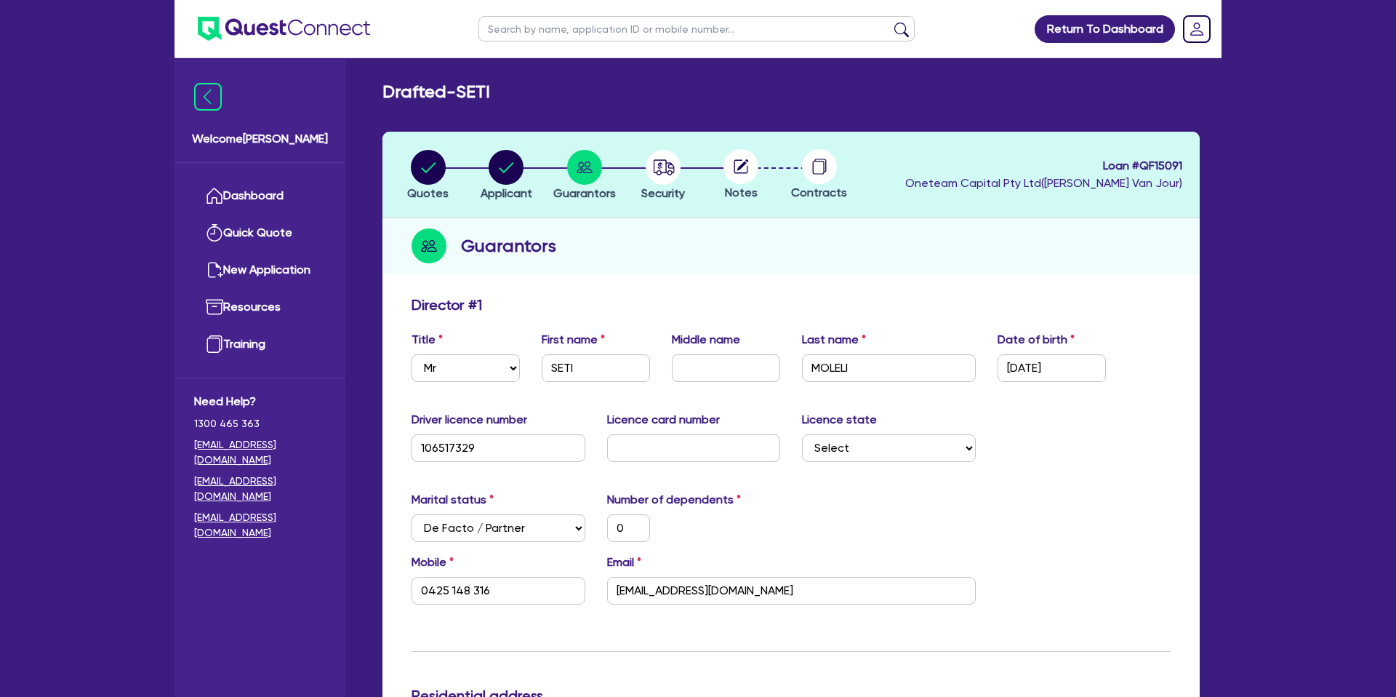
click at [951, 301] on div "Director # 1" at bounding box center [791, 307] width 781 height 23
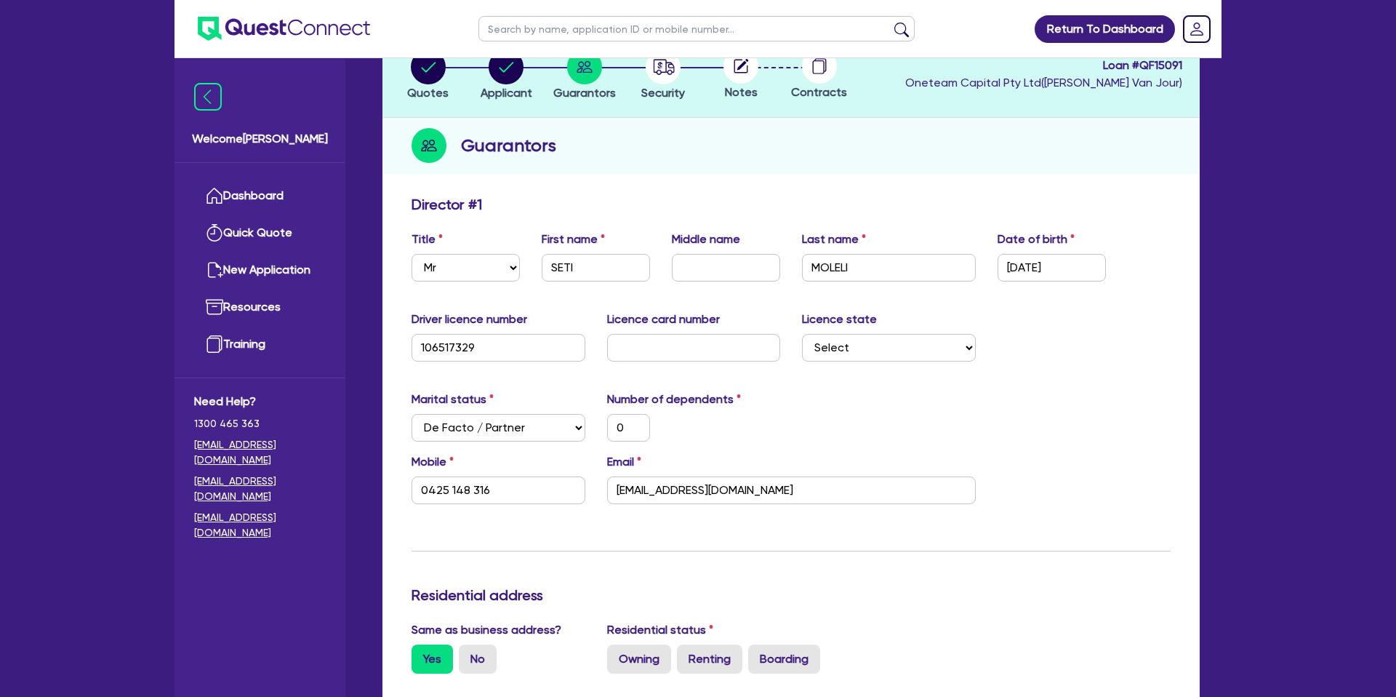
scroll to position [105, 0]
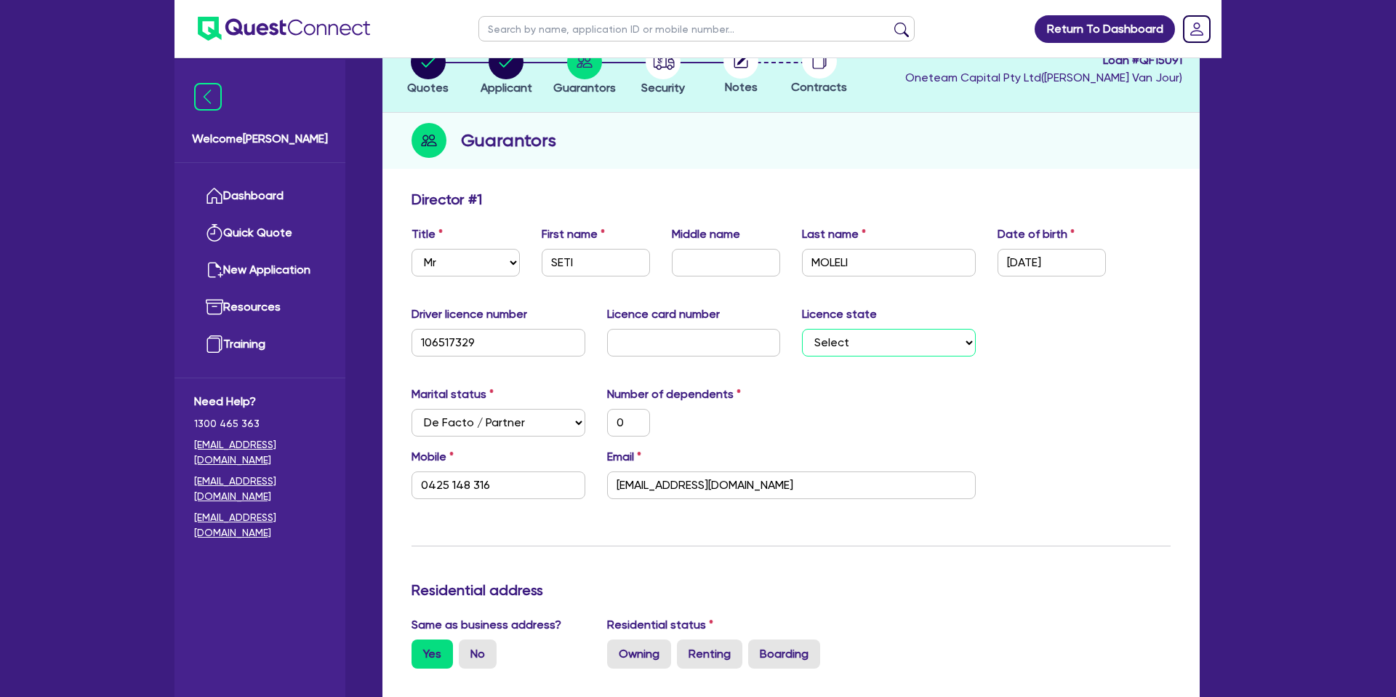
click at [881, 336] on select "Select NSW VIC QLD TAS ACT SA NT WA" at bounding box center [889, 343] width 174 height 28
click at [802, 329] on select "Select NSW VIC QLD TAS ACT SA NT WA" at bounding box center [889, 343] width 174 height 28
click at [828, 394] on div "Marital status Select Single Married De Facto / Partner Number of dependents 0" at bounding box center [791, 416] width 781 height 63
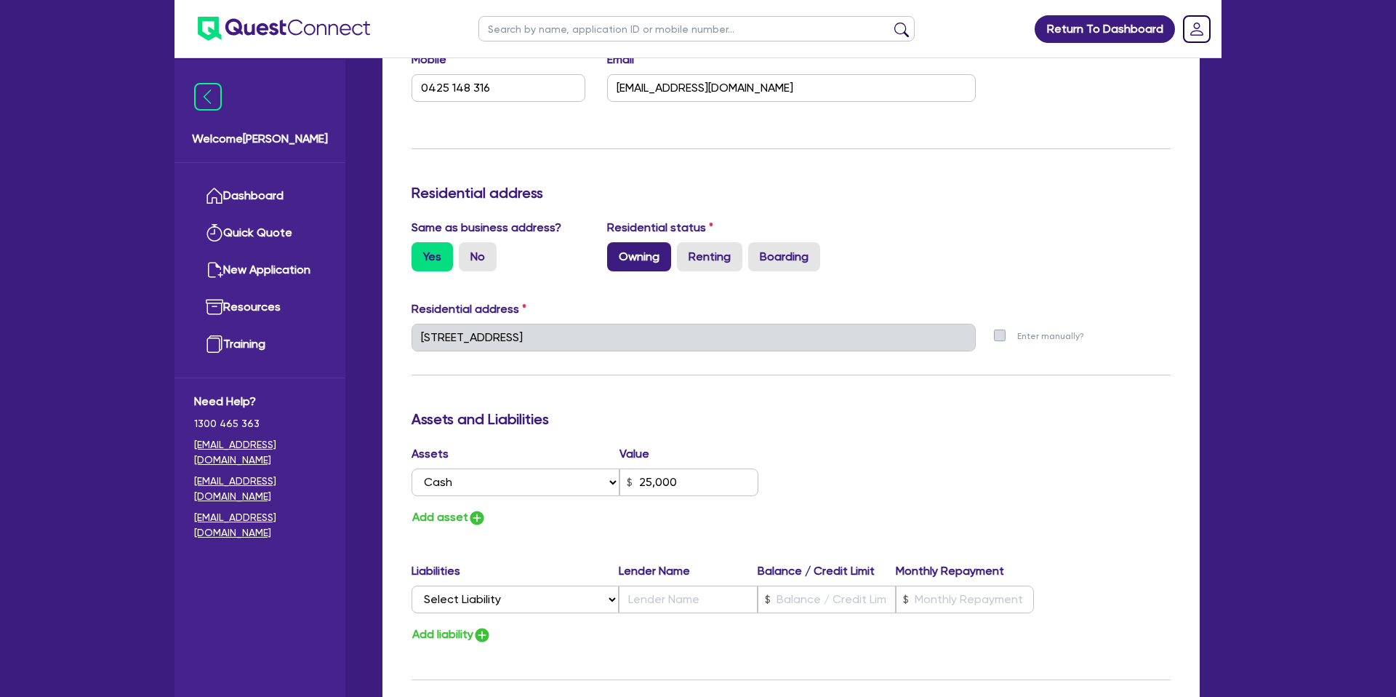
scroll to position [545, 0]
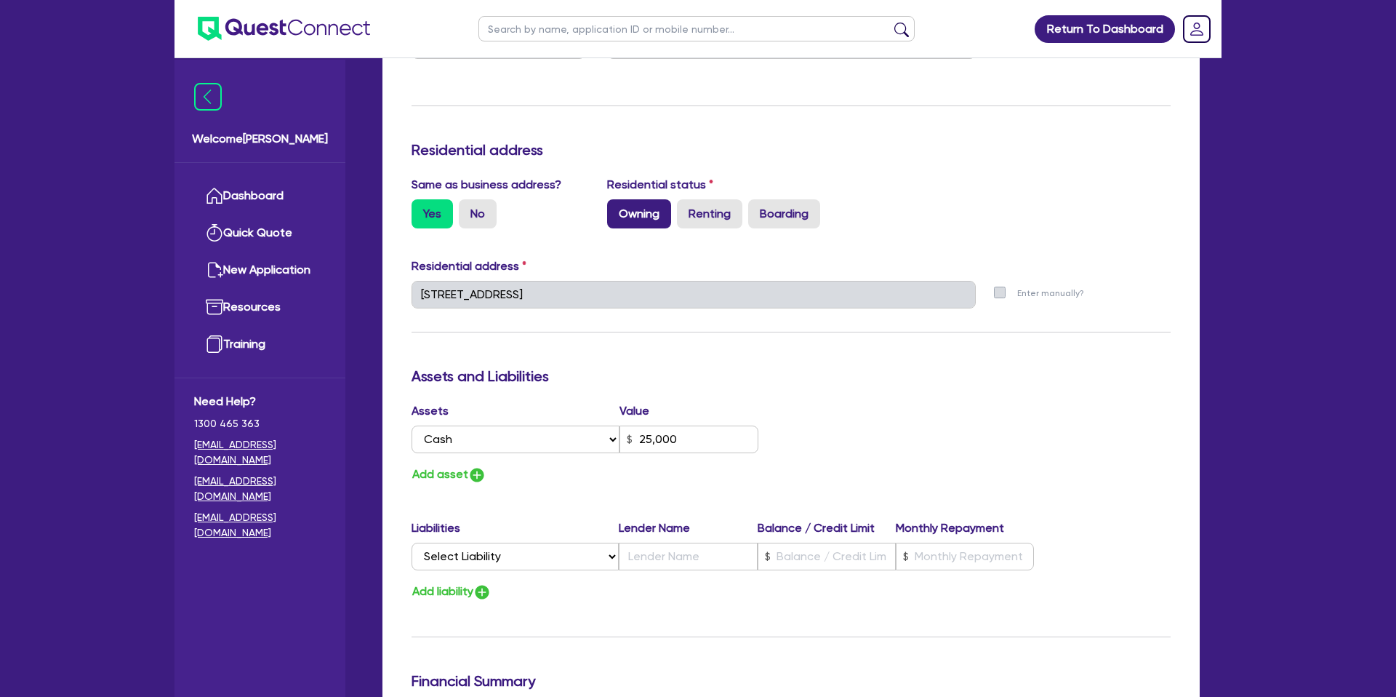
click at [614, 215] on label "Owning" at bounding box center [639, 213] width 64 height 29
click at [614, 209] on input "Owning" at bounding box center [611, 203] width 9 height 9
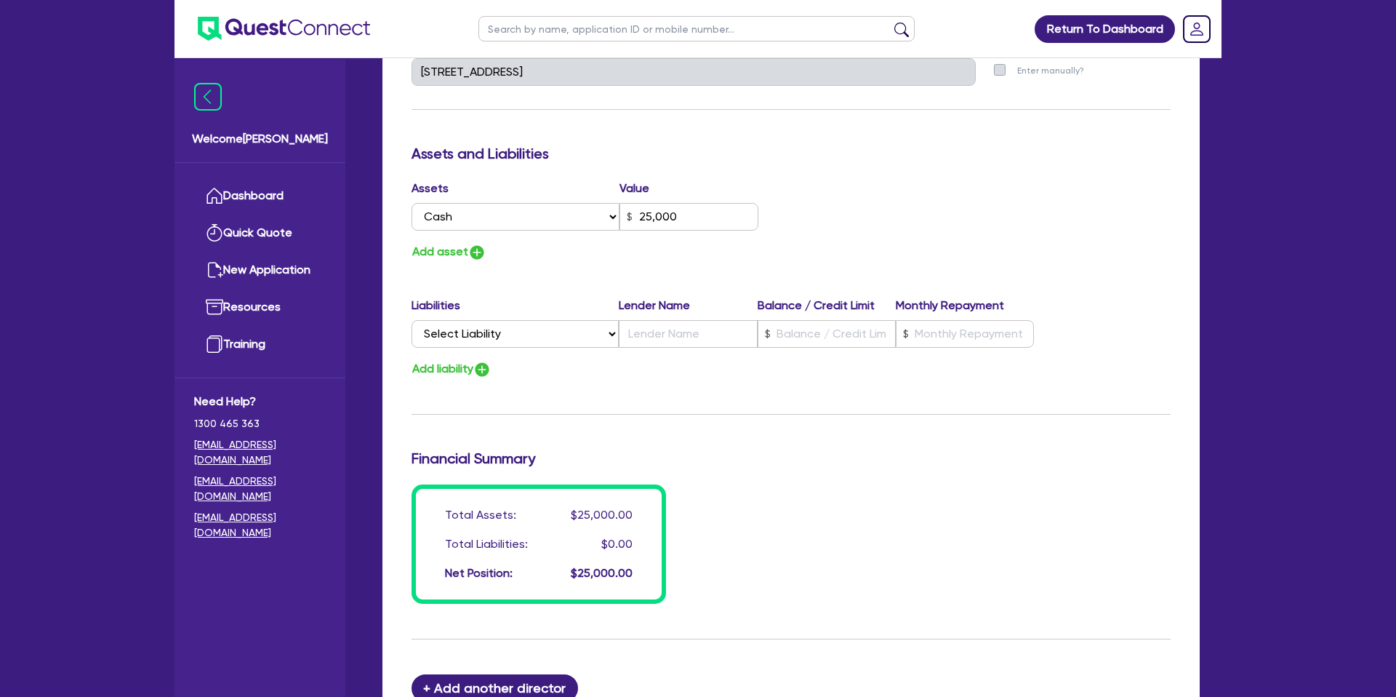
scroll to position [769, 0]
click at [808, 330] on input "text" at bounding box center [827, 333] width 138 height 28
paste input "637,690"
click at [932, 338] on input "text" at bounding box center [965, 333] width 138 height 28
paste input "3,859"
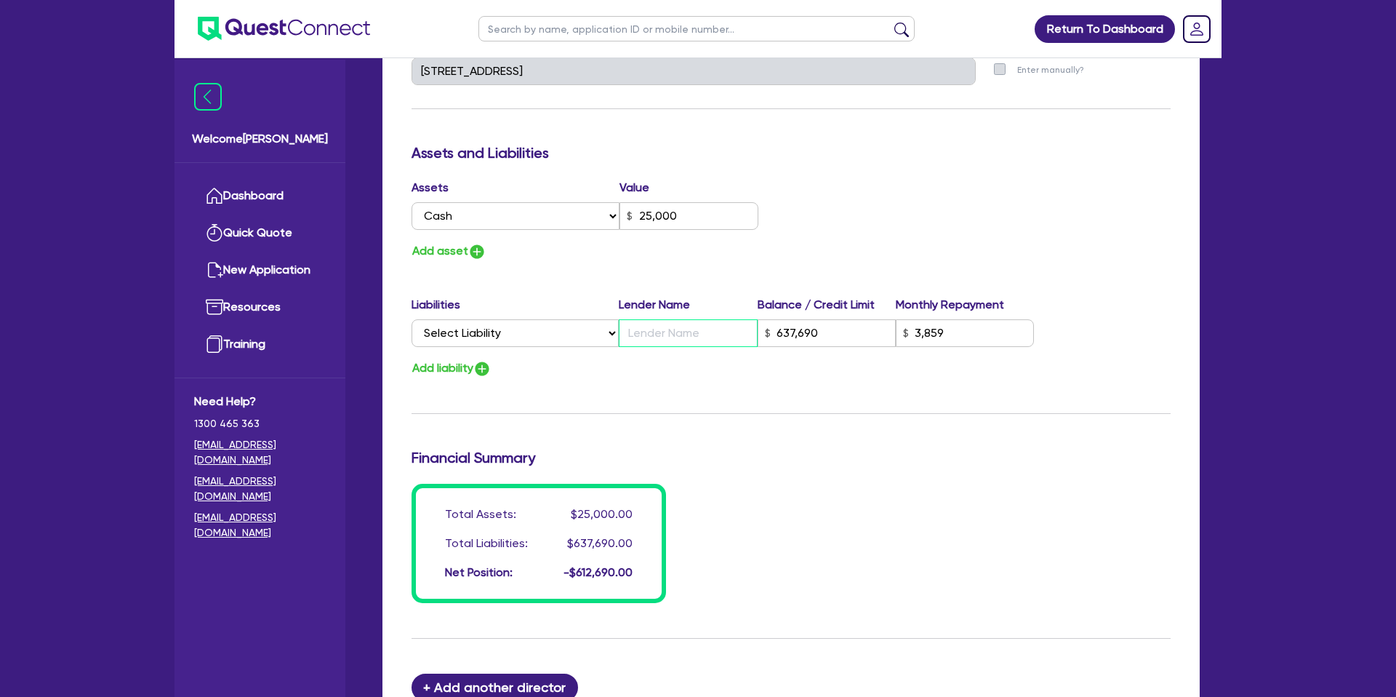
click at [644, 341] on input "text" at bounding box center [688, 333] width 138 height 28
click at [657, 480] on div "Update residential status for Director #1 Boarding is only acceptable when the …" at bounding box center [791, 65] width 759 height 1076
drag, startPoint x: 918, startPoint y: 195, endPoint x: 847, endPoint y: 87, distance: 129.3
click at [918, 195] on div "Assets Value Select Asset Cash Property Investment property Vehicle Truck Trail…" at bounding box center [791, 220] width 781 height 82
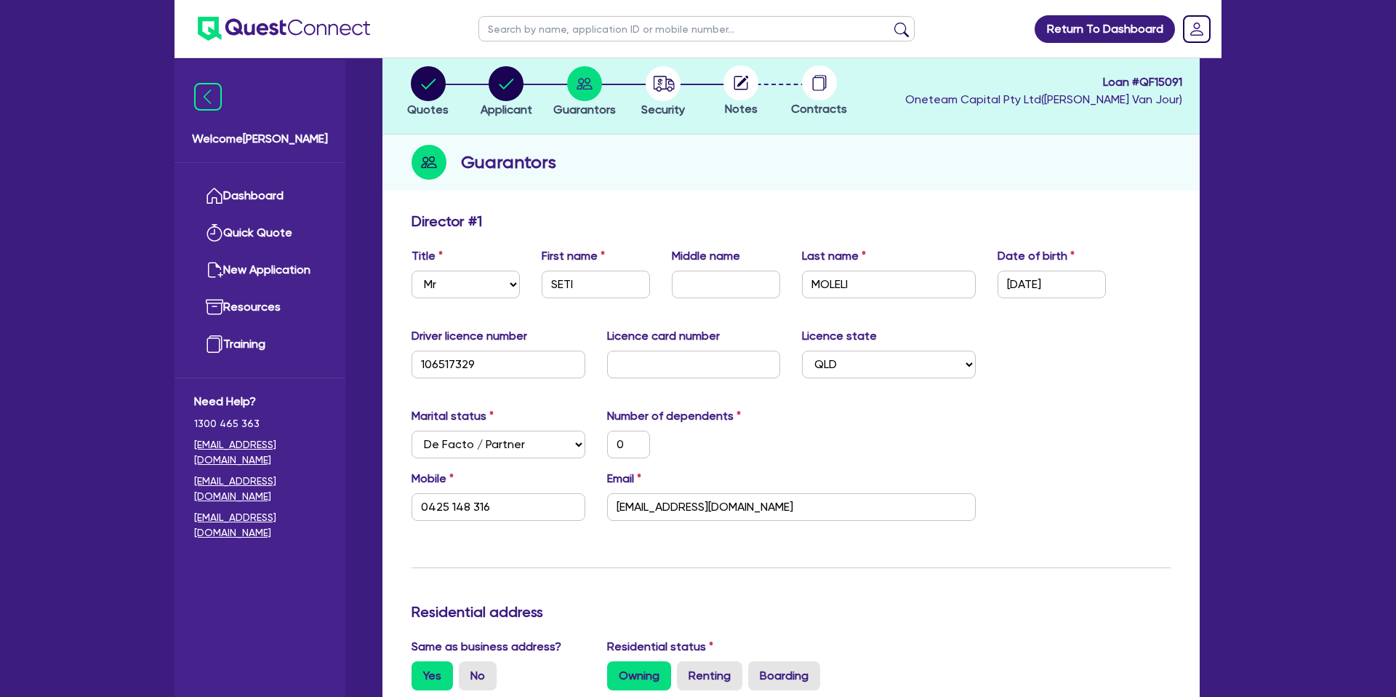
scroll to position [83, 0]
click at [1006, 162] on div "Guarantors" at bounding box center [791, 163] width 817 height 56
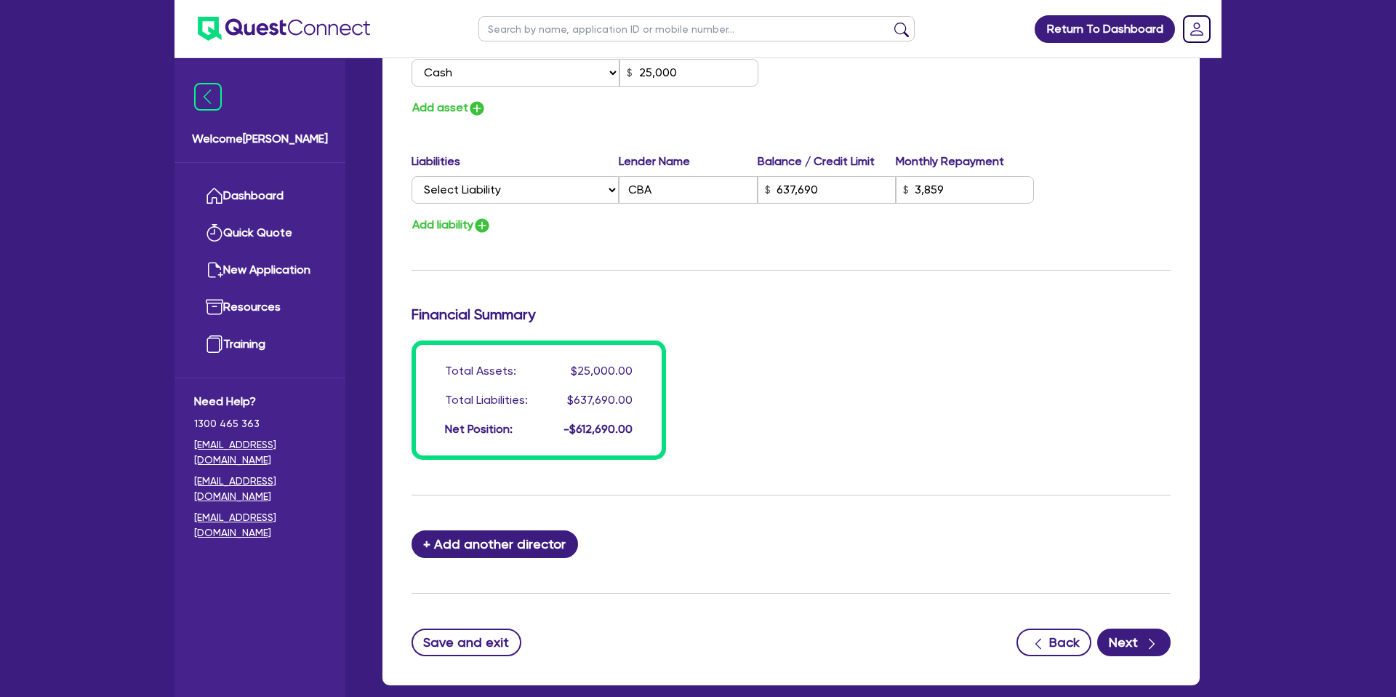
scroll to position [988, 0]
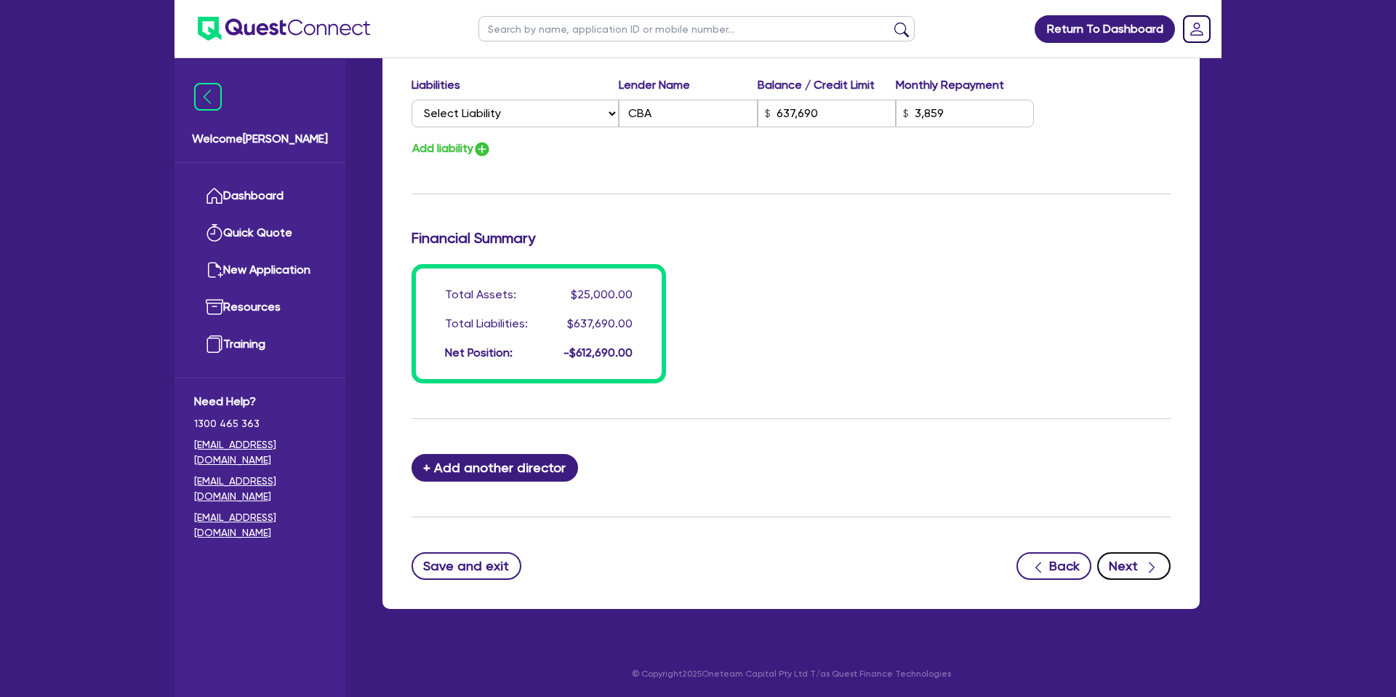
click at [1151, 572] on icon "button" at bounding box center [1152, 567] width 15 height 15
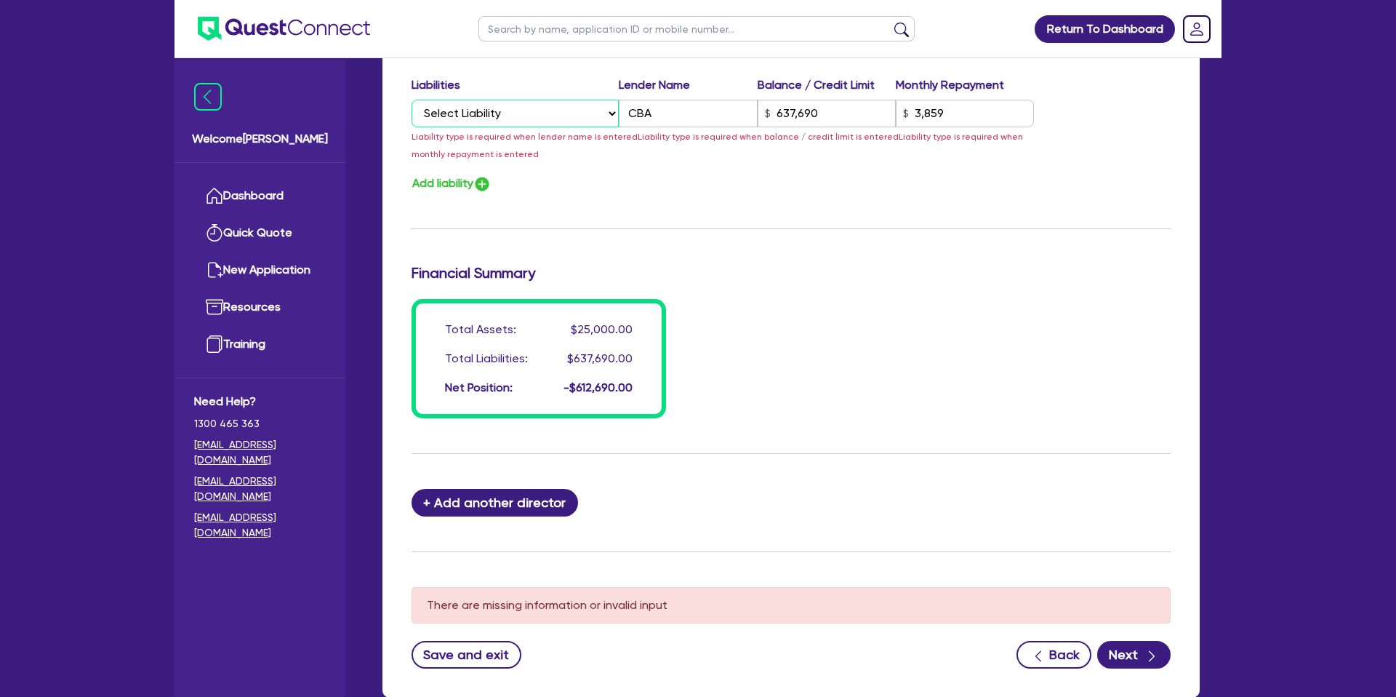
click at [492, 120] on select "Select Liability Credit card Mortgage Investment property loan Vehicle loan Tru…" at bounding box center [515, 114] width 207 height 28
click at [412, 100] on select "Select Liability Credit card Mortgage Investment property loan Vehicle loan Tru…" at bounding box center [515, 114] width 207 height 28
click at [687, 185] on div "Add liability" at bounding box center [791, 184] width 781 height 20
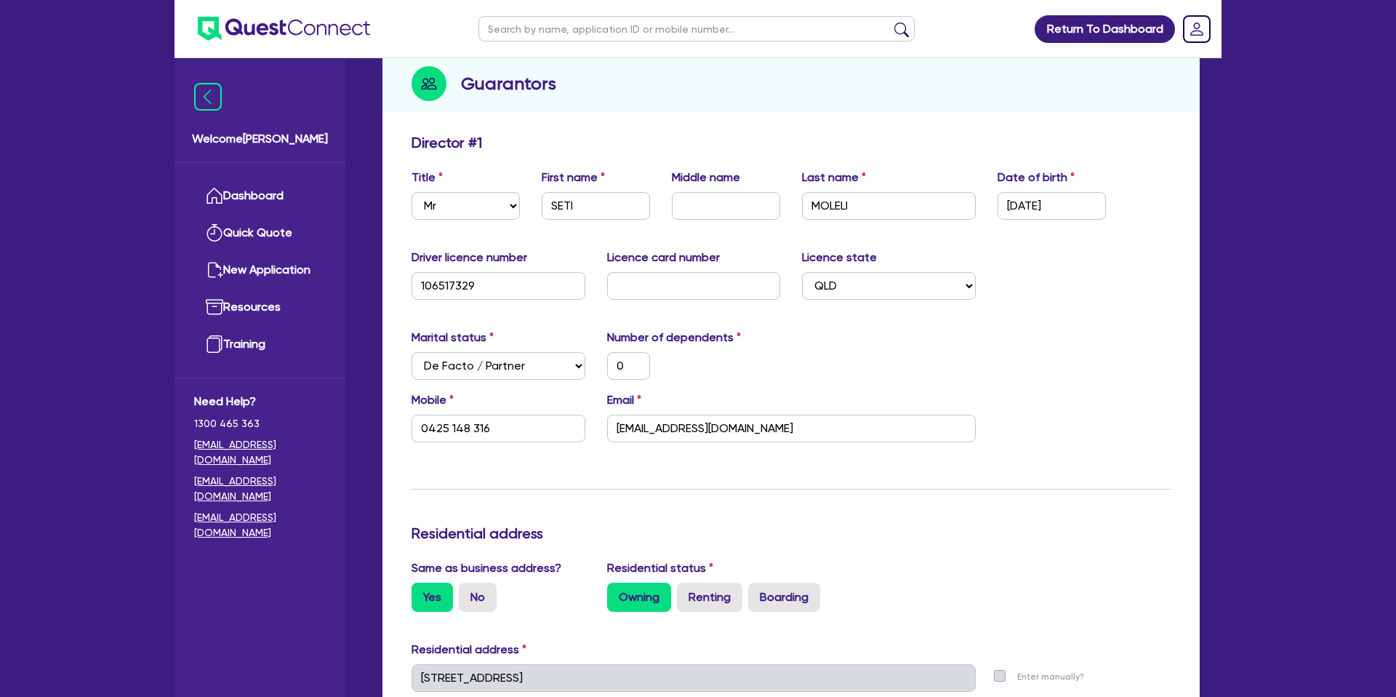
scroll to position [0, 0]
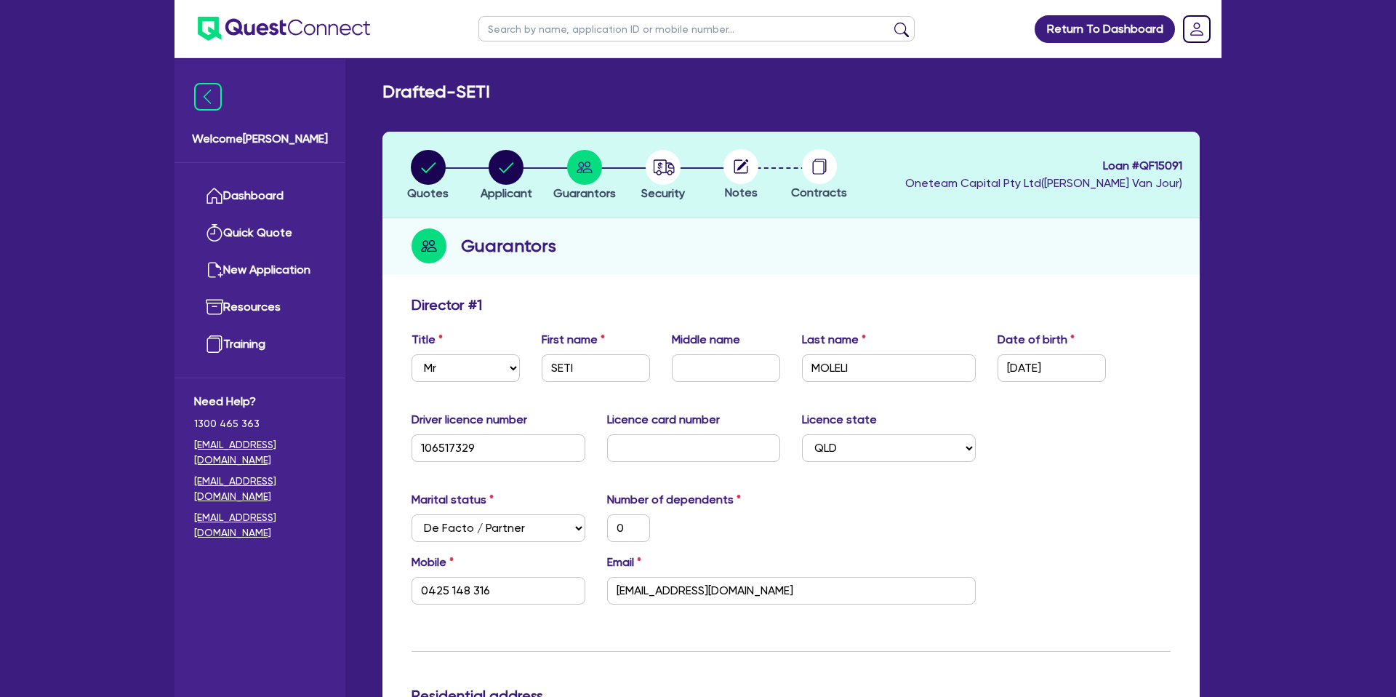
click at [657, 241] on div "Guarantors" at bounding box center [791, 246] width 817 height 56
click at [511, 168] on circle "button" at bounding box center [506, 167] width 35 height 35
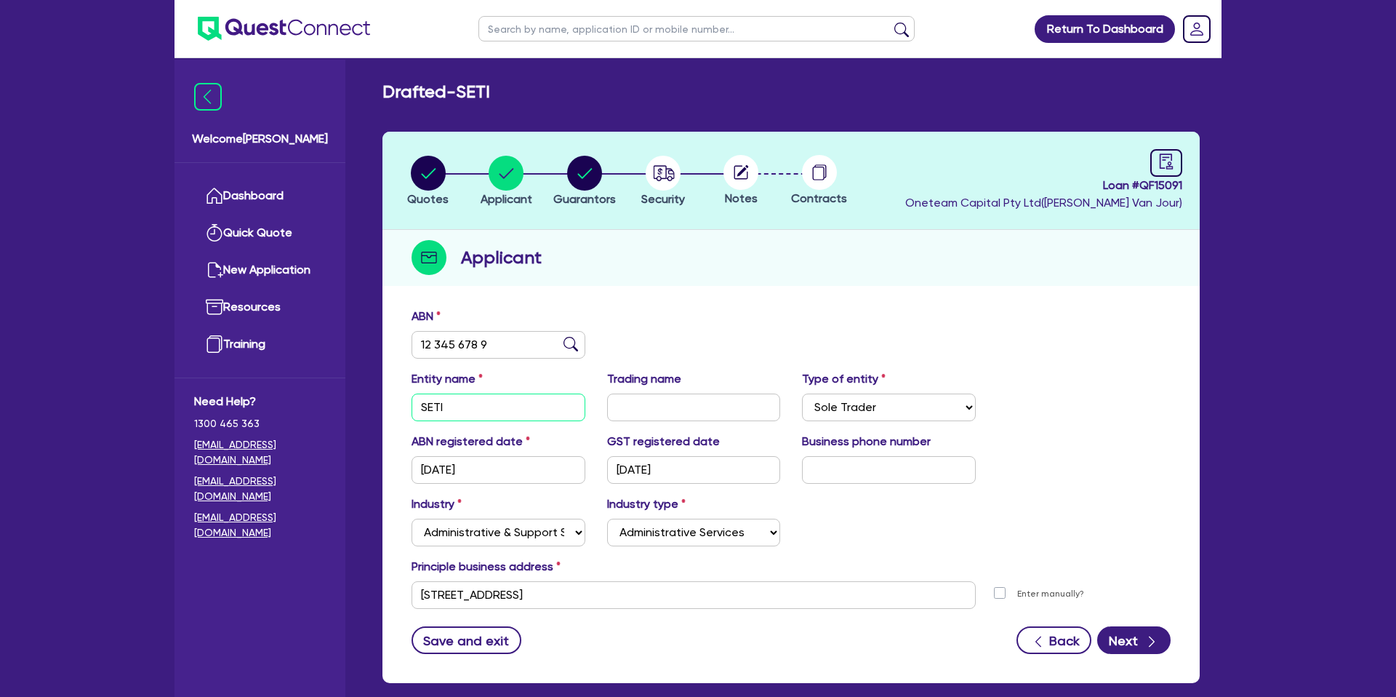
click at [470, 411] on input "SETI" at bounding box center [499, 407] width 174 height 28
click at [586, 175] on circle "button" at bounding box center [584, 173] width 35 height 35
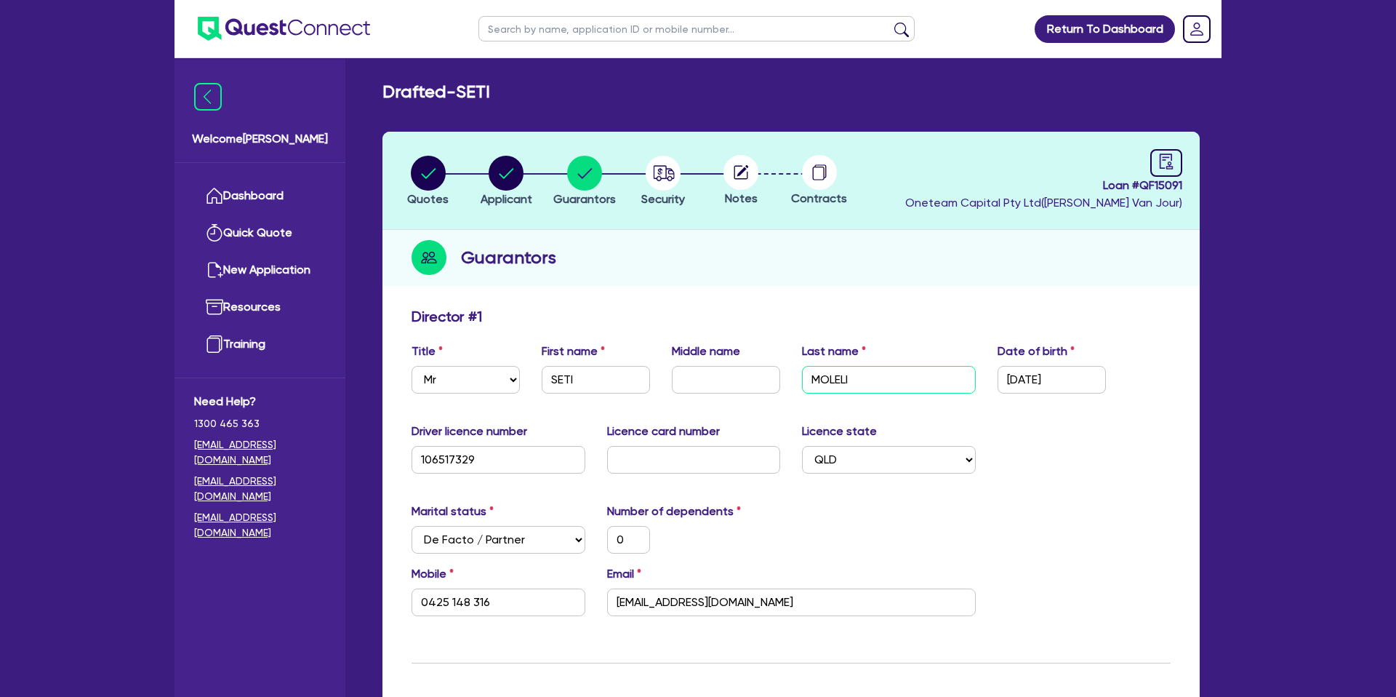
click at [841, 373] on input "MOLELI" at bounding box center [889, 380] width 174 height 28
drag, startPoint x: 512, startPoint y: 179, endPoint x: 541, endPoint y: 205, distance: 39.1
click at [513, 179] on circle "button" at bounding box center [506, 173] width 35 height 35
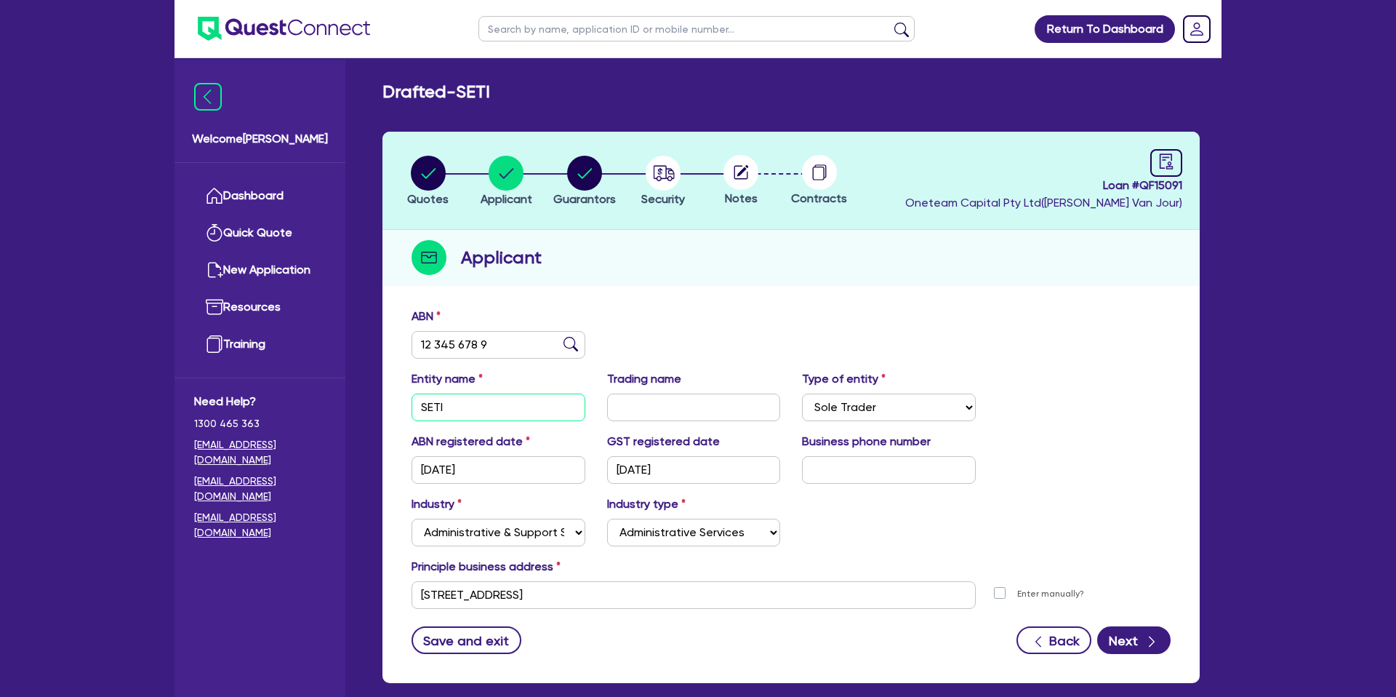
click at [468, 407] on input "SETI" at bounding box center [499, 407] width 174 height 28
paste input "MOLELI"
click at [766, 294] on div "Quotes Applicant Guarantors Security Notes Contracts Loan # QF15091 Oneteam Cap…" at bounding box center [791, 407] width 817 height 551
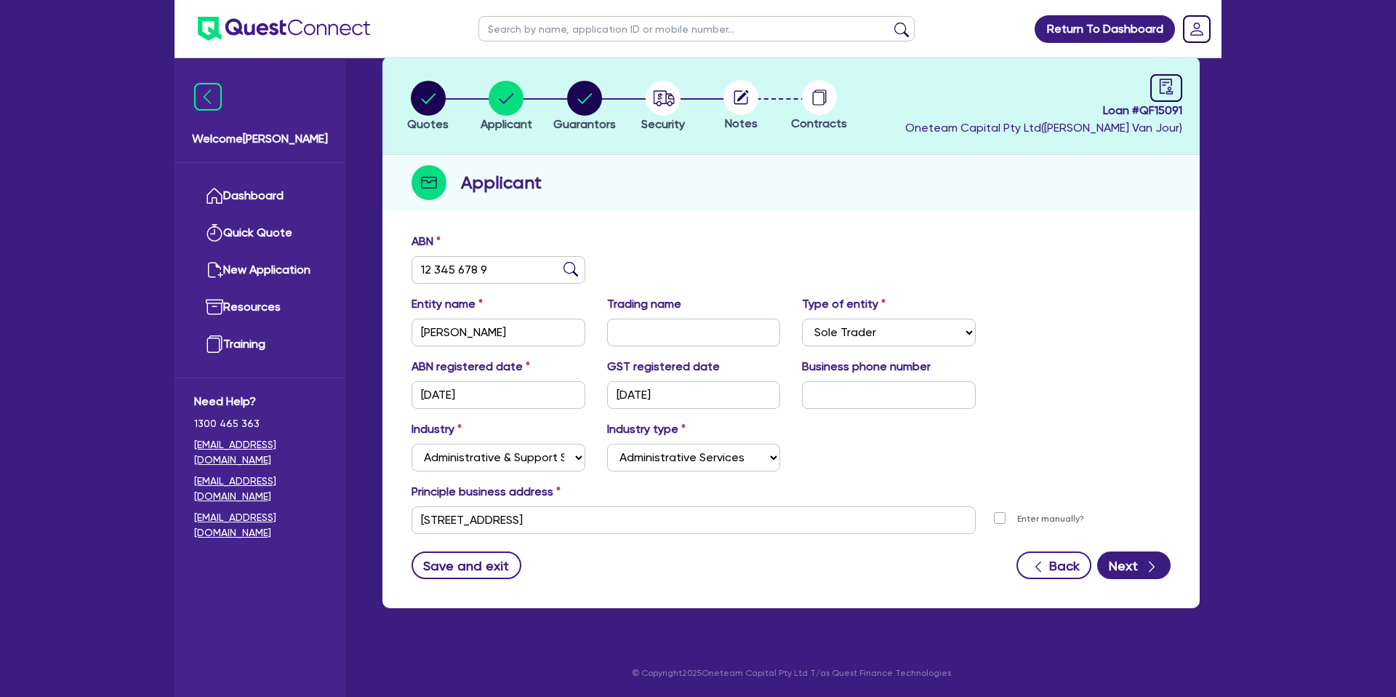
click at [1004, 487] on div "Principle business address" at bounding box center [791, 494] width 781 height 23
click at [425, 91] on circle "button" at bounding box center [428, 98] width 35 height 35
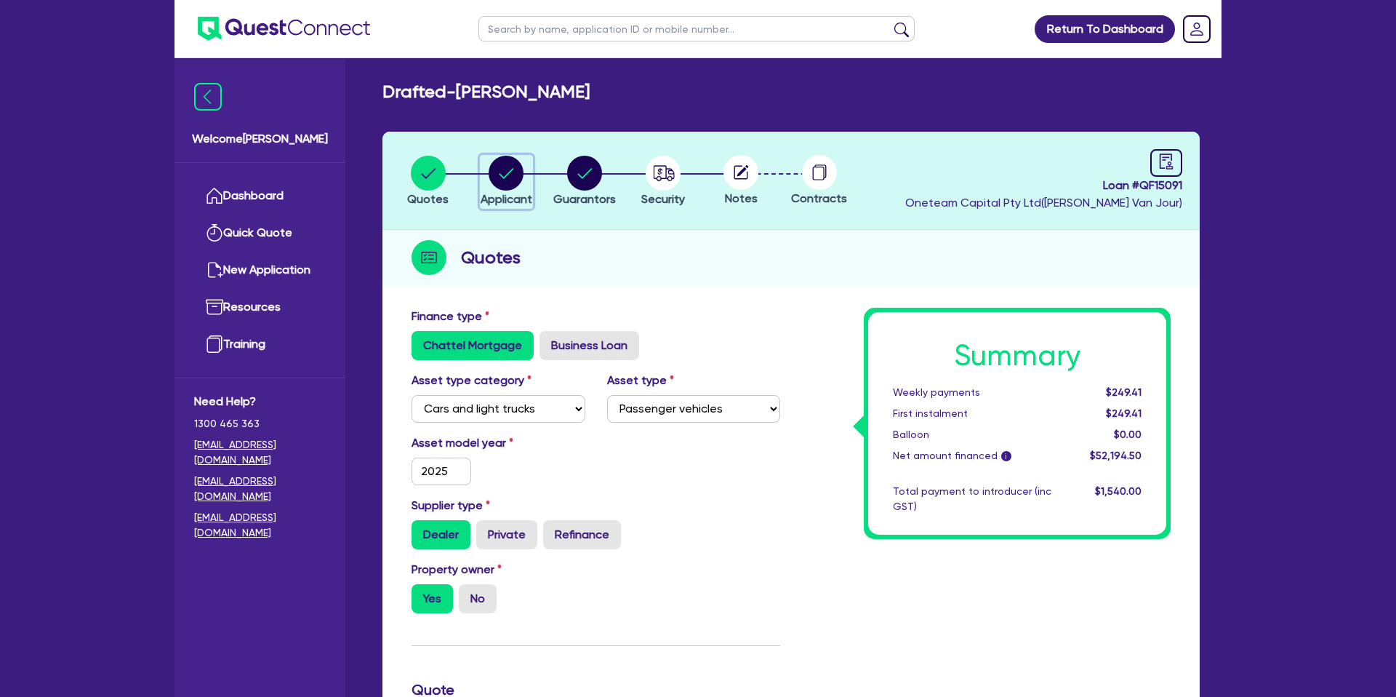
click at [505, 169] on circle "button" at bounding box center [506, 173] width 35 height 35
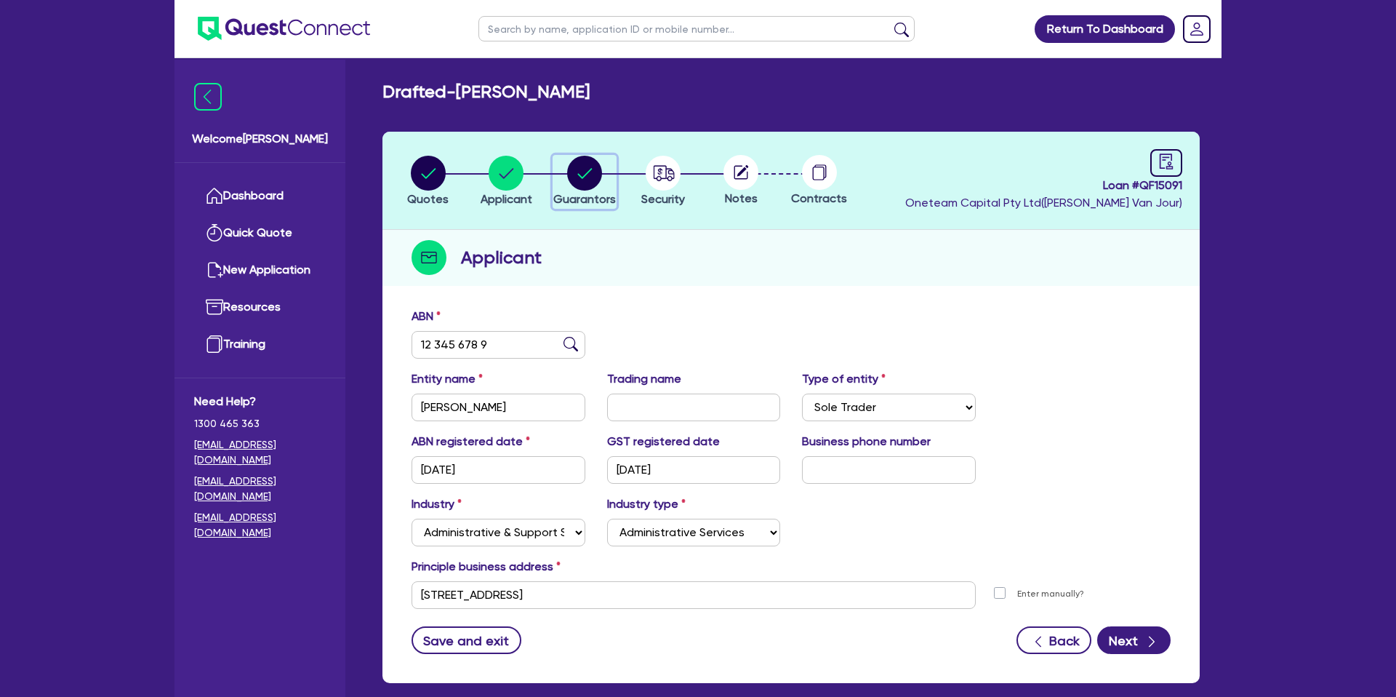
drag, startPoint x: 581, startPoint y: 167, endPoint x: 597, endPoint y: 172, distance: 16.6
click at [581, 167] on circle "button" at bounding box center [584, 173] width 35 height 35
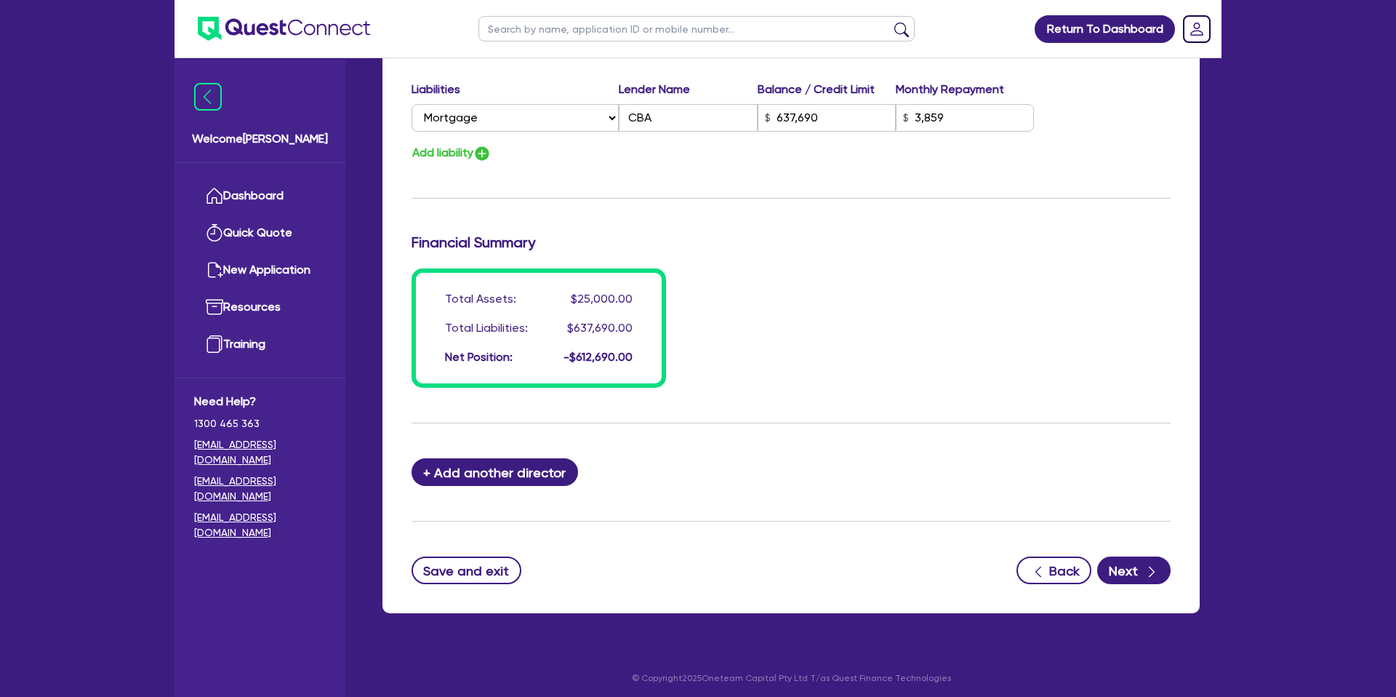
scroll to position [1001, 0]
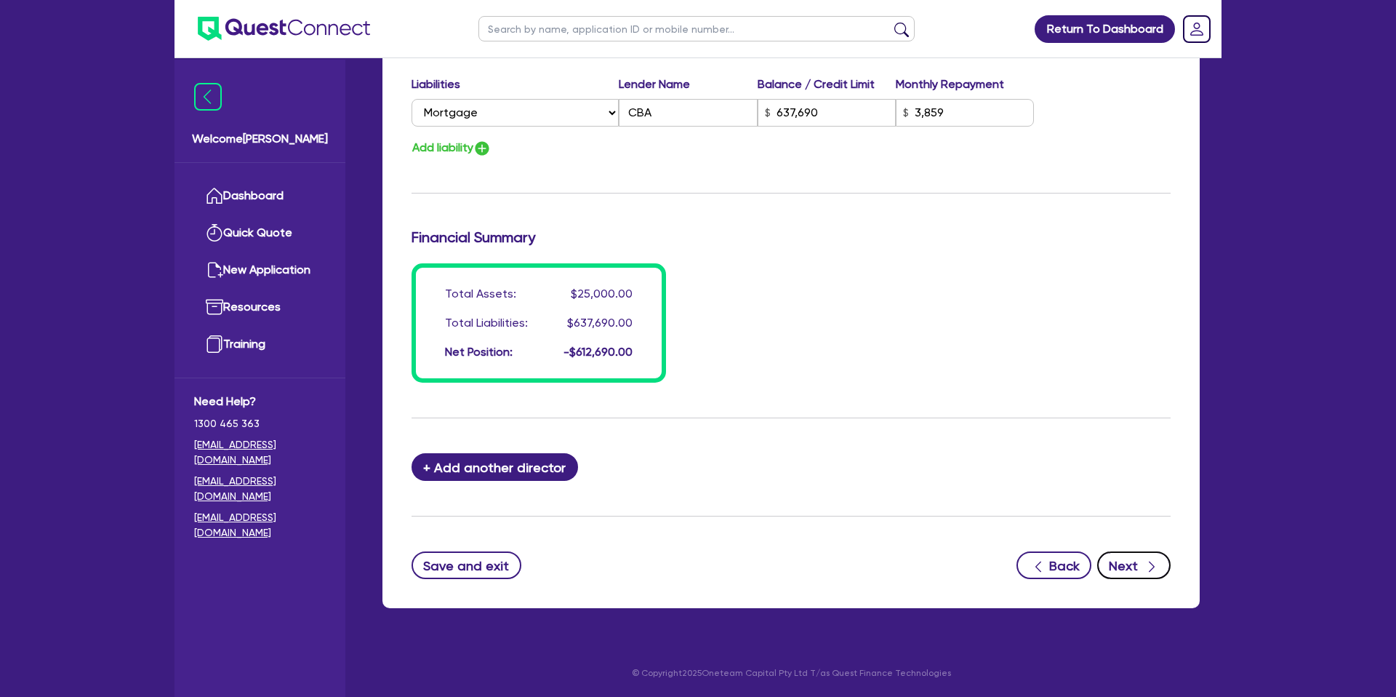
click at [1143, 557] on div "button" at bounding box center [1151, 565] width 16 height 18
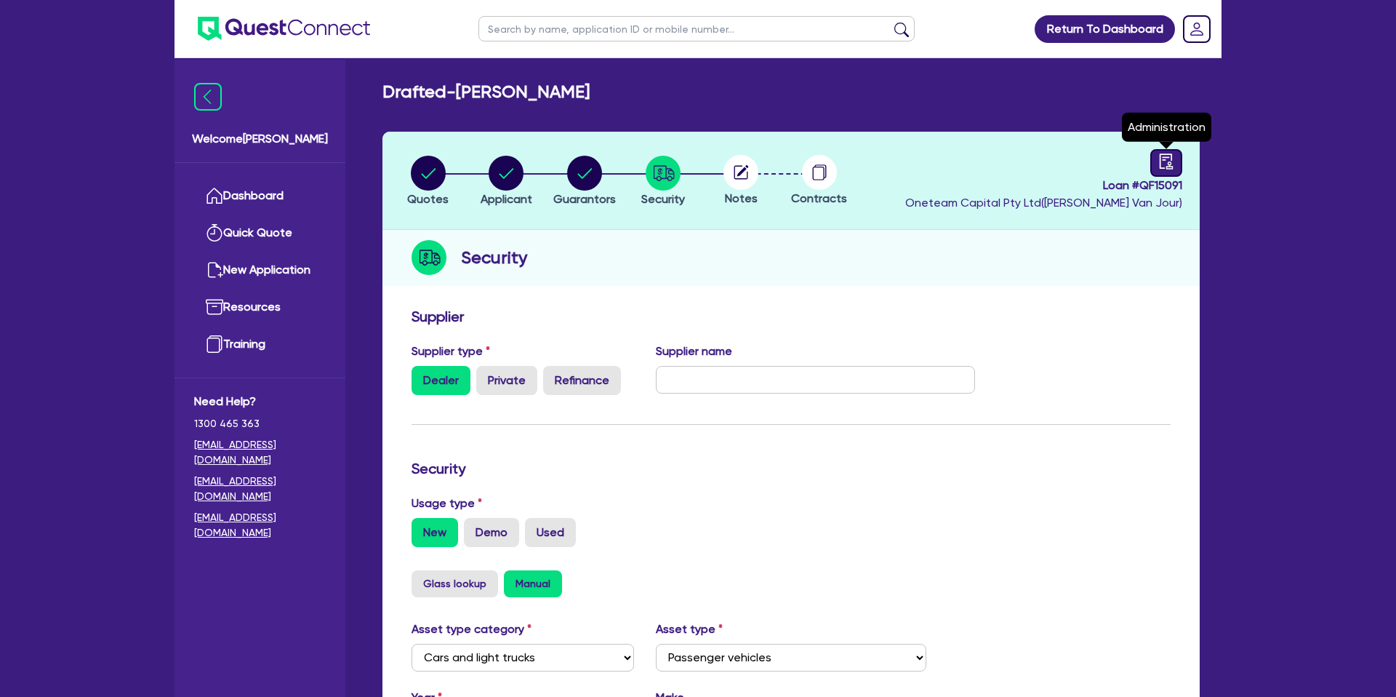
click at [1161, 169] on icon "audit" at bounding box center [1167, 161] width 16 height 16
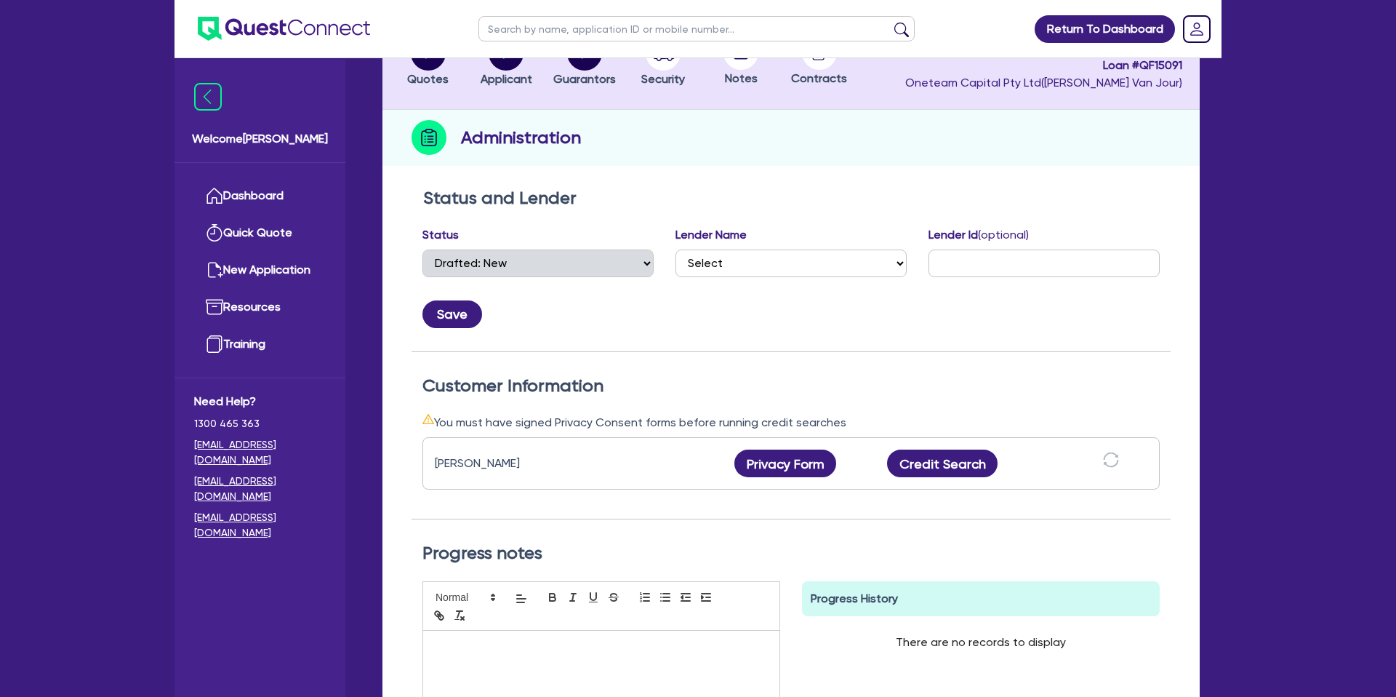
scroll to position [177, 0]
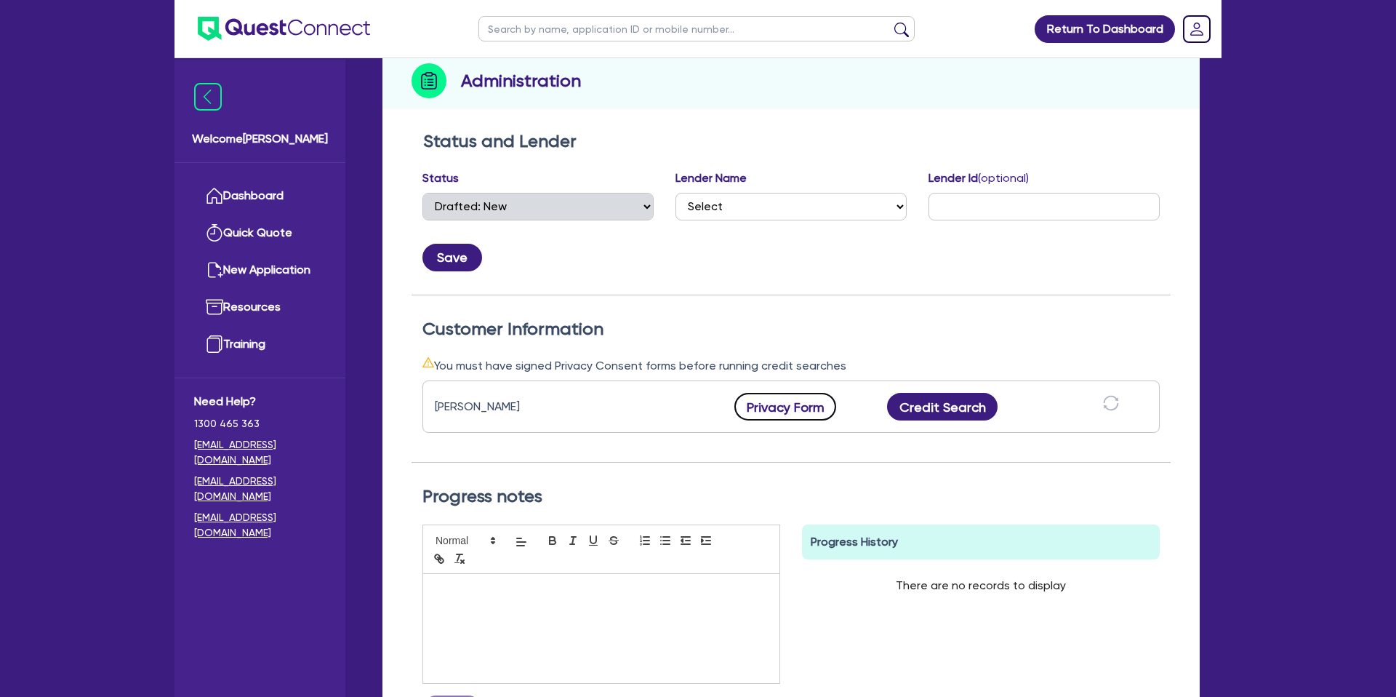
click at [820, 407] on button "Privacy Form" at bounding box center [786, 407] width 102 height 28
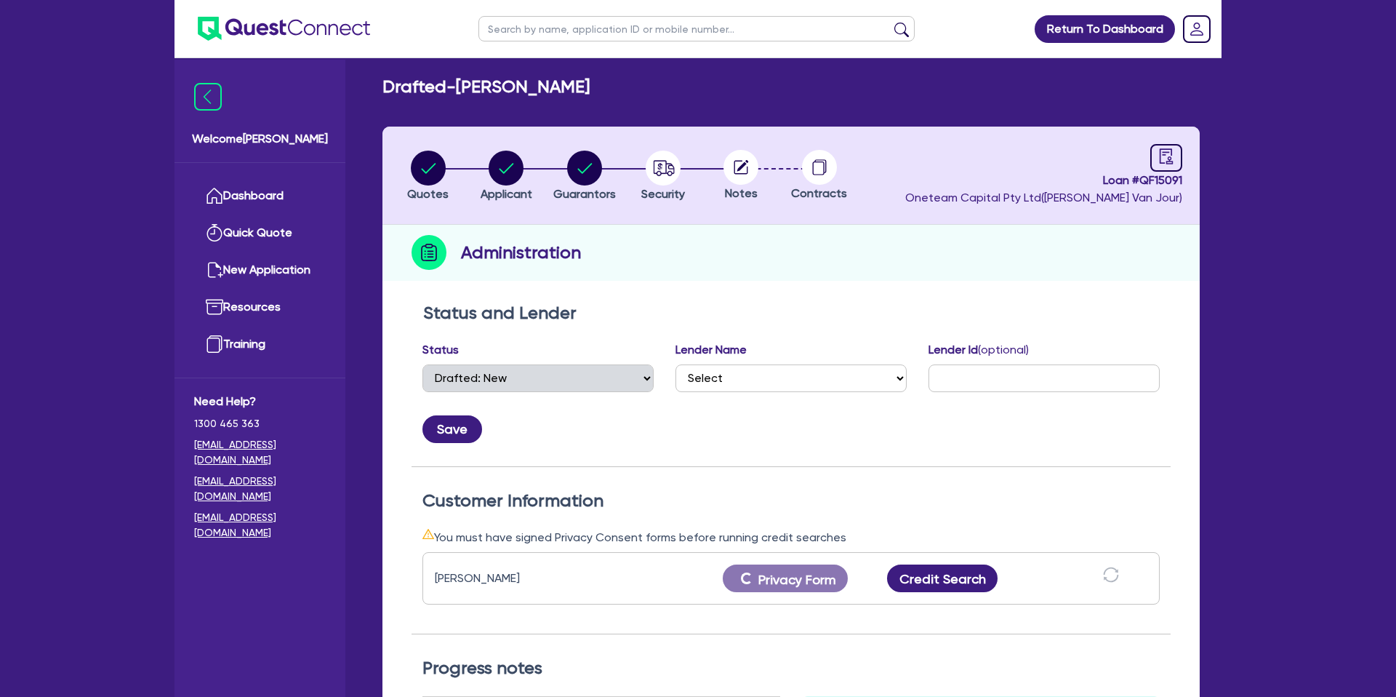
scroll to position [0, 0]
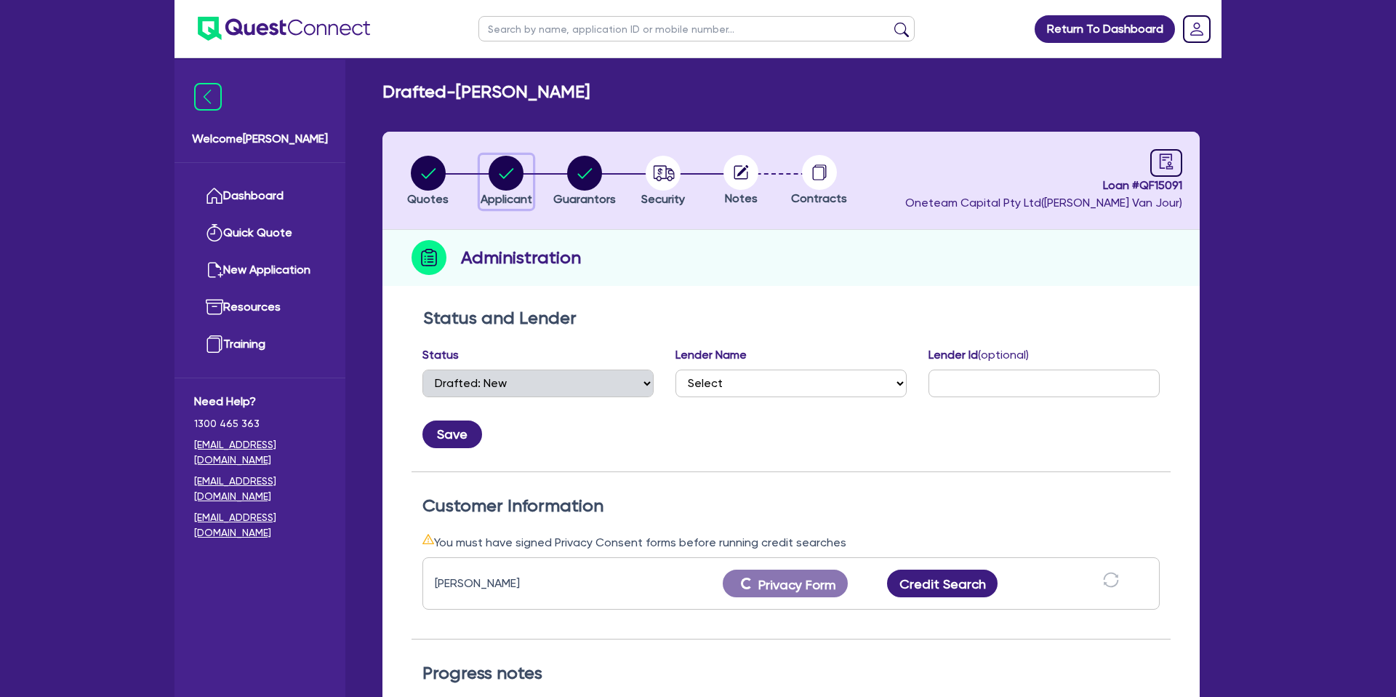
click at [524, 179] on div "button" at bounding box center [507, 173] width 52 height 35
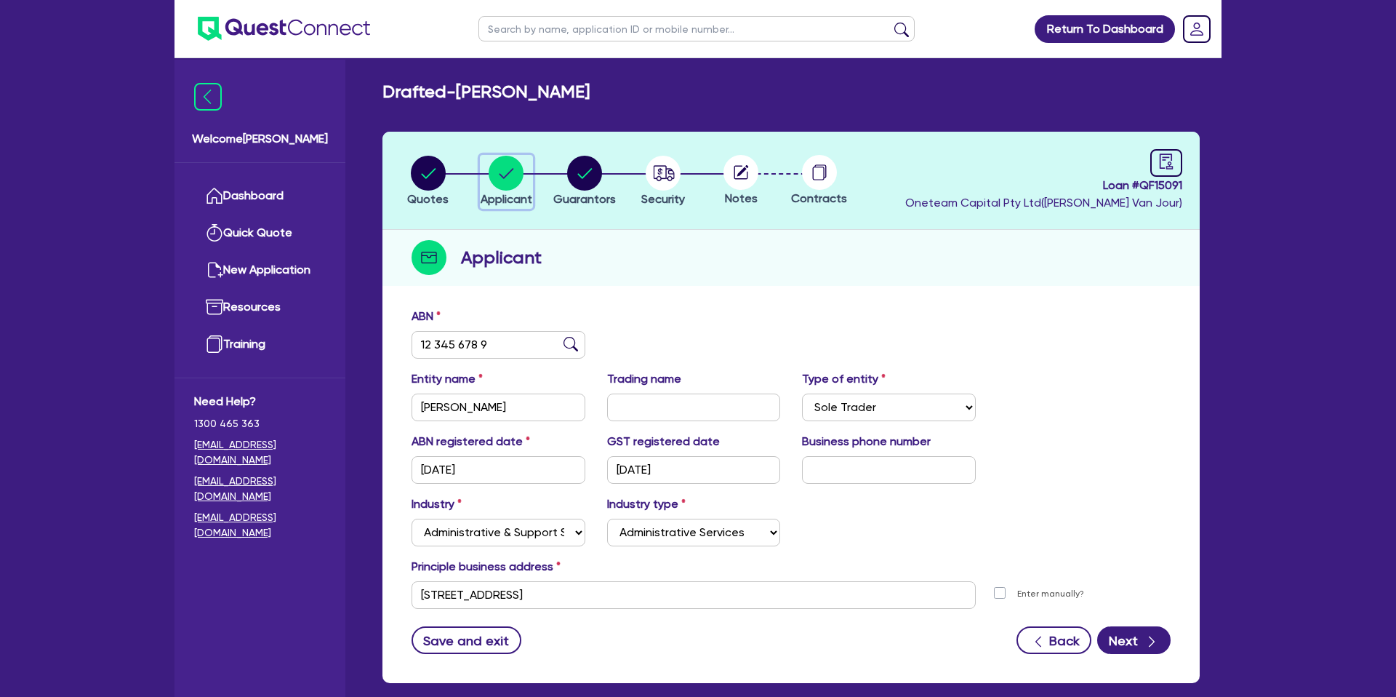
scroll to position [75, 0]
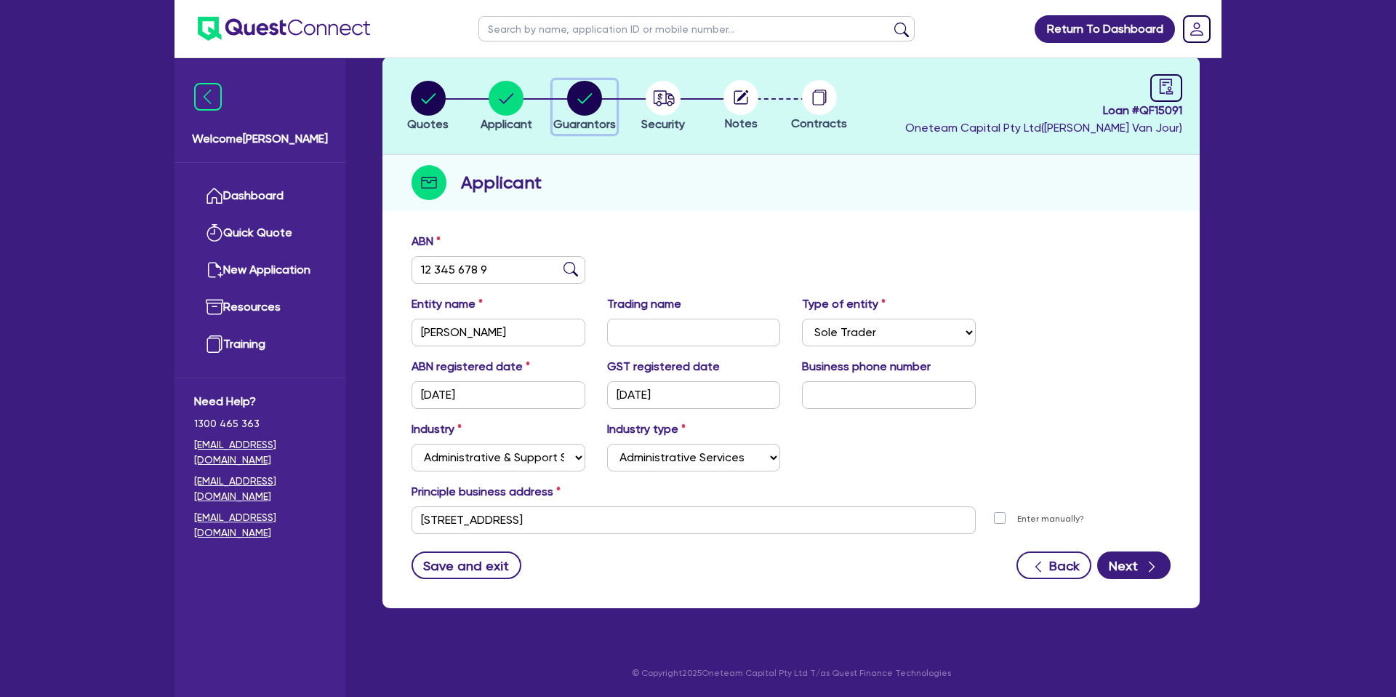
click at [592, 96] on circle "button" at bounding box center [584, 98] width 35 height 35
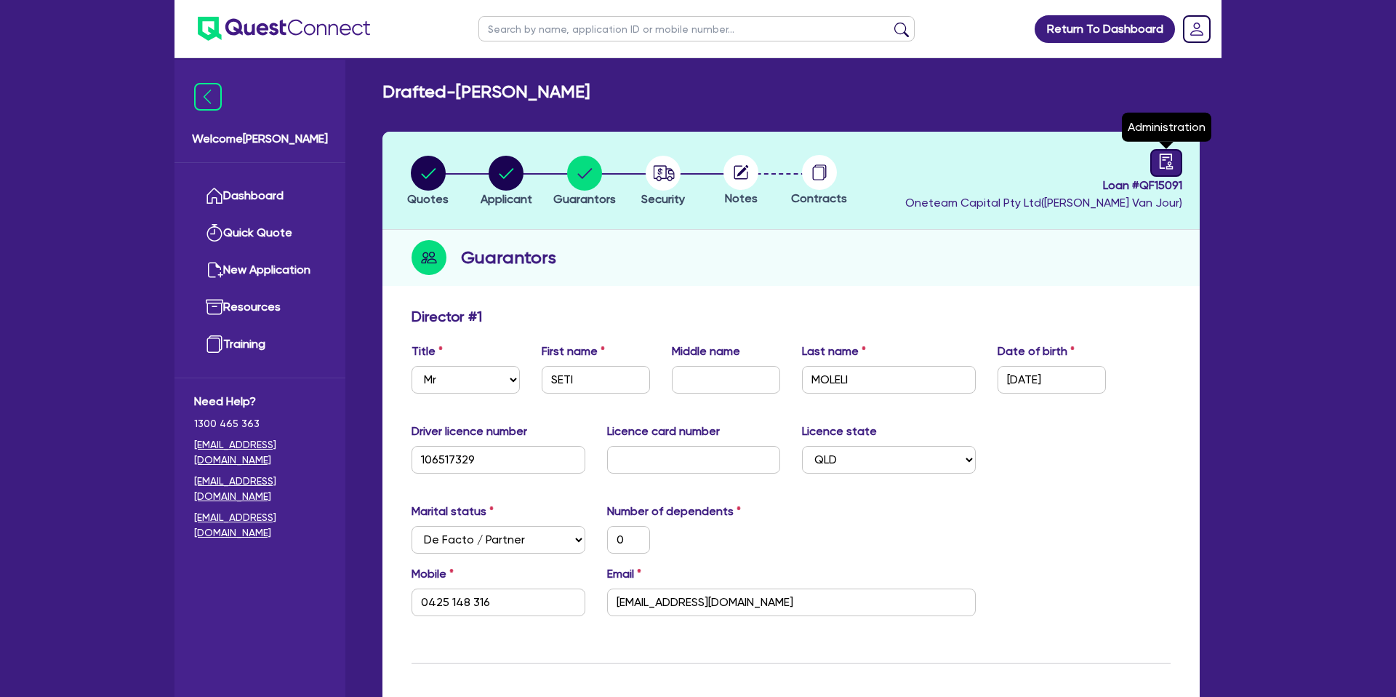
click at [1166, 159] on icon "audit" at bounding box center [1167, 161] width 16 height 16
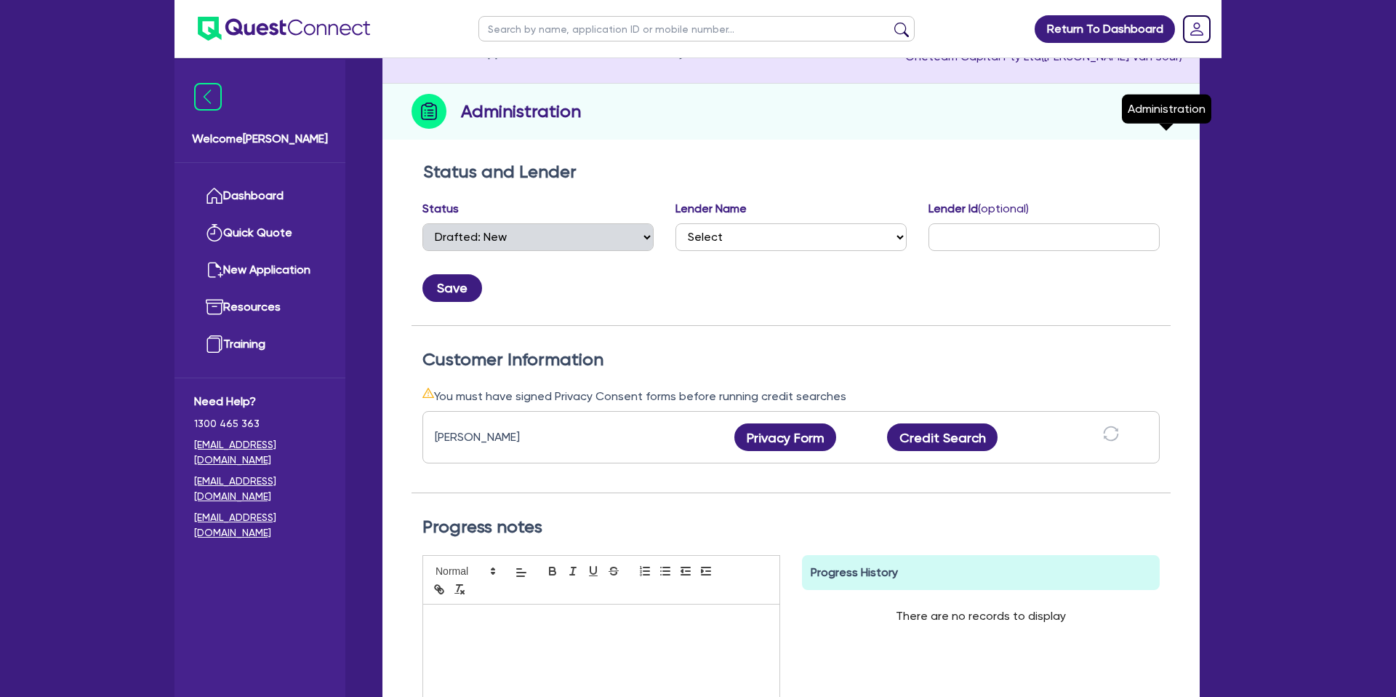
scroll to position [148, 0]
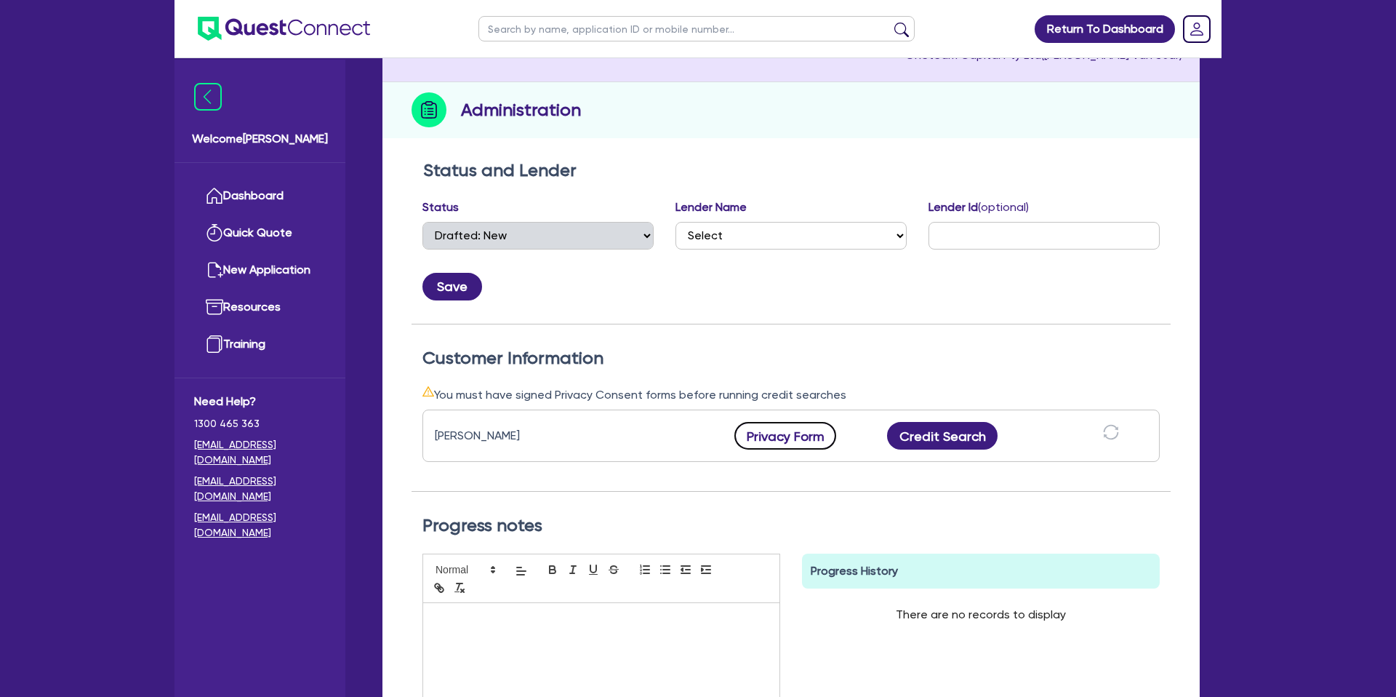
click at [808, 436] on button "Privacy Form" at bounding box center [786, 436] width 102 height 28
click at [274, 204] on link "Dashboard" at bounding box center [260, 195] width 132 height 37
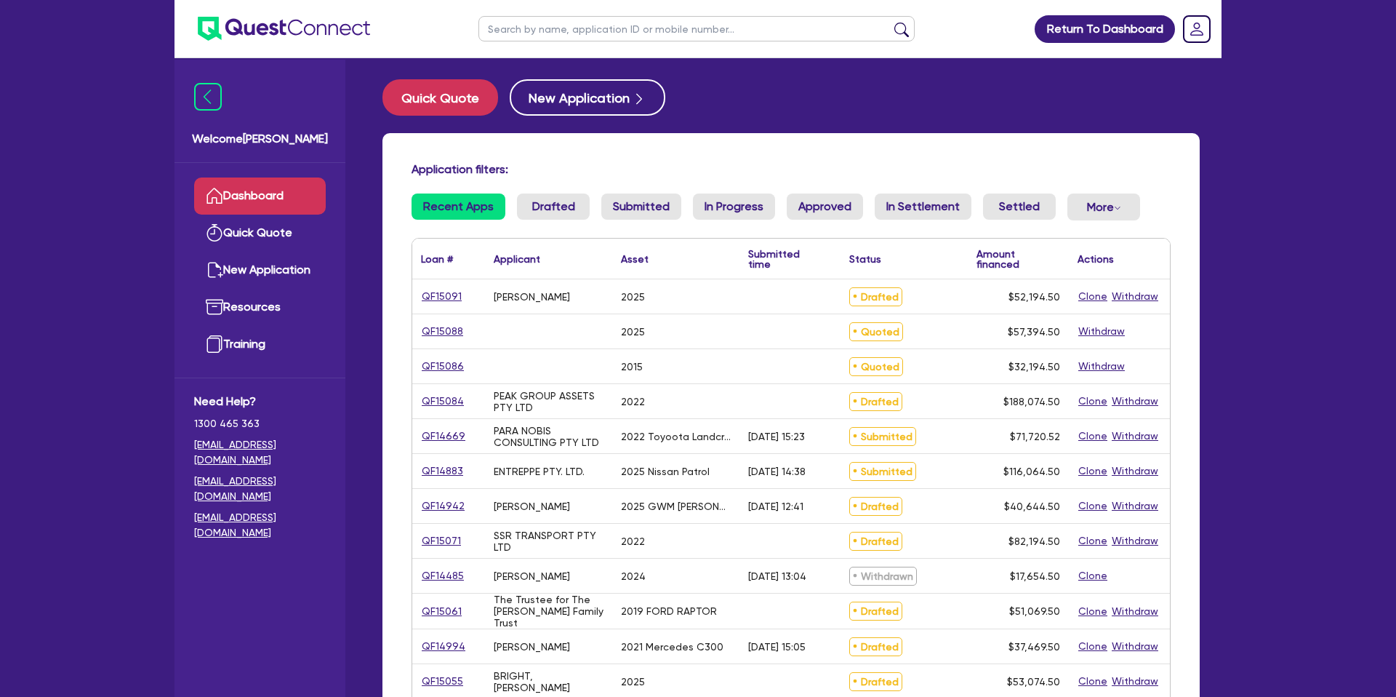
scroll to position [3, 0]
click at [543, 33] on input "text" at bounding box center [697, 28] width 436 height 25
click at [485, 431] on div "PARA NOBIS CONSULTING PTY LTD" at bounding box center [548, 435] width 127 height 34
click at [446, 404] on link "QF15084" at bounding box center [443, 400] width 44 height 17
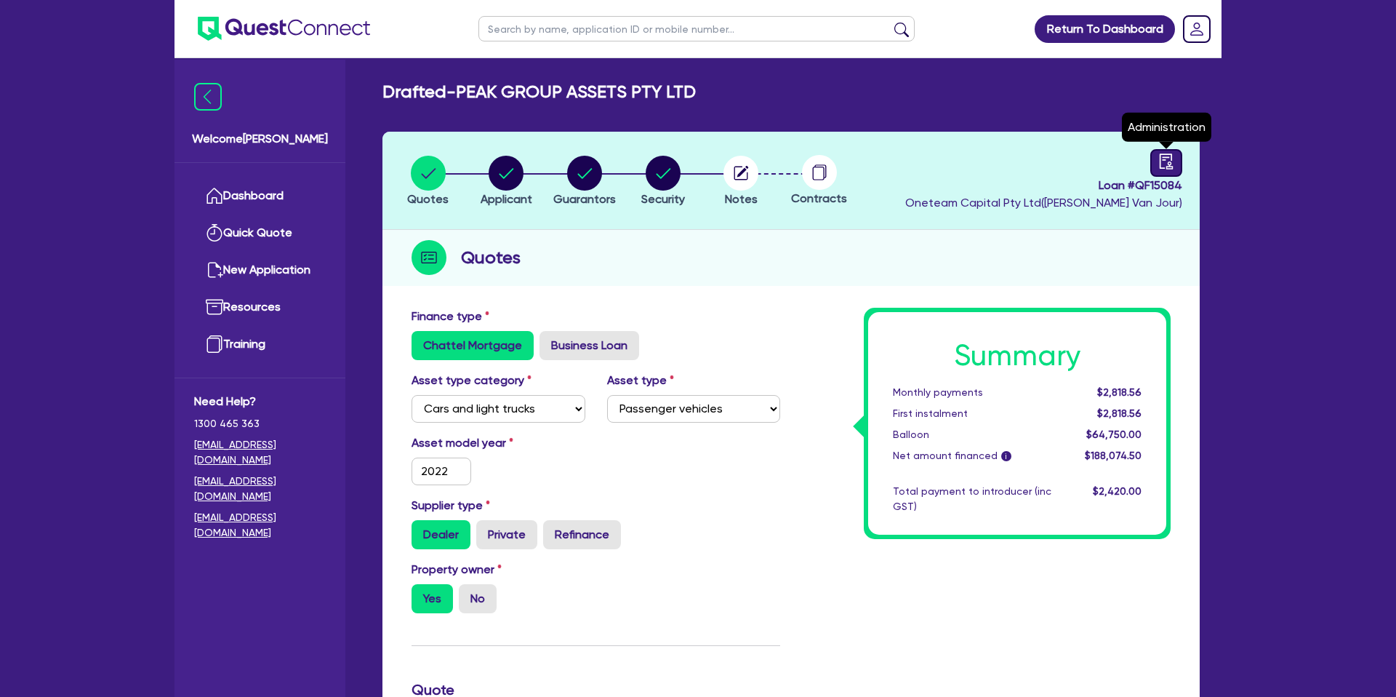
click at [1151, 169] on link at bounding box center [1167, 163] width 32 height 28
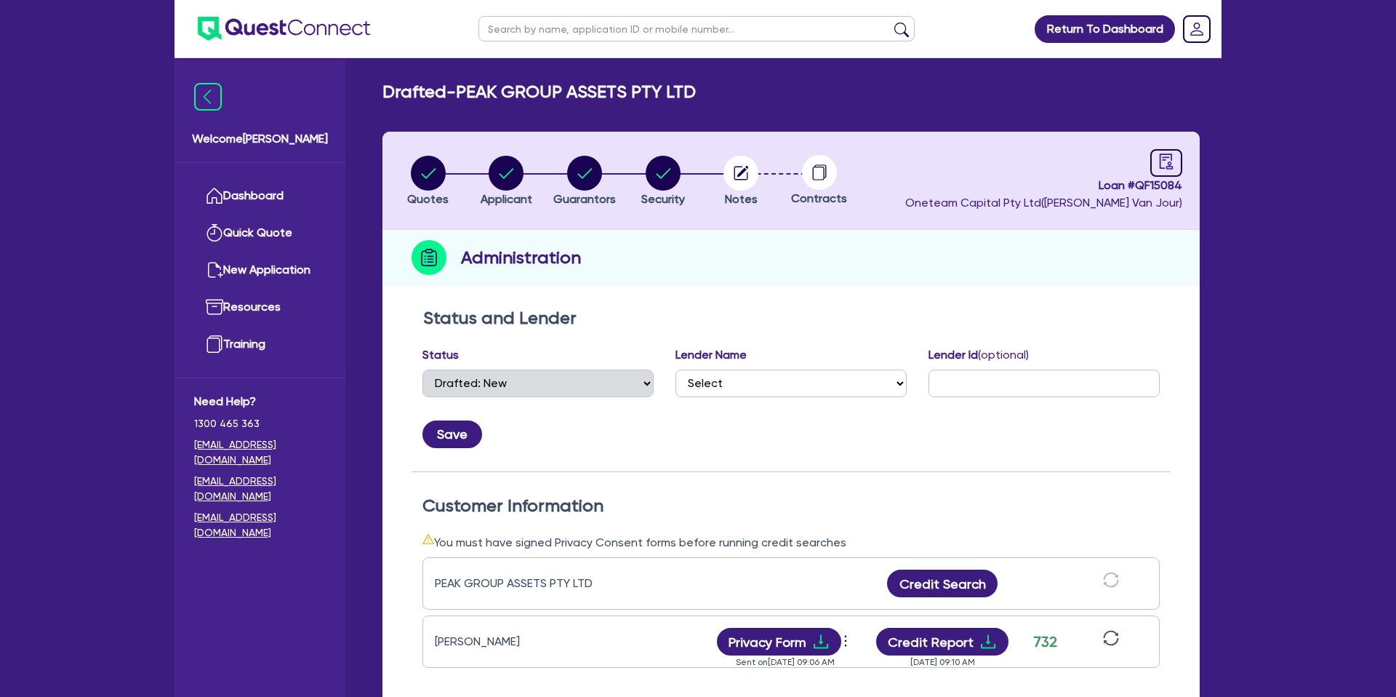
scroll to position [415, 0]
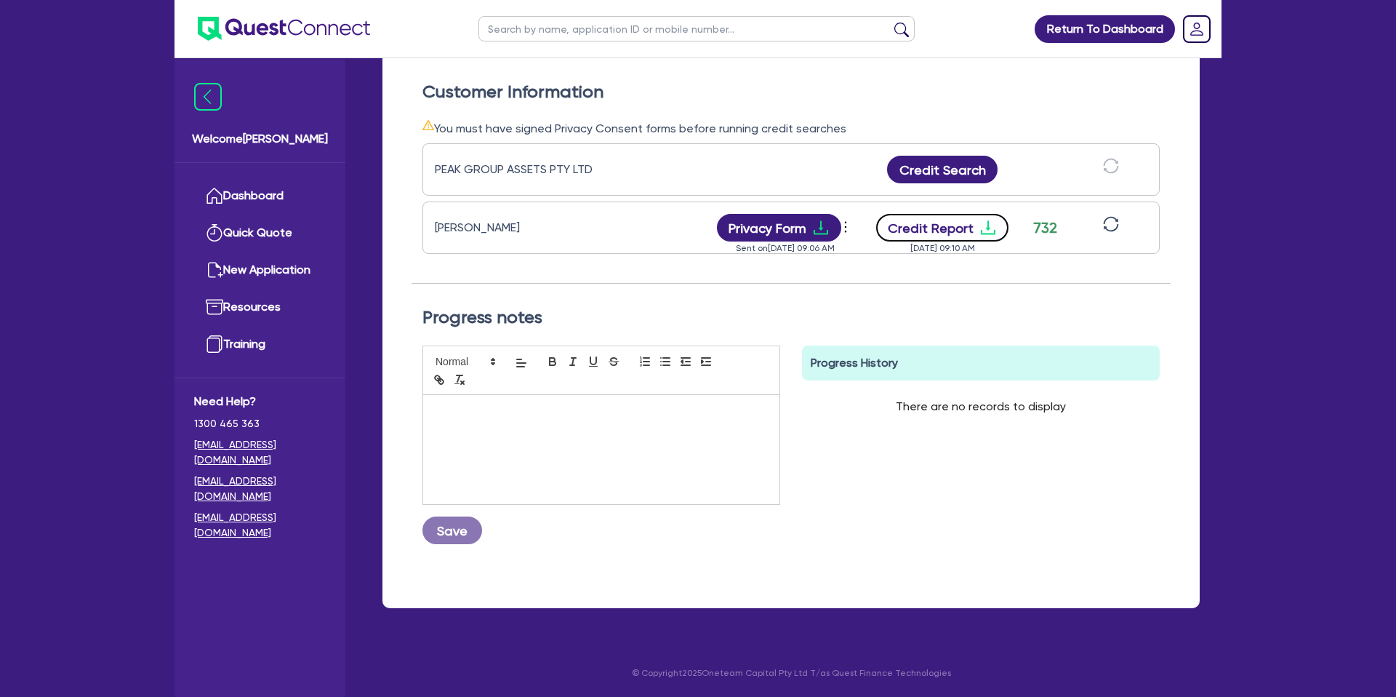
click at [999, 217] on button "Credit Report" at bounding box center [942, 228] width 133 height 28
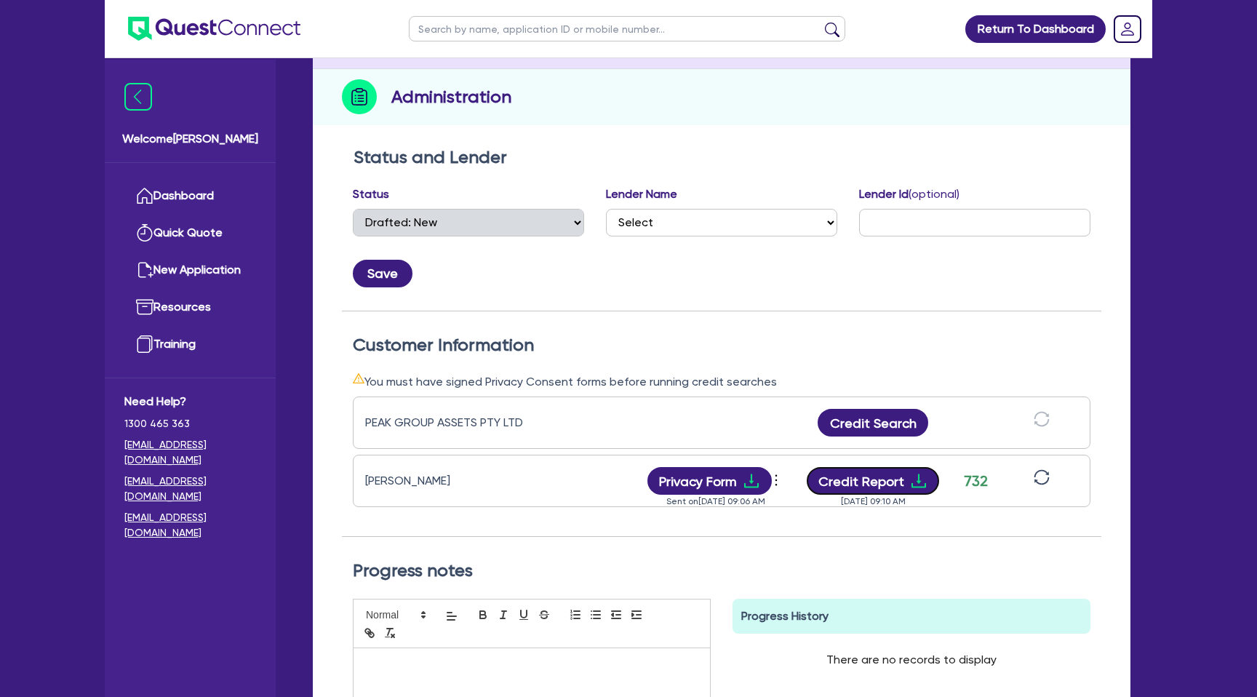
scroll to position [0, 0]
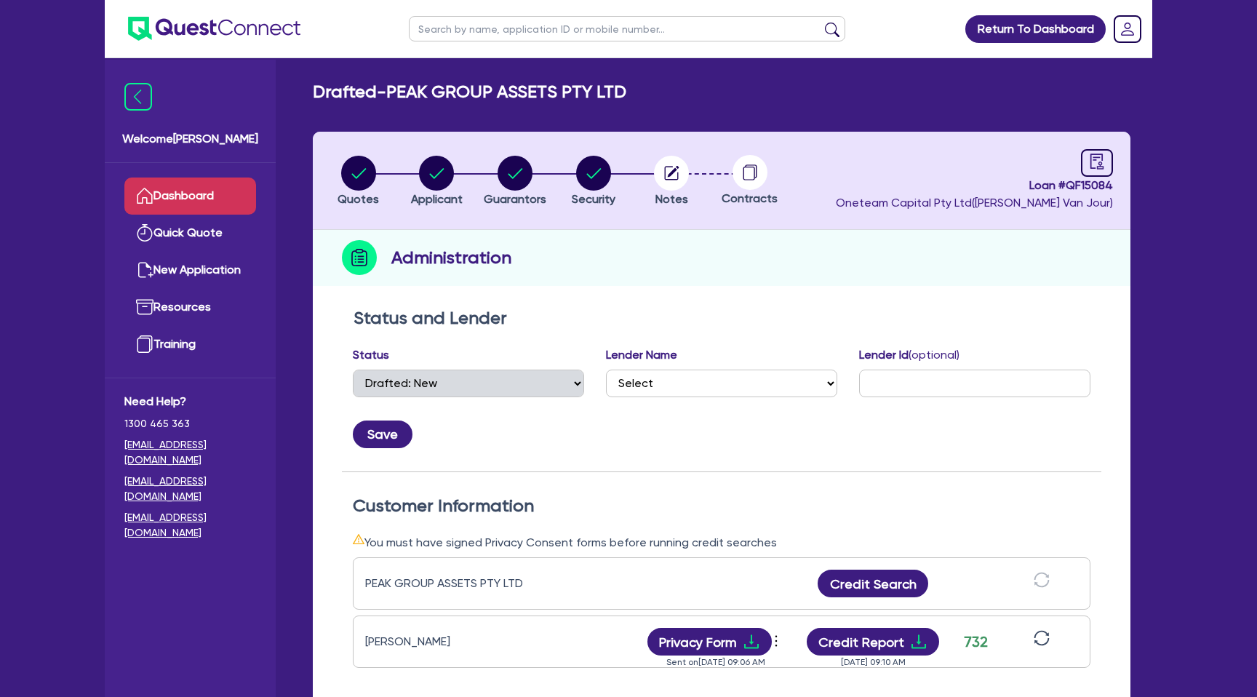
click at [184, 207] on link "Dashboard" at bounding box center [190, 195] width 132 height 37
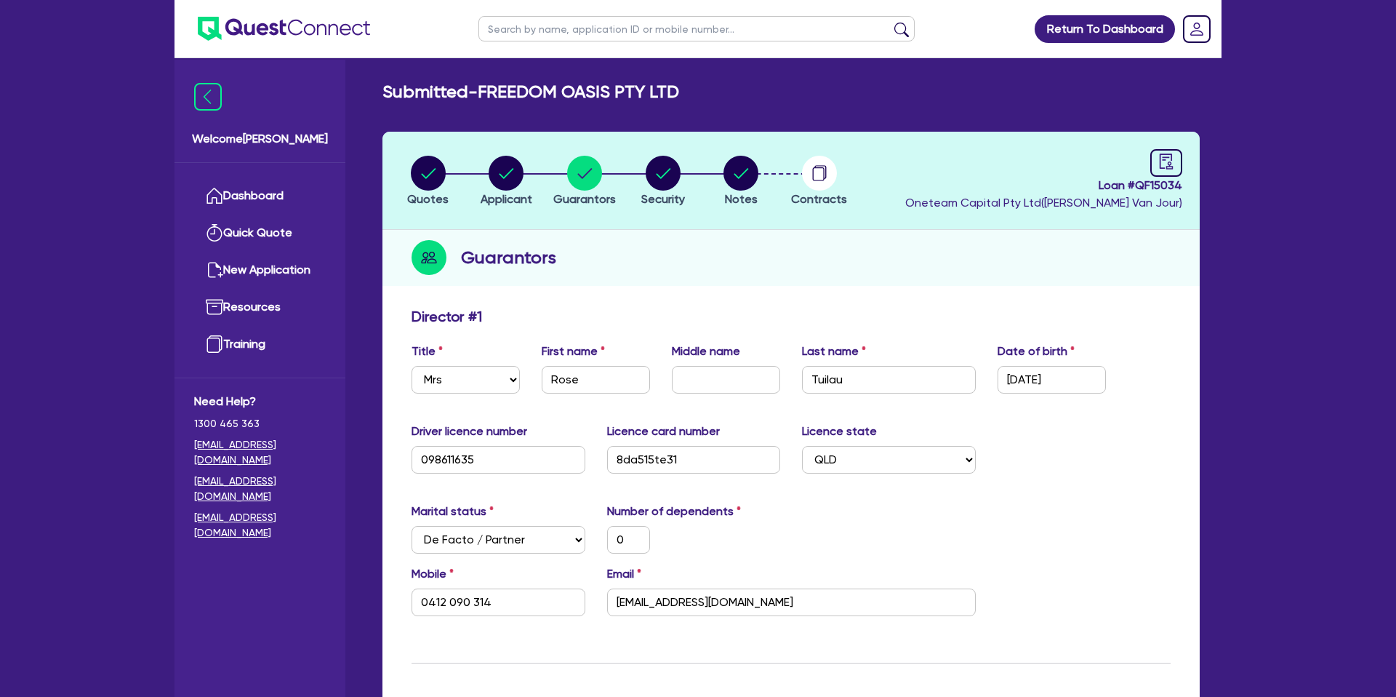
select select "MRS"
select select "QLD"
select select "DE_FACTO"
select select "PROPERTY"
select select "CASH"
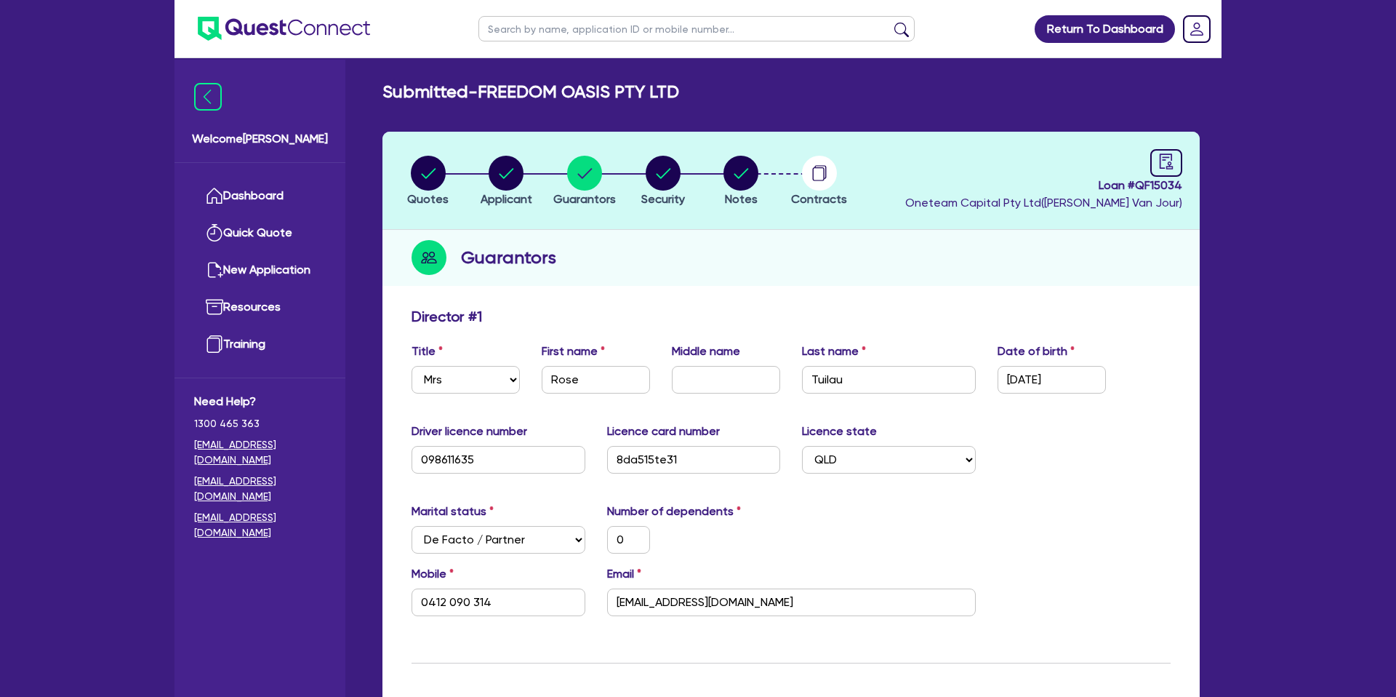
select select "VEHICLE"
select select "MORTGAGE"
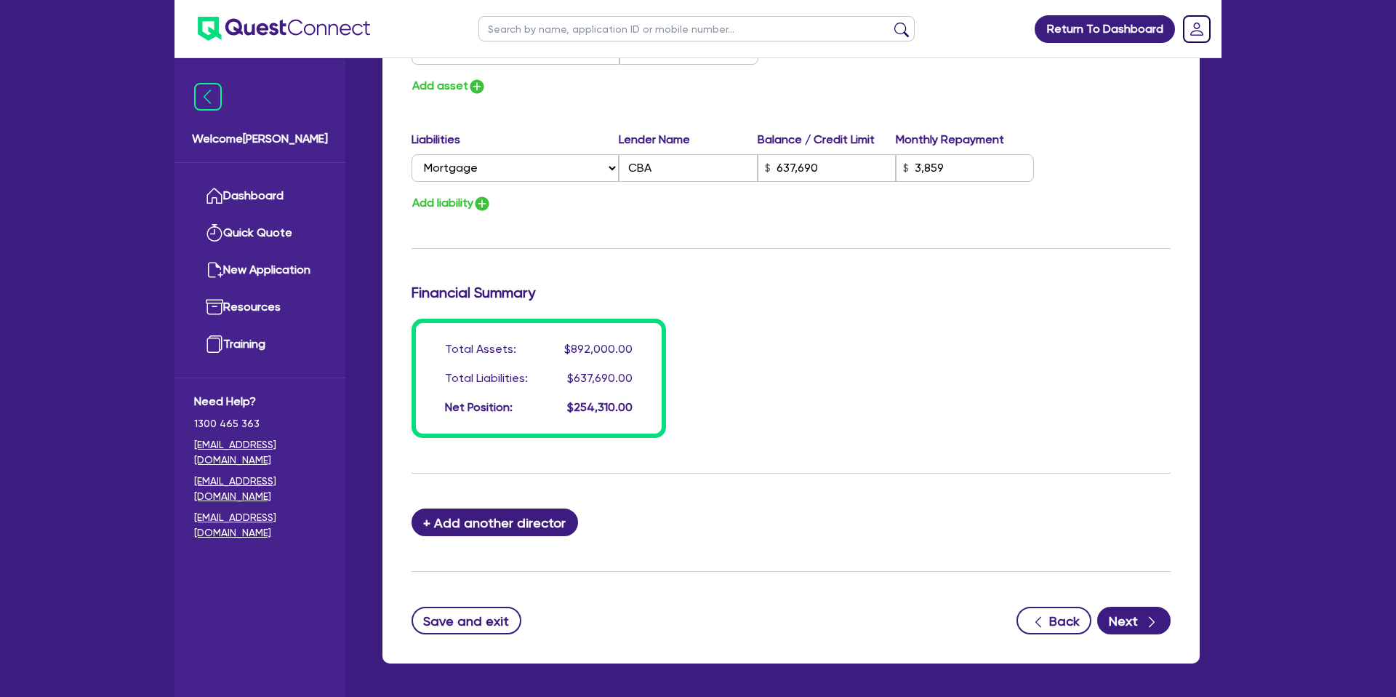
click at [257, 194] on link "Dashboard" at bounding box center [260, 195] width 132 height 37
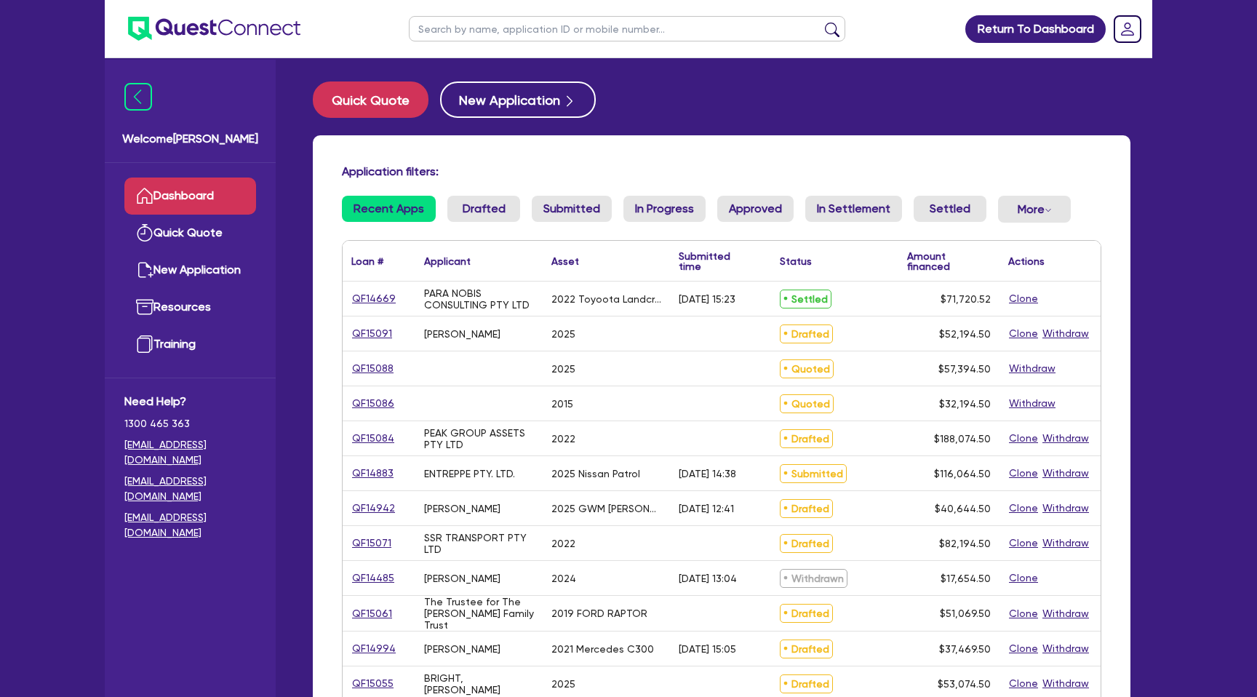
click at [477, 21] on input "text" at bounding box center [627, 28] width 436 height 25
type input "pinn"
click at [820, 22] on button "submit" at bounding box center [831, 32] width 23 height 20
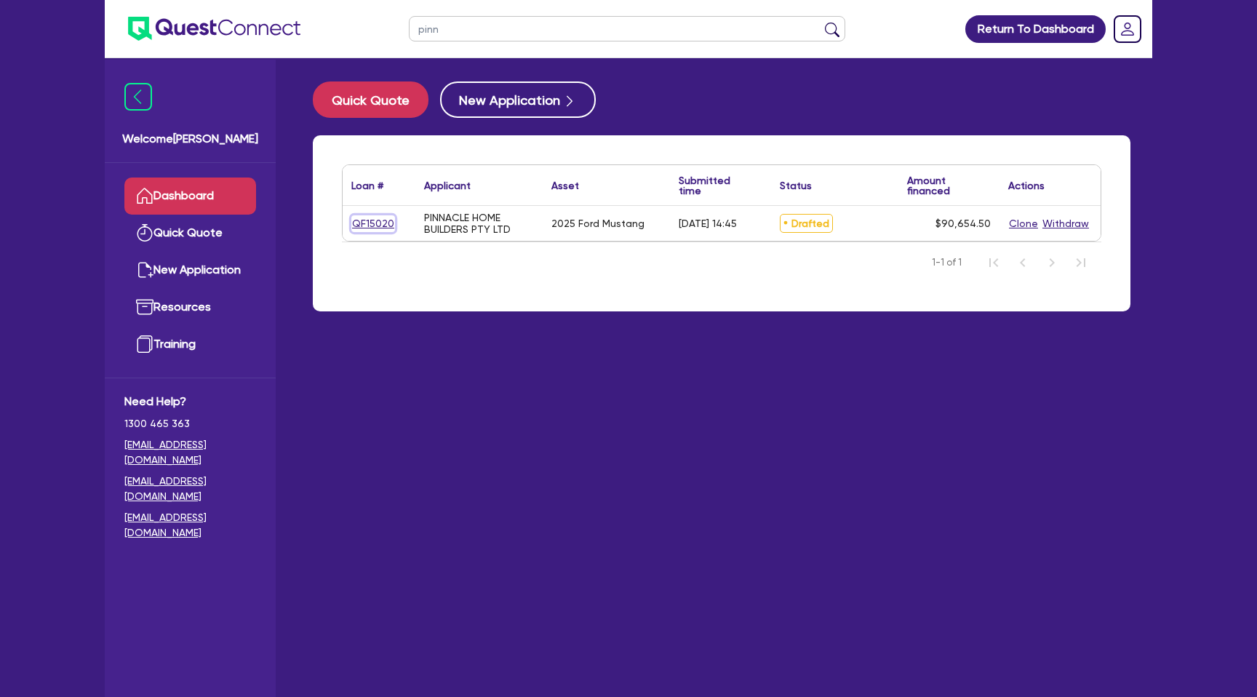
click at [367, 218] on link "QF15020" at bounding box center [373, 223] width 44 height 17
select select "CARS_AND_LIGHT_TRUCKS"
select select "PASSENGER_VEHICLES"
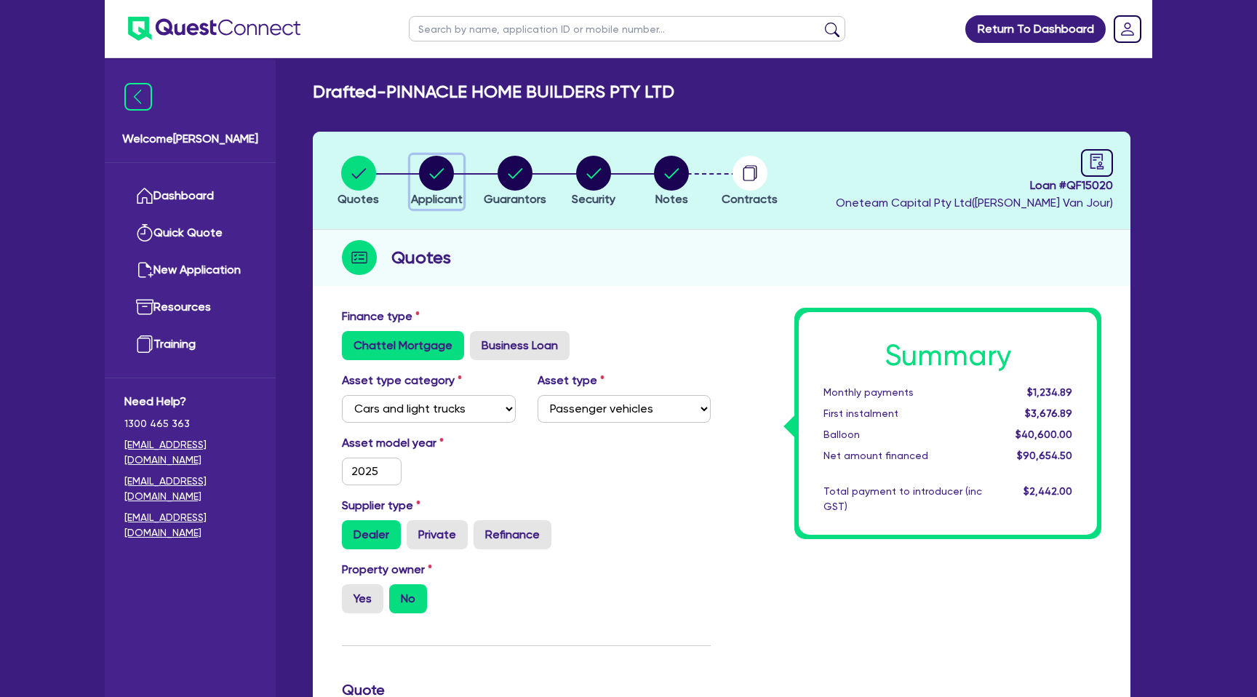
click at [423, 169] on circle "button" at bounding box center [436, 173] width 35 height 35
select select "COMPANY"
select select "BUILDING_CONSTRUCTION"
select select "TRADES_SERVICES_CONSUMERS"
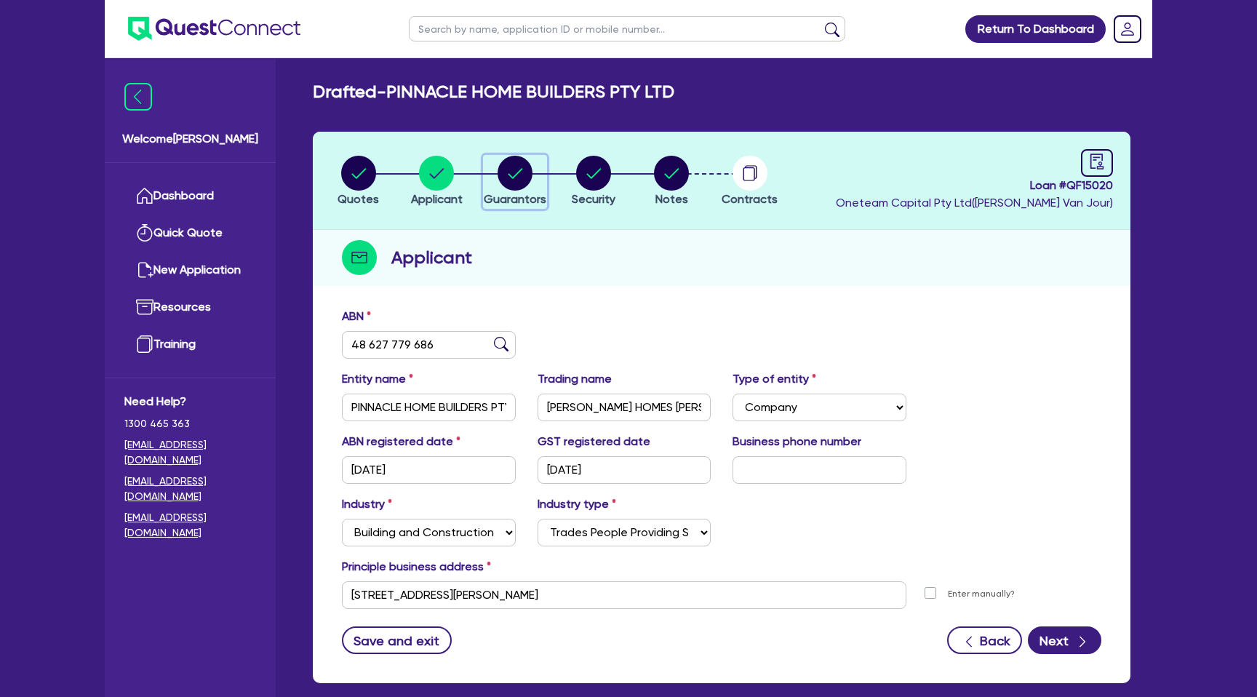
click at [515, 169] on circle "button" at bounding box center [514, 173] width 35 height 35
select select "MR"
select select "MARRIED"
select select "CASH"
select select "PROPERTY"
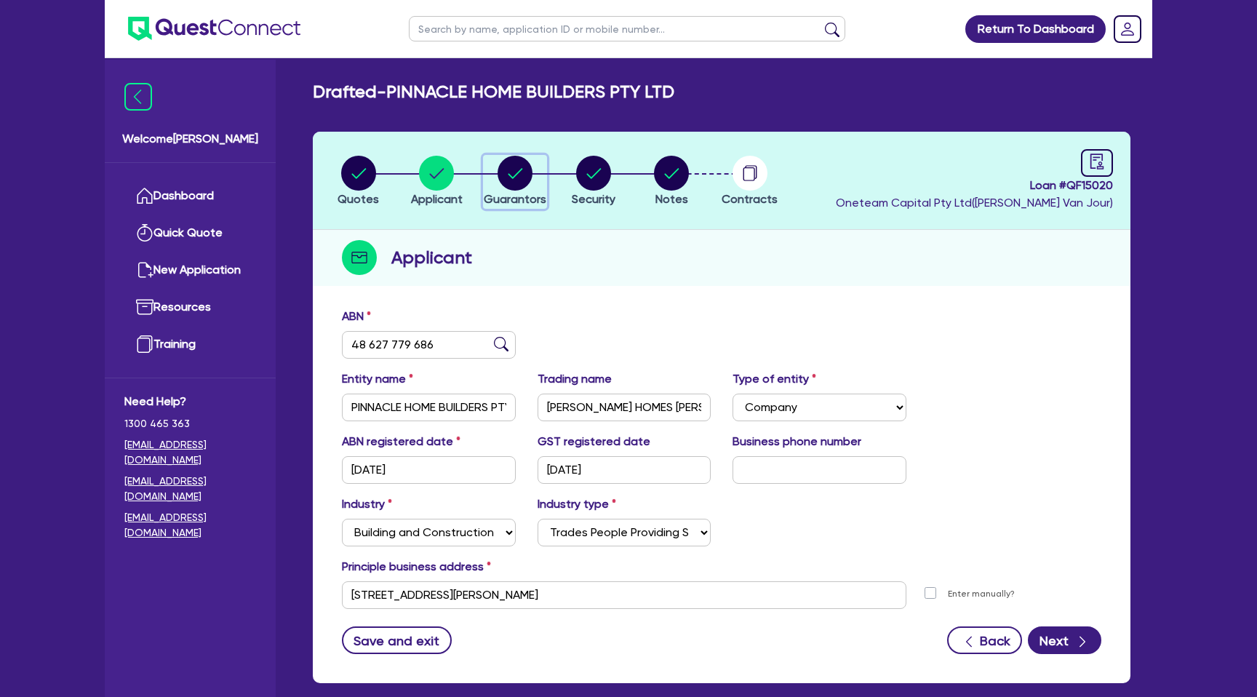
select select "MORTGAGE"
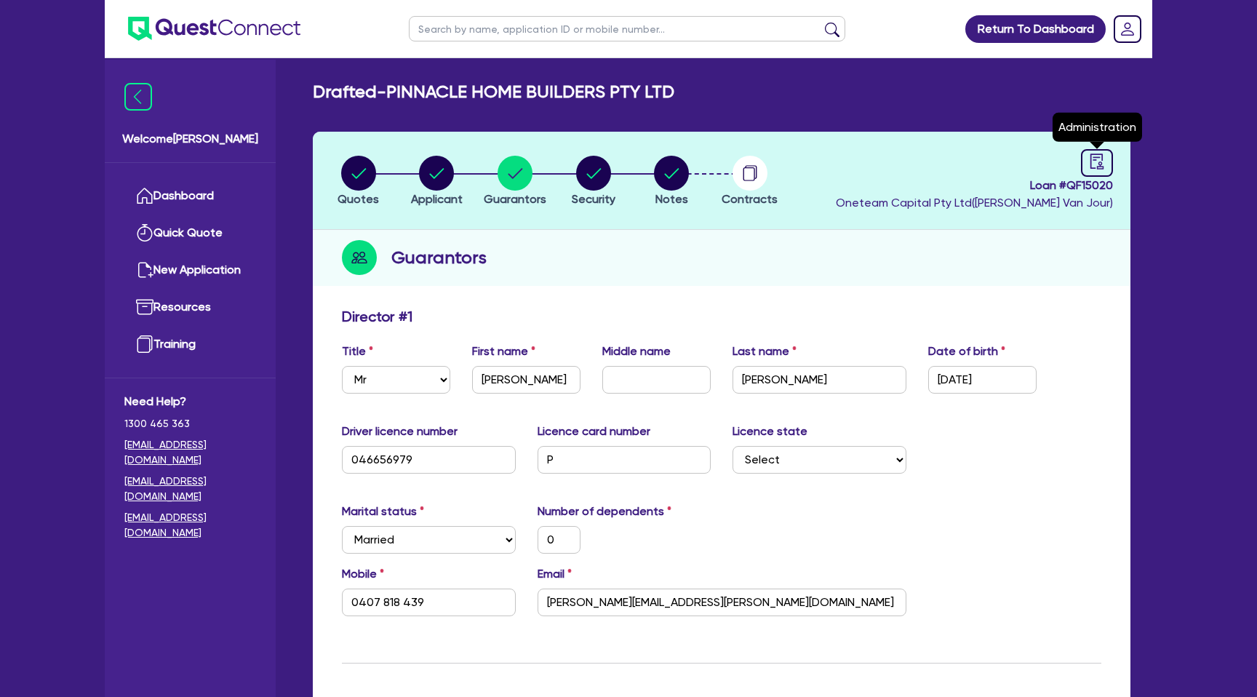
click at [1105, 148] on header "Quotes Applicant [GEOGRAPHIC_DATA] Security Notes Contracts Loan # QF15020 Onet…" at bounding box center [721, 181] width 817 height 98
click at [1097, 156] on icon "audit" at bounding box center [1096, 160] width 13 height 15
select select "DRAFTED_AMENDED"
select select "Plenti"
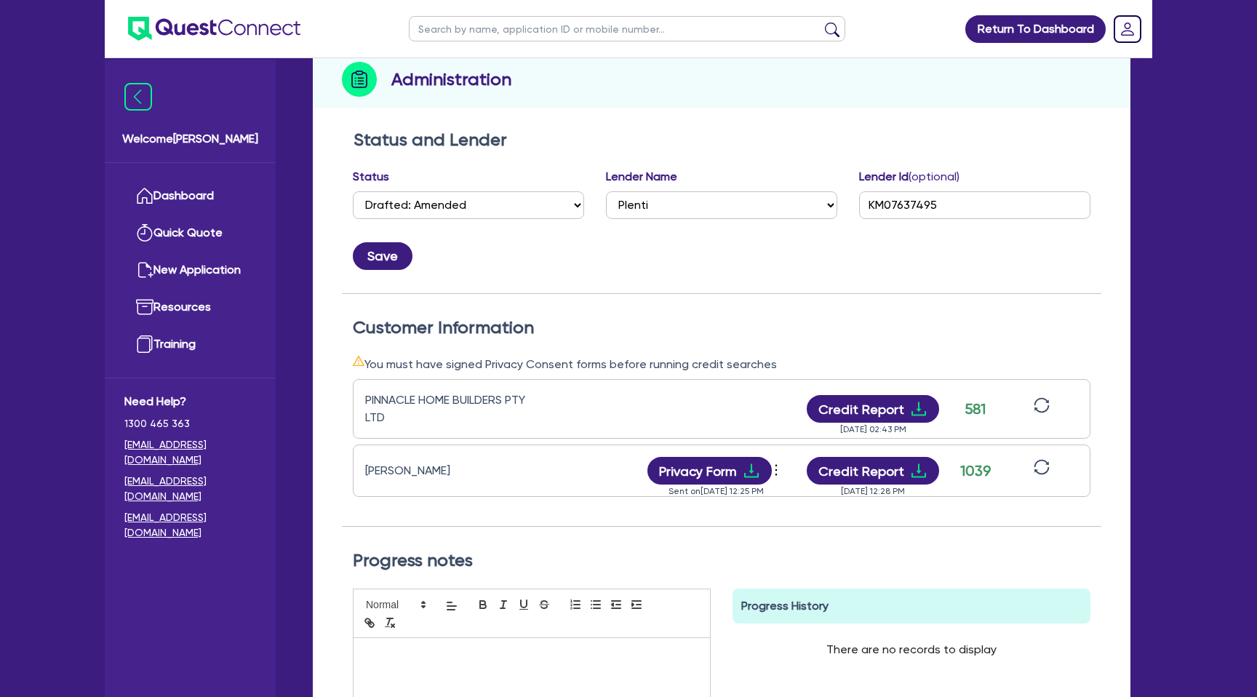
scroll to position [212, 0]
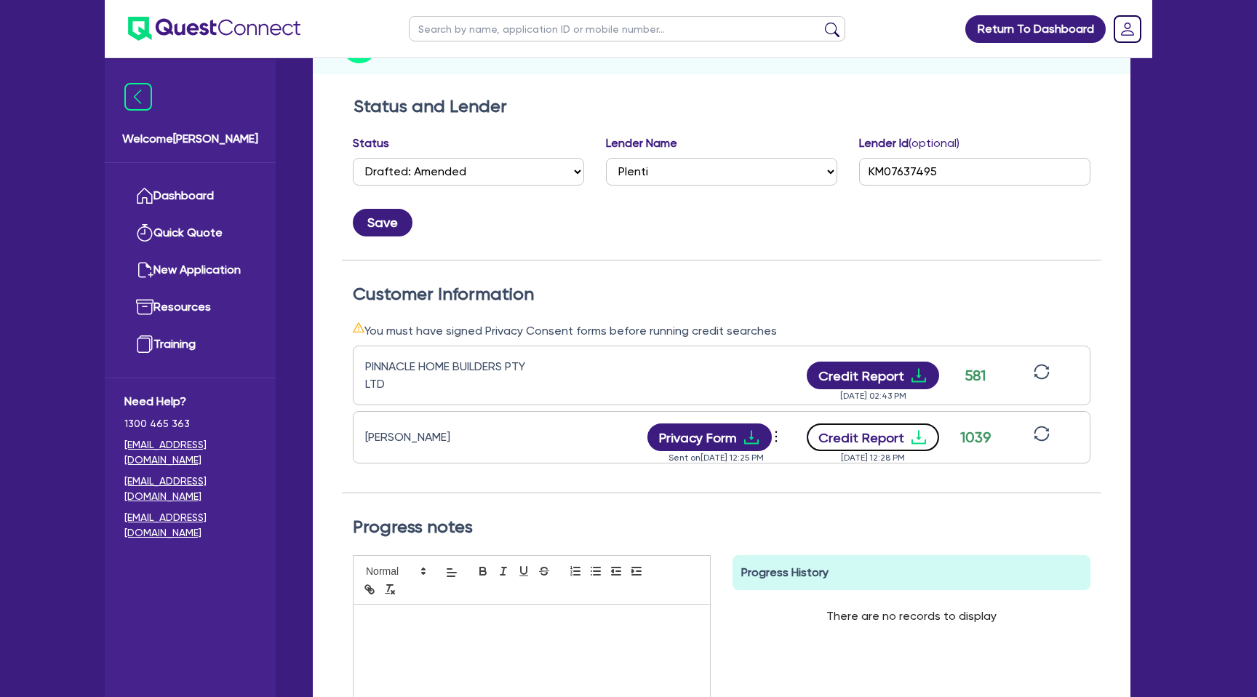
click at [911, 432] on icon "download" at bounding box center [918, 436] width 17 height 17
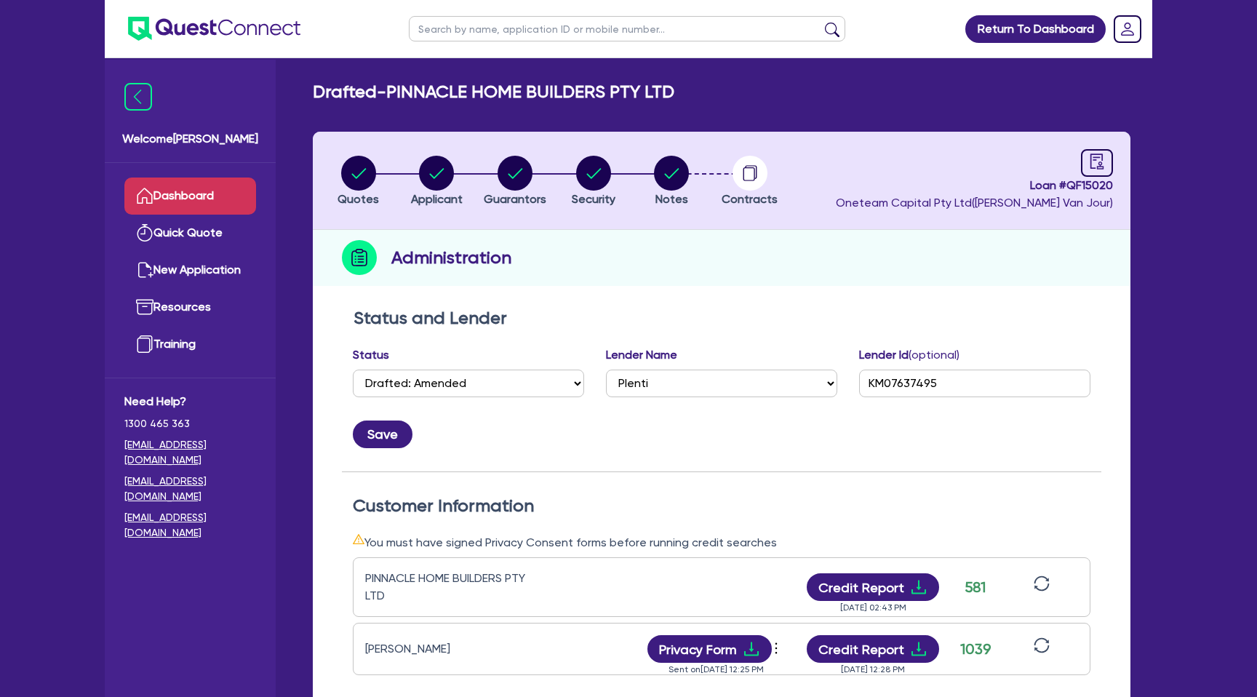
click at [185, 185] on link "Dashboard" at bounding box center [190, 195] width 132 height 37
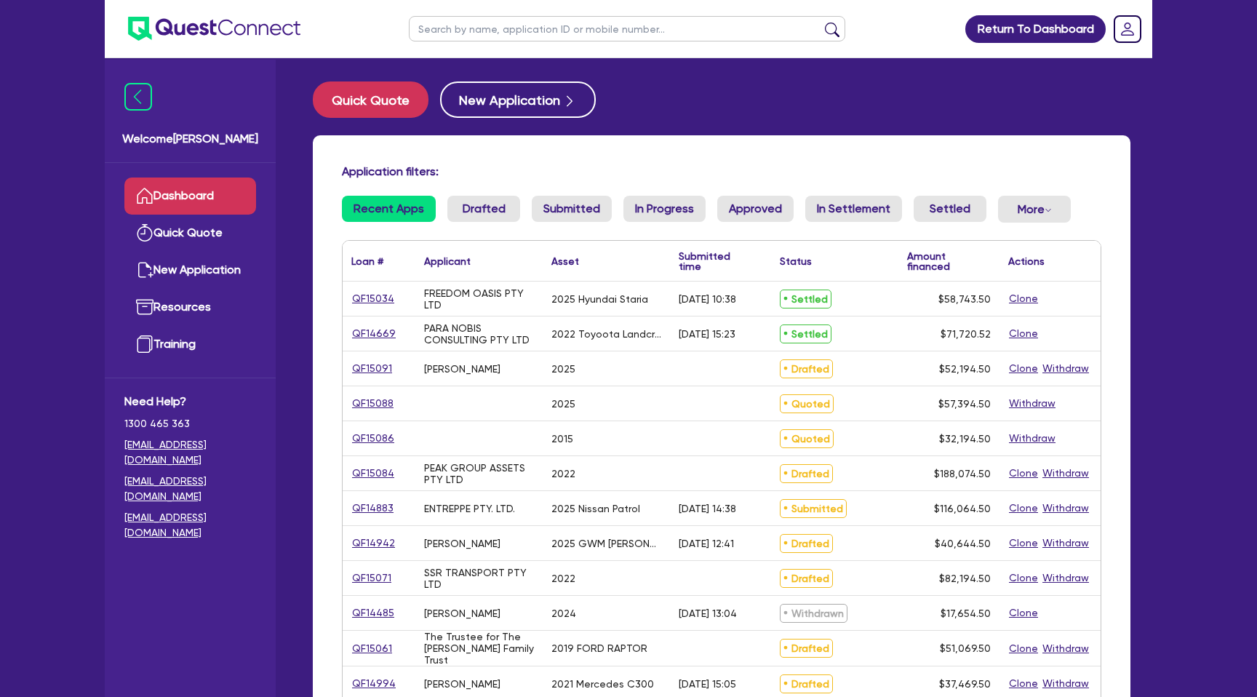
click at [569, 31] on input "text" at bounding box center [627, 28] width 436 height 25
type input "[PERSON_NAME]"
click at [820, 22] on button "submit" at bounding box center [831, 32] width 23 height 20
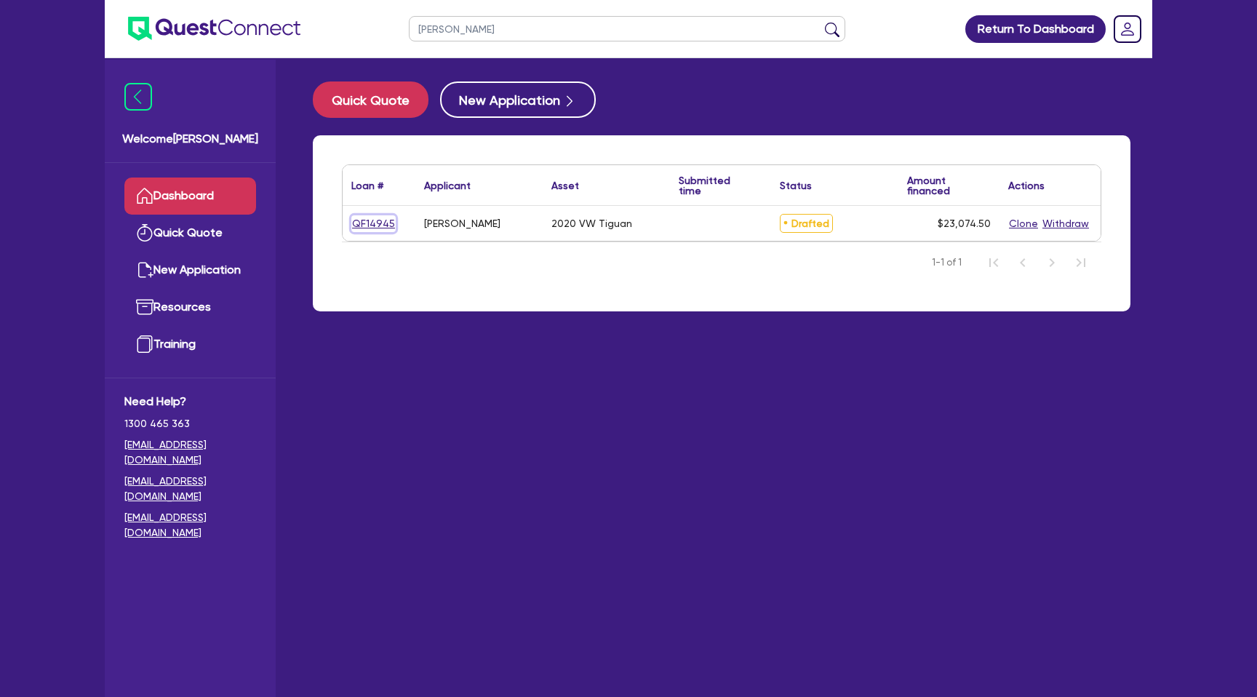
click at [372, 222] on link "QF14945" at bounding box center [373, 223] width 44 height 17
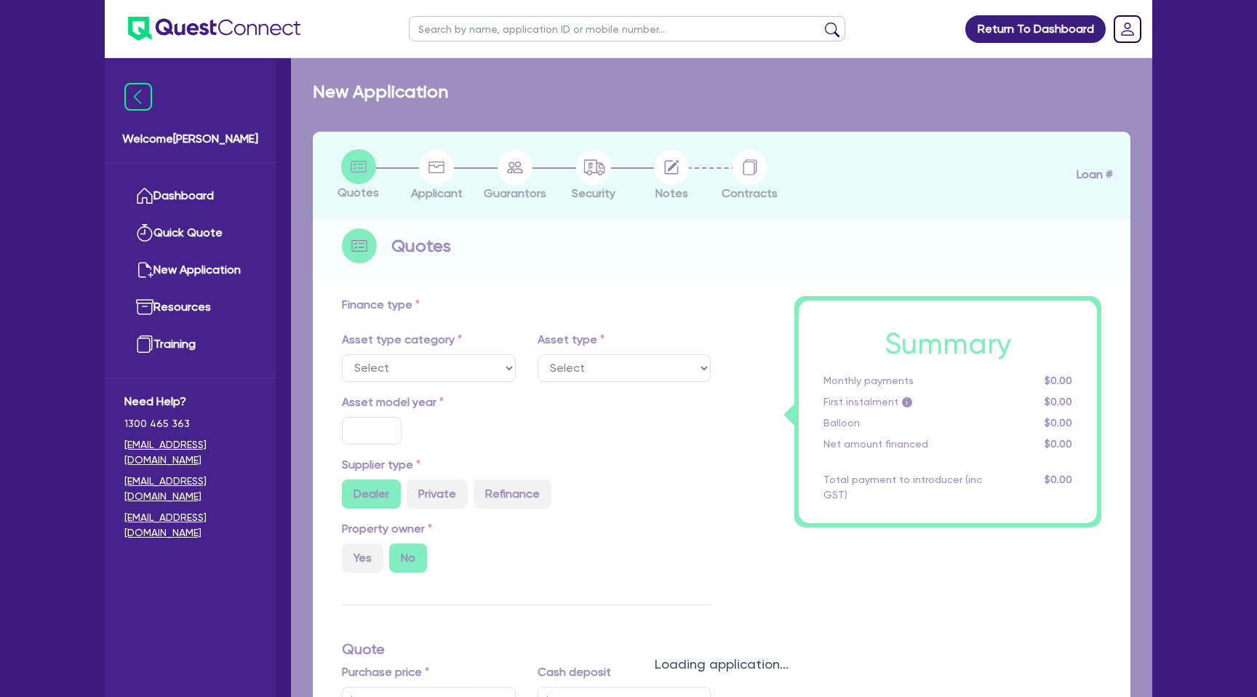
select select "CARS_AND_LIGHT_TRUCKS"
type input "2020"
type input "28,000"
type input "8,000"
type input "12.99"
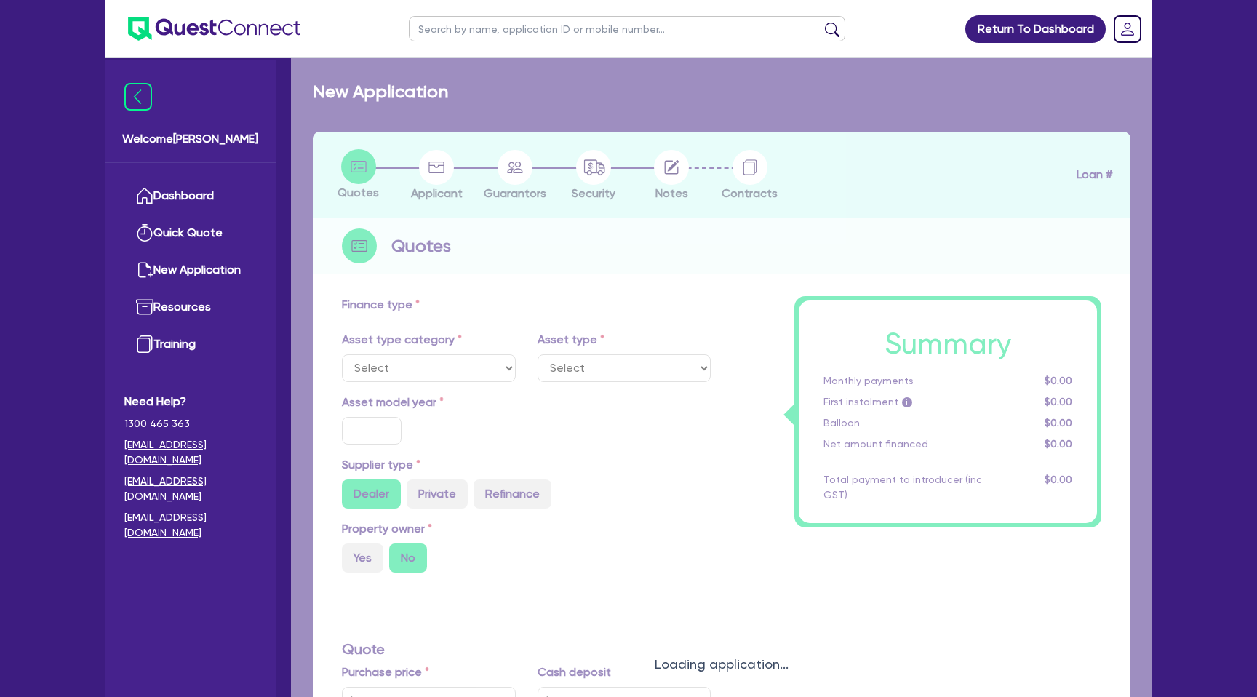
type input "2,200"
select select "PASSENGER_VEHICLES"
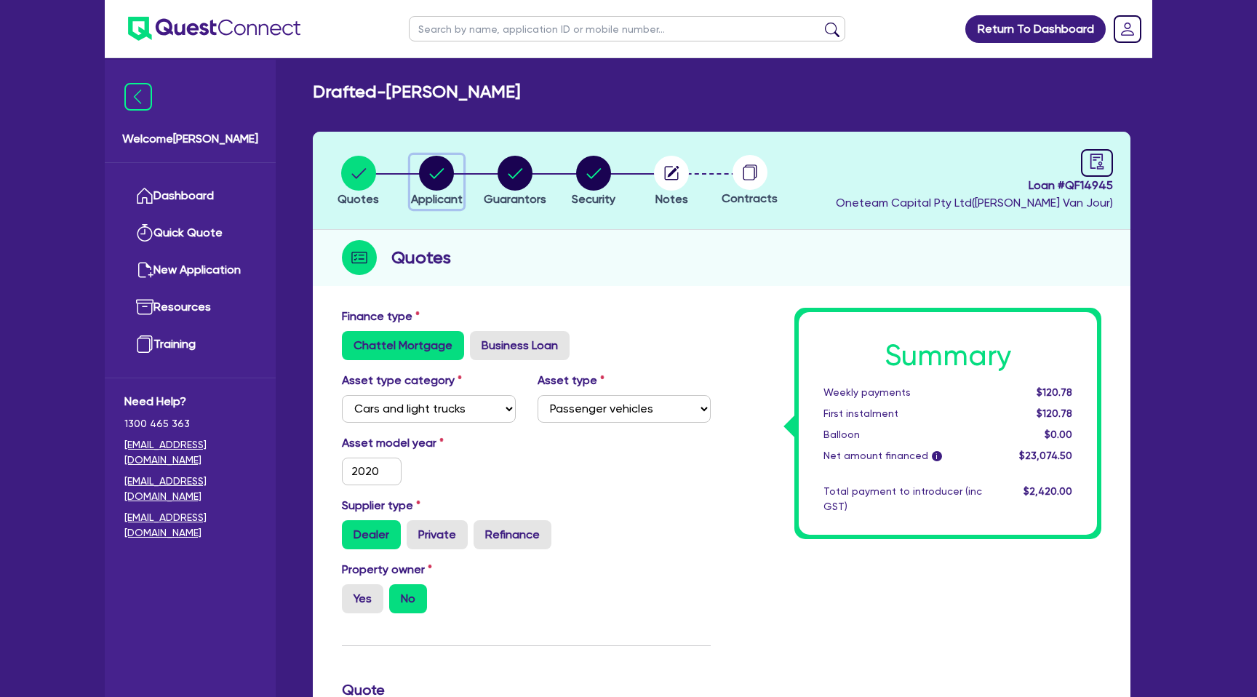
click at [438, 180] on circle "button" at bounding box center [436, 173] width 35 height 35
select select "SOLE_TRADER"
select select "RENTAL_REAL_ESTATE"
select select "REAL_ESTATE_SERVICES"
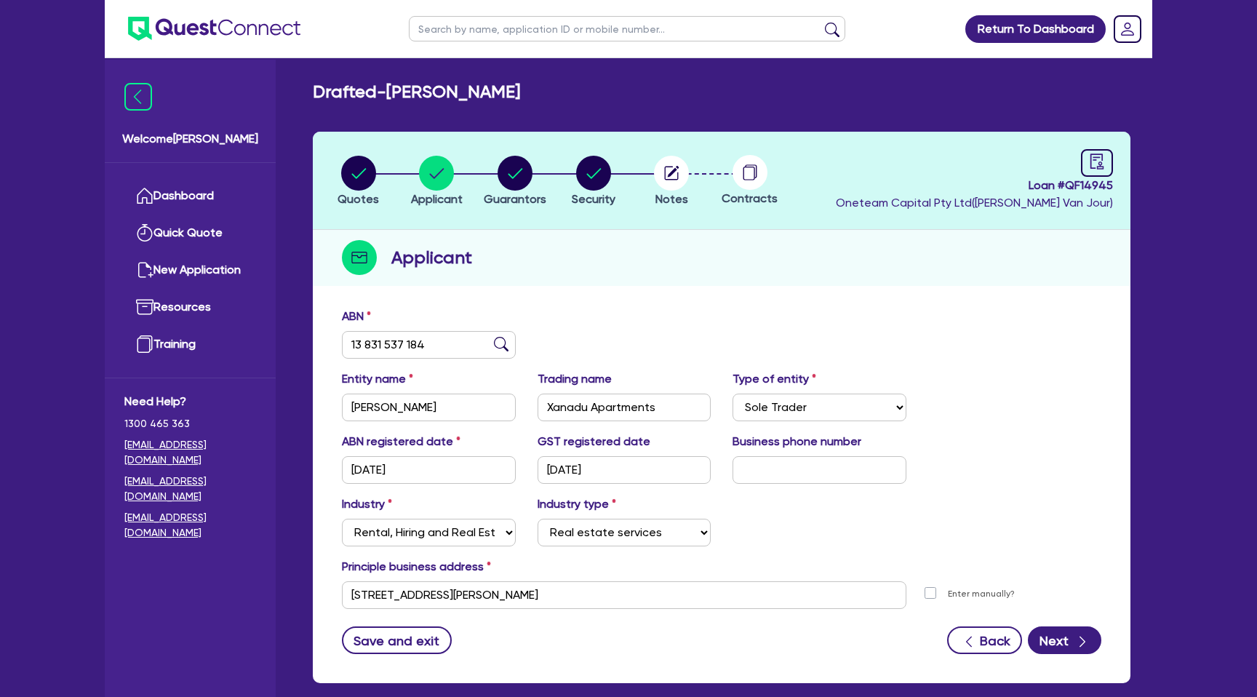
click at [613, 230] on div "Applicant" at bounding box center [721, 258] width 817 height 56
click at [231, 203] on link "Dashboard" at bounding box center [190, 195] width 132 height 37
